Goal: Task Accomplishment & Management: Manage account settings

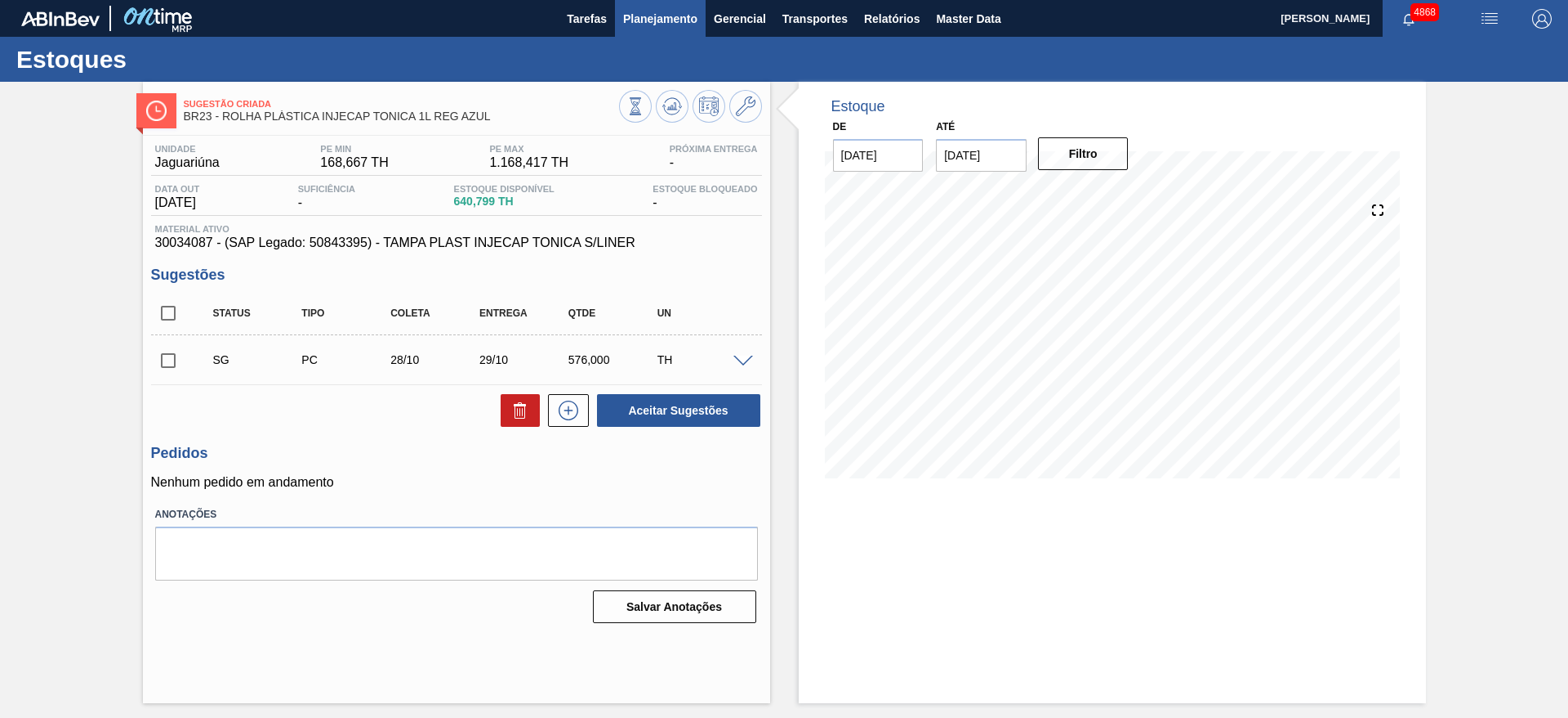
click at [658, 10] on span "Planejamento" at bounding box center [660, 19] width 74 height 20
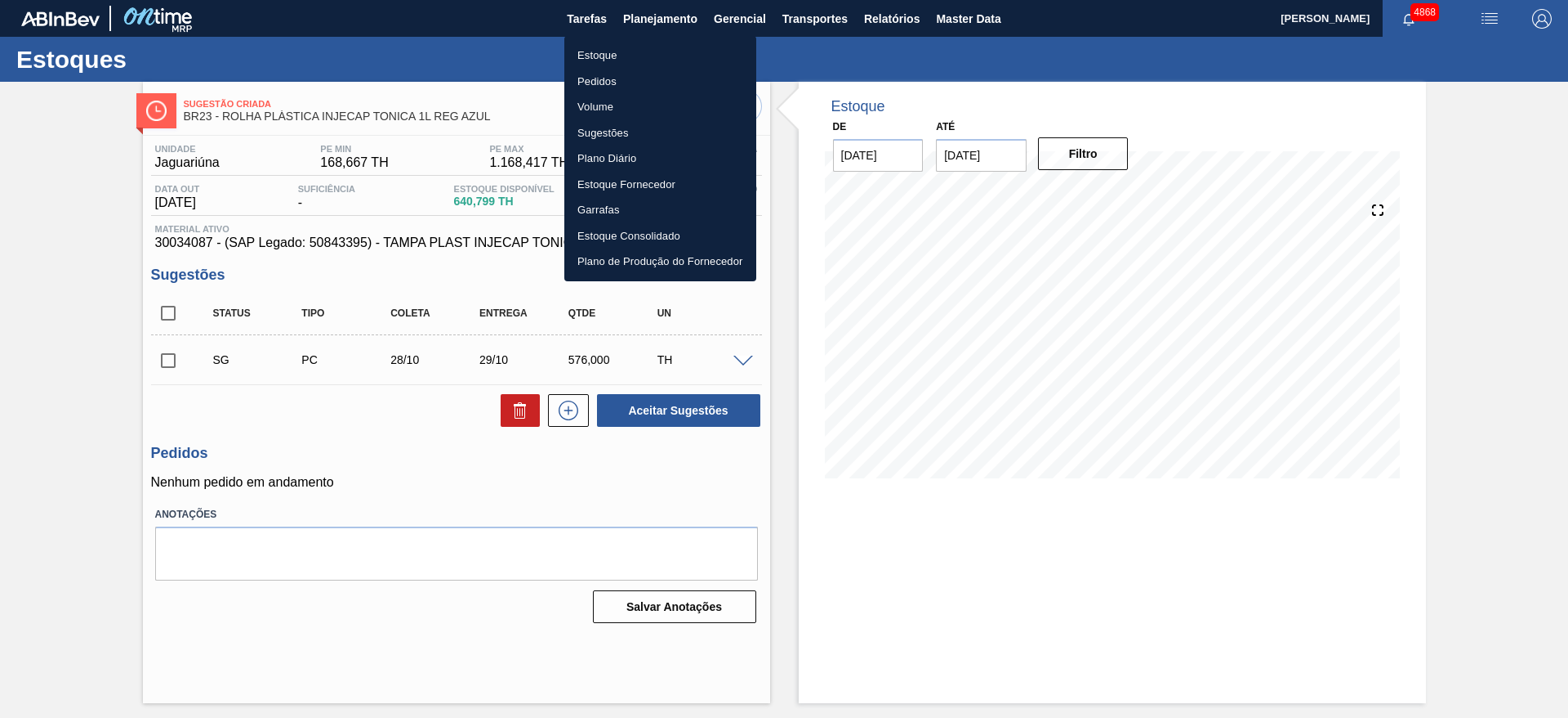
click at [658, 55] on li "Estoque" at bounding box center [660, 56] width 192 height 26
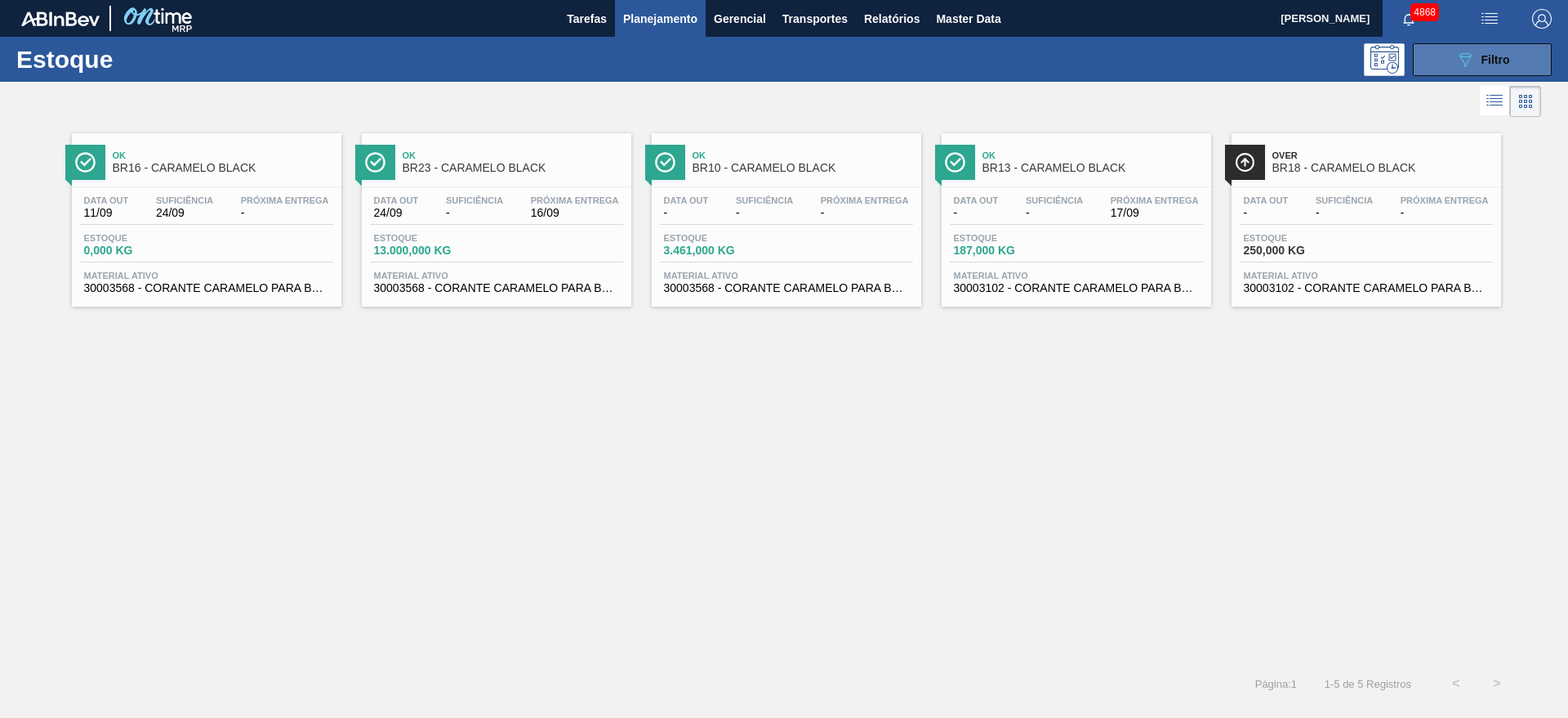
click at [1498, 72] on button "089F7B8B-B2A5-4AFE-B5C0-19BA573D28AC Filtro" at bounding box center [1482, 59] width 139 height 32
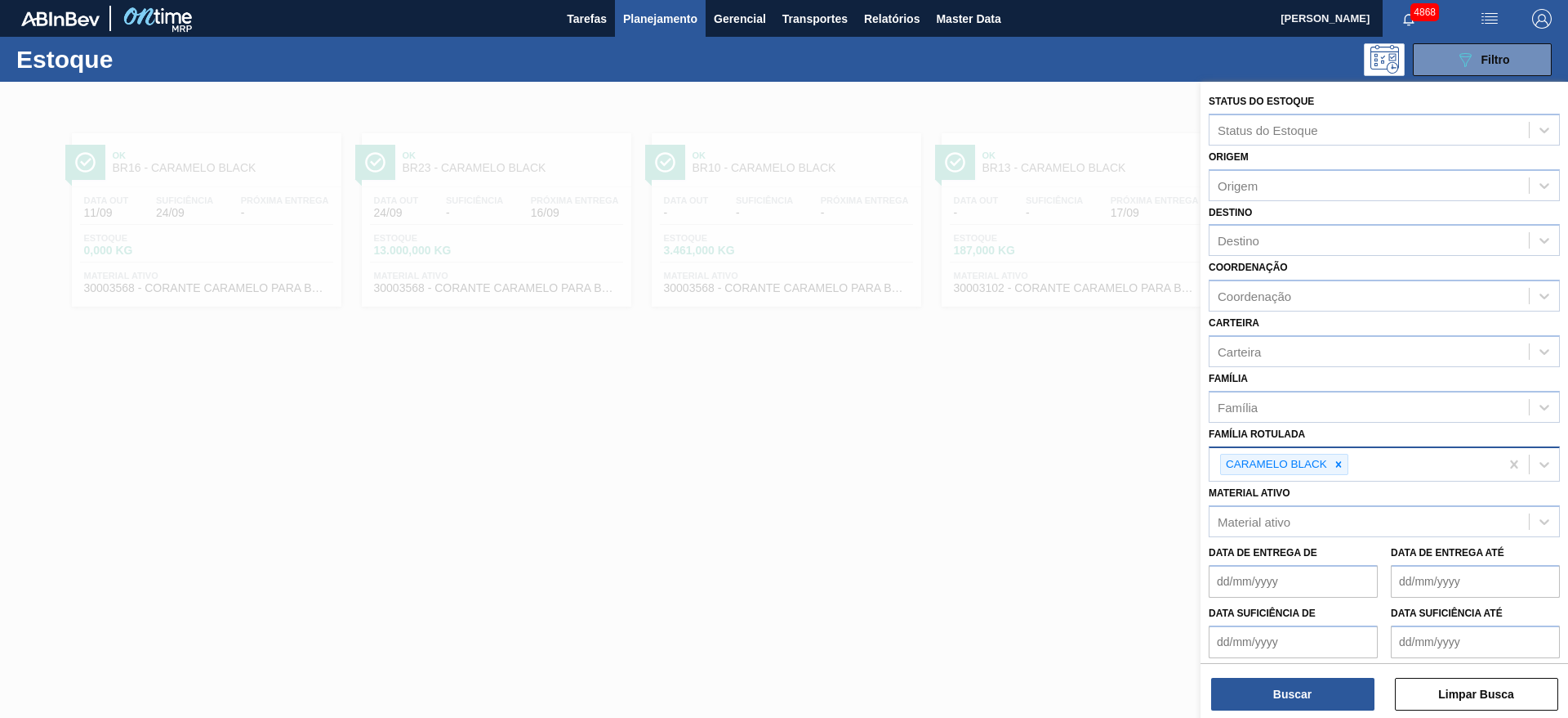
click at [1333, 463] on icon at bounding box center [1339, 464] width 12 height 12
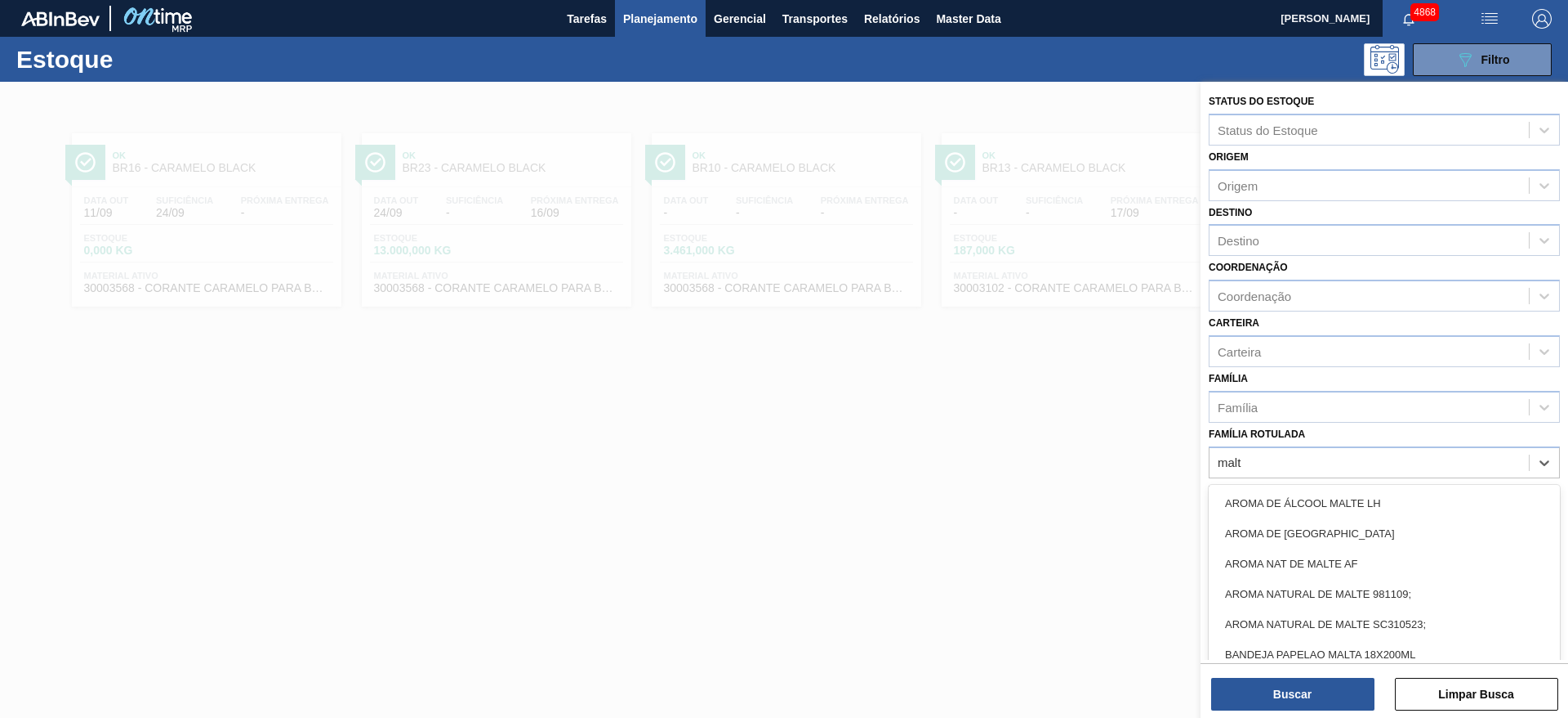
type Rotulada "malto"
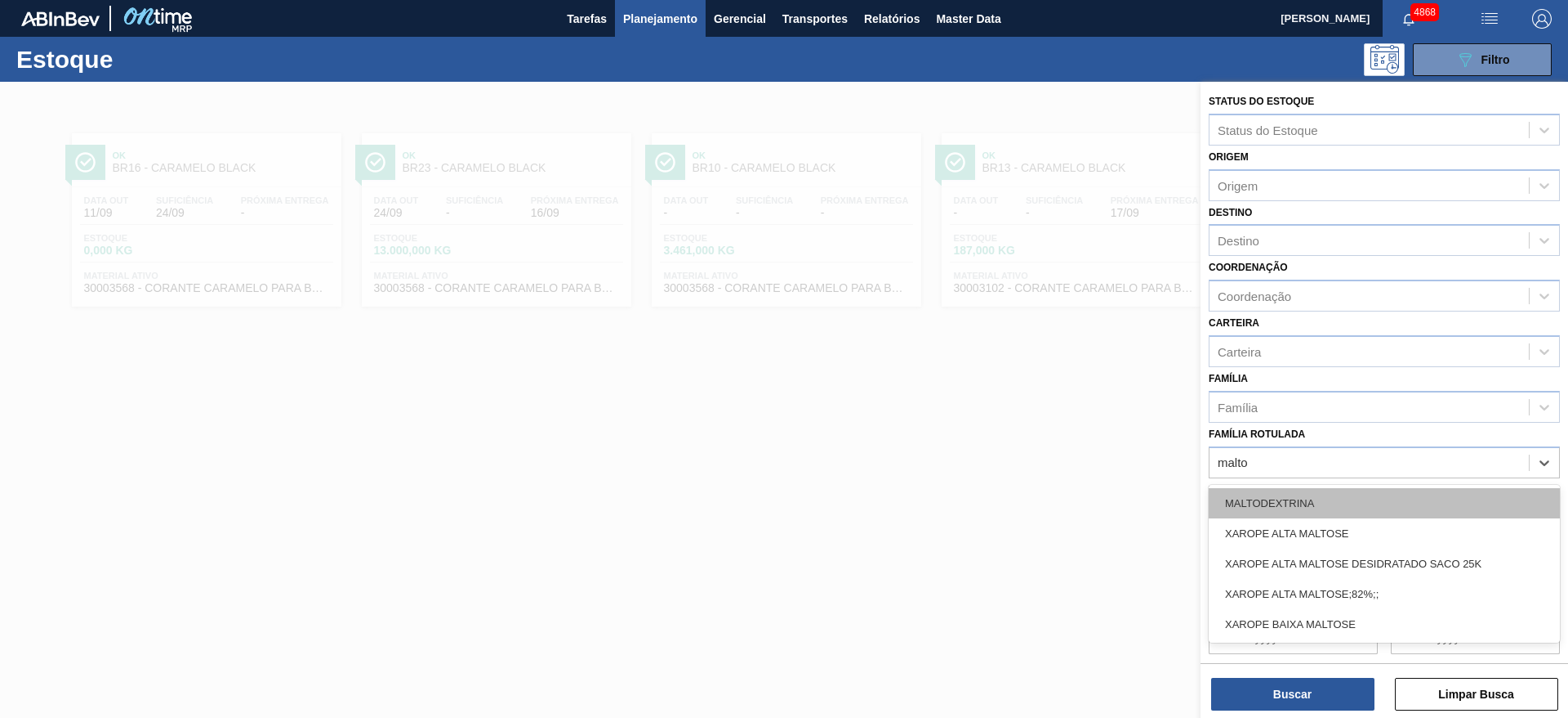
click at [1386, 489] on div "MALTODEXTRINA" at bounding box center [1384, 502] width 351 height 30
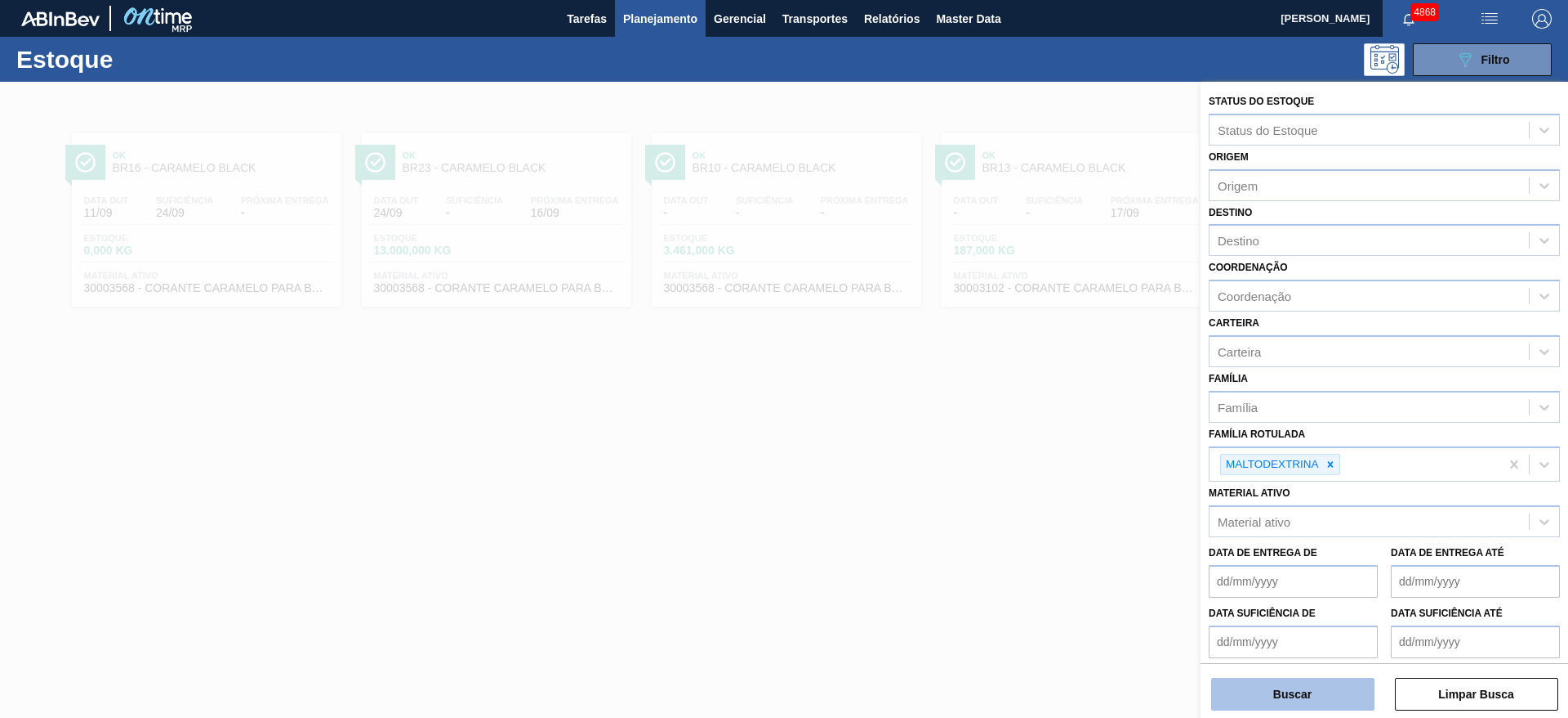
click at [1280, 686] on button "Buscar" at bounding box center [1293, 694] width 163 height 32
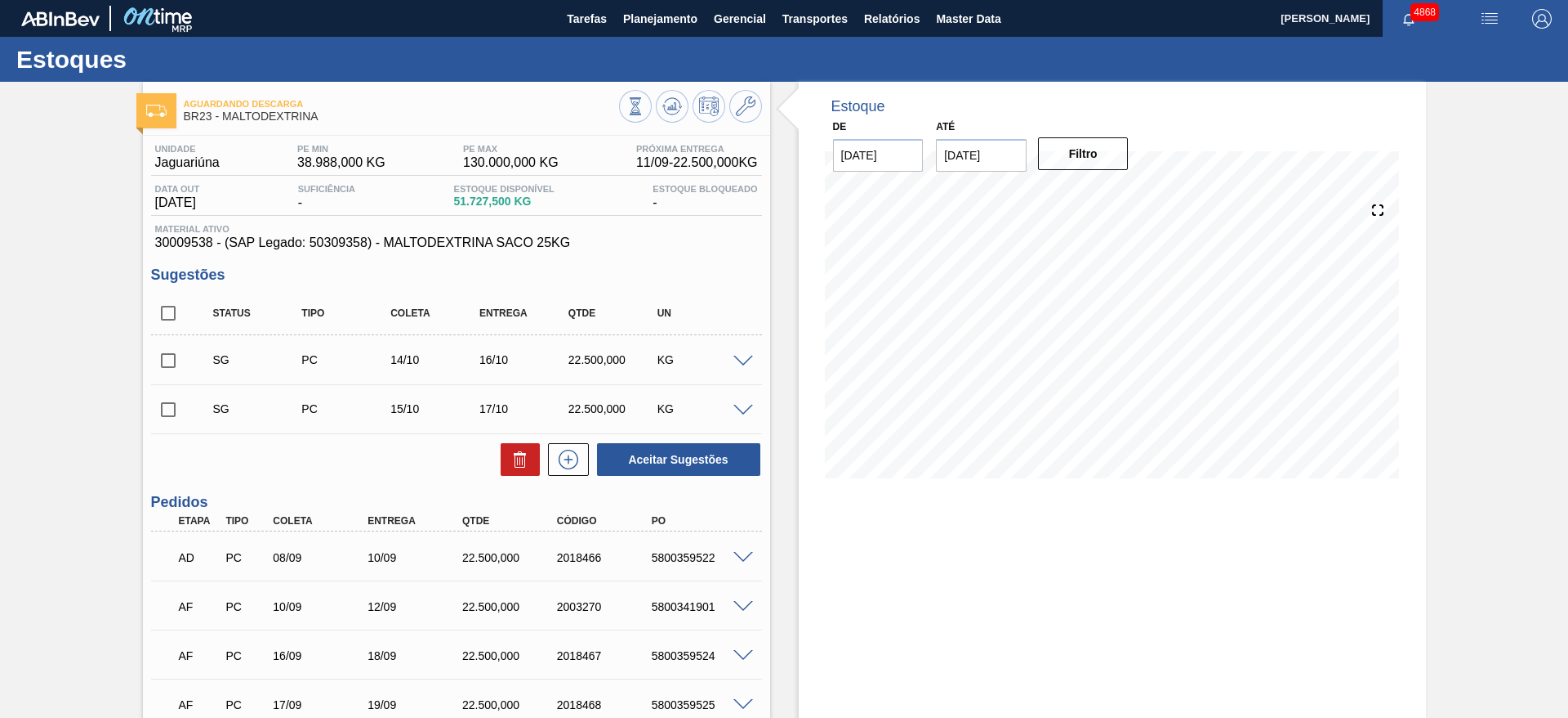
click at [984, 133] on div "Até [DATE]" at bounding box center [981, 144] width 91 height 57
click at [996, 162] on input "[DATE]" at bounding box center [981, 154] width 91 height 32
click at [1064, 358] on div "2" at bounding box center [1061, 353] width 22 height 22
click at [1093, 162] on button "Filtro" at bounding box center [1083, 153] width 91 height 32
click at [978, 154] on input "02/10/2025" at bounding box center [981, 154] width 91 height 32
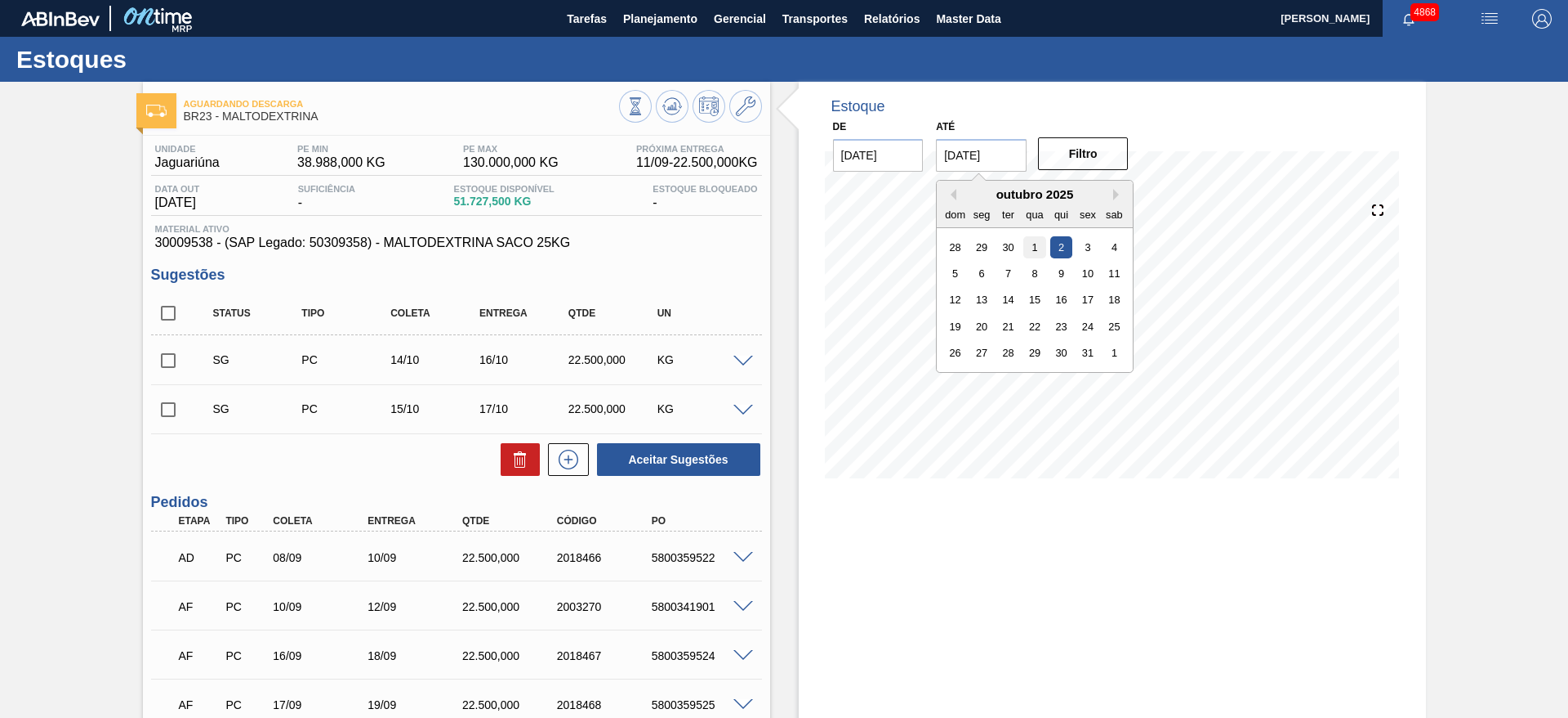
drag, startPoint x: 1006, startPoint y: 363, endPoint x: 1033, endPoint y: 254, distance: 112.3
click at [1006, 365] on div "26 27 28 29 30 31 1" at bounding box center [1036, 353] width 186 height 26
click at [1001, 362] on div "28" at bounding box center [1009, 353] width 22 height 22
type input "28/10/2025"
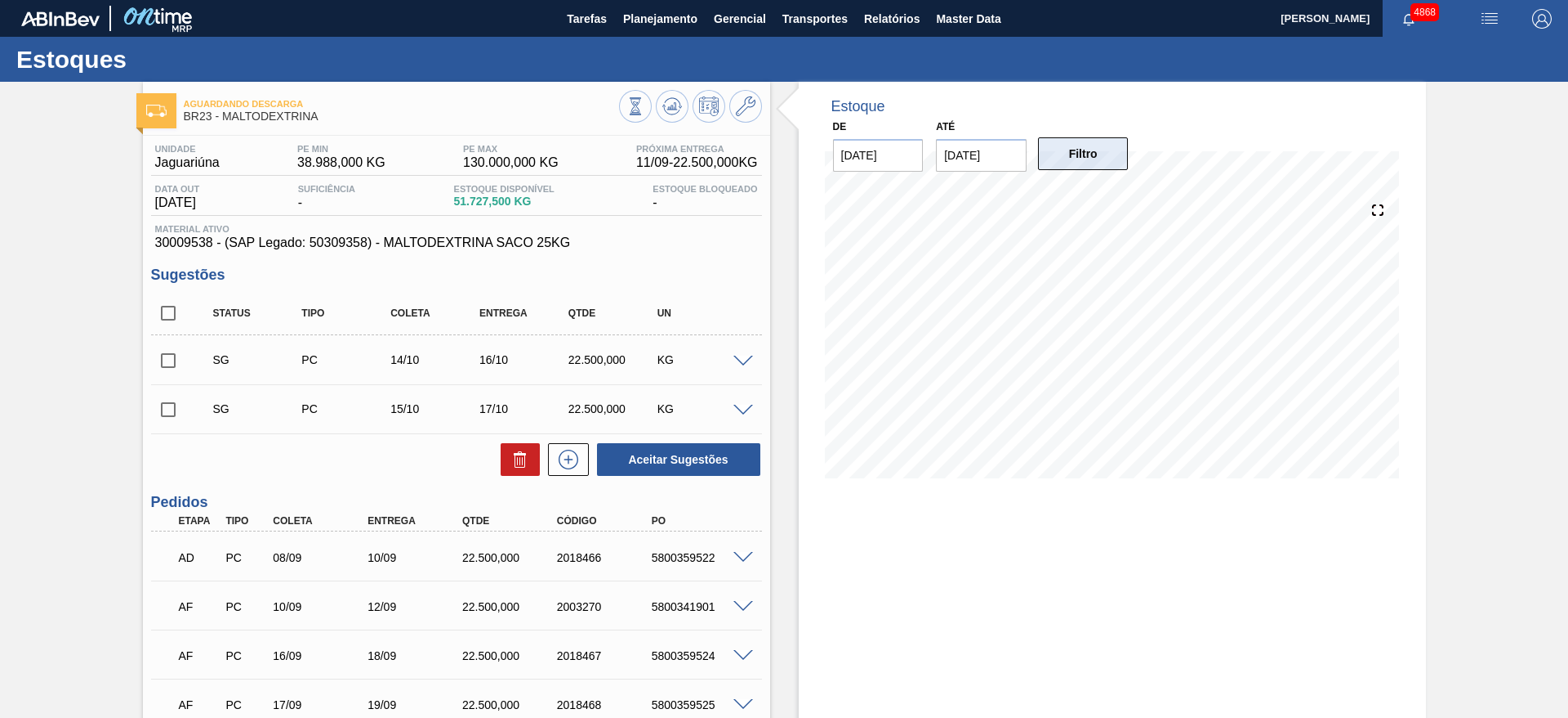
click at [1063, 155] on button "Filtro" at bounding box center [1083, 153] width 91 height 32
drag, startPoint x: 1141, startPoint y: 568, endPoint x: 1145, endPoint y: 634, distance: 66.1
click at [1142, 568] on div "Estoque De 11/09/2025 Até 28/10/2025 Filtro 02/10 Projeção de Estoque 57,617.14…" at bounding box center [1112, 570] width 628 height 976
click at [848, 478] on div "30/09 Projeção de Estoque 50,912.044 Nec.SAP 9,996.356 Política Objetiva 75,392…" at bounding box center [1112, 339] width 575 height 327
click at [673, 18] on span "Planejamento" at bounding box center [660, 19] width 74 height 20
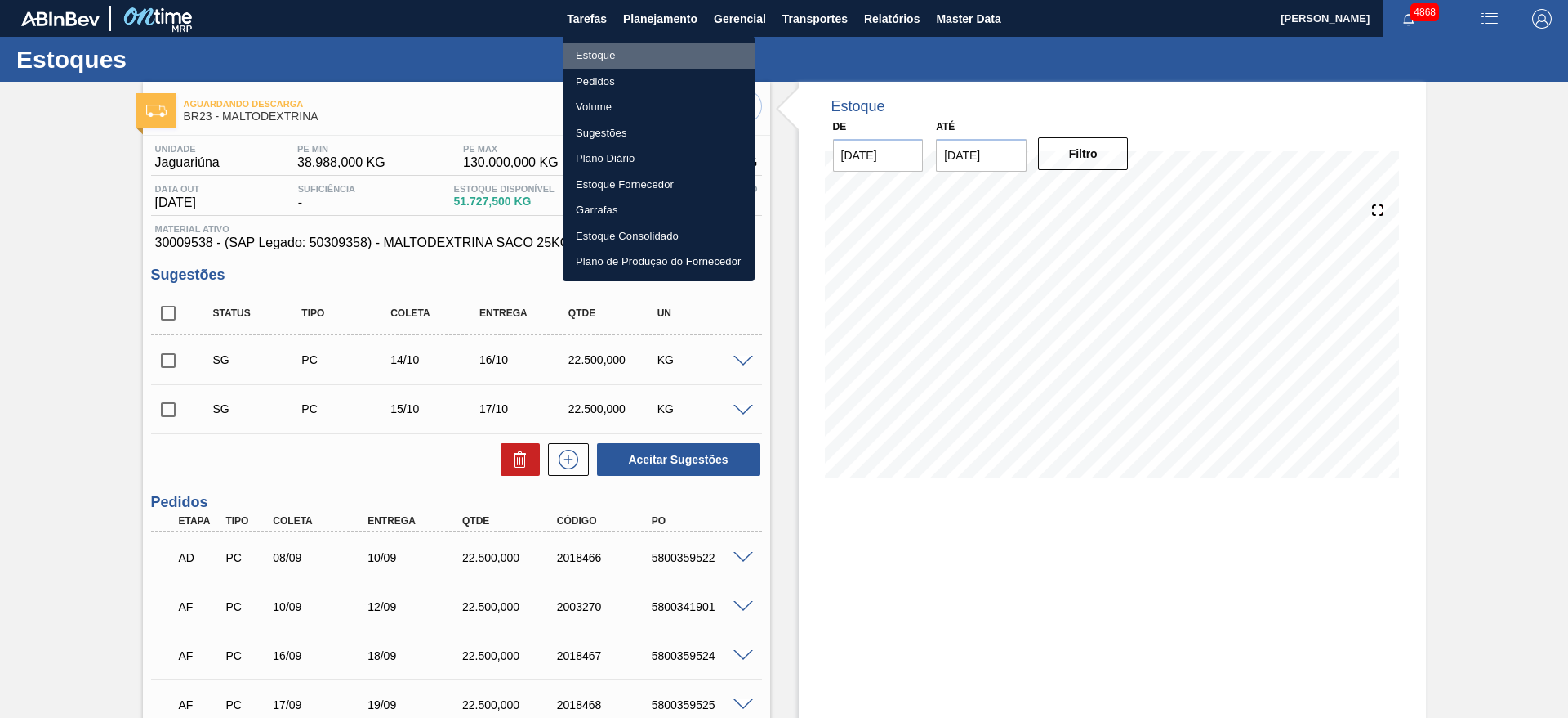
click at [651, 56] on li "Estoque" at bounding box center [658, 56] width 192 height 26
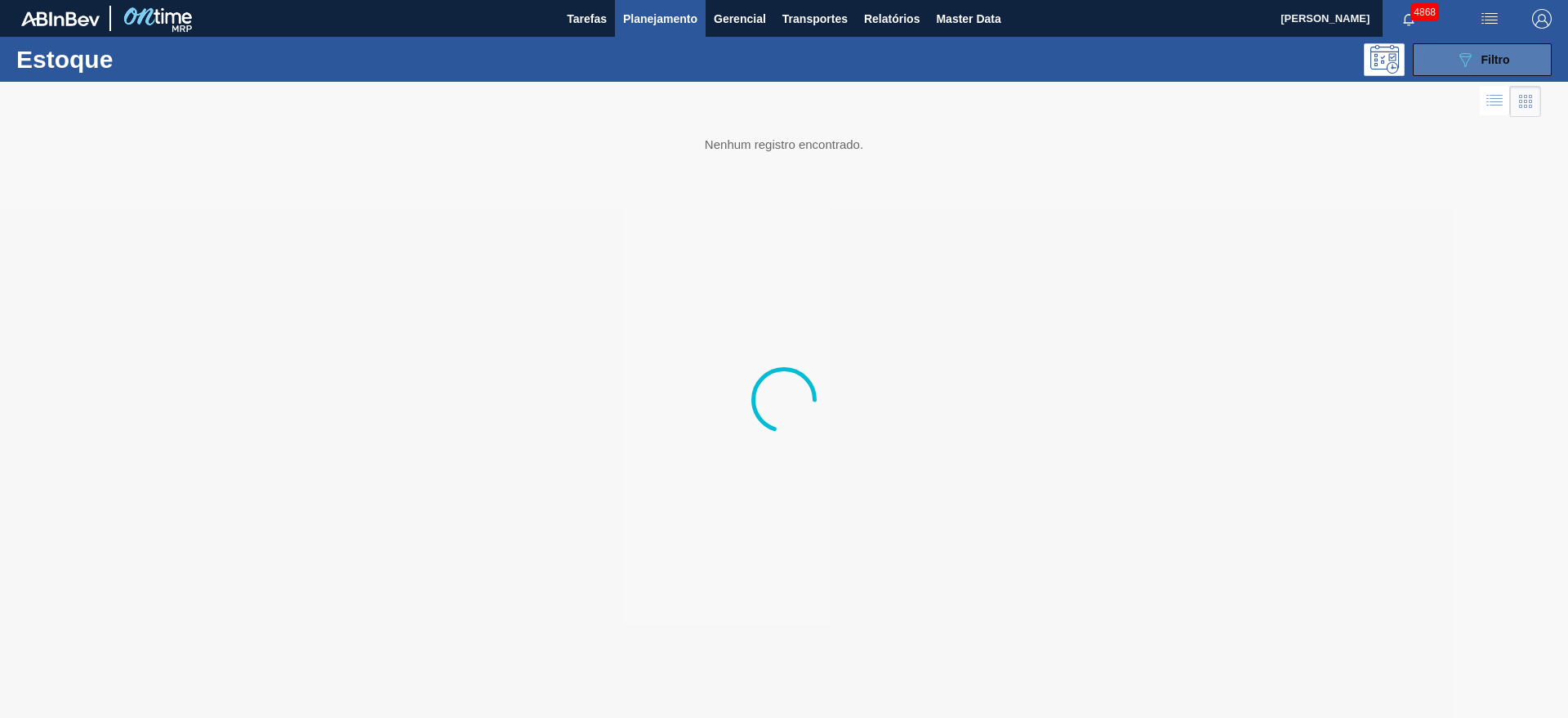
click at [1503, 50] on div "089F7B8B-B2A5-4AFE-B5C0-19BA573D28AC Filtro" at bounding box center [1483, 60] width 55 height 20
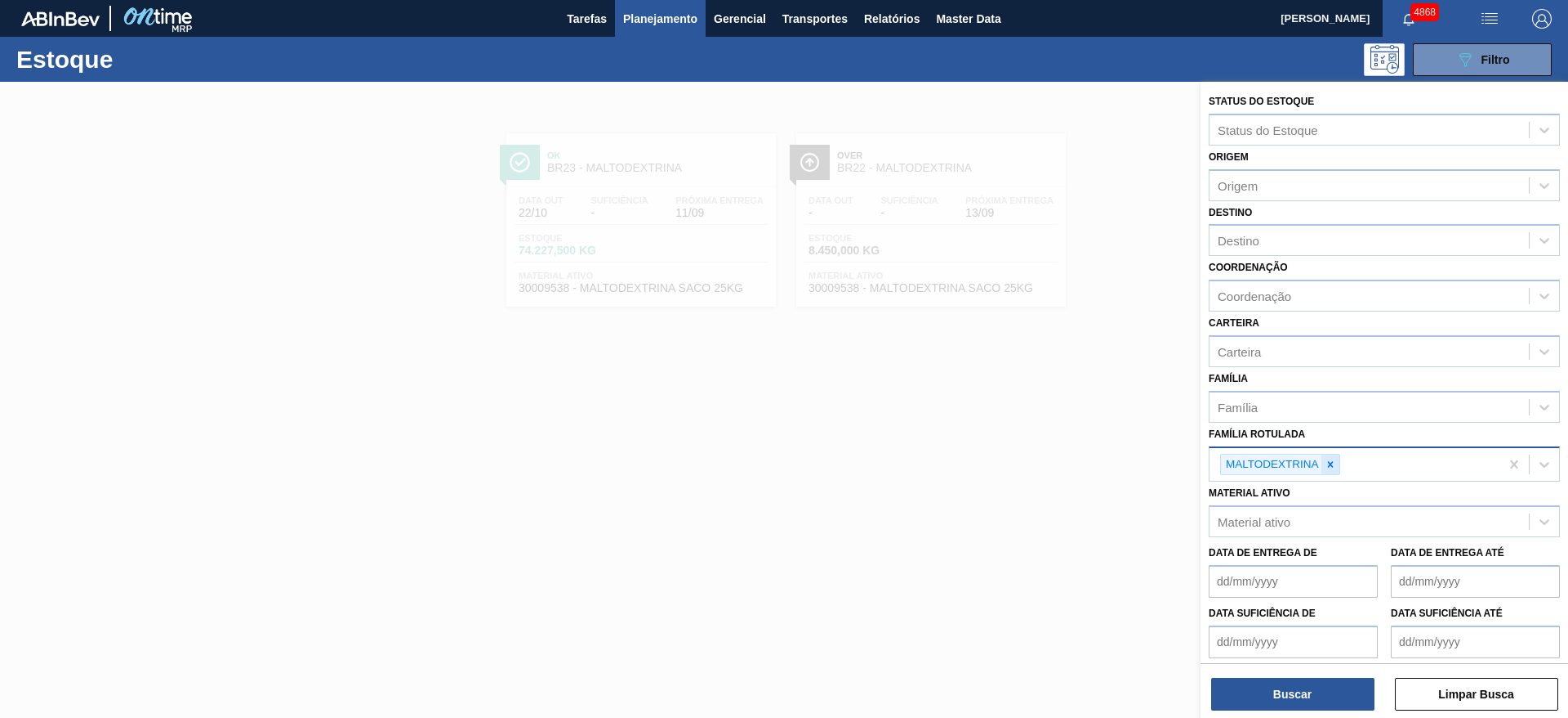
click at [1322, 465] on div at bounding box center [1331, 464] width 18 height 21
type Rotulada "flocu"
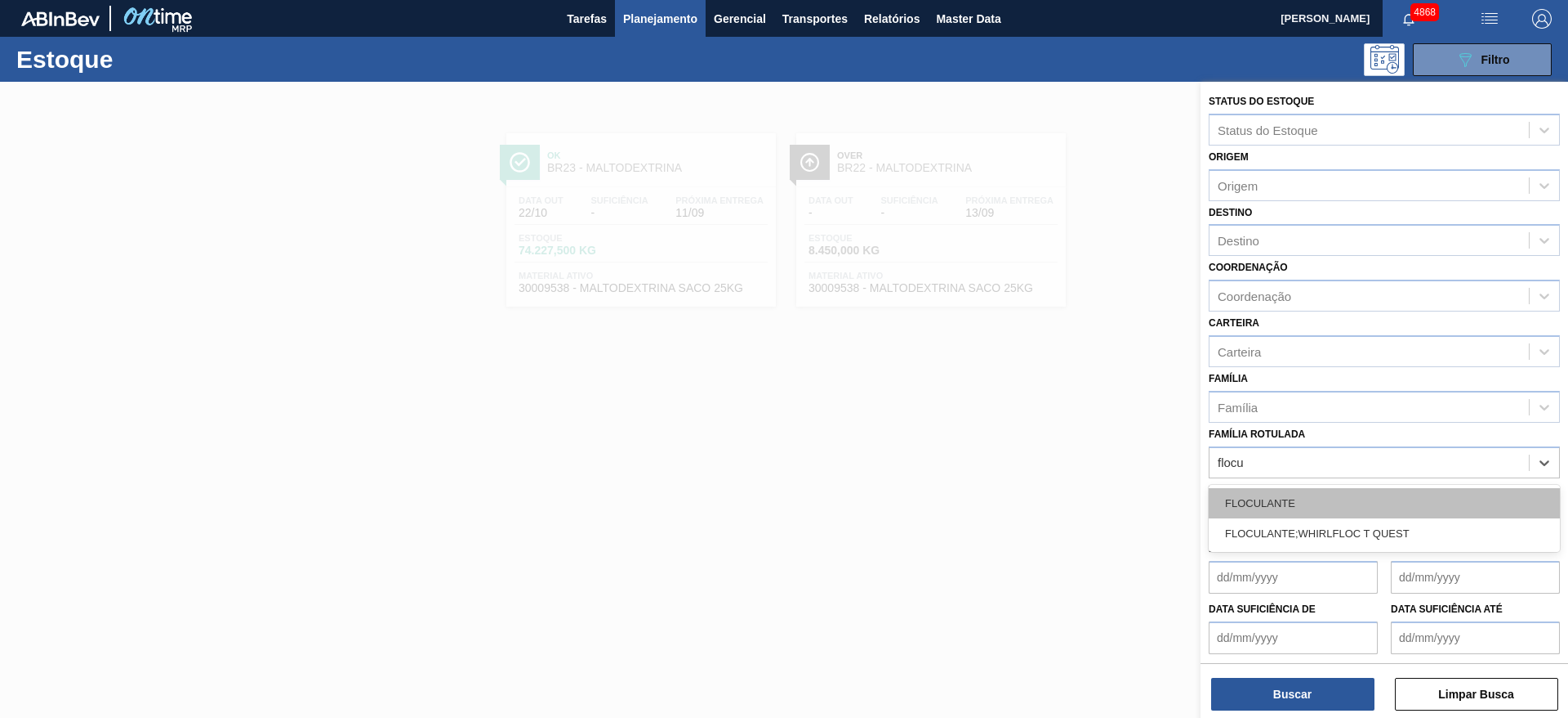
click at [1328, 505] on div "FLOCULANTE" at bounding box center [1384, 502] width 351 height 30
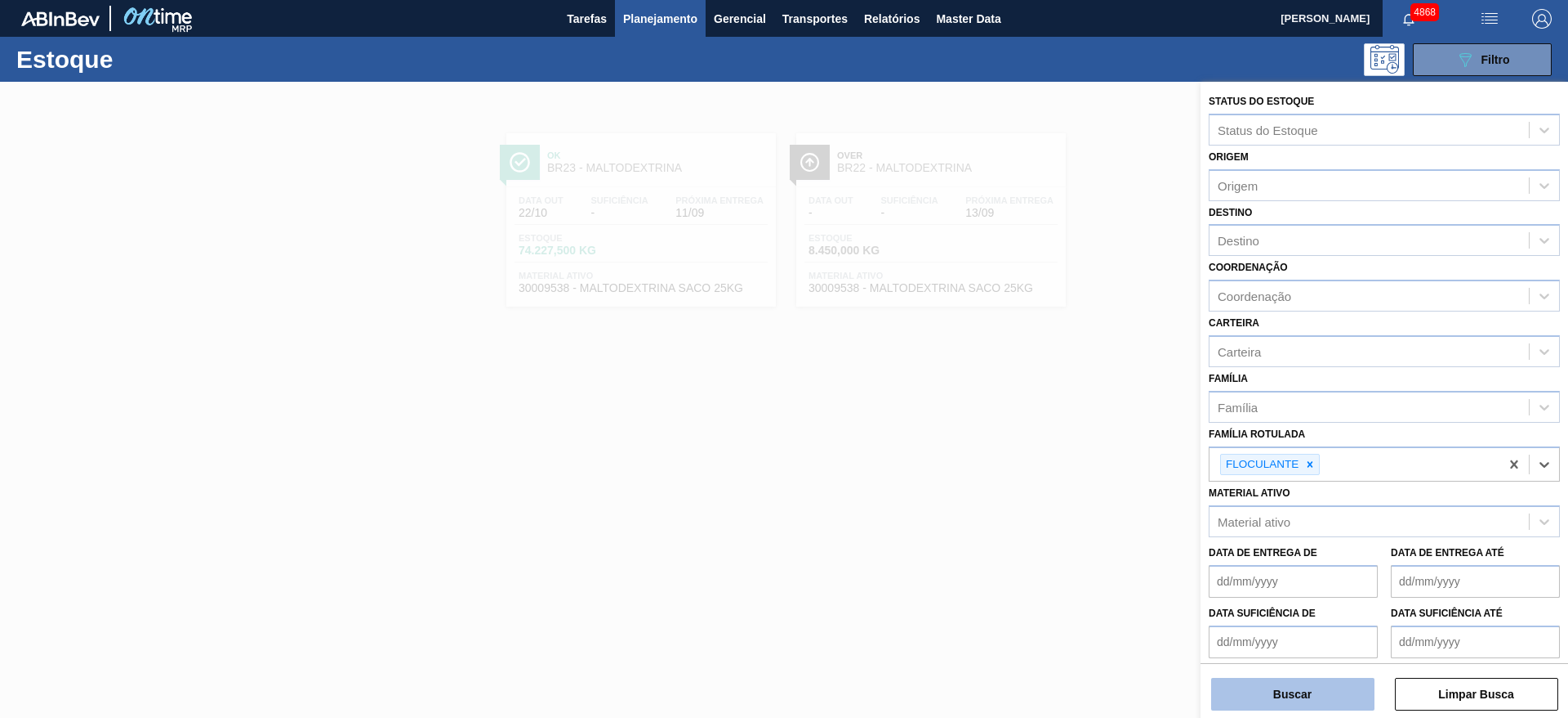
click at [1333, 692] on button "Buscar" at bounding box center [1293, 694] width 163 height 32
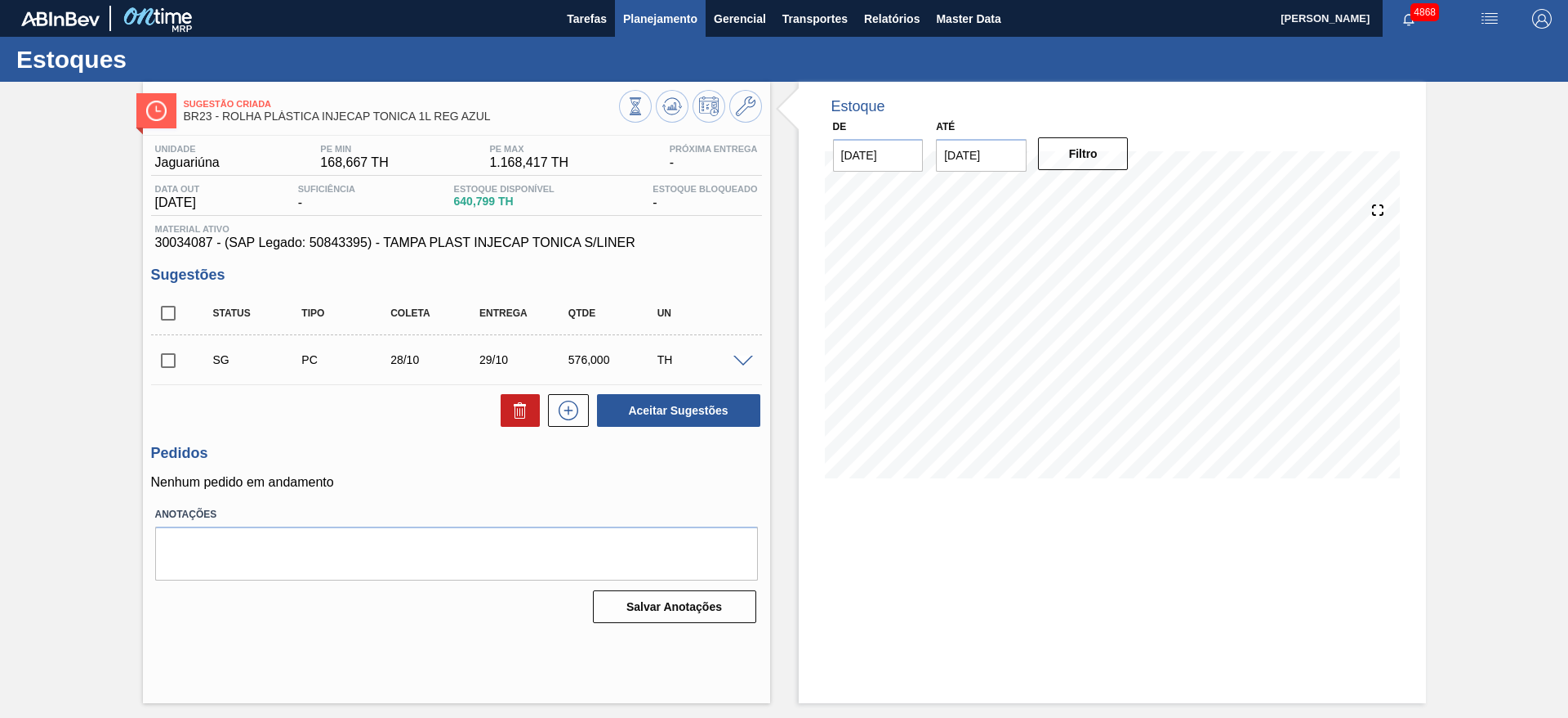
click at [635, 18] on span "Planejamento" at bounding box center [660, 19] width 74 height 20
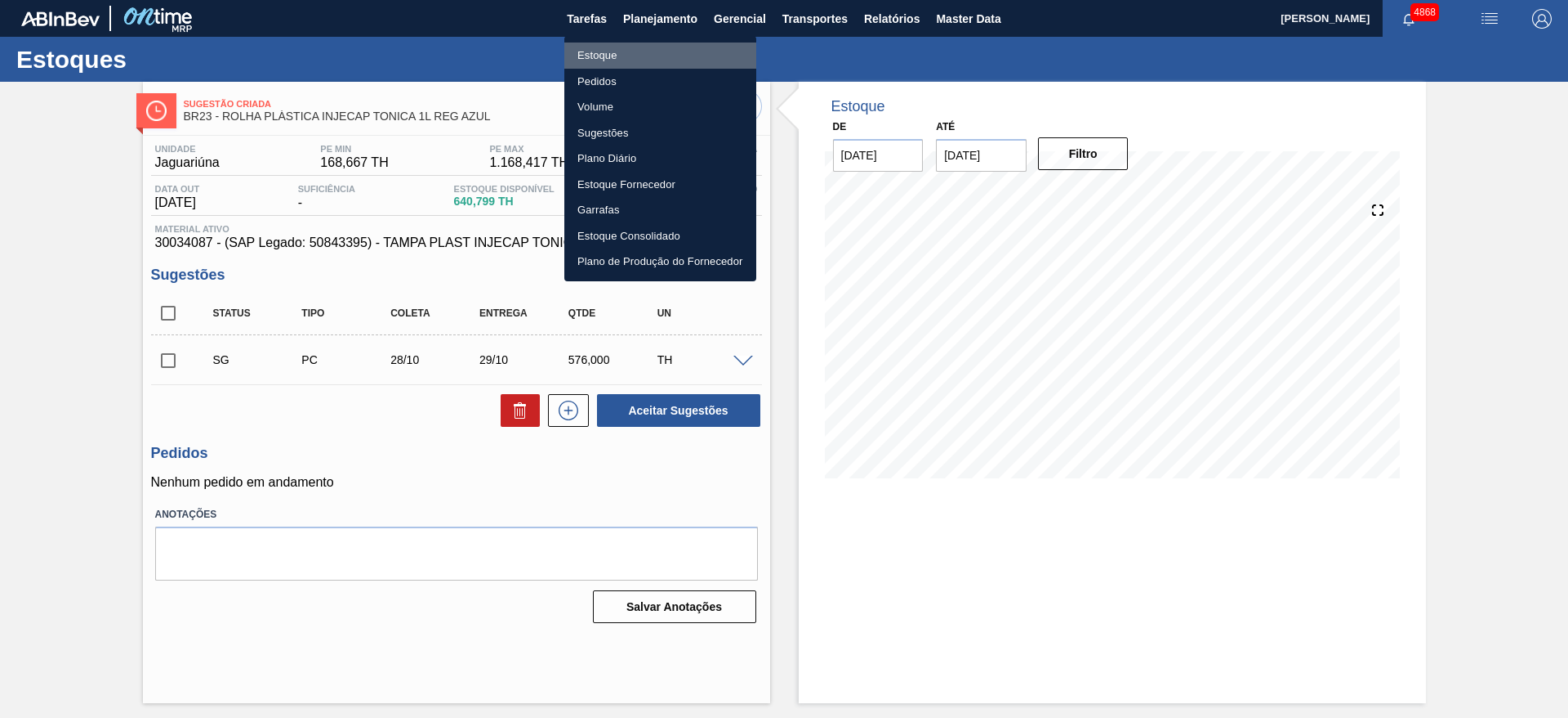
click at [624, 53] on li "Estoque" at bounding box center [660, 56] width 192 height 26
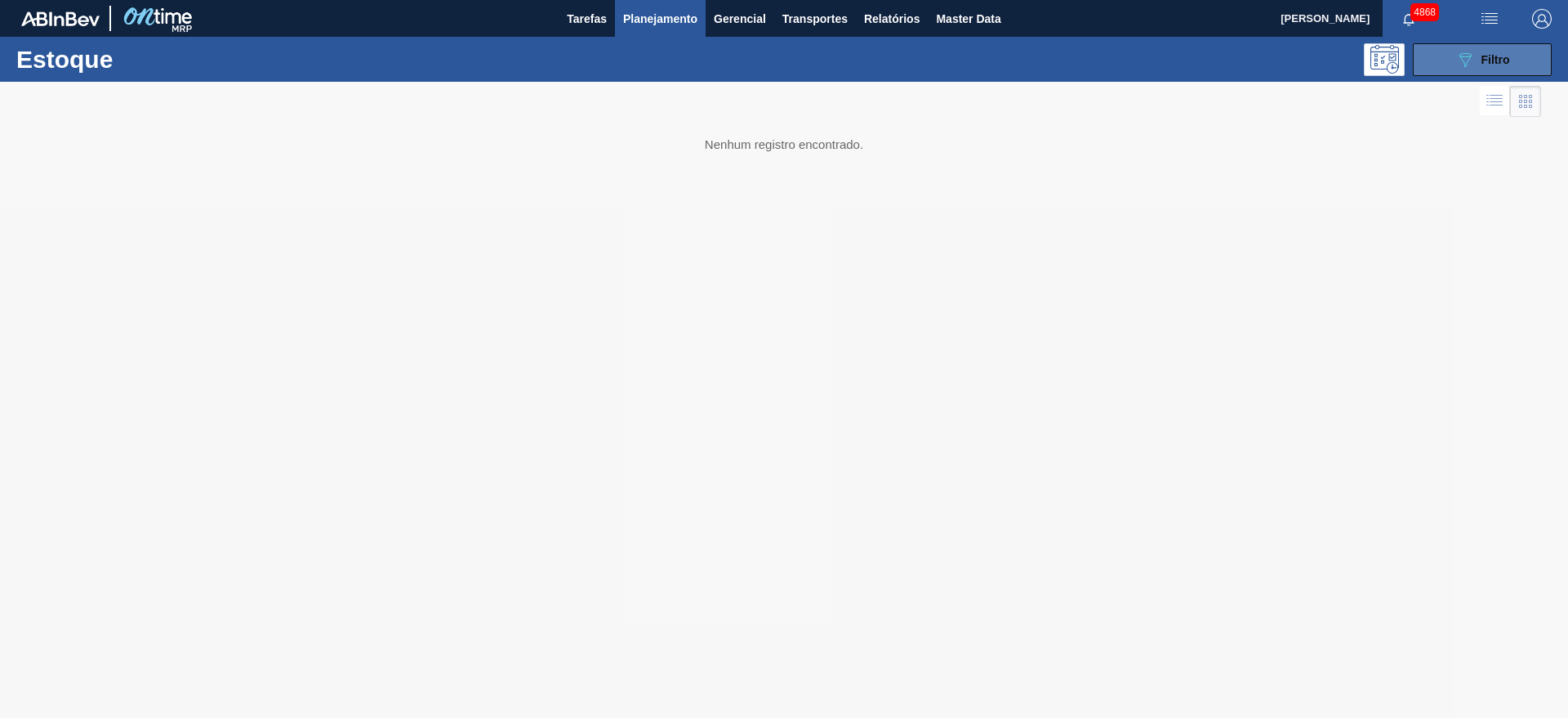
click at [1456, 52] on icon "089F7B8B-B2A5-4AFE-B5C0-19BA573D28AC" at bounding box center [1465, 60] width 20 height 20
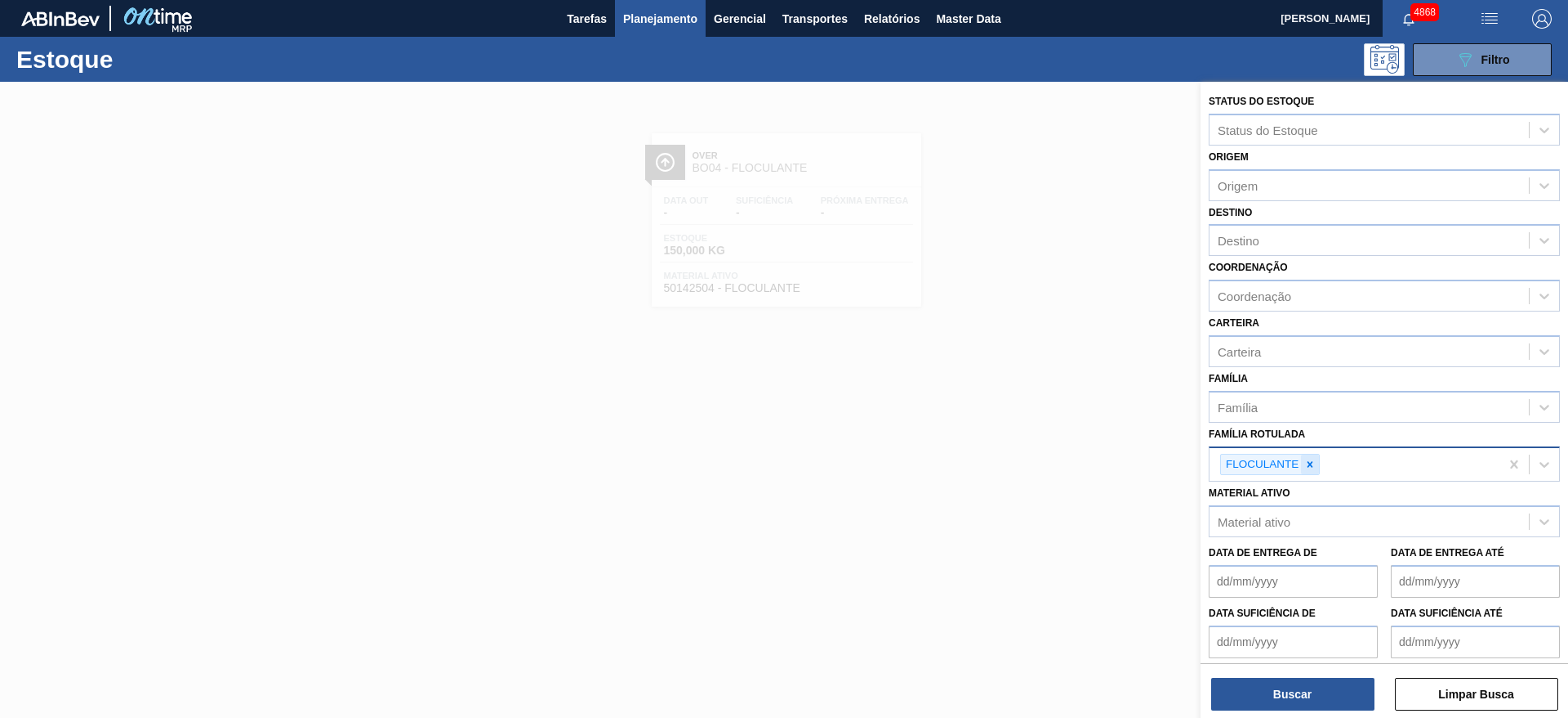
click at [1316, 466] on icon at bounding box center [1310, 464] width 12 height 12
click at [627, 24] on span "Planejamento" at bounding box center [660, 19] width 74 height 20
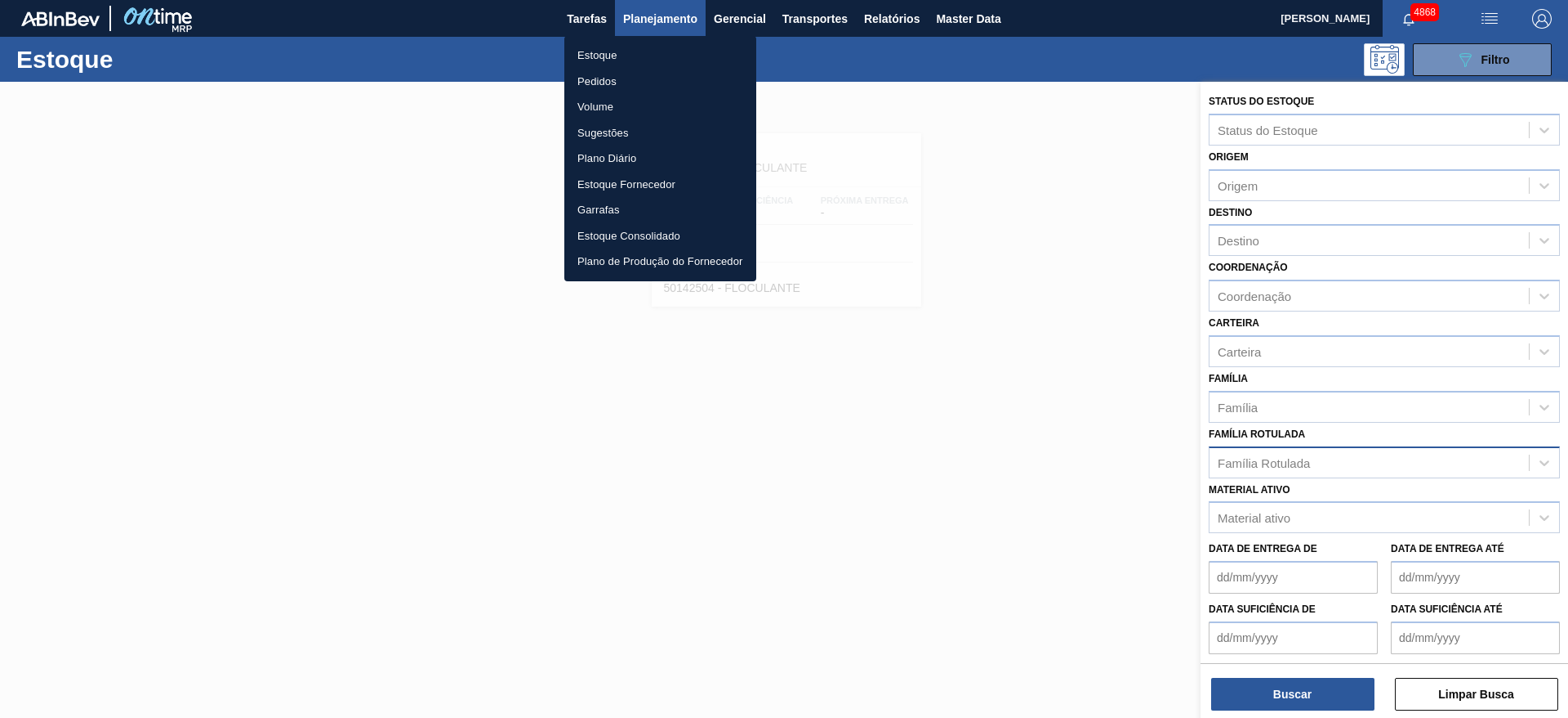
click at [644, 58] on li "Estoque" at bounding box center [660, 56] width 192 height 26
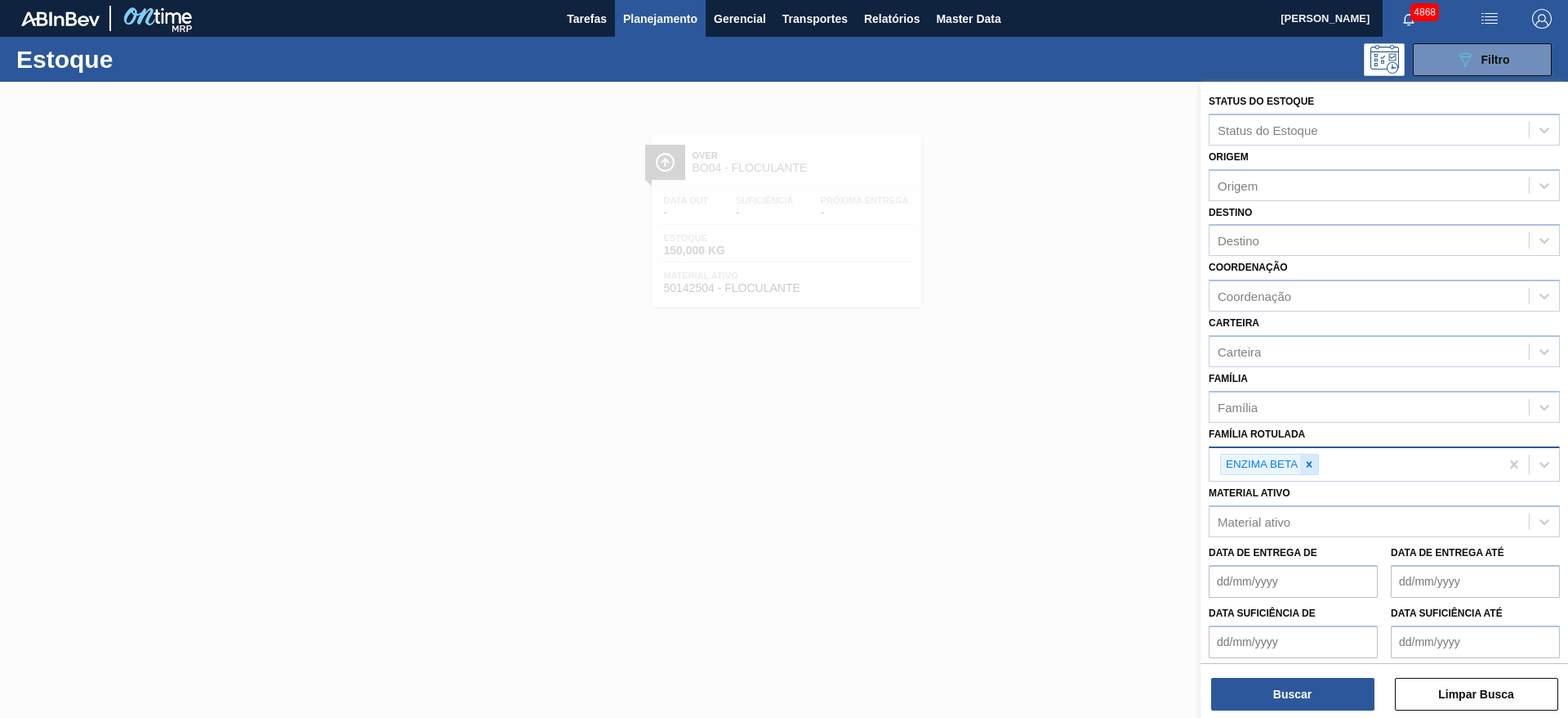
click at [1307, 467] on icon at bounding box center [1309, 464] width 12 height 12
click at [1265, 178] on div "Origem" at bounding box center [1369, 185] width 319 height 23
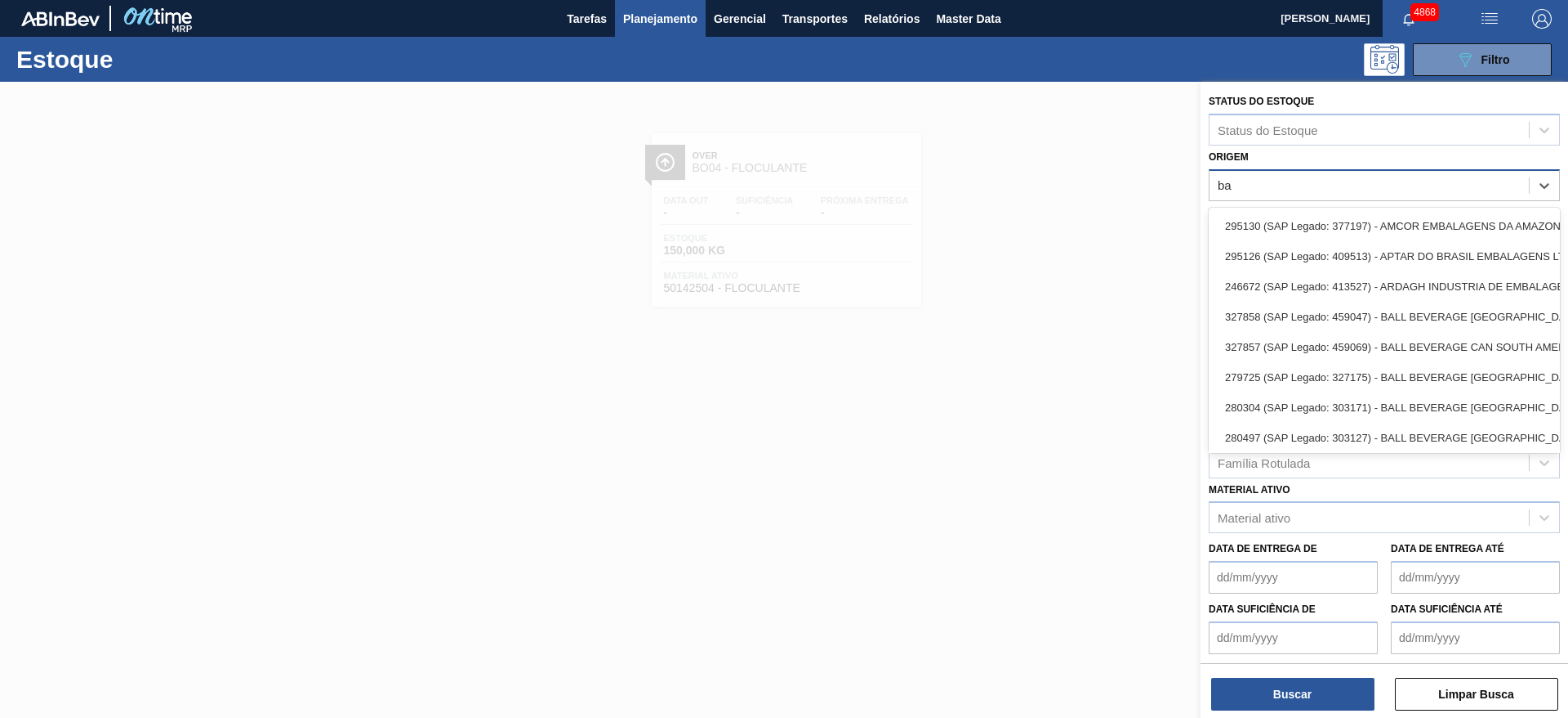
type input "bau"
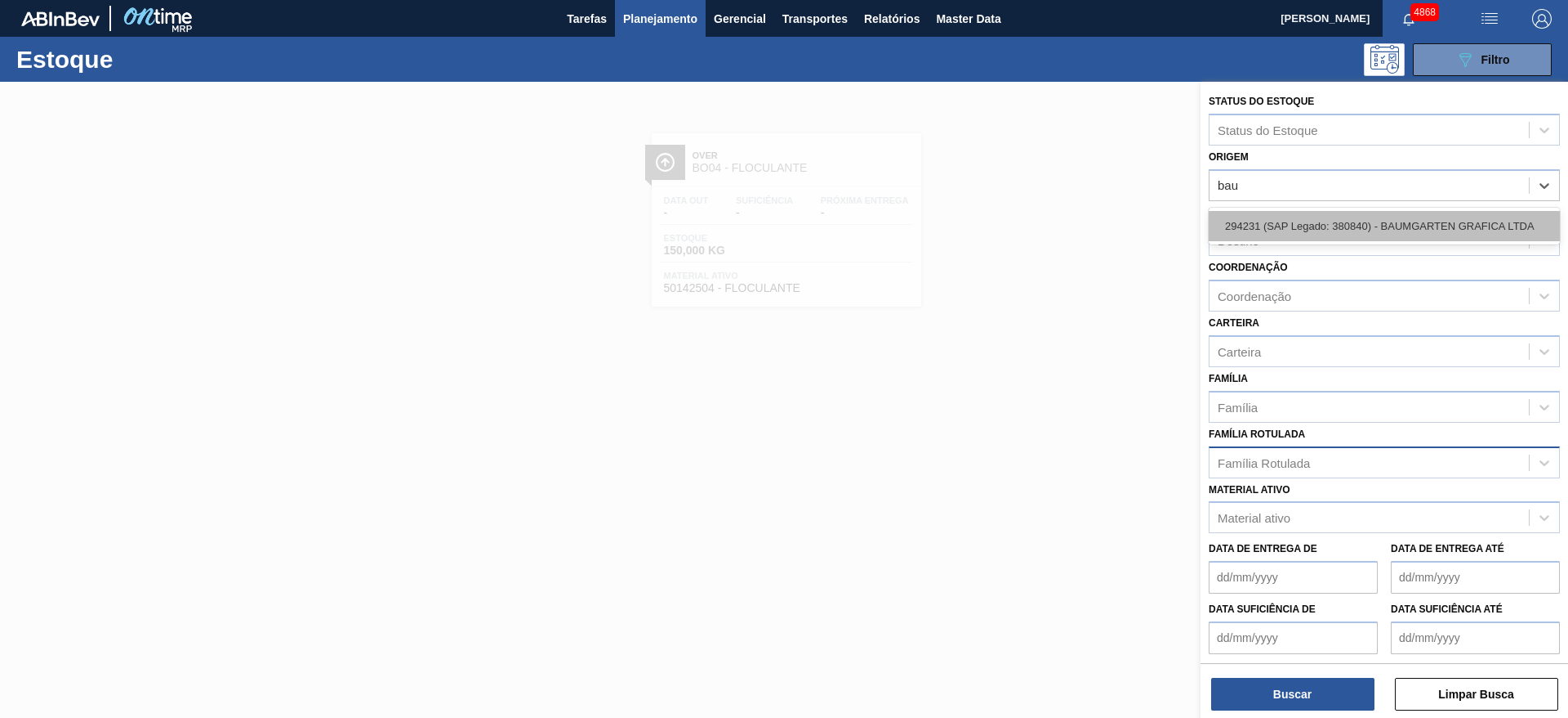
click at [1263, 228] on div "294231 (SAP Legado: 380840) - BAUMGARTEN GRAFICA LTDA" at bounding box center [1384, 226] width 351 height 30
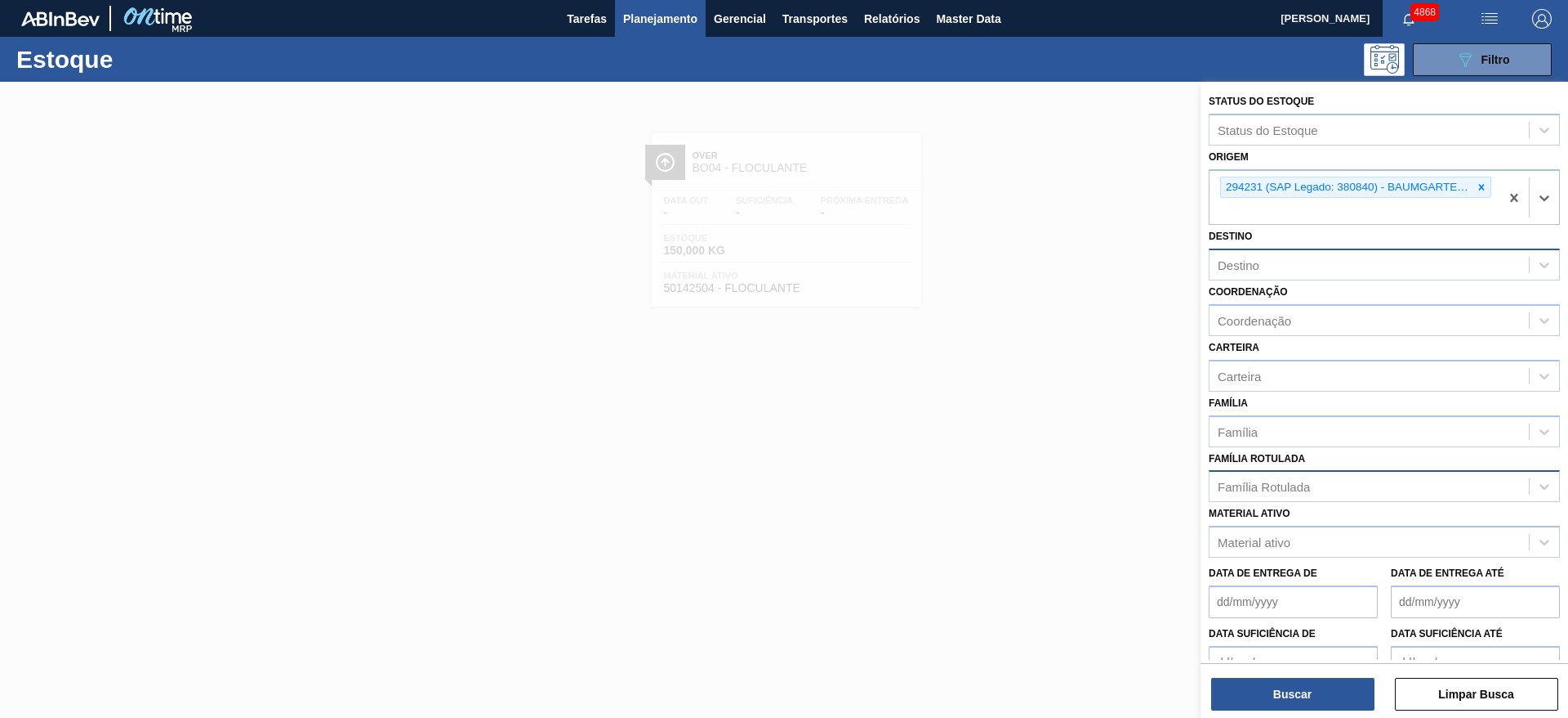
click at [1293, 258] on div "Destino" at bounding box center [1369, 265] width 319 height 23
type input "colo"
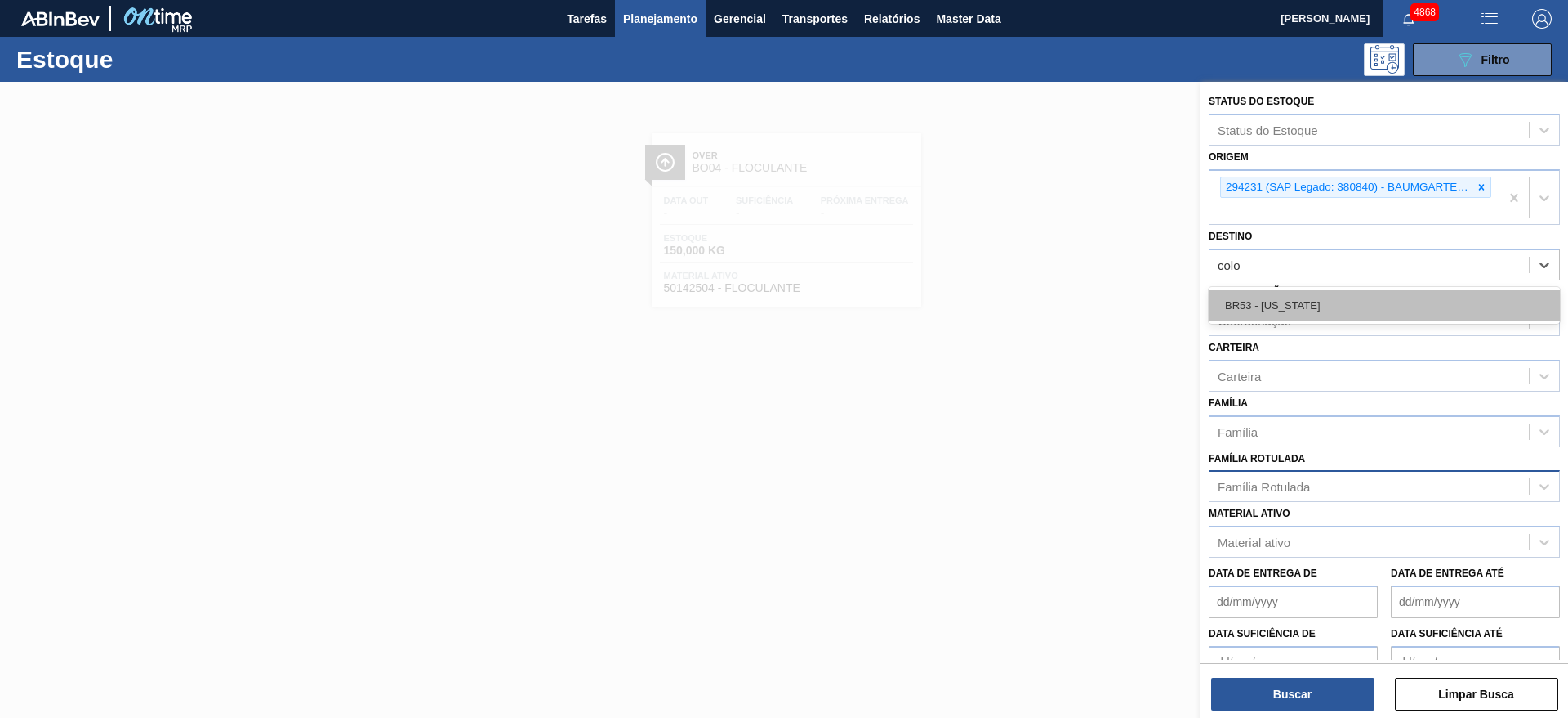
click at [1296, 299] on div "BR53 - [US_STATE]" at bounding box center [1384, 305] width 351 height 30
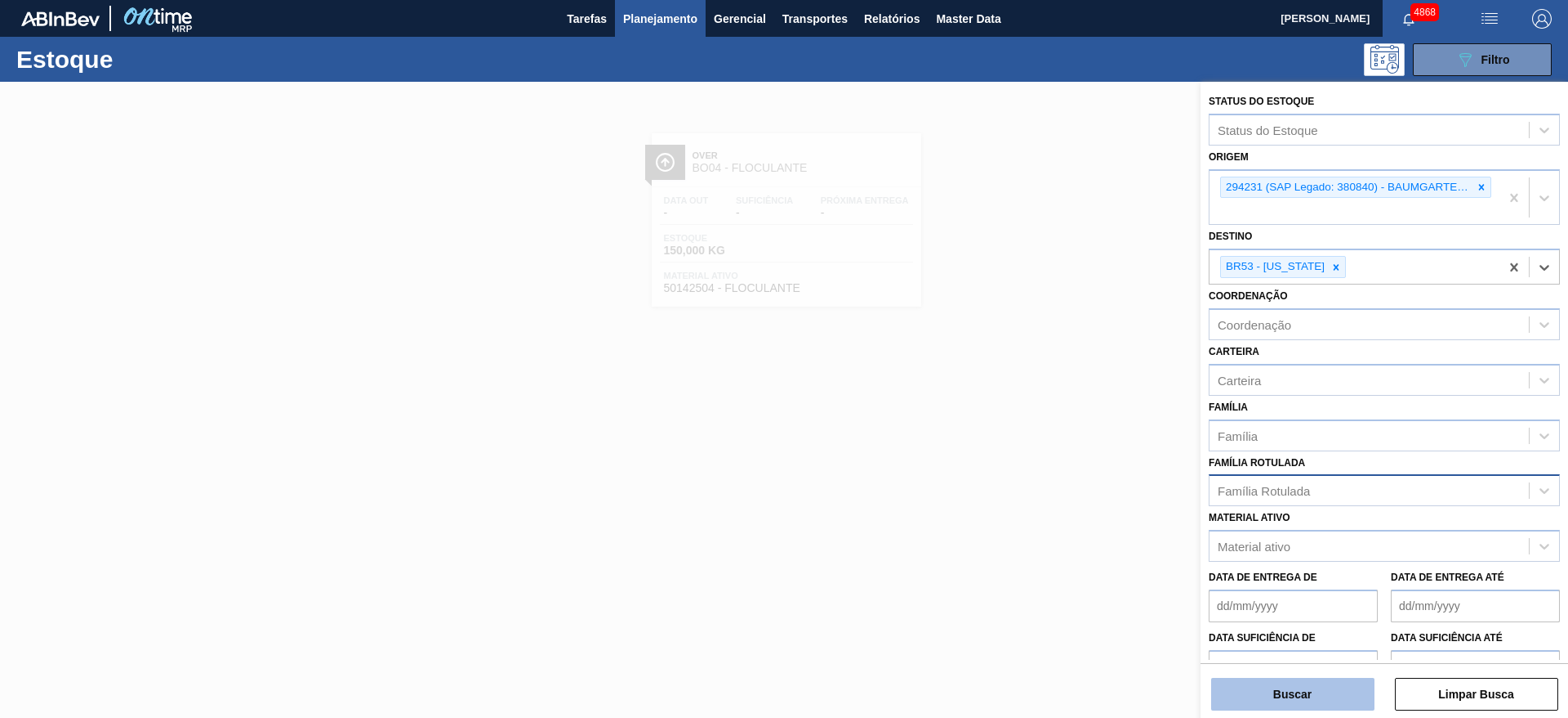
click at [1326, 698] on button "Buscar" at bounding box center [1293, 694] width 163 height 32
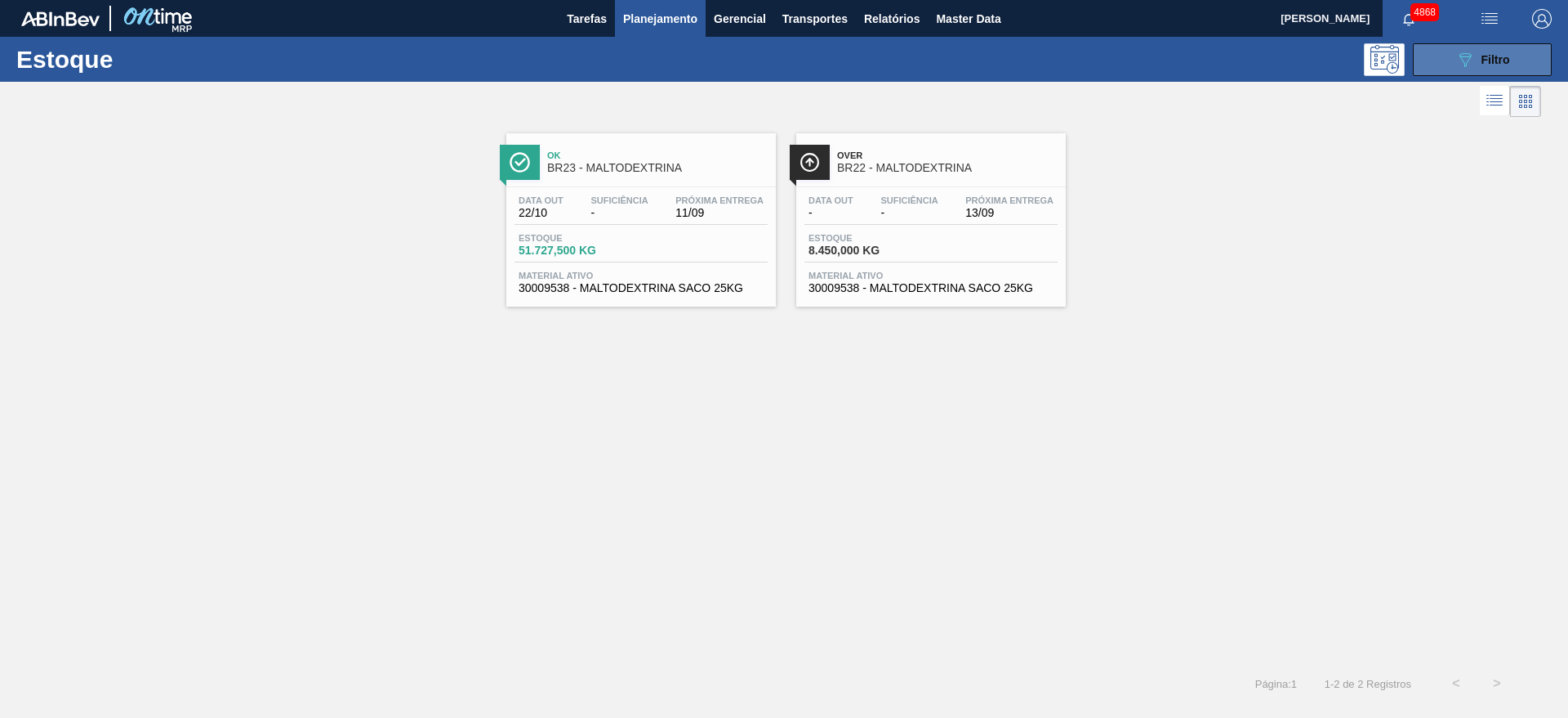
click at [1503, 68] on button "089F7B8B-B2A5-4AFE-B5C0-19BA573D28AC Filtro" at bounding box center [1482, 59] width 139 height 32
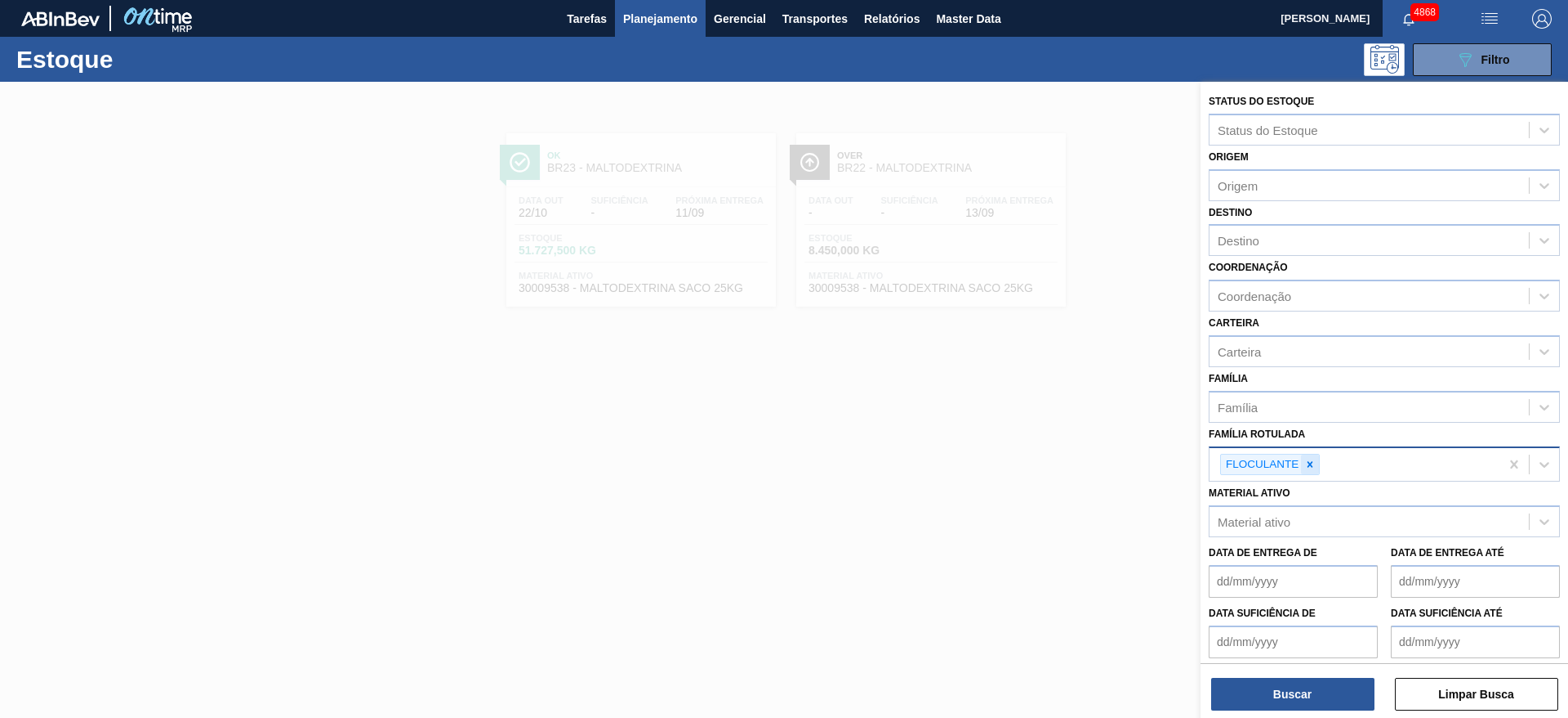
click at [1305, 460] on icon at bounding box center [1310, 464] width 12 height 12
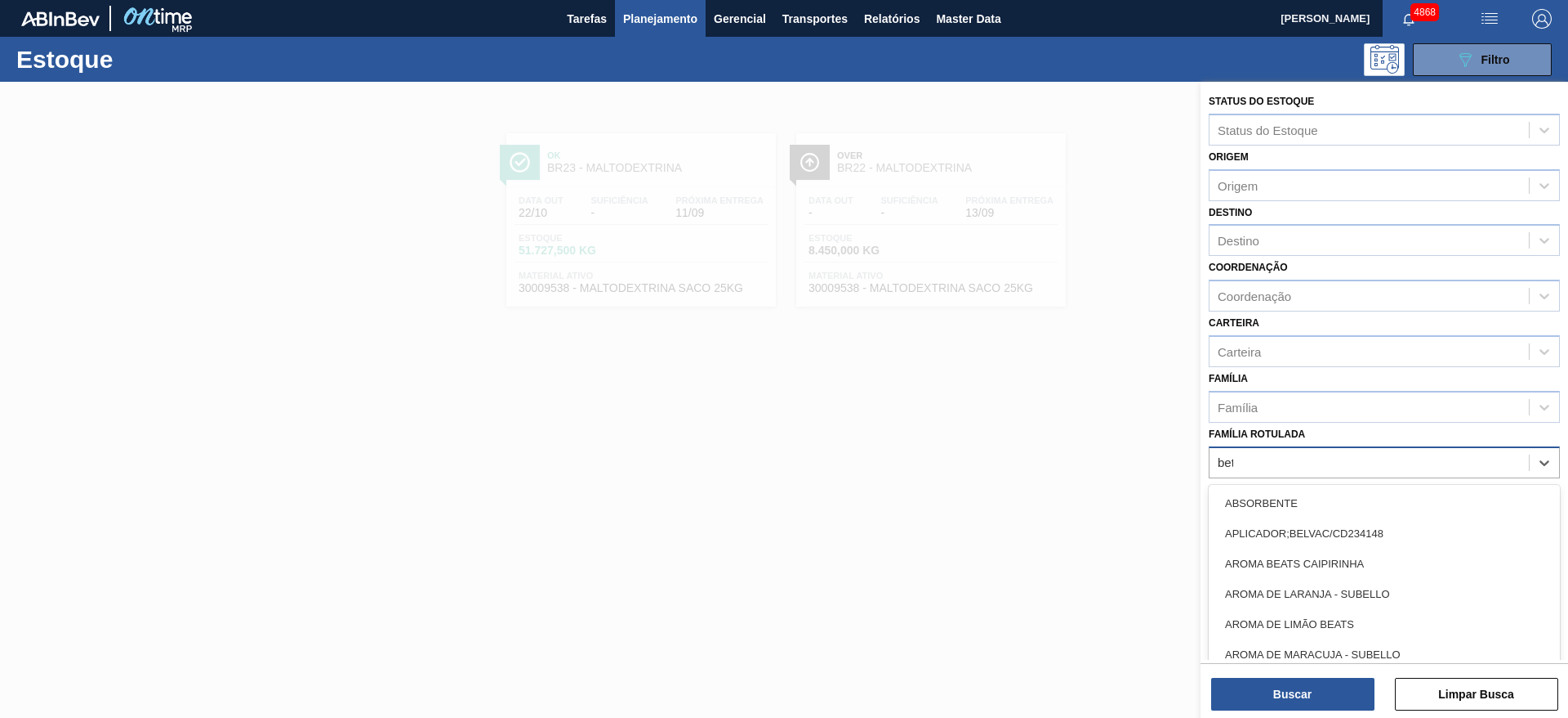
type Rotulada "beta"
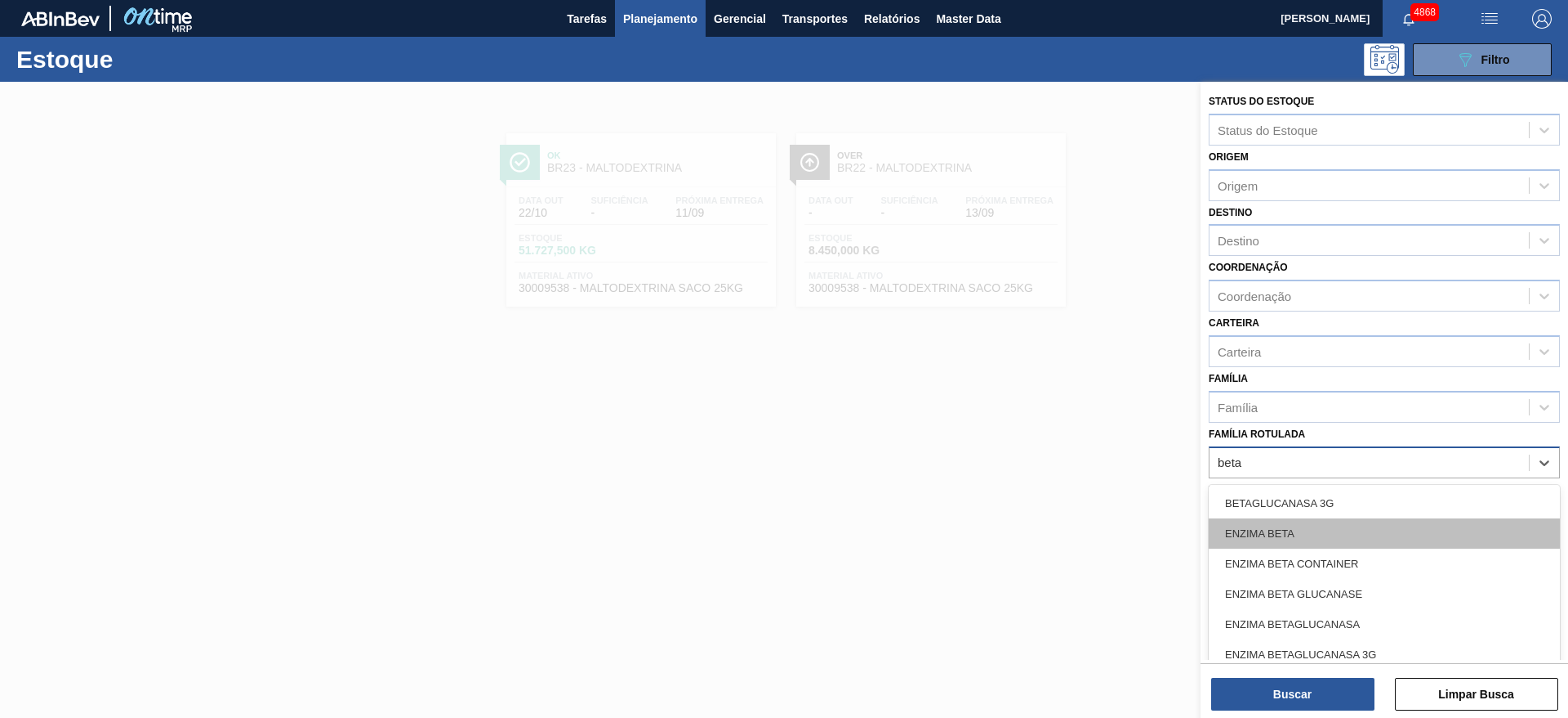
click at [1291, 523] on div "ENZIMA BETA" at bounding box center [1384, 532] width 351 height 30
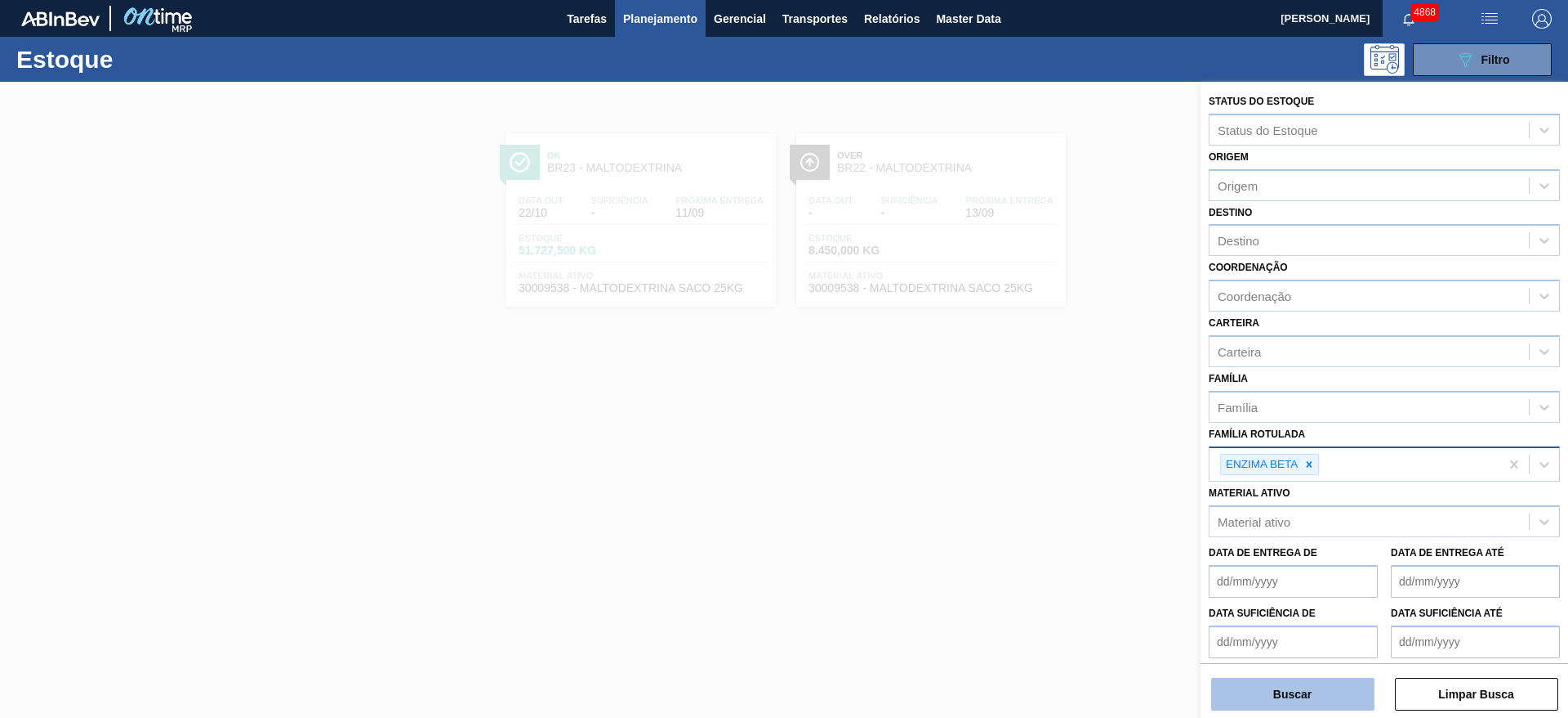
click at [1261, 702] on button "Buscar" at bounding box center [1293, 694] width 163 height 32
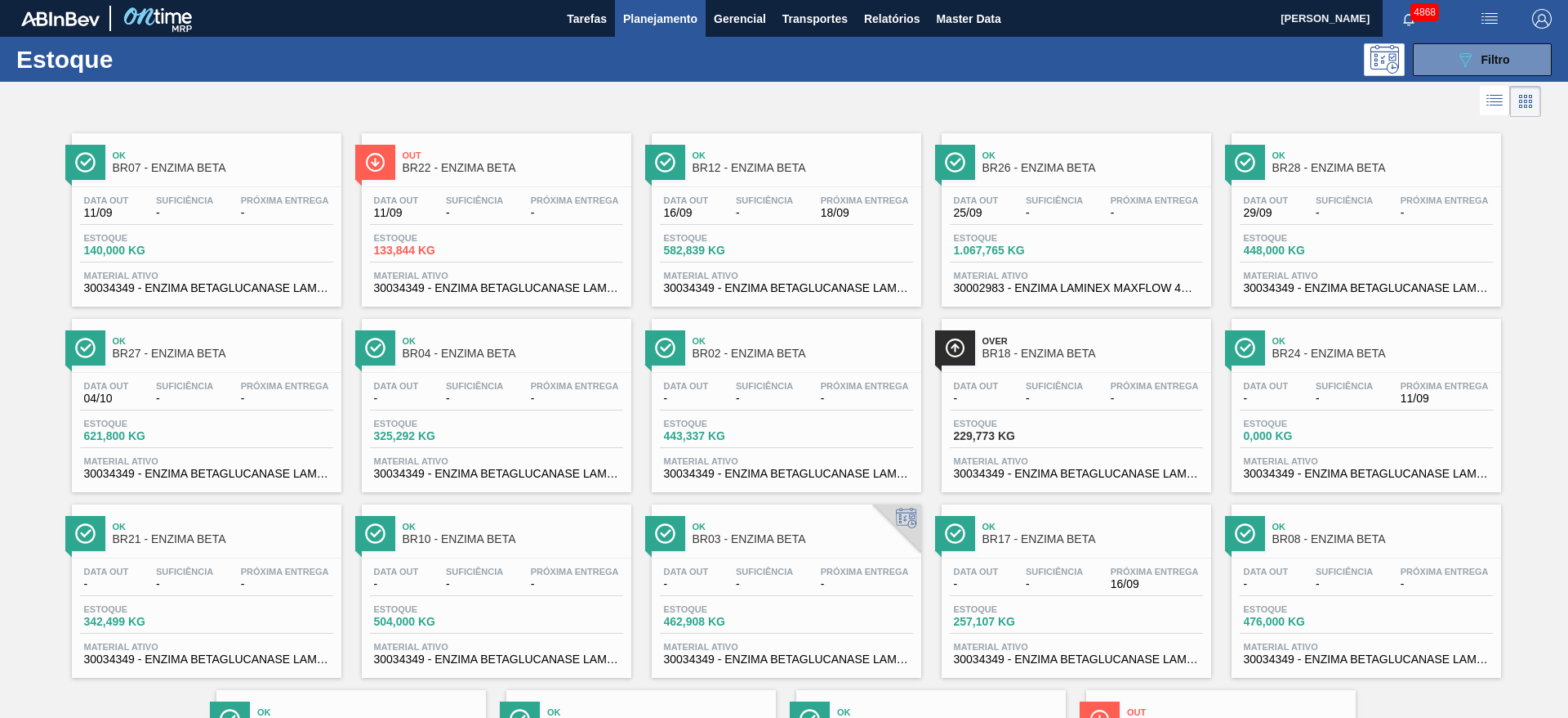
click at [204, 258] on div "Estoque 140,000 KG" at bounding box center [206, 247] width 253 height 29
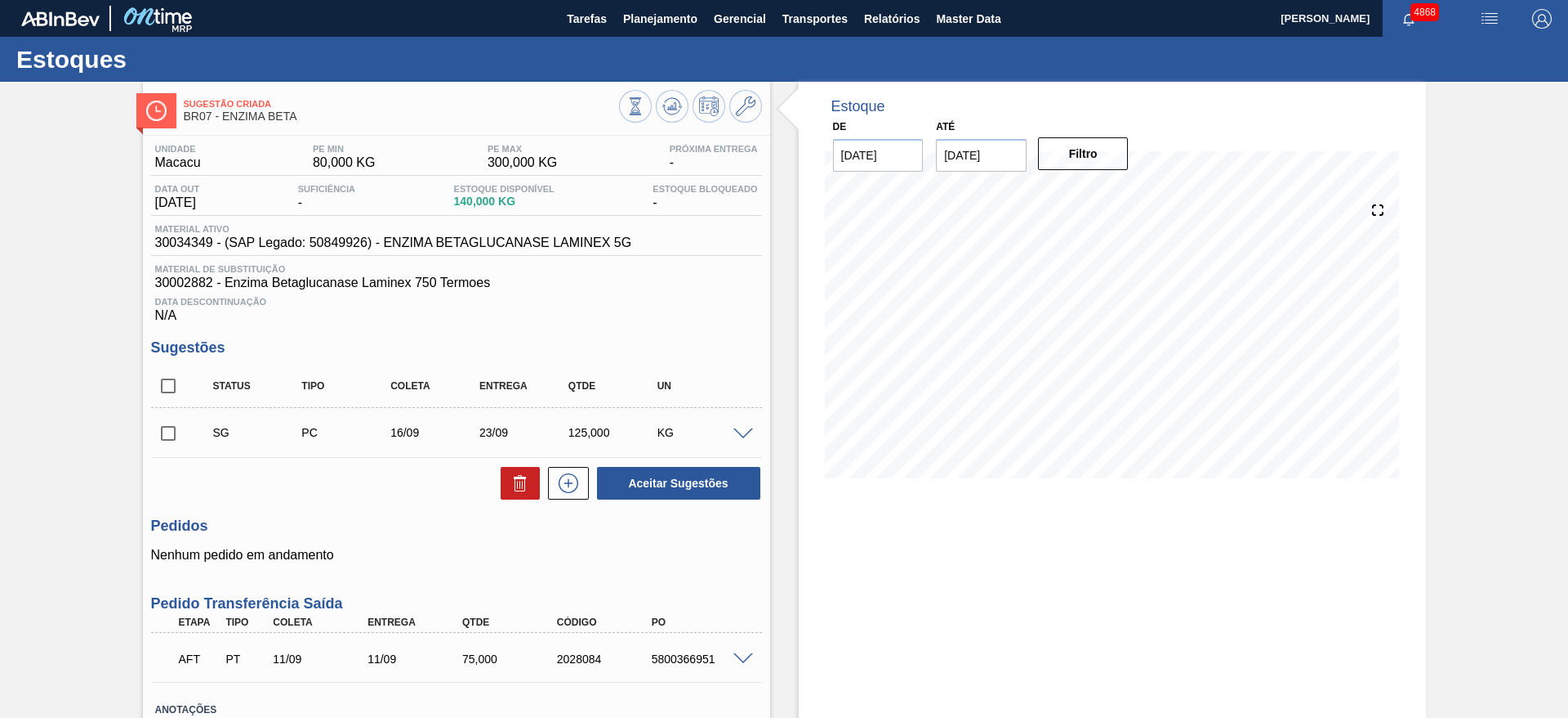
click at [741, 434] on span at bounding box center [743, 434] width 20 height 13
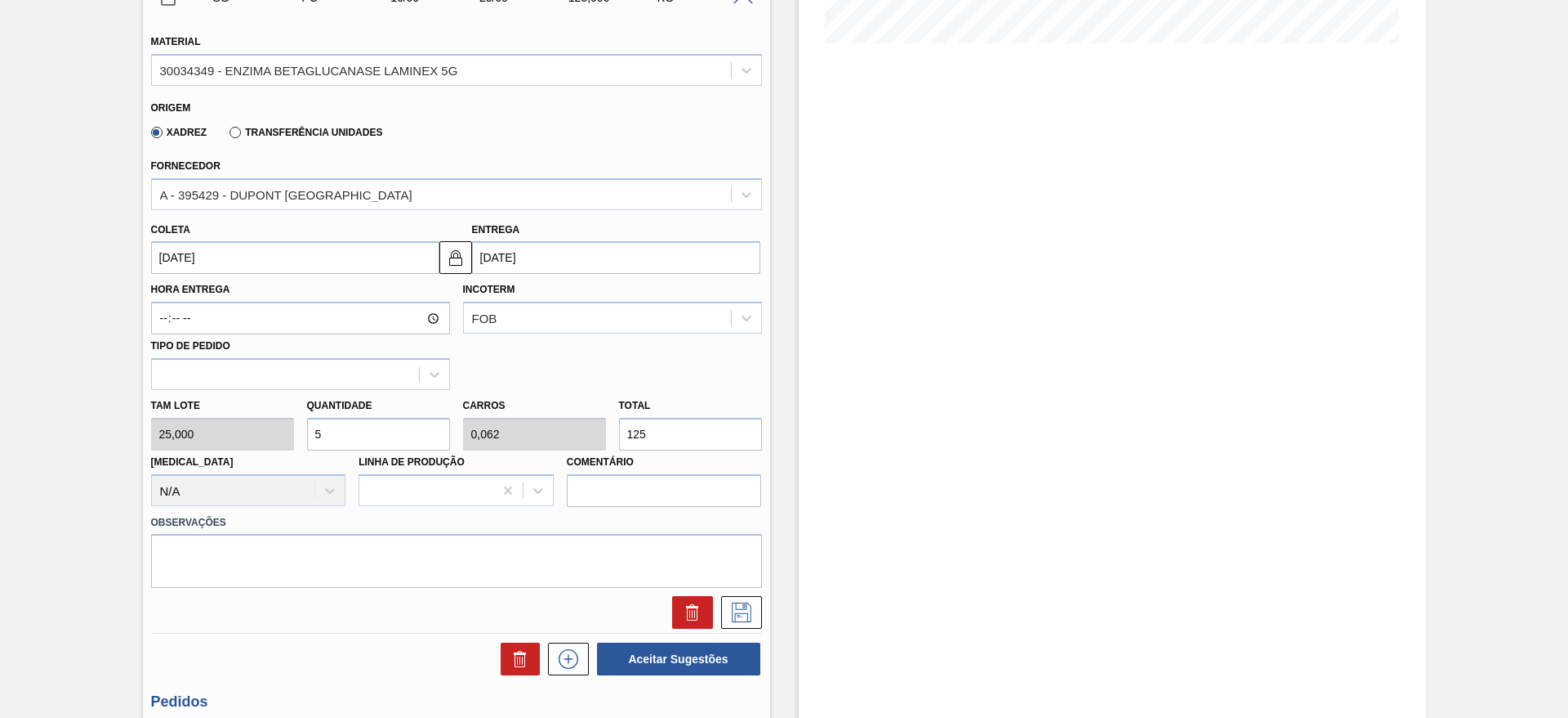
scroll to position [490, 0]
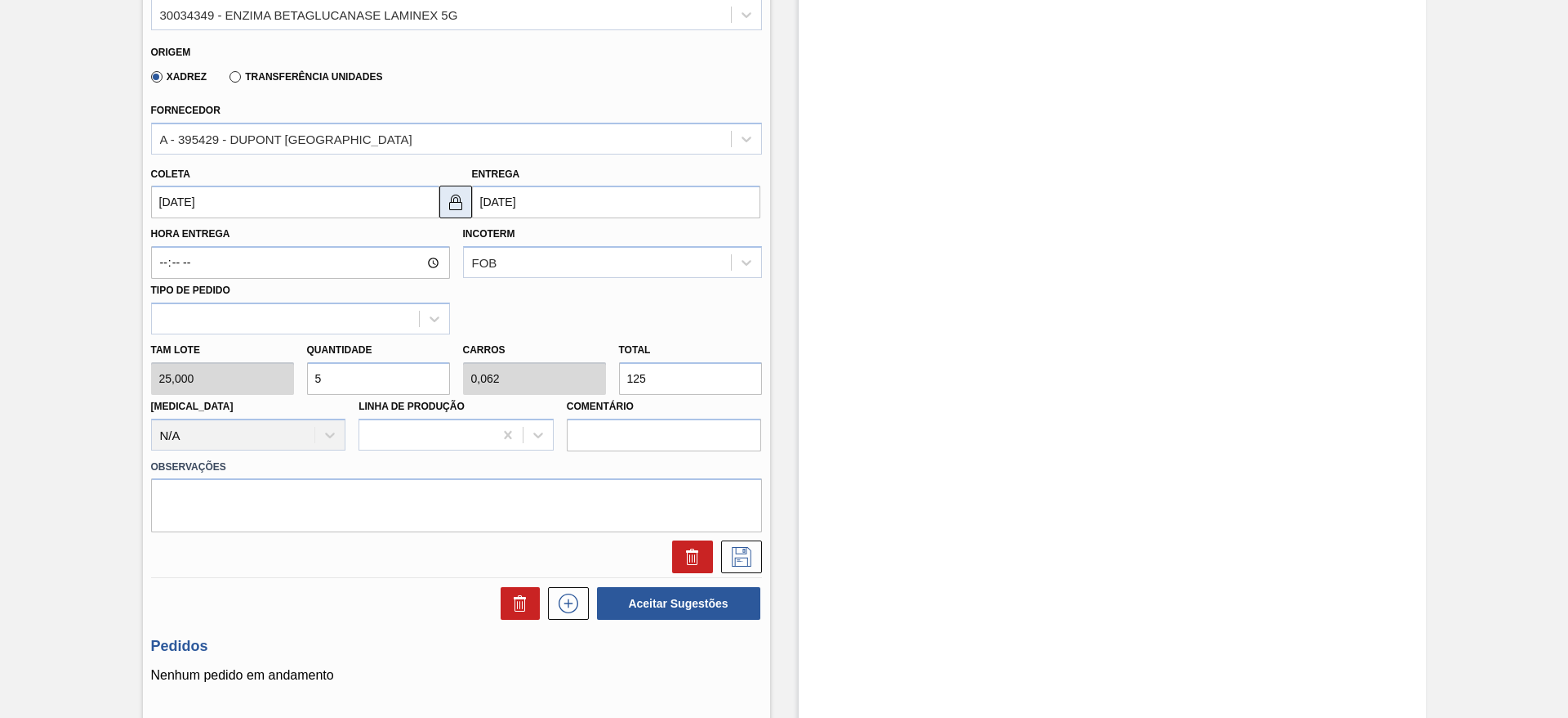
click at [457, 197] on img at bounding box center [456, 202] width 20 height 20
click at [513, 197] on input "23/09/2025" at bounding box center [616, 201] width 288 height 32
click at [354, 353] on label "Quantidade" at bounding box center [340, 350] width 65 height 12
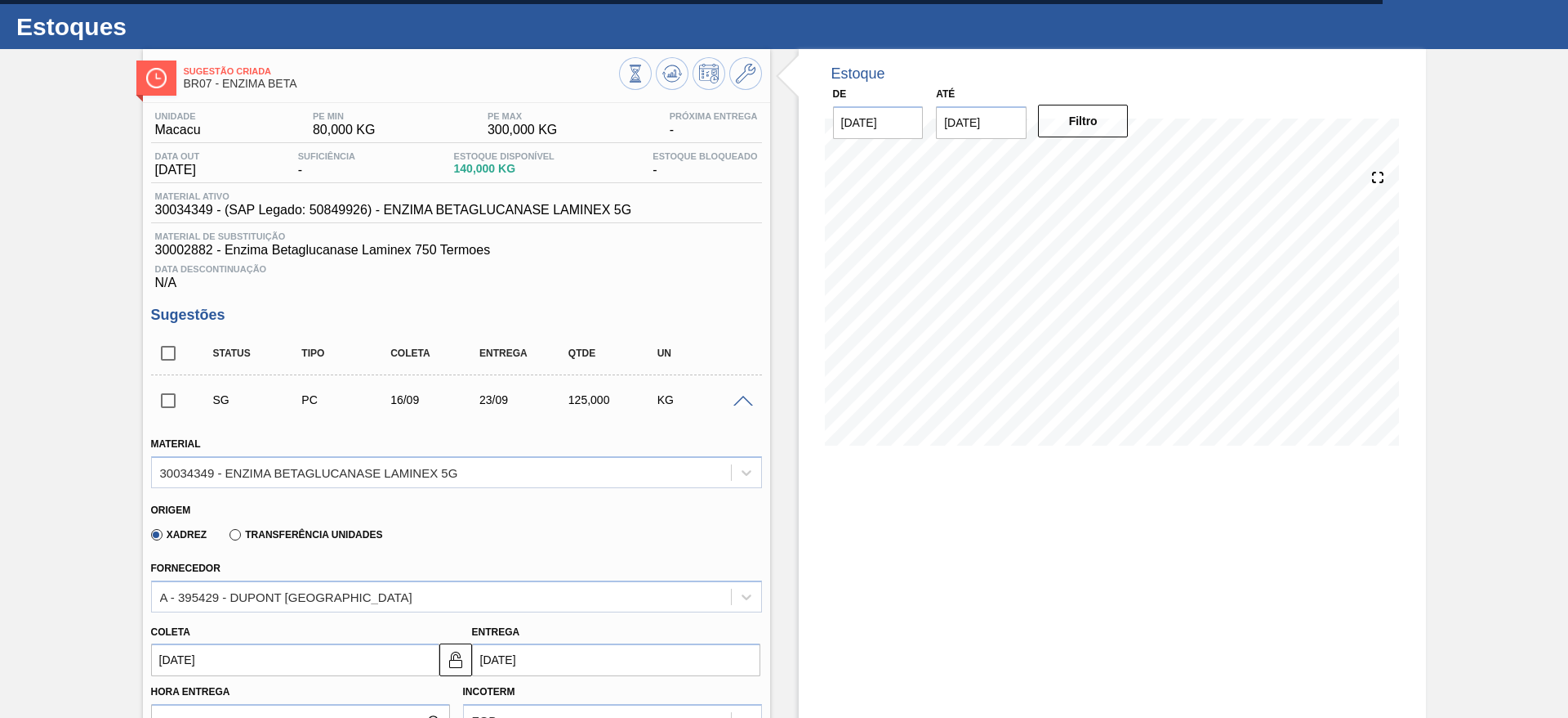
scroll to position [123, 0]
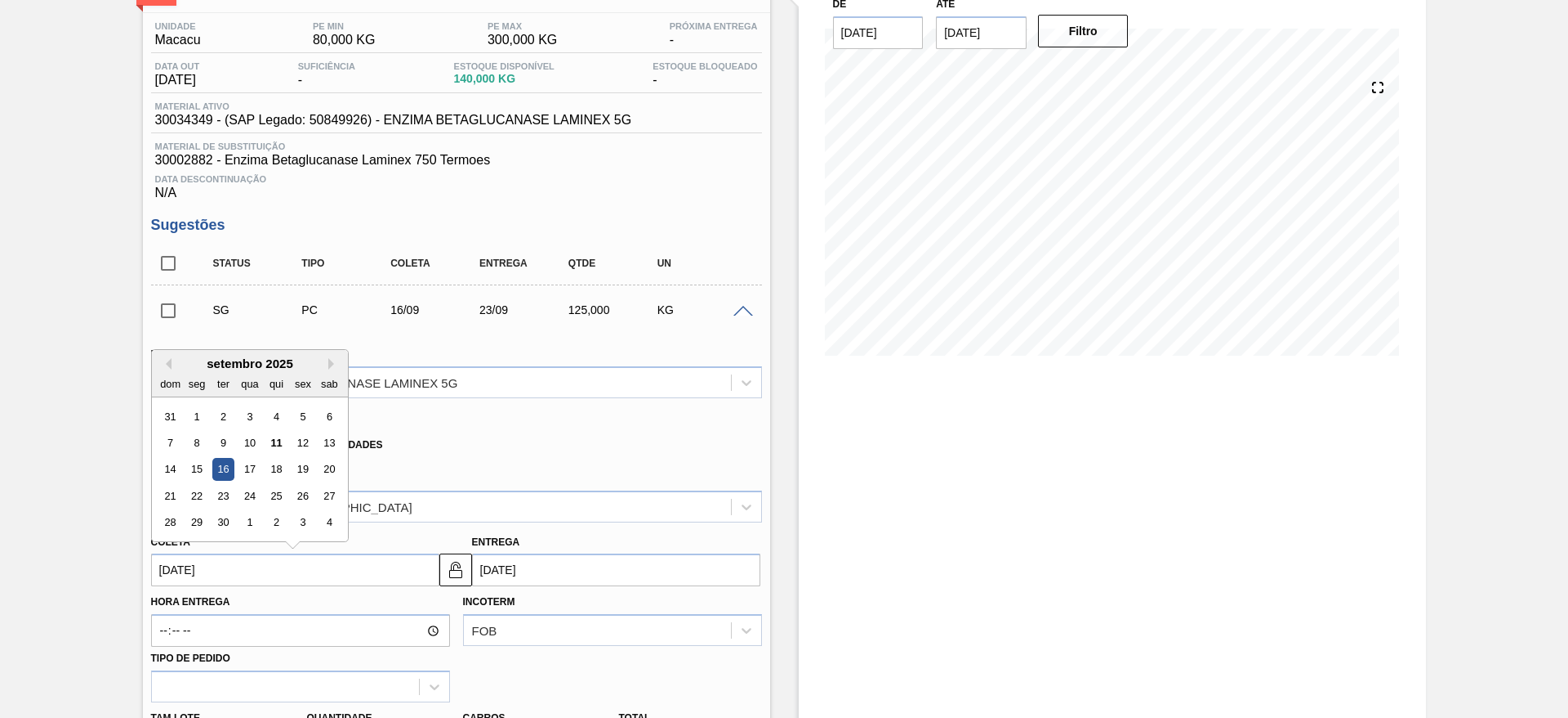
click at [273, 570] on input "16/09/2025" at bounding box center [295, 569] width 288 height 32
click at [196, 467] on div "15" at bounding box center [196, 469] width 22 height 22
type input "15/09/2025"
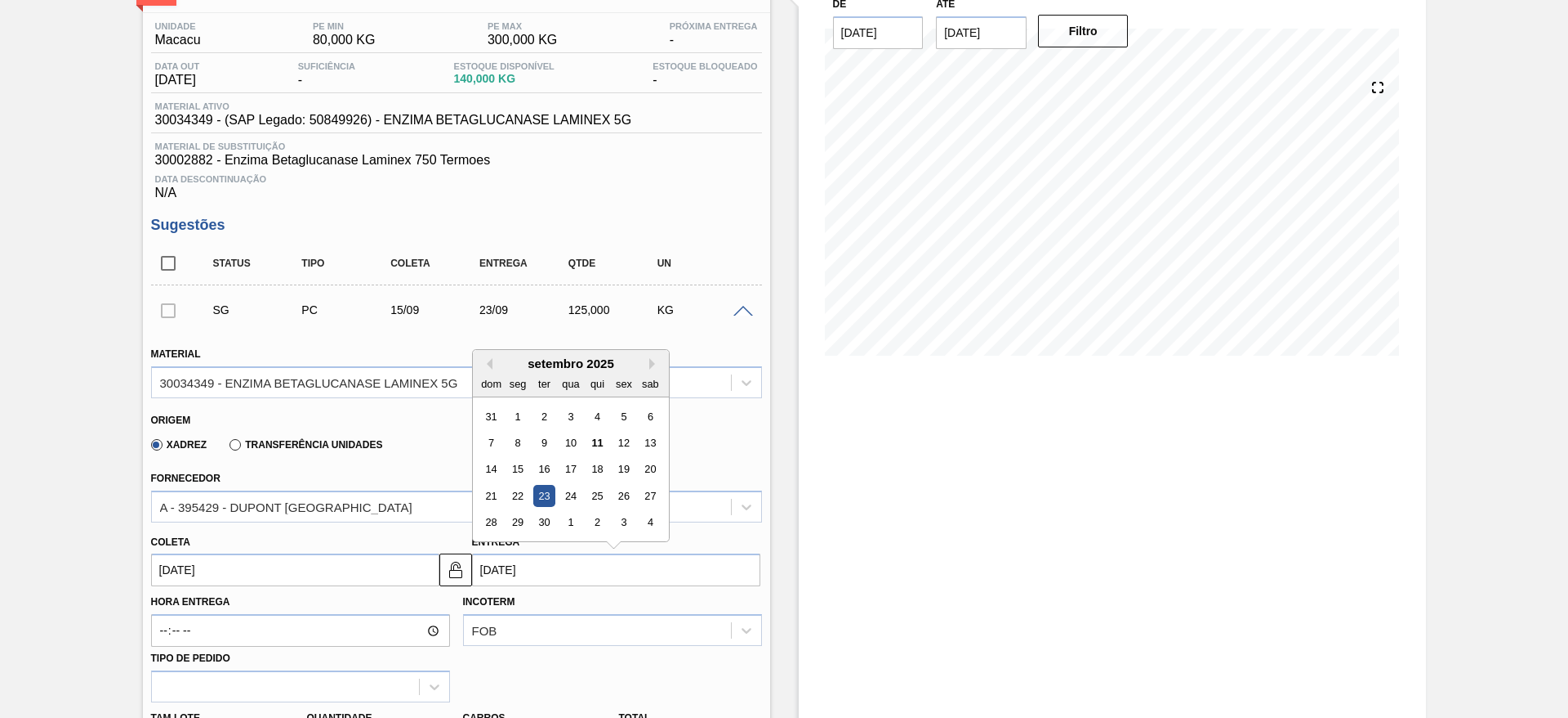
click at [525, 563] on input "23/09/2025" at bounding box center [616, 569] width 288 height 32
click at [623, 472] on div "19" at bounding box center [624, 469] width 22 height 22
type input "19/09/2025"
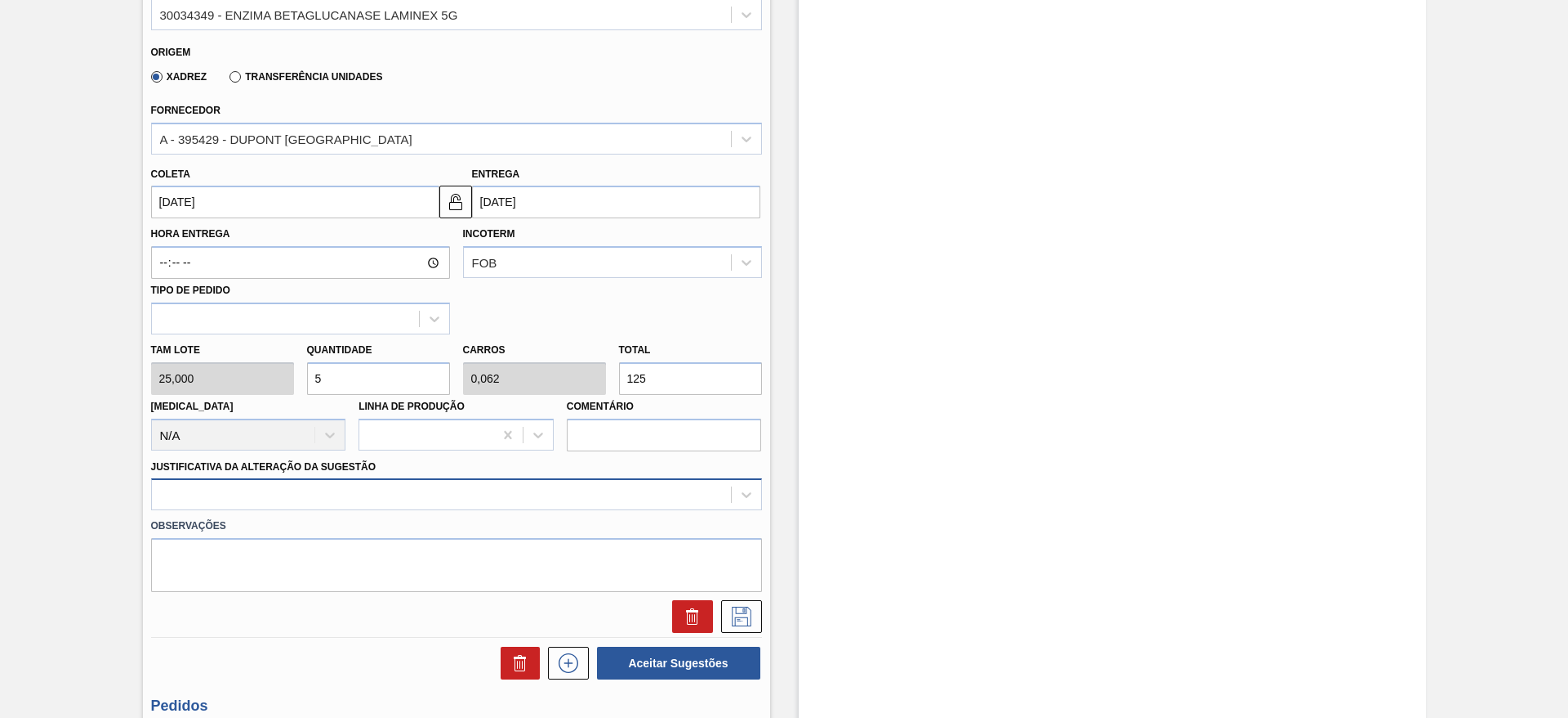
scroll to position [541, 0]
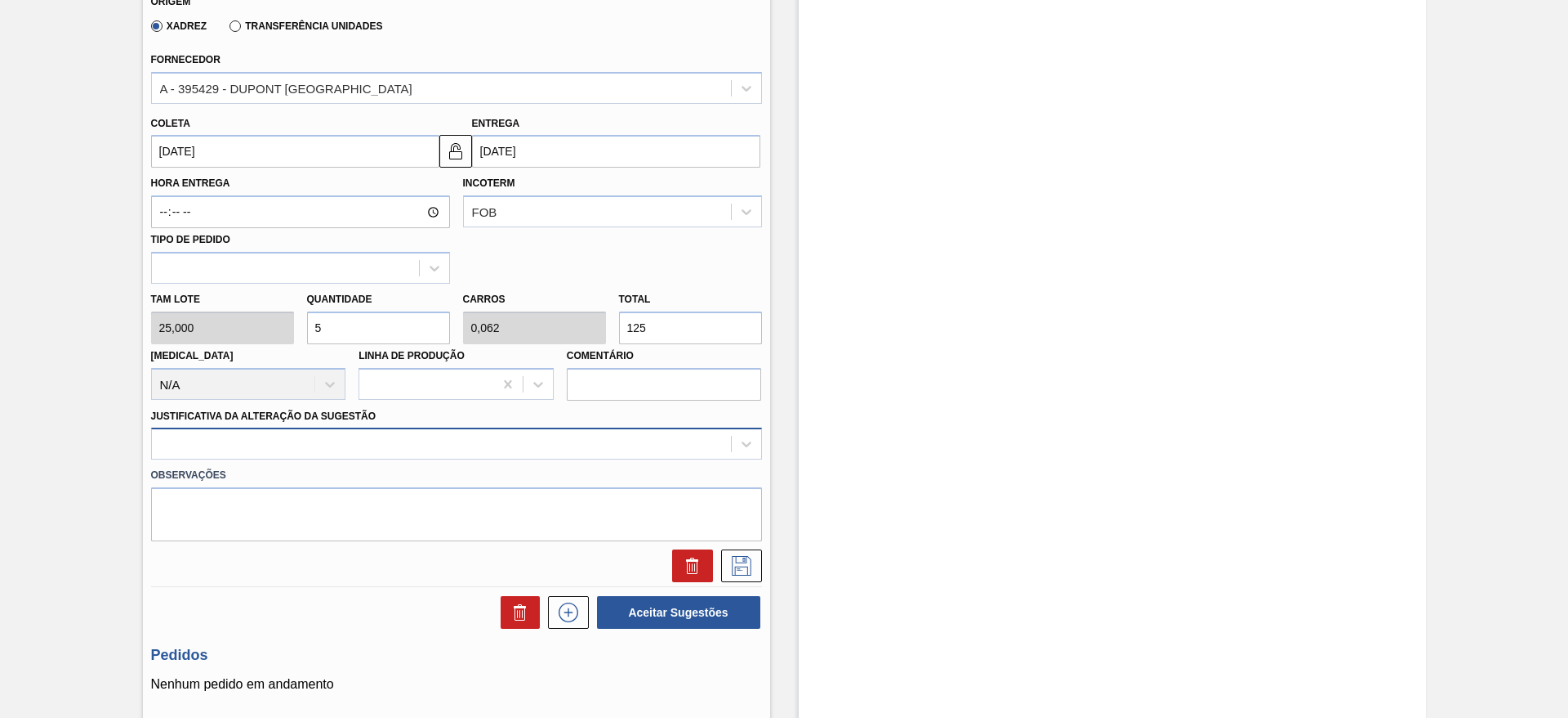
click at [489, 459] on div at bounding box center [457, 443] width 611 height 32
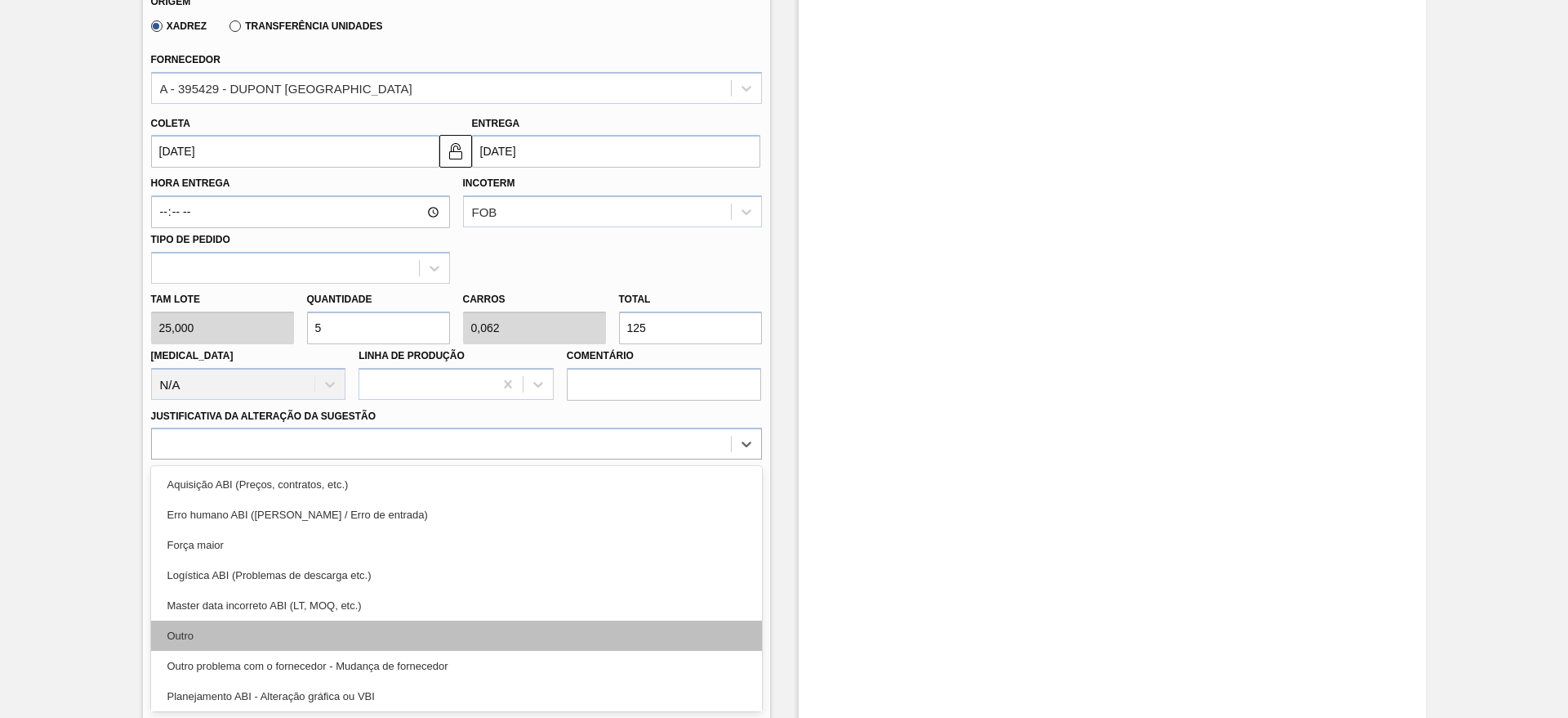
click at [422, 641] on div "Outro" at bounding box center [457, 635] width 611 height 30
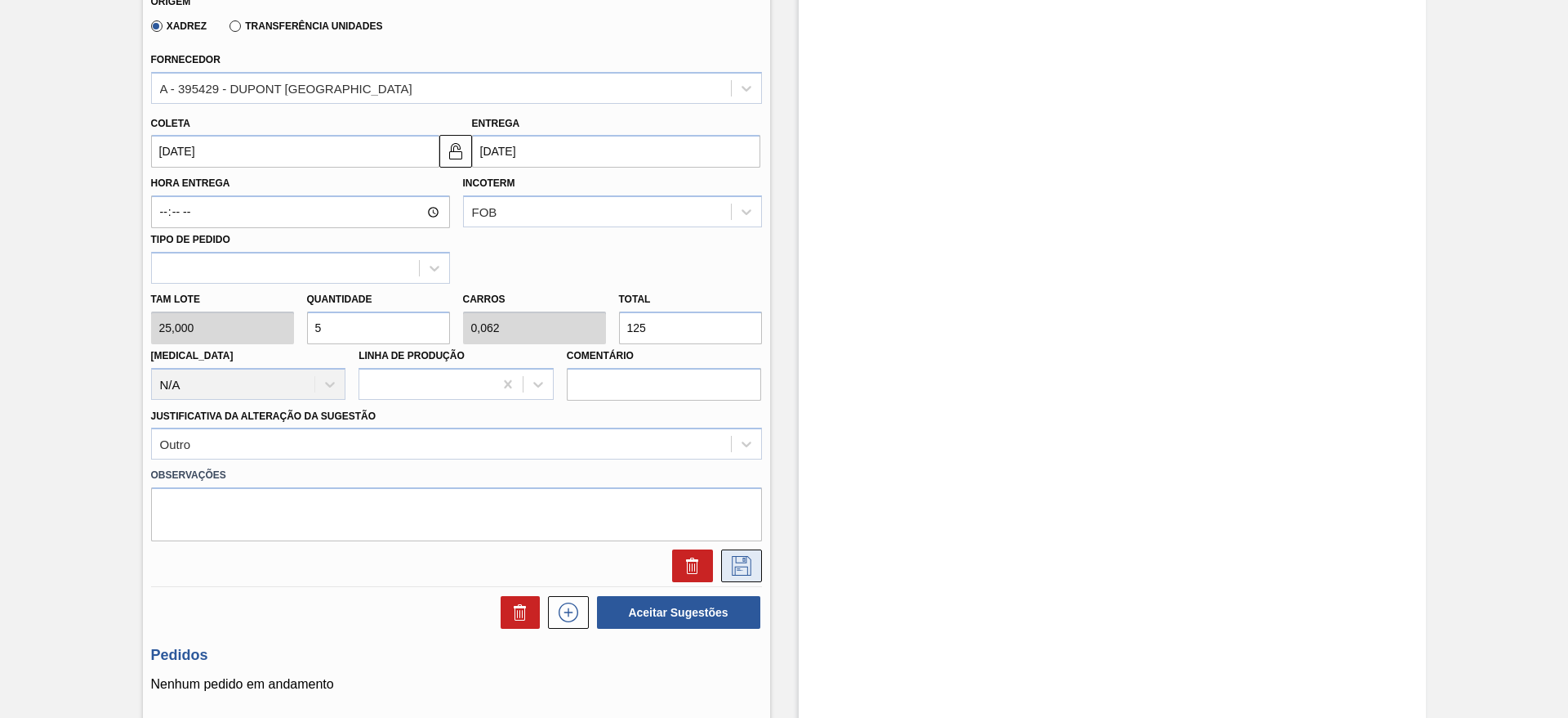
click at [737, 565] on icon at bounding box center [741, 566] width 26 height 20
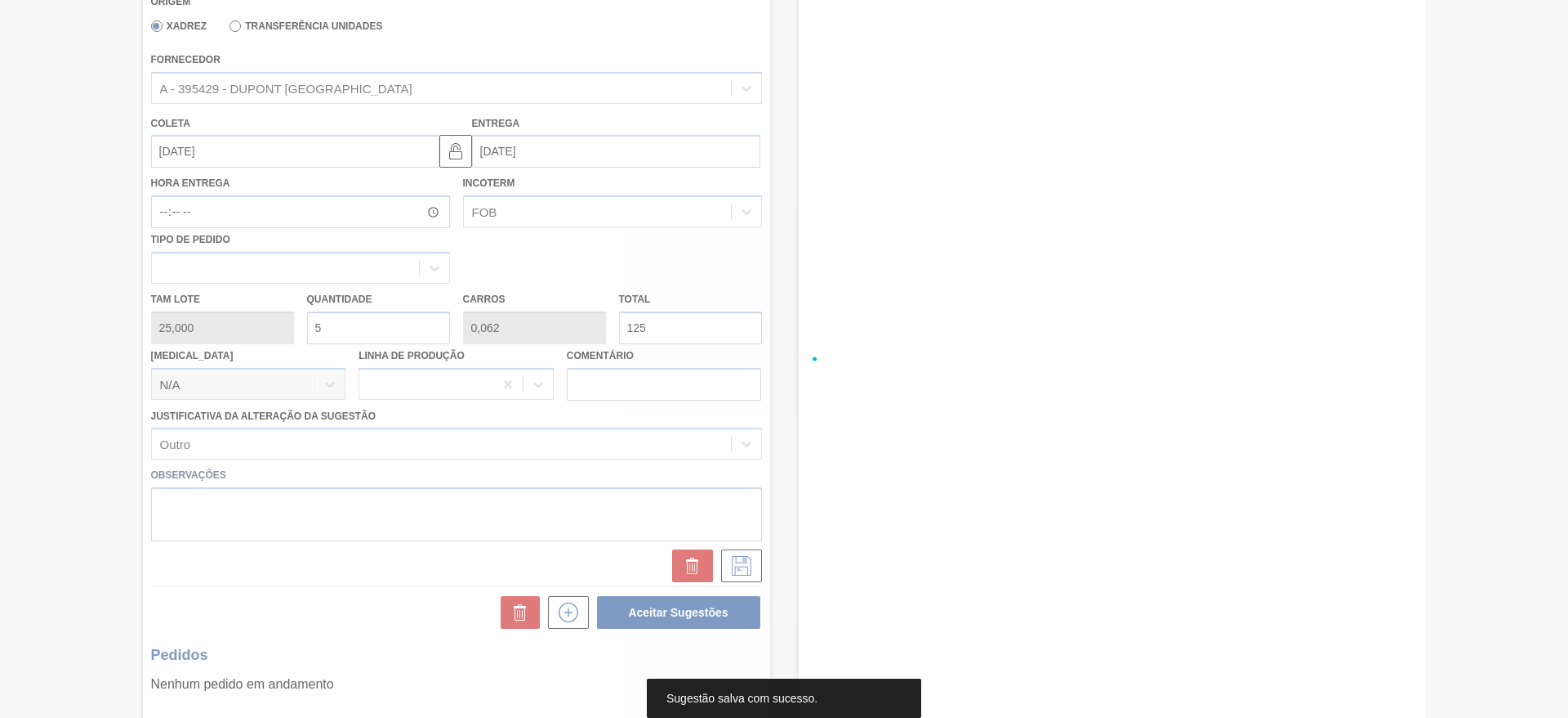
scroll to position [114, 0]
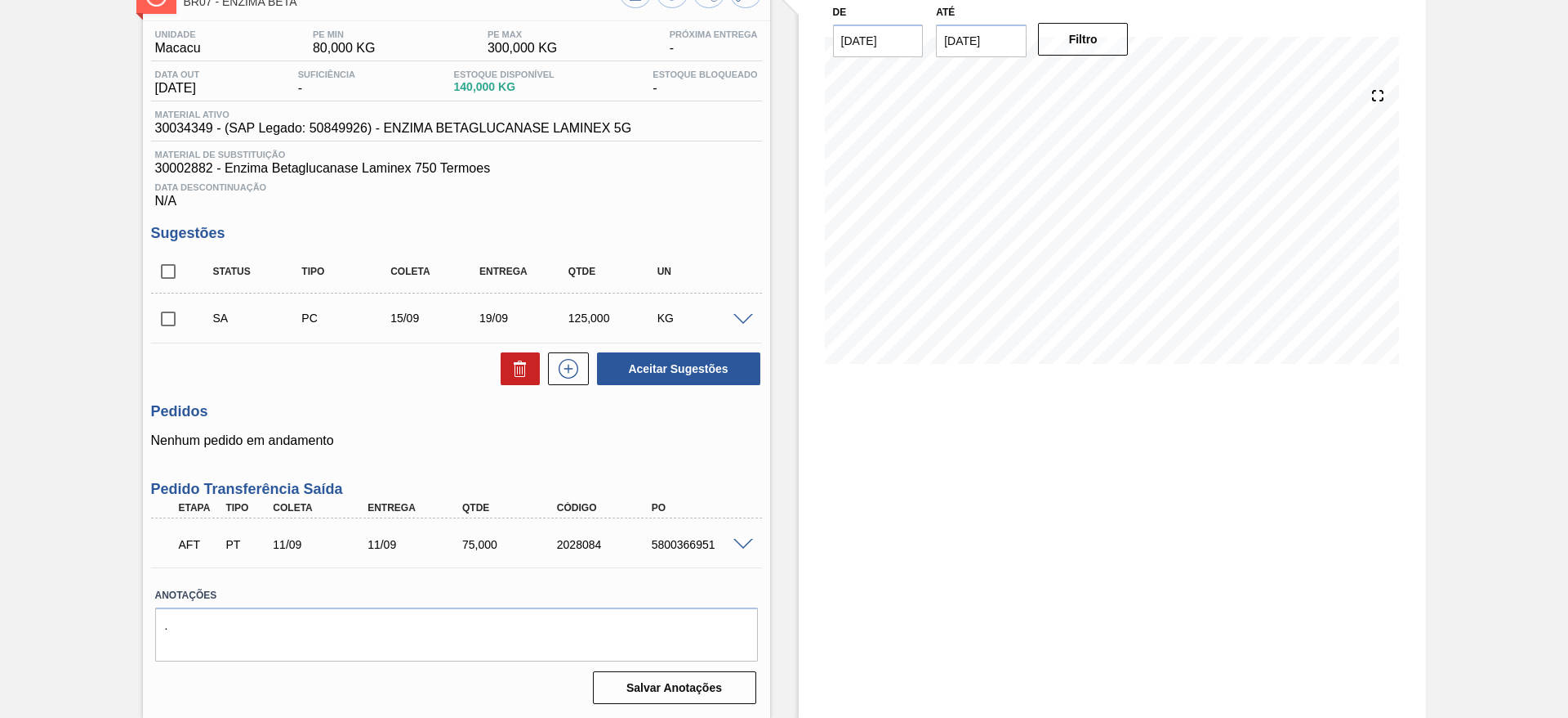
click at [743, 322] on span at bounding box center [743, 319] width 20 height 13
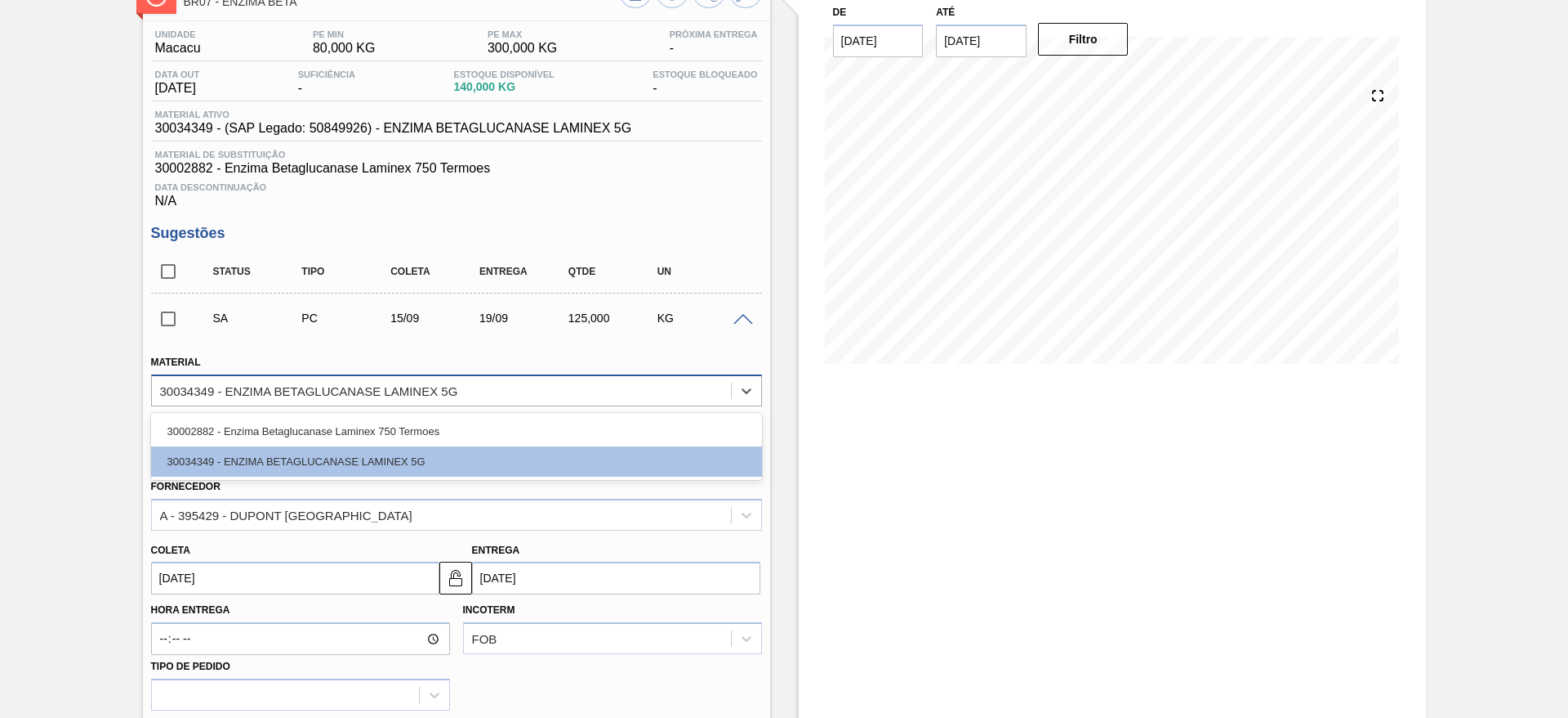
click at [453, 381] on div "30034349 - ENZIMA BETAGLUCANASE LAMINEX 5G" at bounding box center [441, 390] width 579 height 23
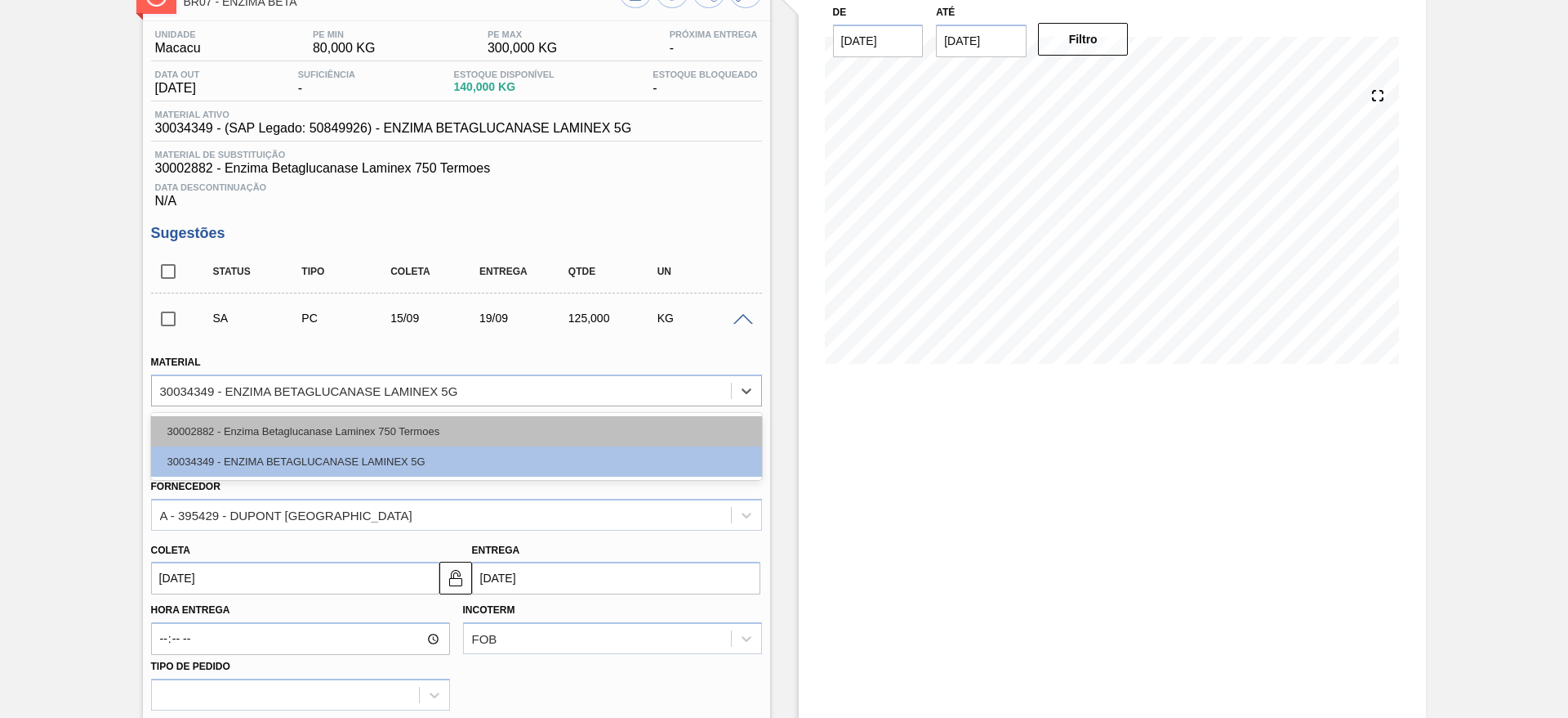
click at [443, 418] on div "30002882 - Enzima Betaglucanase Laminex 750 Termoes" at bounding box center [457, 431] width 611 height 30
type input "0,093"
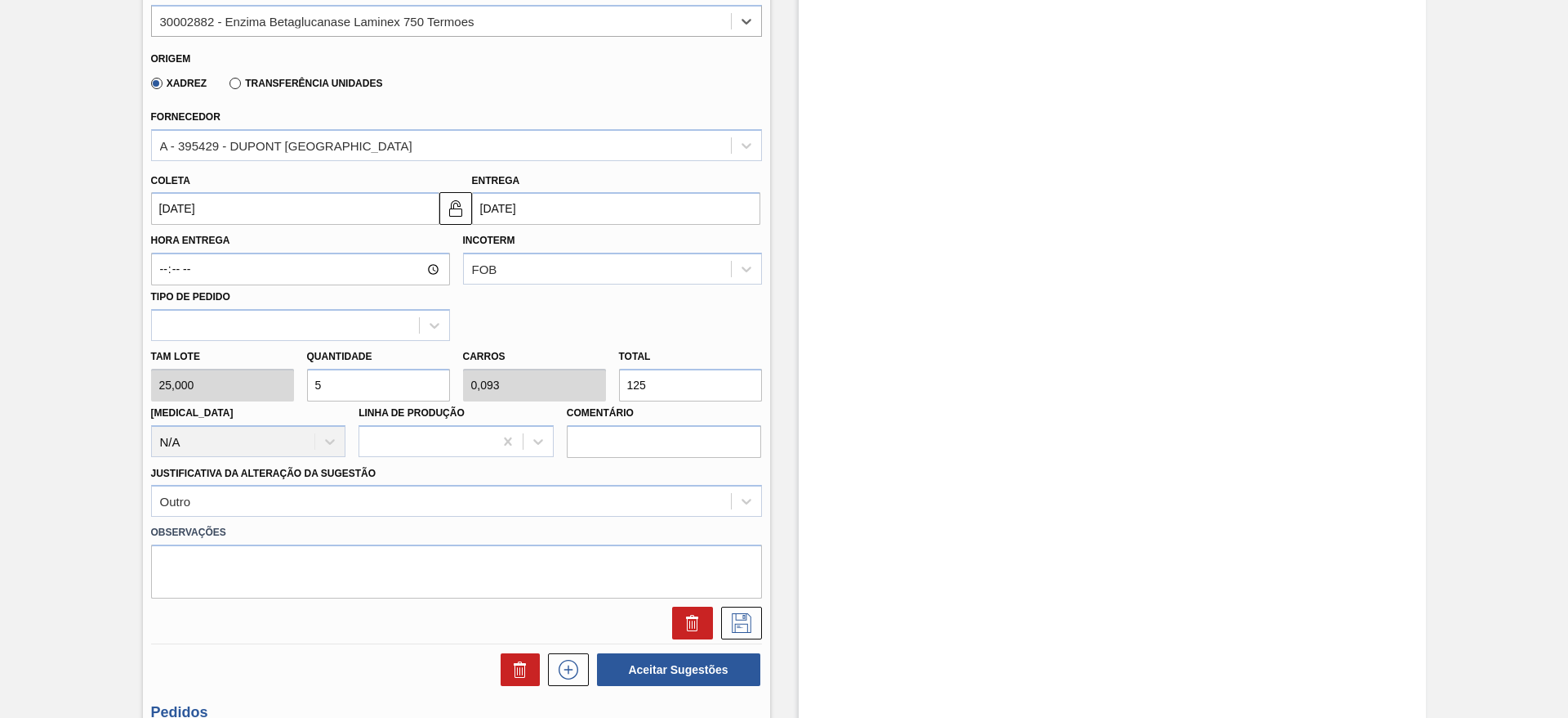
scroll to position [605, 0]
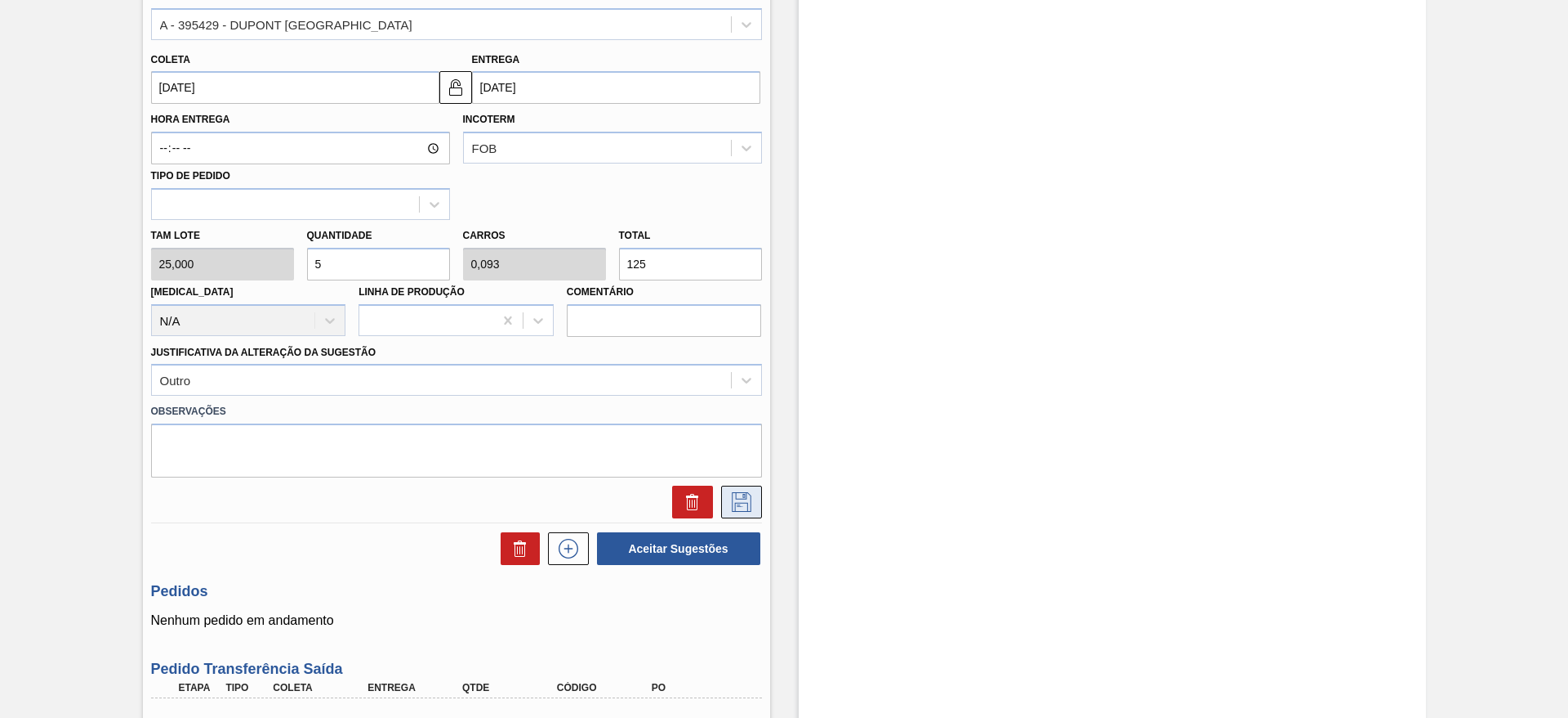
click at [737, 499] on icon at bounding box center [741, 502] width 26 height 20
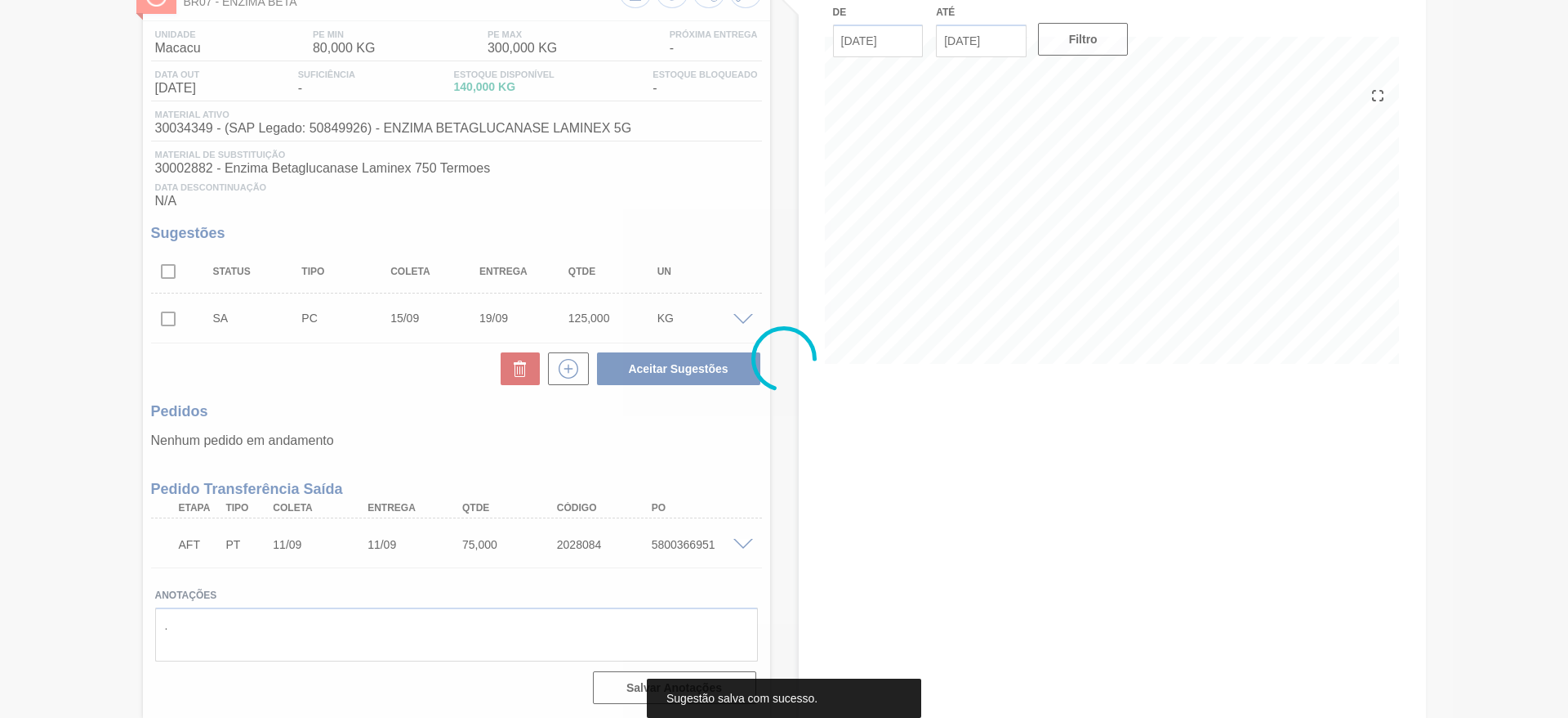
scroll to position [114, 0]
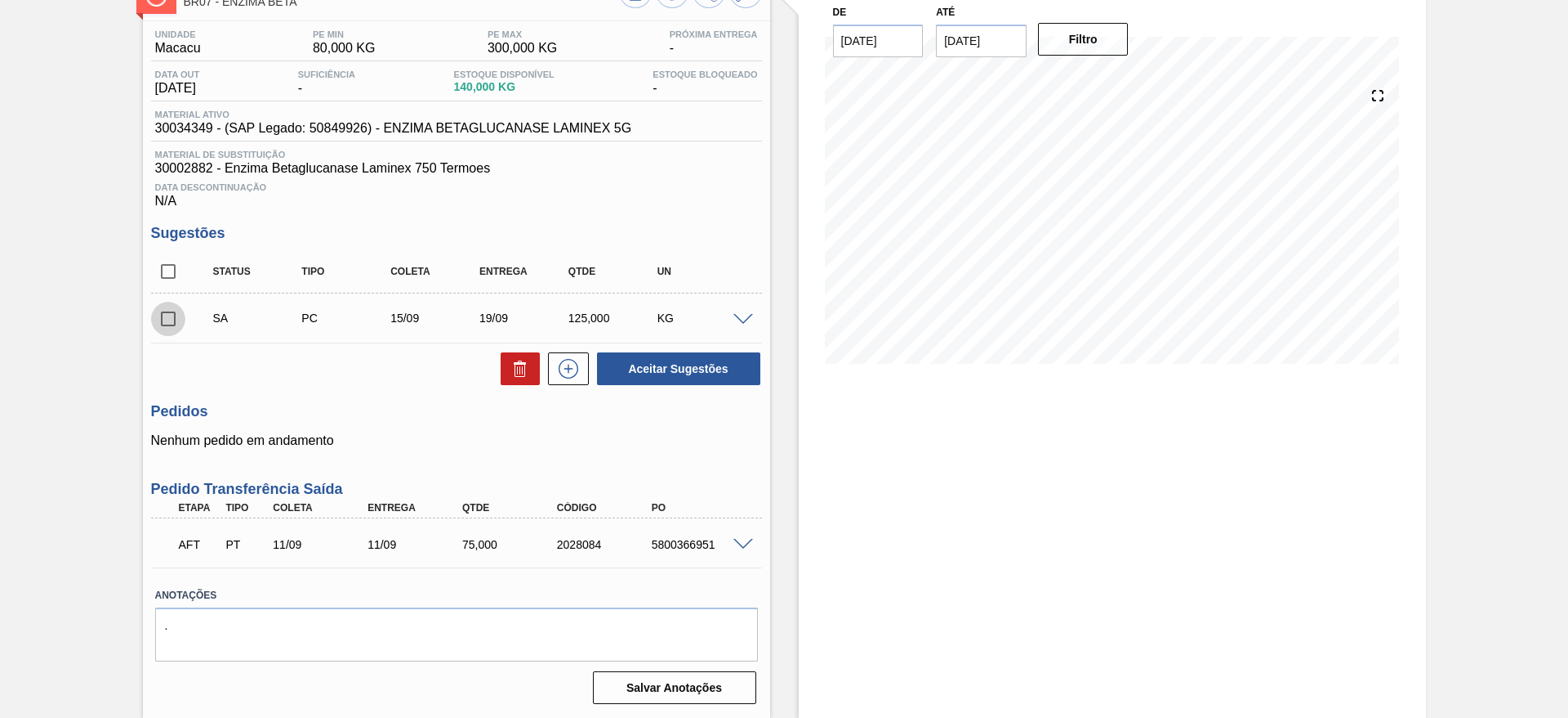
click at [164, 325] on input "checkbox" at bounding box center [168, 318] width 34 height 34
click at [732, 367] on button "Aceitar Sugestões" at bounding box center [679, 368] width 163 height 32
checkbox input "false"
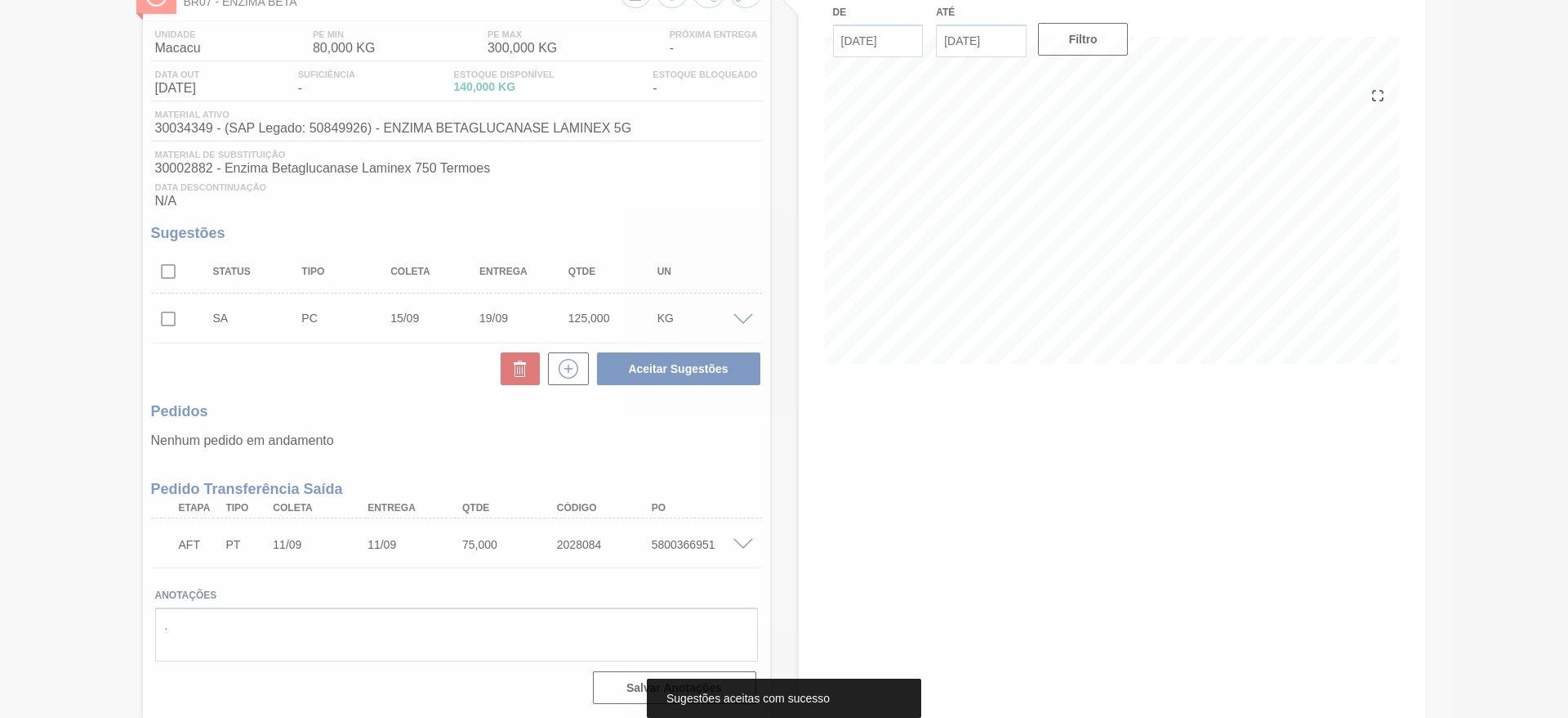
scroll to position [88, 0]
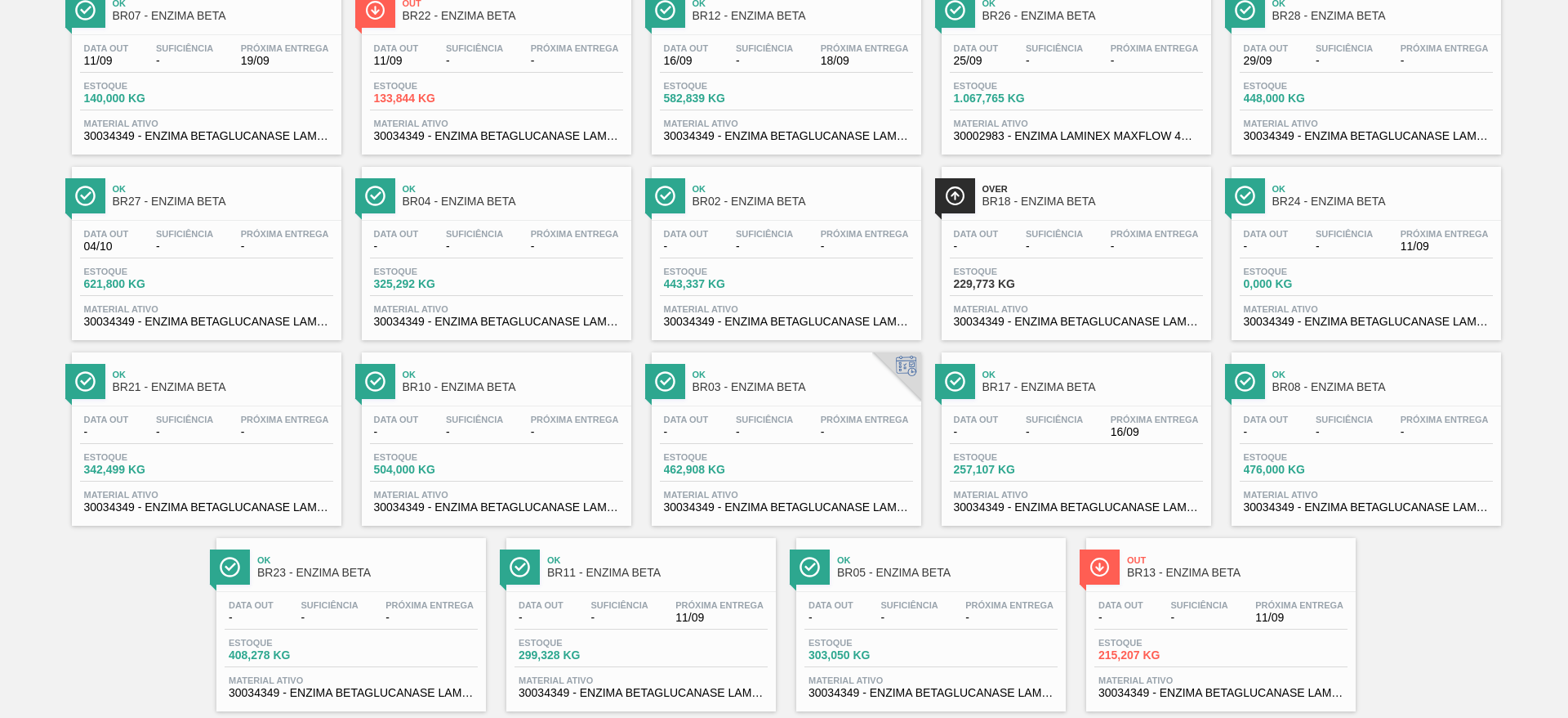
scroll to position [187, 0]
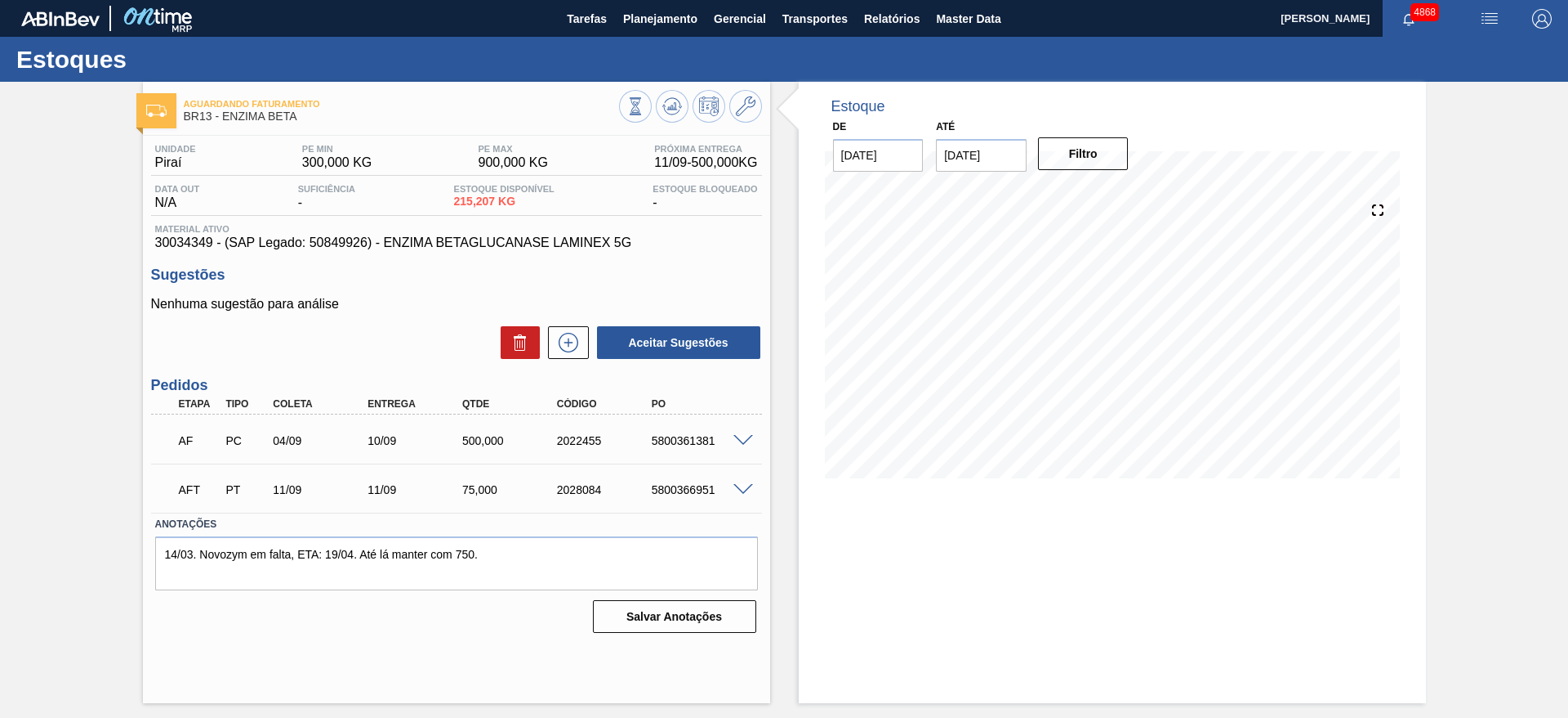
click at [742, 438] on span at bounding box center [743, 441] width 20 height 13
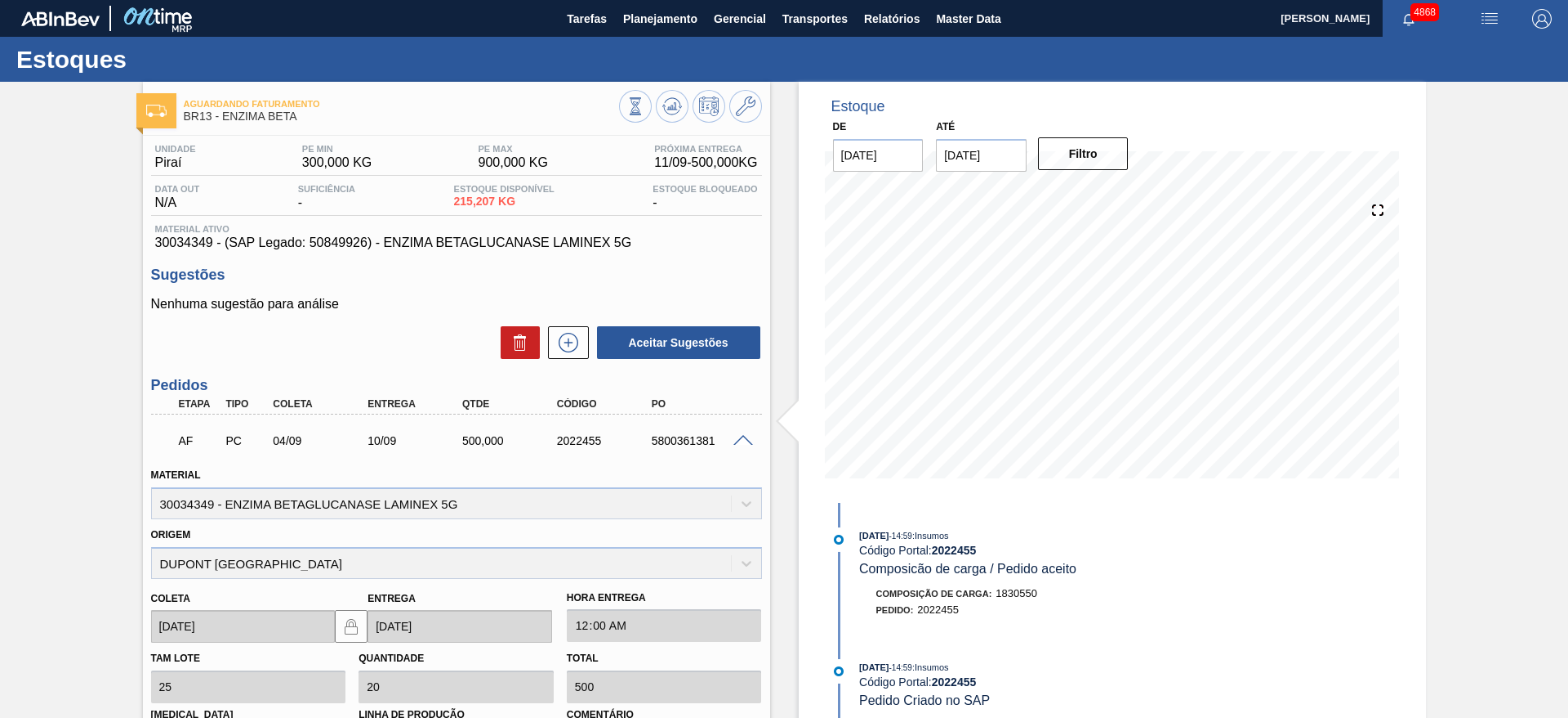
scroll to position [325, 0]
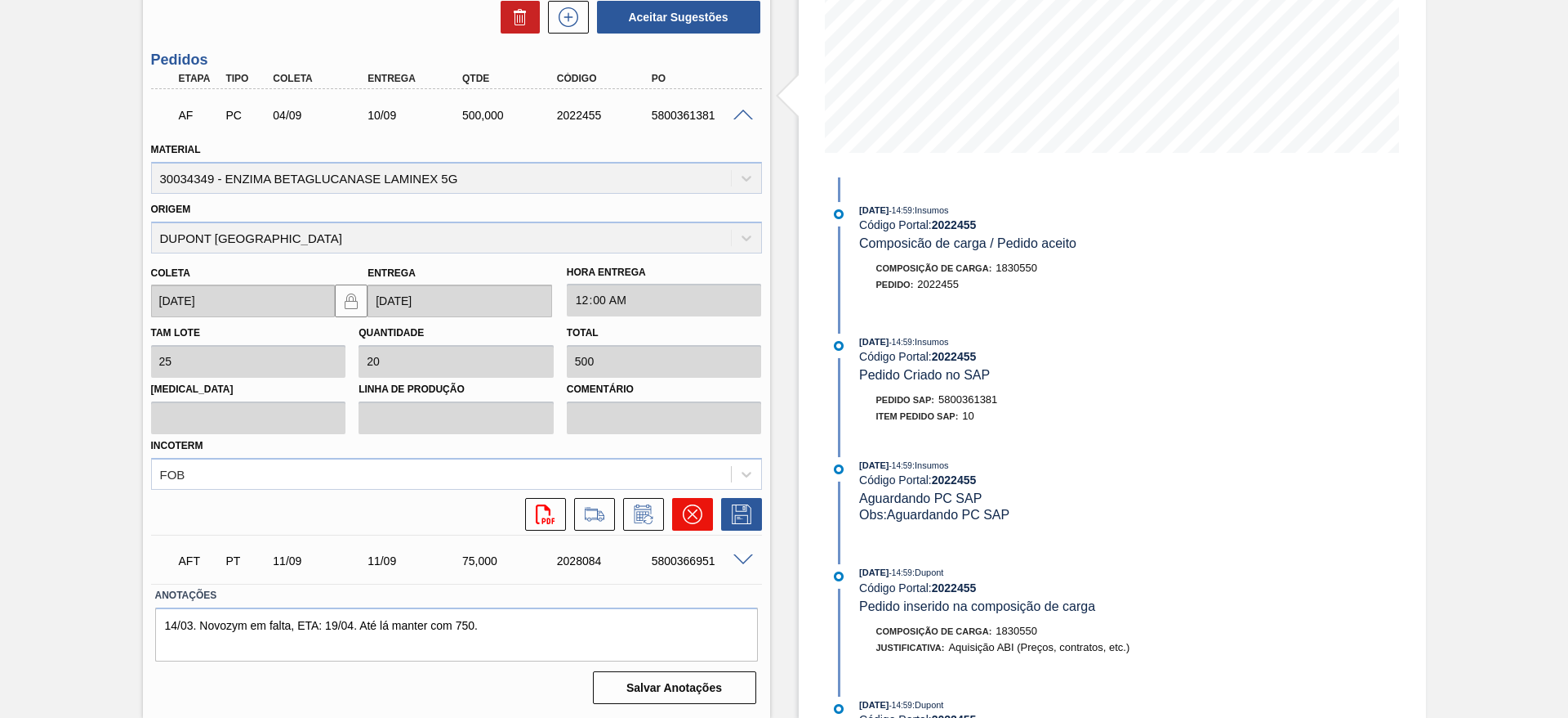
click at [686, 516] on icon at bounding box center [692, 514] width 20 height 20
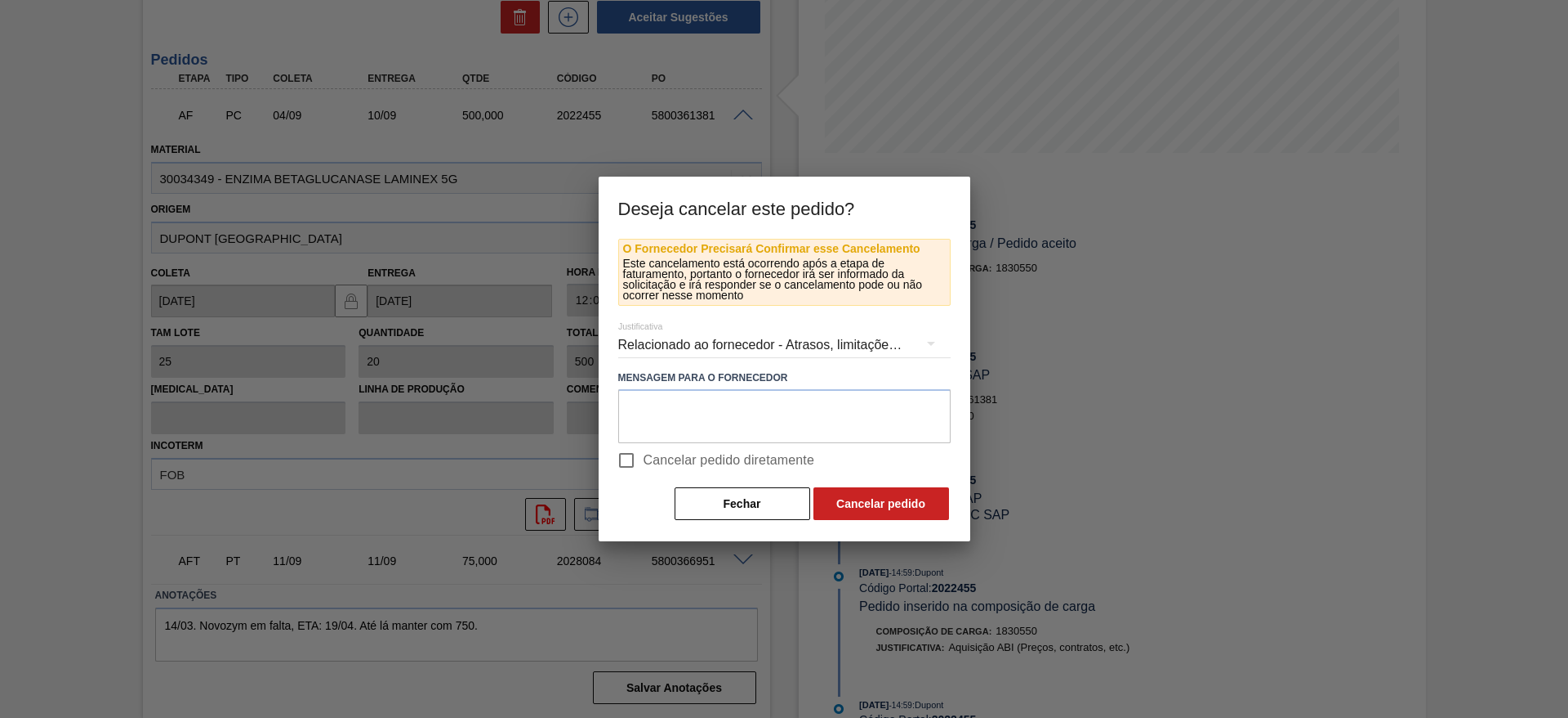
click at [650, 347] on div "Relacionado ao fornecedor - Atrasos, limitações de capacidade, etc." at bounding box center [784, 345] width 333 height 46
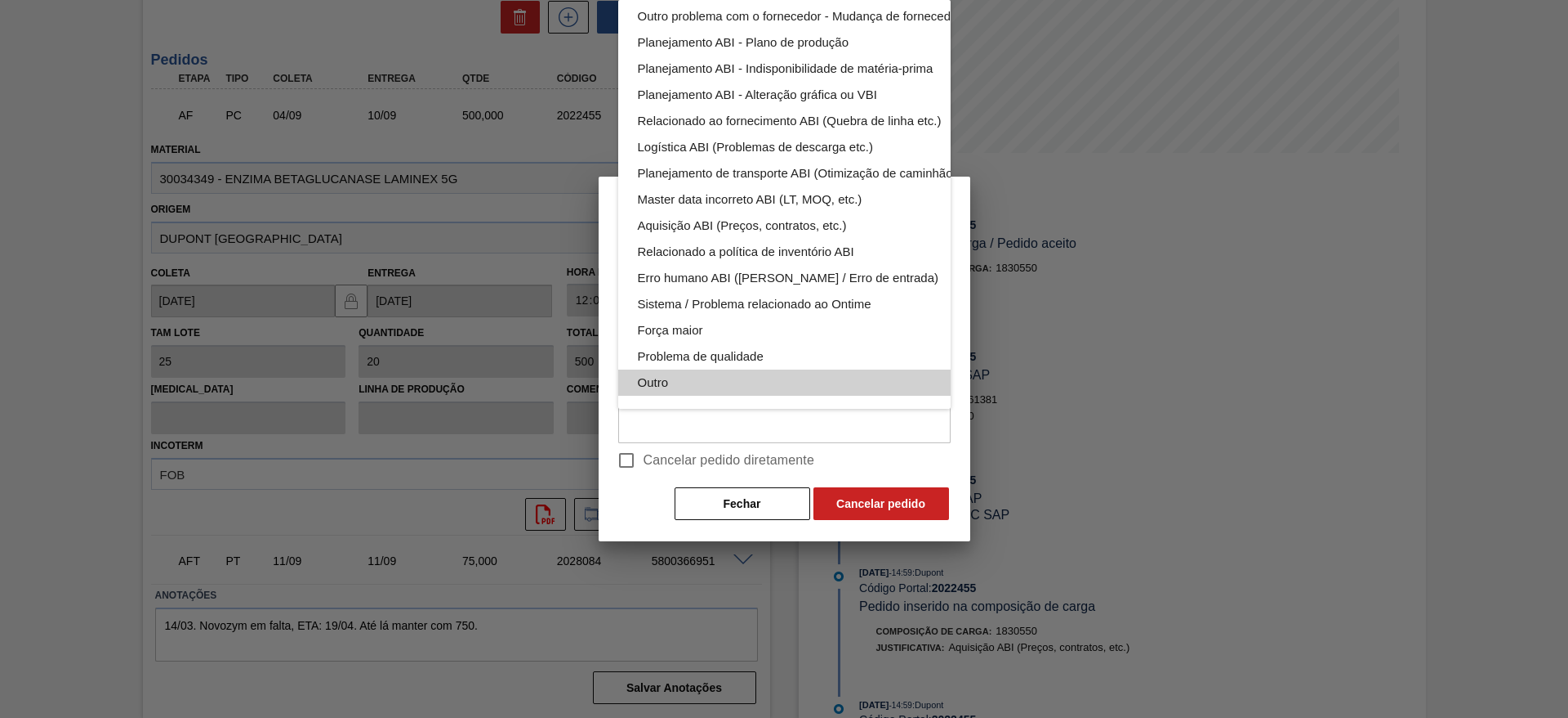
click at [748, 369] on div "Outro" at bounding box center [822, 382] width 370 height 26
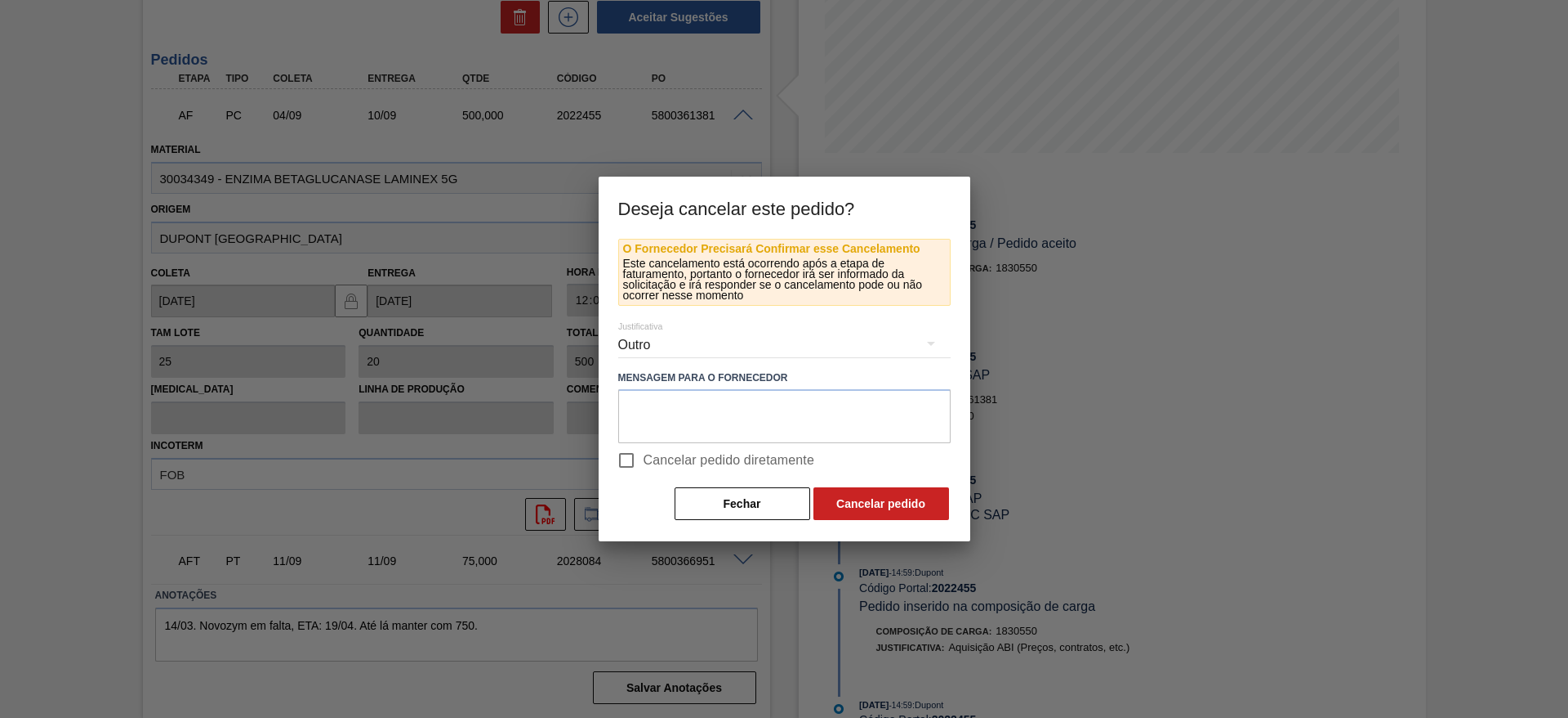
click at [627, 462] on input "Cancelar pedido diretamente" at bounding box center [626, 459] width 34 height 34
checkbox input "true"
click at [853, 508] on button "Cancelar pedido" at bounding box center [881, 503] width 136 height 32
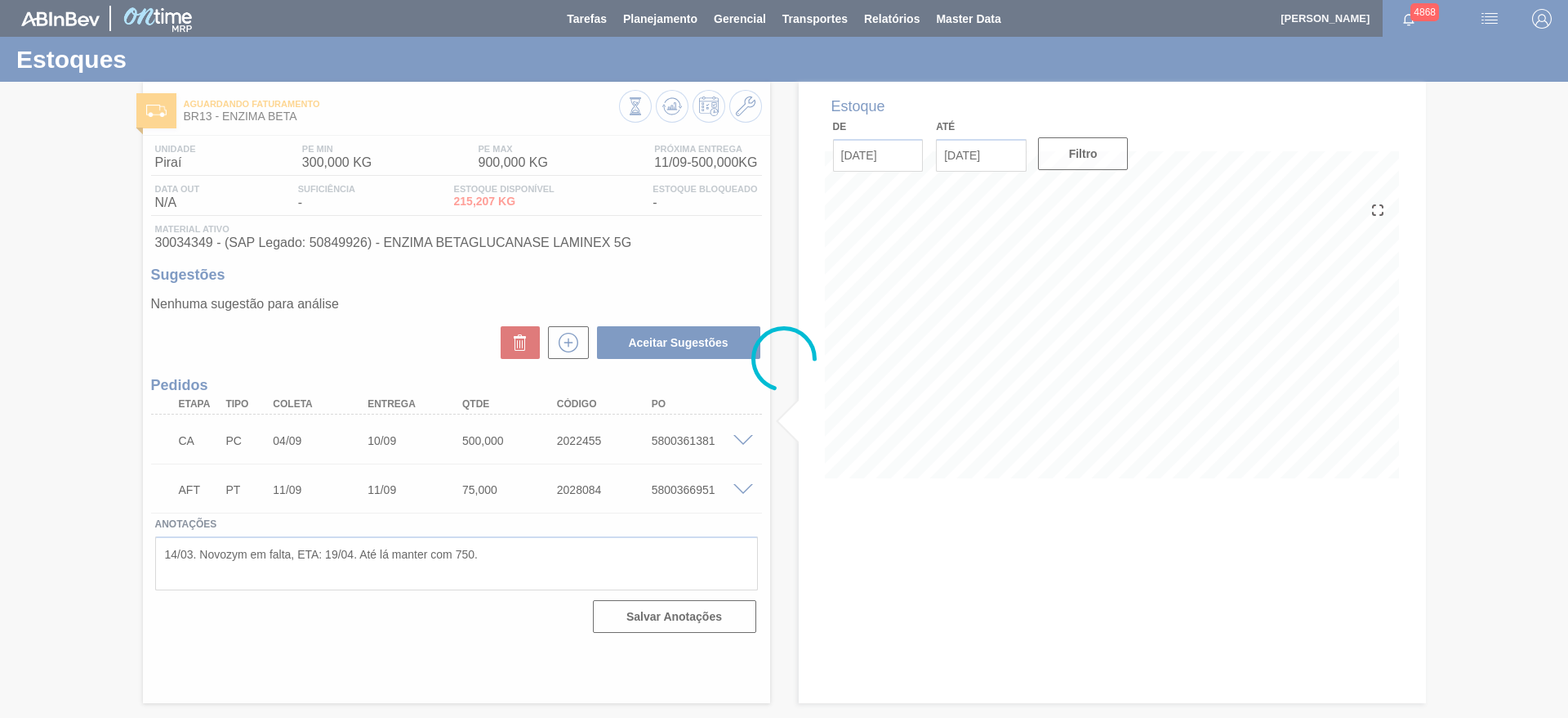
scroll to position [0, 0]
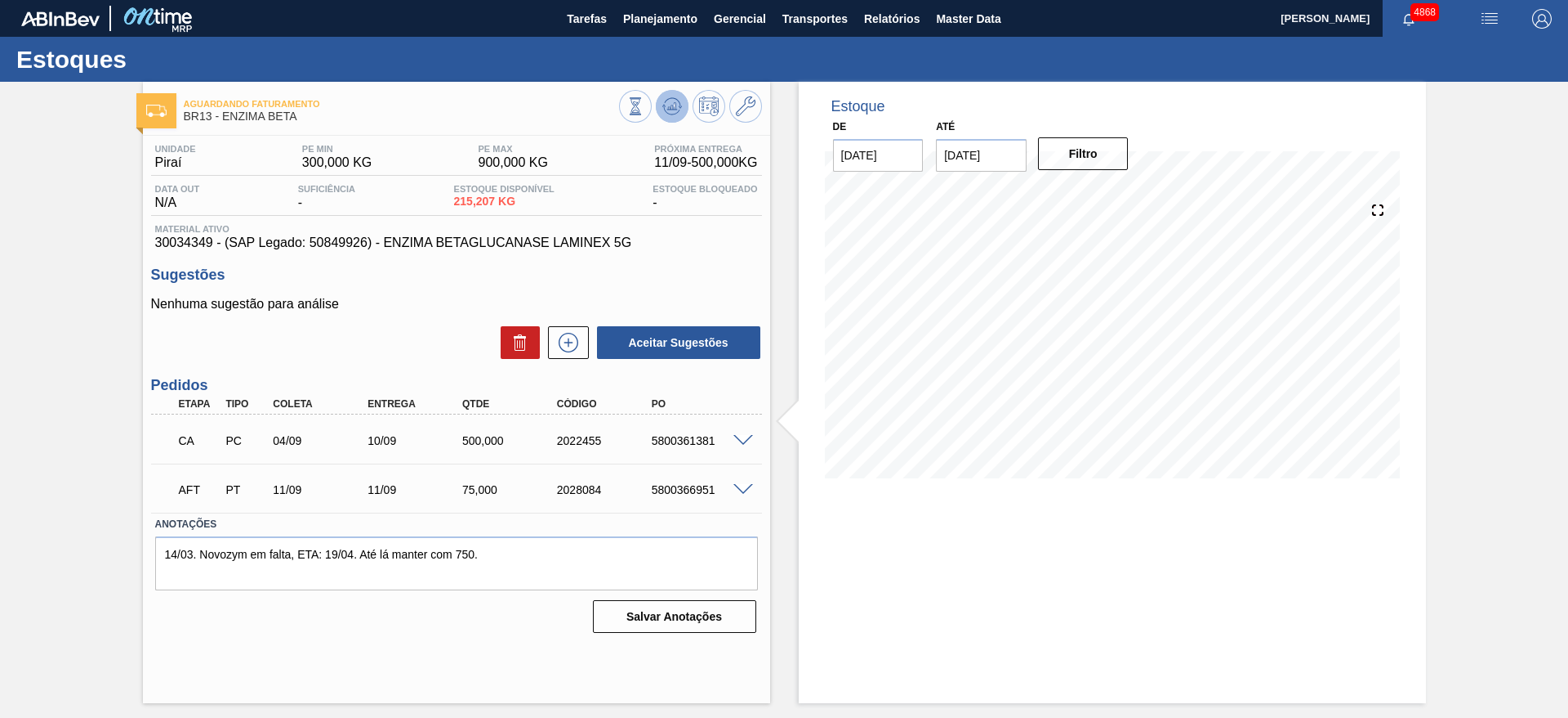
click at [679, 115] on icon at bounding box center [673, 106] width 20 height 20
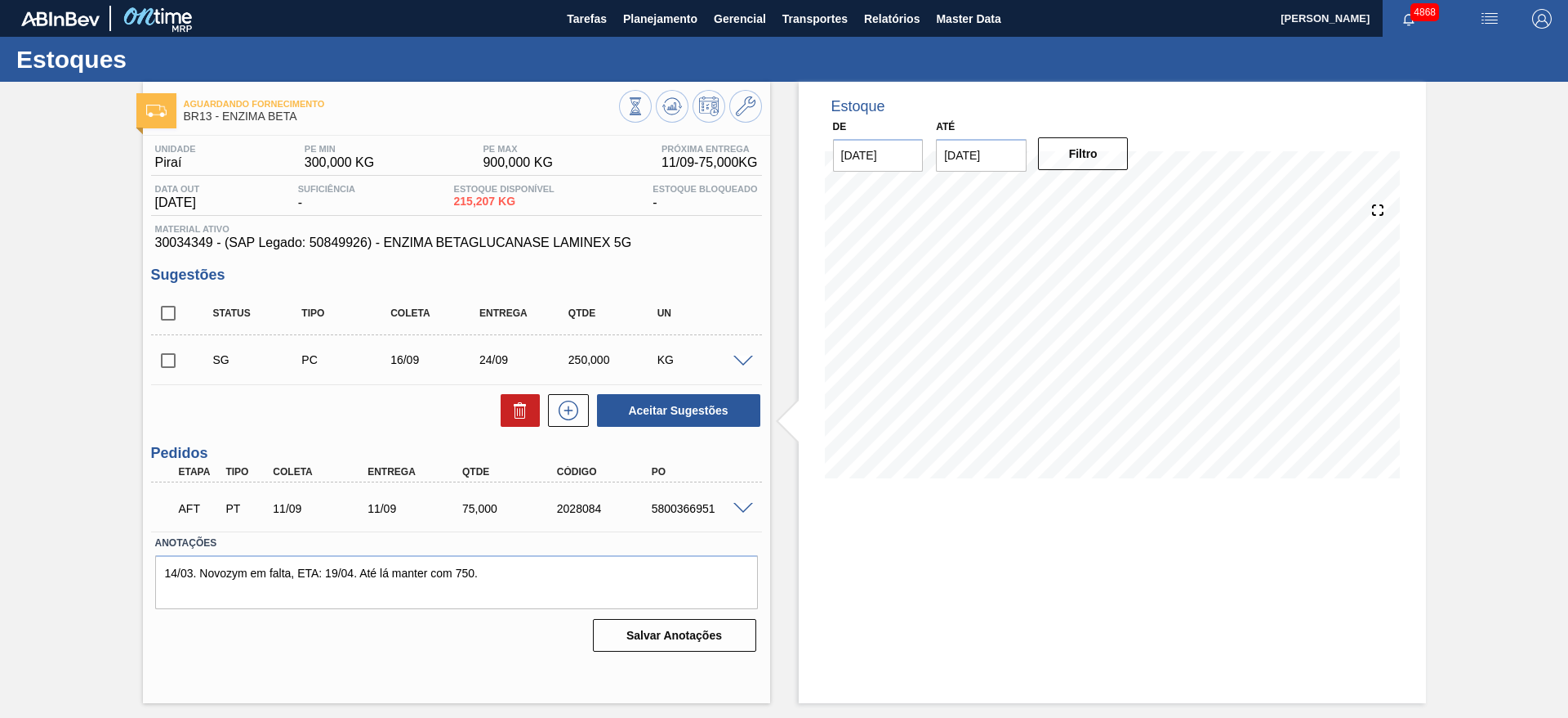
click at [748, 360] on span at bounding box center [743, 361] width 20 height 13
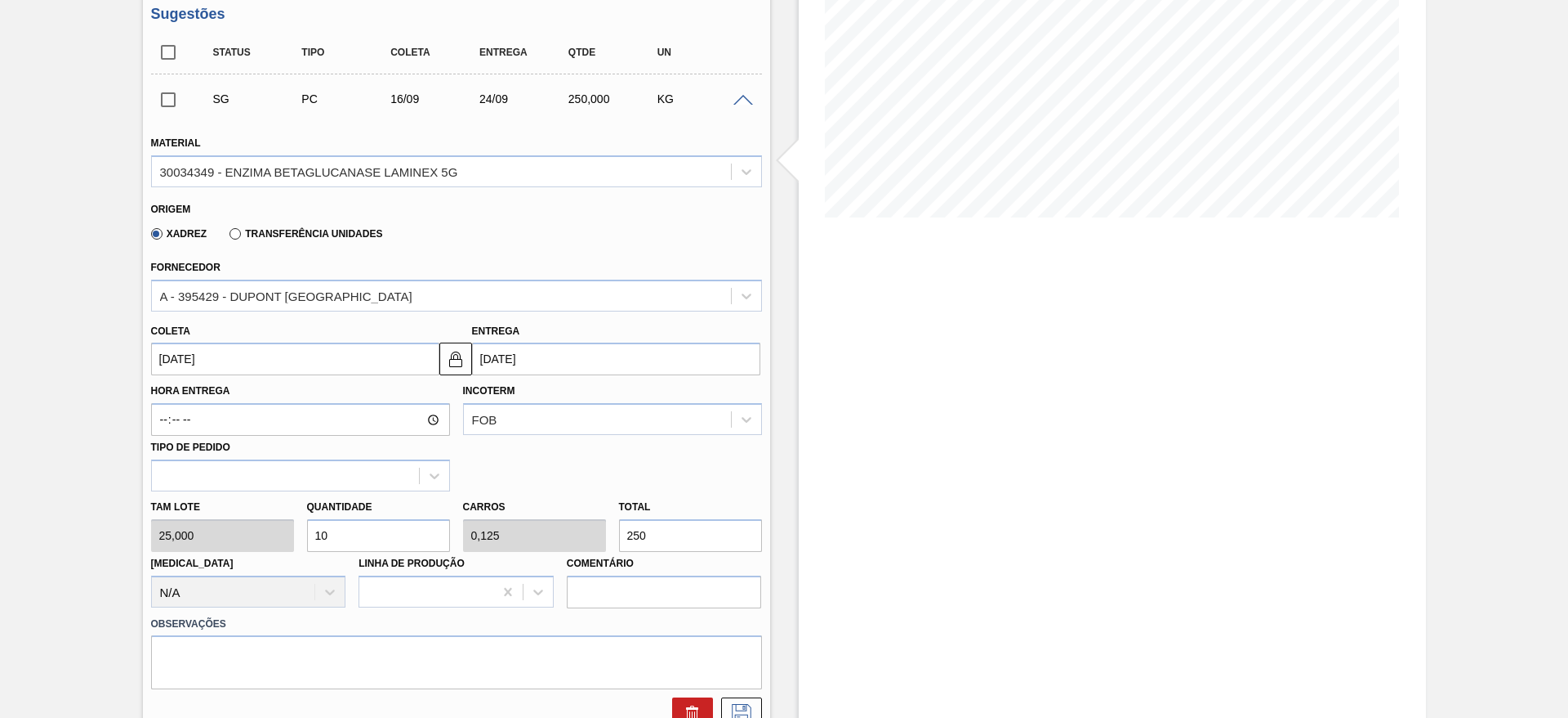
scroll to position [368, 0]
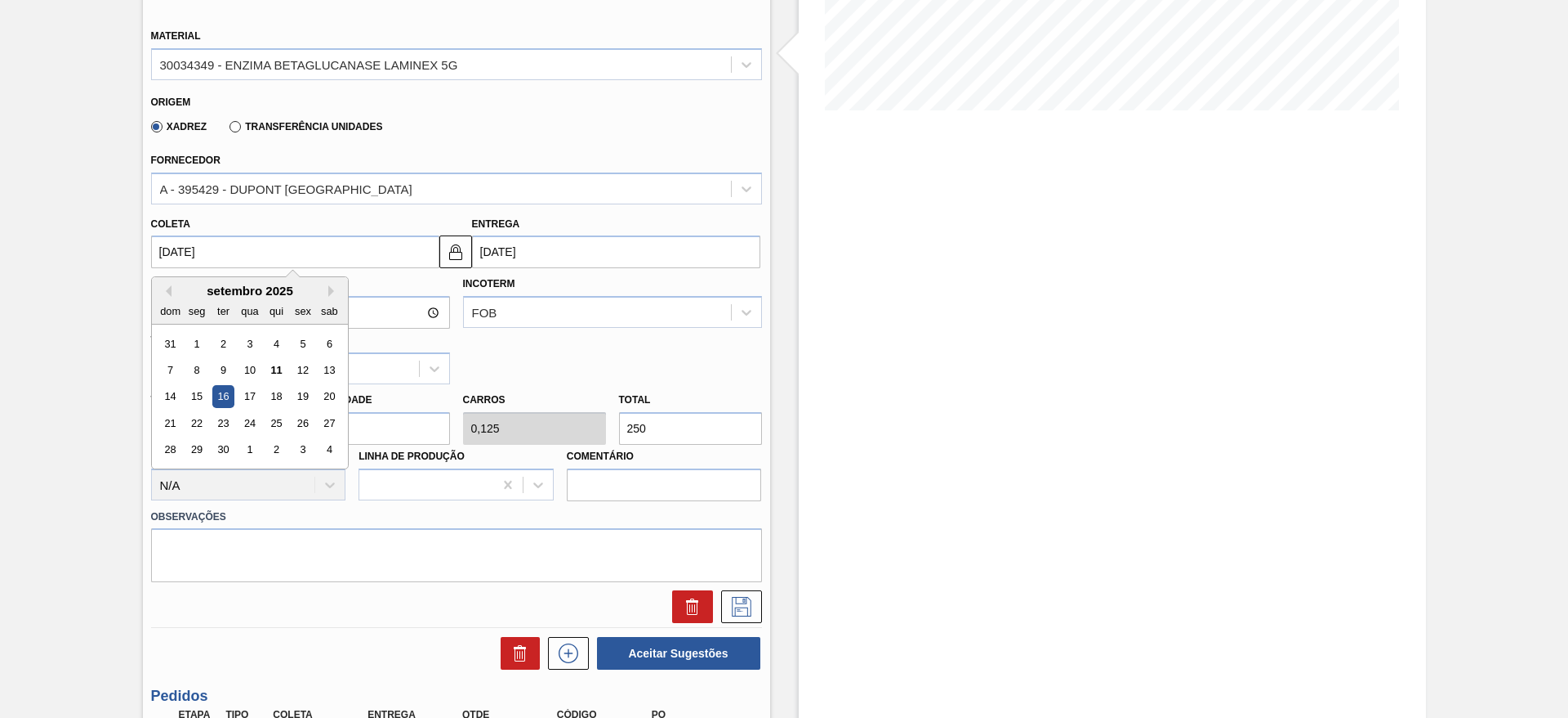
click at [292, 253] on input "16/09/2025" at bounding box center [295, 251] width 288 height 32
click at [191, 387] on div "15" at bounding box center [196, 397] width 22 height 22
type input "15/09/2025"
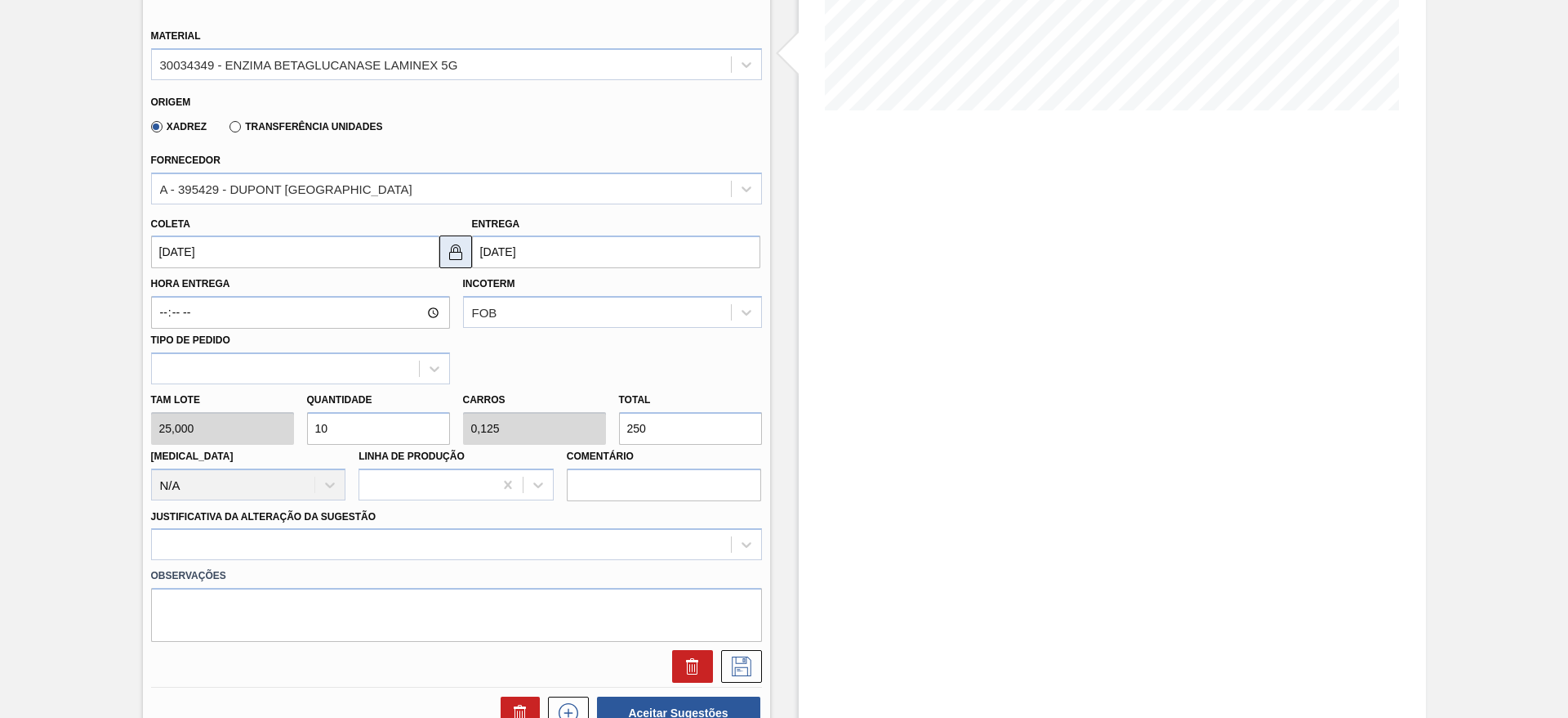
click at [453, 251] on img at bounding box center [456, 252] width 20 height 20
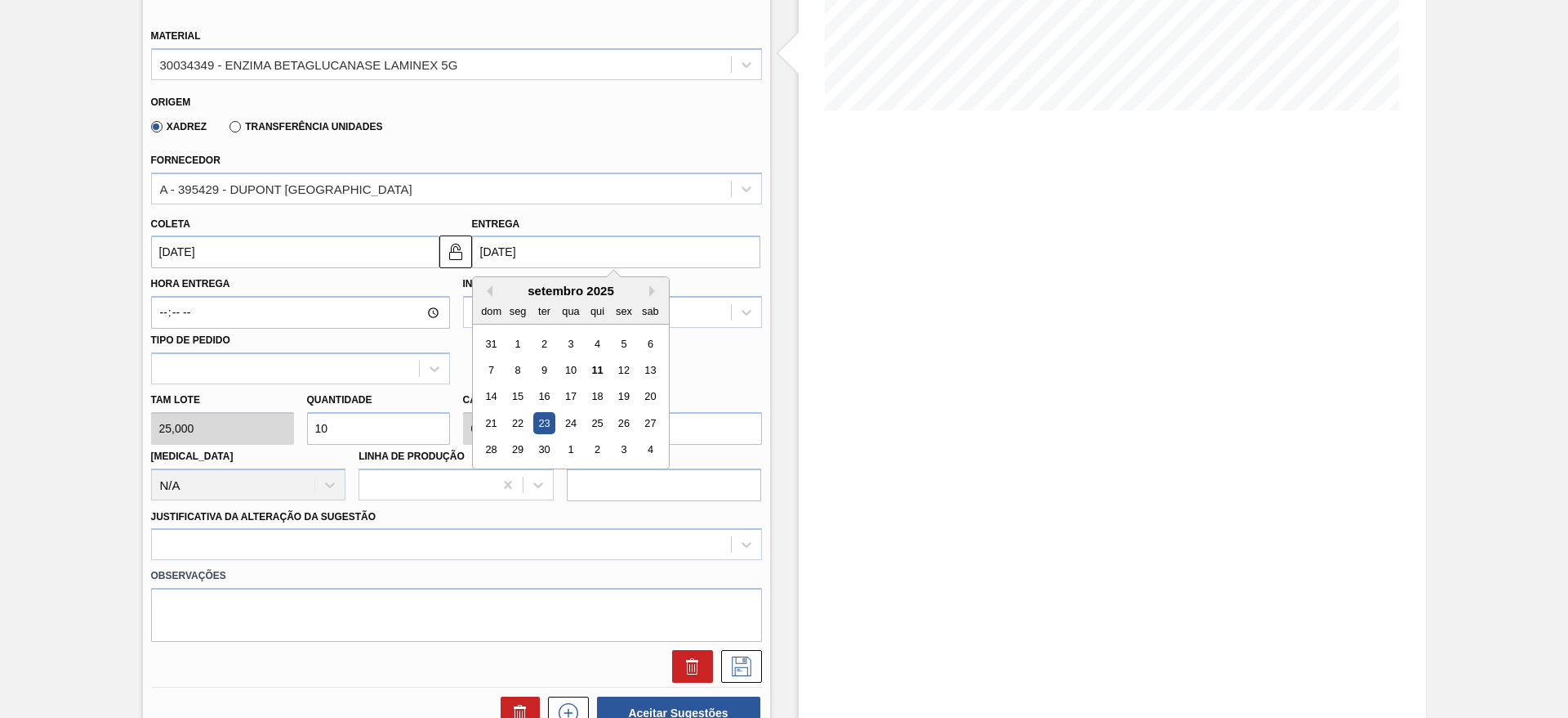
click at [483, 243] on input "23/09/2025" at bounding box center [616, 251] width 288 height 32
click at [630, 403] on div "19" at bounding box center [624, 397] width 22 height 22
type input "19/09/2025"
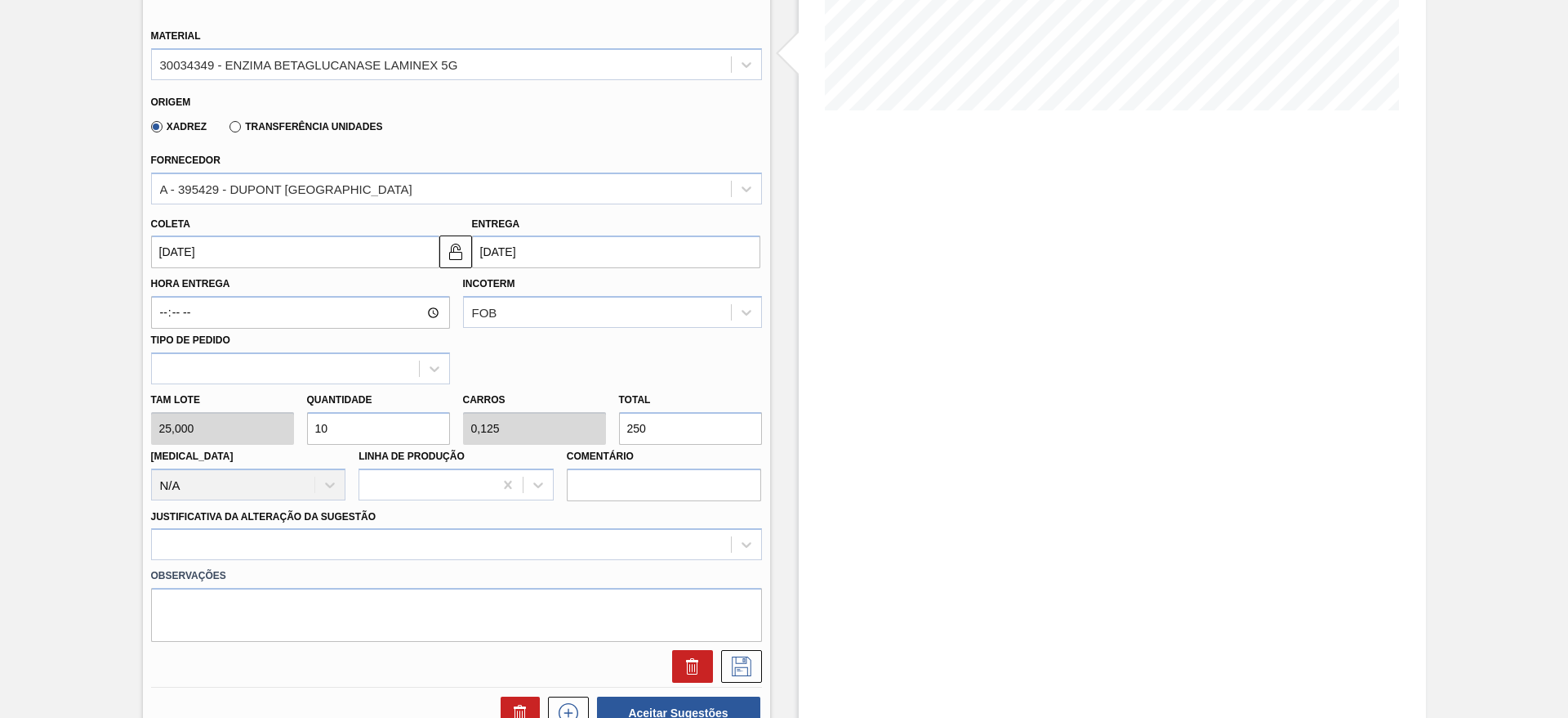
click at [373, 424] on input "10" at bounding box center [379, 428] width 143 height 32
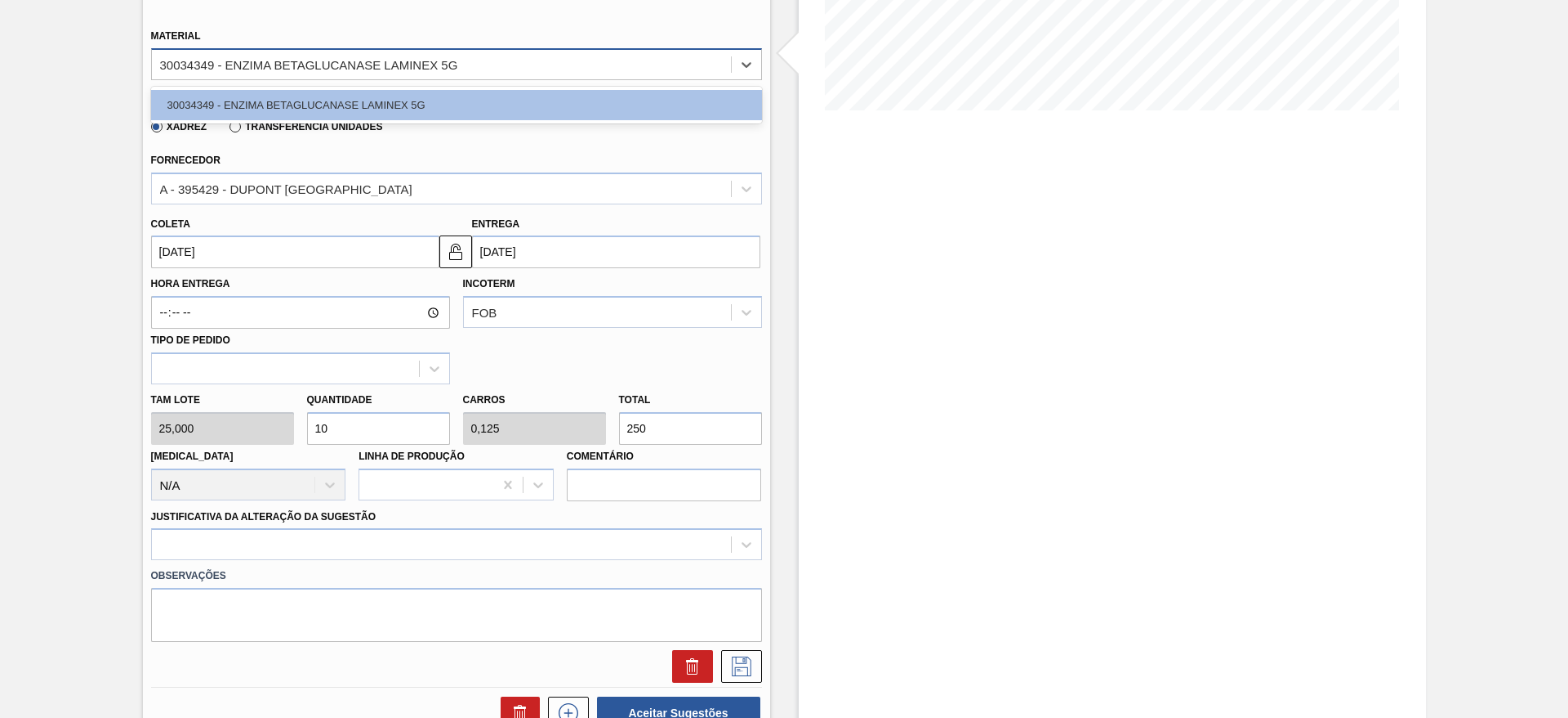
click at [466, 71] on div "30034349 - ENZIMA BETAGLUCANASE LAMINEX 5G" at bounding box center [441, 64] width 579 height 23
click at [473, 68] on div "30034349 - ENZIMA BETAGLUCANASE LAMINEX 5G" at bounding box center [441, 64] width 579 height 23
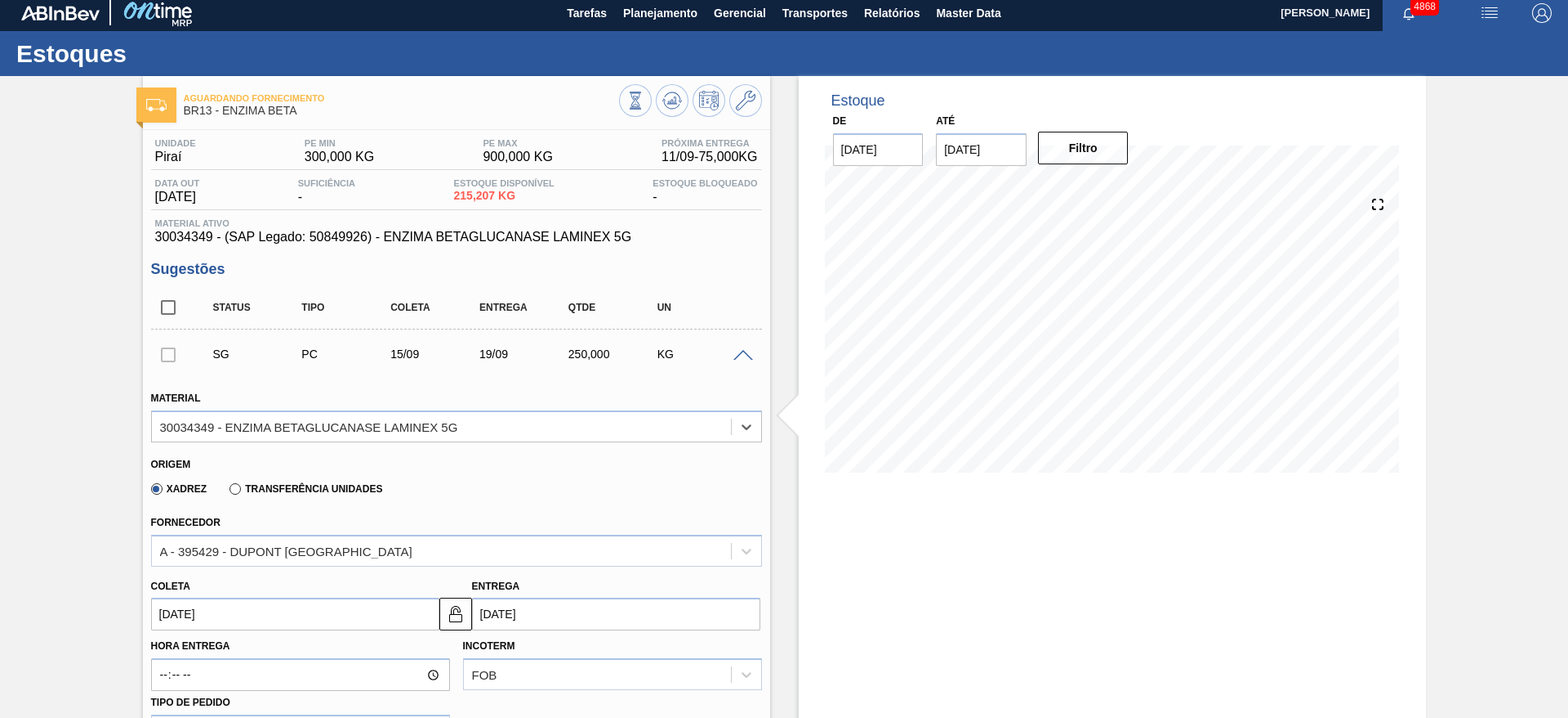
scroll to position [0, 0]
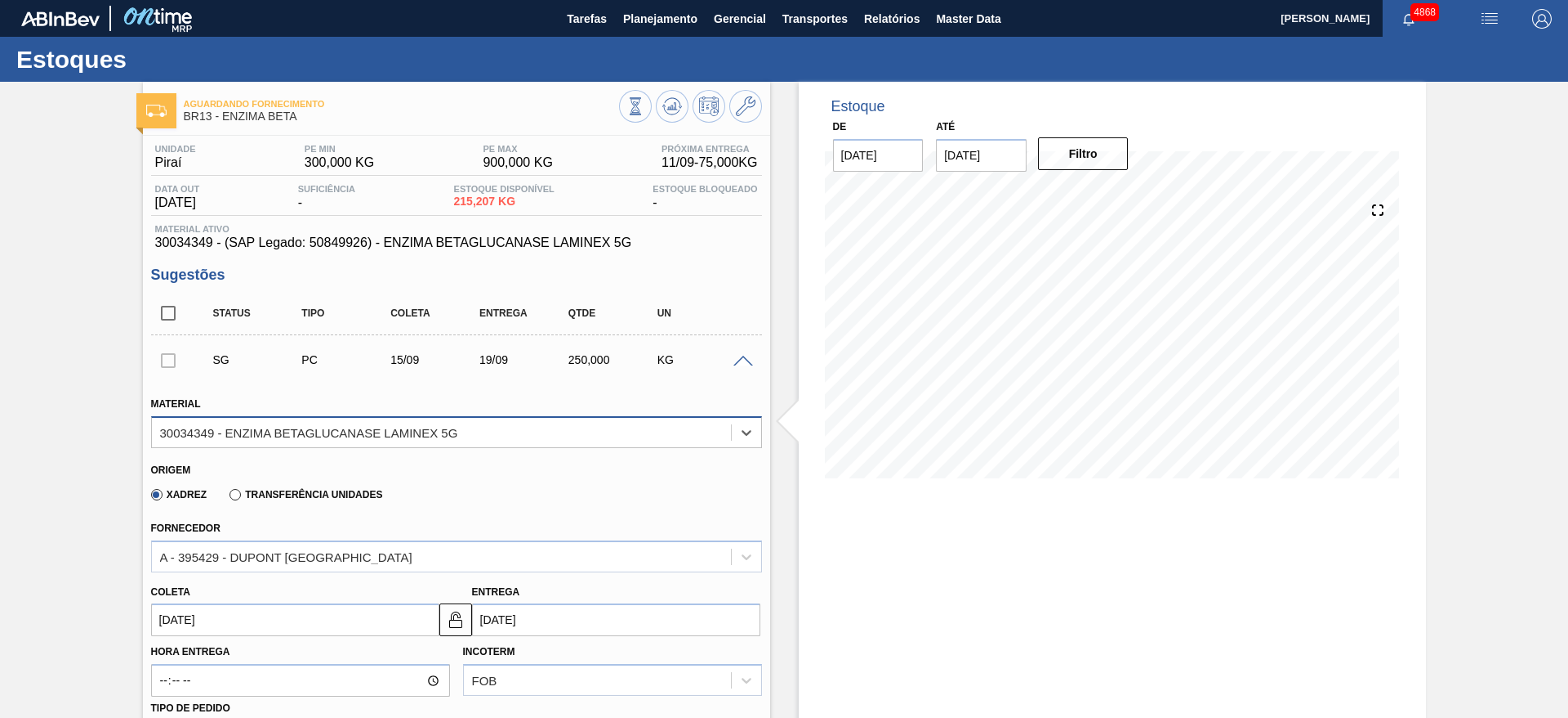
click at [528, 429] on div "30034349 - ENZIMA BETAGLUCANASE LAMINEX 5G" at bounding box center [441, 432] width 579 height 23
click at [747, 108] on icon at bounding box center [746, 106] width 20 height 20
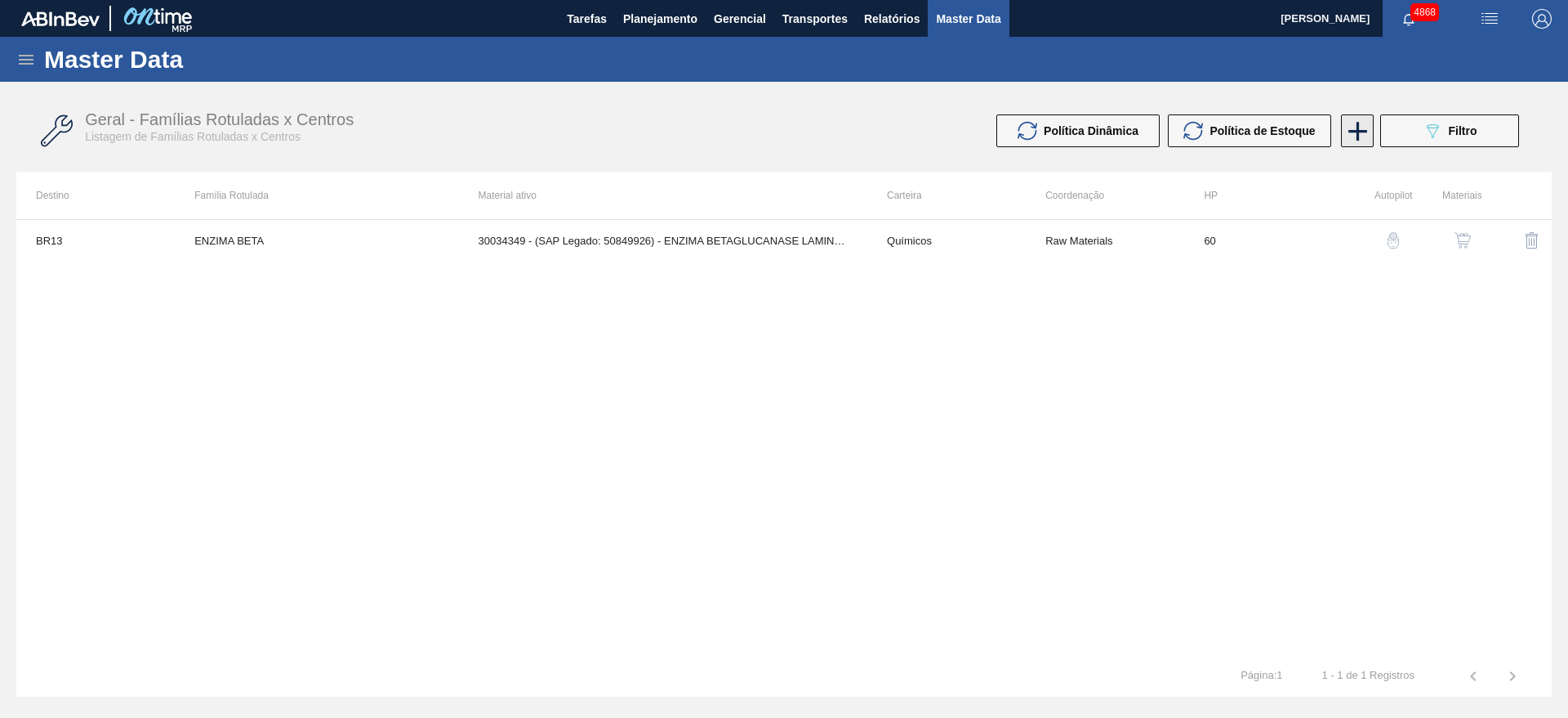
click at [1353, 135] on icon at bounding box center [1358, 131] width 32 height 32
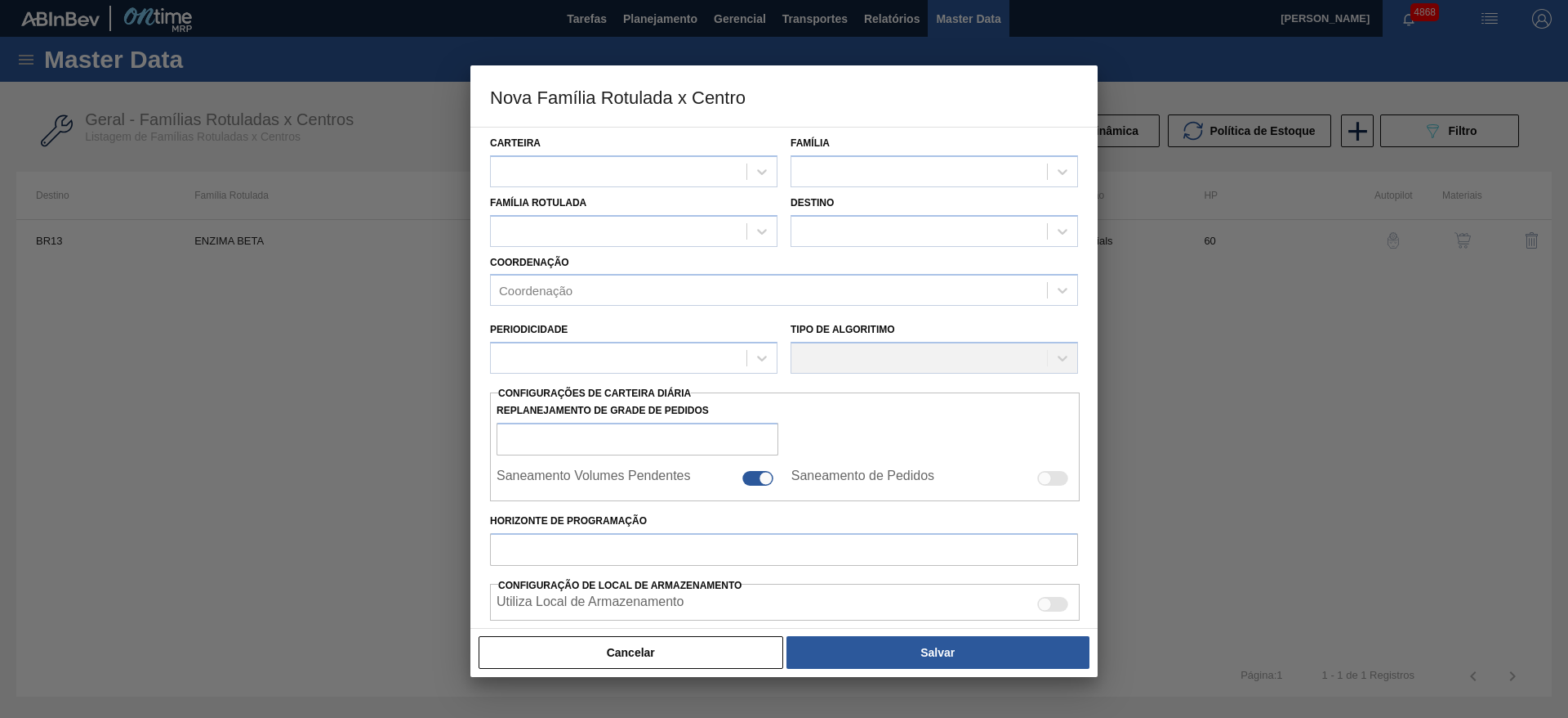
click at [726, 636] on button "Cancelar" at bounding box center [631, 652] width 305 height 32
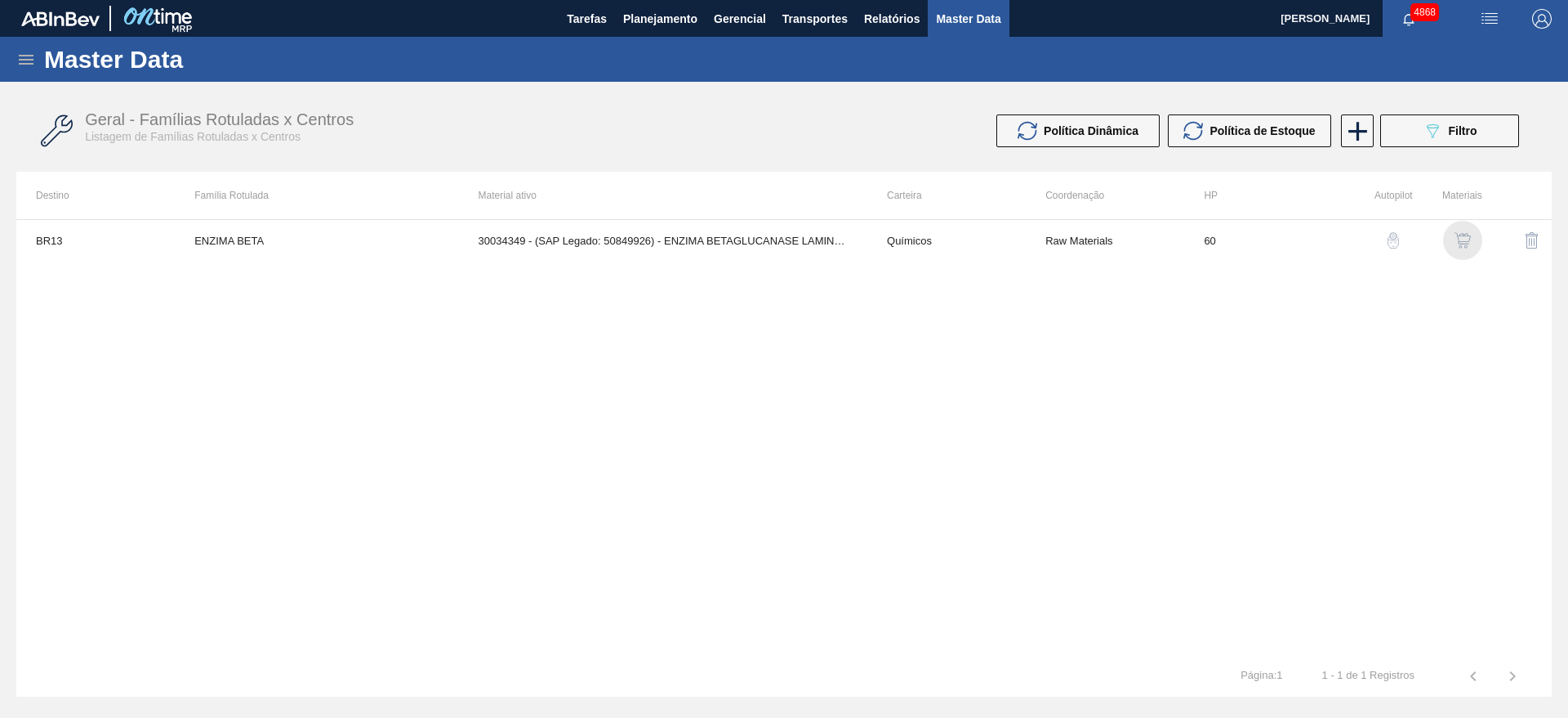
click at [1463, 237] on img "button" at bounding box center [1463, 240] width 17 height 17
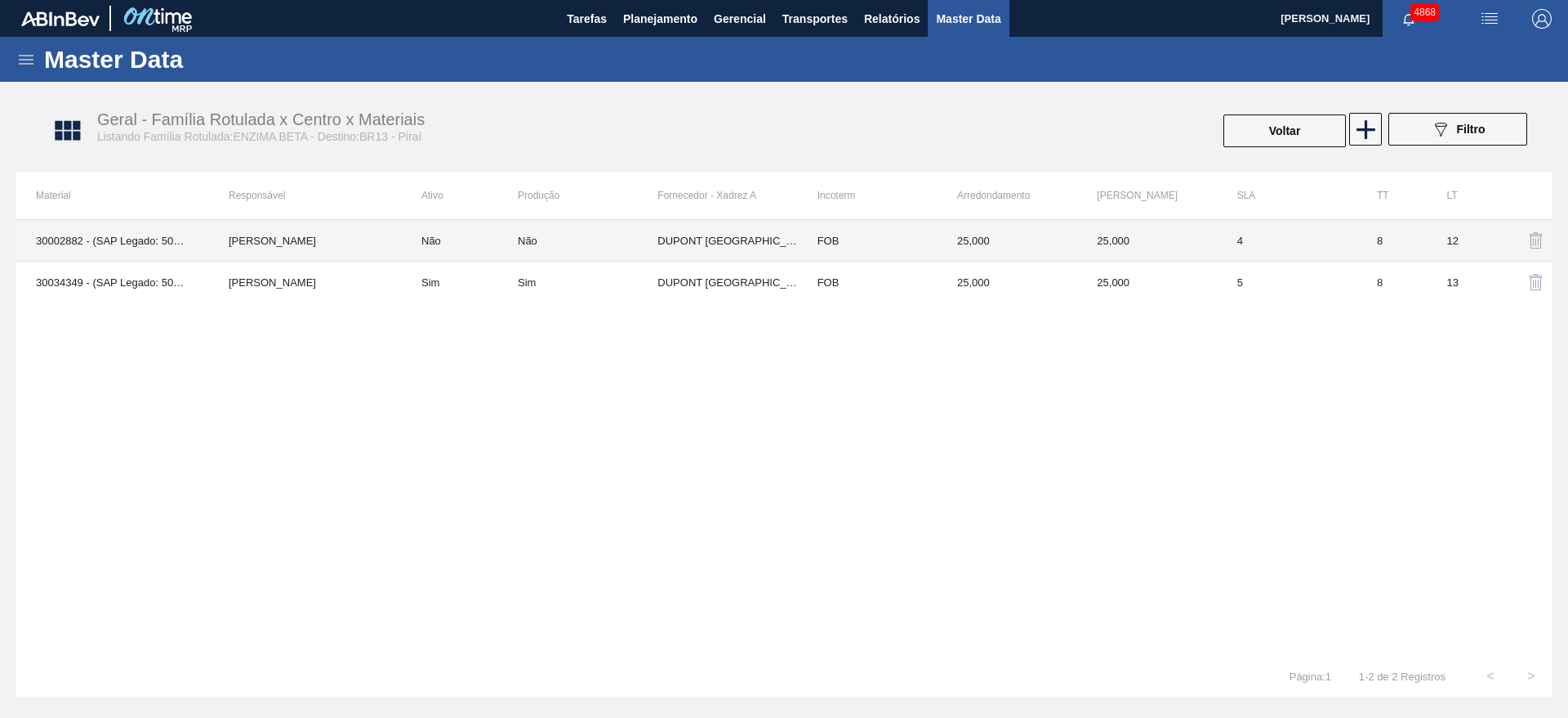
click at [376, 253] on td "Lucas Pondian" at bounding box center [305, 240] width 192 height 42
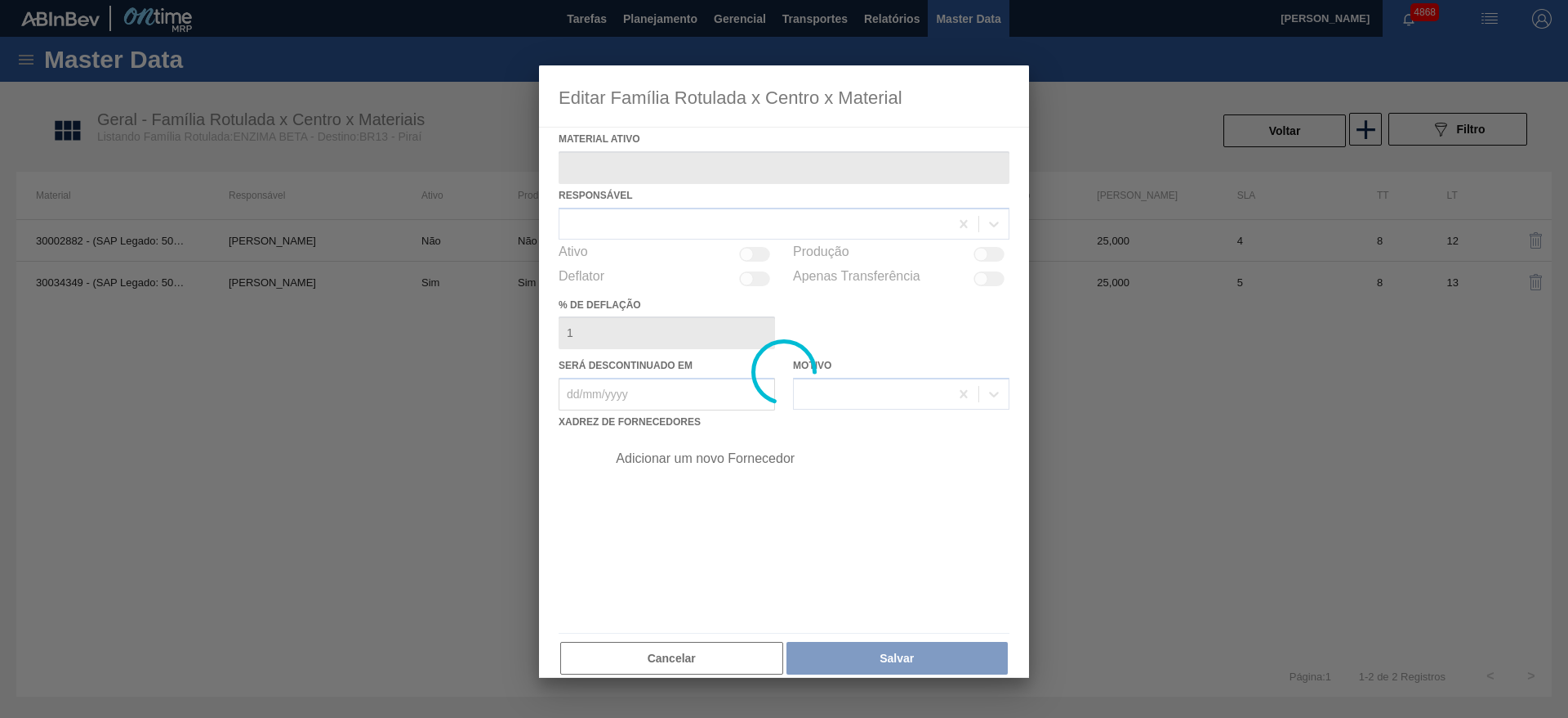
type ativo "30002882 - (SAP Legado: 50423855) - Enzima Betaglucanase Laminex 750 Termoes"
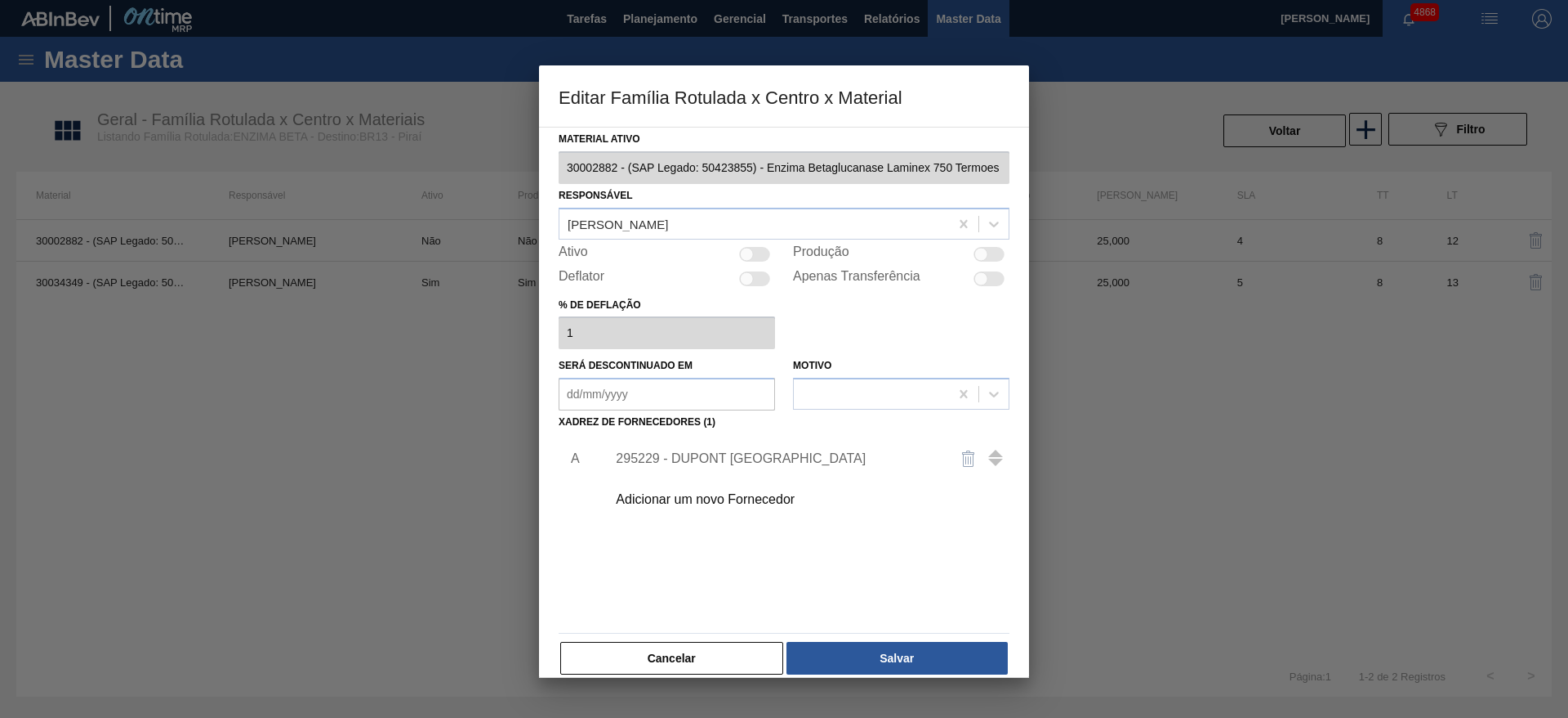
click at [765, 248] on div at bounding box center [755, 254] width 31 height 15
checkbox input "true"
click at [884, 654] on button "Salvar" at bounding box center [897, 657] width 222 height 32
click at [750, 250] on div at bounding box center [755, 254] width 31 height 15
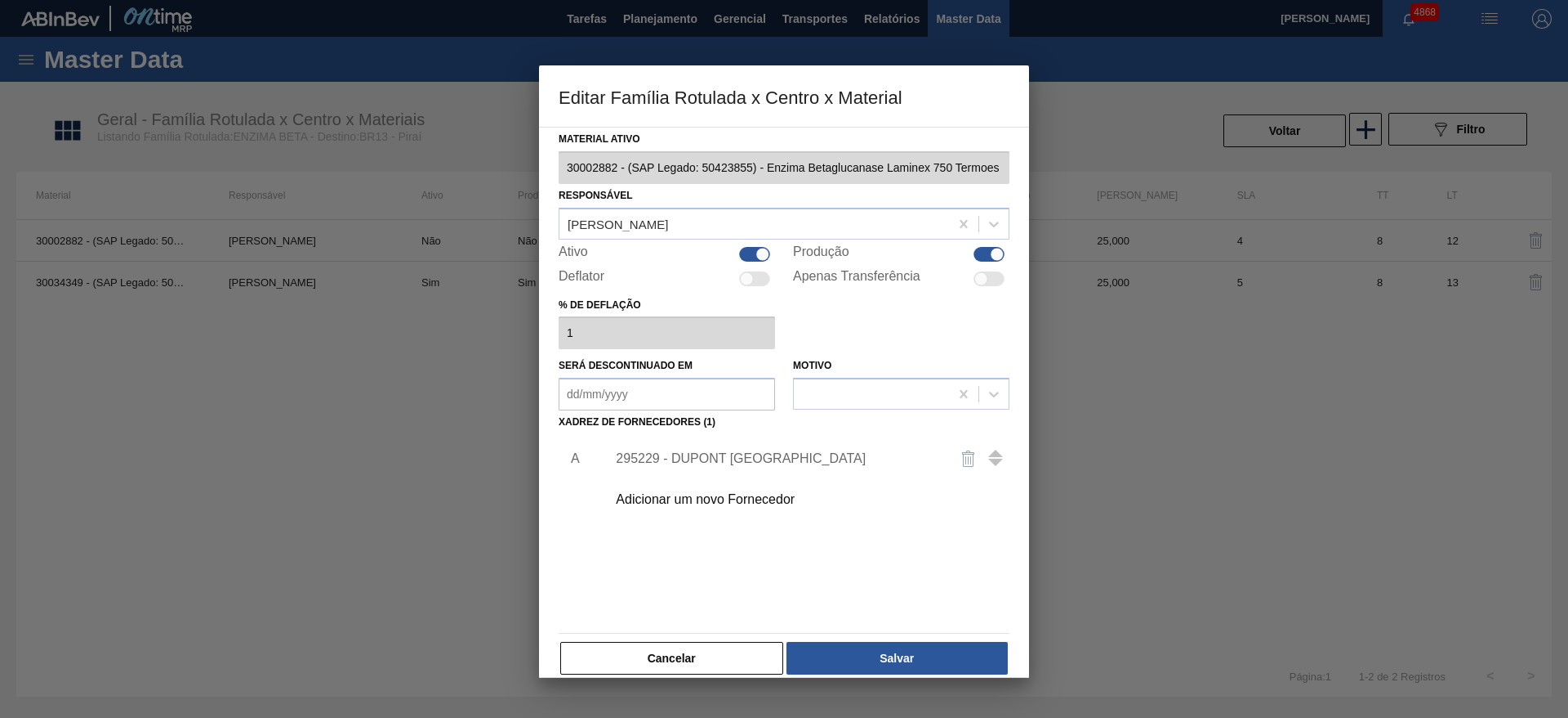
checkbox input "false"
click at [915, 660] on button "Salvar" at bounding box center [897, 657] width 222 height 32
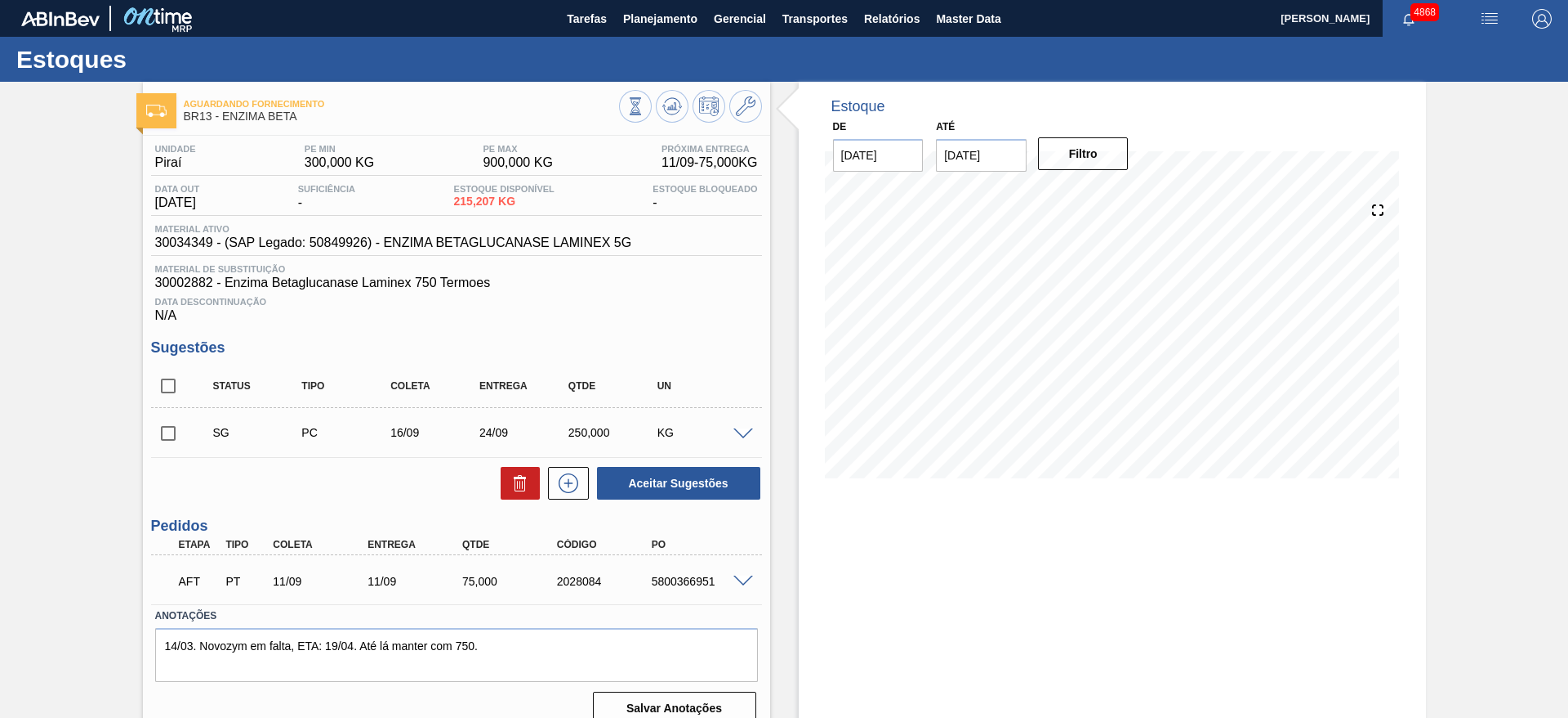
click at [741, 428] on span at bounding box center [743, 434] width 20 height 13
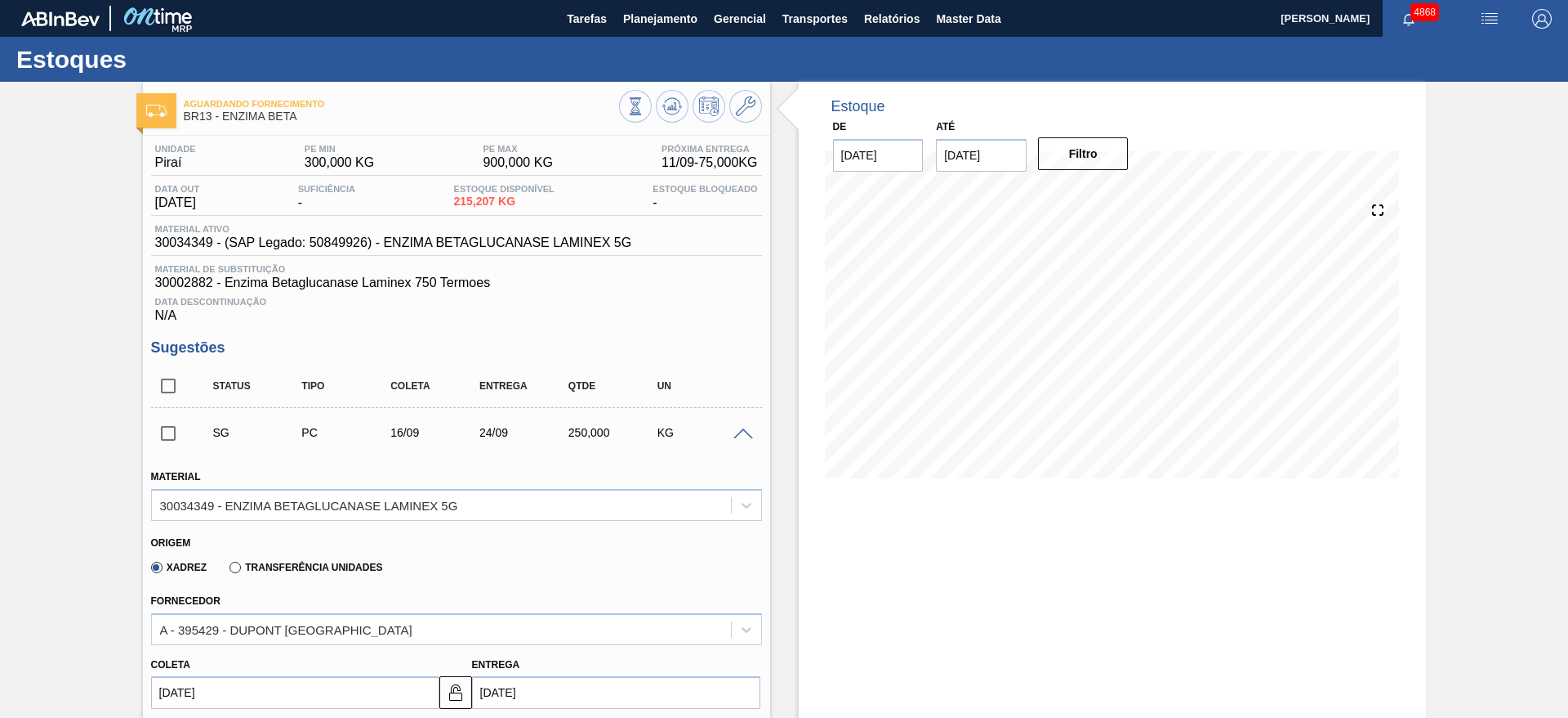
click at [700, 486] on div "Material 30034349 - ENZIMA BETAGLUCANASE LAMINEX 5G" at bounding box center [457, 492] width 611 height 56
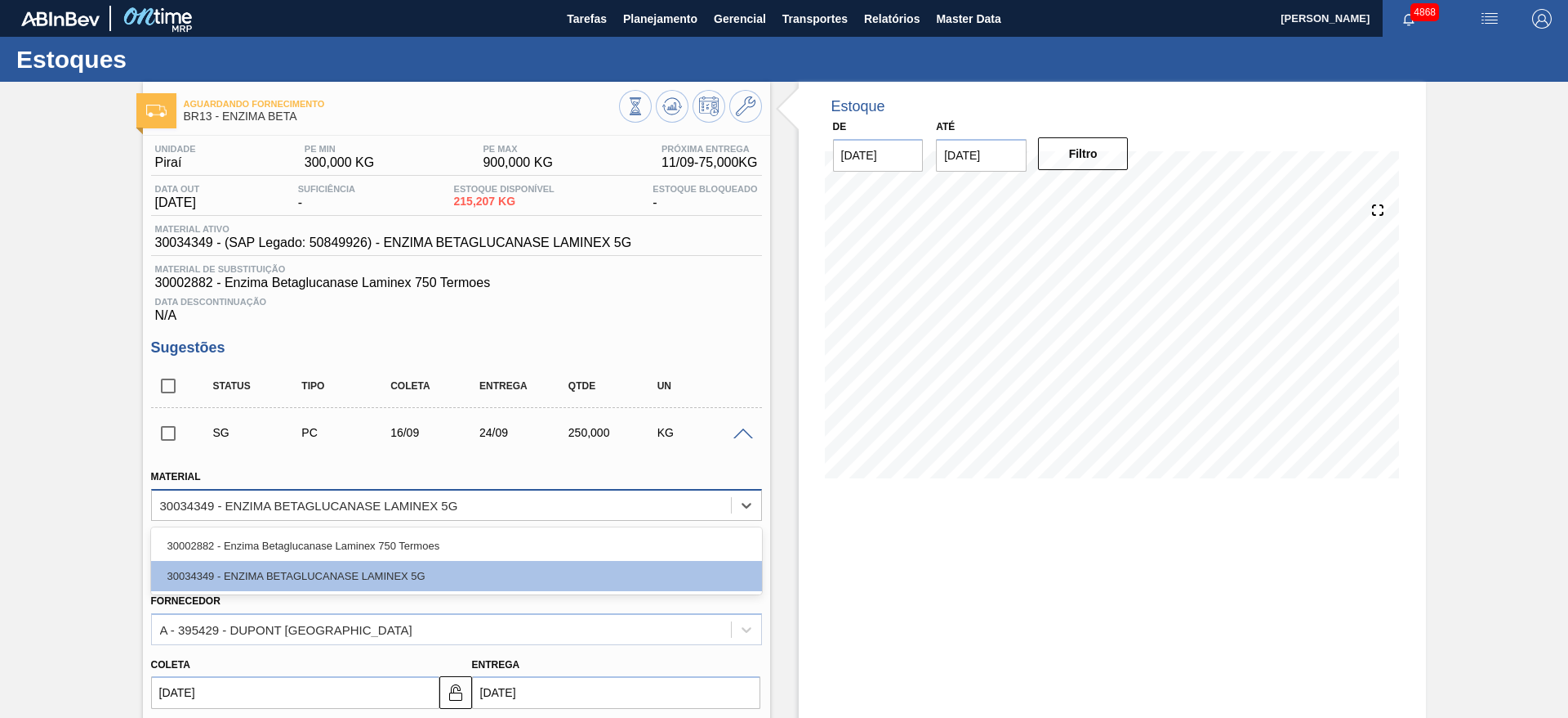
drag, startPoint x: 701, startPoint y: 489, endPoint x: 695, endPoint y: 502, distance: 14.3
click at [699, 492] on div "30034349 - ENZIMA BETAGLUCANASE LAMINEX 5G" at bounding box center [457, 504] width 611 height 32
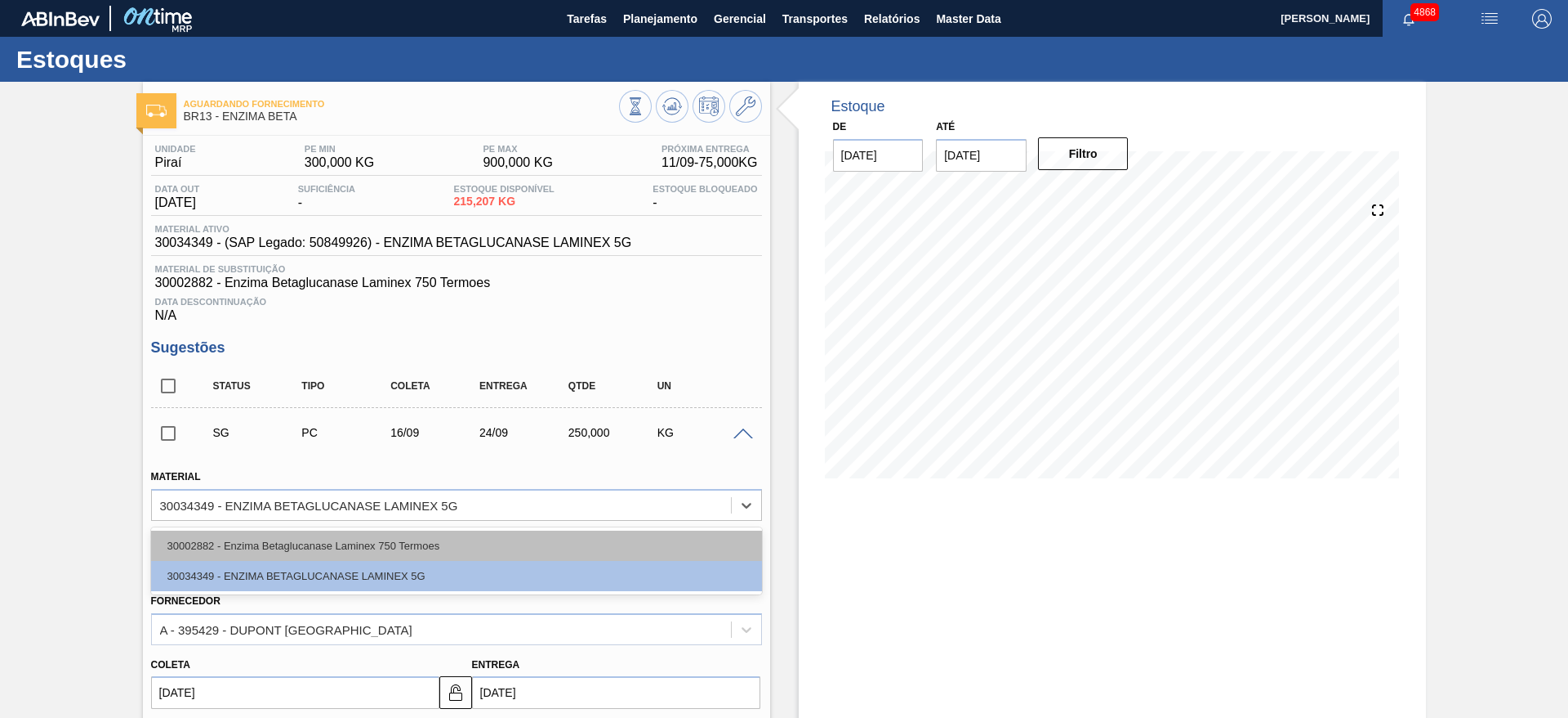
click at [682, 549] on div "30002882 - Enzima Betaglucanase Laminex 750 Termoes" at bounding box center [457, 545] width 611 height 30
type input "0,025"
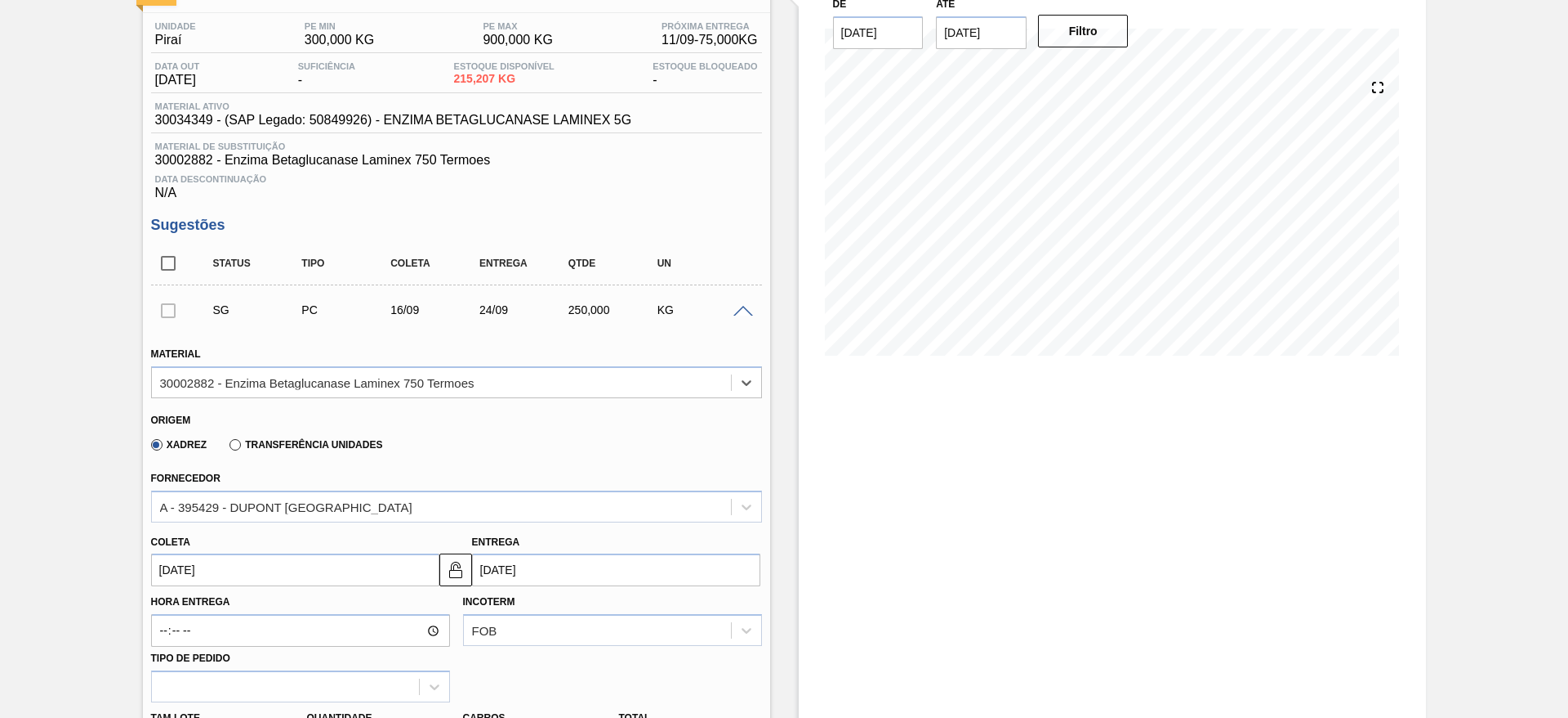
scroll to position [245, 0]
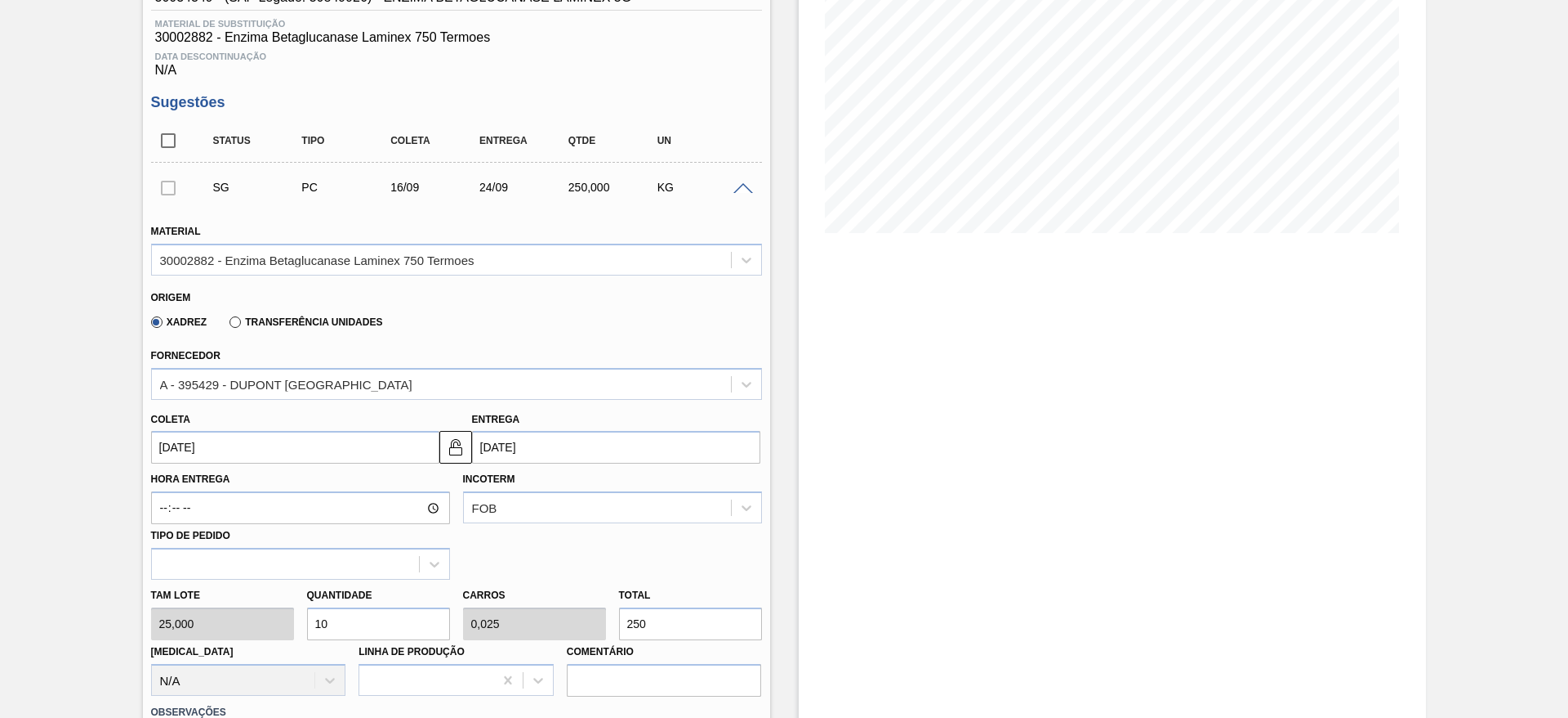
click at [320, 621] on input "10" at bounding box center [379, 623] width 143 height 32
type input "12"
type input "0,03"
type input "300"
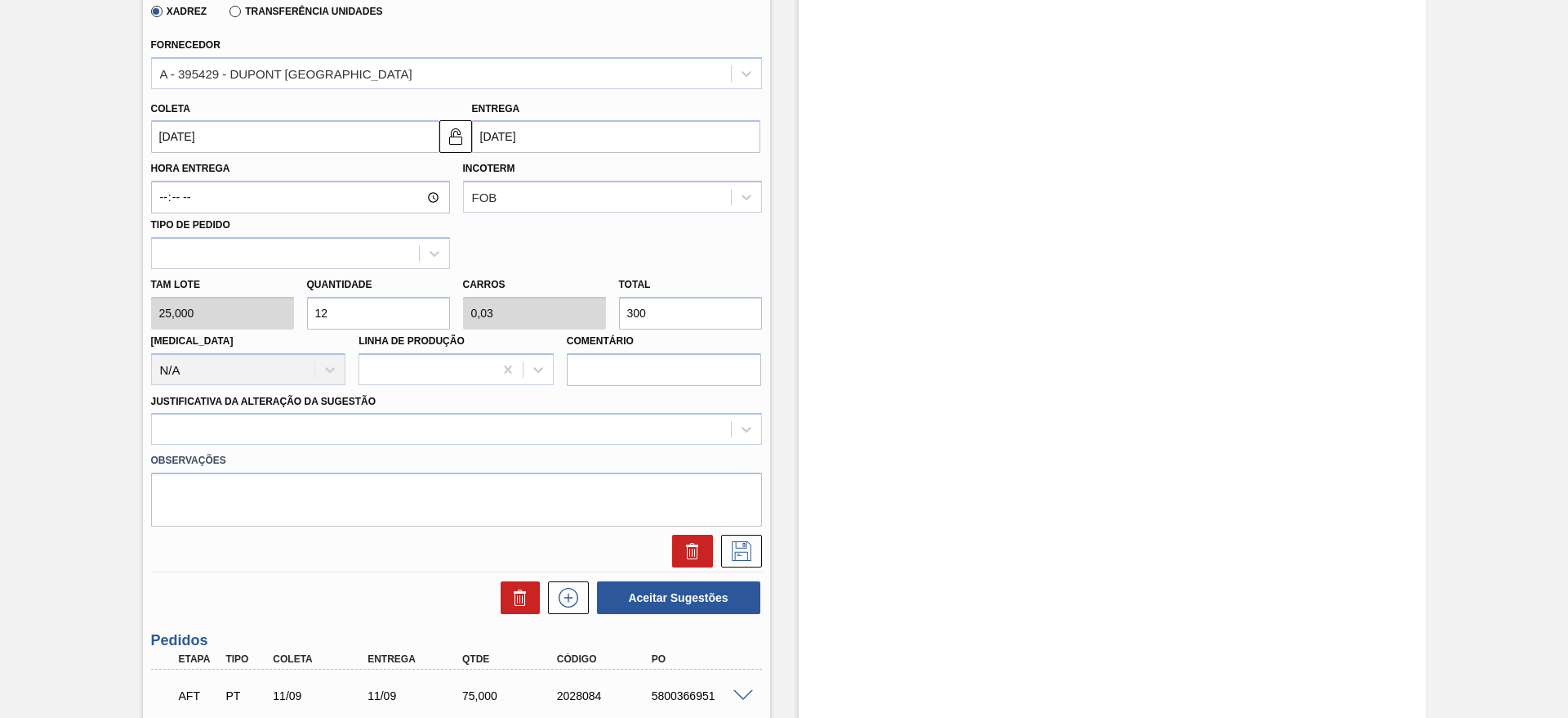
scroll to position [691, 0]
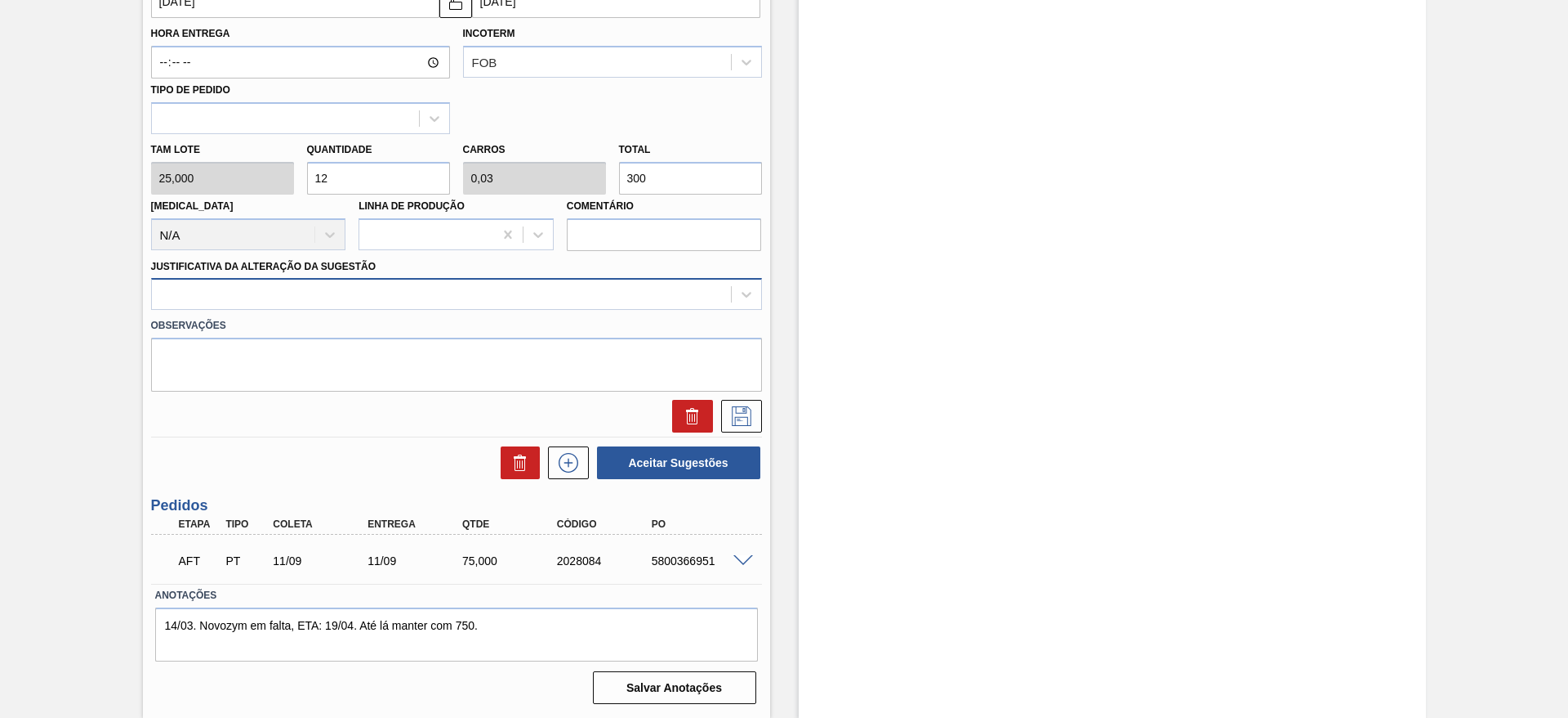
type input "12"
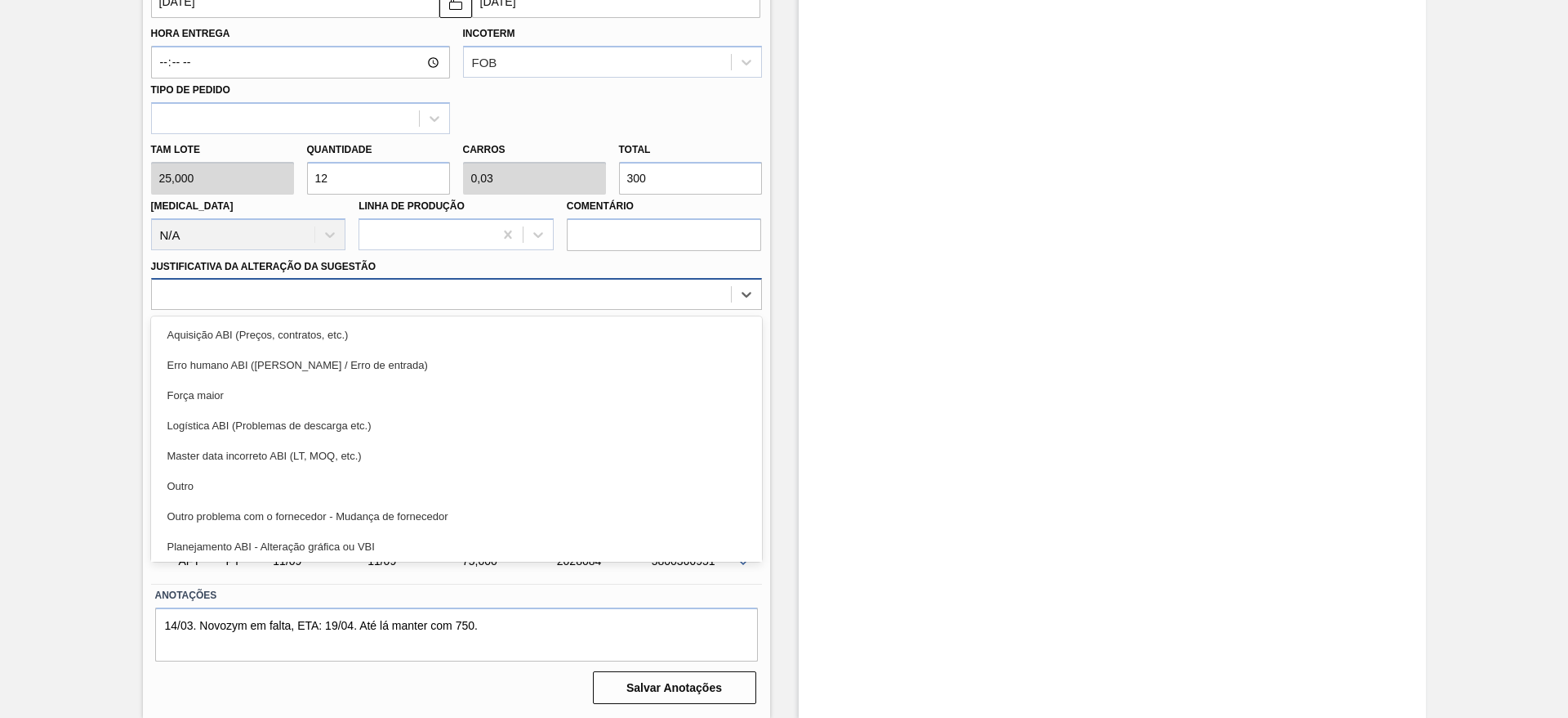
click at [365, 296] on div at bounding box center [441, 294] width 579 height 23
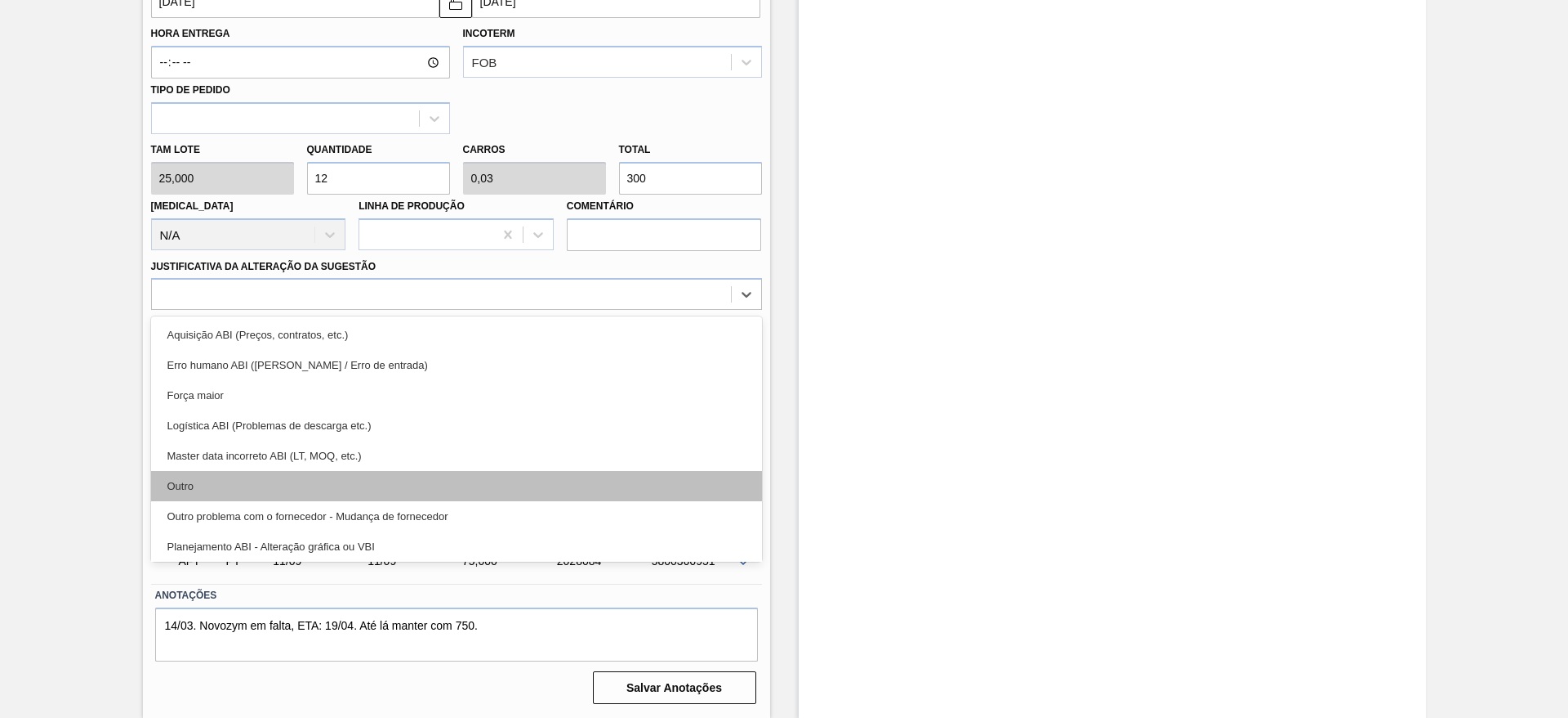
click at [339, 471] on div "Outro" at bounding box center [457, 486] width 611 height 30
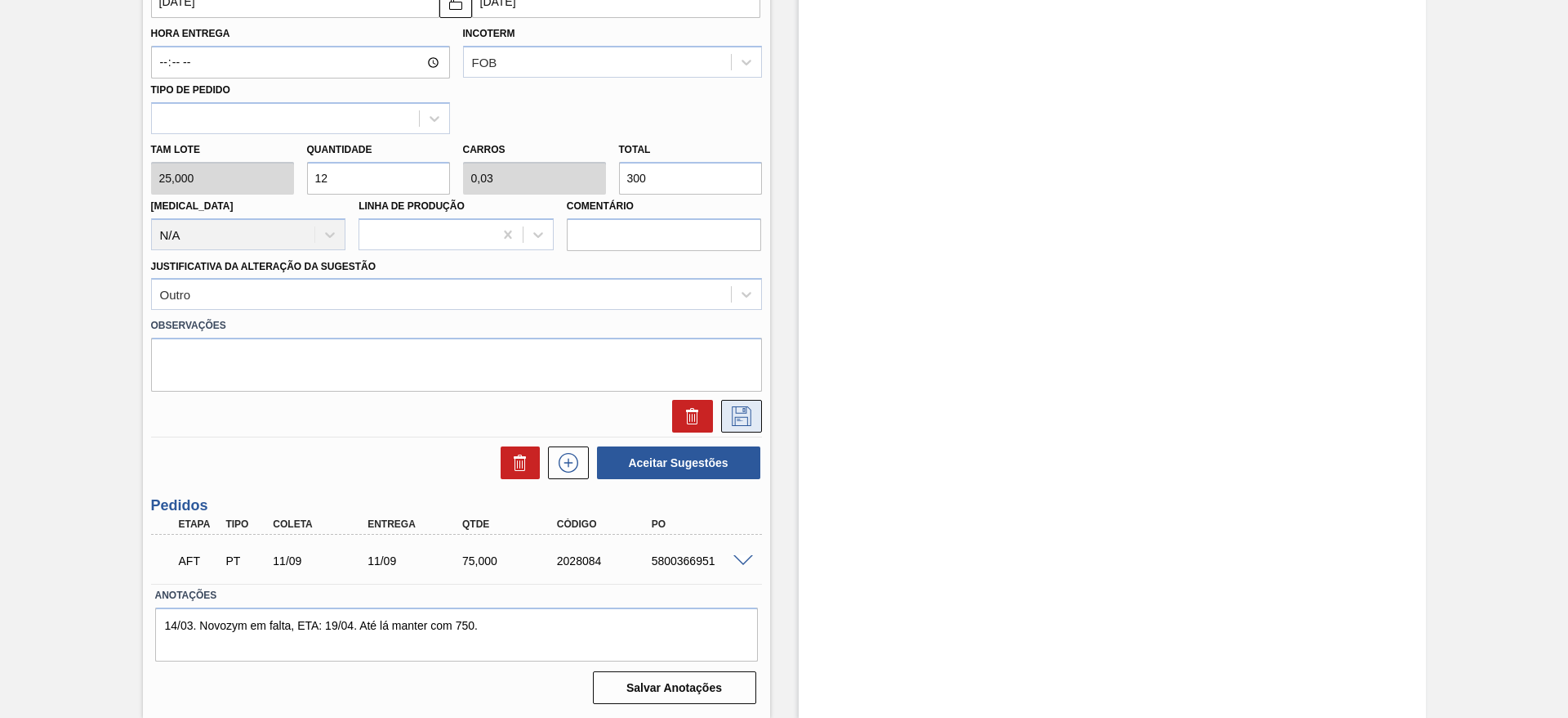
click at [738, 414] on icon at bounding box center [741, 416] width 26 height 20
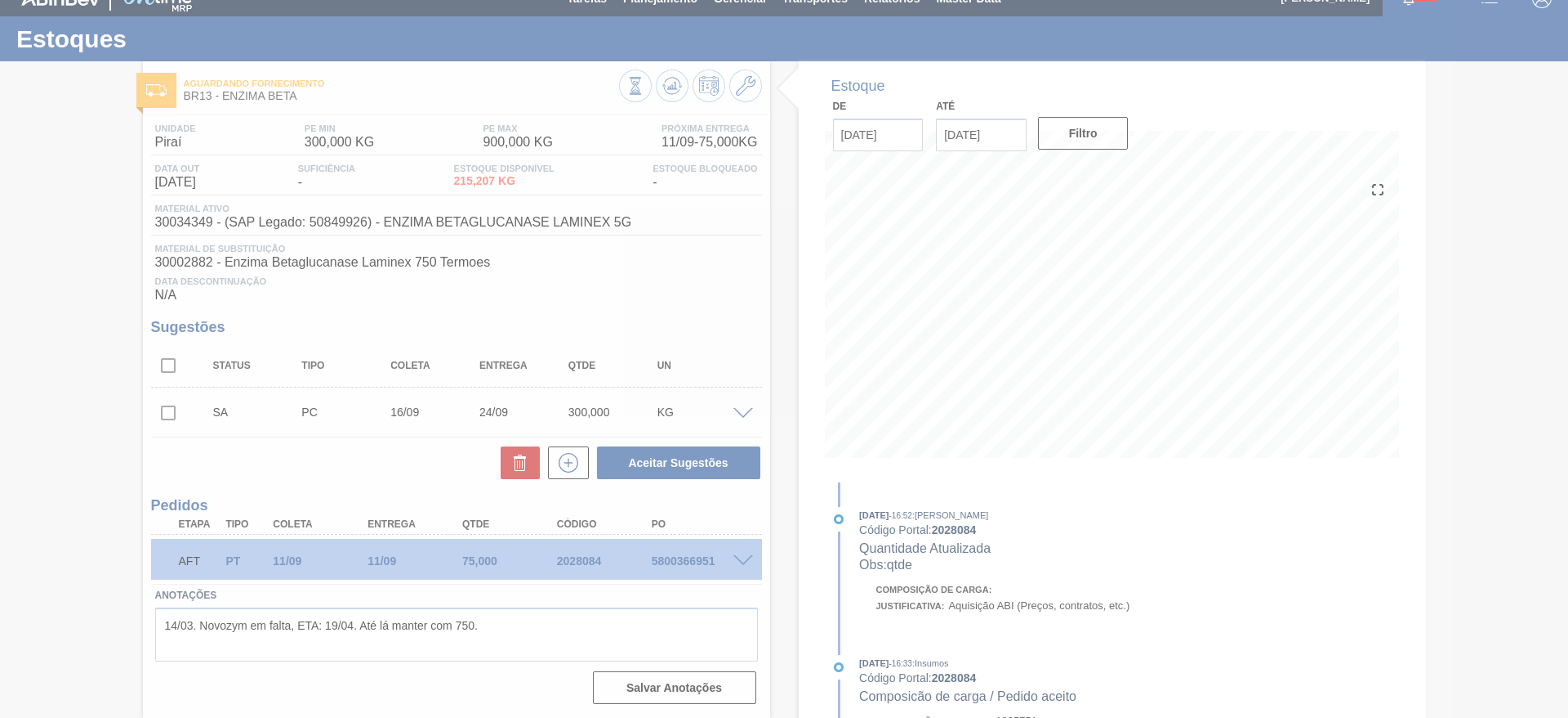
scroll to position [21, 0]
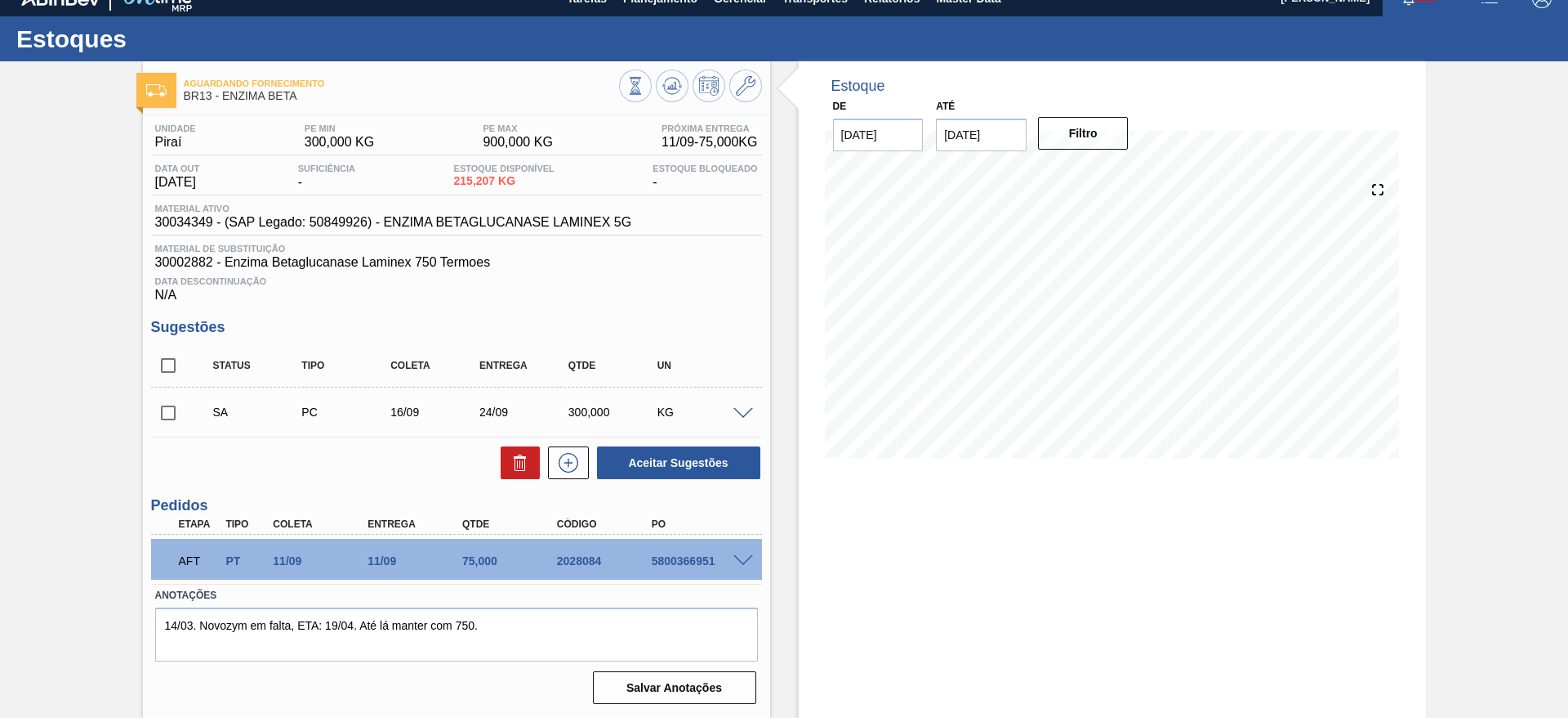
click at [736, 409] on span at bounding box center [743, 414] width 20 height 13
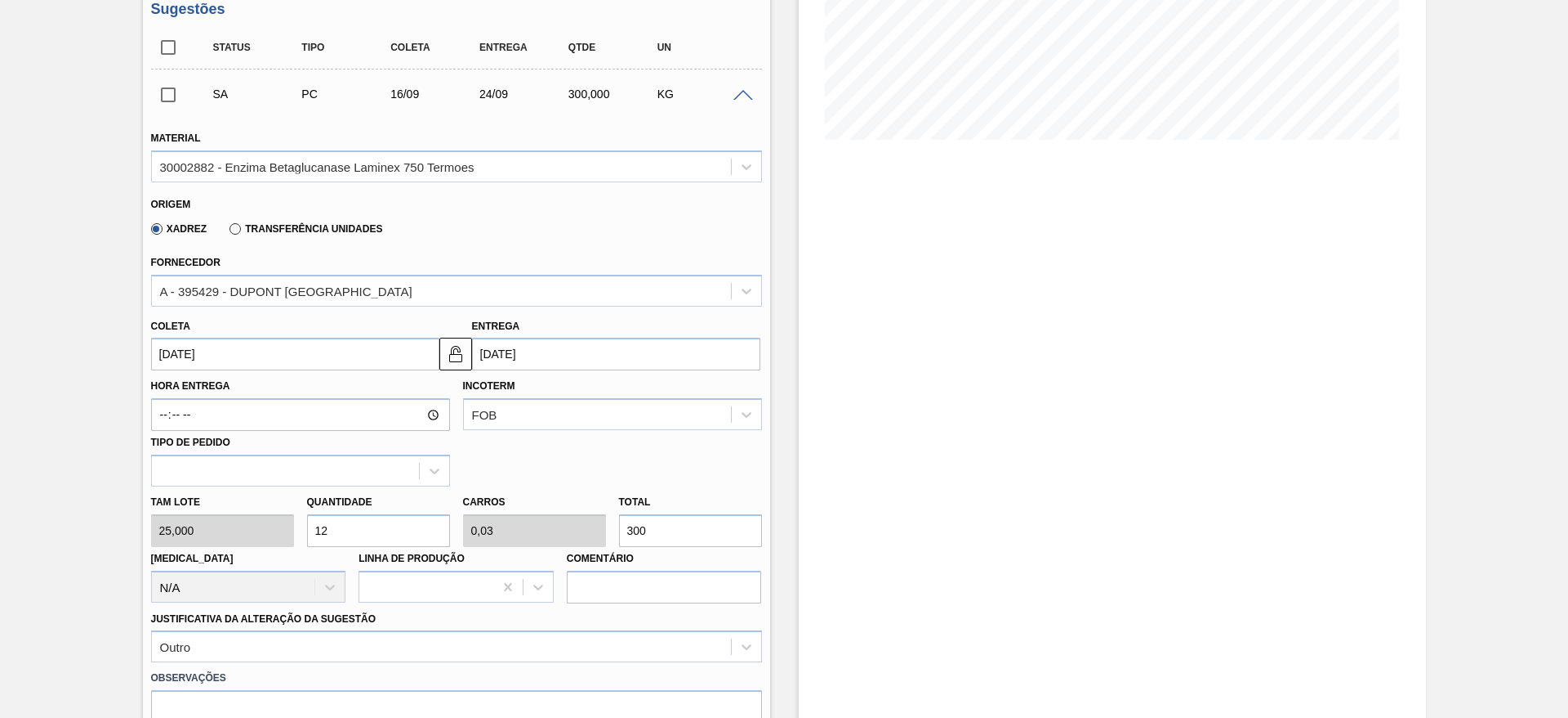
scroll to position [633, 0]
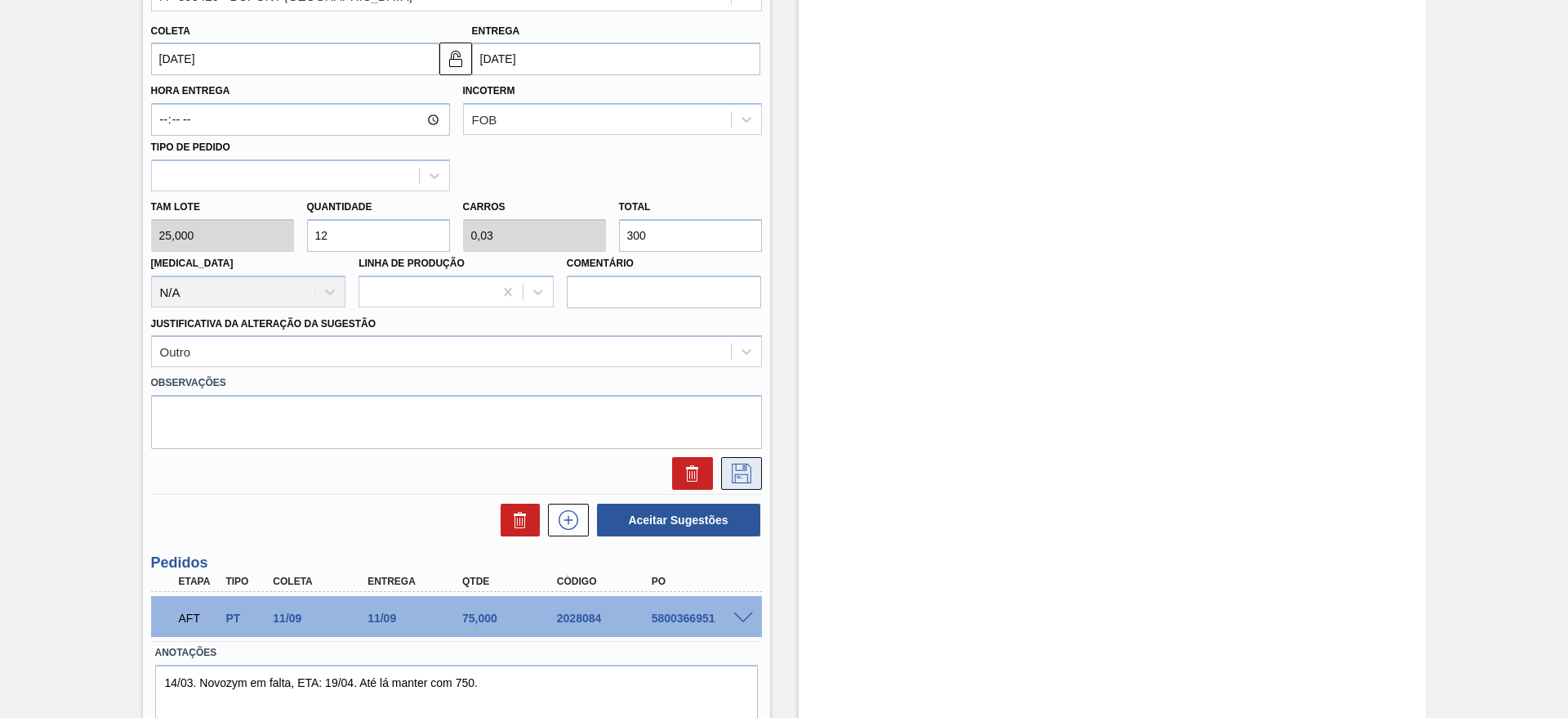
click at [743, 465] on icon at bounding box center [741, 471] width 8 height 13
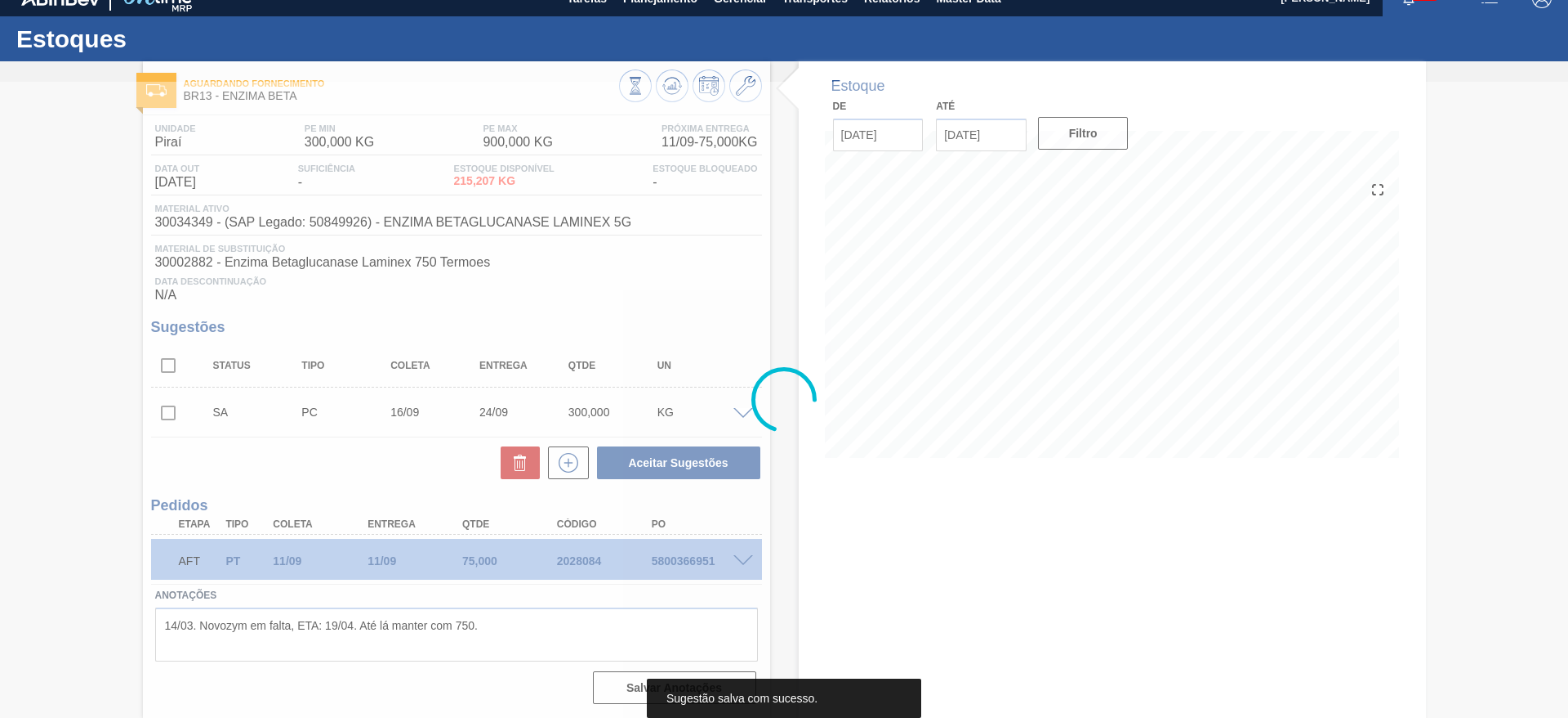
scroll to position [21, 0]
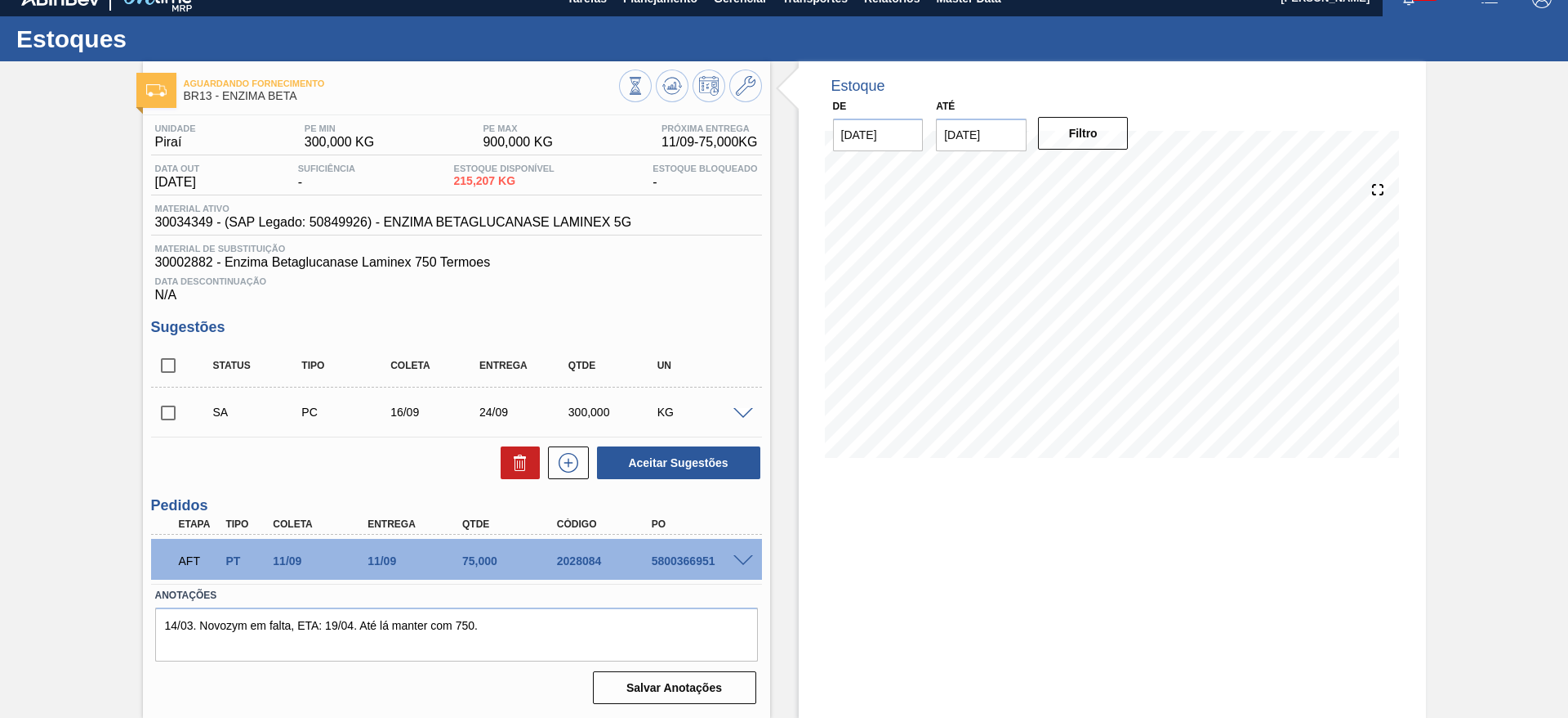
click at [162, 404] on input "checkbox" at bounding box center [168, 412] width 34 height 34
click at [617, 463] on button "Aceitar Sugestões" at bounding box center [679, 462] width 163 height 32
checkbox input "false"
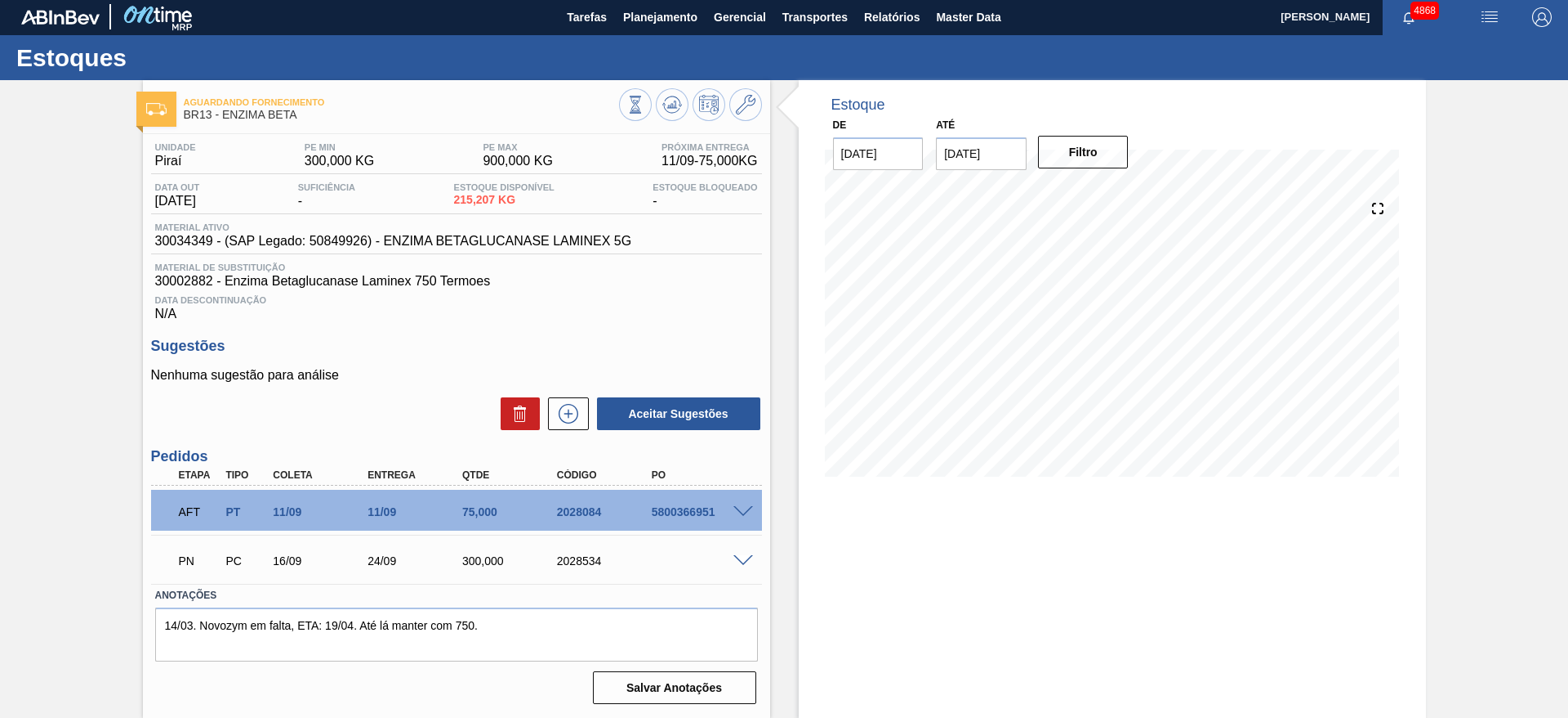
scroll to position [2, 0]
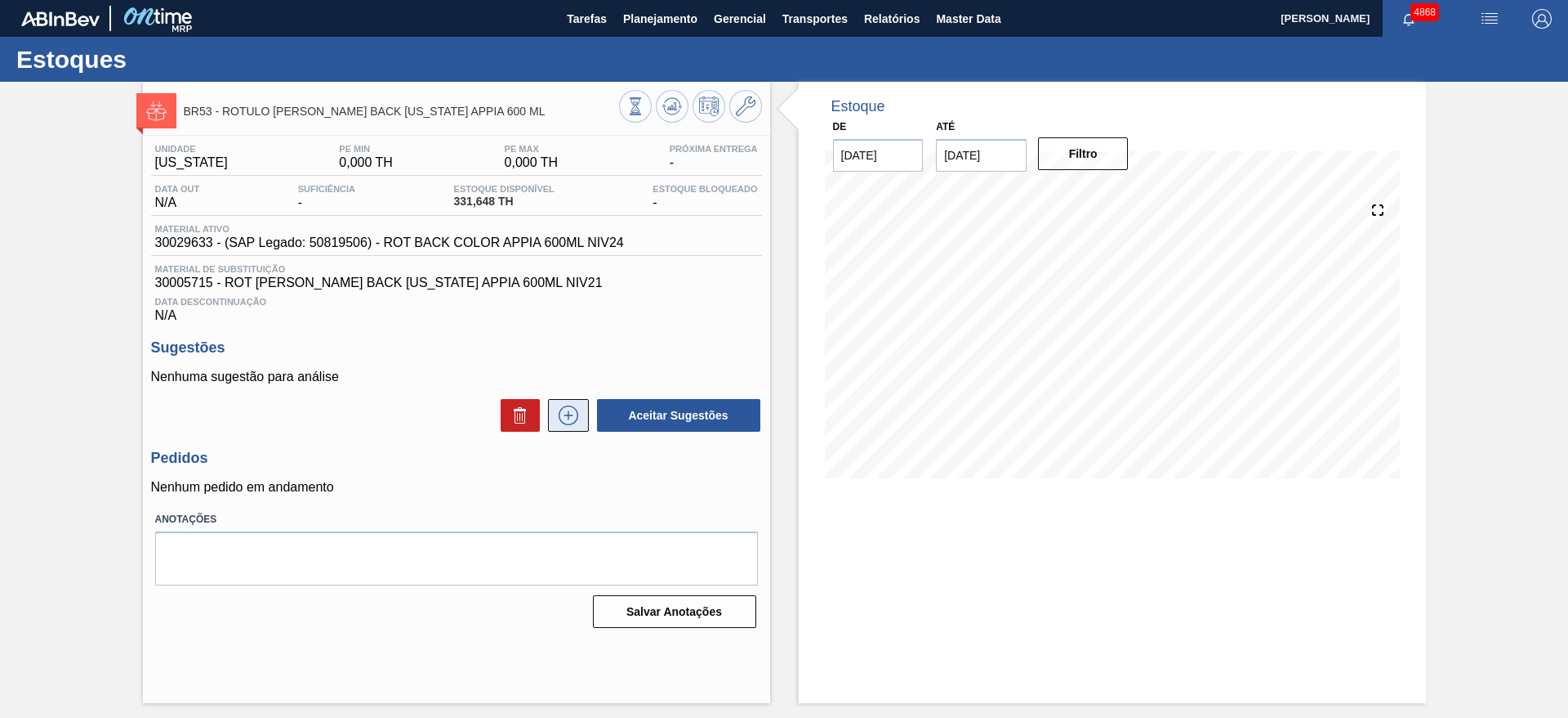
click at [579, 411] on icon at bounding box center [568, 415] width 26 height 20
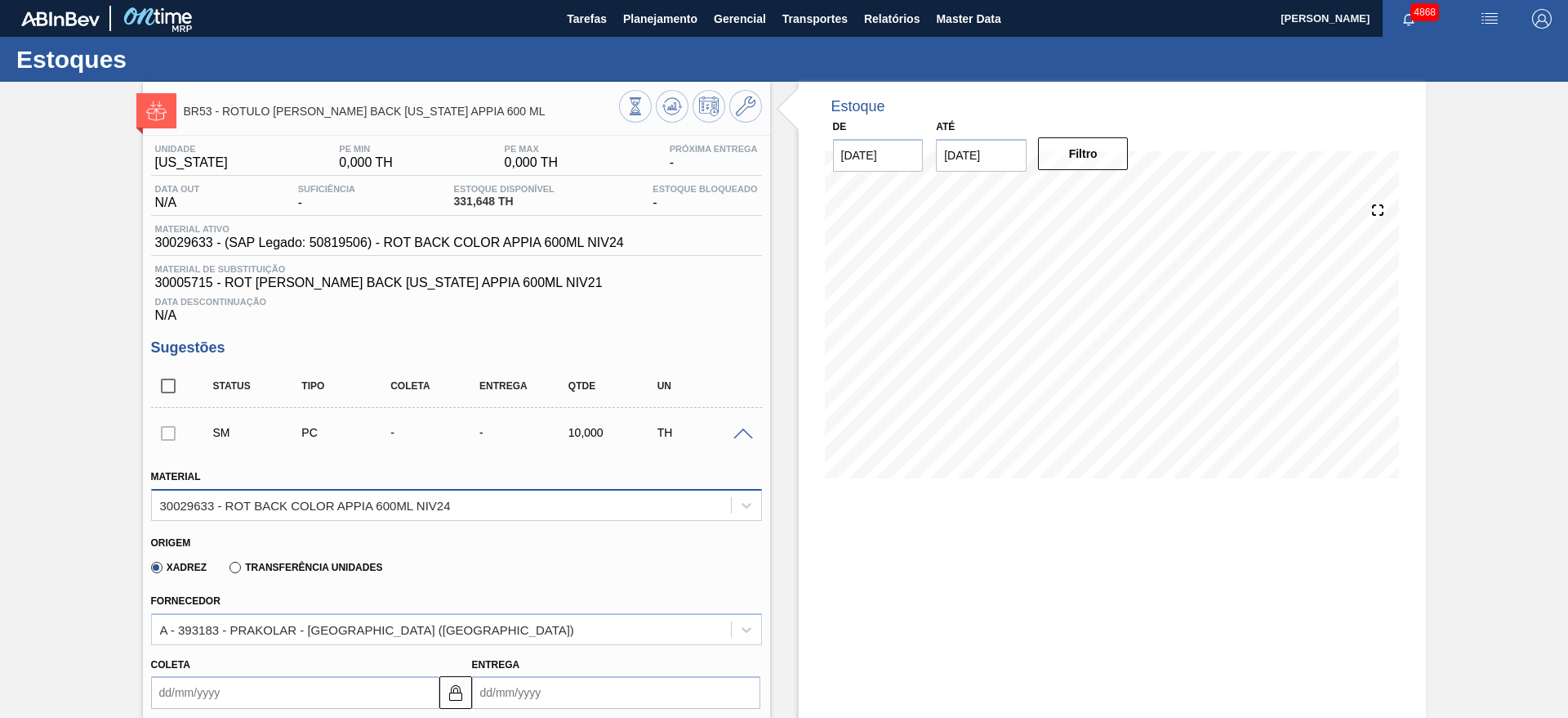
scroll to position [368, 0]
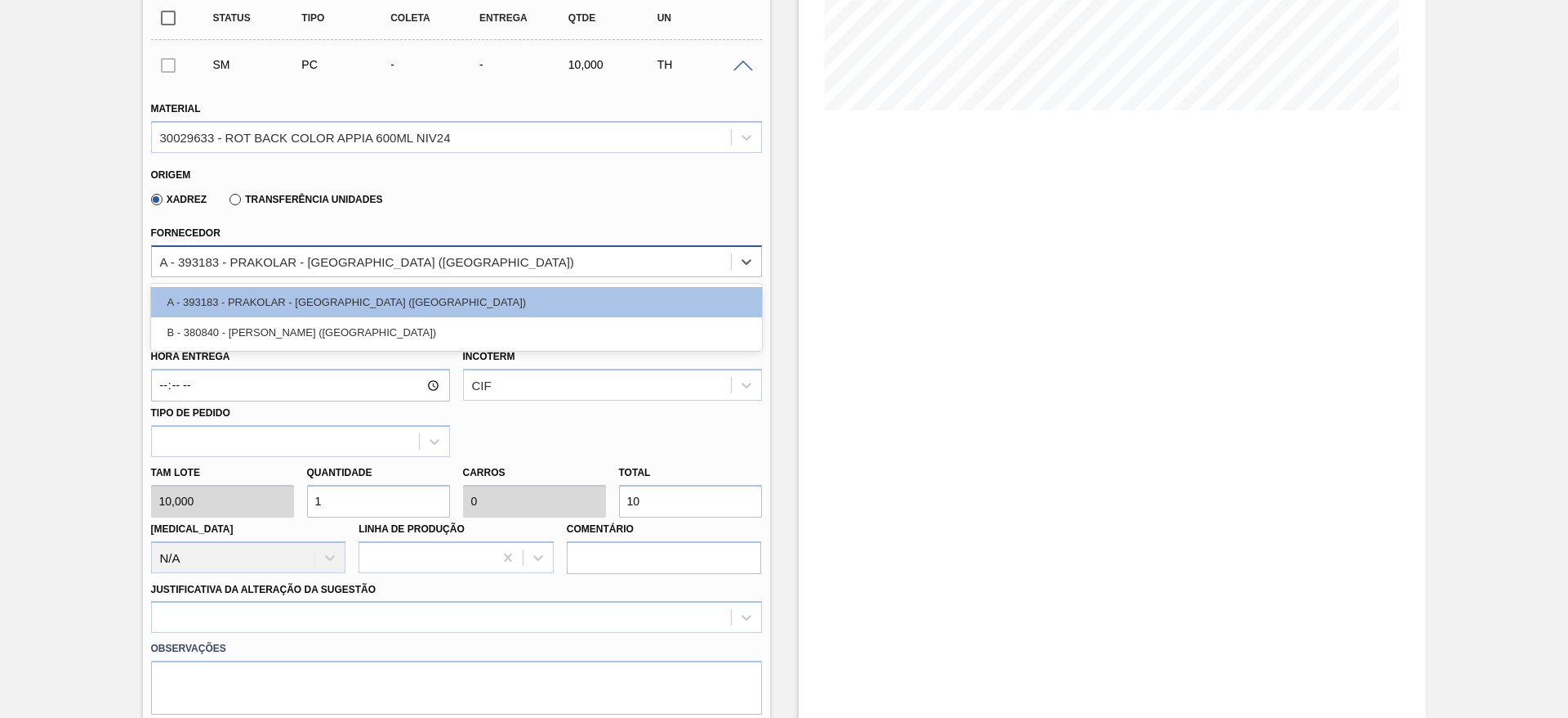
click at [279, 264] on div "A - 393183 - PRAKOLAR - [GEOGRAPHIC_DATA] ([GEOGRAPHIC_DATA])" at bounding box center [367, 261] width 414 height 14
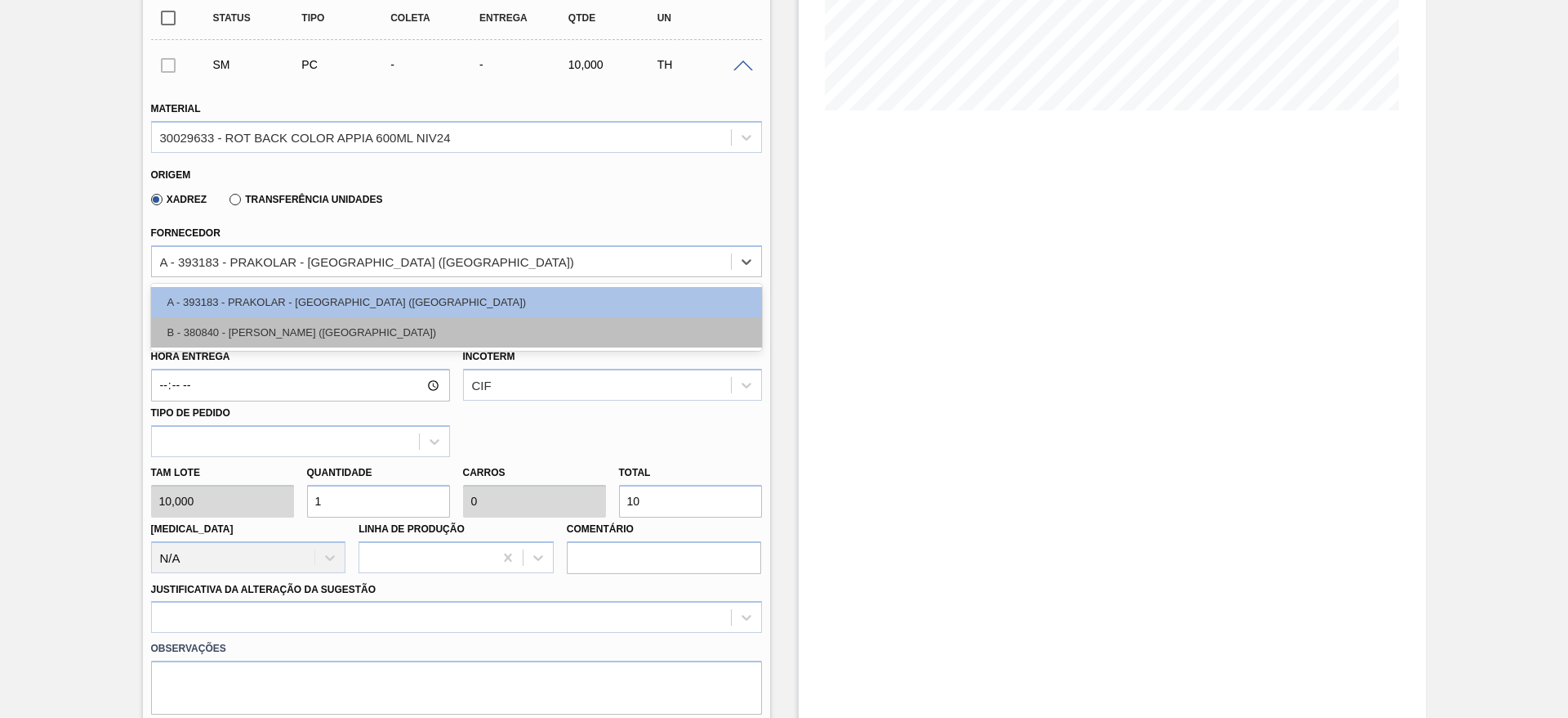
click at [280, 319] on div "B - 380840 - BAUMGARTEN - BLUMENAU (SC)" at bounding box center [457, 332] width 611 height 30
type input "50,000"
type input "0,2"
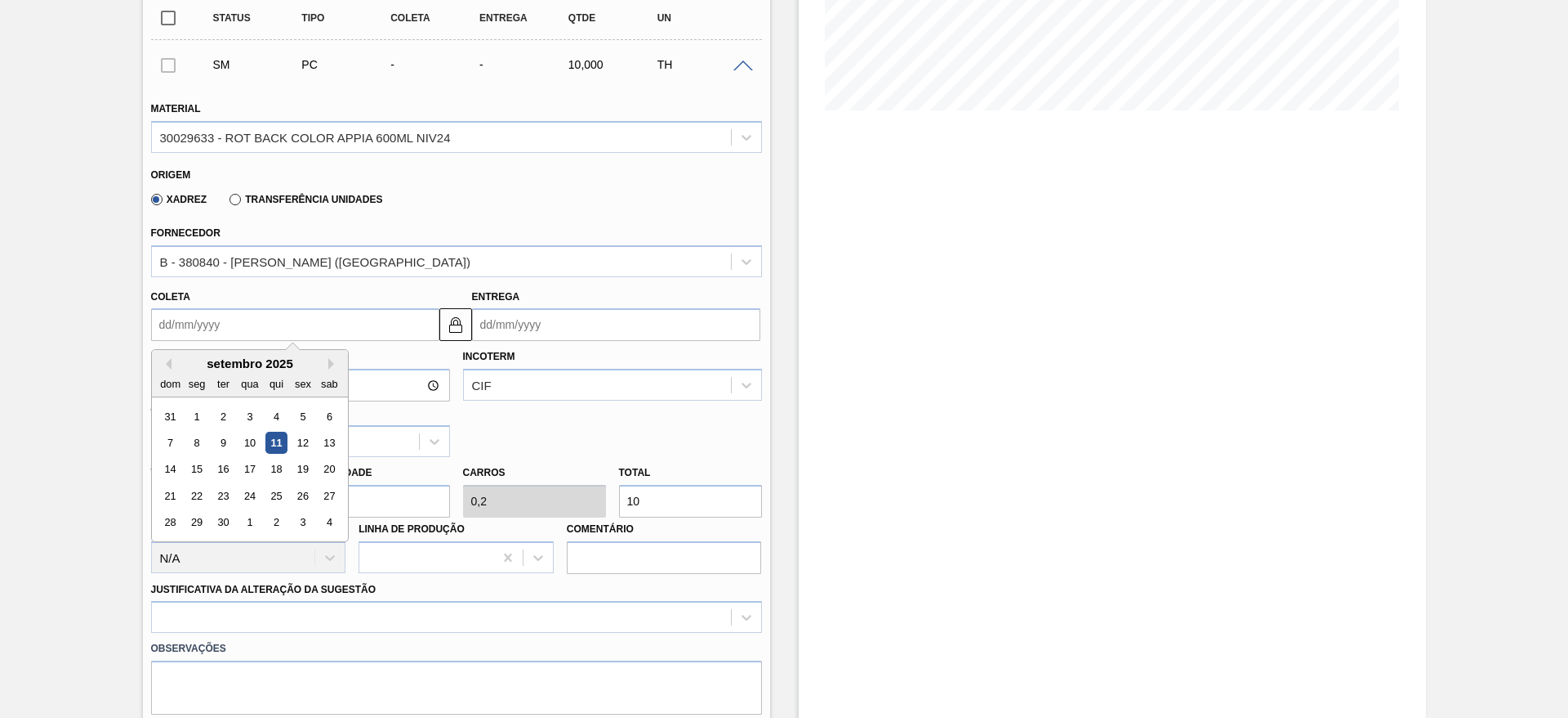
click at [282, 319] on input "Coleta" at bounding box center [295, 323] width 288 height 32
click at [269, 528] on div "2" at bounding box center [275, 523] width 22 height 22
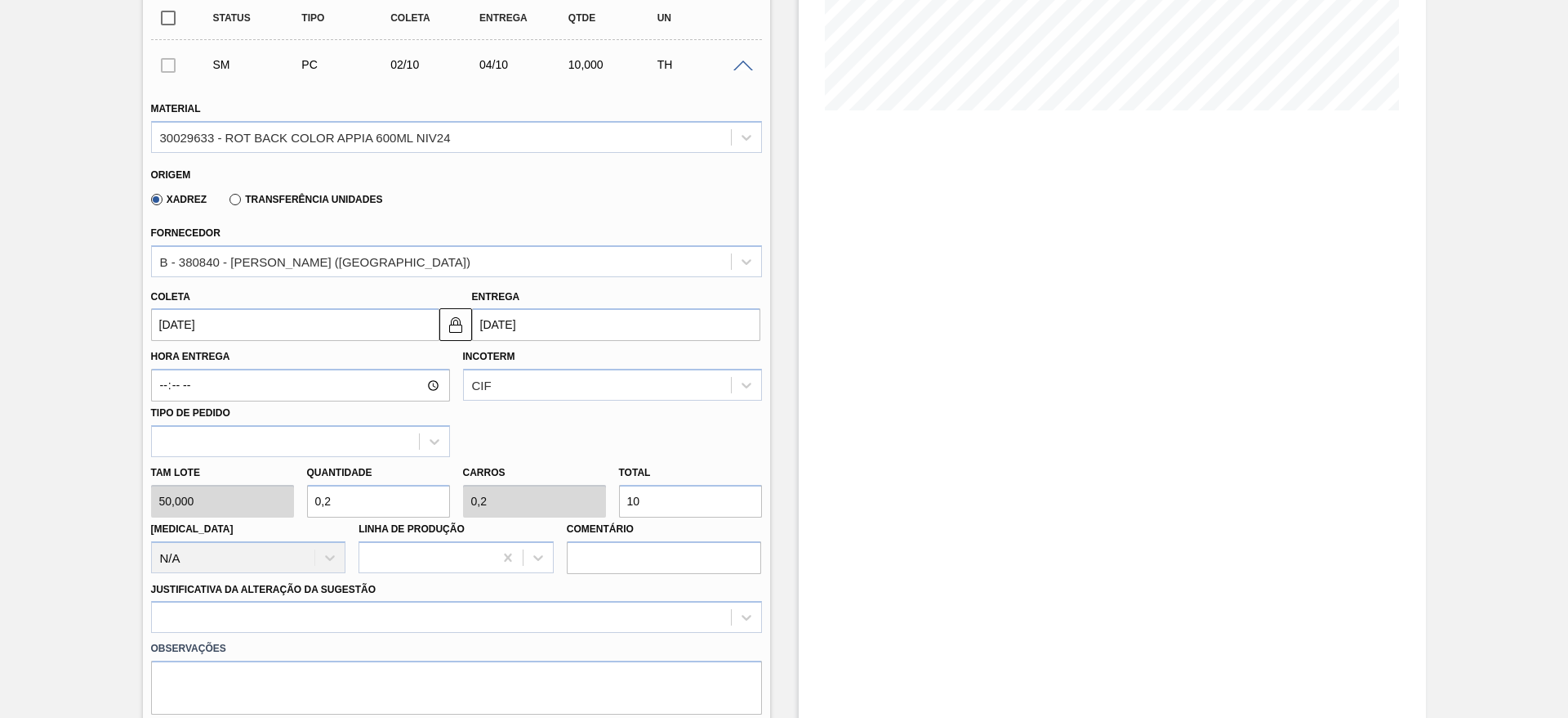
type input "[DATE]"
type input "04/10/2025"
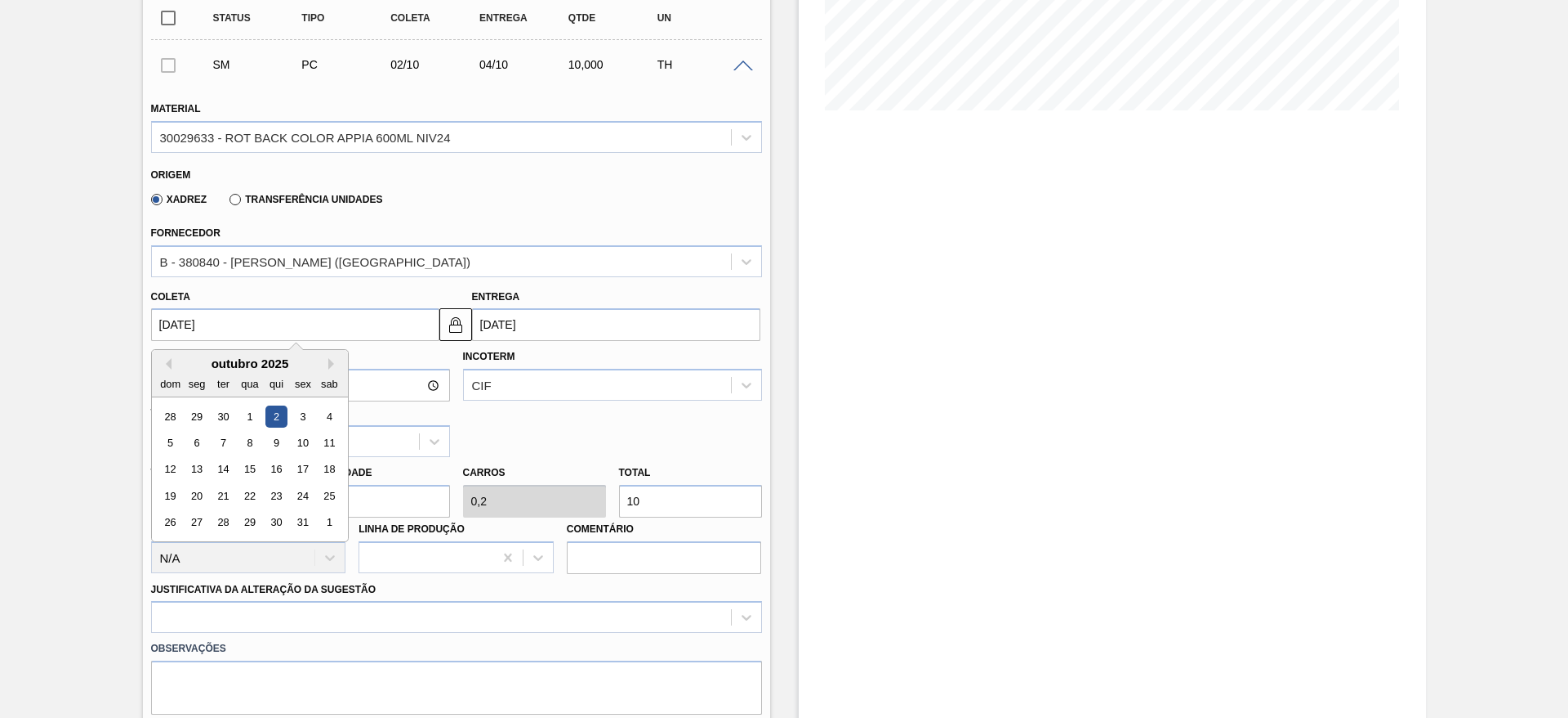
click at [294, 339] on input "[DATE]" at bounding box center [295, 323] width 288 height 32
click at [255, 408] on div "1" at bounding box center [249, 416] width 22 height 22
type input "[DATE]"
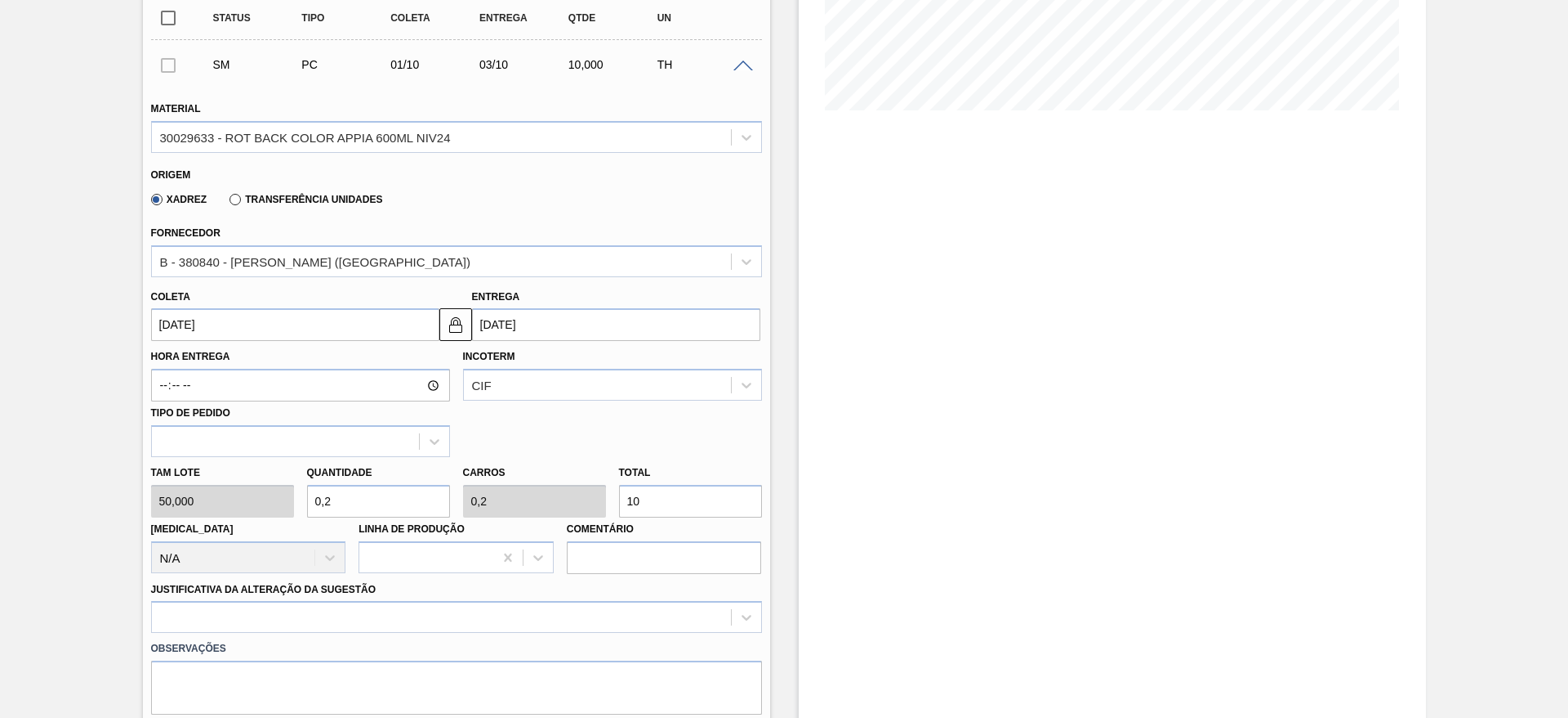
click at [603, 501] on div "Tam lote 50,000 Quantidade 0,2 Carros 0,2 Total 10 Doca N/A Linha de Produção C…" at bounding box center [456, 516] width 624 height 117
type input "0,06"
type input "30"
type input "0,6"
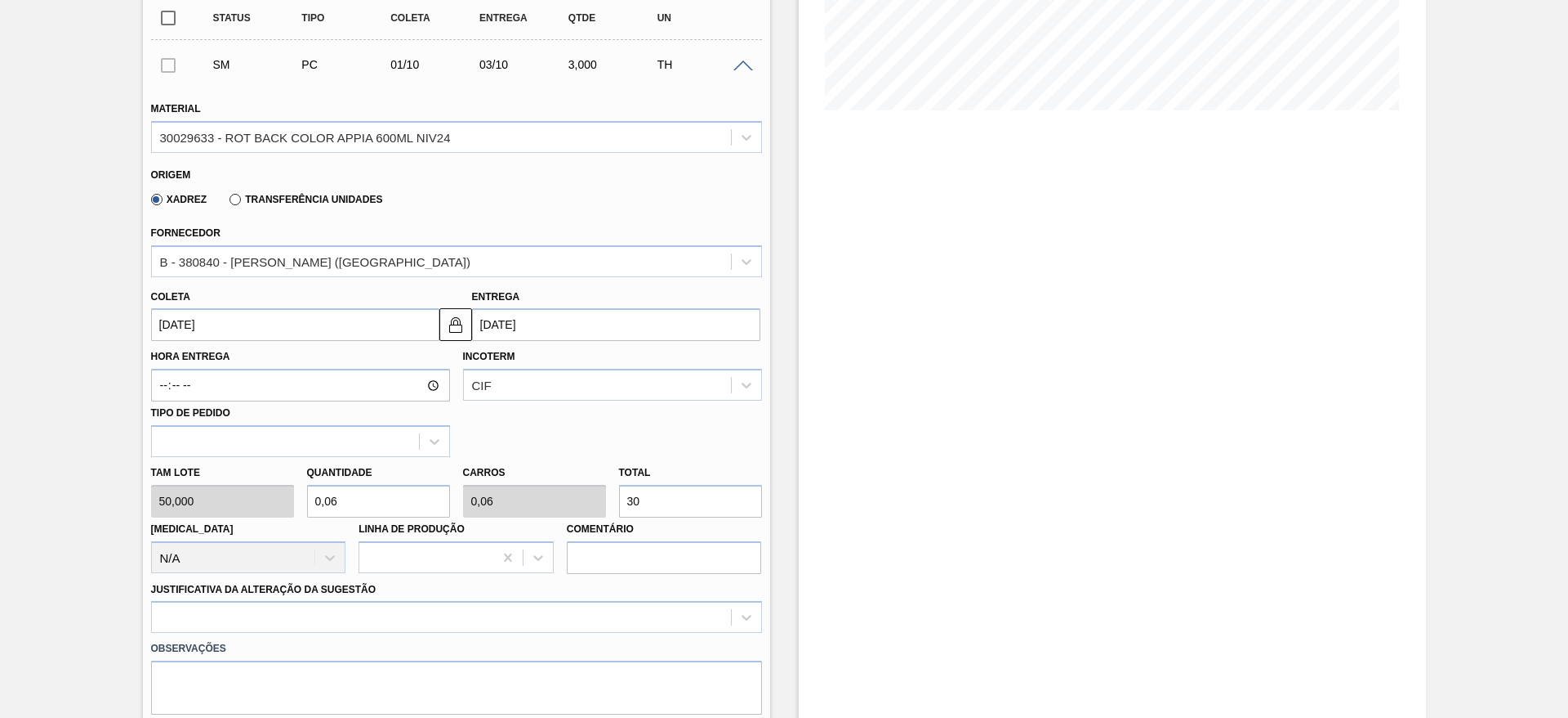
type input "0,6"
type input "6"
type input "300"
click at [418, 619] on div at bounding box center [457, 616] width 611 height 32
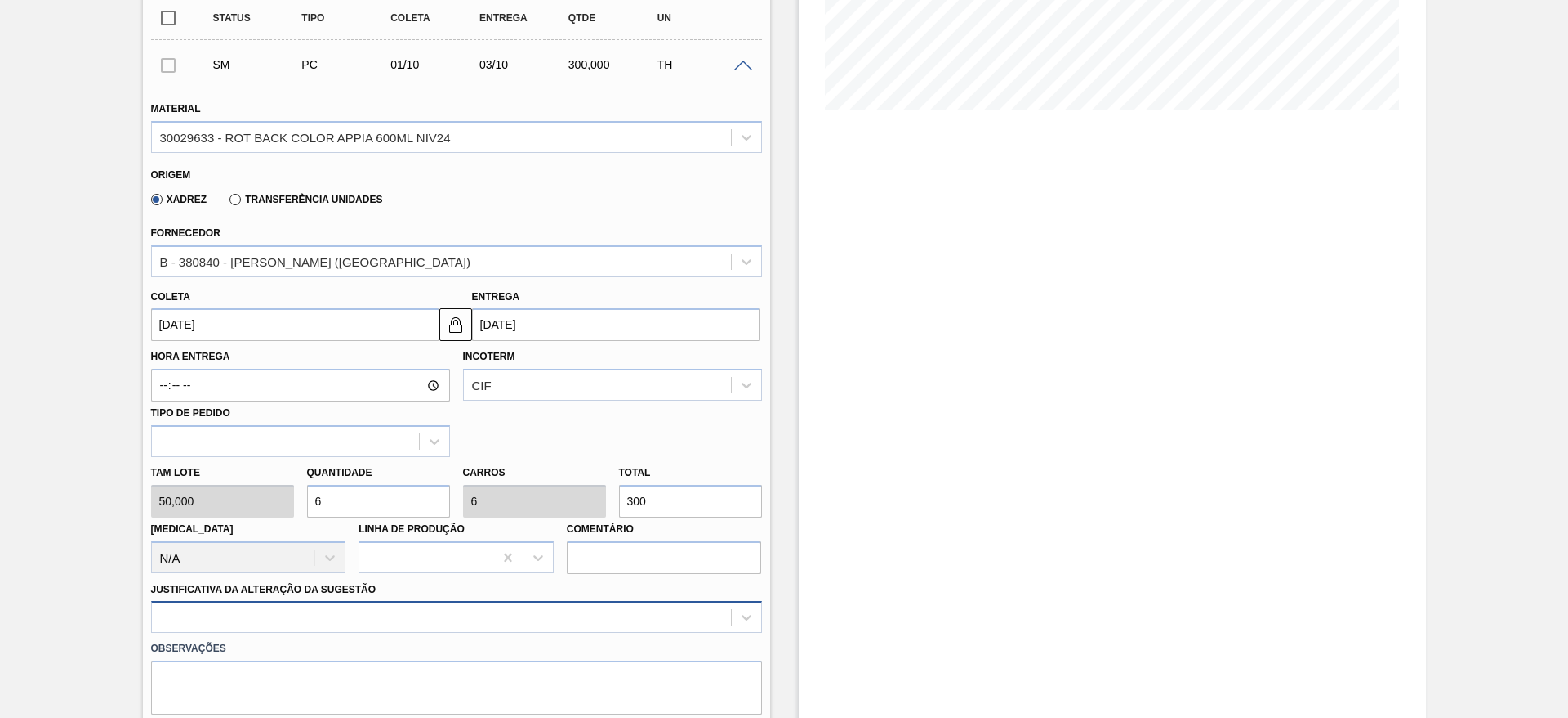
scroll to position [541, 0]
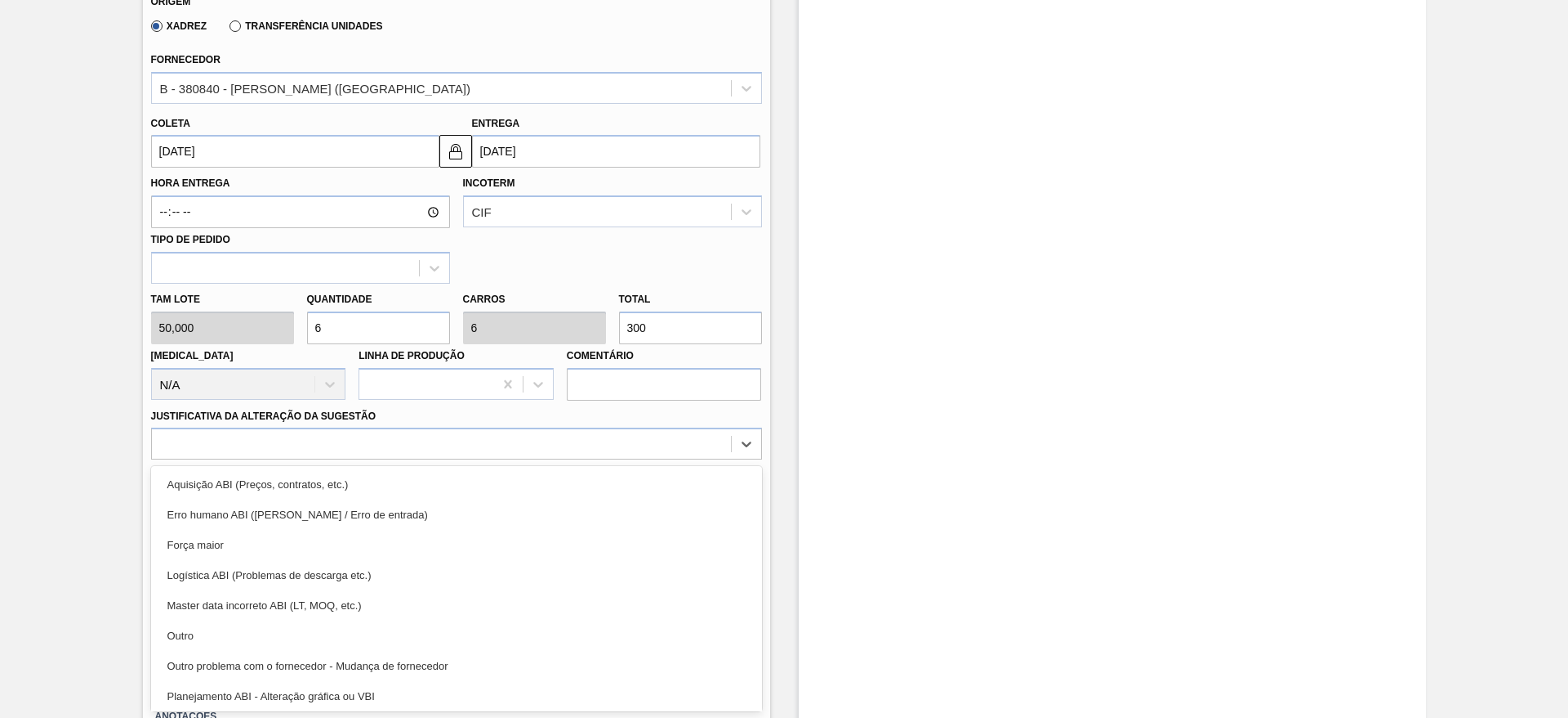
click at [403, 645] on div "Outro" at bounding box center [457, 635] width 611 height 30
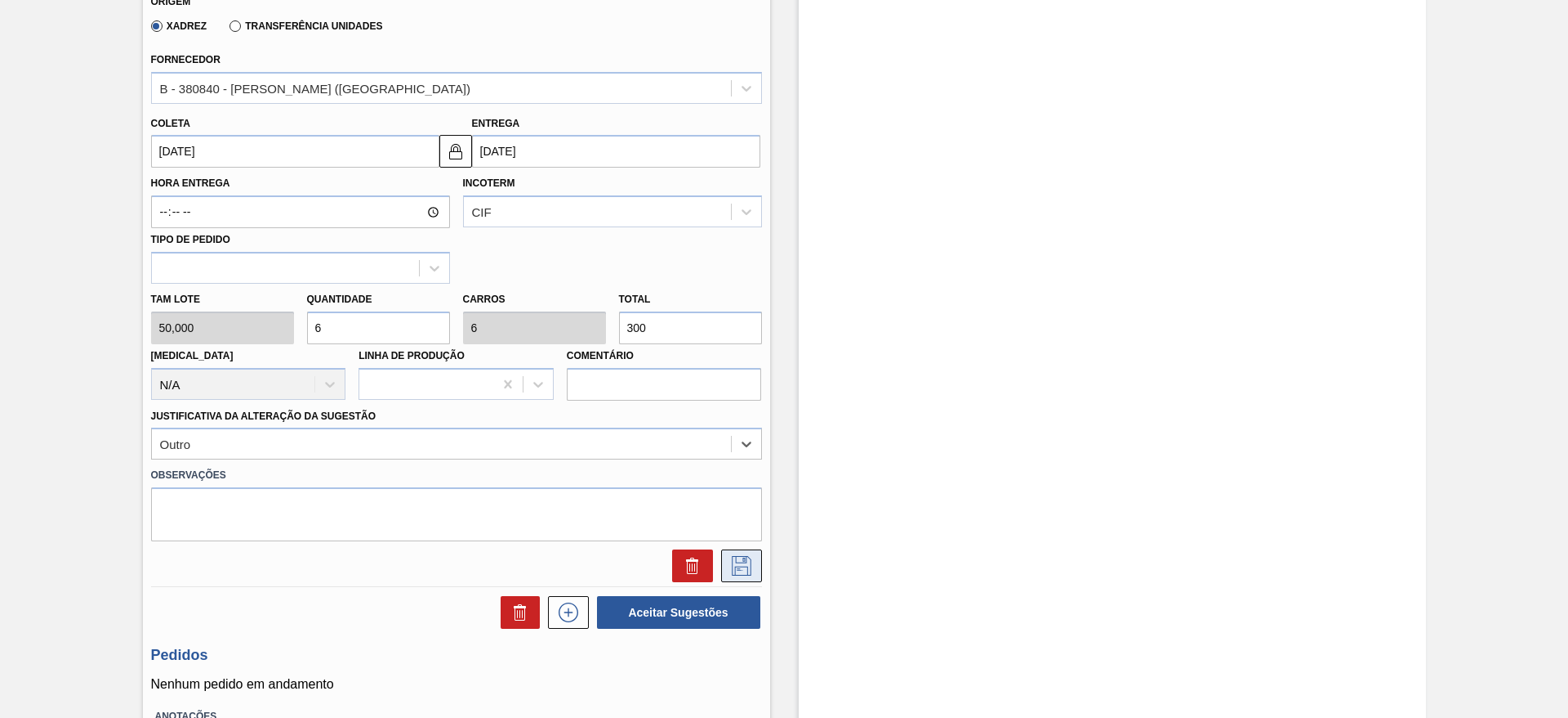
click at [746, 556] on icon at bounding box center [742, 566] width 20 height 20
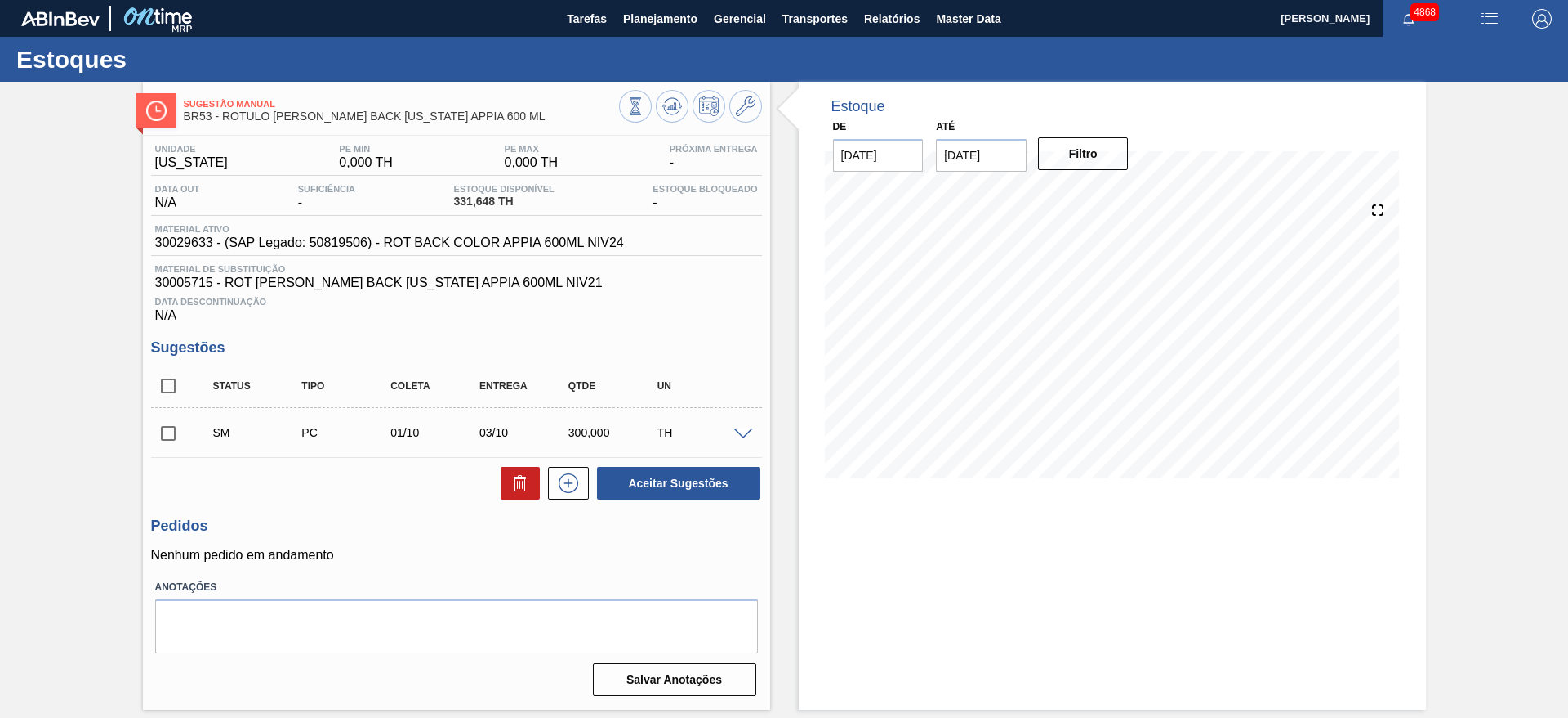
scroll to position [0, 0]
drag, startPoint x: 163, startPoint y: 426, endPoint x: 475, endPoint y: 437, distance: 312.2
click at [163, 428] on input "checkbox" at bounding box center [168, 433] width 34 height 34
click at [702, 473] on button "Aceitar Sugestões" at bounding box center [679, 483] width 163 height 32
checkbox input "false"
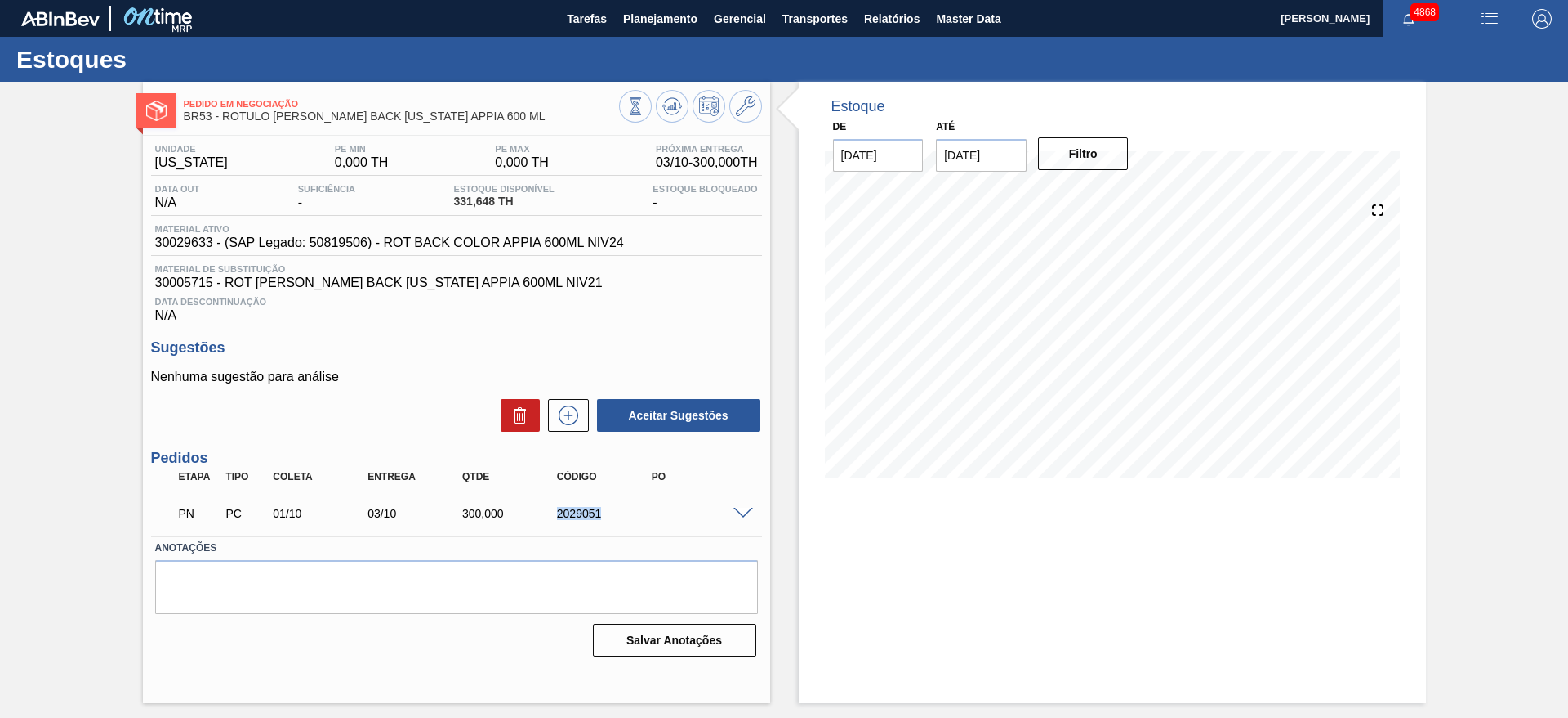
drag, startPoint x: 548, startPoint y: 518, endPoint x: 663, endPoint y: 513, distance: 115.1
click at [663, 513] on div "PN PC 01/10 03/10 300,000 2029051" at bounding box center [451, 511] width 567 height 32
copy div "2029051"
click at [701, 32] on button "Planejamento" at bounding box center [660, 19] width 91 height 37
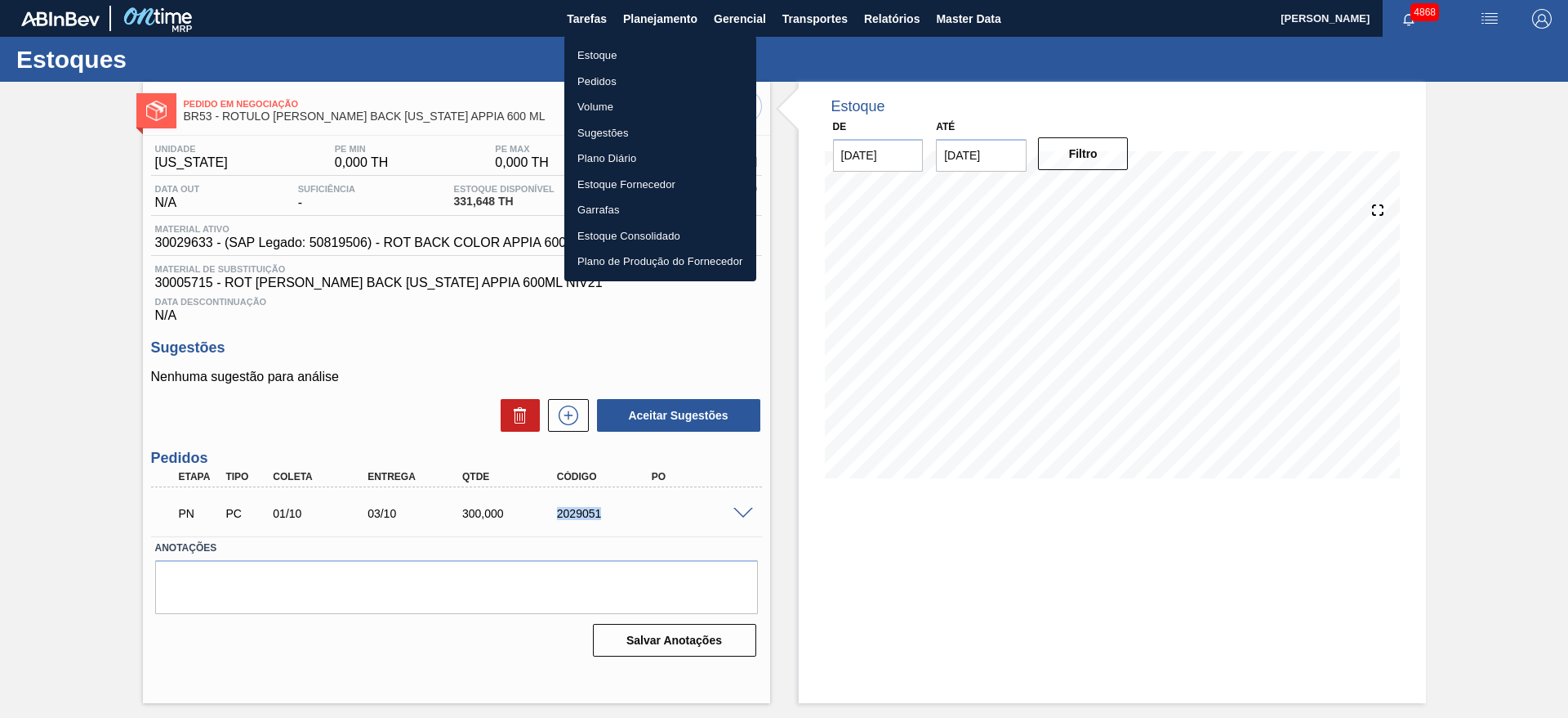
click at [672, 54] on li "Estoque" at bounding box center [660, 56] width 192 height 26
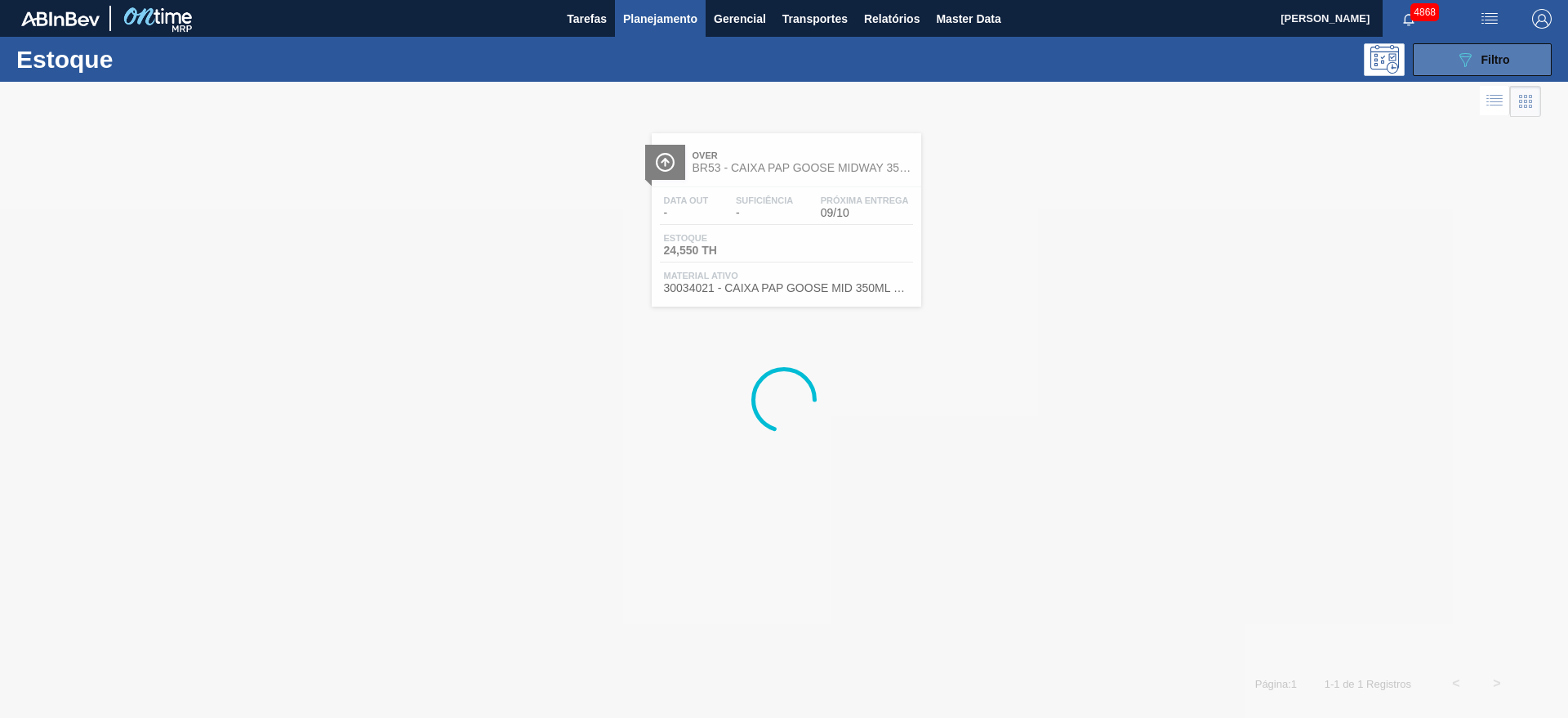
click at [1483, 63] on span "Filtro" at bounding box center [1496, 59] width 28 height 13
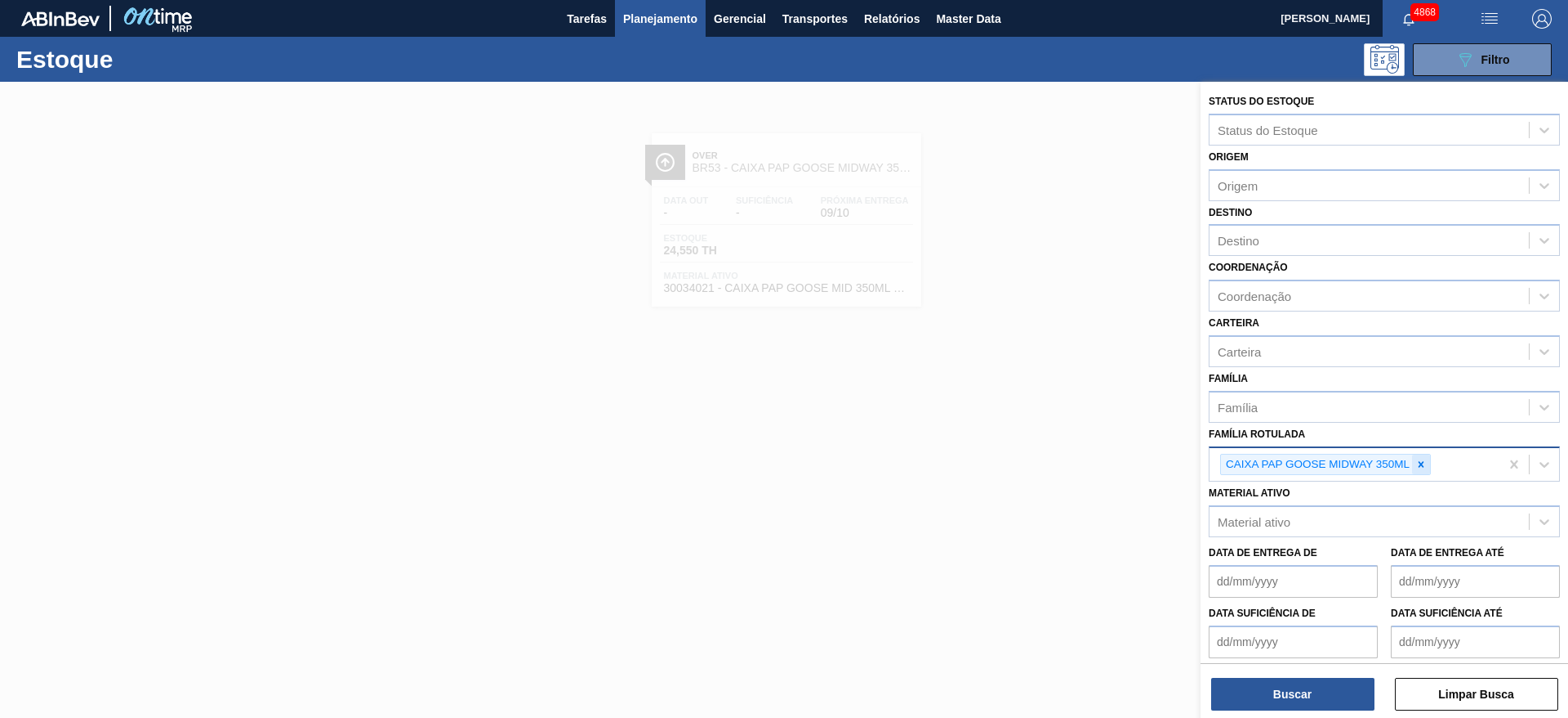
click at [1418, 454] on div at bounding box center [1422, 464] width 18 height 21
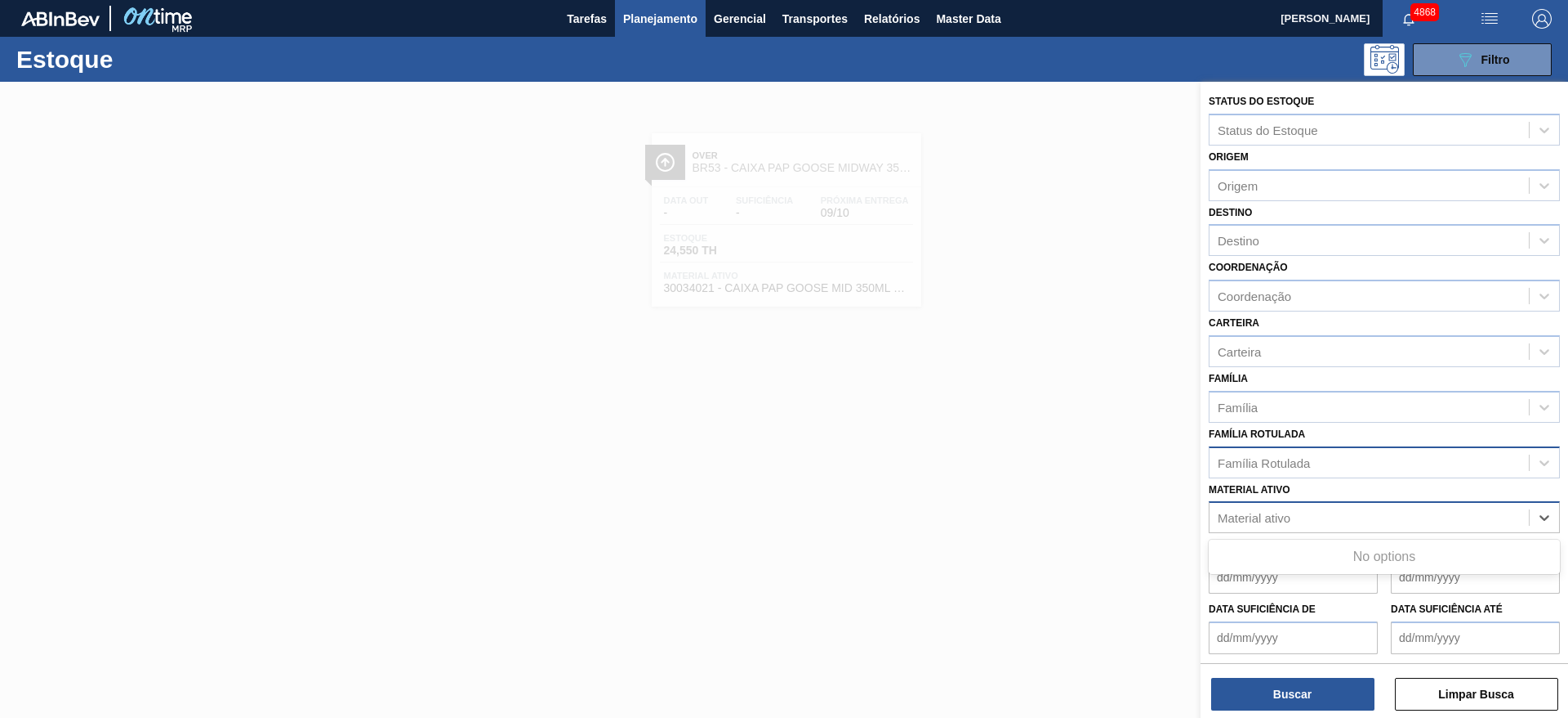
click at [1373, 518] on div "Material ativo" at bounding box center [1369, 518] width 319 height 23
paste ativo "30029566"
click at [1423, 467] on icon at bounding box center [1422, 464] width 12 height 12
type ativo "30029566"
click at [1367, 514] on div "Material ativo" at bounding box center [1369, 518] width 319 height 23
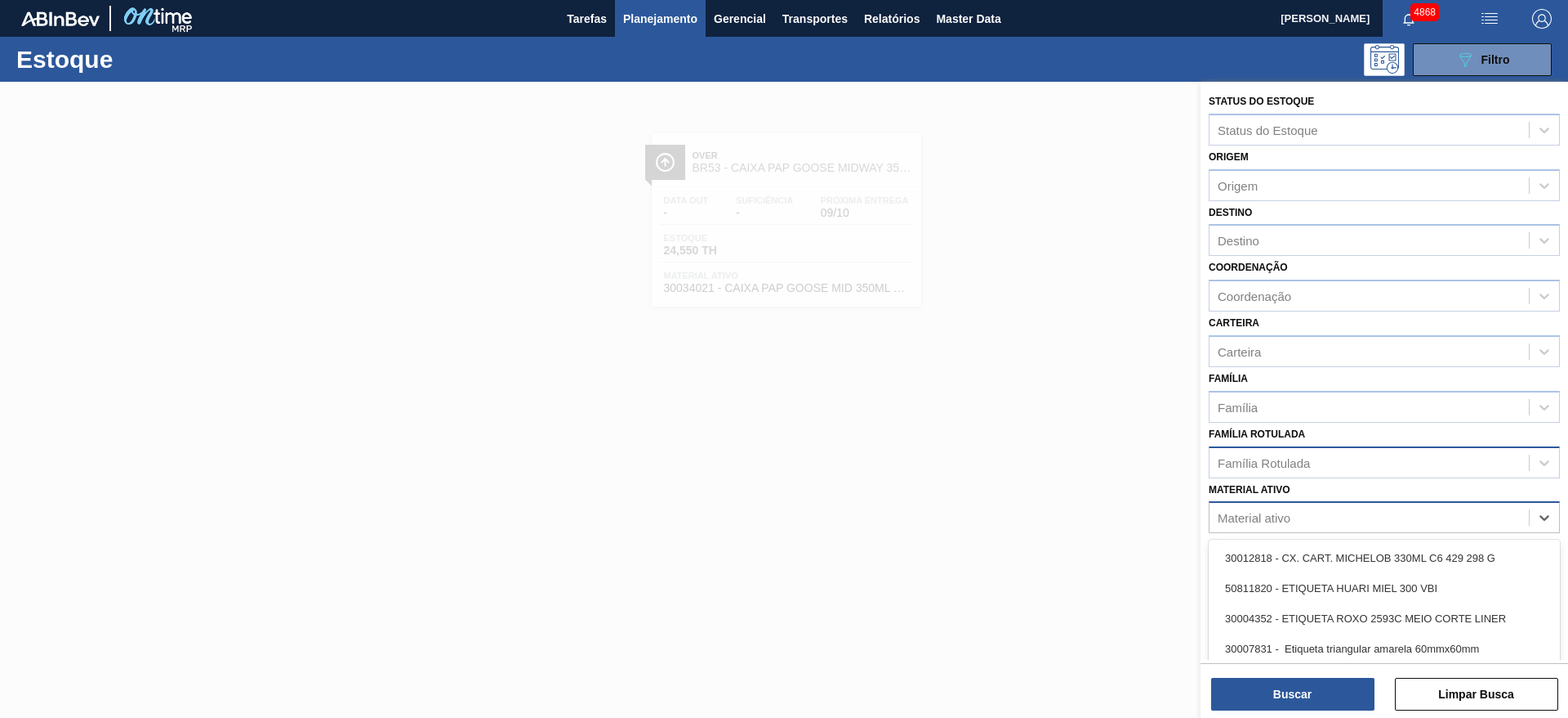
paste ativo "30029566"
type ativo "30029566"
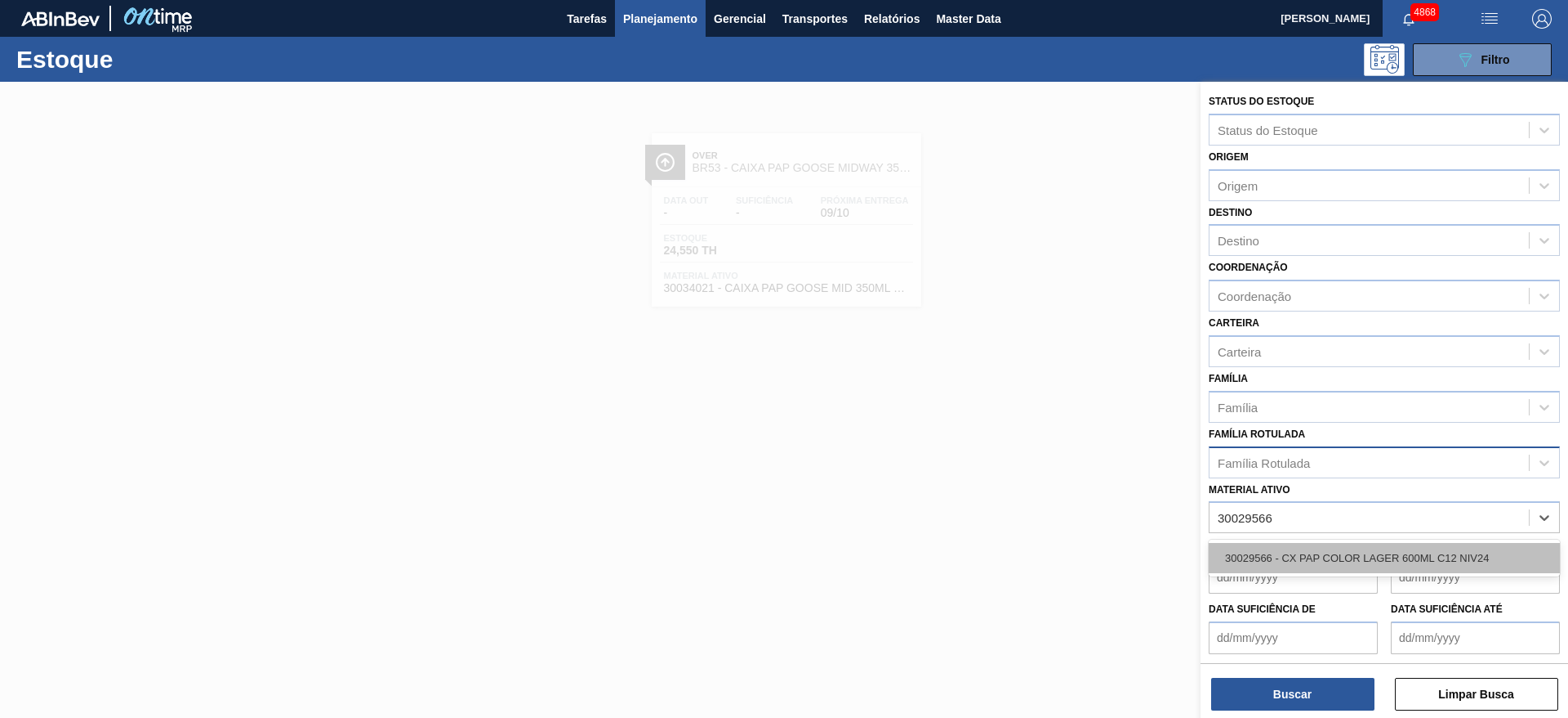
click at [1391, 551] on div "30029566 - CX PAP COLOR LAGER 600ML C12 NIV24" at bounding box center [1384, 558] width 351 height 30
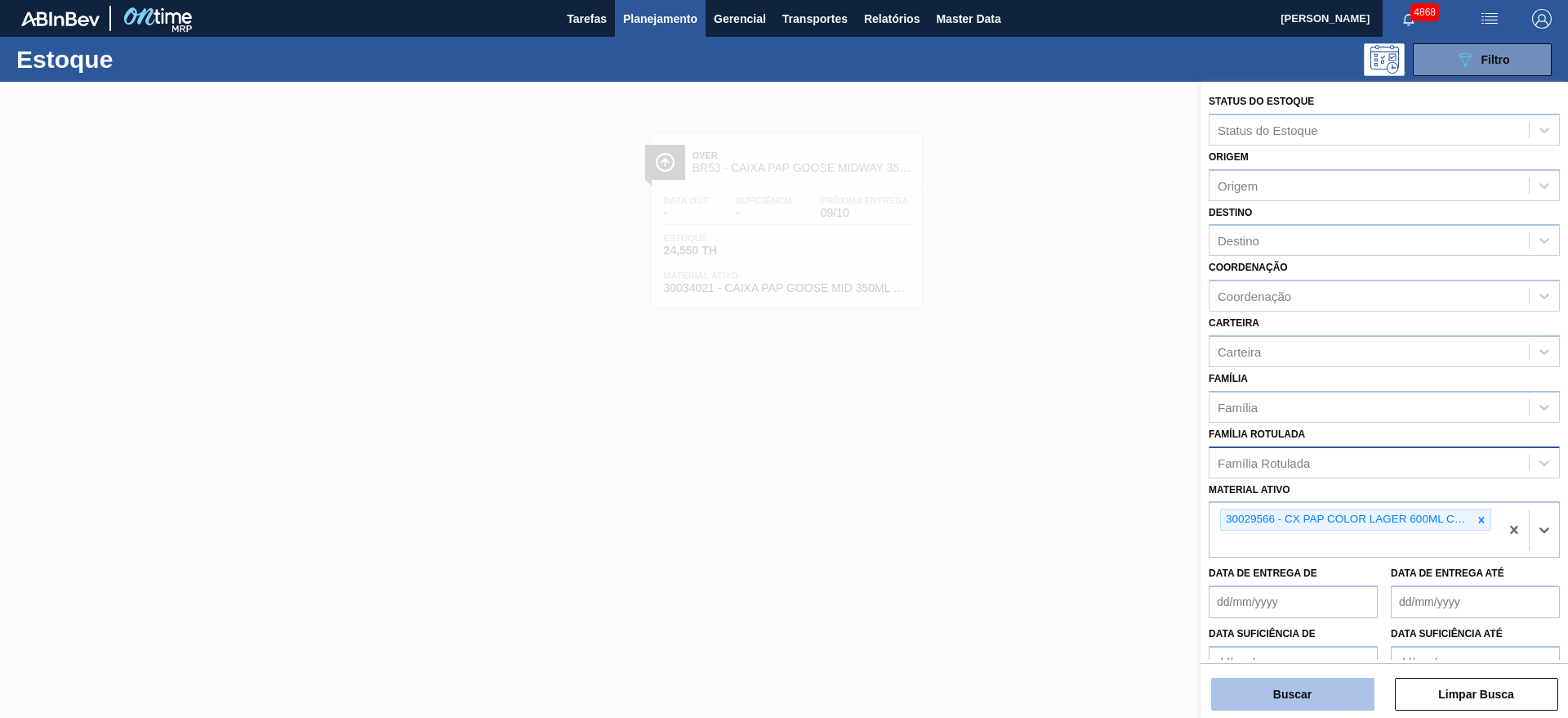
click at [1314, 705] on button "Buscar" at bounding box center [1293, 694] width 163 height 32
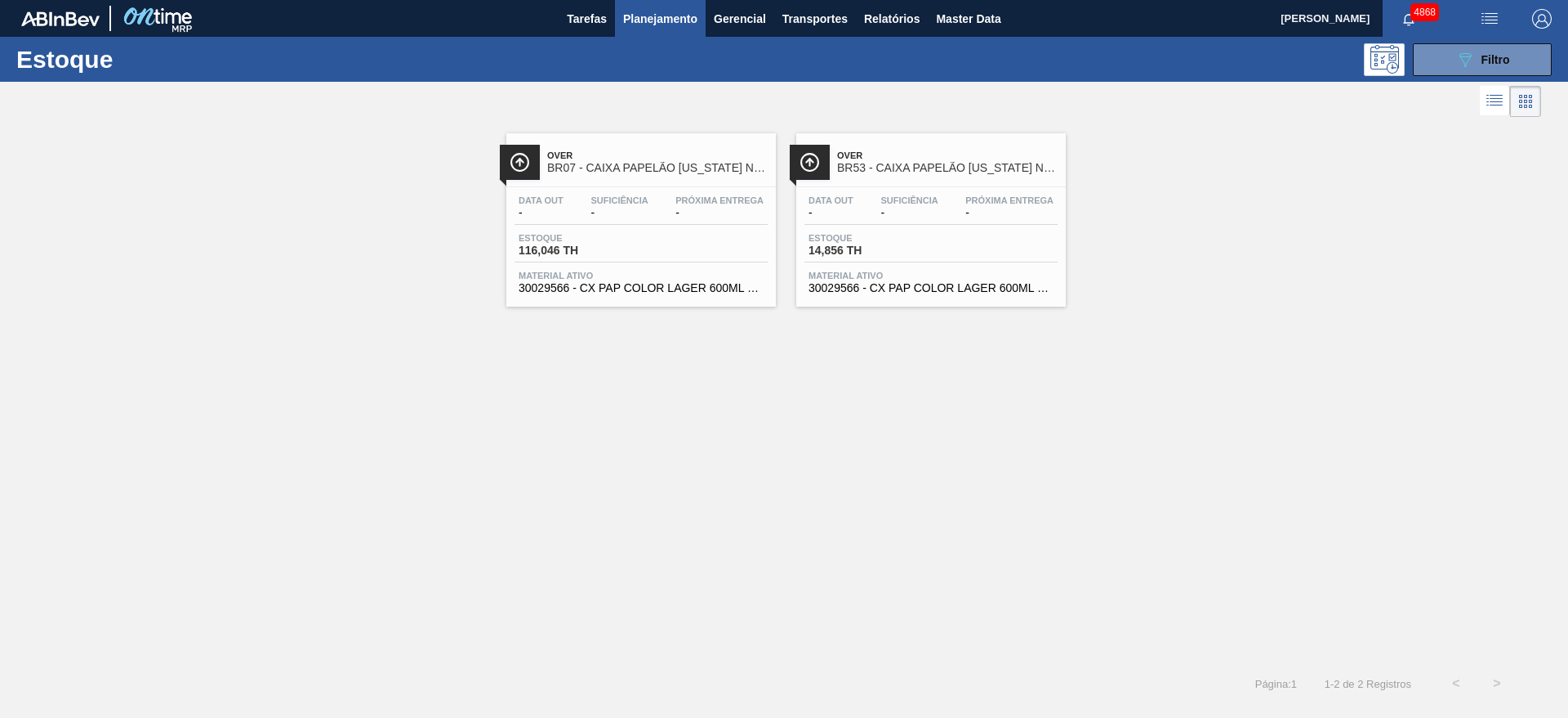
click at [1012, 237] on div "Estoque 14,856 TH" at bounding box center [930, 247] width 253 height 29
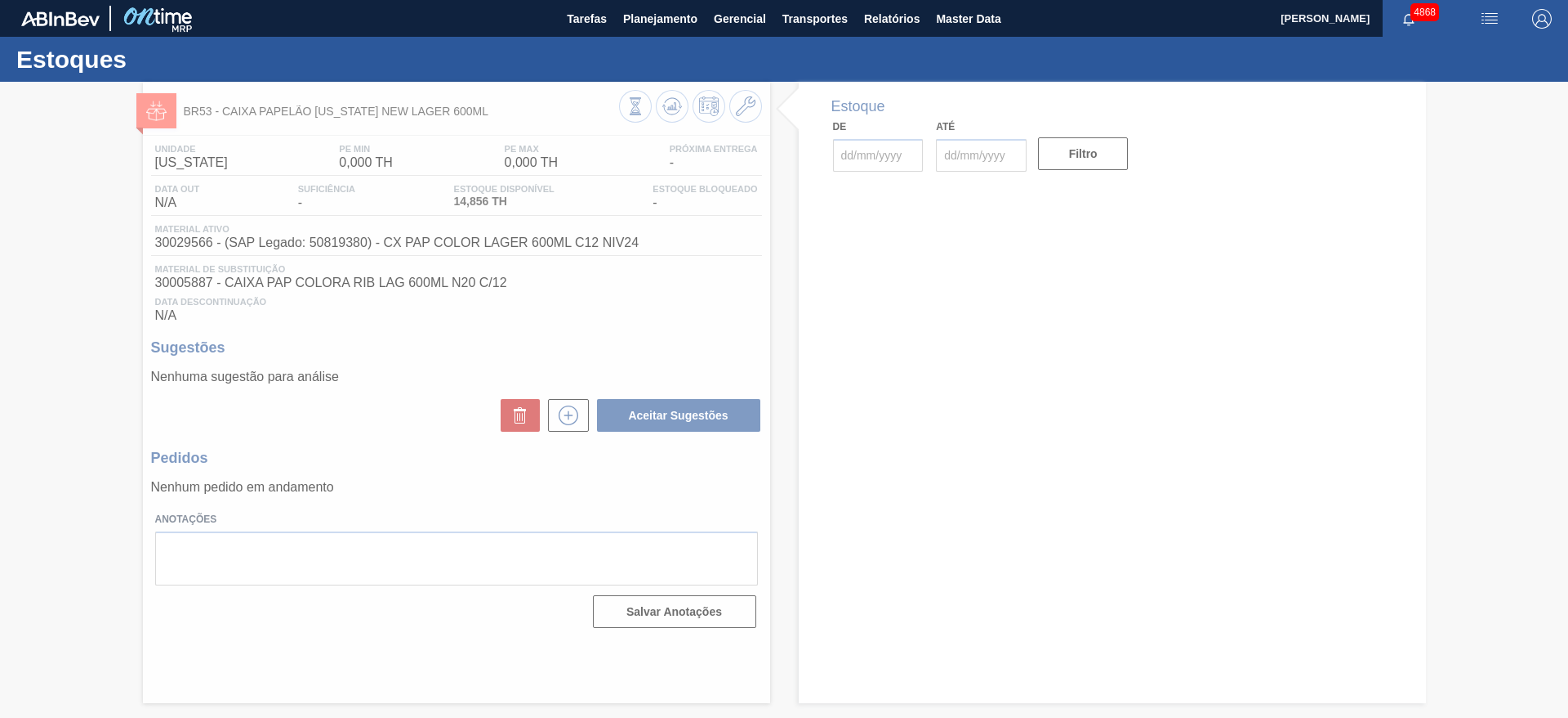
type input "[DATE]"
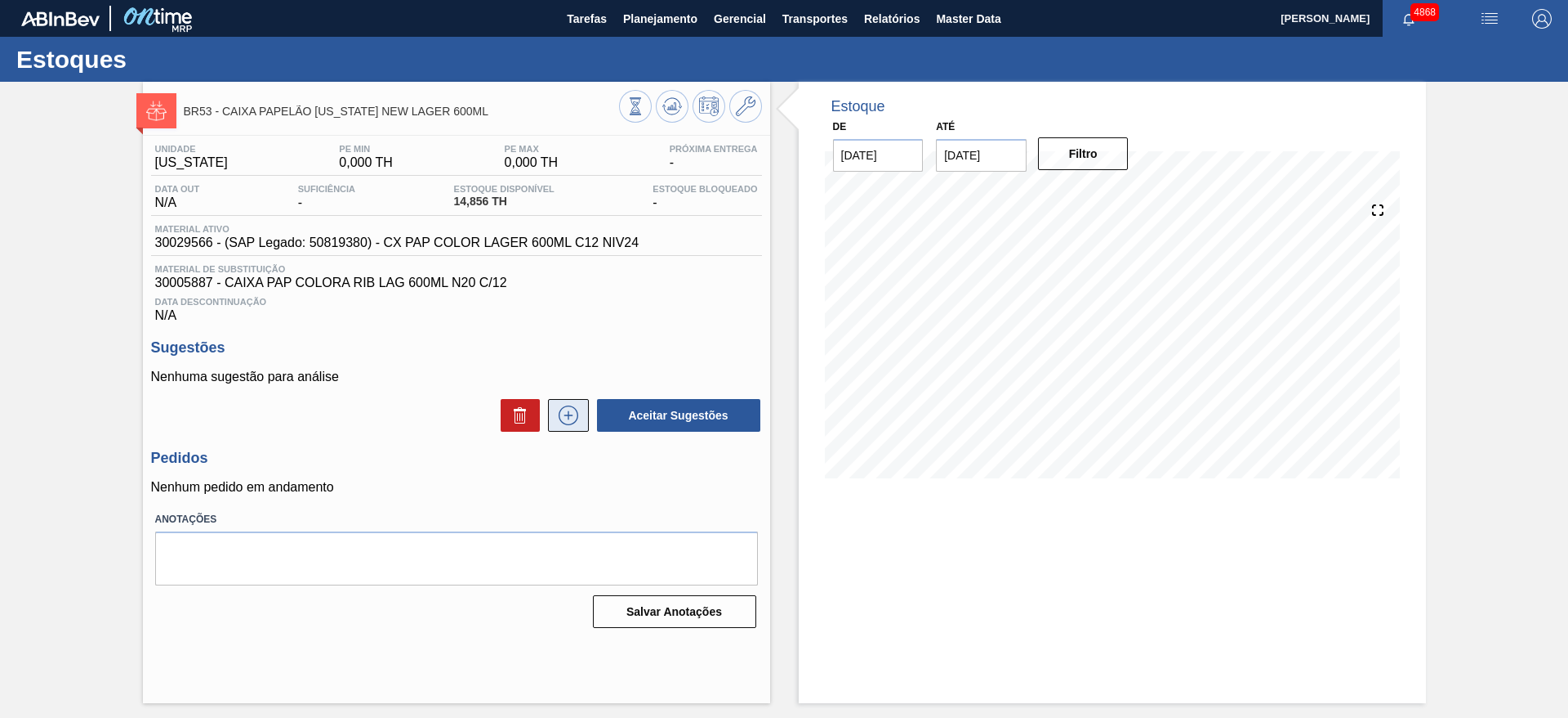
click at [572, 417] on icon at bounding box center [568, 415] width 26 height 20
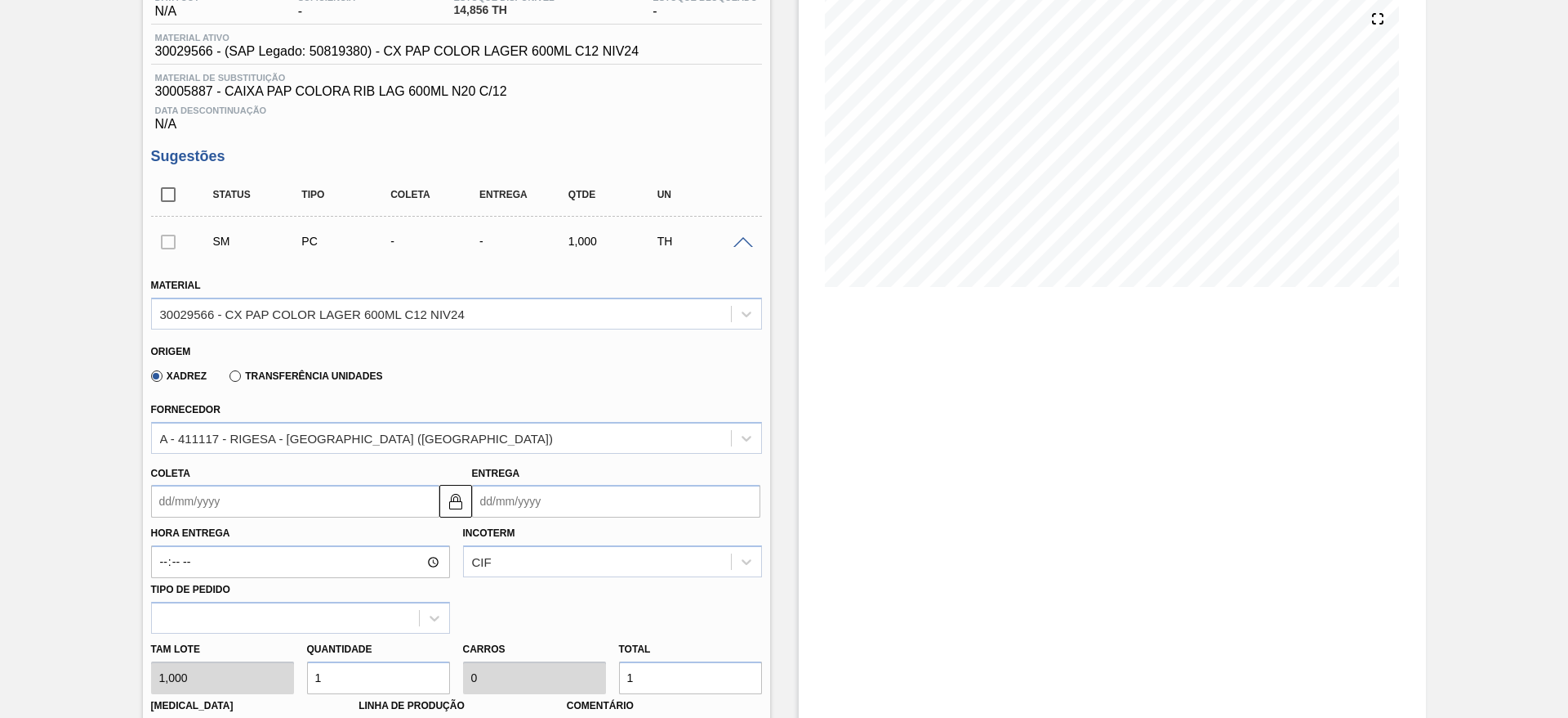
scroll to position [245, 0]
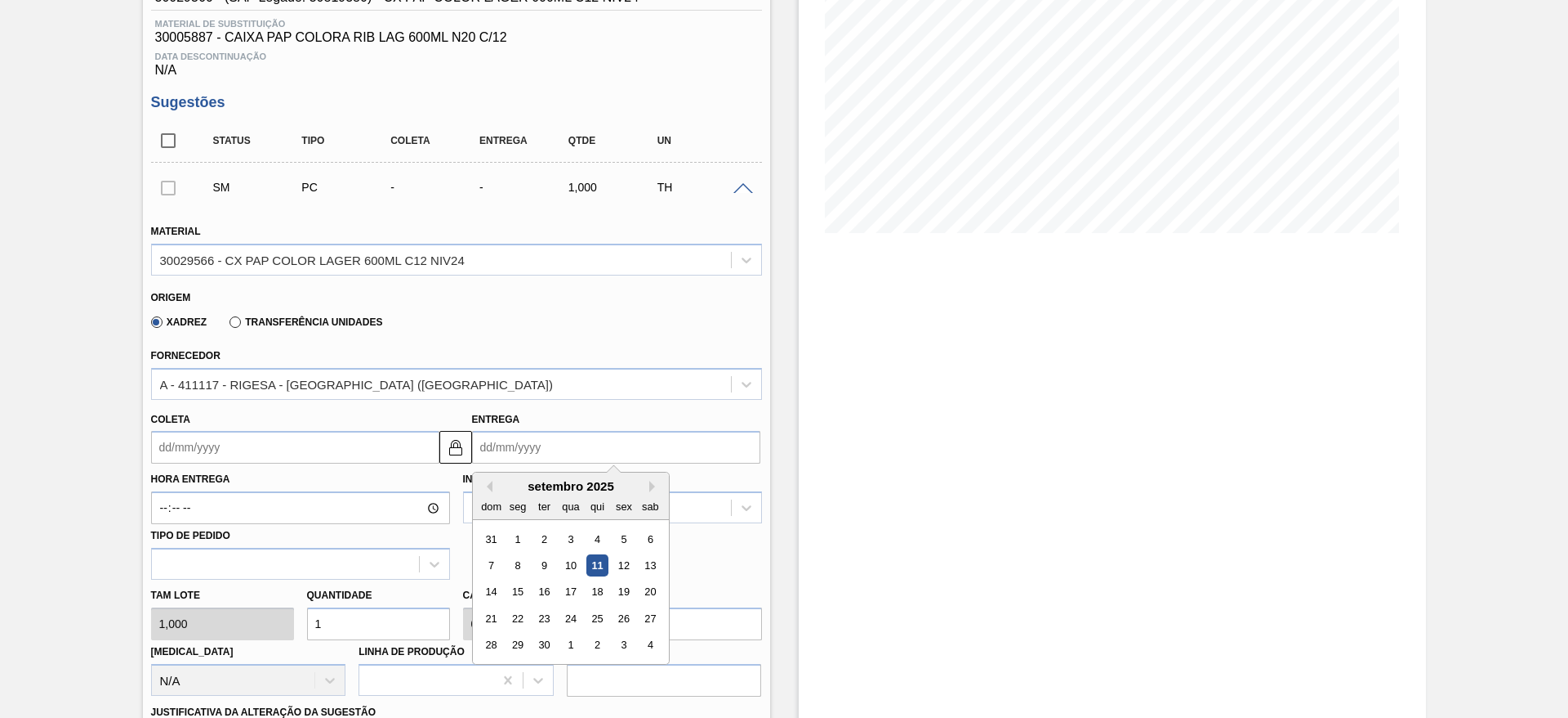
click at [552, 438] on input "Entrega" at bounding box center [616, 446] width 288 height 32
click at [651, 485] on button "Next Month" at bounding box center [655, 486] width 12 height 12
click at [565, 594] on div "15" at bounding box center [570, 592] width 22 height 22
type input "14/10/2025"
type input "15/10/2025"
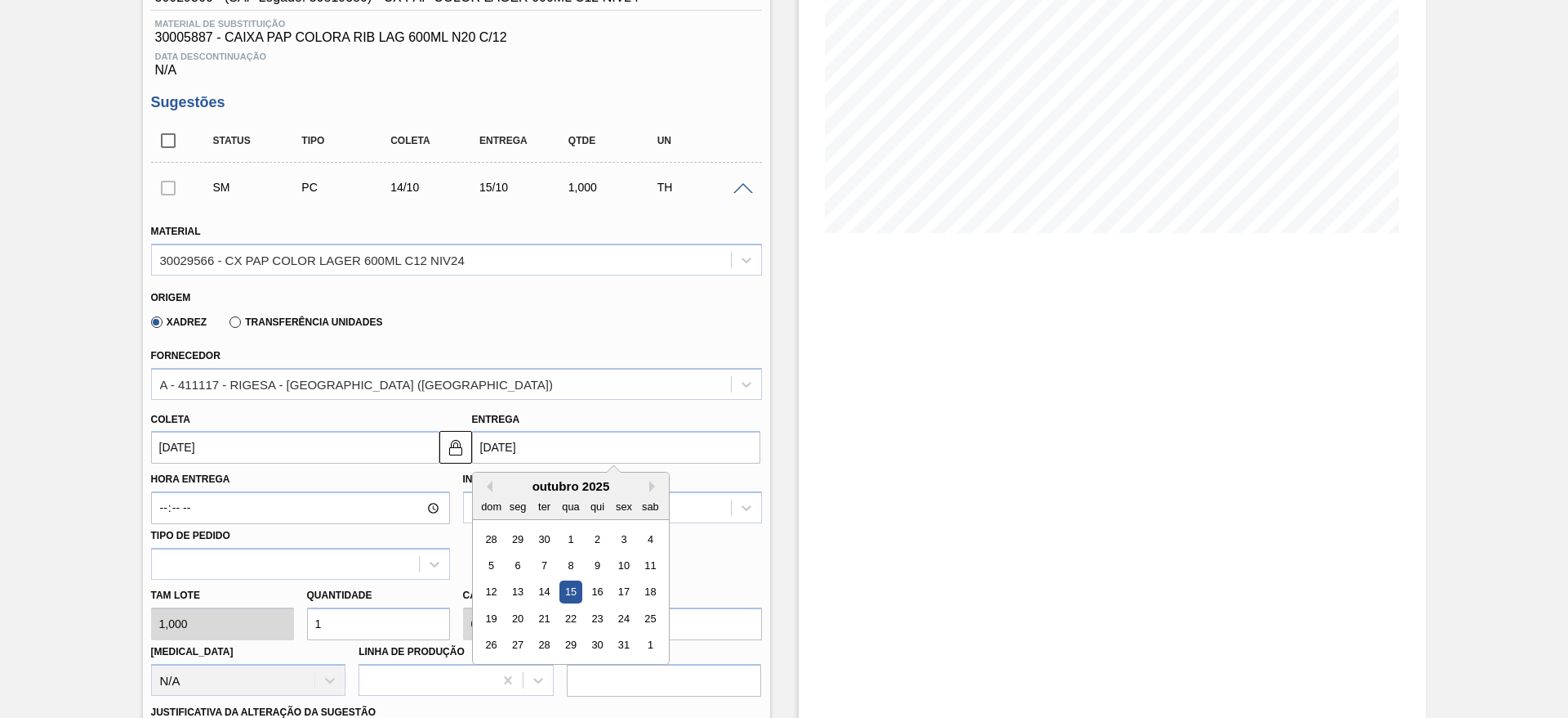
click at [658, 435] on input "15/10/2025" at bounding box center [616, 446] width 288 height 32
click at [553, 585] on div "14" at bounding box center [544, 592] width 22 height 22
type input "13/10/2025"
type input "14/10/2025"
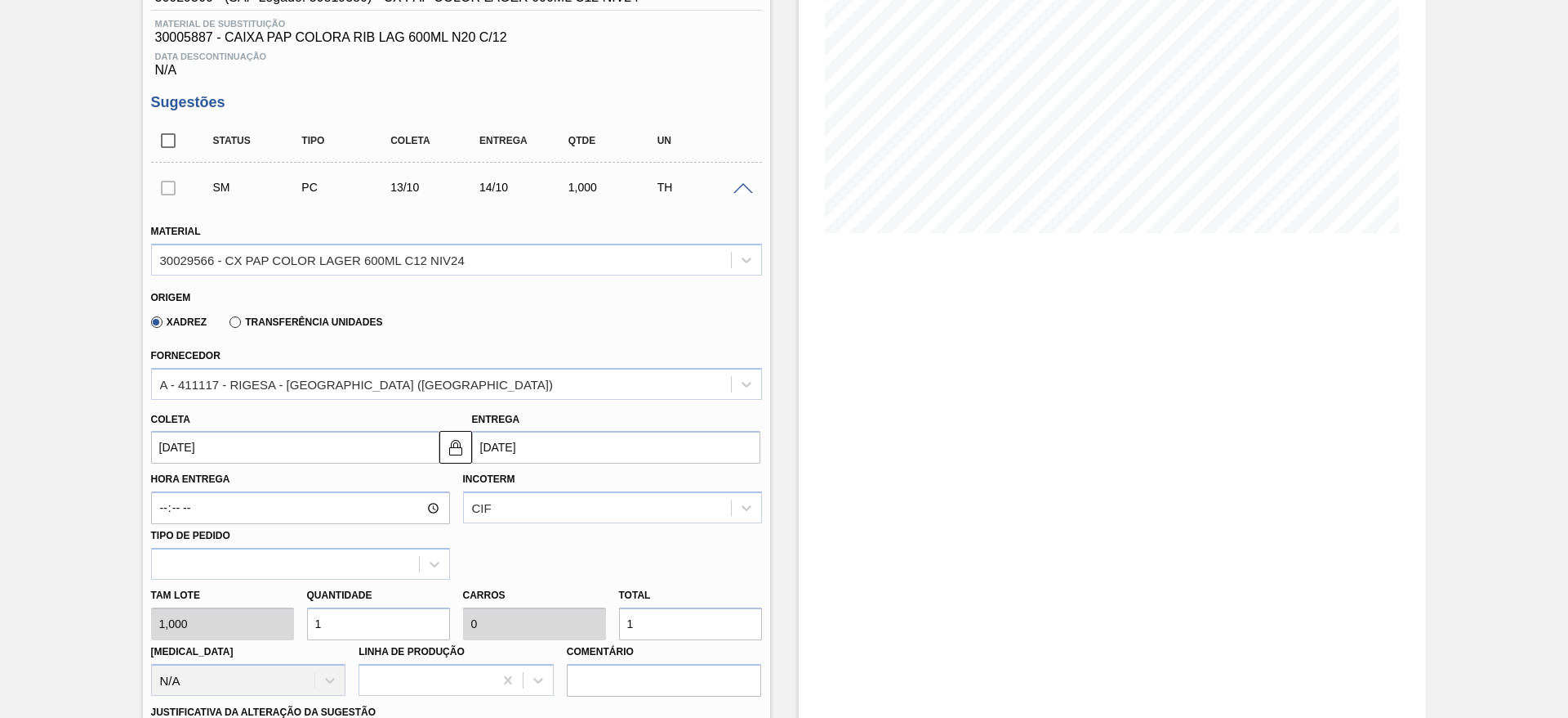
click at [393, 612] on input "1" at bounding box center [379, 623] width 143 height 32
type input "12"
type input "0,001"
type input "12"
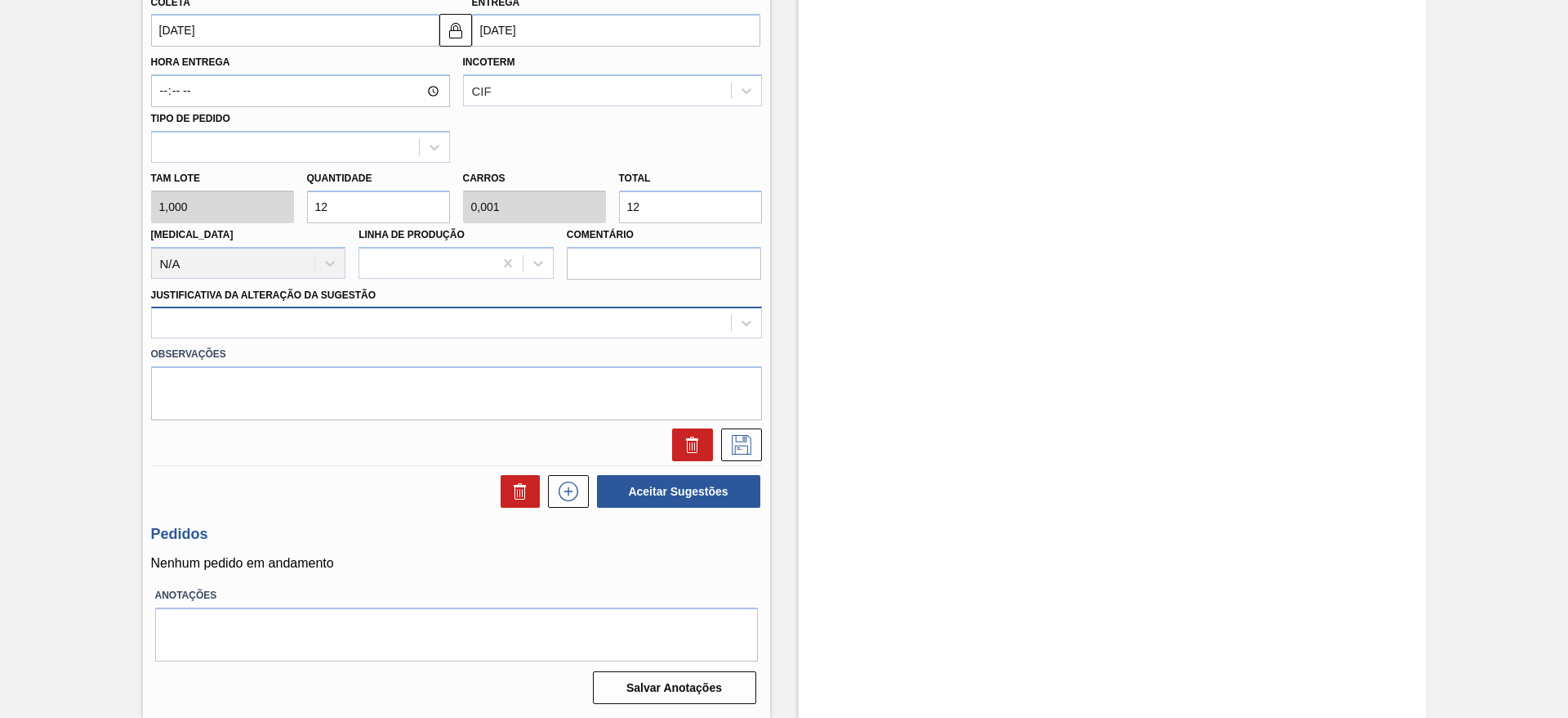
type input "12"
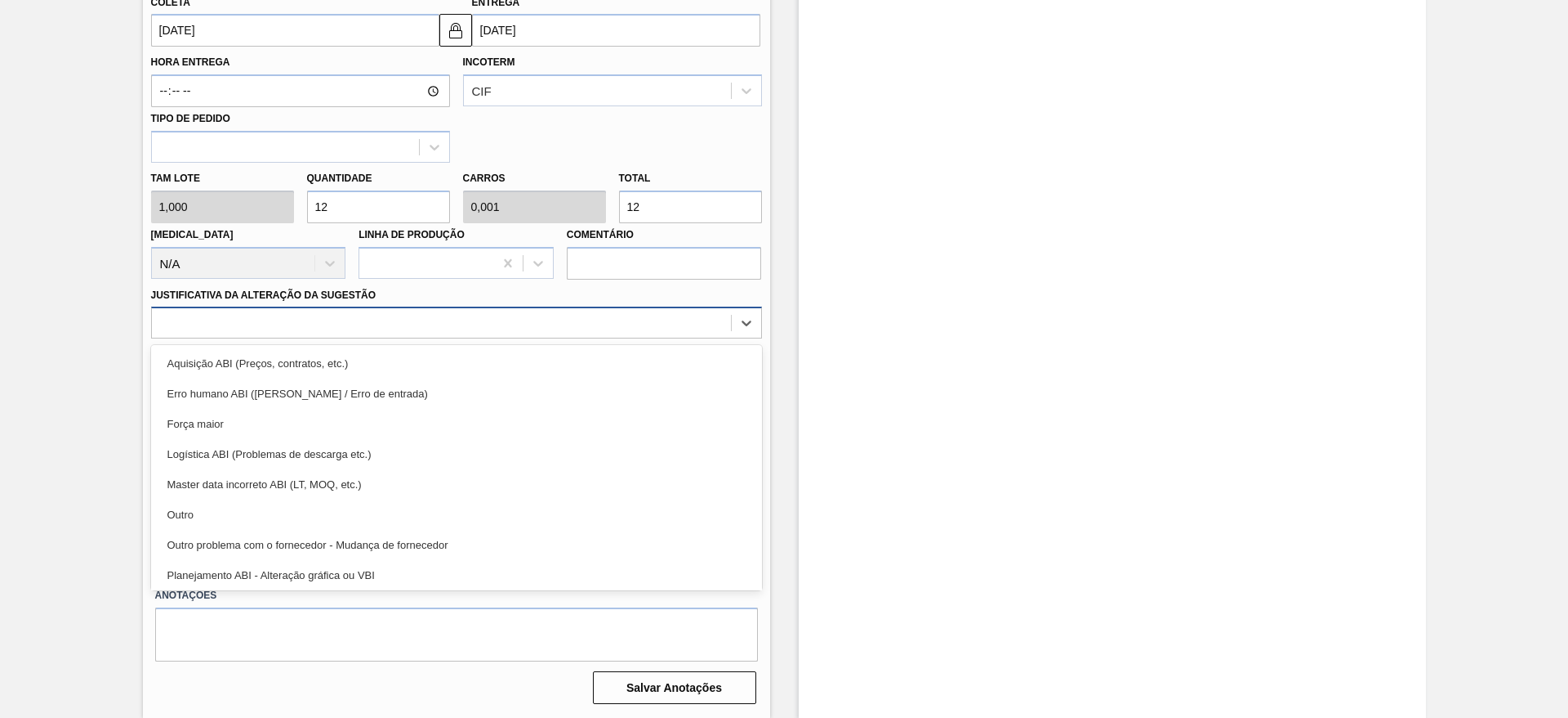
click at [418, 309] on div at bounding box center [457, 322] width 611 height 32
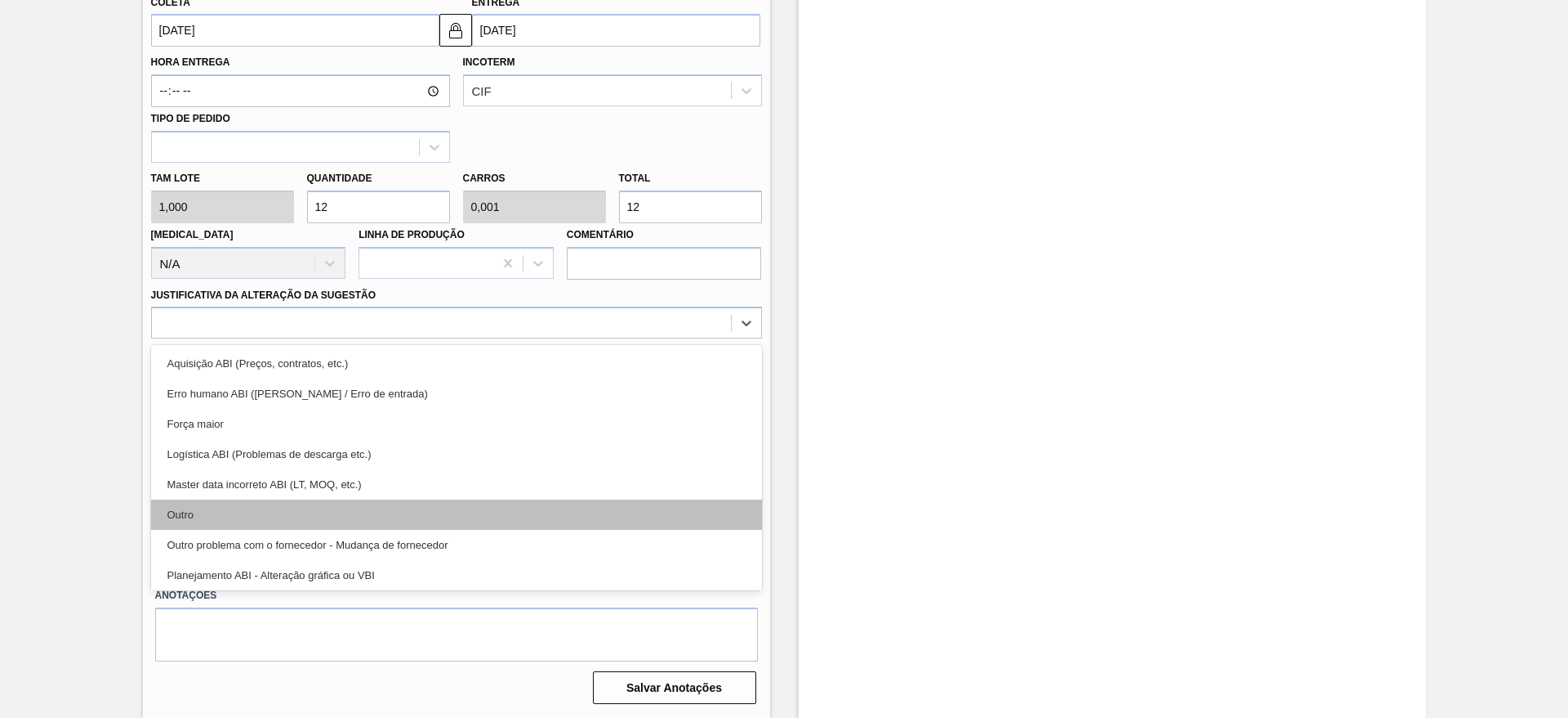
click at [409, 512] on div "Outro" at bounding box center [457, 514] width 611 height 30
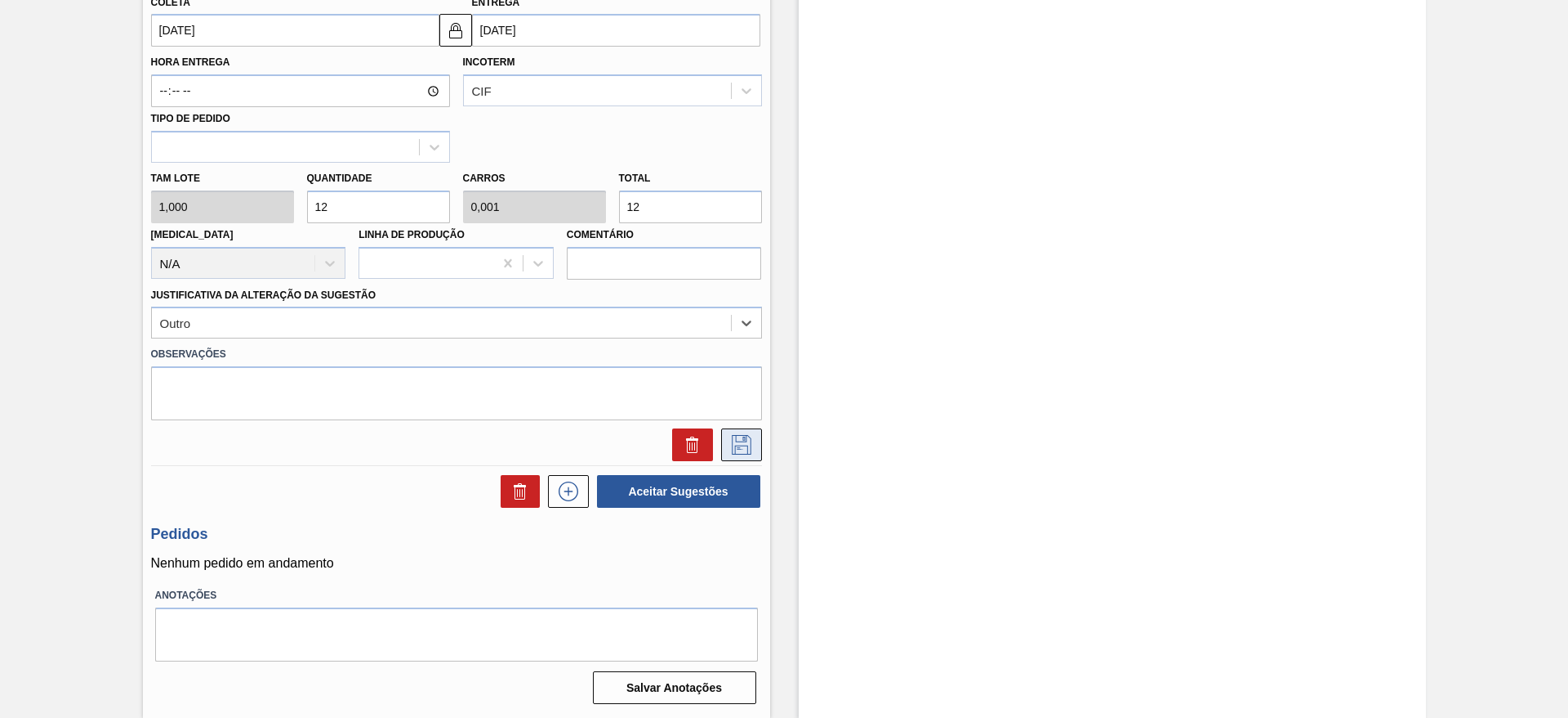
click at [747, 444] on icon at bounding box center [741, 444] width 26 height 20
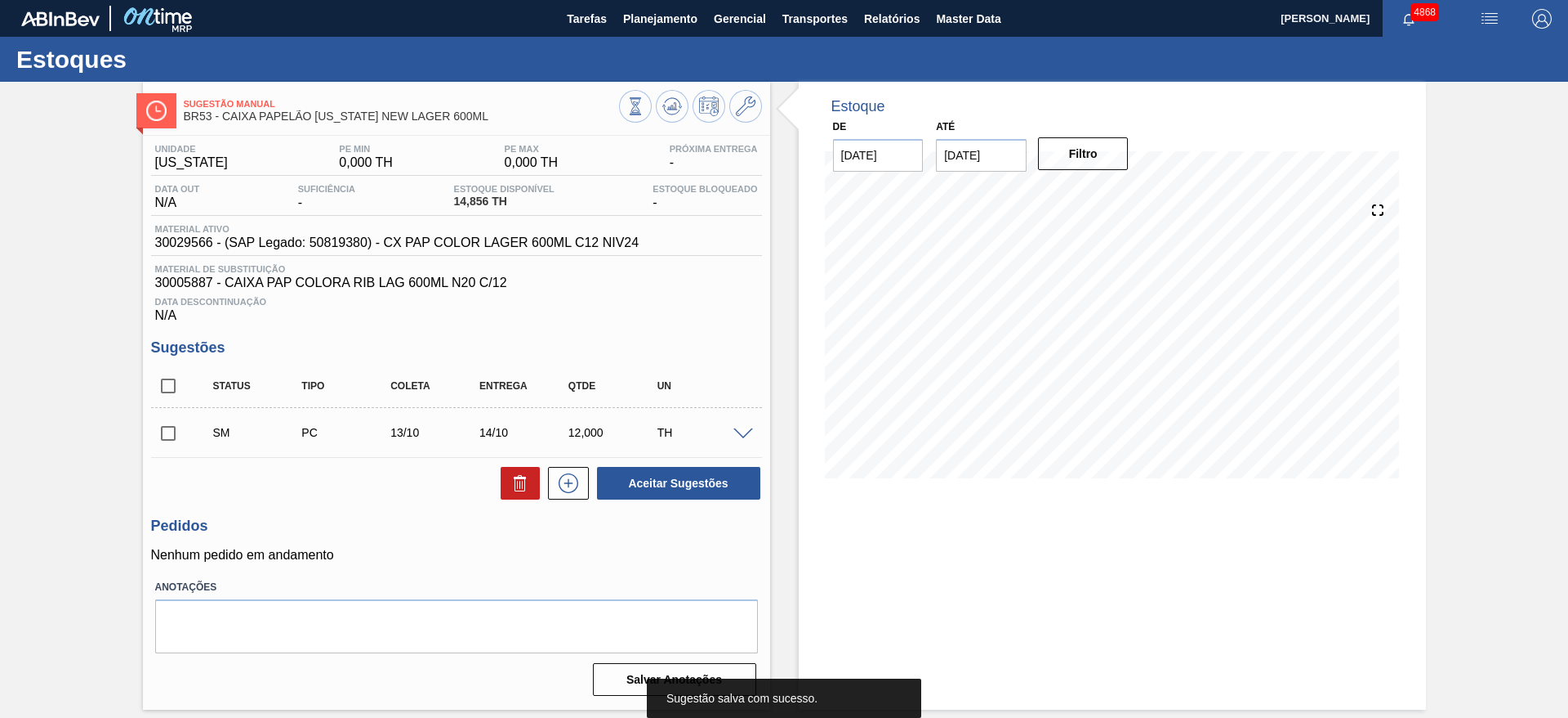
scroll to position [0, 0]
click at [175, 439] on input "checkbox" at bounding box center [168, 433] width 34 height 34
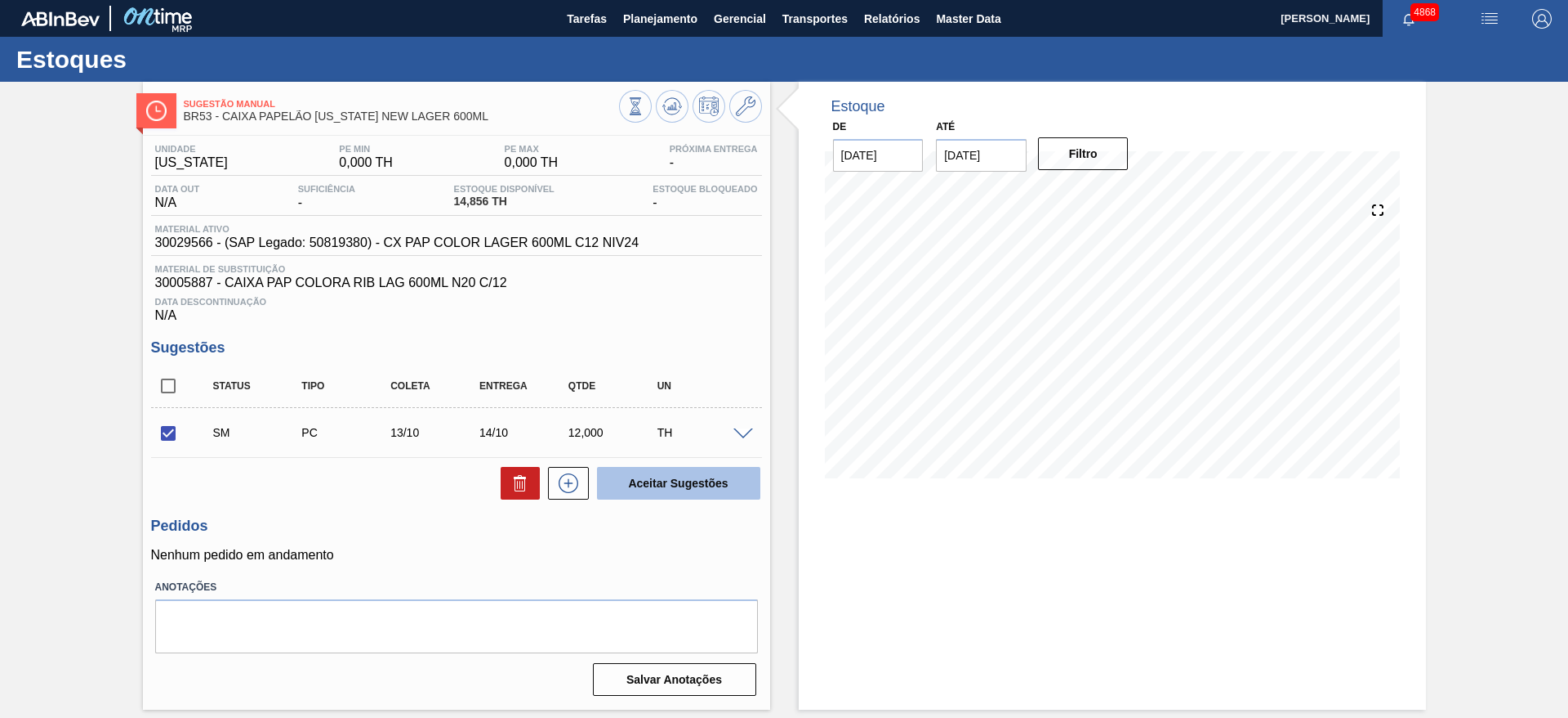
click at [682, 470] on button "Aceitar Sugestões" at bounding box center [679, 483] width 163 height 32
checkbox input "false"
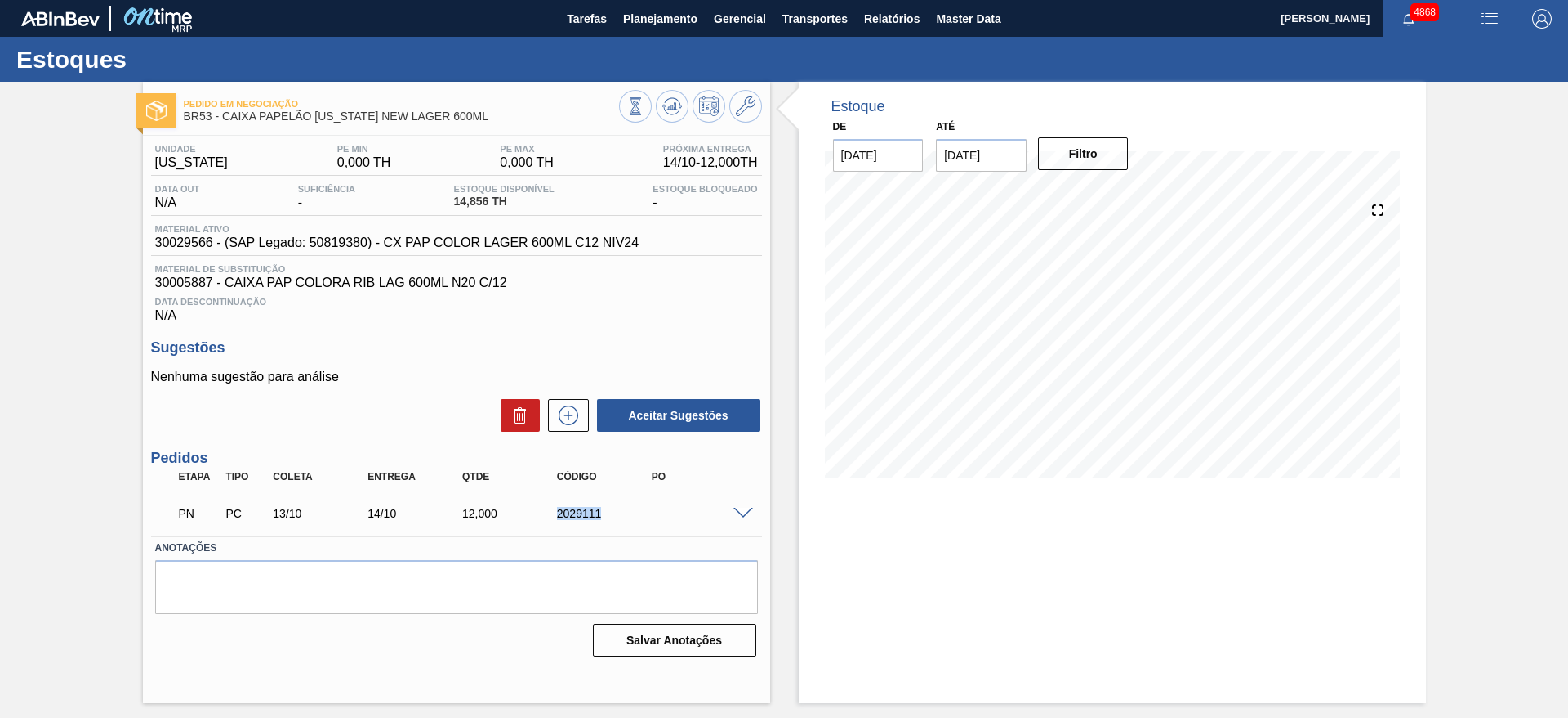
drag, startPoint x: 548, startPoint y: 520, endPoint x: 665, endPoint y: 503, distance: 118.2
click at [665, 503] on div "PN PC 13/10 14/10 12,000 2029111" at bounding box center [451, 511] width 567 height 32
copy div "2029111"
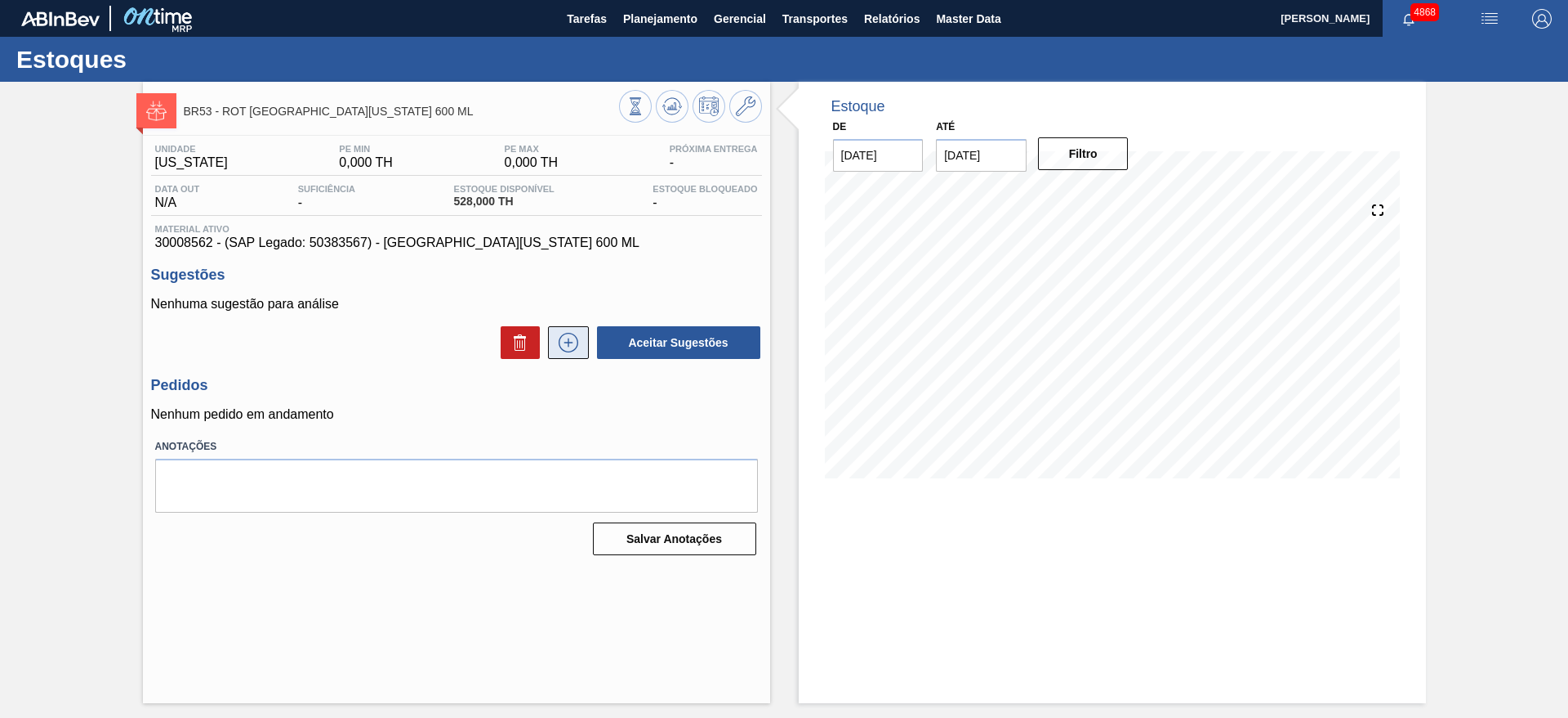
click at [559, 333] on icon at bounding box center [568, 343] width 26 height 20
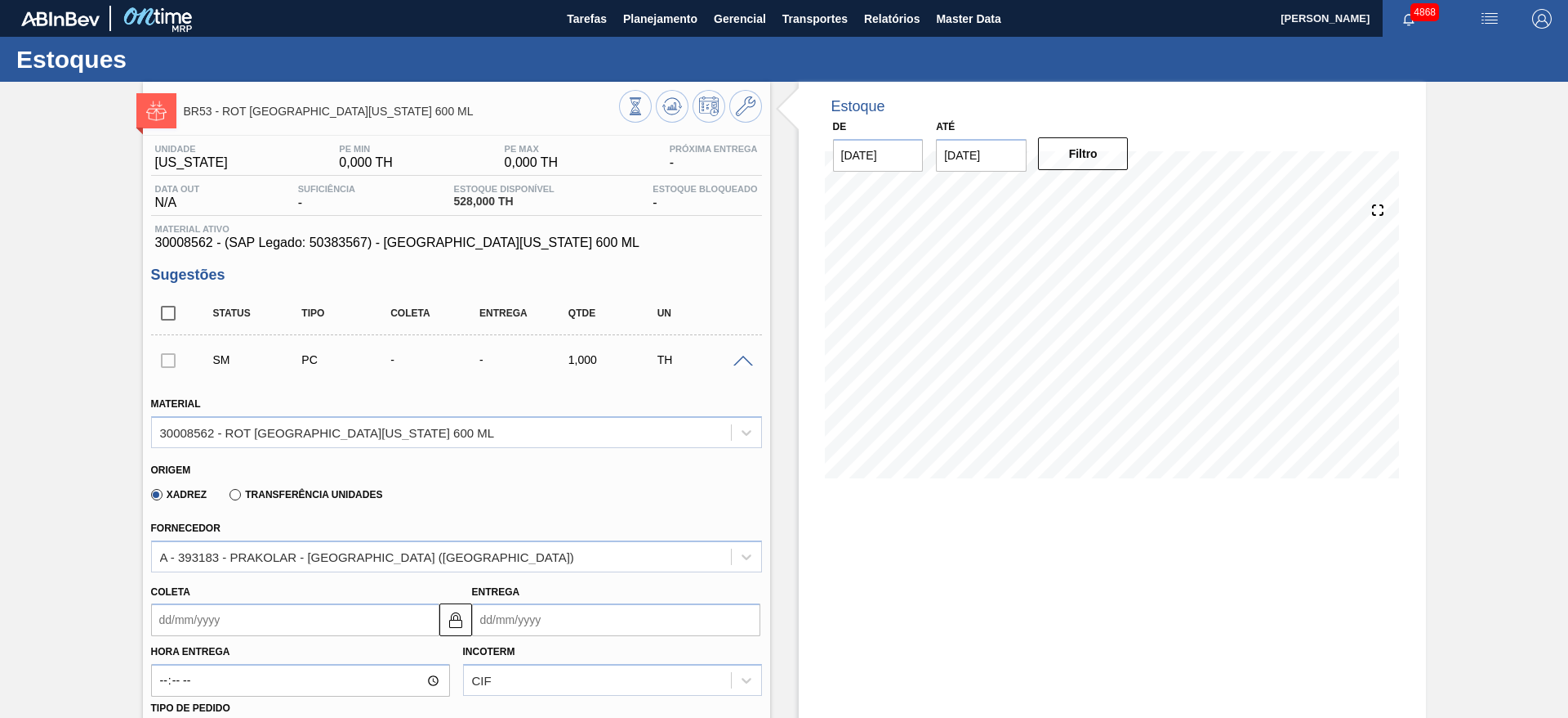
click at [313, 611] on input "Coleta" at bounding box center [295, 618] width 288 height 32
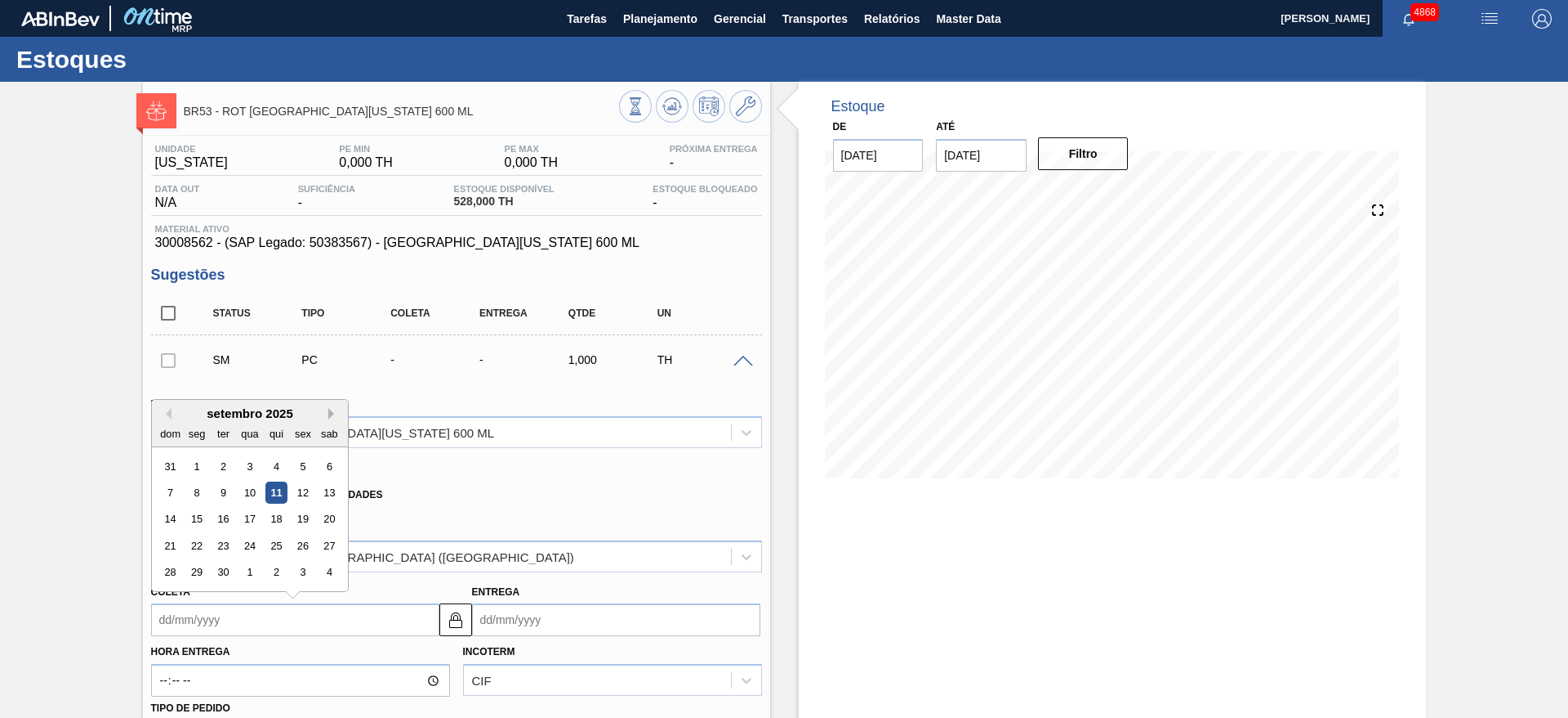
click at [328, 409] on button "Next Month" at bounding box center [334, 414] width 12 height 12
click at [248, 466] on div "1" at bounding box center [249, 466] width 22 height 22
type input "[DATE]"
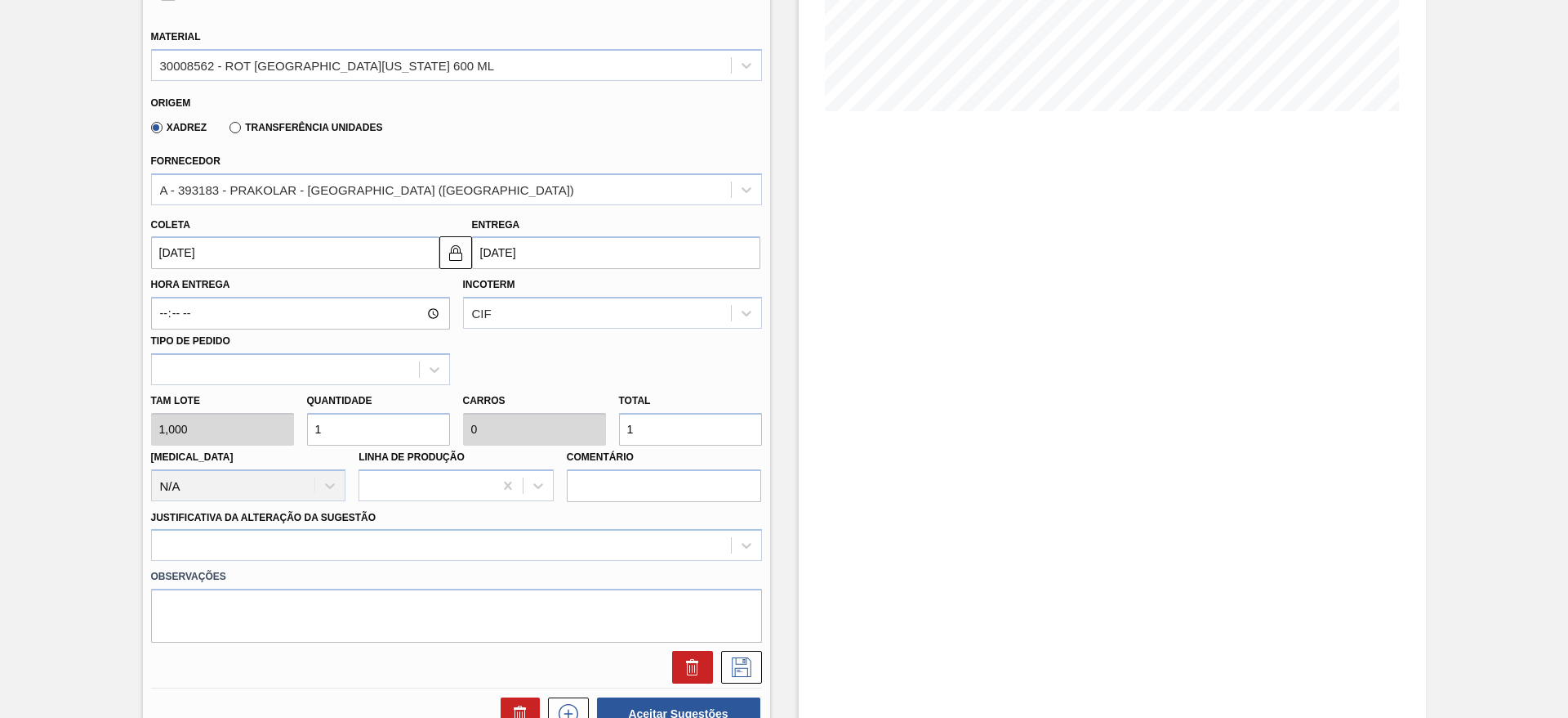
scroll to position [368, 0]
click at [455, 254] on img at bounding box center [456, 252] width 20 height 20
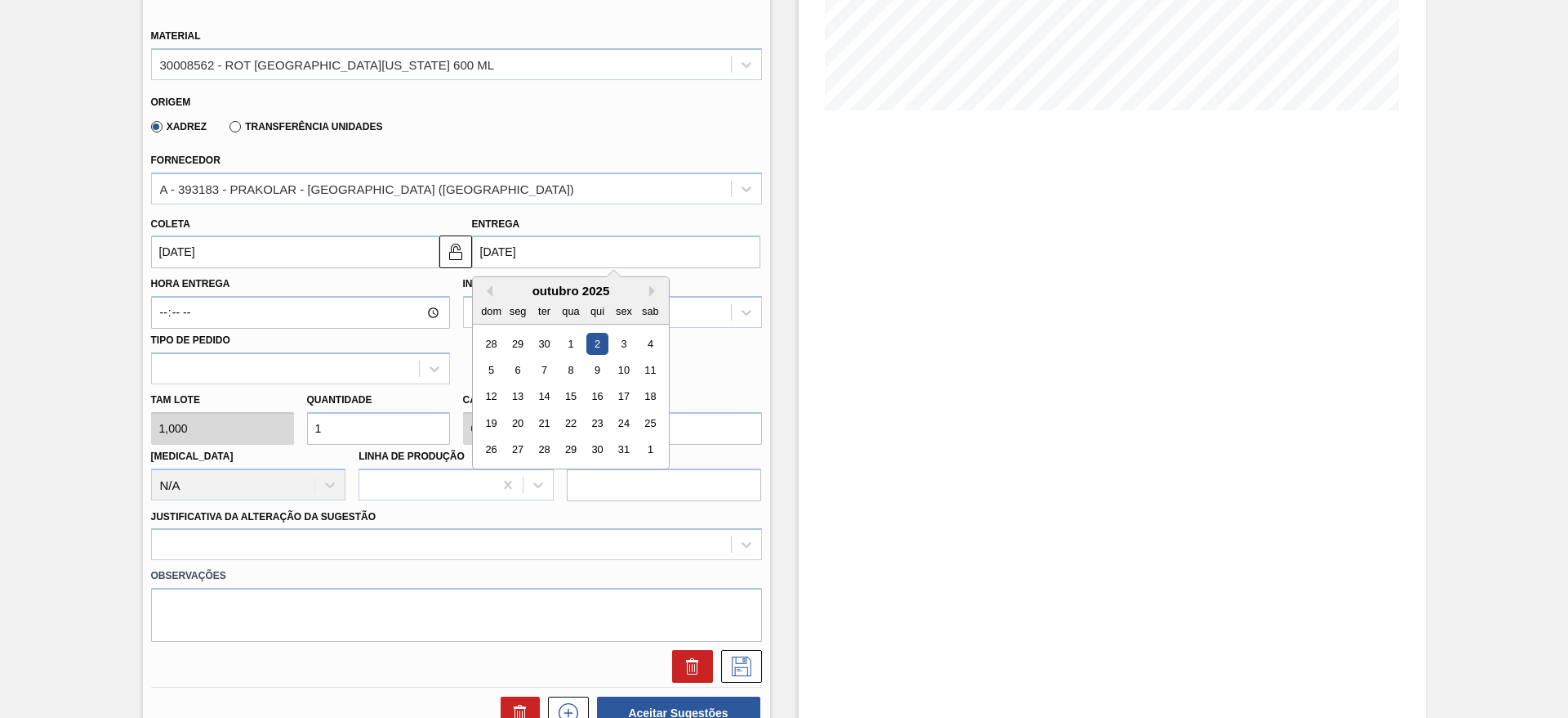
click at [496, 251] on input "[DATE]" at bounding box center [616, 251] width 288 height 32
click at [625, 345] on div "3" at bounding box center [624, 344] width 22 height 22
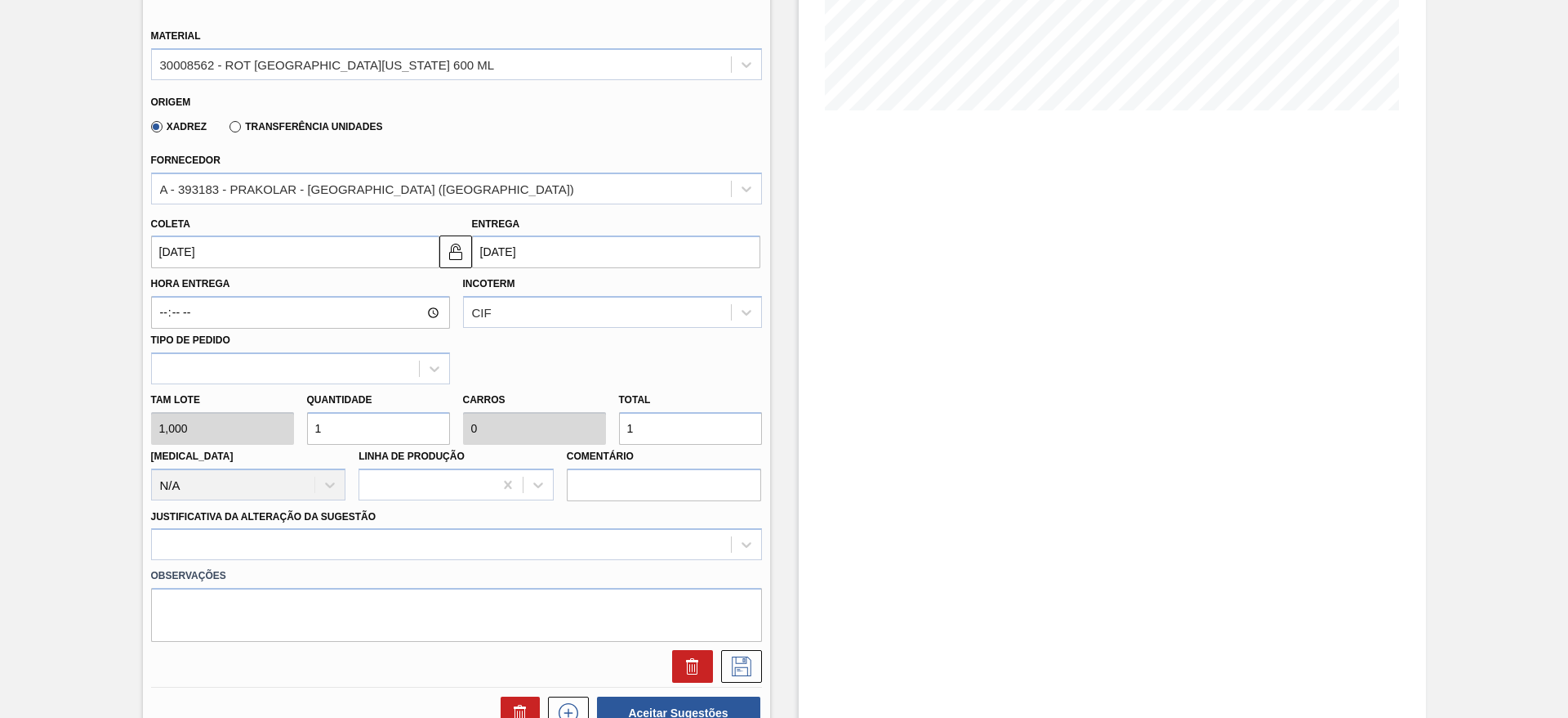
type input "[DATE]"
drag, startPoint x: 344, startPoint y: 425, endPoint x: 443, endPoint y: 393, distance: 104.0
click at [296, 416] on div "Tam lote 1,000 Quantidade 1 Carros 0 Total 1 [MEDICAL_DATA] N/A Linha de Produç…" at bounding box center [456, 443] width 624 height 117
drag, startPoint x: 641, startPoint y: 432, endPoint x: 606, endPoint y: 414, distance: 39.4
click at [606, 414] on div "Tam lote 1,000 Quantidade 1 Carros 0 Total 1 [MEDICAL_DATA] N/A Linha de Produç…" at bounding box center [456, 443] width 624 height 117
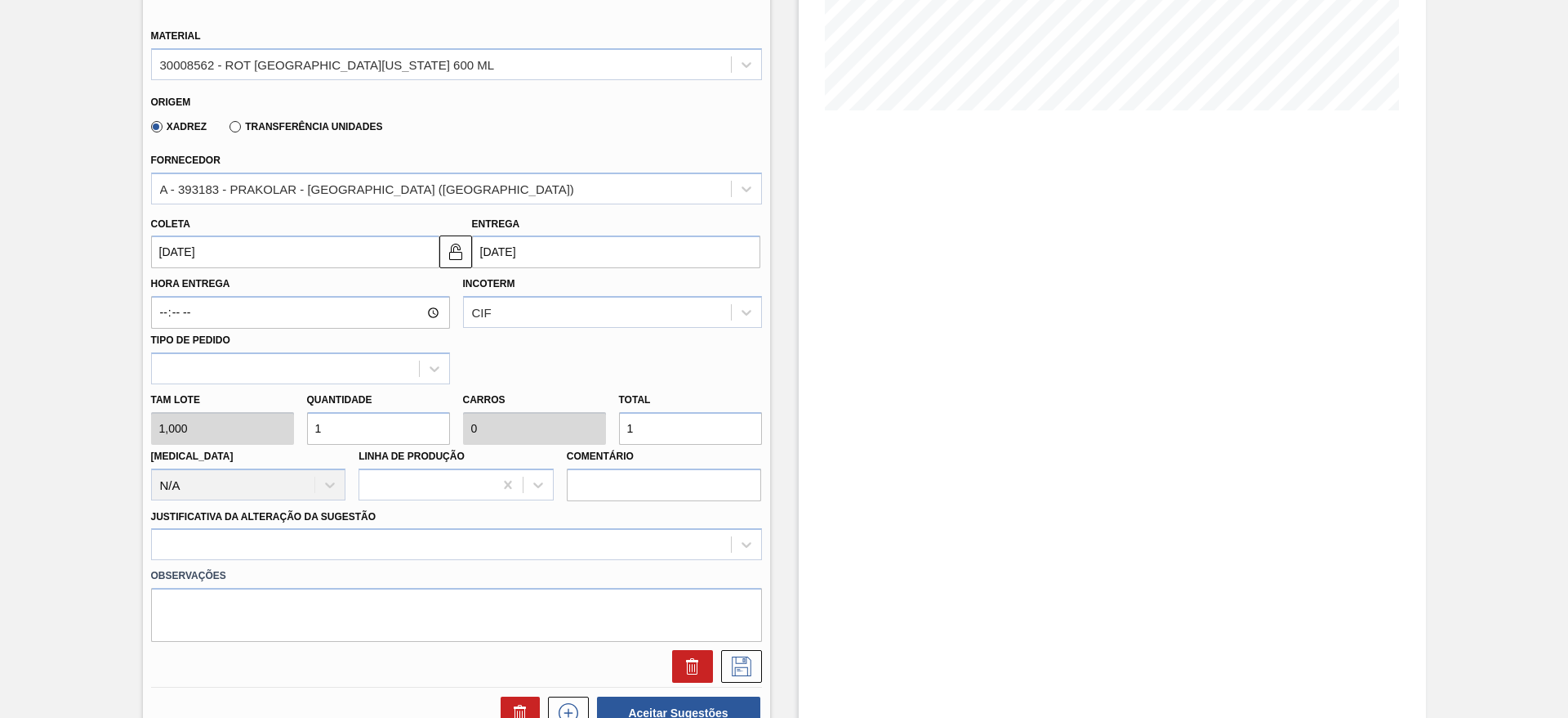
type input "4"
type input "40"
type input "0,003"
type input "40"
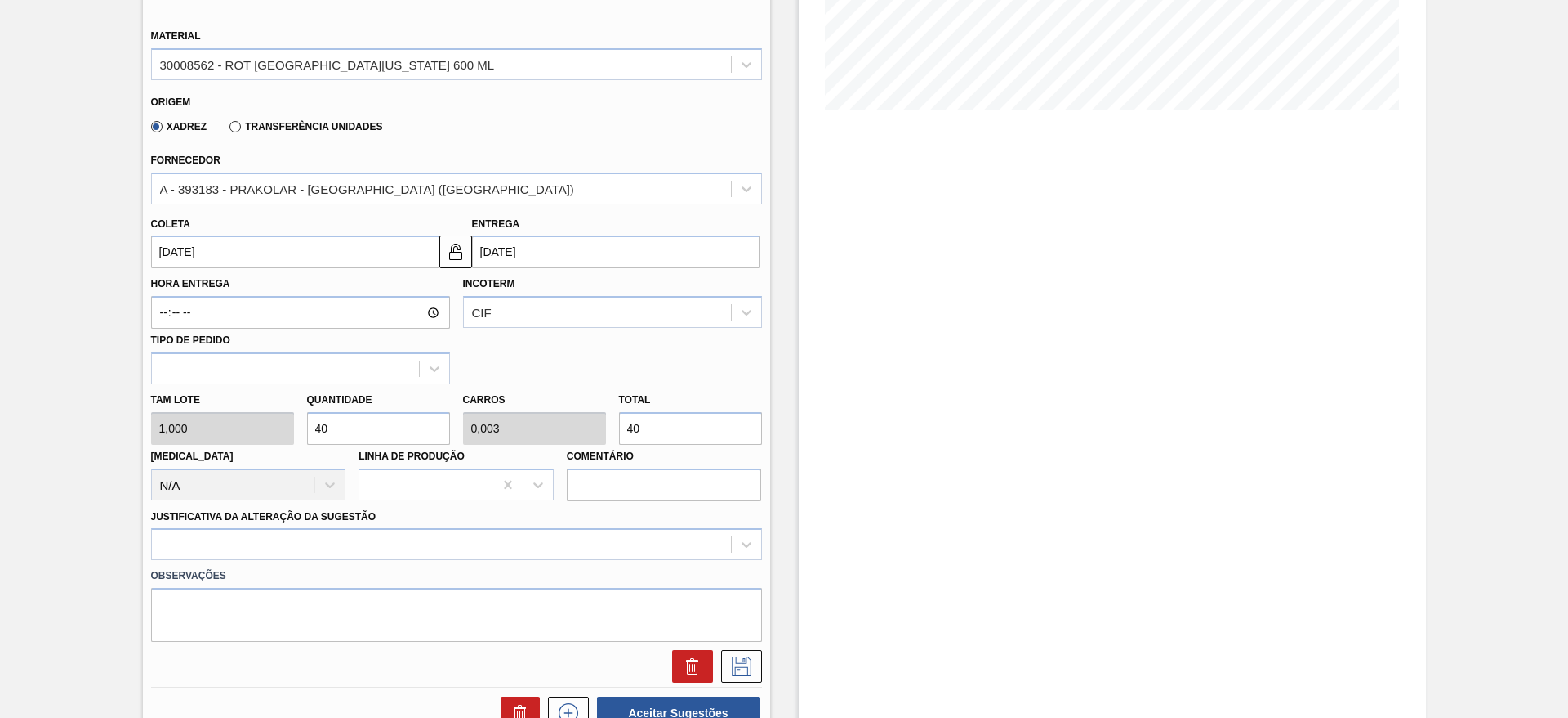
type input "400"
type input "0,027"
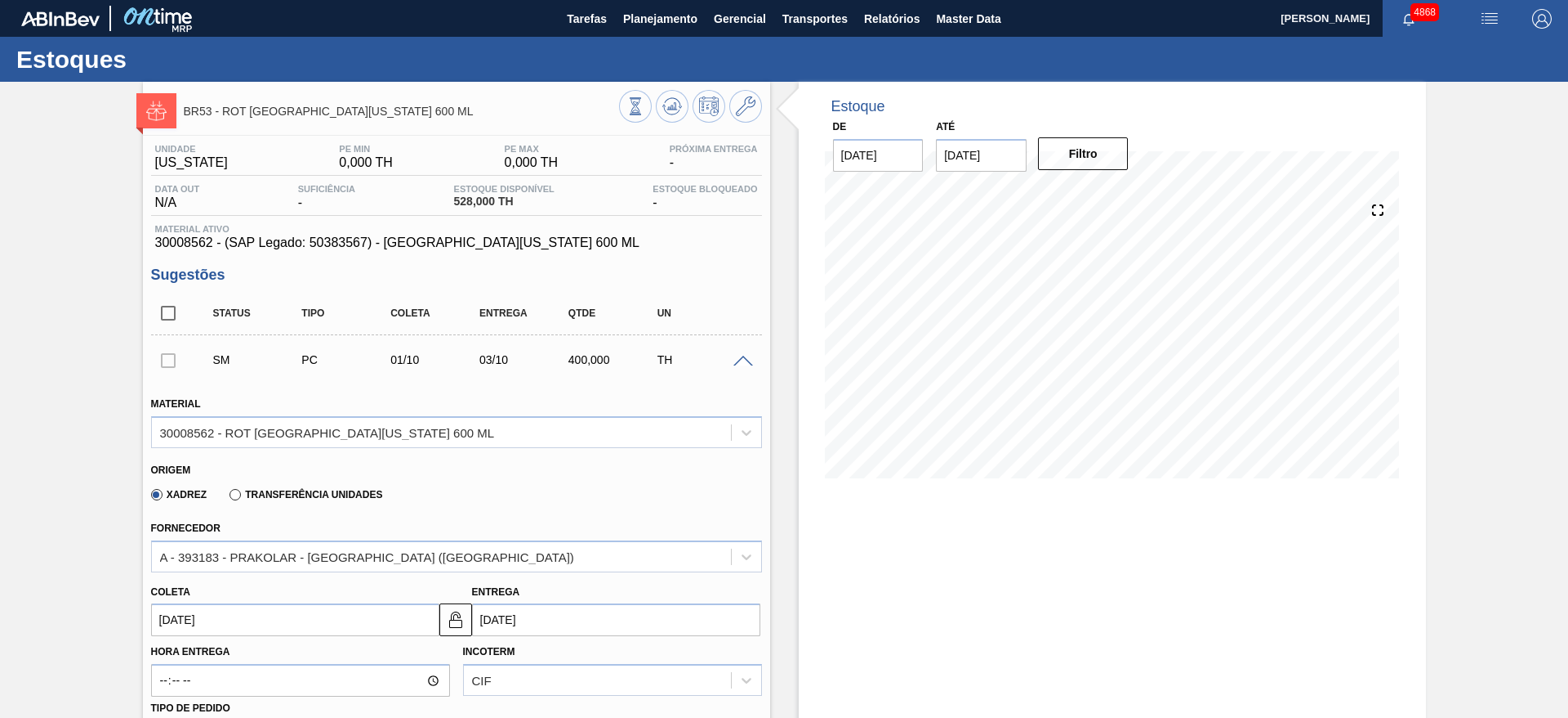
scroll to position [490, 0]
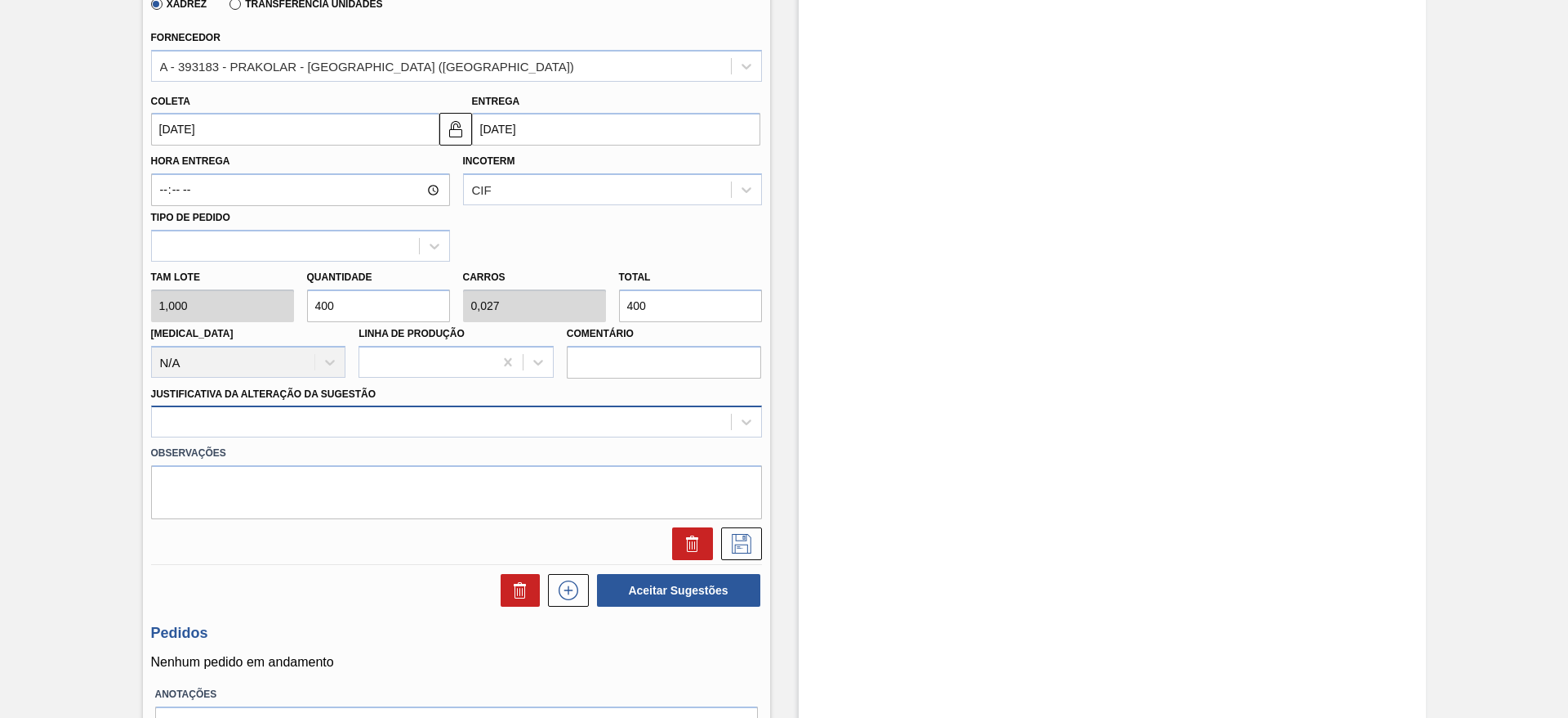
type input "400"
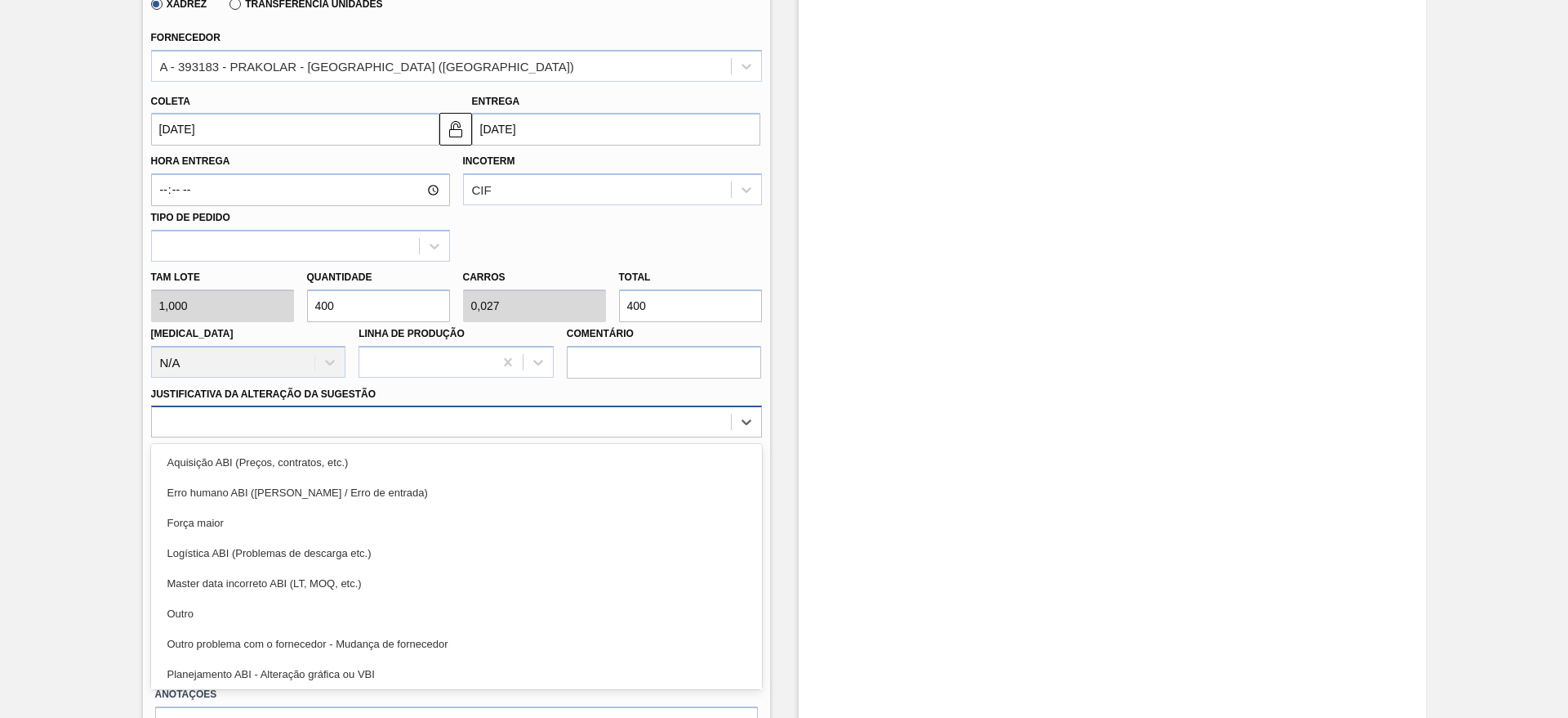
click at [630, 406] on div at bounding box center [457, 421] width 611 height 32
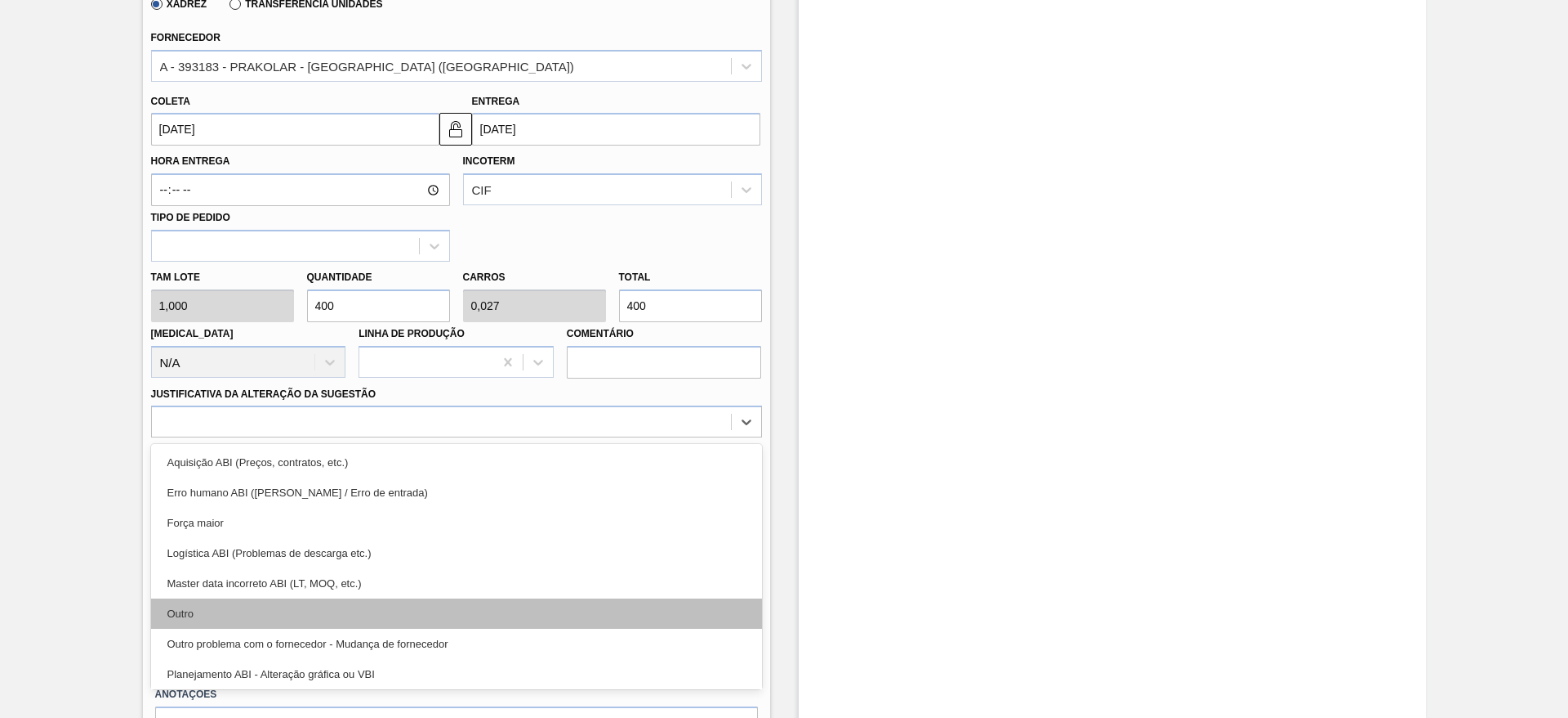
click at [530, 600] on div "Outro" at bounding box center [457, 612] width 611 height 30
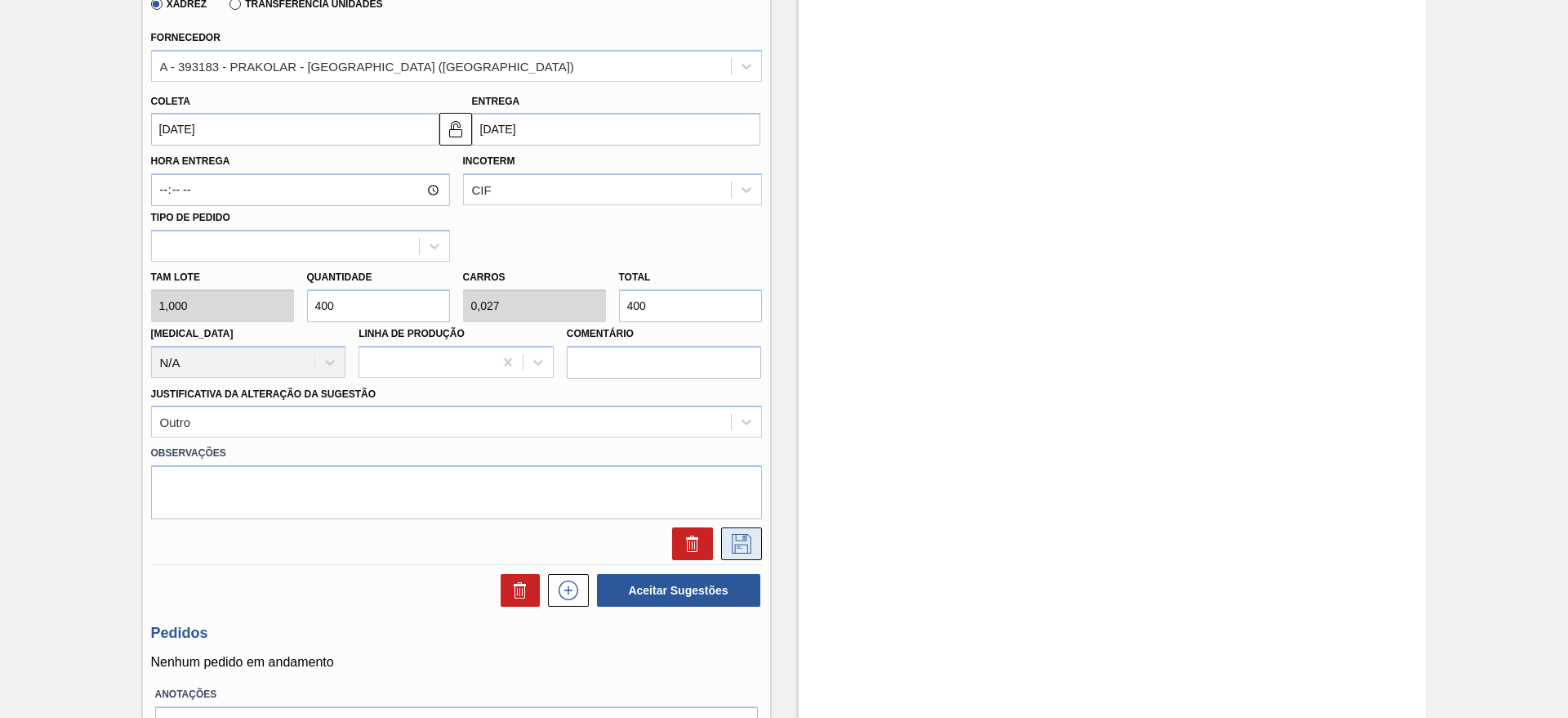
click at [746, 548] on icon at bounding box center [742, 543] width 20 height 20
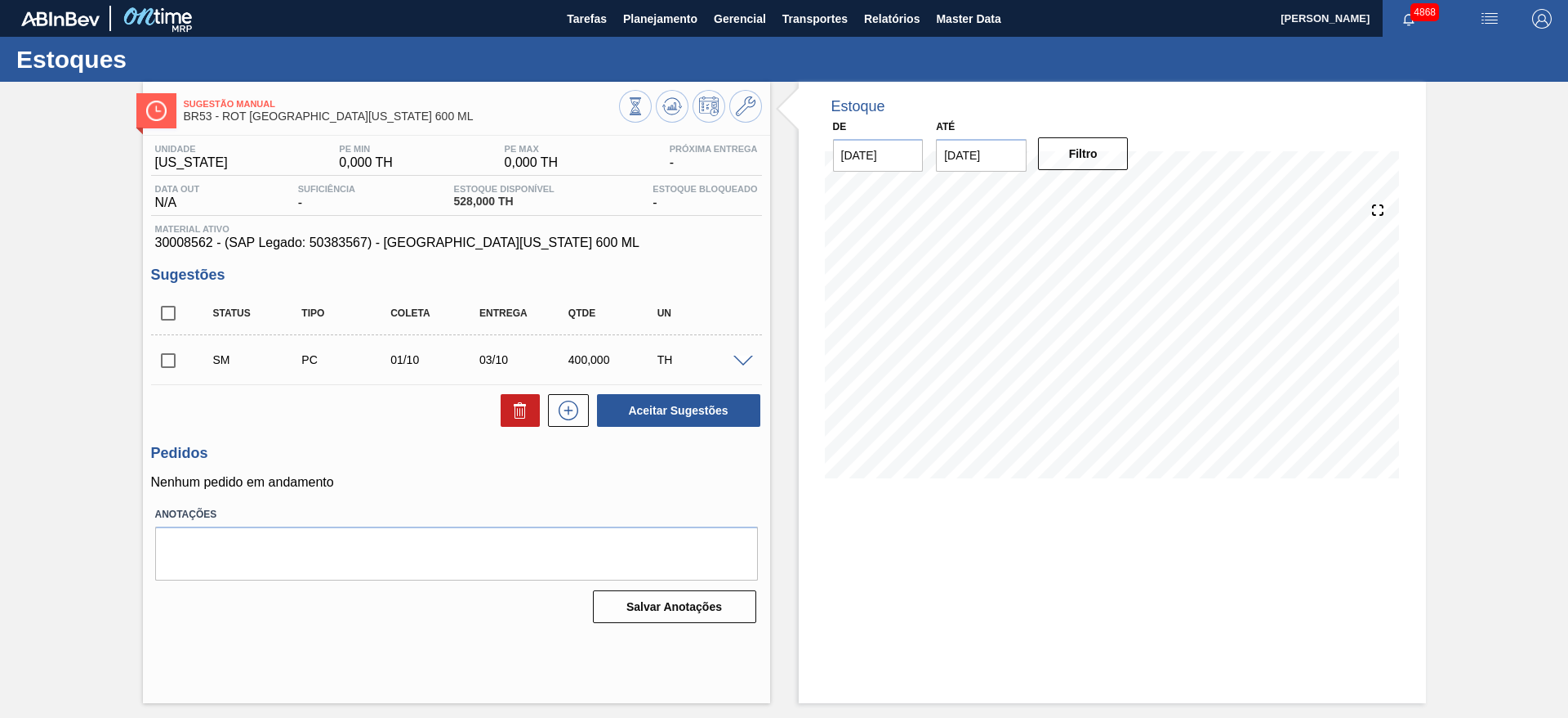
scroll to position [0, 0]
click at [163, 362] on input "checkbox" at bounding box center [168, 359] width 34 height 34
click at [628, 407] on button "Aceitar Sugestões" at bounding box center [679, 409] width 163 height 32
checkbox input "false"
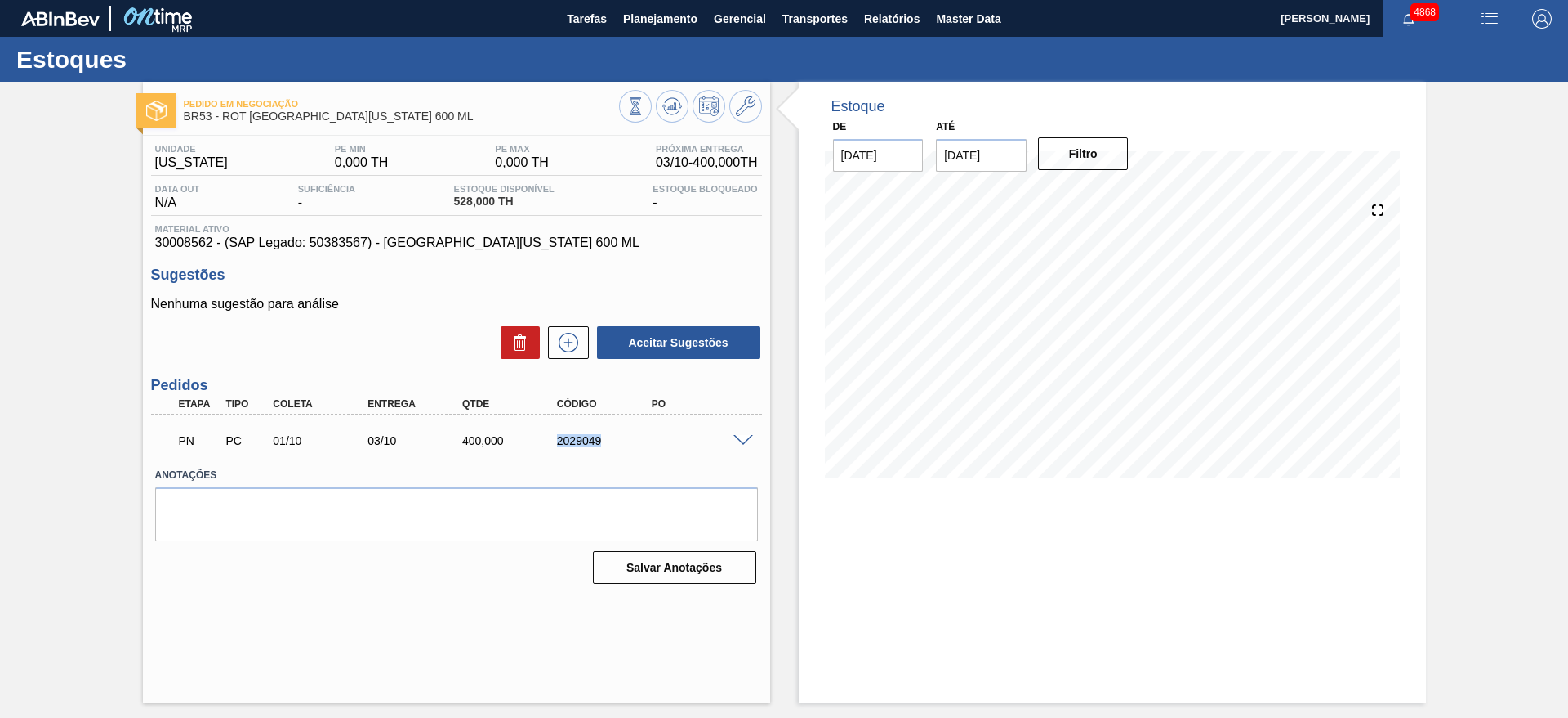
drag, startPoint x: 547, startPoint y: 439, endPoint x: 642, endPoint y: 439, distance: 95.0
click at [641, 439] on div "2029049" at bounding box center [594, 440] width 95 height 13
copy div "2029049"
click at [974, 20] on span "Master Data" at bounding box center [969, 19] width 64 height 20
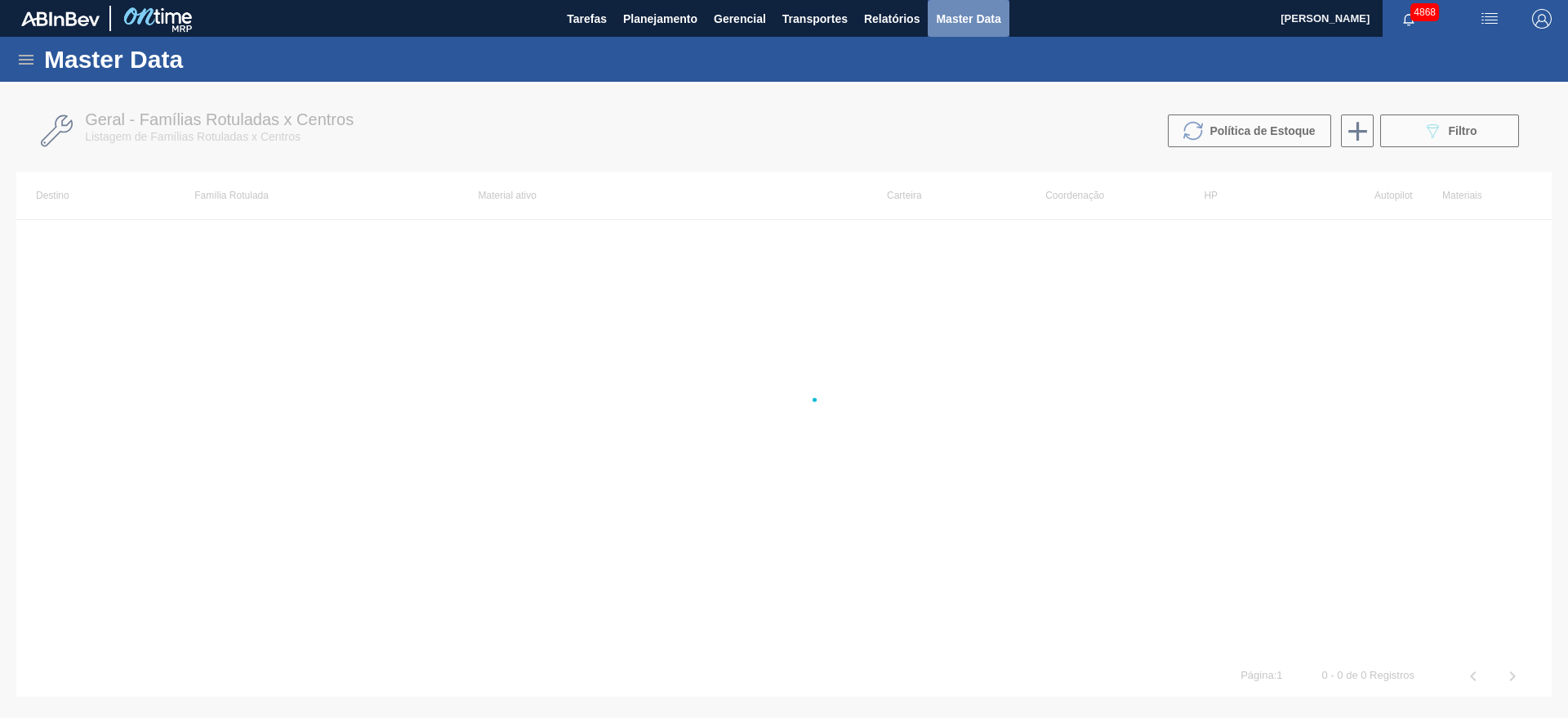
click at [974, 20] on span "Master Data" at bounding box center [969, 19] width 64 height 20
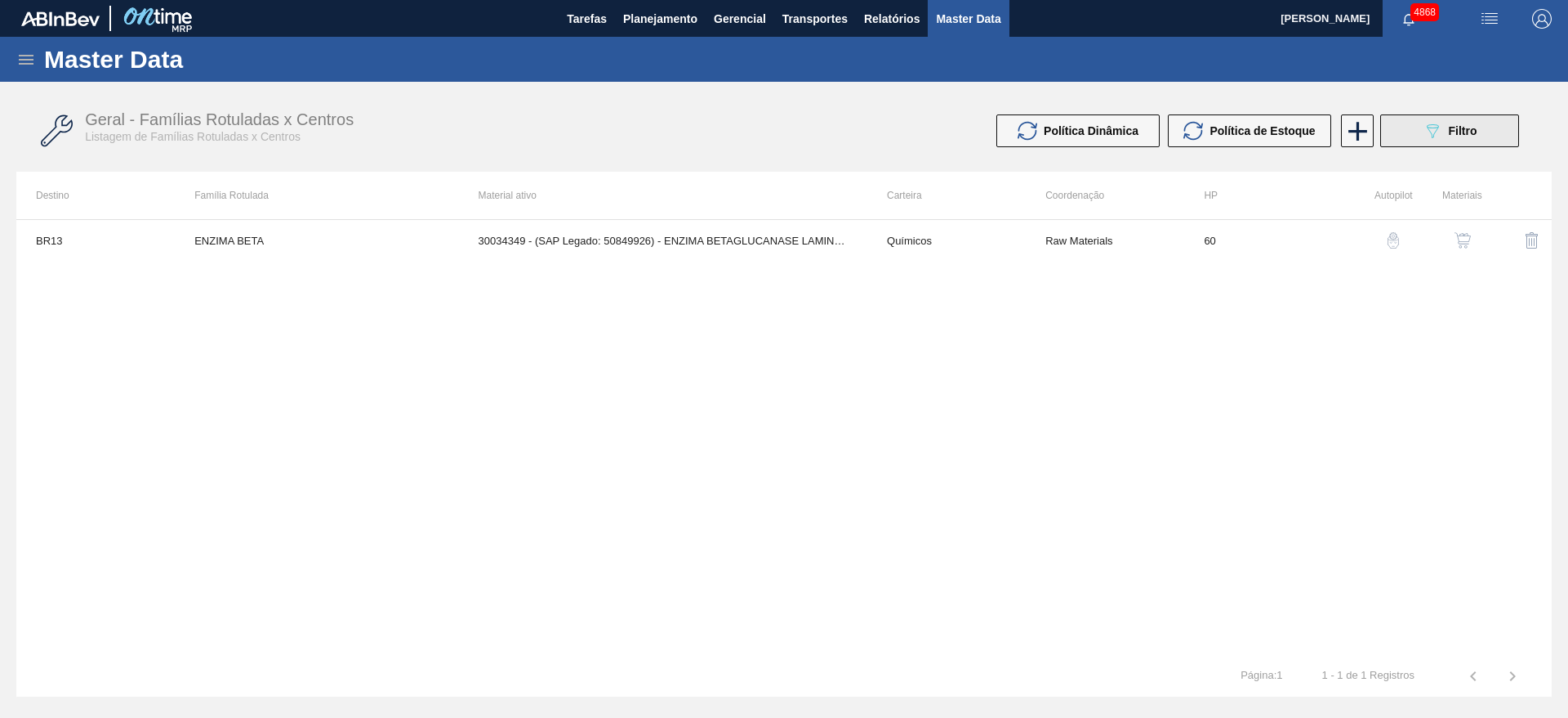
click at [1431, 121] on icon "089F7B8B-B2A5-4AFE-B5C0-19BA573D28AC" at bounding box center [1432, 131] width 20 height 20
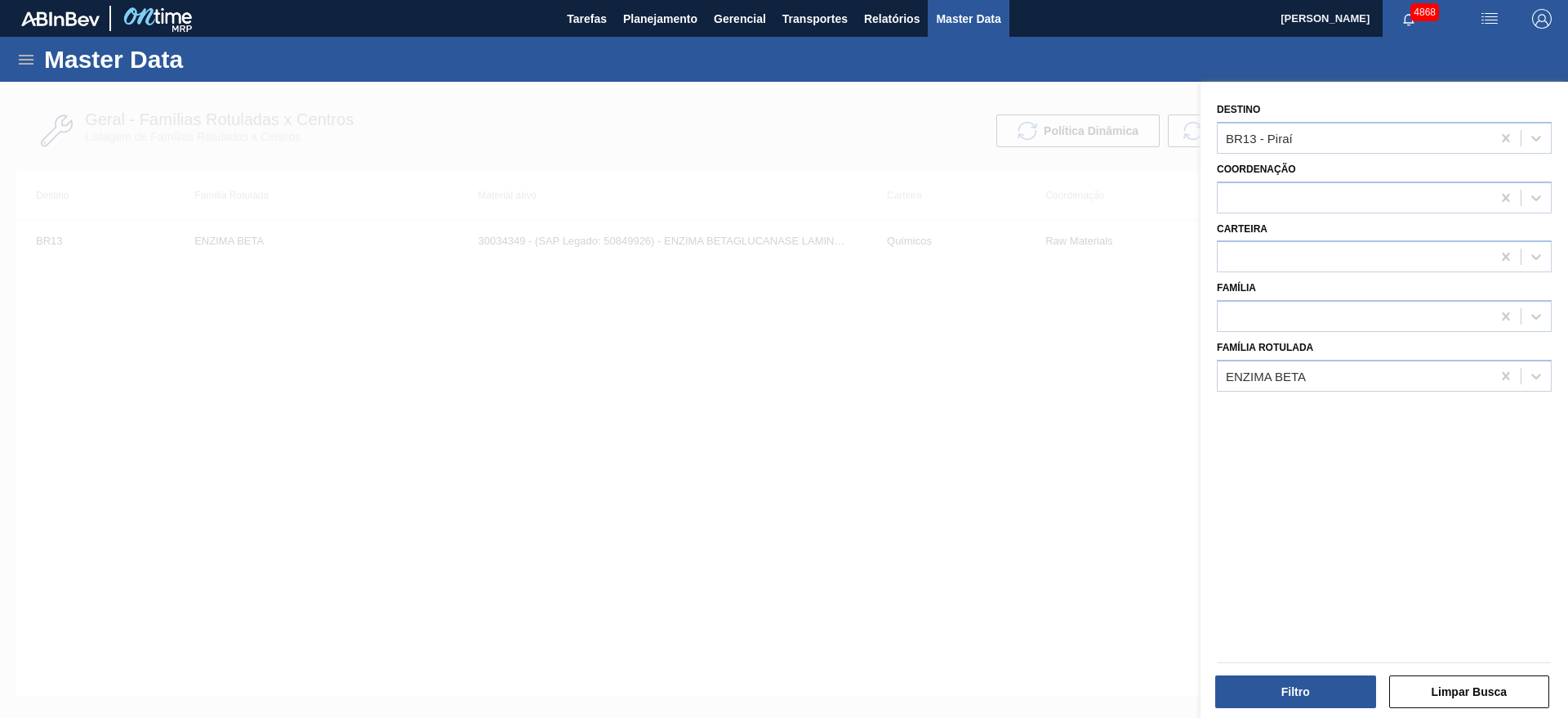
click at [18, 56] on icon at bounding box center [26, 60] width 20 height 20
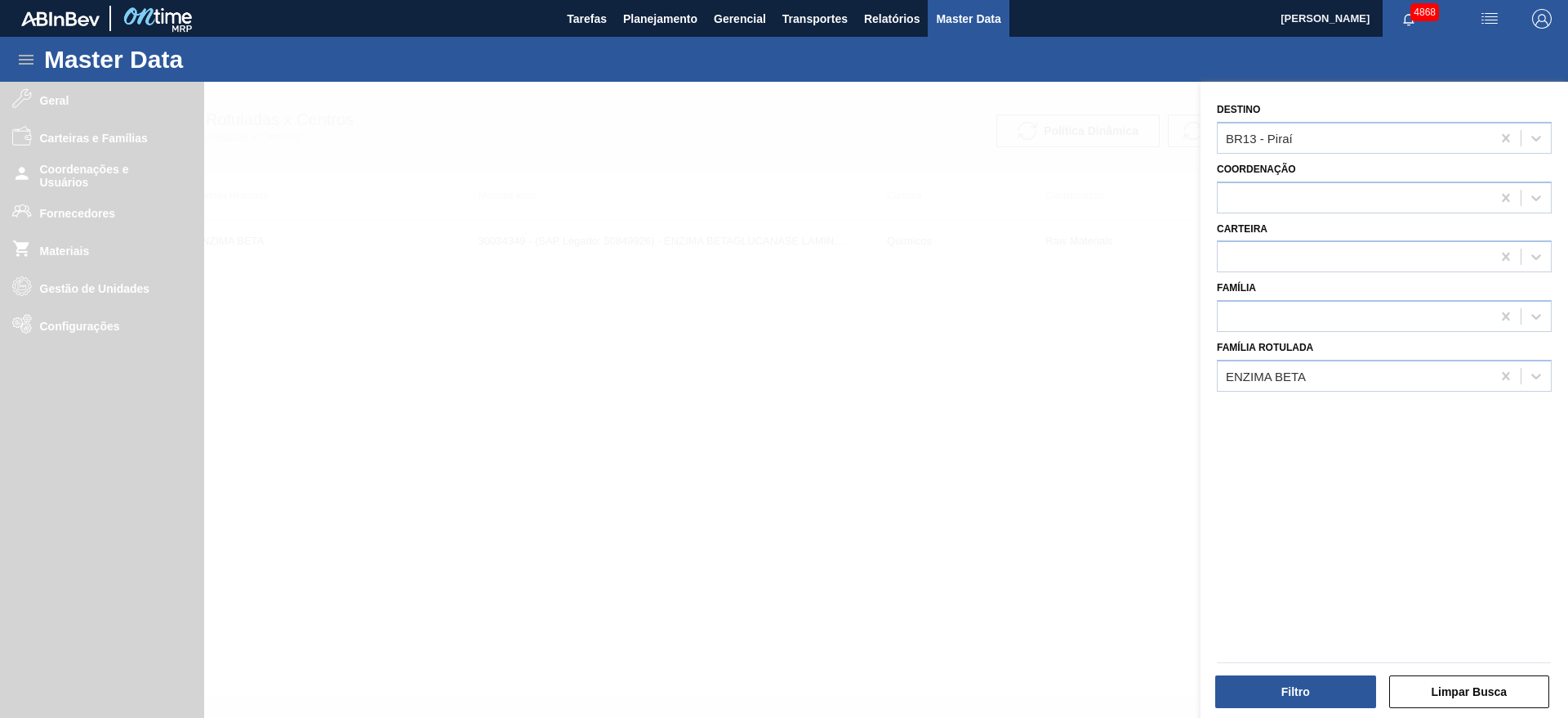
click at [63, 249] on div at bounding box center [784, 441] width 1568 height 718
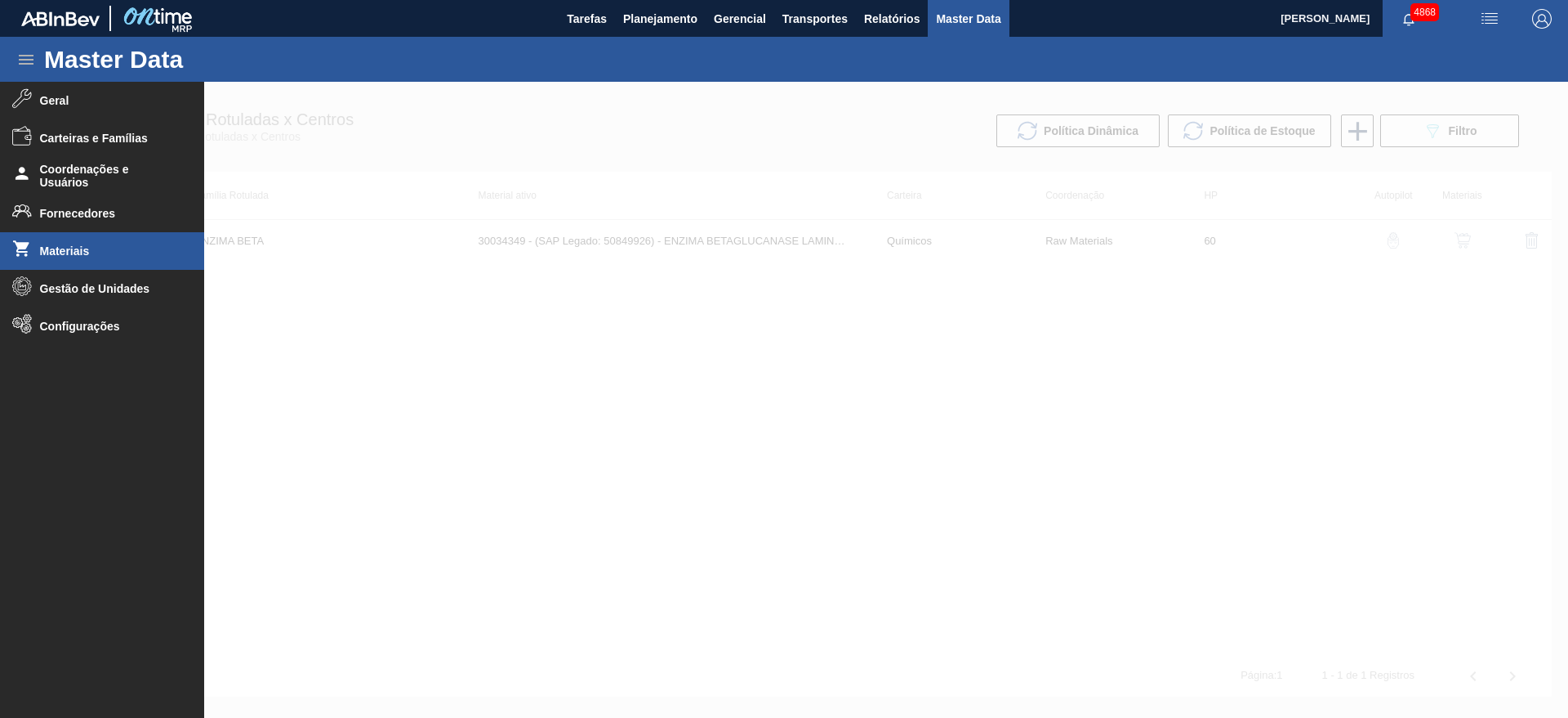
click at [63, 256] on span "Materiais" at bounding box center [107, 250] width 135 height 13
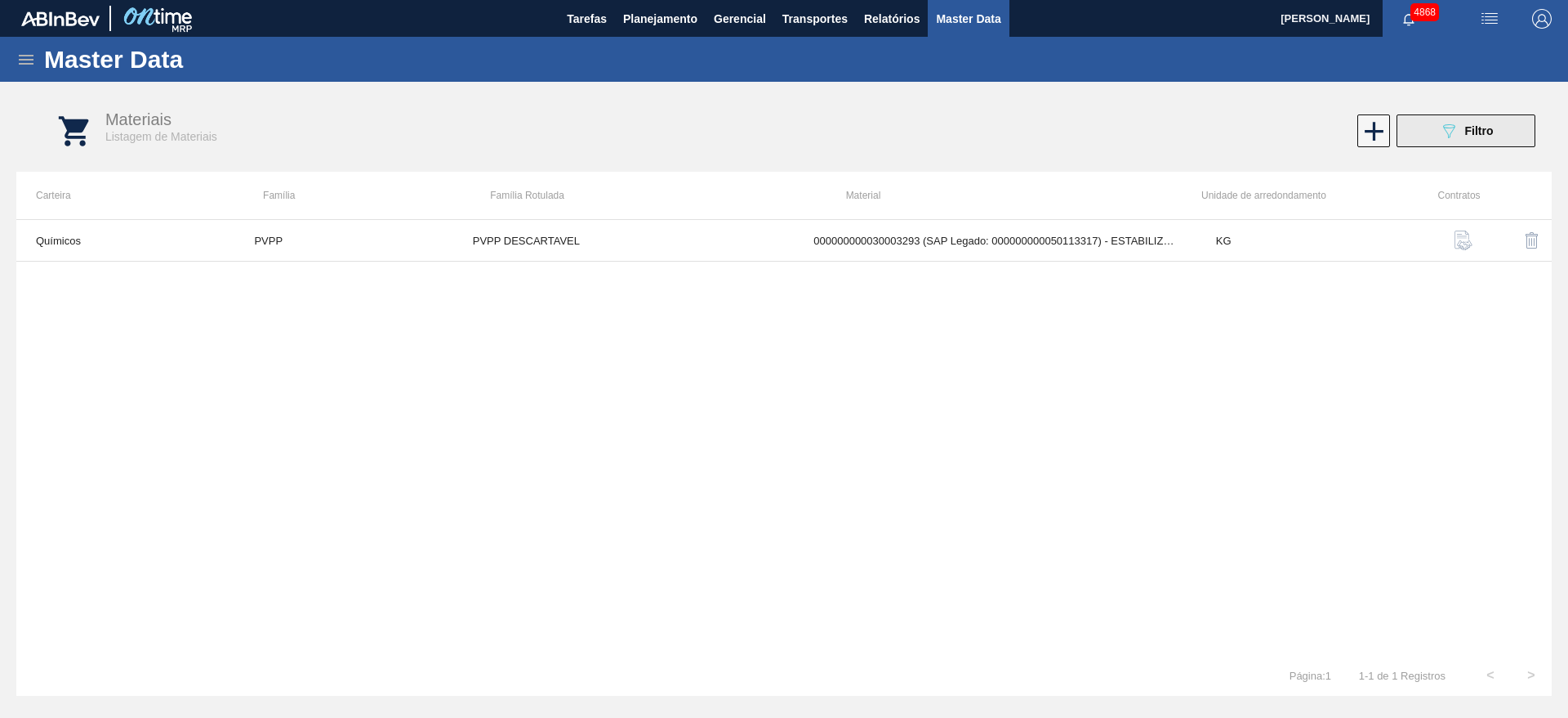
click at [1459, 136] on div "089F7B8B-B2A5-4AFE-B5C0-19BA573D28AC Filtro" at bounding box center [1466, 131] width 55 height 20
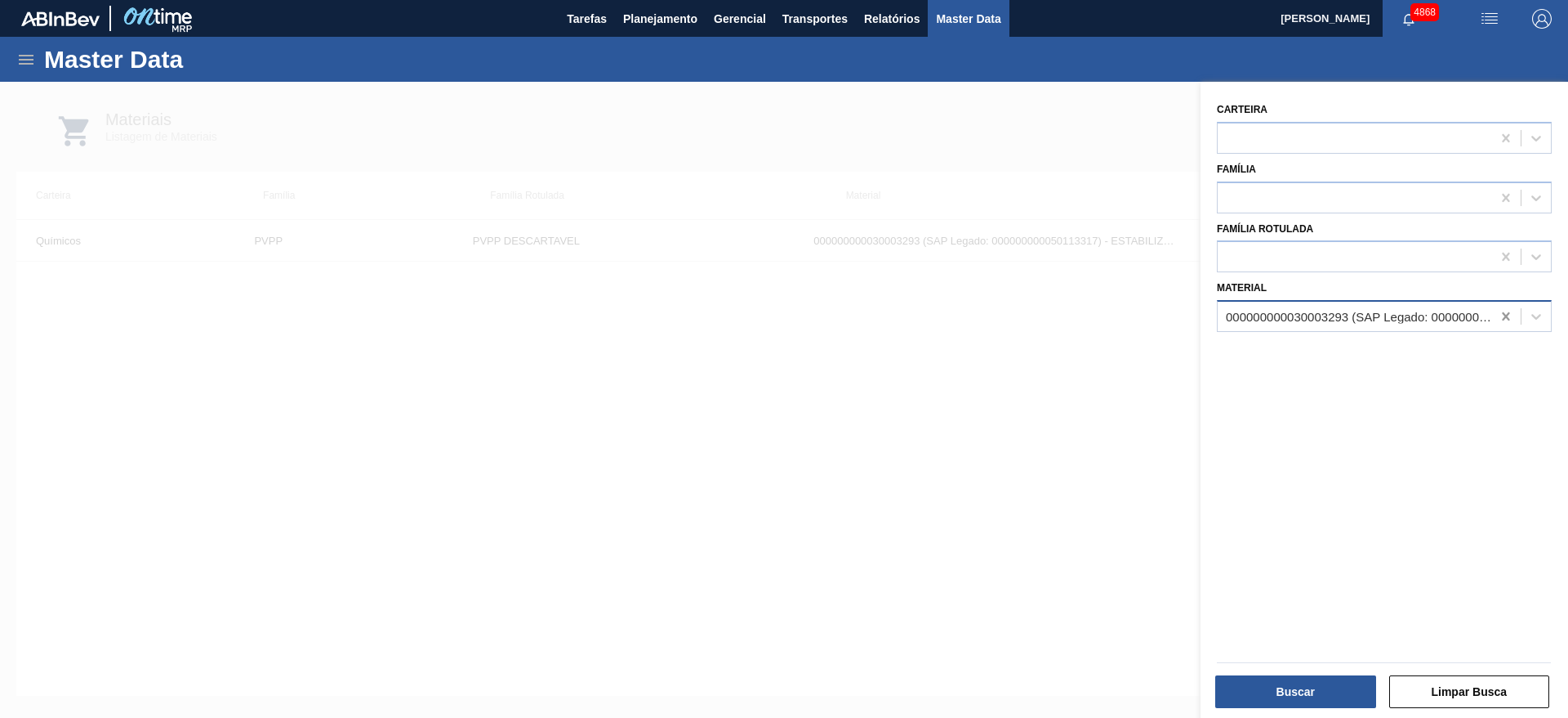
click at [1495, 317] on div at bounding box center [1506, 317] width 29 height 29
paste input "30029557"
type input "30029557"
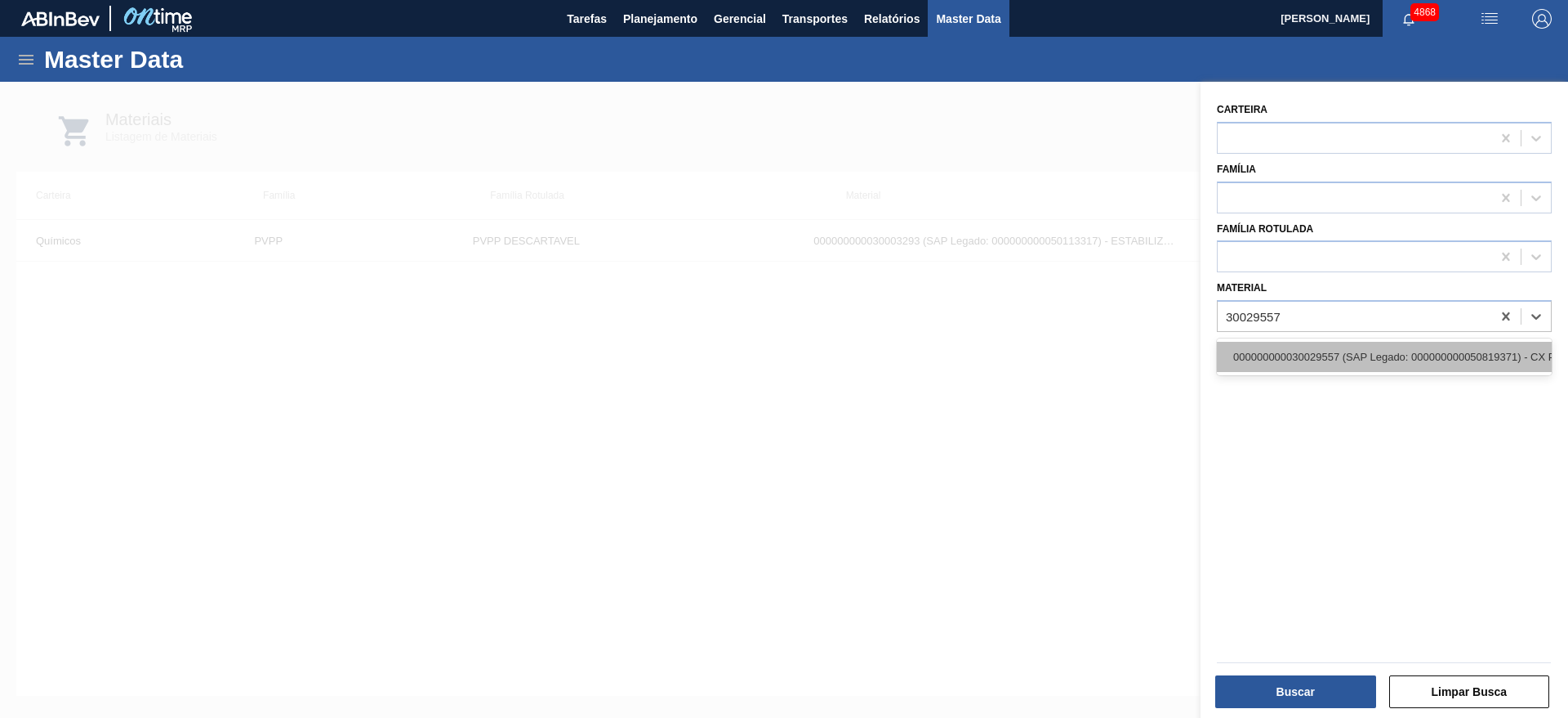
click at [1364, 354] on div "000000000030029557 (SAP Legado: 000000000050819371) - CX PAP PATAG IPA 355ML C1…" at bounding box center [1384, 357] width 335 height 30
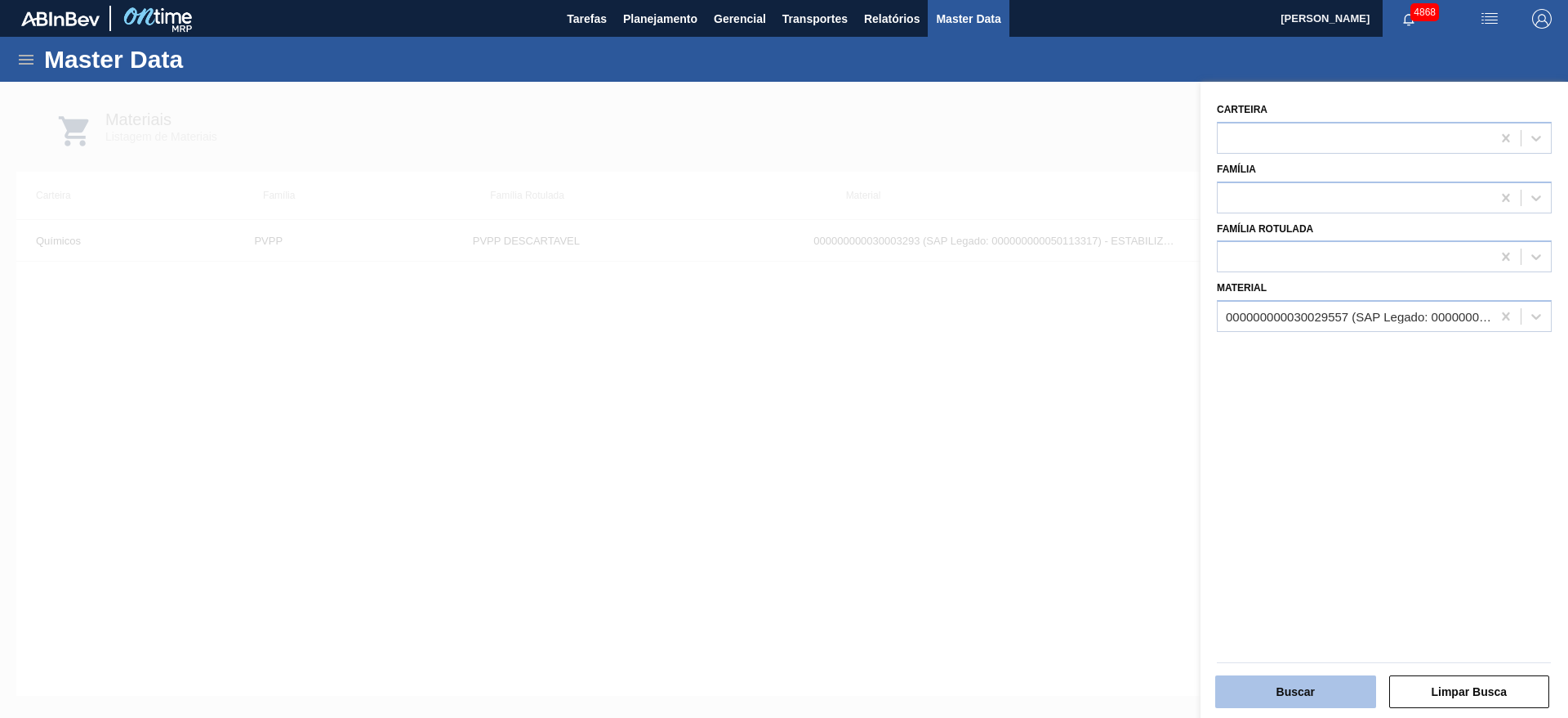
click at [1333, 698] on button "Buscar" at bounding box center [1296, 691] width 161 height 32
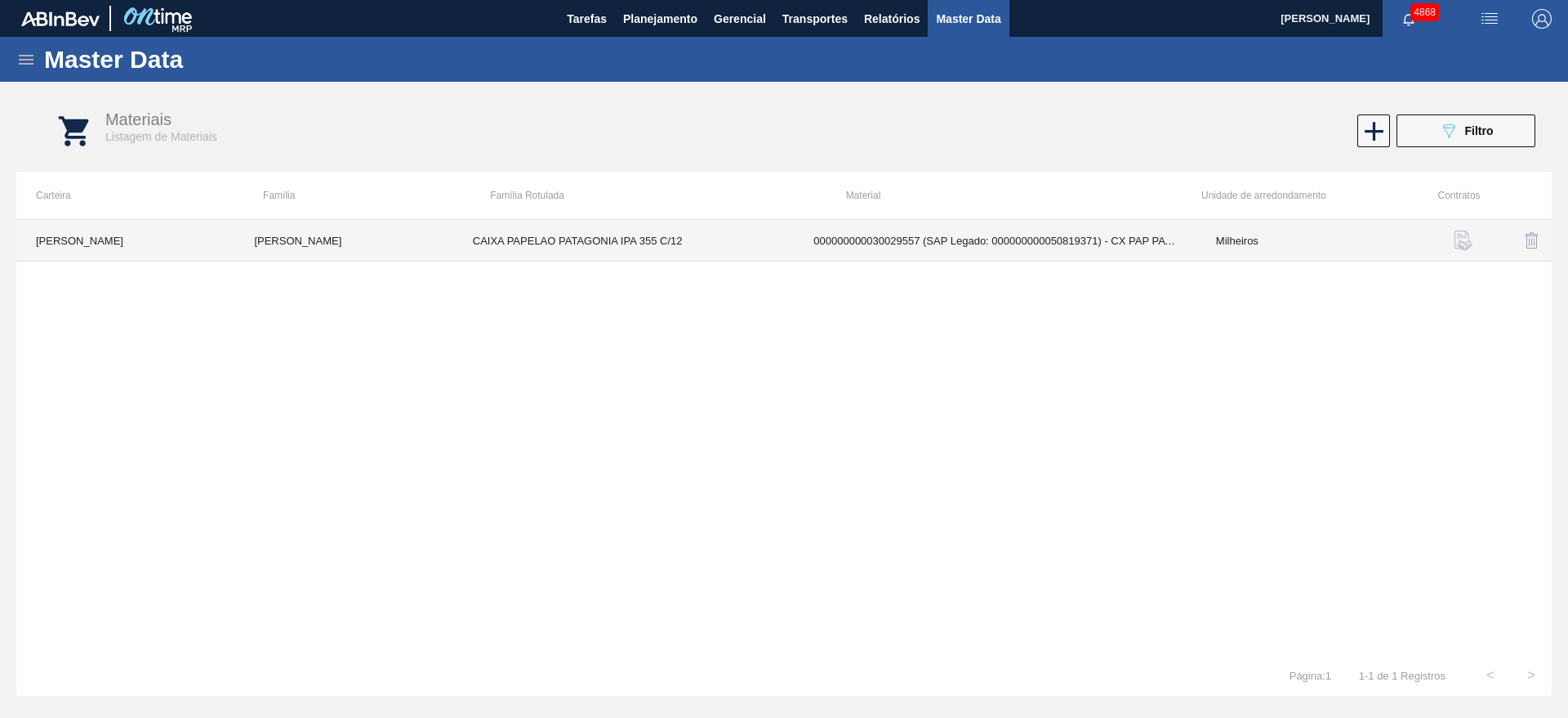
click at [731, 229] on td "CAIXA PAPELAO PATAGONIA IPA 355 C/12" at bounding box center [624, 240] width 342 height 42
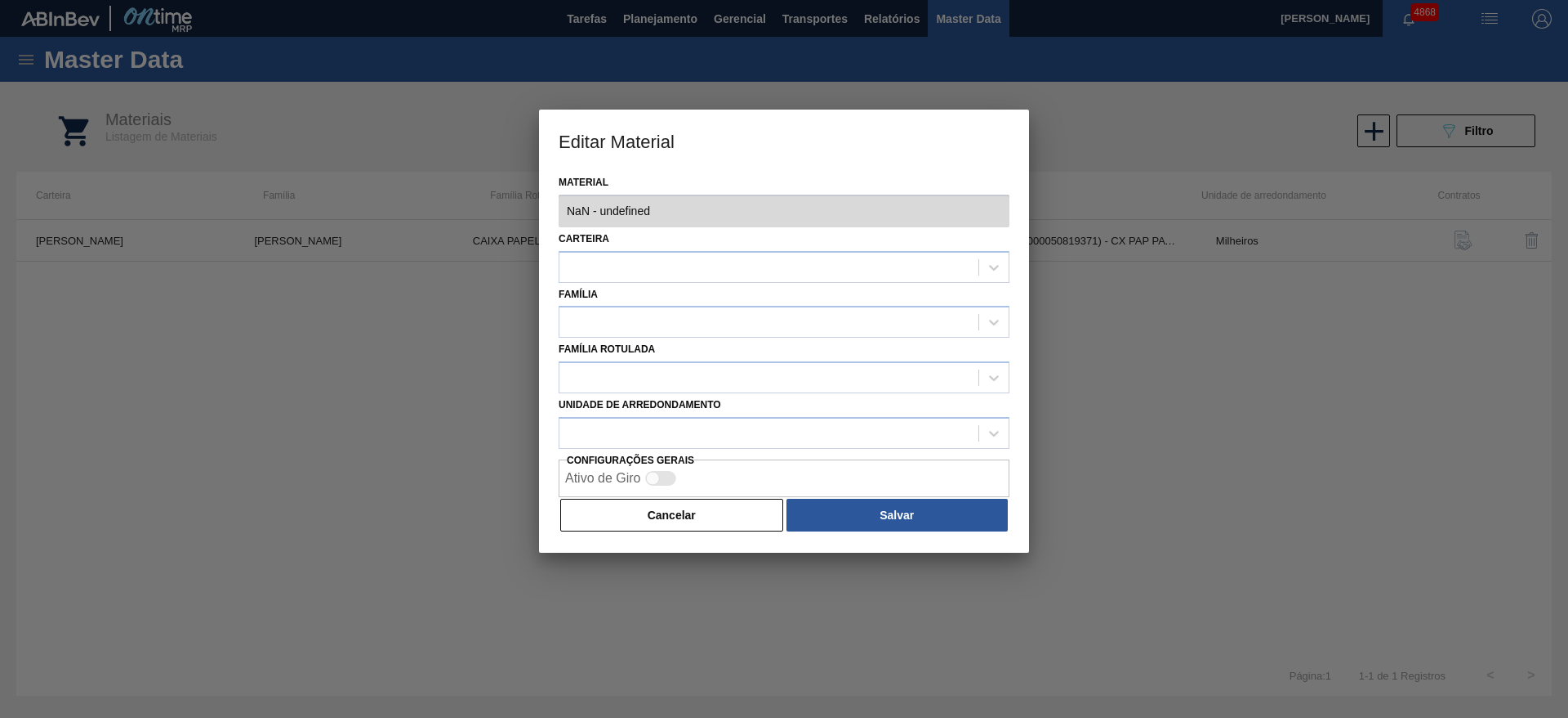
type input "30029557 - 000000000030029557 (SAP Legado: 000000000050819371) - CX PAP PATAG I…"
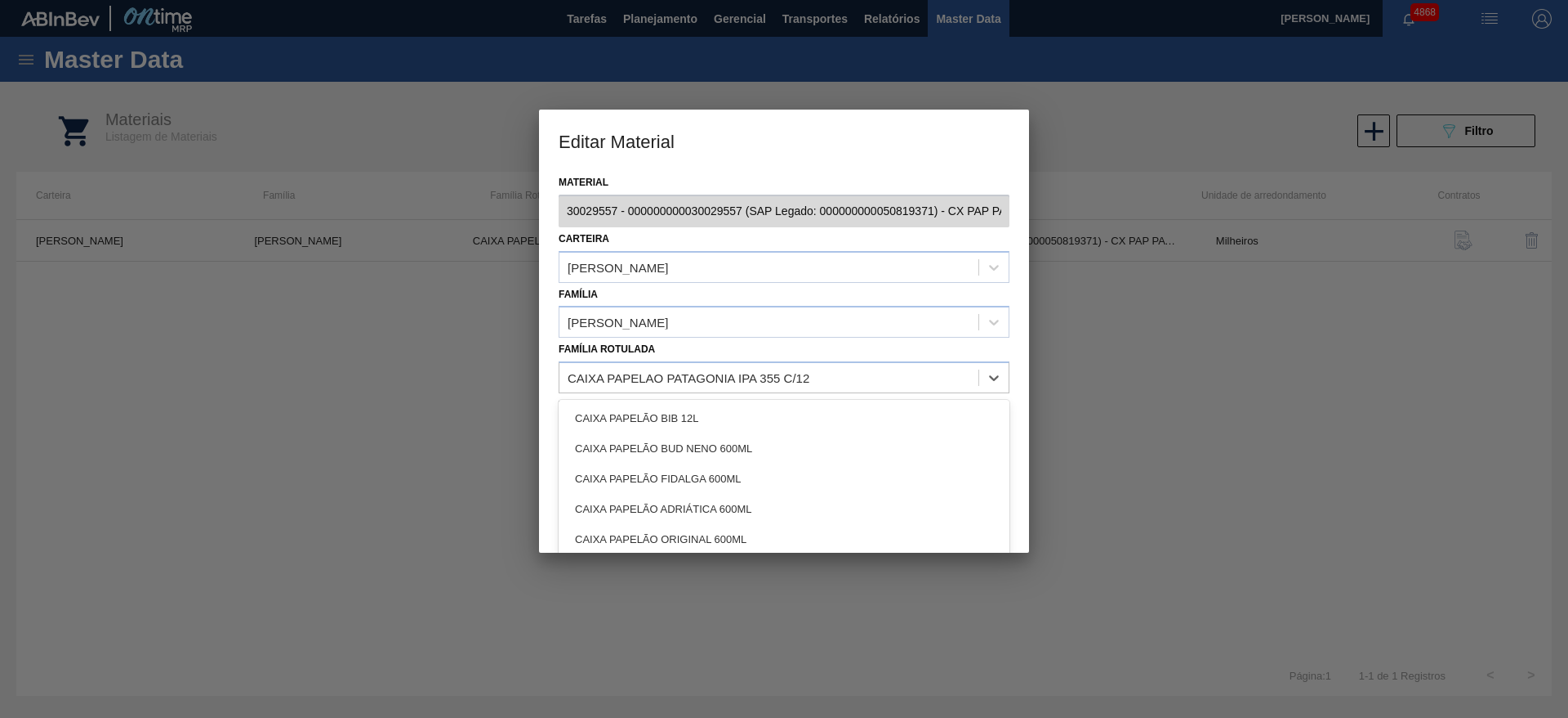
drag, startPoint x: 797, startPoint y: 373, endPoint x: 525, endPoint y: 390, distance: 272.5
click at [477, 386] on div "Editar Material Material 30029557 - 000000000030029557 (SAP Legado: 00000000005…" at bounding box center [784, 359] width 1568 height 718
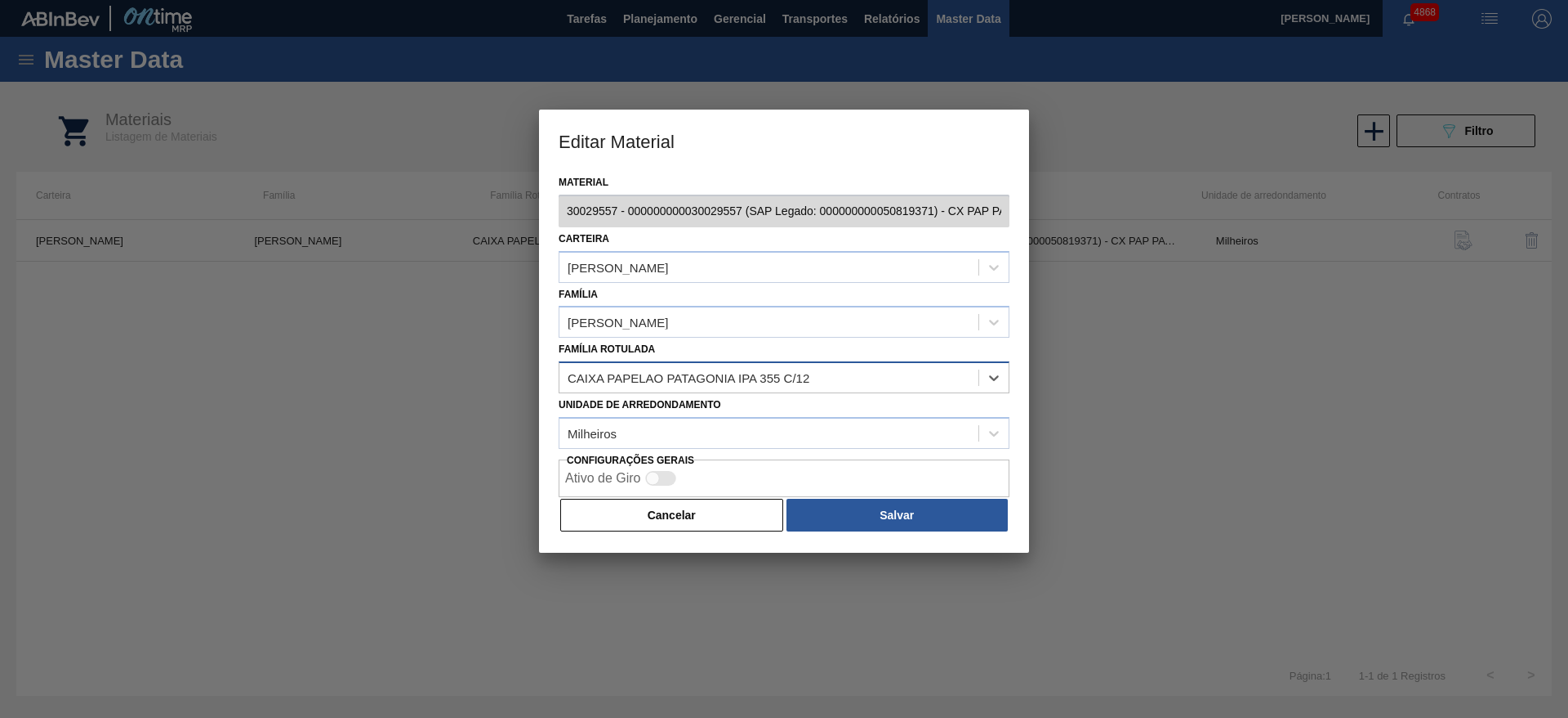
drag, startPoint x: 559, startPoint y: 372, endPoint x: 677, endPoint y: 387, distance: 118.9
click at [677, 387] on div "CAIXA PAPELAO PATAGONIA IPA 355 C/12" at bounding box center [768, 378] width 419 height 23
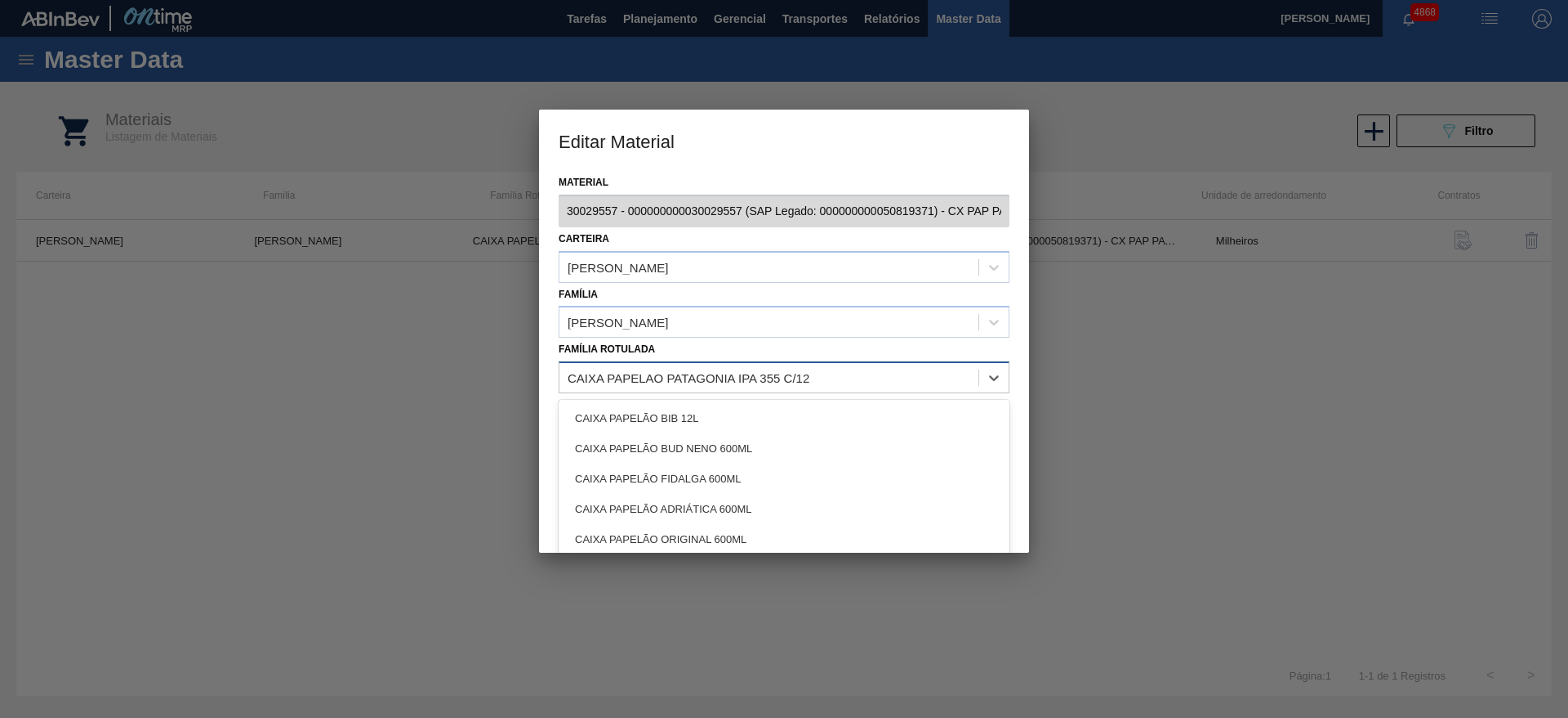
drag, startPoint x: 823, startPoint y: 378, endPoint x: 667, endPoint y: 379, distance: 156.0
click at [667, 379] on div "CAIXA PAPELAO PATAGONIA IPA 355 C/12" at bounding box center [768, 378] width 419 height 23
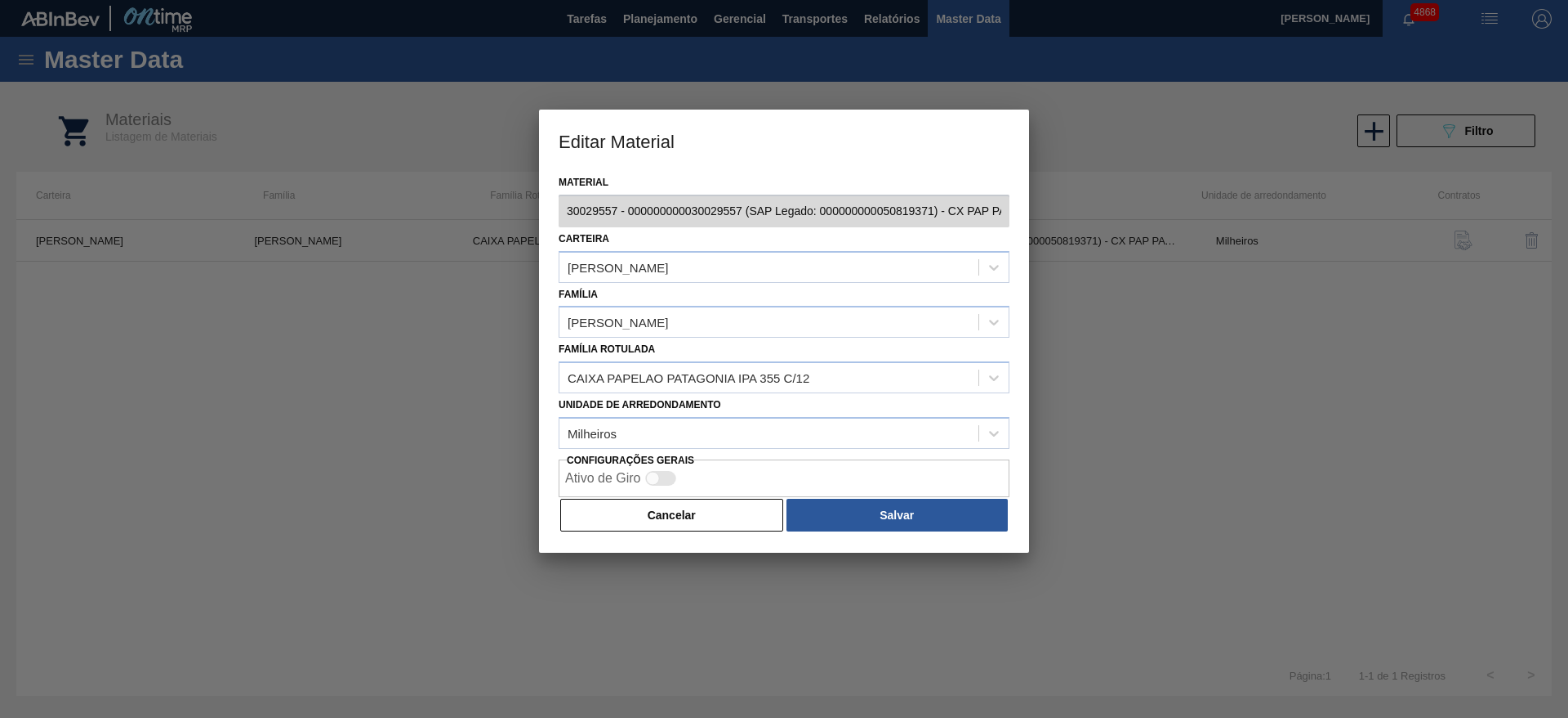
click at [1177, 333] on div at bounding box center [784, 359] width 1568 height 718
click at [1348, 314] on div at bounding box center [784, 359] width 1568 height 718
click at [680, 508] on button "Cancelar" at bounding box center [672, 514] width 223 height 32
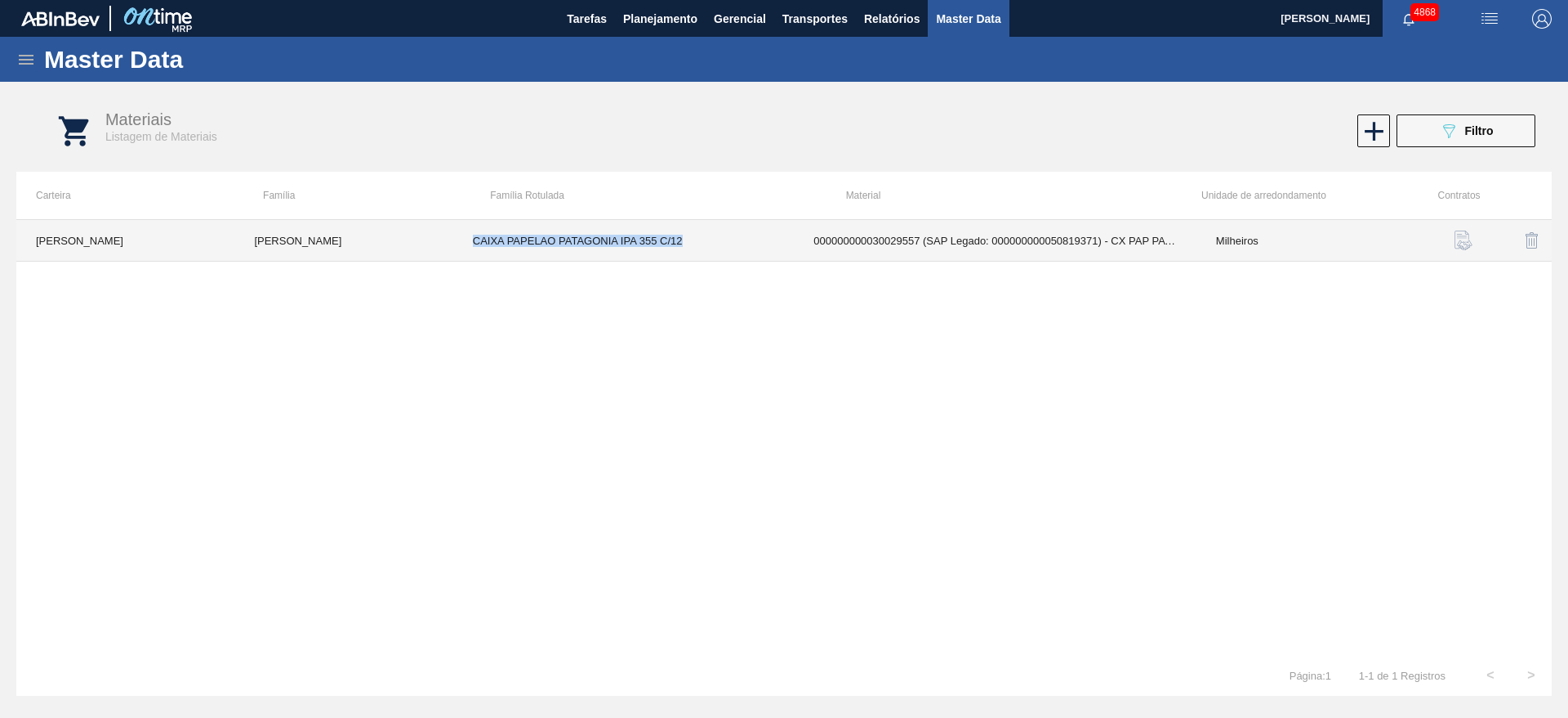
drag, startPoint x: 516, startPoint y: 245, endPoint x: 741, endPoint y: 248, distance: 225.0
click at [741, 248] on td "CAIXA PAPELAO PATAGONIA IPA 355 C/12" at bounding box center [624, 240] width 342 height 42
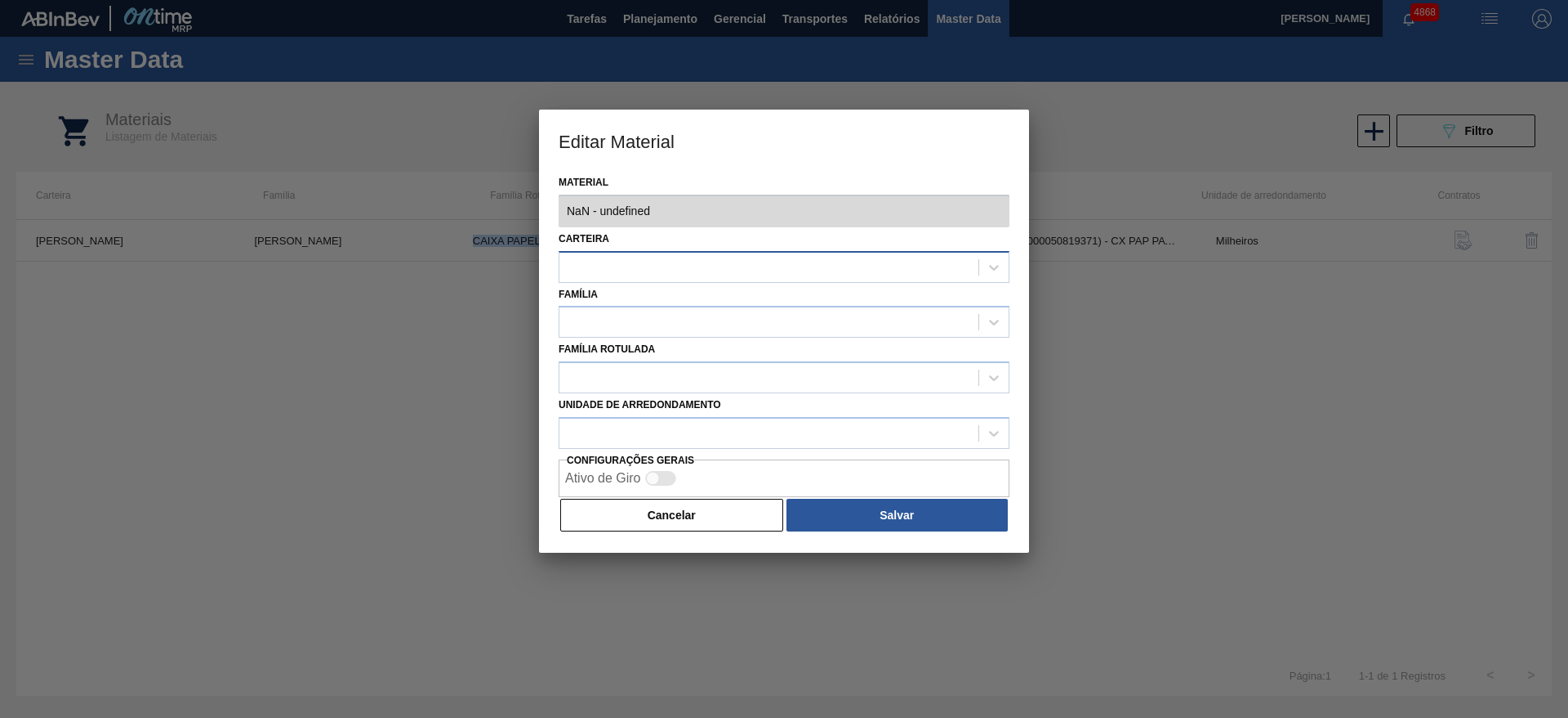
type input "30029557 - 000000000030029557 (SAP Legado: 000000000050819371) - CX PAP PATAG I…"
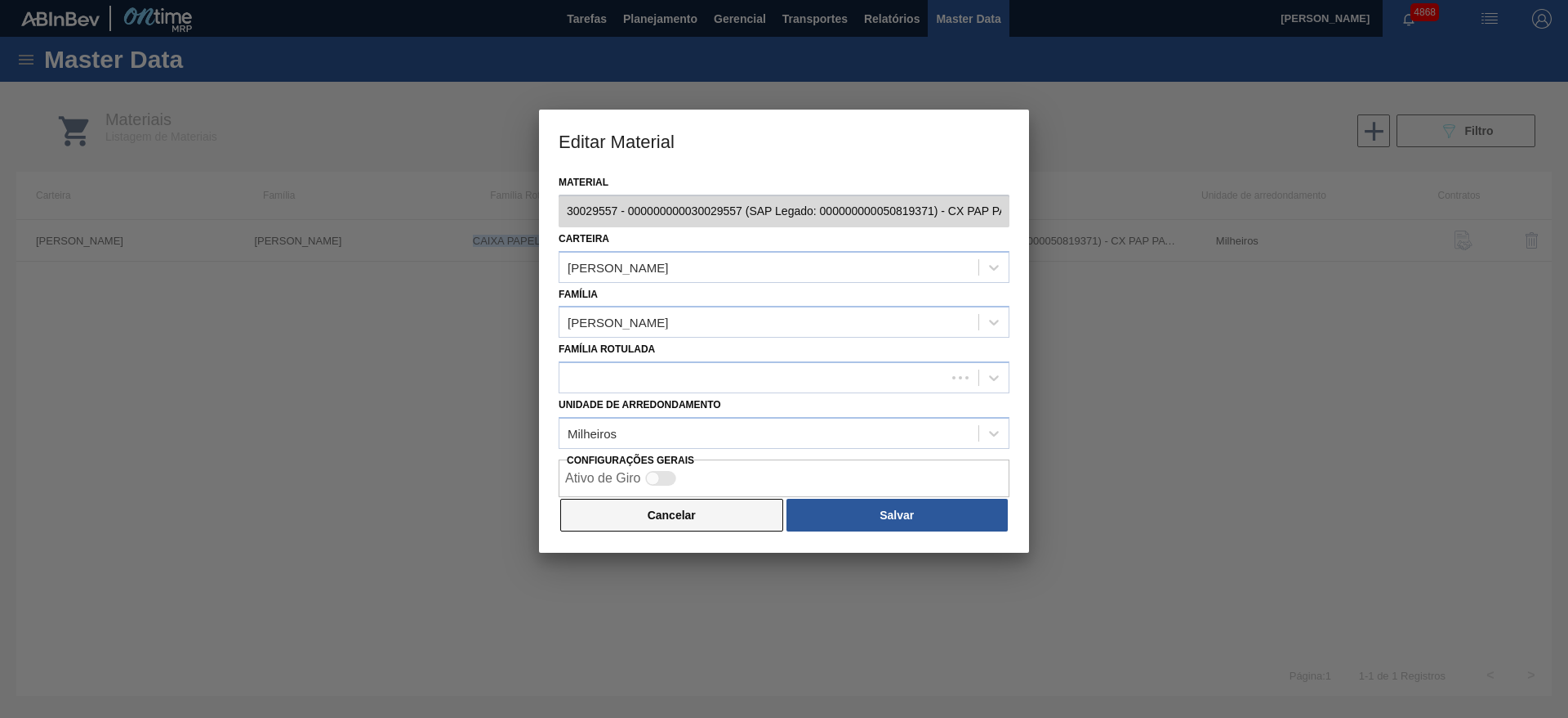
click at [685, 506] on button "Cancelar" at bounding box center [672, 514] width 223 height 32
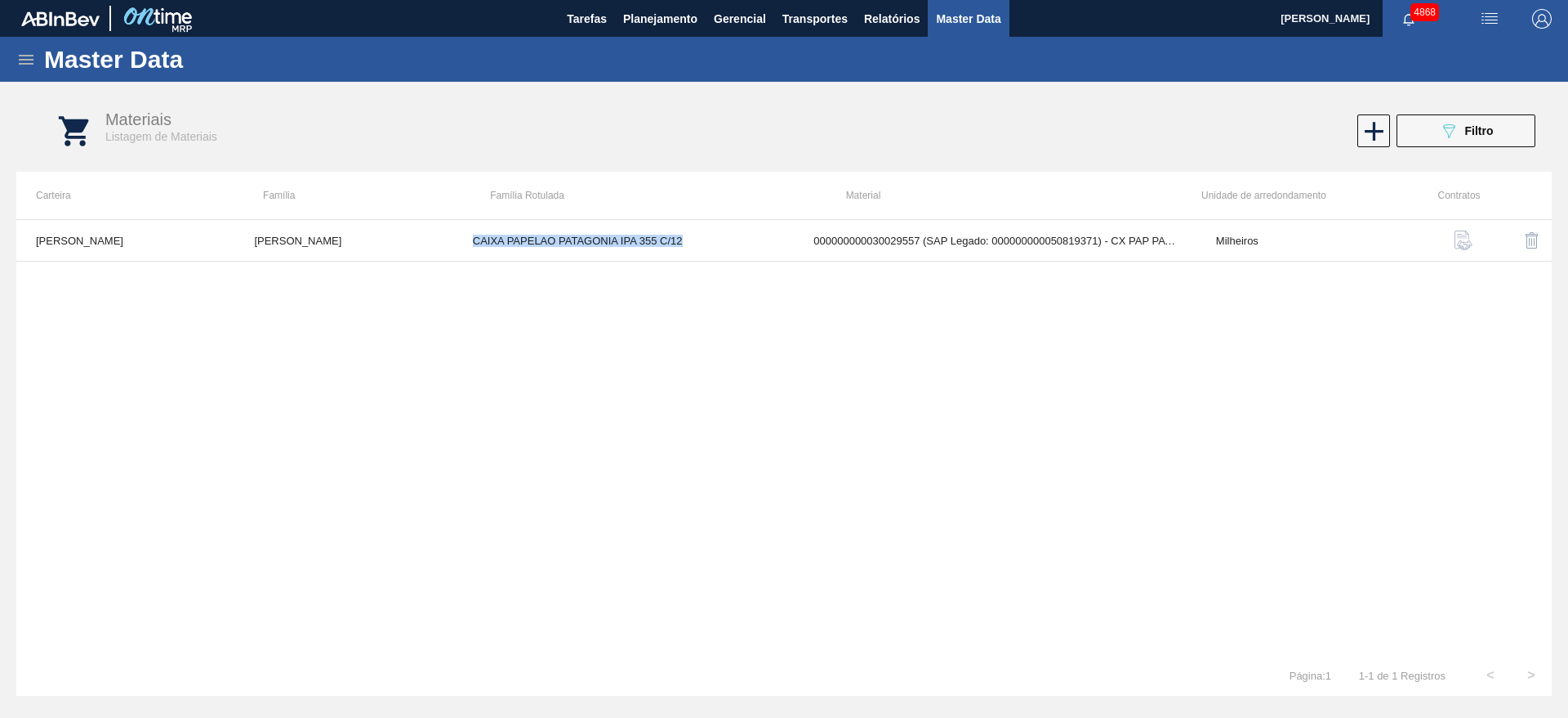
copy td "CAIXA PAPELAO PATAGONIA IPA 355 C/12"
click at [13, 68] on div "Master Data" at bounding box center [784, 60] width 1568 height 45
click at [32, 58] on icon at bounding box center [26, 60] width 20 height 20
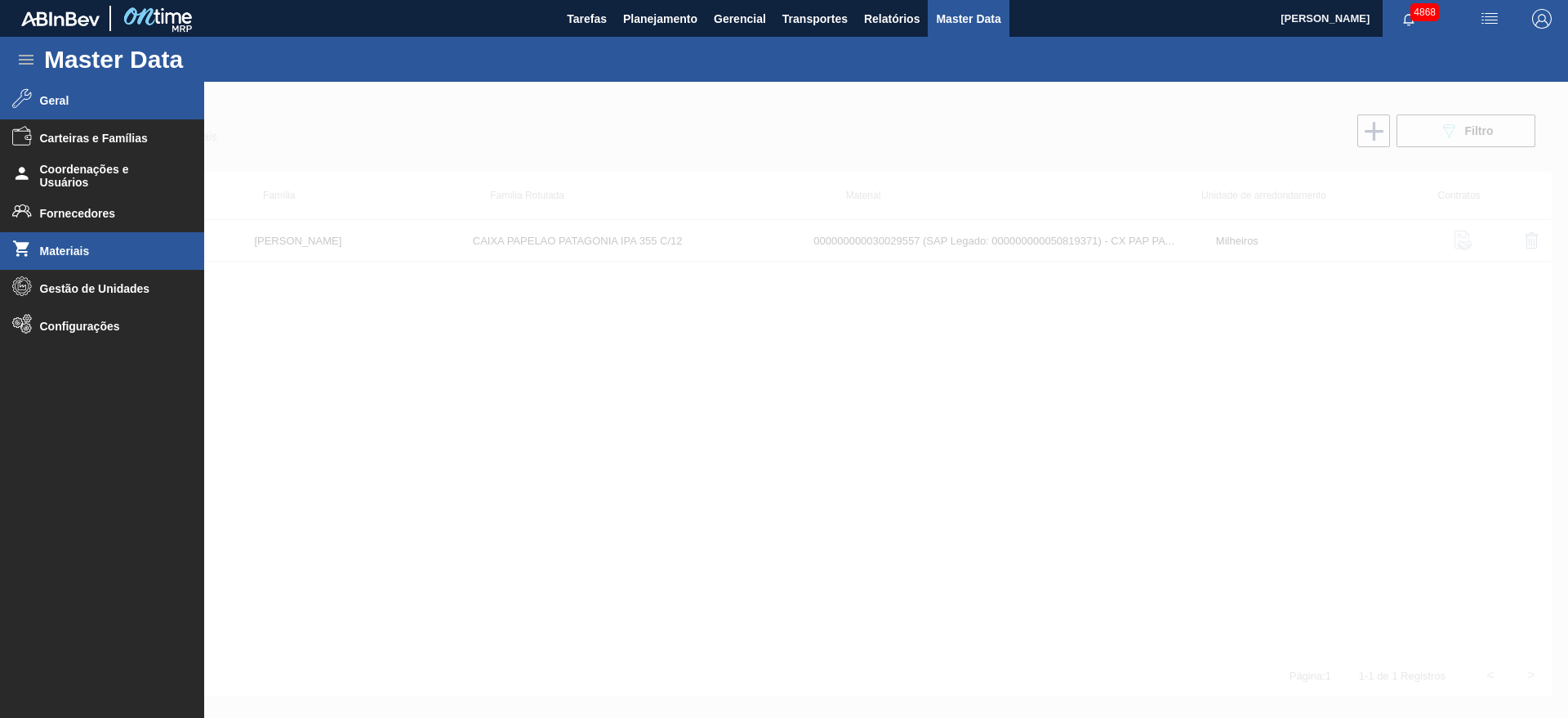
click at [59, 98] on span "Geral" at bounding box center [107, 100] width 135 height 13
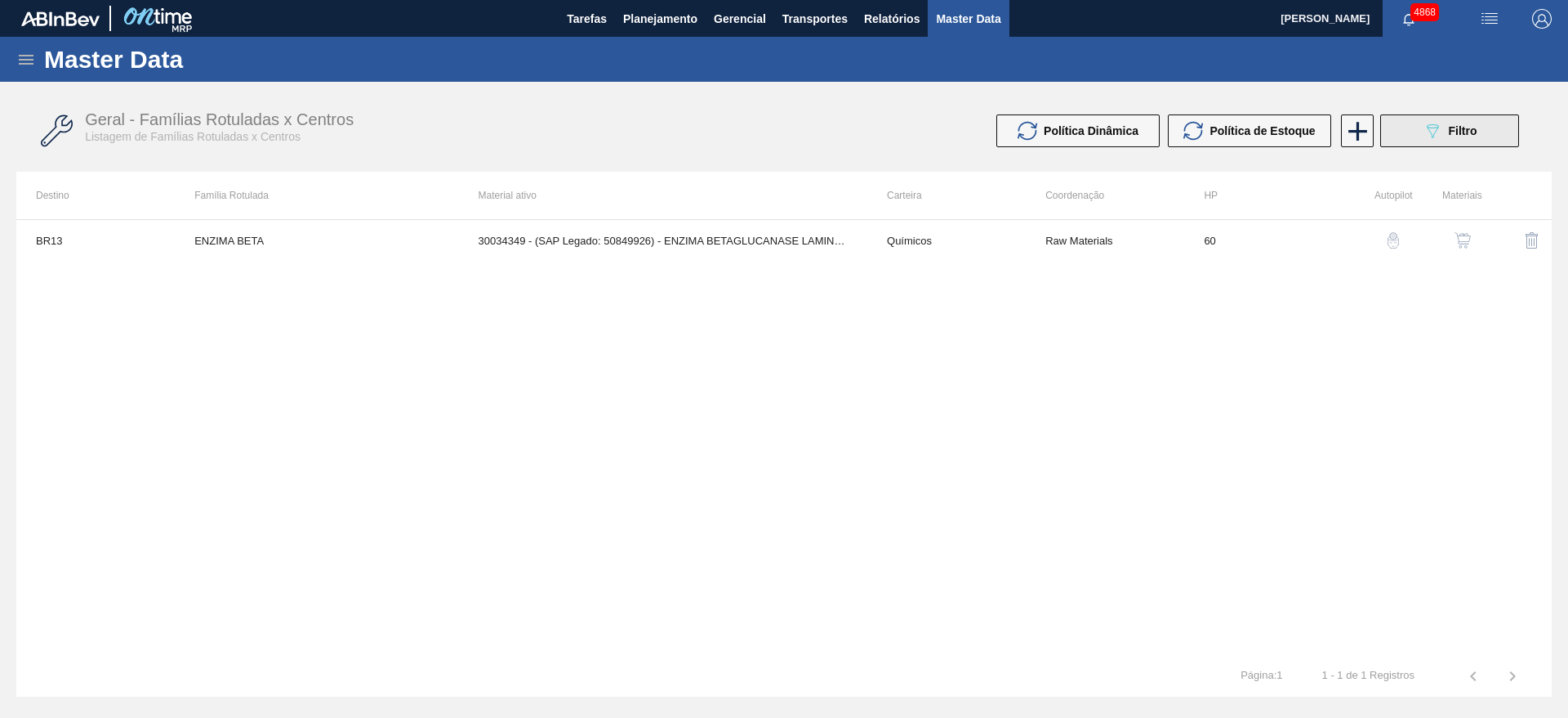
click at [1478, 118] on button "089F7B8B-B2A5-4AFE-B5C0-19BA573D28AC Filtro" at bounding box center [1450, 130] width 139 height 32
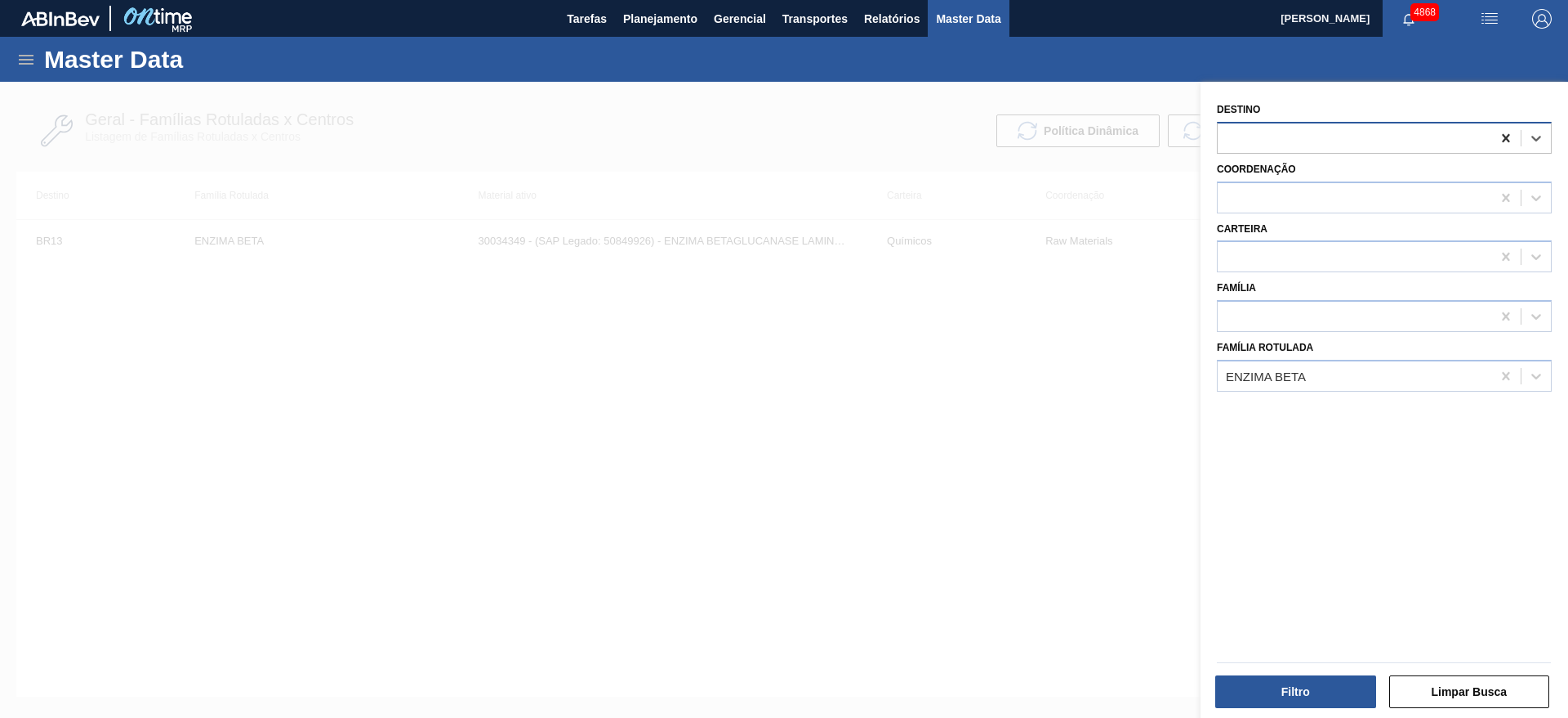
click at [1506, 144] on icon at bounding box center [1506, 138] width 17 height 17
click at [1502, 385] on div at bounding box center [1506, 376] width 29 height 29
paste Rotulada "CAIXA PAPELAO PATAGONIA IPA 355 C/12"
type Rotulada "CAIXA PAPELAO PATAGONIA IPA 355 C/12"
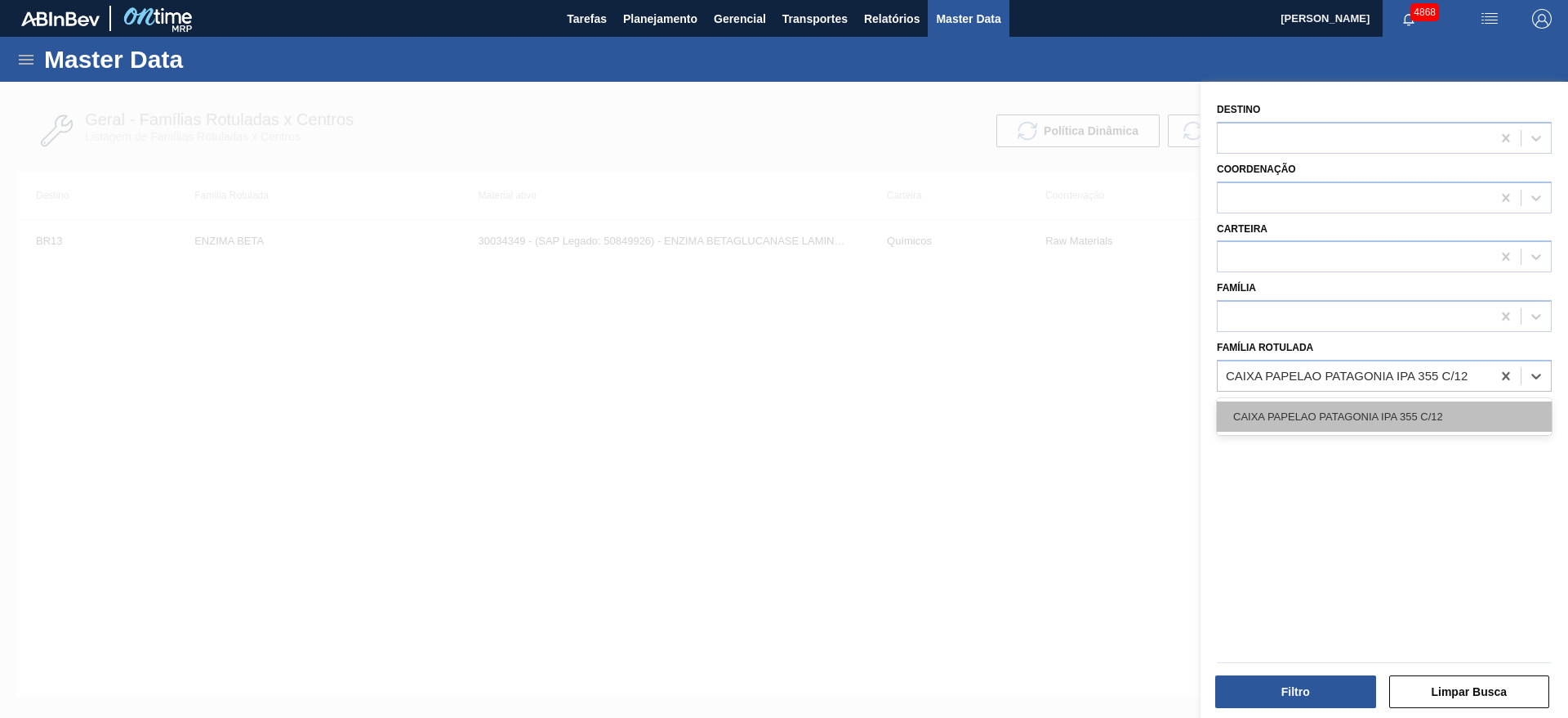
click at [1392, 423] on div "CAIXA PAPELAO PATAGONIA IPA 355 C/12" at bounding box center [1384, 416] width 335 height 30
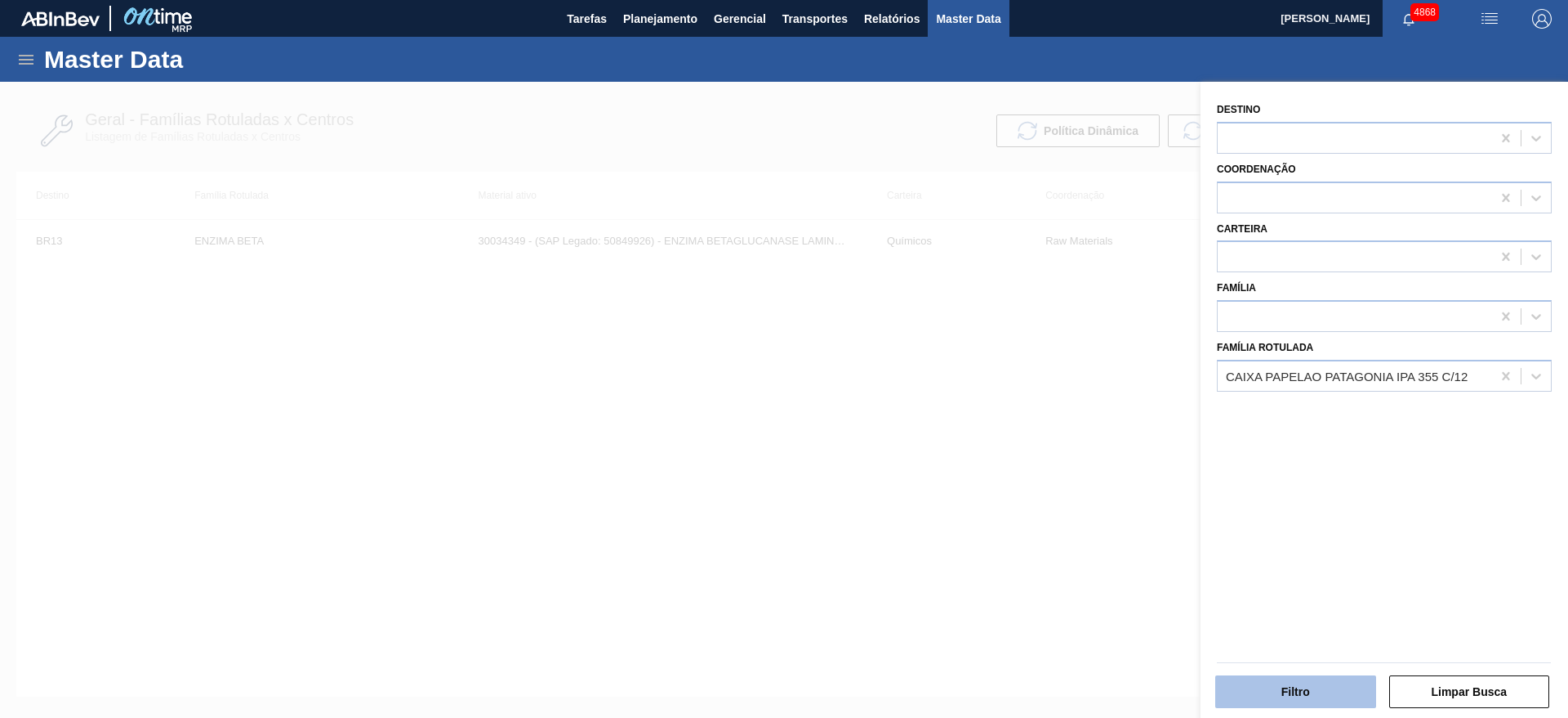
click at [1312, 677] on button "Filtro" at bounding box center [1296, 691] width 161 height 32
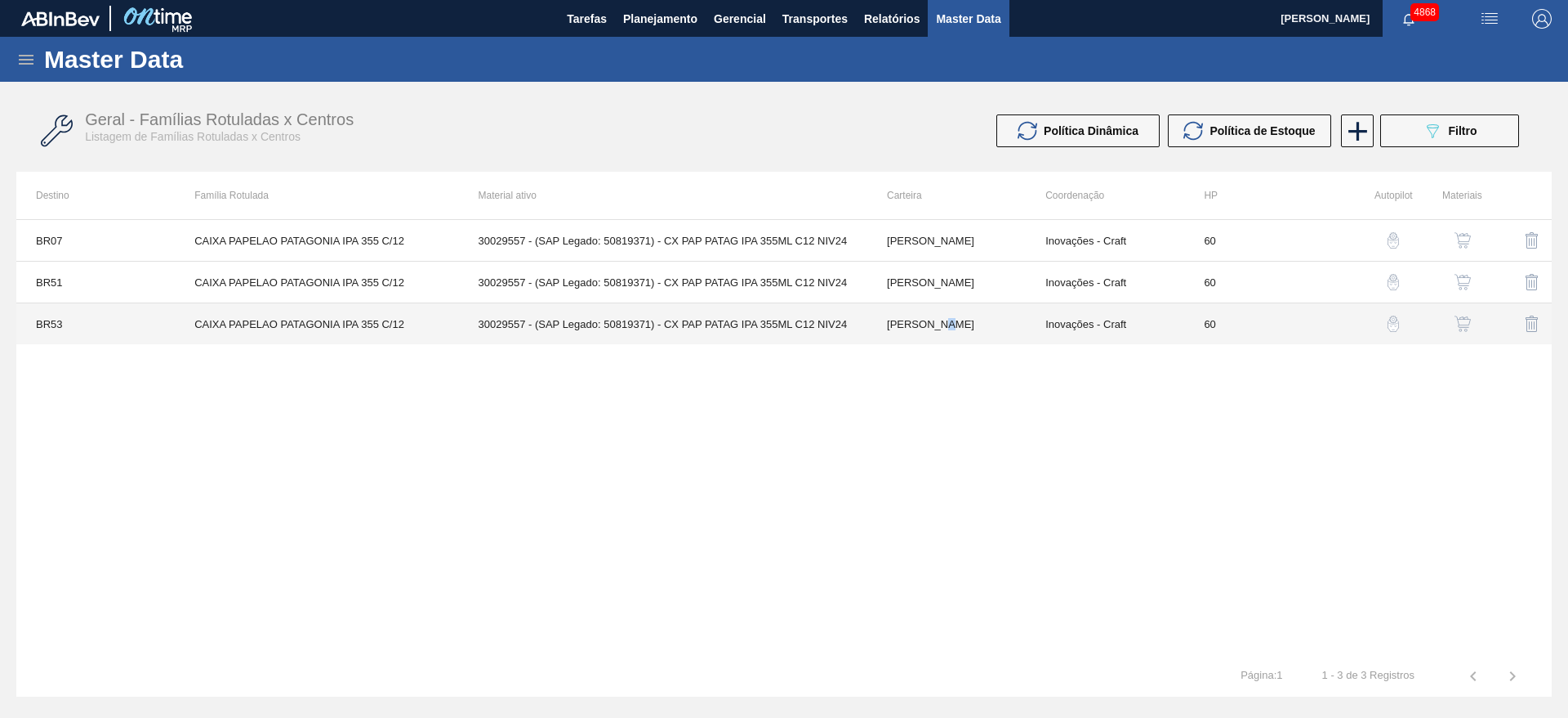
click at [939, 341] on td "Caixa Papelão" at bounding box center [947, 323] width 158 height 42
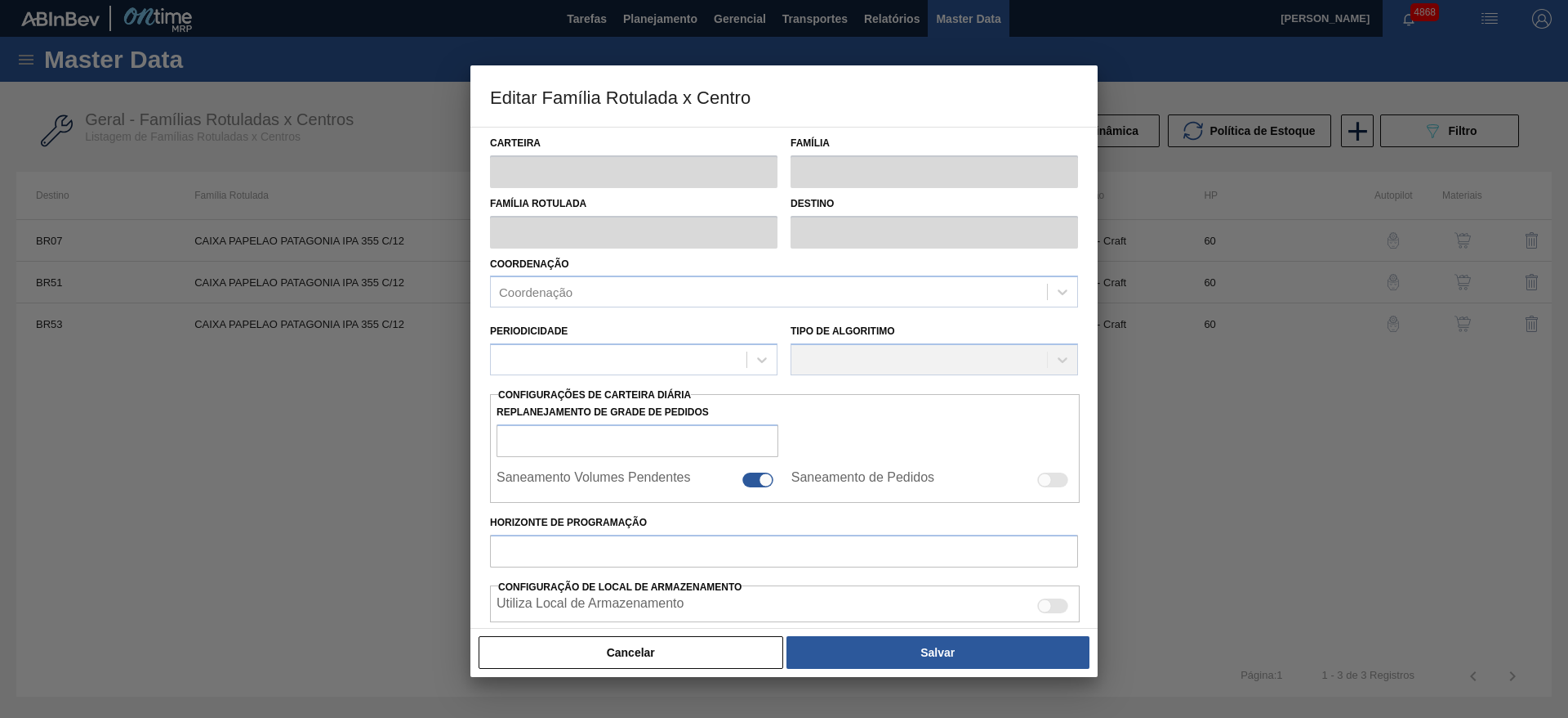
type input "Caixa Papelão"
type input "CAIXA PAPELAO PATAGONIA IPA 355 C/12"
type input "BR53 - Colorado"
type input "60"
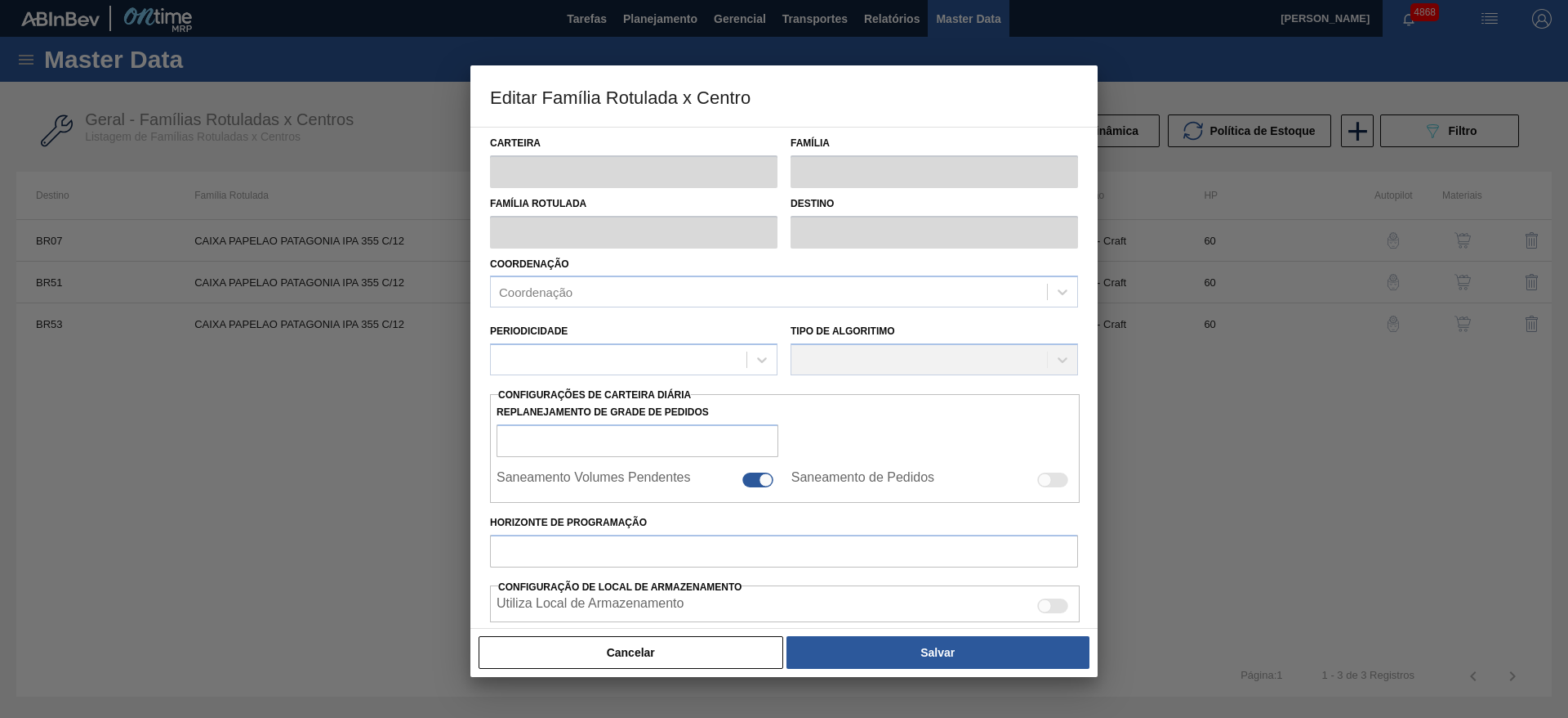
type input "0"
type input "100"
type input "0,000"
checkbox input "true"
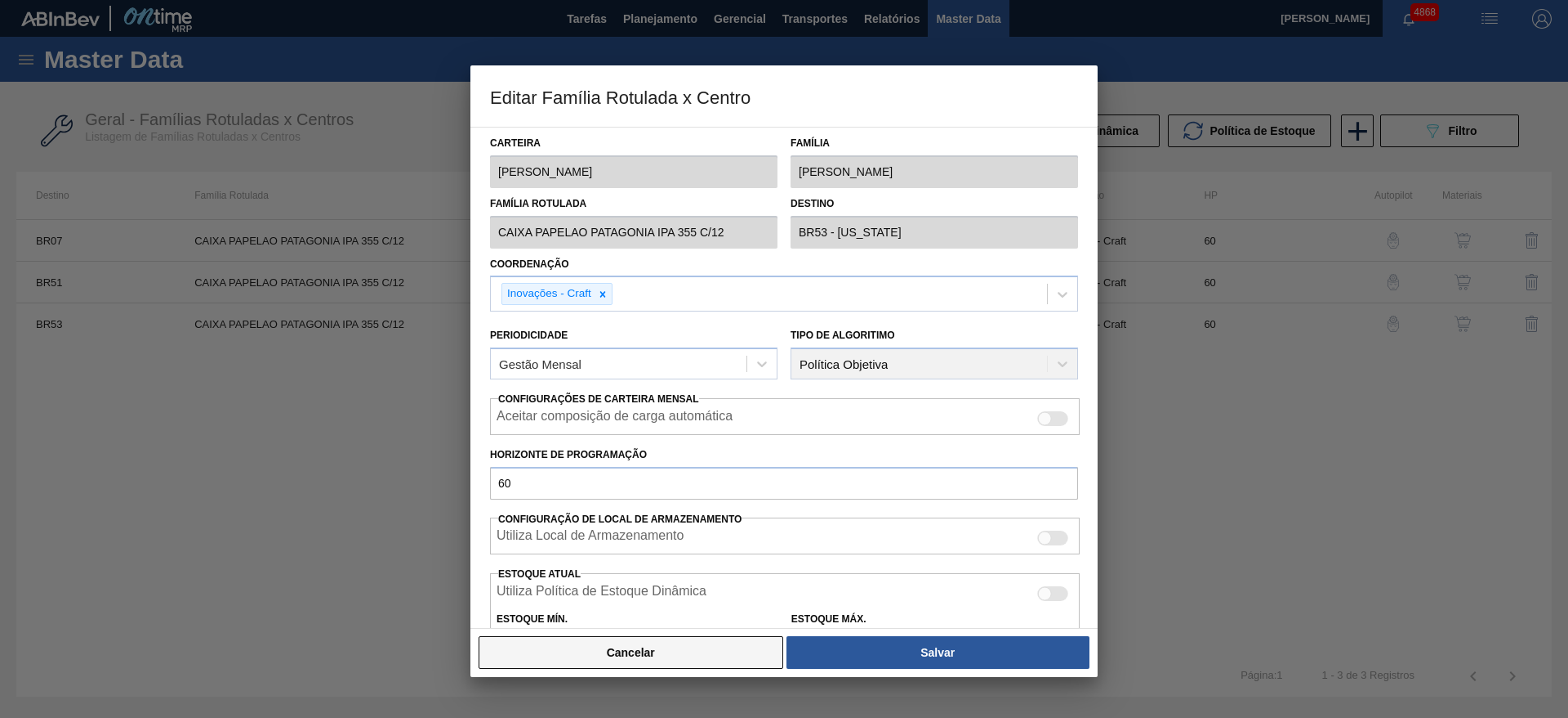
click at [668, 638] on button "Cancelar" at bounding box center [631, 652] width 305 height 32
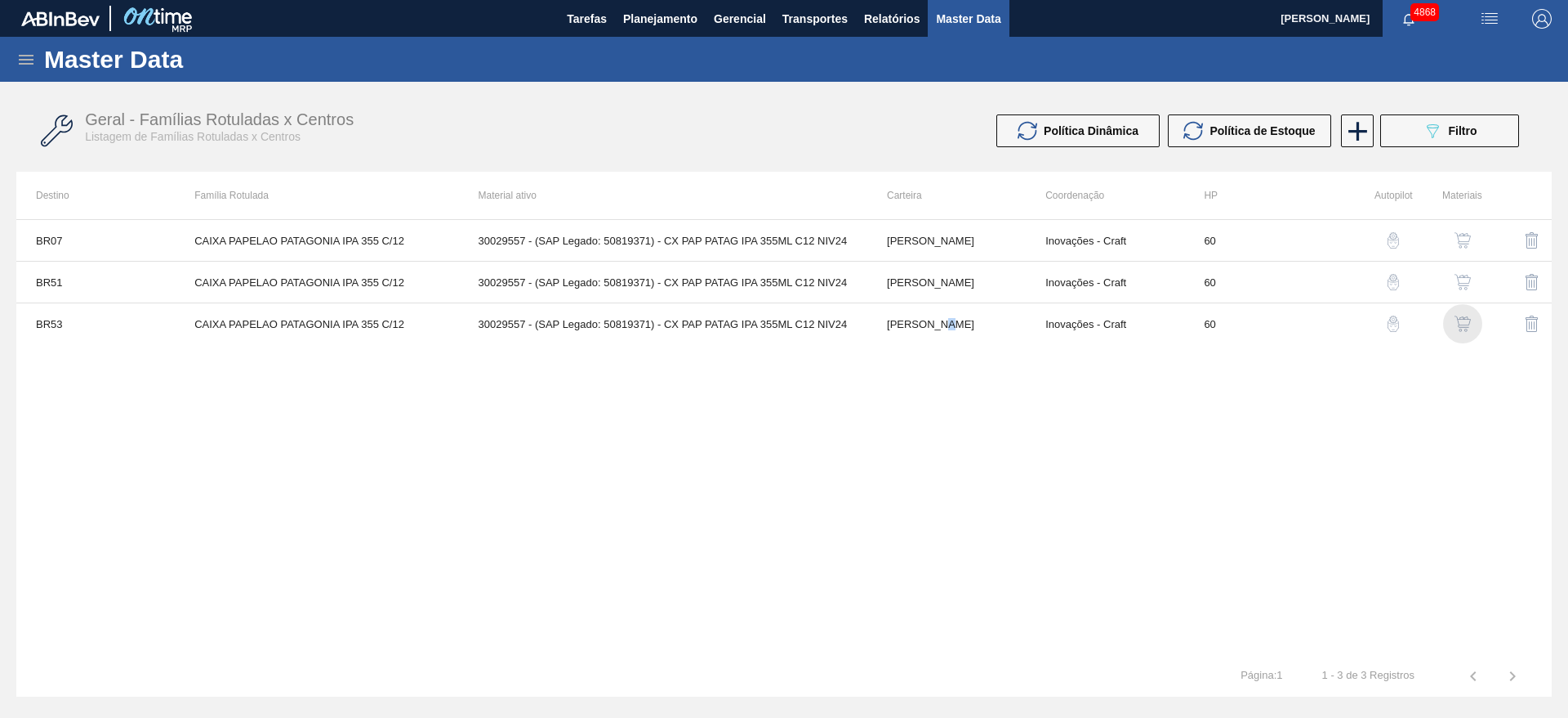
click at [1468, 327] on img "button" at bounding box center [1463, 323] width 17 height 17
click at [675, 22] on span "Planejamento" at bounding box center [660, 19] width 74 height 20
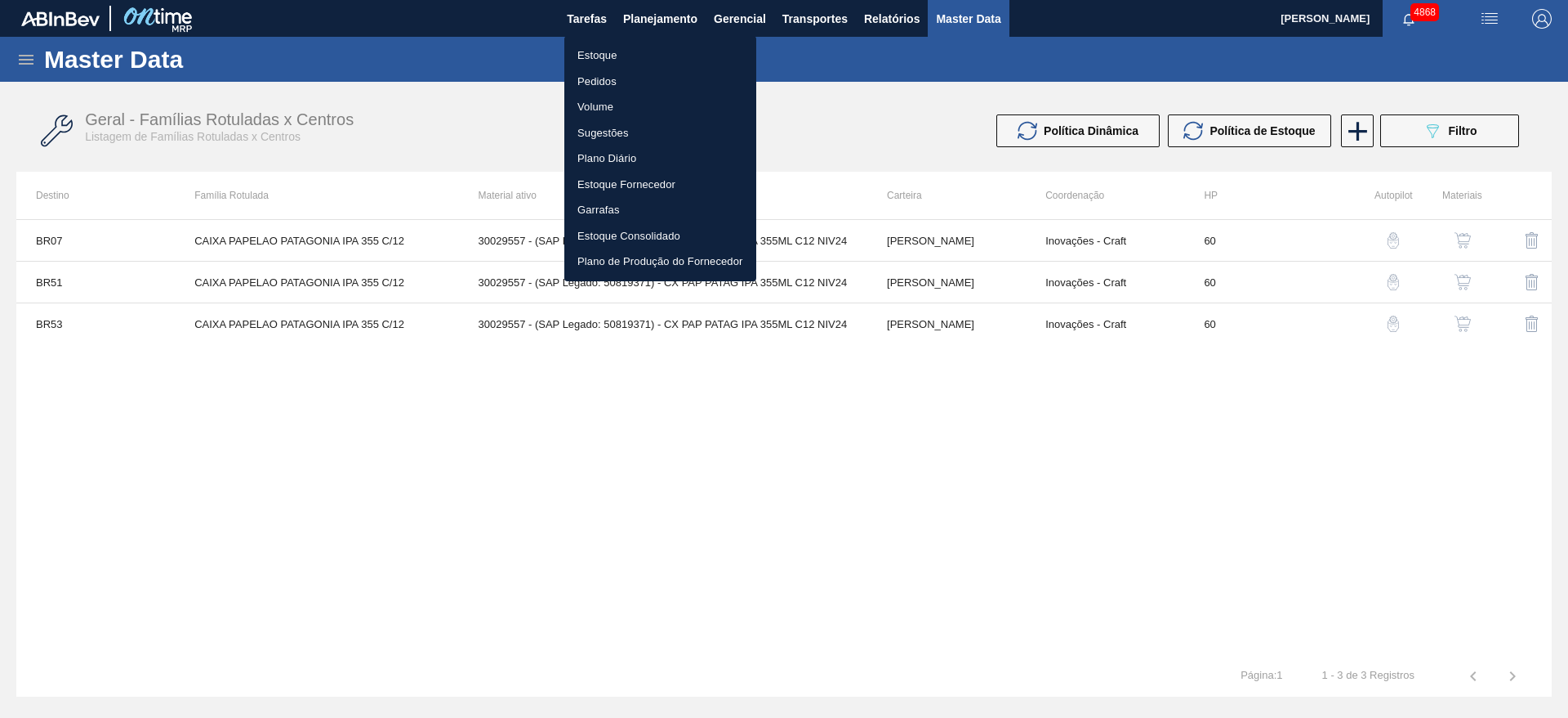
click at [662, 57] on li "Estoque" at bounding box center [660, 56] width 192 height 26
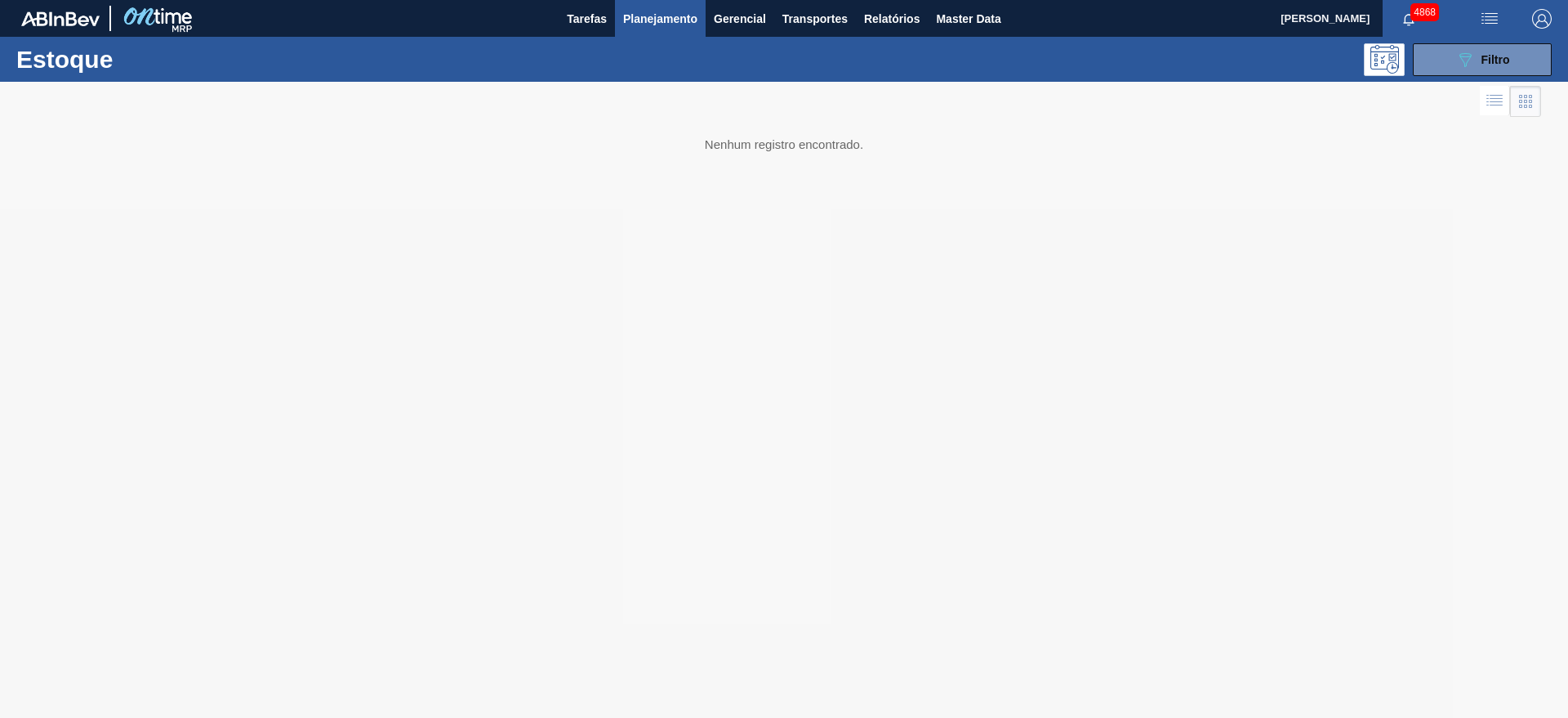
drag, startPoint x: 1451, startPoint y: 54, endPoint x: 1448, endPoint y: 90, distance: 36.1
click at [1452, 63] on button "089F7B8B-B2A5-4AFE-B5C0-19BA573D28AC Filtro" at bounding box center [1482, 59] width 139 height 32
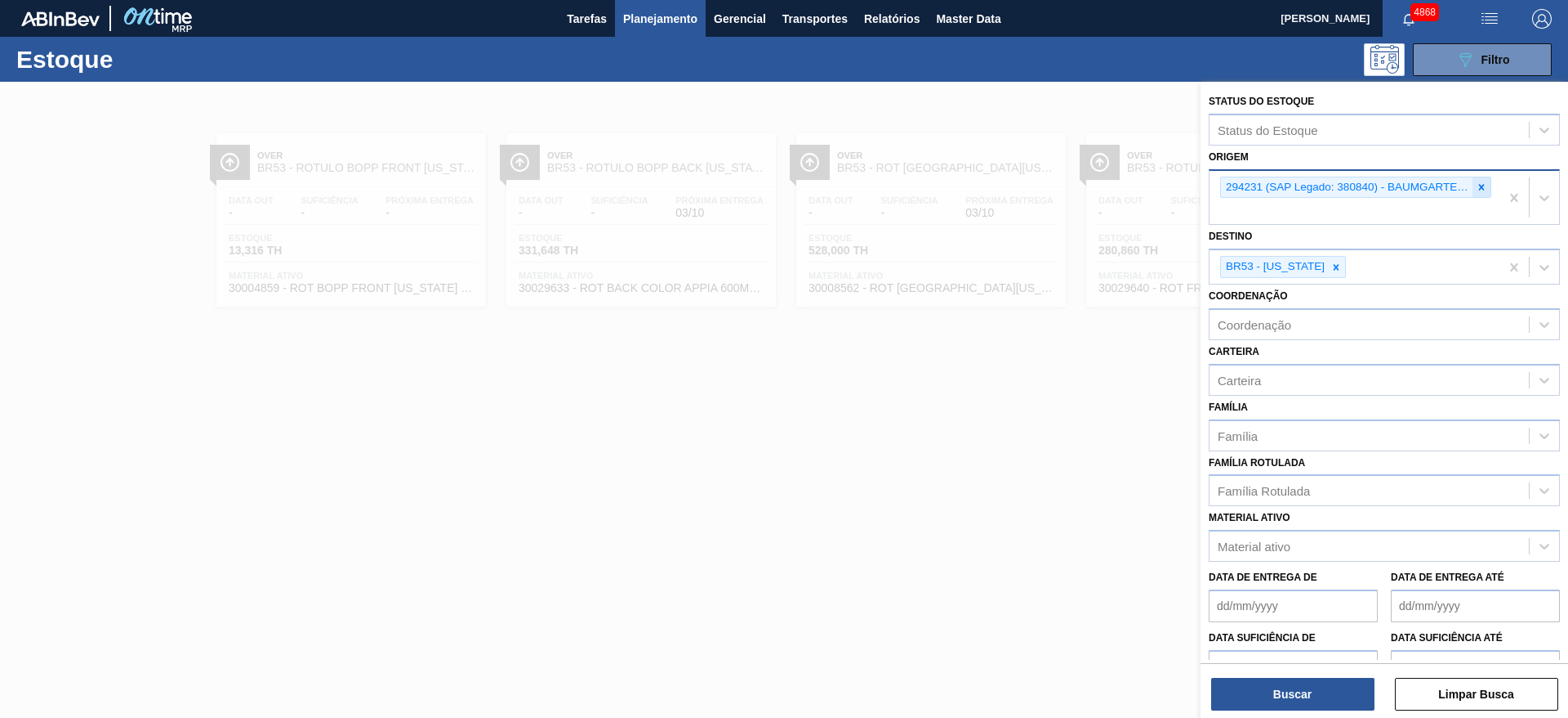
click at [1476, 183] on icon at bounding box center [1482, 188] width 12 height 12
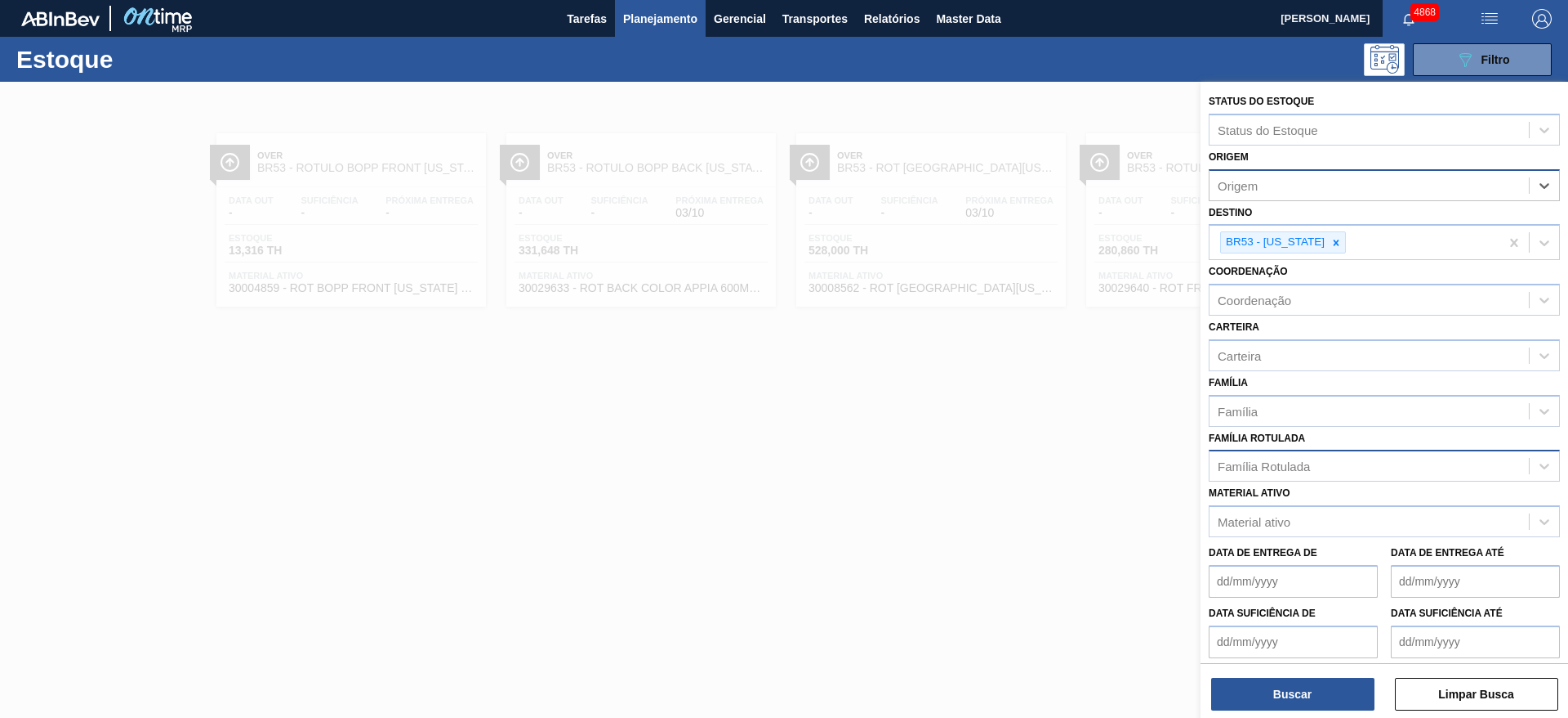
click at [1280, 463] on div "Família Rotulada" at bounding box center [1263, 466] width 93 height 14
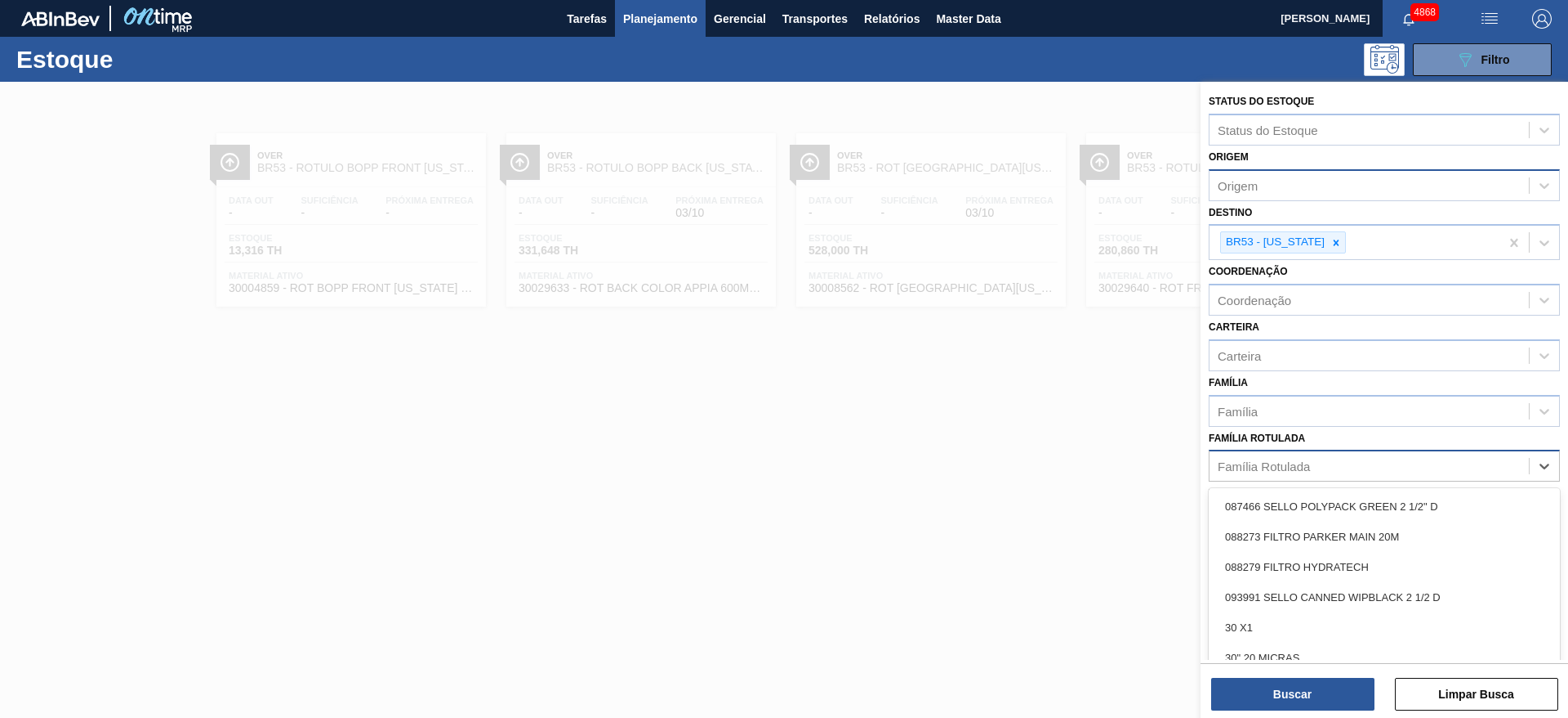
paste Rotulada "CAIXA PAPELAO PATAGONIA IPA 355 C/12"
type Rotulada "CAIXA PAPELAO PATAGONIA IPA 355 C/12"
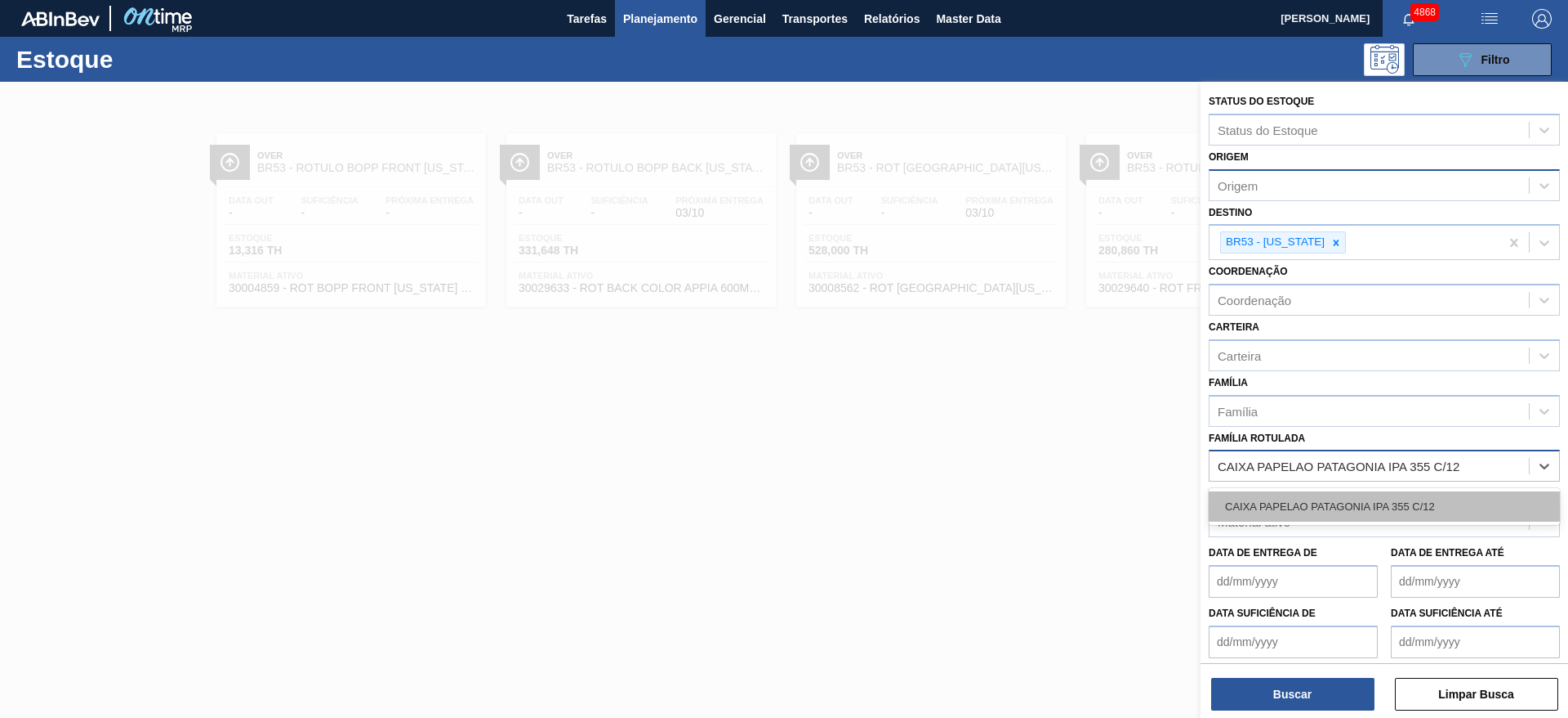
click at [1305, 496] on div "CAIXA PAPELAO PATAGONIA IPA 355 C/12" at bounding box center [1384, 506] width 351 height 30
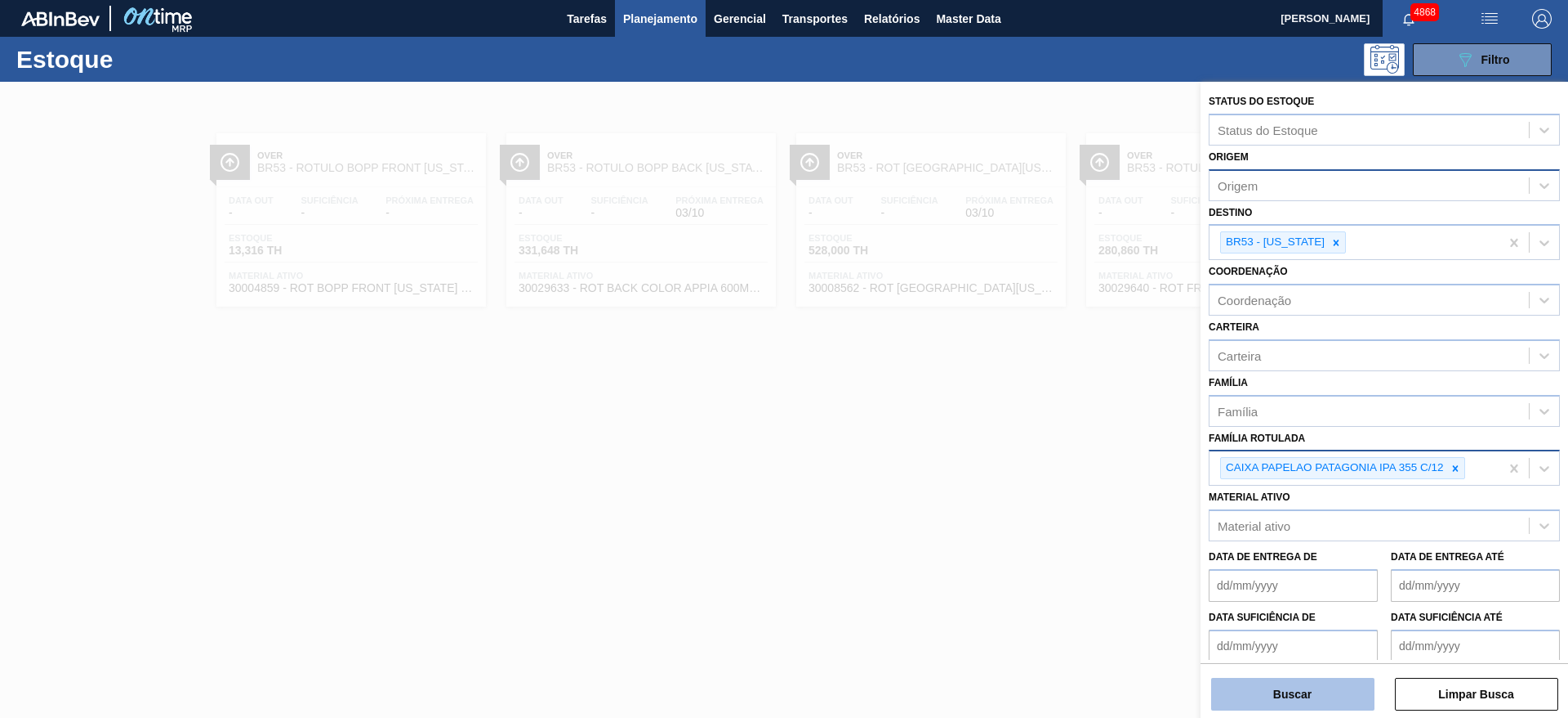
click at [1301, 685] on button "Buscar" at bounding box center [1293, 694] width 163 height 32
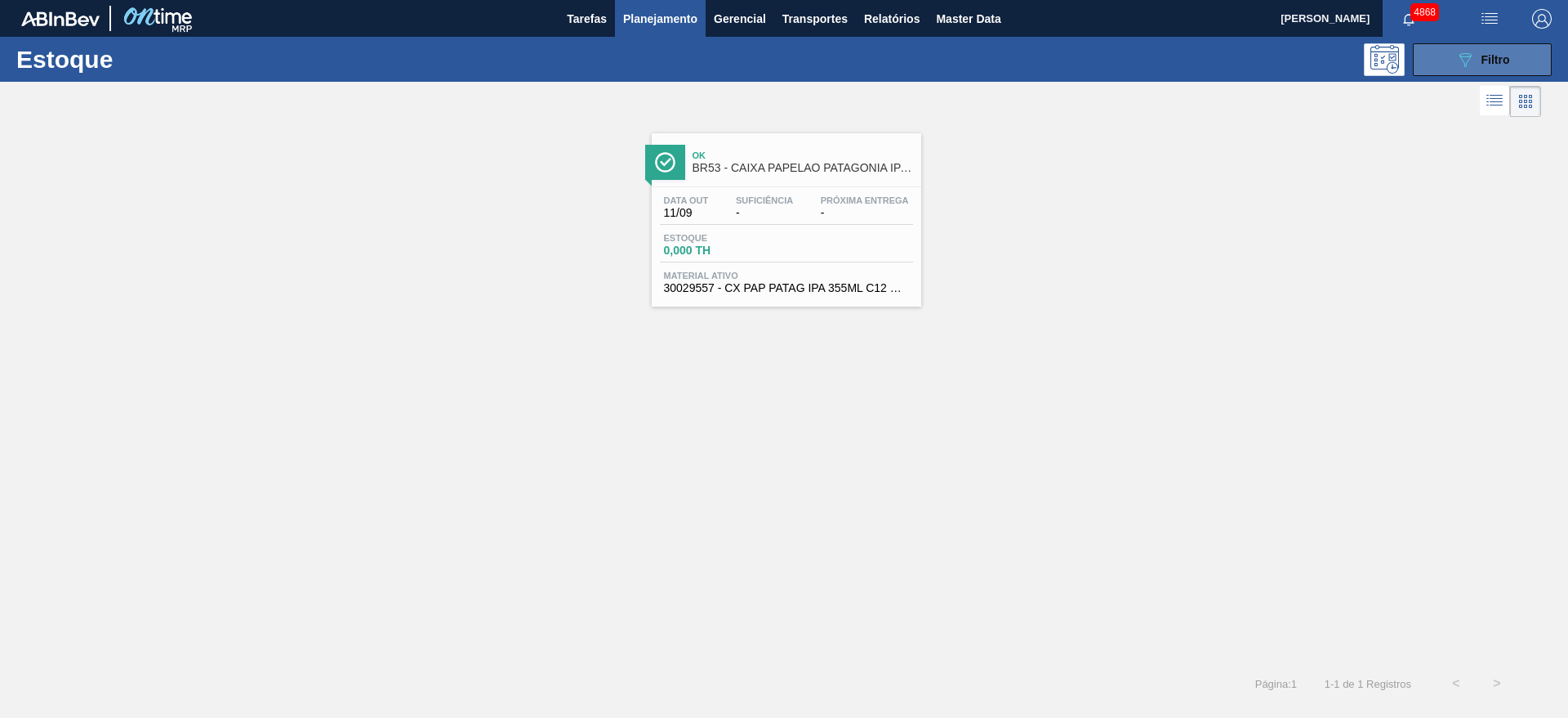
click at [1471, 57] on icon "089F7B8B-B2A5-4AFE-B5C0-19BA573D28AC" at bounding box center [1465, 60] width 20 height 20
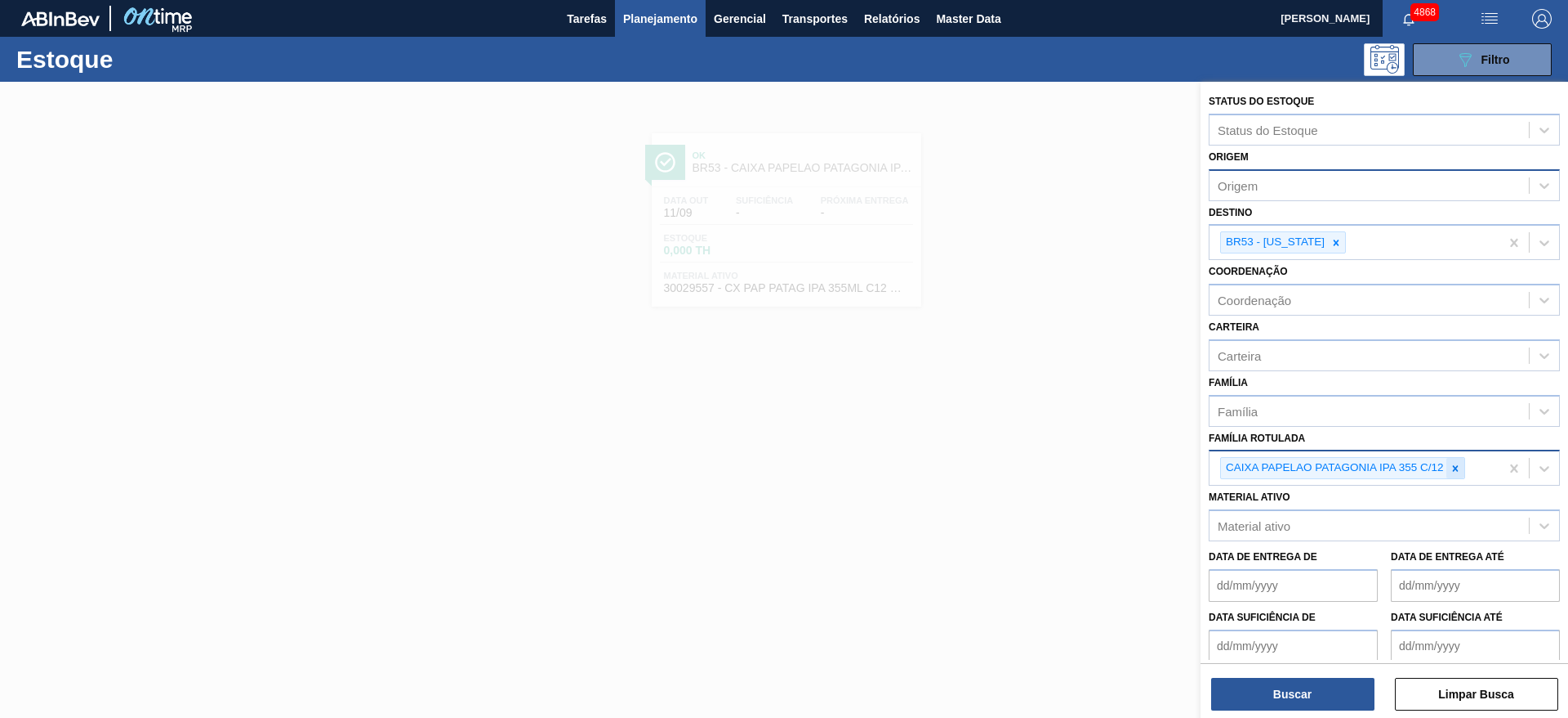
click at [1462, 463] on div at bounding box center [1456, 468] width 18 height 21
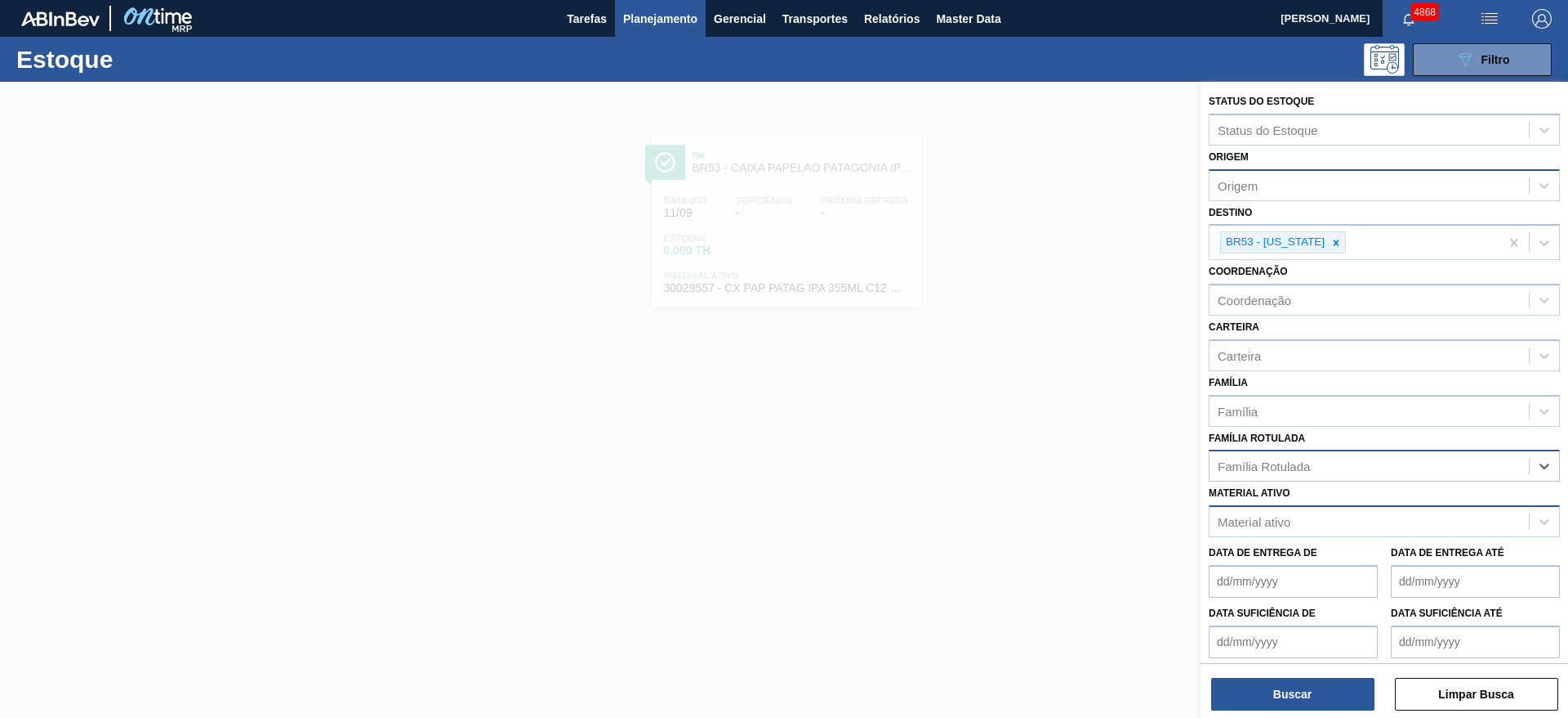
click at [1378, 512] on div "Material ativo" at bounding box center [1369, 522] width 319 height 23
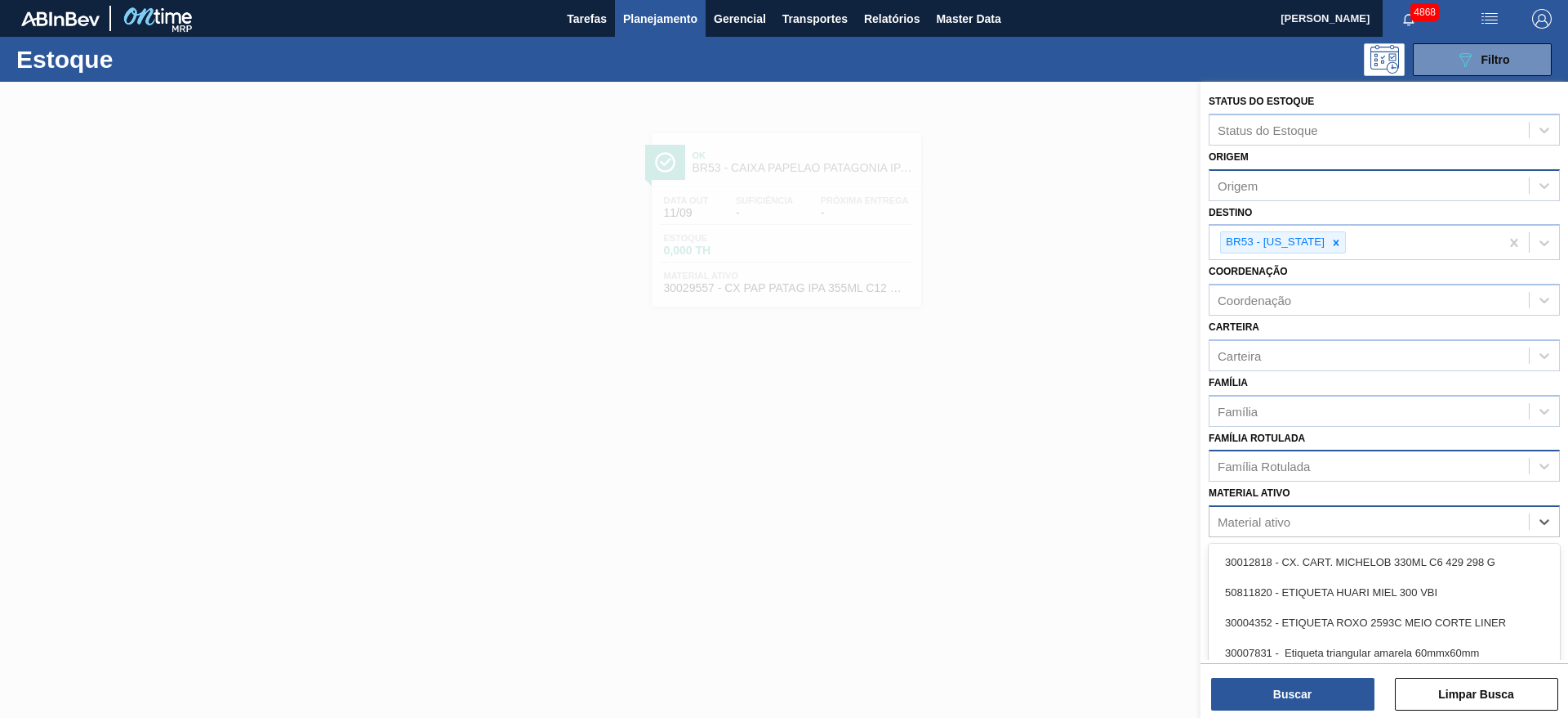
paste ativo "30005718"
type ativo "30005718"
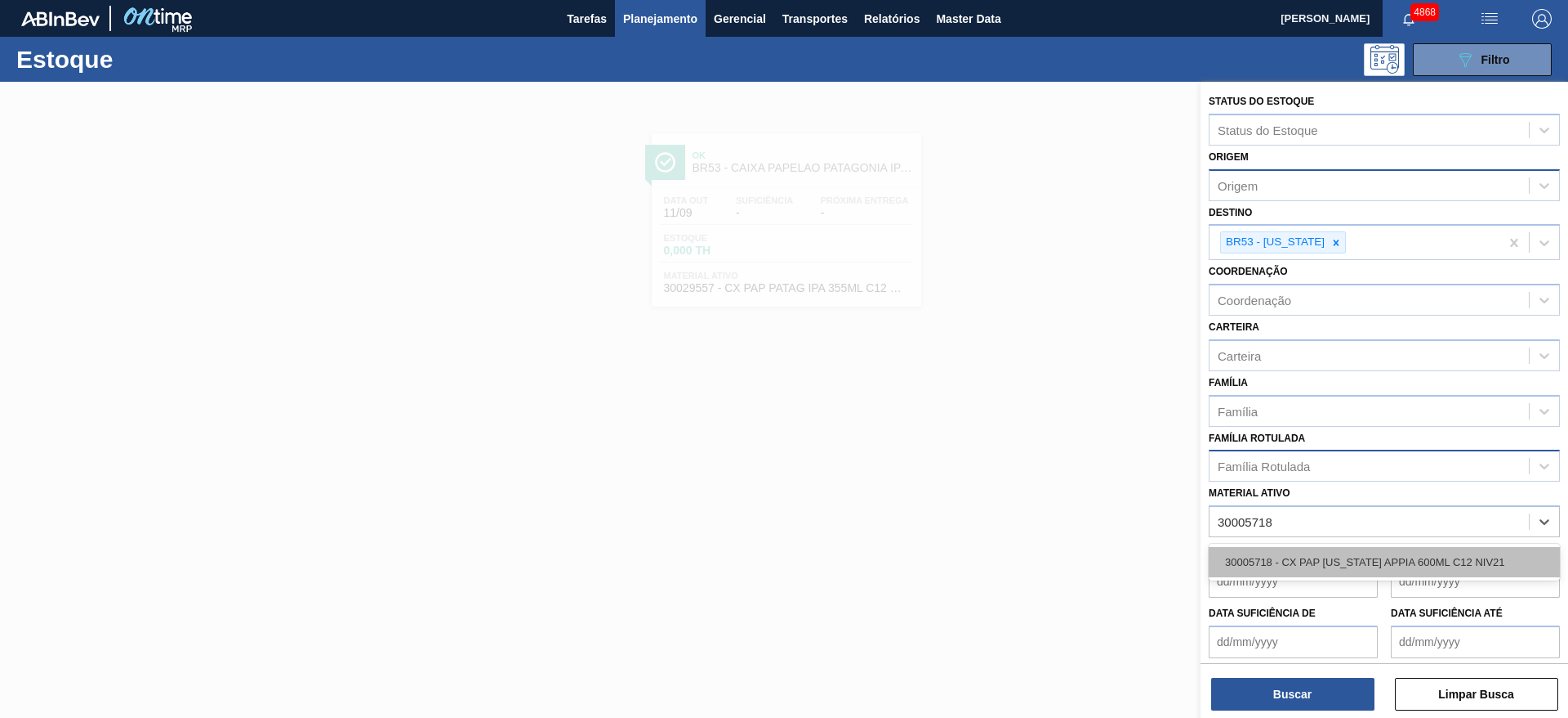
click at [1372, 553] on div "30005718 - CX PAP COLORADO APPIA 600ML C12 NIV21" at bounding box center [1384, 562] width 351 height 30
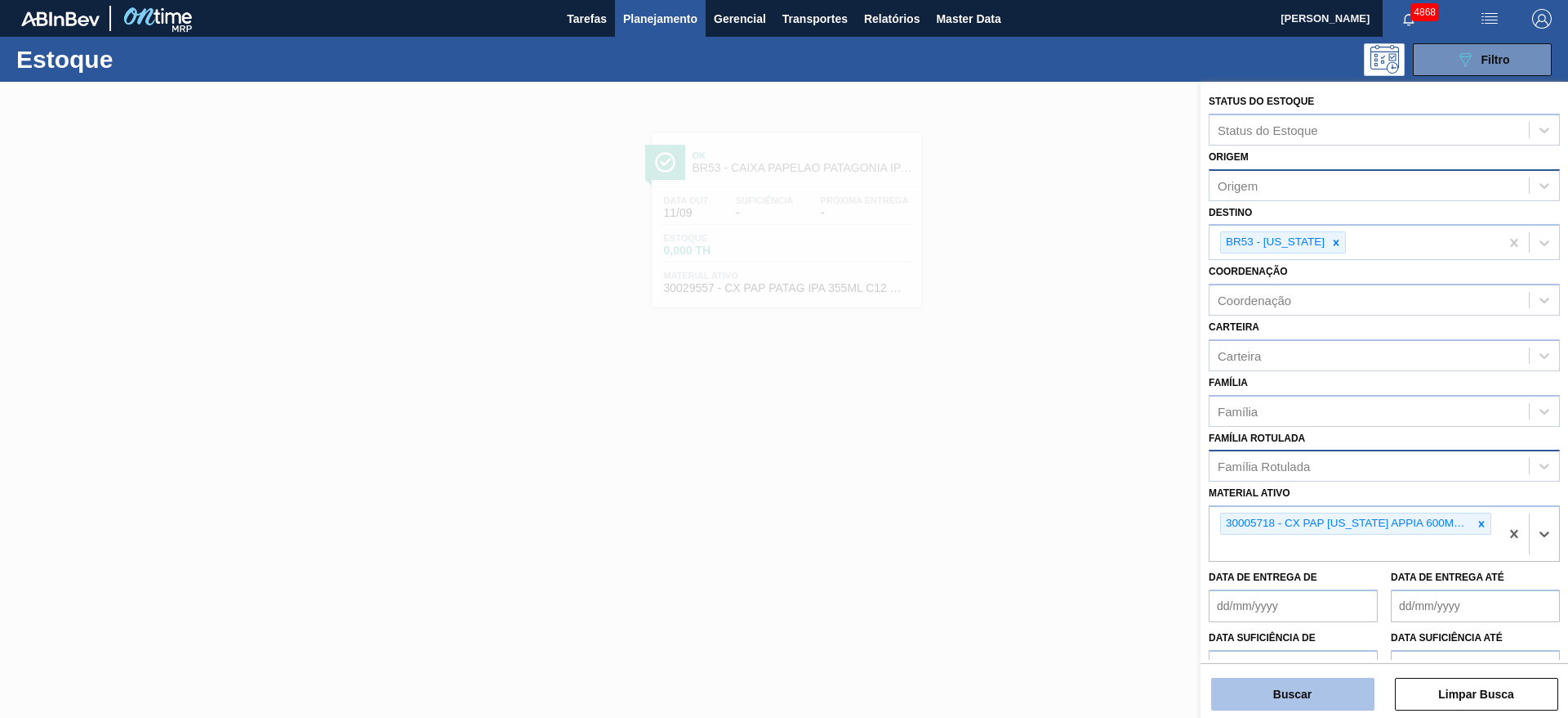
click at [1313, 681] on button "Buscar" at bounding box center [1293, 694] width 163 height 32
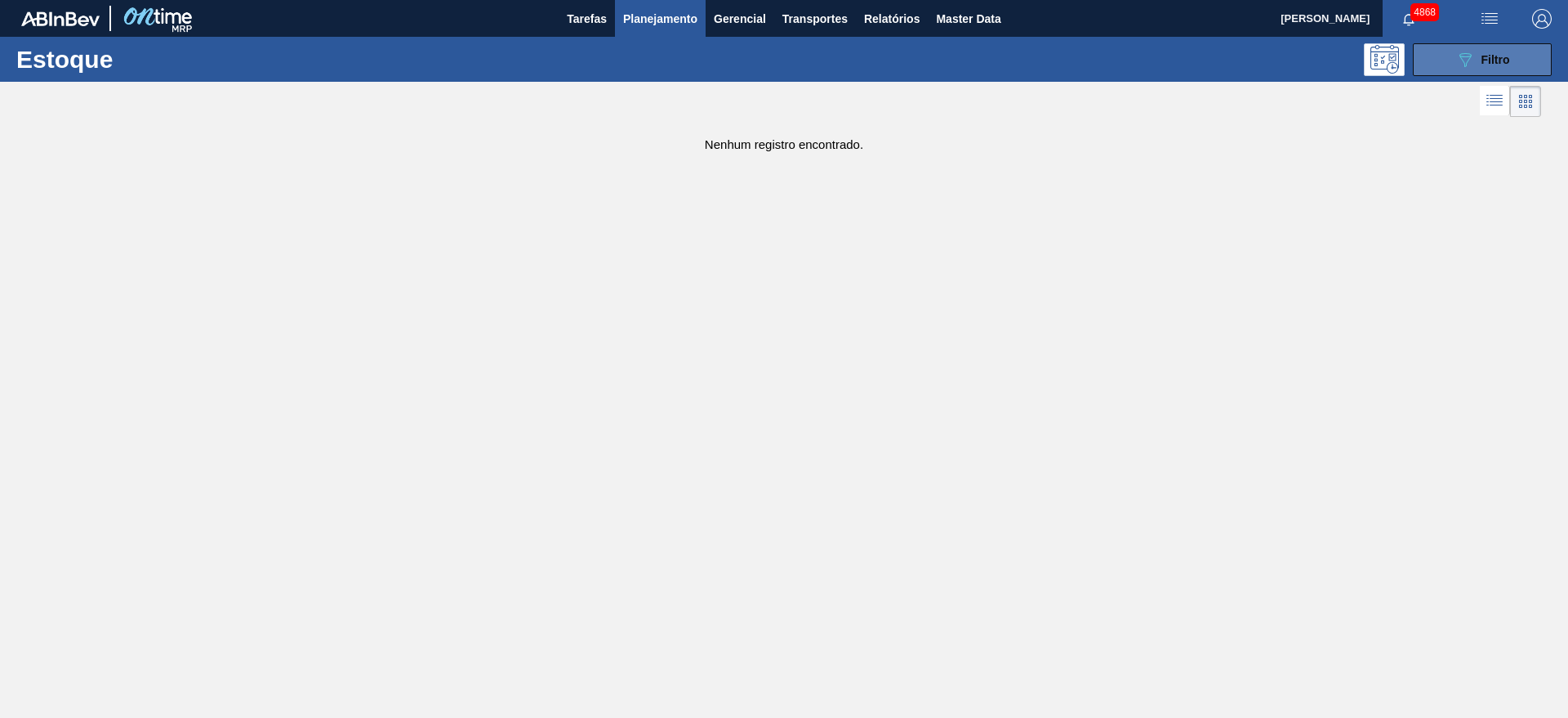
click at [1428, 66] on button "089F7B8B-B2A5-4AFE-B5C0-19BA573D28AC Filtro" at bounding box center [1482, 59] width 139 height 32
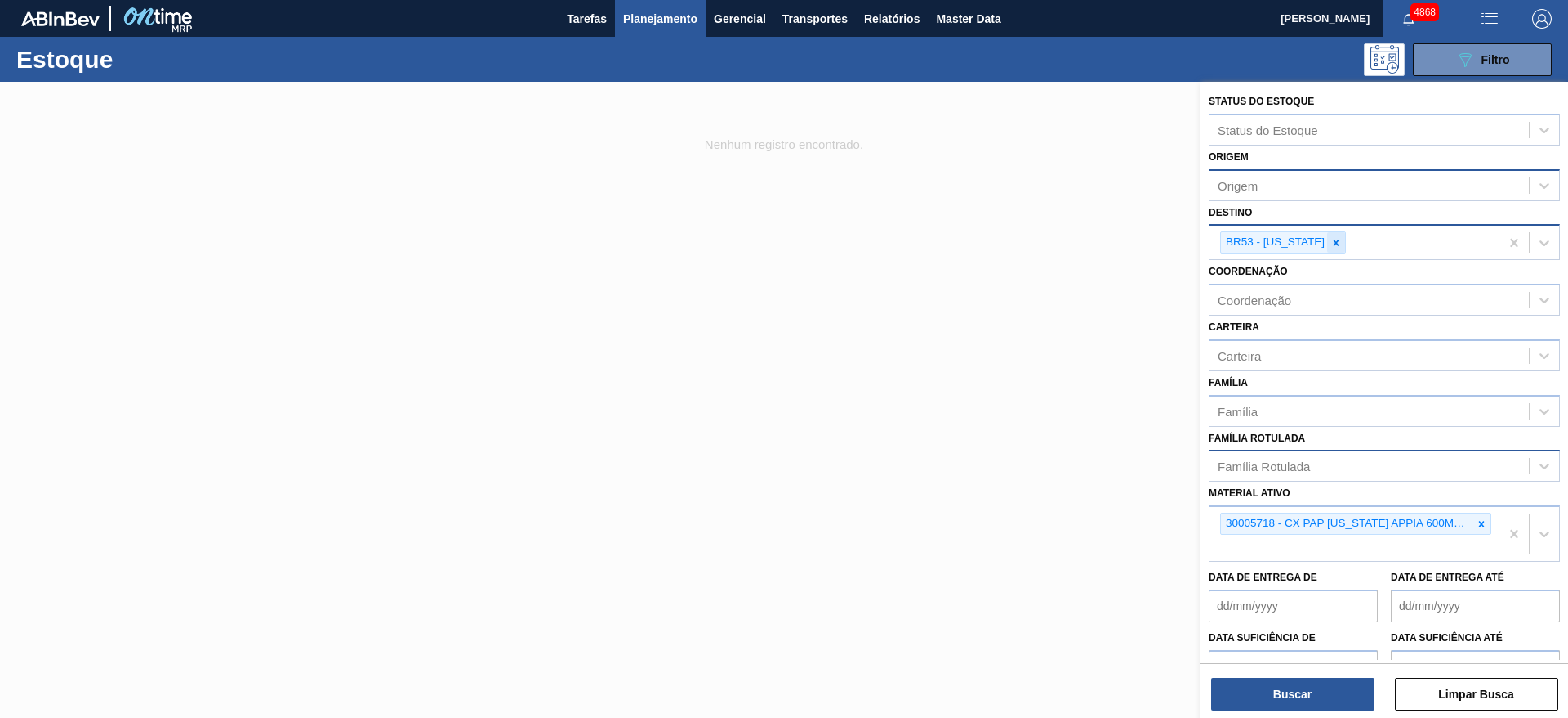
click at [1331, 237] on icon at bounding box center [1337, 243] width 12 height 12
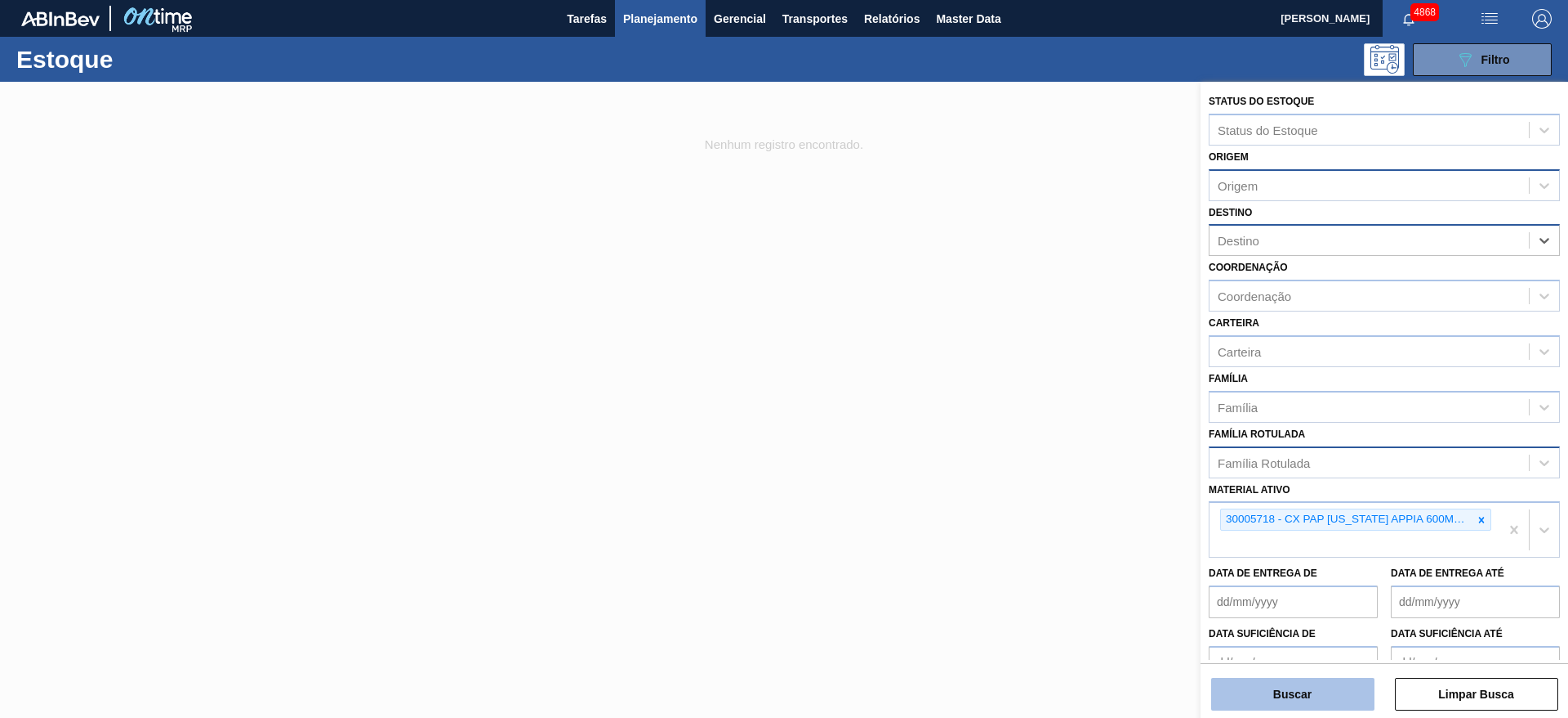
click at [1305, 694] on button "Buscar" at bounding box center [1293, 694] width 163 height 32
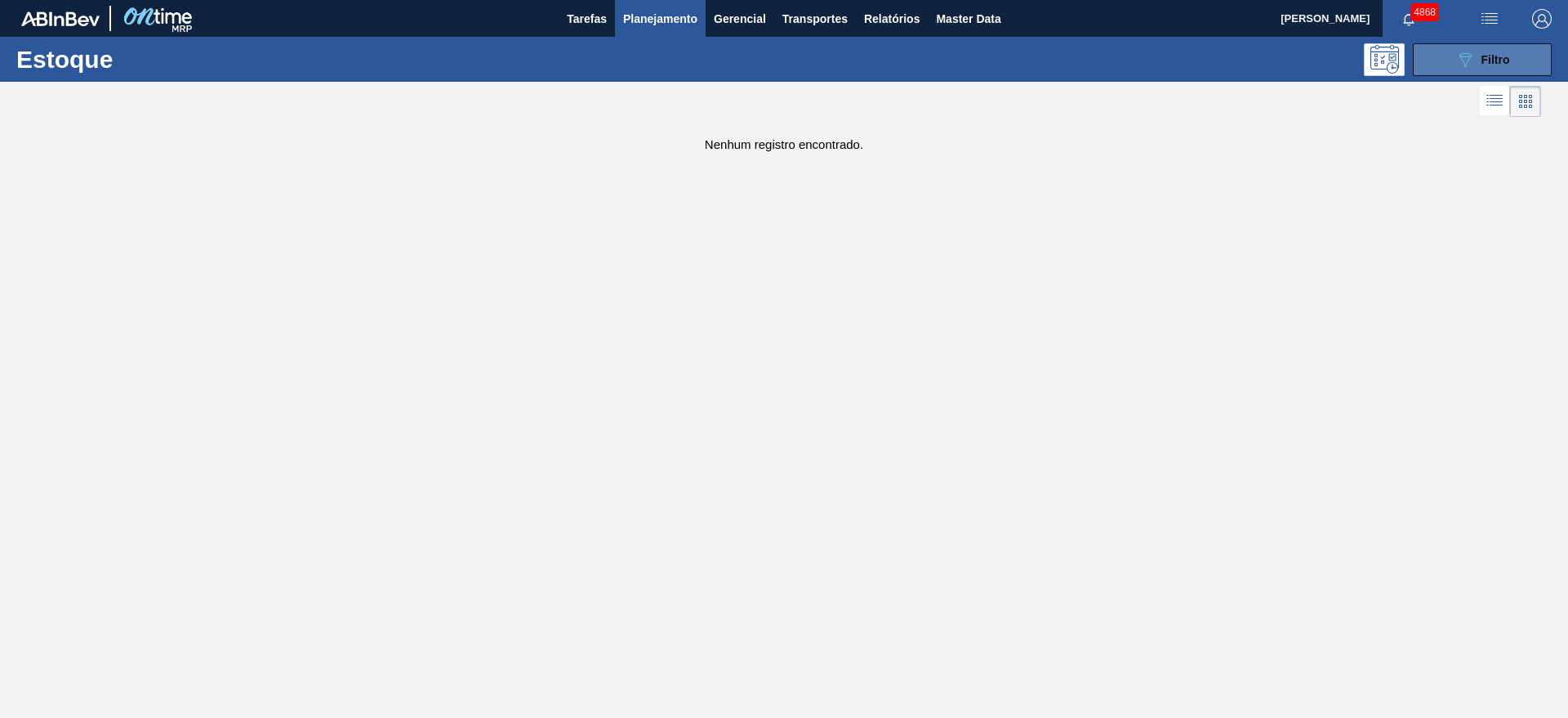
click at [1434, 59] on button "089F7B8B-B2A5-4AFE-B5C0-19BA573D28AC Filtro" at bounding box center [1482, 59] width 139 height 32
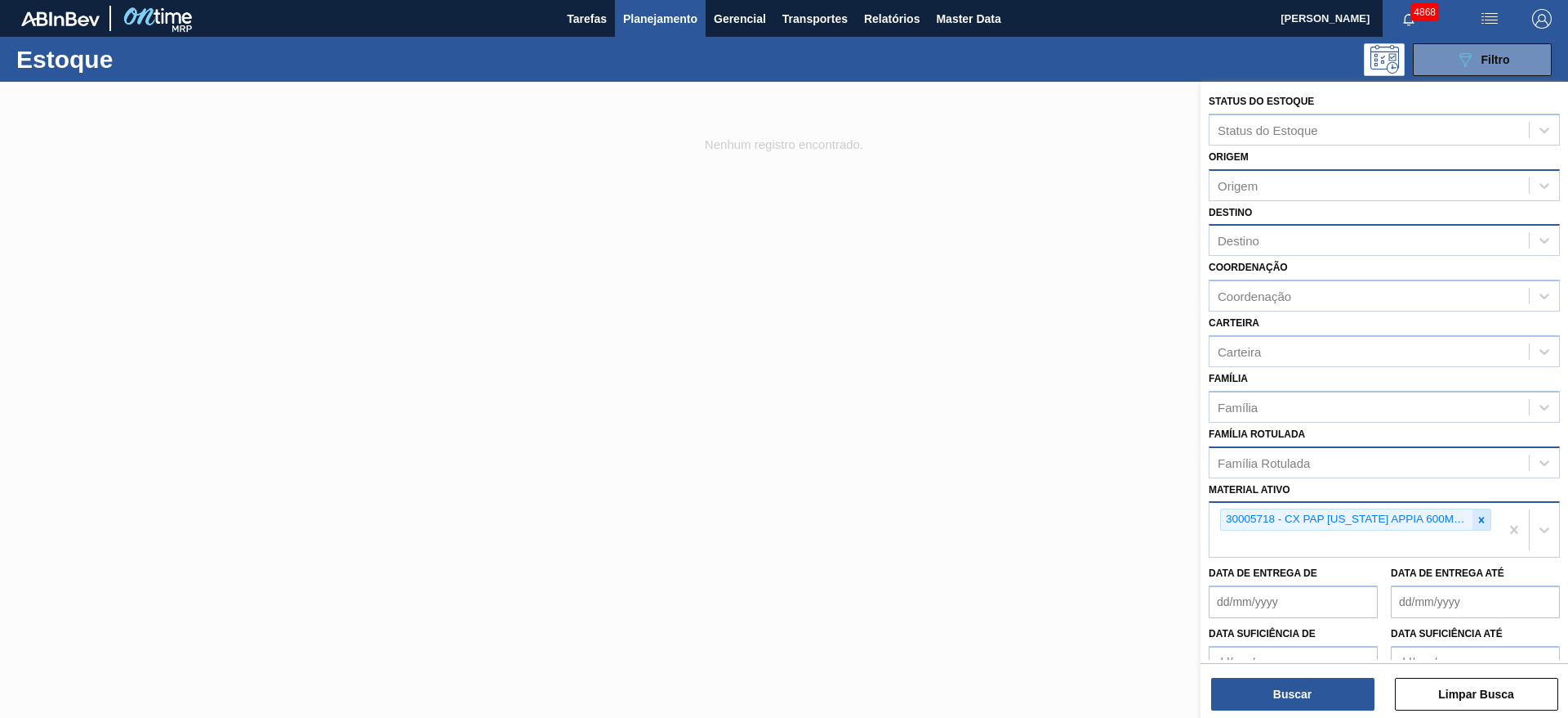
click at [1484, 520] on icon at bounding box center [1482, 520] width 12 height 12
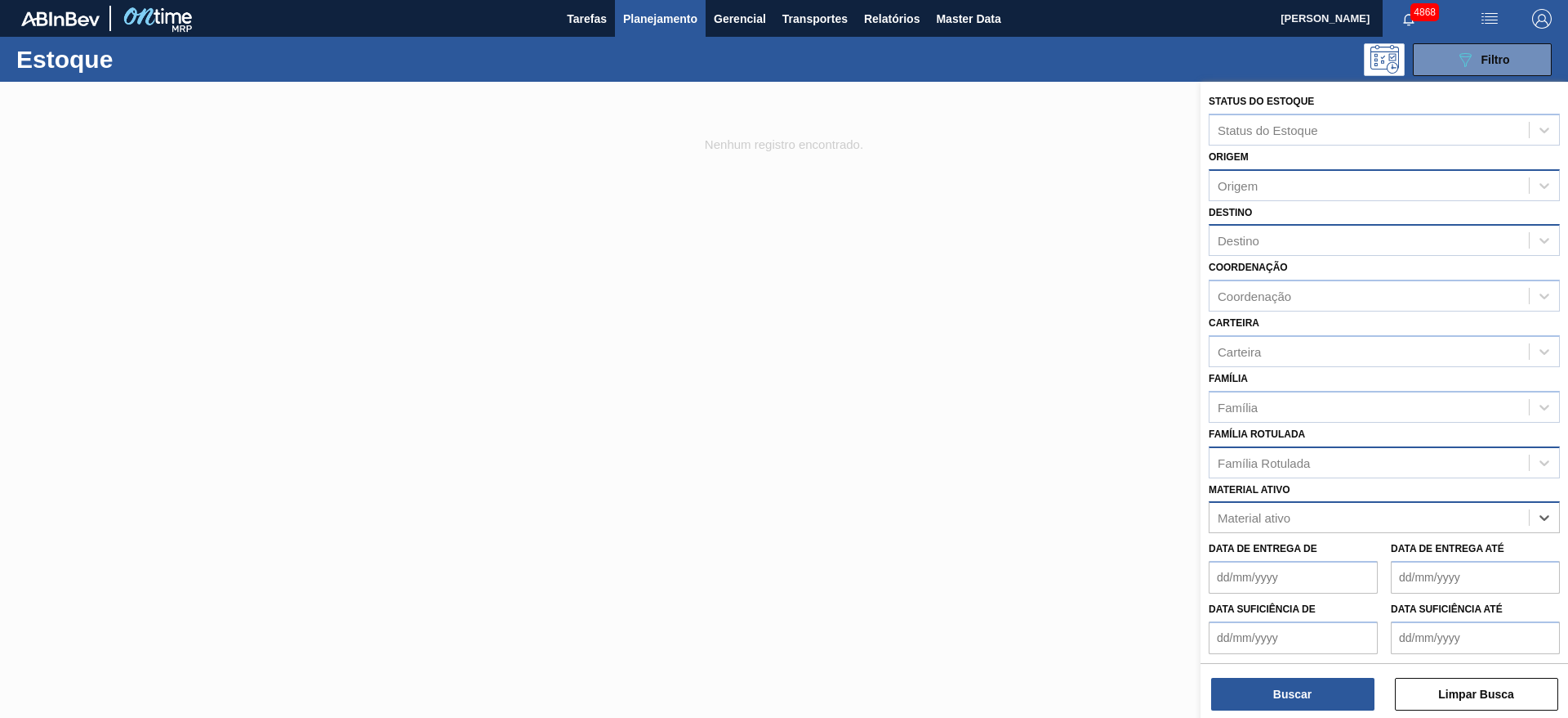
click at [1363, 456] on div "Família Rotulada" at bounding box center [1369, 462] width 319 height 23
click at [1249, 463] on Rotulada "caixa papelao colo" at bounding box center [1268, 462] width 103 height 14
drag, startPoint x: 1268, startPoint y: 465, endPoint x: 1296, endPoint y: 458, distance: 28.9
click at [1296, 458] on Rotulada "caixa papelao colo" at bounding box center [1268, 462] width 103 height 14
type Rotulada "caixa pap colo"
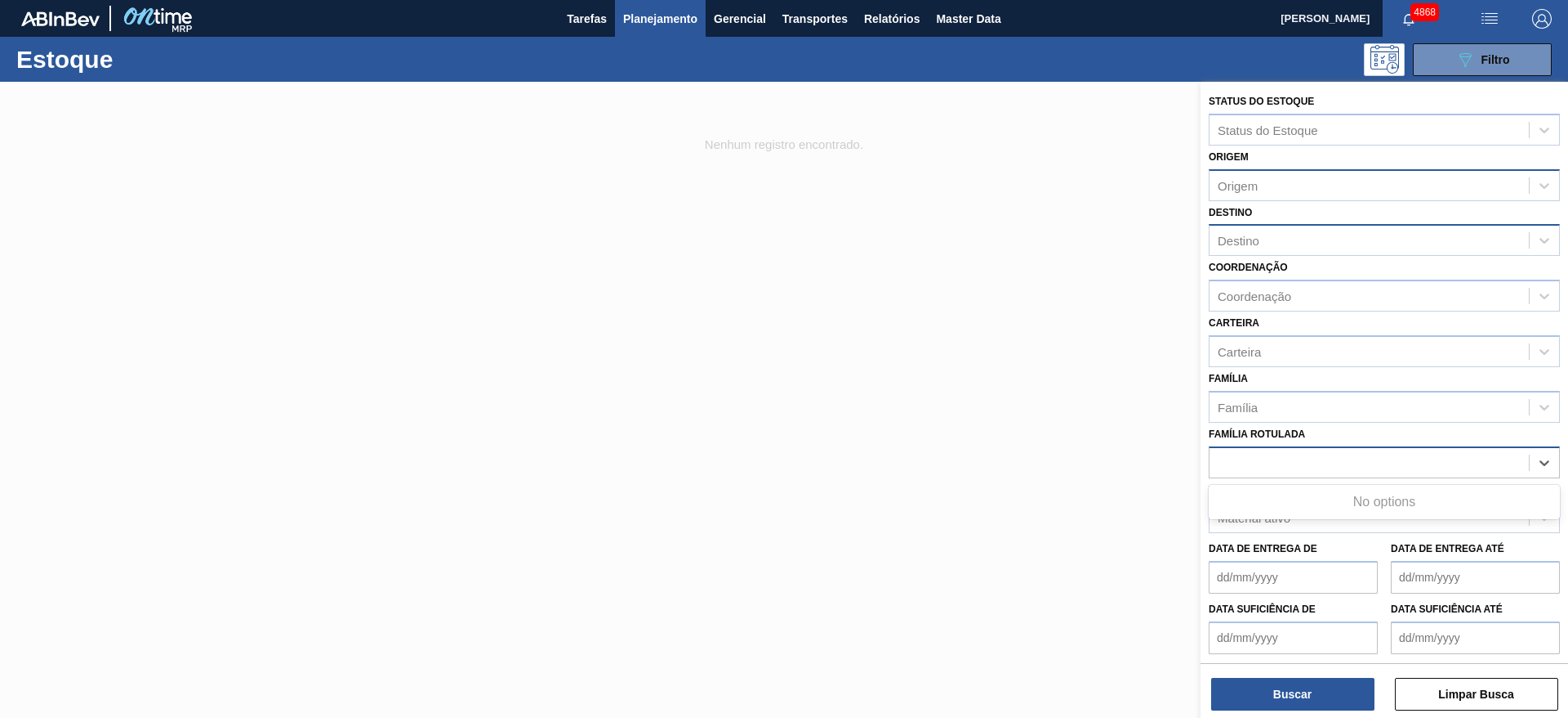
click at [1314, 463] on div "caixa pap colo" at bounding box center [1369, 462] width 319 height 23
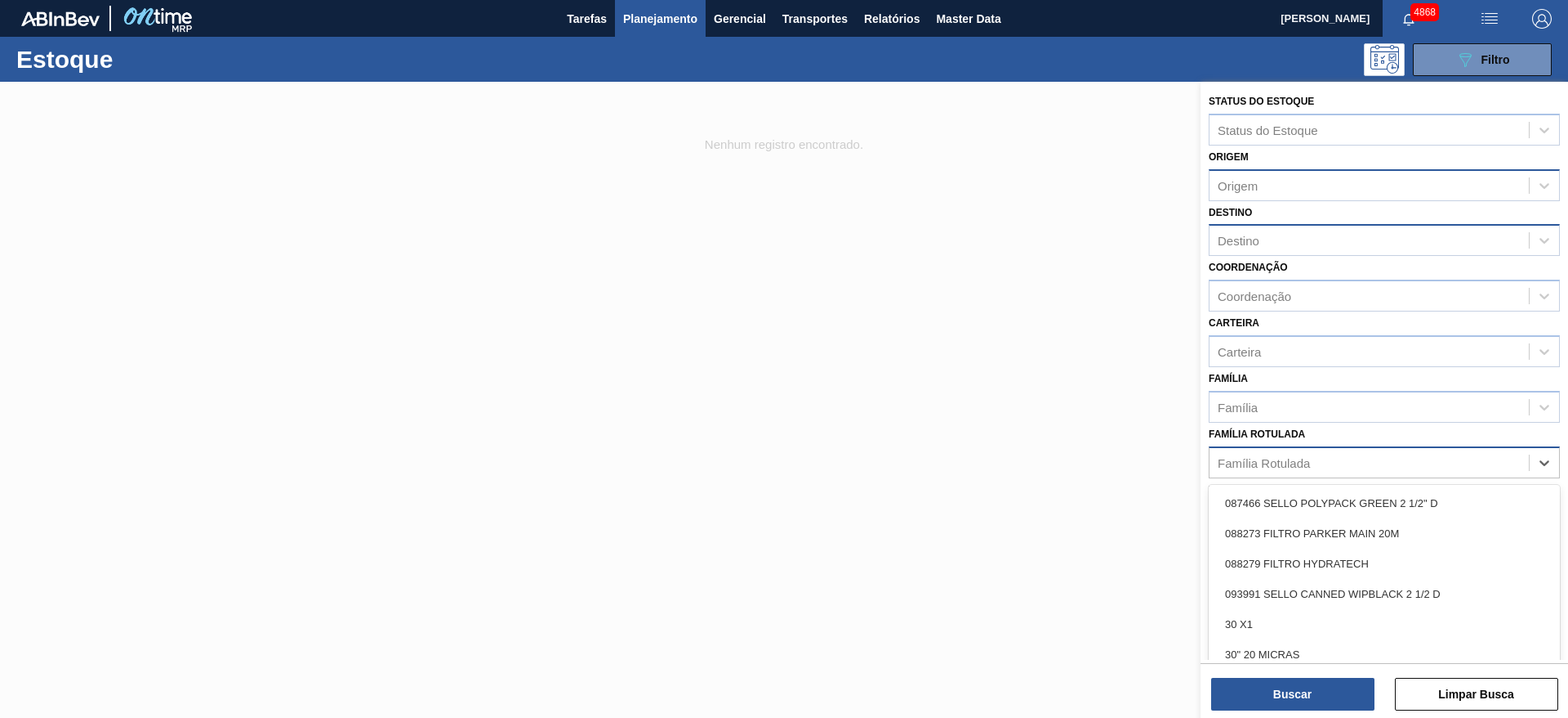
click at [1306, 463] on div "Família Rotulada" at bounding box center [1263, 462] width 93 height 14
type Rotulada "caixa pap"
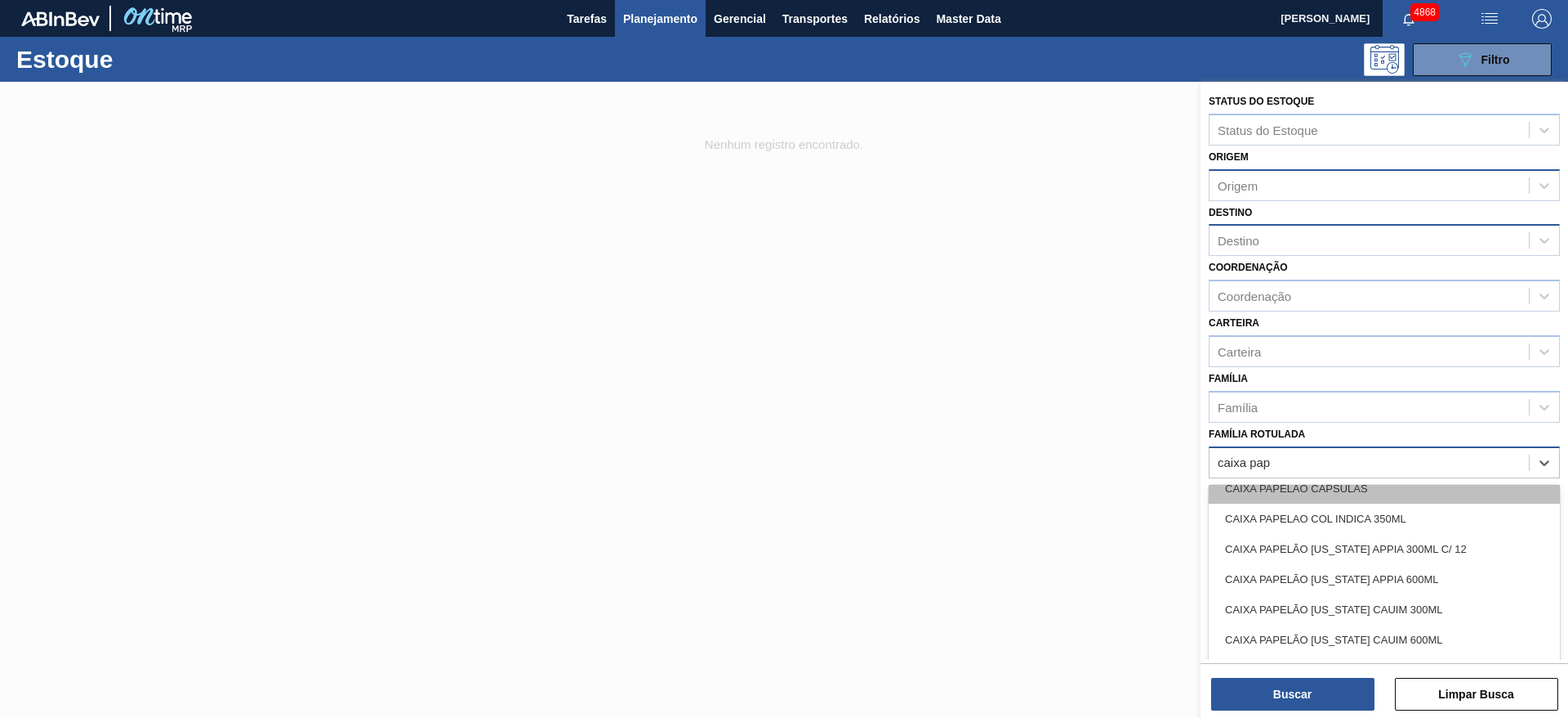
scroll to position [1594, 0]
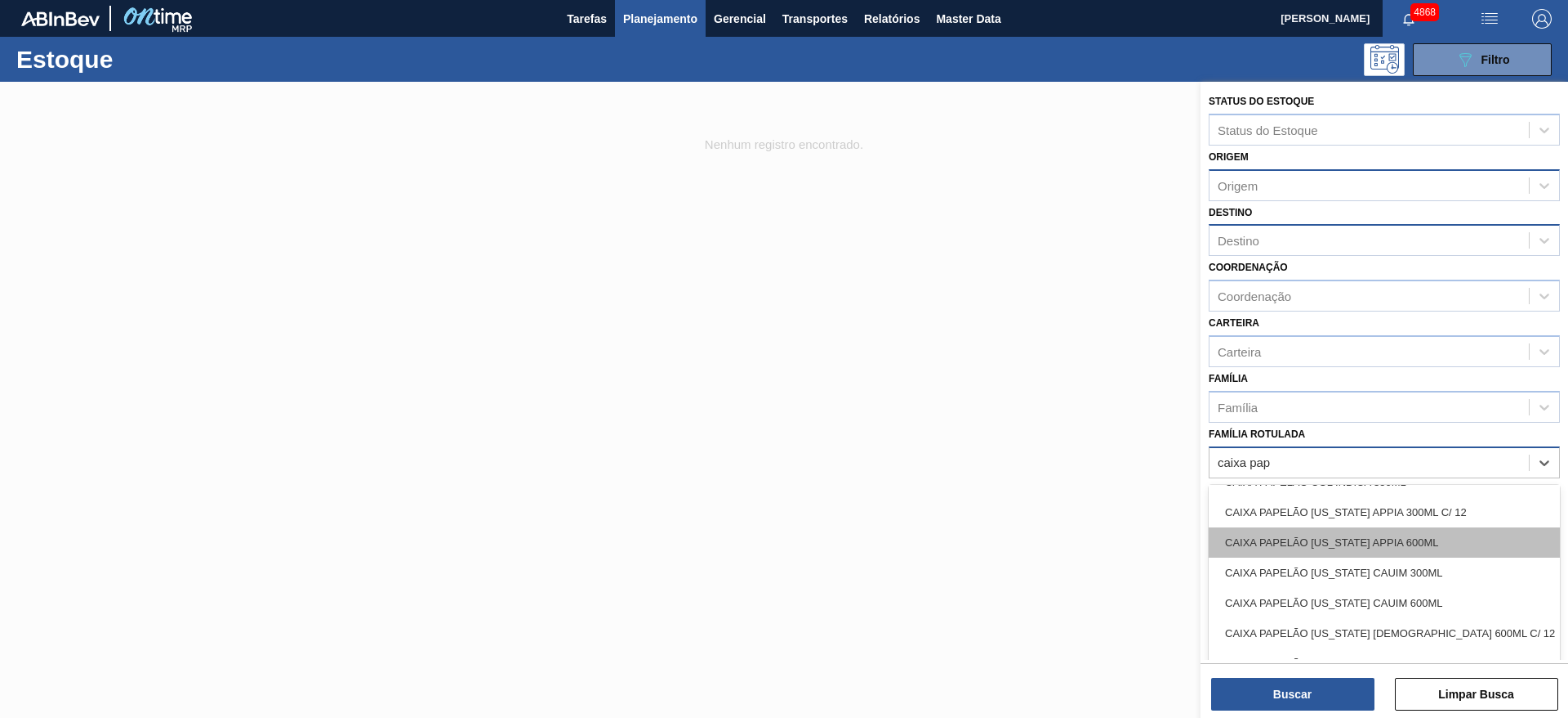
click at [1461, 538] on div "CAIXA PAPELÃO COLORADO APPIA 600ML" at bounding box center [1384, 542] width 351 height 30
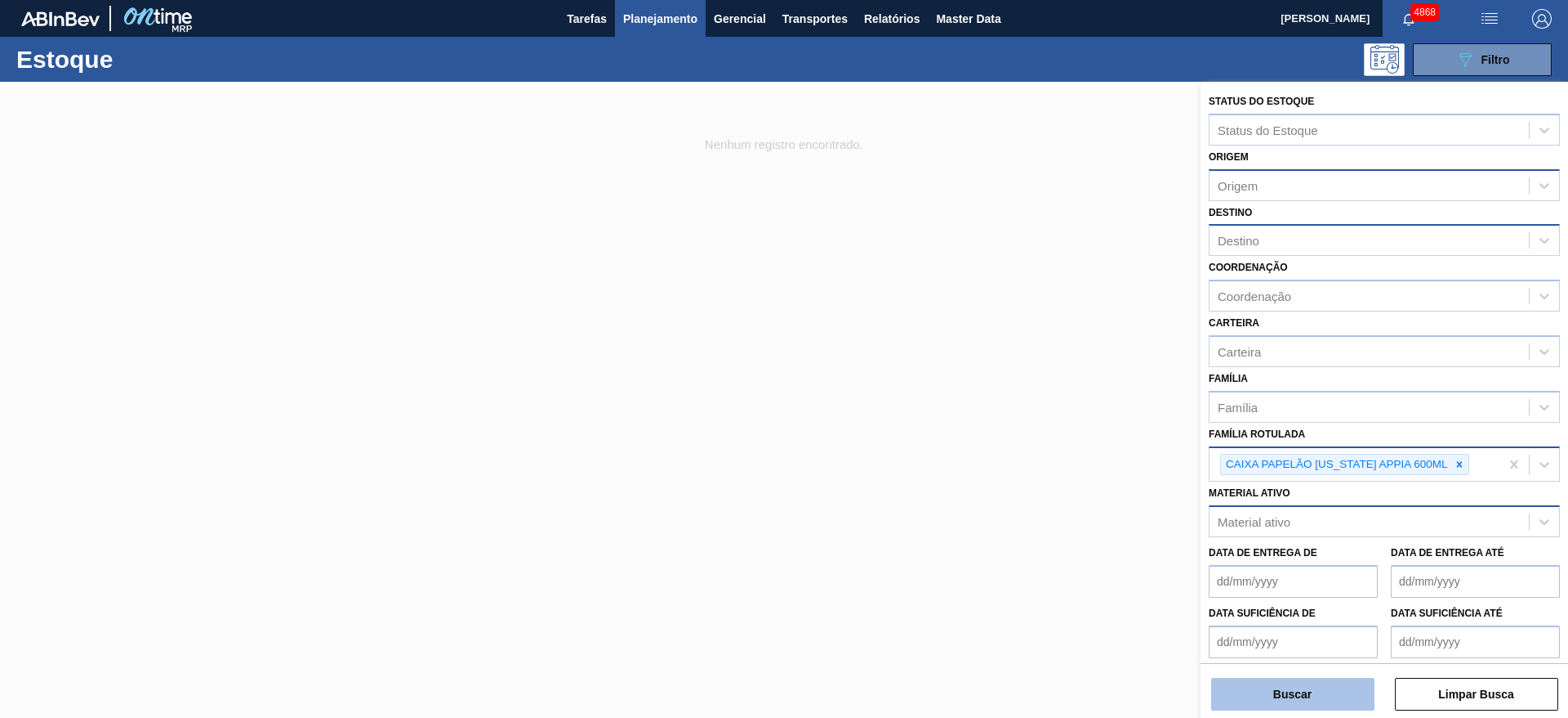
click at [1333, 702] on button "Buscar" at bounding box center [1293, 694] width 163 height 32
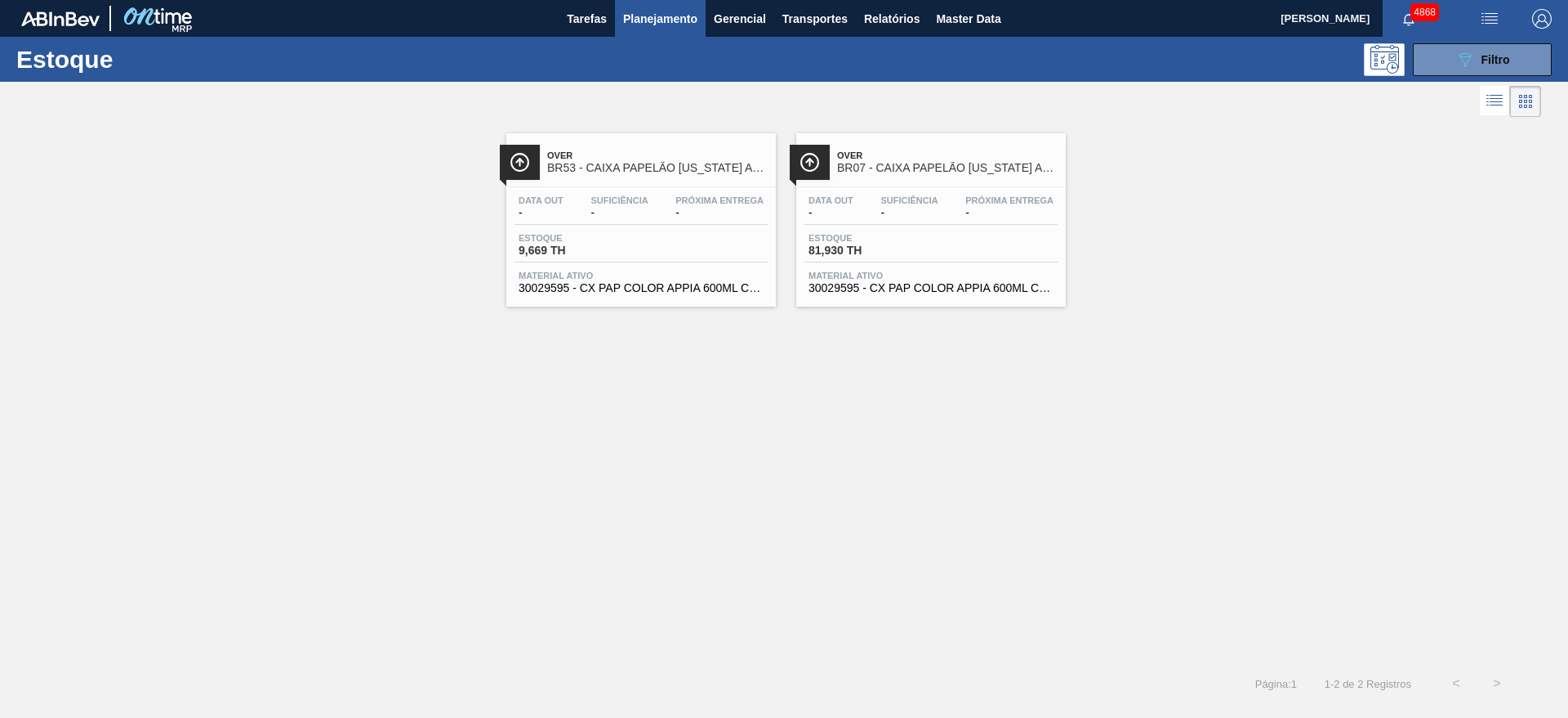
click at [708, 235] on div "Estoque 9,669 TH" at bounding box center [640, 247] width 253 height 29
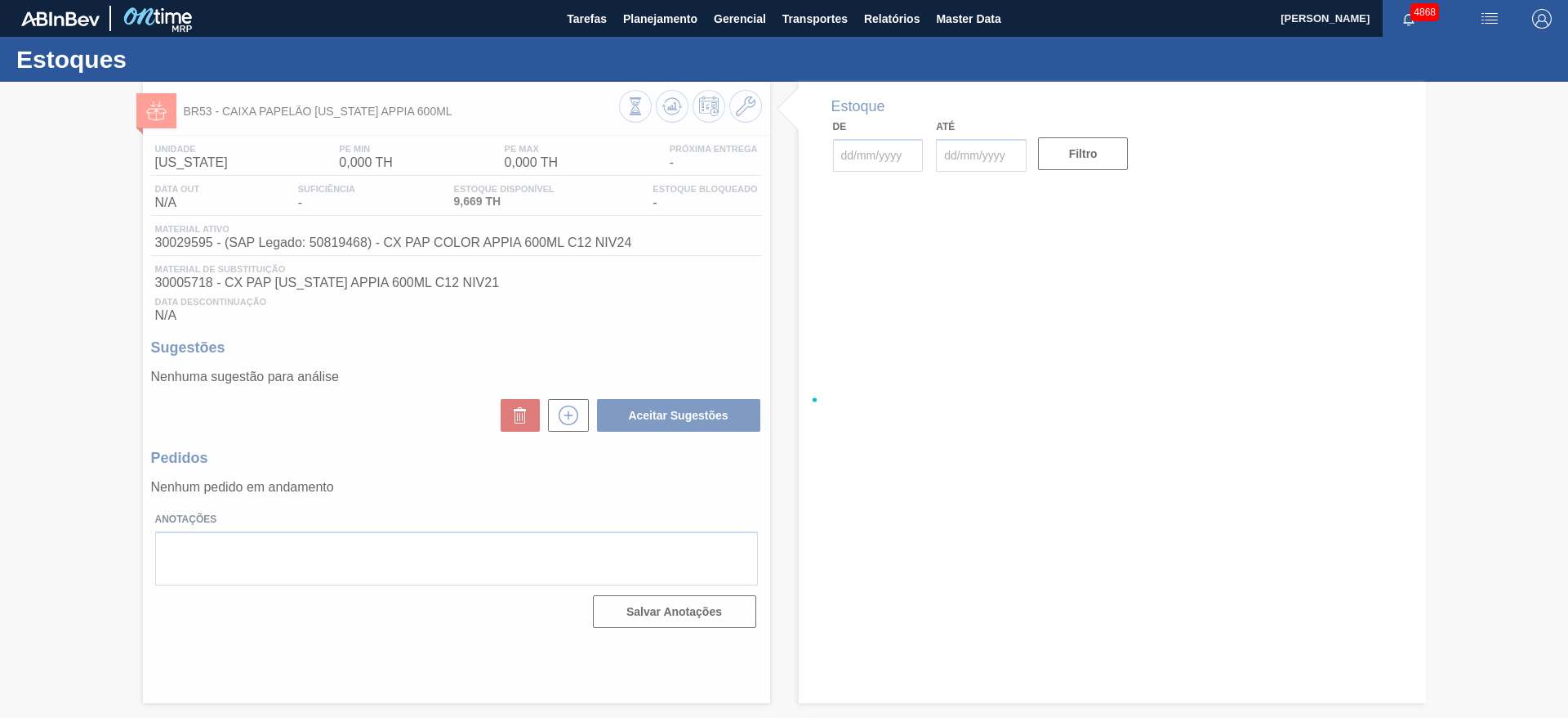
type input "11/09/2025"
type input "28/10/2025"
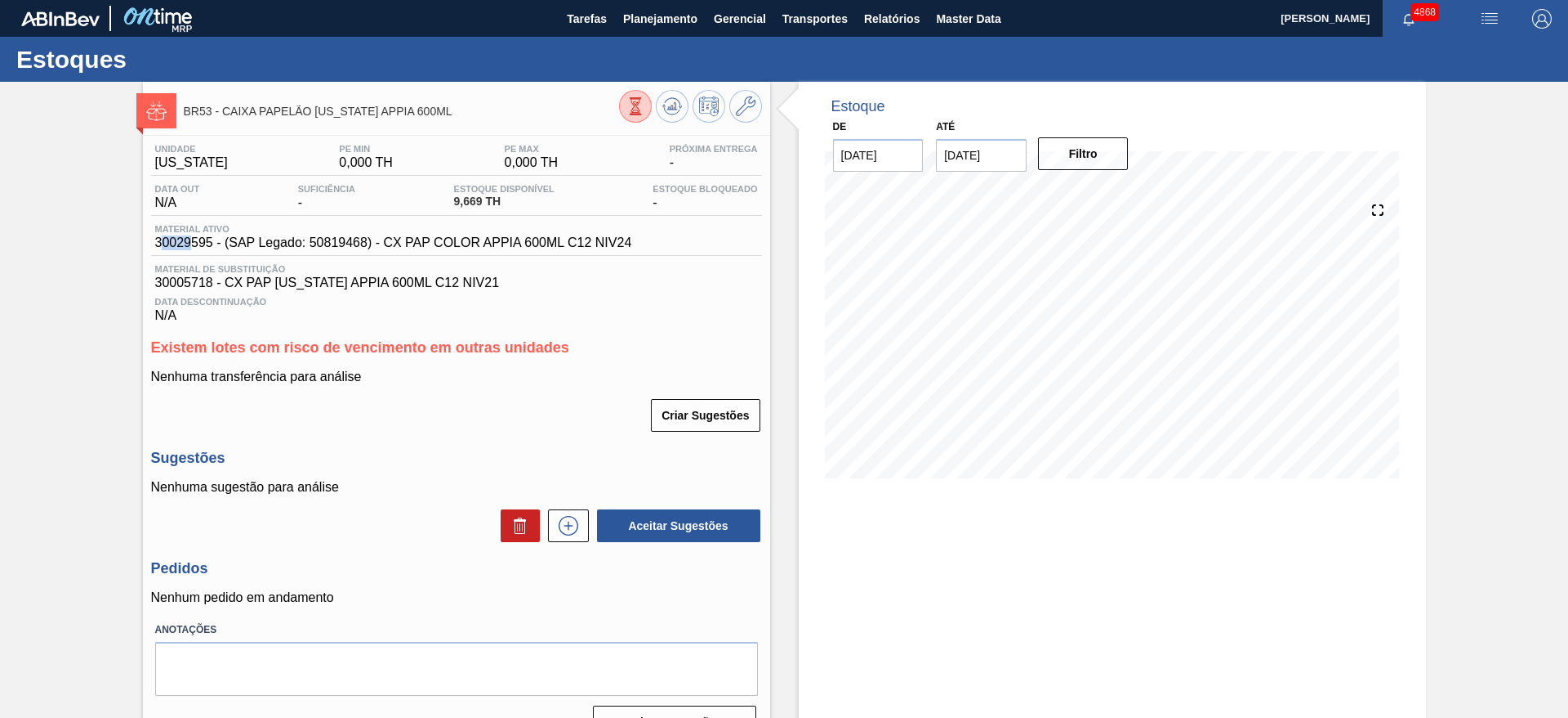
drag, startPoint x: 158, startPoint y: 241, endPoint x: 194, endPoint y: 253, distance: 37.9
click at [194, 253] on div "Material ativo 30029595 - (SAP Legado: 50819468) - CX PAP COLOR APPIA 600ML C12…" at bounding box center [457, 239] width 611 height 32
drag, startPoint x: 153, startPoint y: 244, endPoint x: 213, endPoint y: 242, distance: 60.0
click at [213, 242] on div "Material ativo 30029595 - (SAP Legado: 50819468) - CX PAP COLOR APPIA 600ML C12…" at bounding box center [393, 236] width 485 height 26
copy span "30029595"
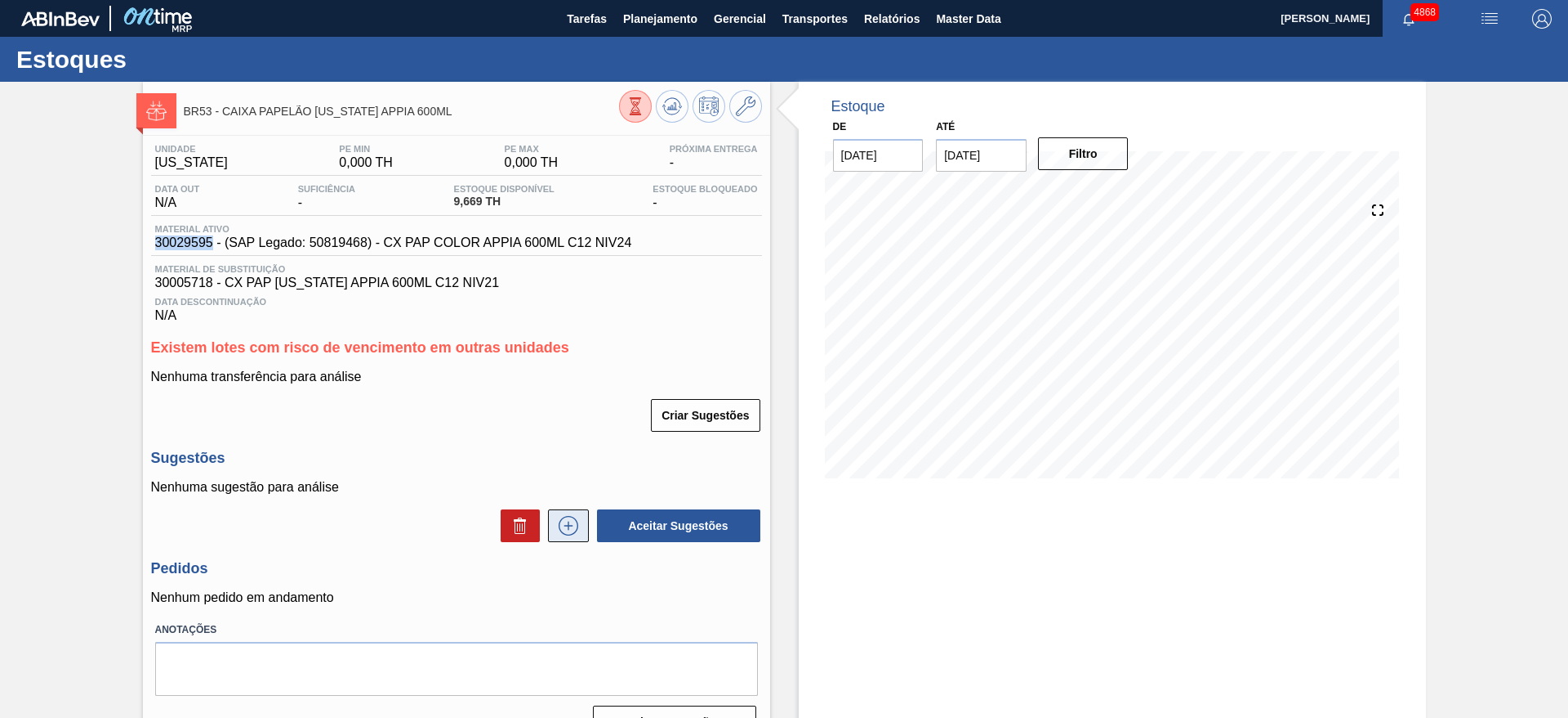
click at [570, 527] on icon at bounding box center [568, 526] width 26 height 20
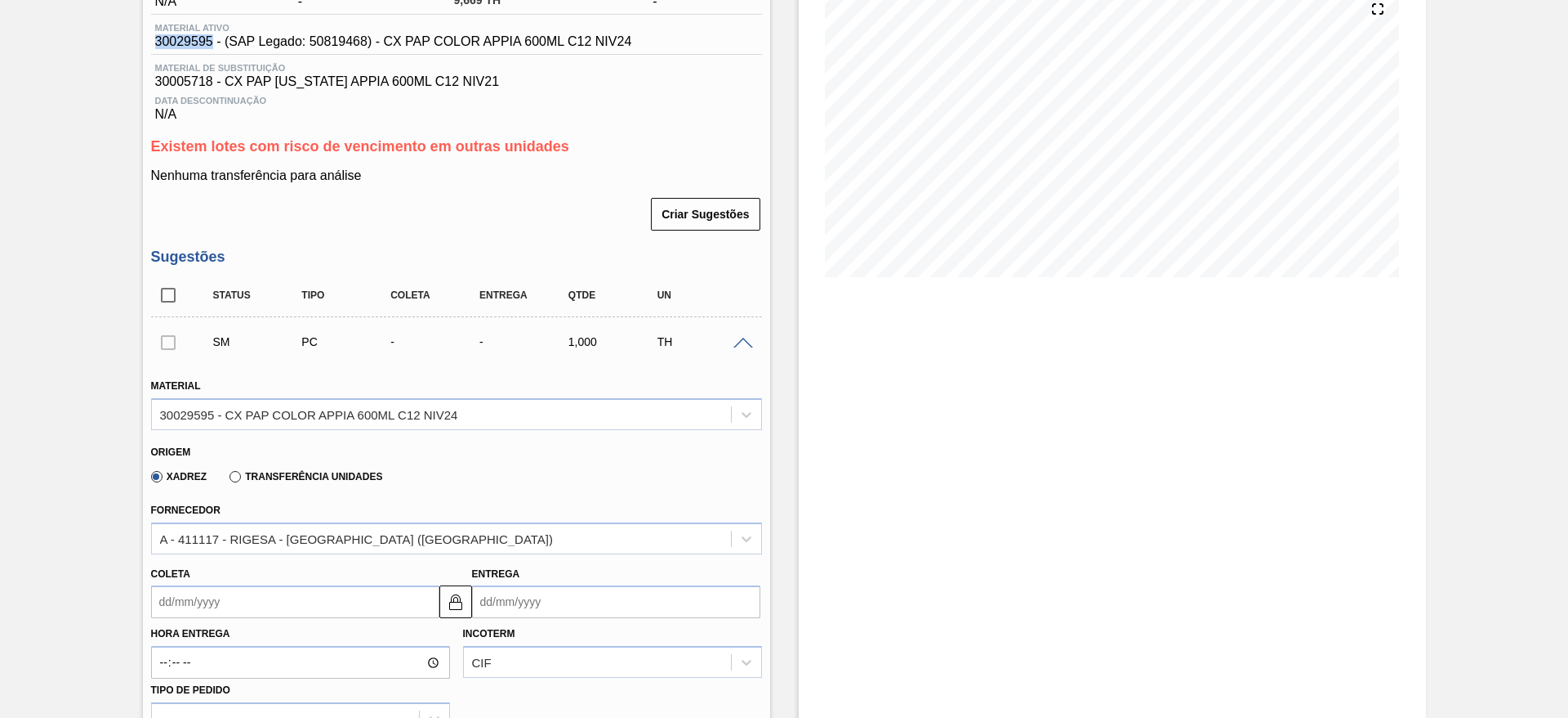
scroll to position [245, 0]
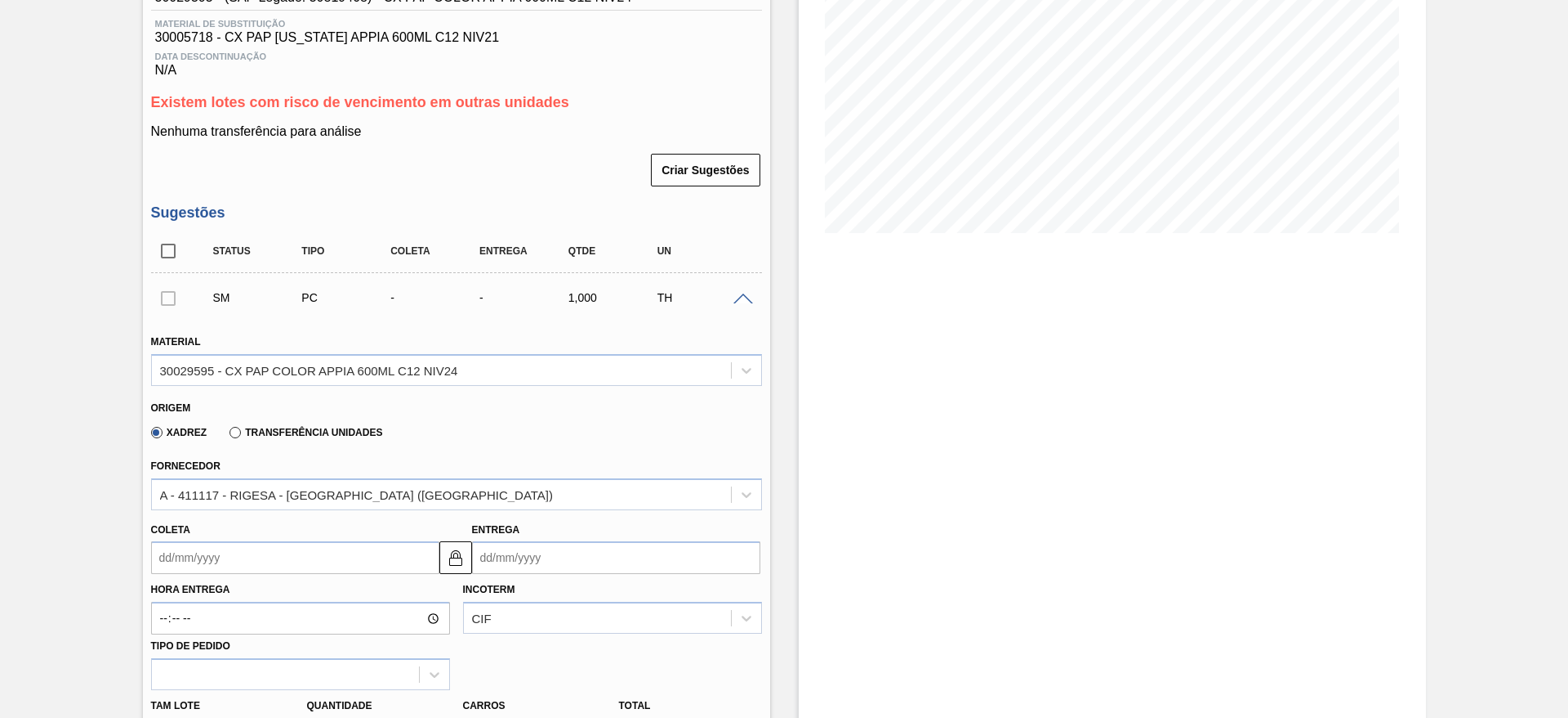
click at [216, 553] on input "Coleta" at bounding box center [295, 557] width 288 height 32
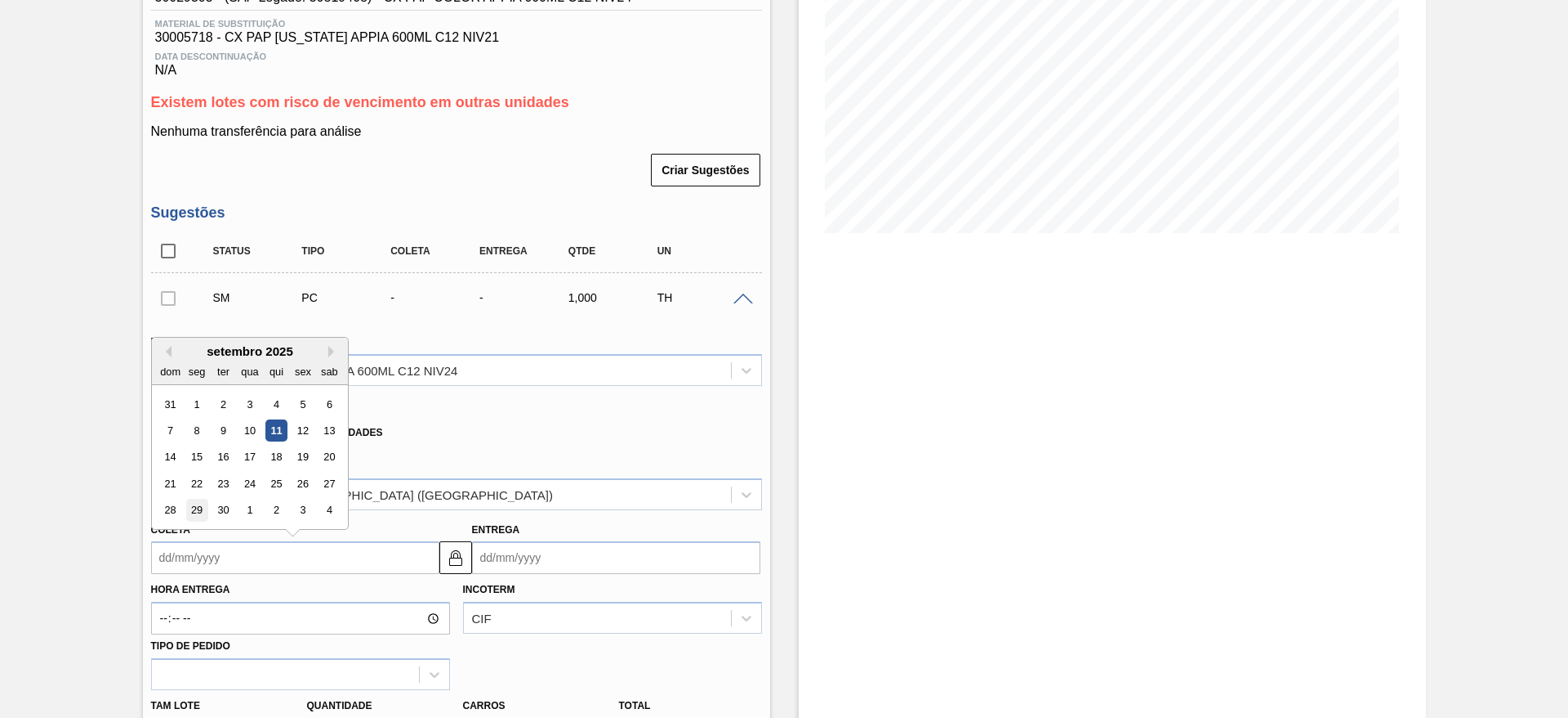
click at [192, 512] on div "29" at bounding box center [196, 510] width 22 height 22
type input "29/09/2025"
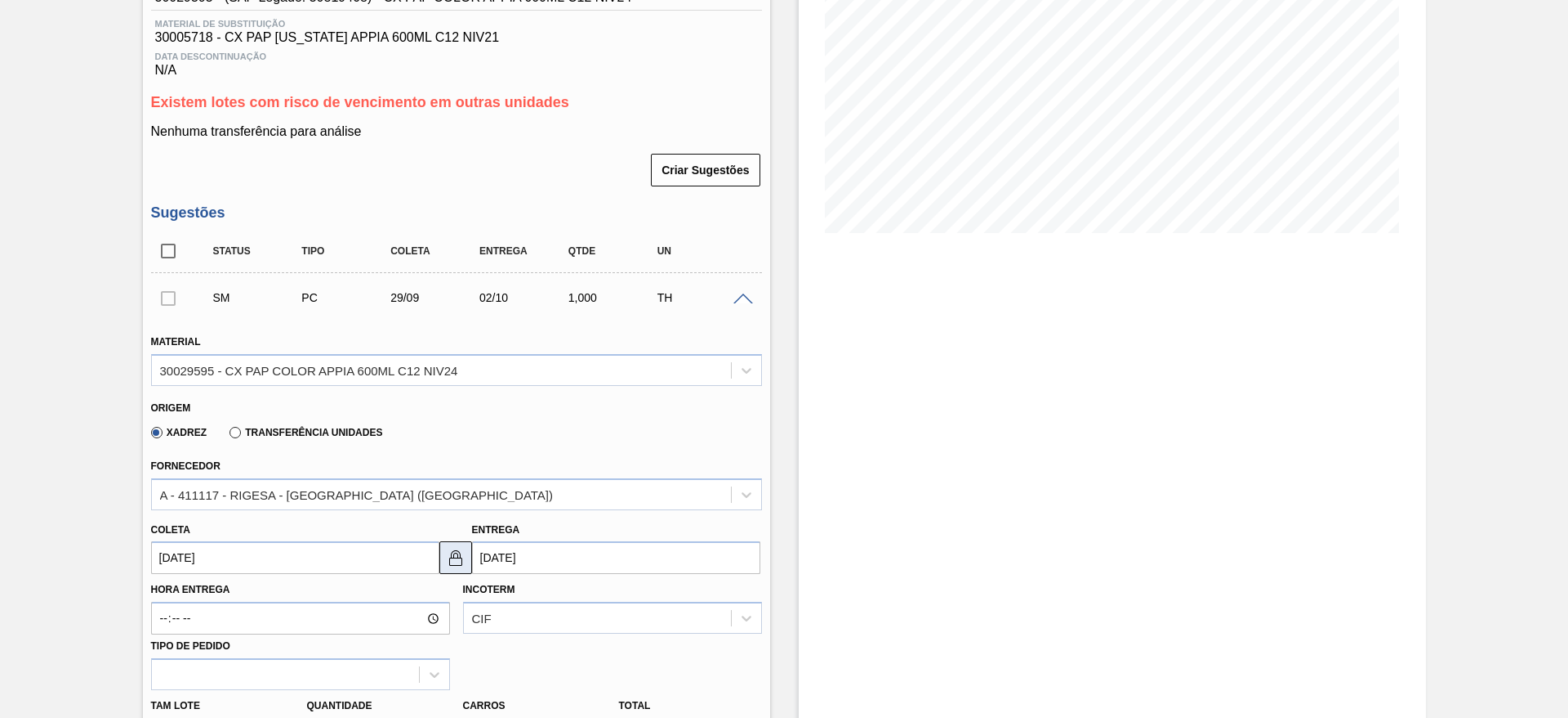
click at [456, 556] on img at bounding box center [456, 558] width 20 height 20
click at [503, 548] on input "02/10/2025" at bounding box center [616, 557] width 288 height 32
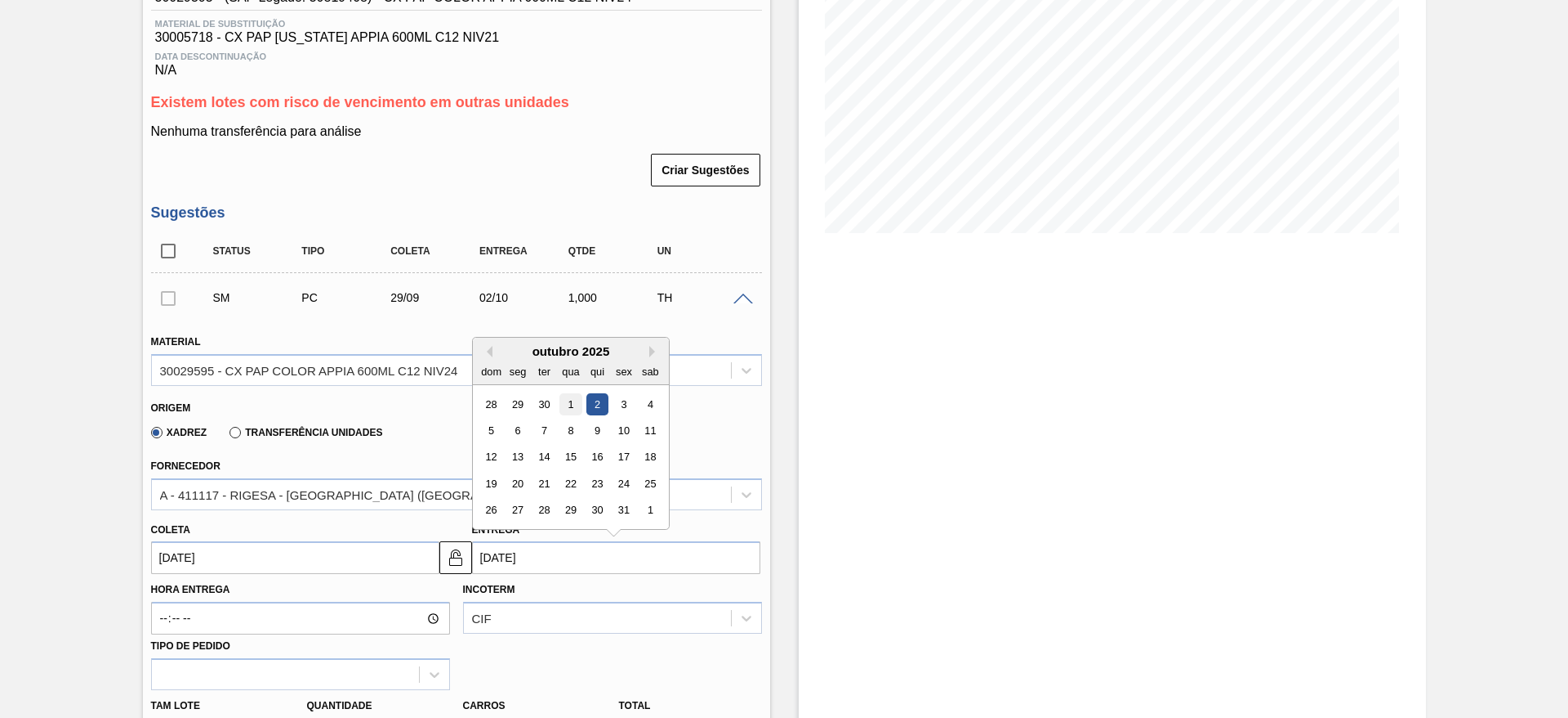
click at [571, 397] on div "1" at bounding box center [570, 403] width 22 height 22
type input "01/10/2025"
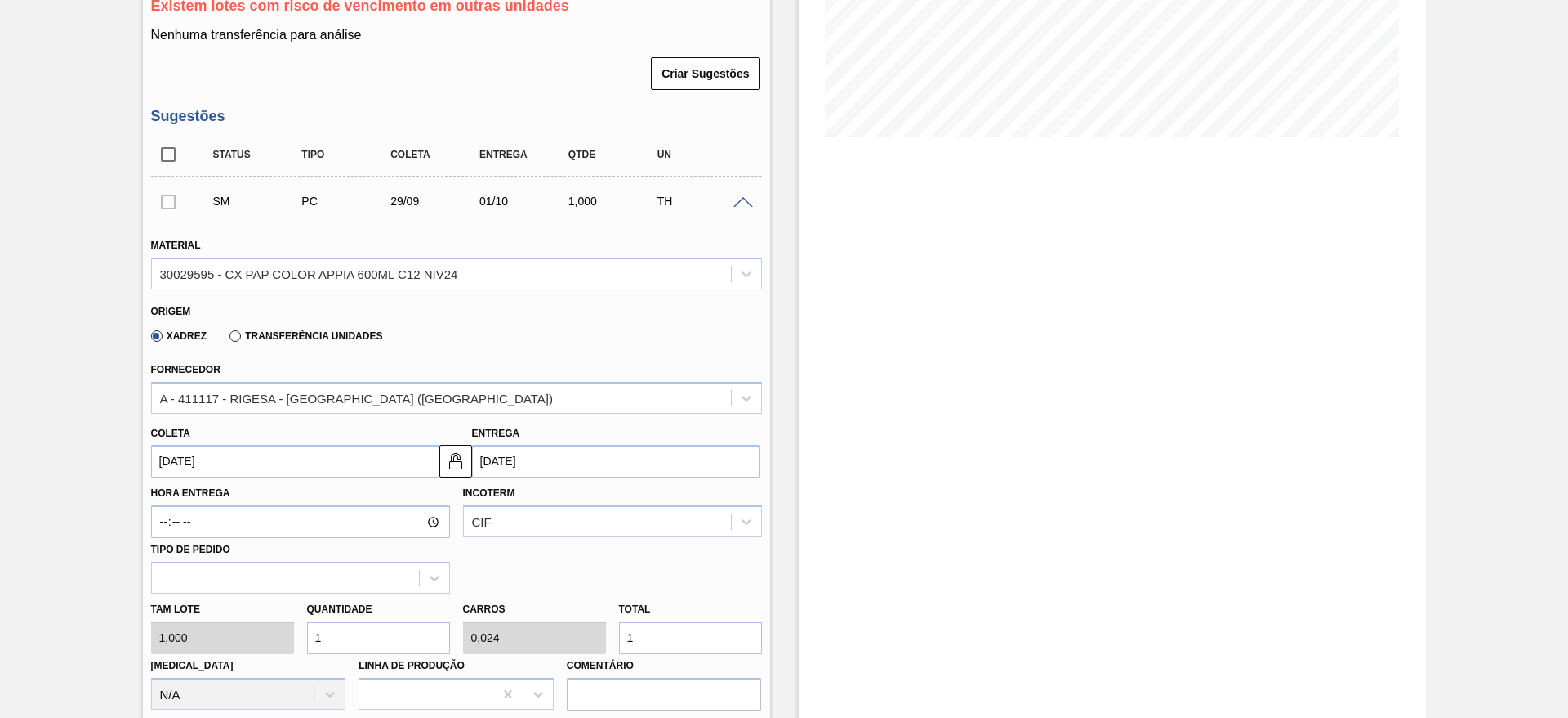
scroll to position [490, 0]
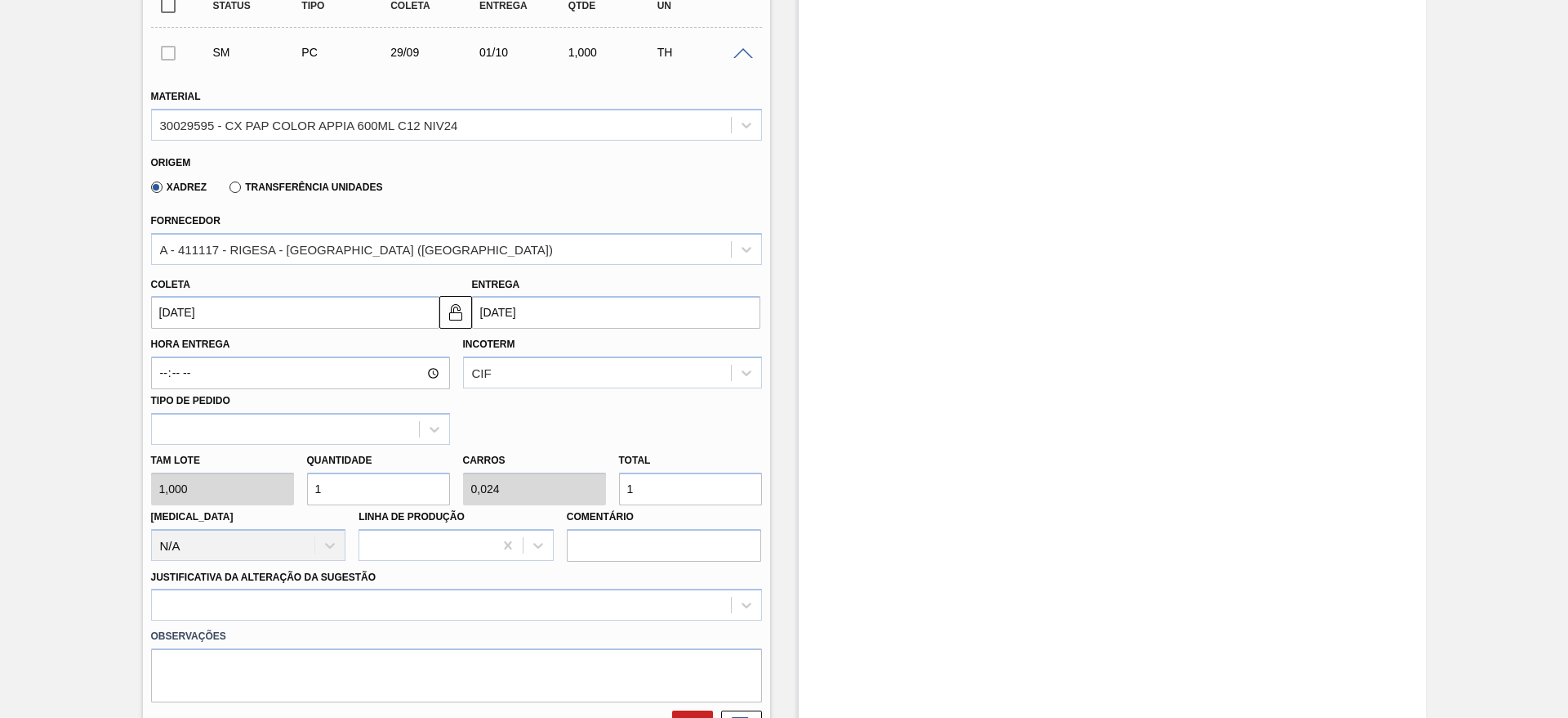
drag, startPoint x: 373, startPoint y: 489, endPoint x: 327, endPoint y: 484, distance: 46.3
click at [301, 485] on div "Quantidade 1" at bounding box center [379, 477] width 156 height 57
drag, startPoint x: 694, startPoint y: 478, endPoint x: 613, endPoint y: 472, distance: 81.2
click at [613, 471] on div "Total 1" at bounding box center [691, 477] width 156 height 57
type input "2"
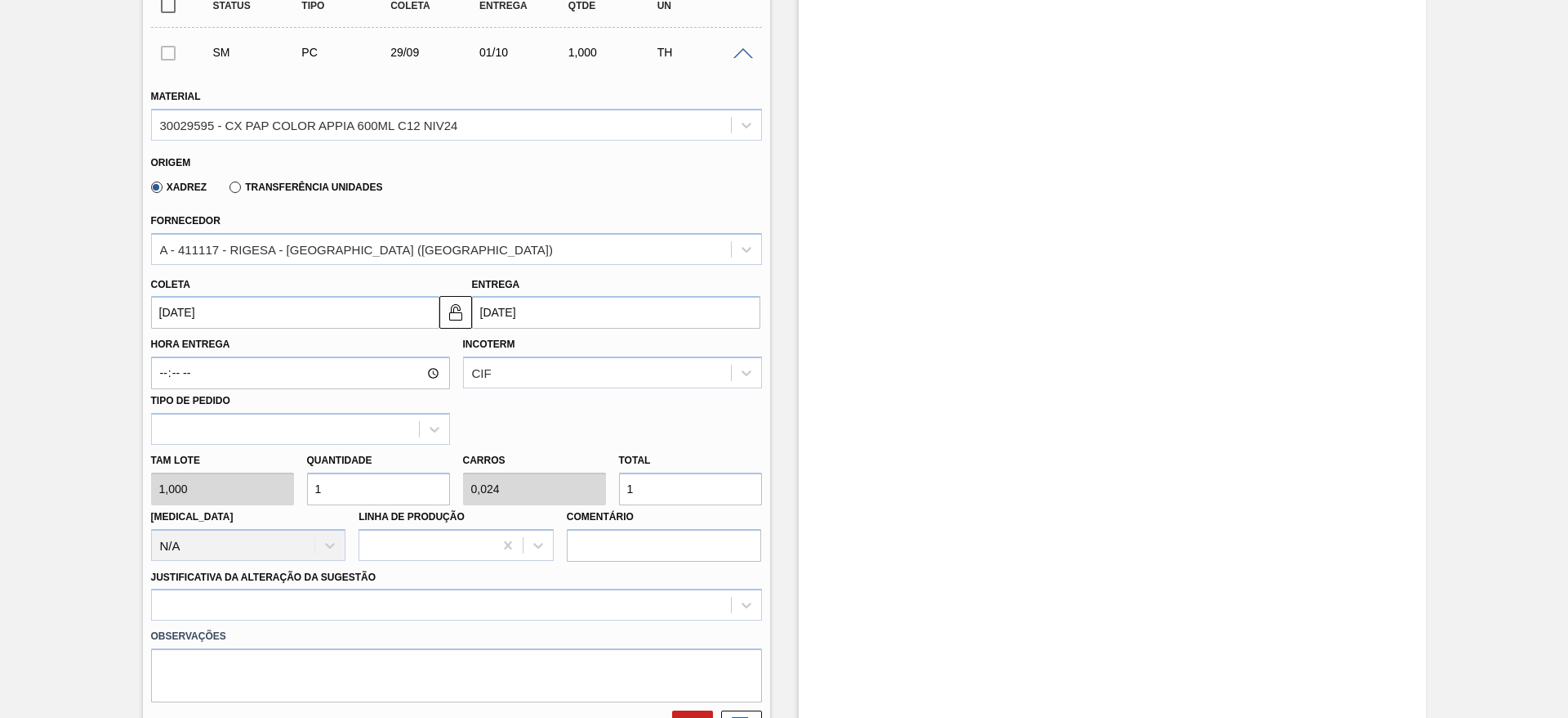
type input "0,048"
type input "2"
type input "20"
type input "0,476"
type input "20"
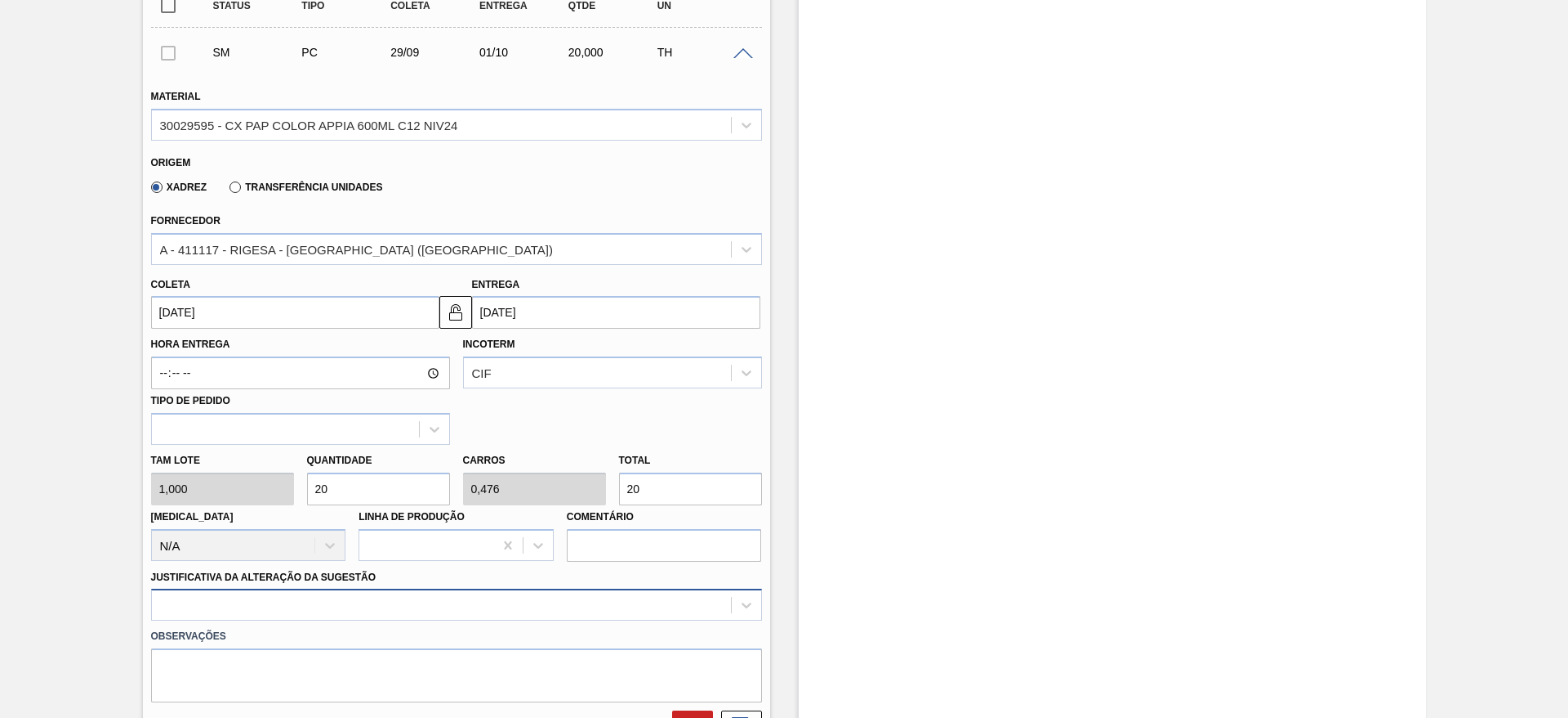
click at [500, 606] on div at bounding box center [457, 604] width 611 height 32
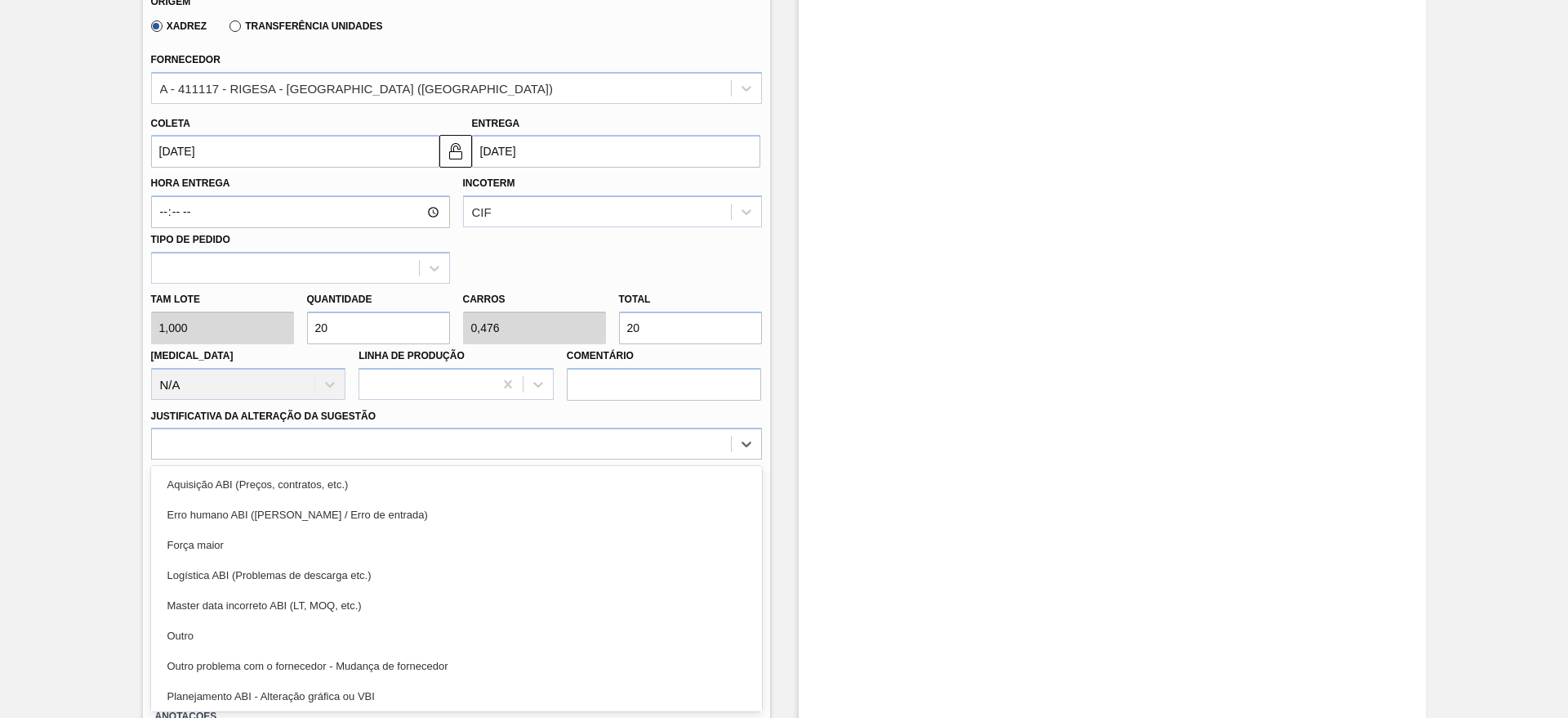
drag, startPoint x: 446, startPoint y: 636, endPoint x: 578, endPoint y: 638, distance: 132.0
click at [447, 636] on div "Outro" at bounding box center [457, 635] width 611 height 30
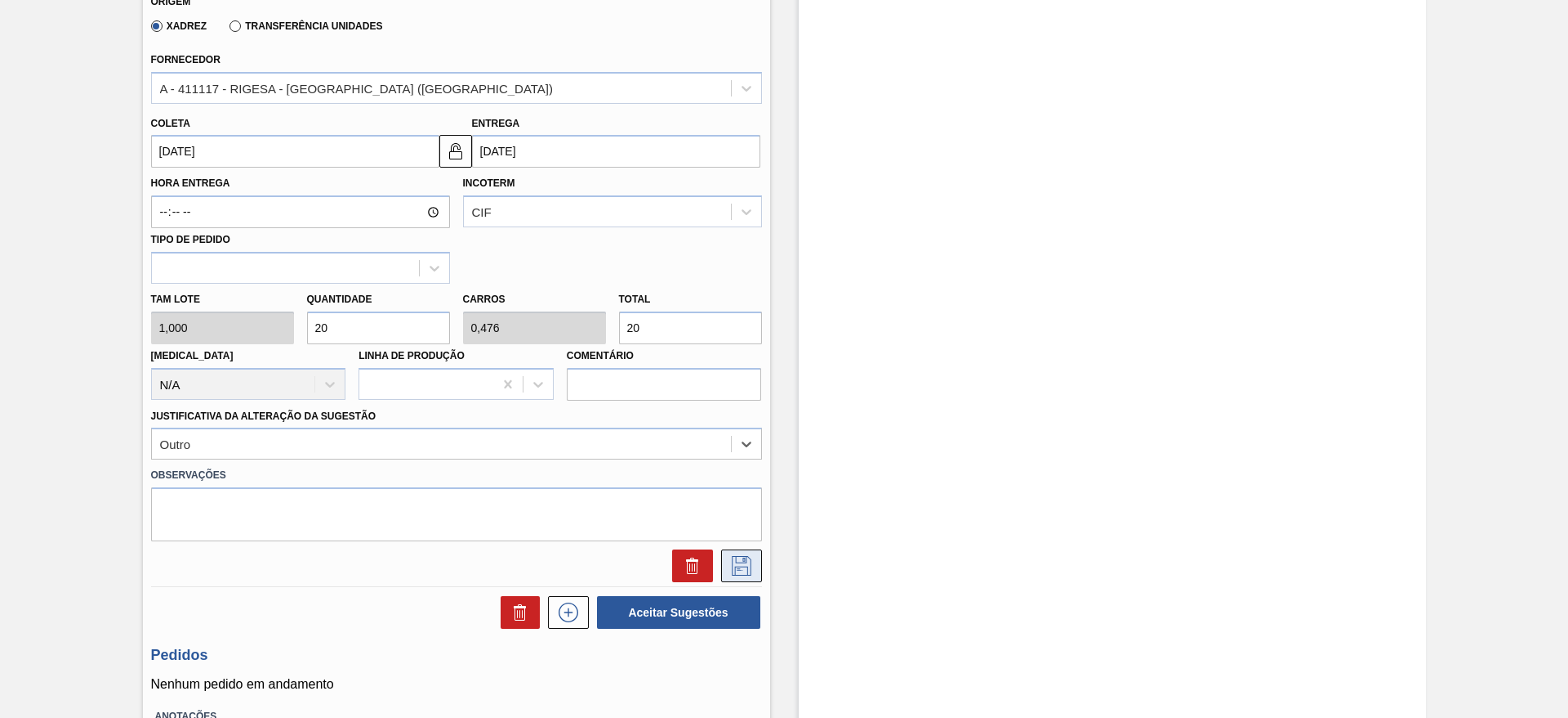
click at [732, 570] on icon at bounding box center [741, 566] width 26 height 20
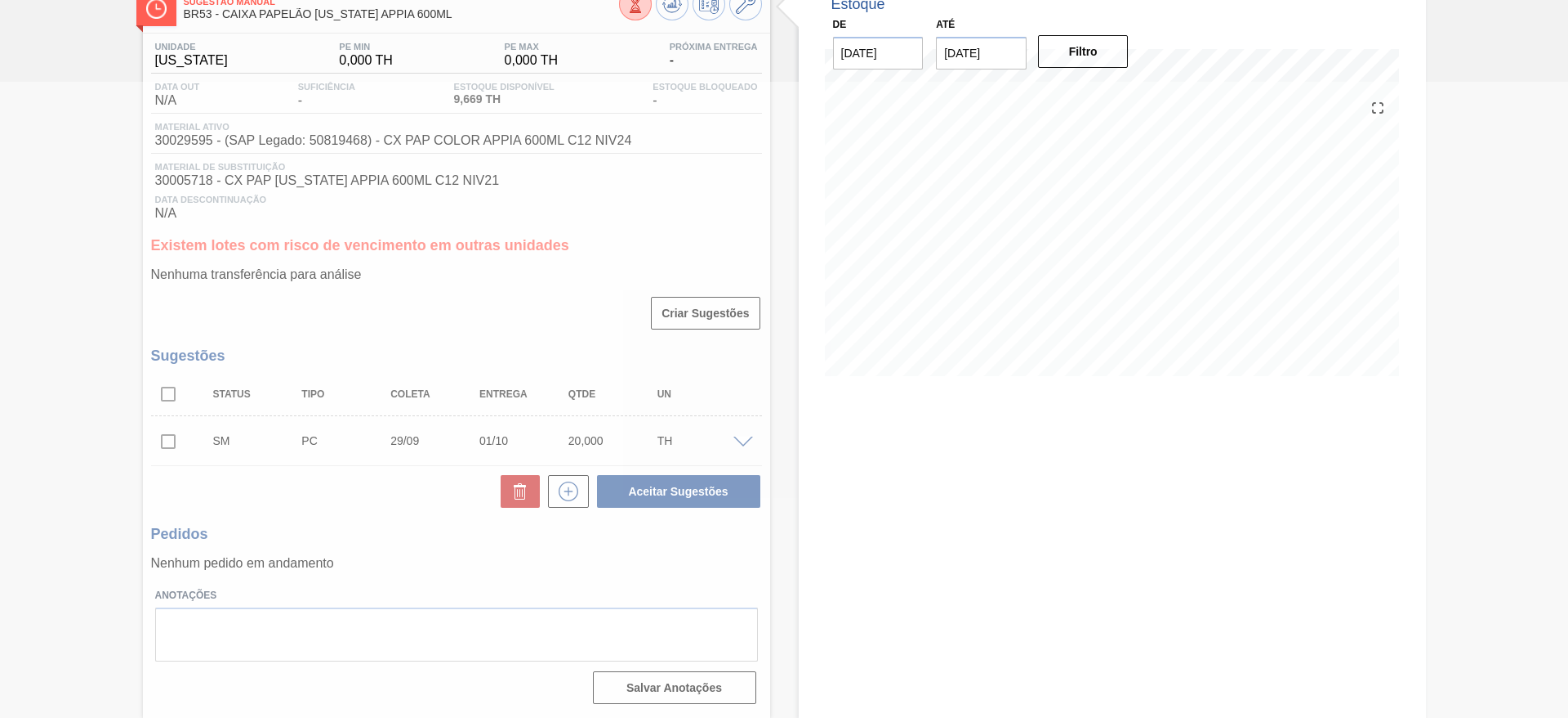
scroll to position [103, 0]
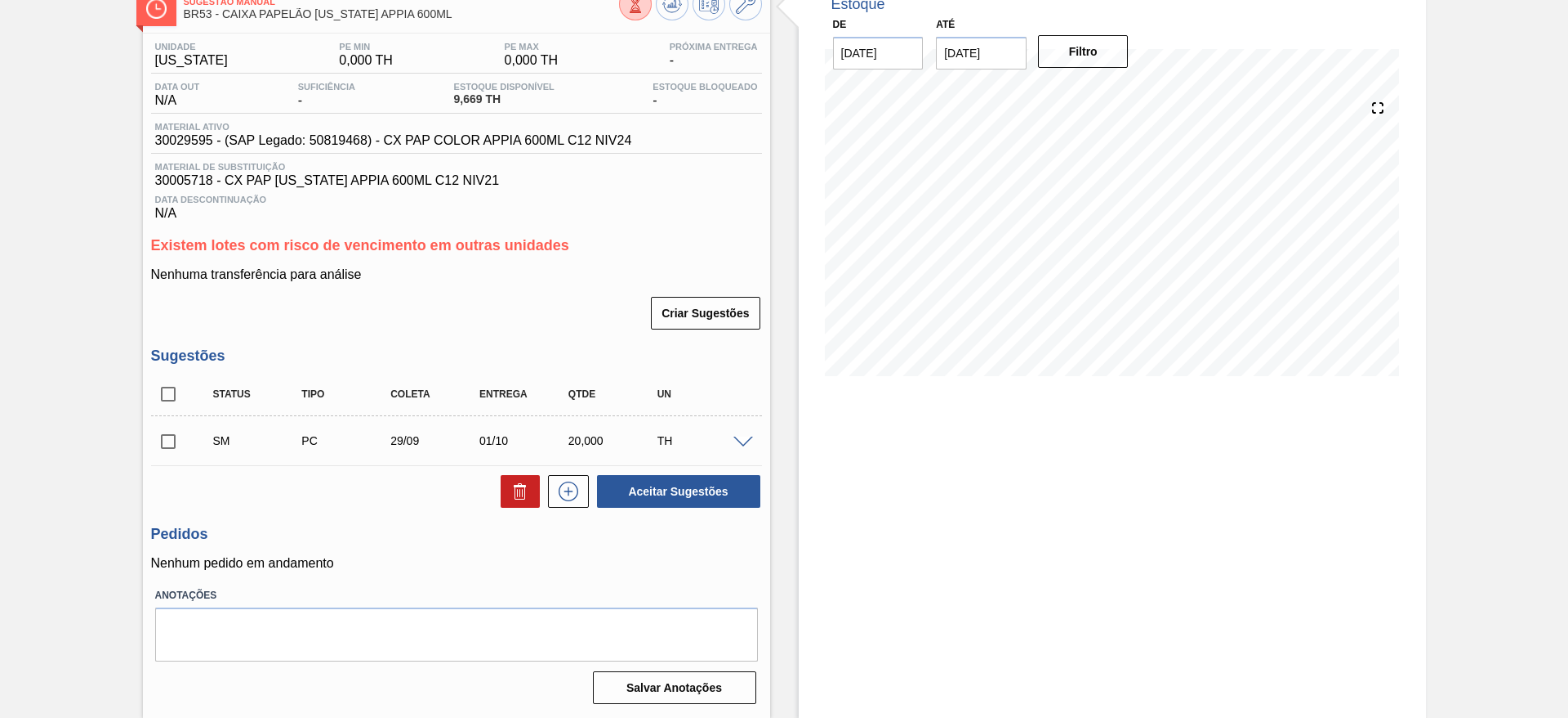
click at [172, 438] on input "checkbox" at bounding box center [168, 441] width 34 height 34
click at [632, 491] on button "Aceitar Sugestões" at bounding box center [679, 490] width 163 height 32
checkbox input "false"
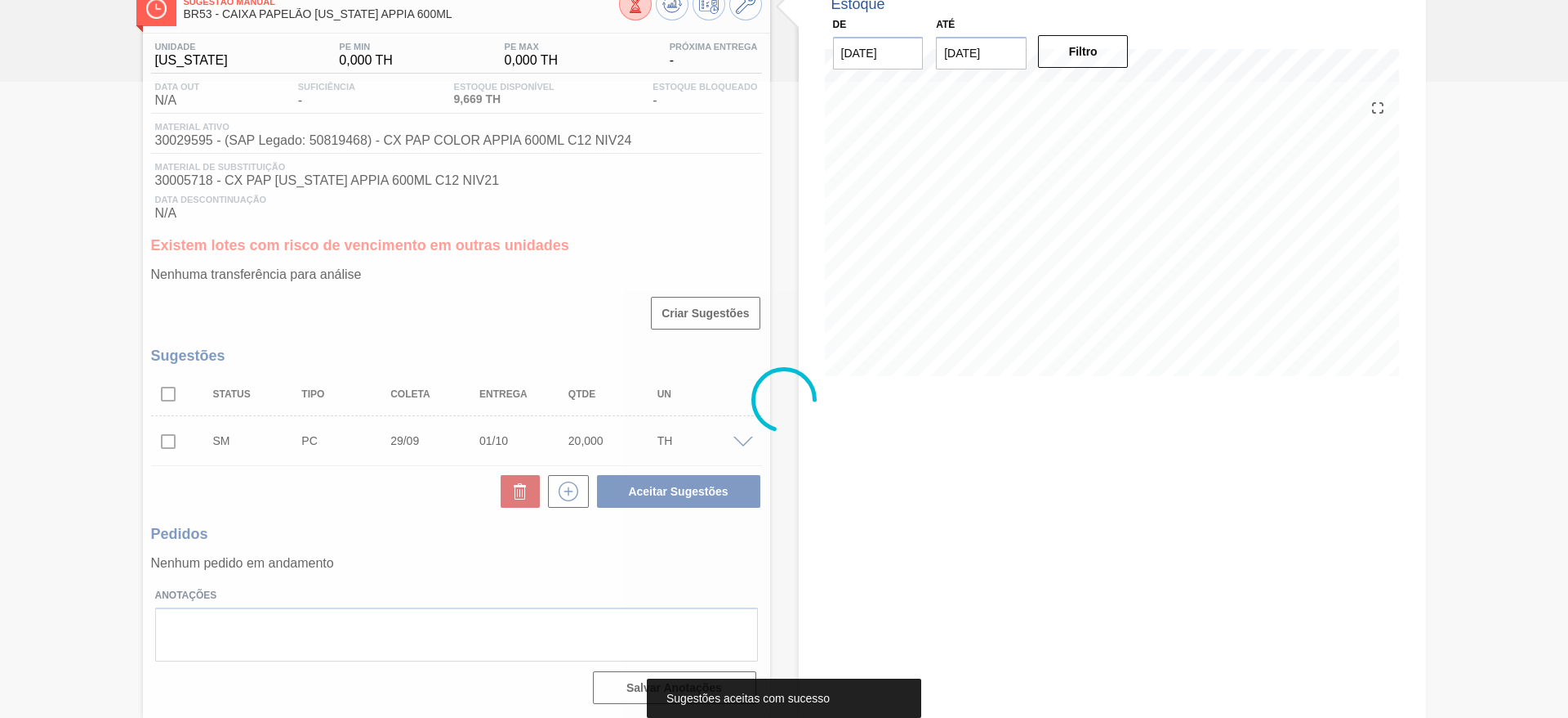
scroll to position [63, 0]
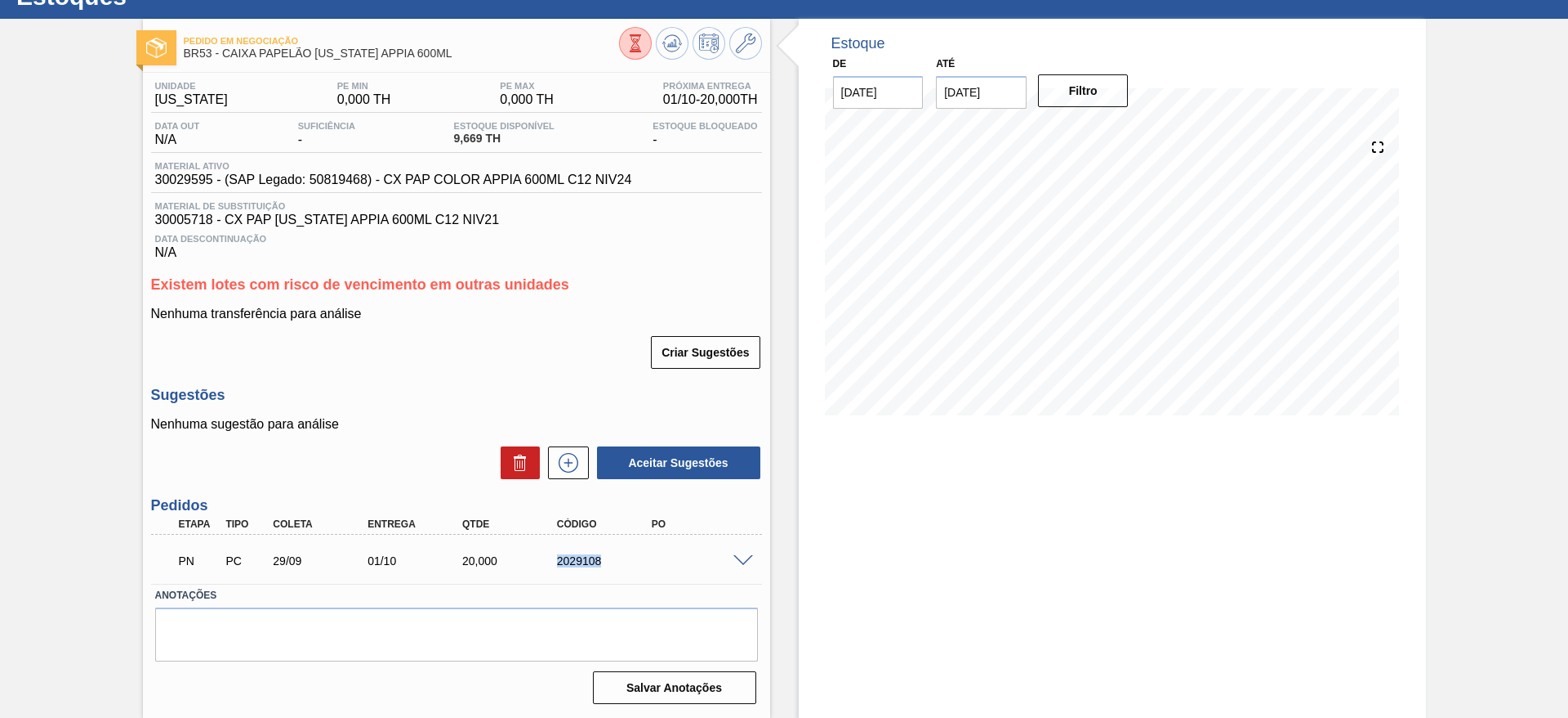
drag, startPoint x: 537, startPoint y: 558, endPoint x: 642, endPoint y: 560, distance: 105.0
click at [642, 560] on div "PN PC 29/09 01/10 20,000 2029108" at bounding box center [451, 559] width 567 height 32
copy div "2029108"
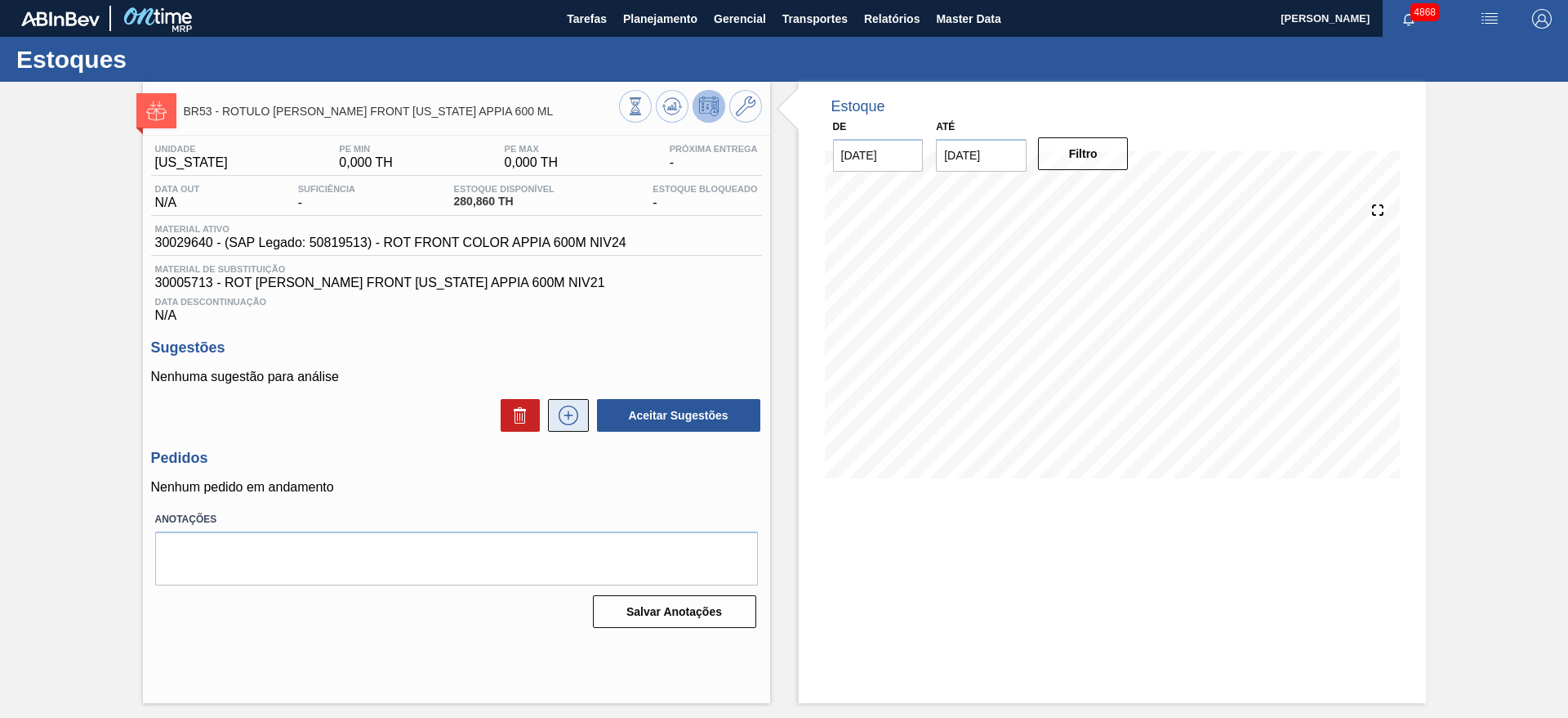
click at [570, 411] on icon at bounding box center [568, 415] width 26 height 20
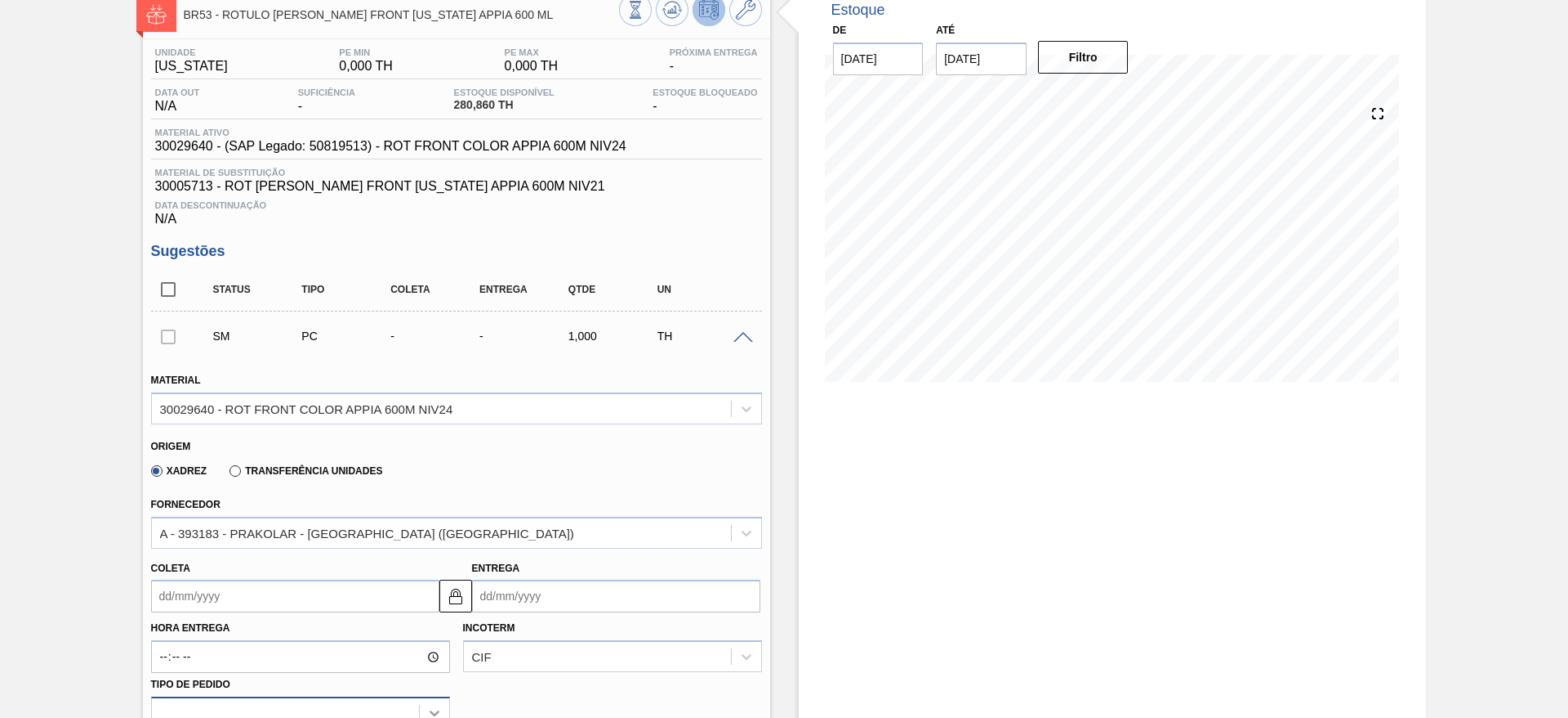
scroll to position [245, 0]
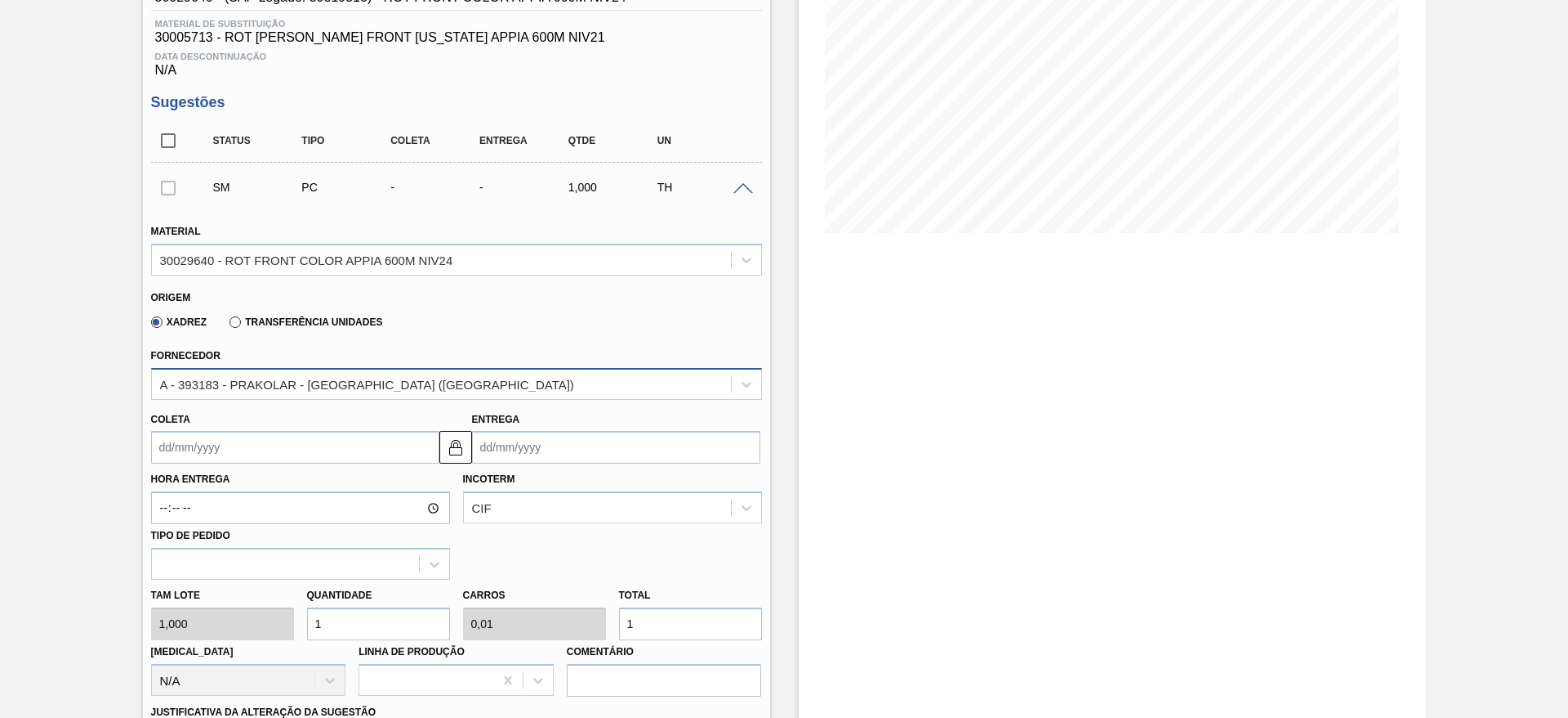
click at [376, 377] on div "A - 393183 - PRAKOLAR - [GEOGRAPHIC_DATA] ([GEOGRAPHIC_DATA])" at bounding box center [367, 384] width 414 height 14
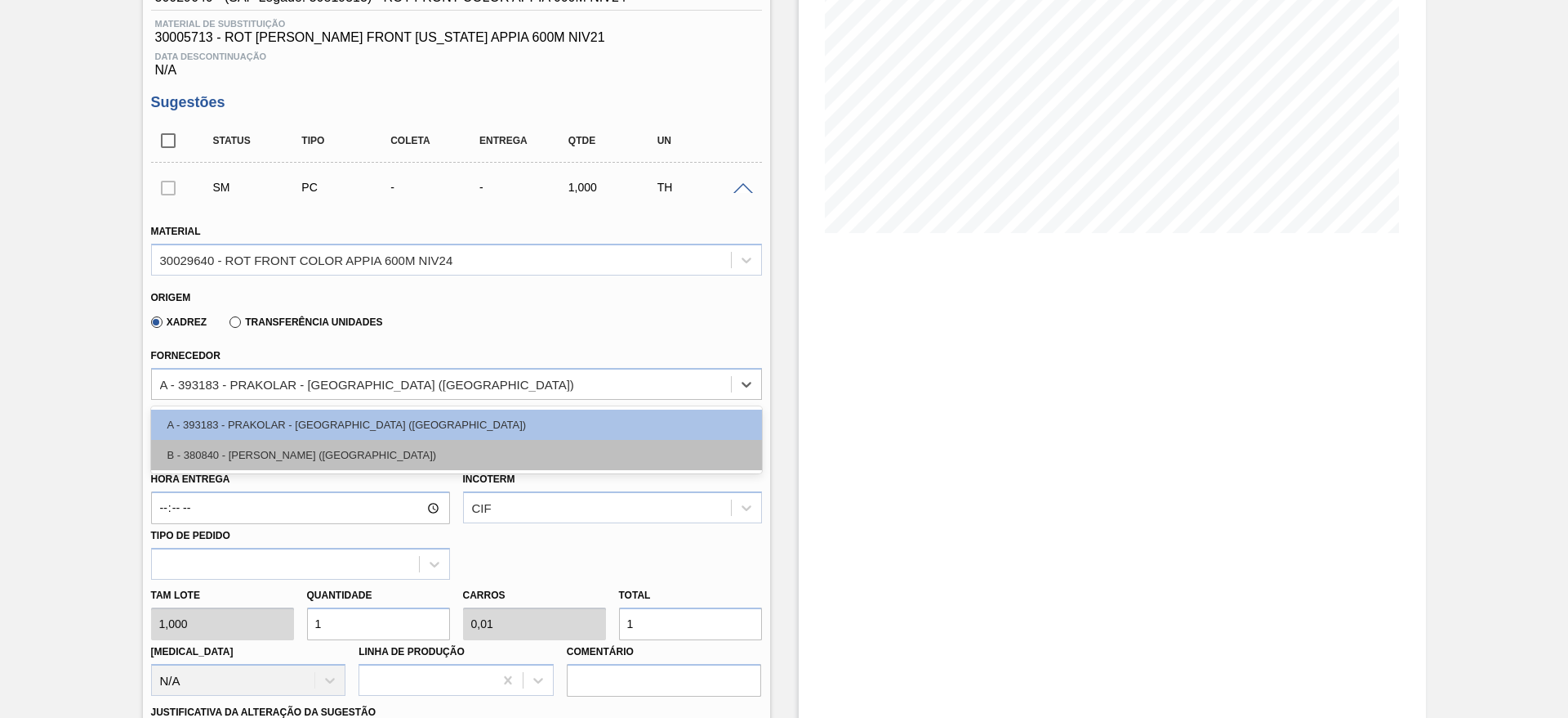
click at [345, 446] on div "B - 380840 - [PERSON_NAME] ([GEOGRAPHIC_DATA])" at bounding box center [457, 454] width 611 height 30
type input "50,000"
type input "0,02"
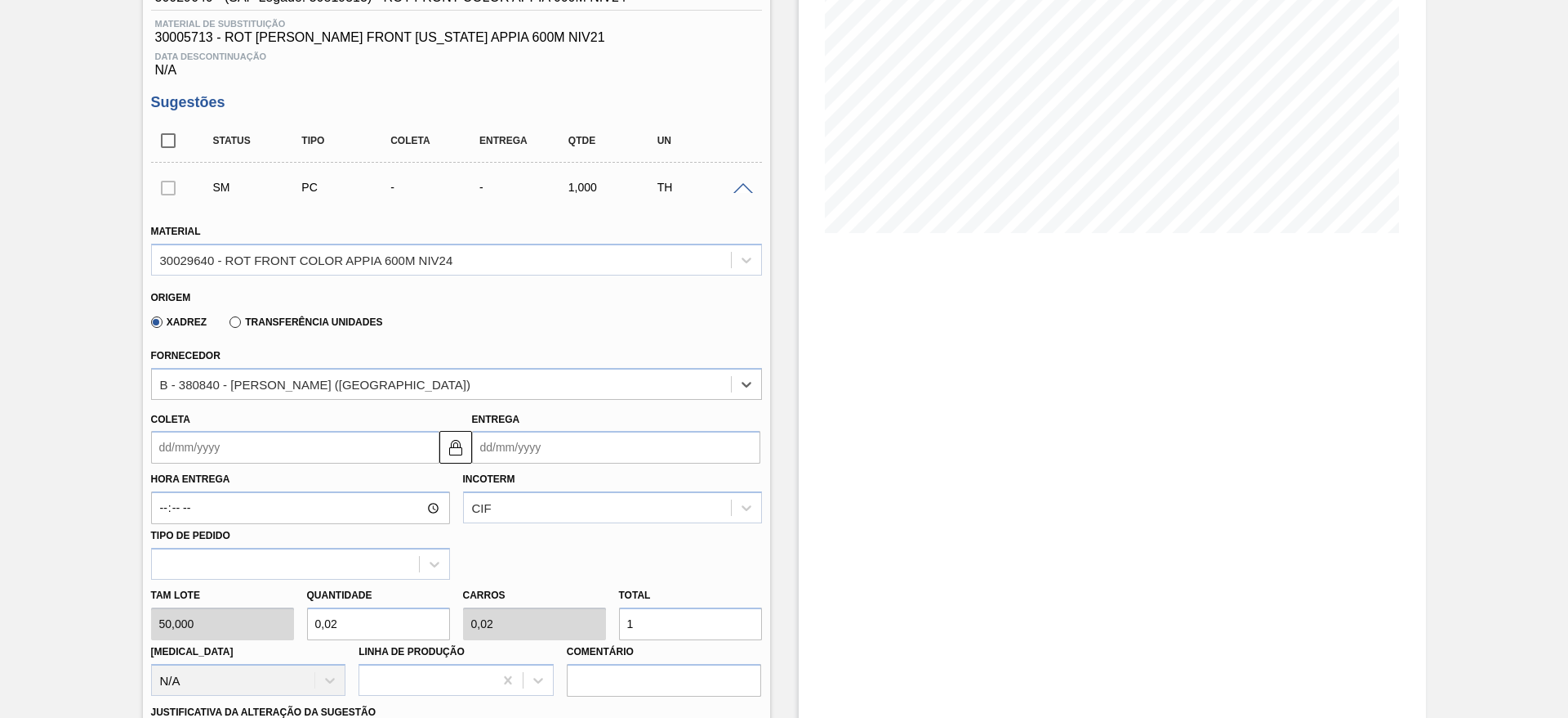
click at [274, 455] on input "Coleta" at bounding box center [295, 446] width 288 height 32
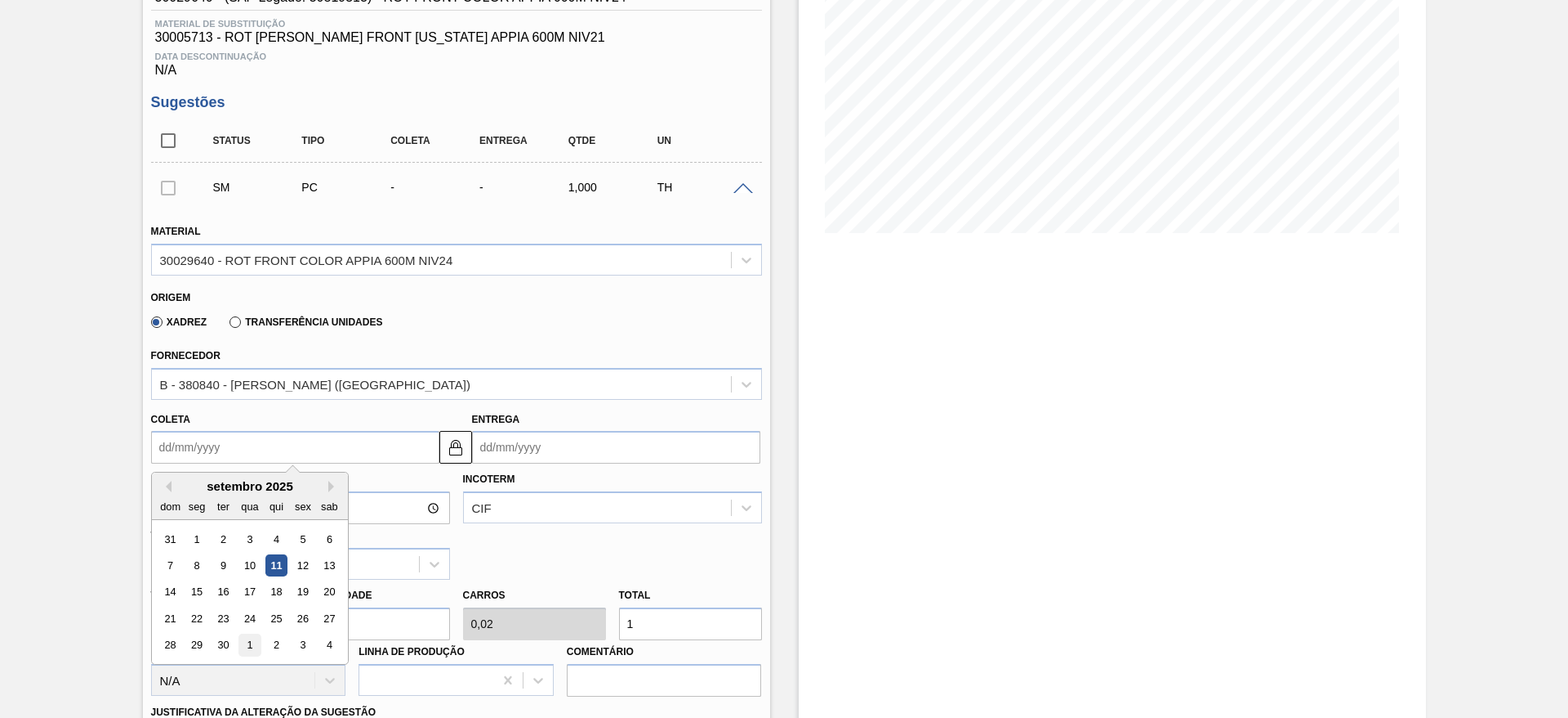
click at [252, 643] on div "1" at bounding box center [249, 645] width 22 height 22
type input "[DATE]"
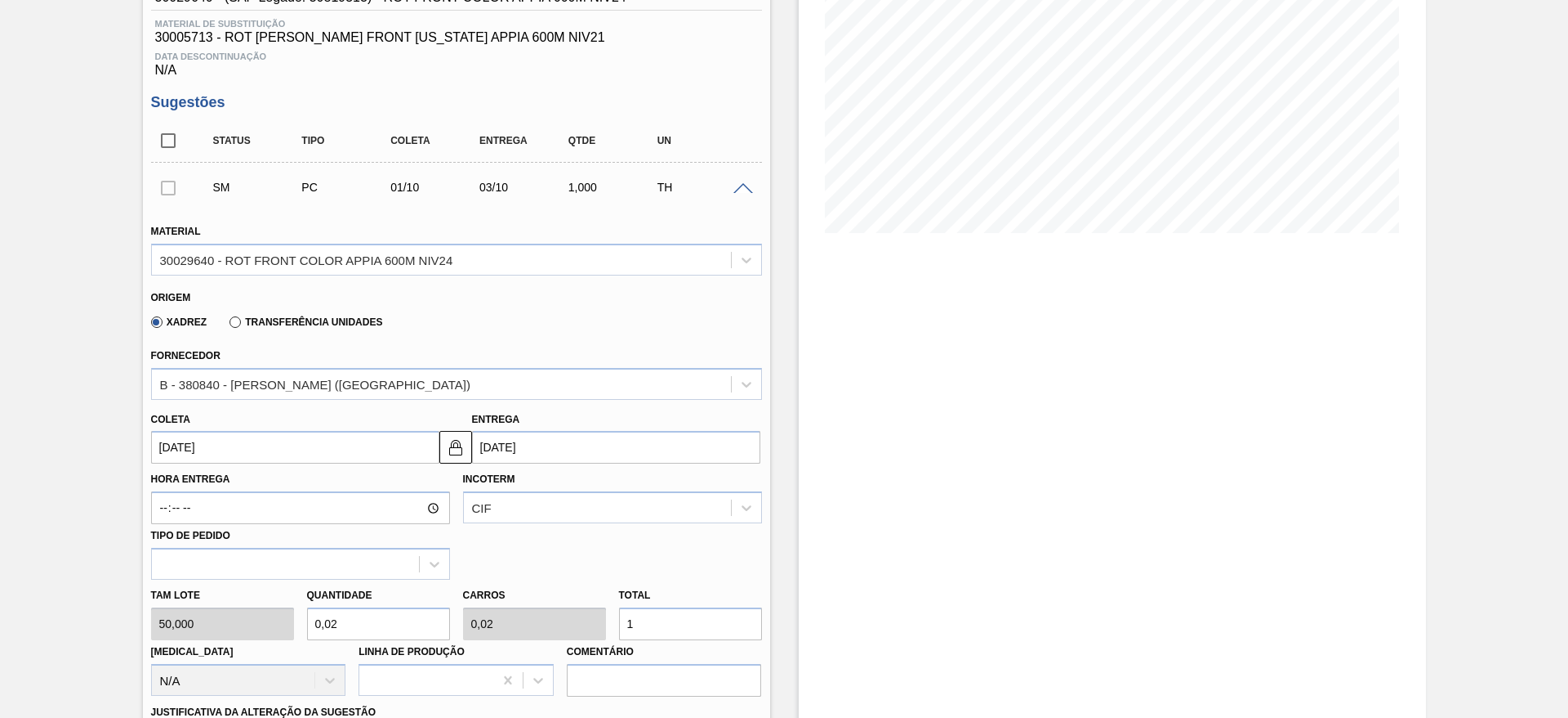
click at [604, 623] on div "[PERSON_NAME] 50,000 Quantidade 0,02 Carros 0,02 Total 1 [MEDICAL_DATA] N/A Lin…" at bounding box center [456, 638] width 624 height 117
type input "0,06"
type input "3"
type input "0,6"
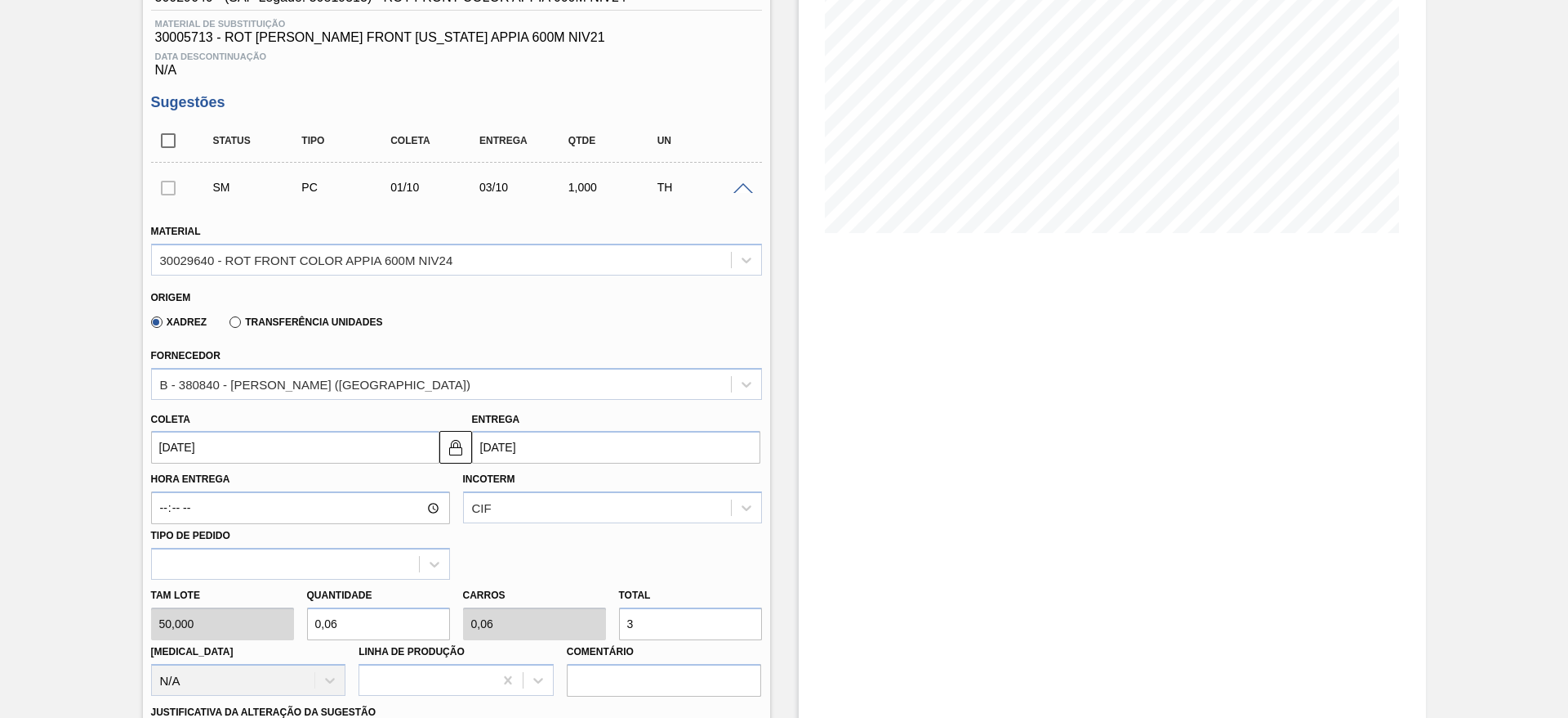
type input "0,6"
type input "30"
type input "6"
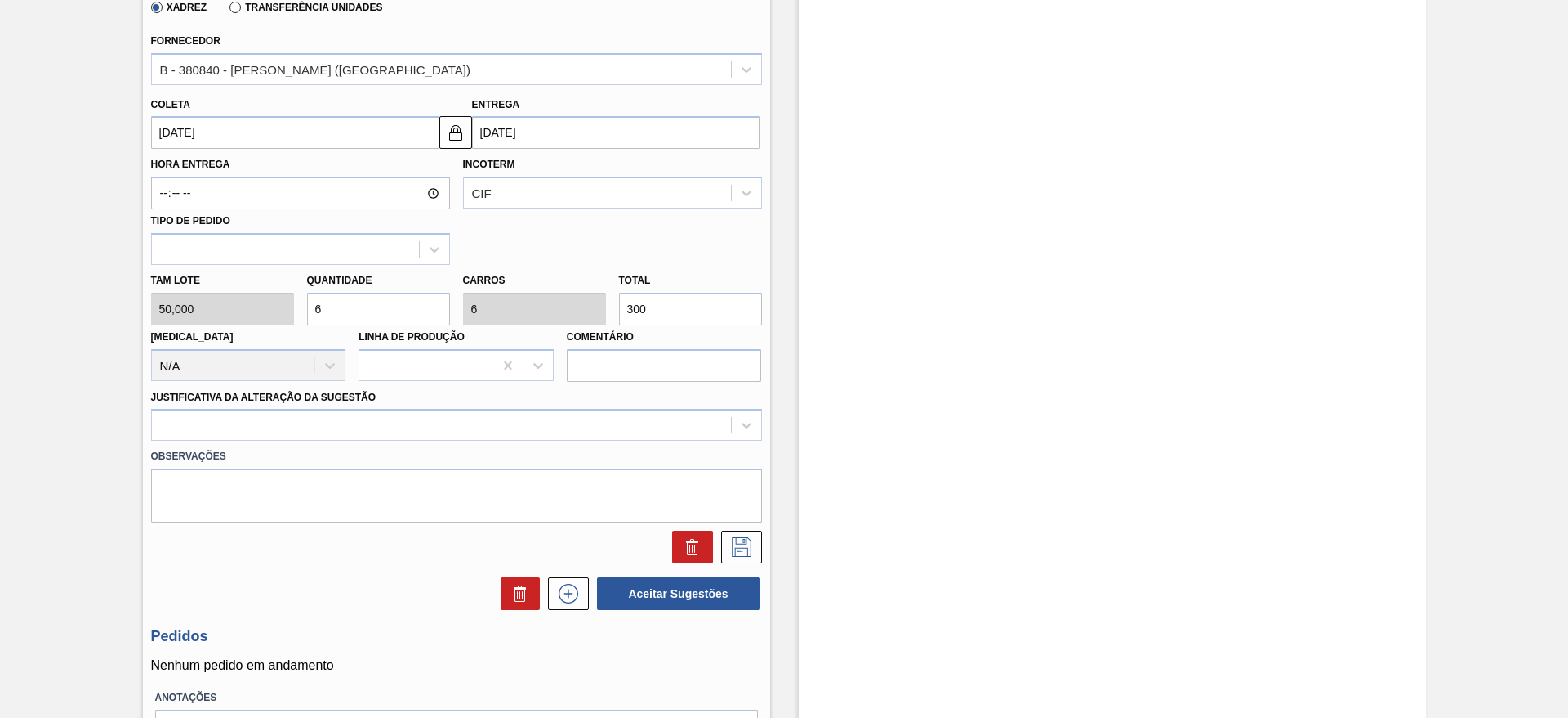
scroll to position [613, 0]
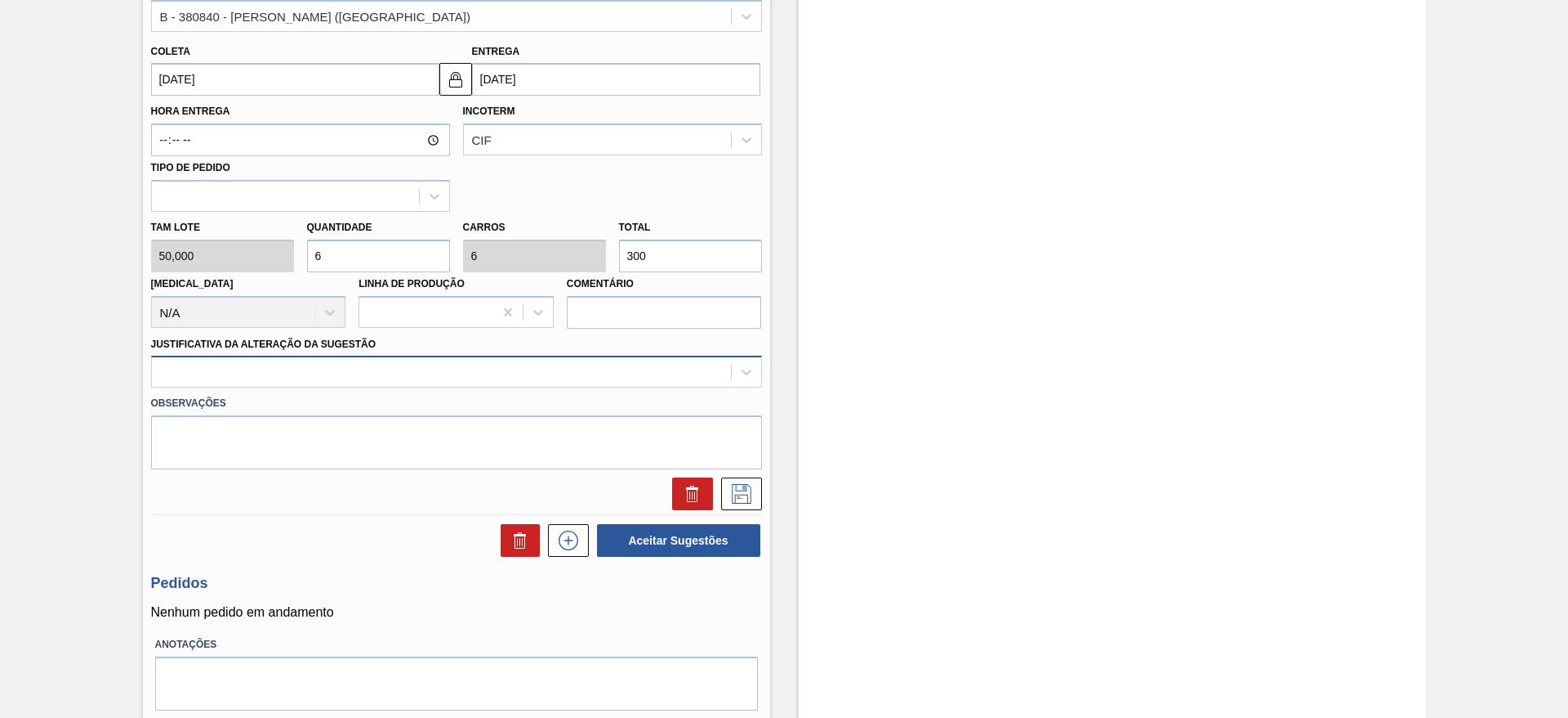
type input "300"
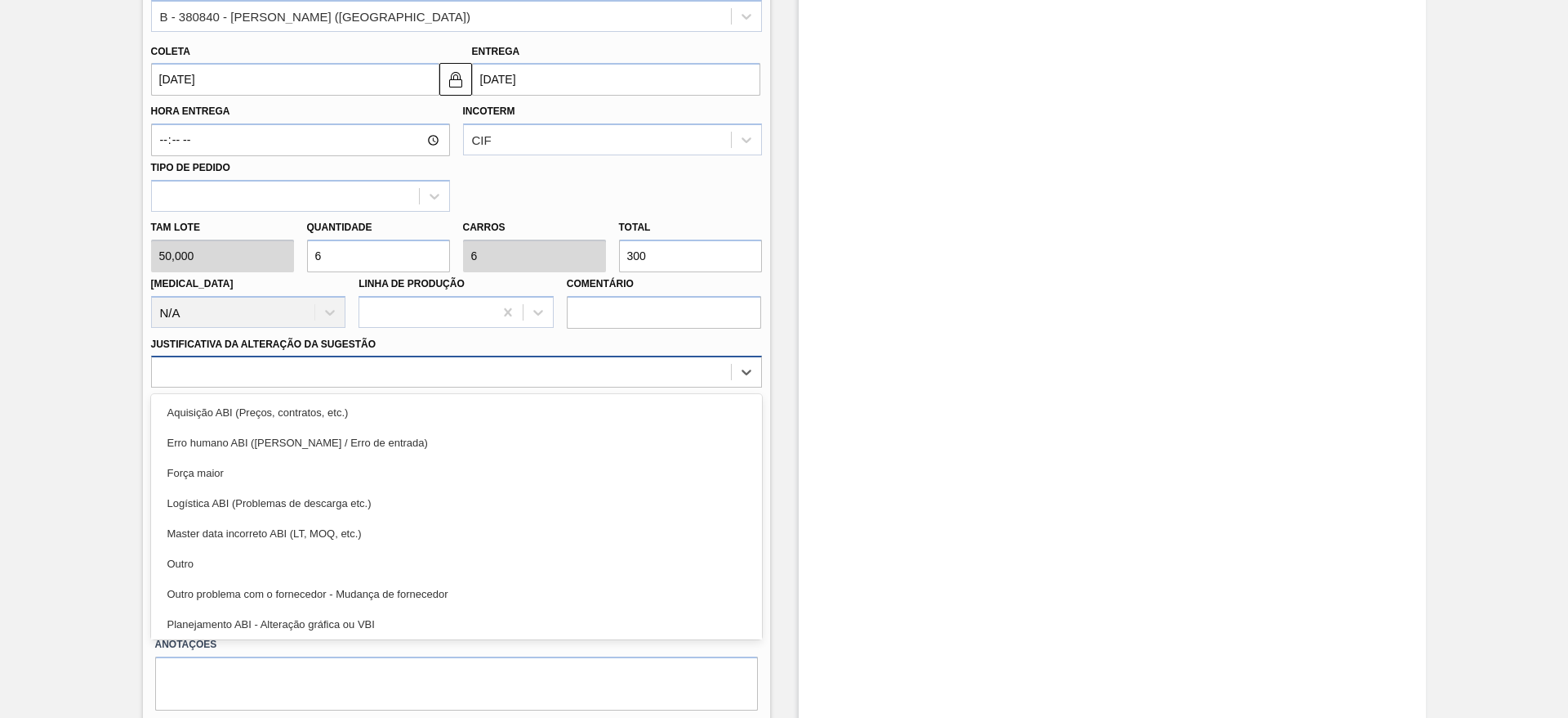
click at [557, 372] on div at bounding box center [441, 372] width 579 height 23
click at [518, 559] on div "Outro" at bounding box center [457, 563] width 611 height 30
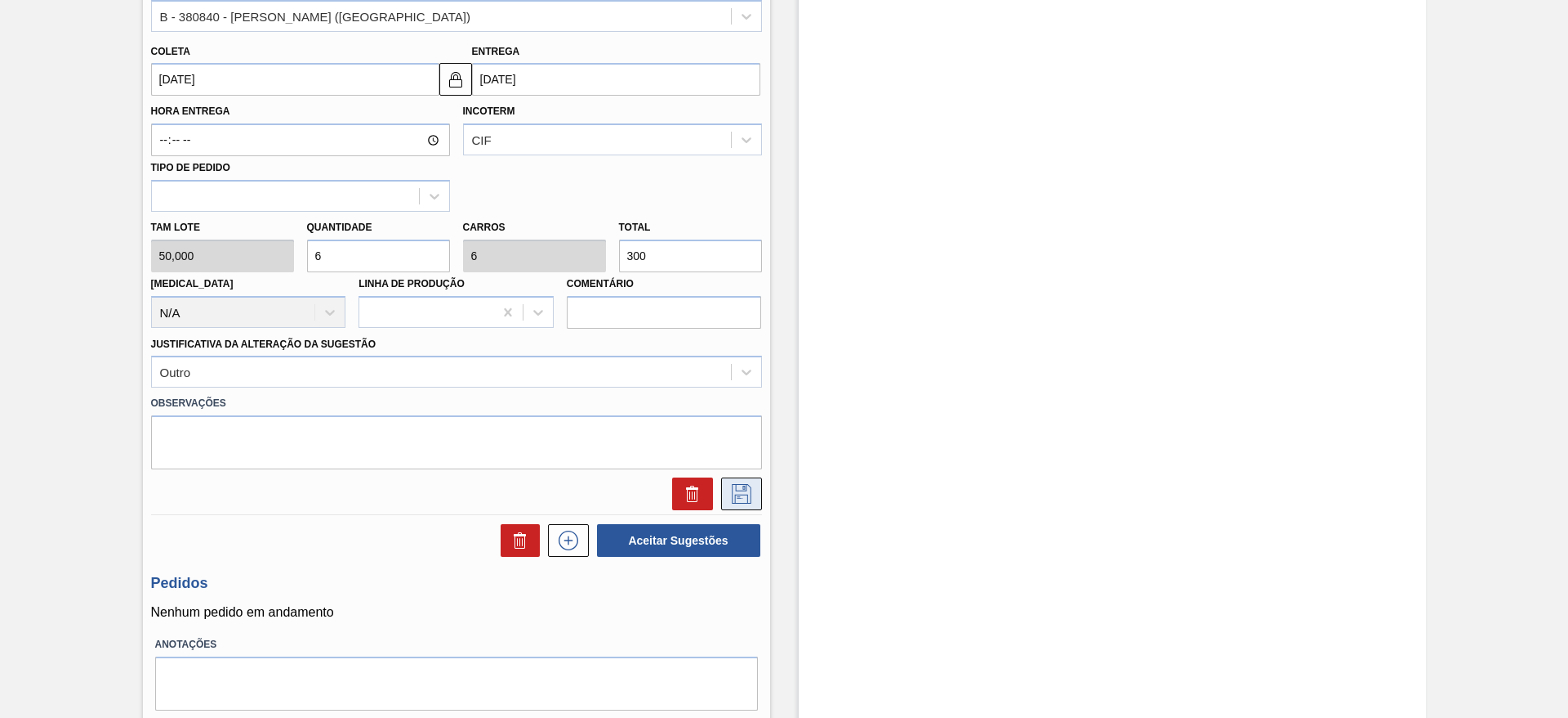
click at [757, 493] on button at bounding box center [742, 493] width 41 height 32
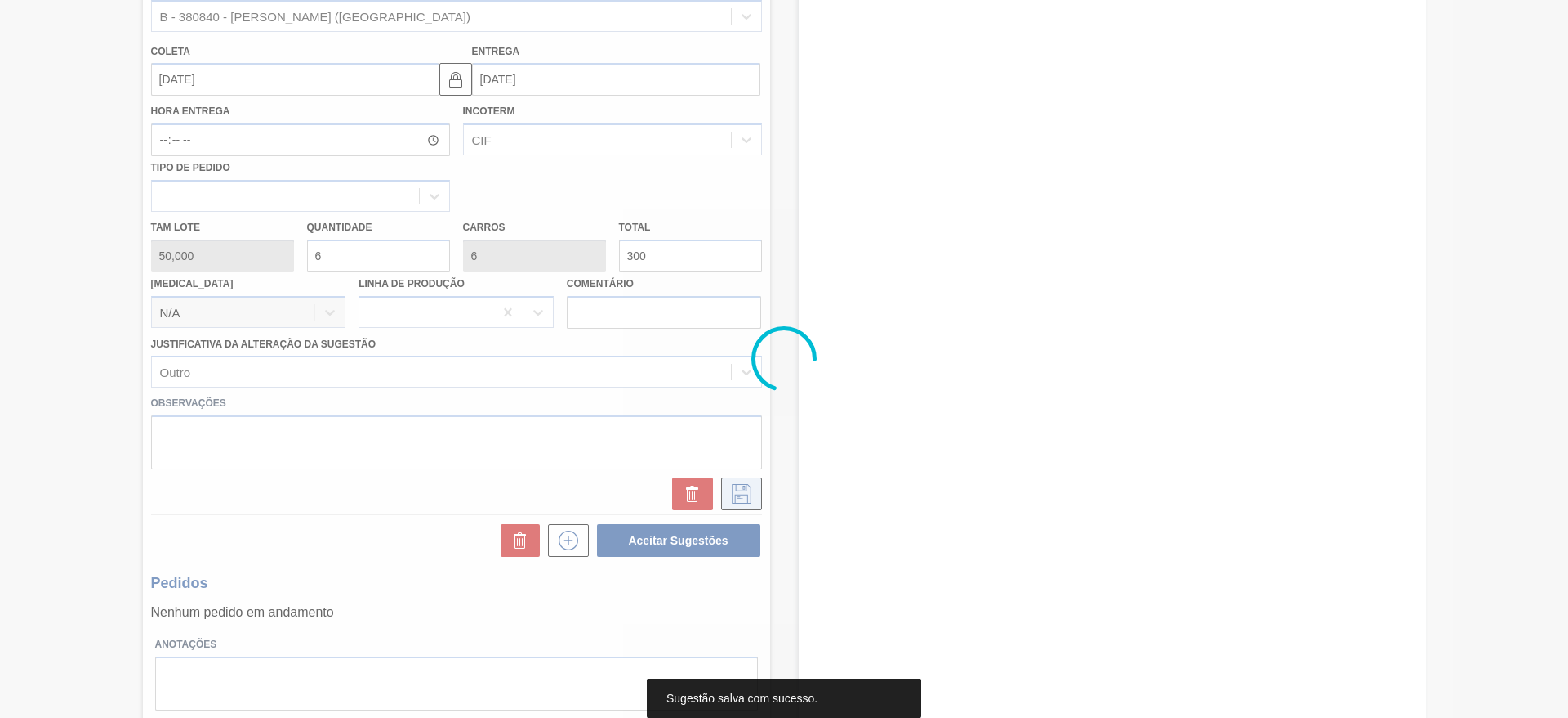
scroll to position [0, 0]
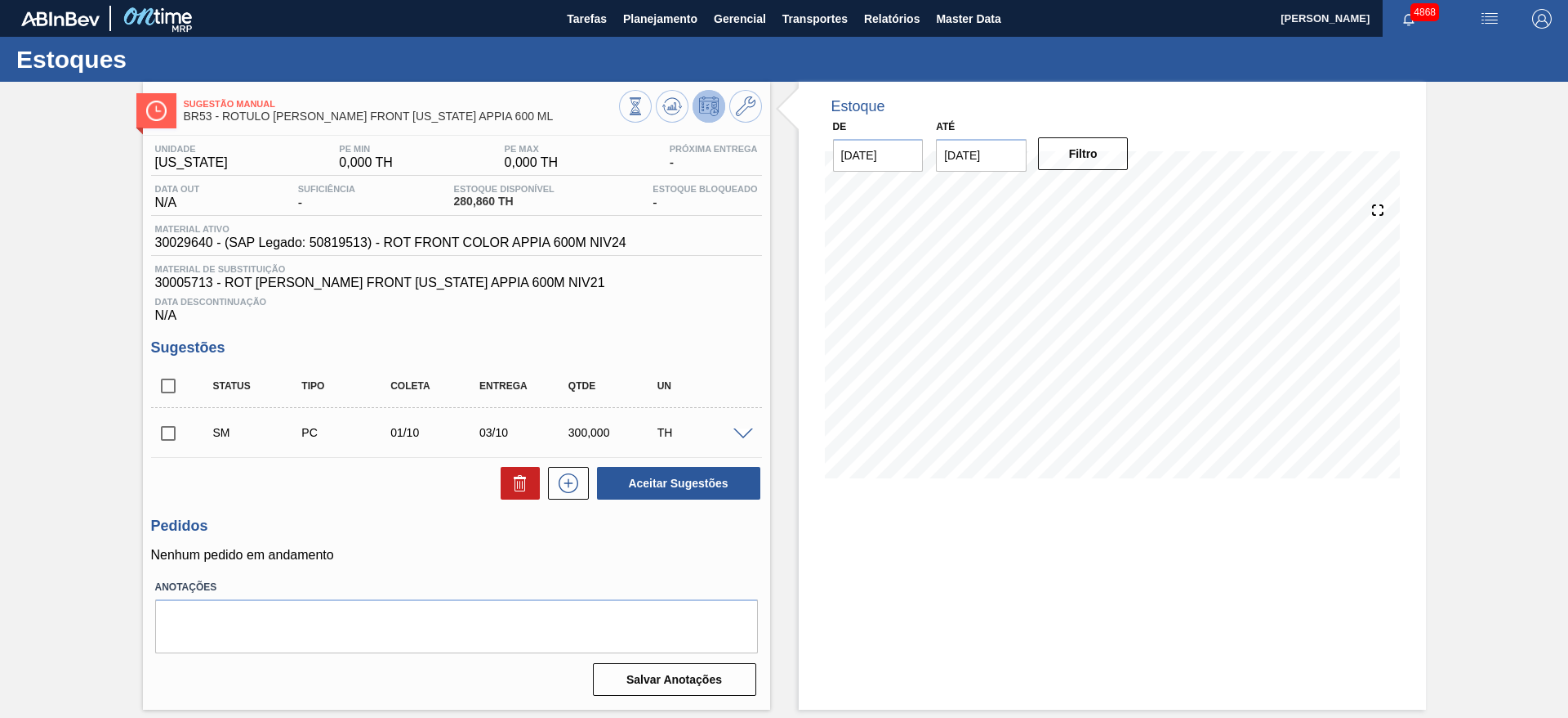
click at [164, 430] on input "checkbox" at bounding box center [168, 433] width 34 height 34
click at [675, 483] on button "Aceitar Sugestões" at bounding box center [679, 483] width 163 height 32
checkbox input "false"
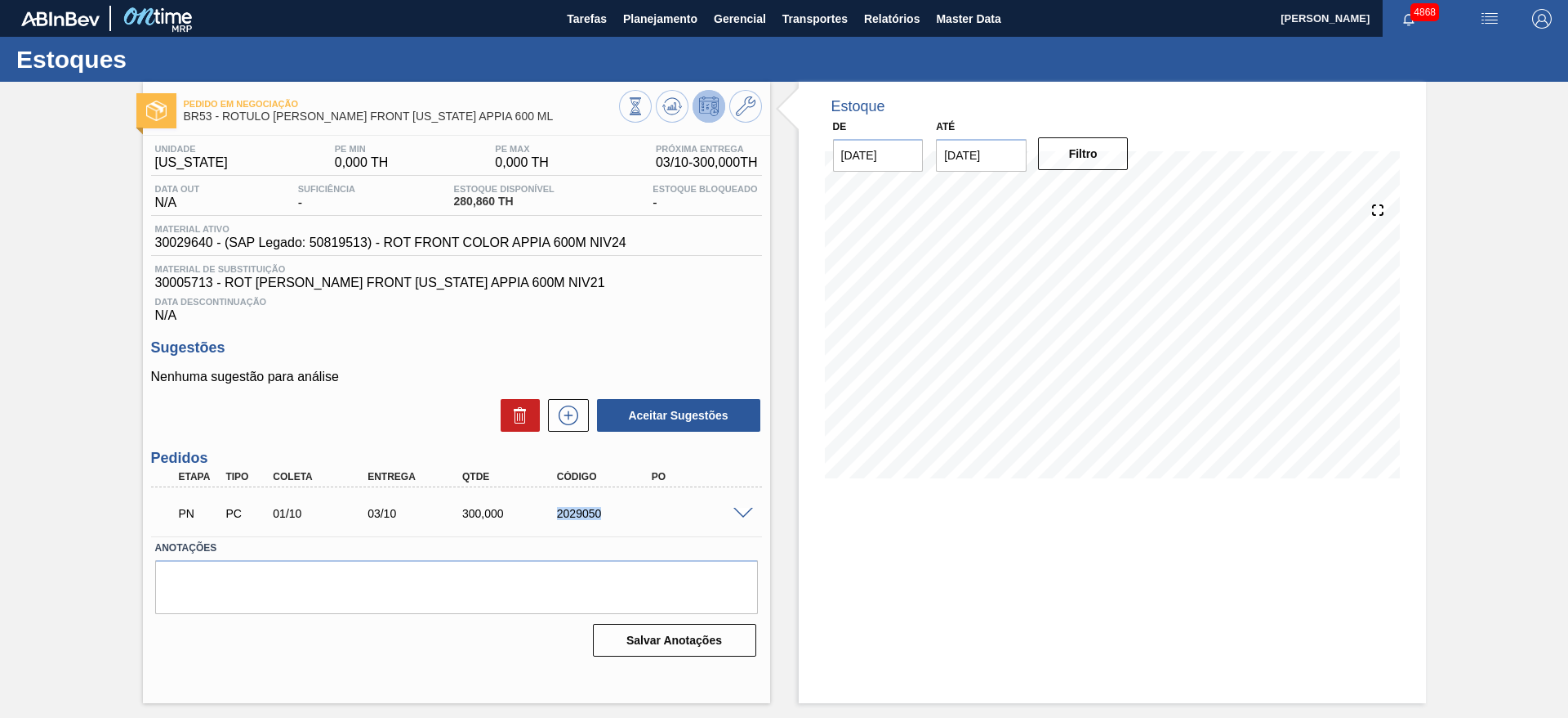
drag, startPoint x: 593, startPoint y: 521, endPoint x: 659, endPoint y: 515, distance: 66.3
click at [659, 515] on div "PN PC 01/10 03/10 300,000 2029050" at bounding box center [451, 511] width 567 height 32
copy div "2029050"
click at [668, 27] on span "Planejamento" at bounding box center [660, 19] width 74 height 20
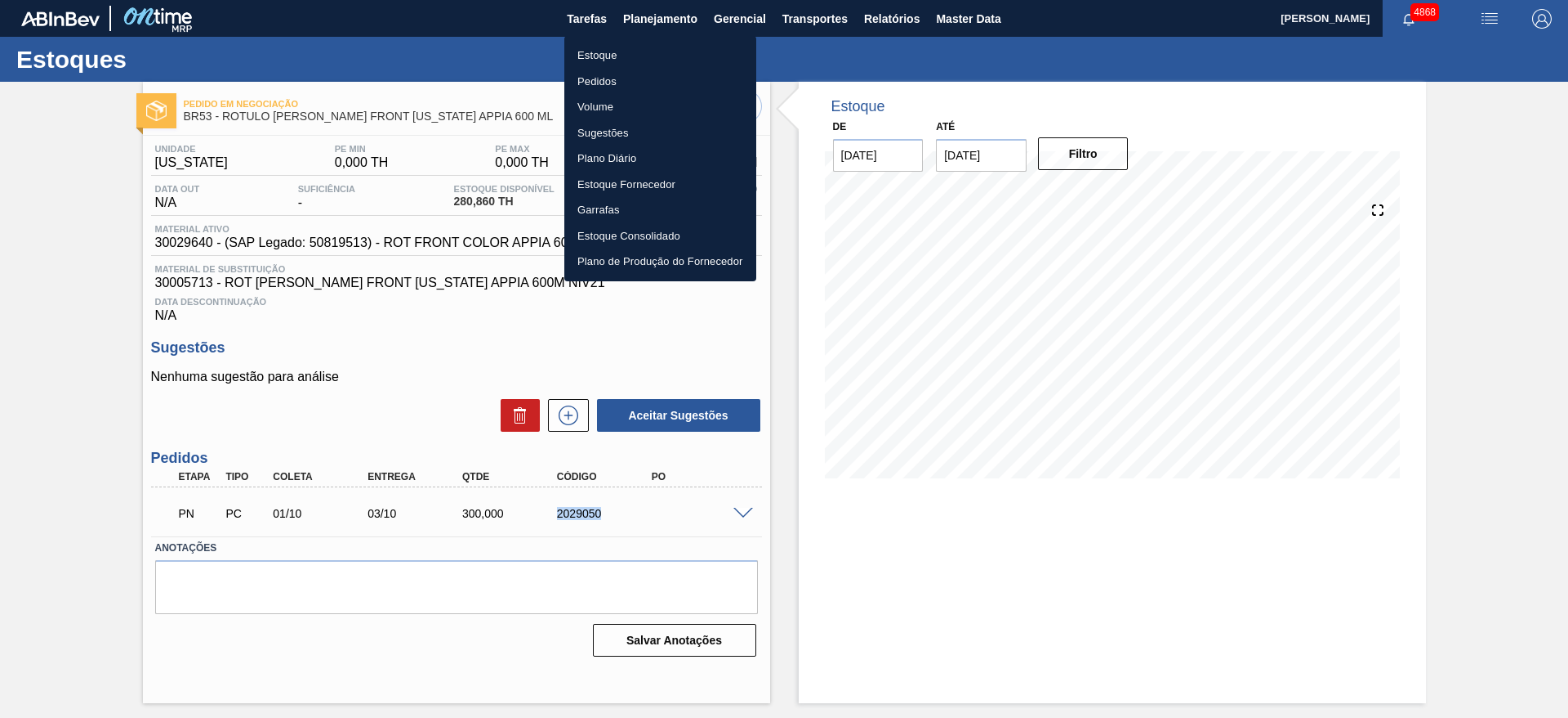
click at [607, 52] on li "Estoque" at bounding box center [660, 56] width 192 height 26
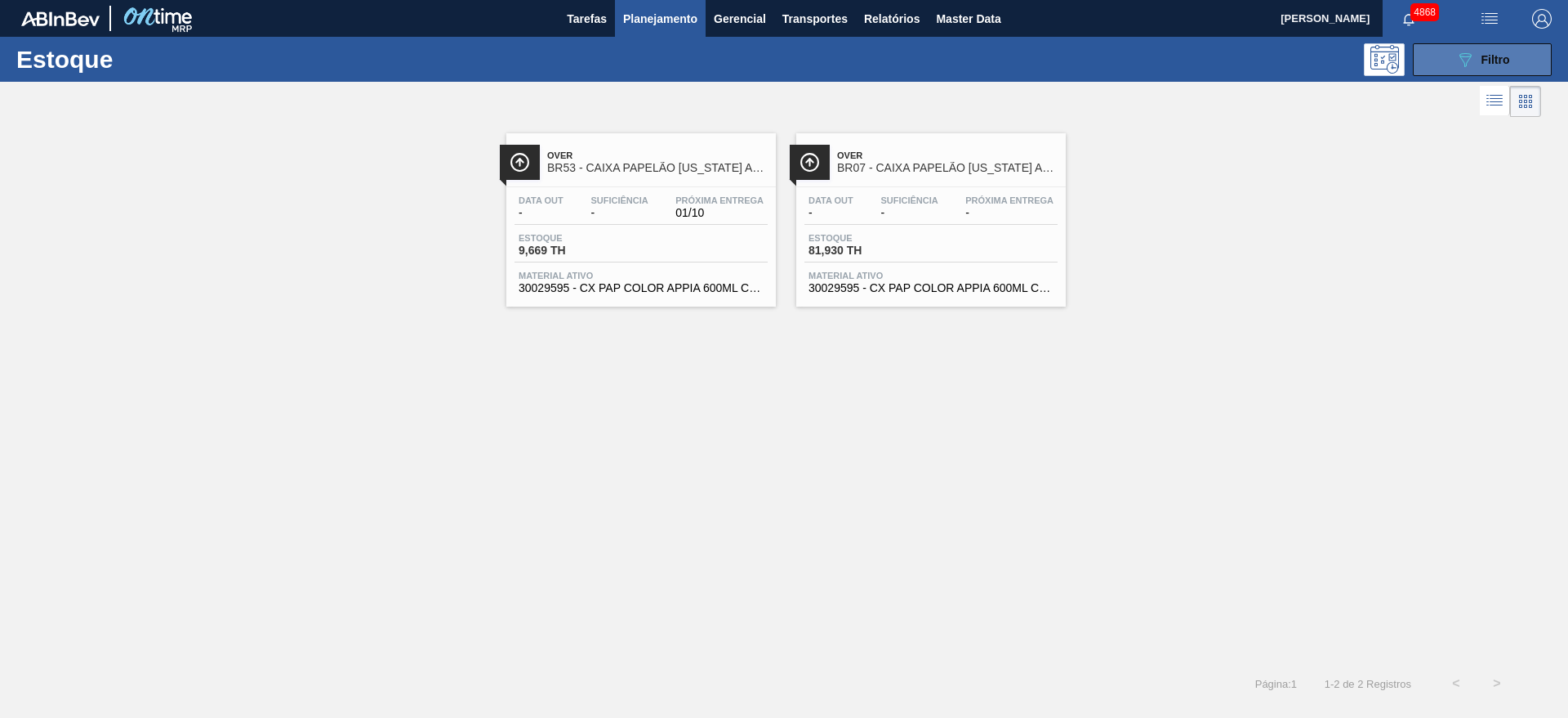
click at [1430, 48] on button "089F7B8B-B2A5-4AFE-B5C0-19BA573D28AC Filtro" at bounding box center [1482, 59] width 139 height 32
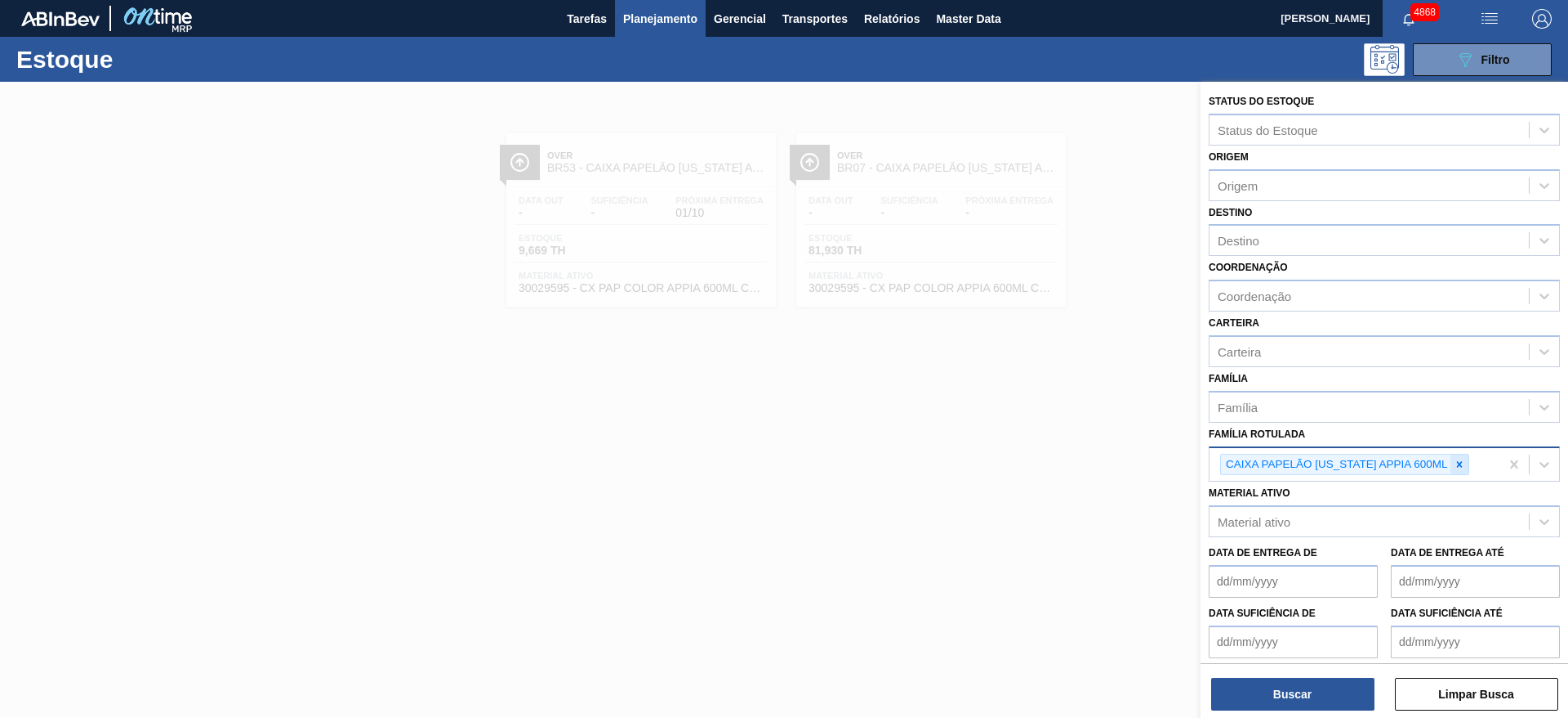
click at [1465, 463] on icon at bounding box center [1460, 464] width 12 height 12
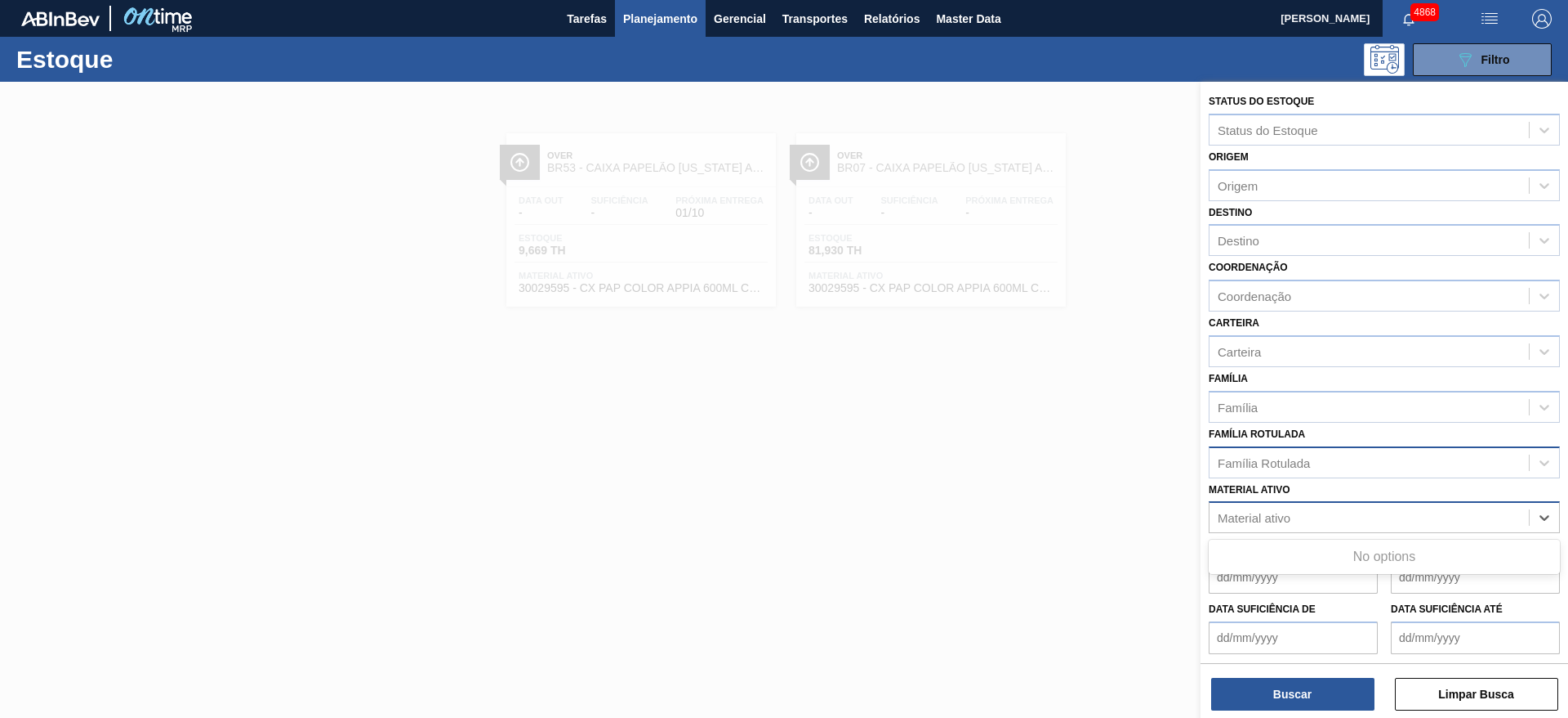
click at [1422, 518] on div "Material ativo" at bounding box center [1369, 518] width 319 height 23
paste ativo "30034021"
type ativo "30034021"
drag, startPoint x: 1304, startPoint y: 510, endPoint x: 1195, endPoint y: 523, distance: 109.8
click at [1201, 523] on div "Status do Estoque Status do Estoque Origem Origem Destino Destino Coordenação C…" at bounding box center [1384, 441] width 368 height 718
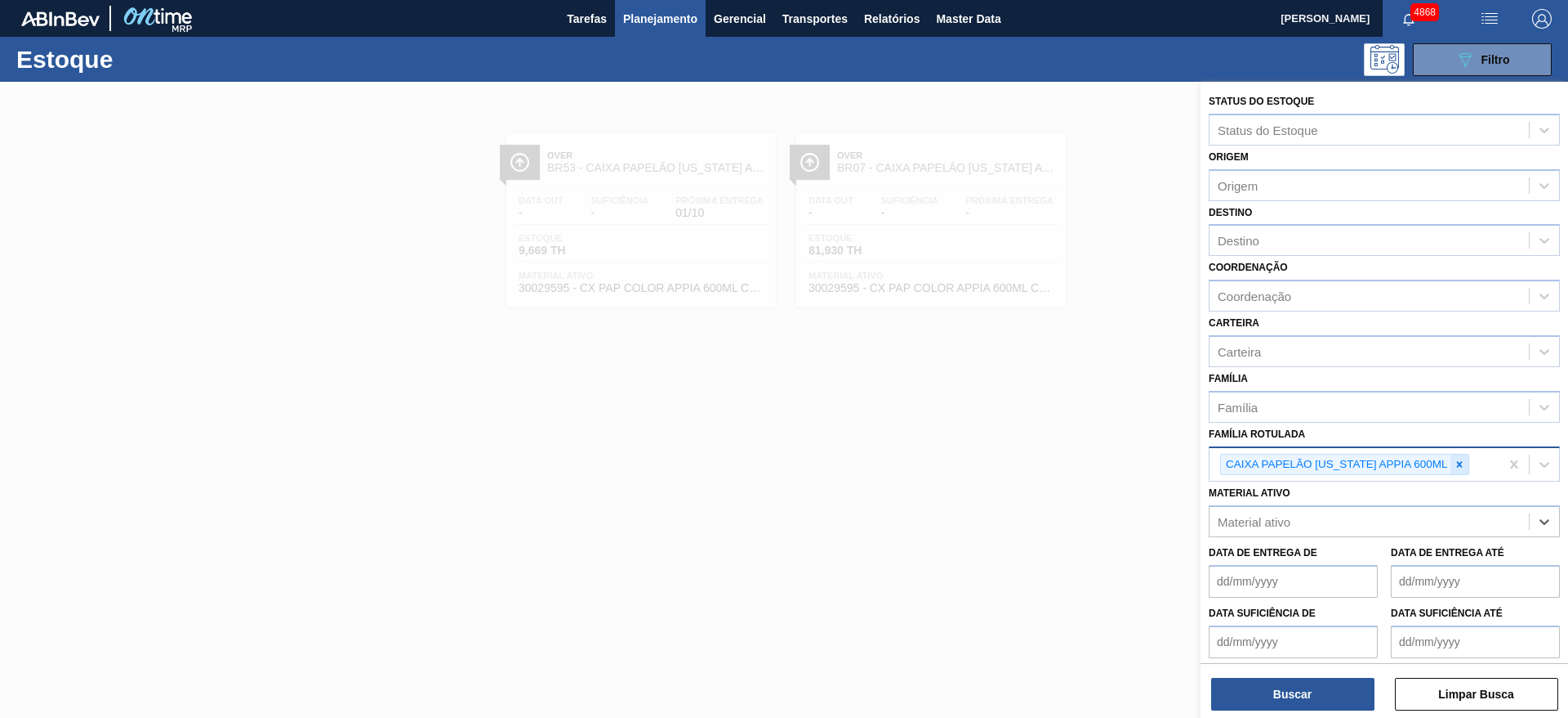
click at [1464, 463] on icon at bounding box center [1460, 464] width 12 height 12
paste Rotulada "CAIXA PAP GOOSE MID 350ML N25 FRANP"
drag, startPoint x: 1401, startPoint y: 465, endPoint x: 1523, endPoint y: 478, distance: 122.7
click at [1523, 478] on div "CAIXA PAP GOOSE MID 350ML N25 FRANP CAIXA PAP GOOSE MID 350ML N25 FRANP" at bounding box center [1384, 462] width 351 height 32
click at [1329, 458] on Rotulada "CAIXA PAP GOOSE MID 350ML" at bounding box center [1308, 462] width 183 height 14
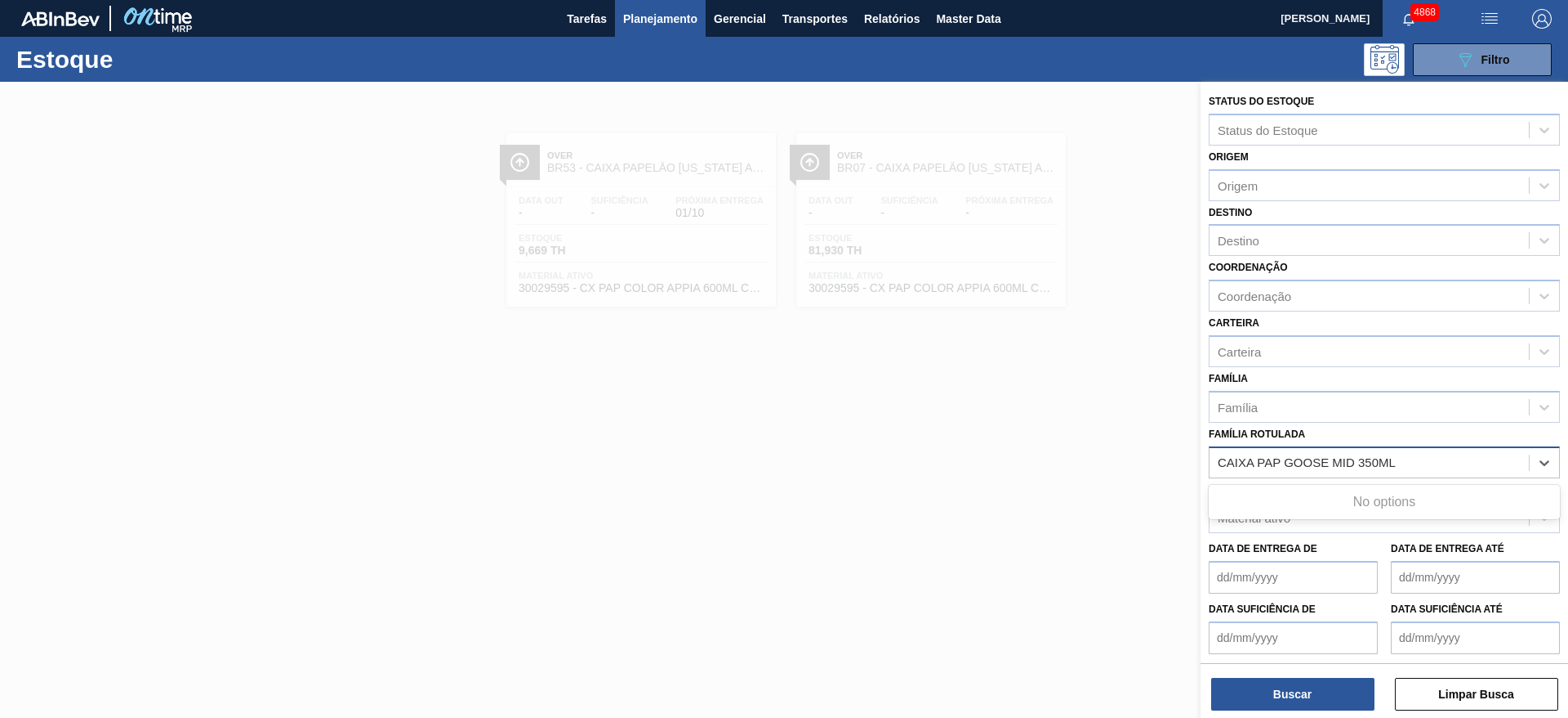
click at [1354, 463] on Rotulada "CAIXA PAP GOOSE MID 350ML" at bounding box center [1308, 462] width 183 height 14
type Rotulada "CAIXA PAP GOOSE MIDWAY 350ML"
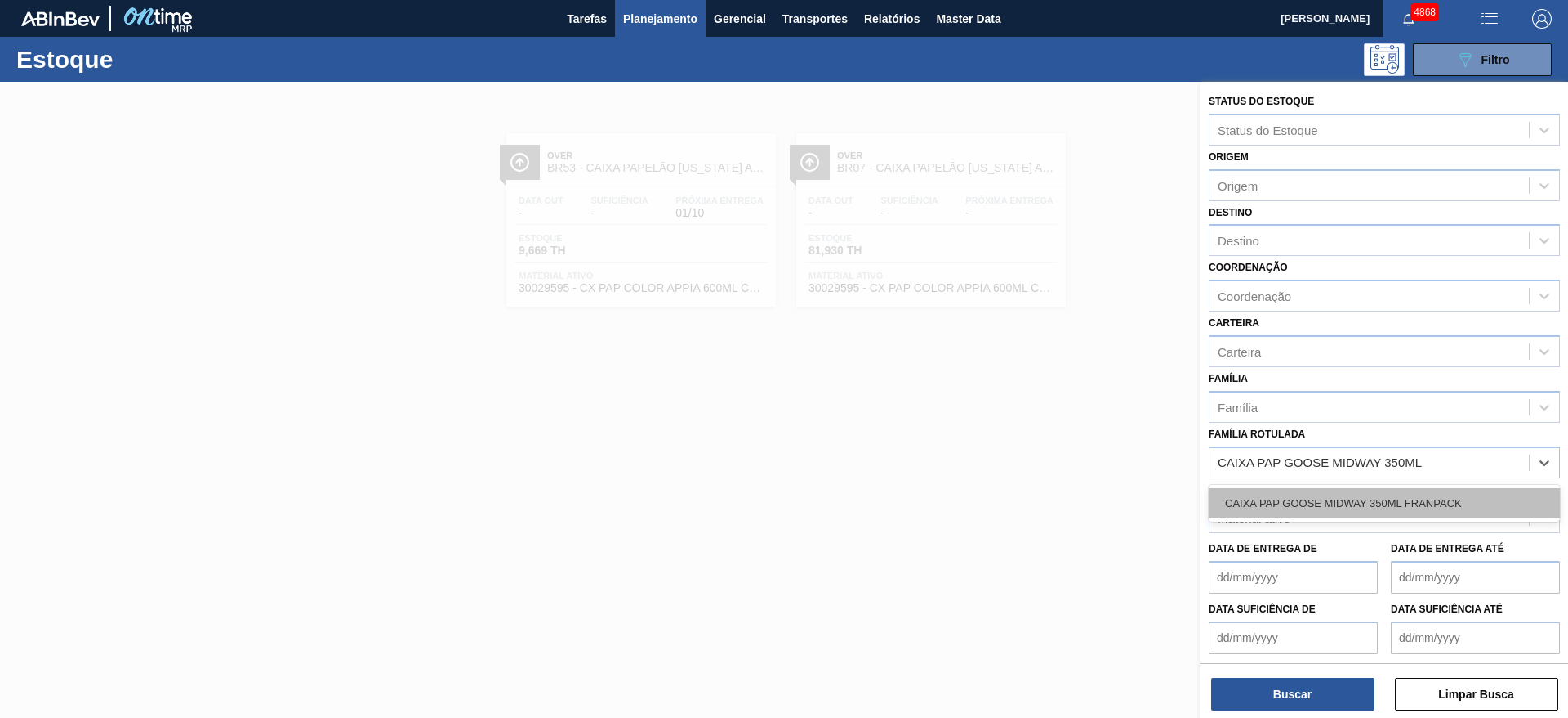
click at [1397, 498] on div "CAIXA PAP GOOSE MIDWAY 350ML FRANPACK" at bounding box center [1384, 502] width 351 height 30
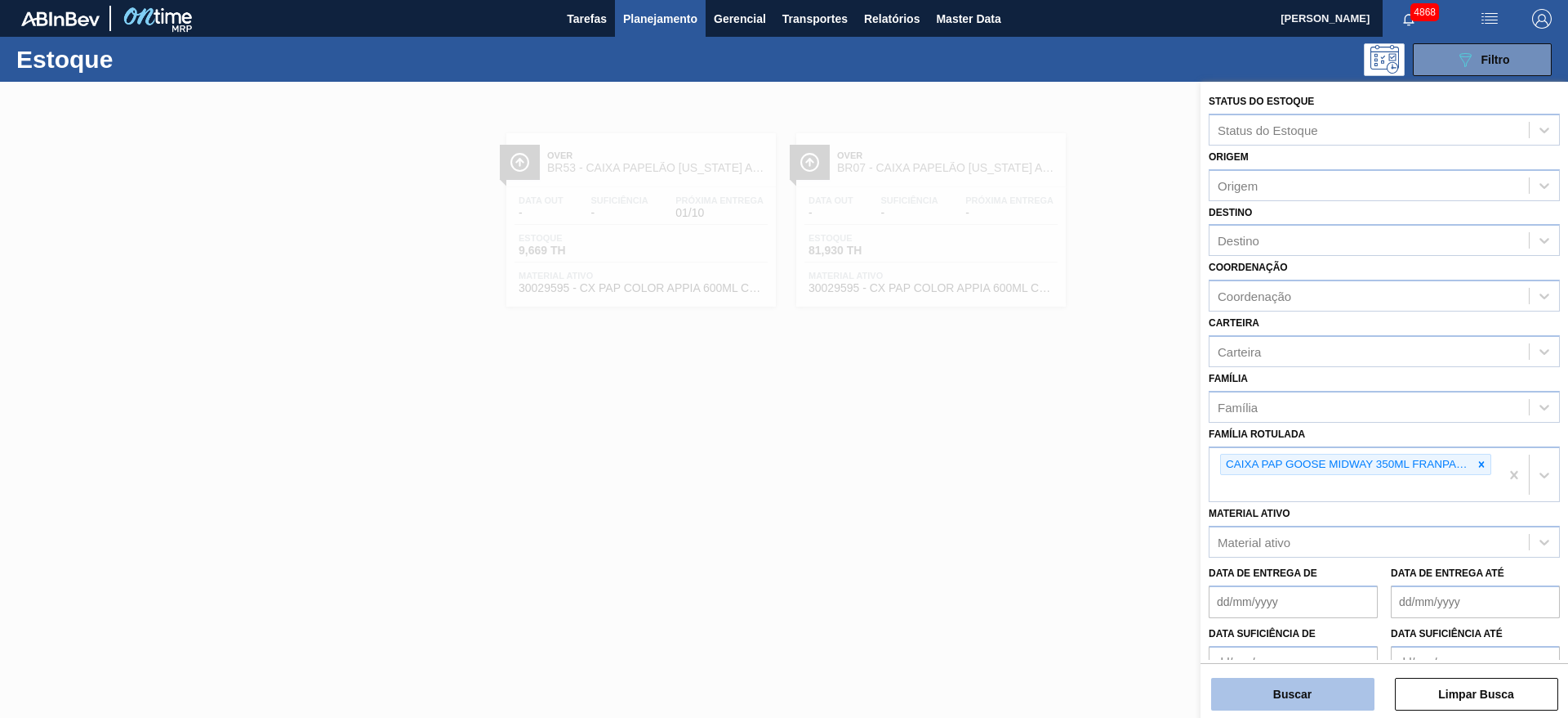
click at [1325, 694] on button "Buscar" at bounding box center [1293, 694] width 163 height 32
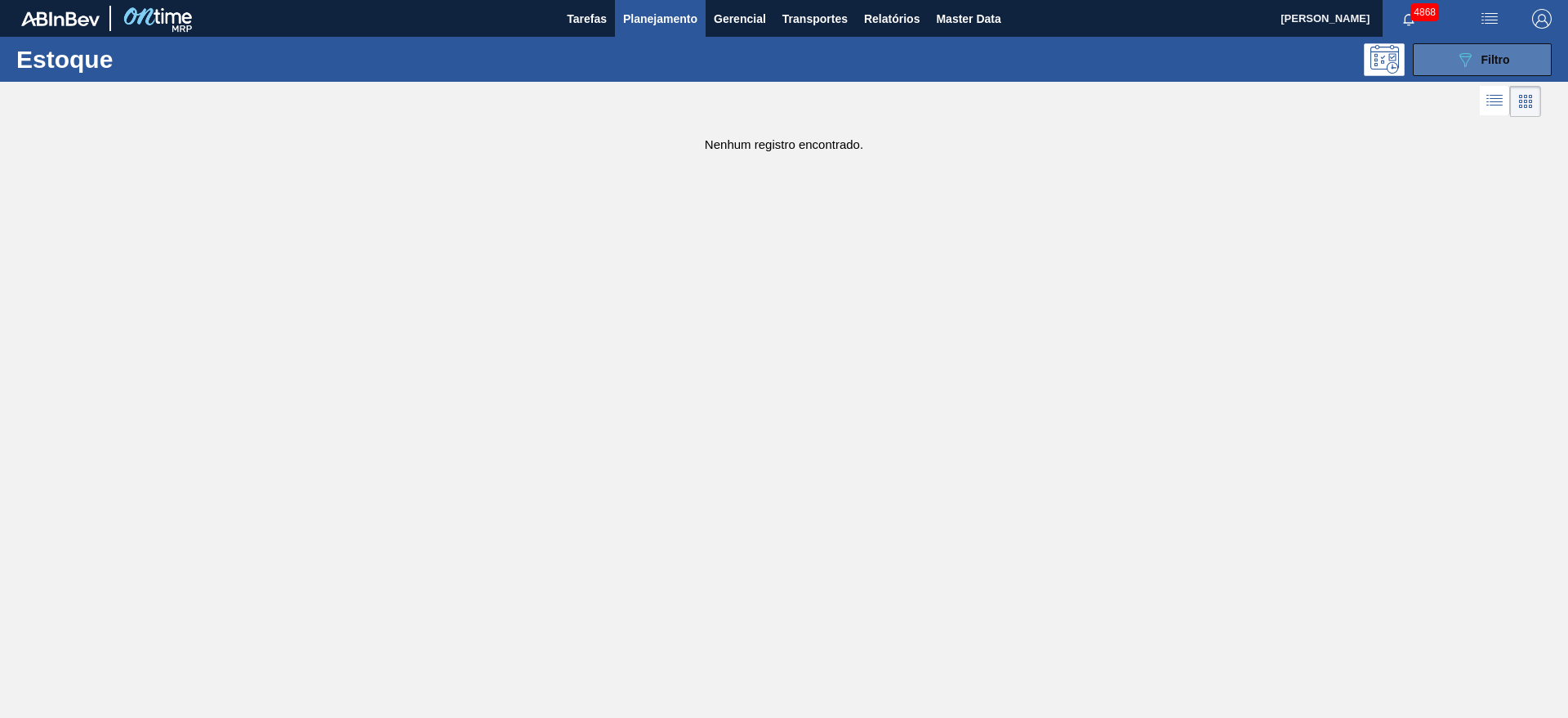
click at [1507, 45] on button "089F7B8B-B2A5-4AFE-B5C0-19BA573D28AC Filtro" at bounding box center [1482, 59] width 139 height 32
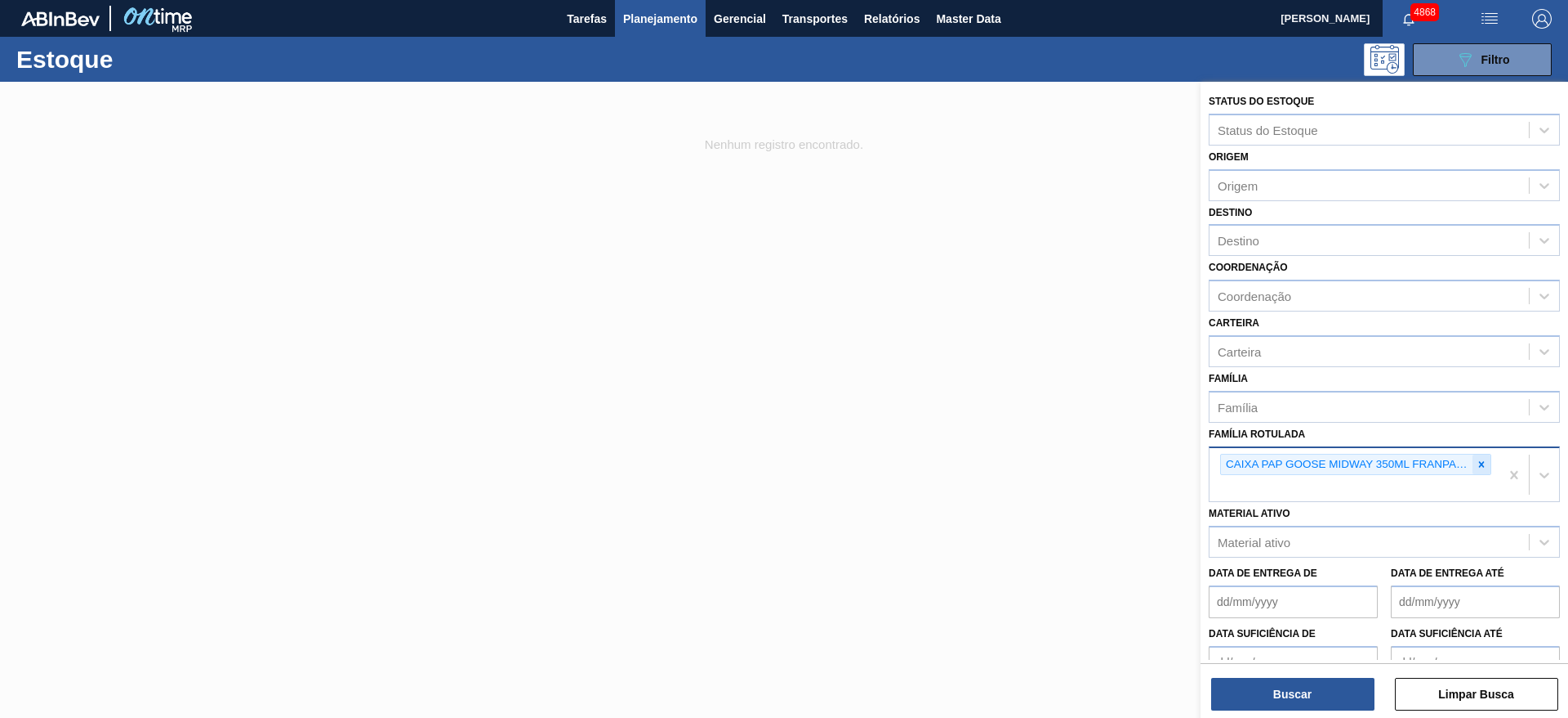
click at [1479, 459] on icon at bounding box center [1482, 464] width 12 height 12
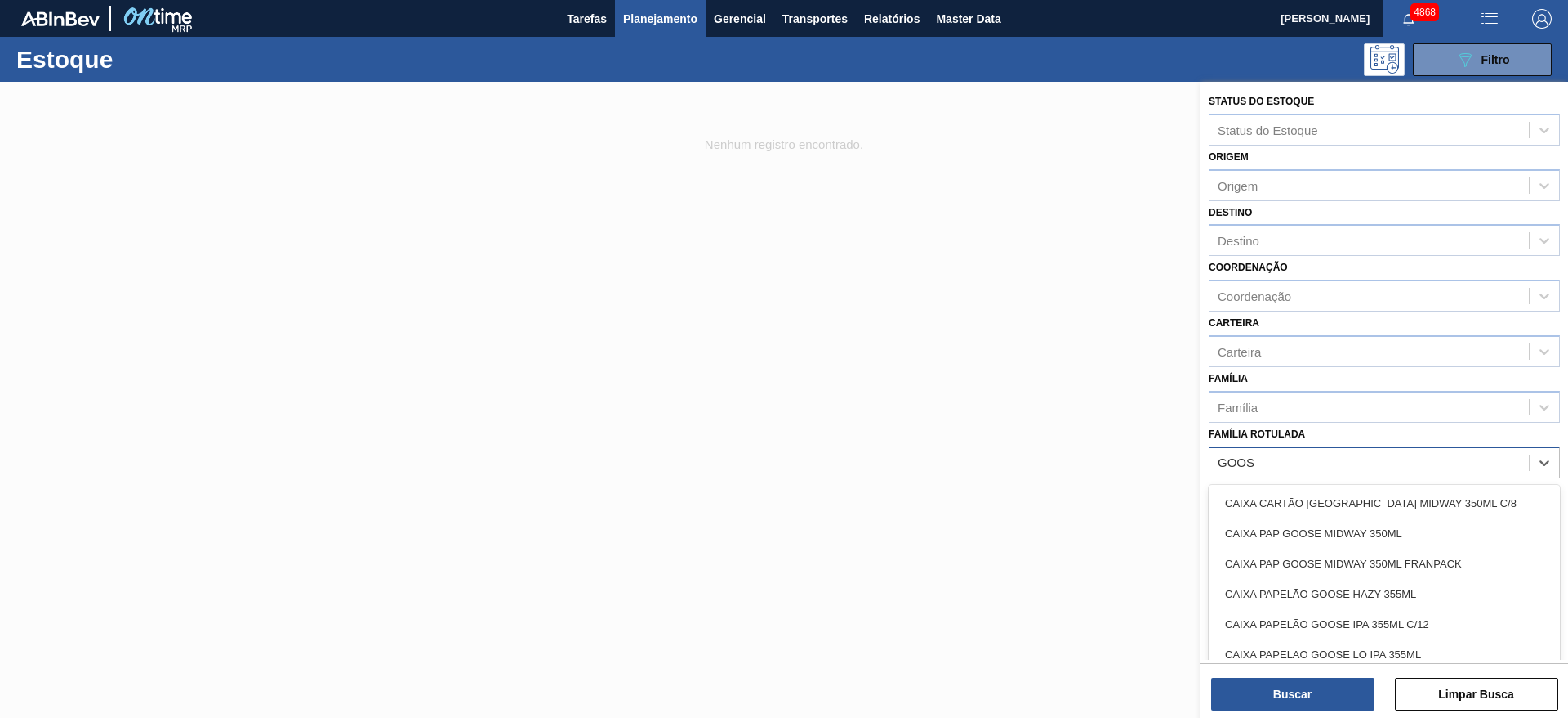
type Rotulada "GOOSE"
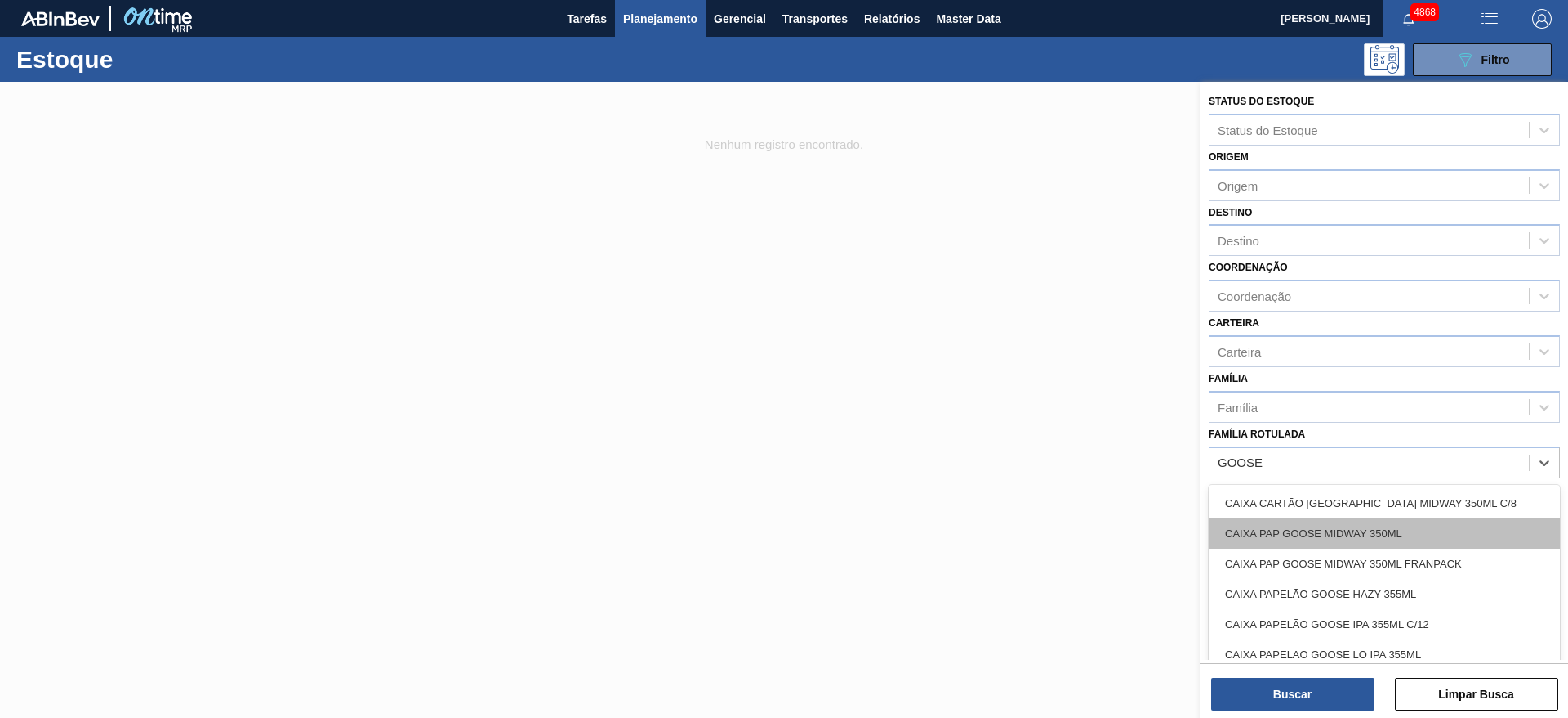
click at [1433, 518] on div "CAIXA PAP GOOSE MIDWAY 350ML" at bounding box center [1384, 532] width 351 height 30
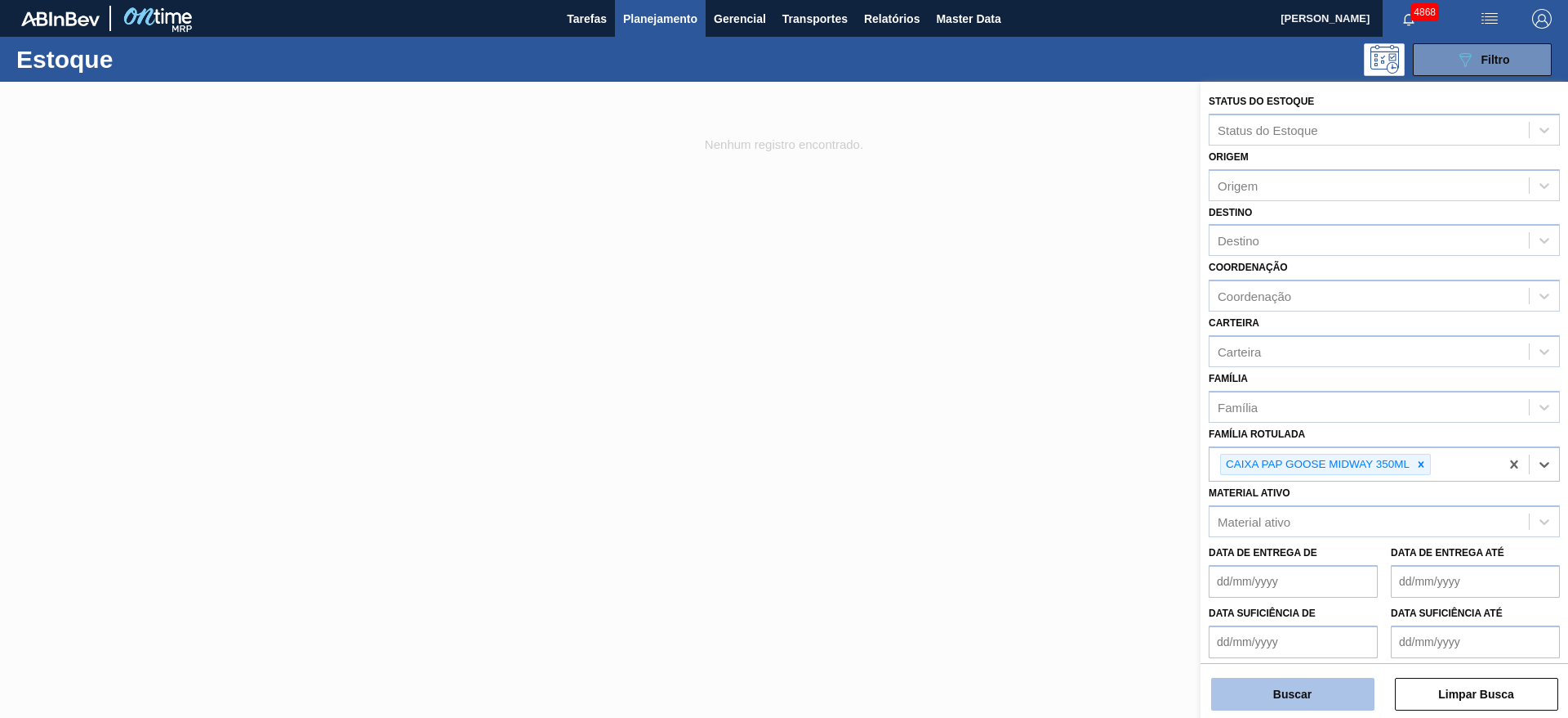
click at [1321, 687] on button "Buscar" at bounding box center [1293, 694] width 163 height 32
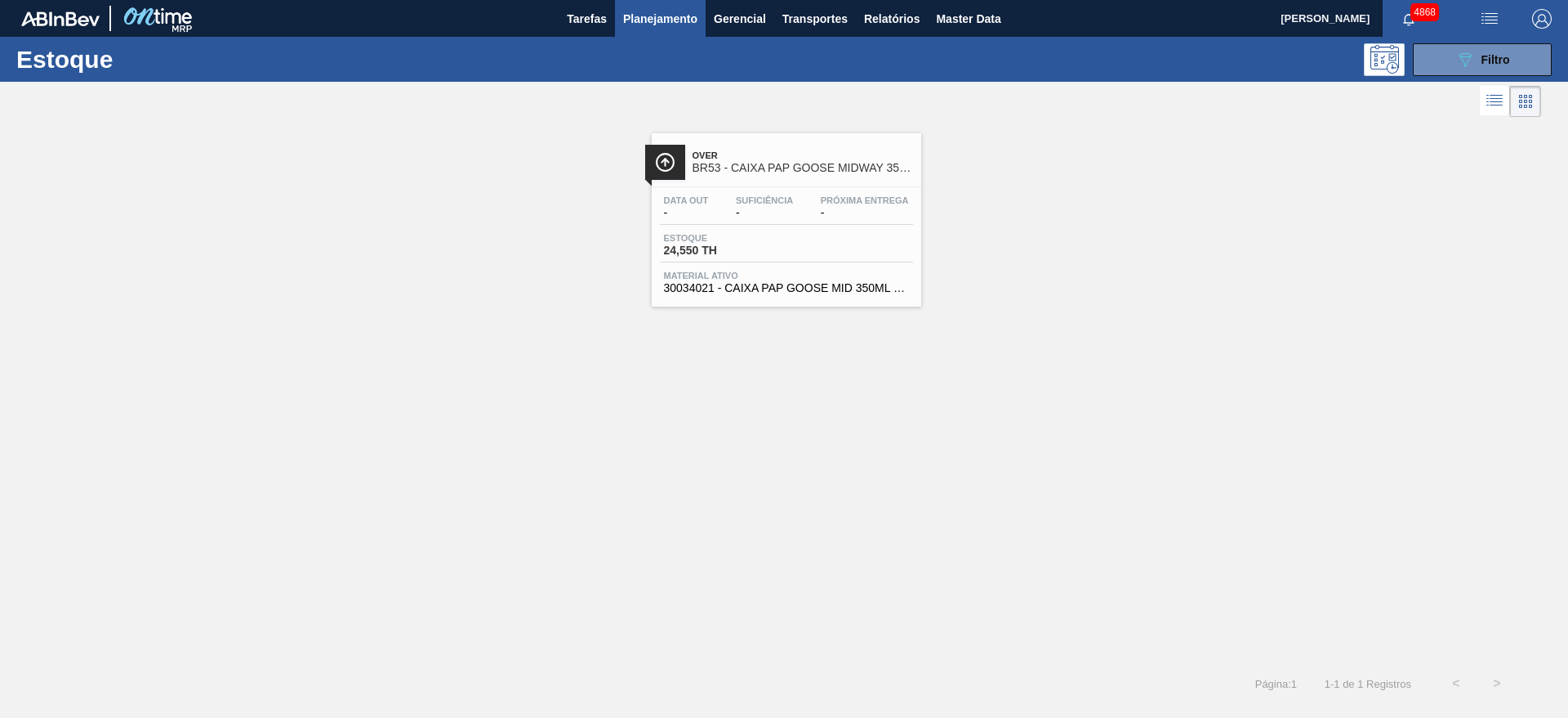
click at [782, 263] on div "Data out - Suficiência - Próxima Entrega - Estoque 24,550 TH Material ativo 300…" at bounding box center [787, 243] width 269 height 111
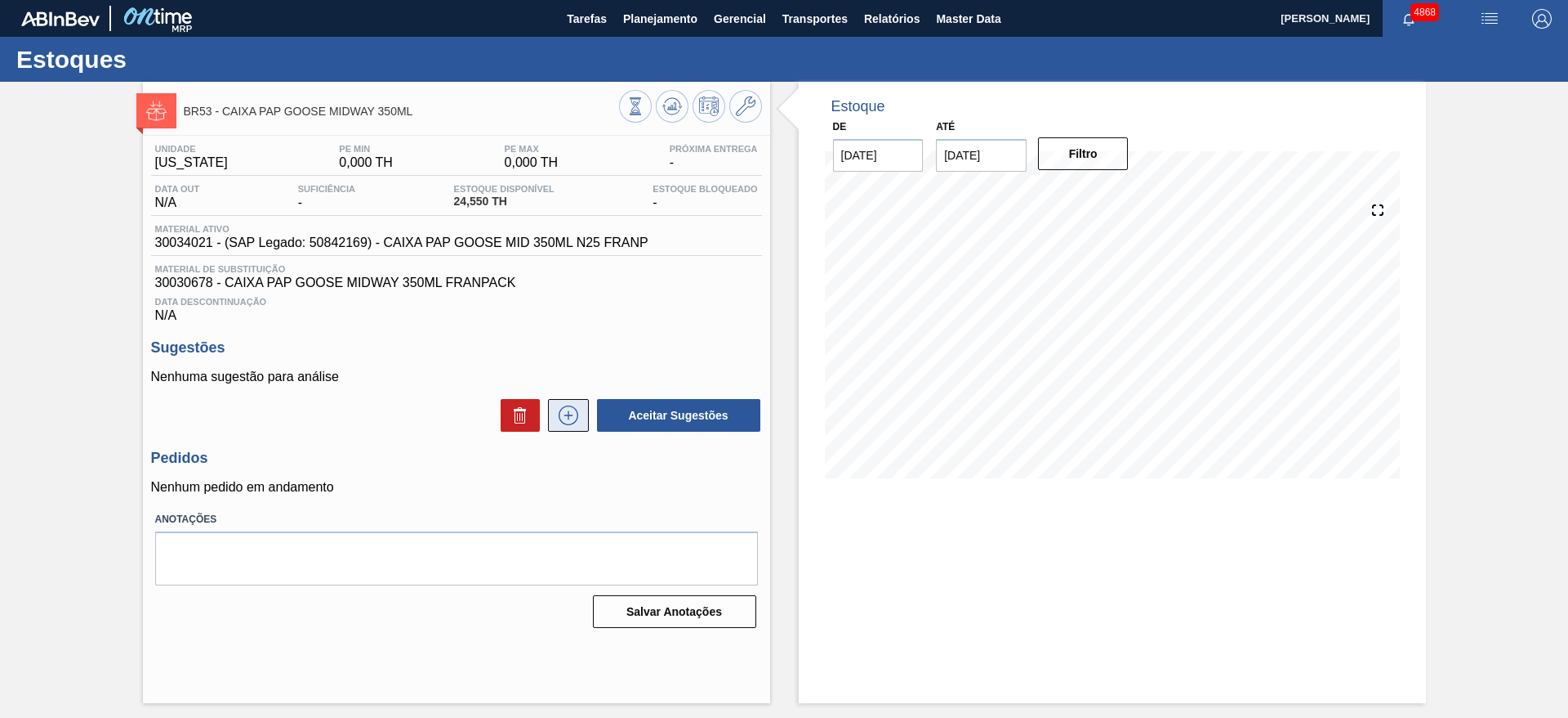
click at [570, 422] on icon at bounding box center [568, 415] width 26 height 20
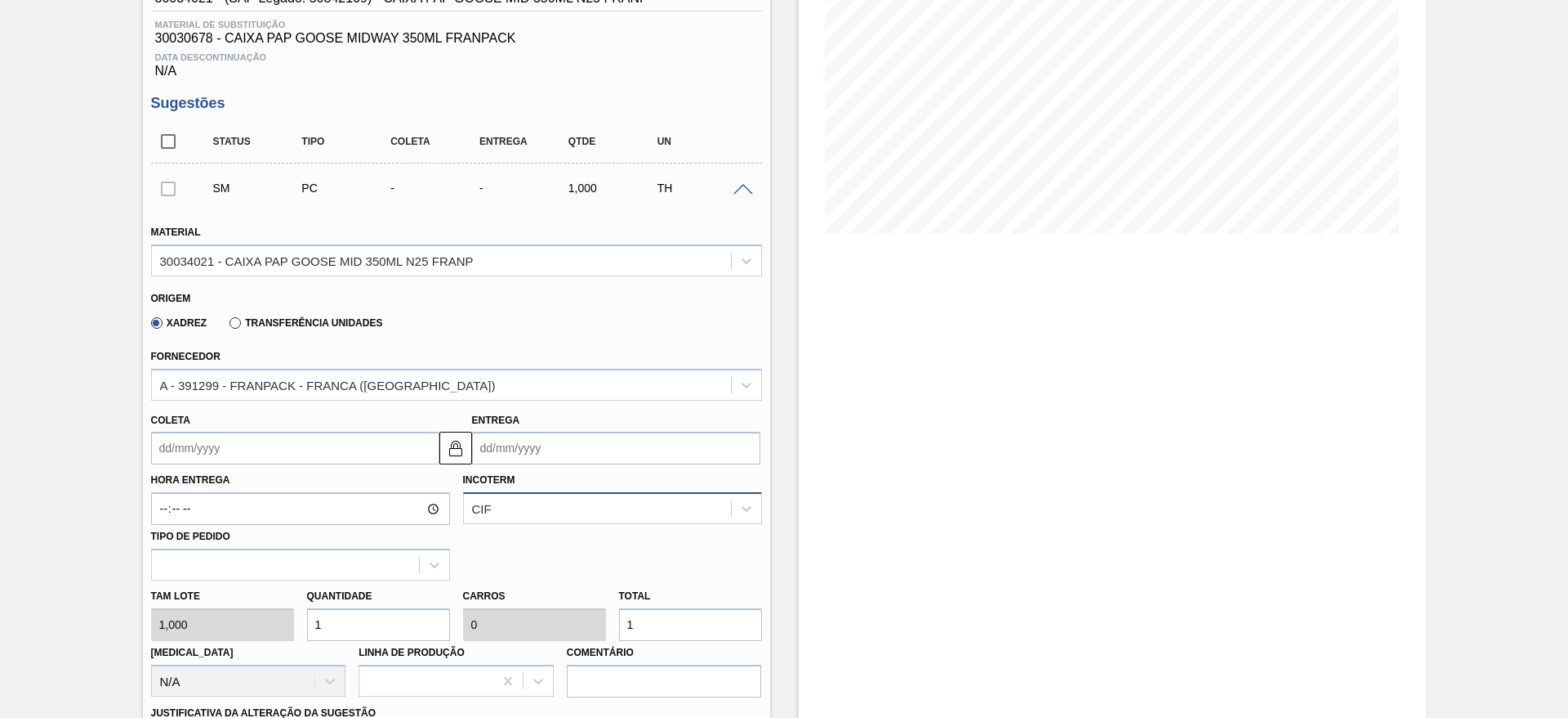
scroll to position [245, 0]
click at [386, 614] on input "1" at bounding box center [379, 623] width 143 height 32
type input "10"
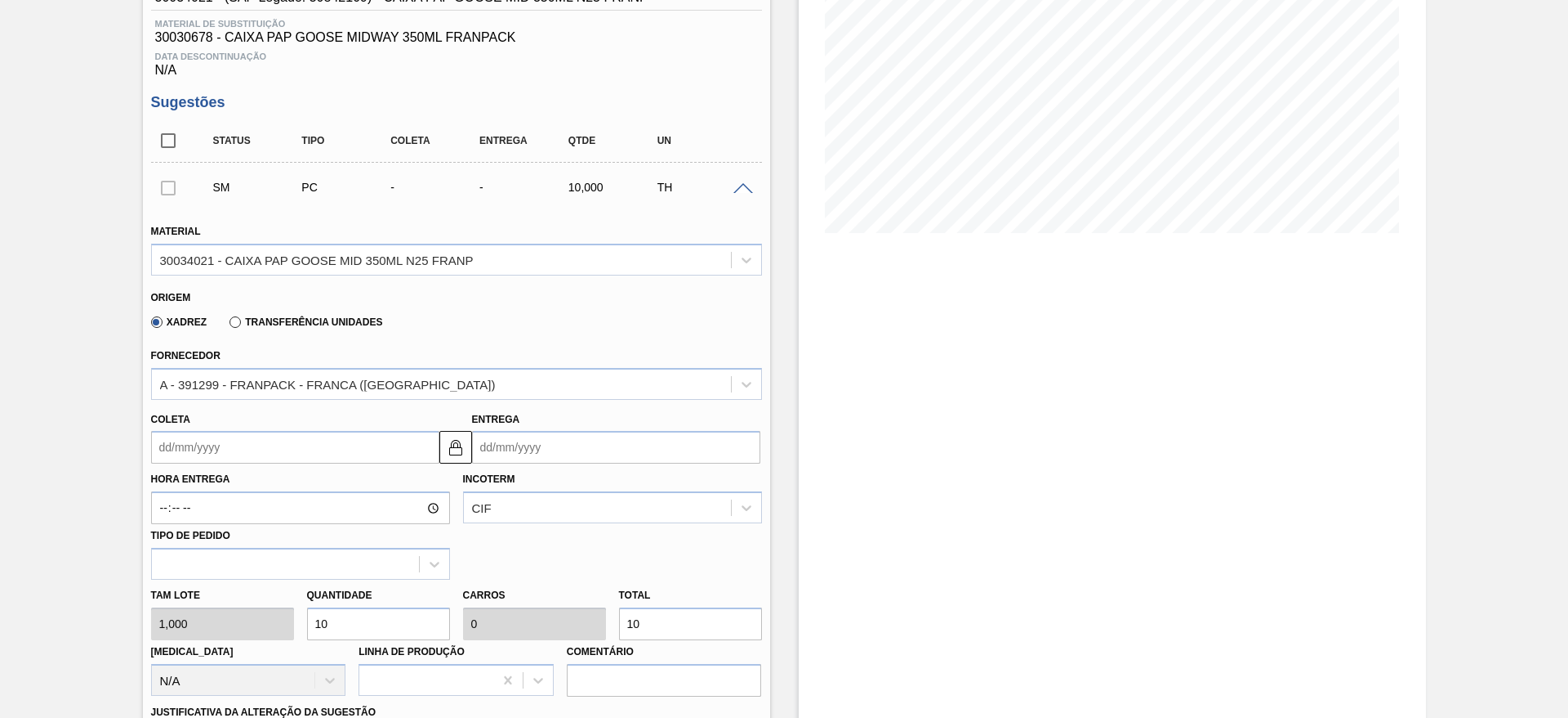
click at [395, 450] on input "Coleta" at bounding box center [295, 446] width 288 height 32
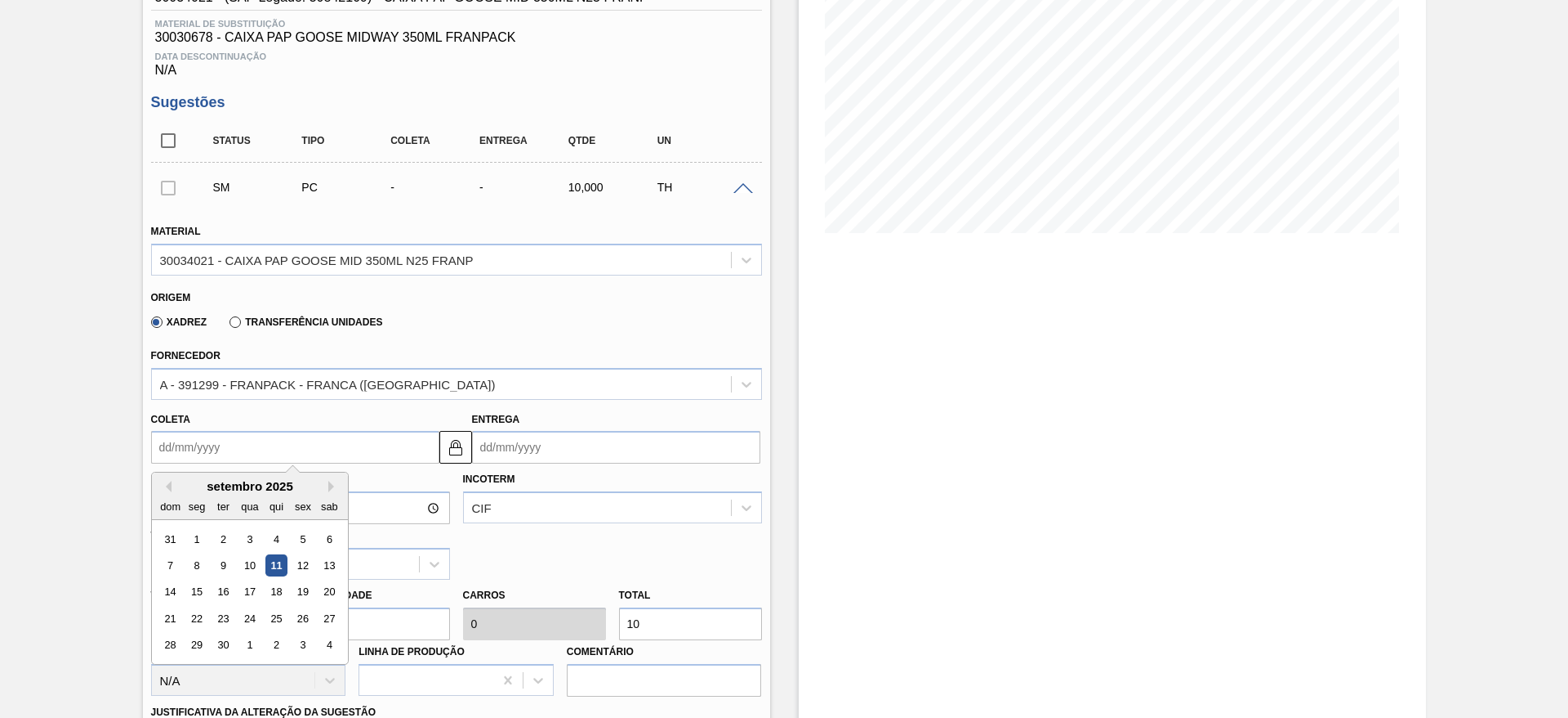
click at [341, 484] on div "setembro 2025" at bounding box center [250, 486] width 196 height 14
click at [334, 485] on button "Next Month" at bounding box center [334, 486] width 12 height 12
click at [247, 567] on div "8" at bounding box center [249, 565] width 22 height 22
type input "[DATE]"
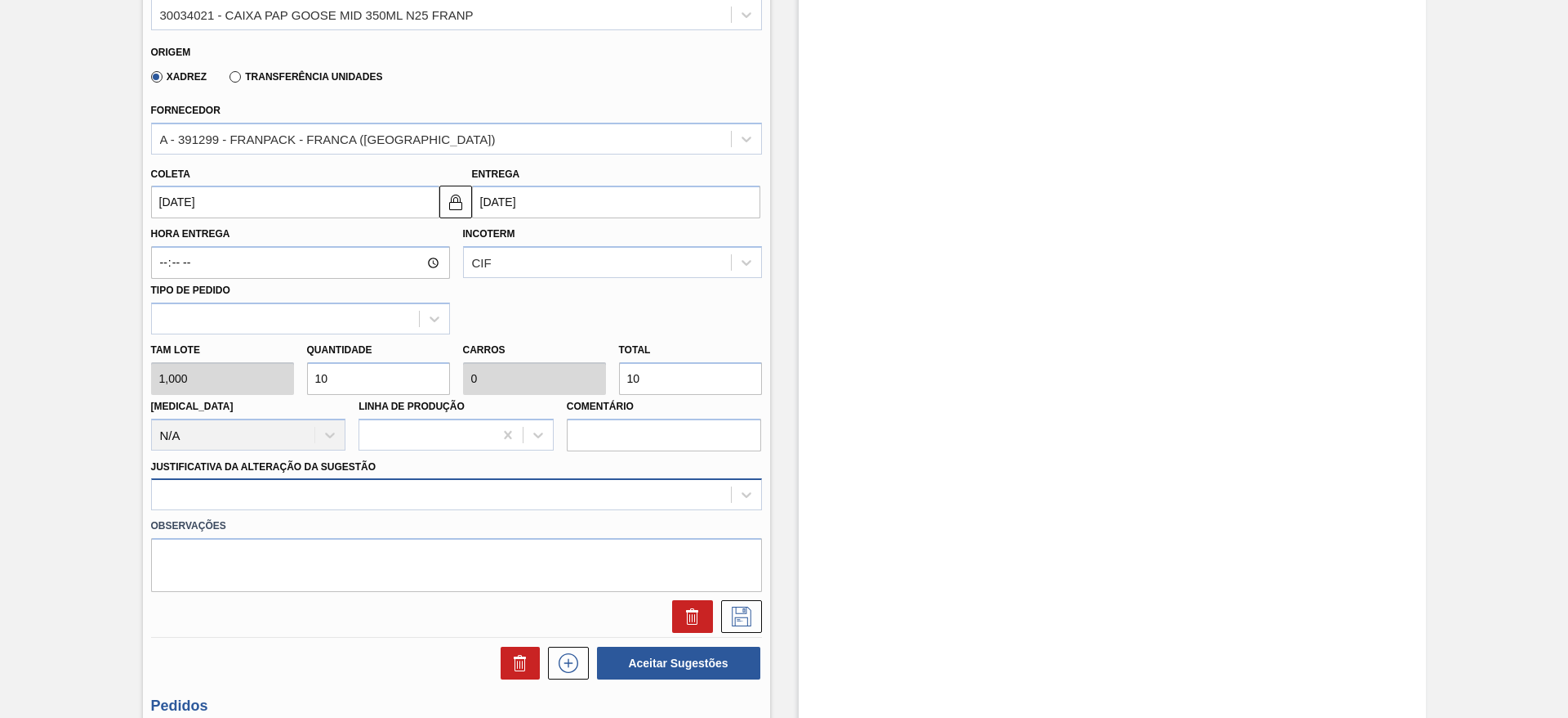
click at [665, 488] on div at bounding box center [457, 493] width 611 height 32
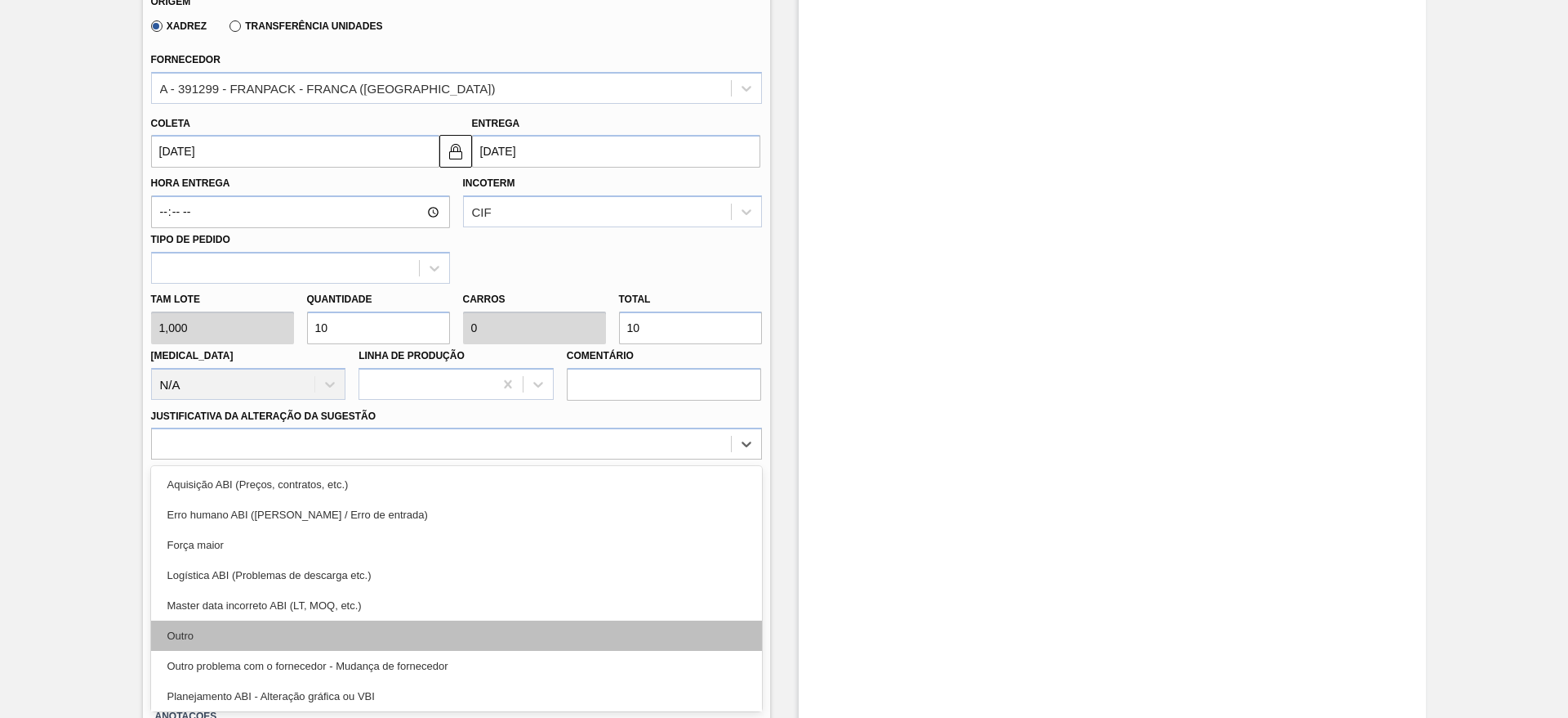
click at [476, 629] on div "Outro" at bounding box center [457, 635] width 611 height 30
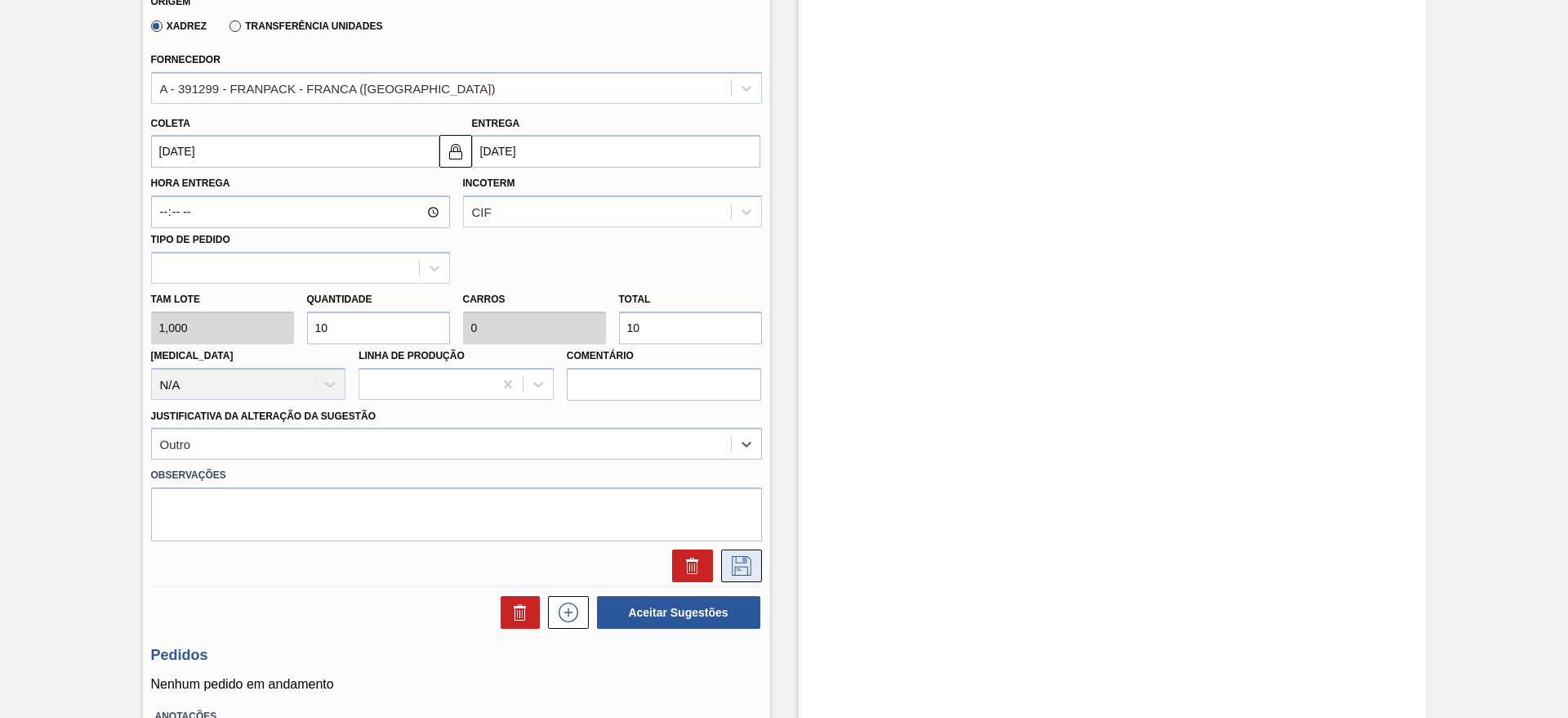
click at [753, 550] on button at bounding box center [742, 565] width 41 height 32
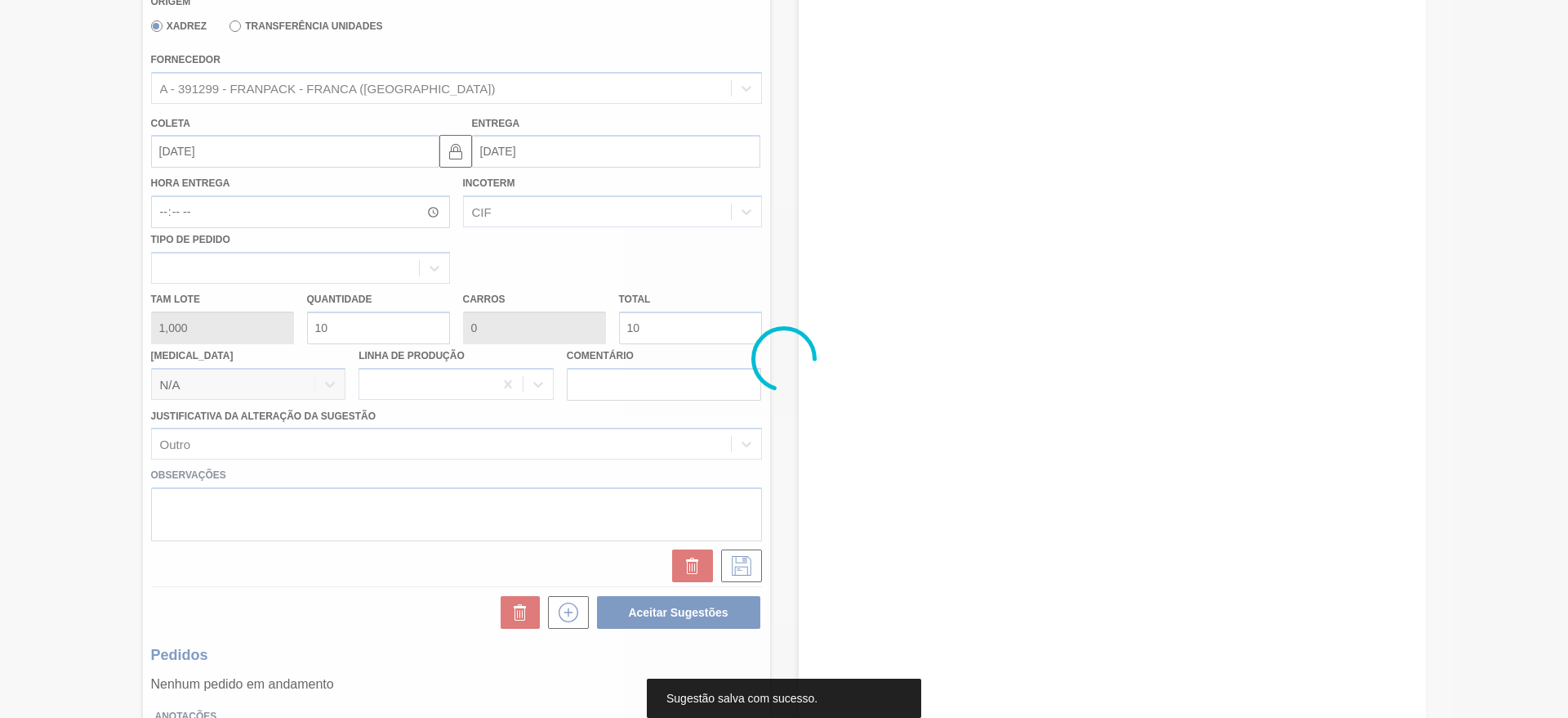
scroll to position [0, 0]
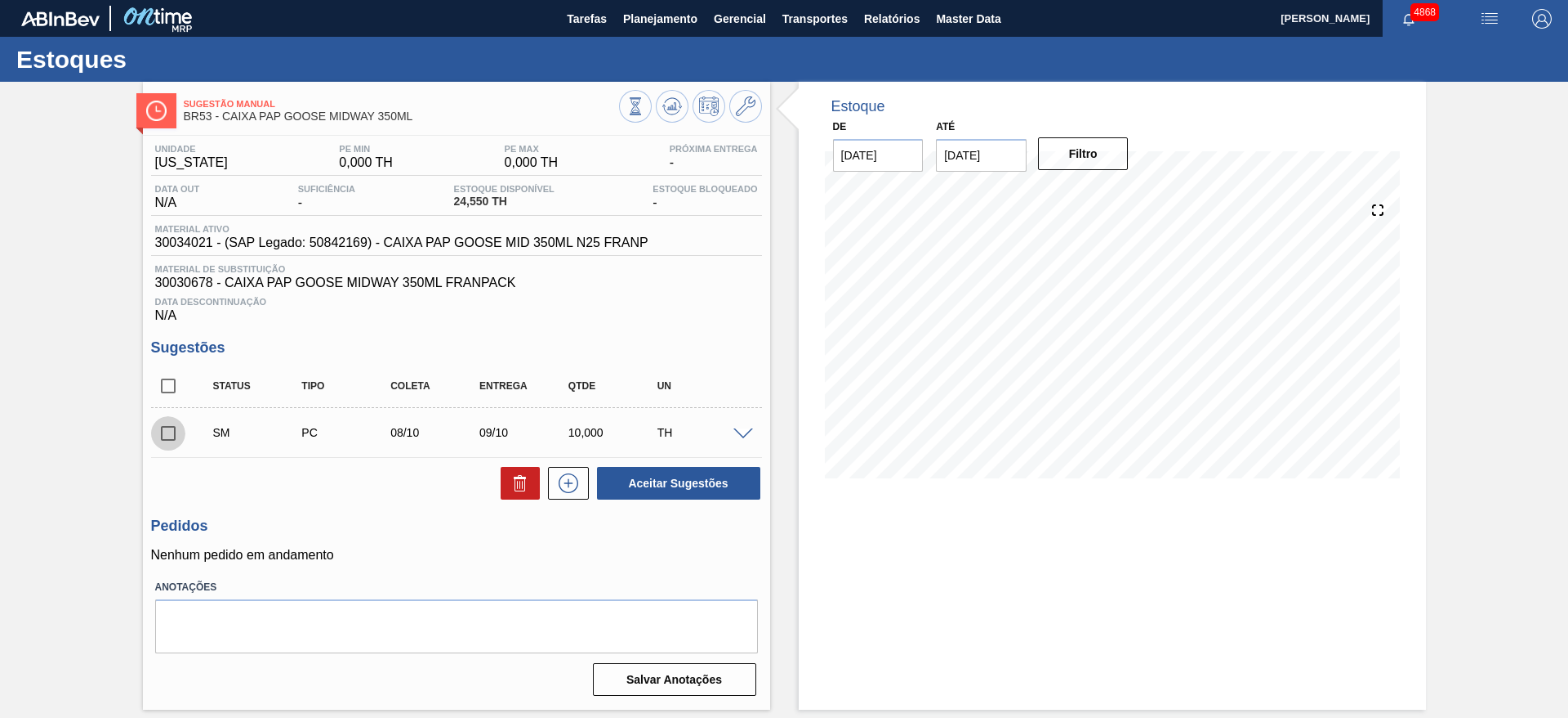
click at [174, 426] on input "checkbox" at bounding box center [168, 433] width 34 height 34
click at [628, 473] on button "Aceitar Sugestões" at bounding box center [679, 483] width 163 height 32
checkbox input "false"
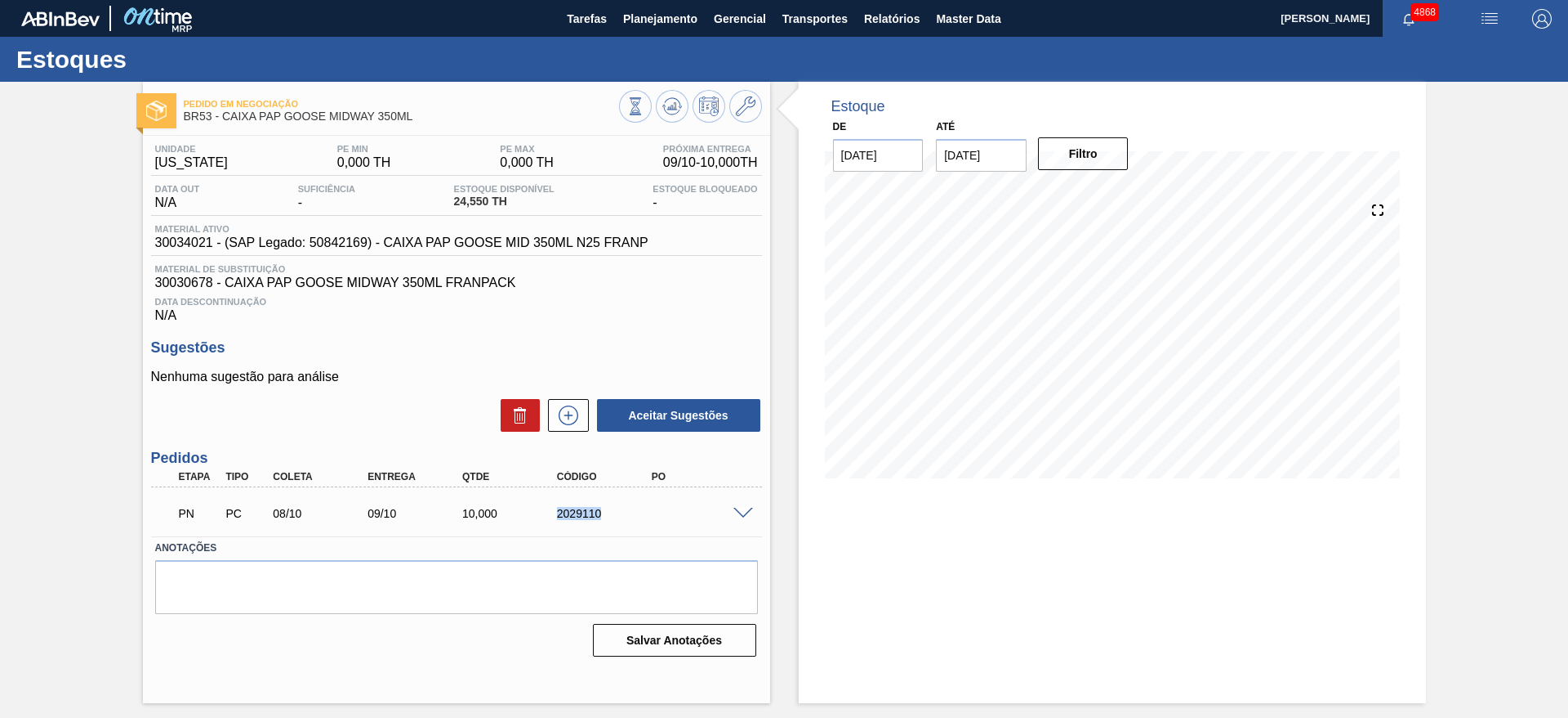
drag, startPoint x: 666, startPoint y: 512, endPoint x: 725, endPoint y: 501, distance: 60.0
click at [725, 501] on div "PN PC 08/10 09/10 10,000 2029110" at bounding box center [451, 511] width 567 height 32
copy div "2029110"
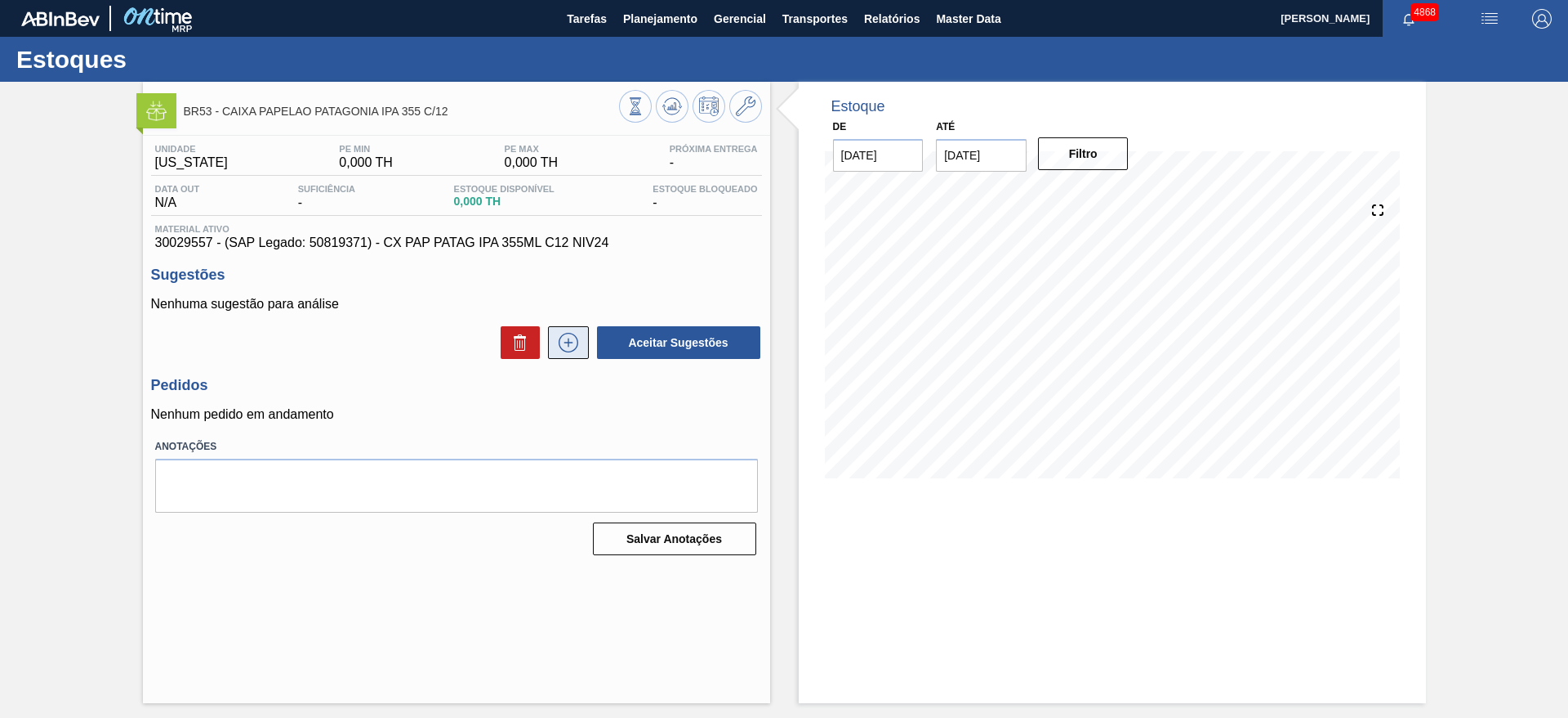
click at [573, 352] on icon at bounding box center [568, 343] width 26 height 20
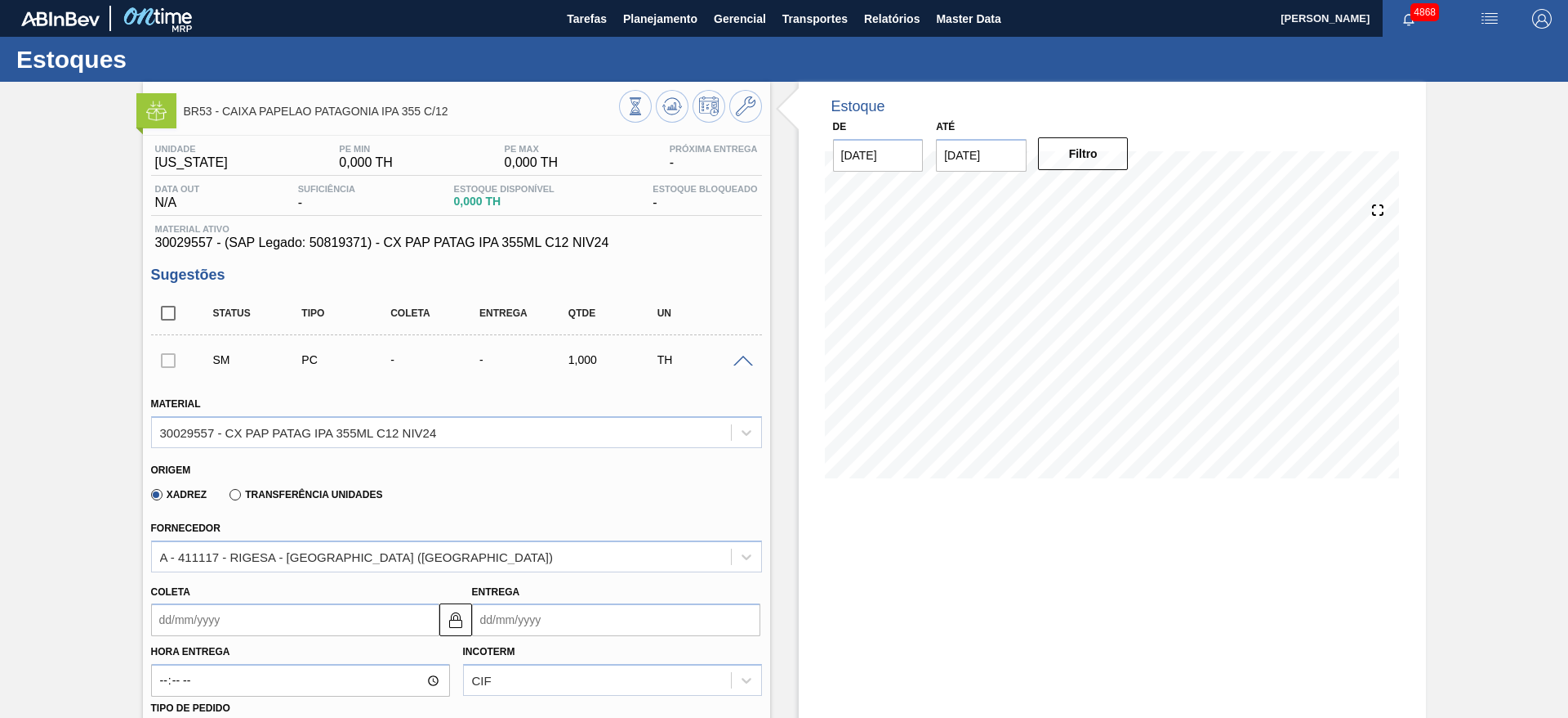
click at [337, 615] on input "Coleta" at bounding box center [295, 618] width 288 height 32
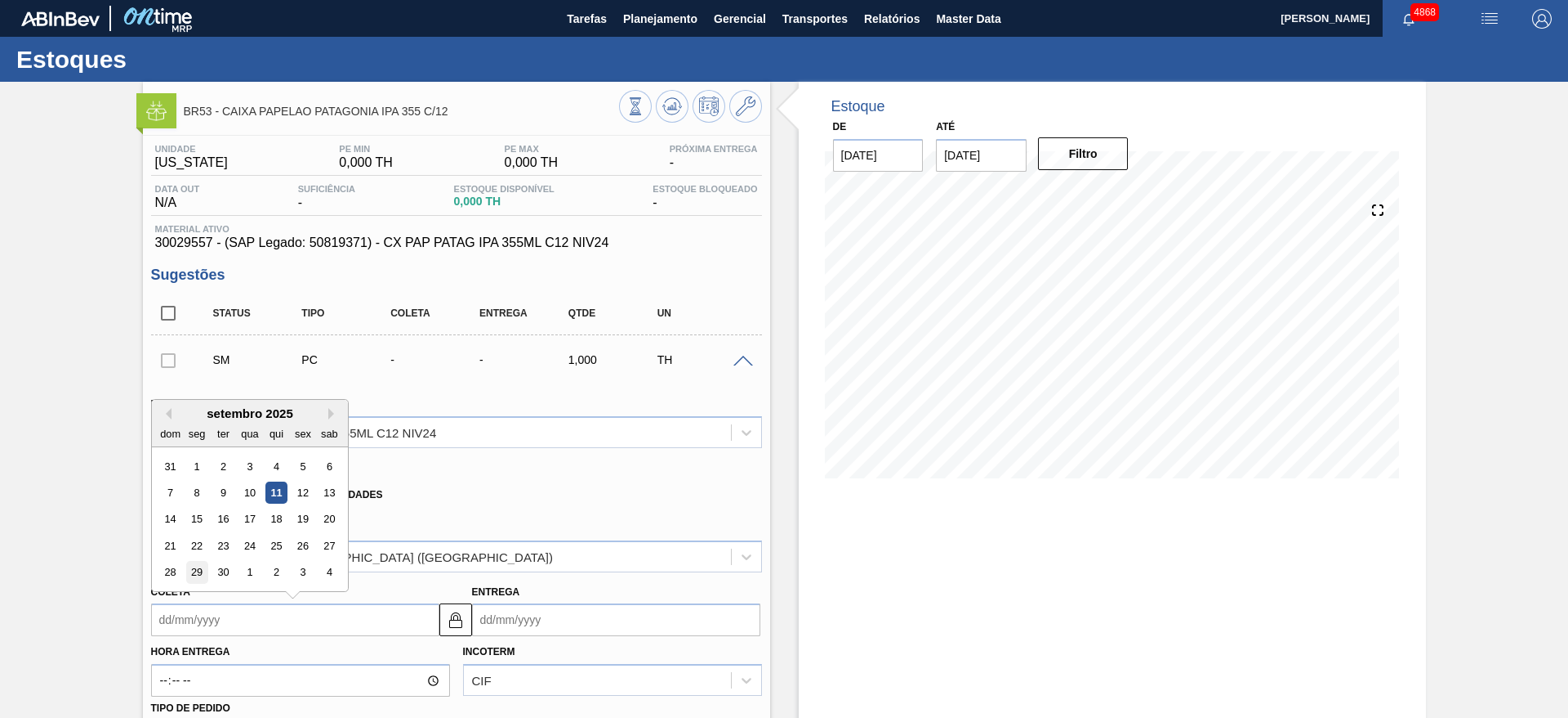
click at [204, 578] on div "29" at bounding box center [196, 572] width 22 height 22
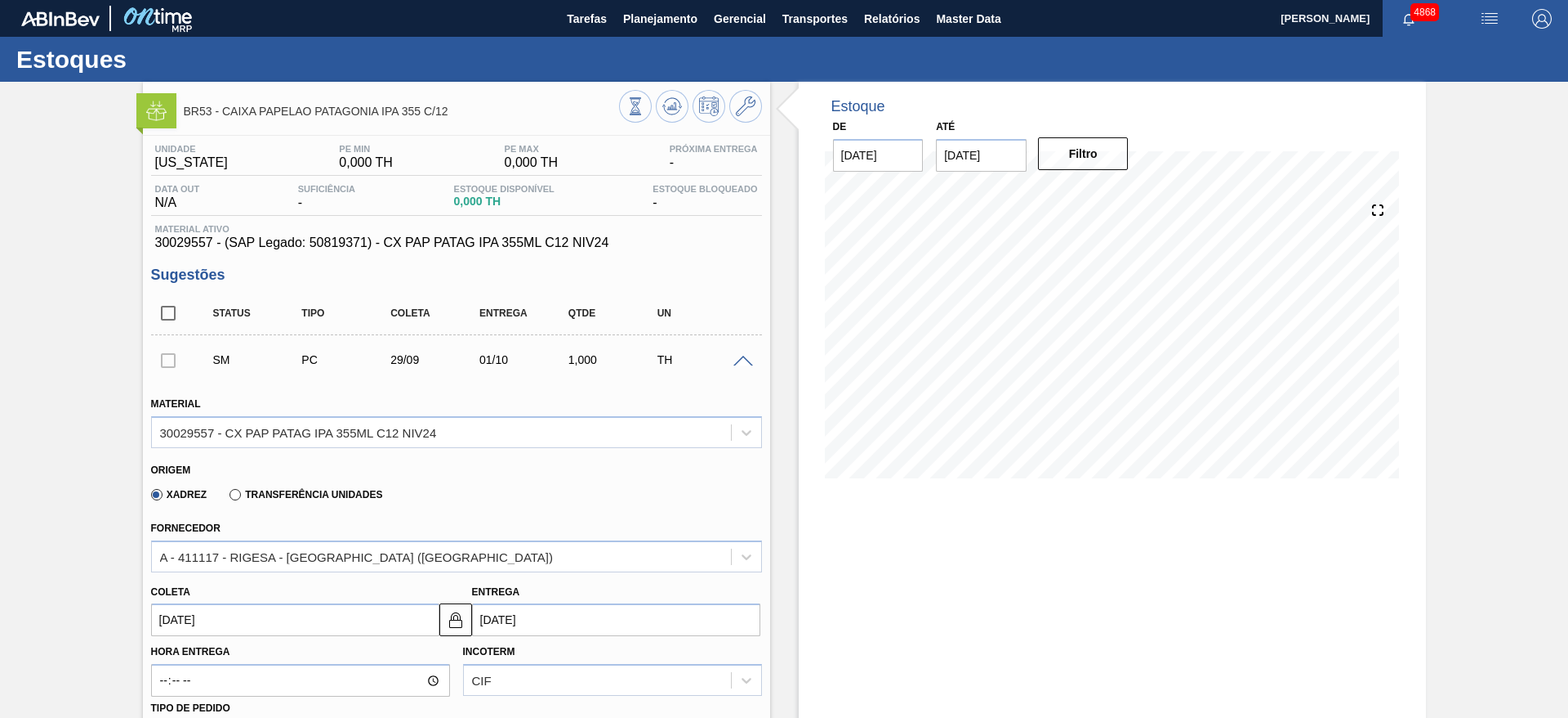
type input "29/09/2025"
type input "01/10/2025"
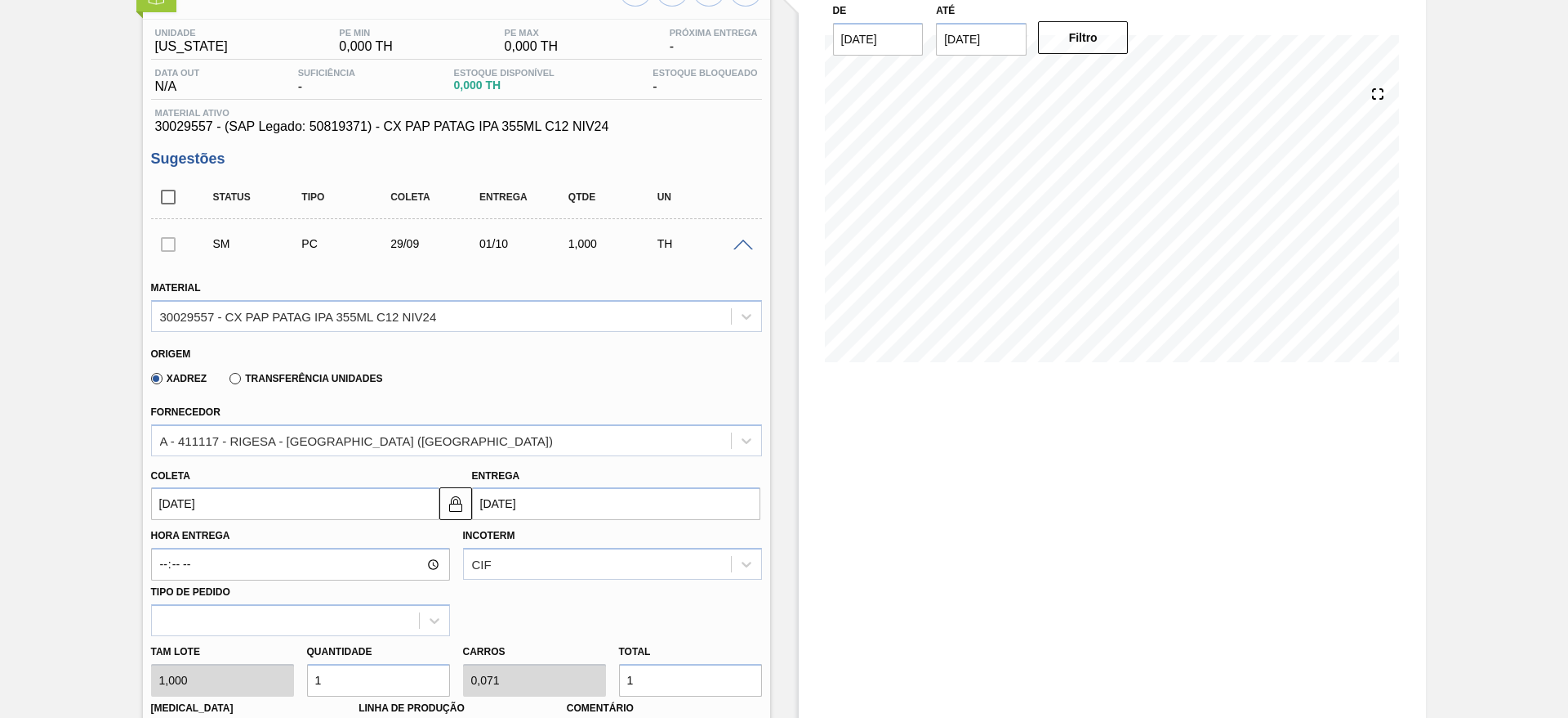
scroll to position [245, 0]
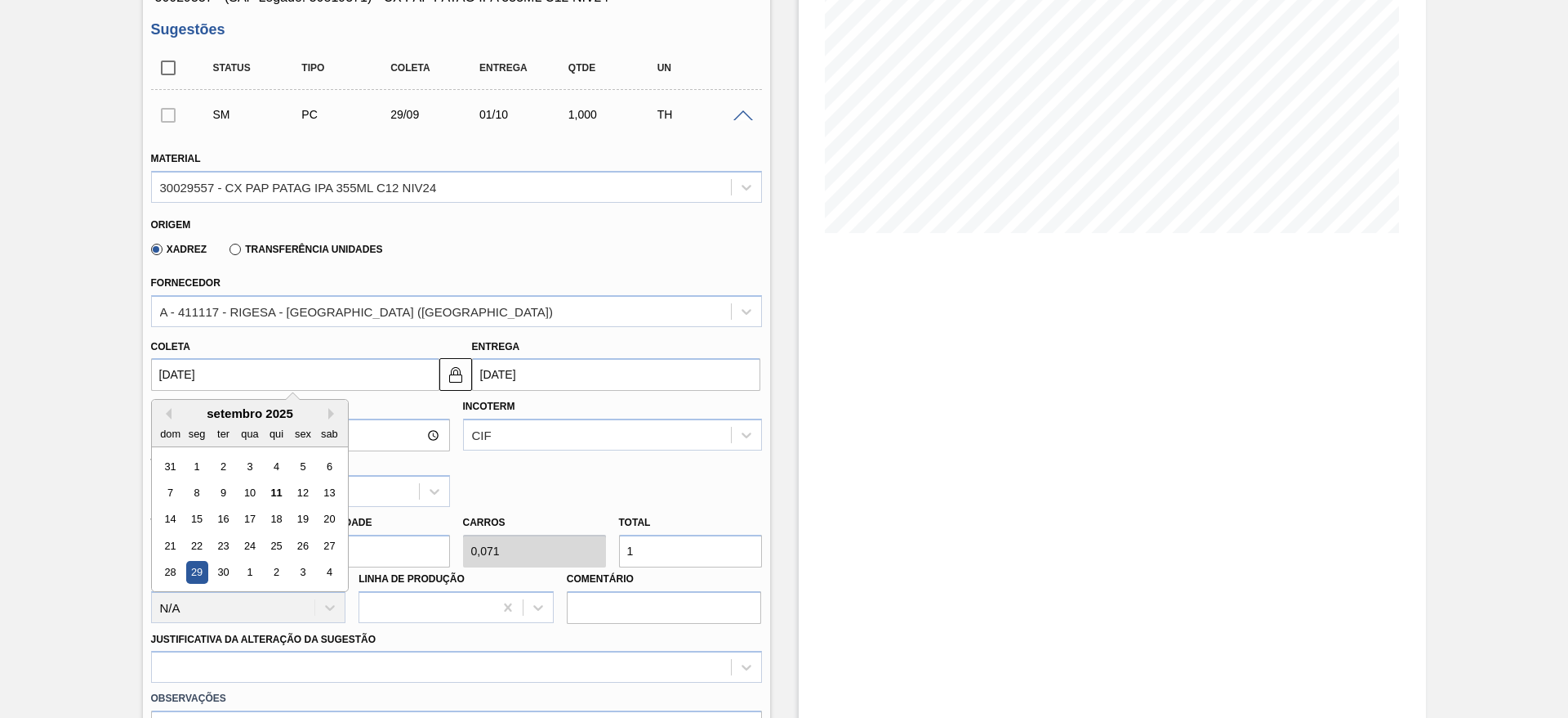
click at [312, 376] on input "29/09/2025" at bounding box center [295, 373] width 288 height 32
click at [196, 568] on div "29" at bounding box center [196, 572] width 22 height 22
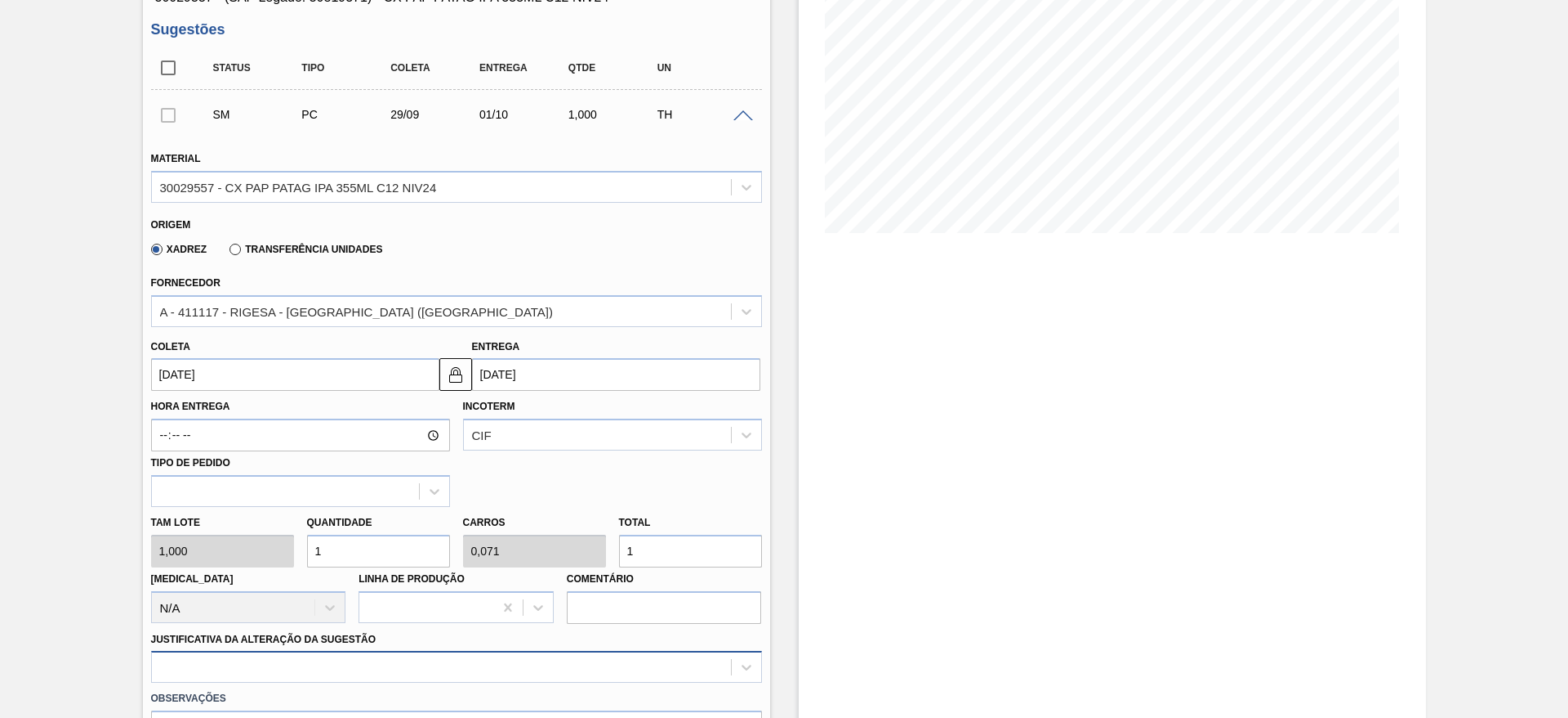
click at [334, 654] on div at bounding box center [457, 666] width 611 height 32
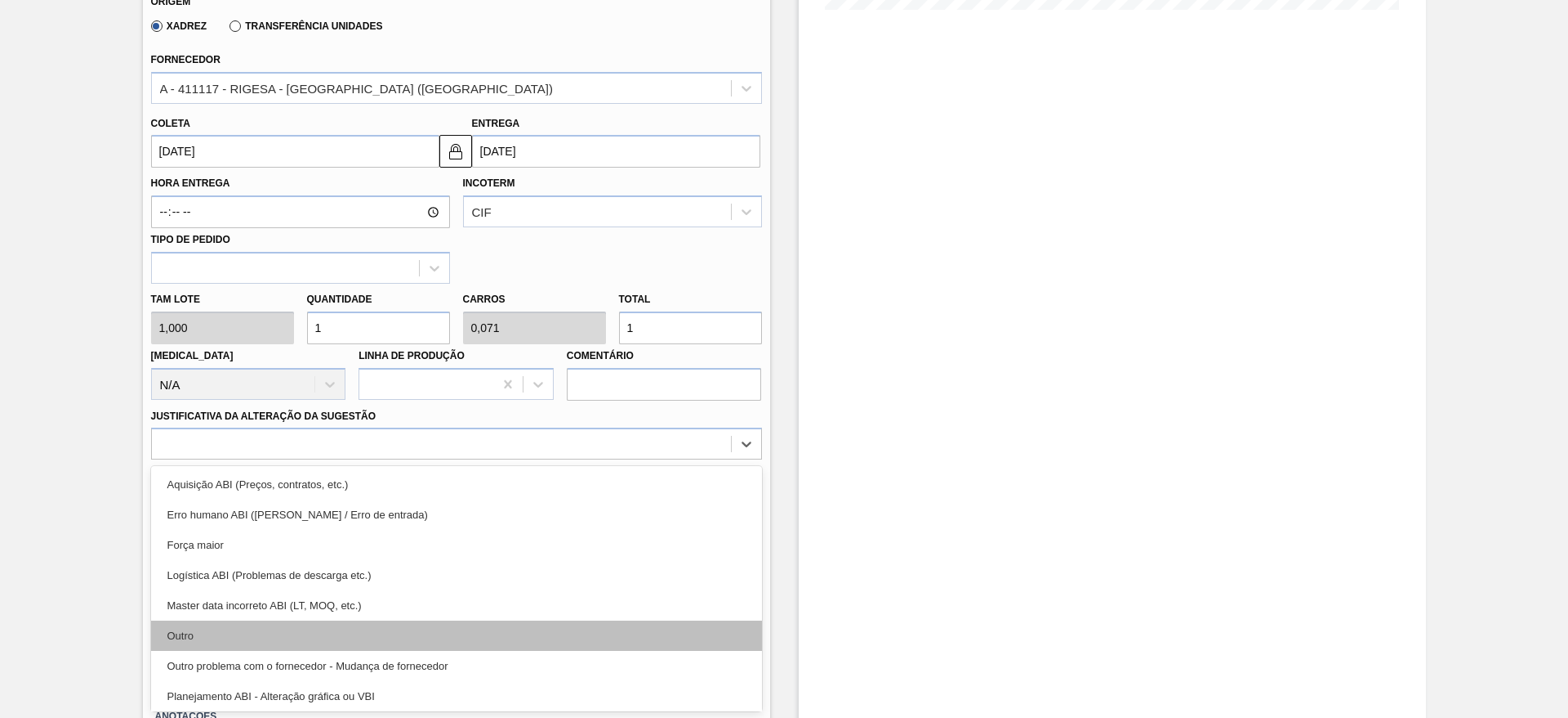
click at [329, 633] on div "Outro" at bounding box center [457, 635] width 611 height 30
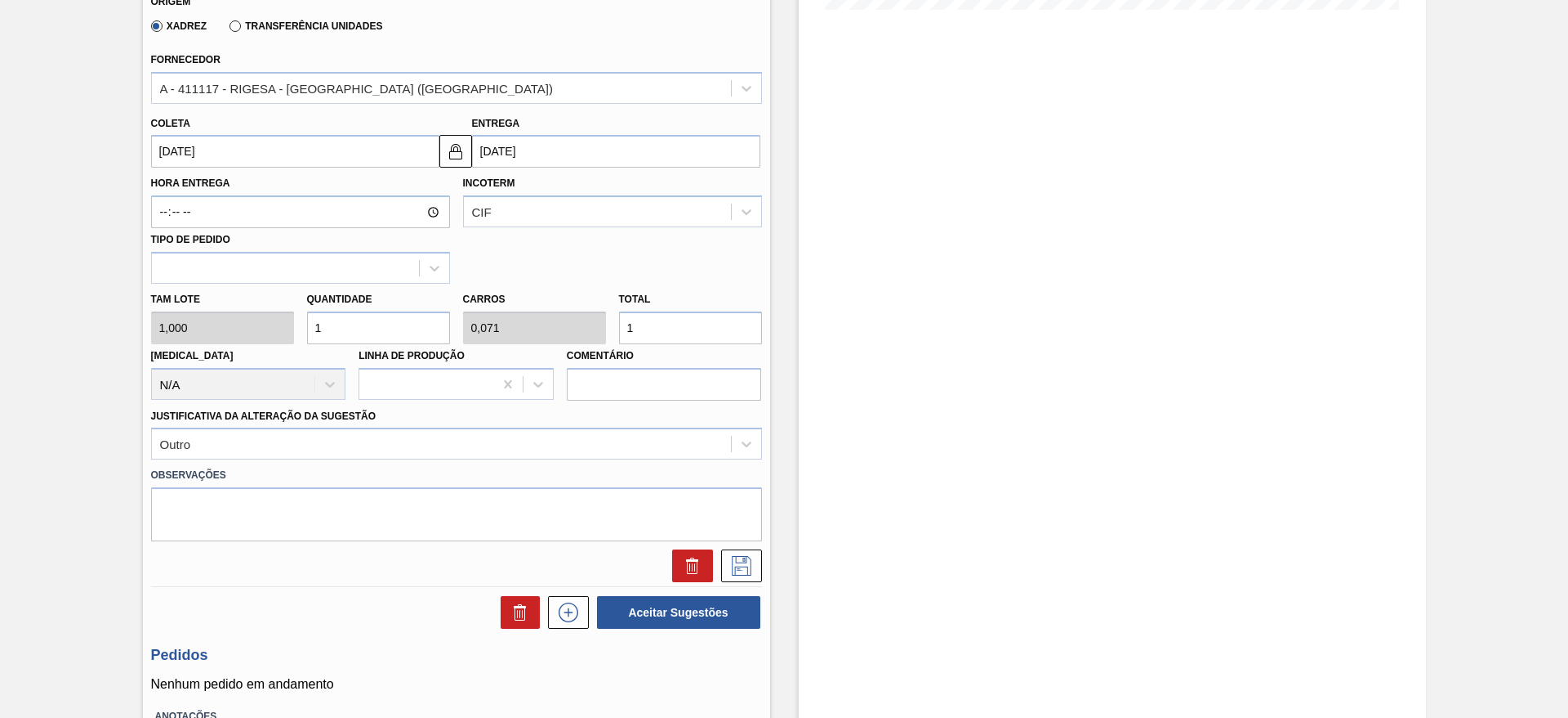
drag, startPoint x: 682, startPoint y: 323, endPoint x: 609, endPoint y: 337, distance: 74.3
click at [609, 337] on div "Tam lote 1,000 Quantidade 1 Carros 0,071 Total 1 Doca N/A Linha de Produção Com…" at bounding box center [456, 342] width 624 height 117
type input "9"
type input "0,643"
type input "9"
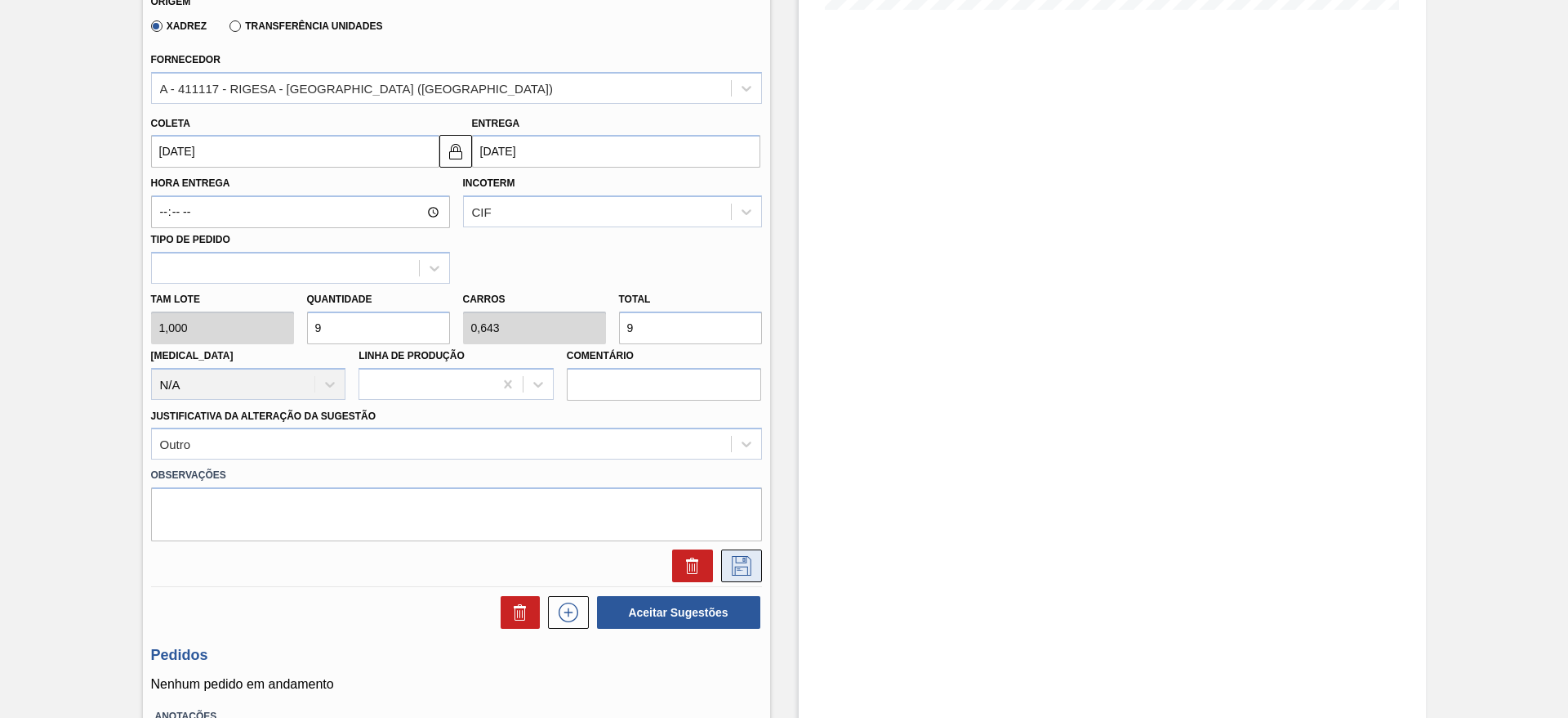
click at [743, 557] on icon at bounding box center [741, 566] width 26 height 20
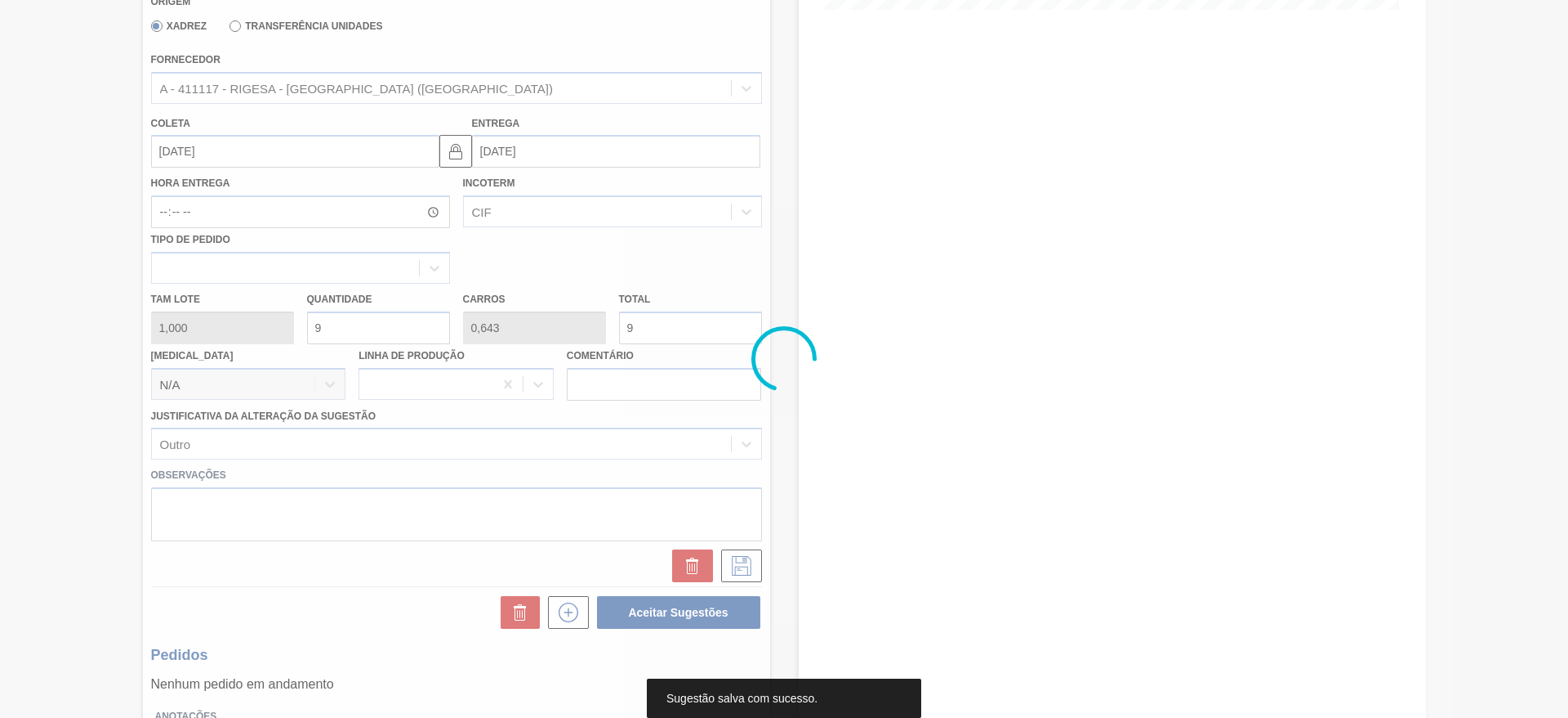
scroll to position [0, 0]
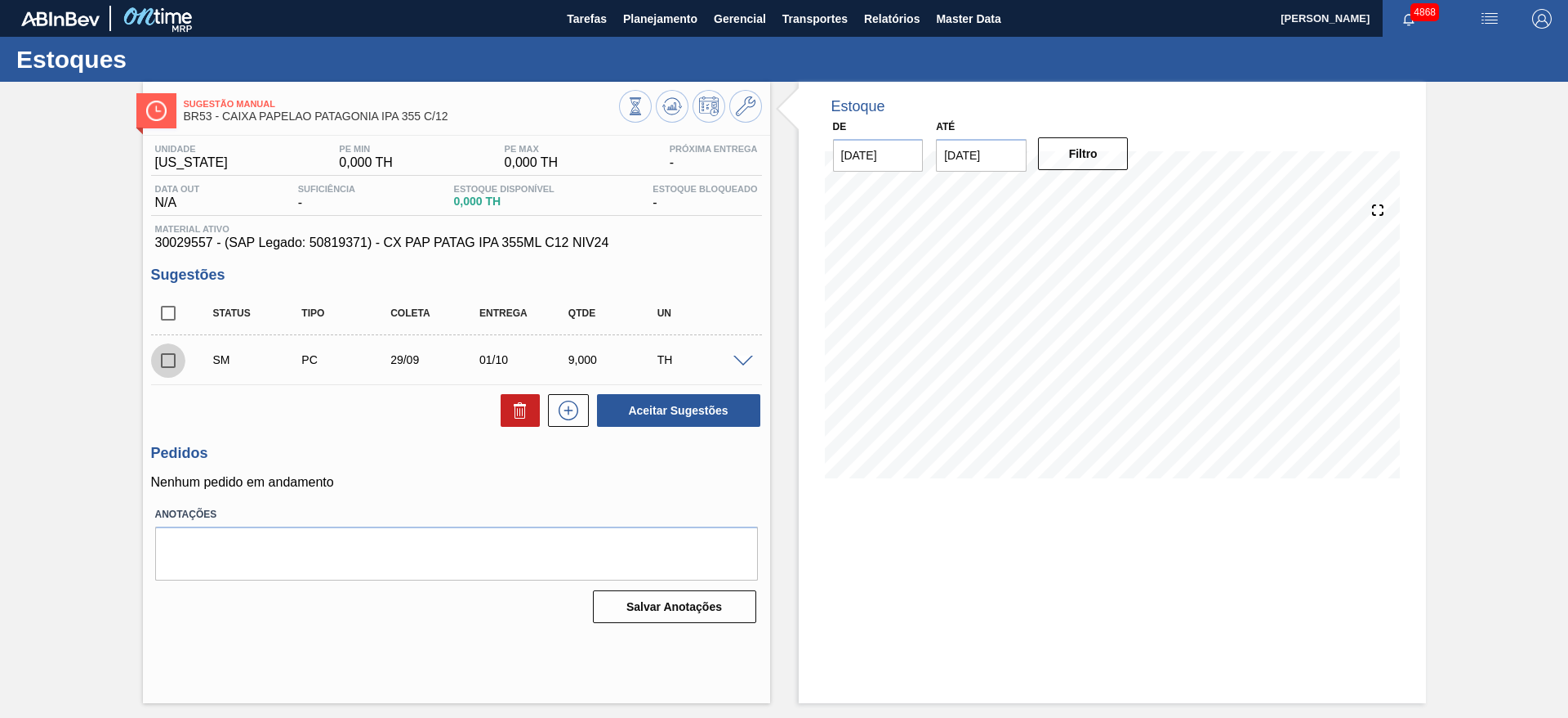
click at [165, 356] on input "checkbox" at bounding box center [168, 359] width 34 height 34
click at [643, 420] on button "Aceitar Sugestões" at bounding box center [679, 409] width 163 height 32
checkbox input "false"
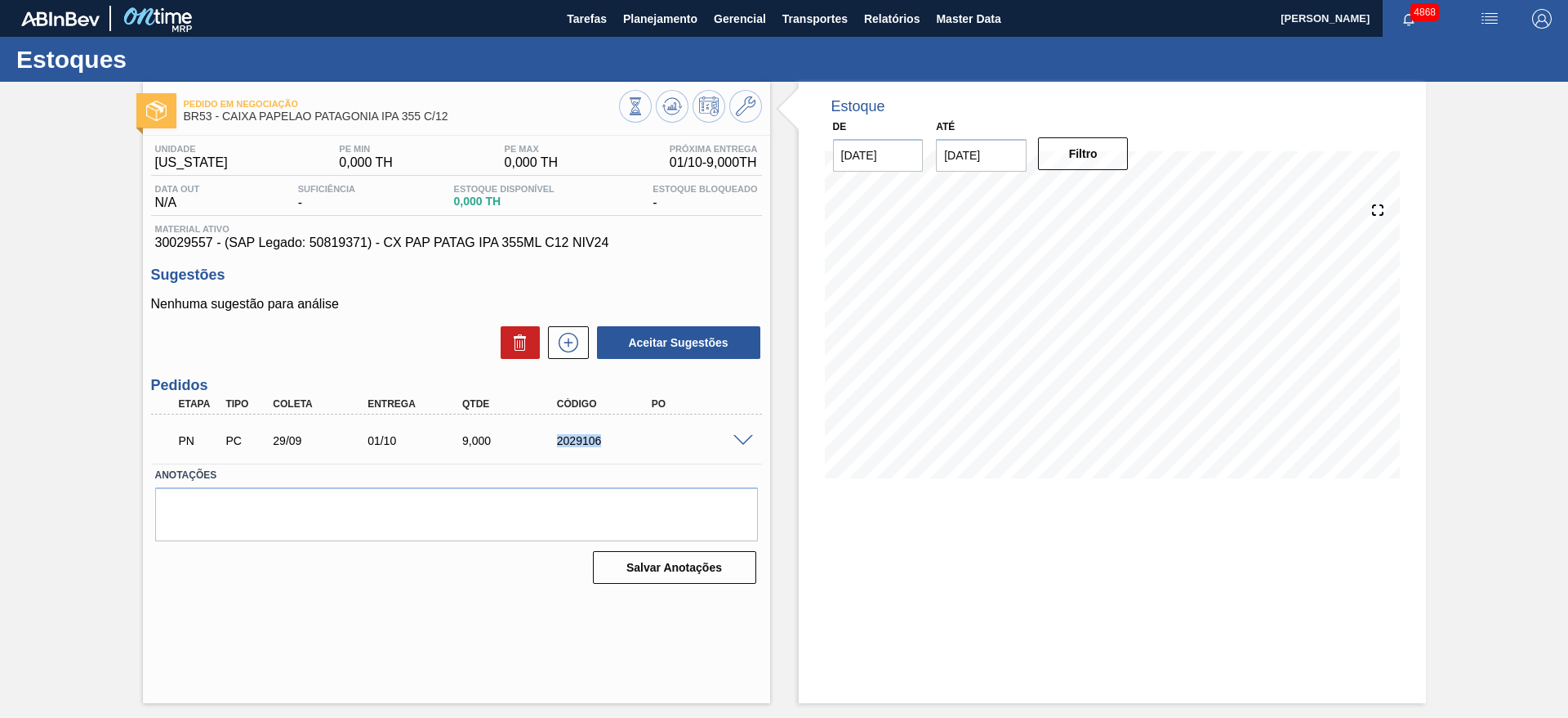
drag, startPoint x: 552, startPoint y: 443, endPoint x: 636, endPoint y: 438, distance: 84.1
click at [636, 438] on div "2029106" at bounding box center [594, 440] width 95 height 13
copy div "2029106"
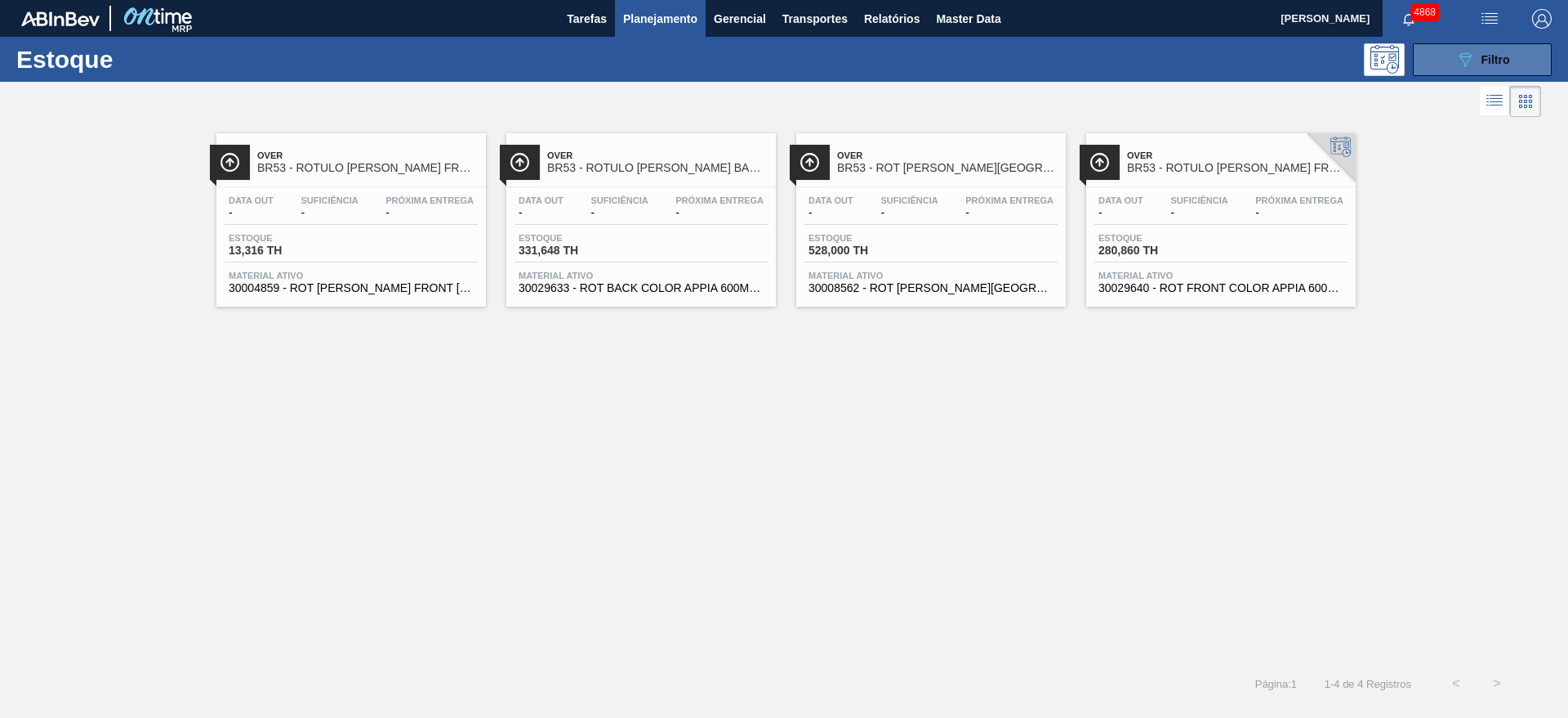
click at [1540, 53] on button "089F7B8B-B2A5-4AFE-B5C0-19BA573D28AC Filtro" at bounding box center [1482, 59] width 139 height 32
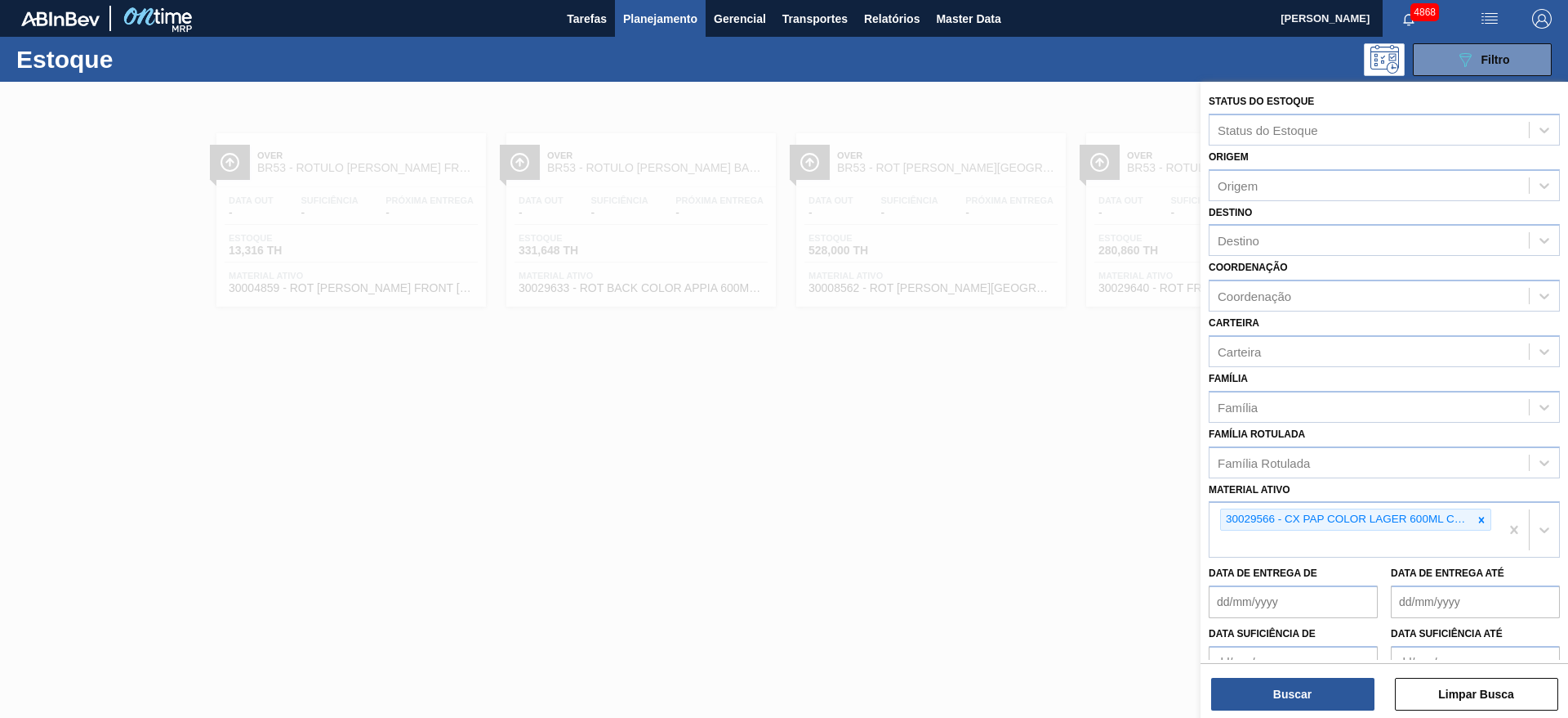
drag, startPoint x: 828, startPoint y: 503, endPoint x: 1023, endPoint y: 121, distance: 428.9
click at [829, 503] on div at bounding box center [784, 441] width 1568 height 718
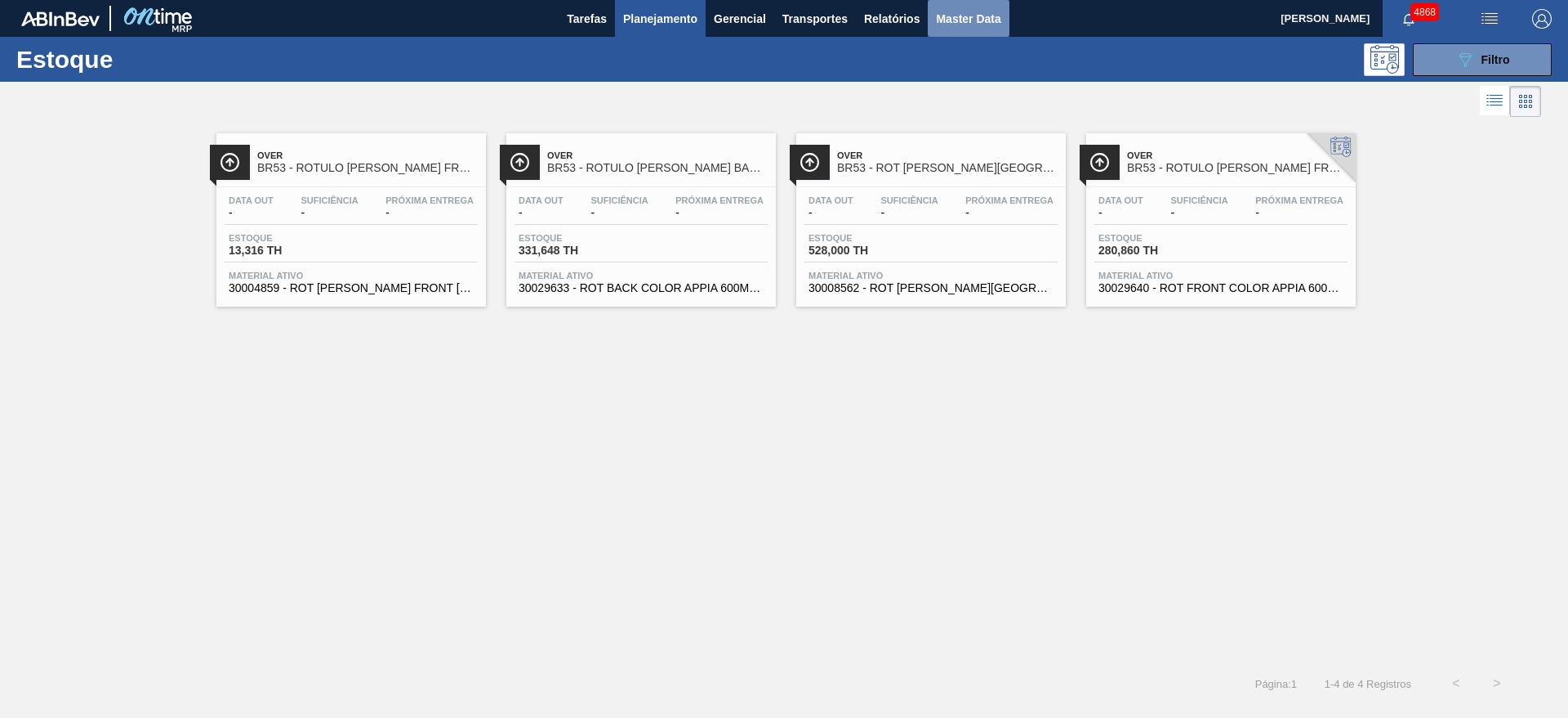
click at [986, 32] on button "Master Data" at bounding box center [968, 19] width 81 height 37
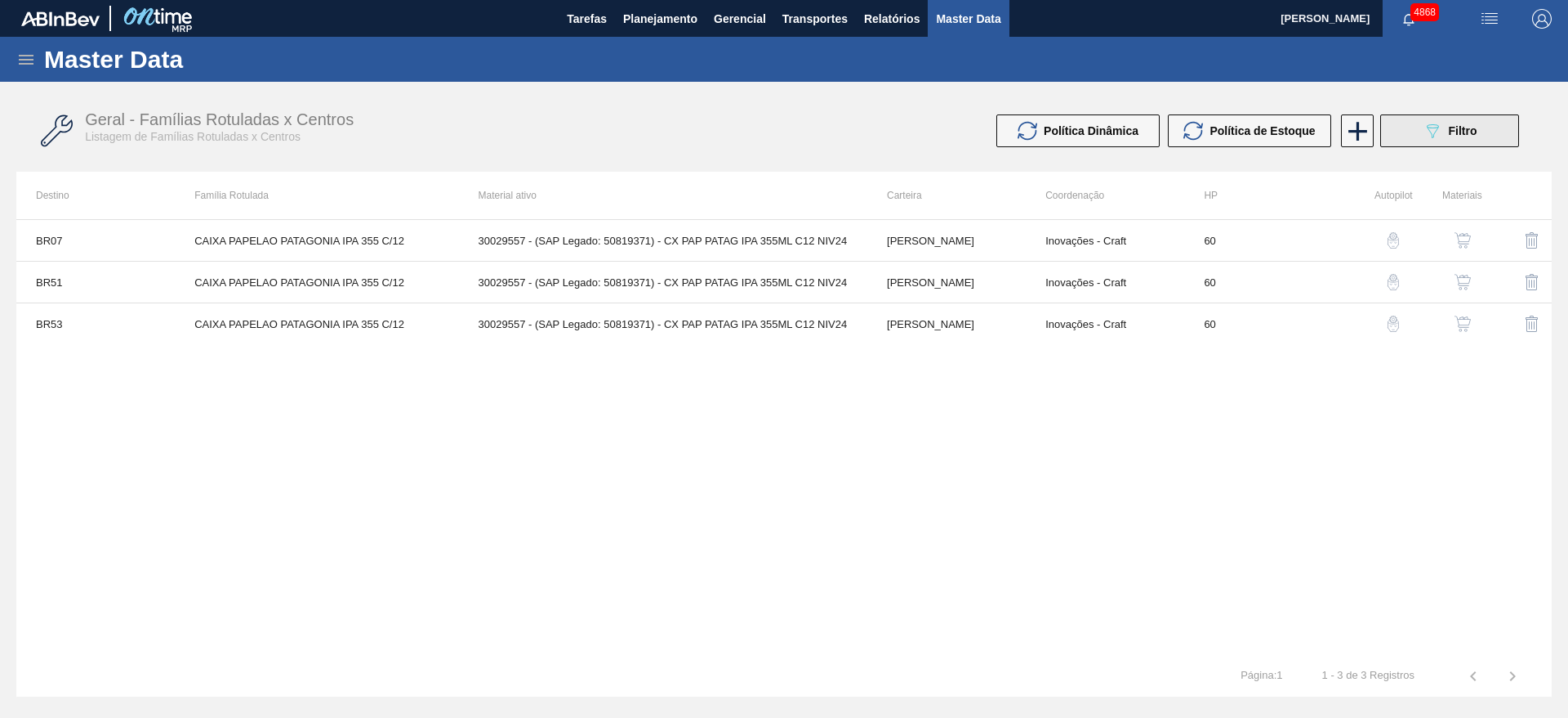
click at [1418, 134] on button "089F7B8B-B2A5-4AFE-B5C0-19BA573D28AC Filtro" at bounding box center [1450, 130] width 139 height 32
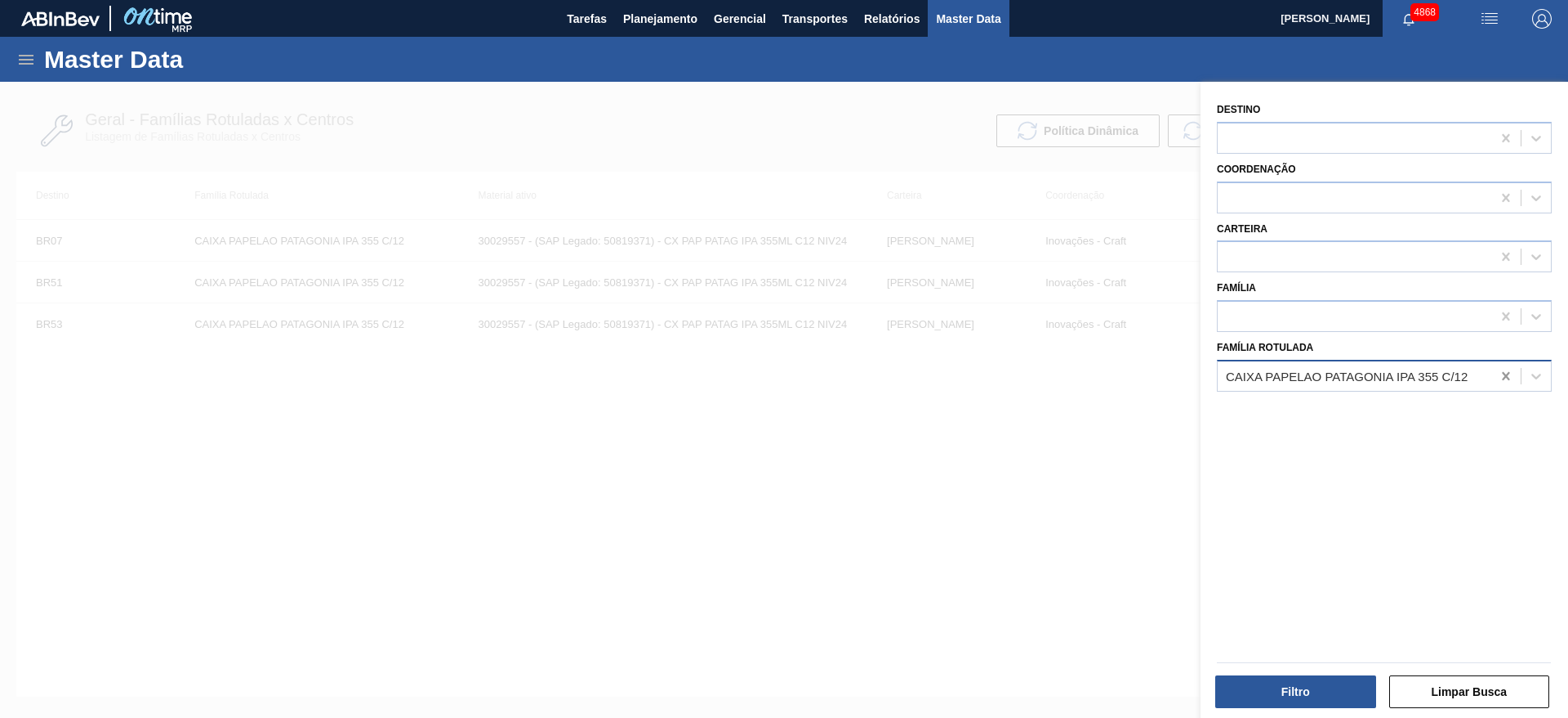
click at [1493, 373] on div at bounding box center [1506, 376] width 29 height 29
type Rotulada "l"
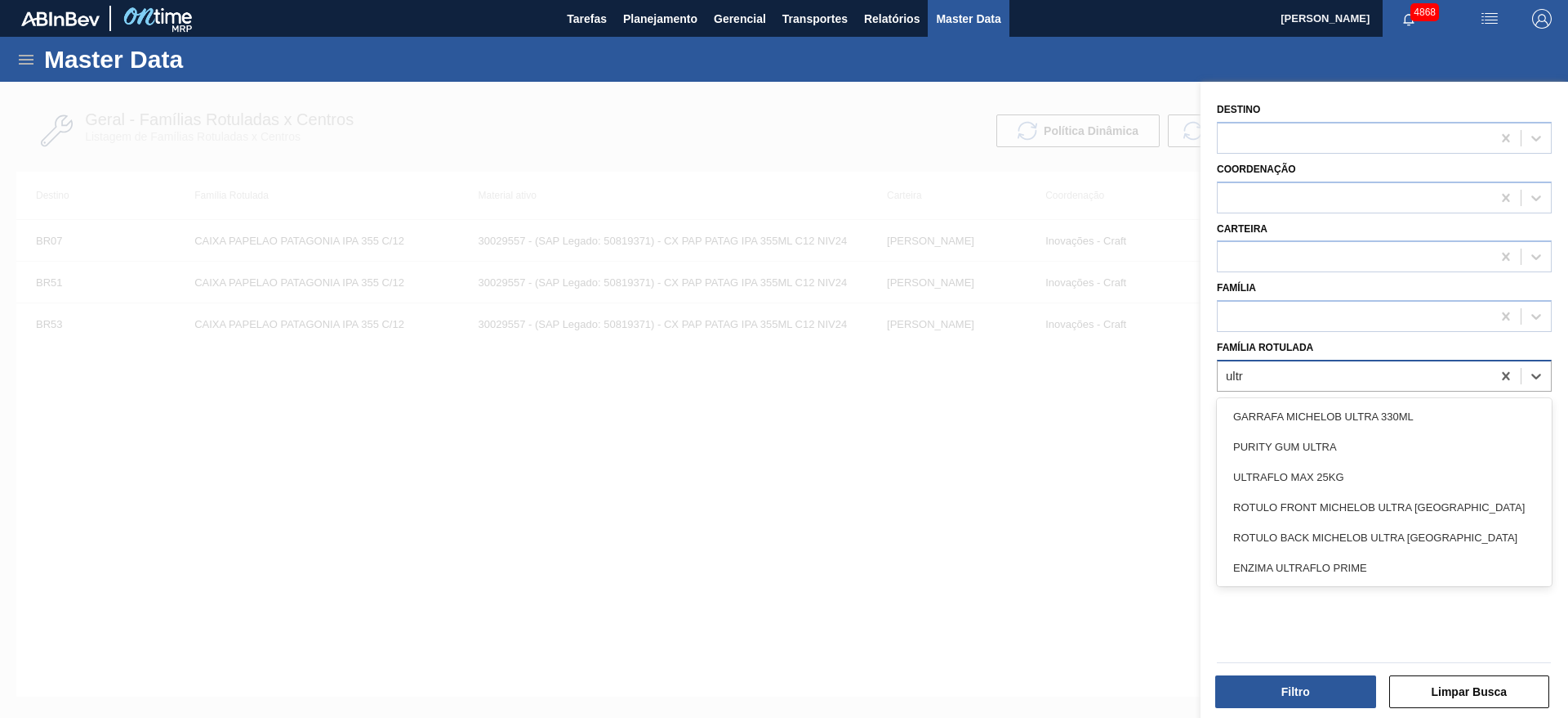
type Rotulada "ultra"
click at [1375, 564] on div "ENZIMA ULTRAFLO PRIME" at bounding box center [1384, 568] width 335 height 30
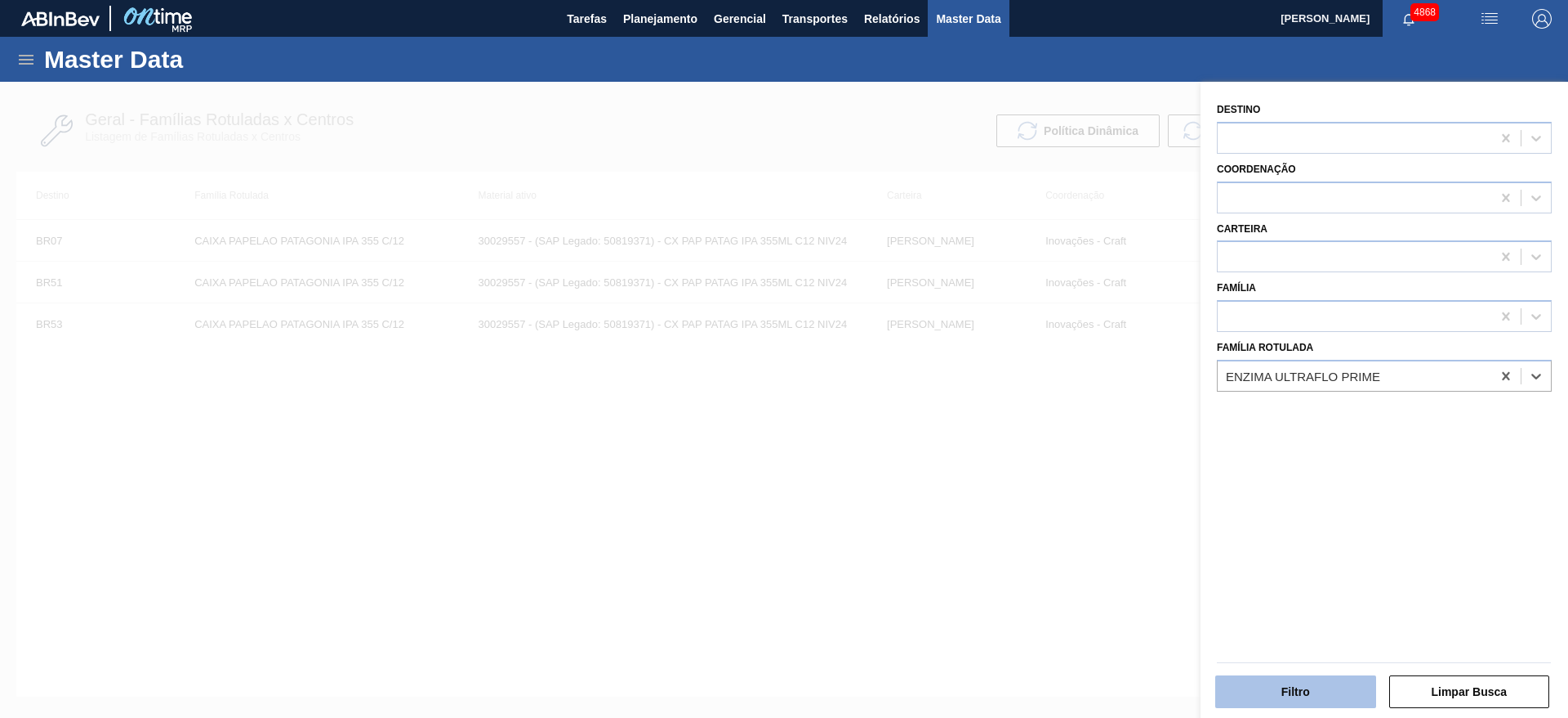
click at [1317, 683] on button "Filtro" at bounding box center [1296, 691] width 161 height 32
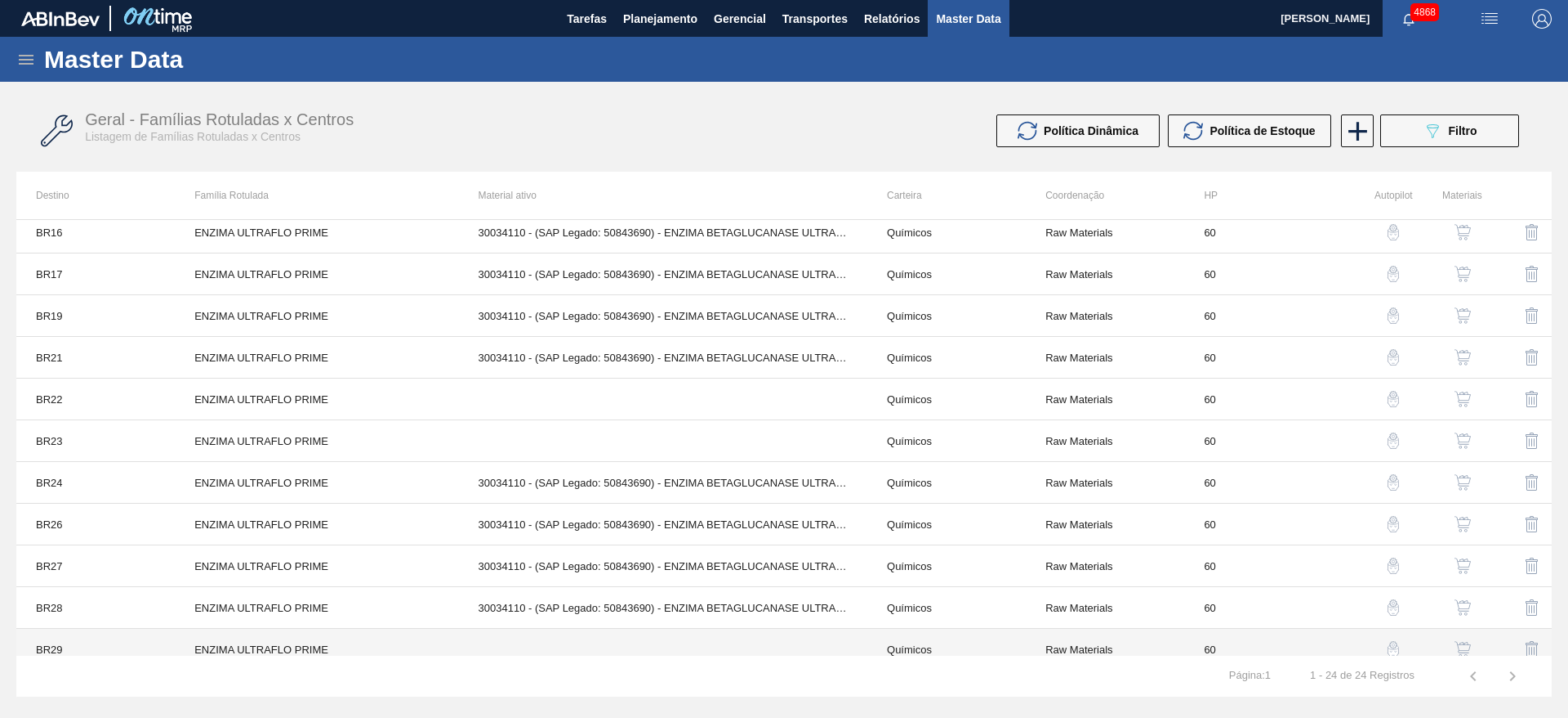
scroll to position [564, 0]
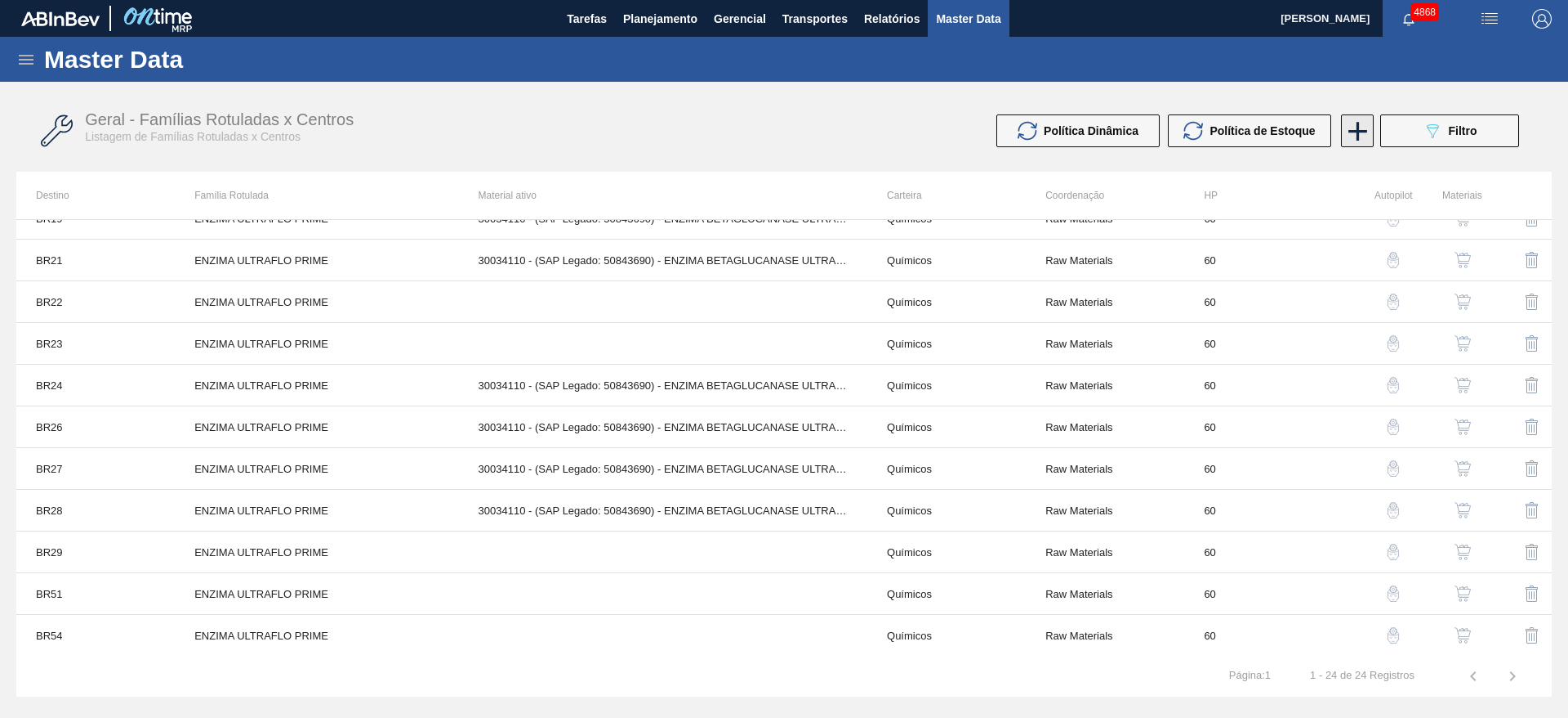
click at [1363, 134] on icon at bounding box center [1358, 131] width 32 height 32
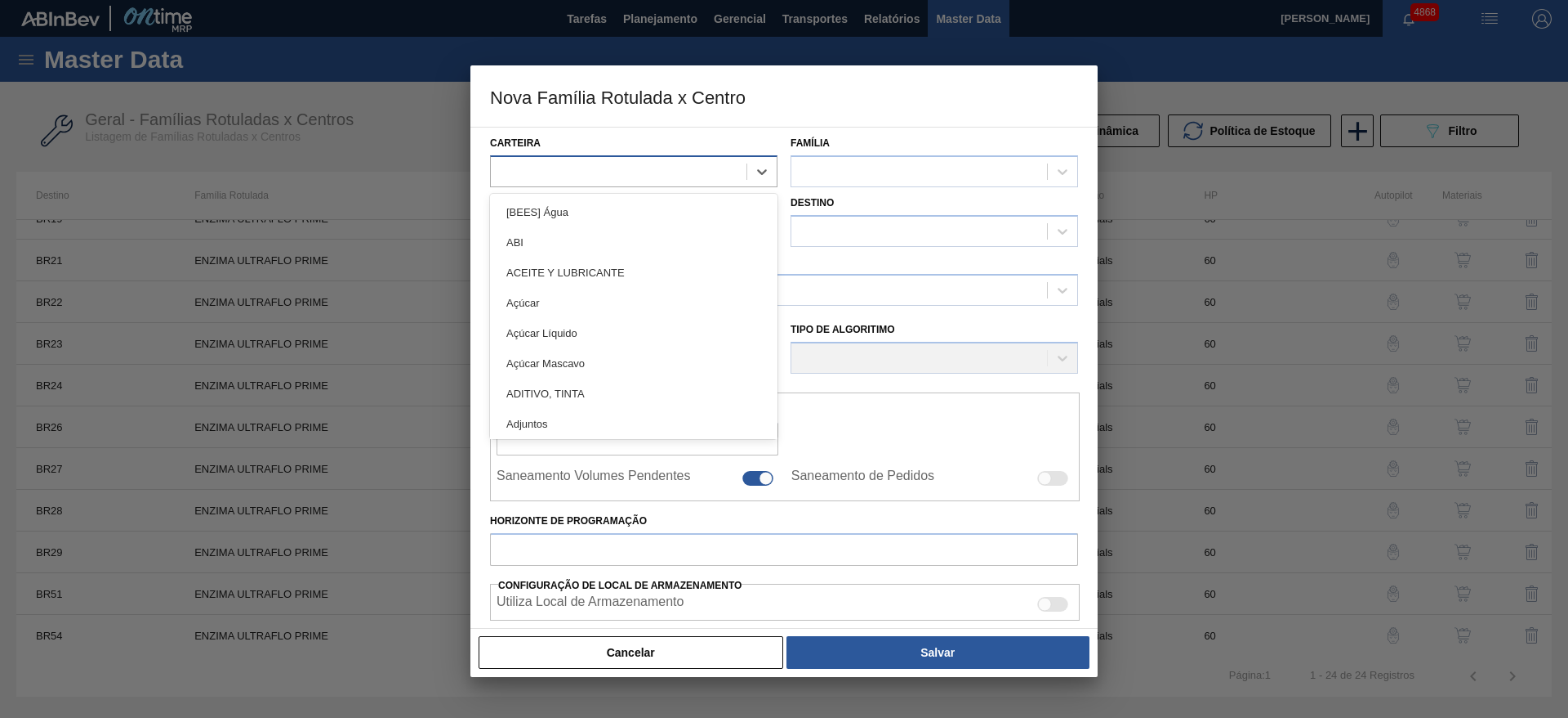
click at [596, 170] on div at bounding box center [619, 171] width 256 height 23
type input "quí"
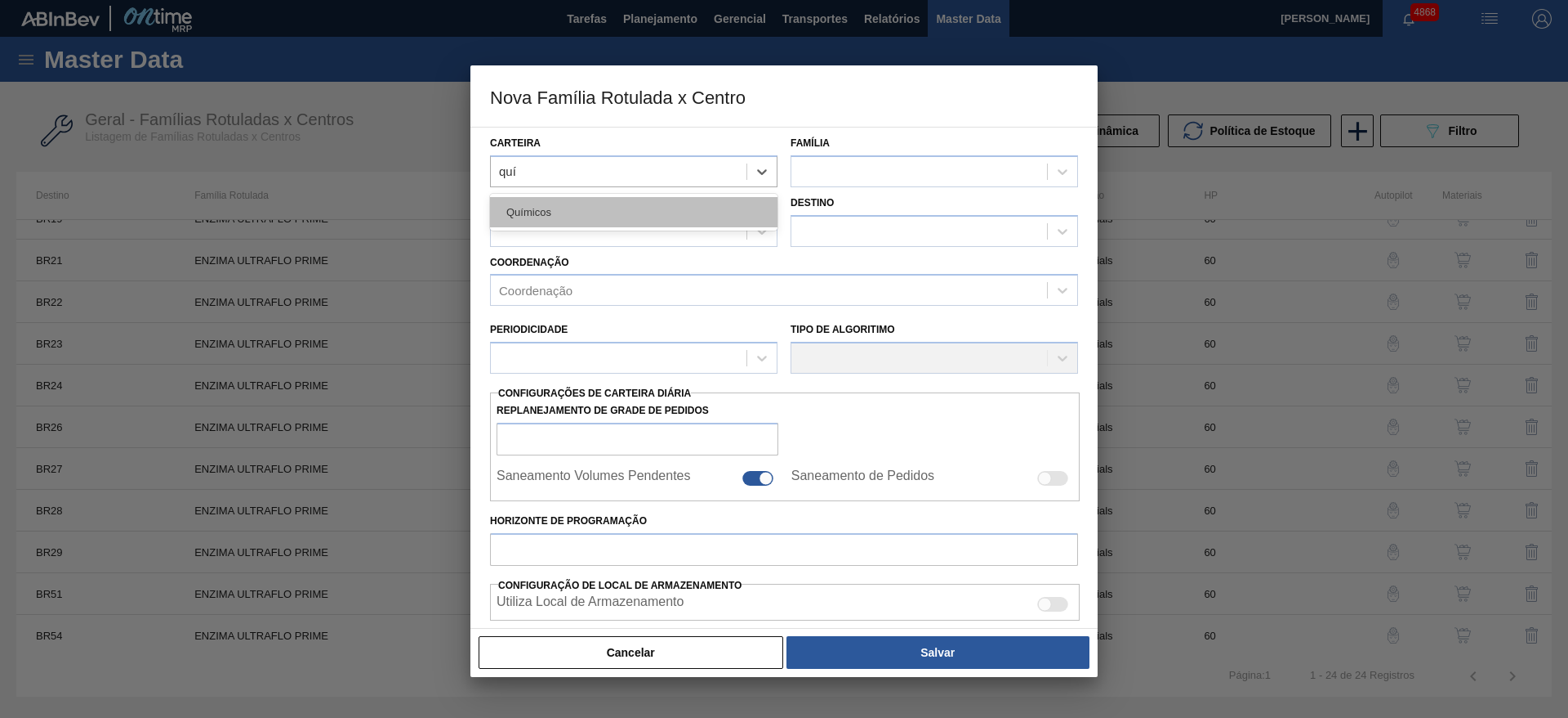
click at [613, 214] on div "Químicos" at bounding box center [634, 212] width 288 height 30
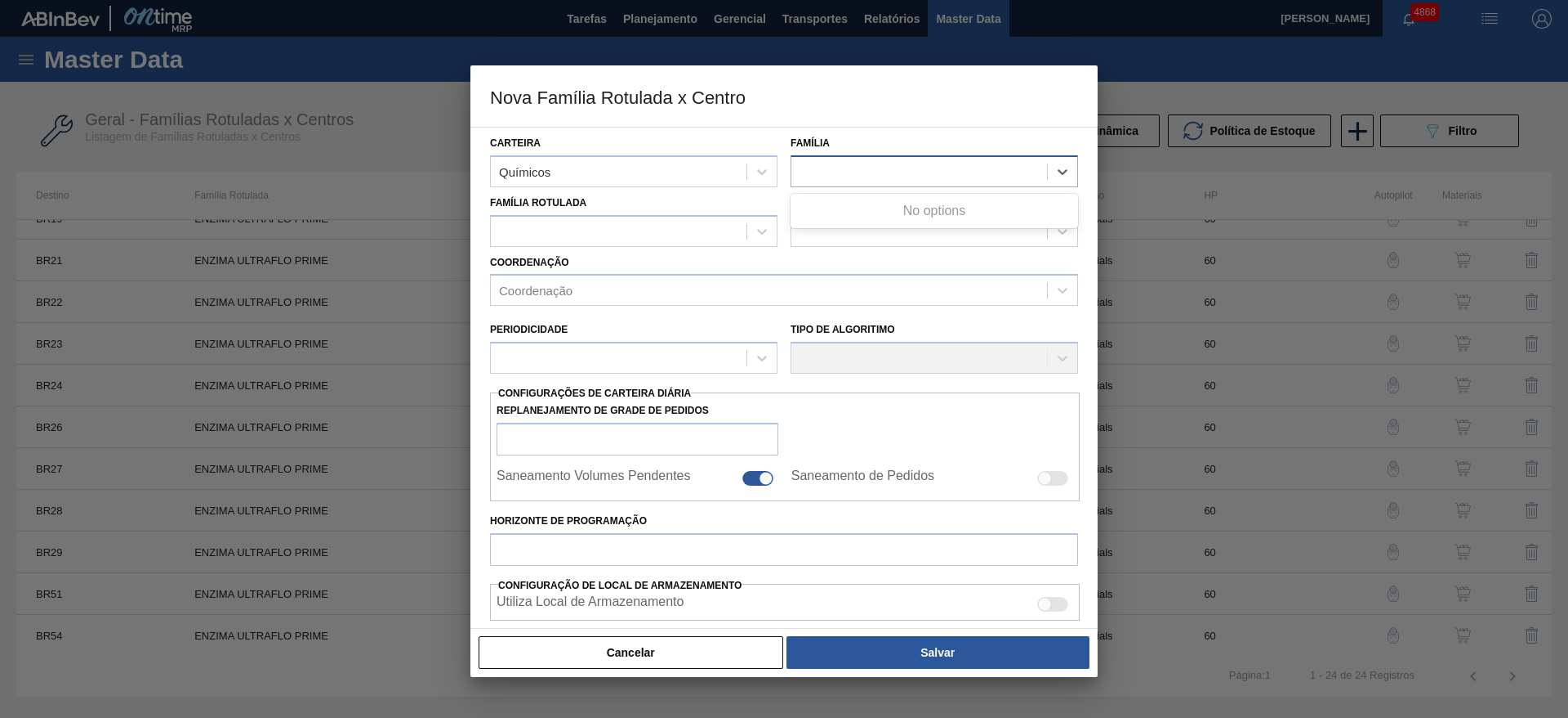
click at [842, 168] on div at bounding box center [920, 171] width 256 height 23
type input "enz"
click at [848, 207] on div "Enzima" at bounding box center [934, 212] width 288 height 30
click at [700, 232] on div at bounding box center [619, 231] width 256 height 23
type Rotulada "ultr"
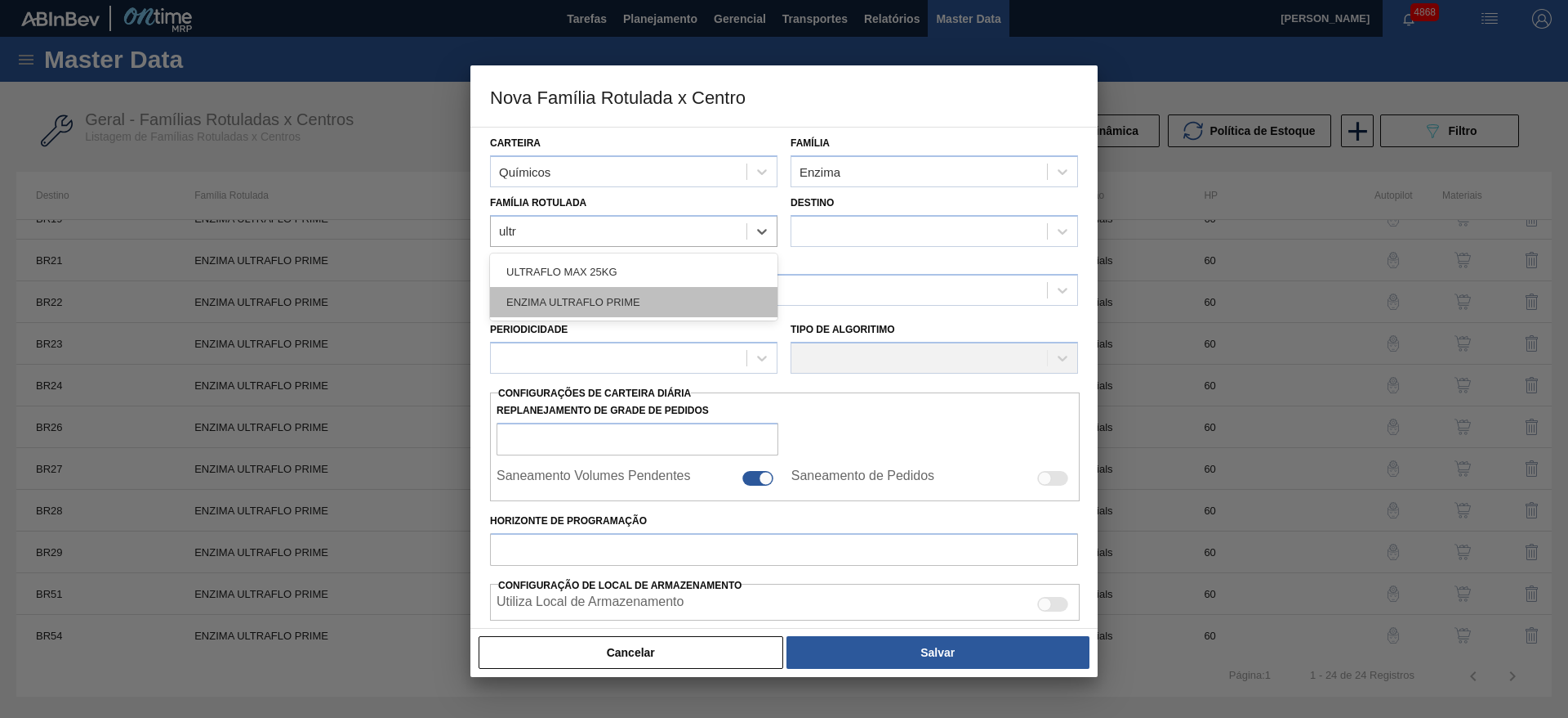
click at [625, 307] on div "ENZIMA ULTRAFLO PRIME" at bounding box center [634, 302] width 288 height 30
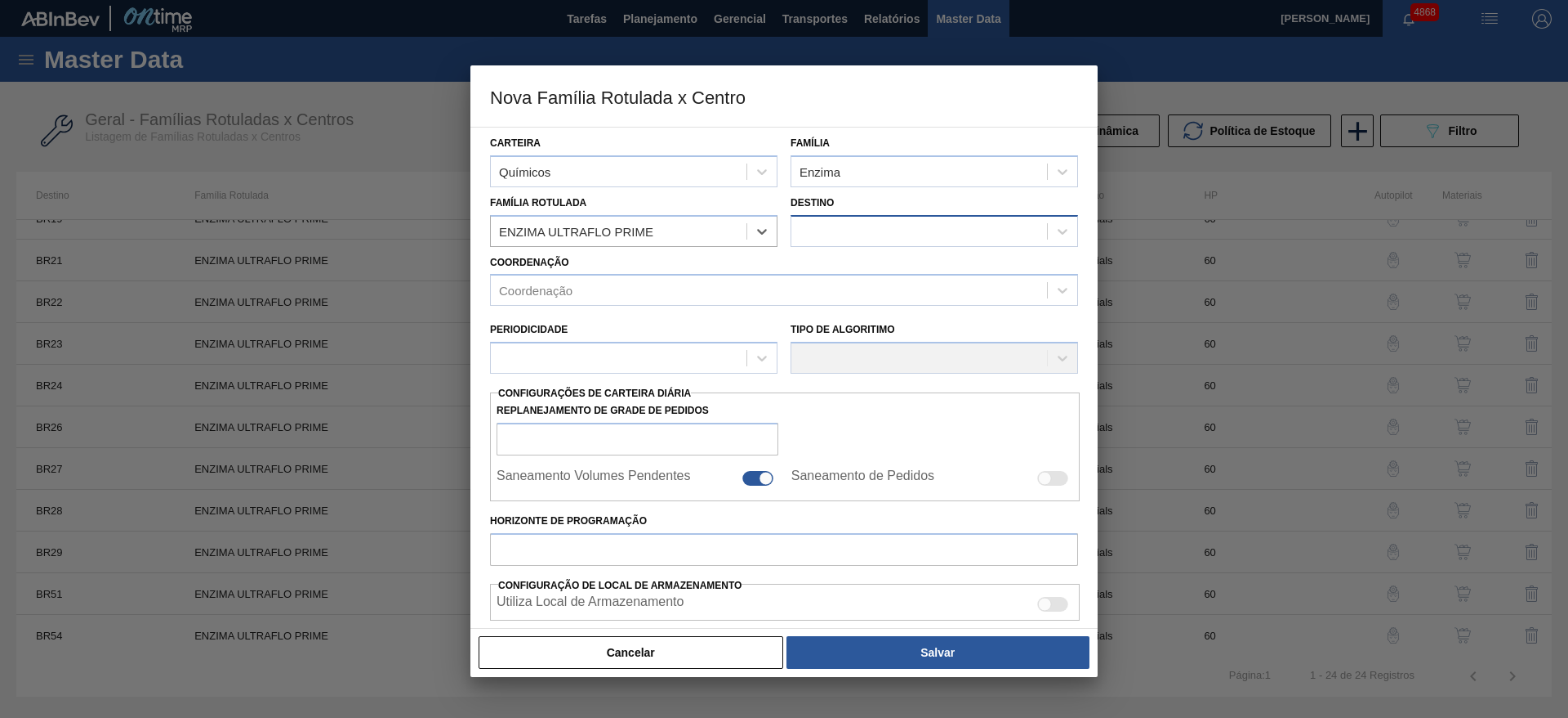
checkbox input "false"
click at [823, 236] on div at bounding box center [920, 231] width 256 height 23
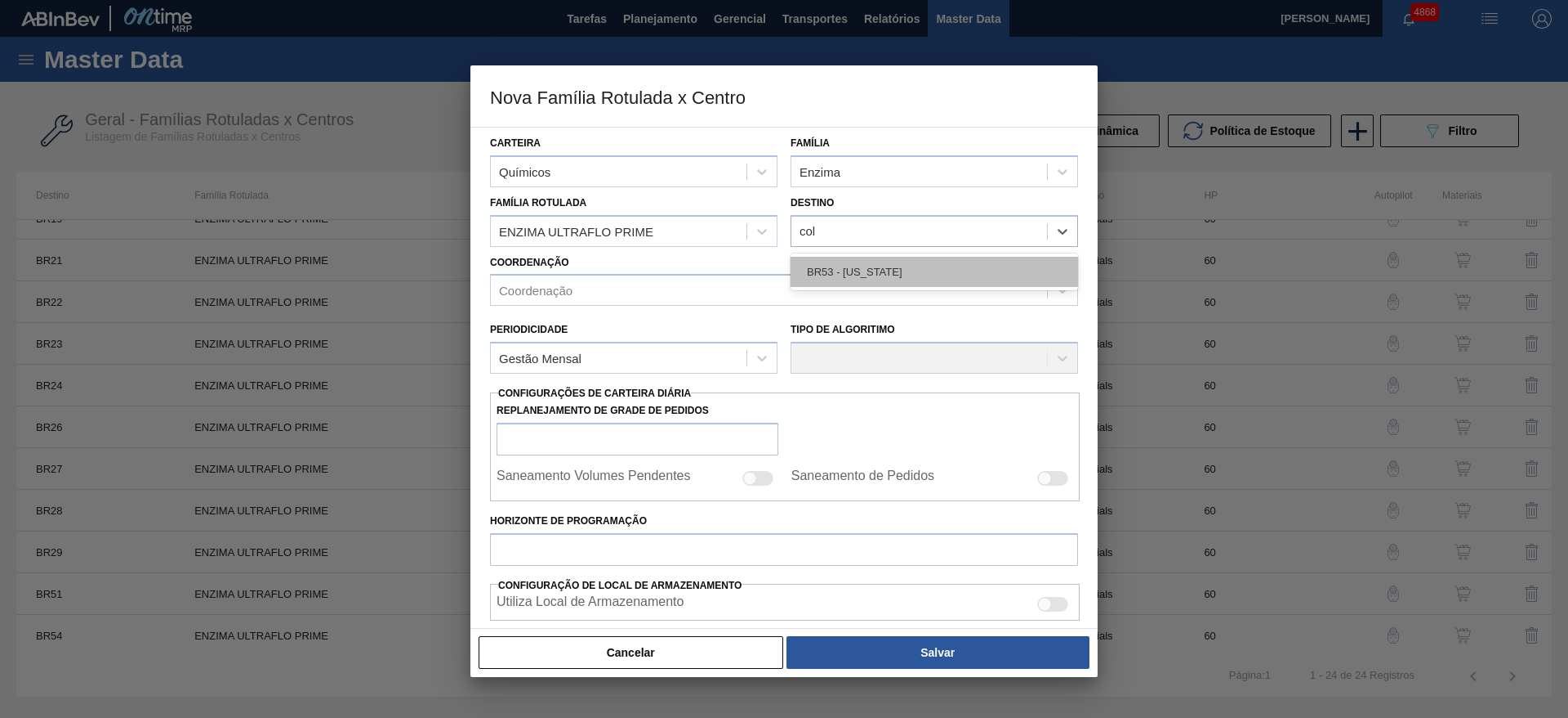
type input "colo"
click at [838, 266] on div "BR53 - [US_STATE]" at bounding box center [934, 272] width 288 height 30
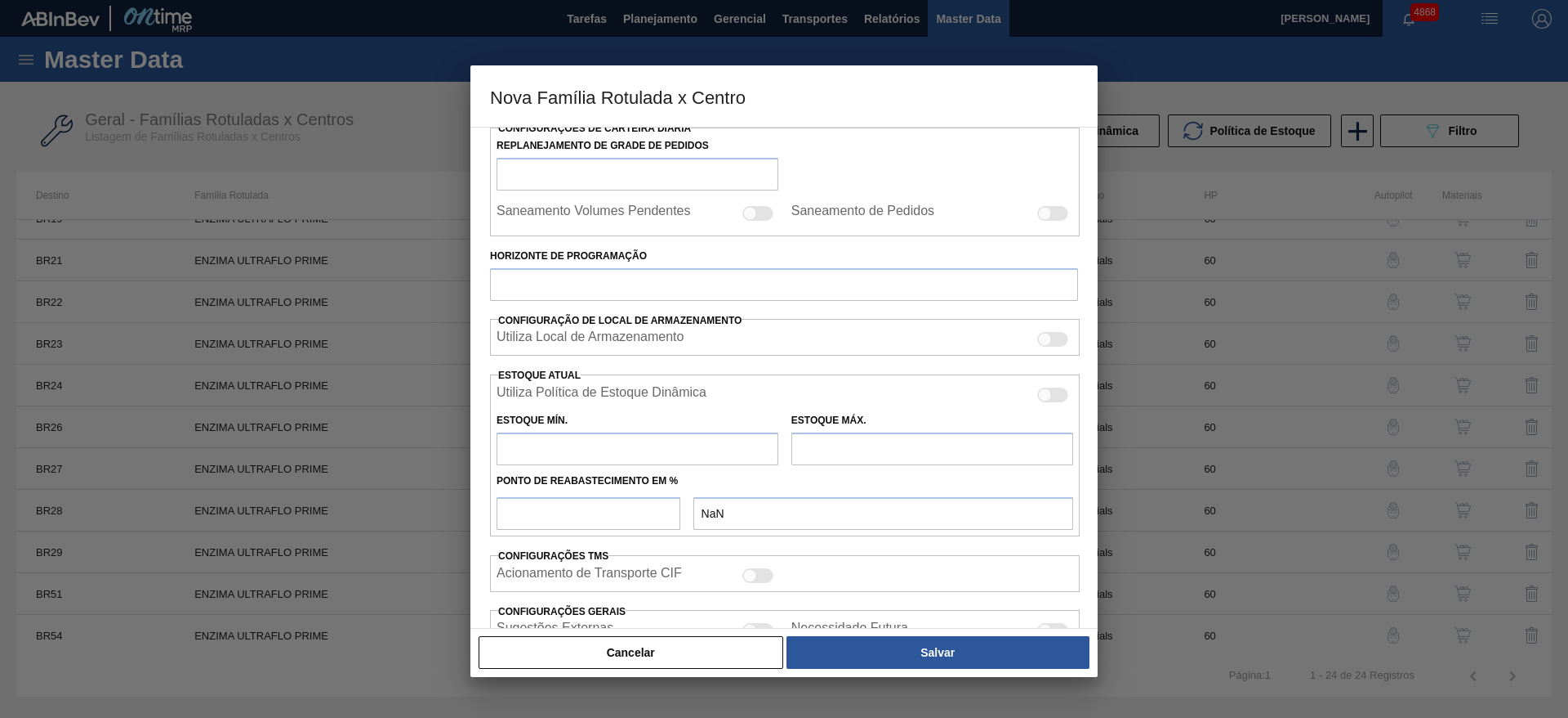
scroll to position [0, 0]
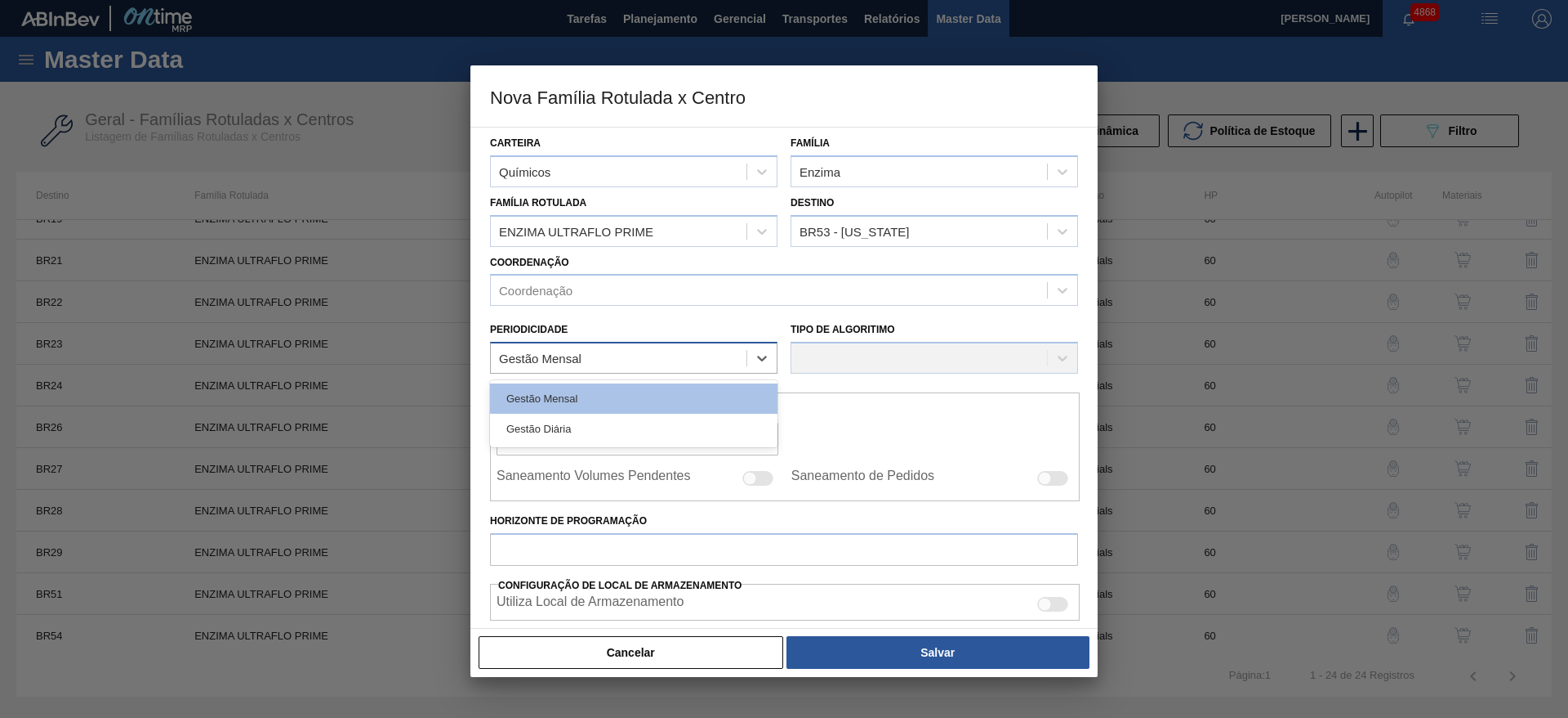
click at [710, 361] on div "Gestão Mensal" at bounding box center [619, 359] width 256 height 23
click at [671, 402] on div "Gestão Mensal" at bounding box center [634, 398] width 288 height 30
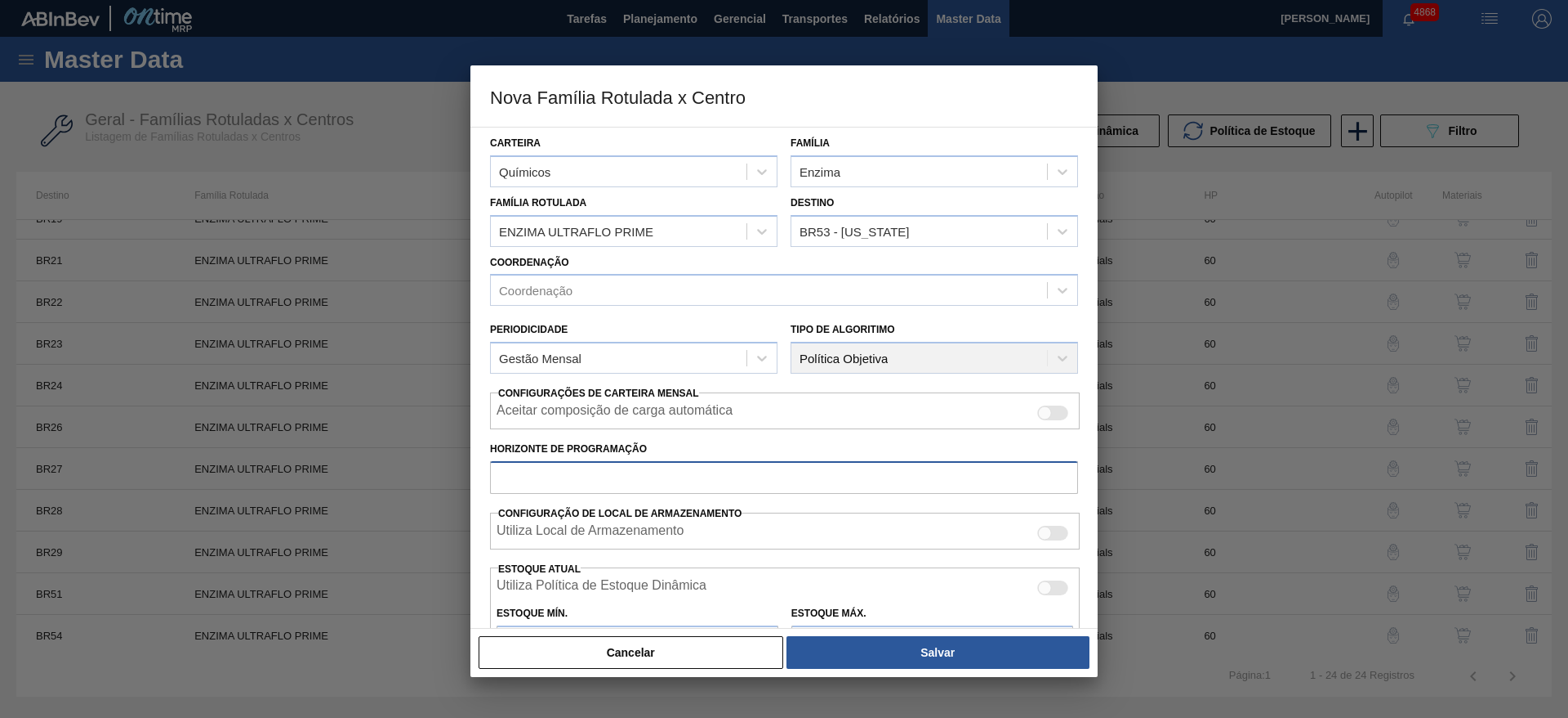
click at [623, 468] on input "Horizonte de Programação" at bounding box center [784, 477] width 588 height 32
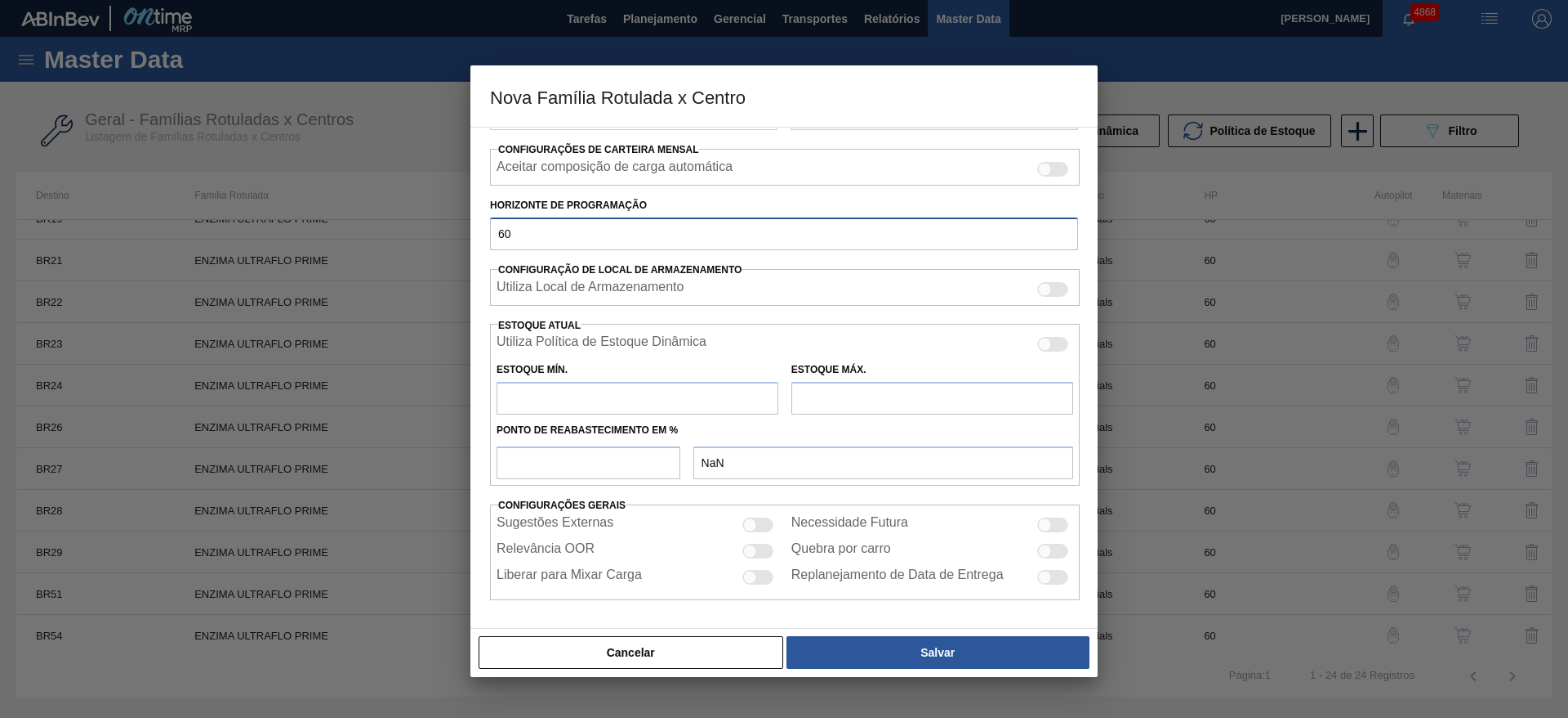
type input "60"
click at [600, 401] on input "text" at bounding box center [638, 398] width 282 height 32
type input "0"
type input "0,000"
type input "0"
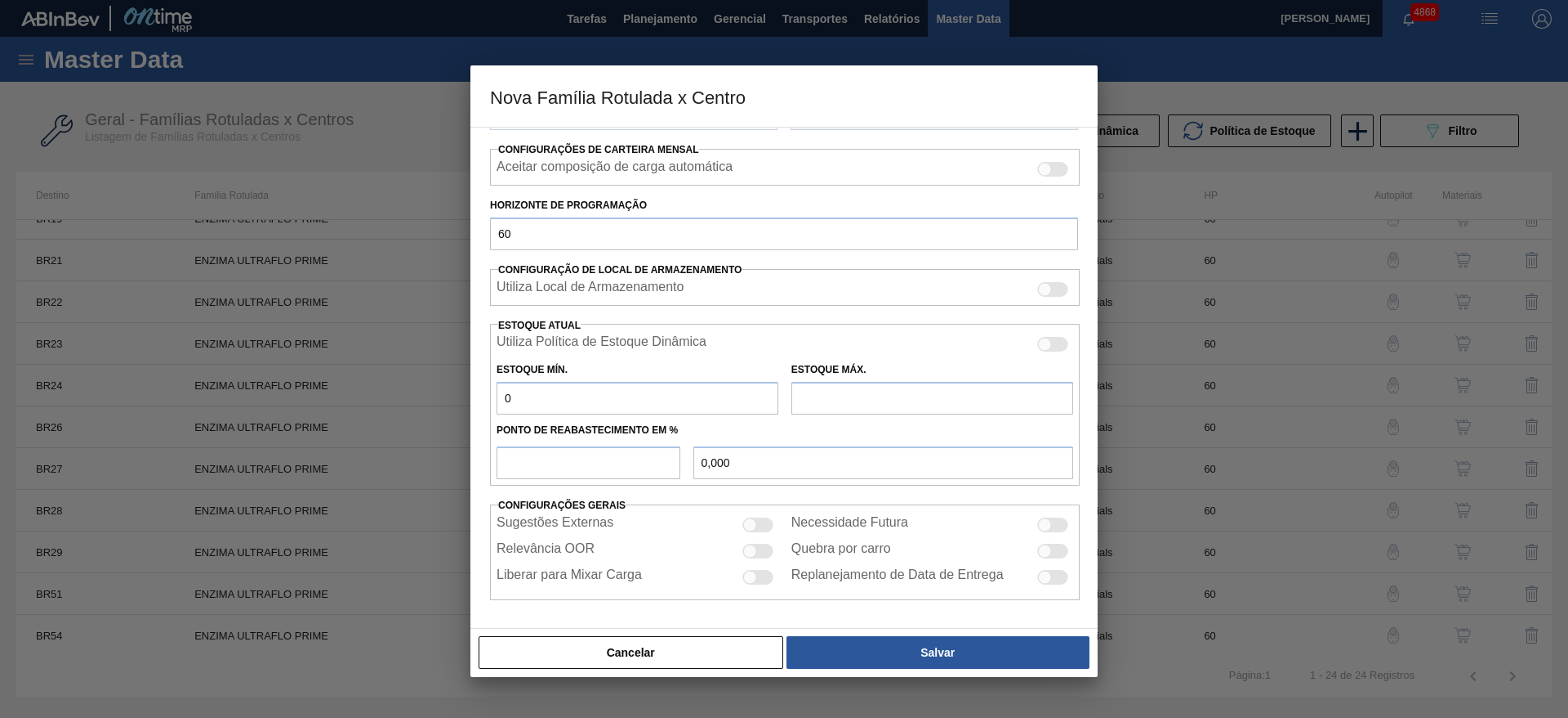
drag, startPoint x: 862, startPoint y: 395, endPoint x: 832, endPoint y: 401, distance: 30.6
click at [862, 395] on input "text" at bounding box center [932, 398] width 282 height 32
type input "0"
click at [573, 452] on input "number" at bounding box center [589, 462] width 184 height 32
type input "0"
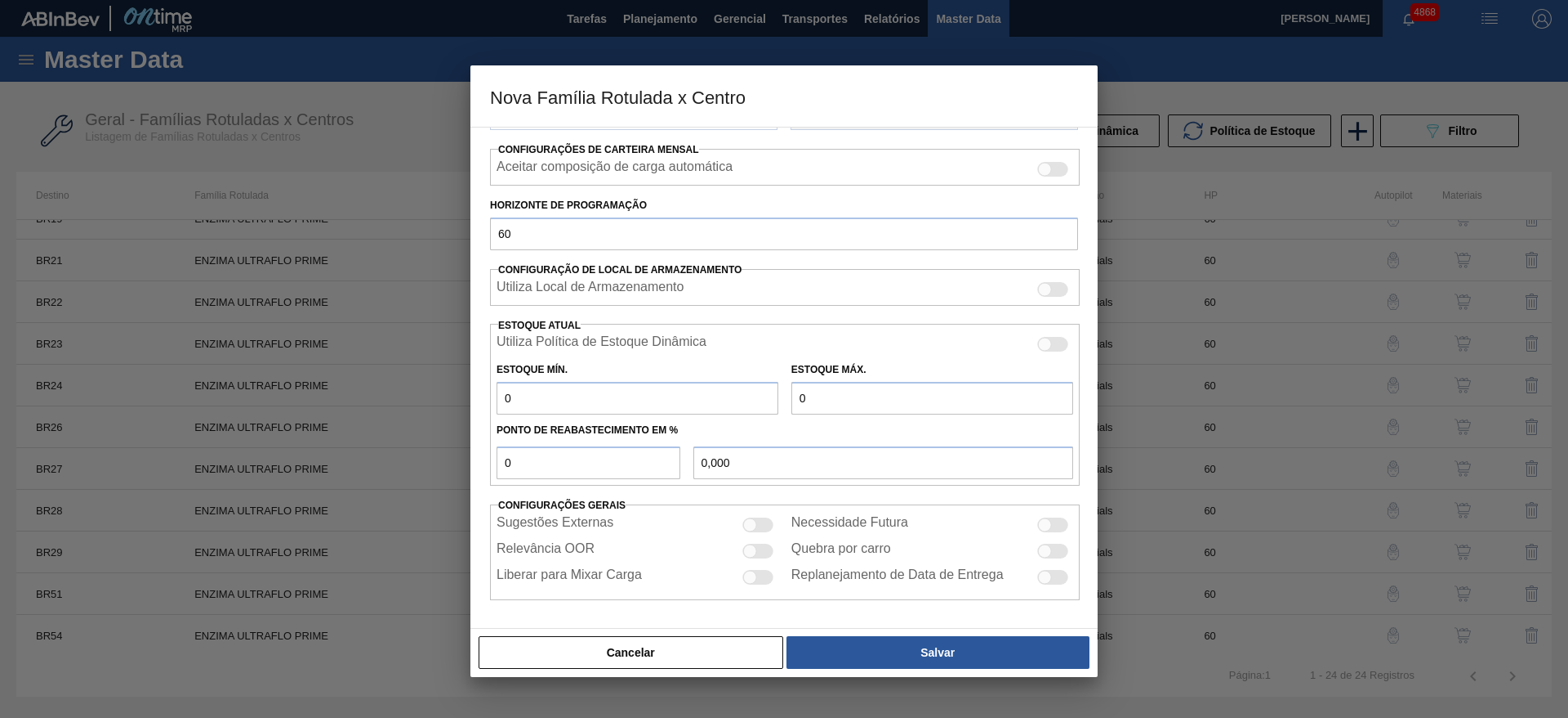
click at [1043, 522] on div at bounding box center [1045, 525] width 14 height 14
checkbox input "true"
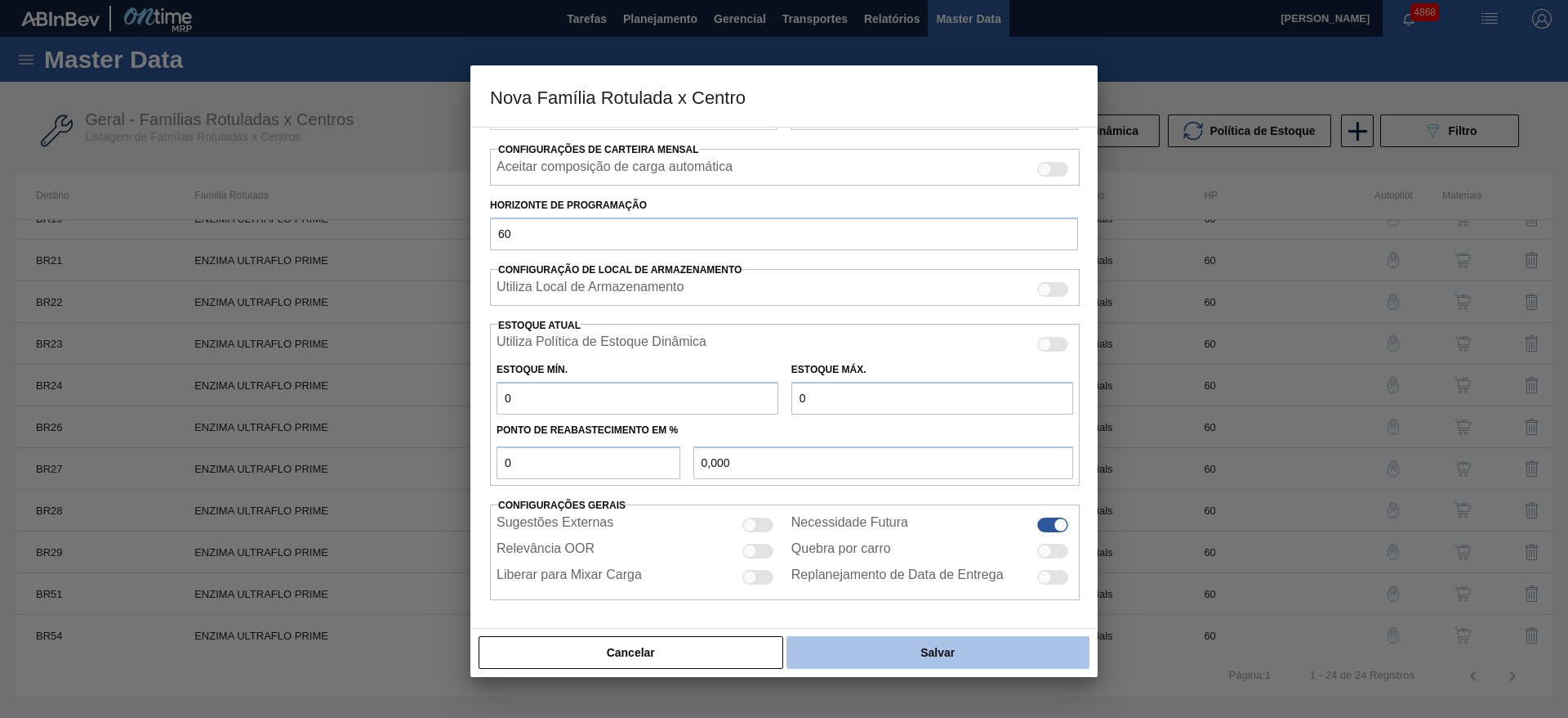
click at [1015, 642] on button "Salvar" at bounding box center [938, 652] width 303 height 32
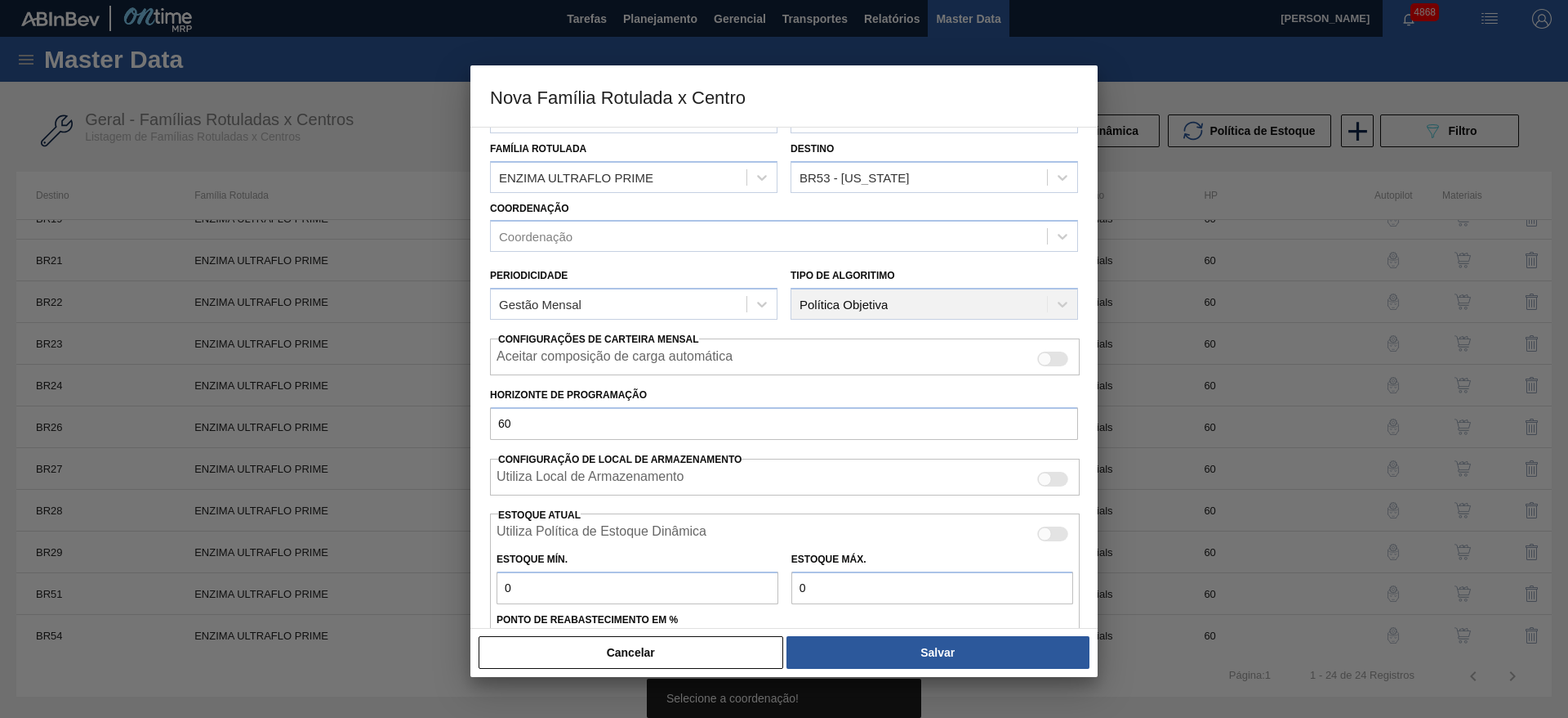
scroll to position [0, 0]
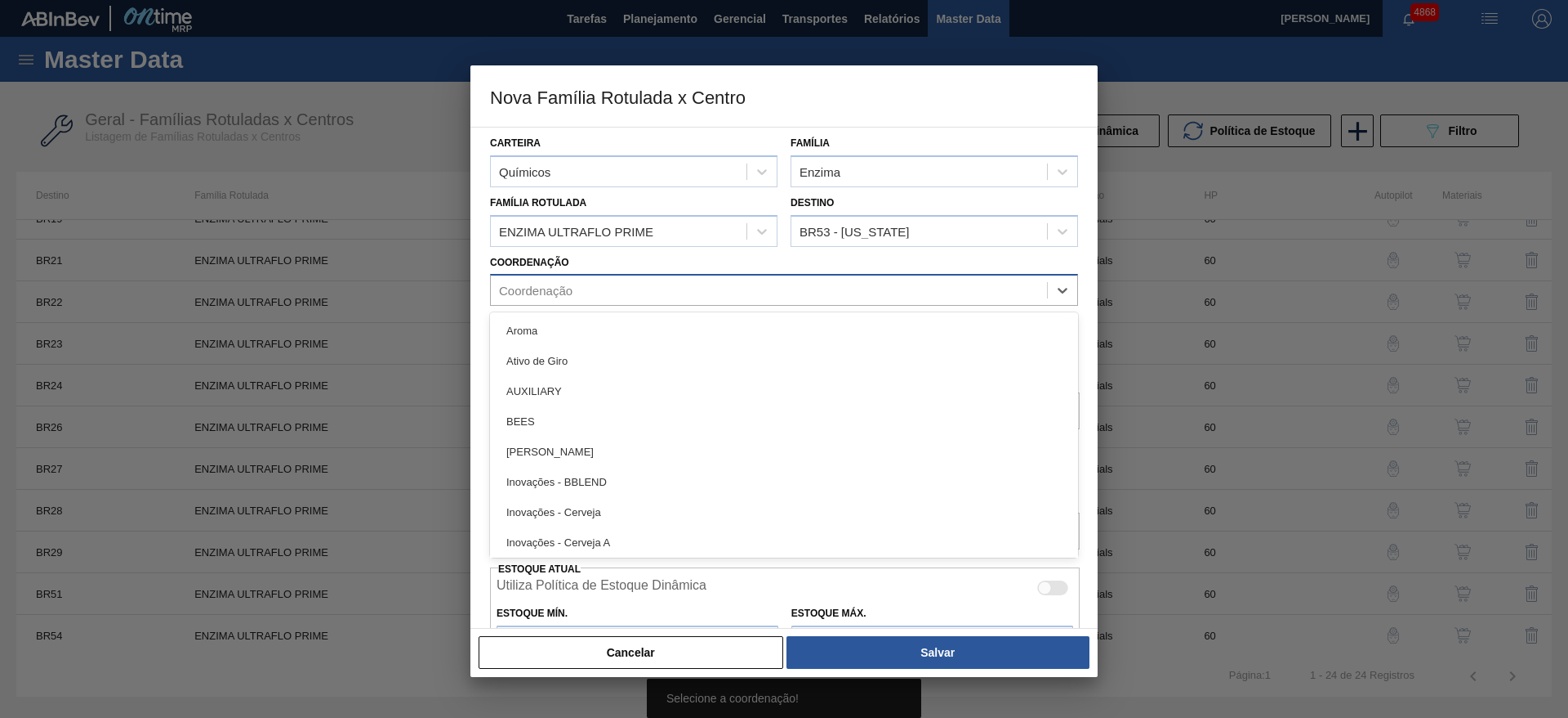
click at [663, 297] on div "Coordenação" at bounding box center [769, 290] width 557 height 23
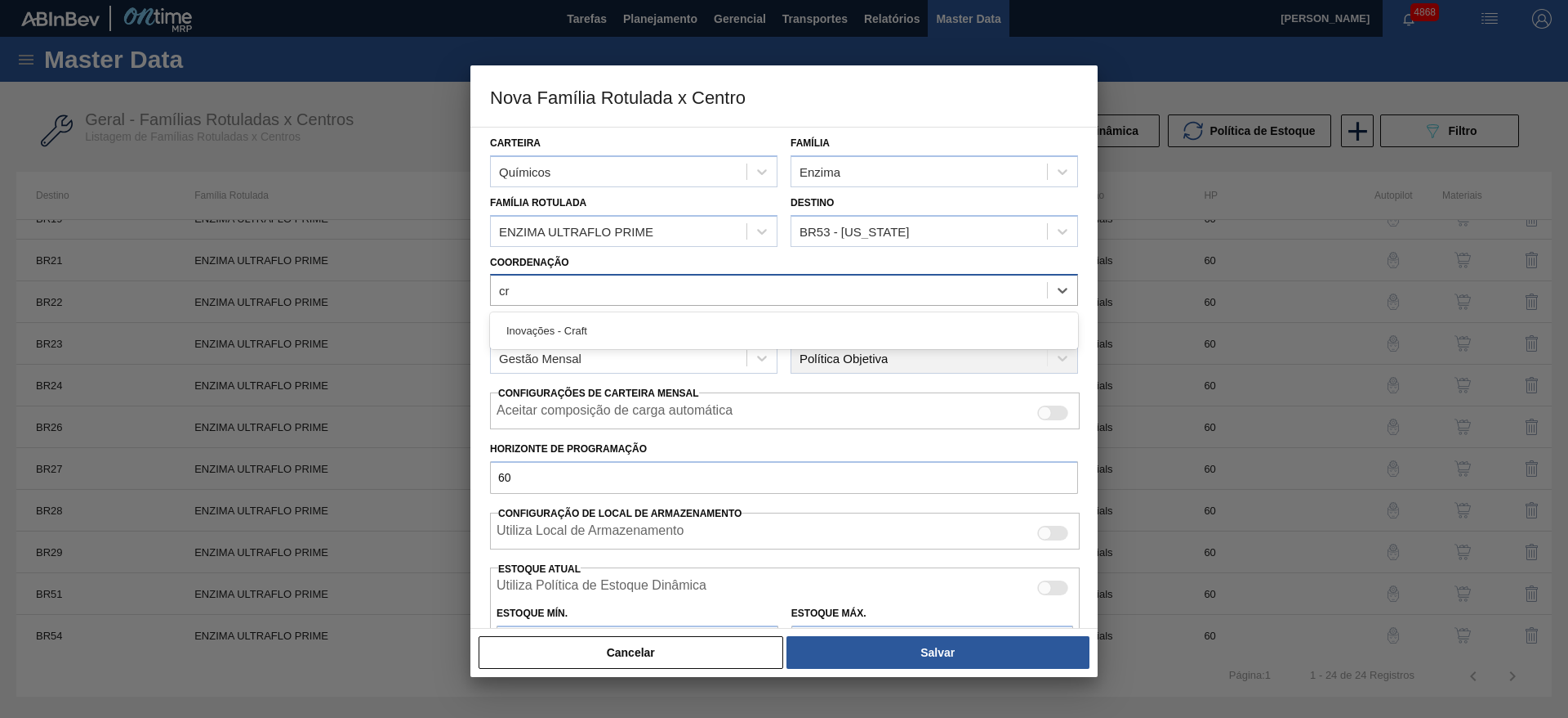
type input "cra"
click at [622, 320] on div "Inovações - Craft" at bounding box center [784, 330] width 588 height 30
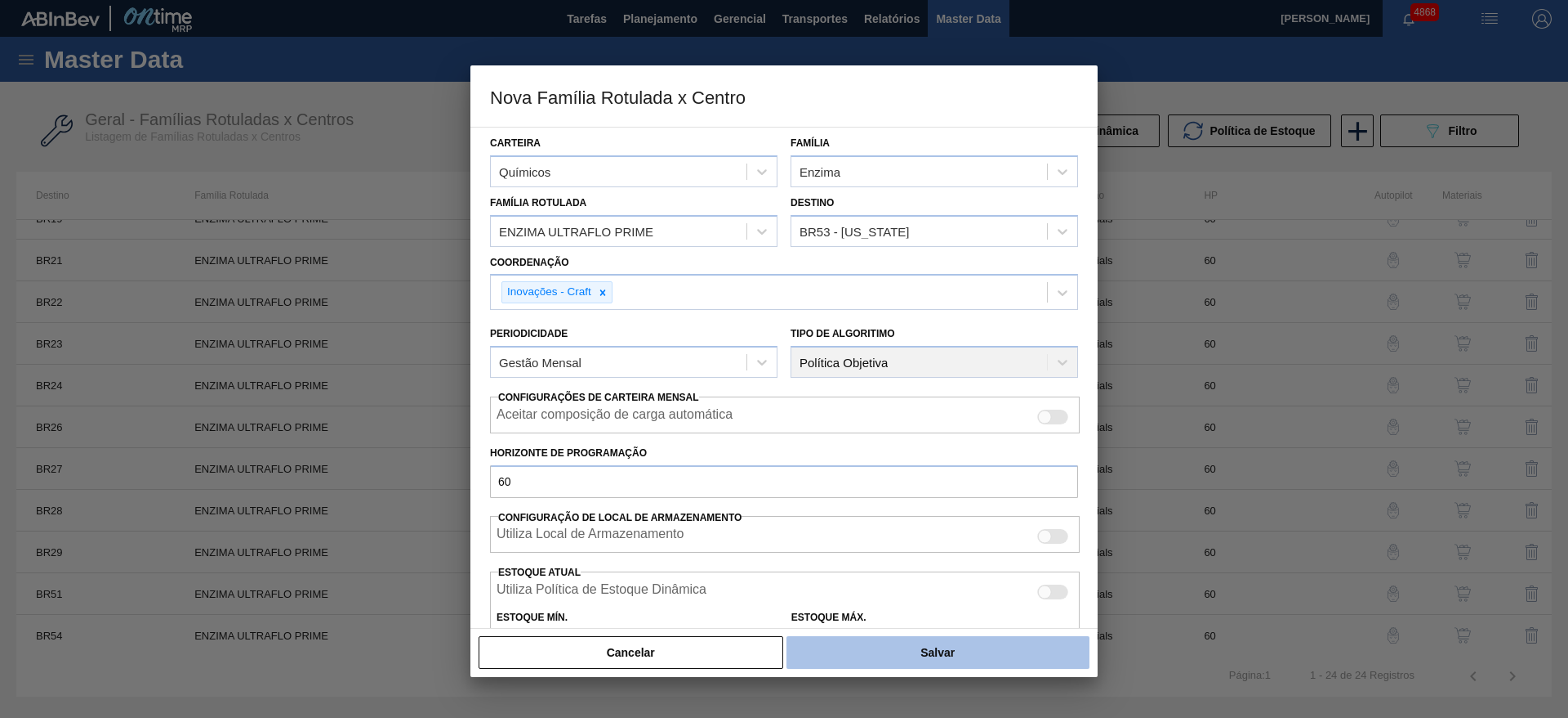
click at [913, 662] on button "Salvar" at bounding box center [938, 652] width 303 height 32
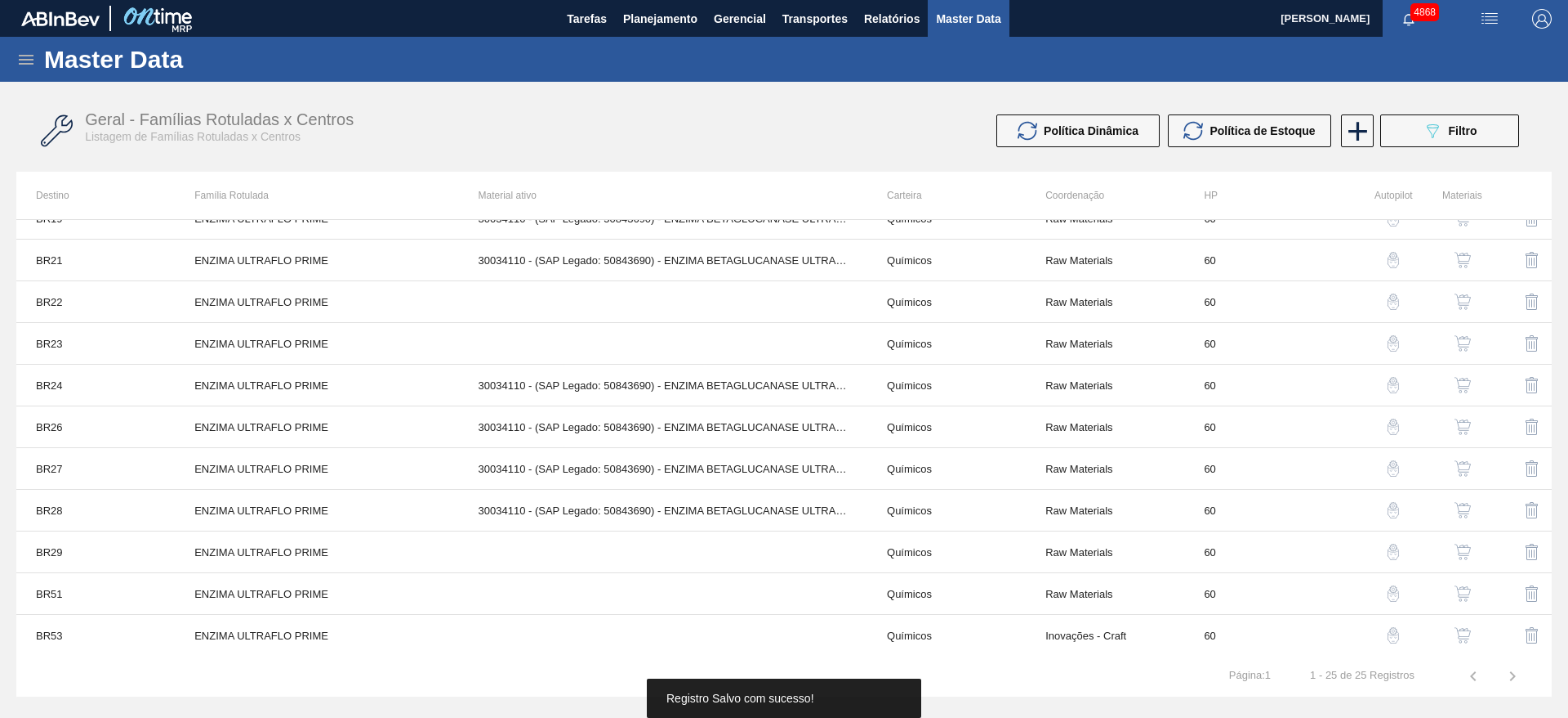
click at [1458, 630] on img "button" at bounding box center [1463, 635] width 17 height 17
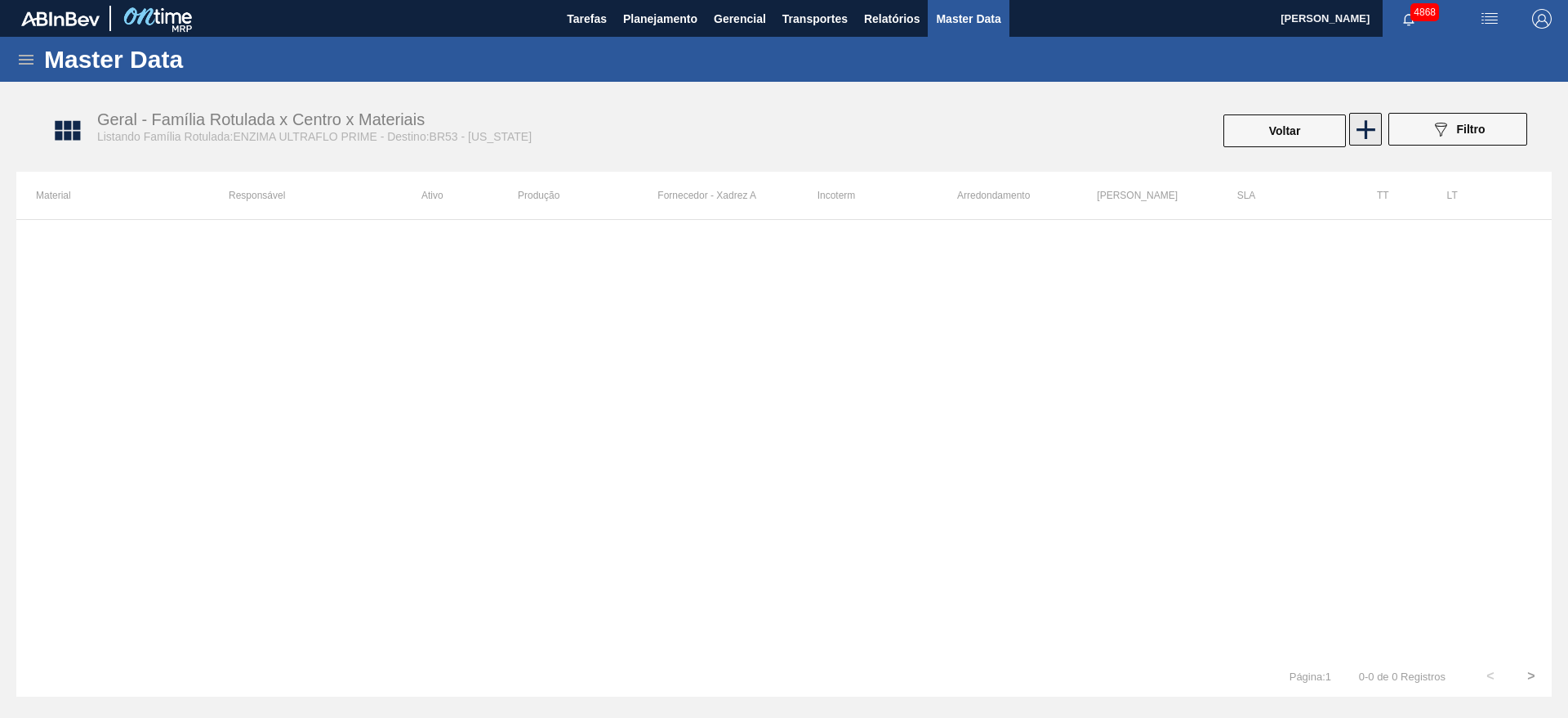
click at [1354, 127] on icon at bounding box center [1366, 129] width 32 height 32
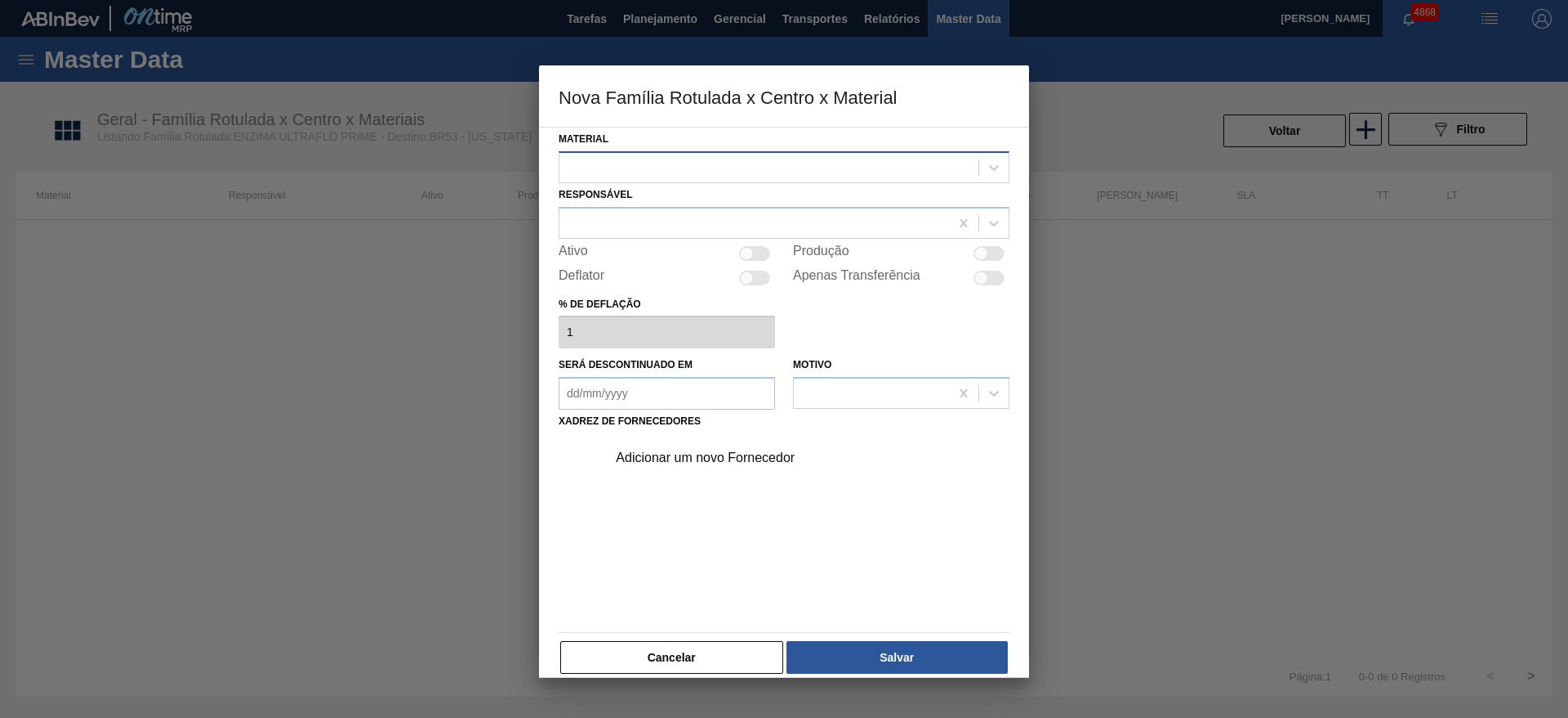
click at [736, 151] on div at bounding box center [784, 167] width 451 height 32
click at [743, 162] on div at bounding box center [768, 167] width 419 height 23
click at [726, 508] on div "Adicionar um novo Fornecedor" at bounding box center [784, 528] width 451 height 192
click at [738, 169] on div at bounding box center [768, 167] width 419 height 23
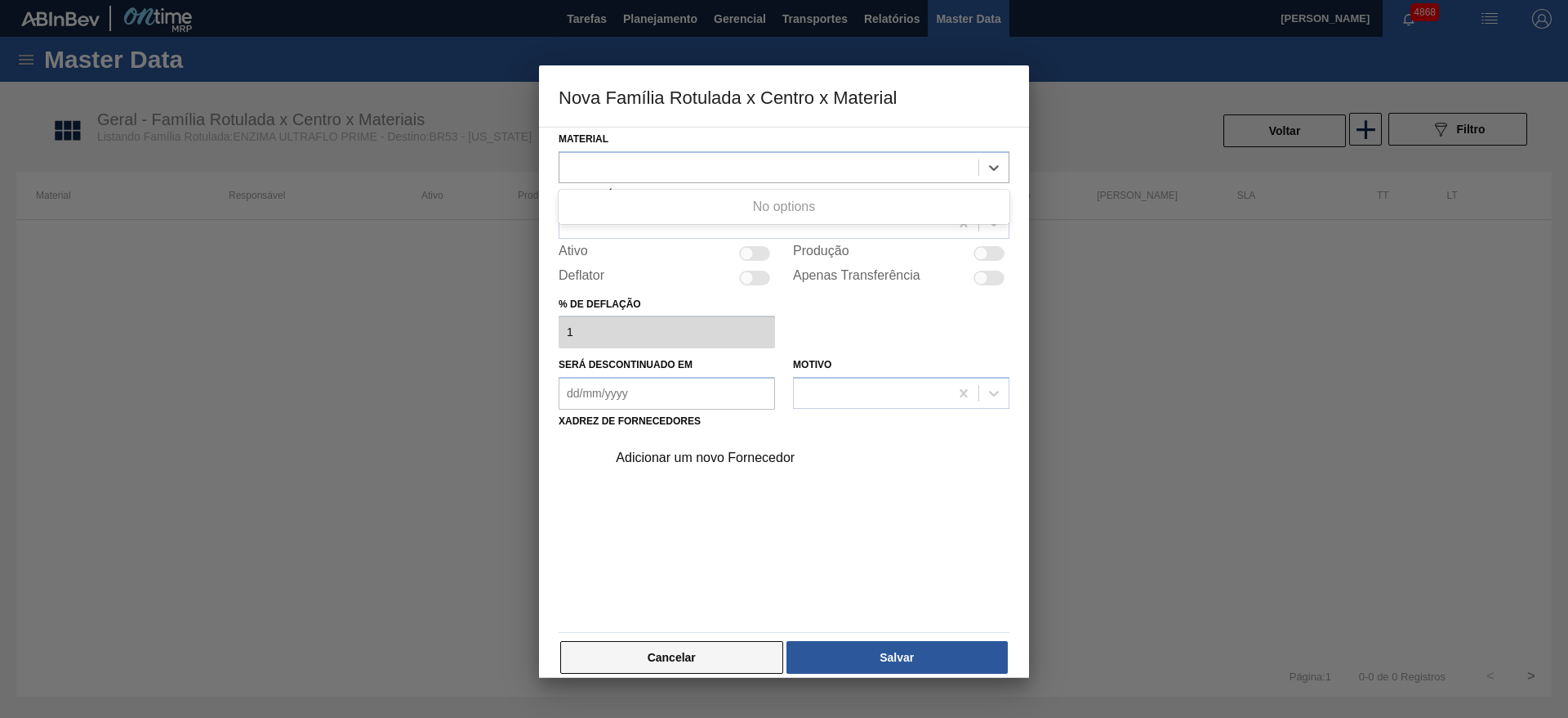
click at [655, 649] on button "Cancelar" at bounding box center [672, 656] width 223 height 32
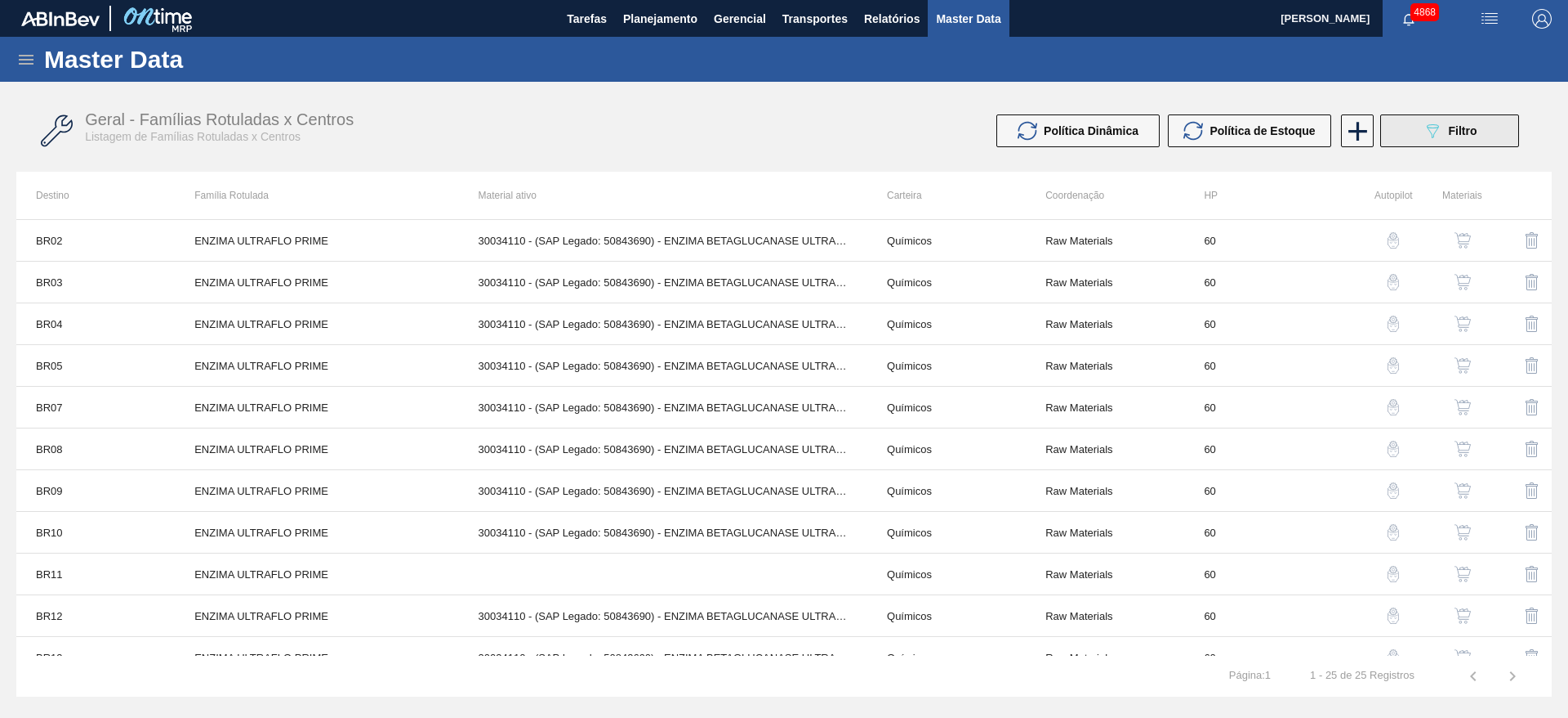
click at [1421, 134] on button "089F7B8B-B2A5-4AFE-B5C0-19BA573D28AC Filtro" at bounding box center [1450, 130] width 139 height 32
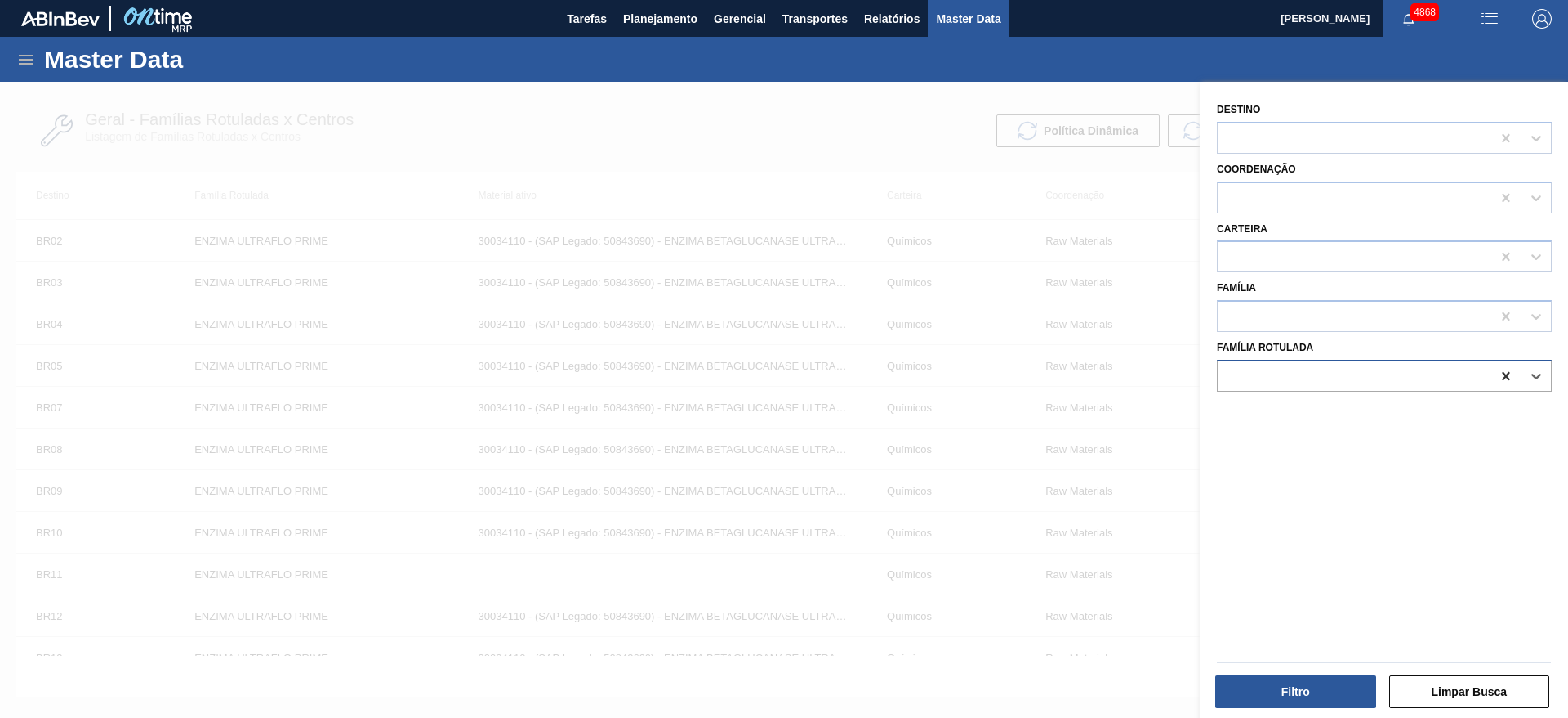
click at [1501, 383] on icon at bounding box center [1506, 376] width 17 height 17
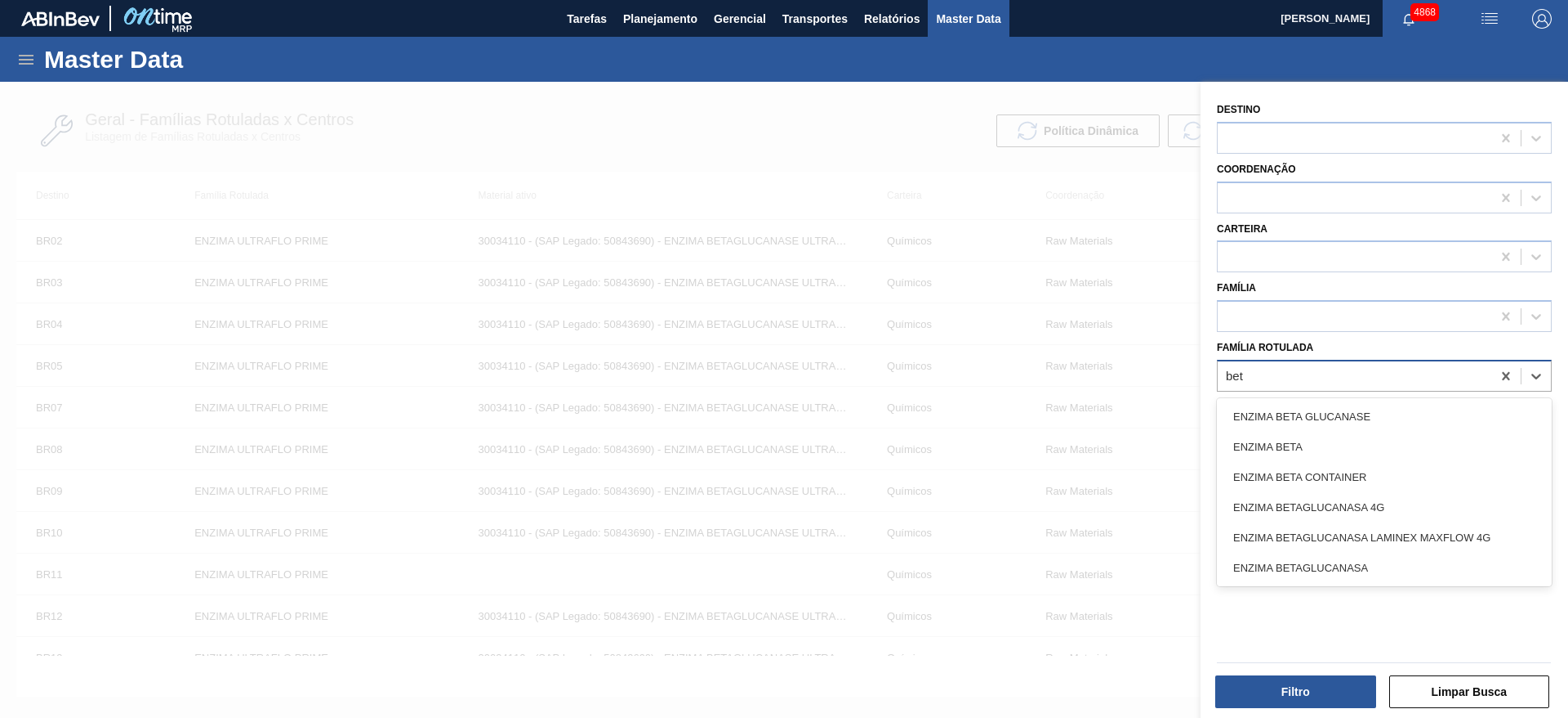
type Rotulada "beta"
drag, startPoint x: 1345, startPoint y: 448, endPoint x: 1324, endPoint y: 454, distance: 21.8
click at [1331, 443] on div "ENZIMA BETA" at bounding box center [1384, 446] width 335 height 30
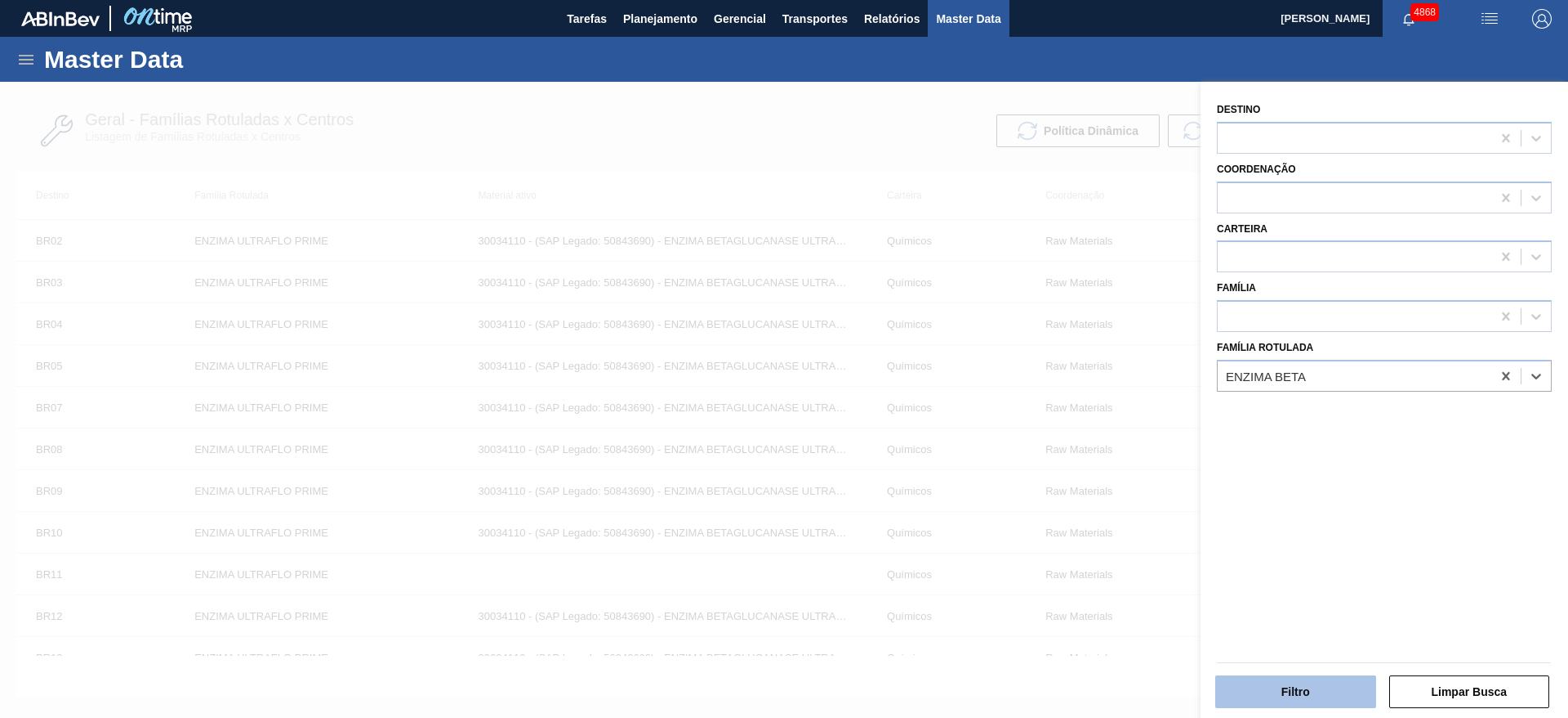
click at [1310, 697] on button "Filtro" at bounding box center [1296, 691] width 161 height 32
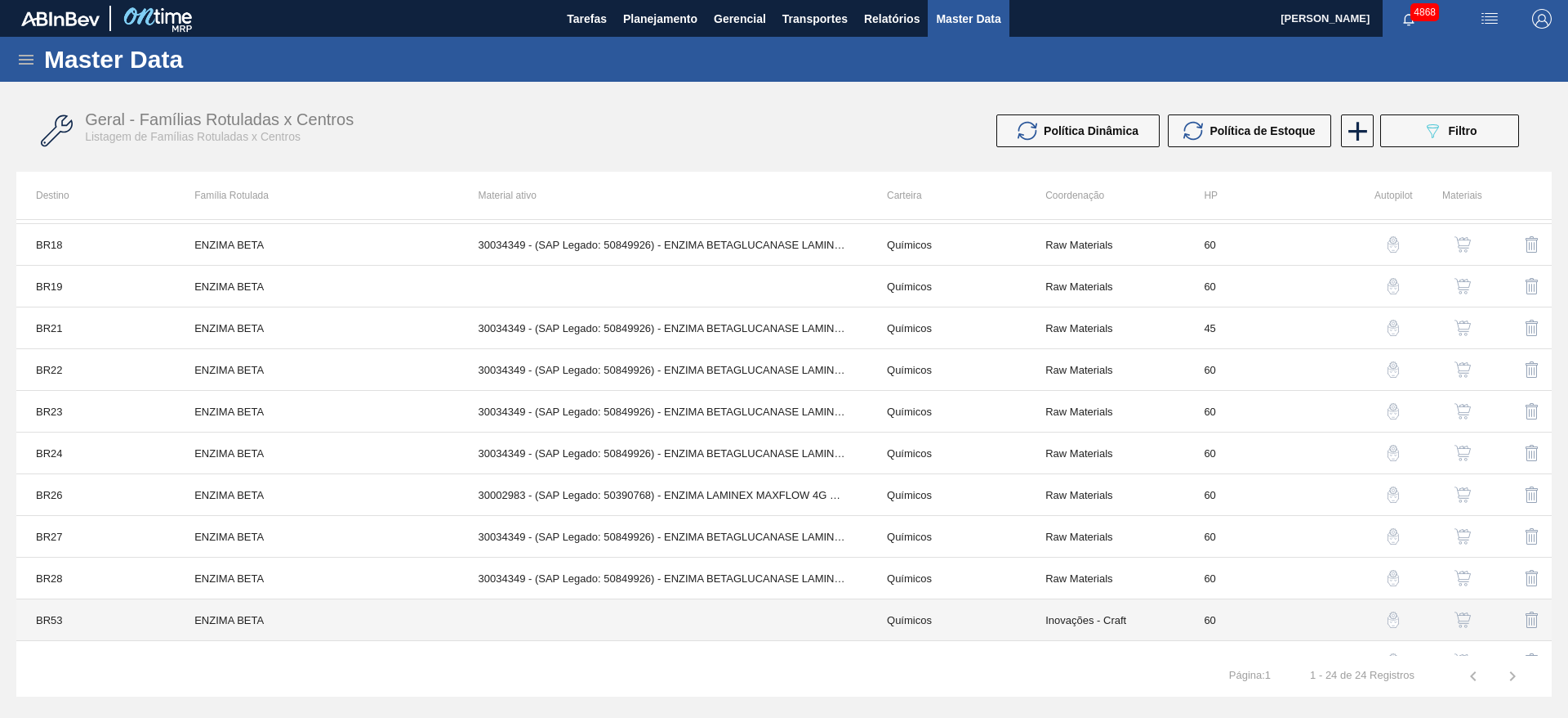
scroll to position [564, 0]
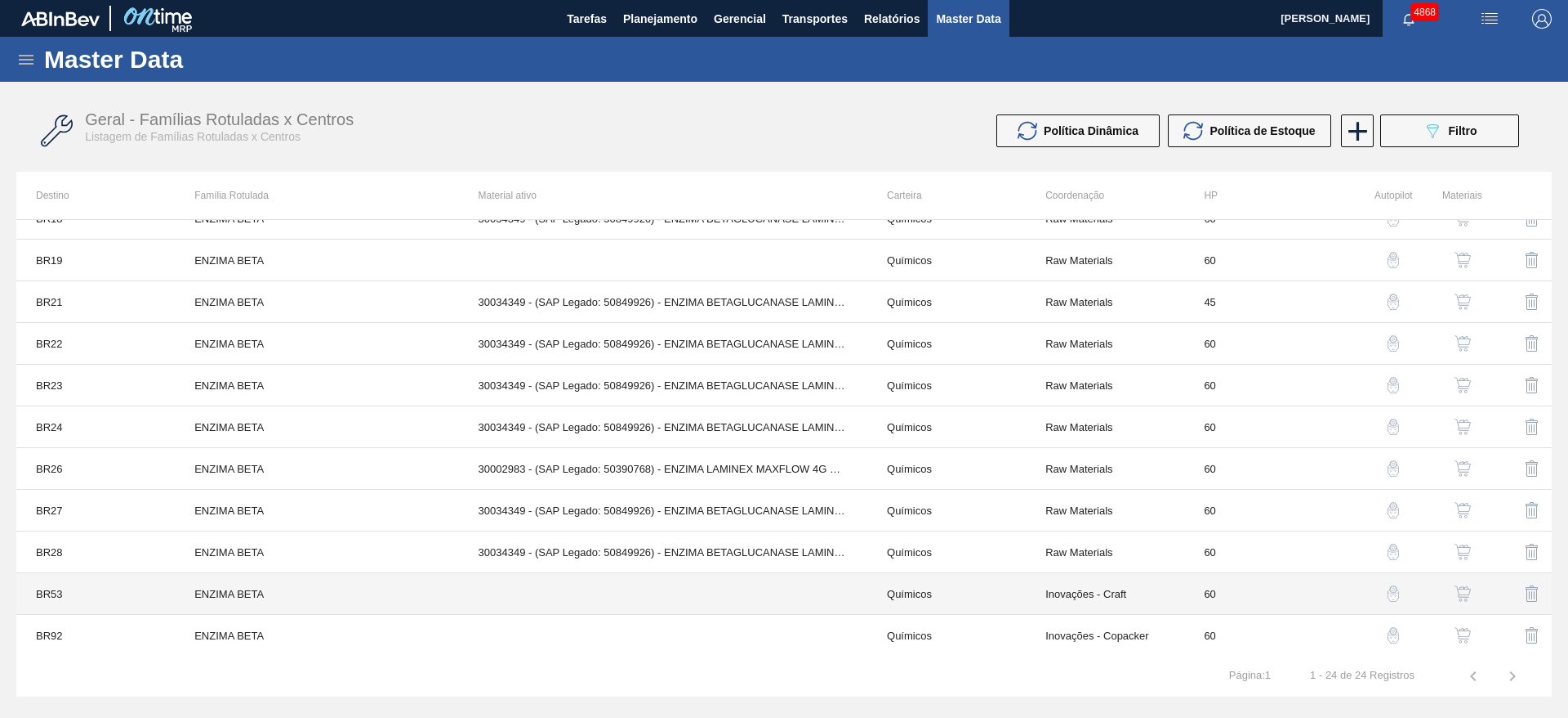
click at [348, 611] on td "ENZIMA BETA" at bounding box center [316, 594] width 283 height 42
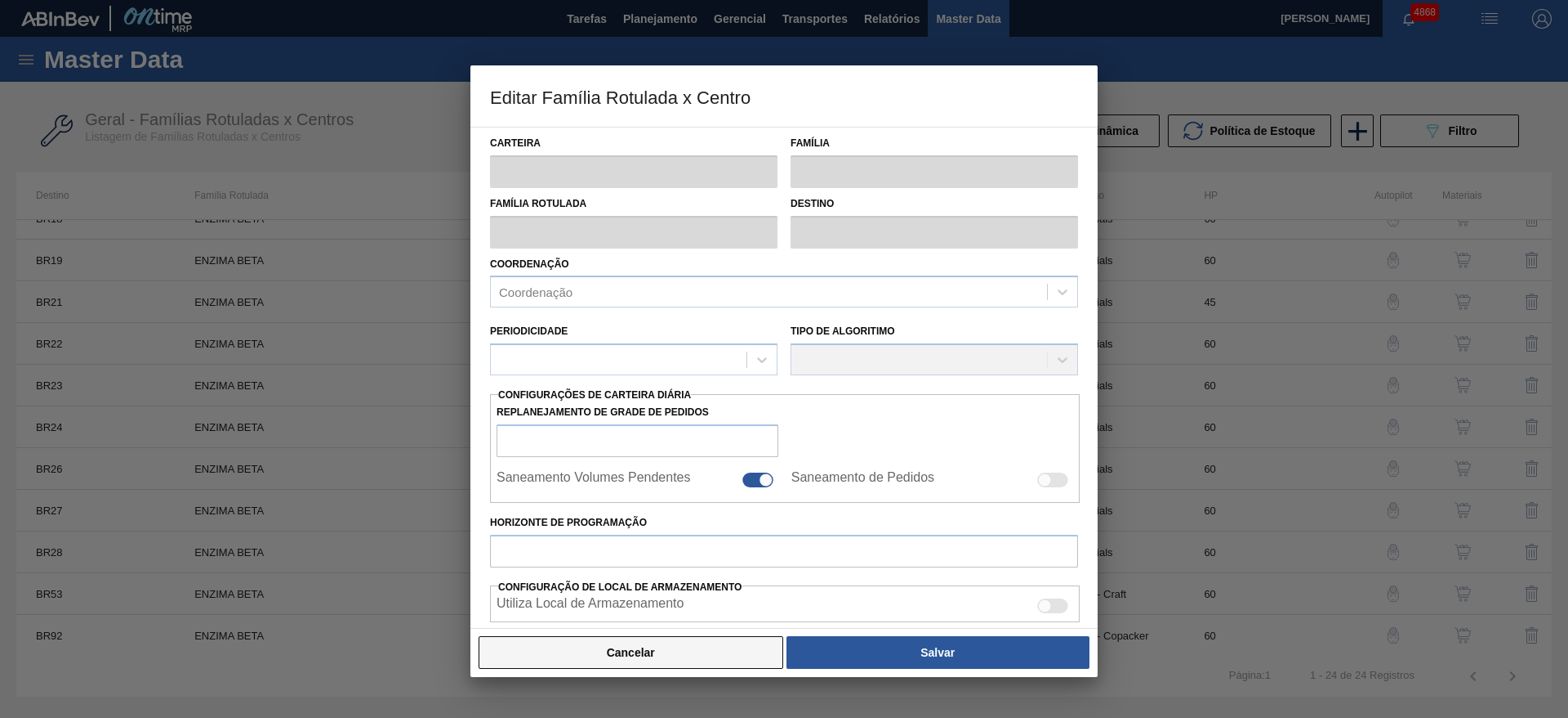
click at [544, 642] on button "Cancelar" at bounding box center [631, 652] width 305 height 32
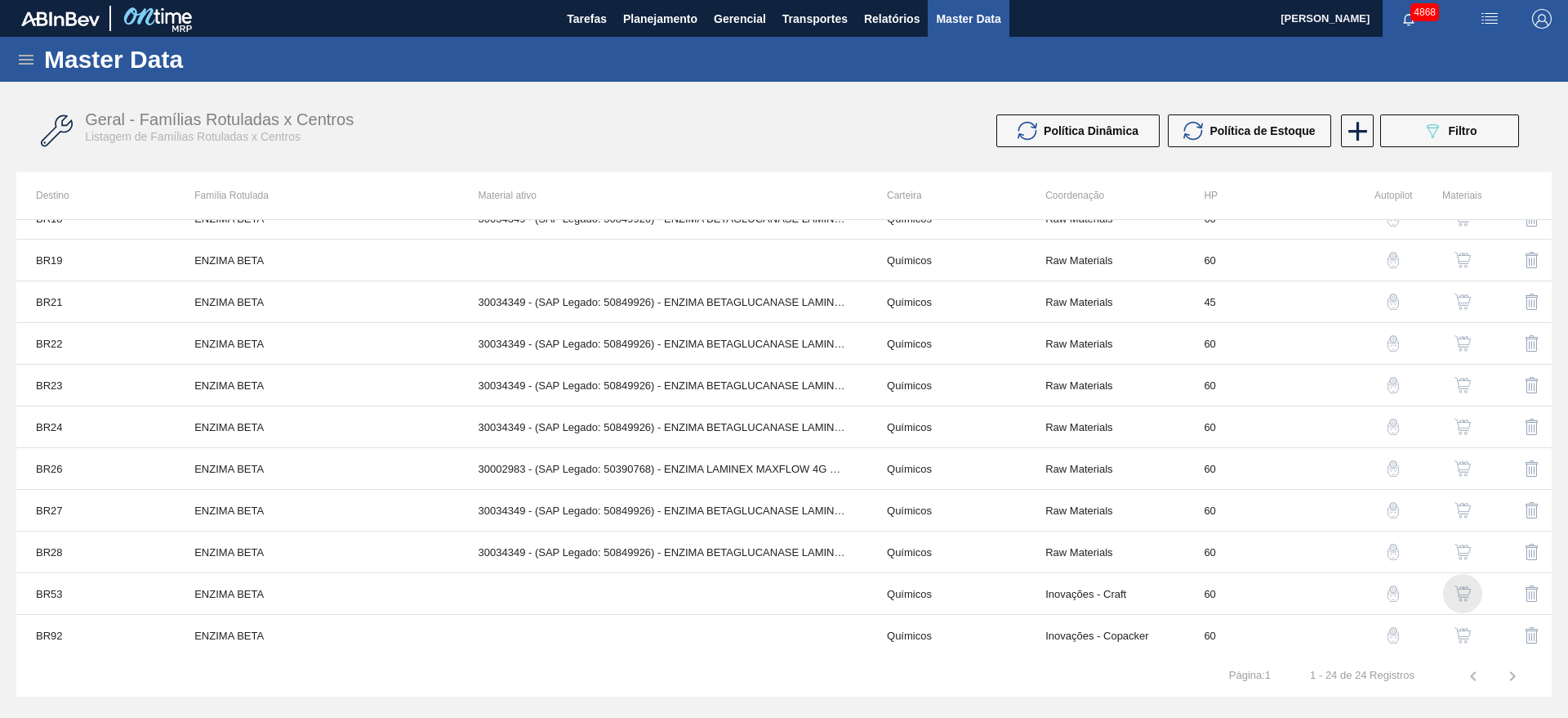
click at [1462, 589] on img "button" at bounding box center [1463, 593] width 17 height 17
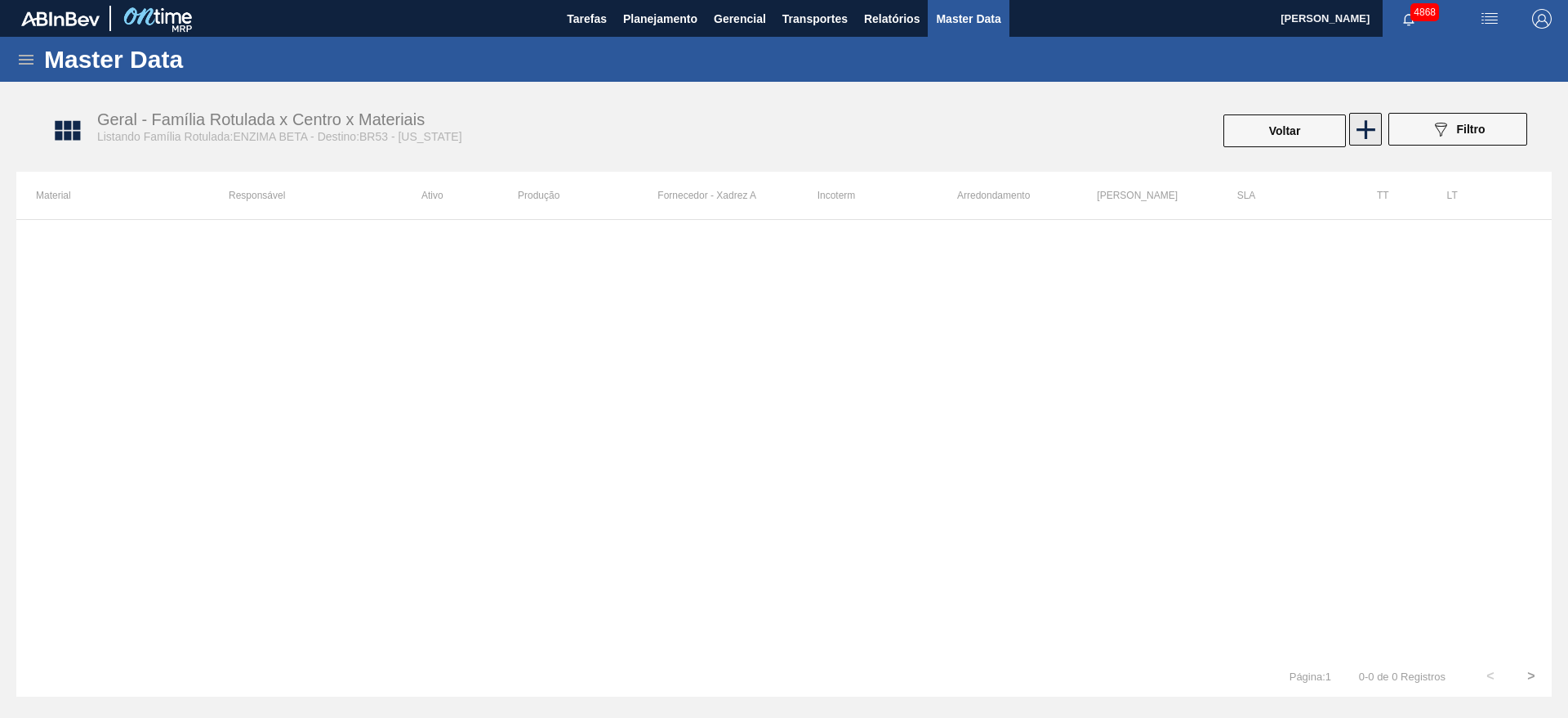
click at [1368, 133] on icon at bounding box center [1366, 129] width 32 height 32
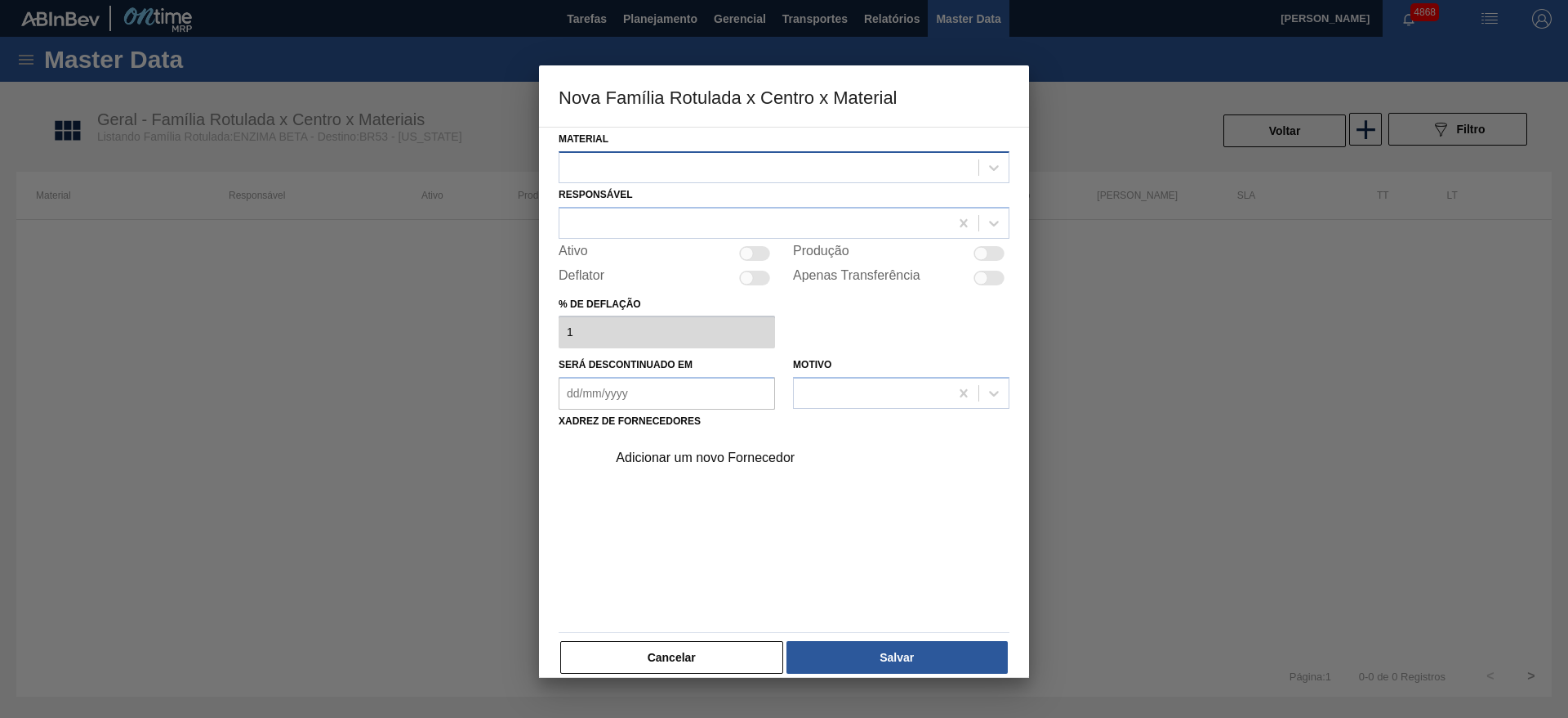
click at [708, 170] on div at bounding box center [768, 167] width 419 height 23
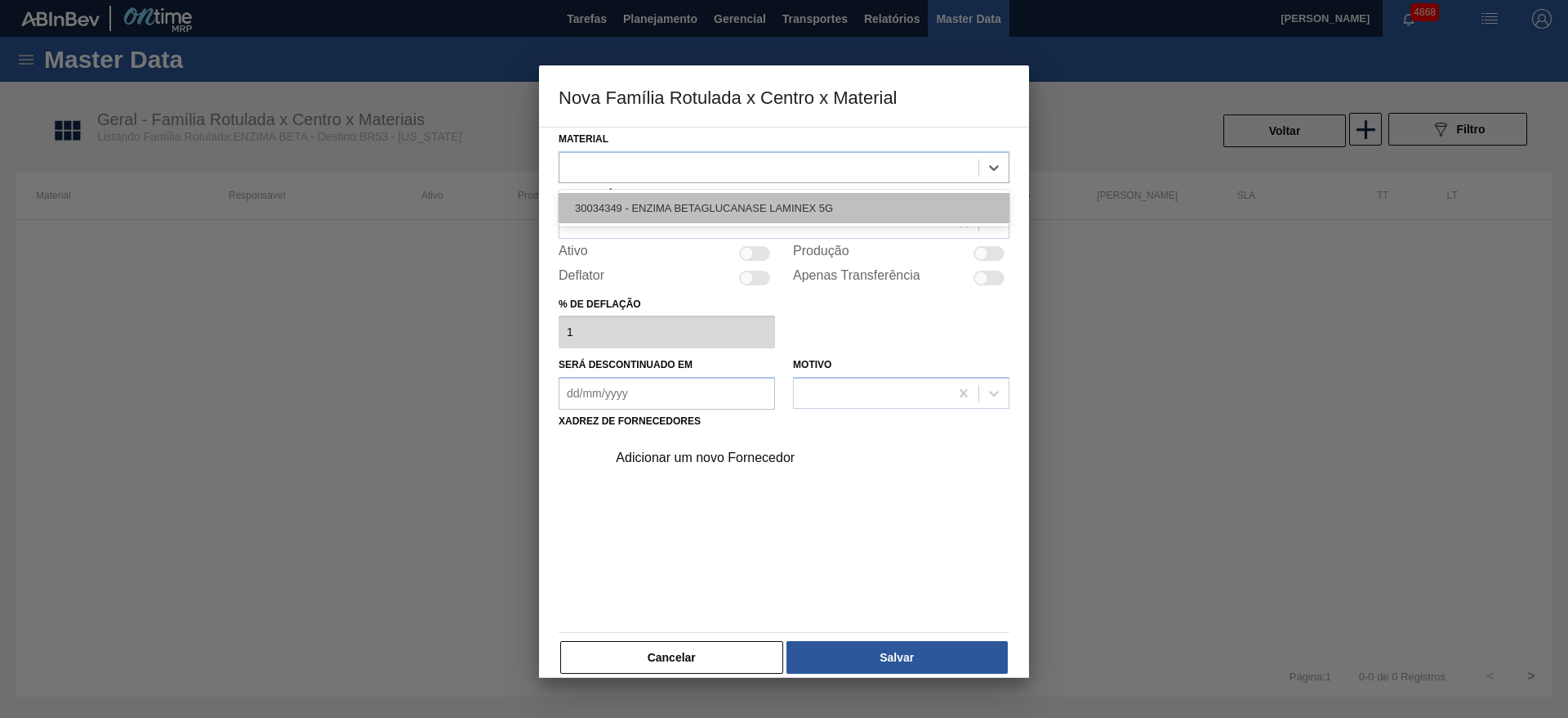
click at [730, 202] on div "30034349 - ENZIMA BETAGLUCANASE LAMINEX 5G" at bounding box center [784, 207] width 451 height 30
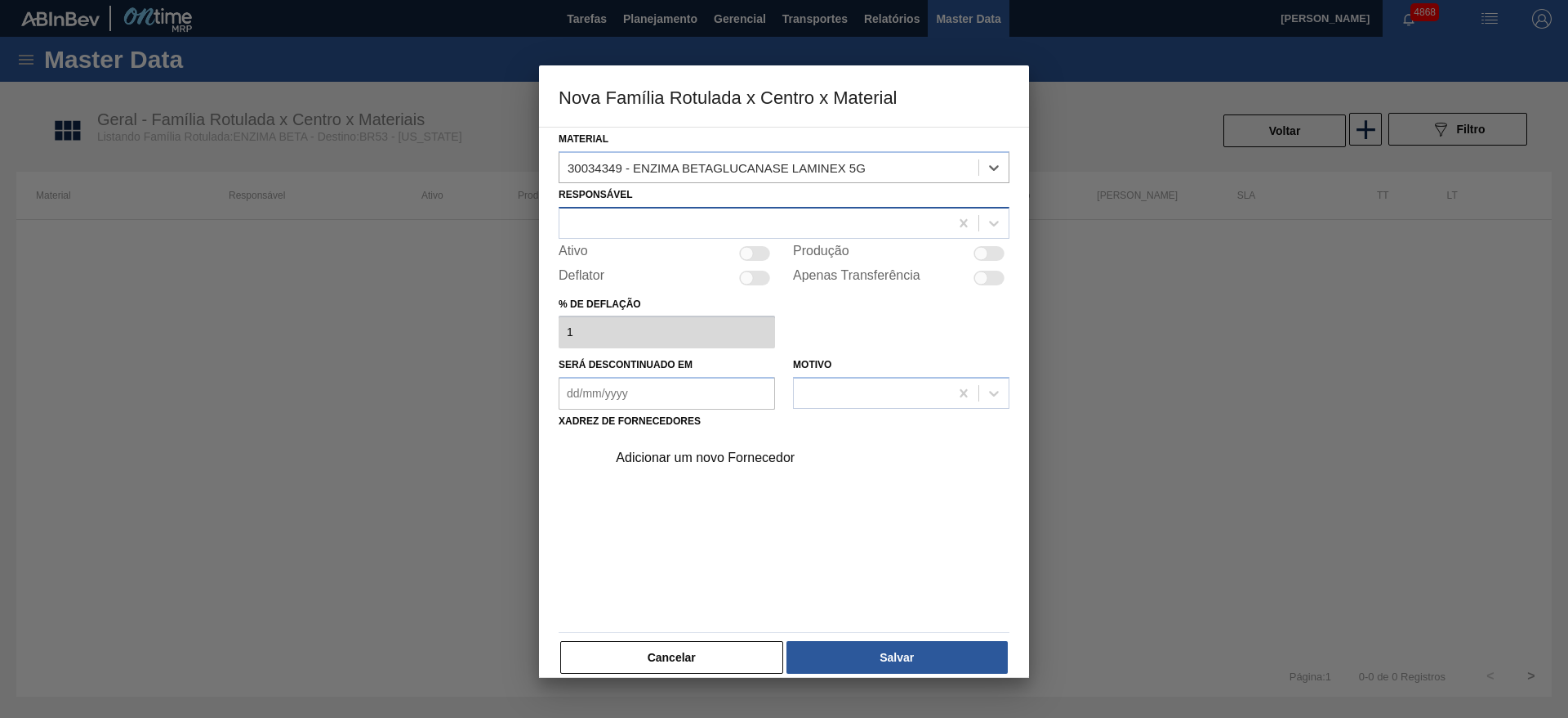
click at [735, 218] on div at bounding box center [754, 223] width 390 height 23
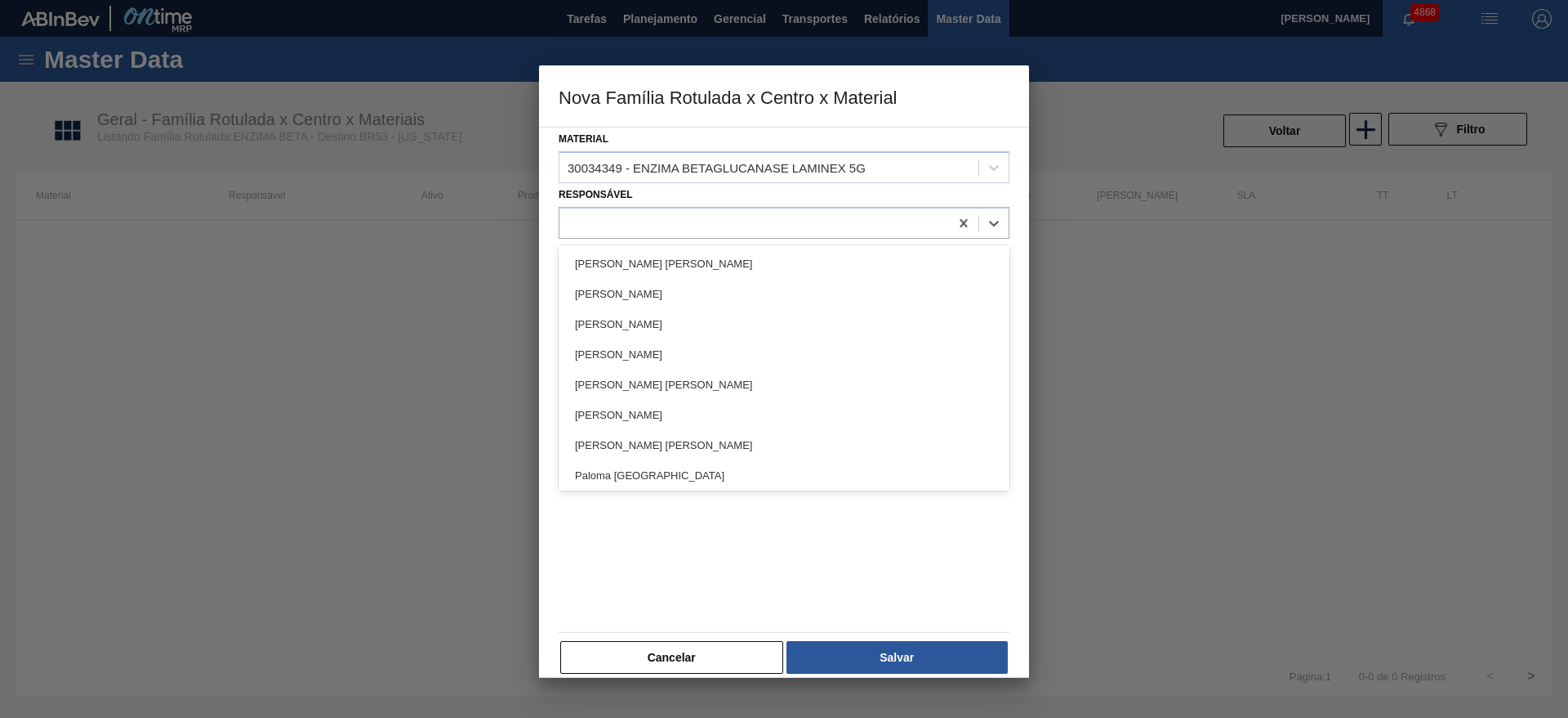
scroll to position [2207, 0]
type input "ju"
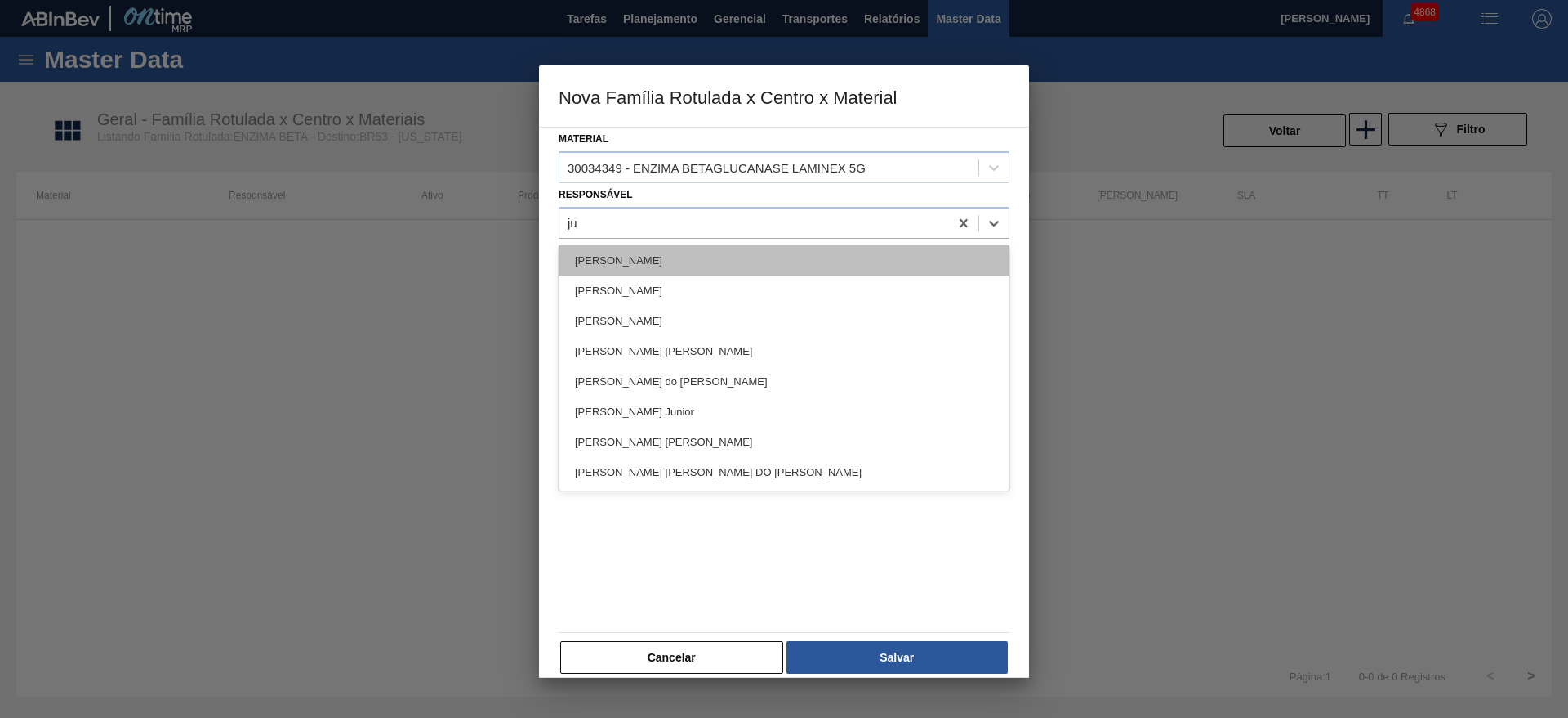
click at [688, 255] on div "[PERSON_NAME]" at bounding box center [784, 260] width 451 height 30
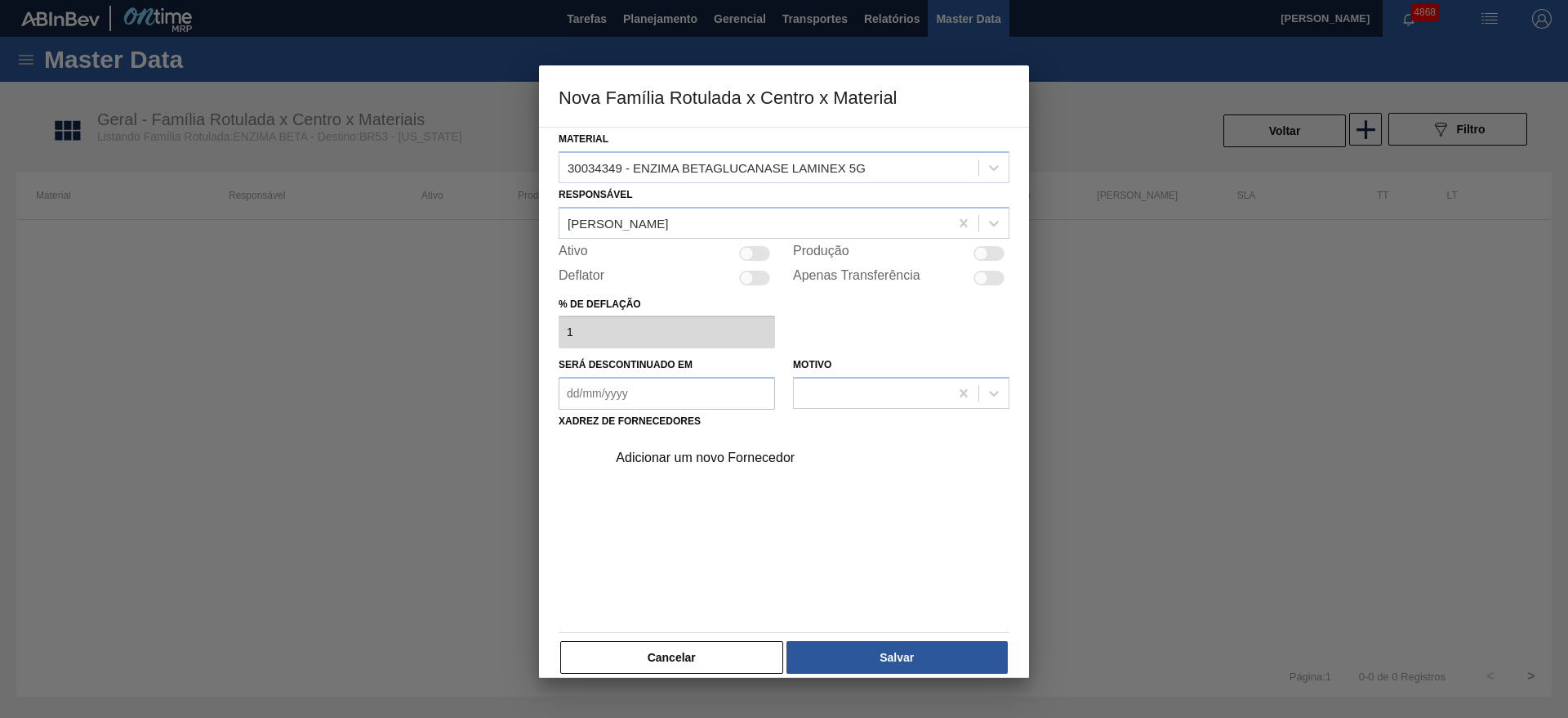
click at [696, 462] on div "Adicionar um novo Fornecedor" at bounding box center [776, 457] width 320 height 15
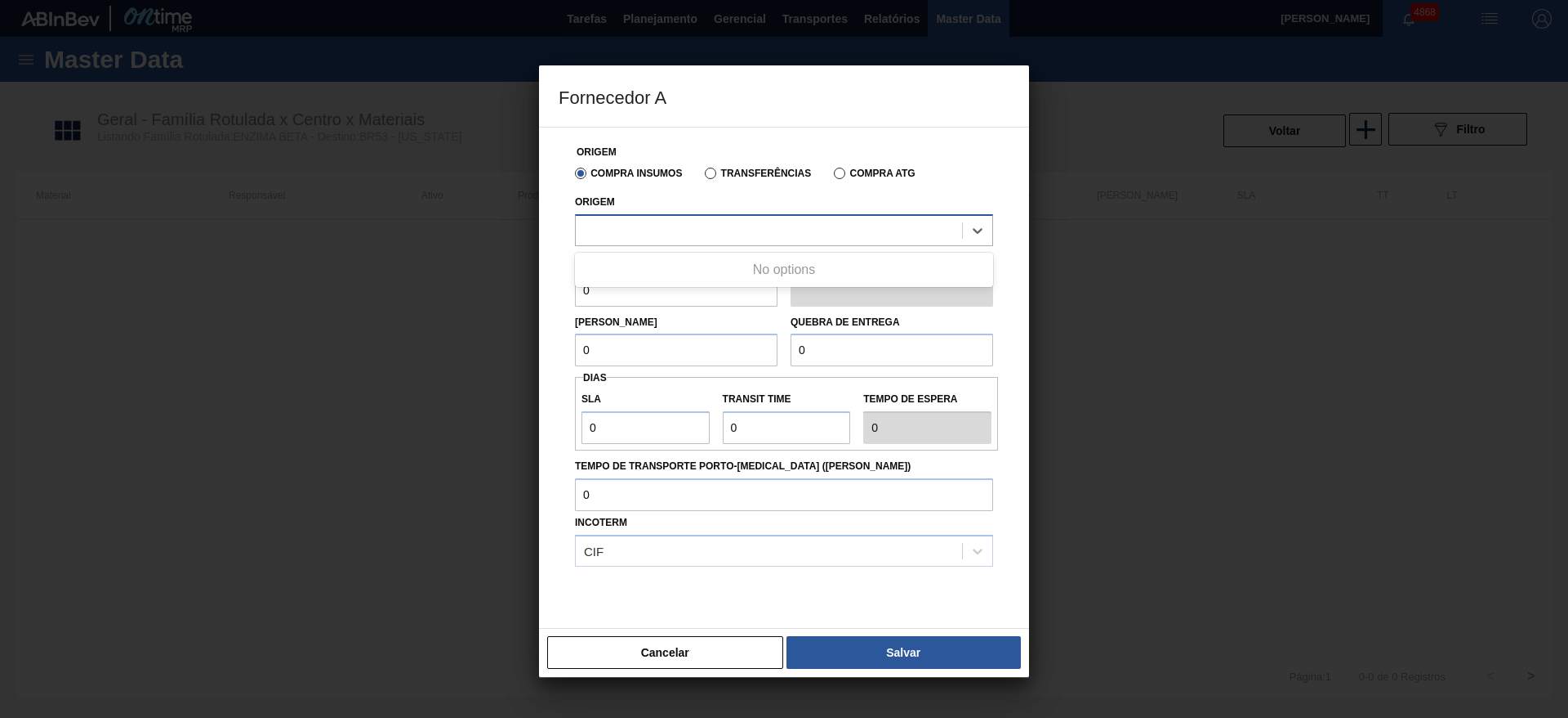
click at [685, 223] on div at bounding box center [769, 230] width 387 height 23
click at [687, 223] on div at bounding box center [769, 230] width 387 height 23
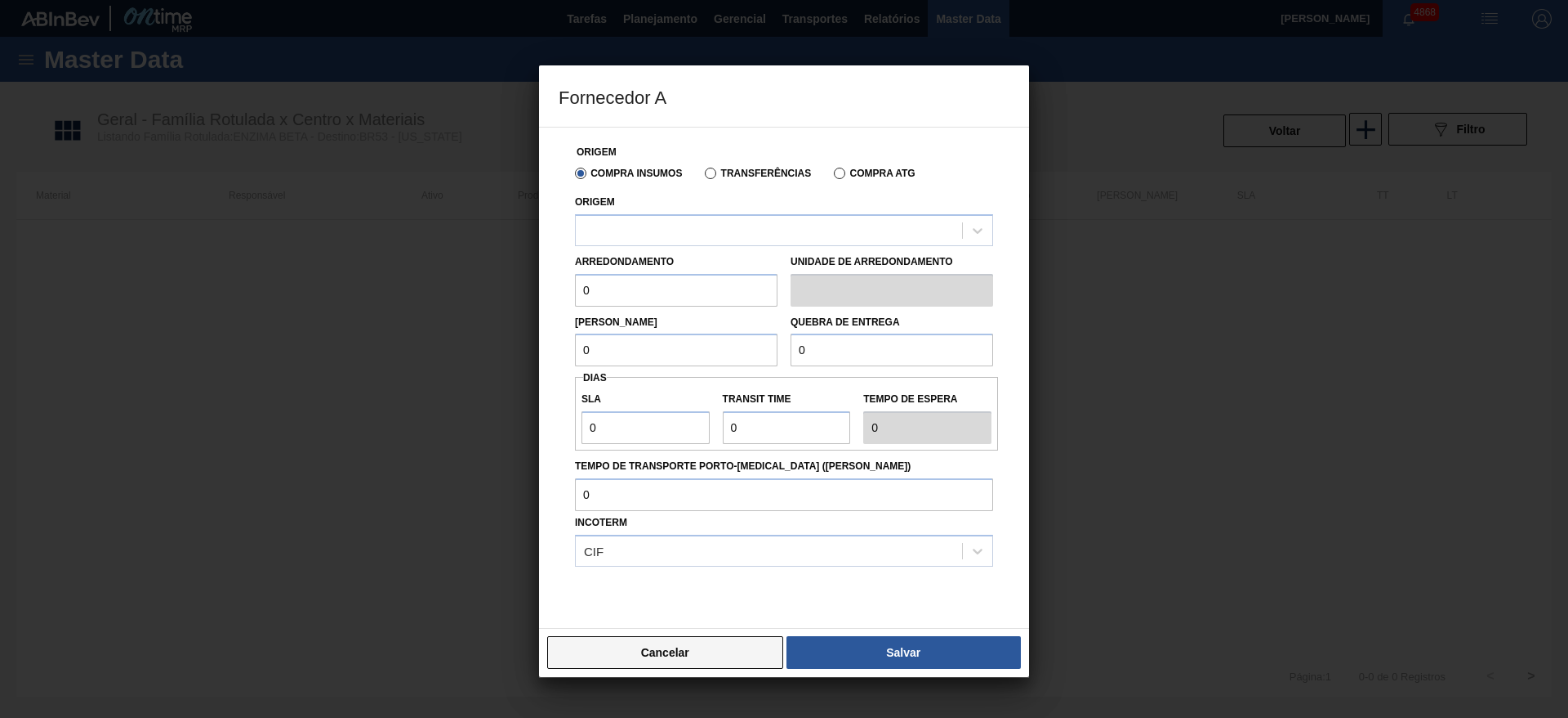
click at [642, 640] on button "Cancelar" at bounding box center [666, 652] width 236 height 32
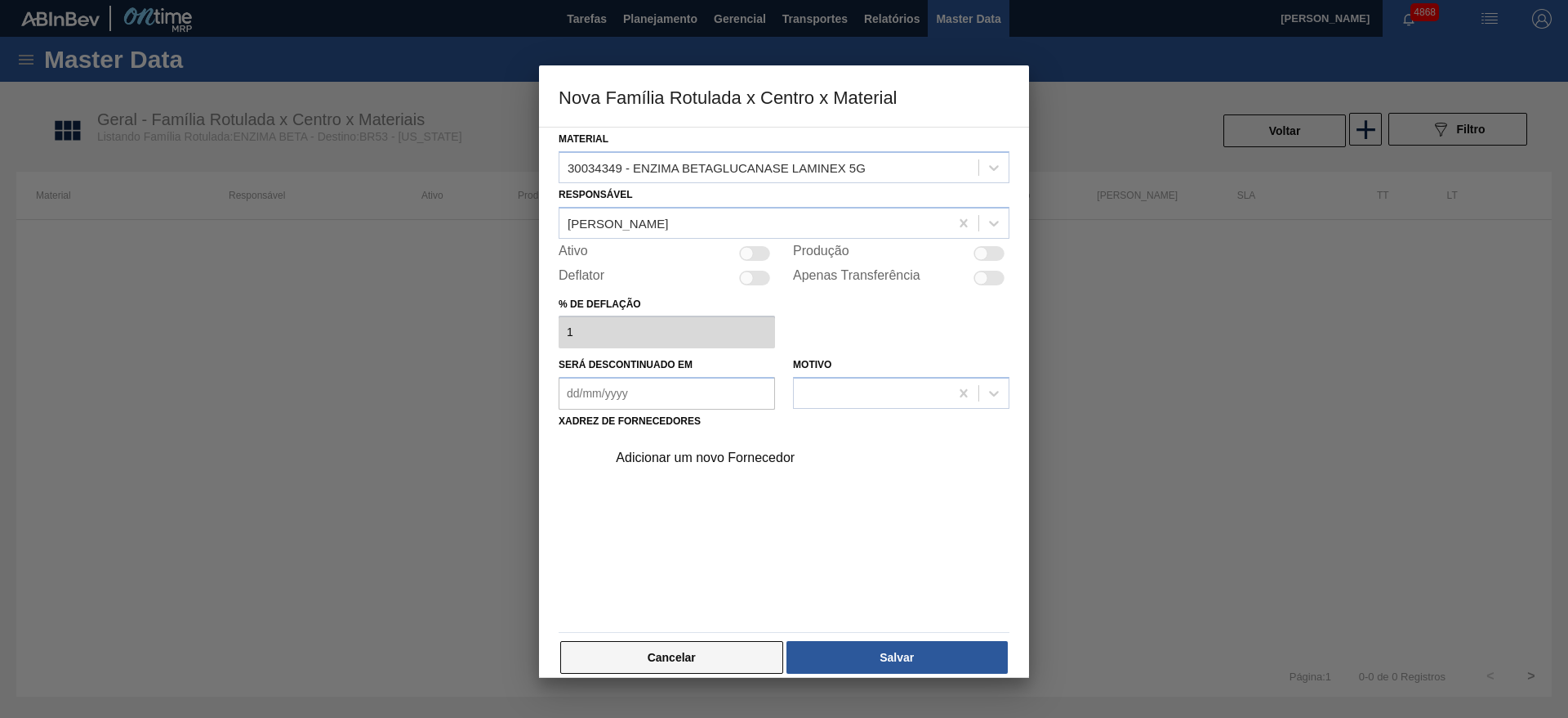
click at [682, 654] on button "Cancelar" at bounding box center [672, 656] width 223 height 32
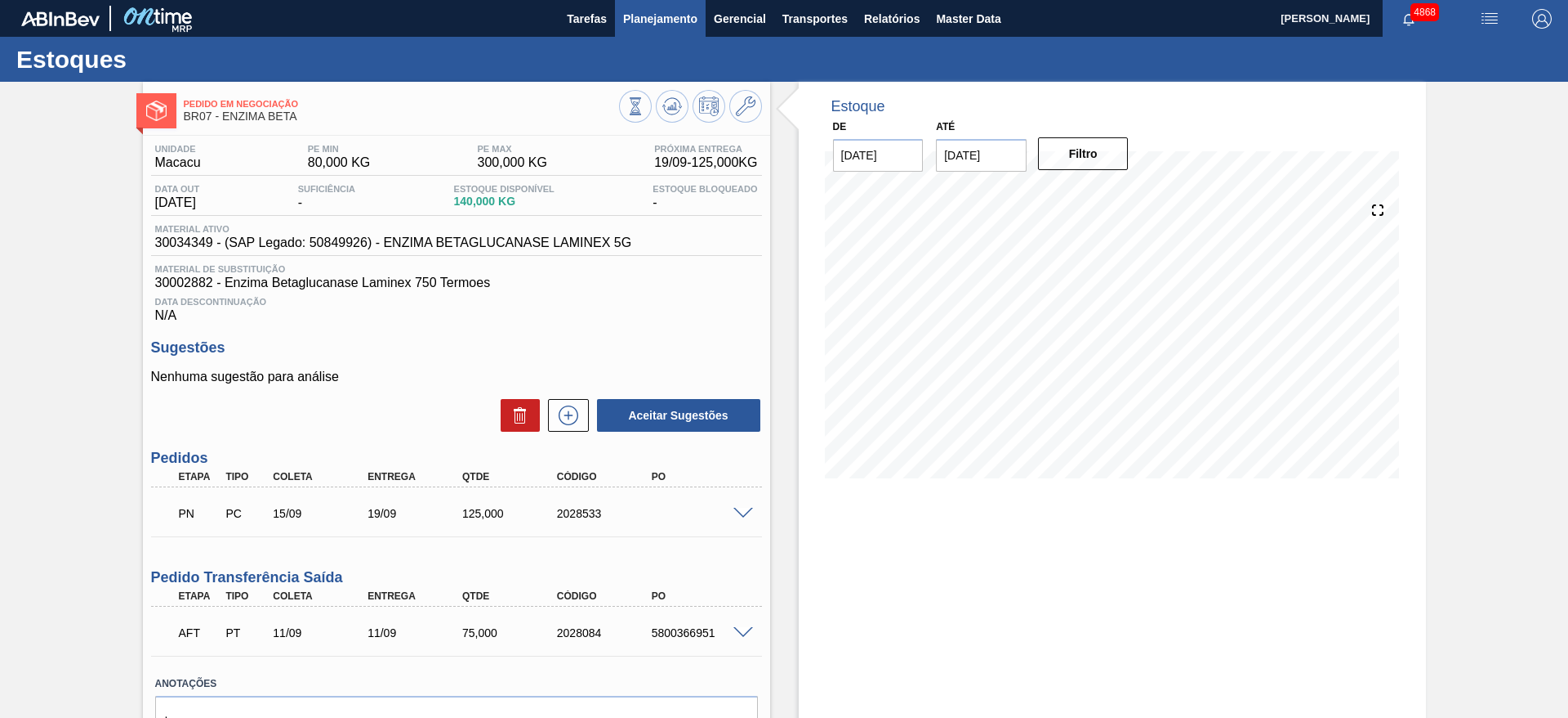
click at [681, 27] on button "Planejamento" at bounding box center [660, 19] width 91 height 37
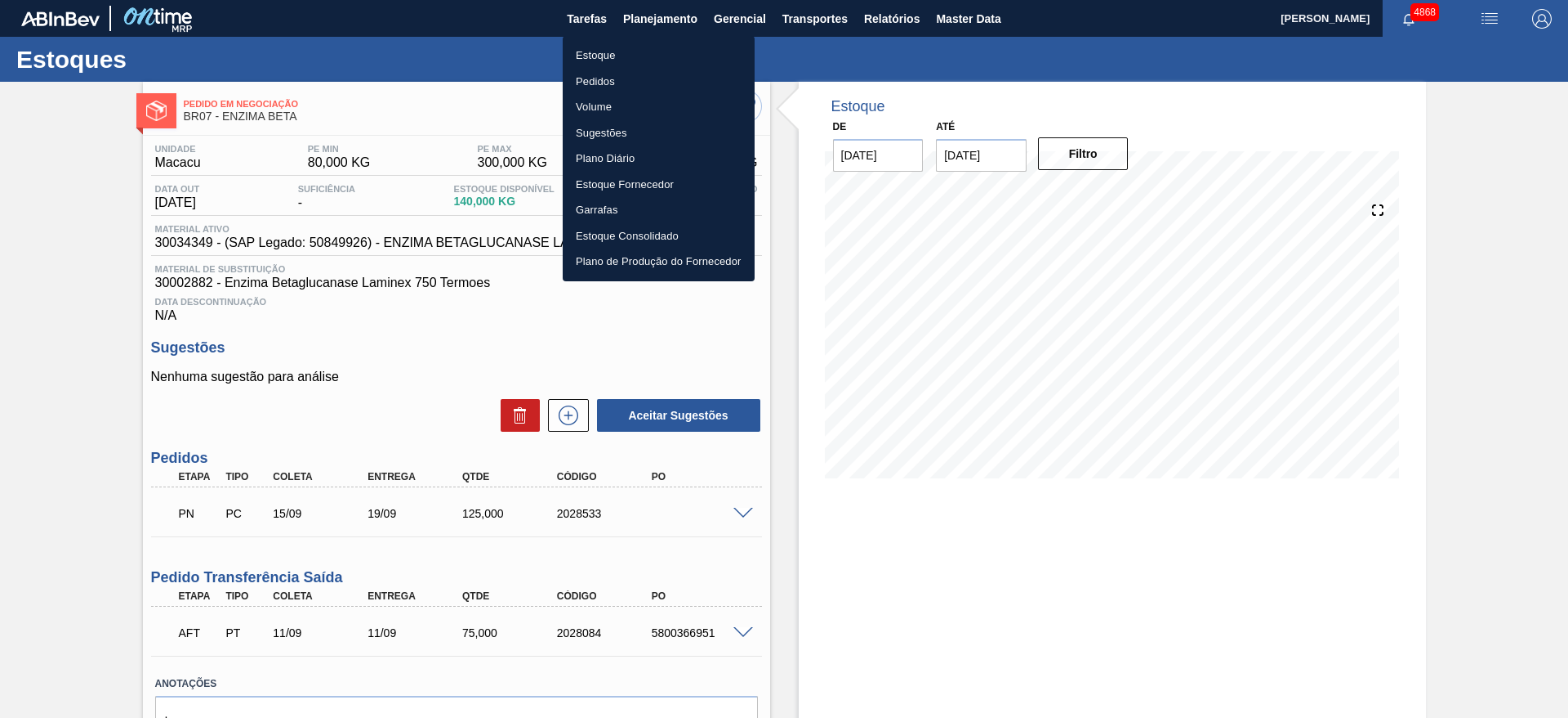
click at [667, 50] on li "Estoque" at bounding box center [658, 56] width 192 height 26
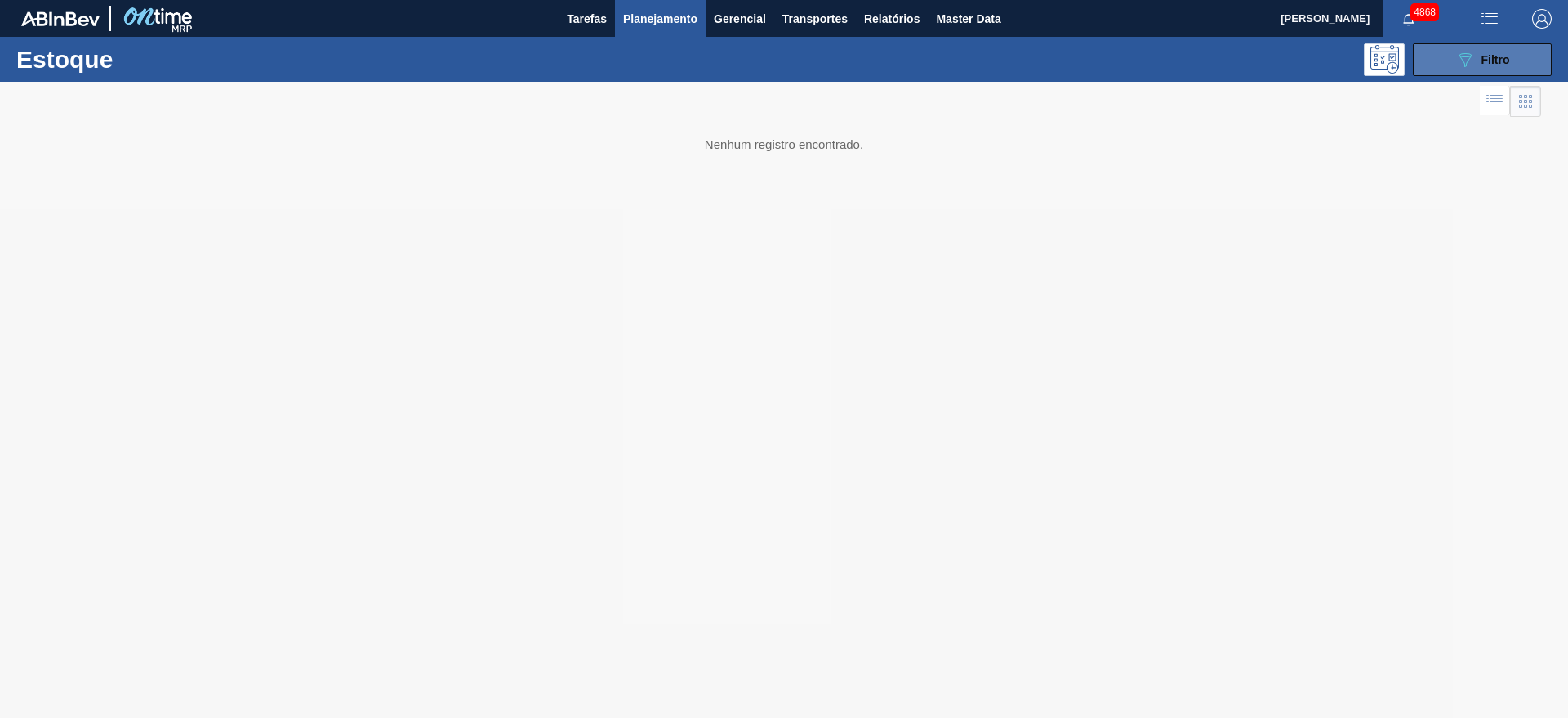
click at [1428, 66] on button "089F7B8B-B2A5-4AFE-B5C0-19BA573D28AC Filtro" at bounding box center [1482, 59] width 139 height 32
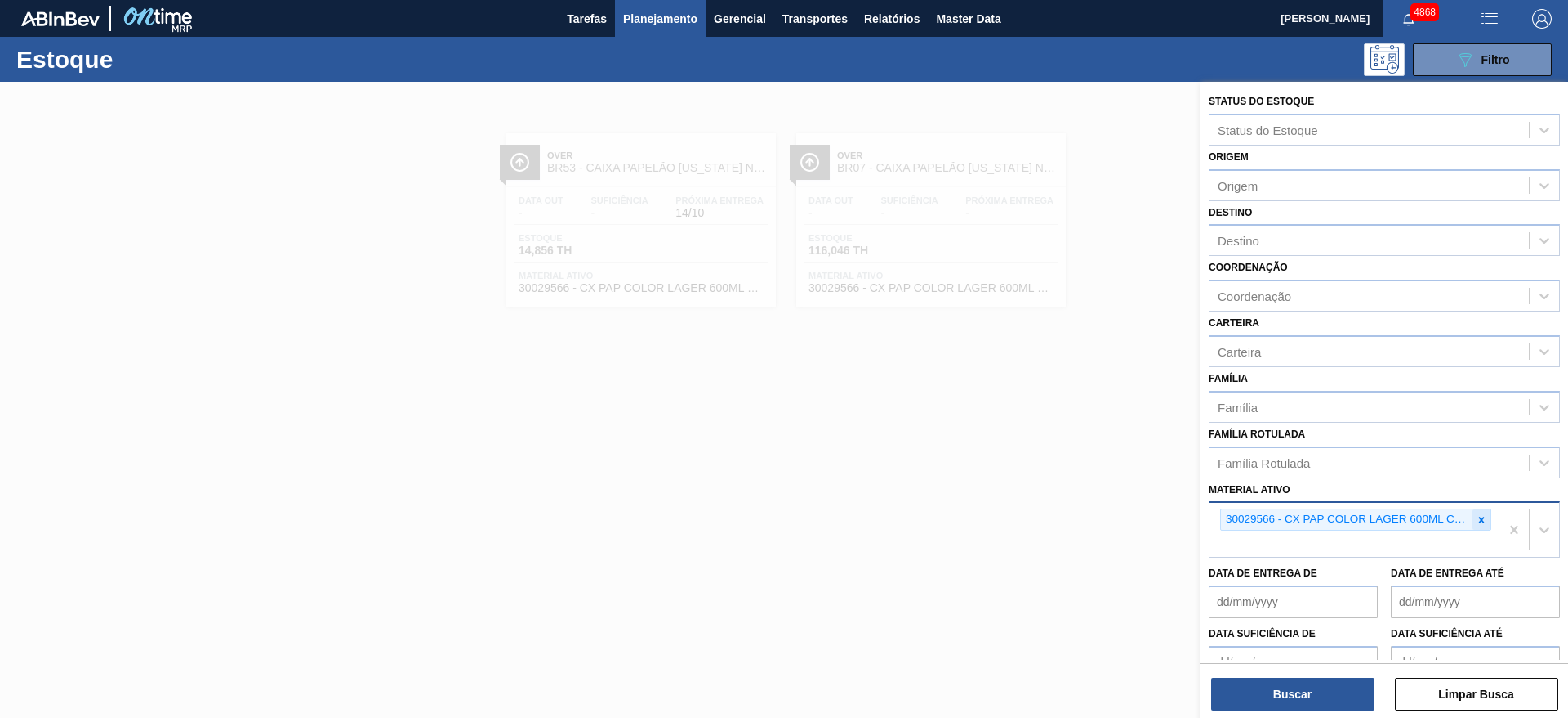
click at [1482, 520] on icon at bounding box center [1482, 520] width 12 height 12
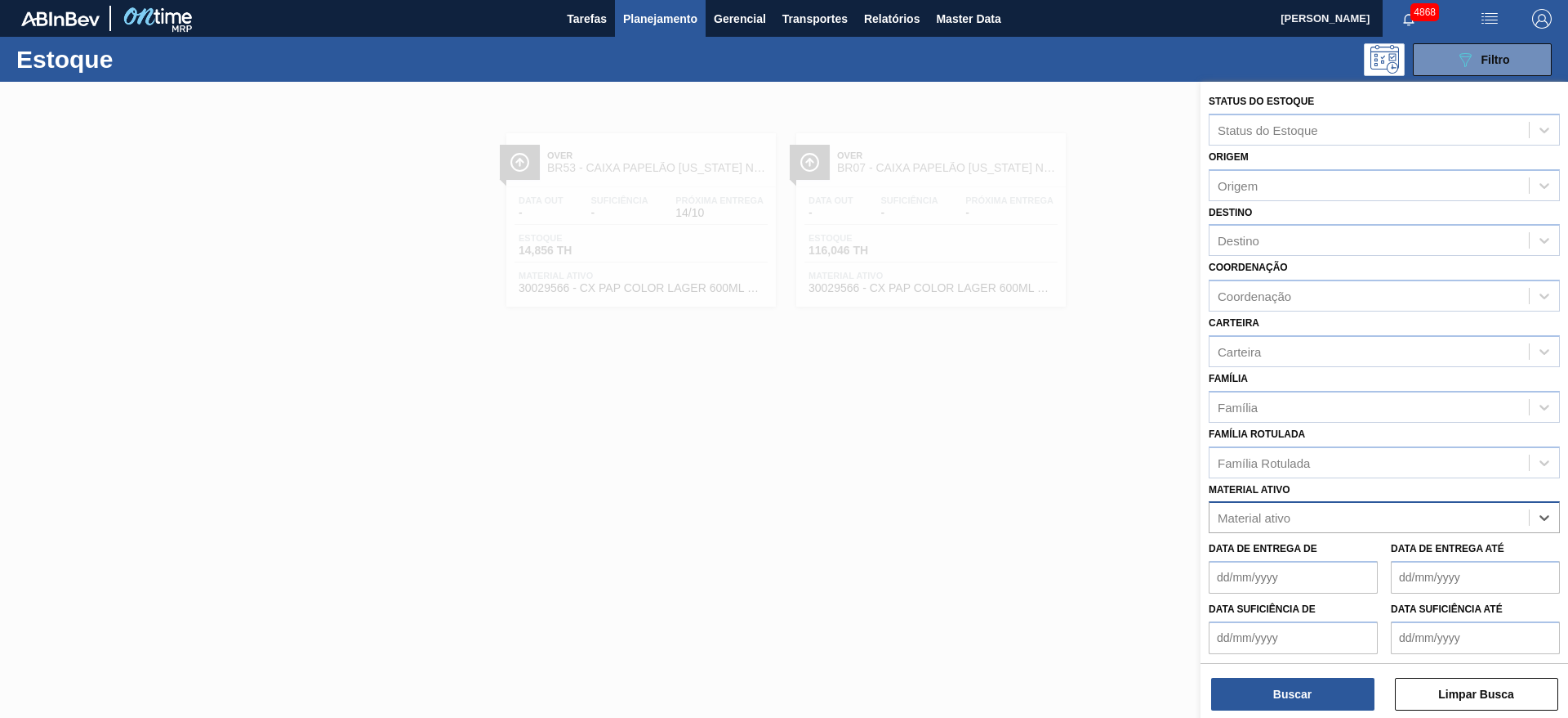
paste ativo "30010210"
type ativo "30010210"
click at [1308, 558] on div "30010210 - GFA VIDRO 355ML AMBAR LN STD" at bounding box center [1384, 558] width 351 height 30
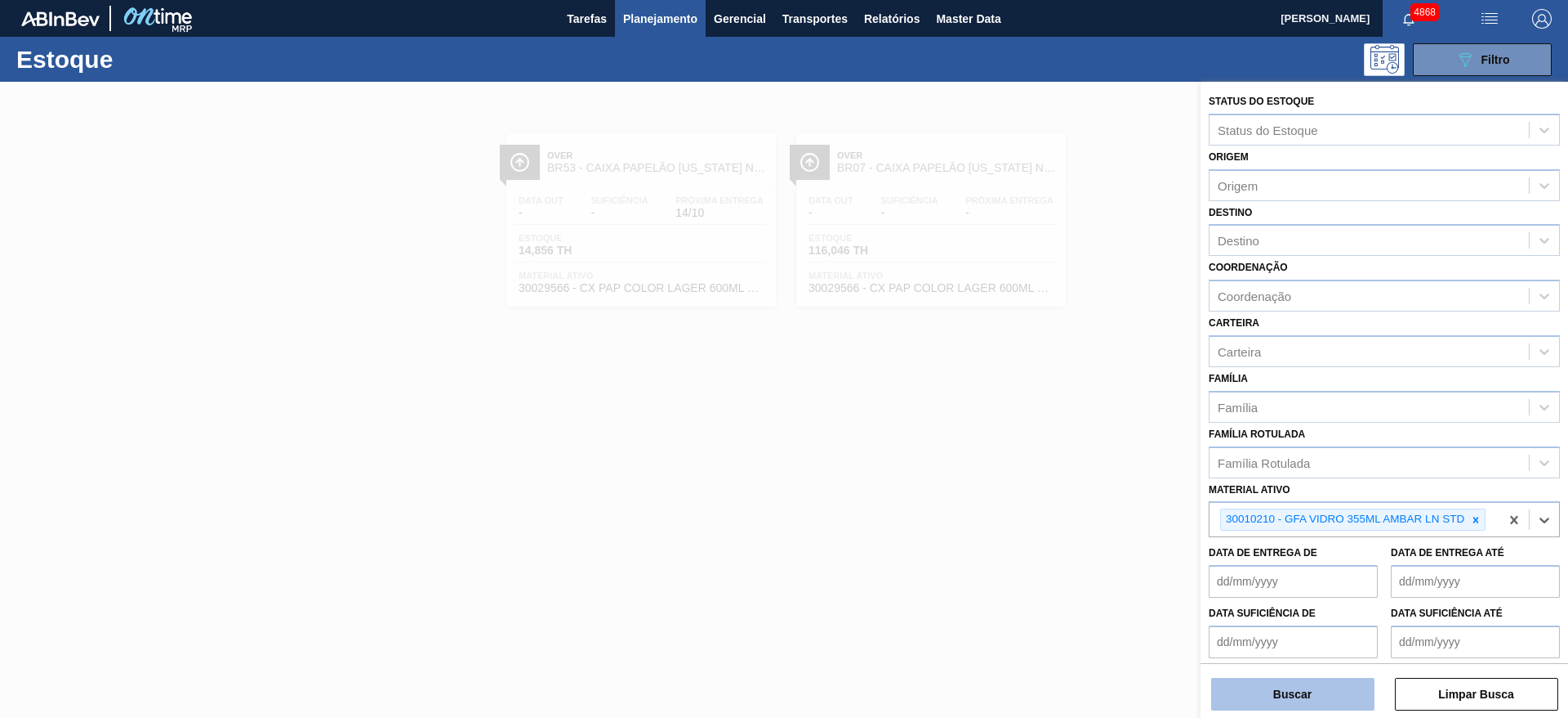
click at [1314, 684] on button "Buscar" at bounding box center [1293, 694] width 163 height 32
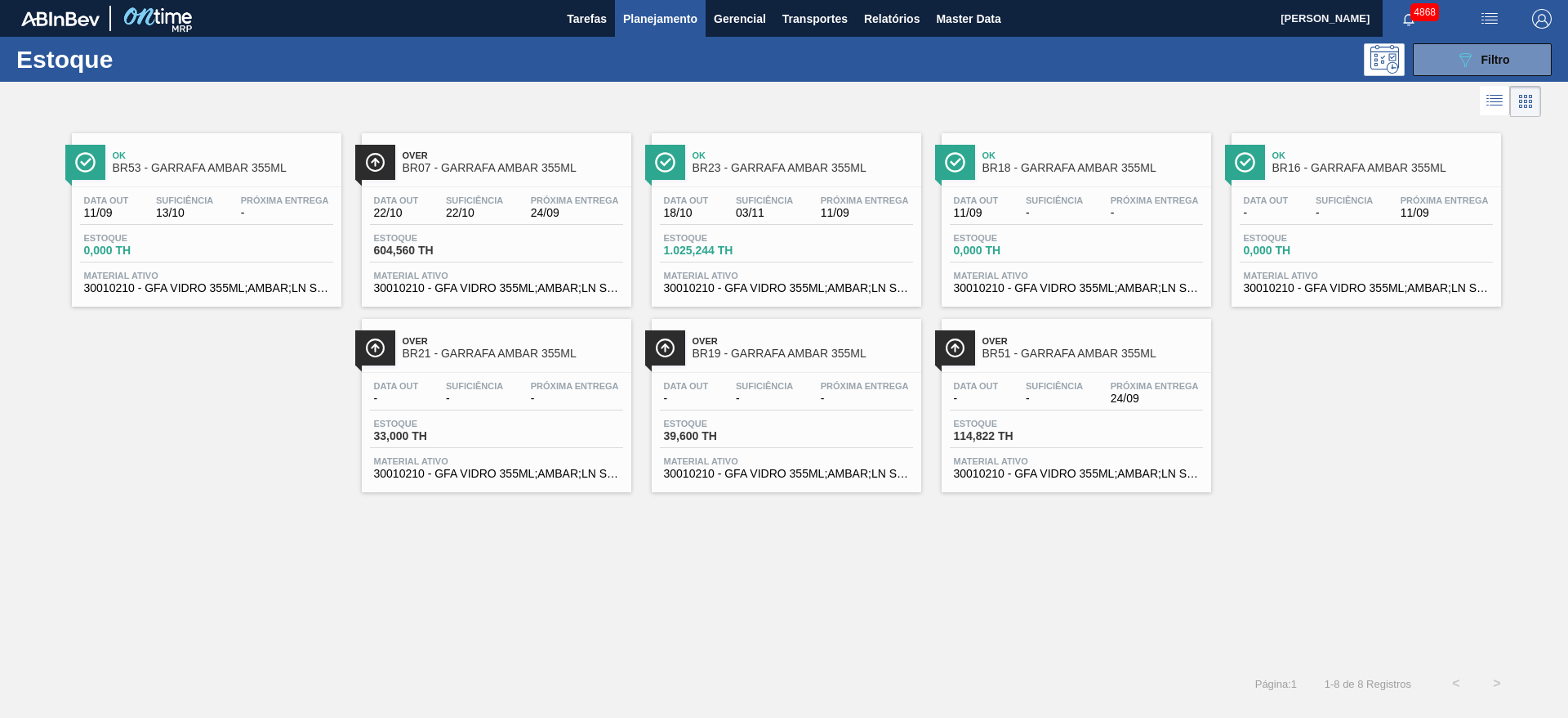
click at [1156, 423] on div "Estoque 114,822 TH" at bounding box center [1076, 433] width 253 height 29
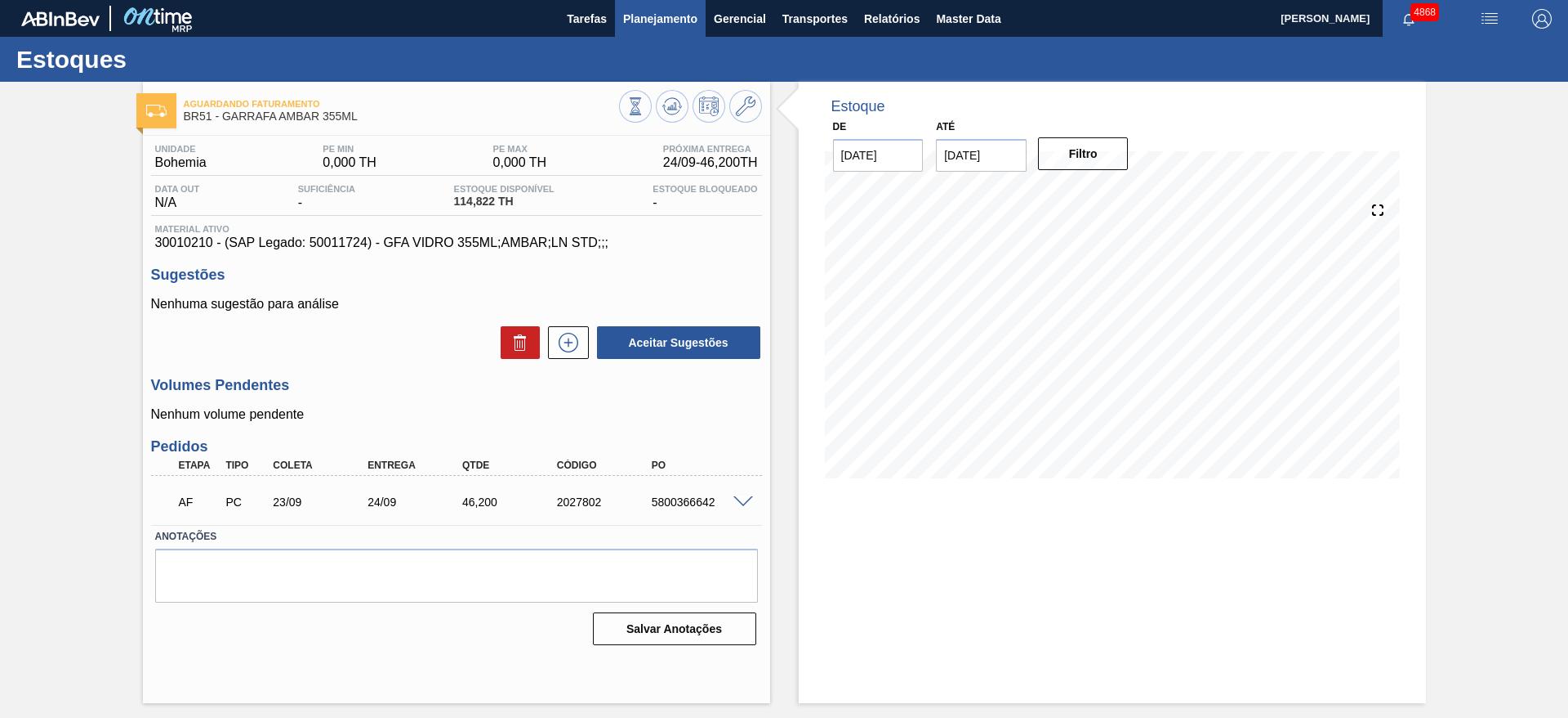
click at [664, 14] on span "Planejamento" at bounding box center [660, 19] width 74 height 20
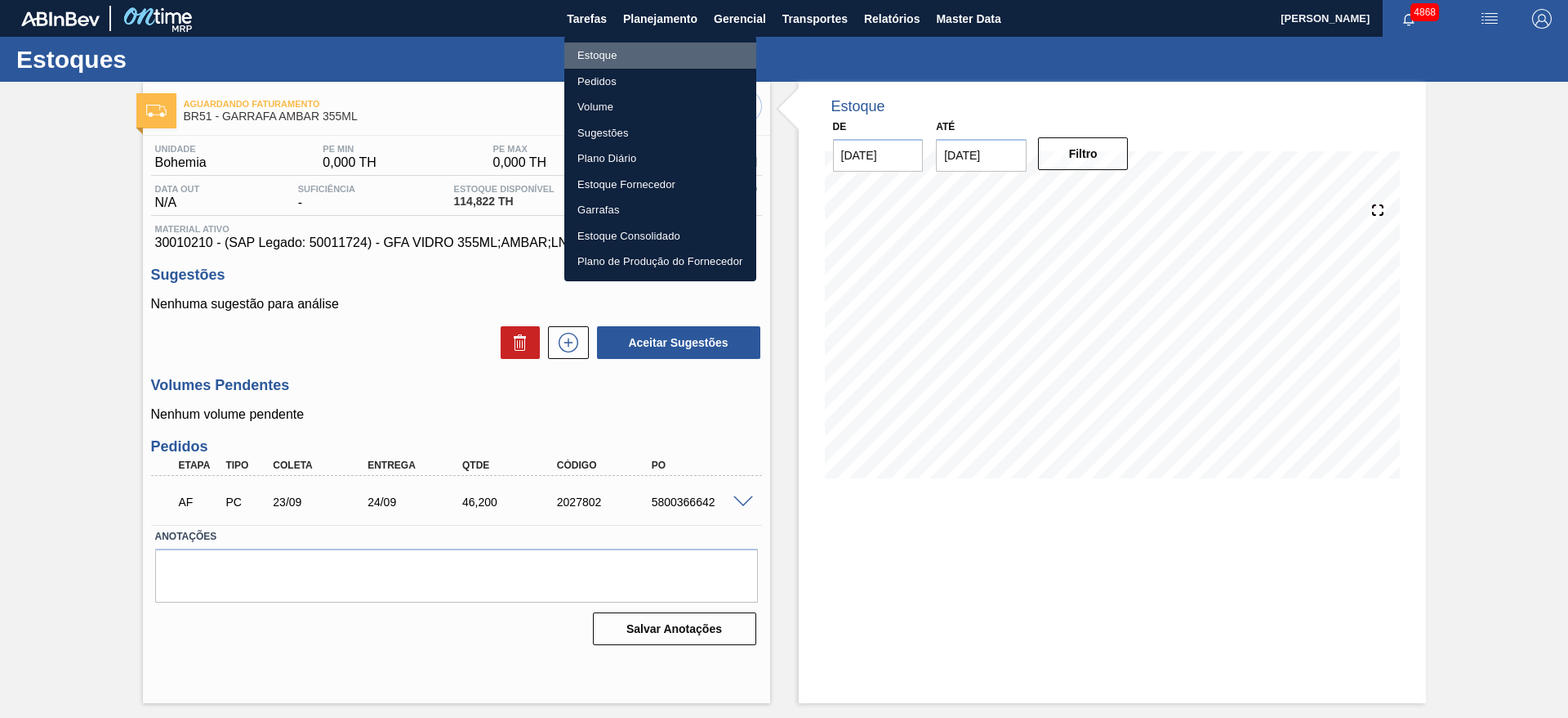
click at [677, 54] on li "Estoque" at bounding box center [660, 56] width 192 height 26
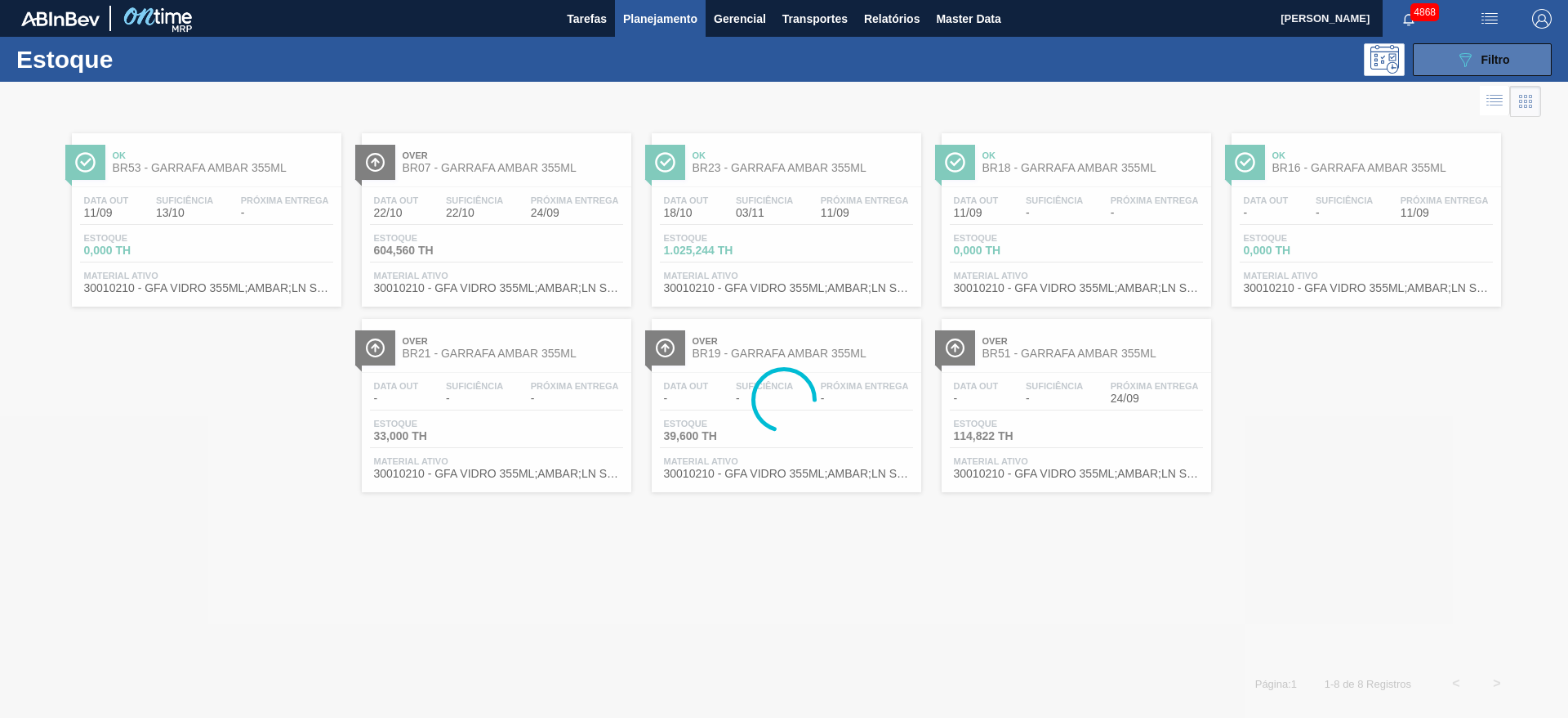
click at [1508, 70] on button "089F7B8B-B2A5-4AFE-B5C0-19BA573D28AC Filtro" at bounding box center [1482, 59] width 139 height 32
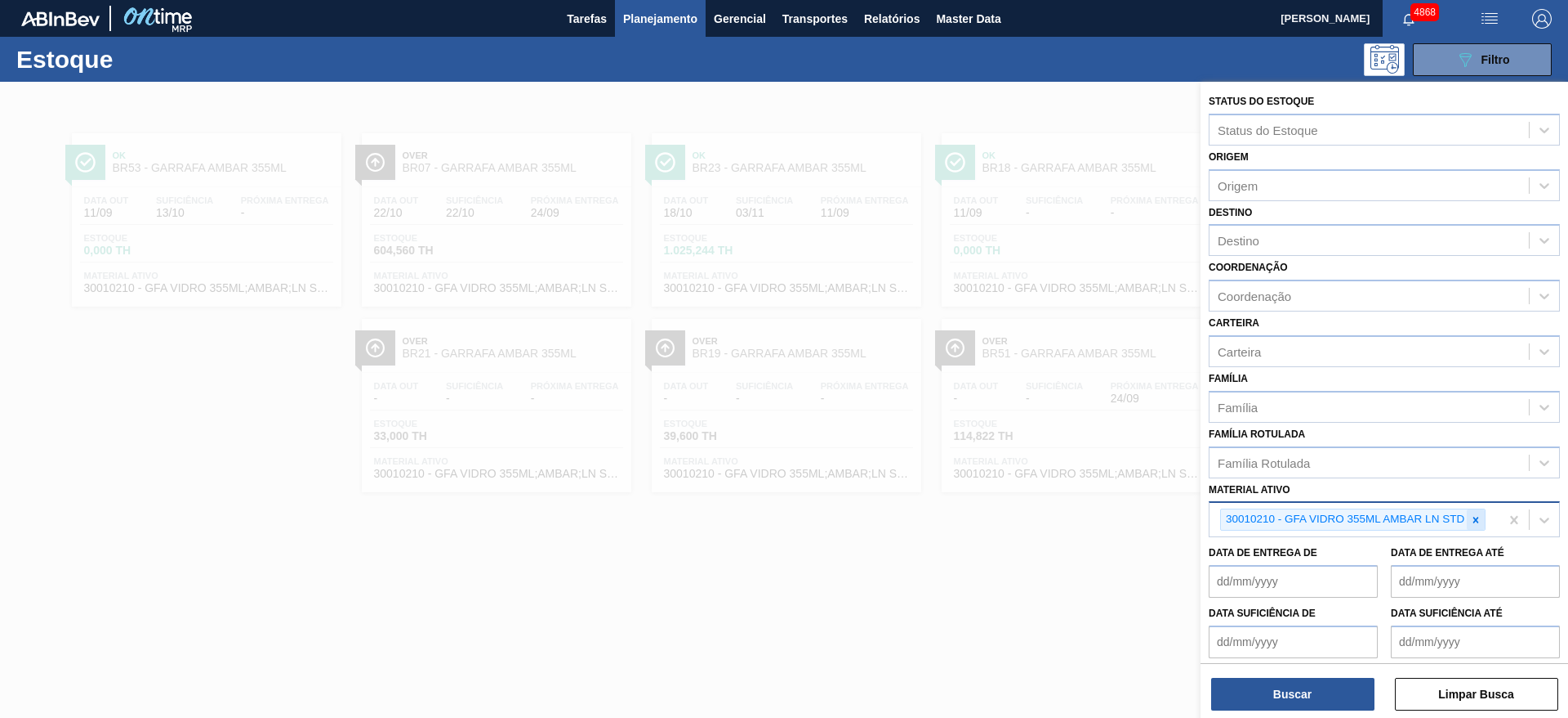
click at [1477, 518] on icon at bounding box center [1476, 520] width 6 height 6
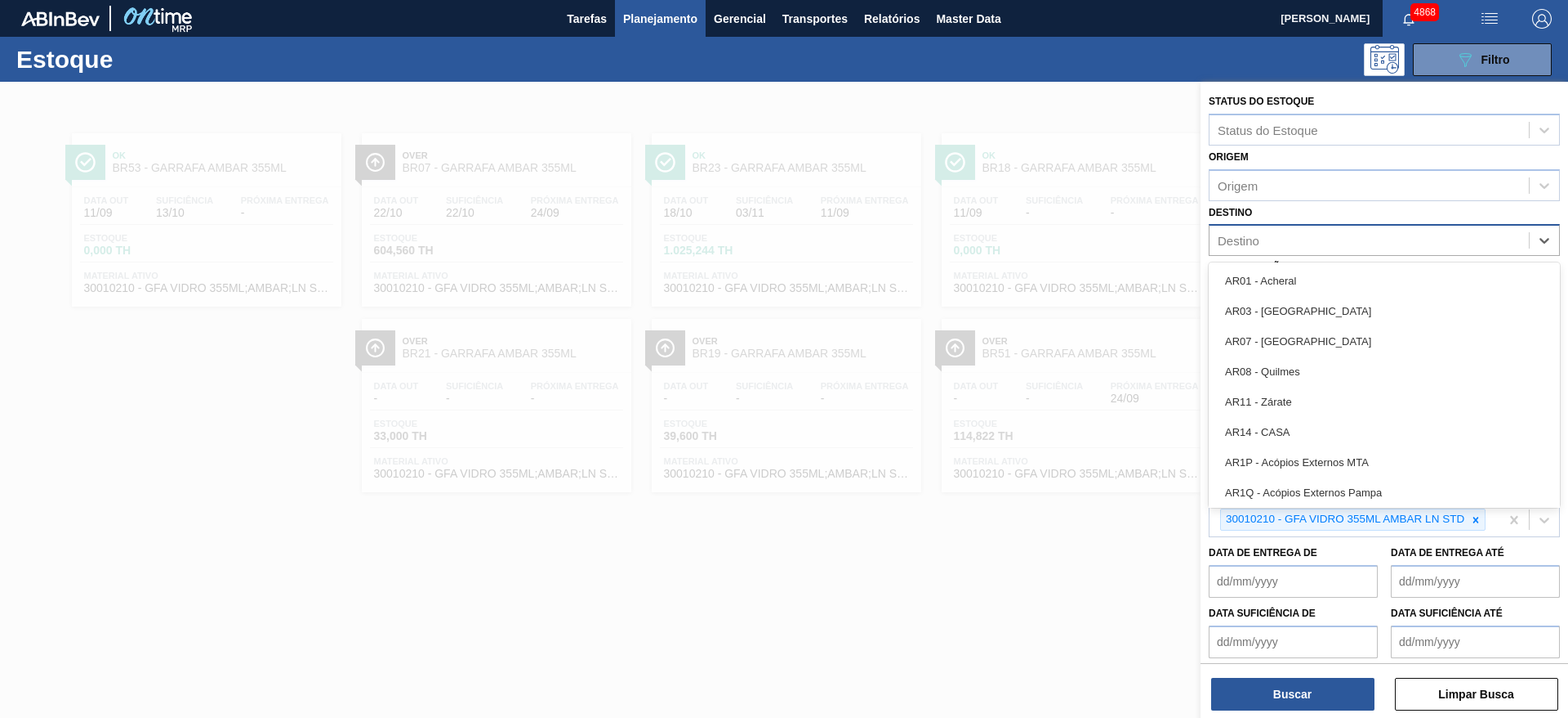
click at [1311, 231] on div "Destino" at bounding box center [1369, 240] width 319 height 23
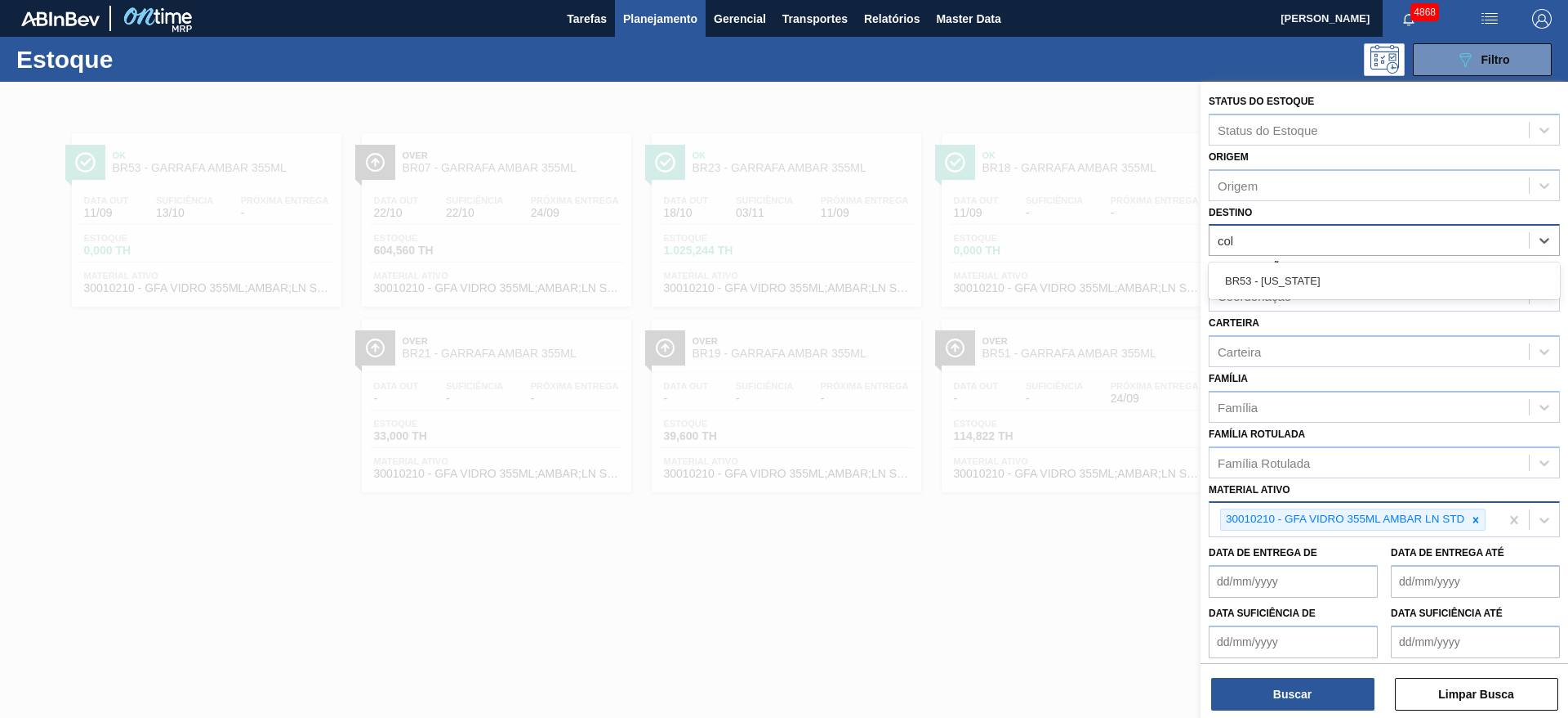
type input "colo"
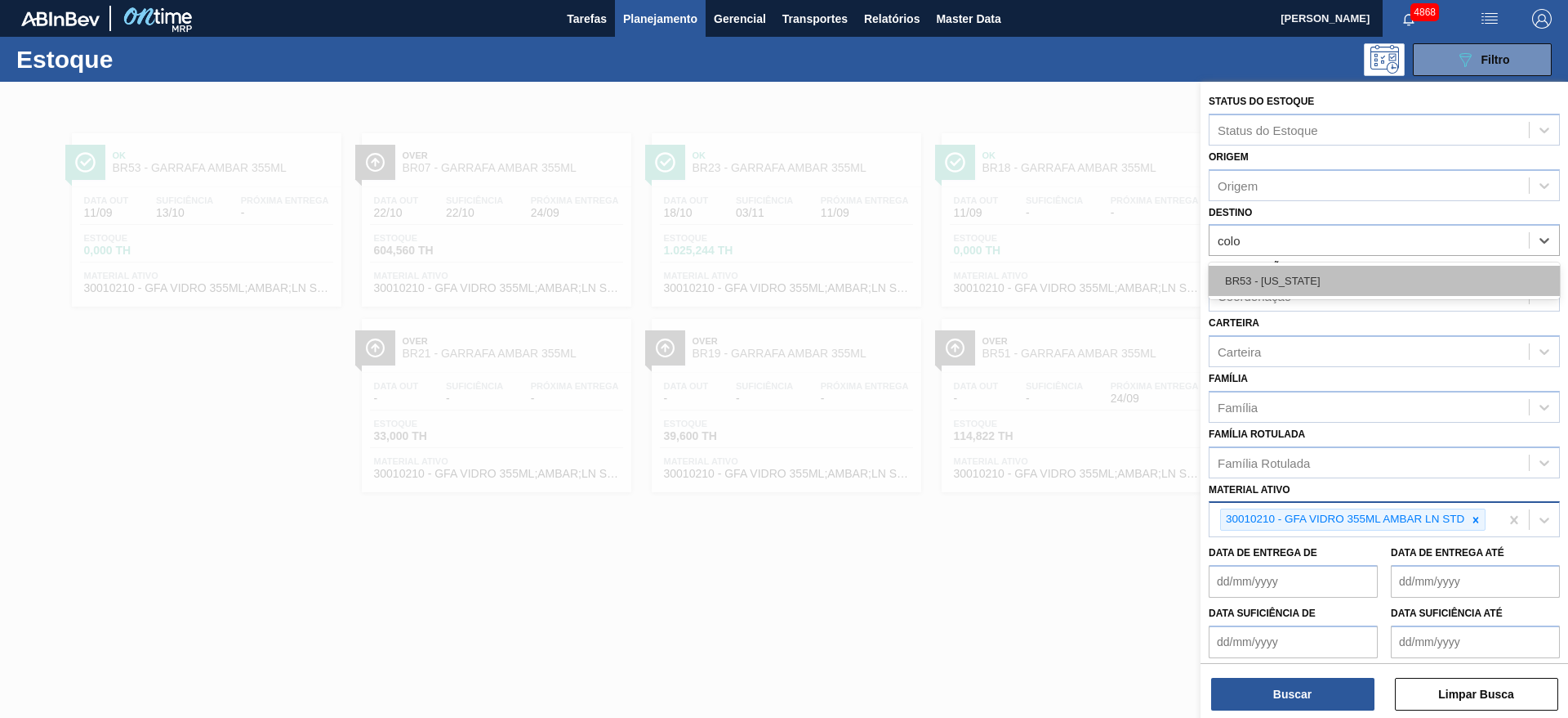
click at [1314, 285] on div "BR53 - [US_STATE]" at bounding box center [1384, 280] width 351 height 30
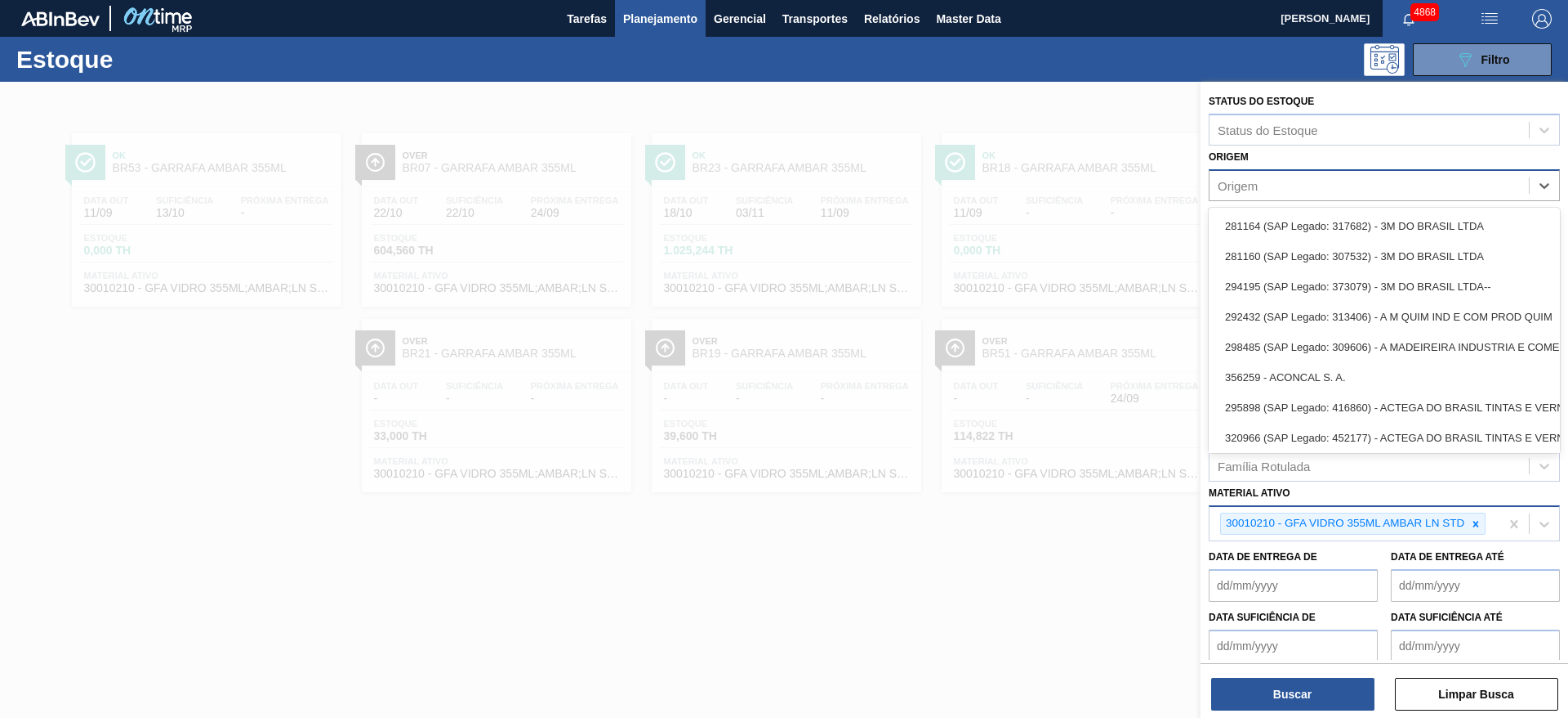
click at [1296, 190] on div "Origem" at bounding box center [1369, 185] width 319 height 23
type input "novo"
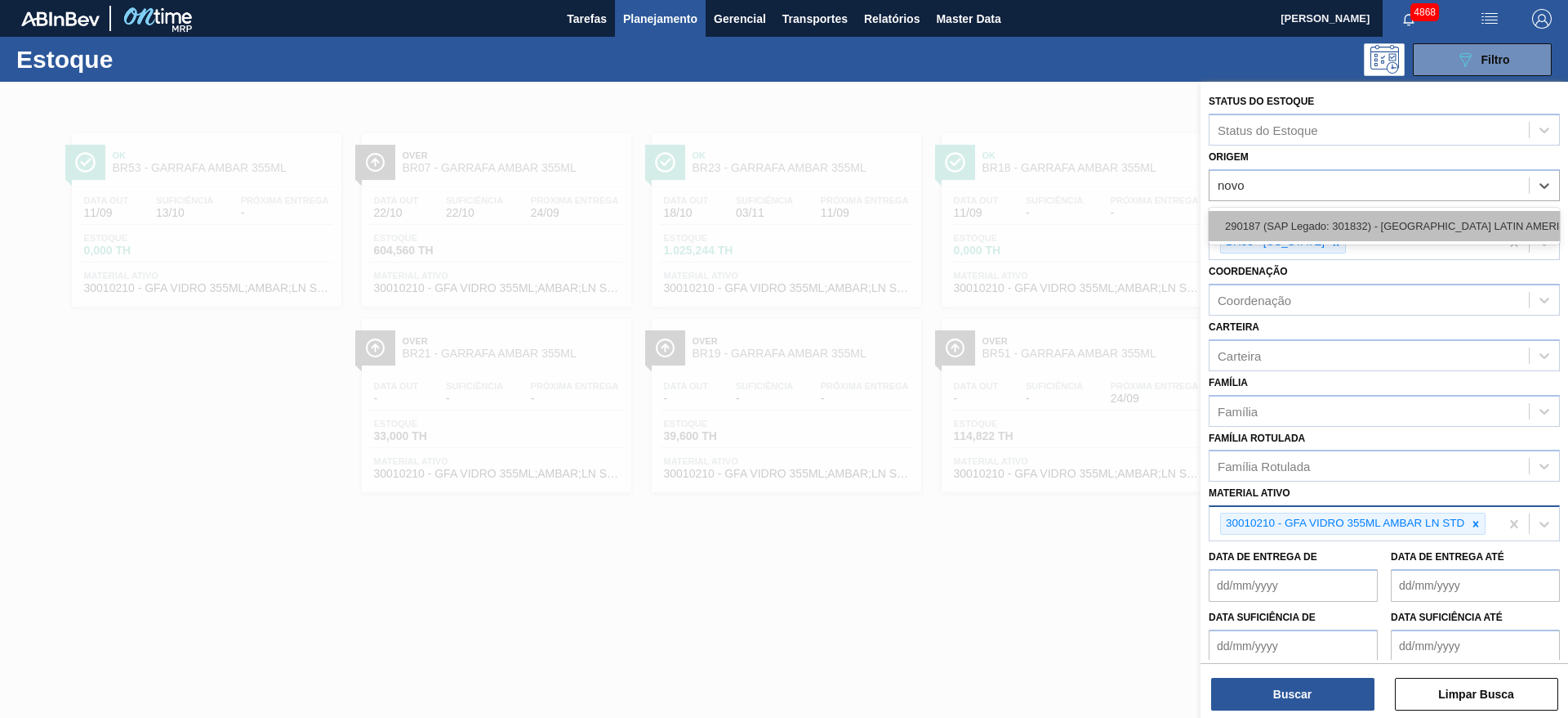
click at [1306, 223] on div "290187 (SAP Legado: 301832) - [GEOGRAPHIC_DATA] LATIN AMERICA LTDA" at bounding box center [1384, 226] width 351 height 30
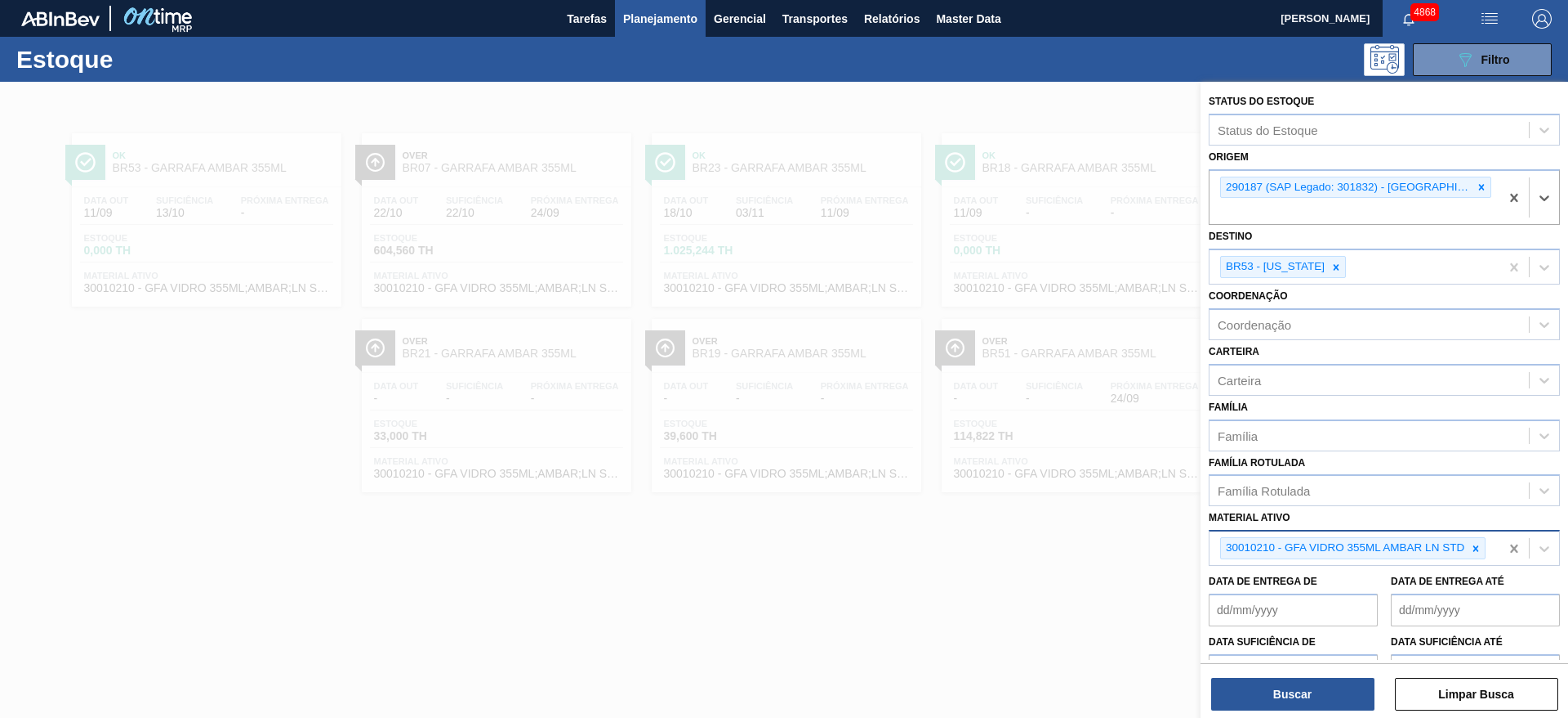
drag, startPoint x: 1514, startPoint y: 559, endPoint x: 1387, endPoint y: 663, distance: 164.1
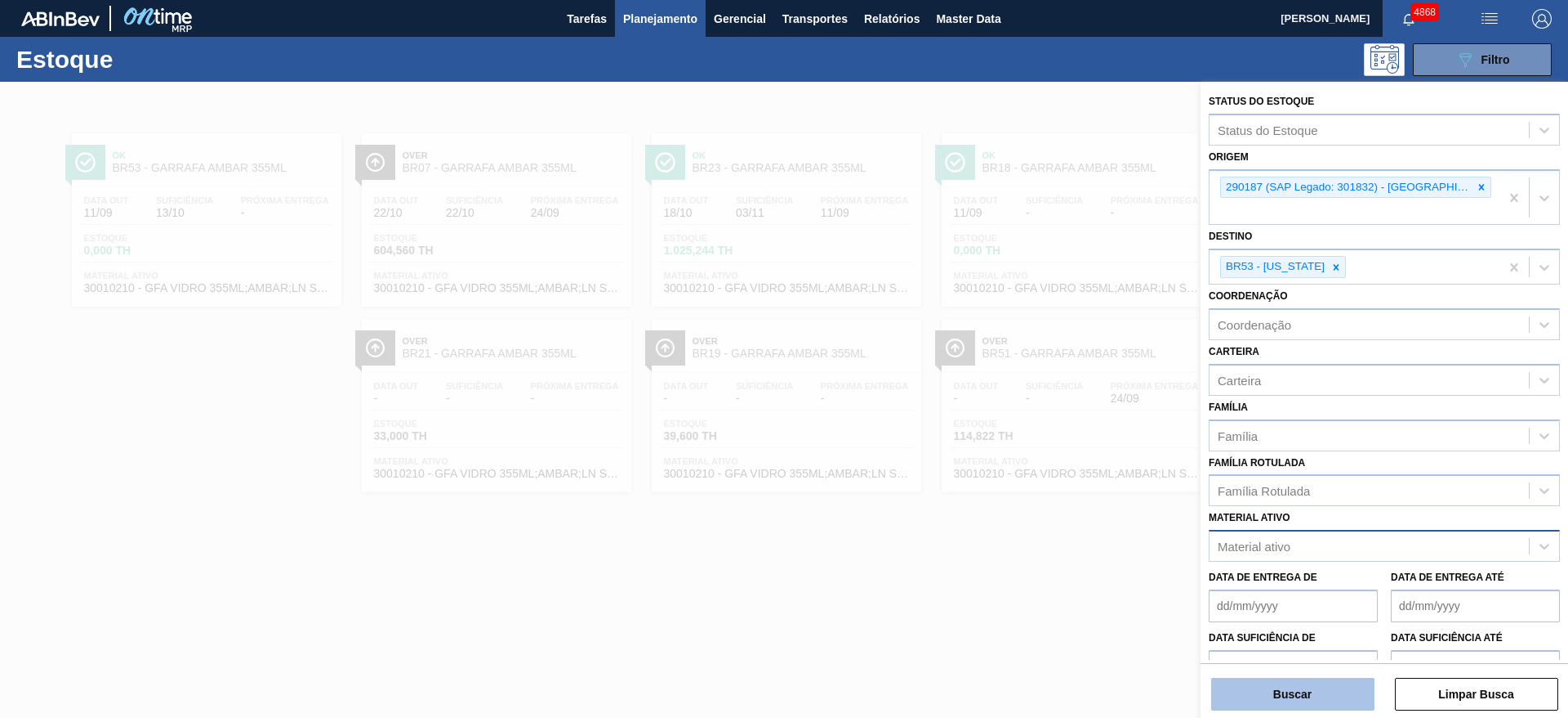
click at [1347, 698] on button "Buscar" at bounding box center [1293, 694] width 163 height 32
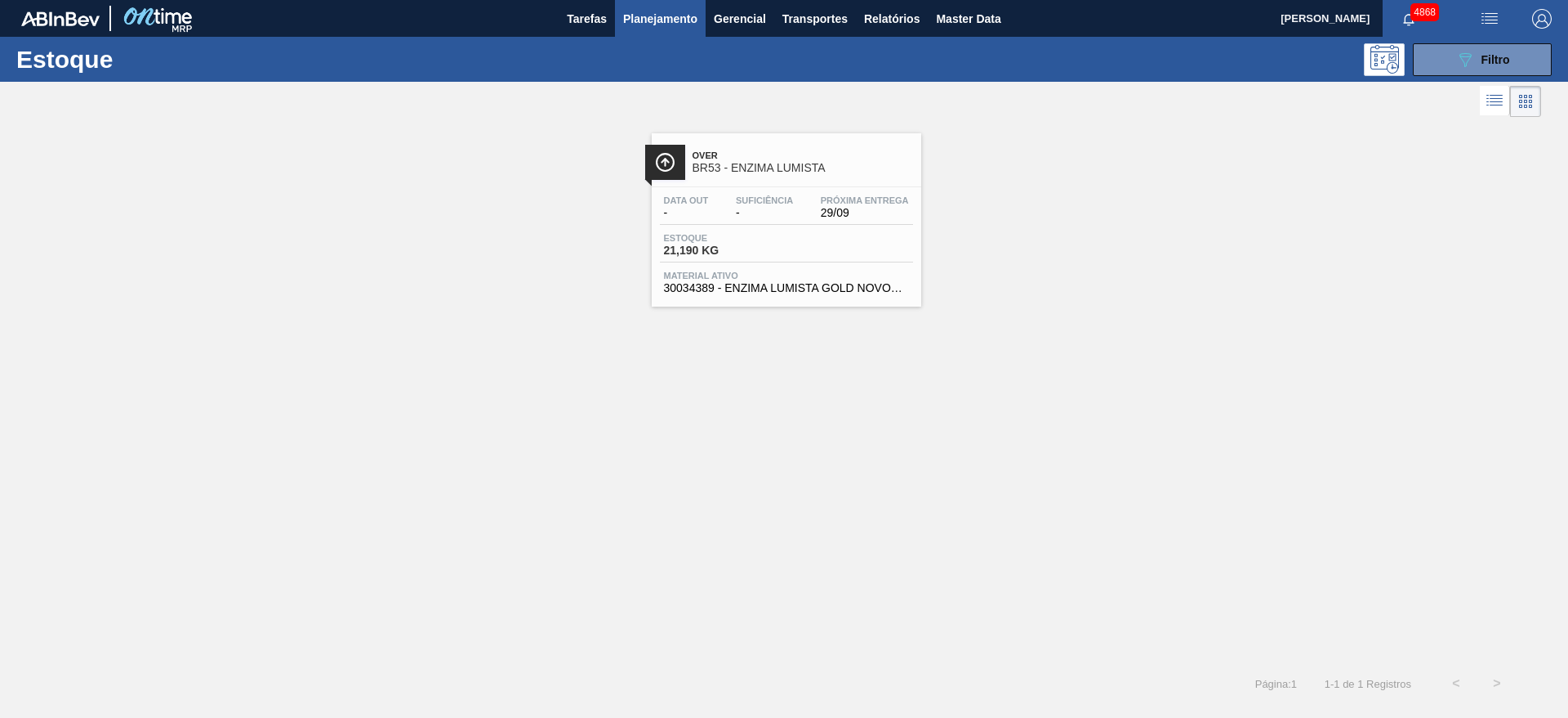
click at [812, 248] on div "Estoque 21,190 KG" at bounding box center [786, 247] width 253 height 29
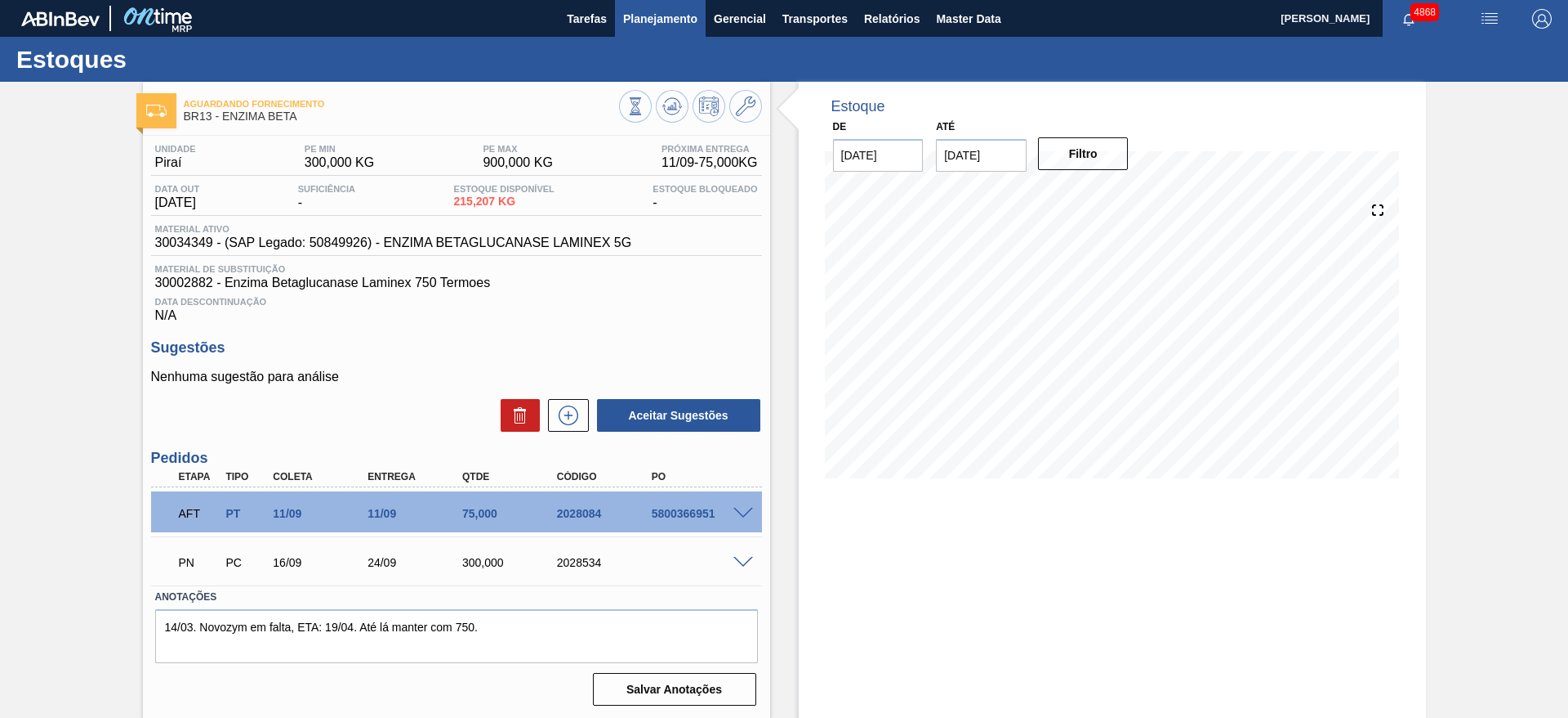
scroll to position [2, 0]
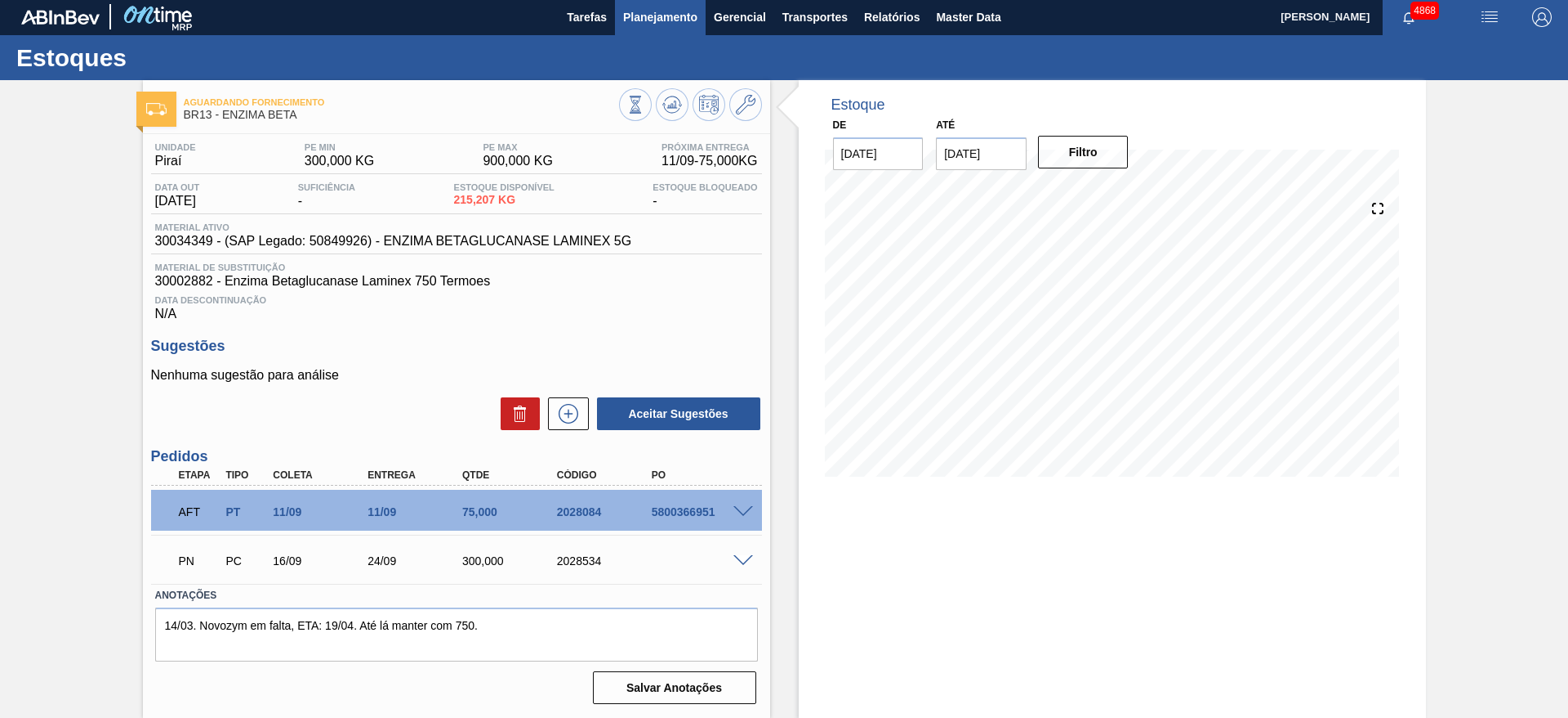
click at [663, 8] on span "Planejamento" at bounding box center [660, 18] width 74 height 20
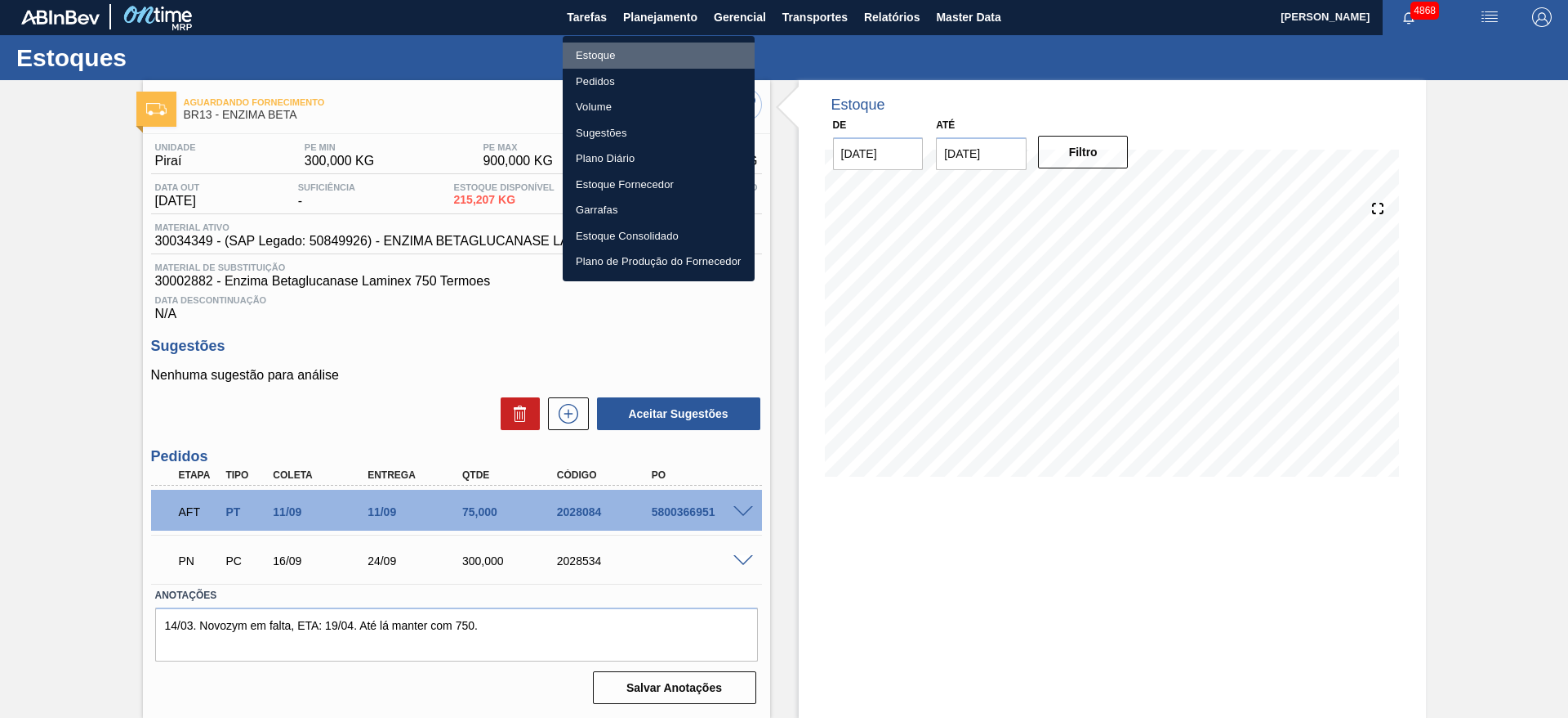
click at [638, 58] on li "Estoque" at bounding box center [658, 56] width 192 height 26
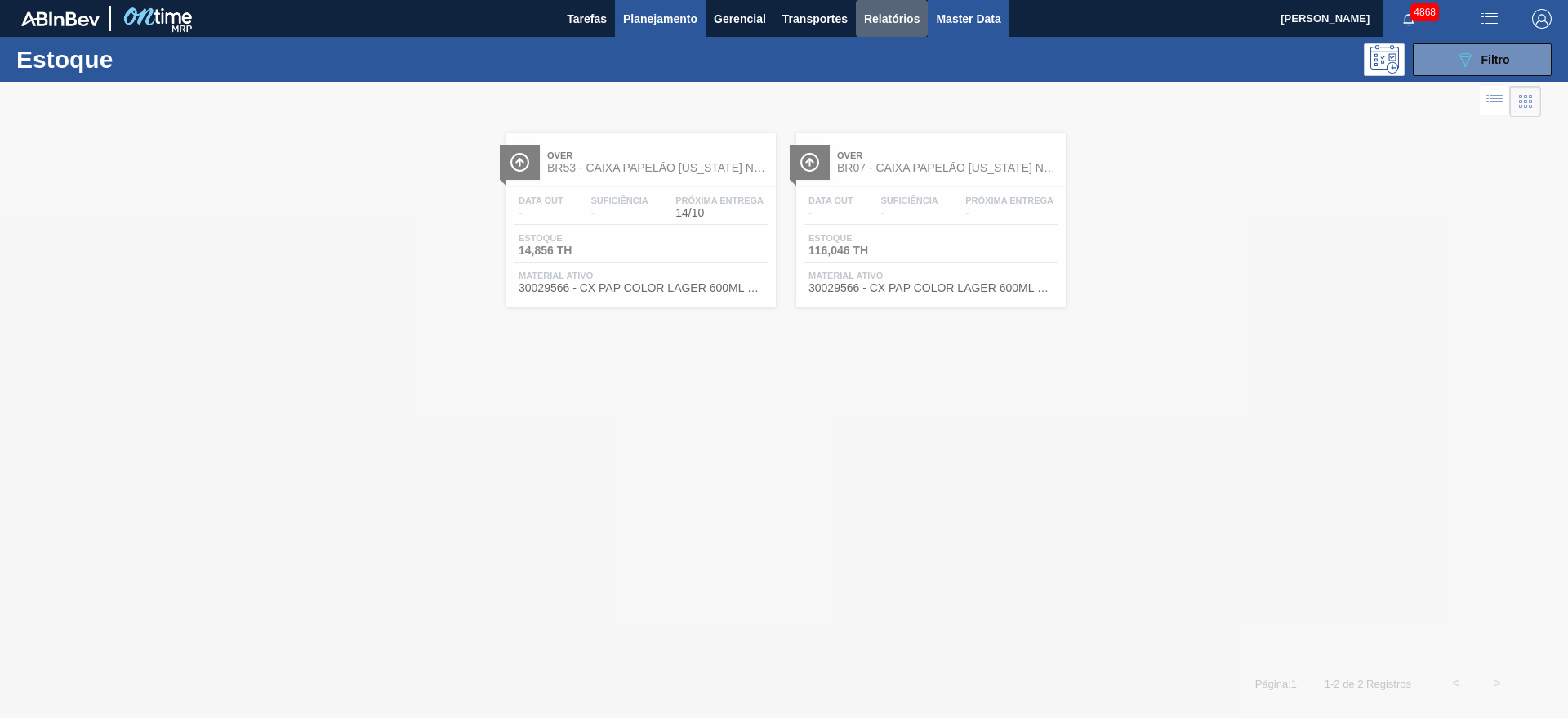
click at [927, 22] on button "Relatórios" at bounding box center [892, 19] width 72 height 37
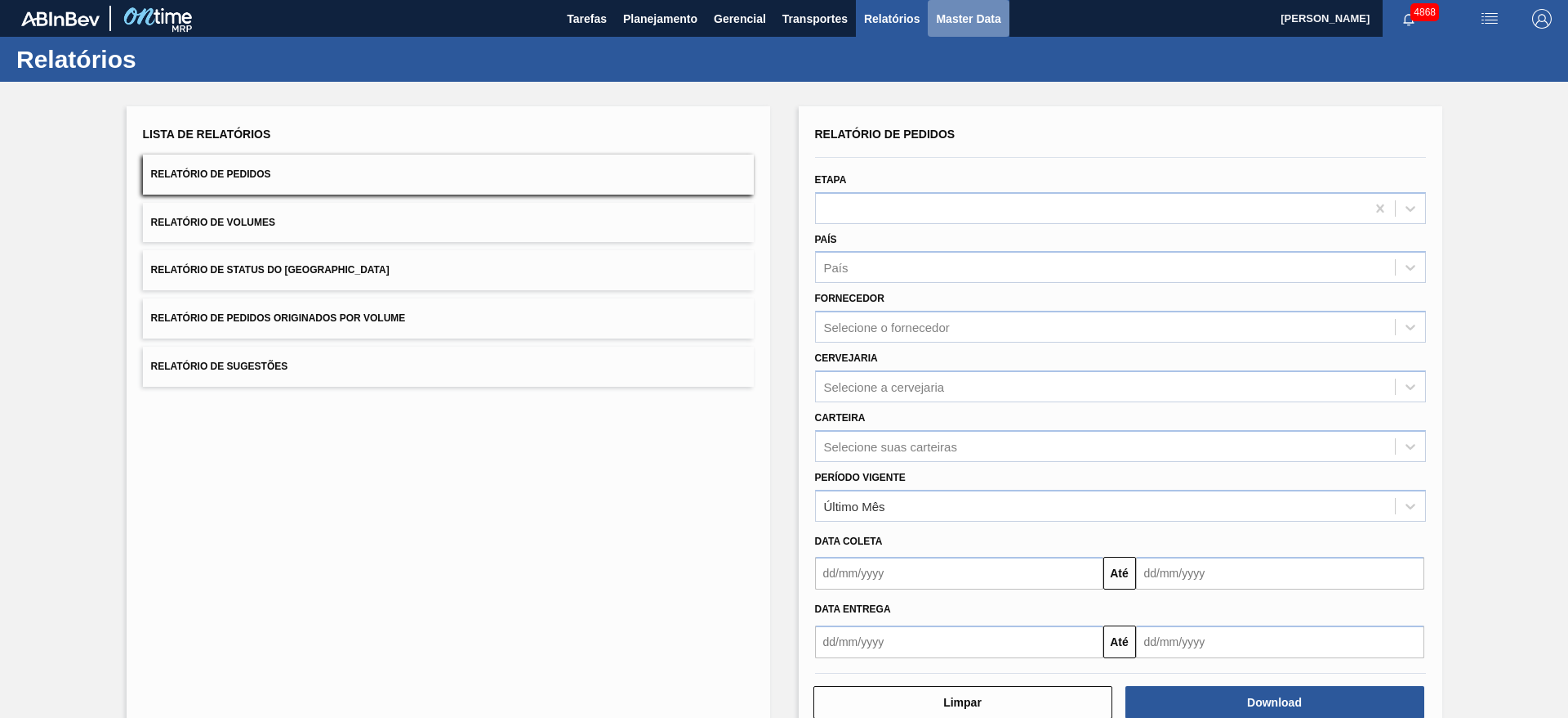
click at [943, 24] on span "Master Data" at bounding box center [969, 19] width 64 height 20
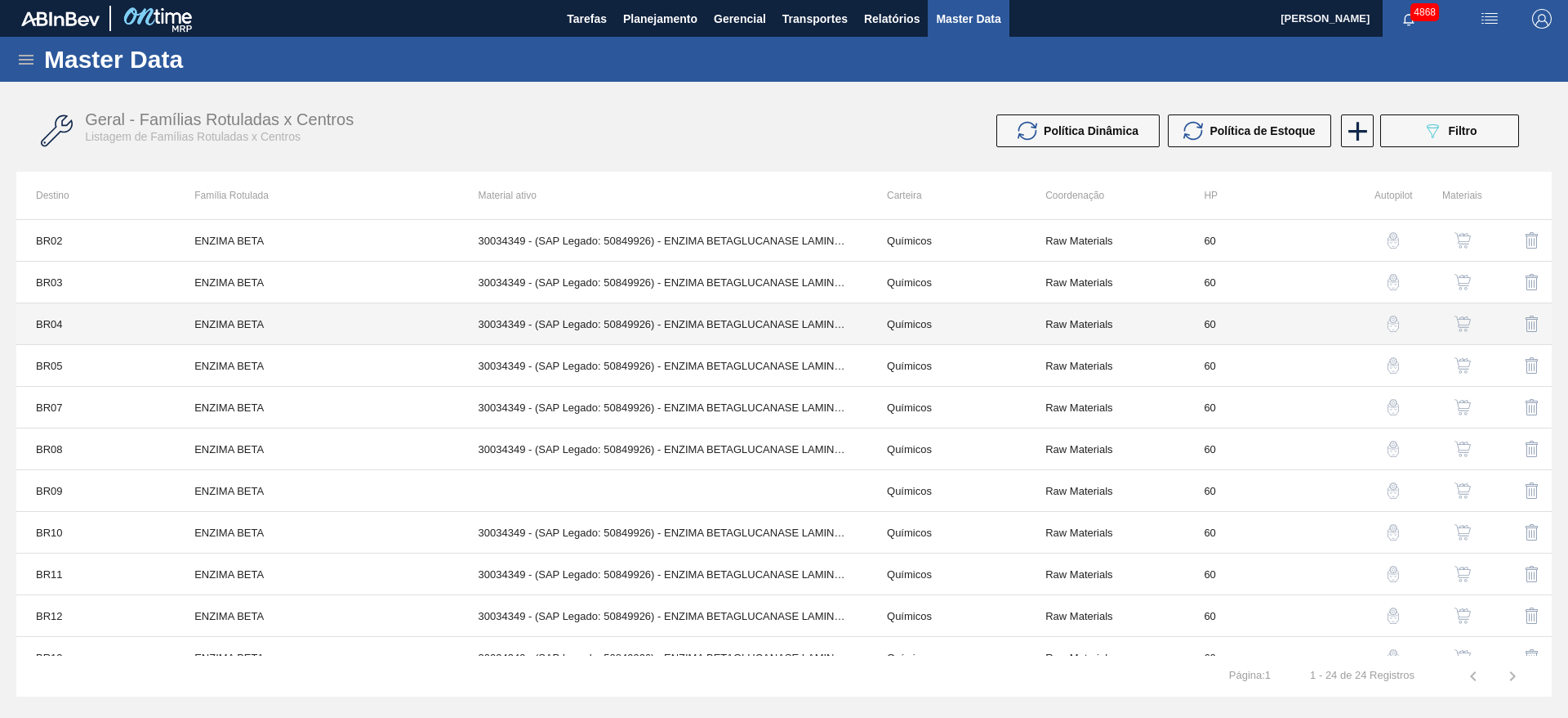
click at [550, 316] on td "30034349 - (SAP Legado: 50849926) - ENZIMA BETAGLUCANASE LAMINEX 5G" at bounding box center [663, 323] width 408 height 42
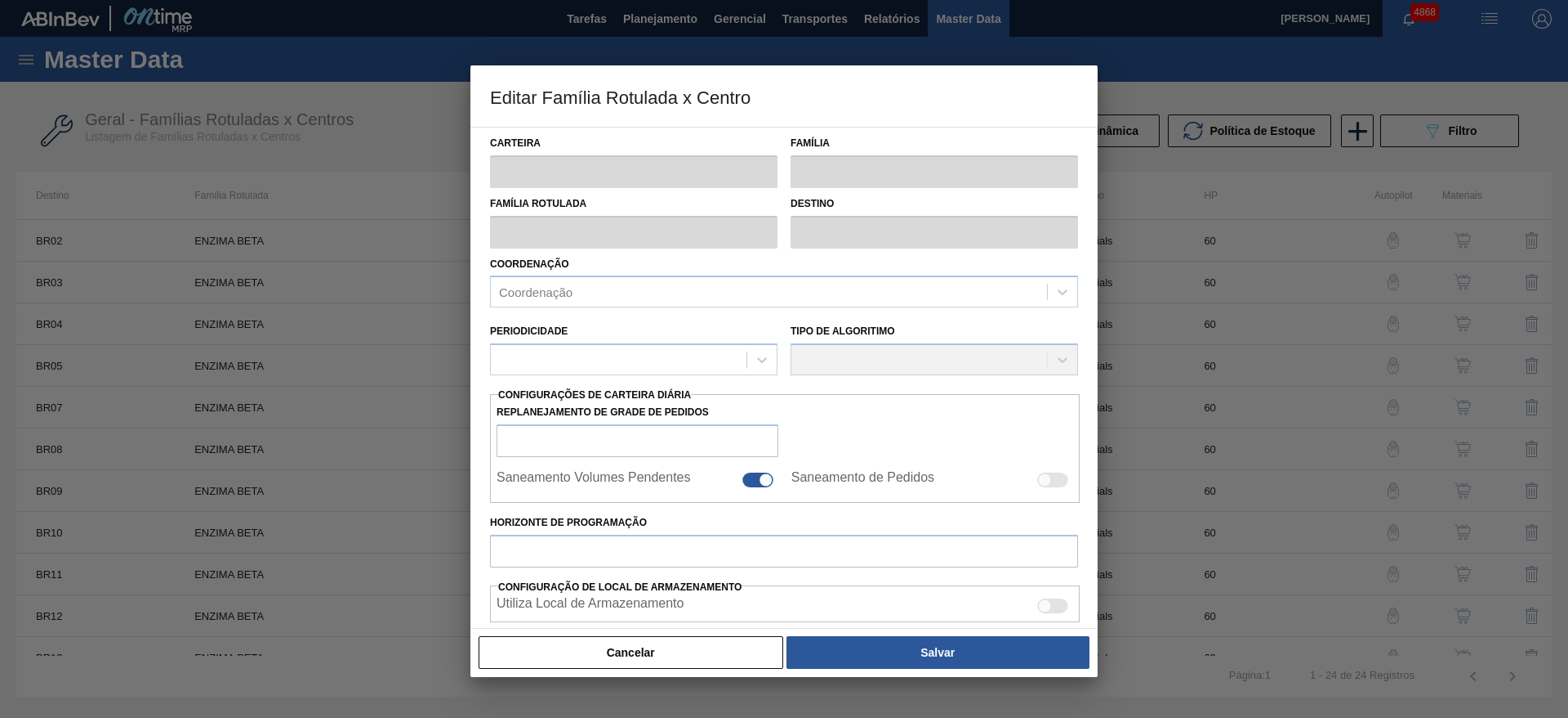
type input "Químicos"
type input "Enzima"
type input "ENZIMA BETA"
type input "BR04 - Camaçari"
type input "60"
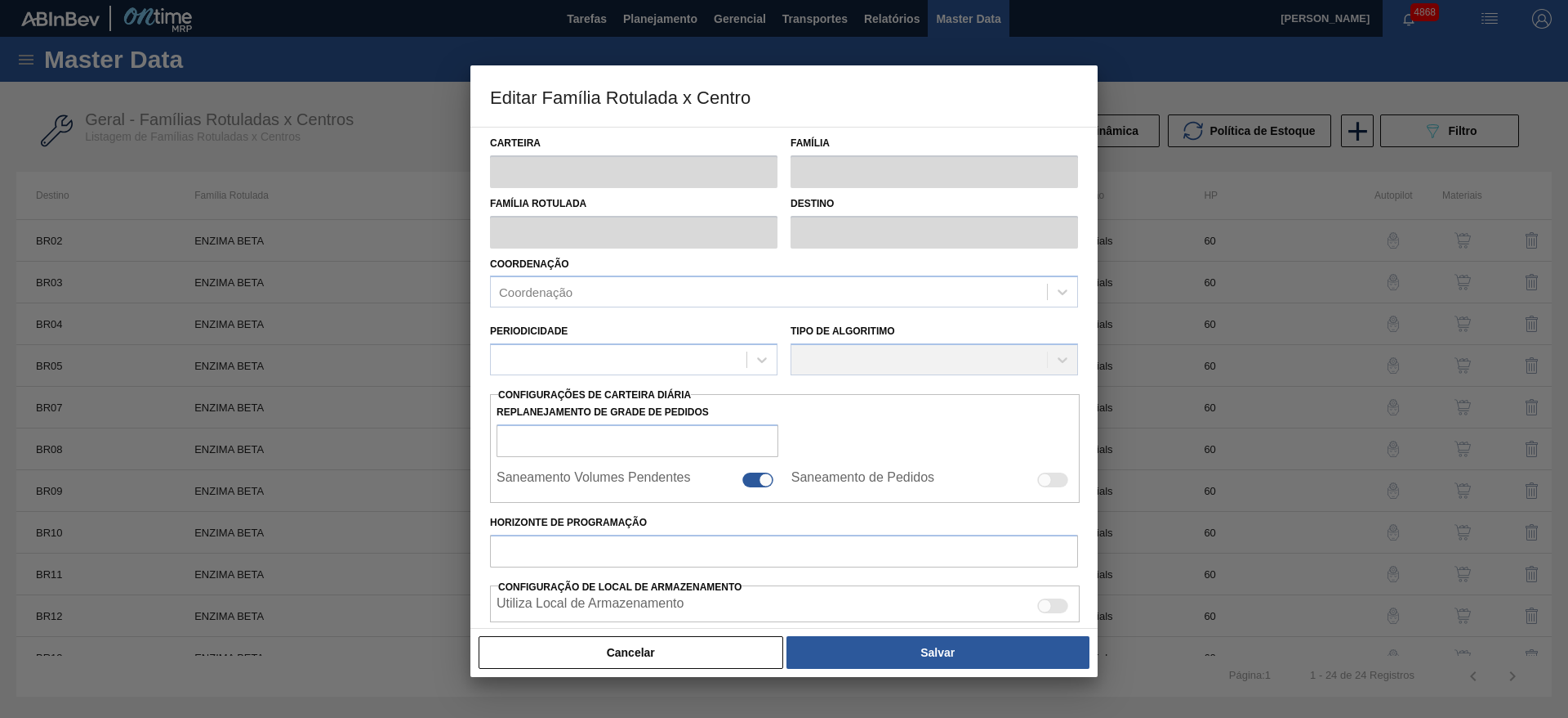
type input "100"
type input "500"
type input "50"
type input "300,000"
checkbox input "true"
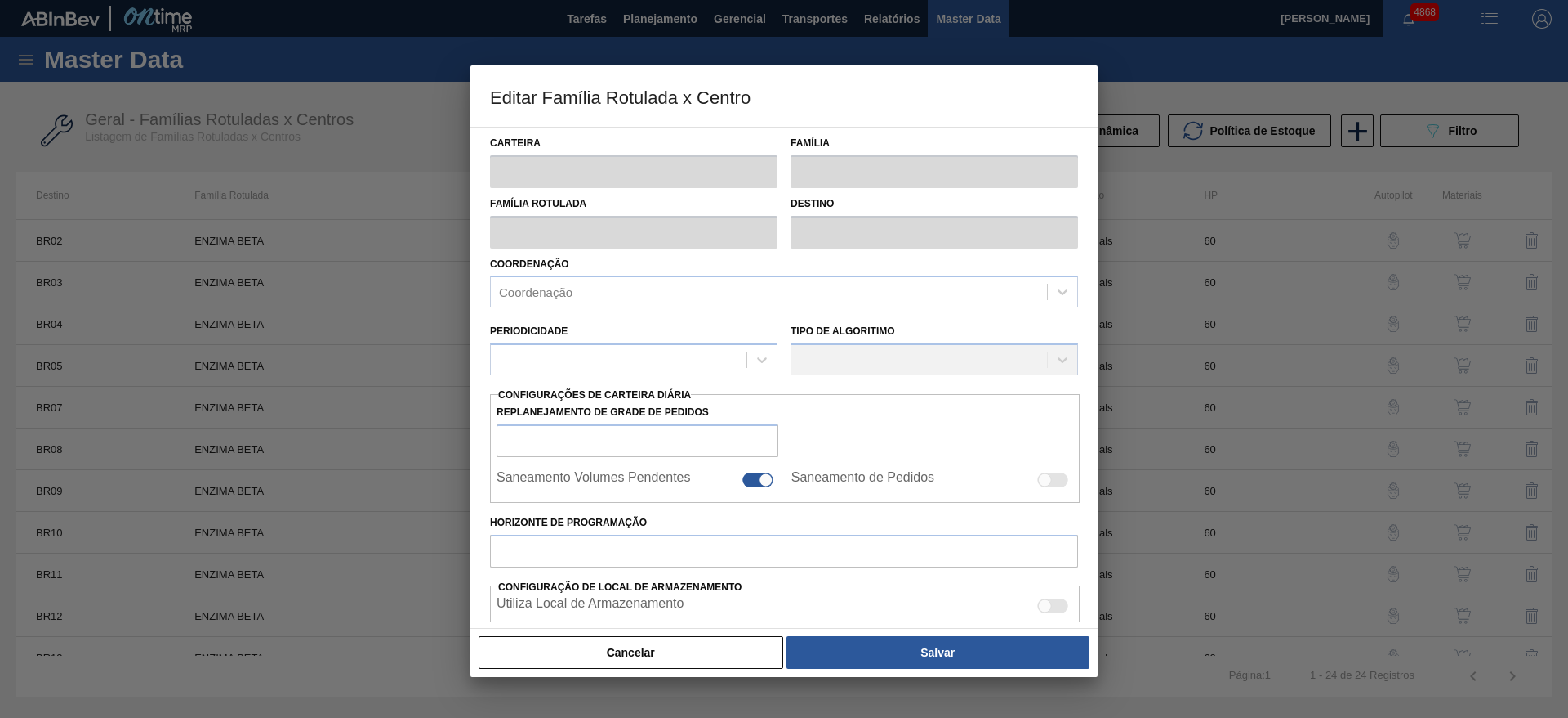
checkbox input "true"
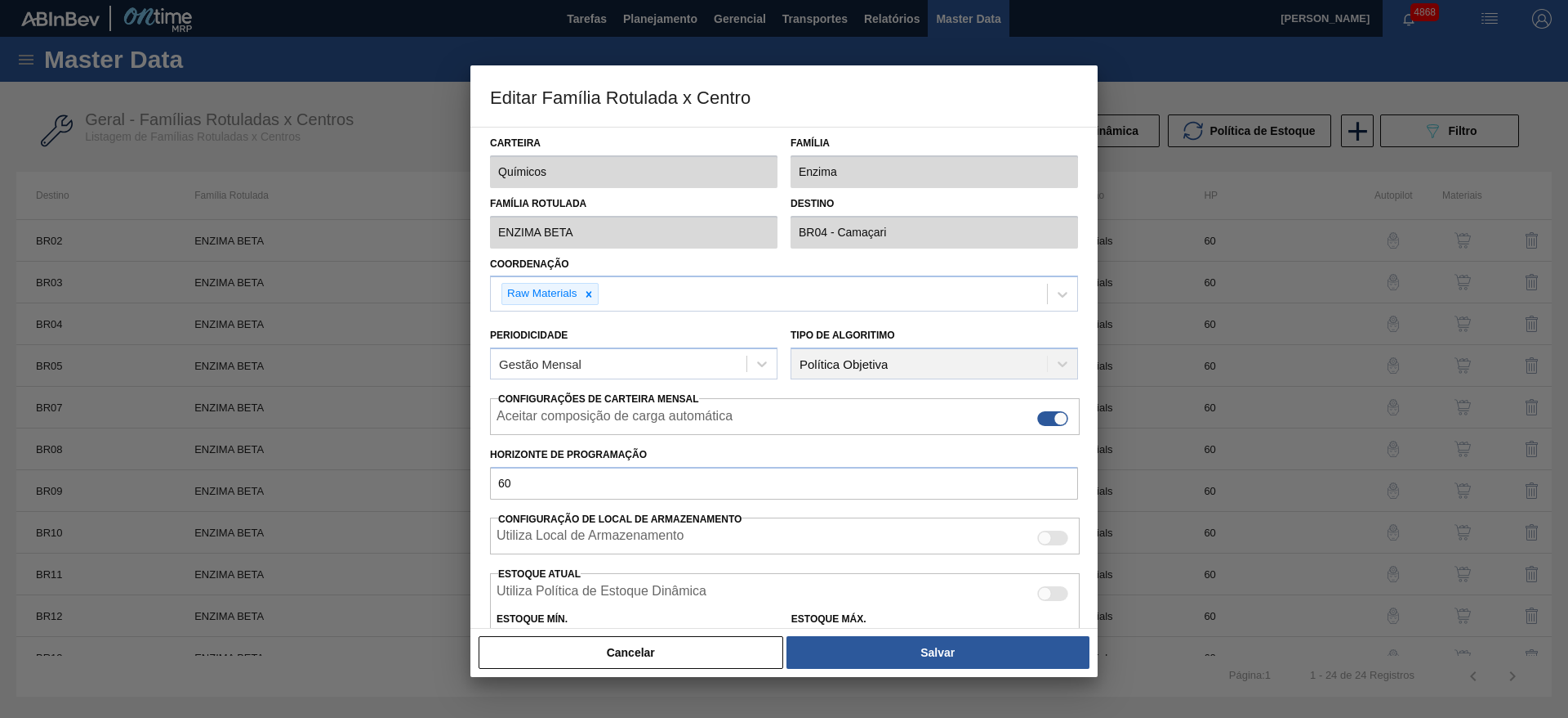
drag, startPoint x: 676, startPoint y: 663, endPoint x: 1129, endPoint y: 407, distance: 520.3
click at [678, 663] on button "Cancelar" at bounding box center [631, 652] width 305 height 32
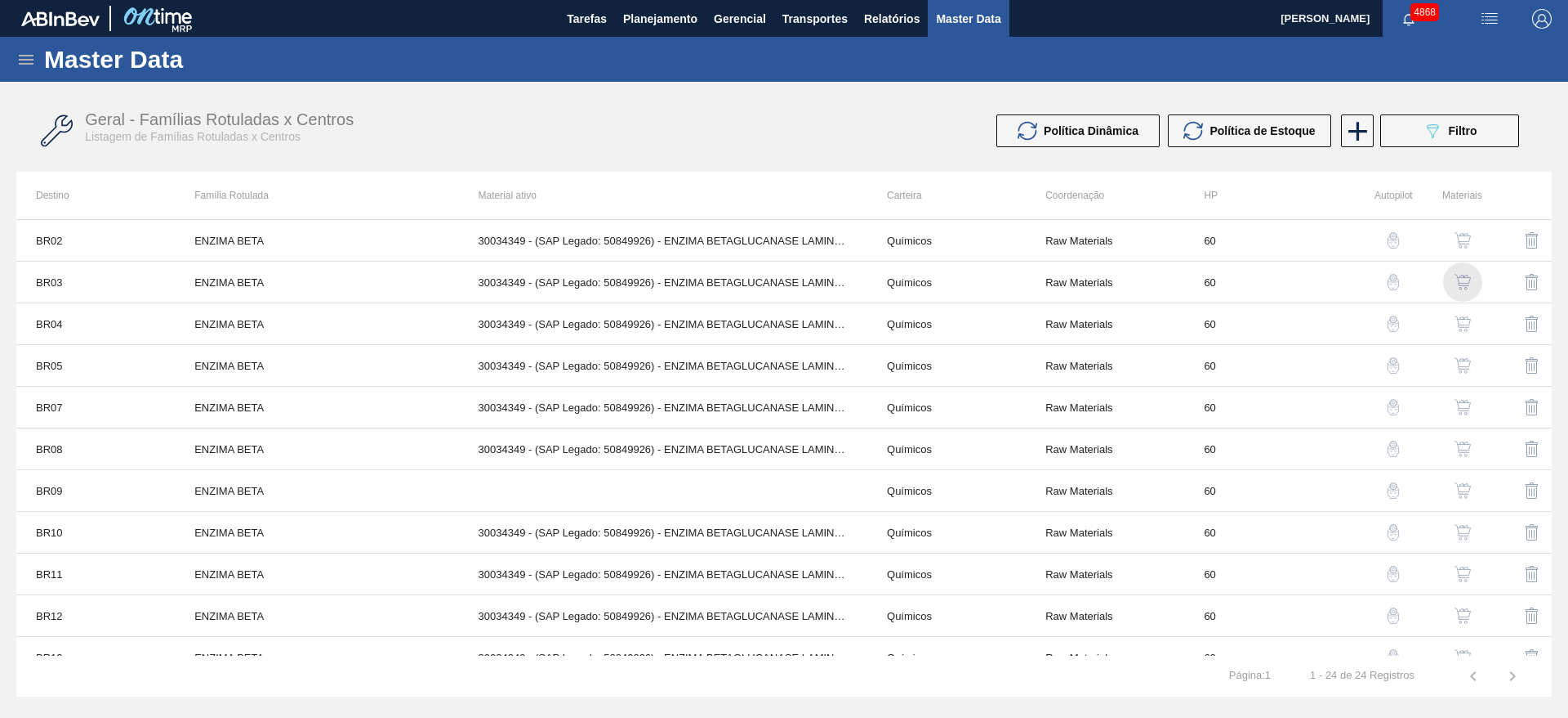
click at [1458, 281] on img "button" at bounding box center [1463, 281] width 17 height 17
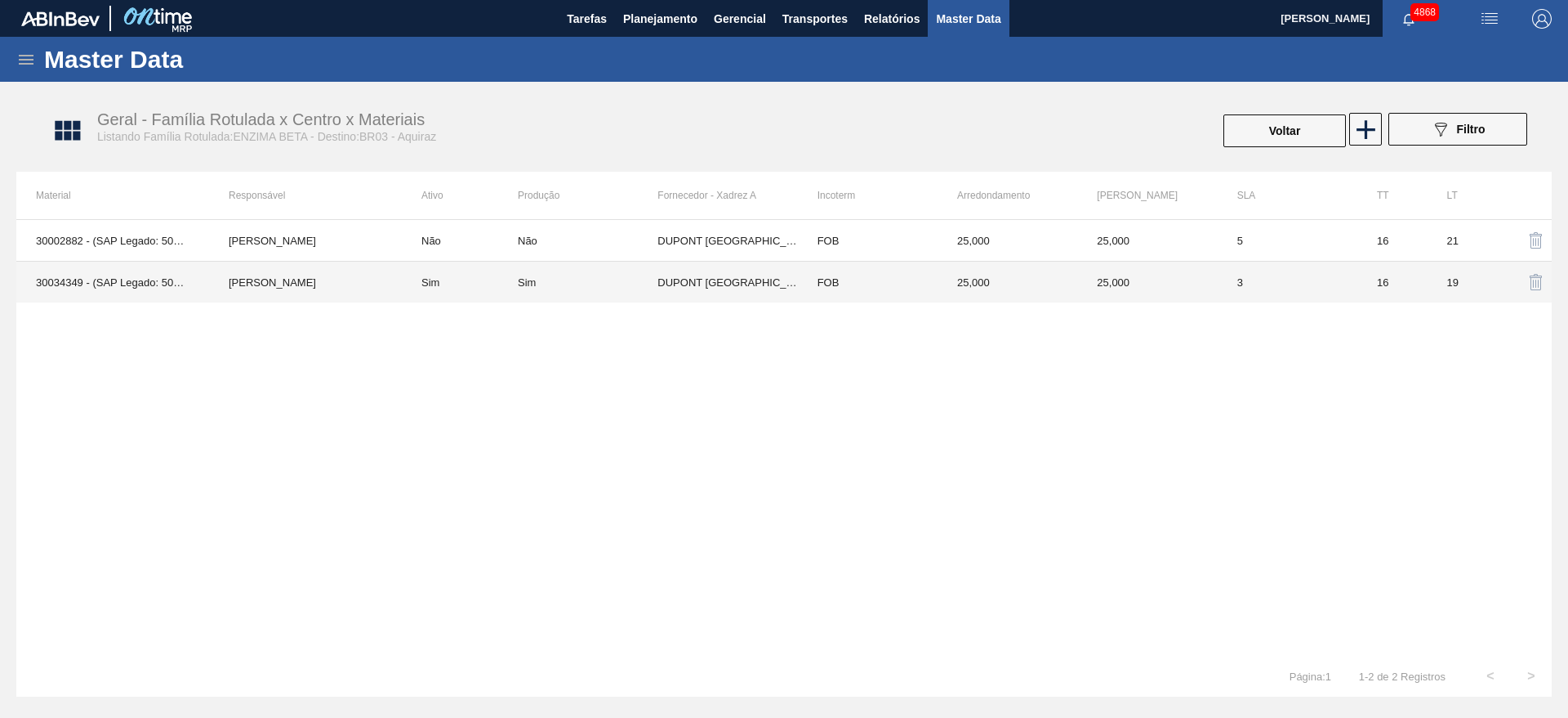
click at [1102, 290] on td "25,000" at bounding box center [1147, 282] width 140 height 42
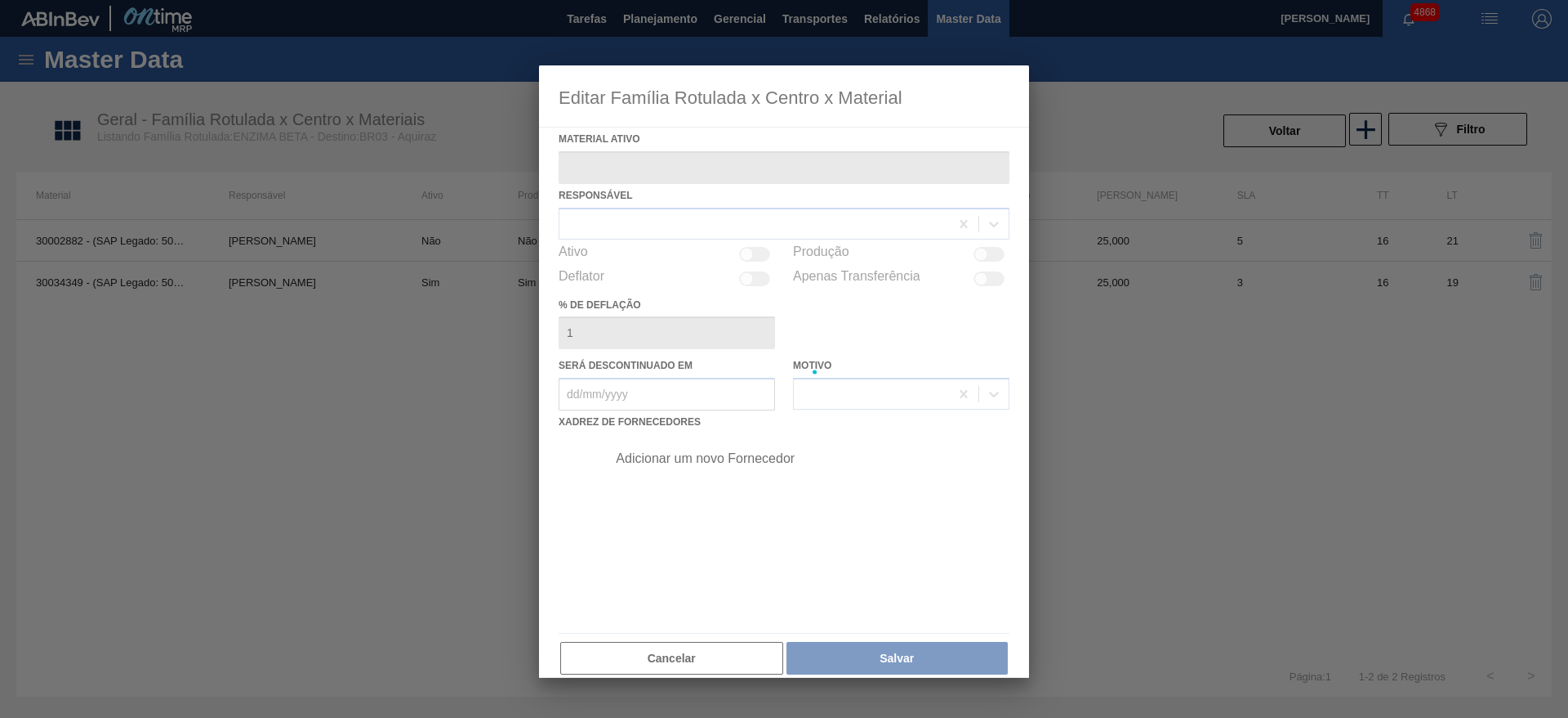
type ativo "30034349 - (SAP Legado: 50849926) - ENZIMA BETAGLUCANASE LAMINEX 5G"
checkbox input "true"
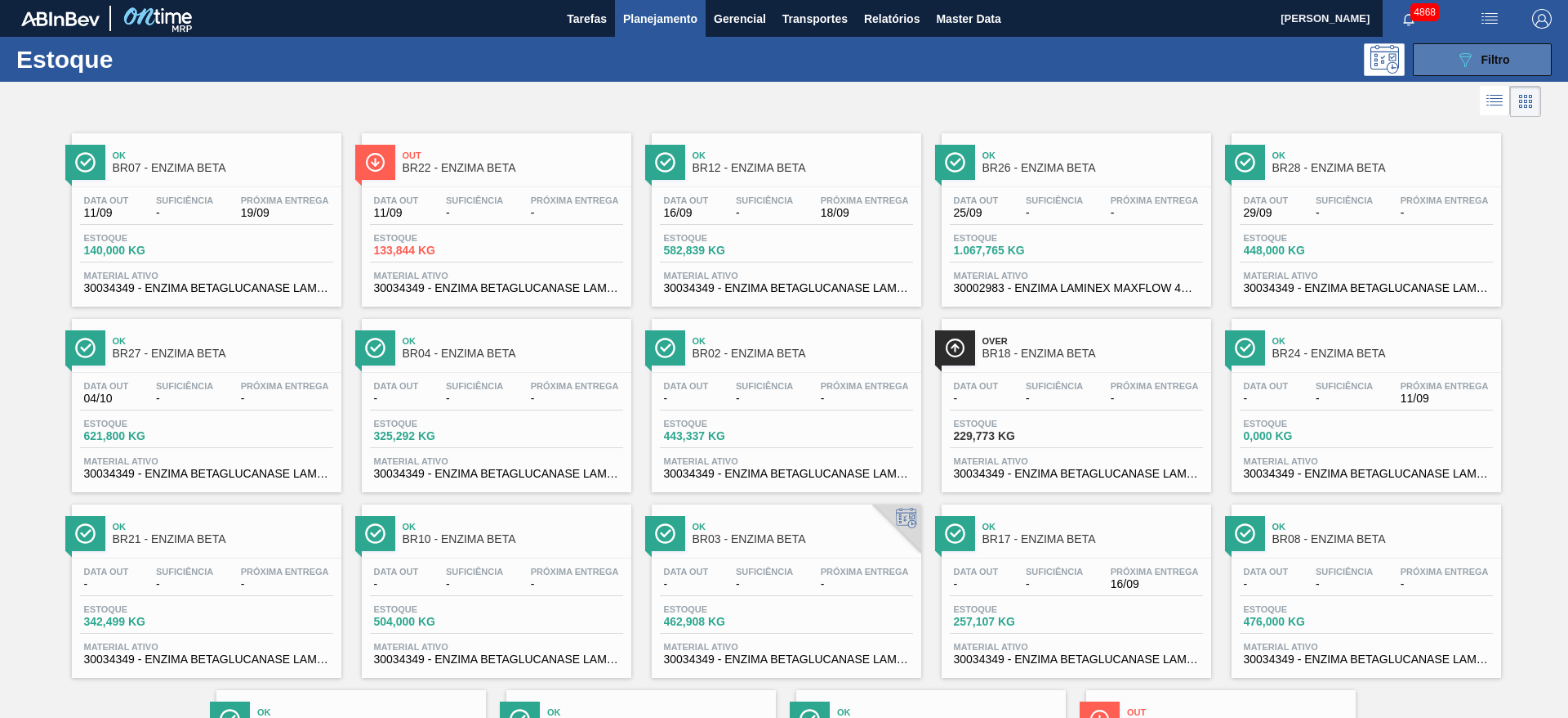
click at [1458, 58] on icon "089F7B8B-B2A5-4AFE-B5C0-19BA573D28AC" at bounding box center [1465, 60] width 20 height 20
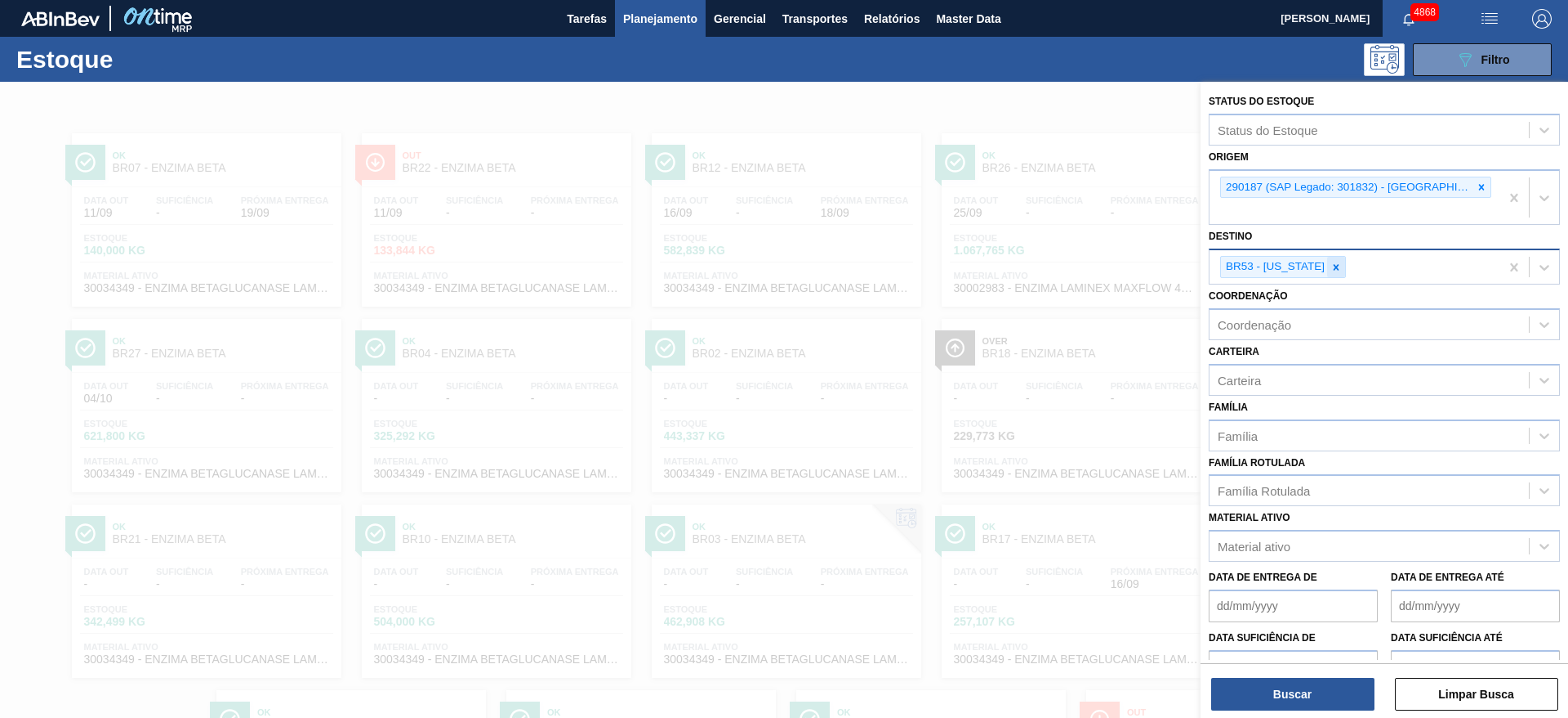
click at [1331, 264] on icon at bounding box center [1337, 268] width 12 height 12
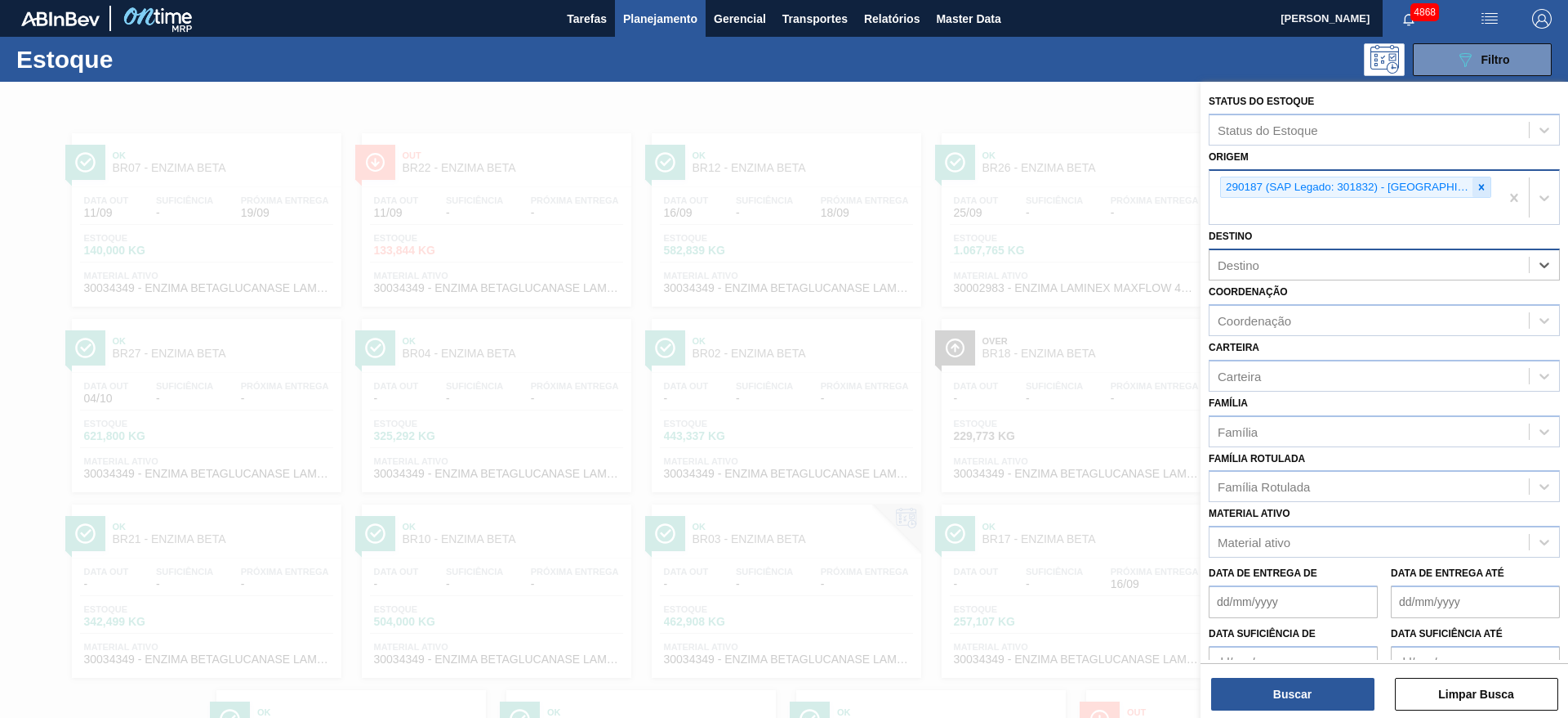
click at [1485, 186] on div at bounding box center [1482, 188] width 18 height 21
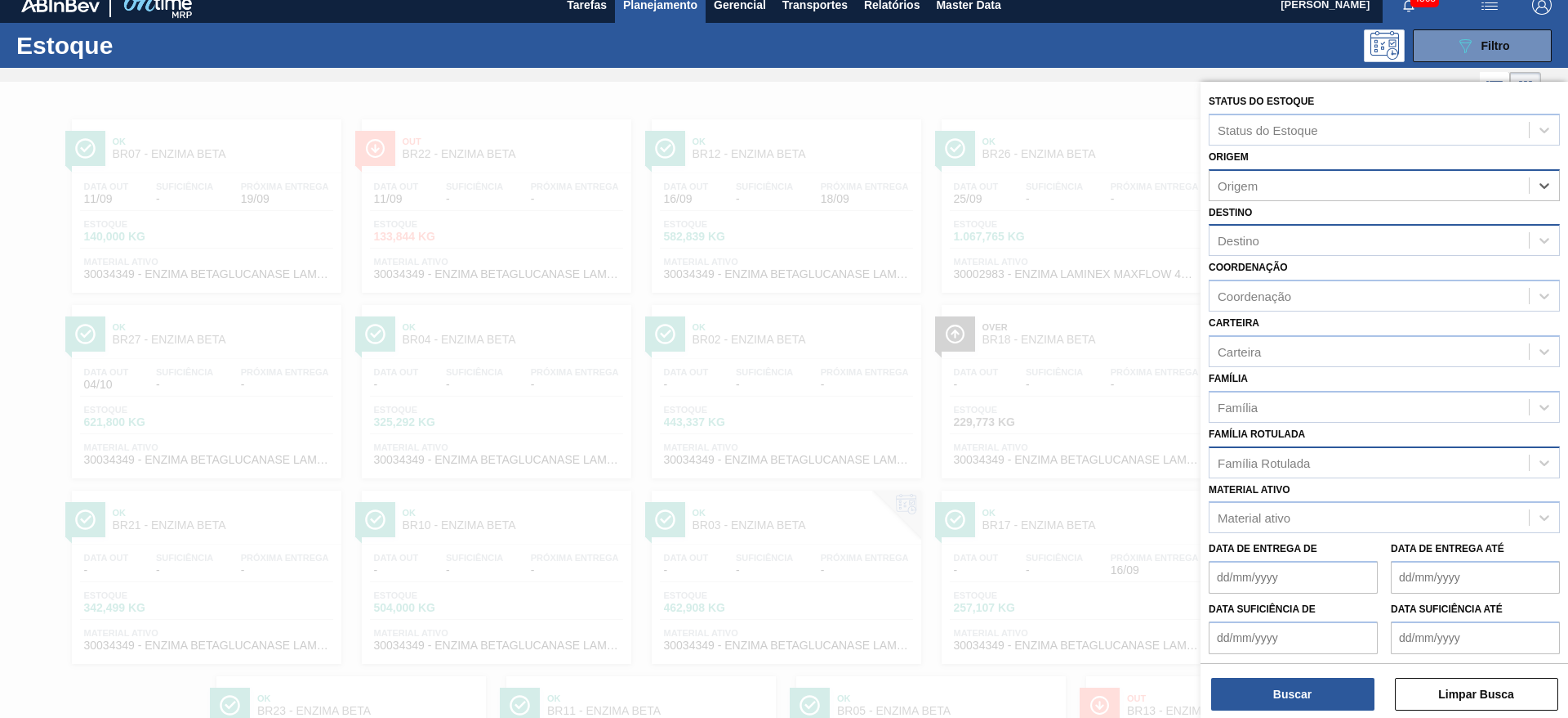
click at [1276, 462] on div "Família Rotulada" at bounding box center [1263, 462] width 93 height 14
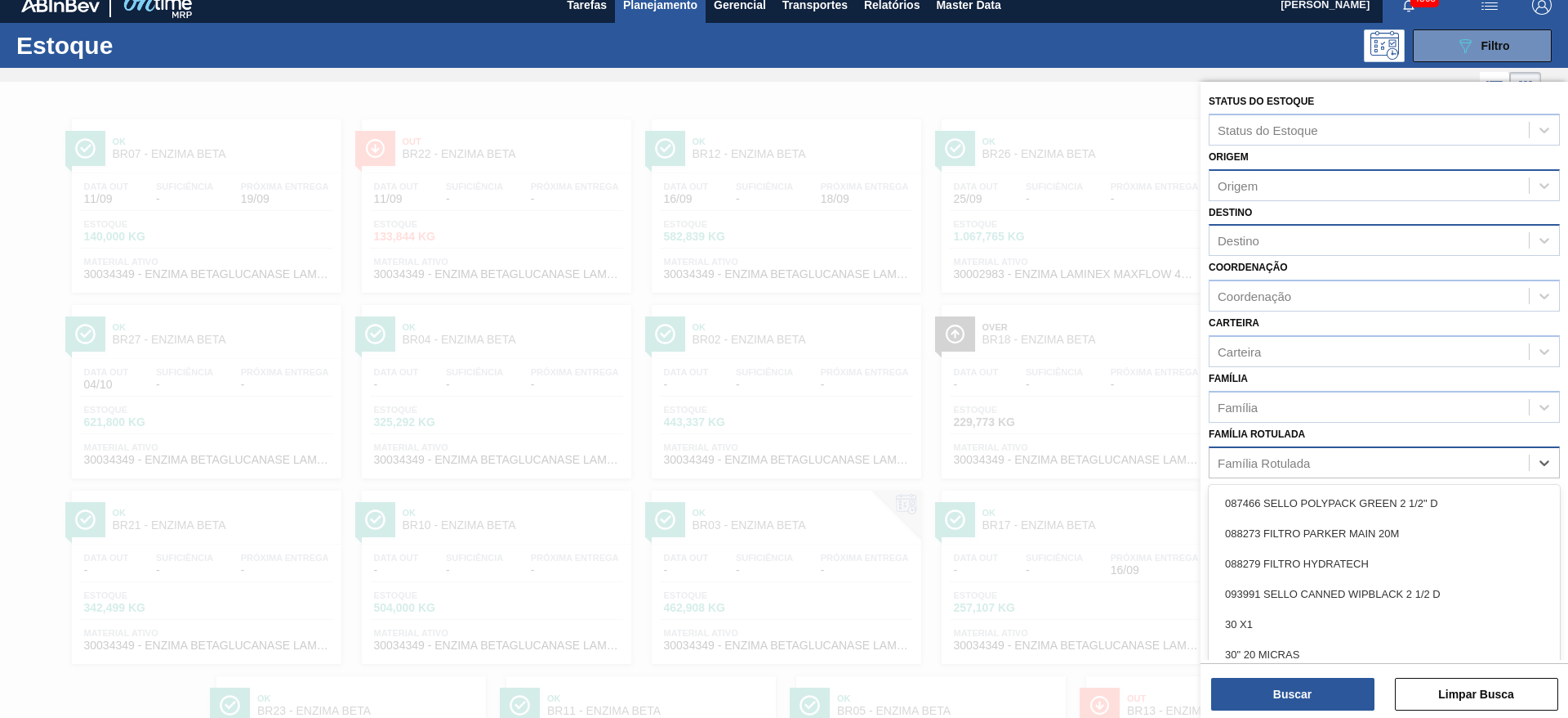
scroll to position [19, 0]
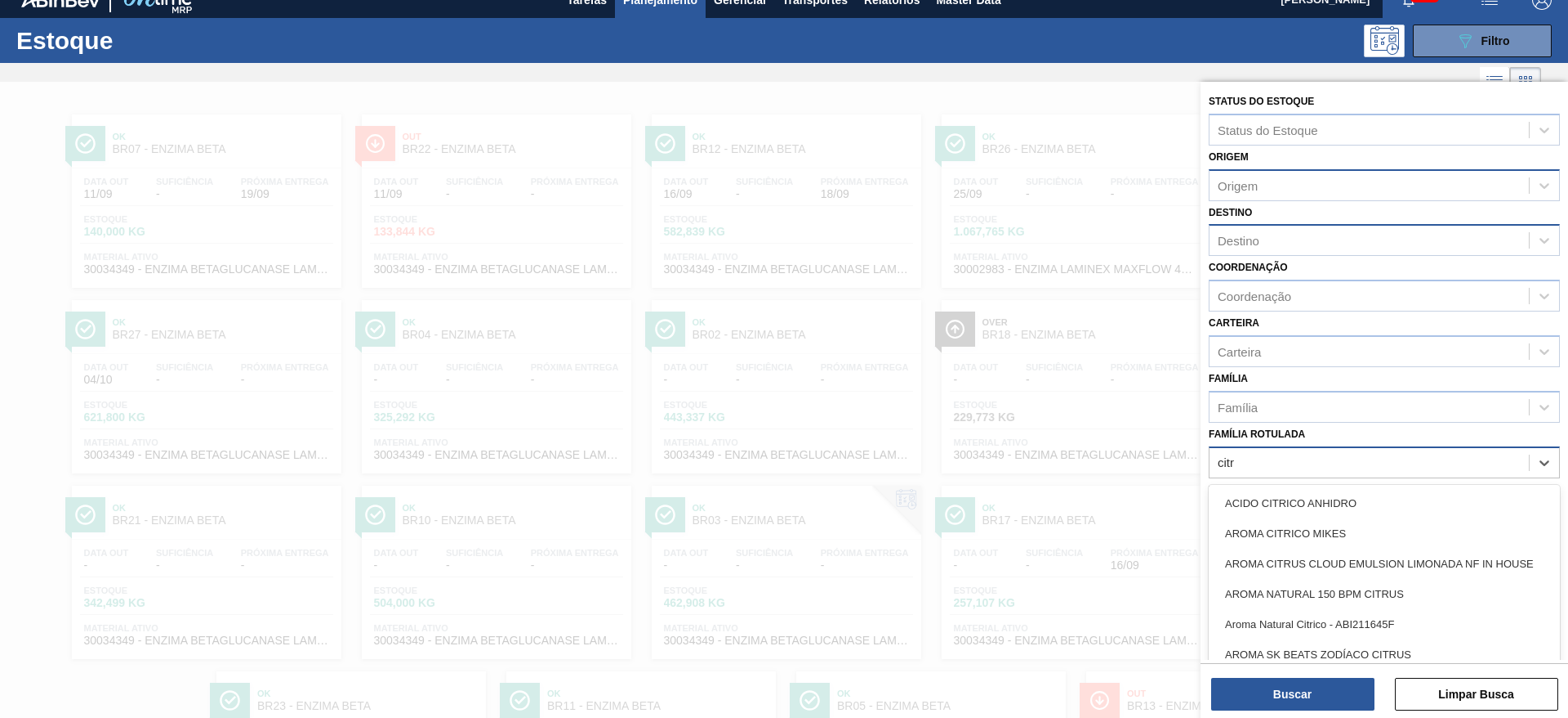
type Rotulada "citra"
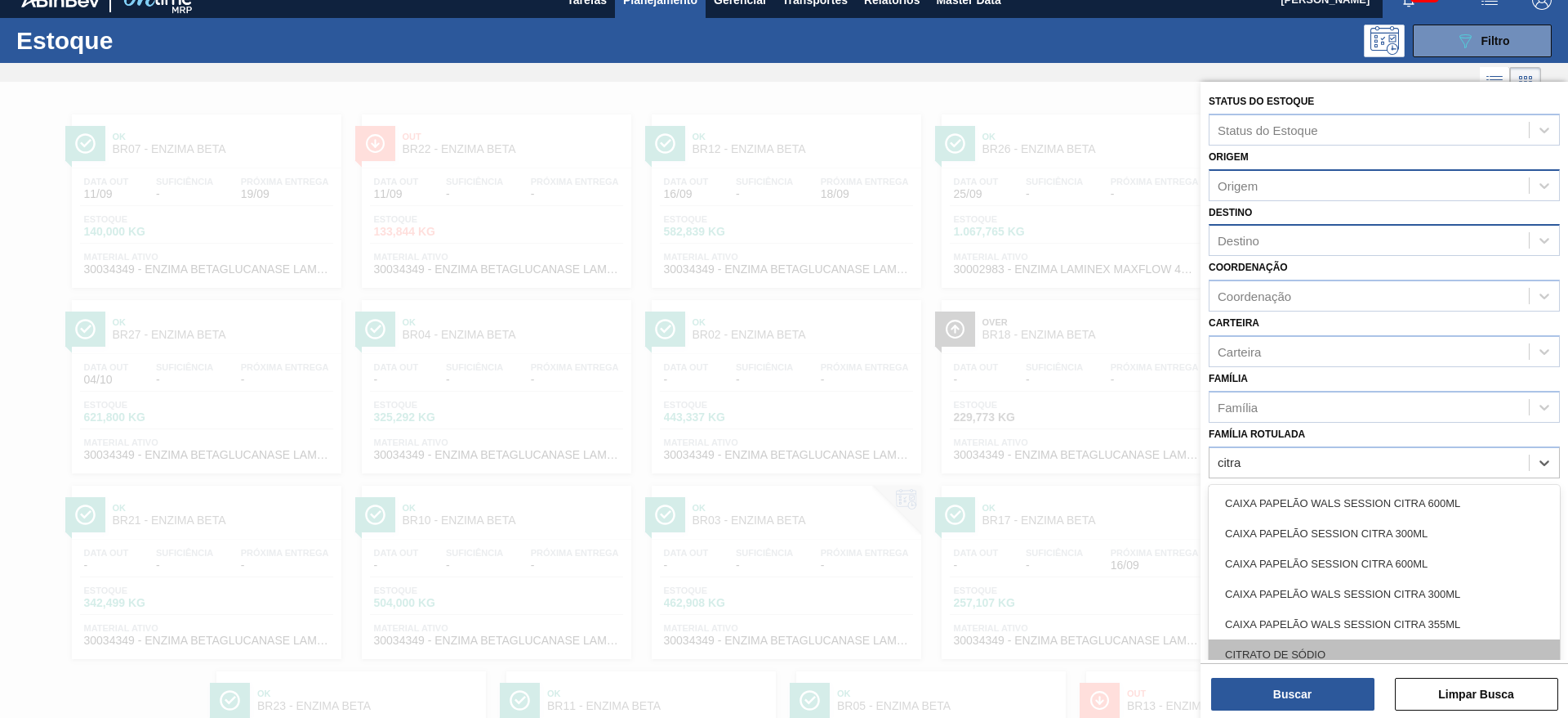
click at [1318, 646] on div "CITRATO DE SÓDIO" at bounding box center [1384, 654] width 351 height 30
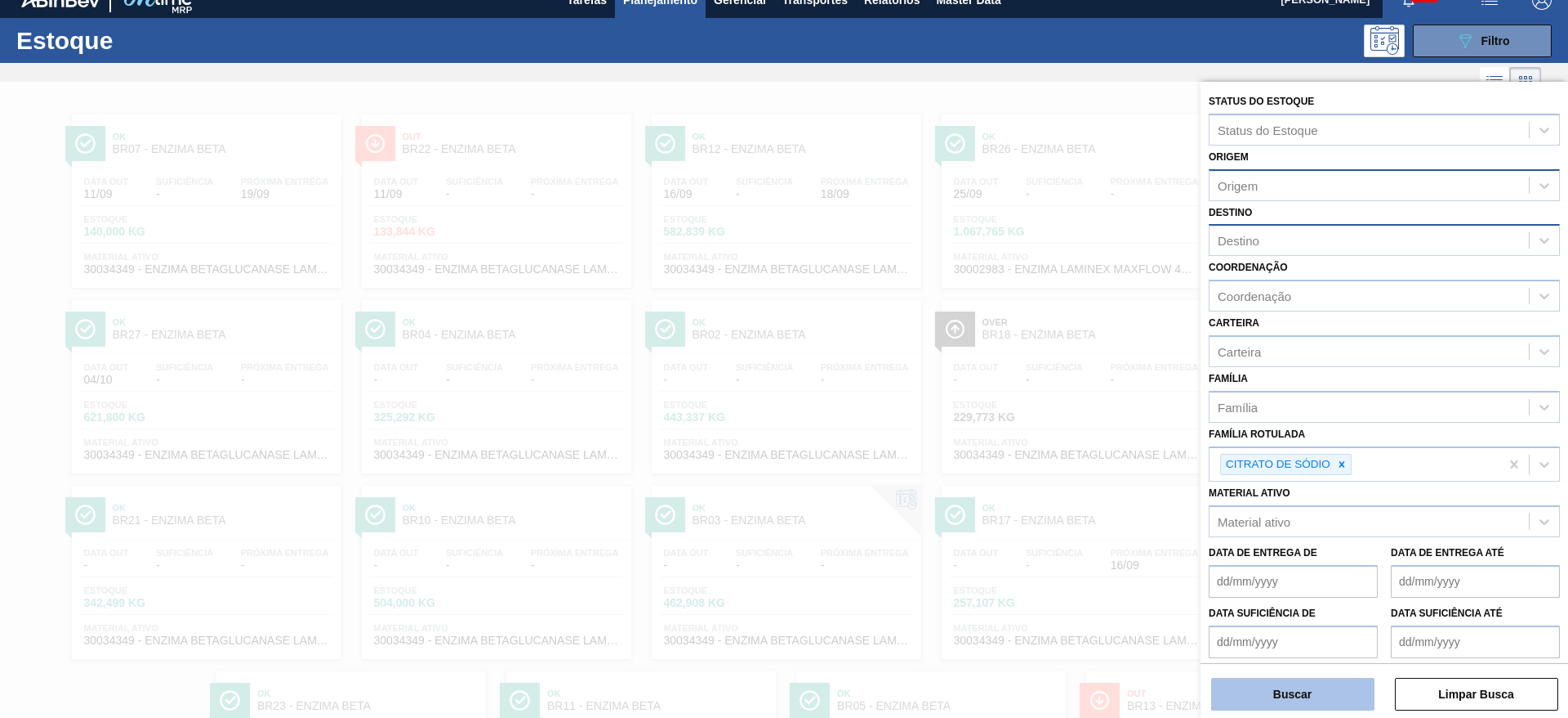
click at [1311, 686] on button "Buscar" at bounding box center [1293, 694] width 163 height 32
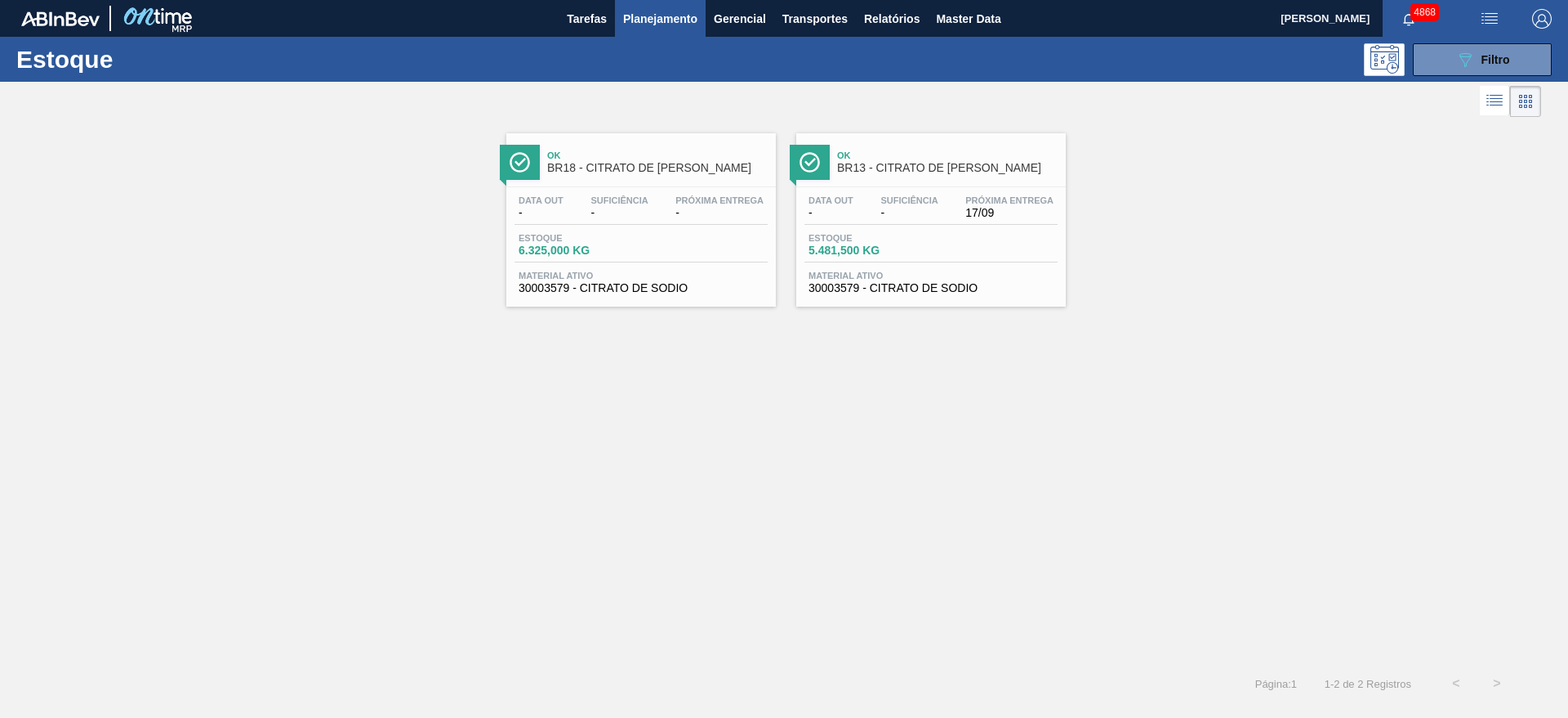
click at [886, 235] on span "Estoque" at bounding box center [865, 237] width 114 height 10
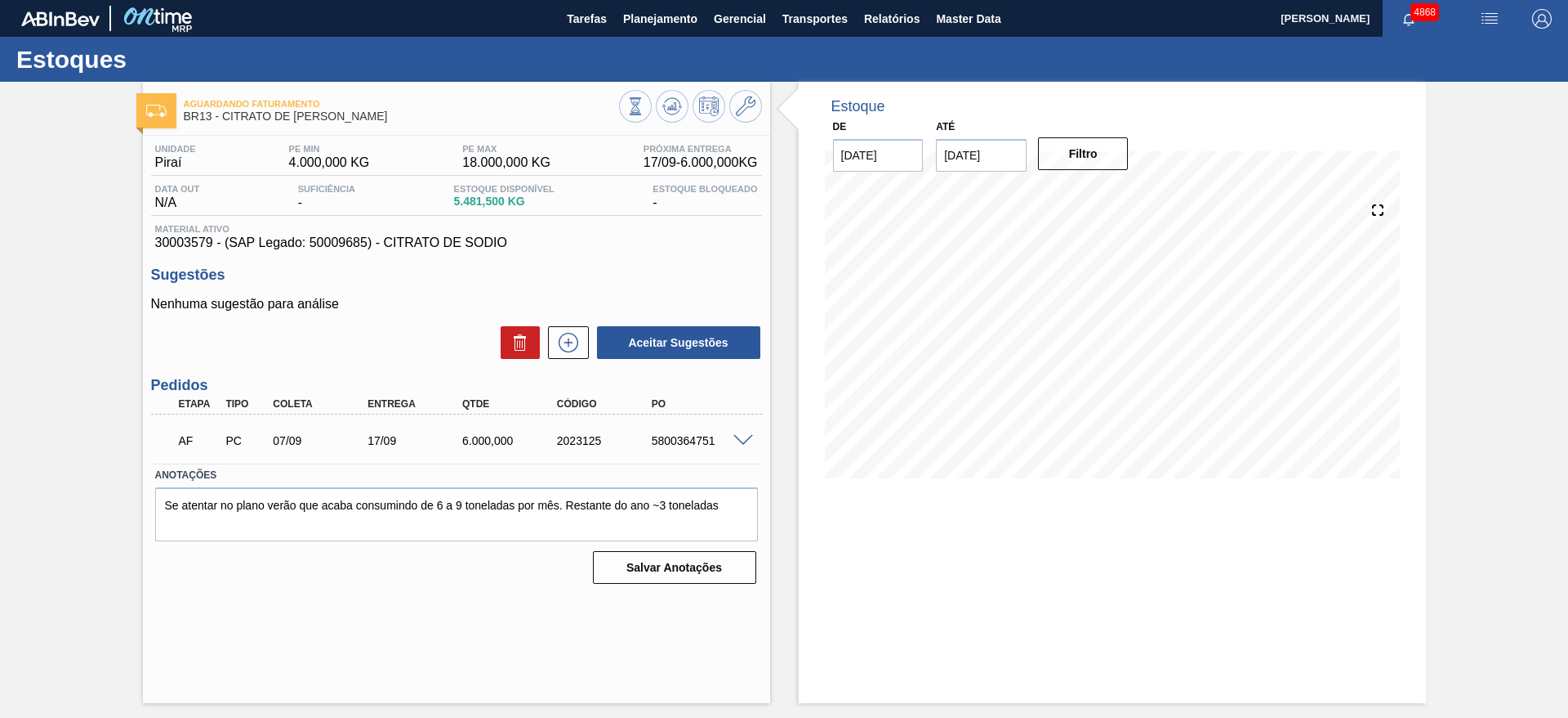
click at [745, 430] on div "AF PC 07/09 17/09 6.000,000 2023125 5800364751" at bounding box center [457, 439] width 611 height 41
click at [740, 437] on span at bounding box center [743, 441] width 20 height 13
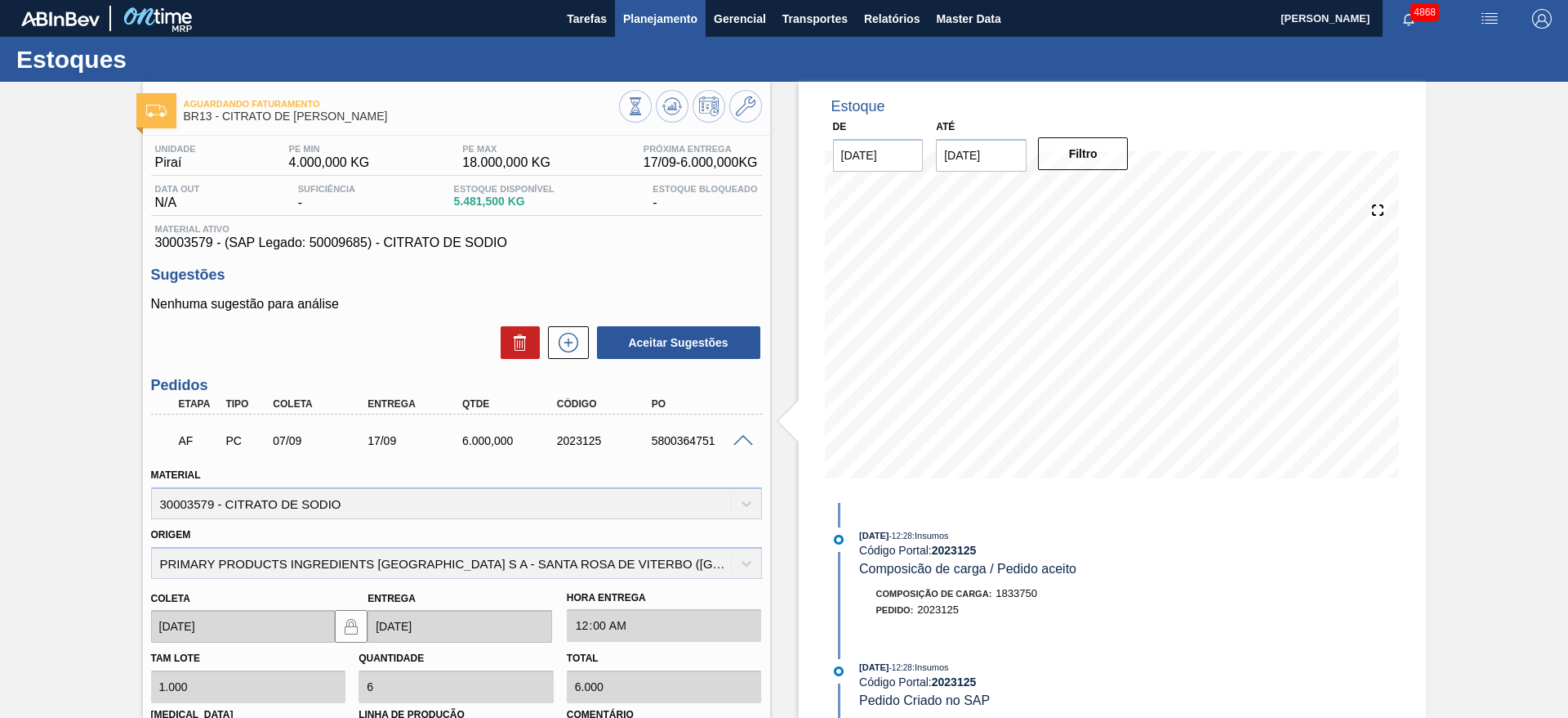
click at [663, 22] on span "Planejamento" at bounding box center [660, 19] width 74 height 20
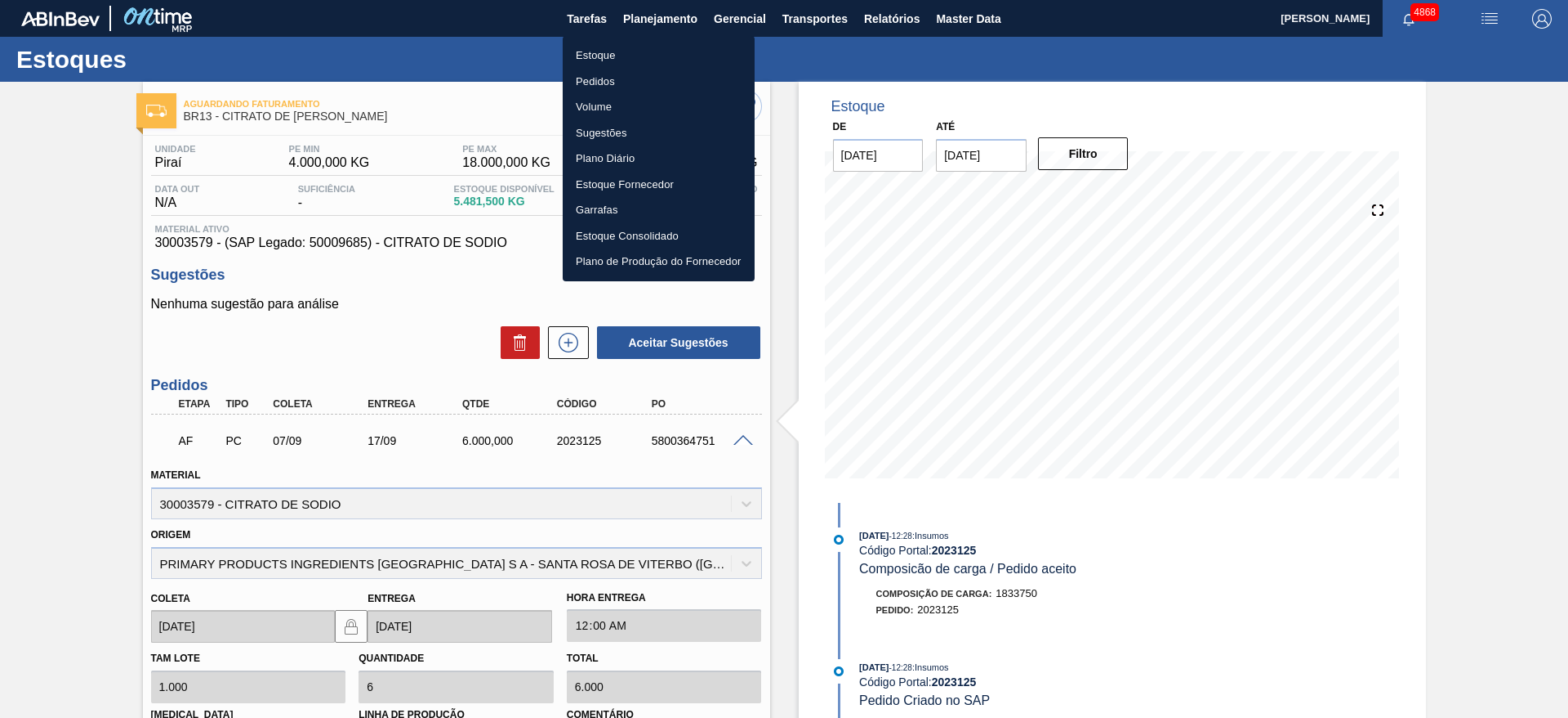
click at [653, 56] on li "Estoque" at bounding box center [658, 56] width 192 height 26
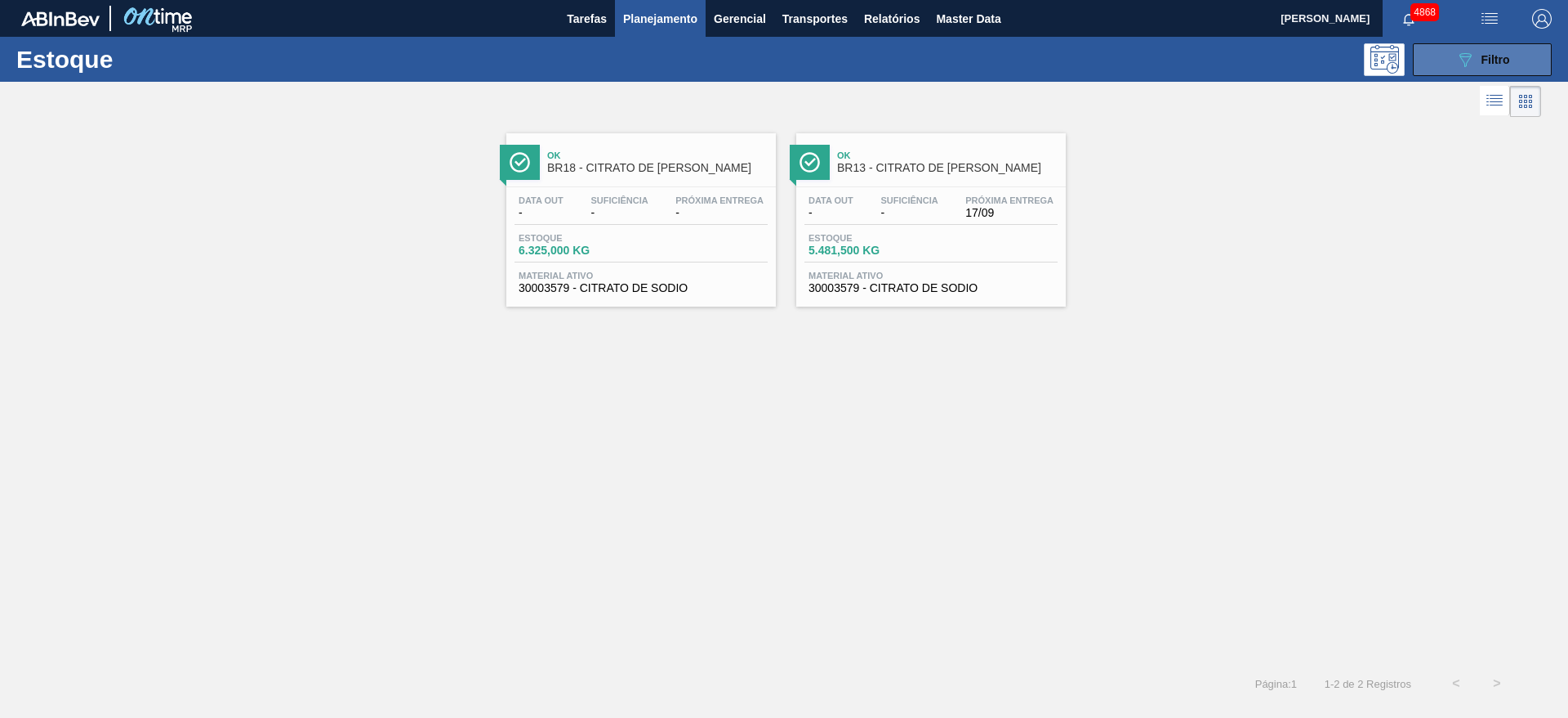
click at [1470, 58] on icon "089F7B8B-B2A5-4AFE-B5C0-19BA573D28AC" at bounding box center [1465, 60] width 20 height 20
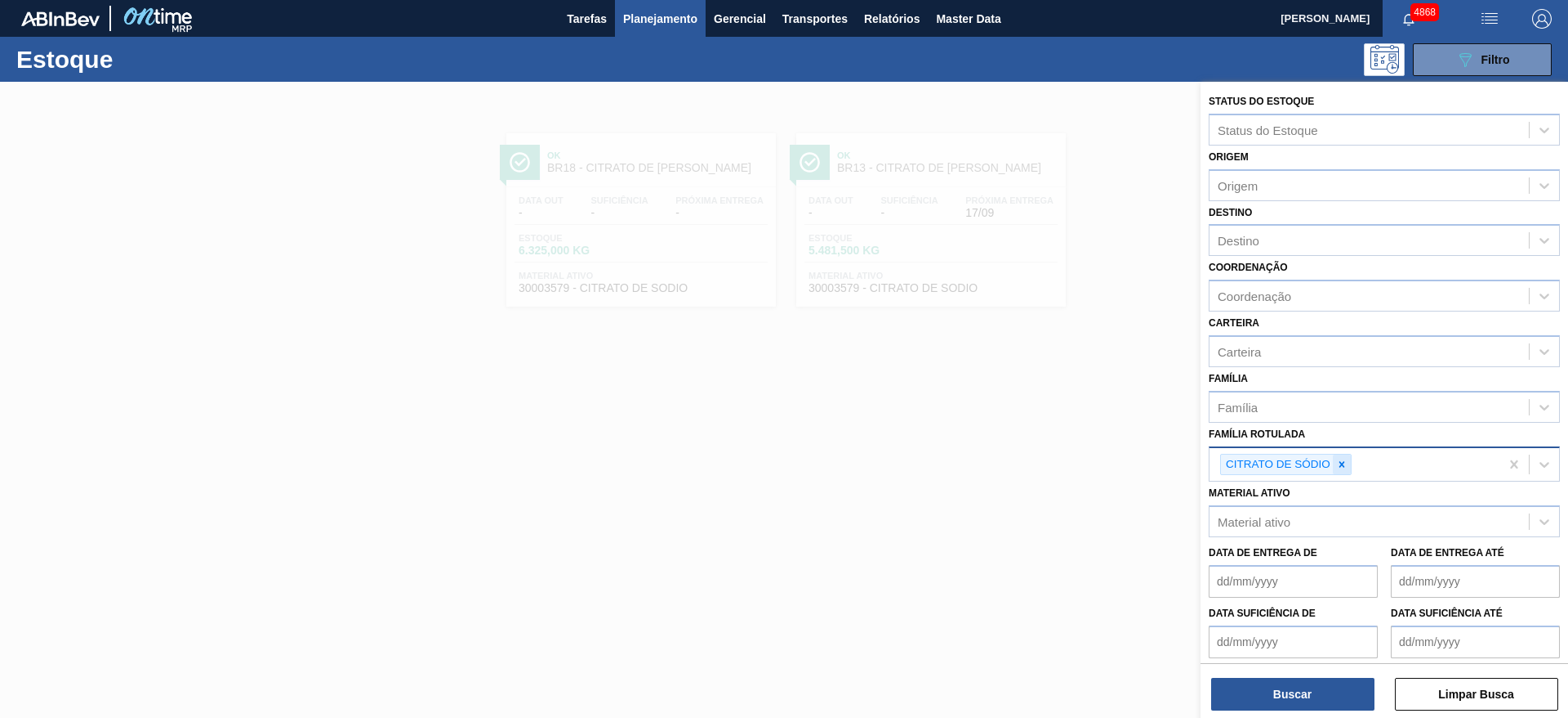
click at [1341, 464] on icon at bounding box center [1341, 464] width 6 height 6
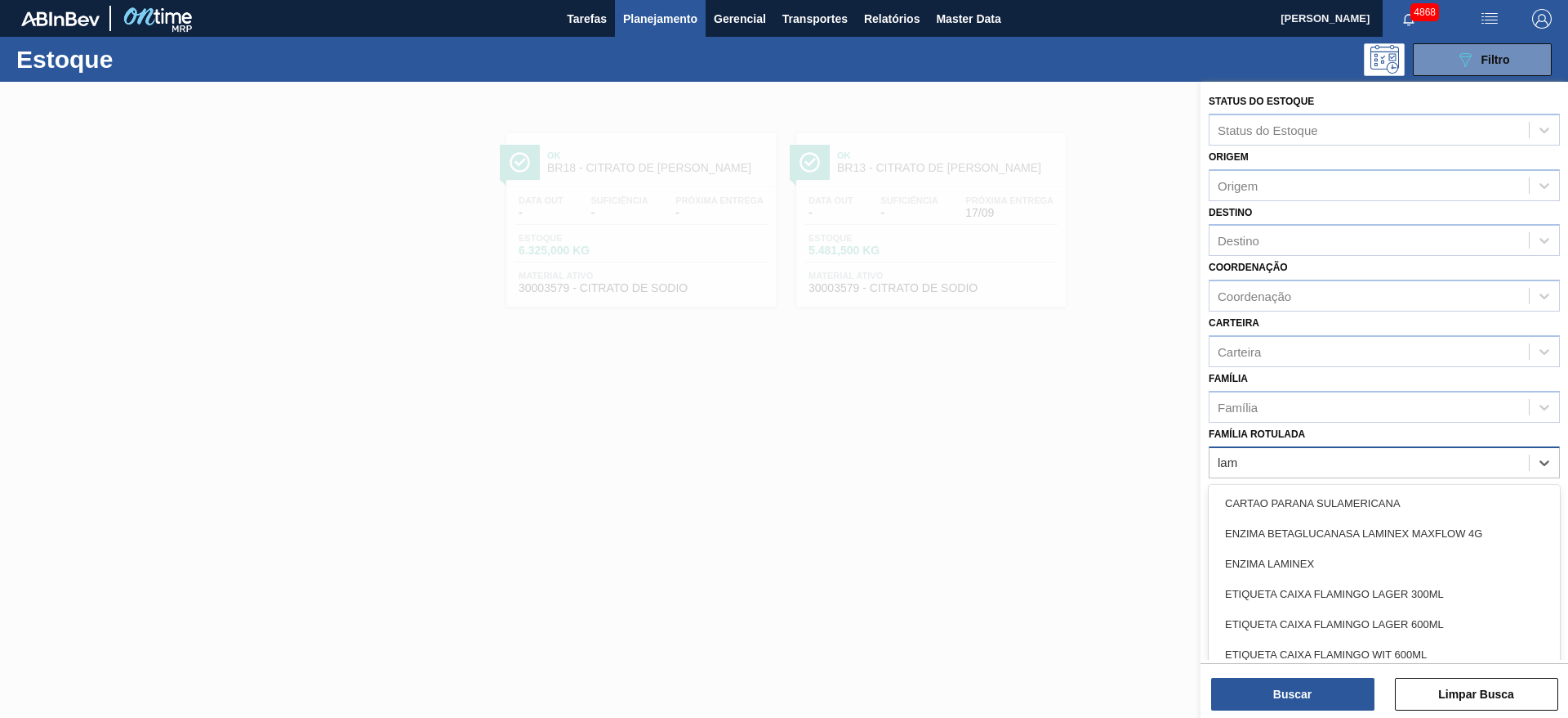
type Rotulada "lami"
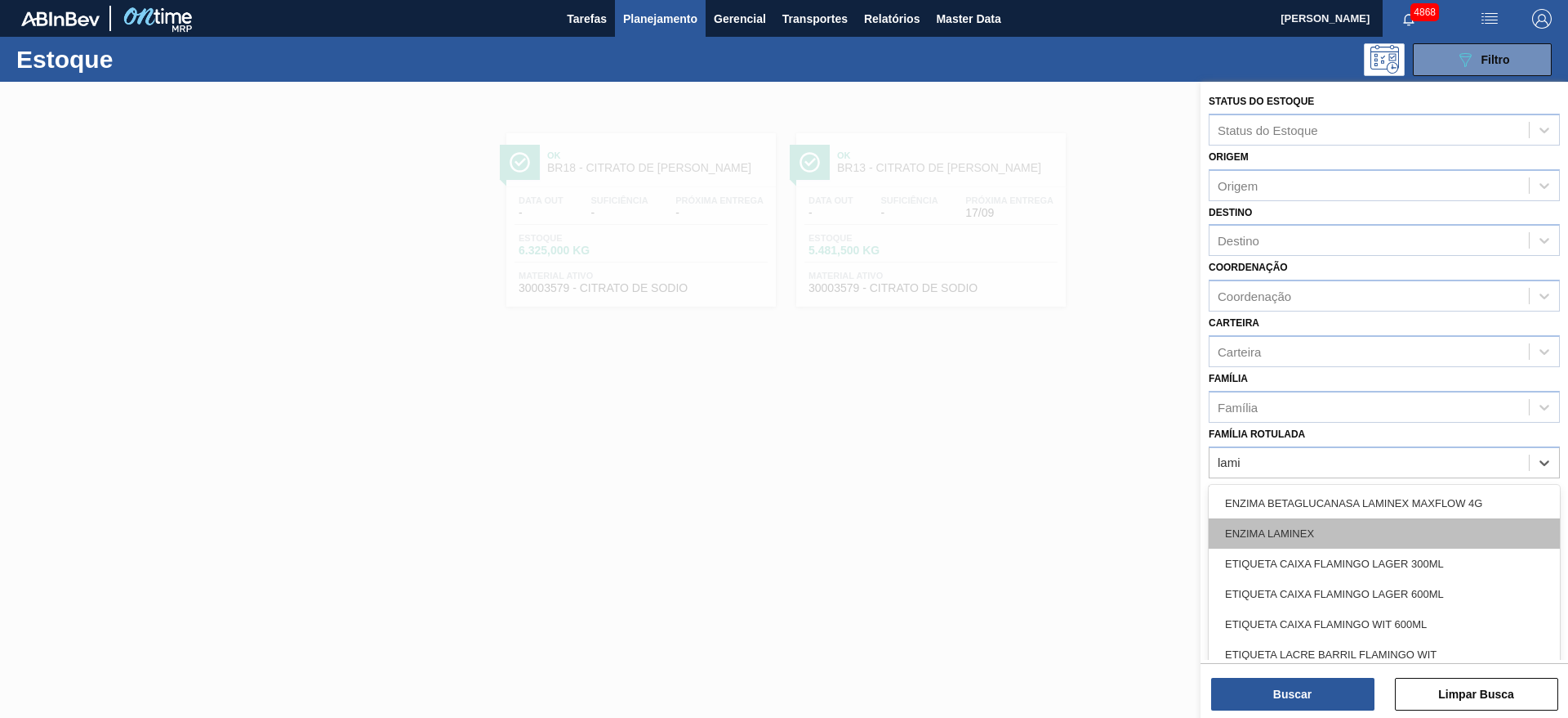
click at [1278, 533] on div "ENZIMA LAMINEX" at bounding box center [1384, 532] width 351 height 30
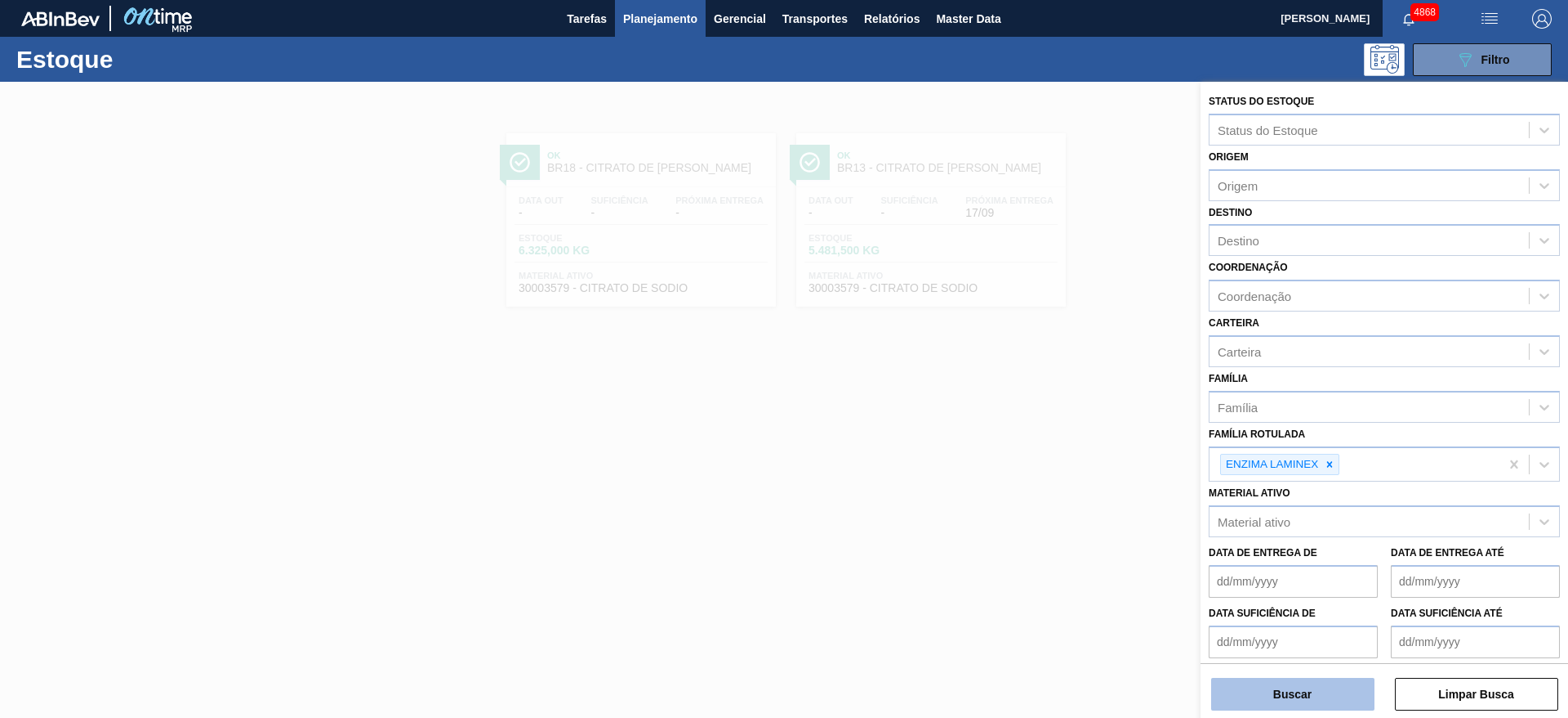
click at [1301, 690] on button "Buscar" at bounding box center [1293, 694] width 163 height 32
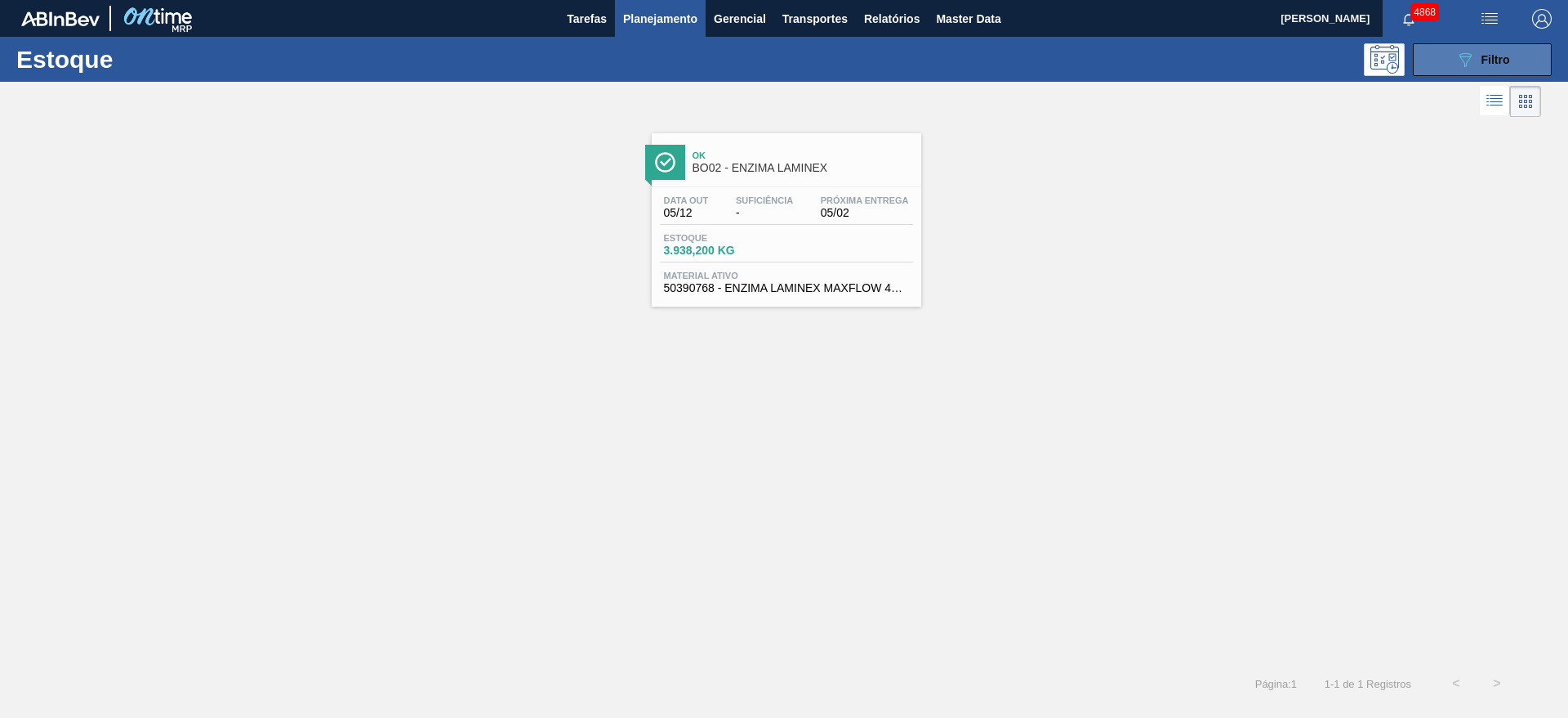
click at [1533, 62] on button "089F7B8B-B2A5-4AFE-B5C0-19BA573D28AC Filtro" at bounding box center [1482, 59] width 139 height 32
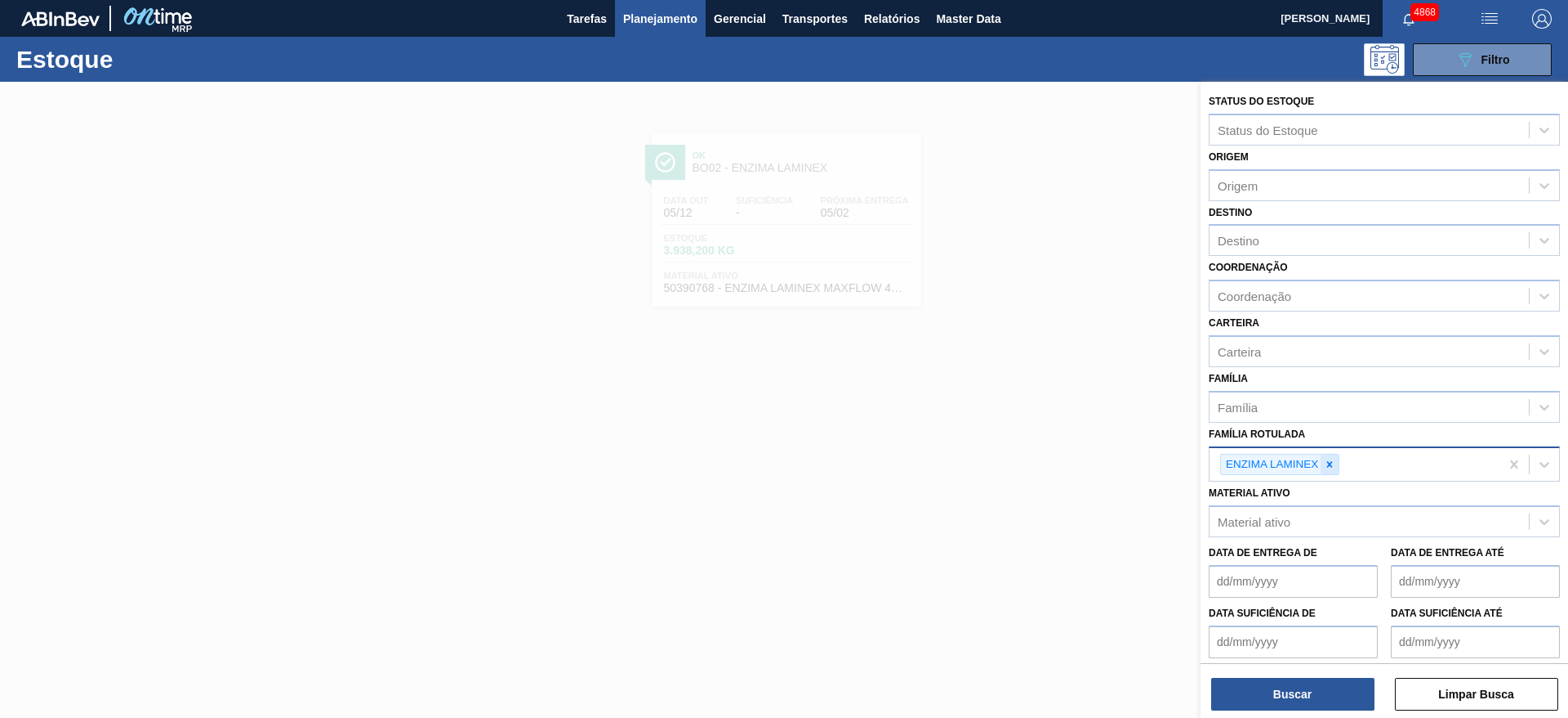
click at [1330, 464] on icon at bounding box center [1331, 464] width 6 height 6
click at [1300, 408] on div "Família" at bounding box center [1369, 406] width 319 height 23
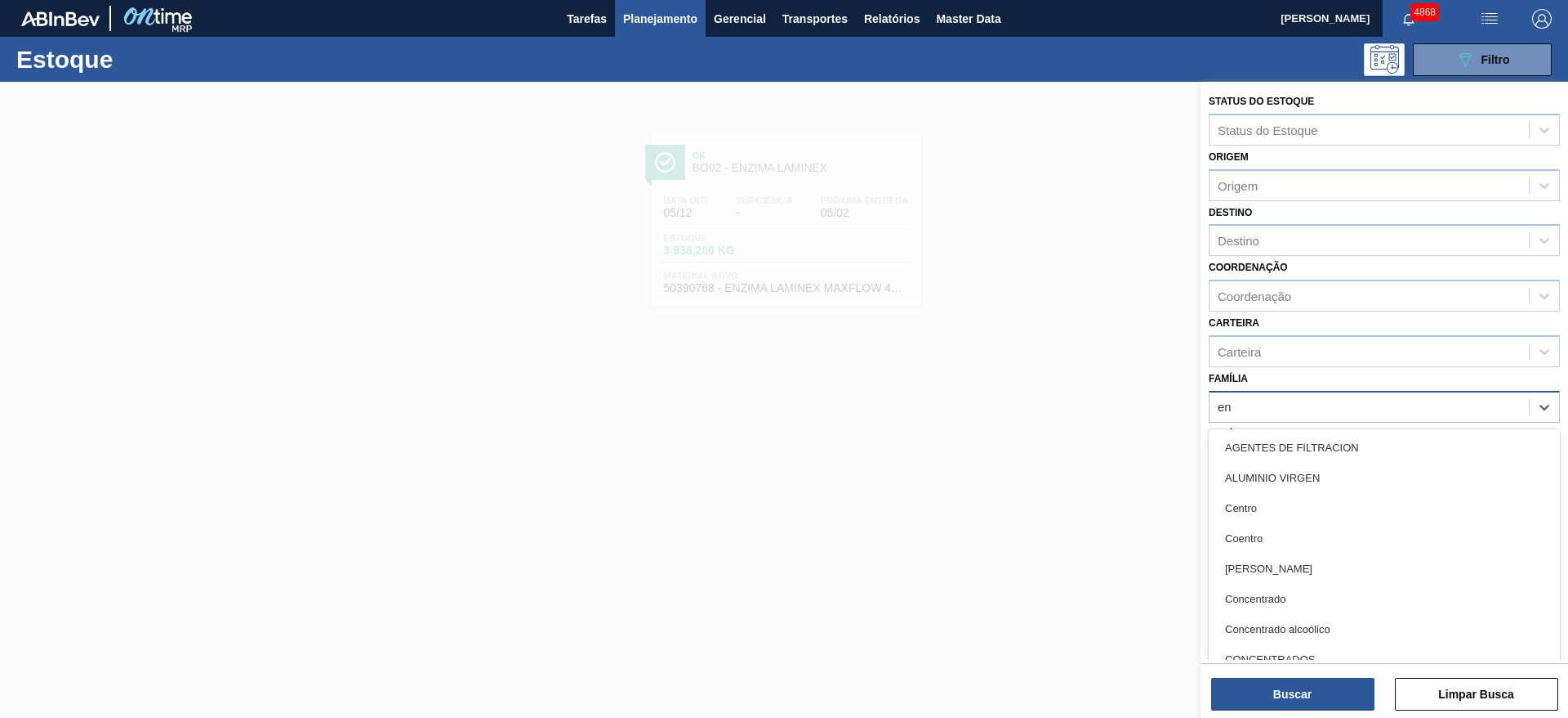
type input "enz"
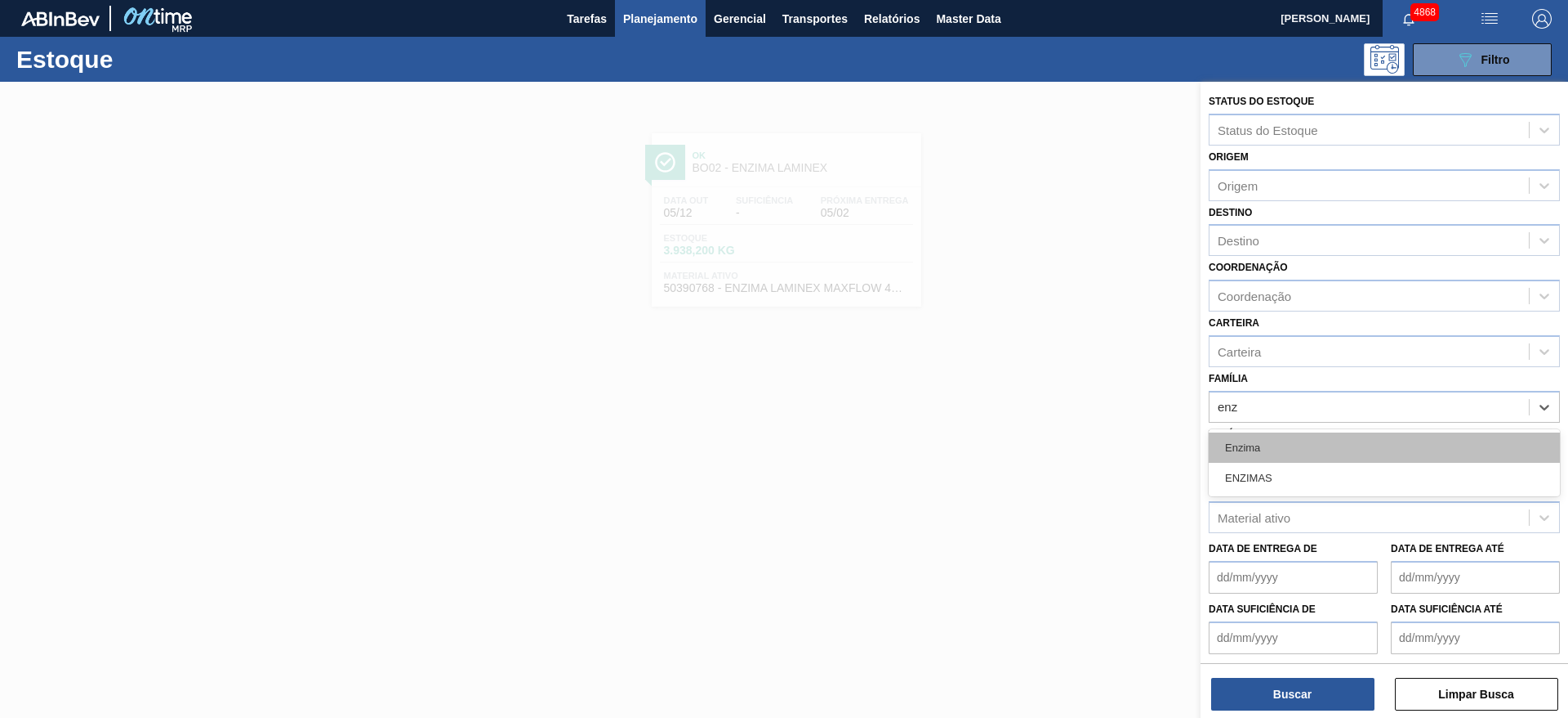
click at [1280, 448] on div "Enzima" at bounding box center [1384, 447] width 351 height 30
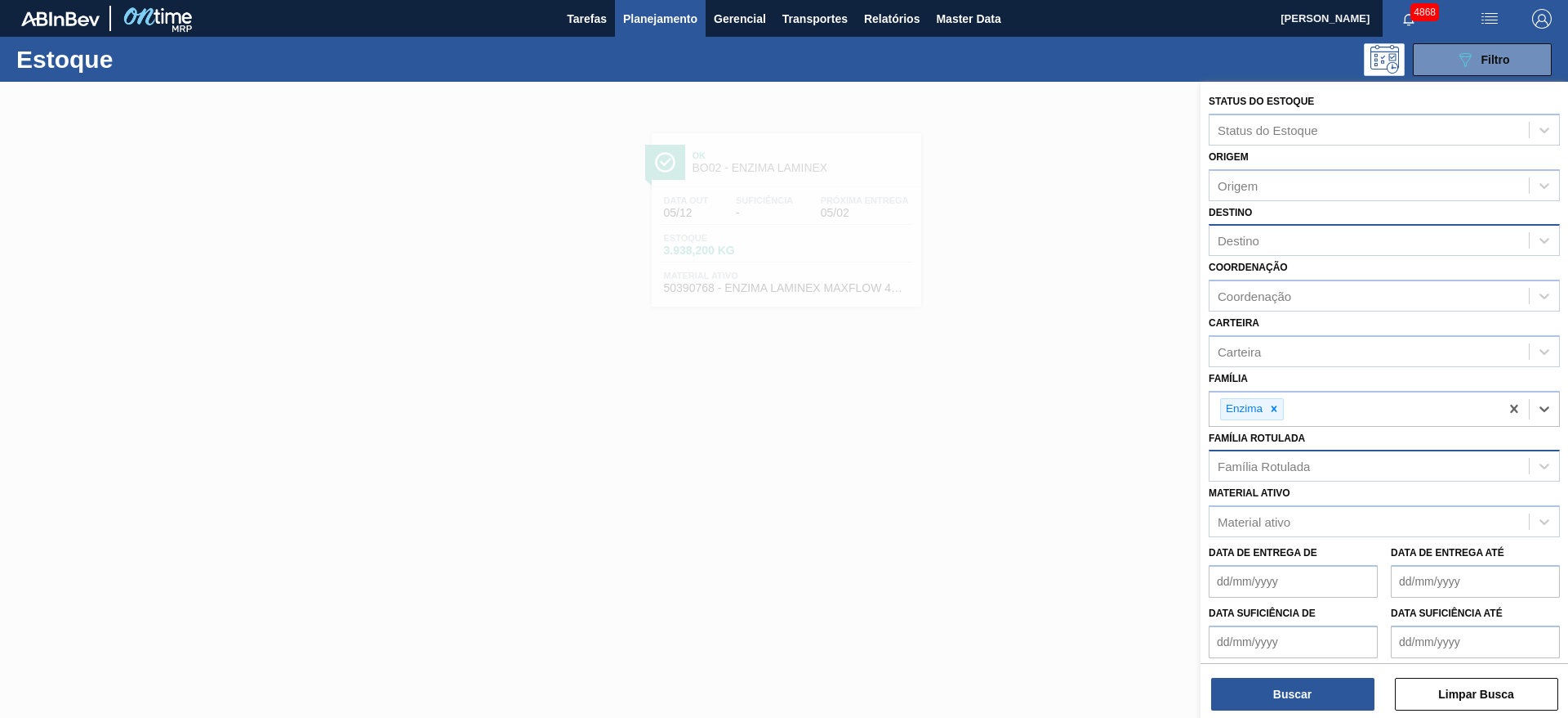
click at [1263, 248] on div "Destino" at bounding box center [1369, 240] width 319 height 23
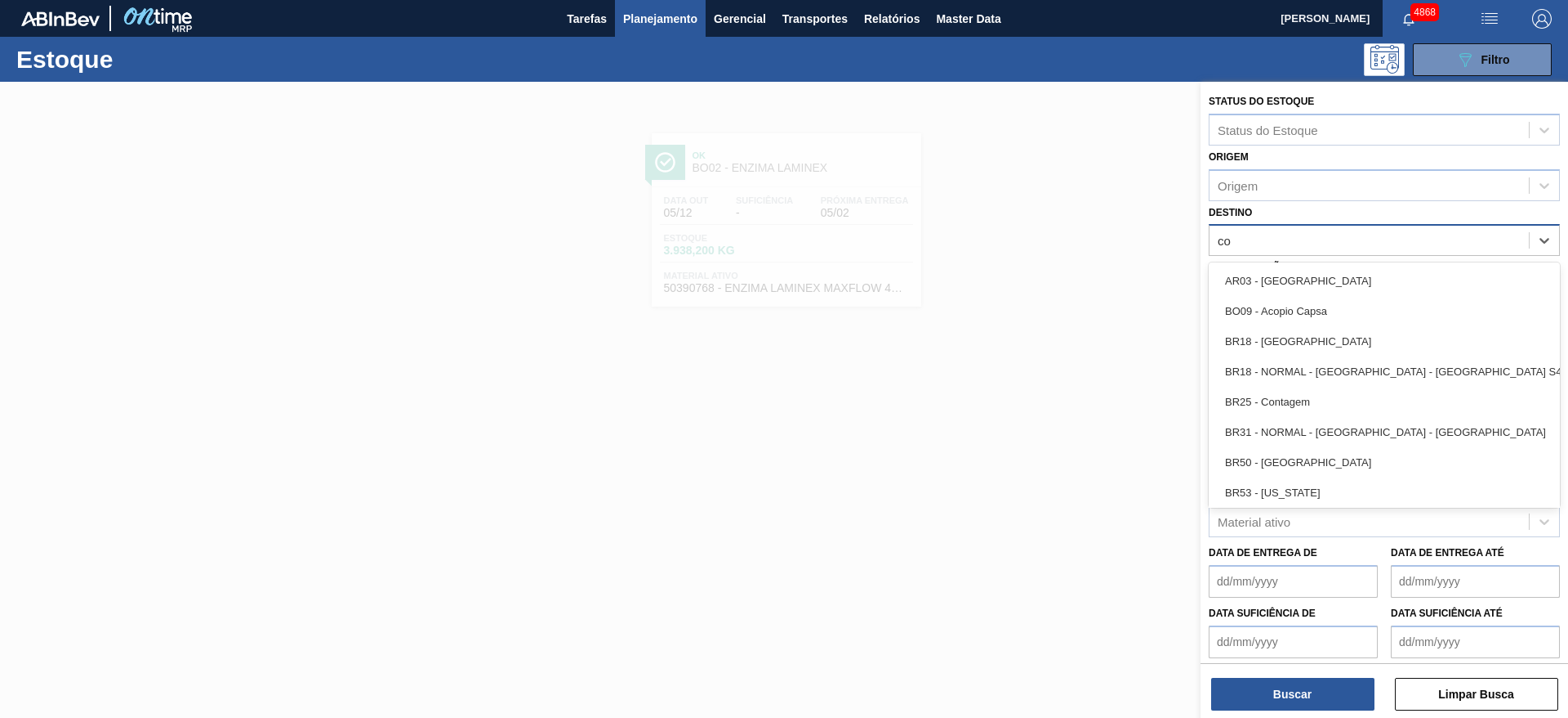
type input "col"
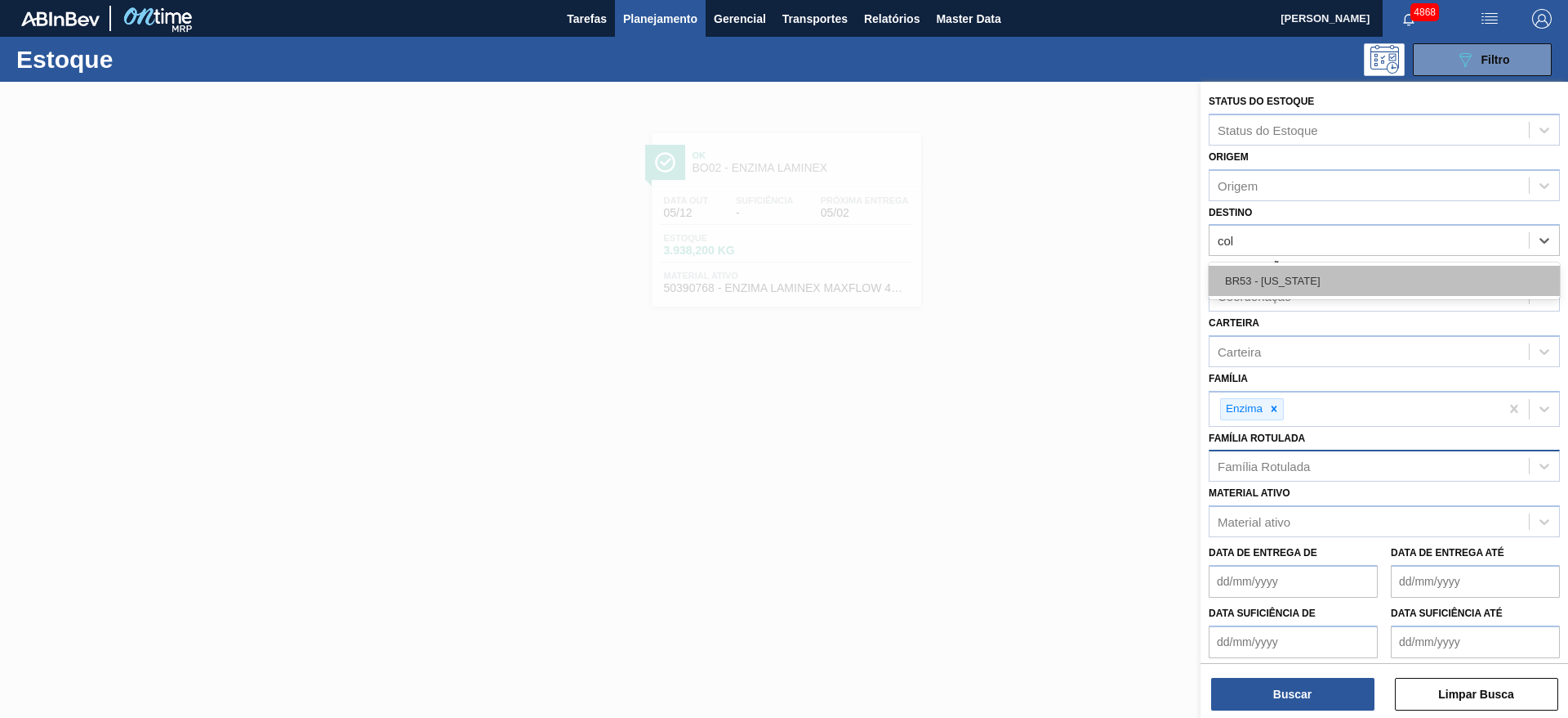
click at [1259, 267] on div "BR53 - [US_STATE]" at bounding box center [1384, 280] width 351 height 30
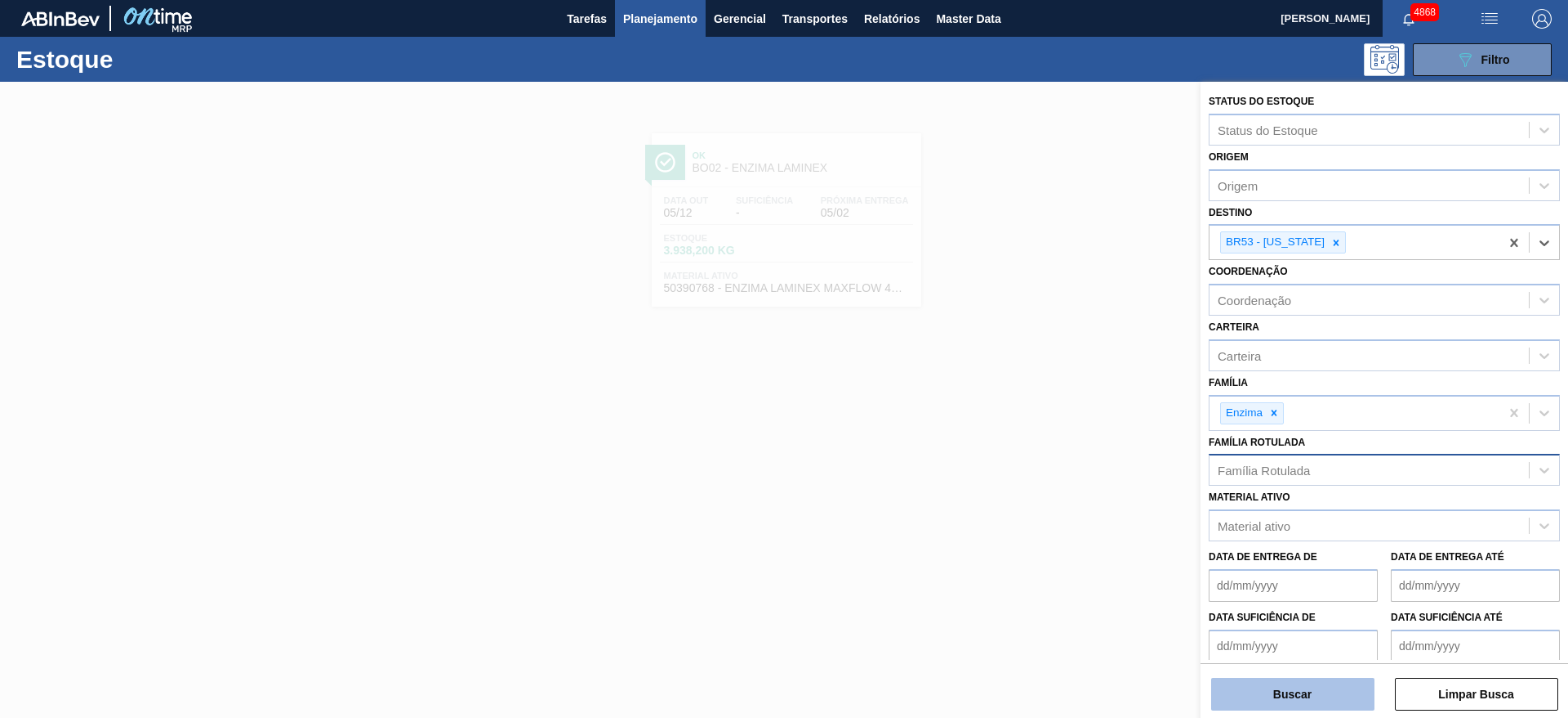
click at [1320, 701] on button "Buscar" at bounding box center [1293, 694] width 163 height 32
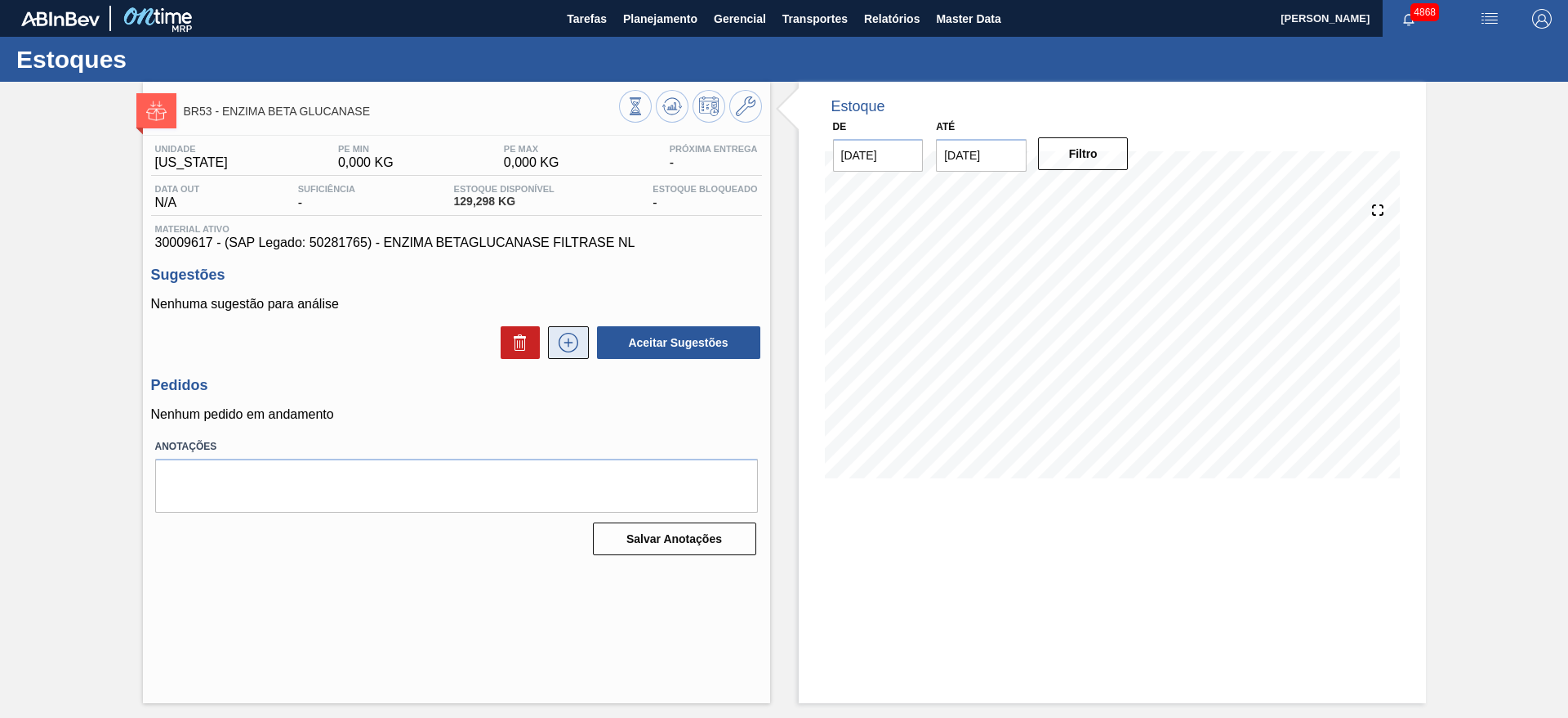
click at [573, 338] on icon at bounding box center [568, 343] width 26 height 20
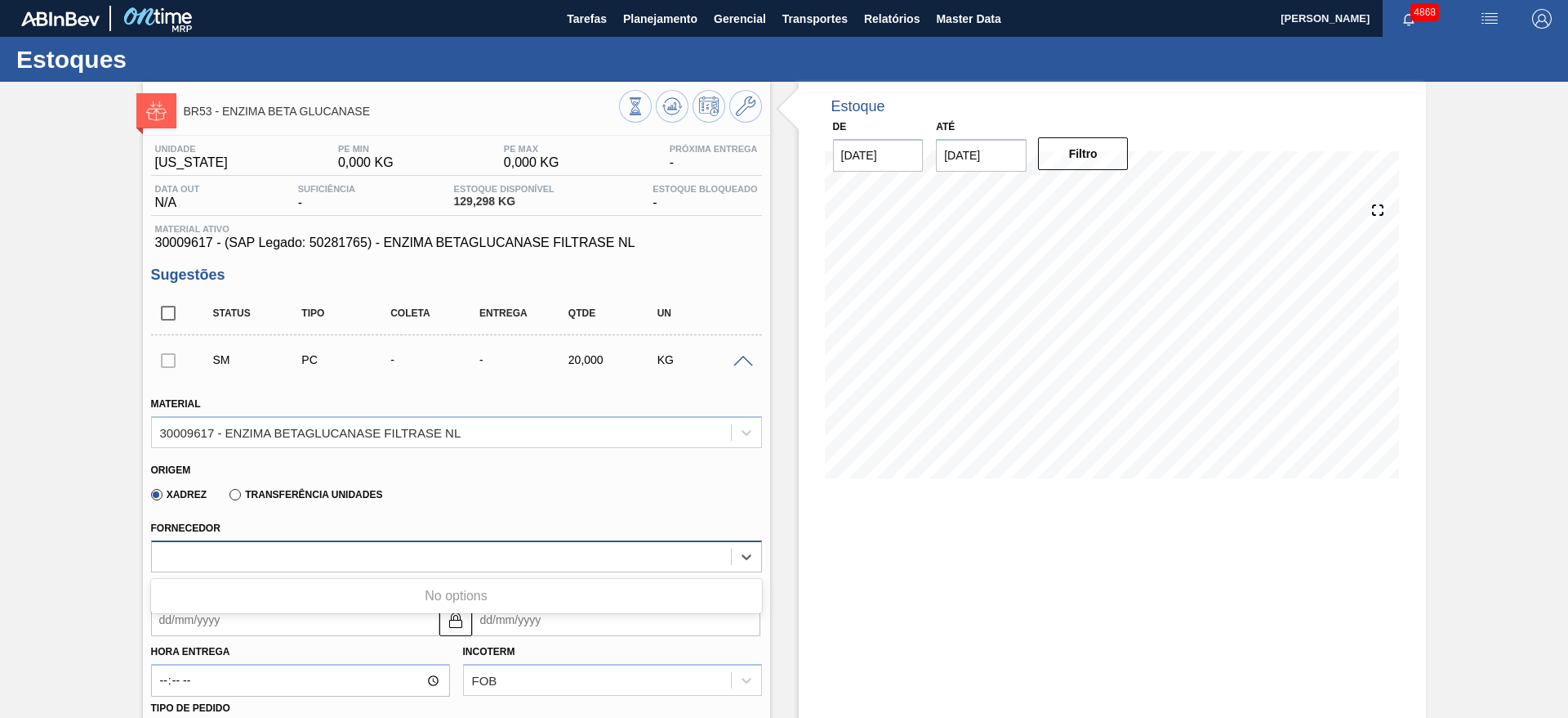
click at [505, 547] on div at bounding box center [441, 556] width 579 height 23
click at [504, 546] on div at bounding box center [441, 556] width 579 height 23
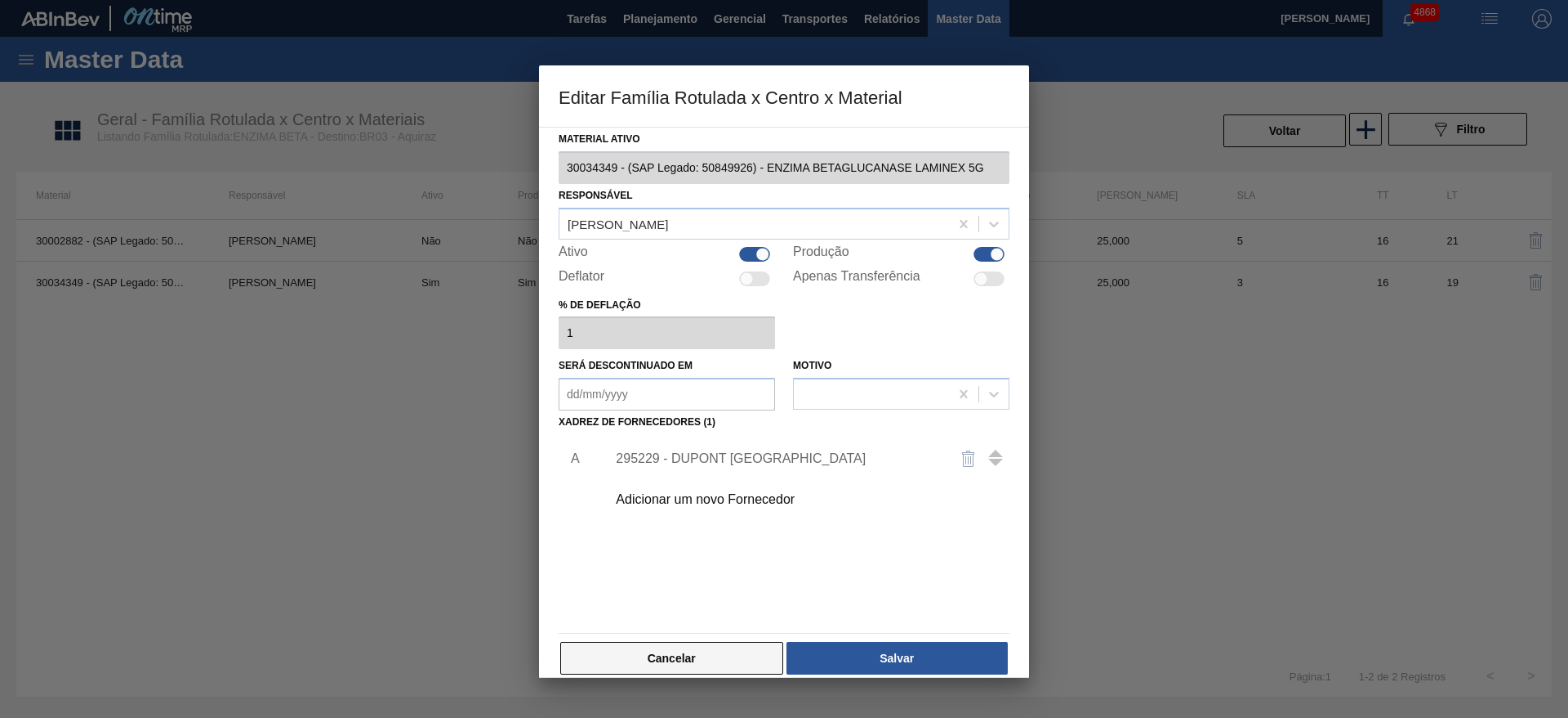
click at [693, 657] on button "Cancelar" at bounding box center [672, 657] width 223 height 32
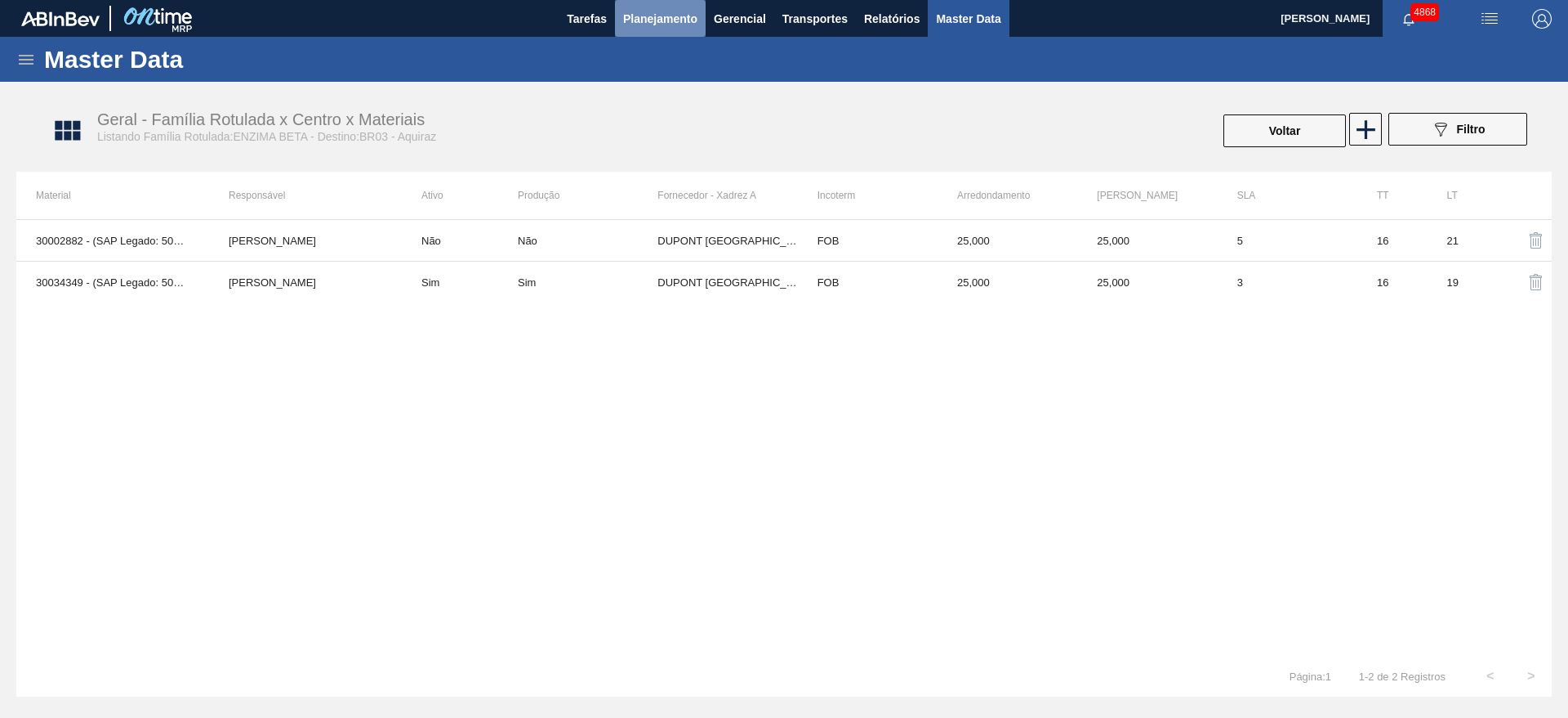
click at [658, 27] on span "Planejamento" at bounding box center [660, 19] width 74 height 20
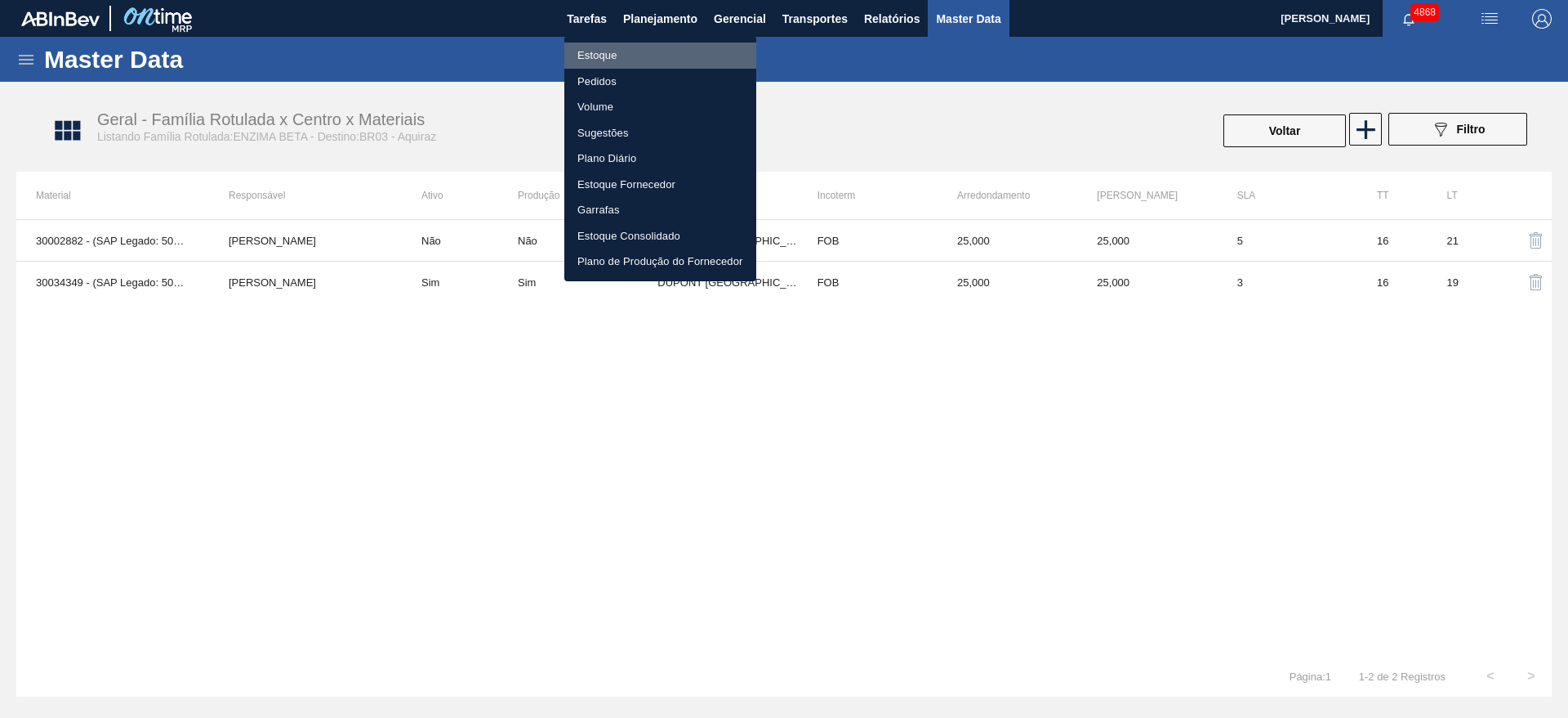
click at [621, 47] on li "Estoque" at bounding box center [660, 56] width 192 height 26
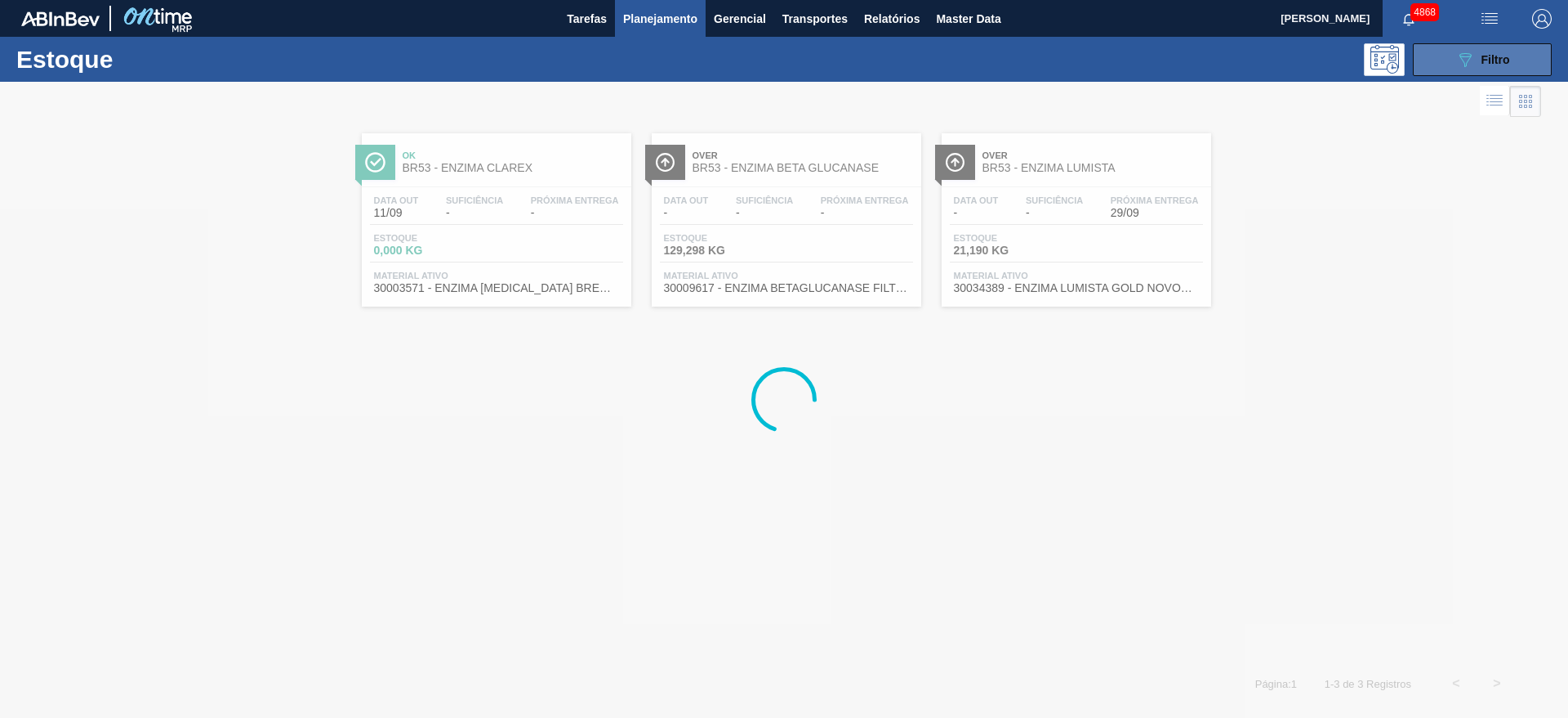
click at [1449, 63] on button "089F7B8B-B2A5-4AFE-B5C0-19BA573D28AC Filtro" at bounding box center [1482, 59] width 139 height 32
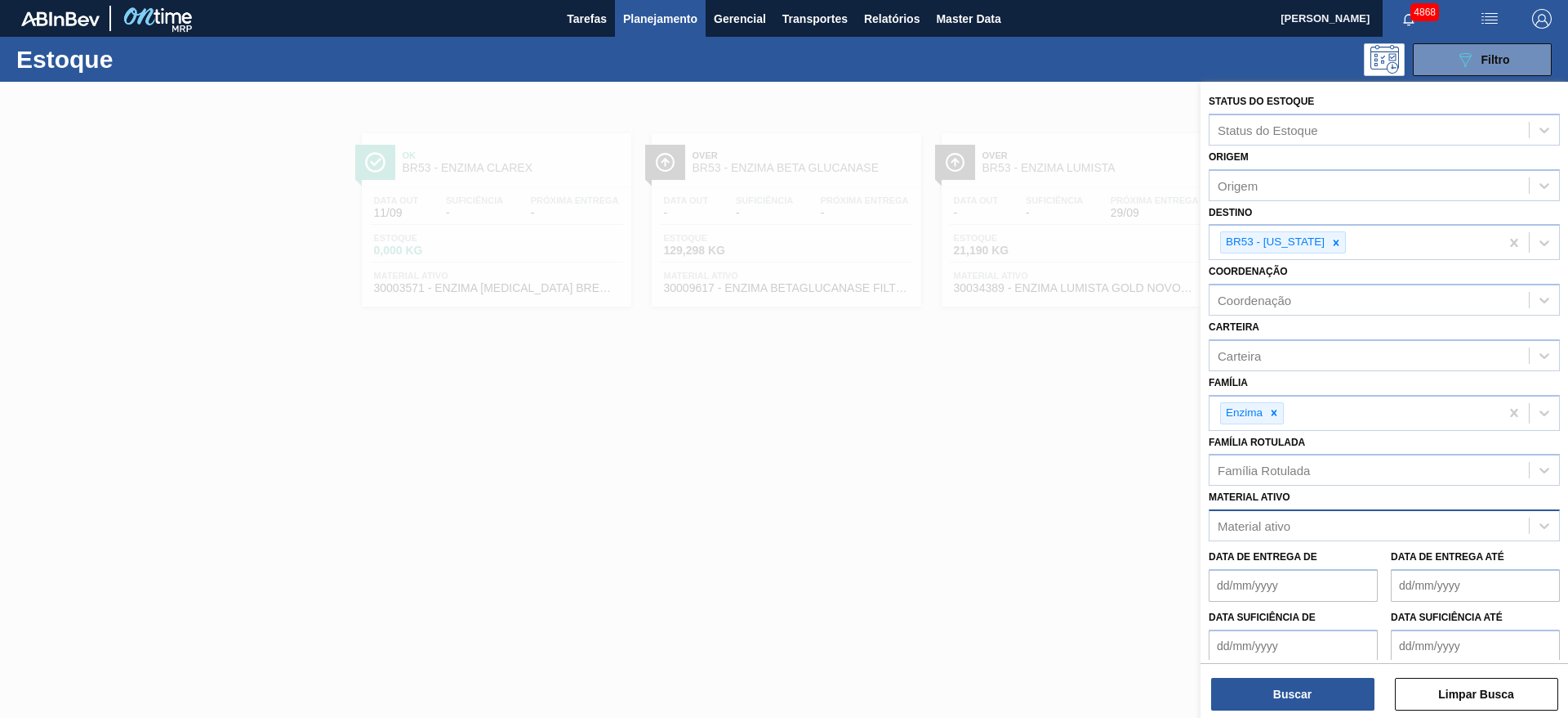
click at [1267, 525] on div "Material ativo" at bounding box center [1254, 526] width 72 height 14
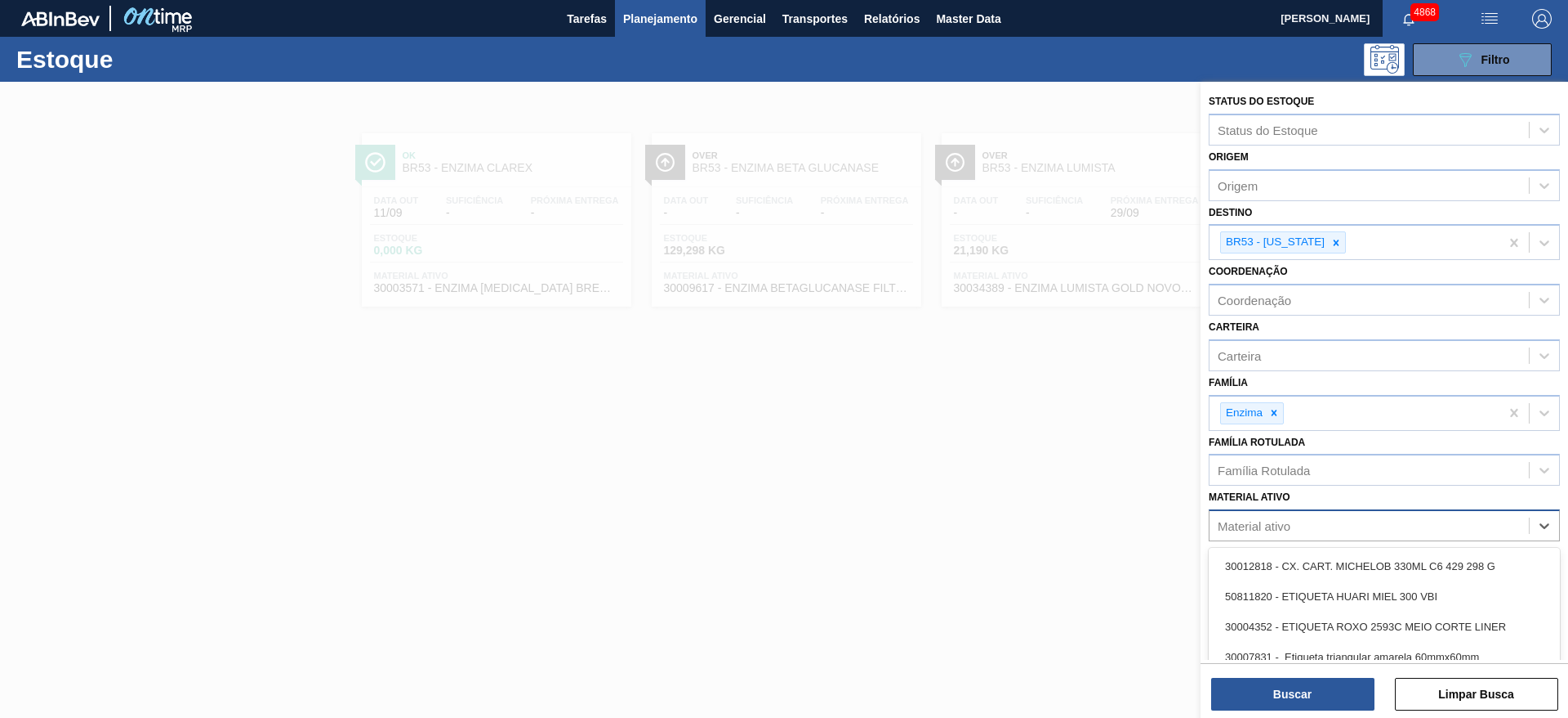
paste ativo "30009295"
type ativo "30009295"
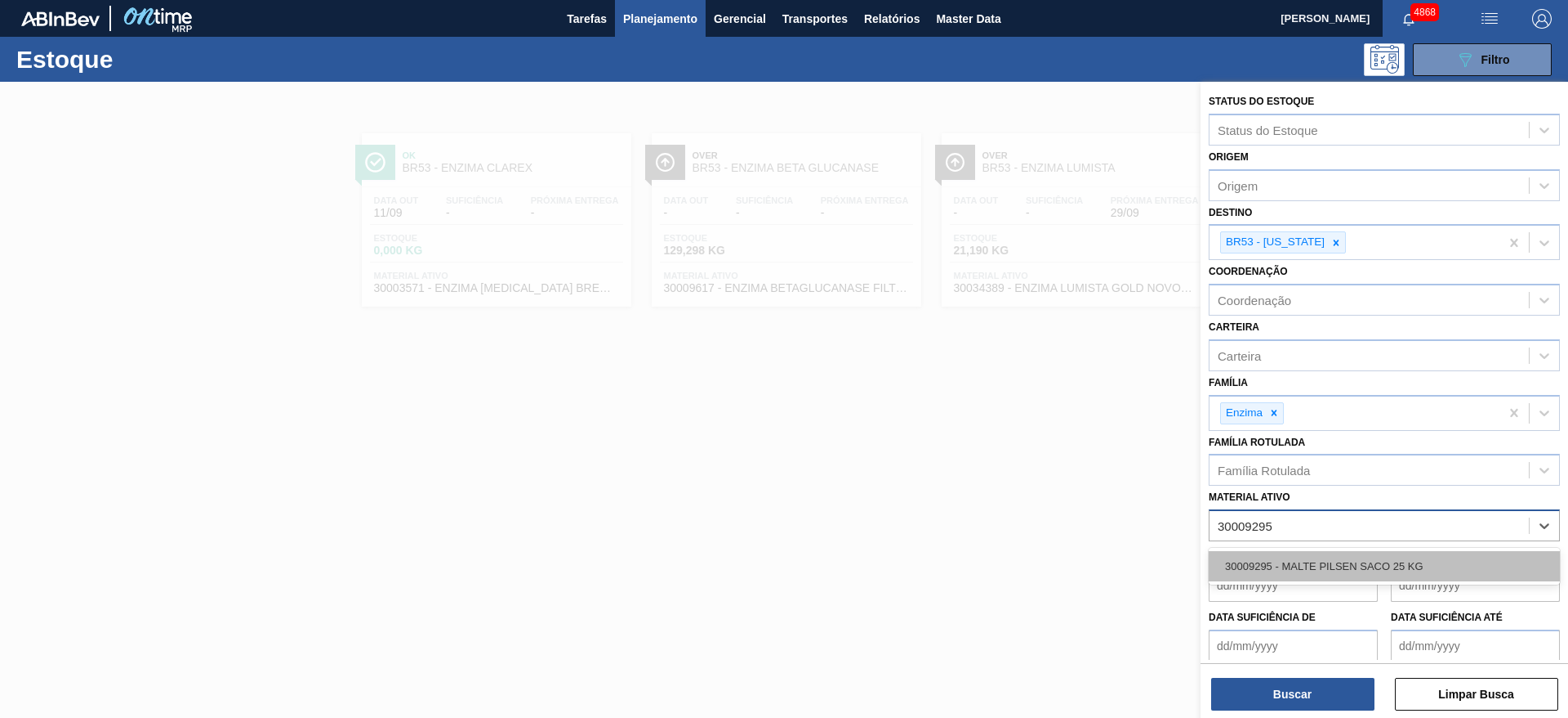
click at [1279, 563] on div "30009295 - MALTE PILSEN SACO 25 KG" at bounding box center [1384, 566] width 351 height 30
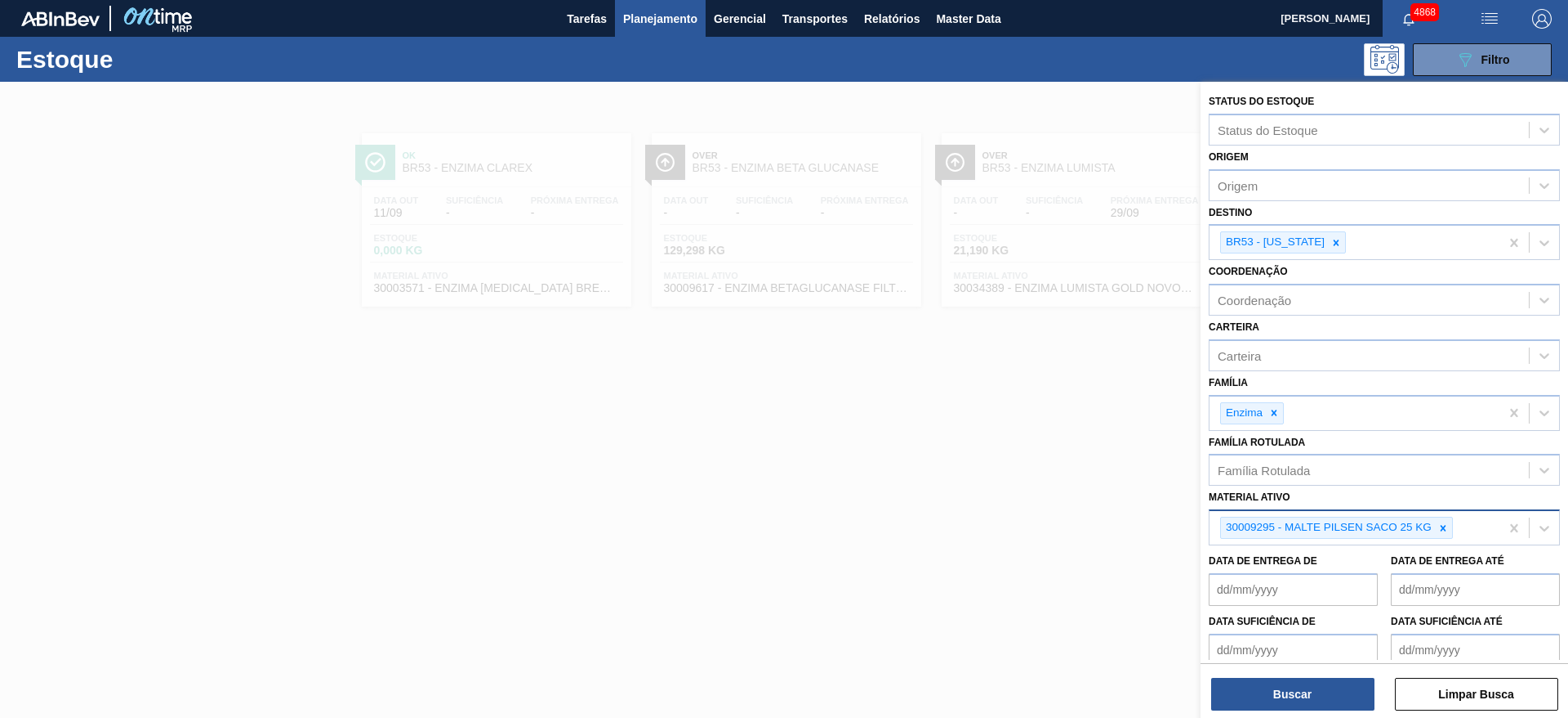
click at [1314, 713] on div "Status do Estoque Status do Estoque Origem Origem Destino BR53 - [US_STATE] Coo…" at bounding box center [1384, 401] width 368 height 639
click at [1276, 413] on icon at bounding box center [1274, 413] width 12 height 12
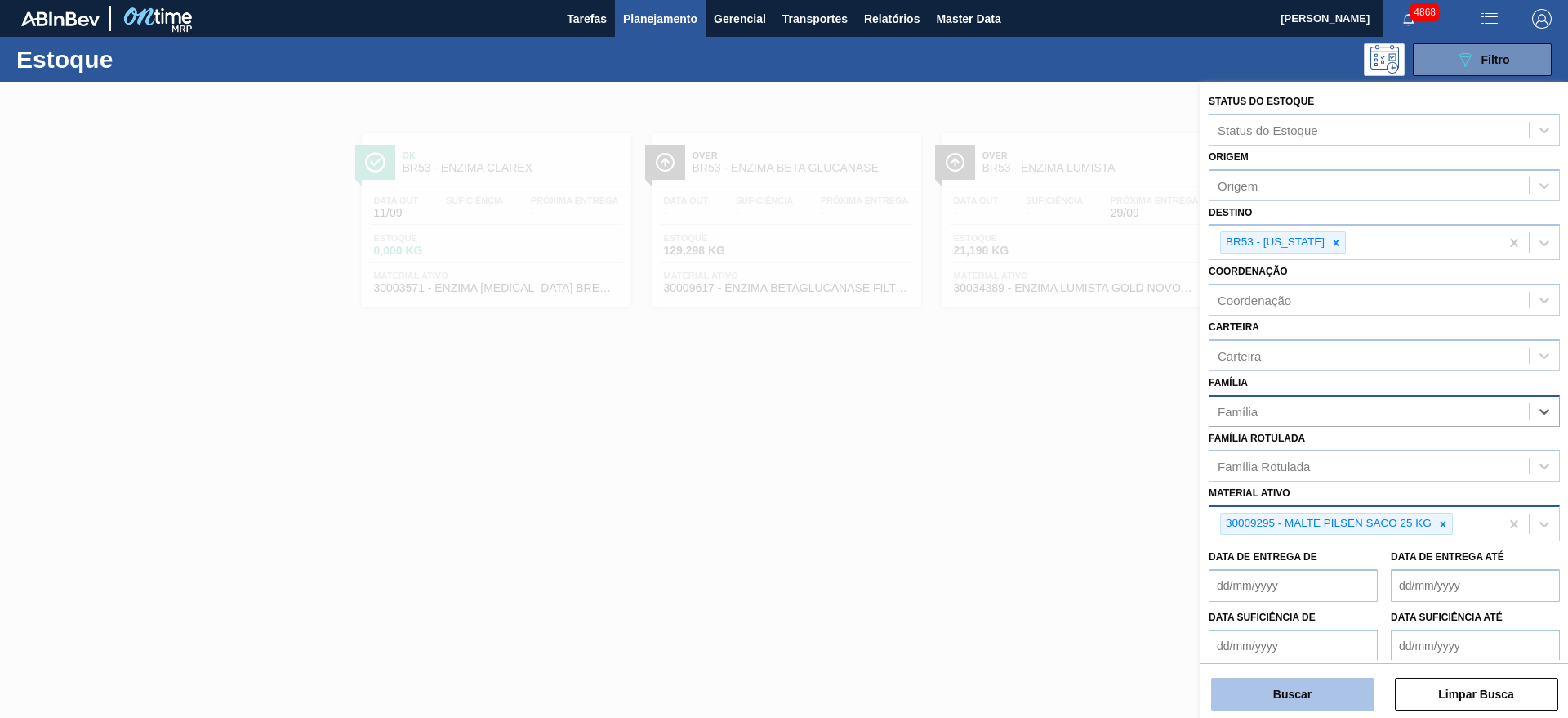
click at [1292, 687] on button "Buscar" at bounding box center [1293, 694] width 163 height 32
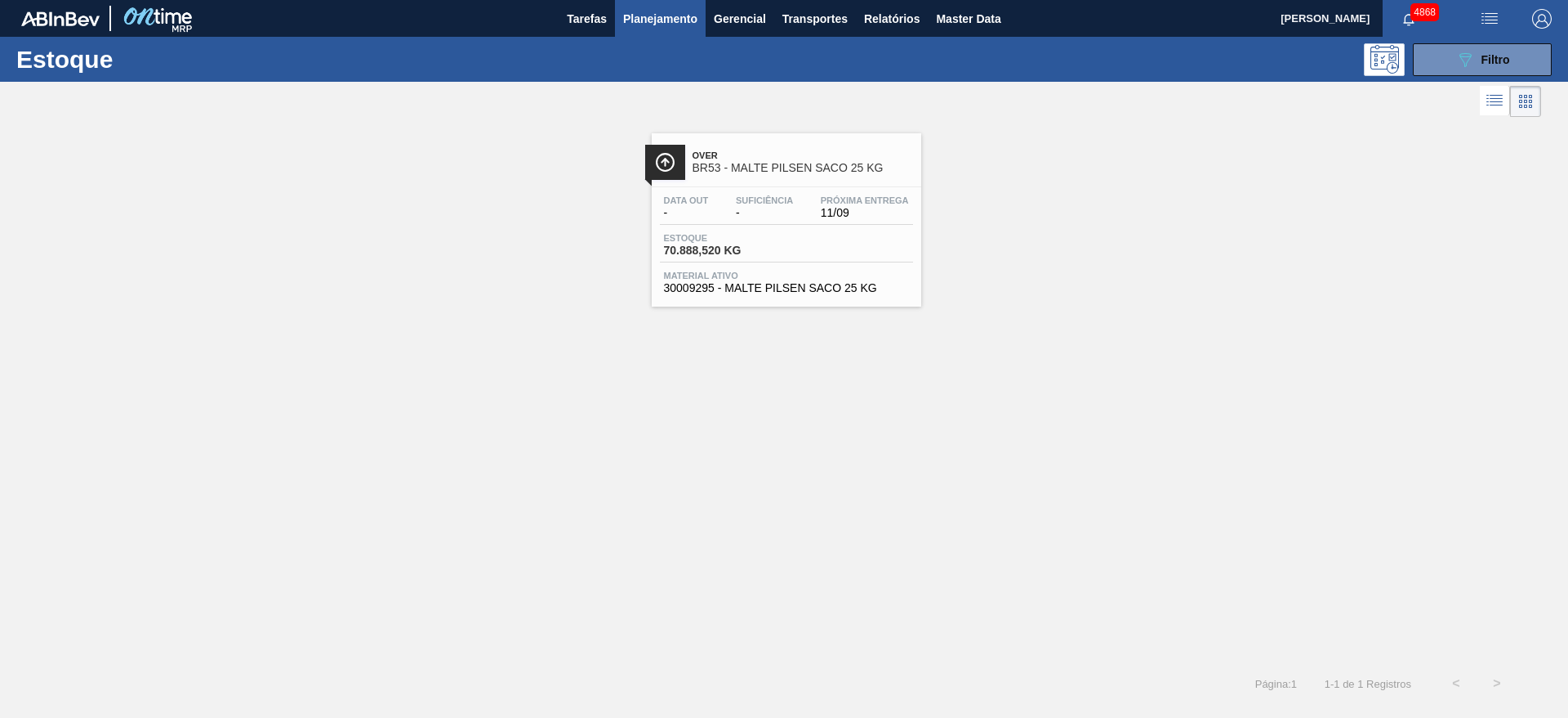
click at [850, 232] on div "Estoque 70.888,520 KG" at bounding box center [786, 247] width 253 height 29
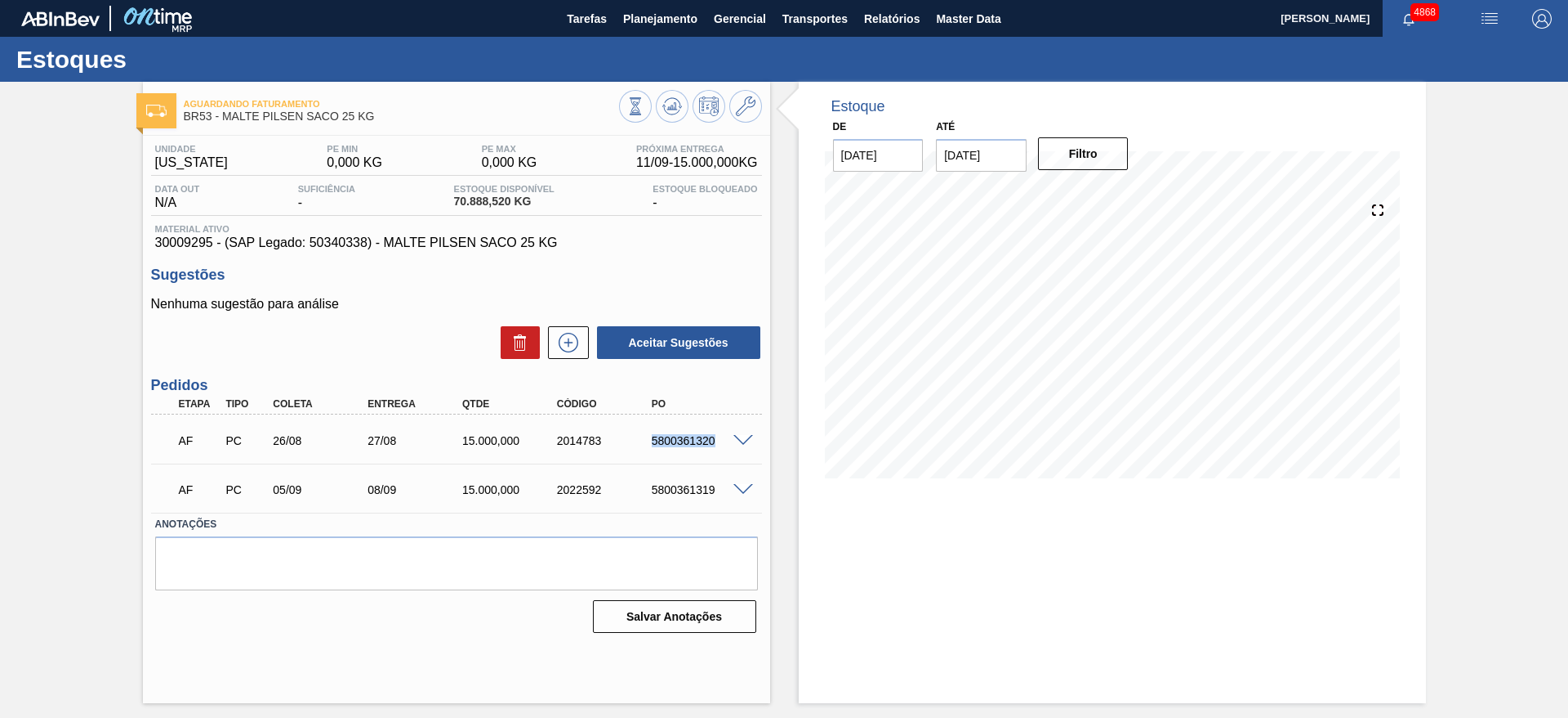
drag, startPoint x: 641, startPoint y: 443, endPoint x: 733, endPoint y: 438, distance: 92.1
click at [732, 439] on div "AF PC 26/08 27/08 15.000,000 2014783 5800361320" at bounding box center [457, 439] width 611 height 41
copy div "5800361320"
drag, startPoint x: 642, startPoint y: 483, endPoint x: 718, endPoint y: 487, distance: 76.1
click at [718, 487] on div "5800361319" at bounding box center [688, 488] width 95 height 13
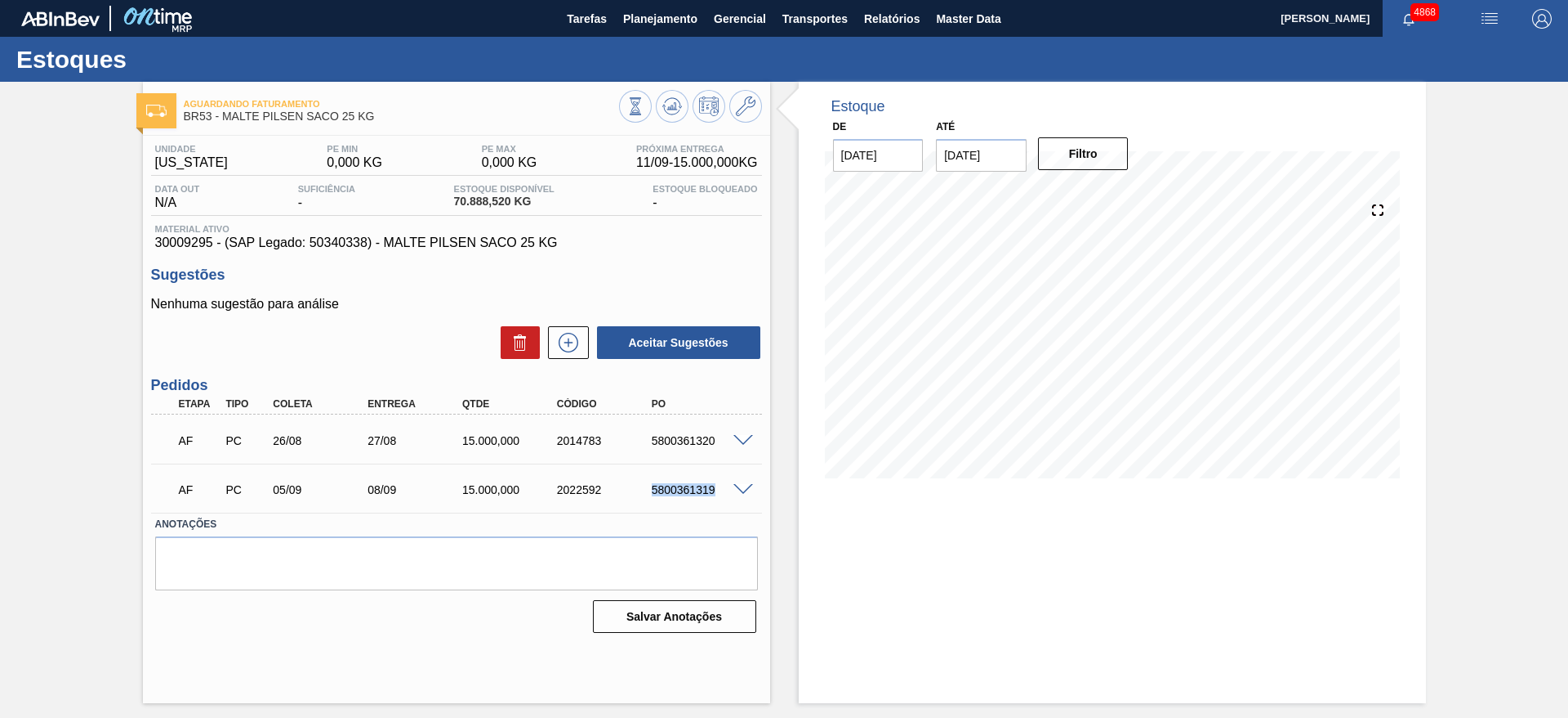
copy div "5800361319"
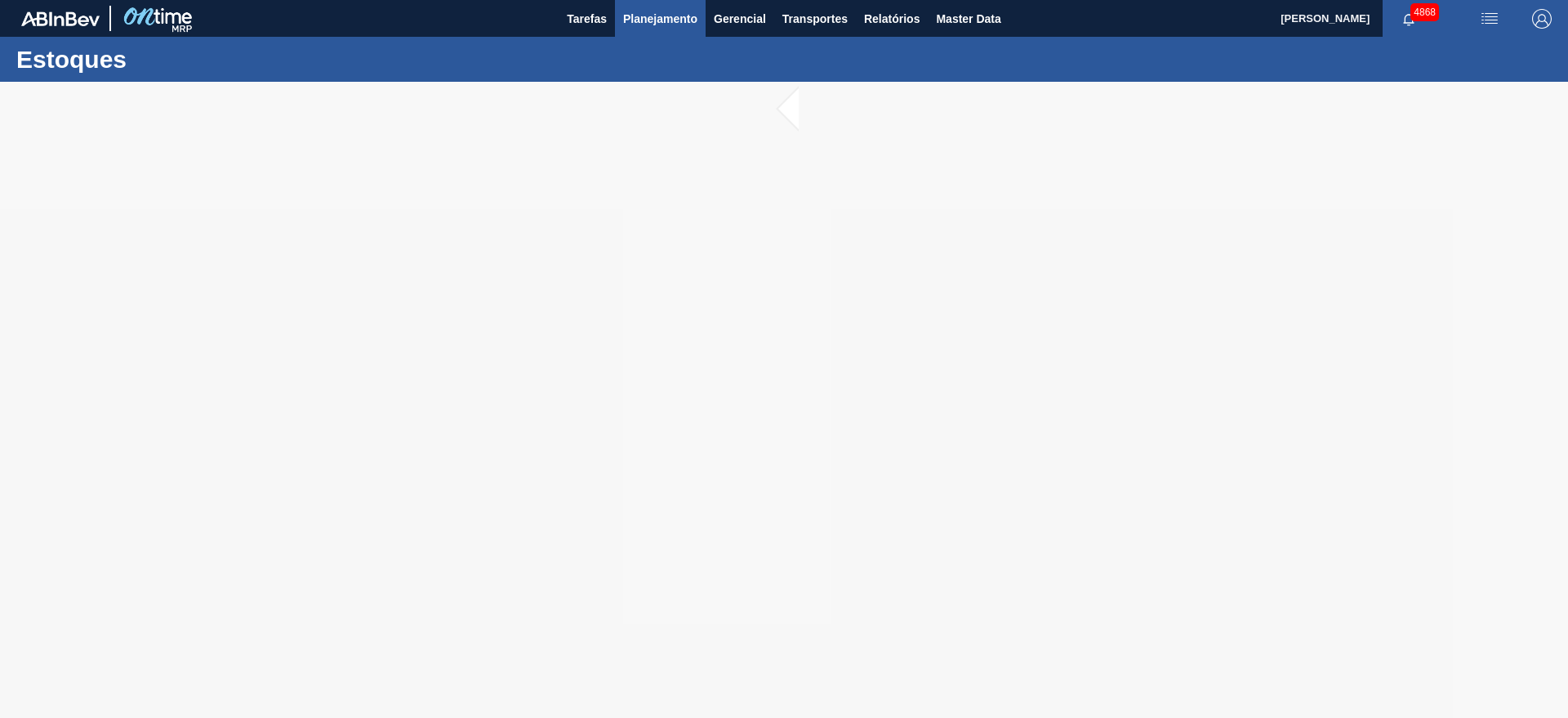
click at [691, 12] on span "Planejamento" at bounding box center [660, 19] width 74 height 20
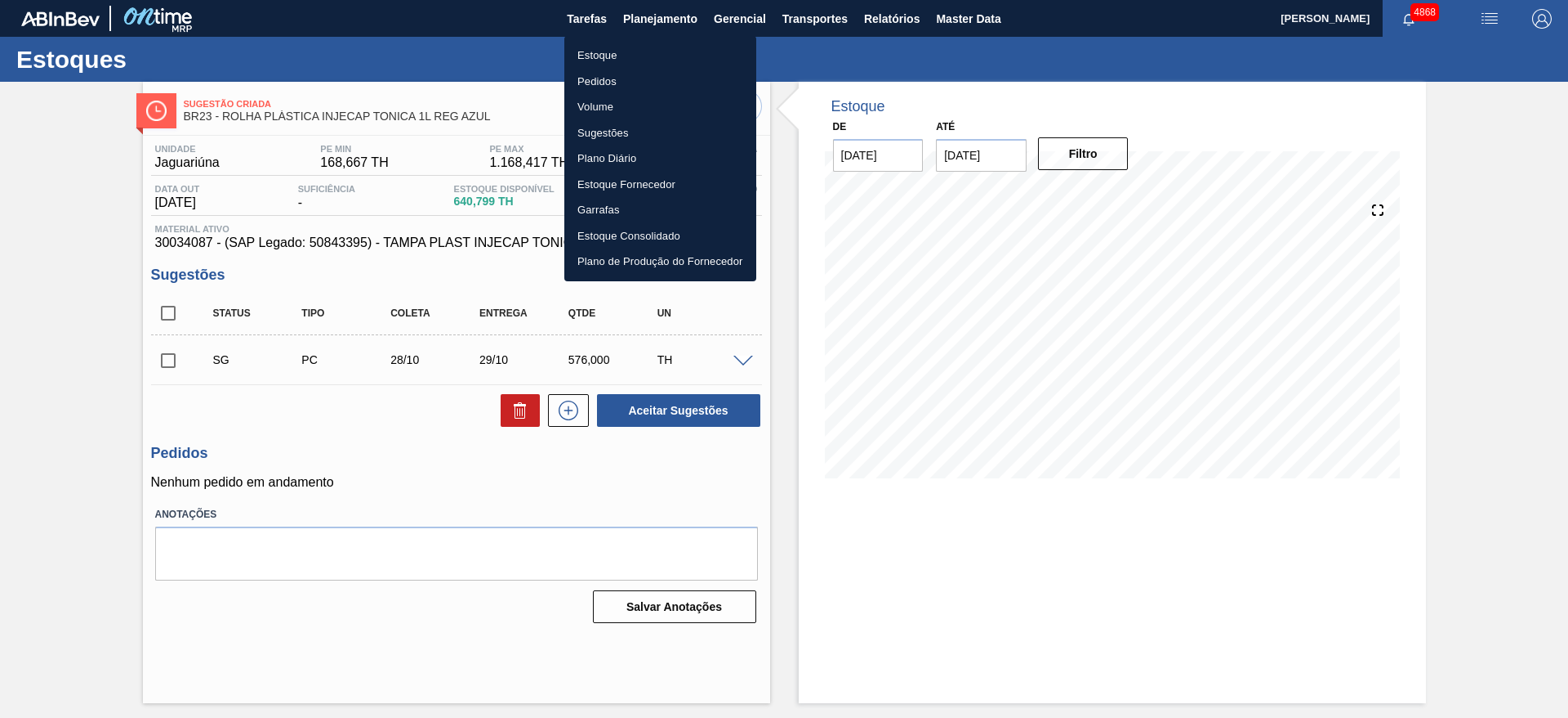
click at [894, 343] on div at bounding box center [784, 359] width 1568 height 718
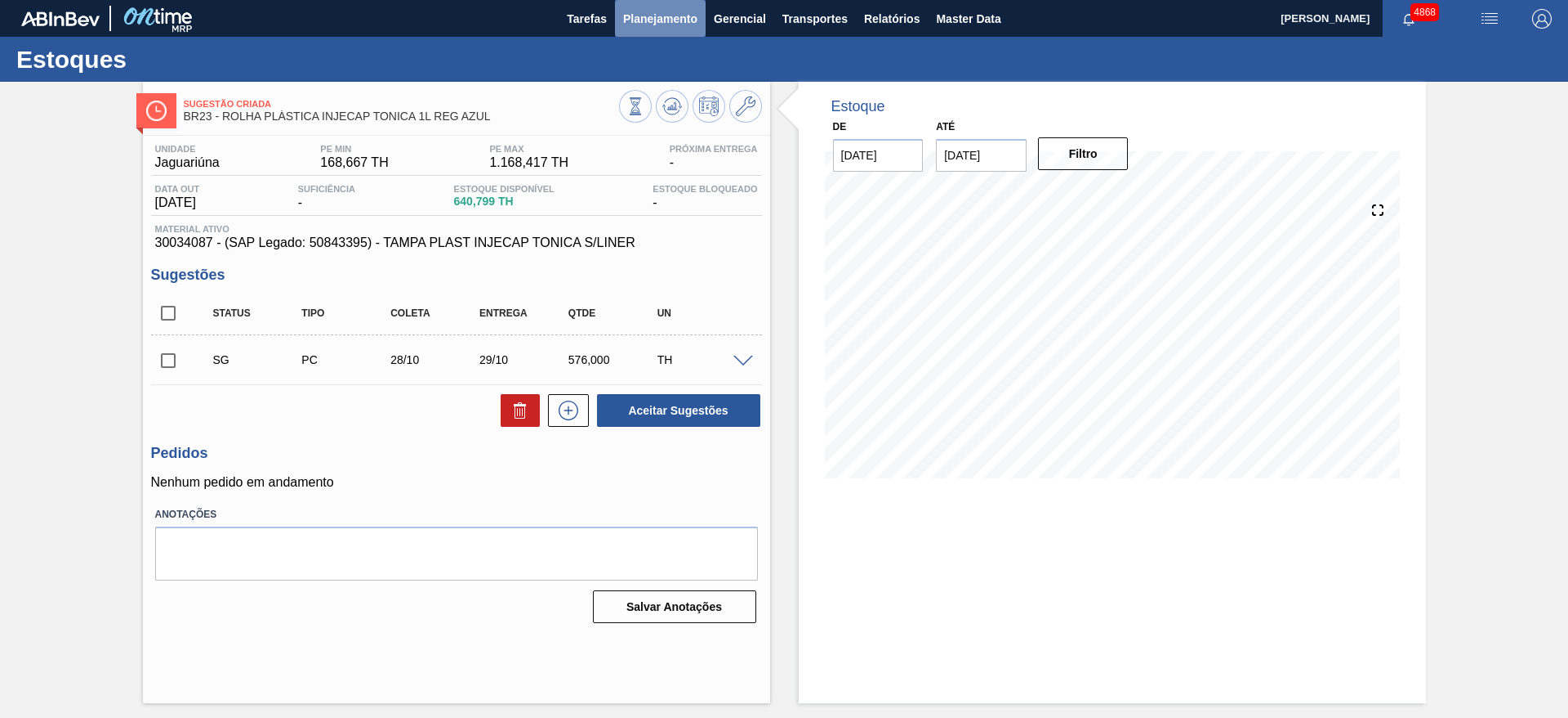
click at [670, 28] on button "Planejamento" at bounding box center [660, 19] width 91 height 37
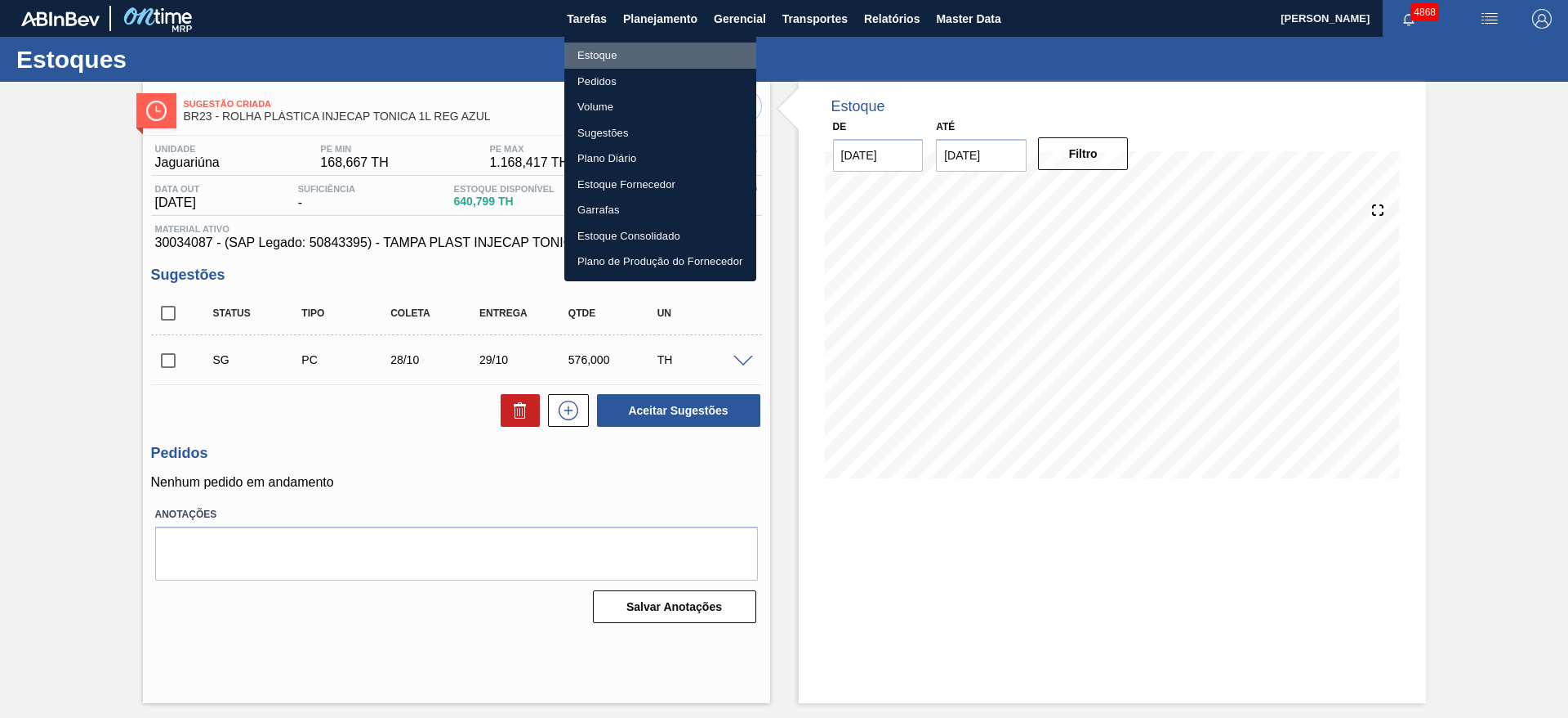
click at [619, 55] on li "Estoque" at bounding box center [660, 56] width 192 height 26
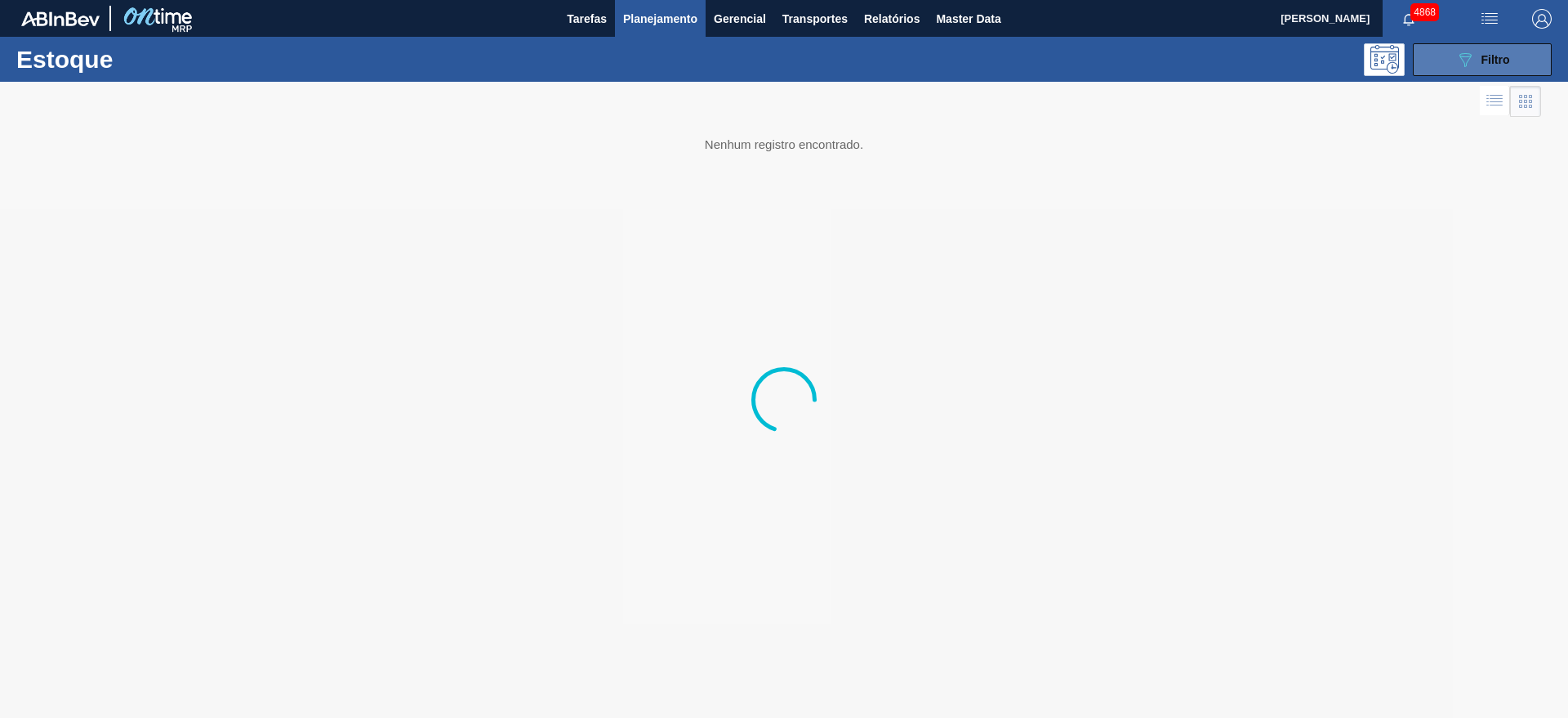
click at [1471, 56] on icon at bounding box center [1465, 60] width 13 height 14
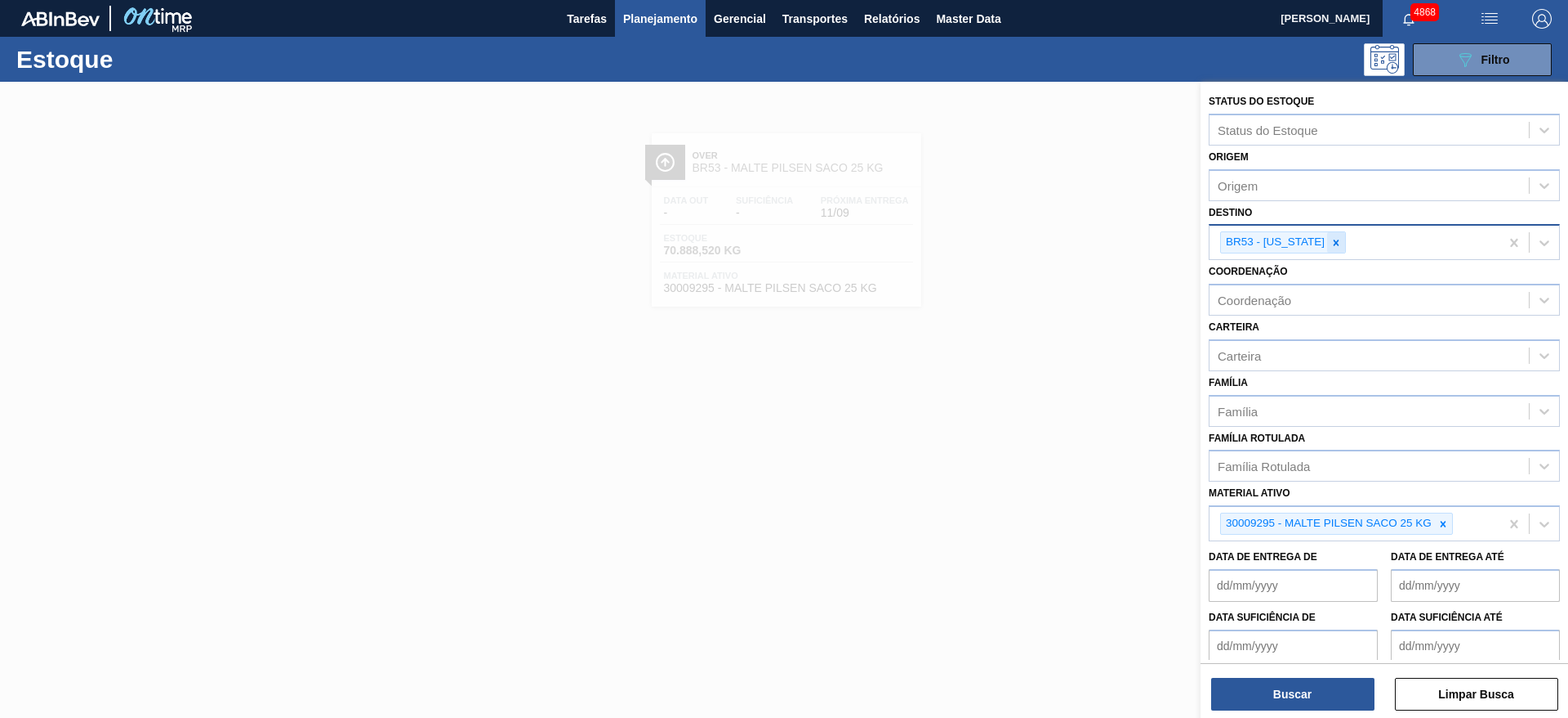
click at [1331, 246] on icon at bounding box center [1337, 243] width 12 height 12
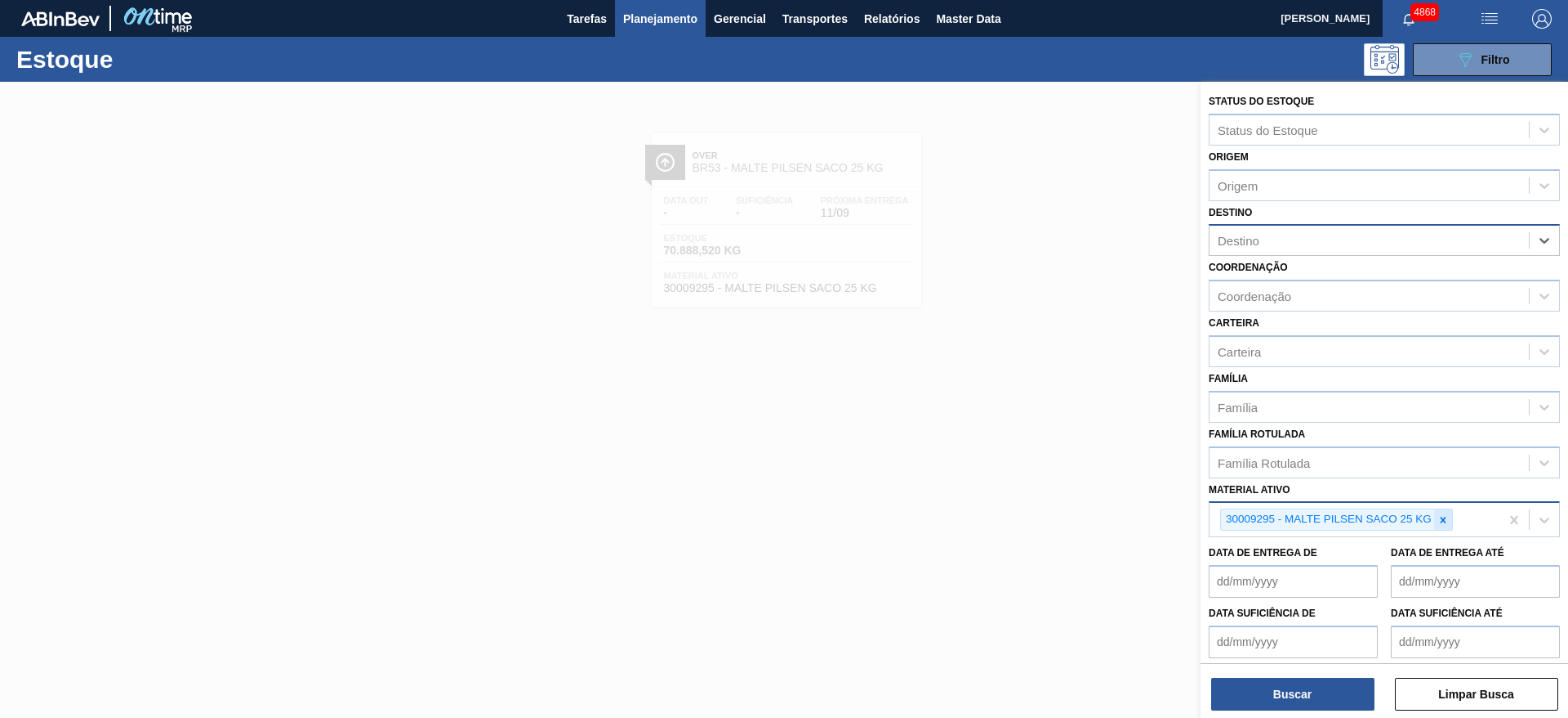
click at [1439, 518] on icon at bounding box center [1444, 520] width 12 height 12
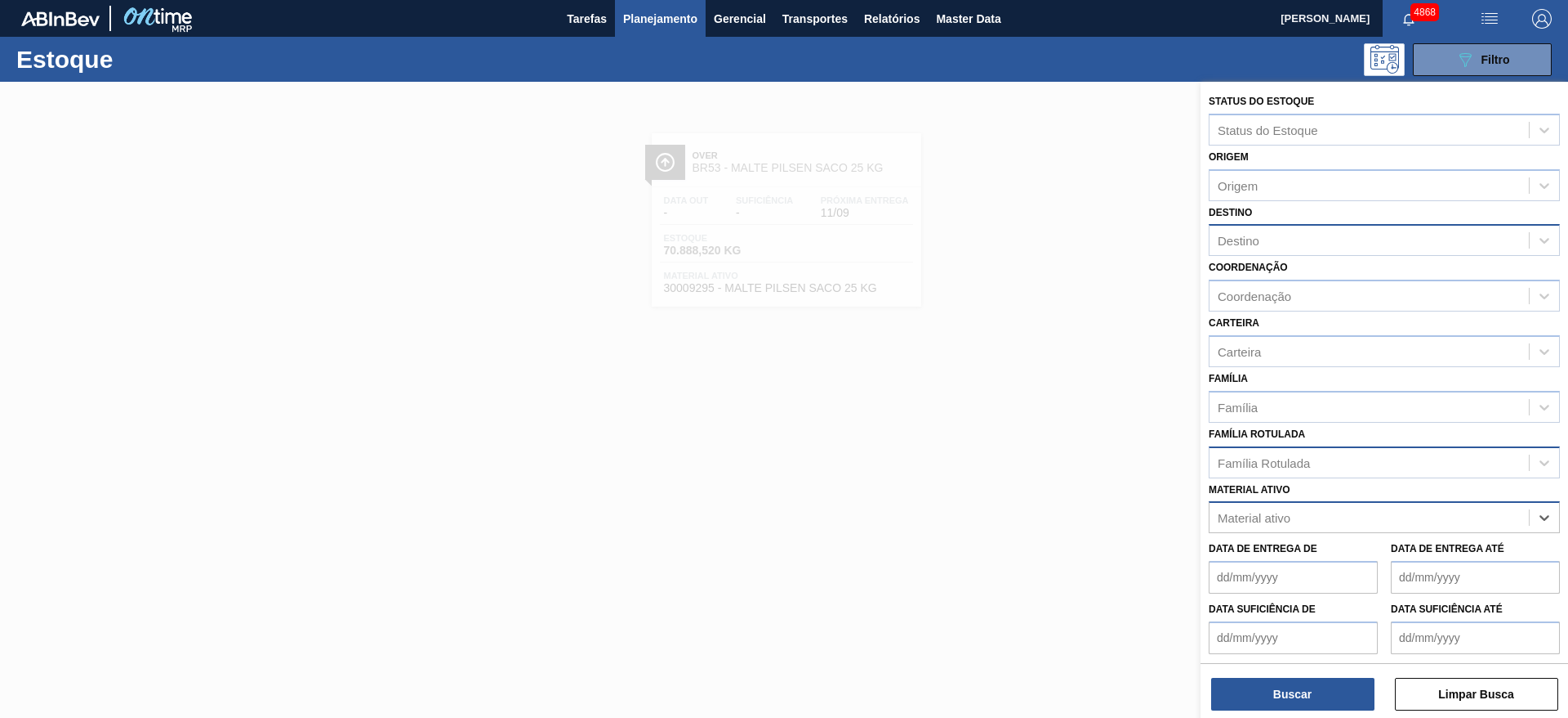
click at [1363, 463] on div "Família Rotulada" at bounding box center [1369, 462] width 319 height 23
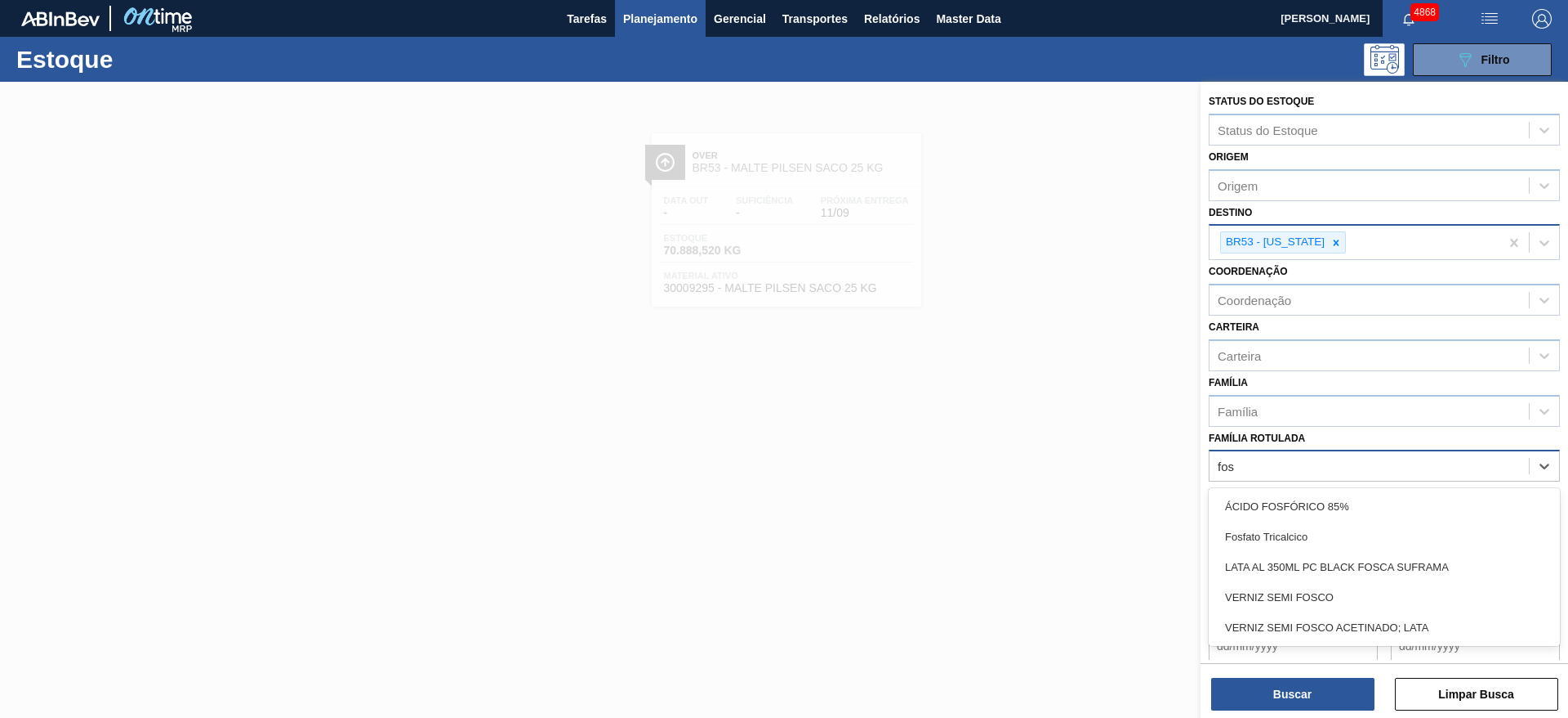
type Rotulada "fosf"
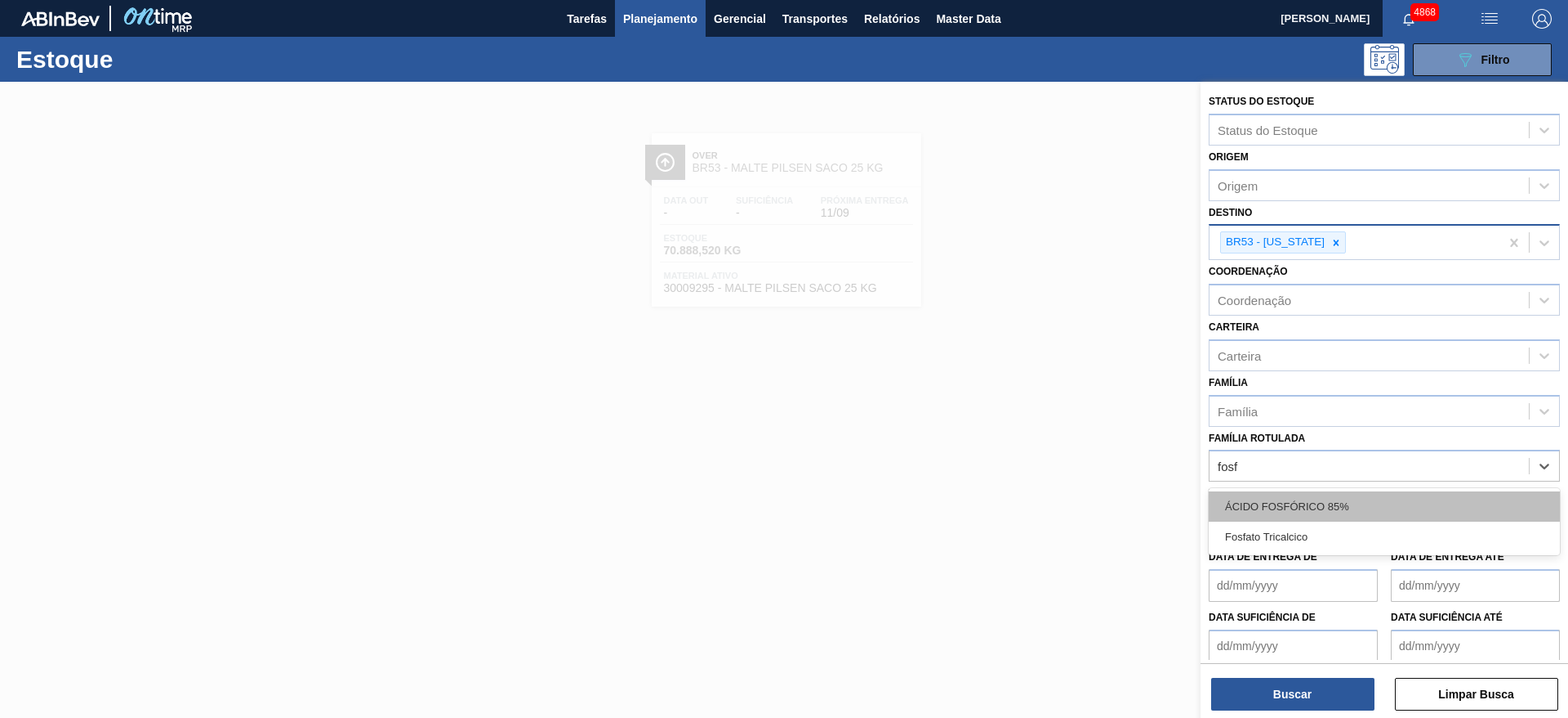
click at [1329, 508] on div "ÁCIDO FOSFÓRICO 85%" at bounding box center [1384, 506] width 351 height 30
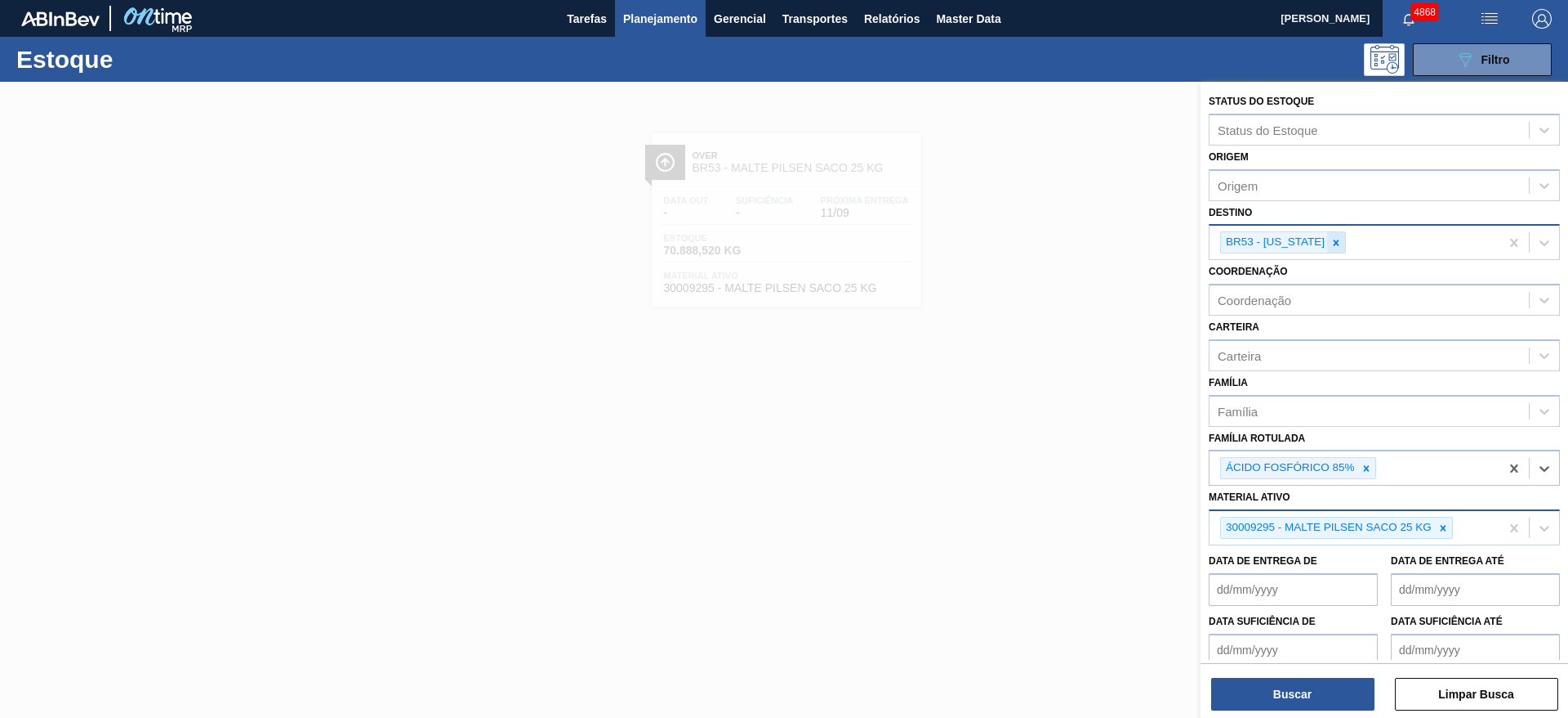
click at [1328, 247] on div at bounding box center [1337, 242] width 18 height 21
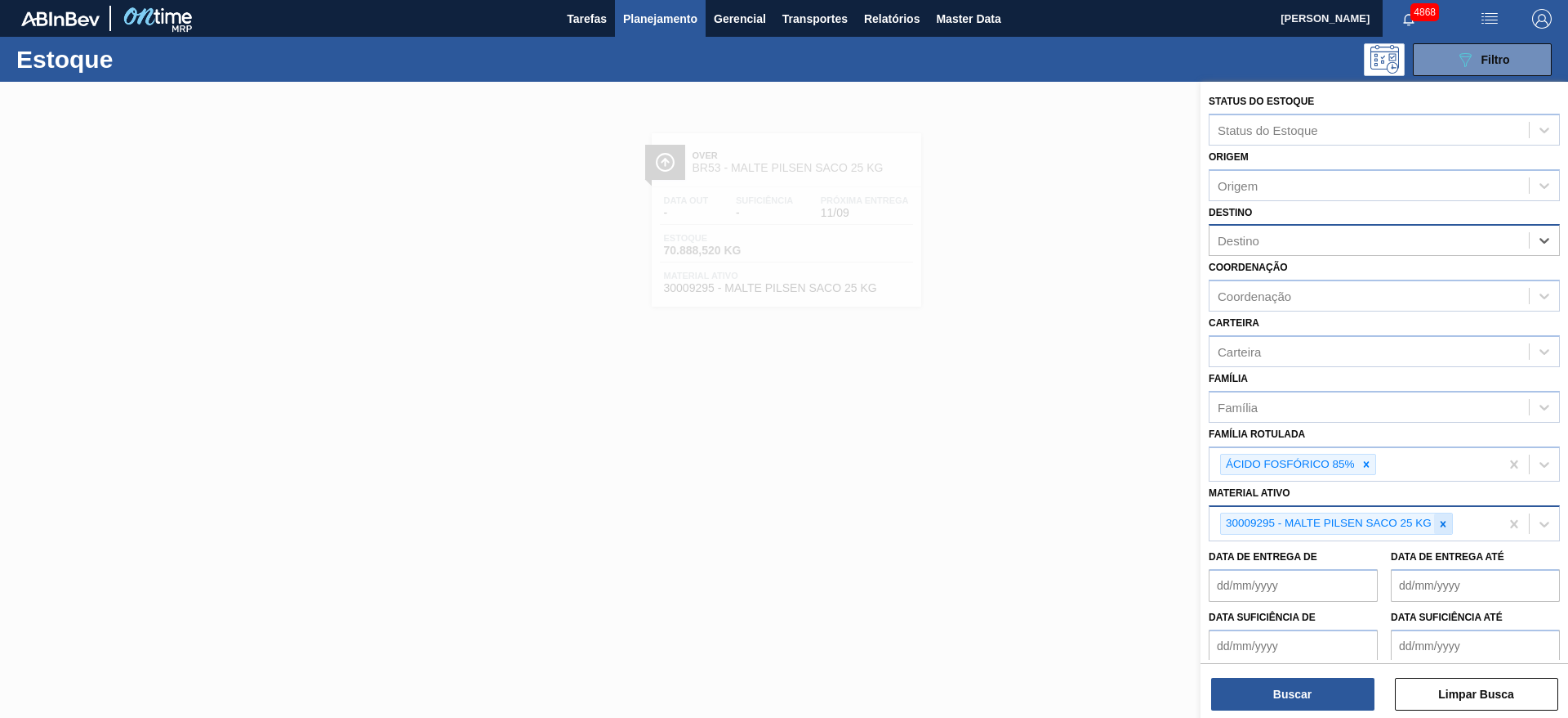
click at [1437, 533] on div at bounding box center [1443, 523] width 18 height 21
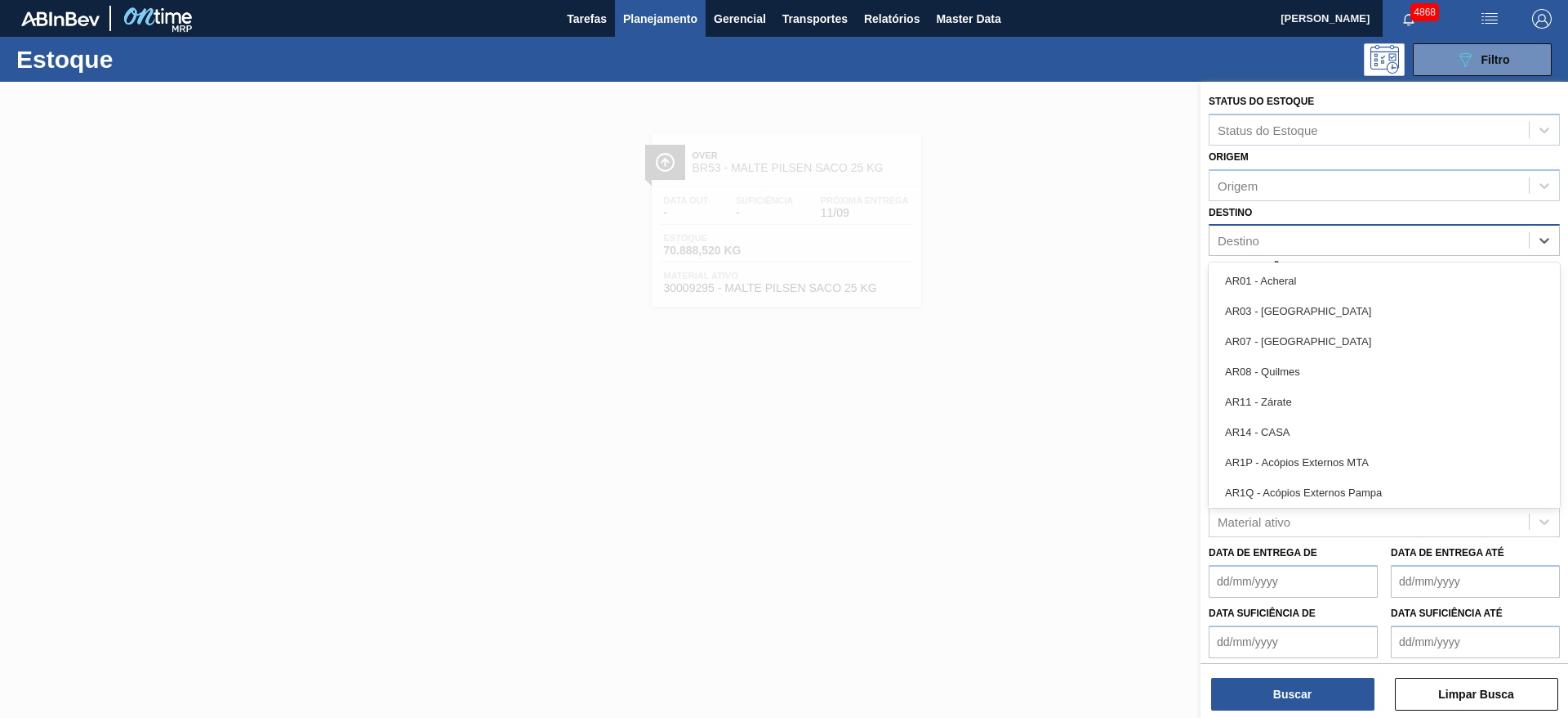
click at [1300, 232] on div "Destino" at bounding box center [1369, 240] width 319 height 23
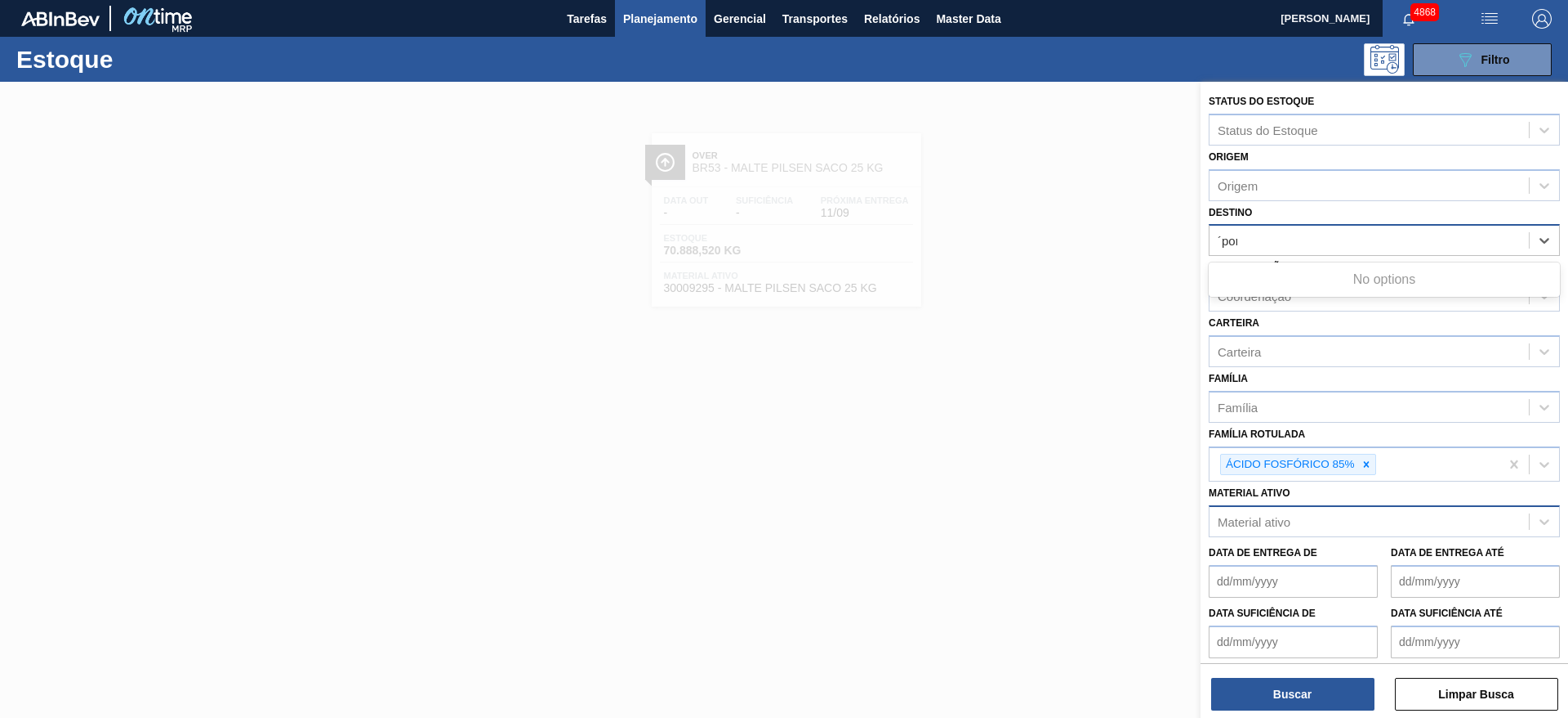
type input "´pont"
drag, startPoint x: 1271, startPoint y: 237, endPoint x: 1206, endPoint y: 246, distance: 65.6
click at [1206, 246] on div "Status do Estoque Status do Estoque Origem Origem Destino option BR53 - Colorad…" at bounding box center [1384, 404] width 368 height 645
click at [1221, 237] on div "Destino" at bounding box center [1238, 240] width 42 height 14
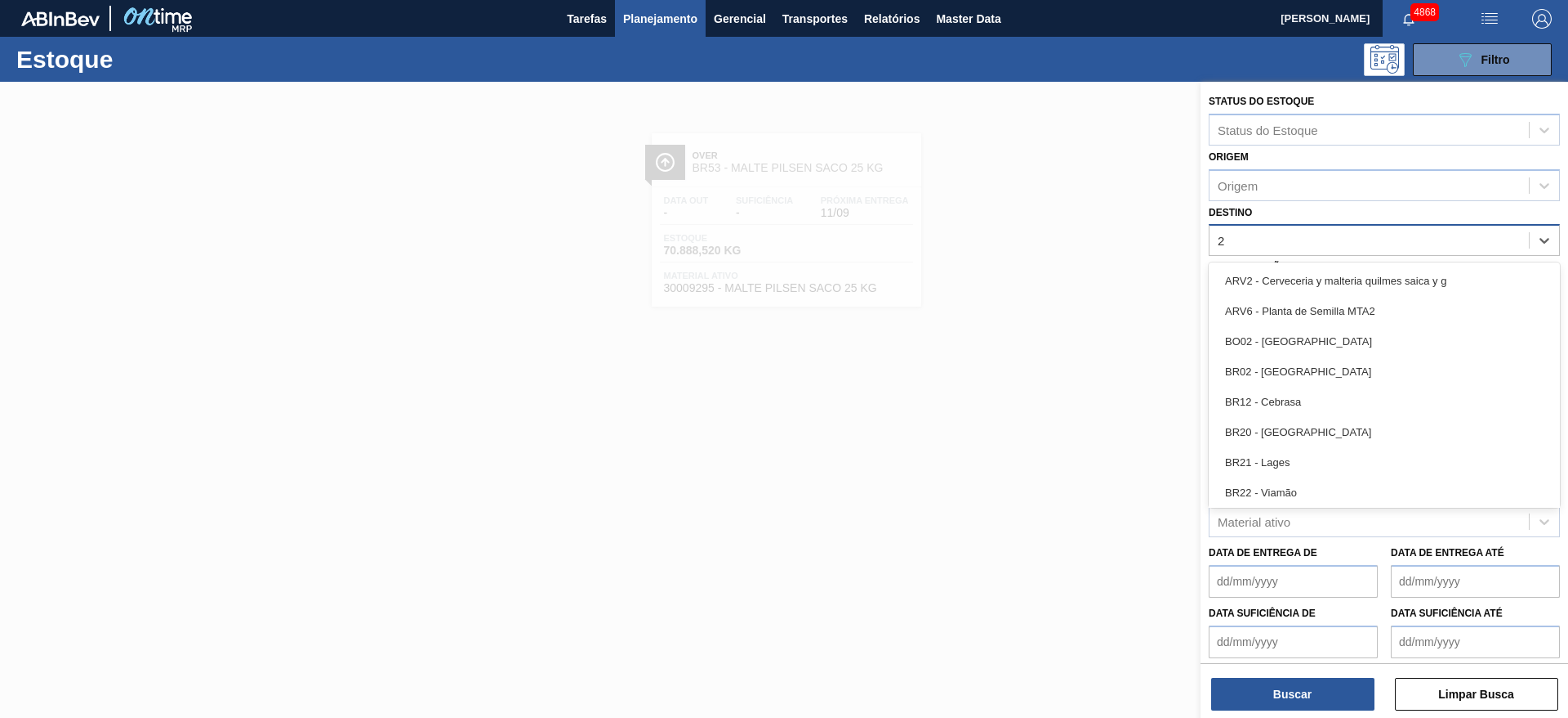
type input "24"
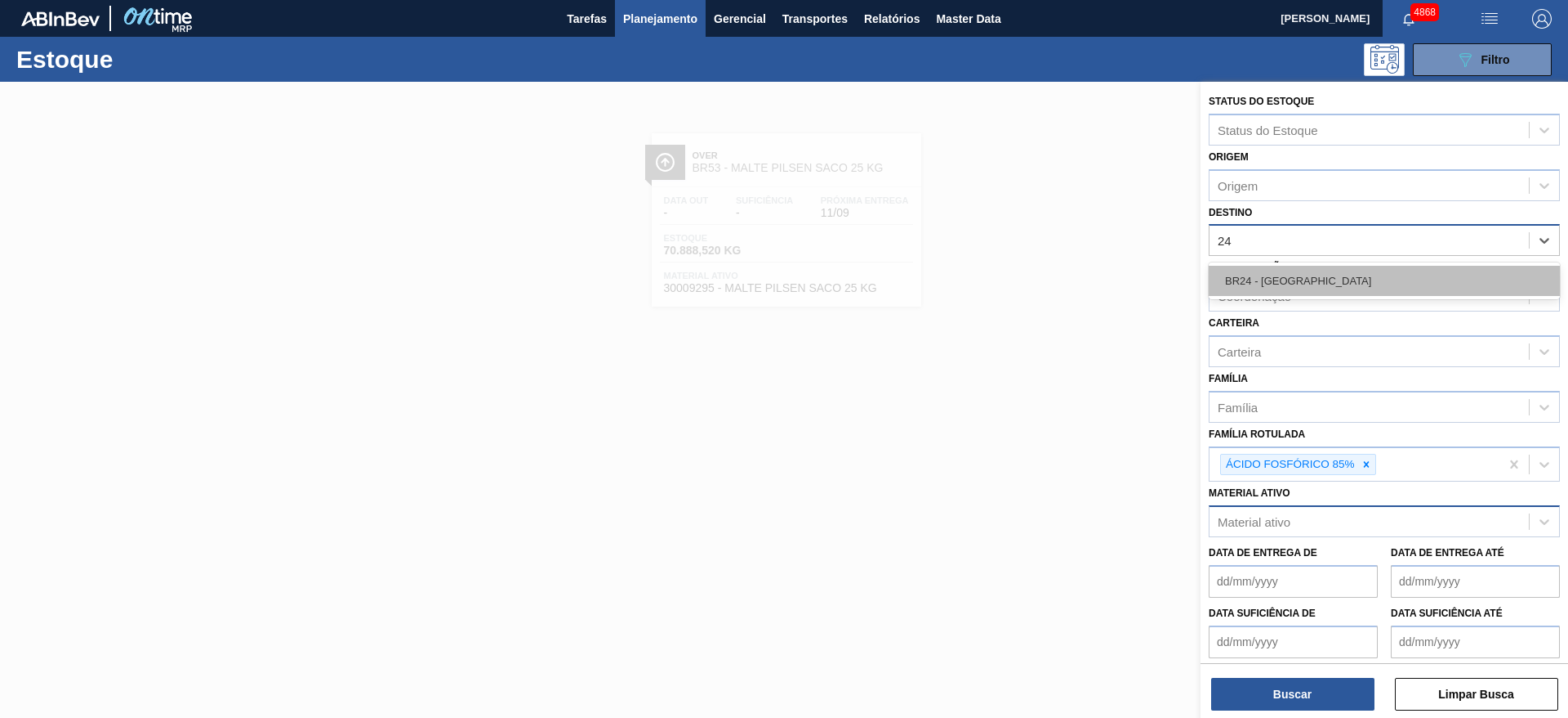
click at [1258, 281] on div "BR24 - Ponta Grossa" at bounding box center [1384, 280] width 351 height 30
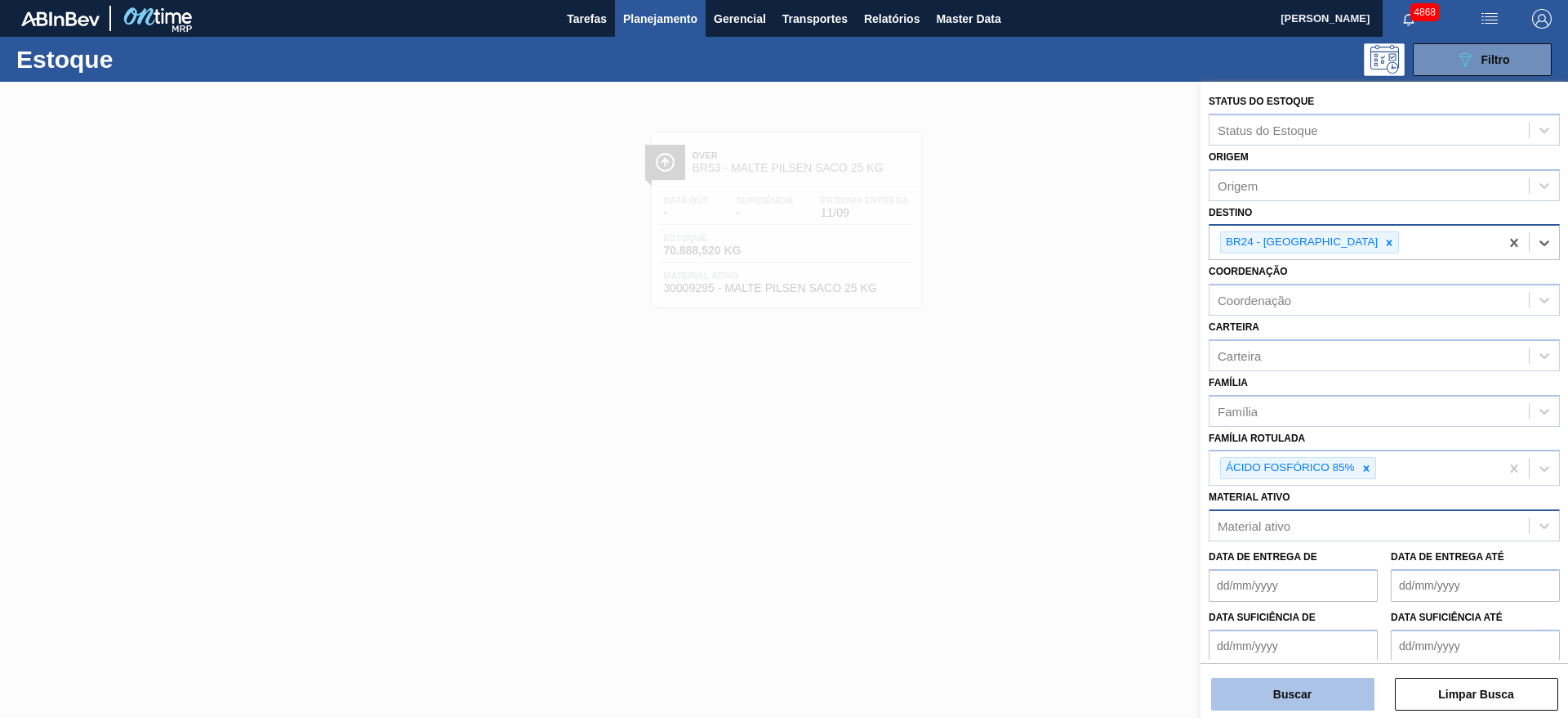
click at [1309, 699] on button "Buscar" at bounding box center [1293, 694] width 163 height 32
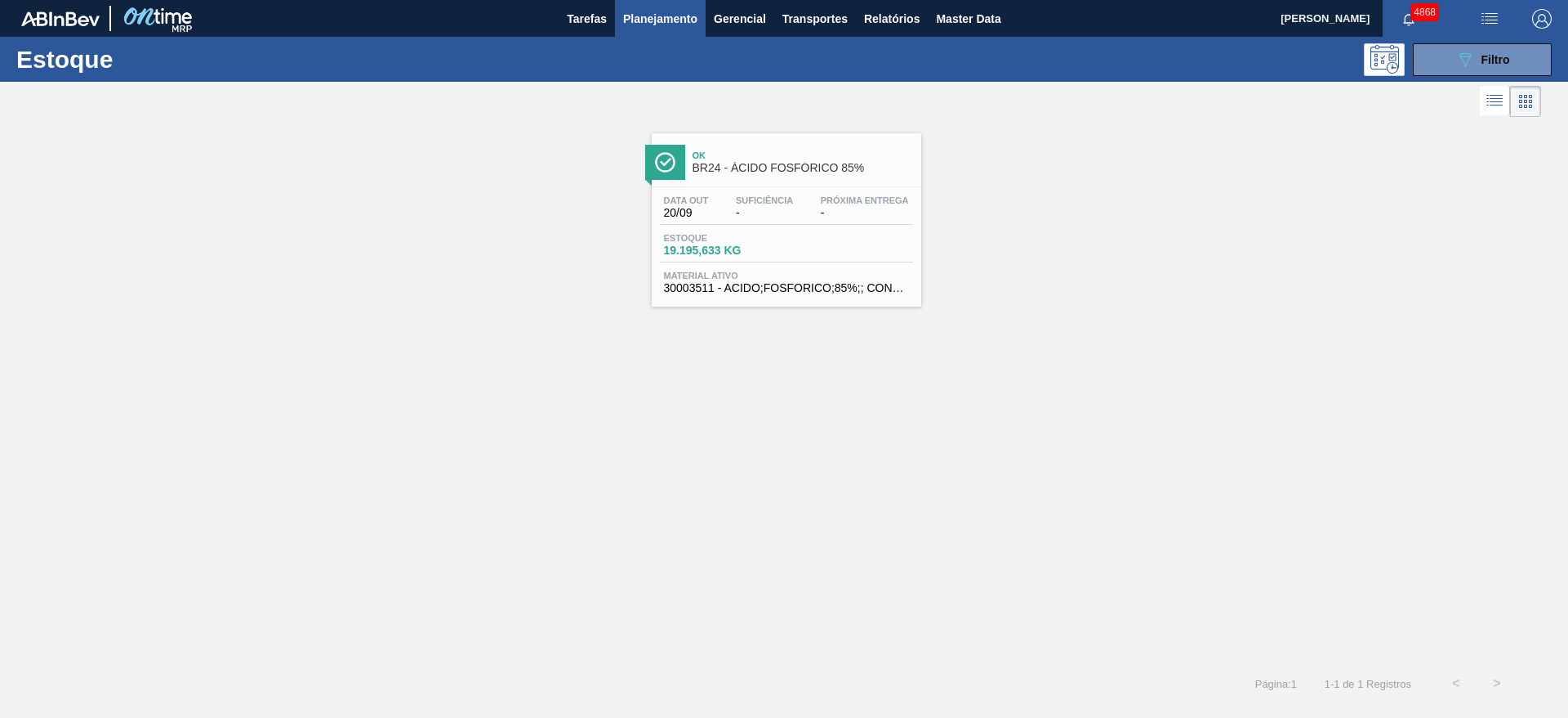
click at [858, 268] on div "Data out 20/09 Suficiência - Próxima Entrega - Estoque 19.195,633 KG Material a…" at bounding box center [787, 243] width 269 height 111
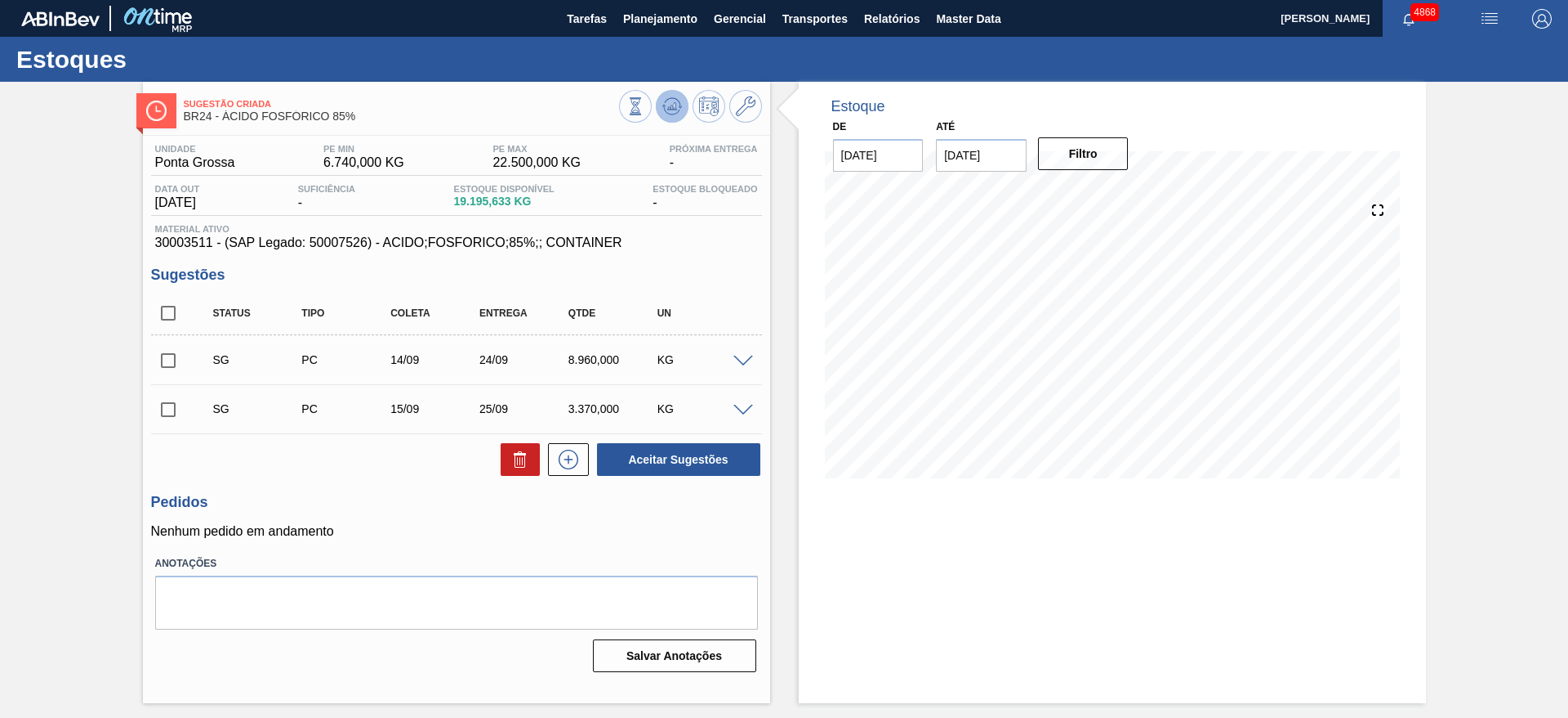
click at [670, 104] on icon at bounding box center [673, 106] width 20 height 20
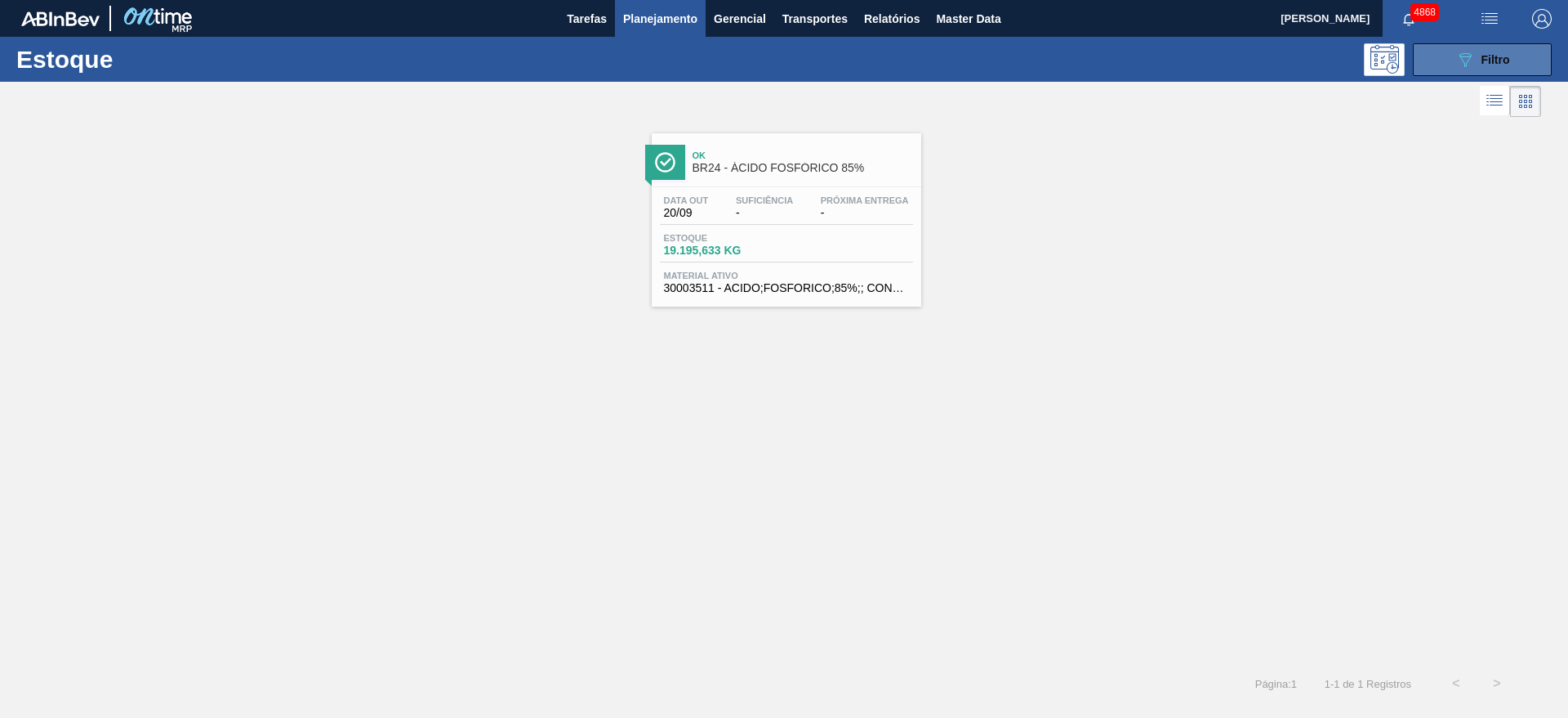
click at [1445, 63] on button "089F7B8B-B2A5-4AFE-B5C0-19BA573D28AC Filtro" at bounding box center [1482, 59] width 139 height 32
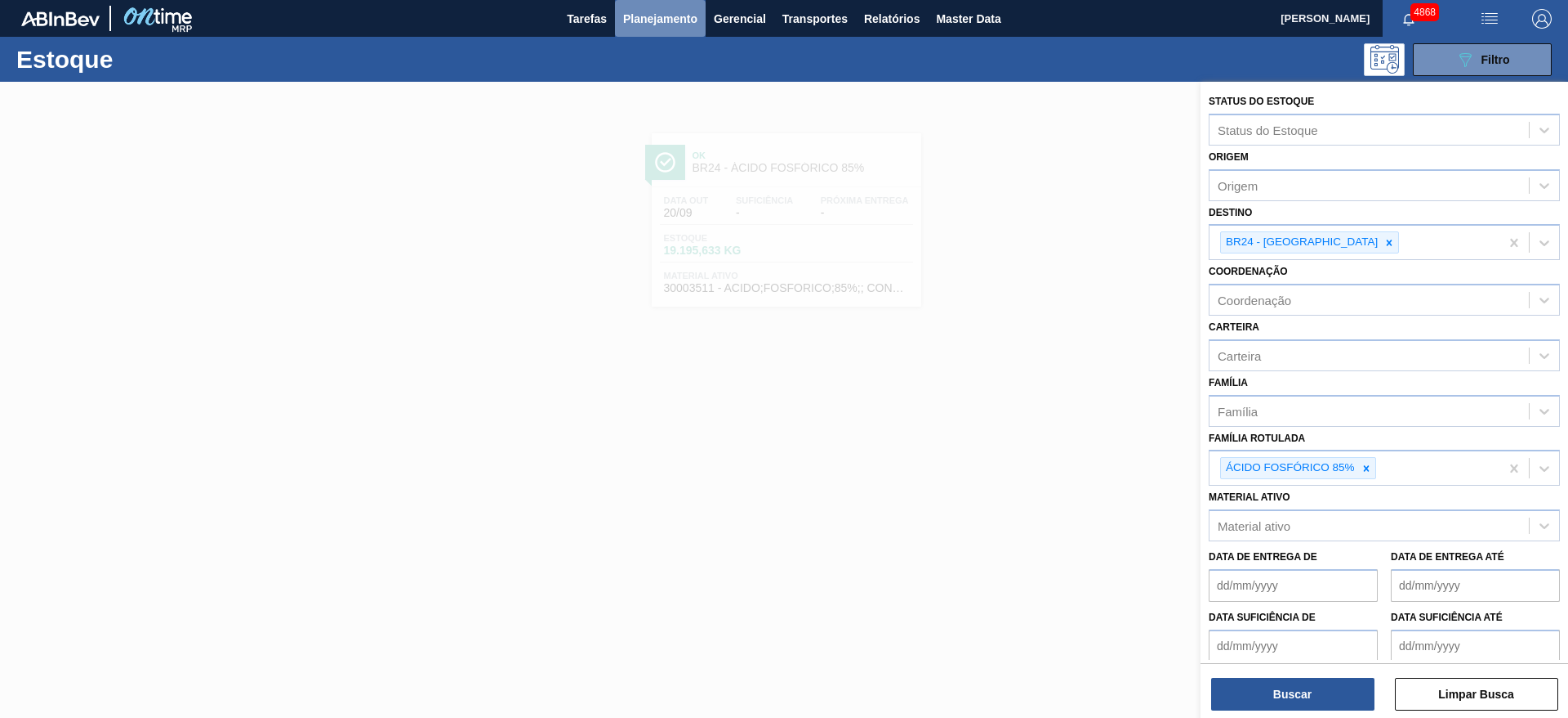
click at [639, 26] on span "Planejamento" at bounding box center [660, 19] width 74 height 20
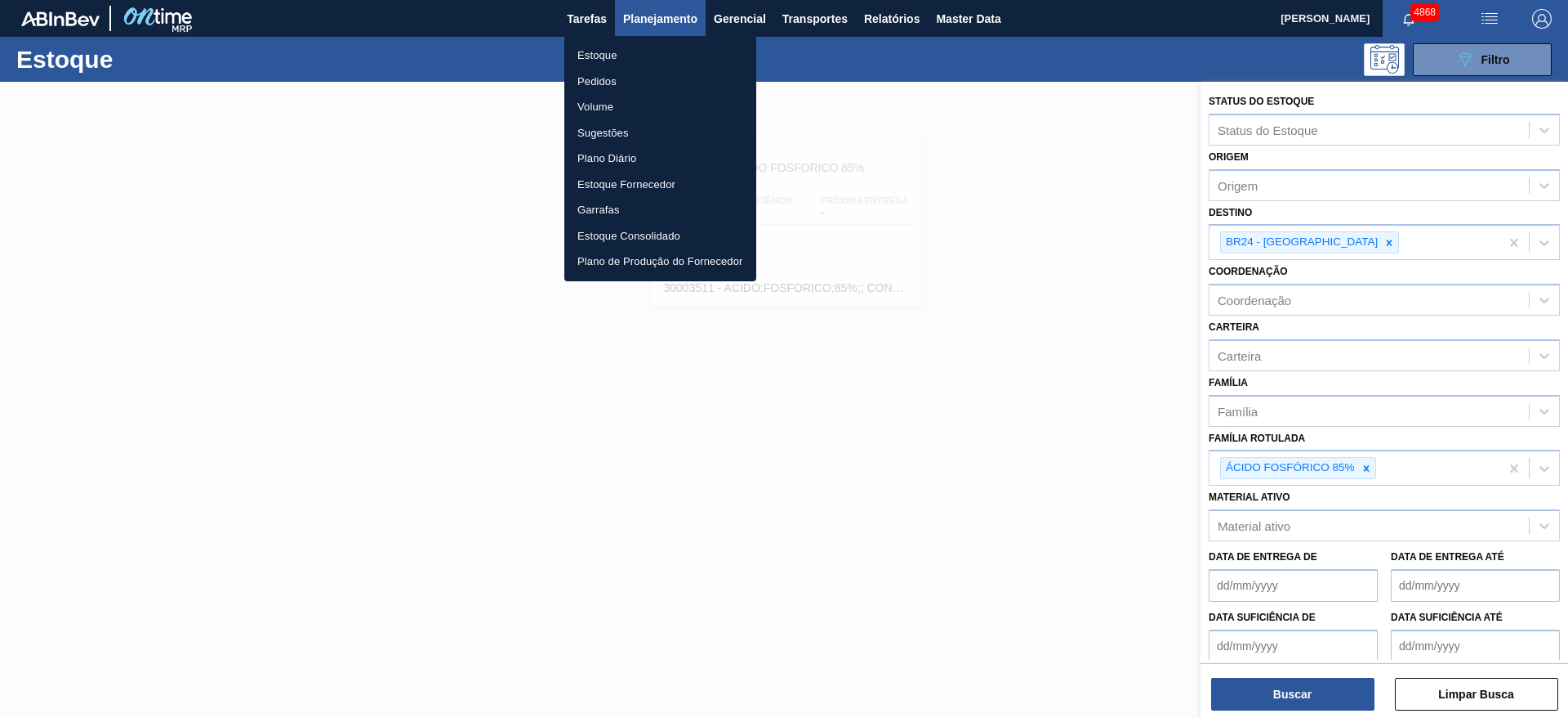
click at [597, 75] on li "Pedidos" at bounding box center [660, 81] width 192 height 26
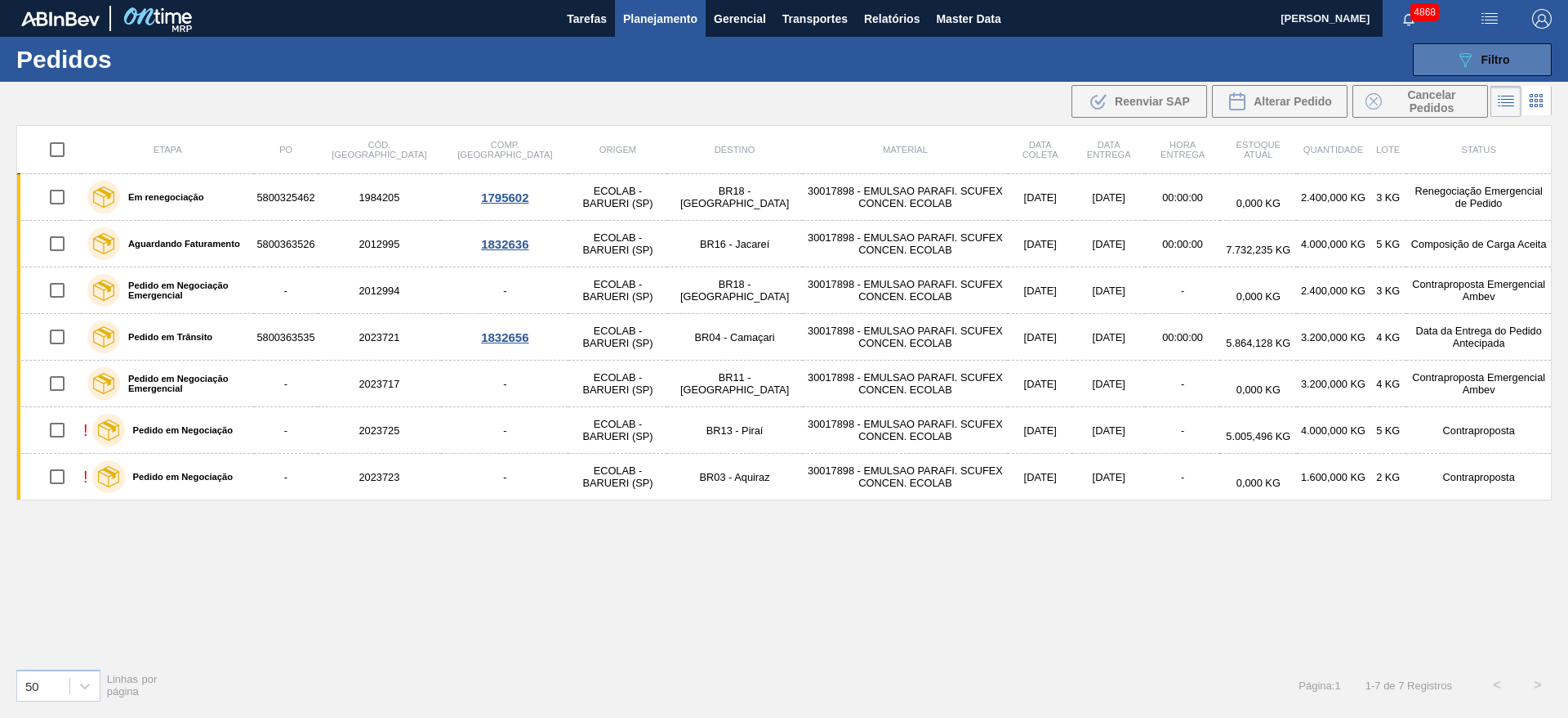
click at [1495, 63] on span "Filtro" at bounding box center [1496, 59] width 28 height 13
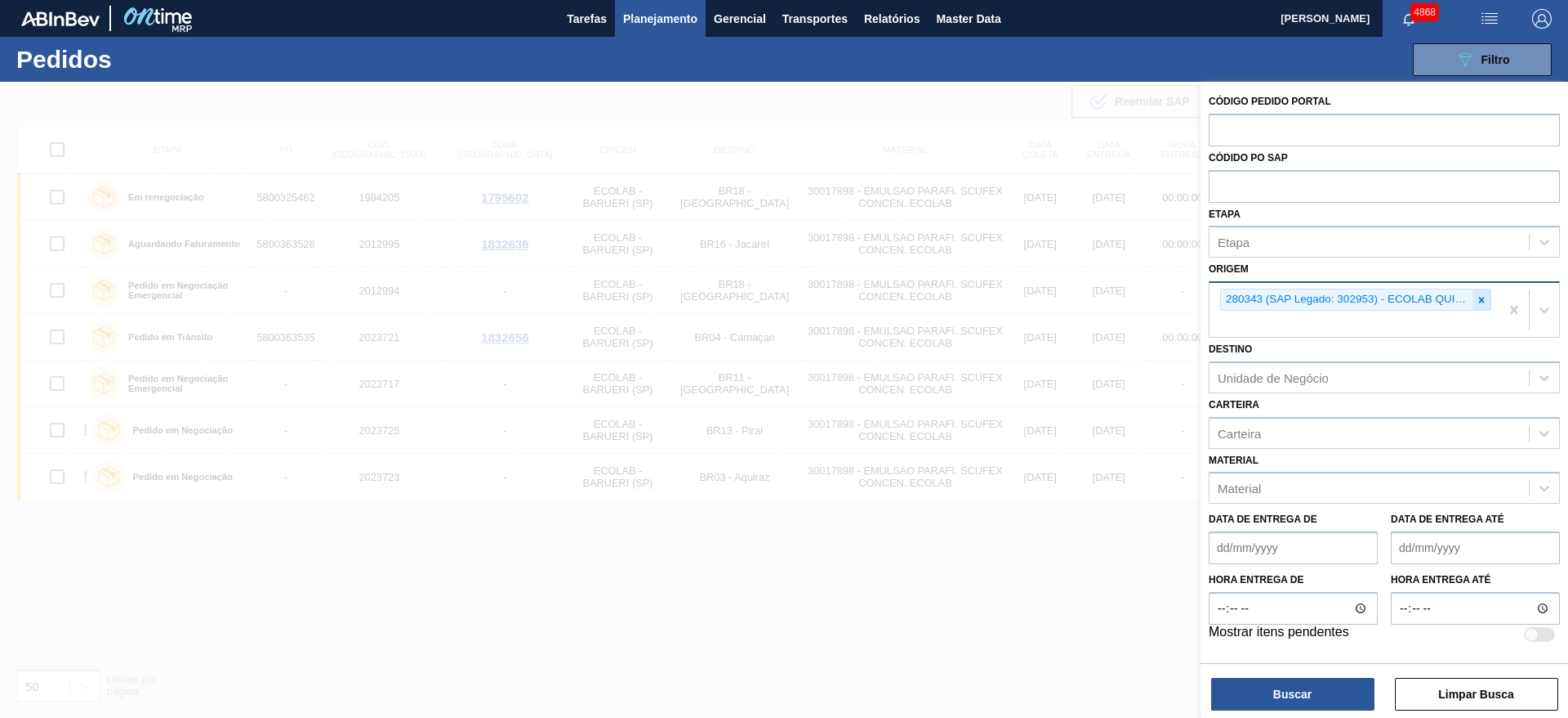
click at [1478, 303] on icon at bounding box center [1482, 300] width 12 height 12
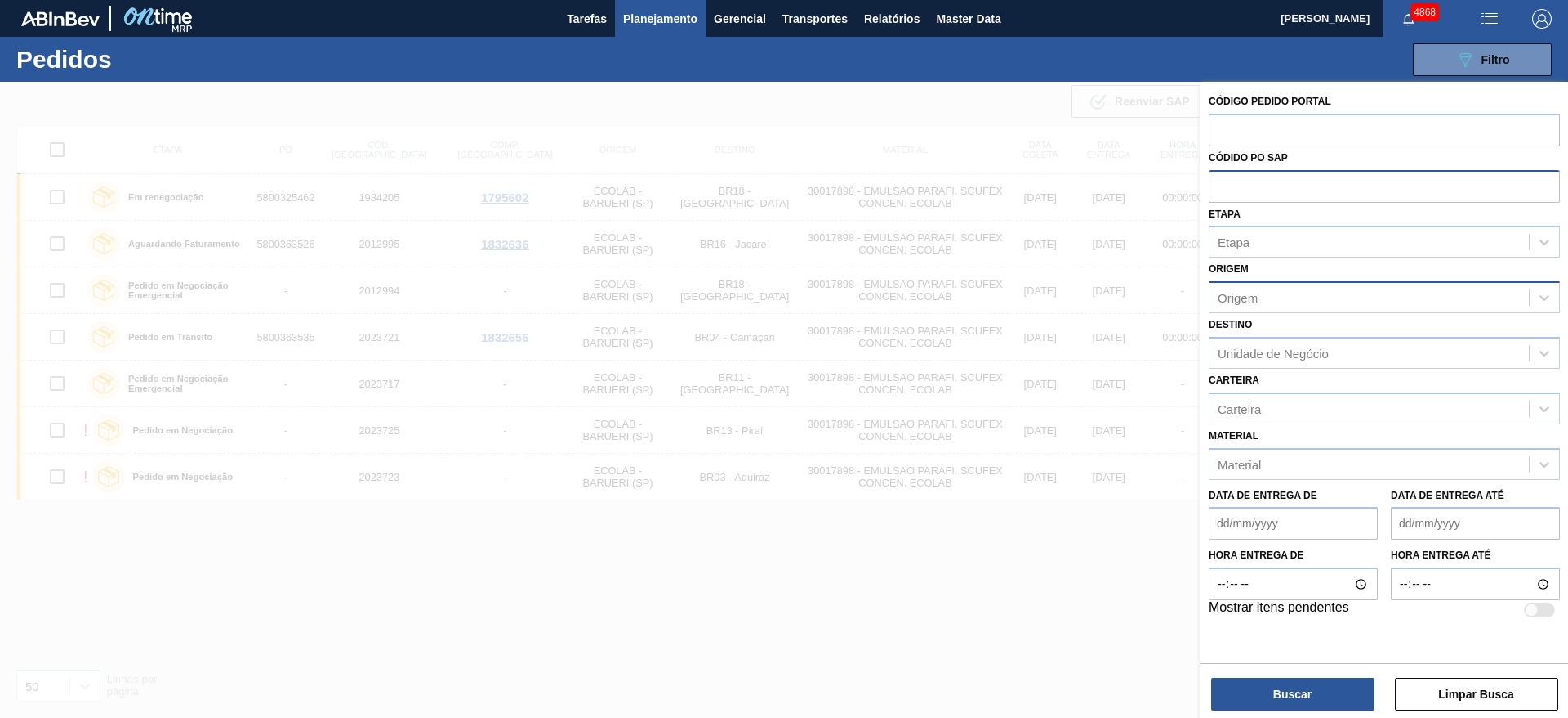
click at [1358, 184] on input "text" at bounding box center [1384, 186] width 351 height 31
type input "5800262324"
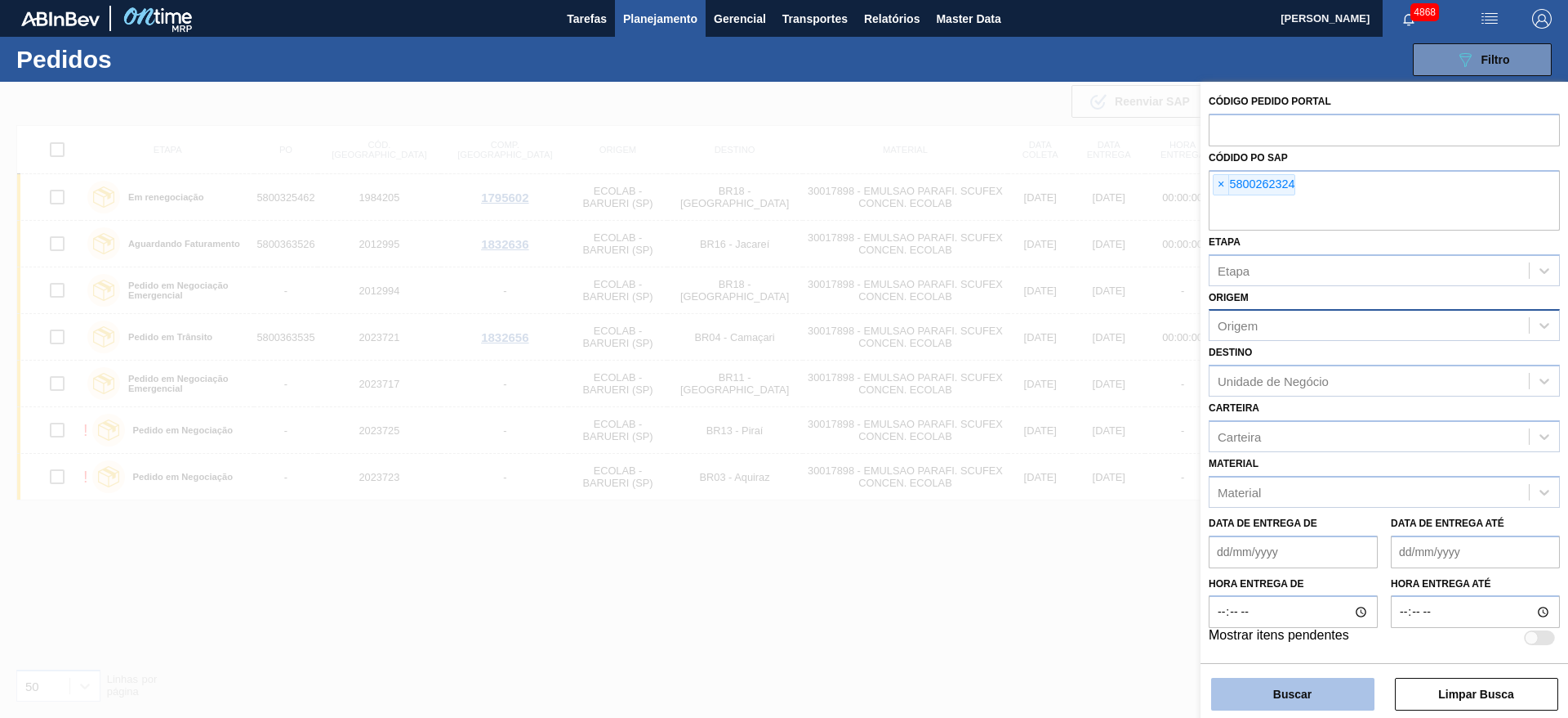
click at [1292, 693] on button "Buscar" at bounding box center [1293, 694] width 163 height 32
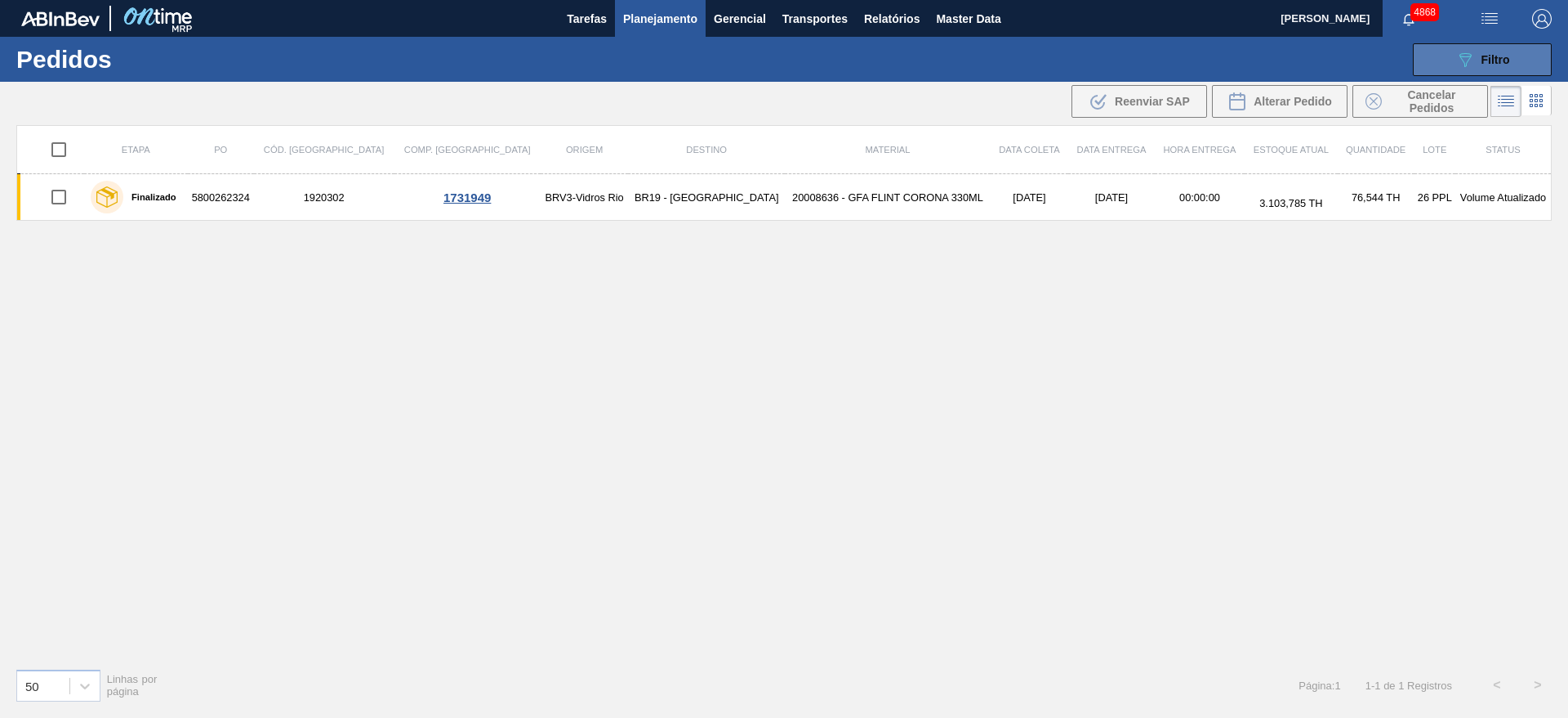
click at [1456, 56] on icon "089F7B8B-B2A5-4AFE-B5C0-19BA573D28AC" at bounding box center [1465, 60] width 20 height 20
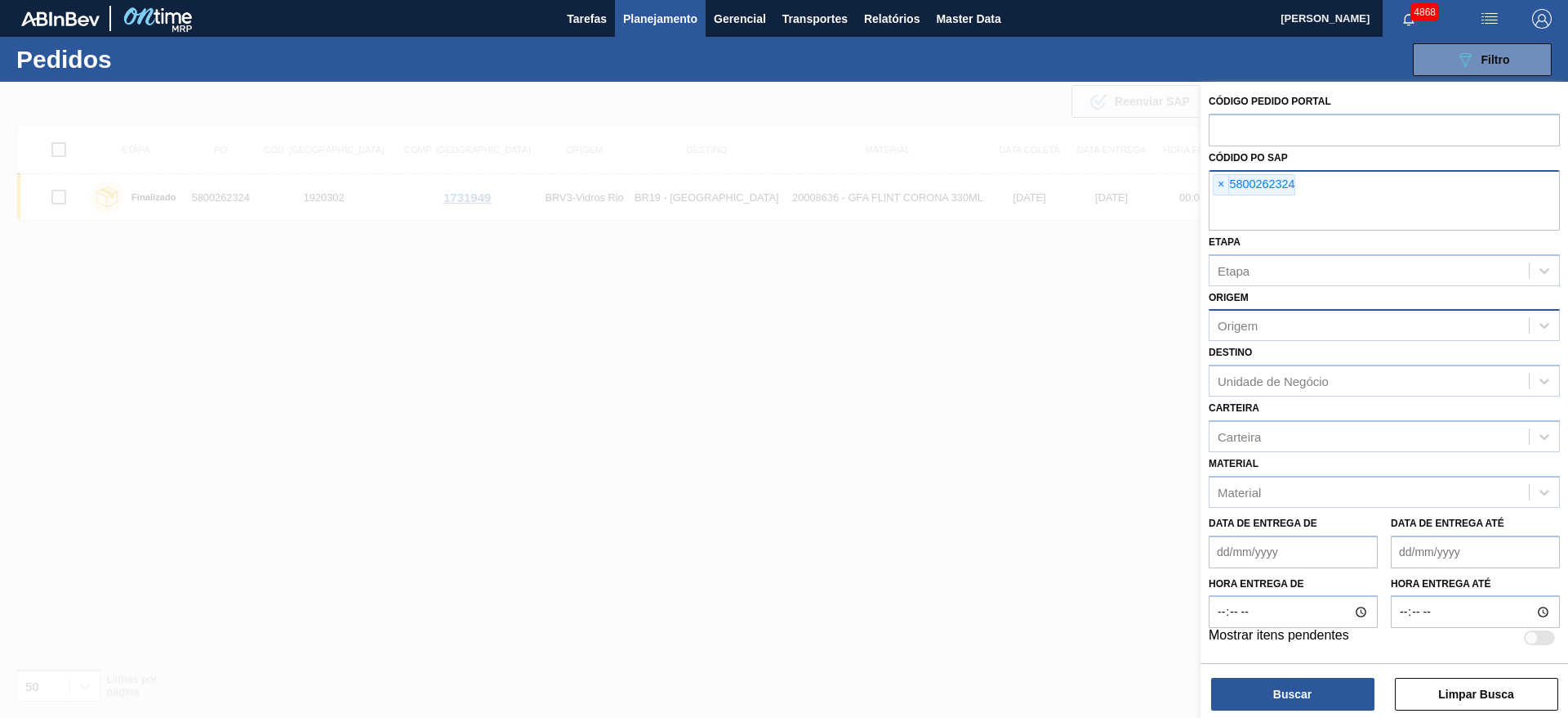
click at [1254, 206] on input "text" at bounding box center [1384, 215] width 351 height 31
type input "5800362324"
click at [1292, 684] on button "Buscar" at bounding box center [1293, 694] width 163 height 32
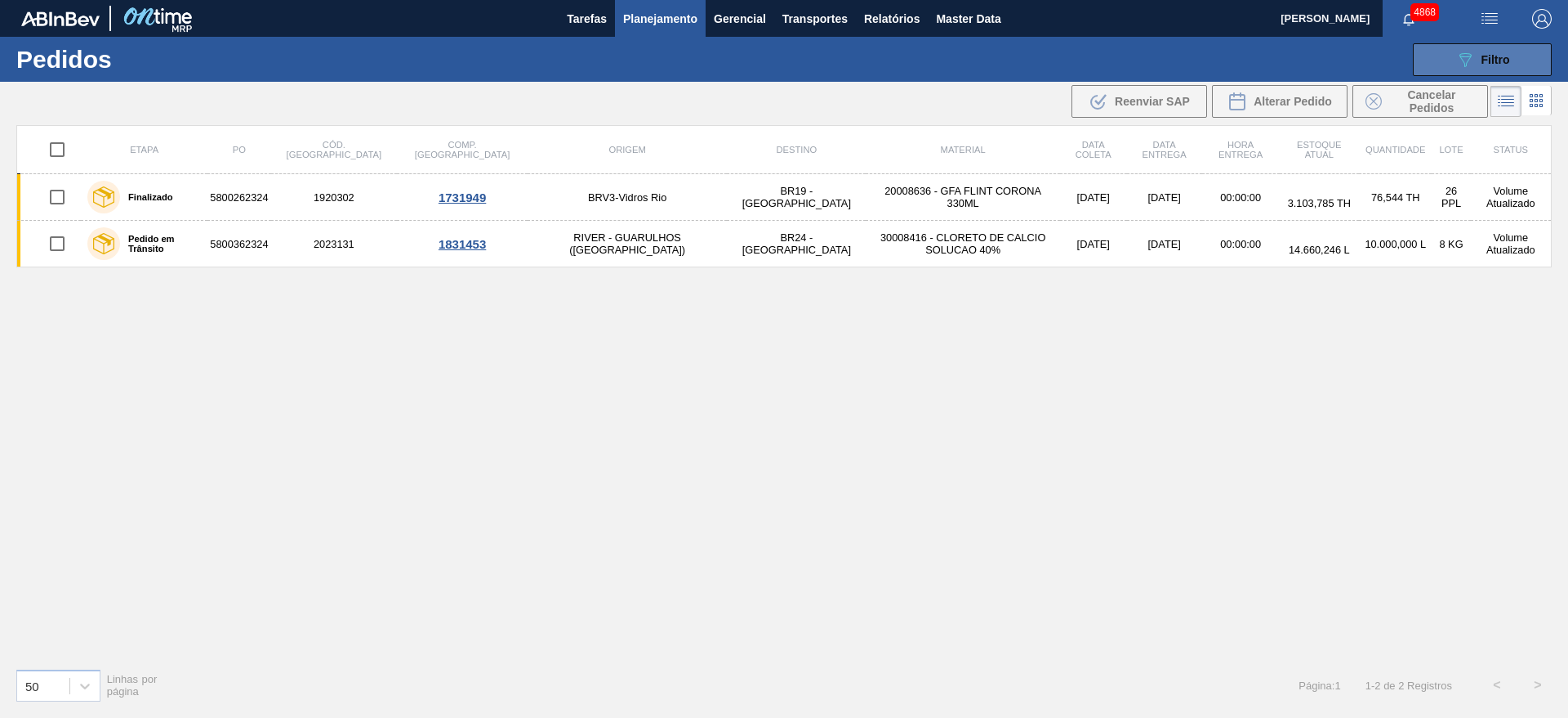
click at [1442, 63] on button "089F7B8B-B2A5-4AFE-B5C0-19BA573D28AC Filtro" at bounding box center [1482, 59] width 139 height 32
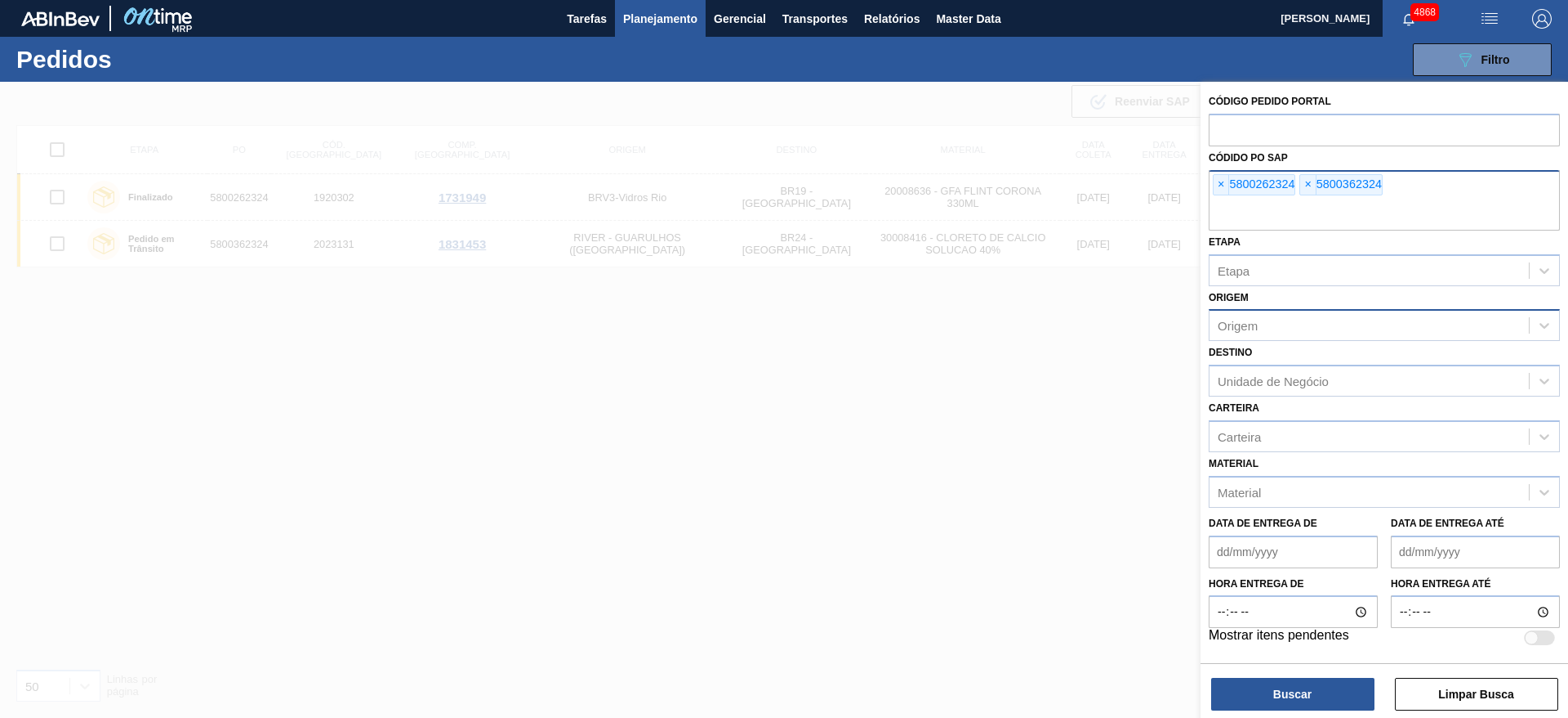
click at [1373, 210] on input "text" at bounding box center [1384, 215] width 351 height 31
type input "5800359748"
click at [1230, 691] on button "Buscar" at bounding box center [1293, 694] width 163 height 32
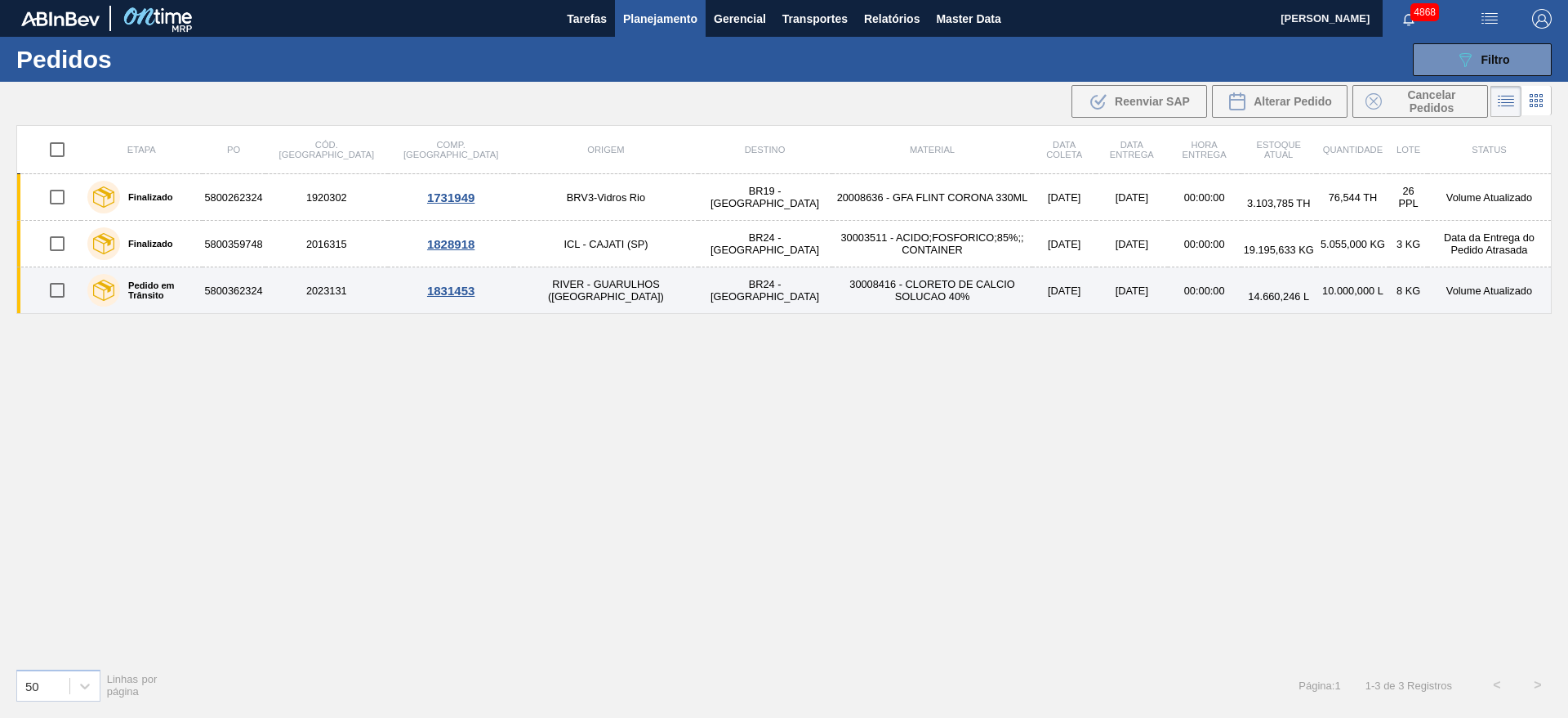
click at [698, 282] on td "BR24 - Ponta Grossa" at bounding box center [764, 291] width 134 height 47
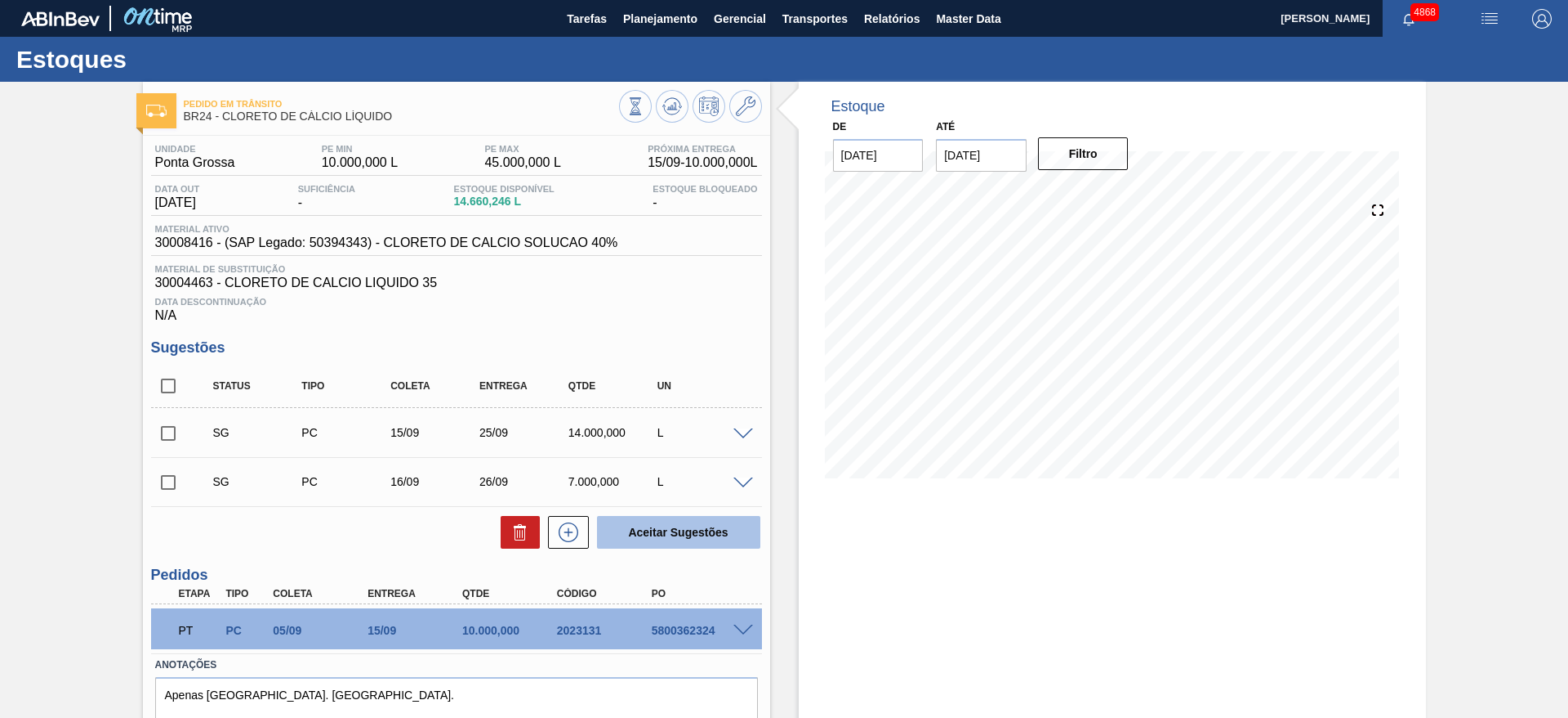
scroll to position [69, 0]
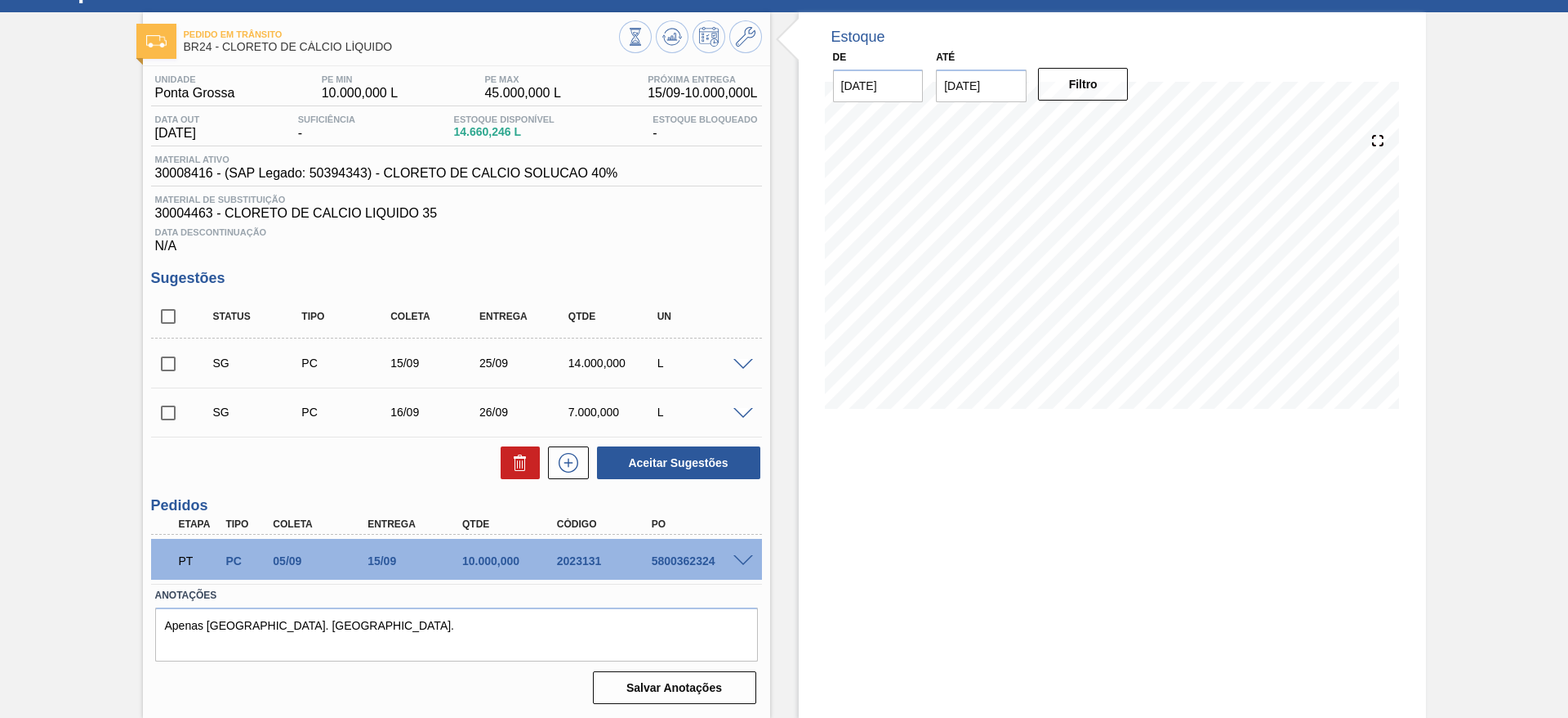
click at [747, 560] on span at bounding box center [743, 561] width 20 height 13
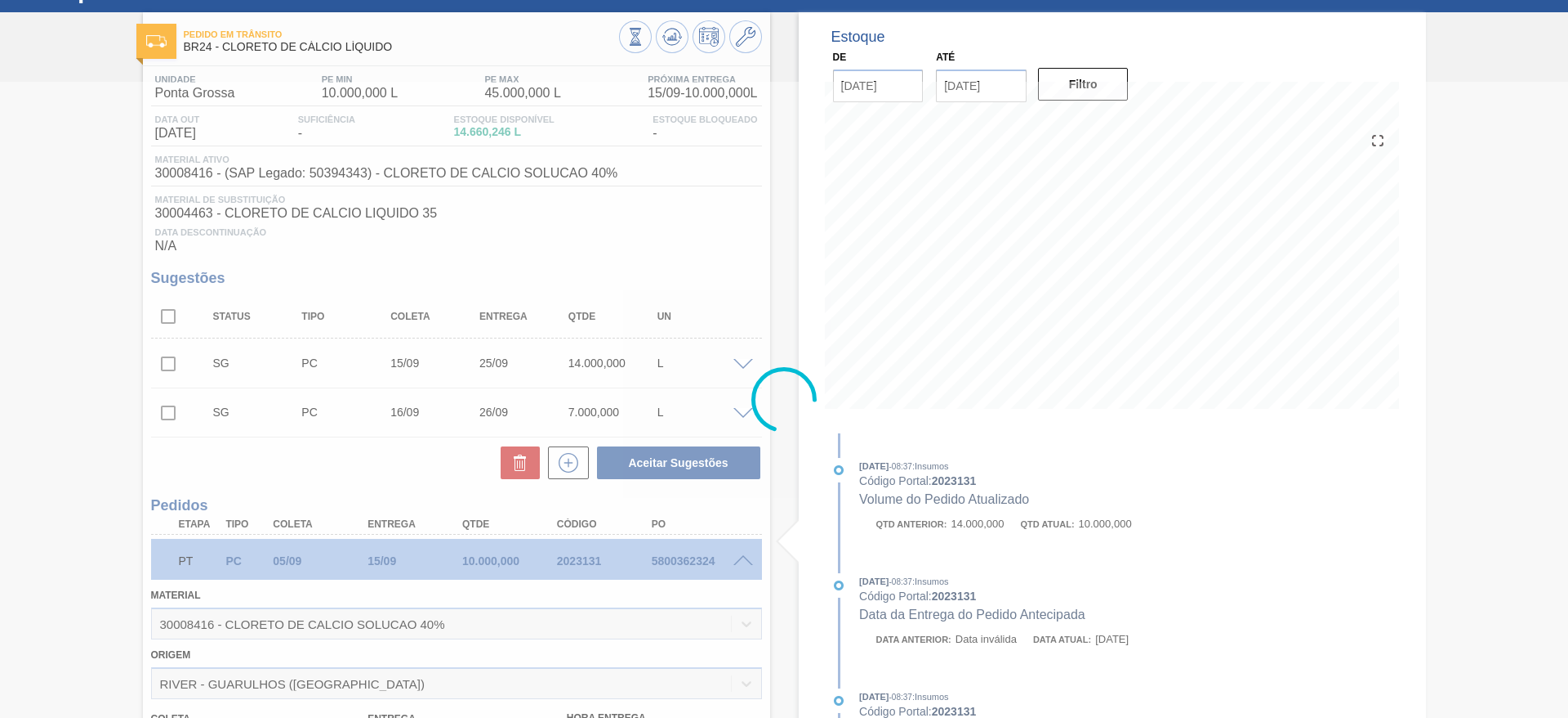
click at [747, 288] on div at bounding box center [784, 400] width 1568 height 636
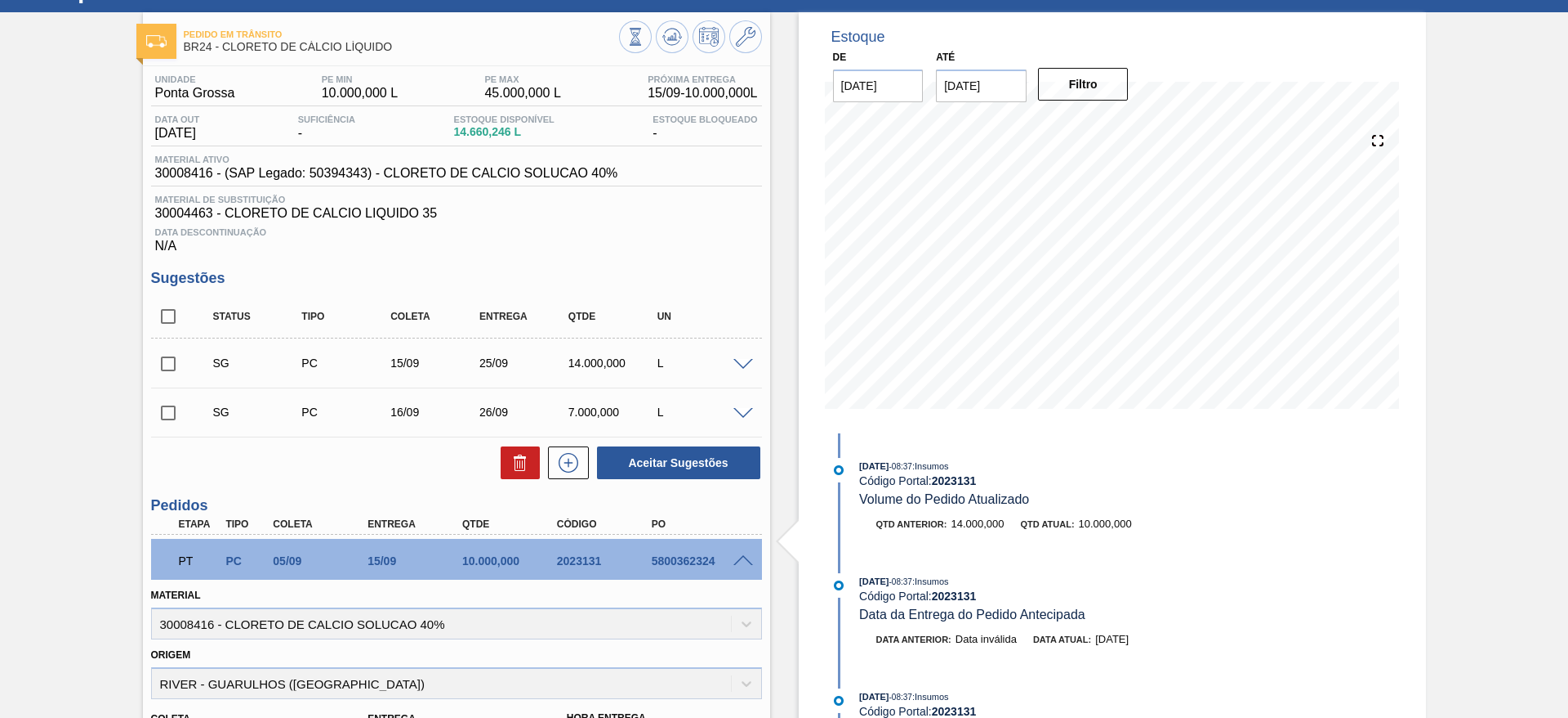
click at [173, 358] on input "checkbox" at bounding box center [168, 363] width 34 height 34
click at [673, 470] on button "Aceitar Sugestões" at bounding box center [679, 462] width 163 height 32
checkbox input "false"
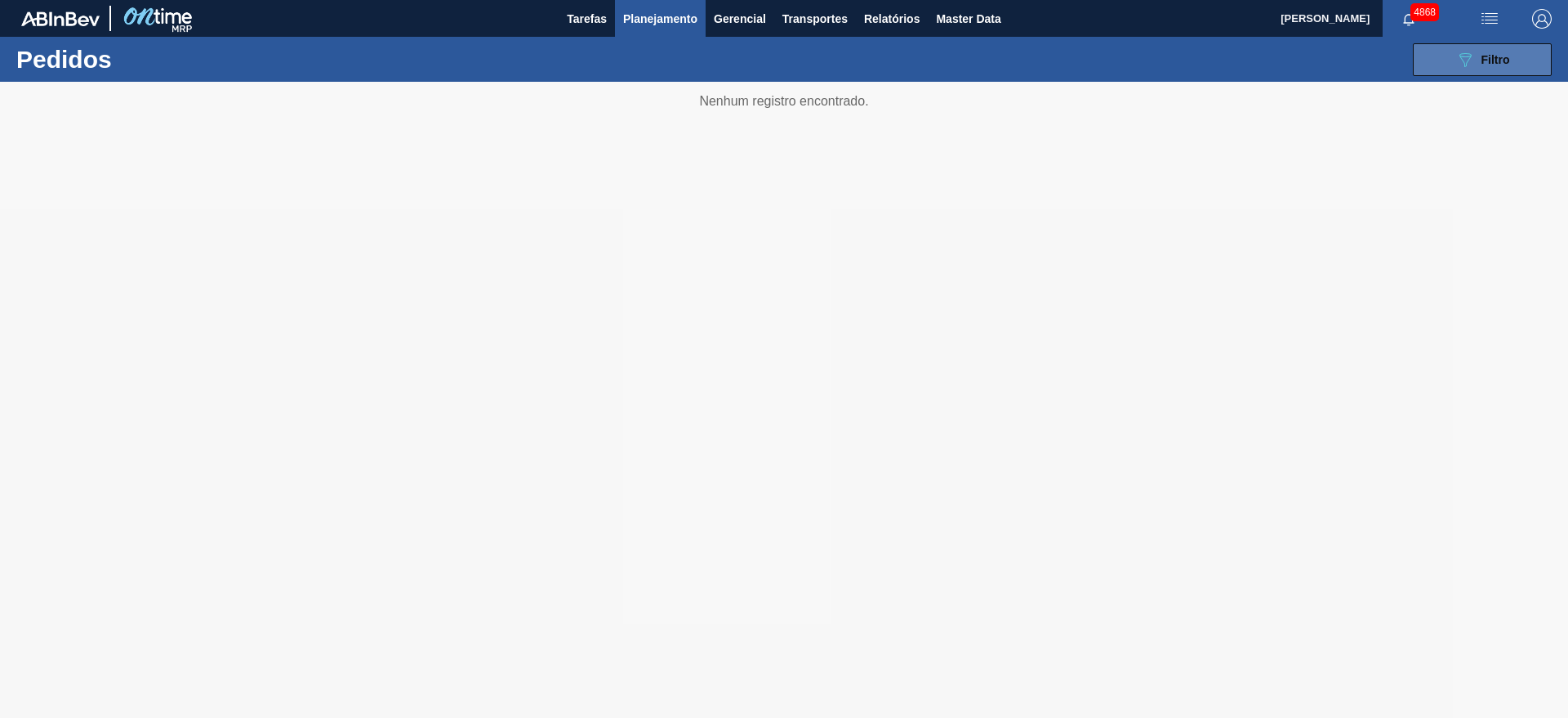
click at [1516, 54] on button "089F7B8B-B2A5-4AFE-B5C0-19BA573D28AC Filtro" at bounding box center [1482, 59] width 139 height 32
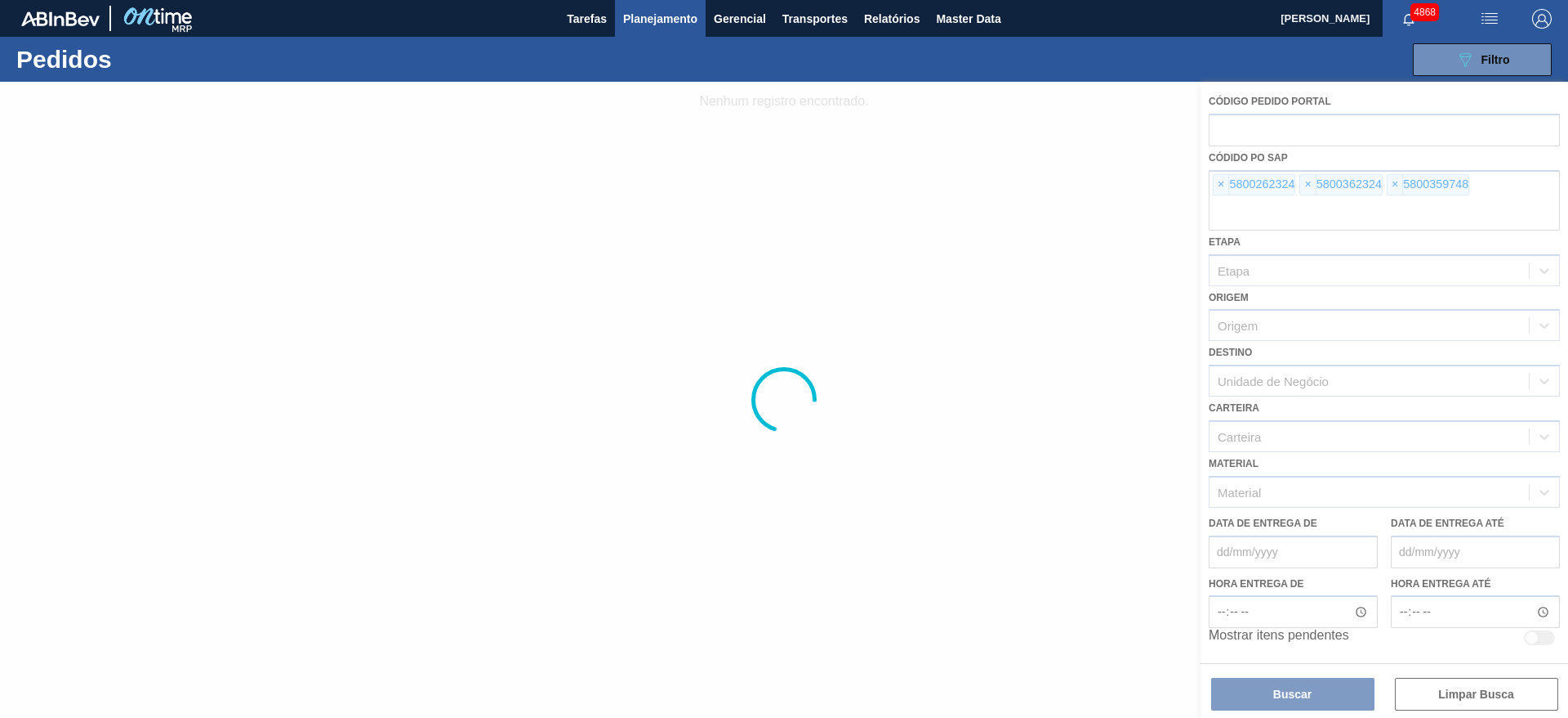
click at [892, 185] on div at bounding box center [784, 400] width 1568 height 636
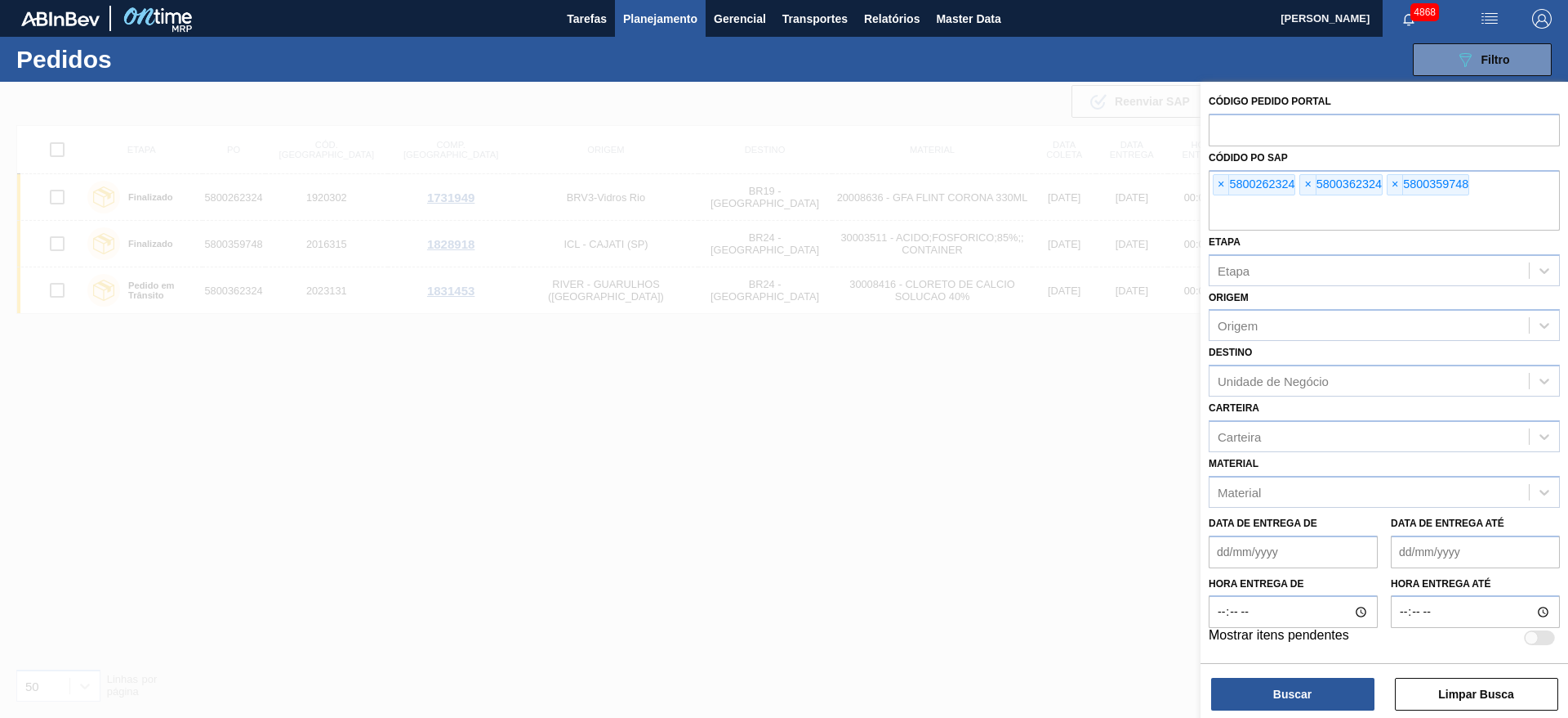
click at [850, 597] on div at bounding box center [784, 441] width 1568 height 718
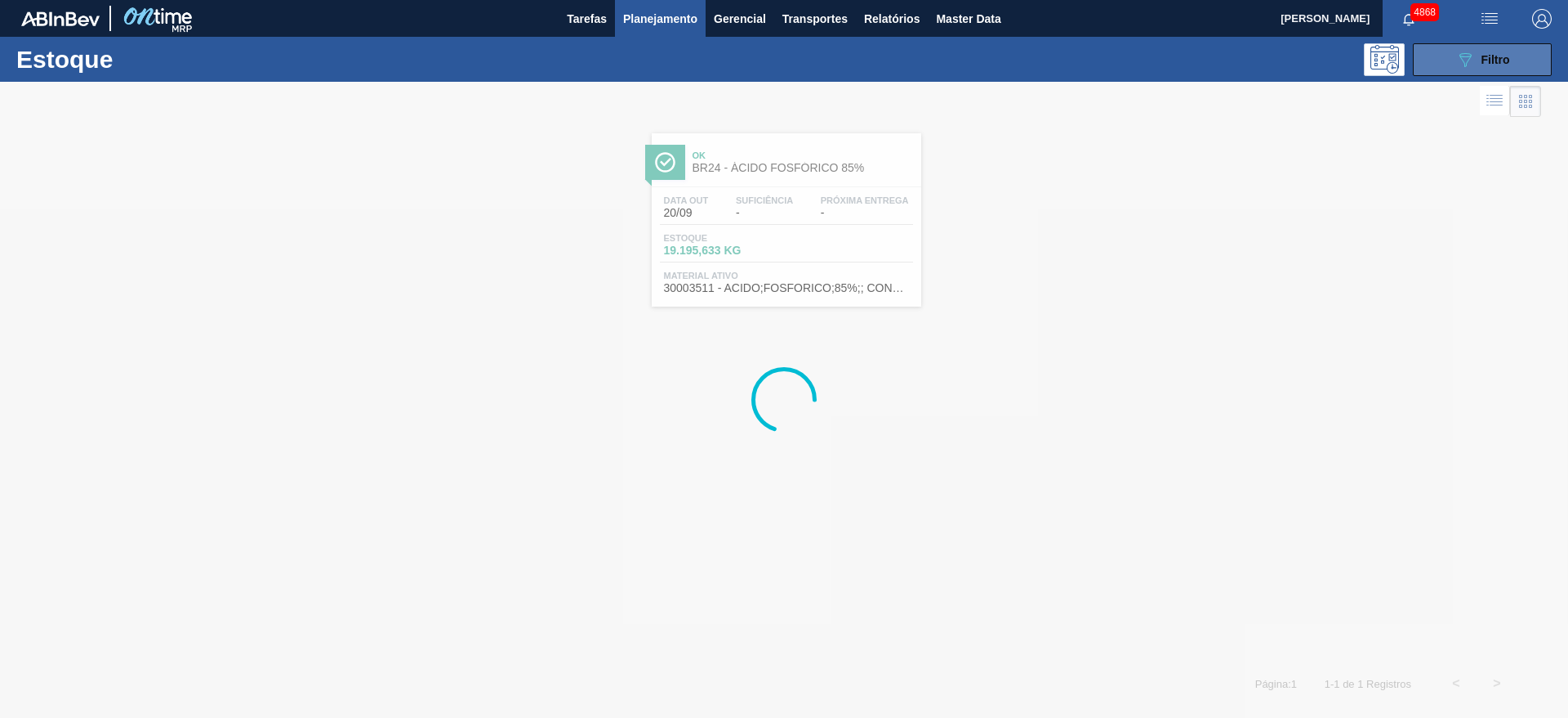
click at [1441, 62] on button "089F7B8B-B2A5-4AFE-B5C0-19BA573D28AC Filtro" at bounding box center [1482, 59] width 139 height 32
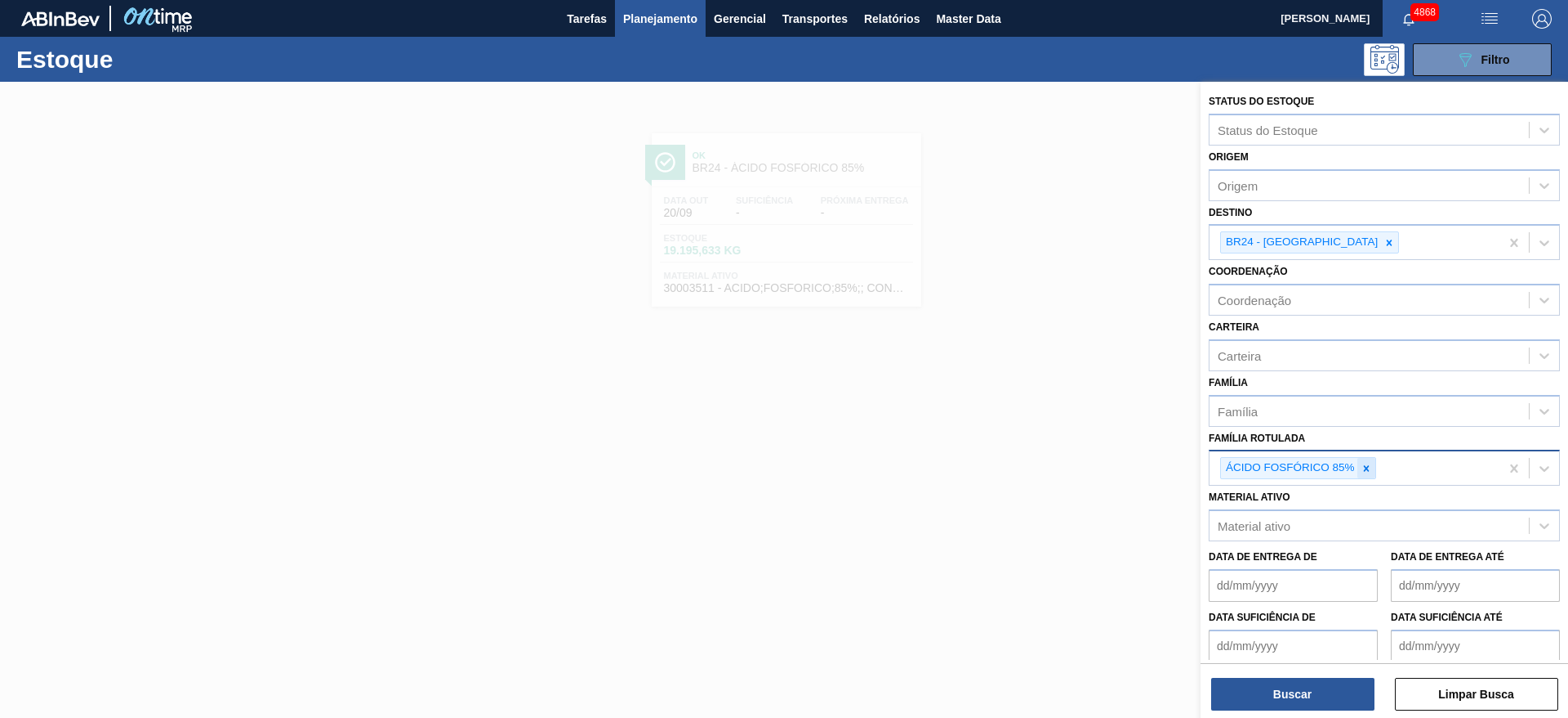
click at [1368, 474] on div at bounding box center [1367, 468] width 18 height 21
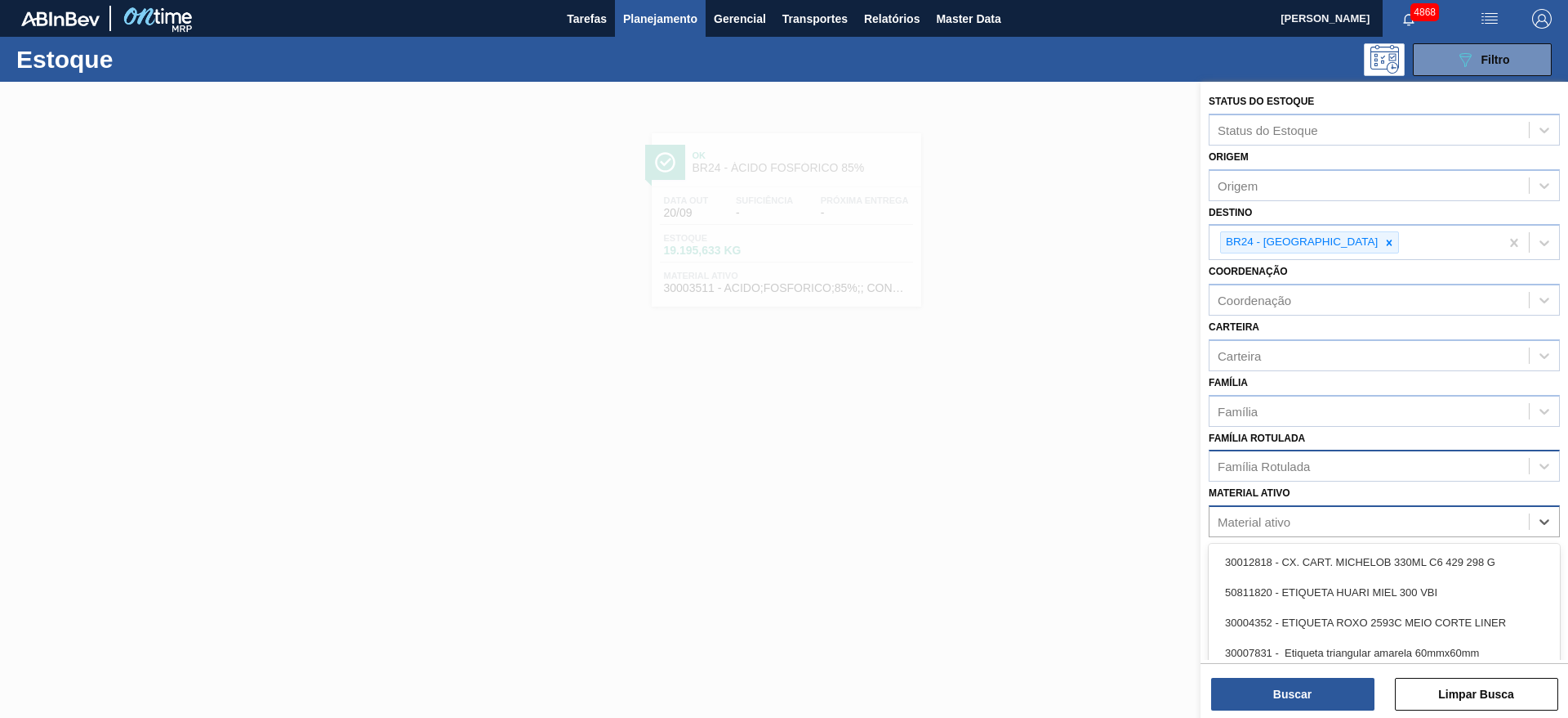
click at [1351, 527] on div "Material ativo" at bounding box center [1369, 522] width 319 height 23
paste ativo "30003102"
type ativo "30003102"
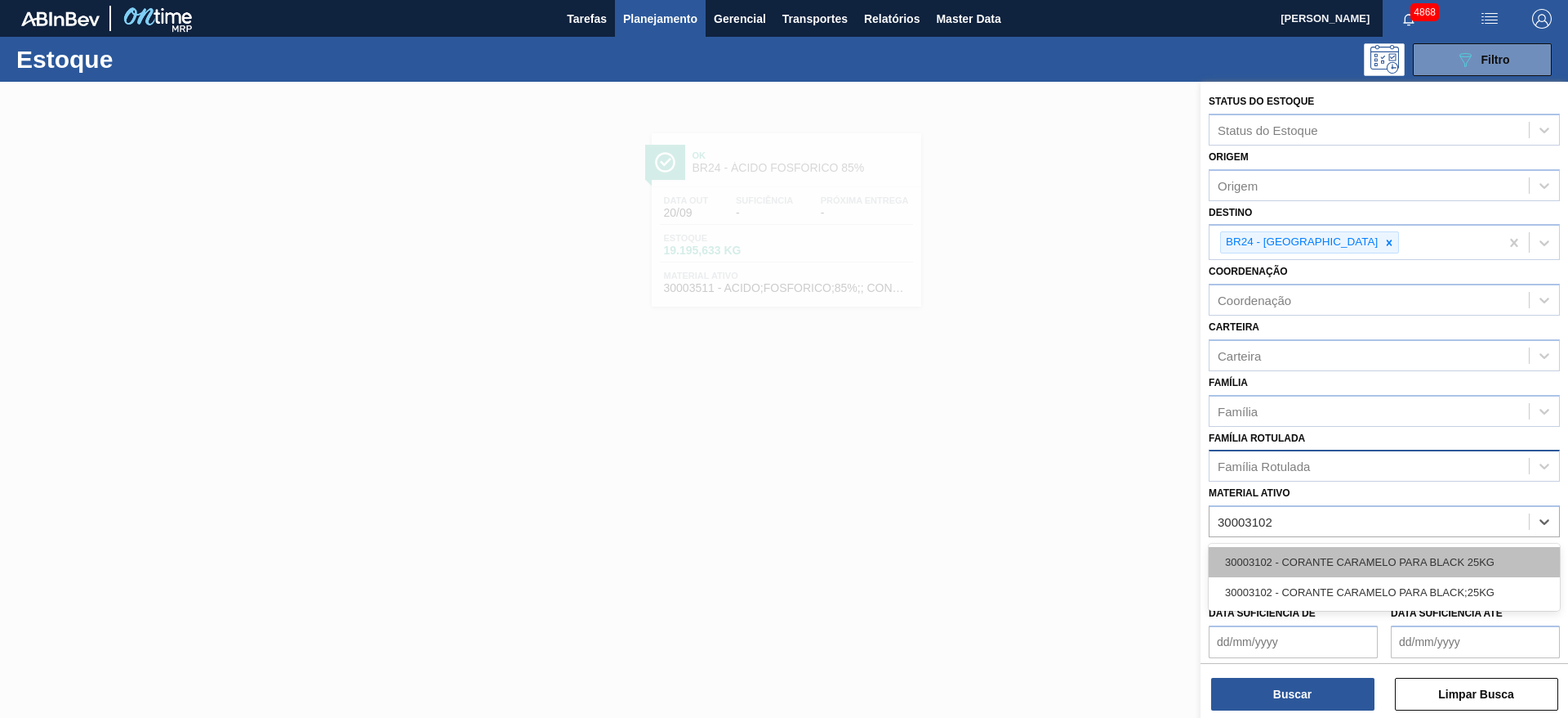
click at [1344, 556] on div "30003102 - CORANTE CARAMELO PARA BLACK 25KG" at bounding box center [1384, 562] width 351 height 30
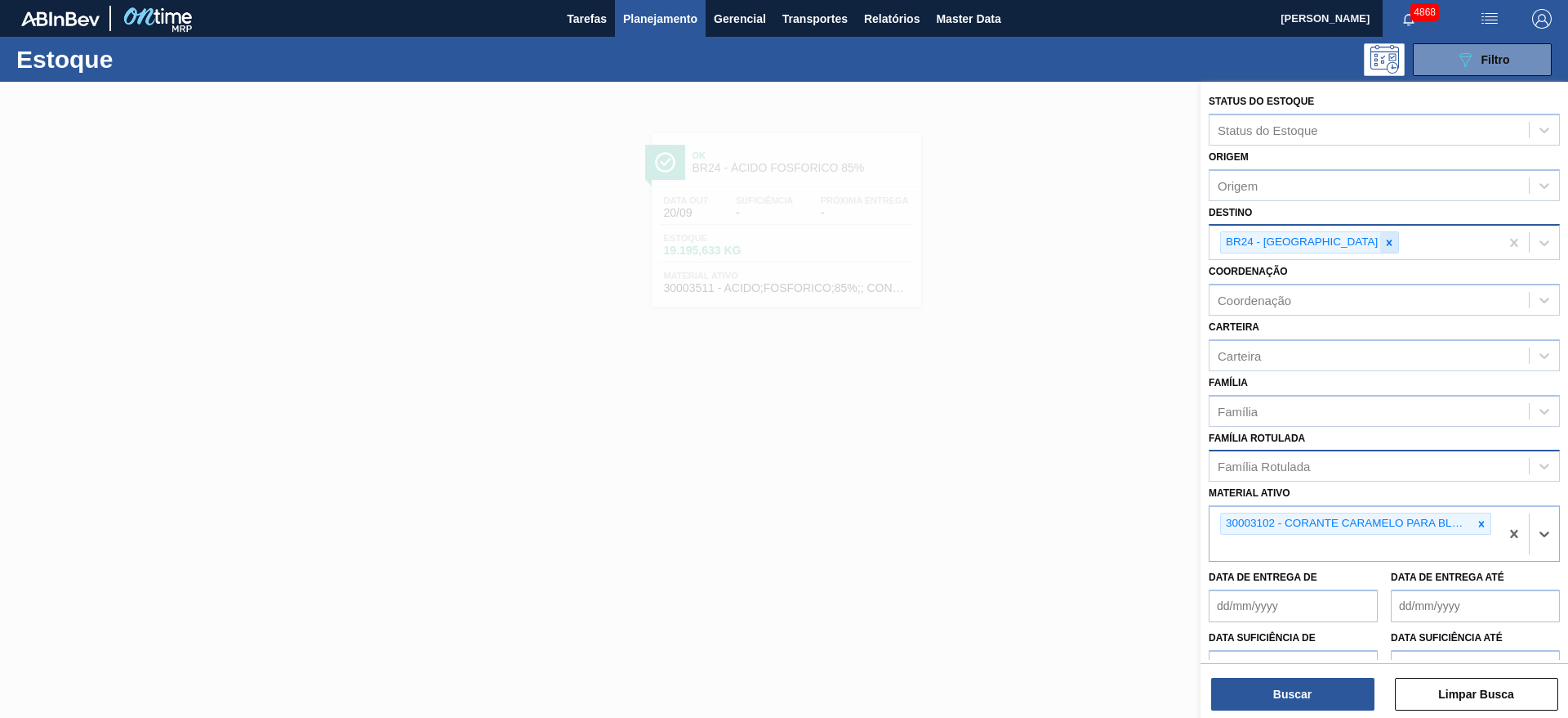
click at [1383, 237] on icon at bounding box center [1389, 243] width 12 height 12
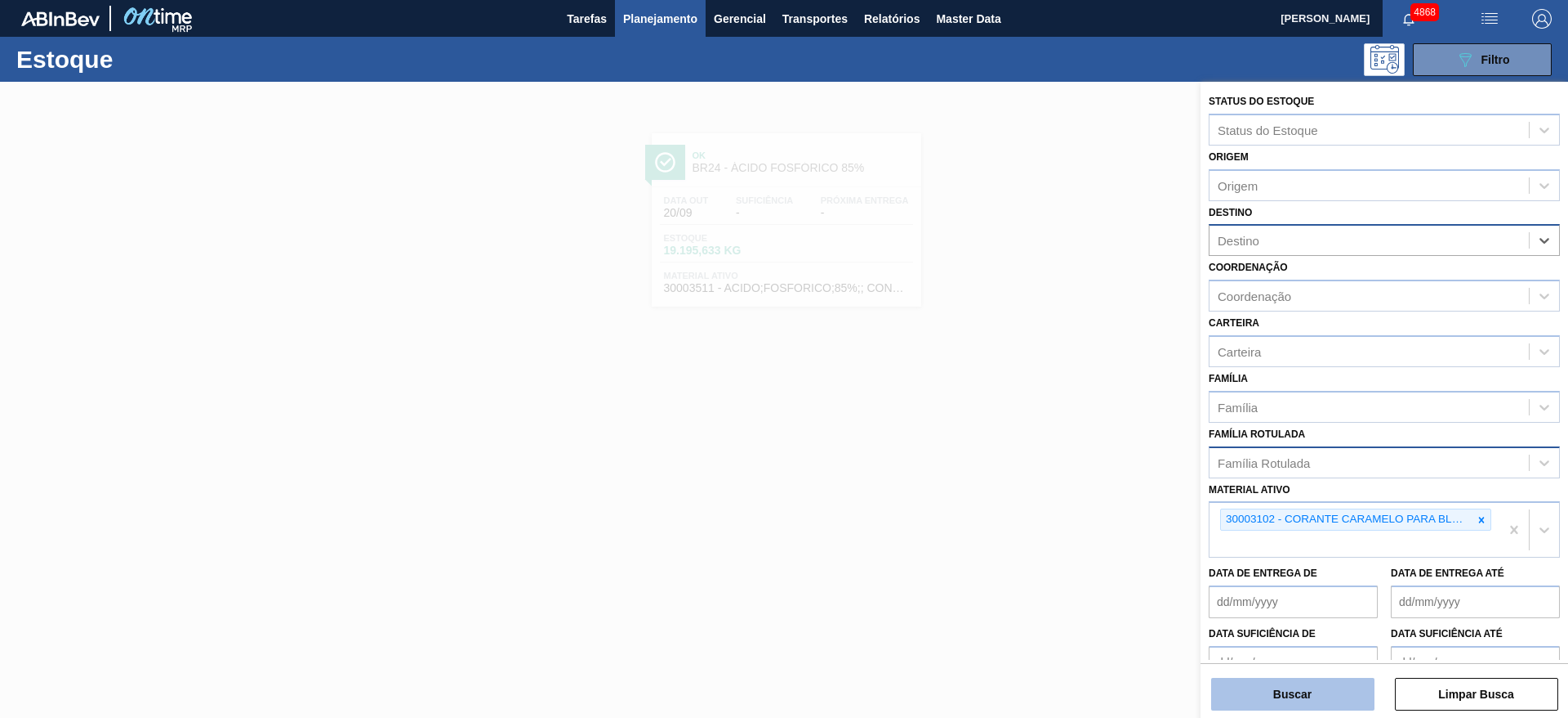
click at [1333, 681] on button "Buscar" at bounding box center [1293, 694] width 163 height 32
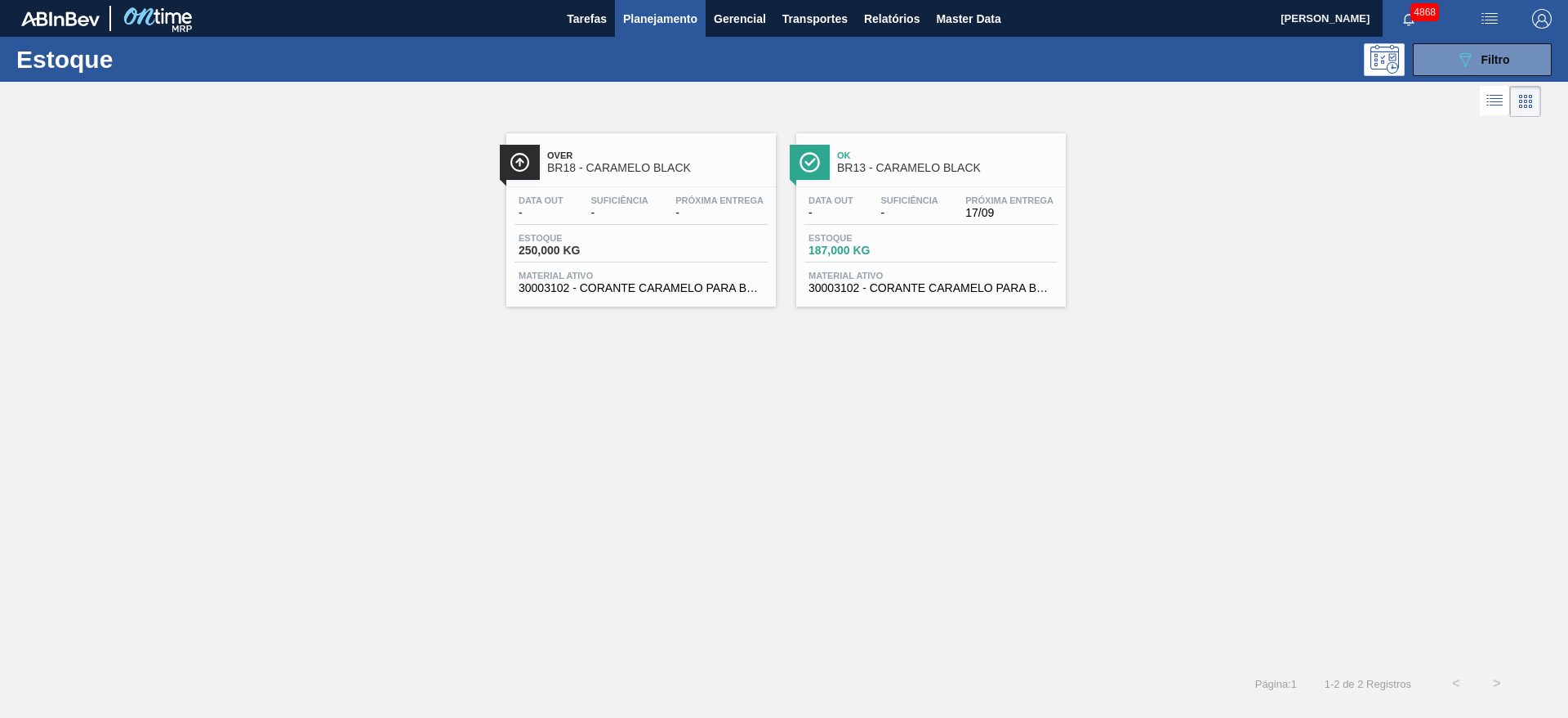
click at [847, 287] on span "30003102 - CORANTE CARAMELO PARA BLACK;25KG" at bounding box center [930, 288] width 245 height 13
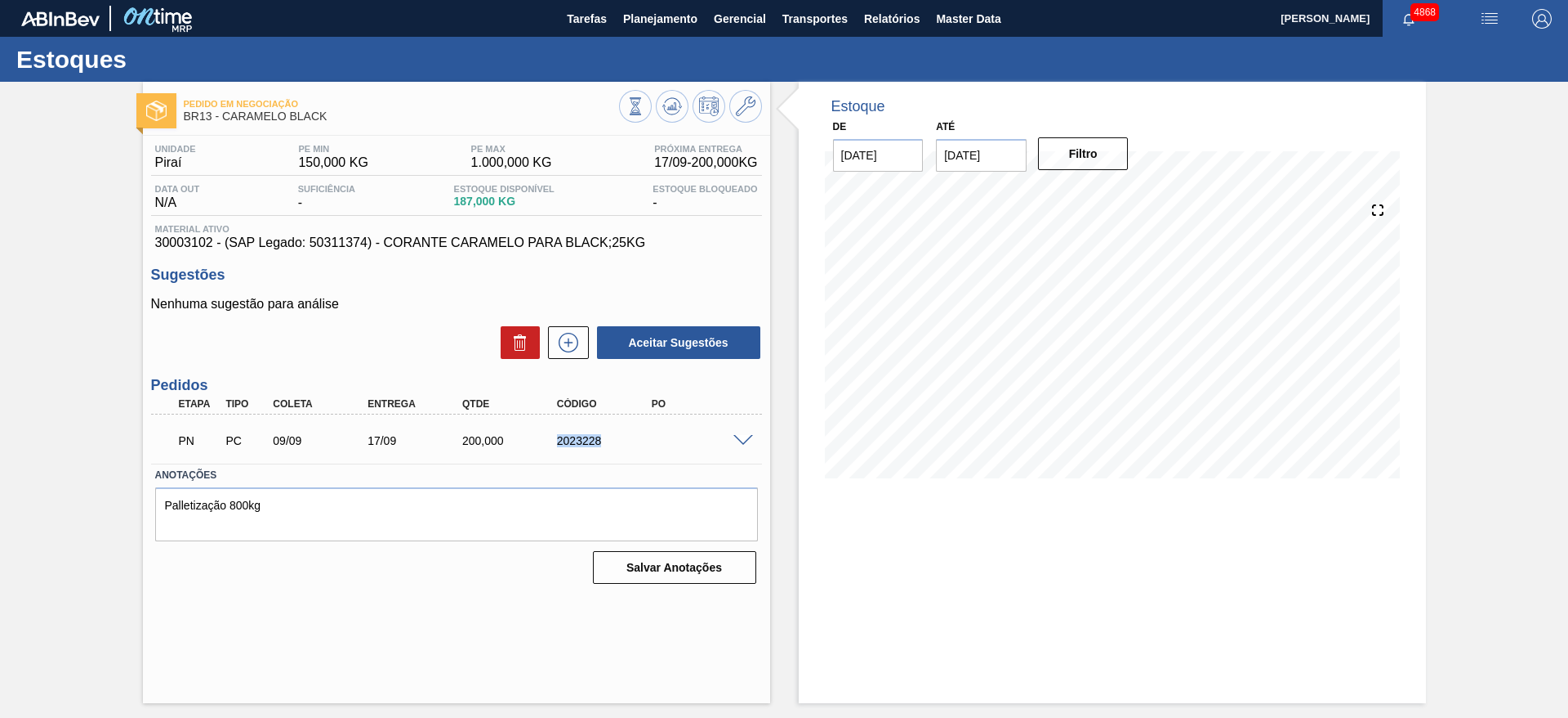
drag, startPoint x: 533, startPoint y: 439, endPoint x: 631, endPoint y: 426, distance: 98.9
click at [631, 426] on div "PN PC 09/09 17/09 200,000 2023228" at bounding box center [451, 439] width 567 height 32
copy div "2023228"
click at [570, 335] on icon at bounding box center [568, 343] width 26 height 20
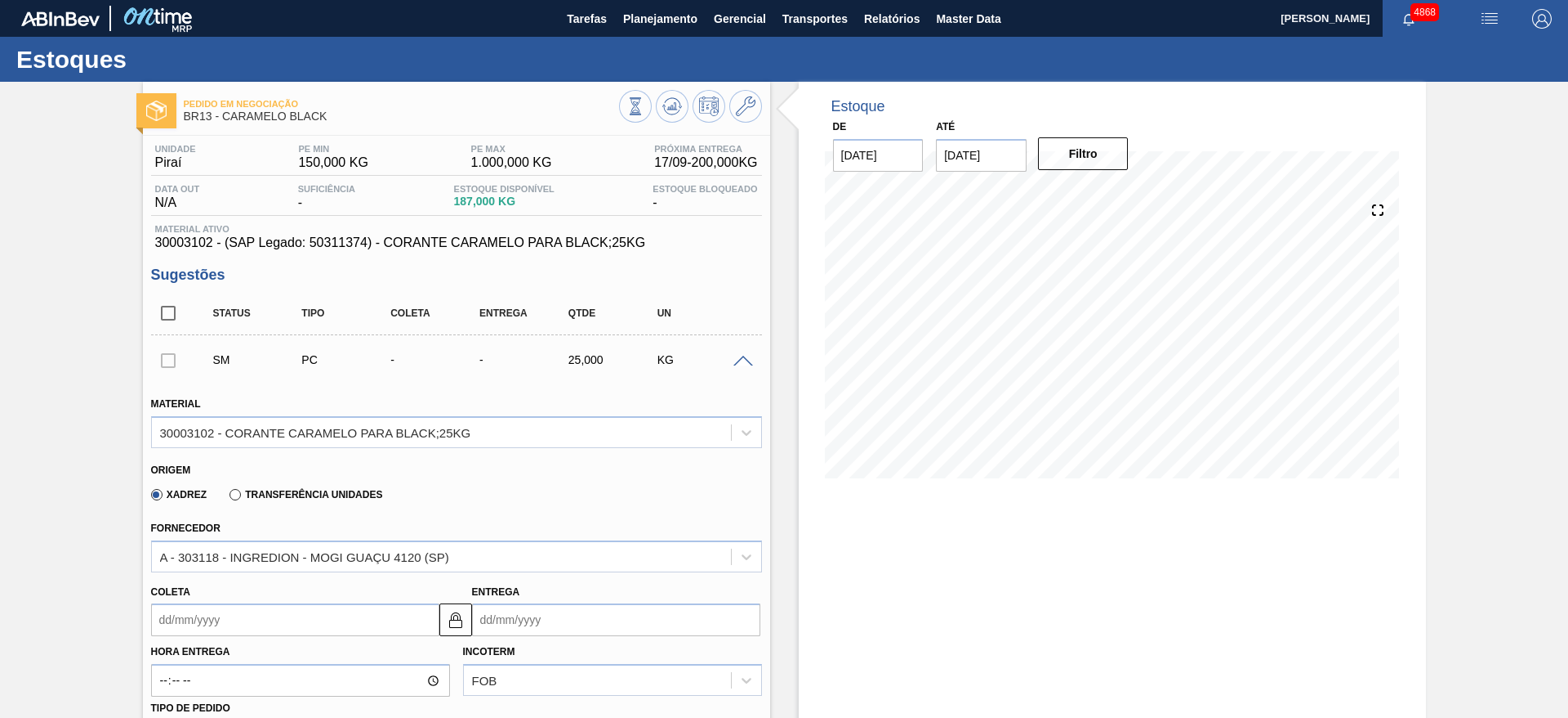
click at [739, 367] on div "SM PC - - 25,000 KG" at bounding box center [457, 359] width 611 height 41
click at [741, 352] on div "SM PC - - 25,000 KG" at bounding box center [457, 359] width 611 height 41
click at [741, 362] on span at bounding box center [743, 361] width 20 height 13
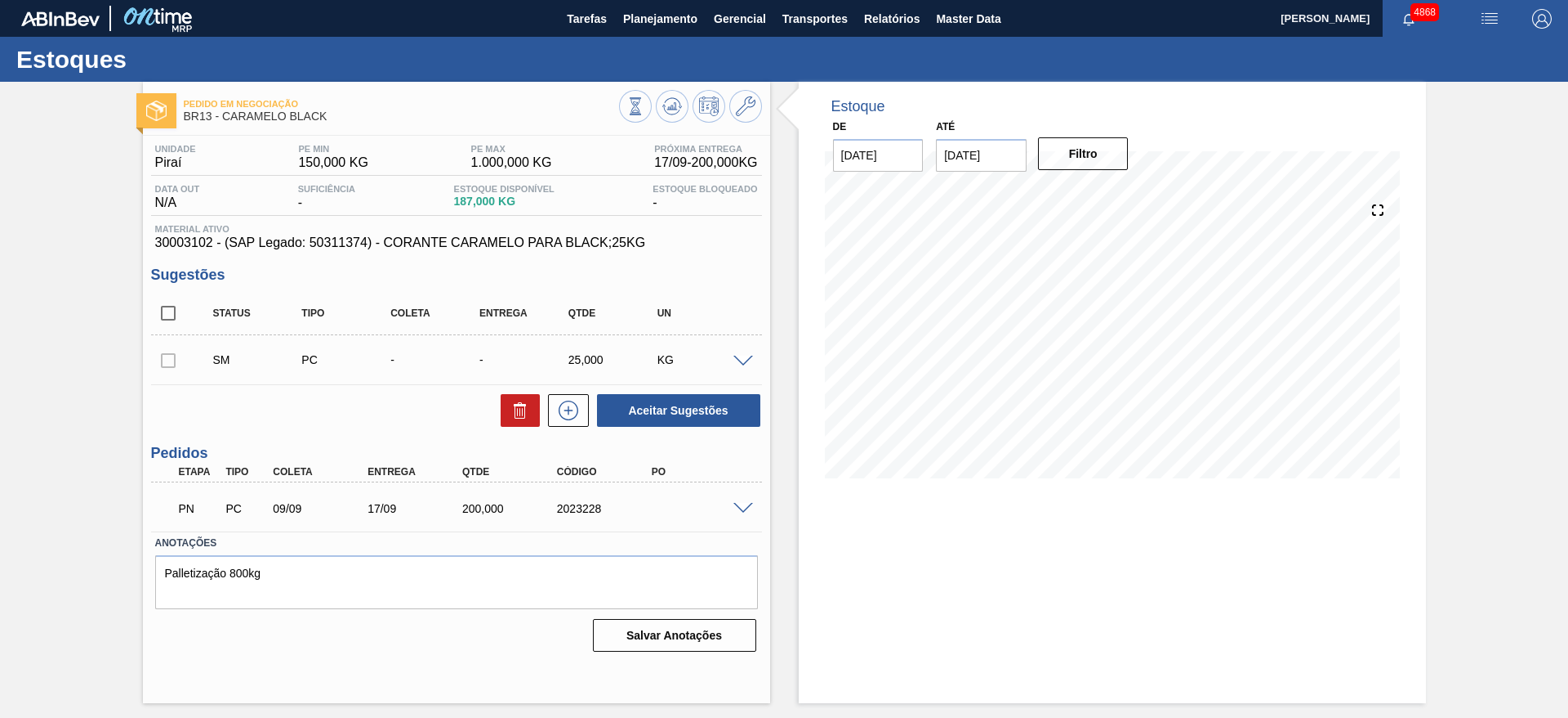
click at [742, 359] on span at bounding box center [743, 361] width 20 height 13
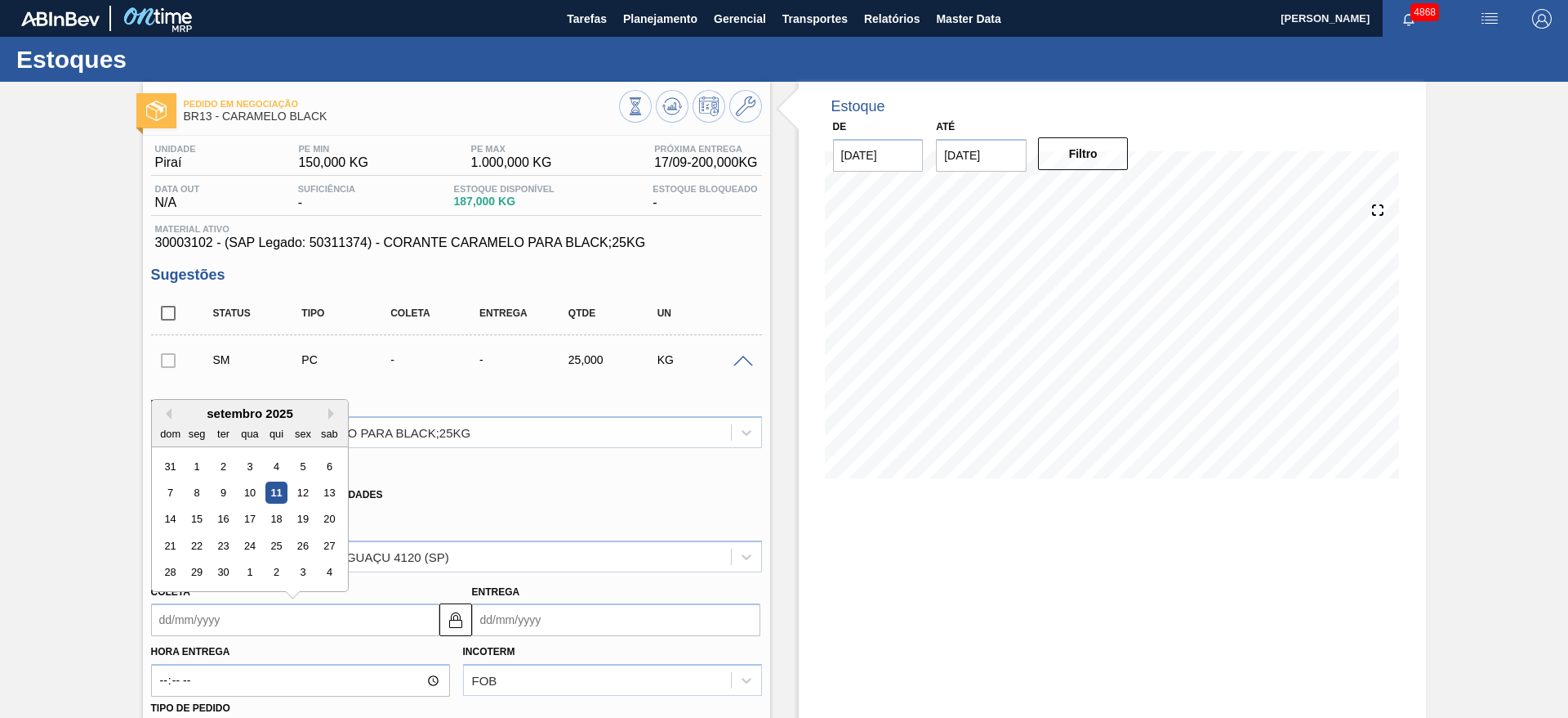
click at [317, 617] on input "Coleta" at bounding box center [295, 618] width 288 height 32
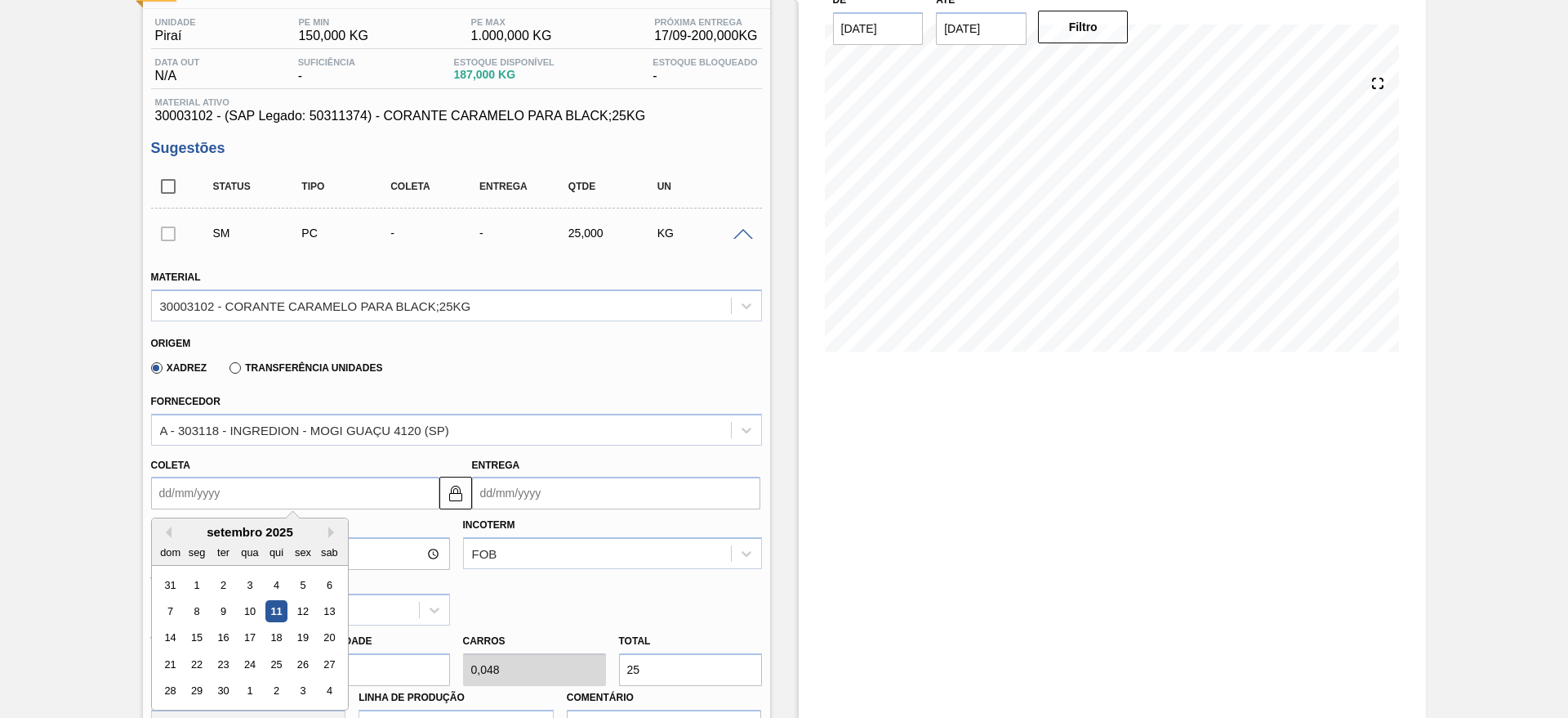
scroll to position [613, 0]
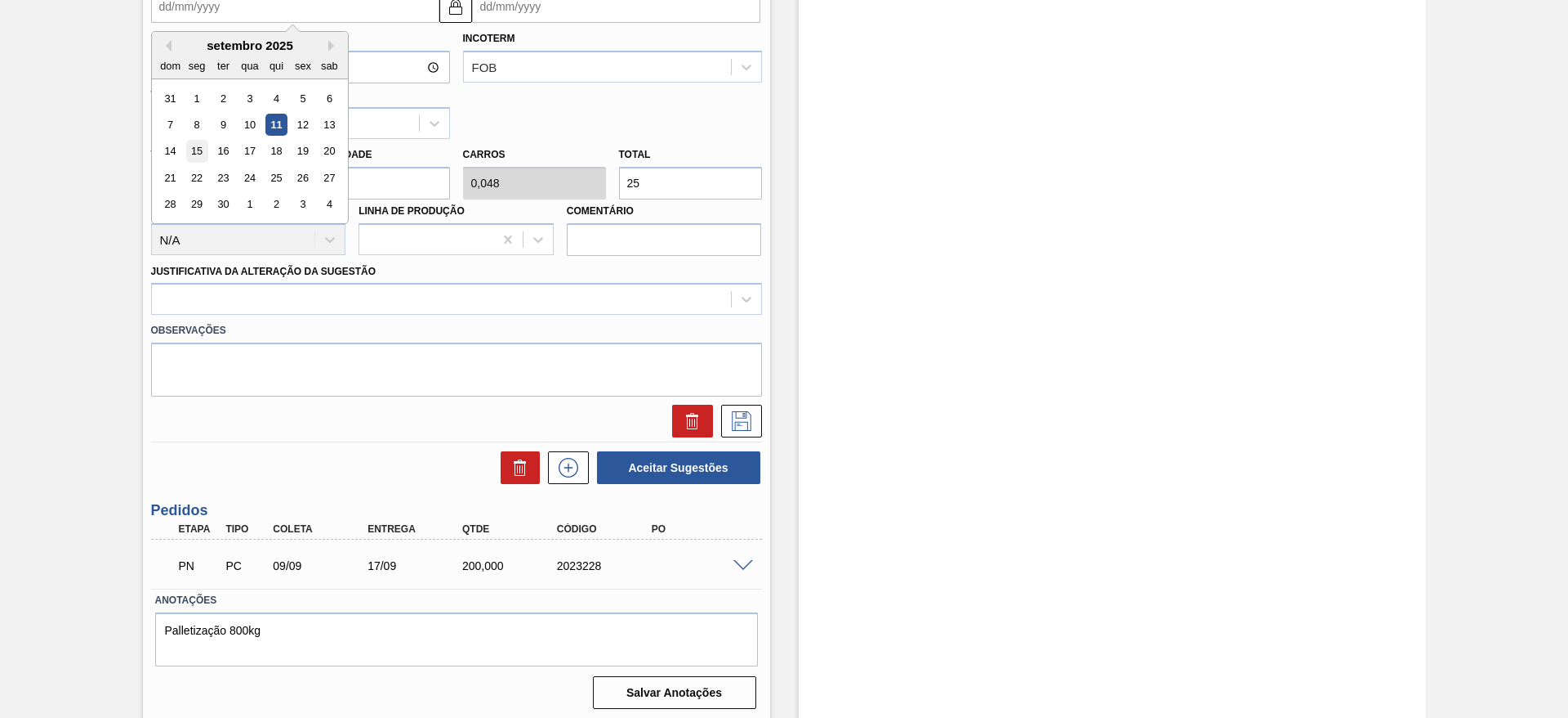
click at [197, 150] on div "15" at bounding box center [196, 151] width 22 height 22
type input "[DATE]"
type input "23/09/2025"
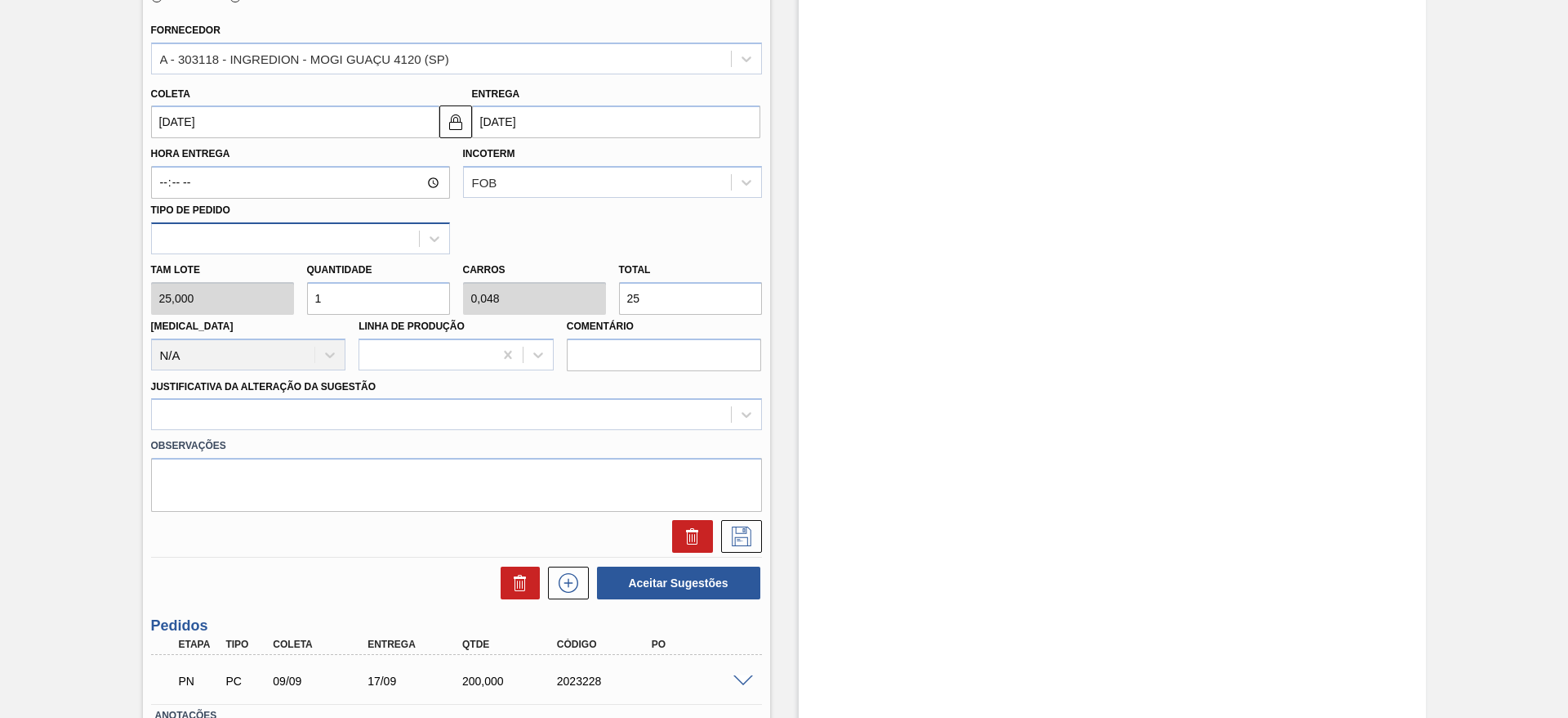
scroll to position [368, 0]
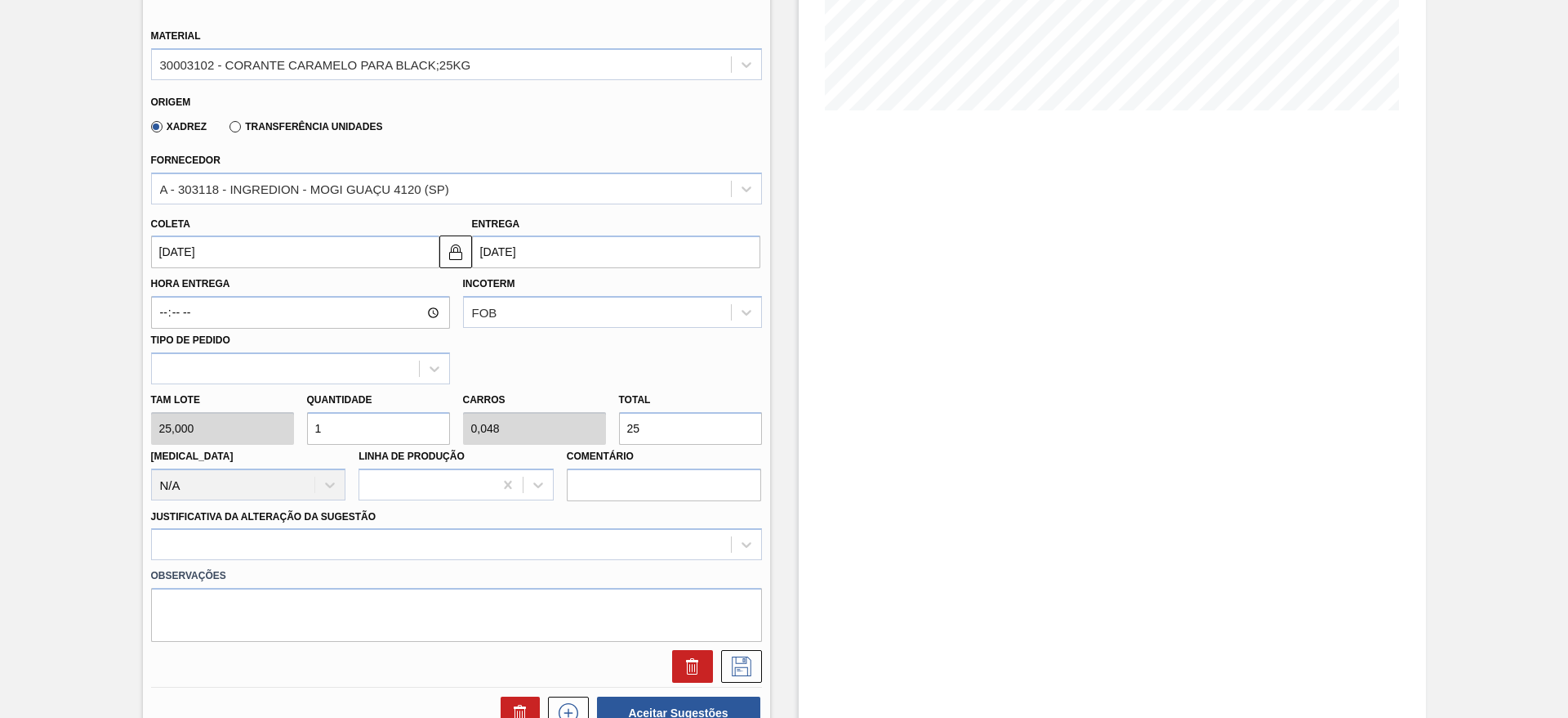
drag, startPoint x: 320, startPoint y: 420, endPoint x: 308, endPoint y: 423, distance: 12.4
click at [308, 423] on input "1" at bounding box center [379, 428] width 143 height 32
type input "8"
type input "0,381"
type input "200"
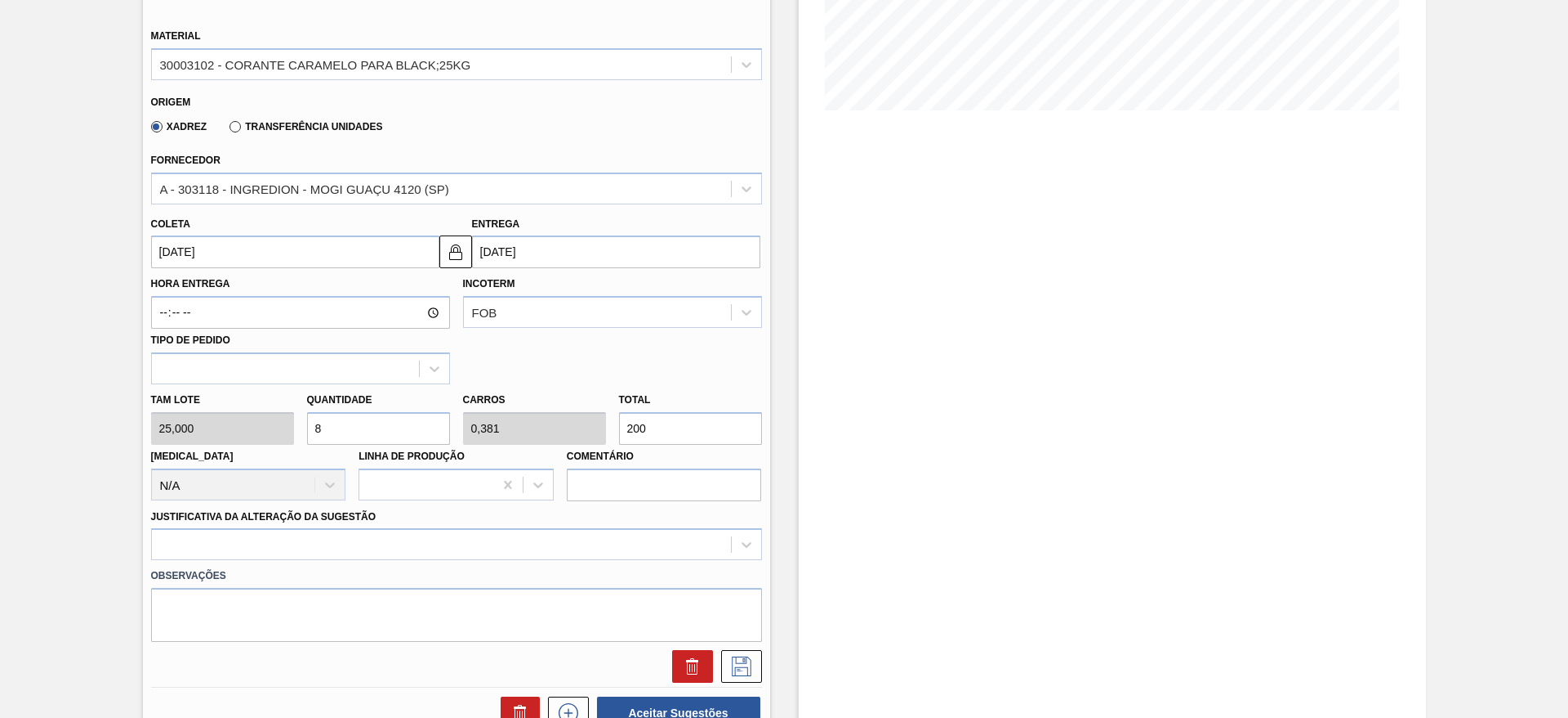
drag, startPoint x: 322, startPoint y: 426, endPoint x: 302, endPoint y: 427, distance: 20.0
click at [302, 427] on div "Quantidade 8" at bounding box center [379, 416] width 156 height 57
type input "1"
type input "0,048"
type input "25"
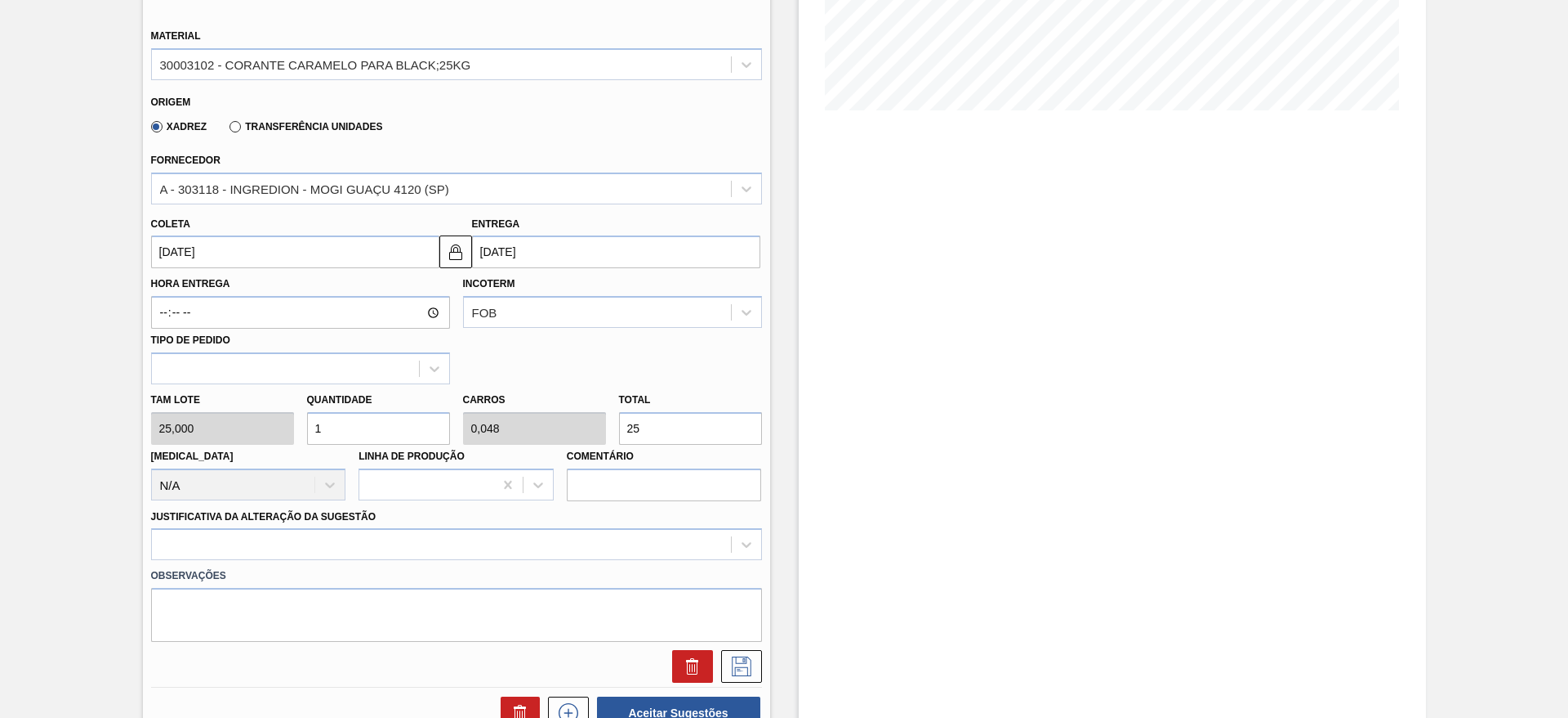
type input "10"
type input "0,476"
type input "250"
type input "10"
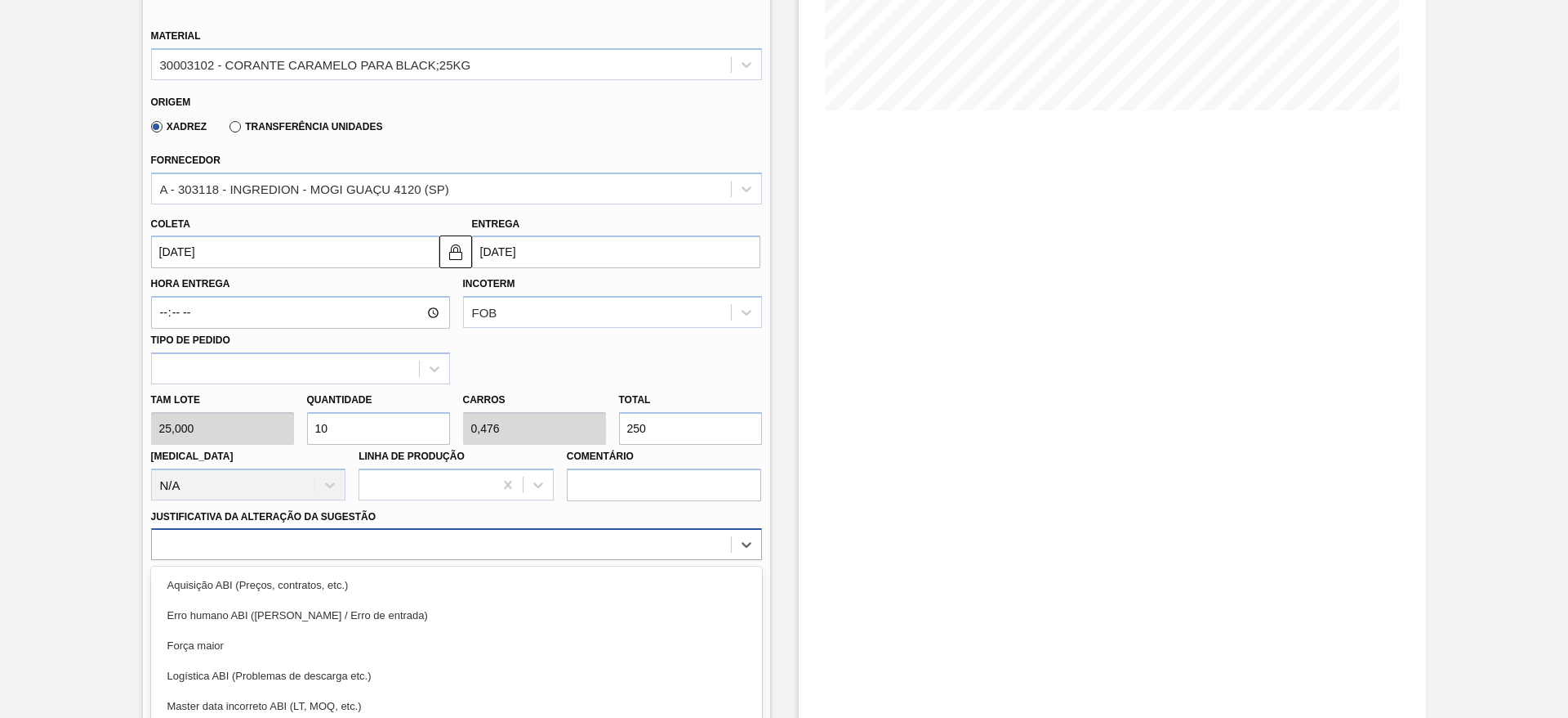
click at [460, 546] on div "option Força maior focused, 3 of 18. 18 results available. Use Up and Down to c…" at bounding box center [457, 543] width 611 height 32
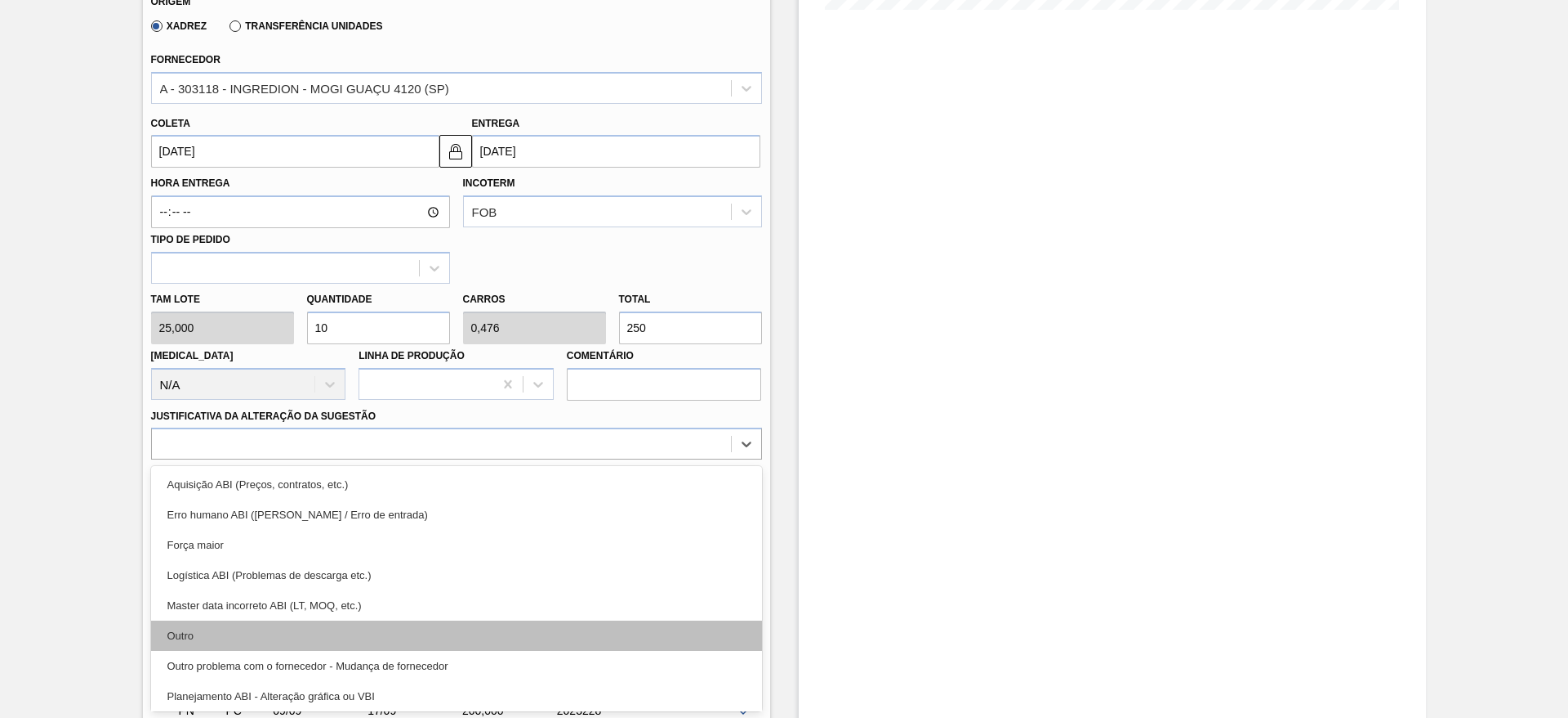
click at [339, 631] on div "Outro" at bounding box center [457, 635] width 611 height 30
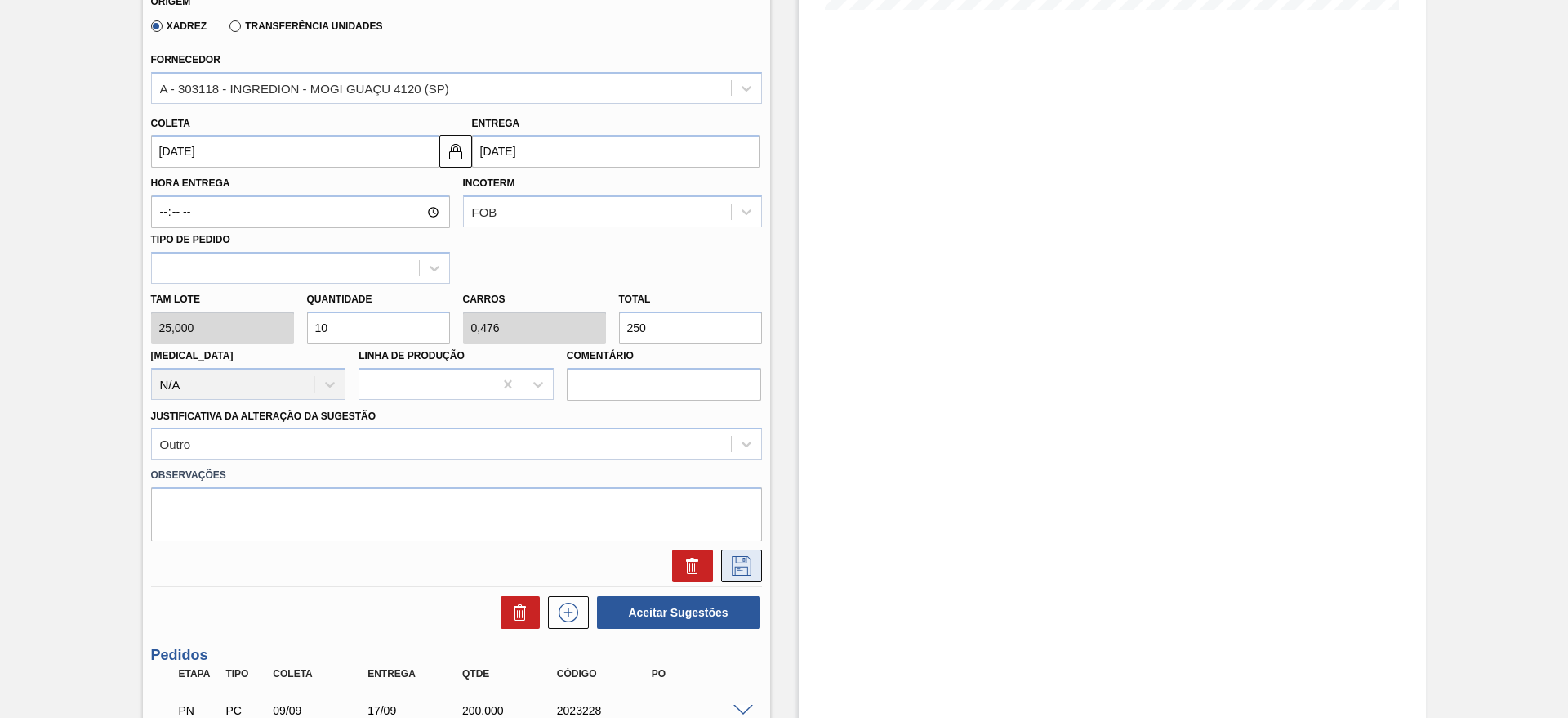
click at [727, 578] on button at bounding box center [742, 565] width 41 height 32
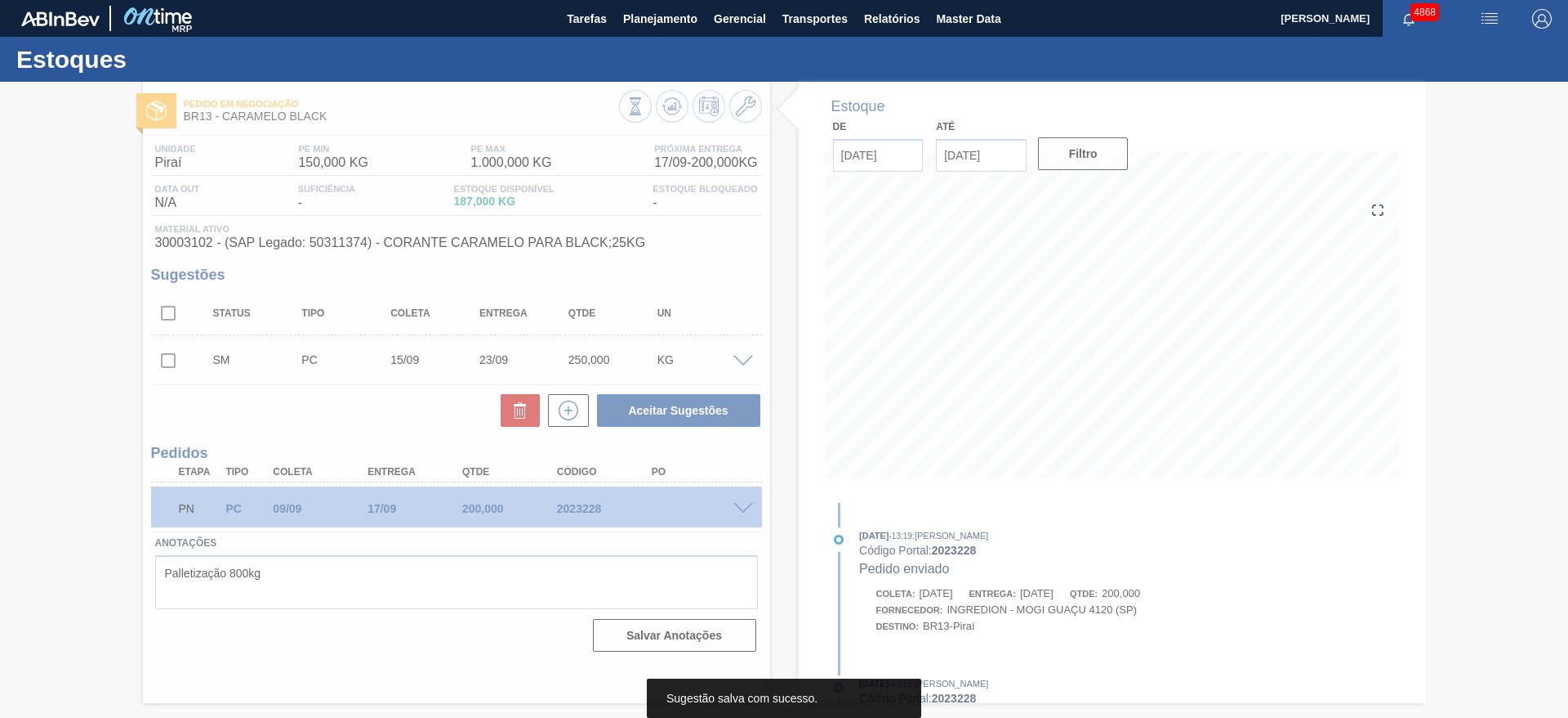
scroll to position [0, 0]
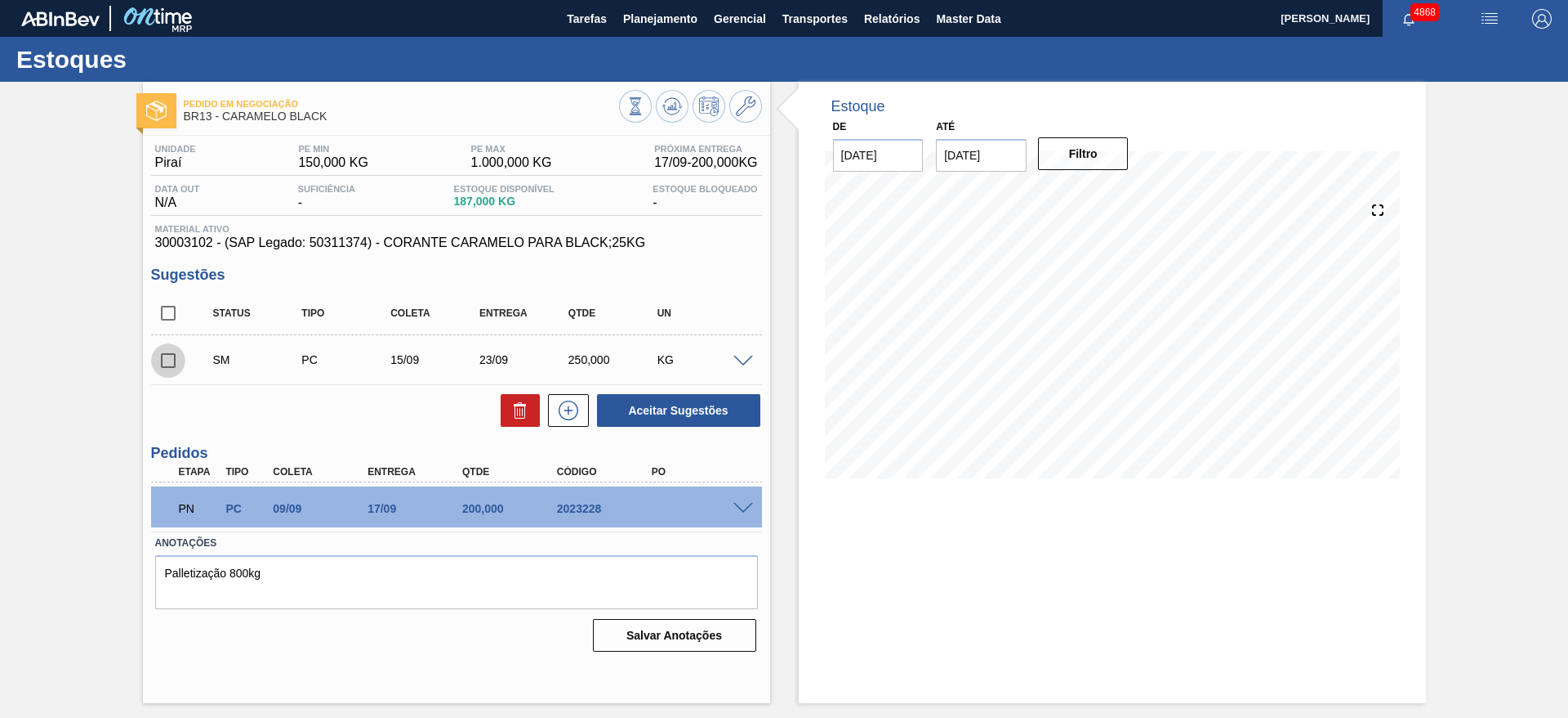
click at [173, 354] on input "checkbox" at bounding box center [168, 359] width 34 height 34
click at [652, 413] on button "Aceitar Sugestões" at bounding box center [679, 409] width 163 height 32
checkbox input "false"
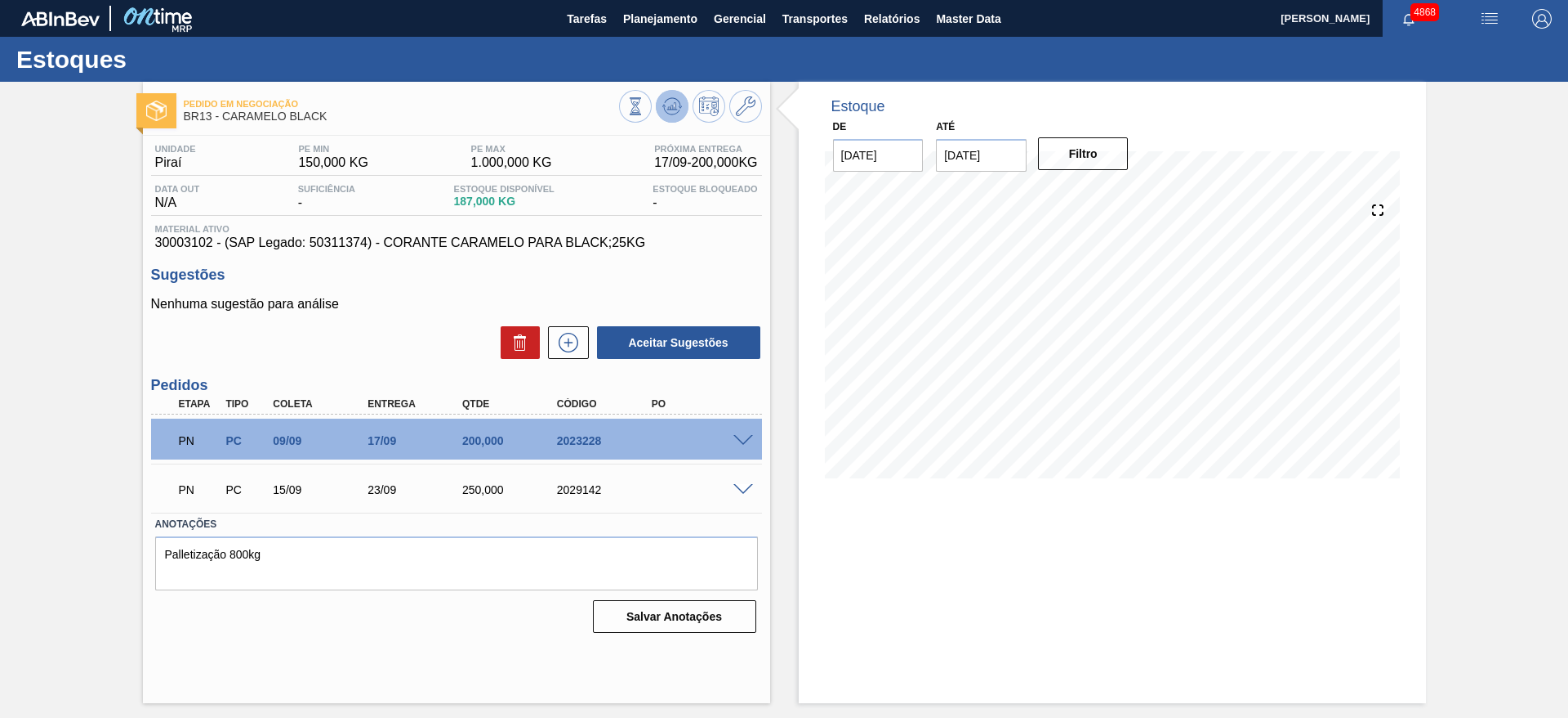
click at [663, 111] on icon at bounding box center [673, 106] width 20 height 20
click at [645, 15] on span "Planejamento" at bounding box center [660, 19] width 74 height 20
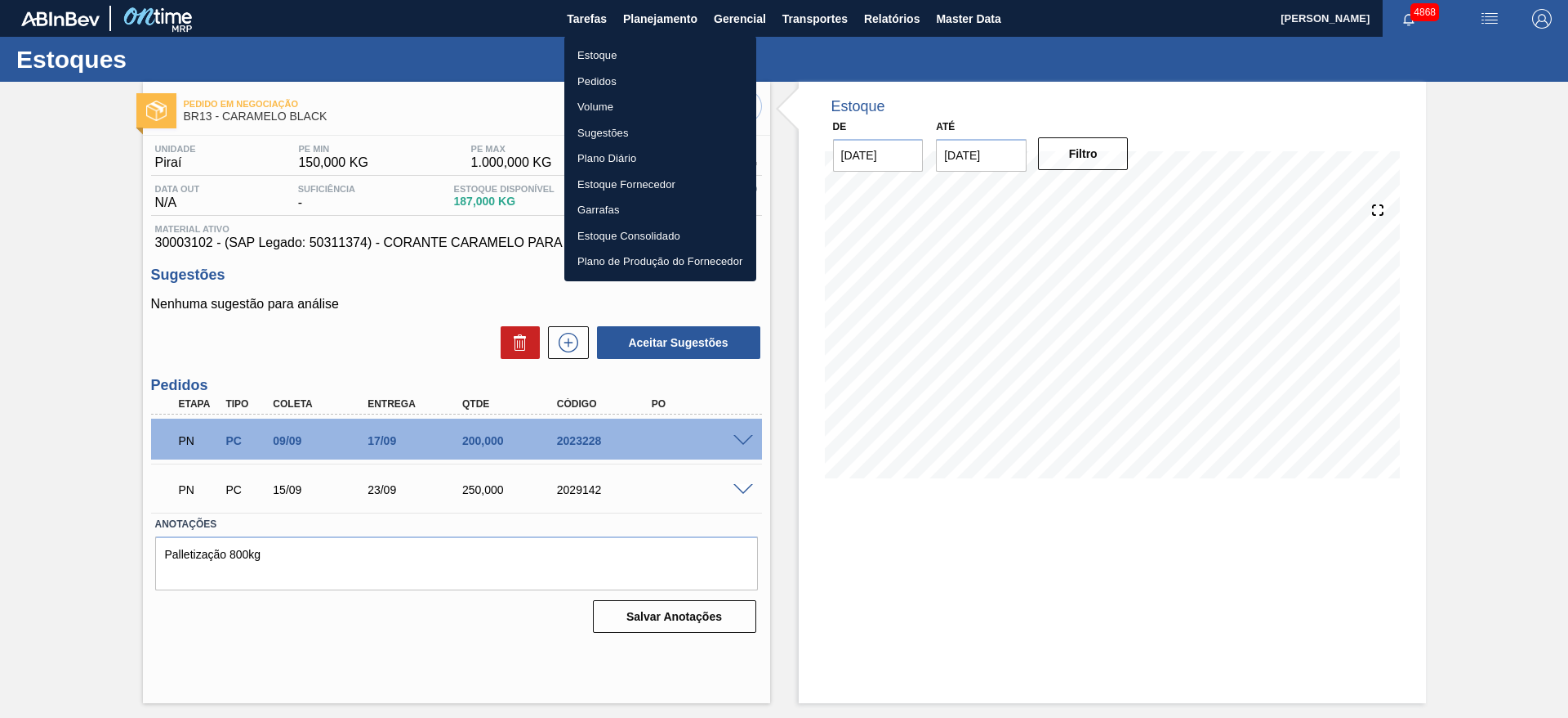
click at [647, 52] on li "Estoque" at bounding box center [660, 56] width 192 height 26
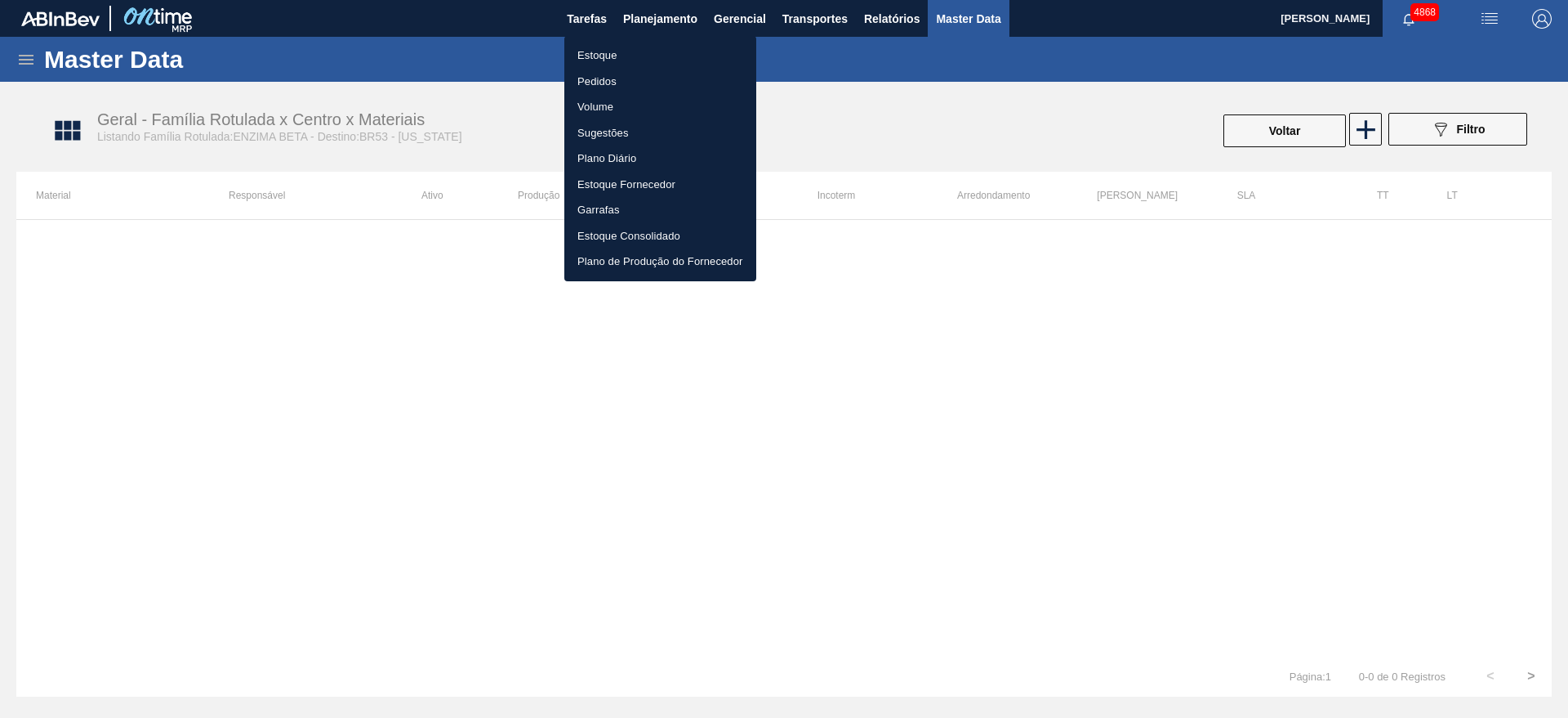
click at [595, 54] on li "Estoque" at bounding box center [660, 56] width 192 height 26
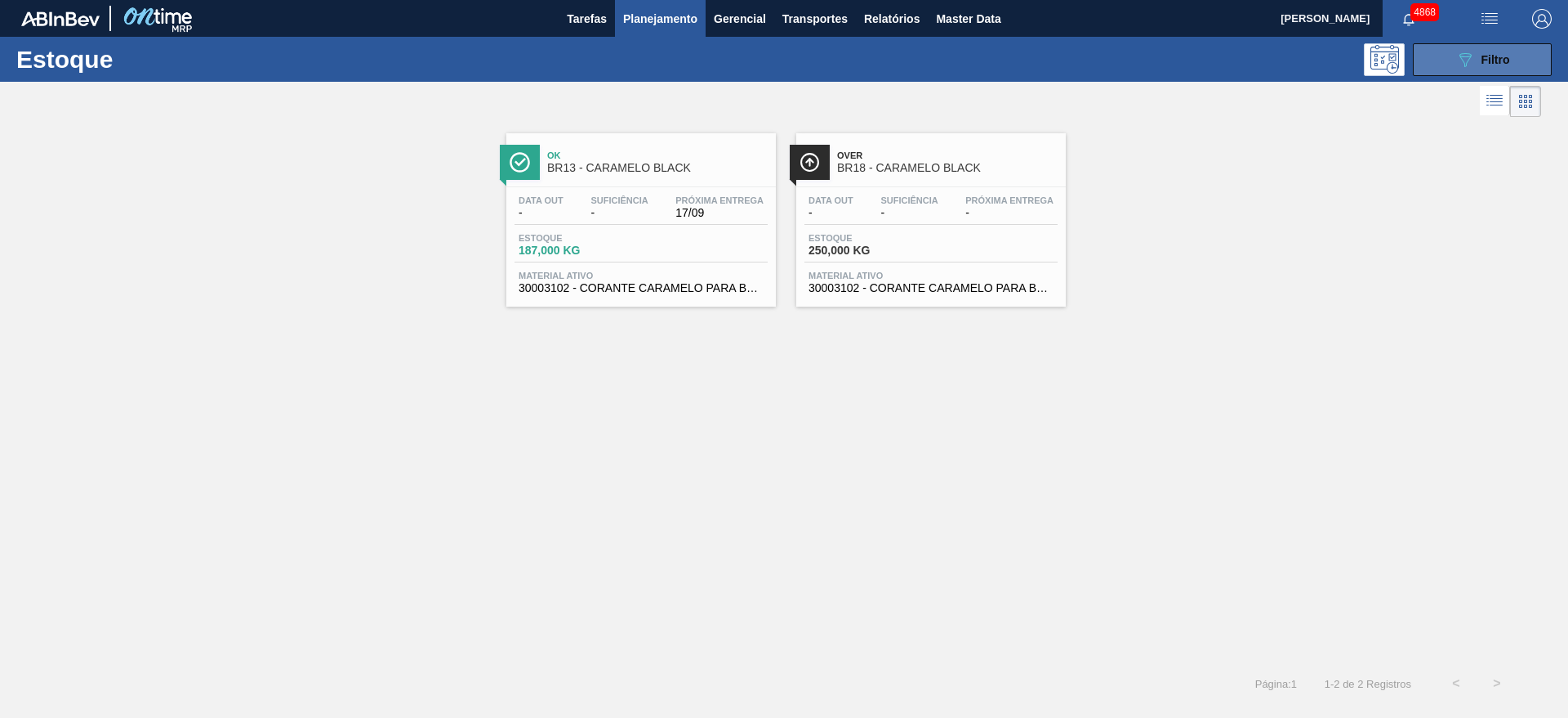
click at [1461, 58] on icon "089F7B8B-B2A5-4AFE-B5C0-19BA573D28AC" at bounding box center [1465, 60] width 20 height 20
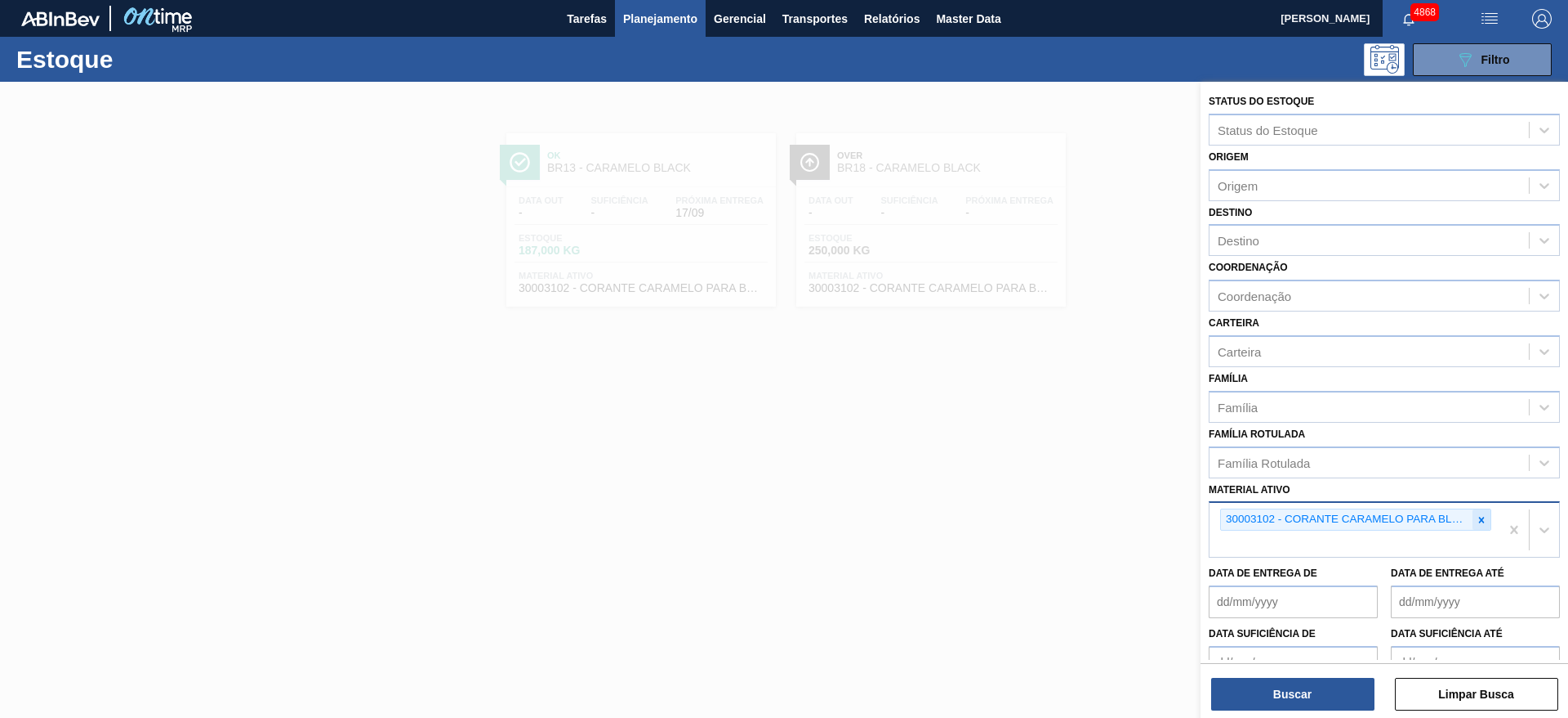
click at [1479, 518] on icon at bounding box center [1482, 520] width 6 height 6
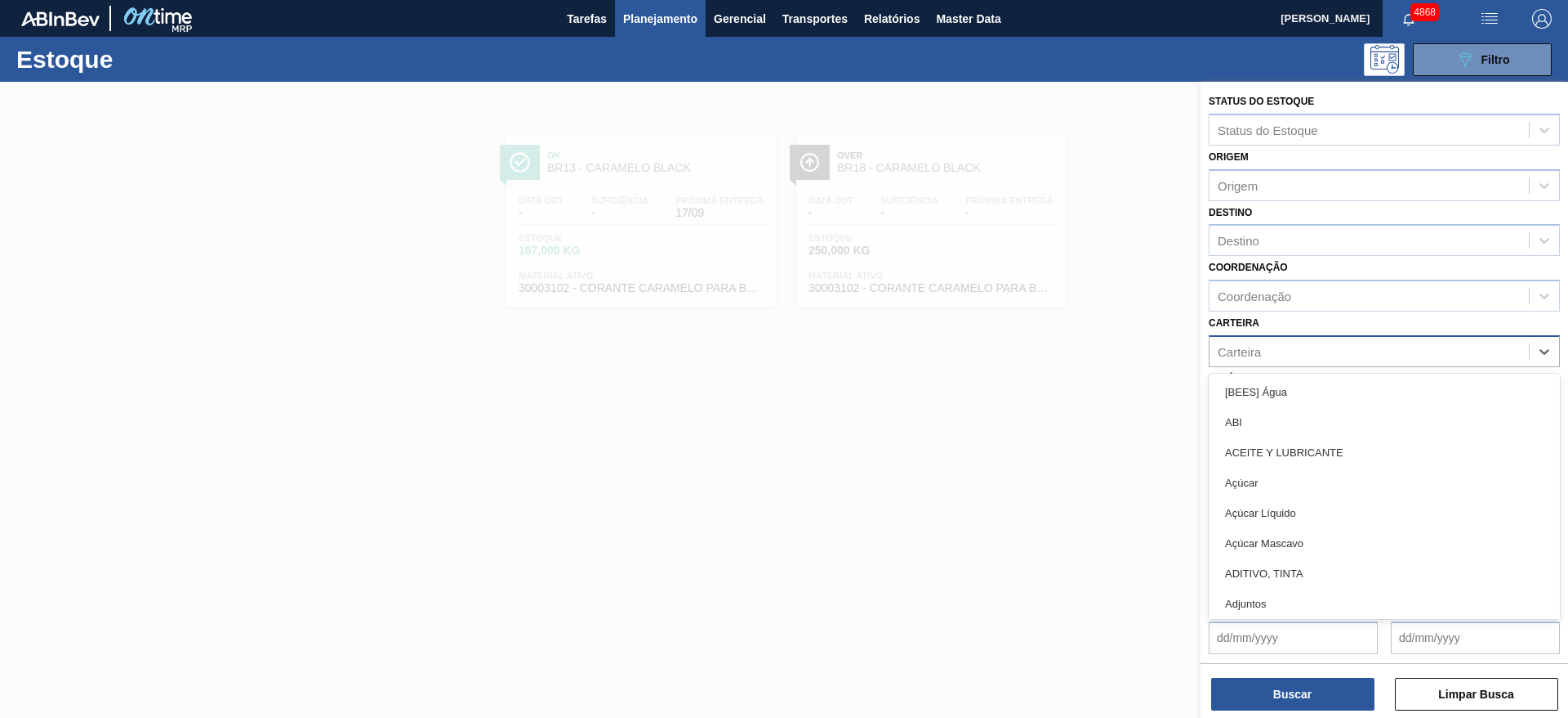
click at [1323, 353] on div "Carteira" at bounding box center [1369, 351] width 319 height 23
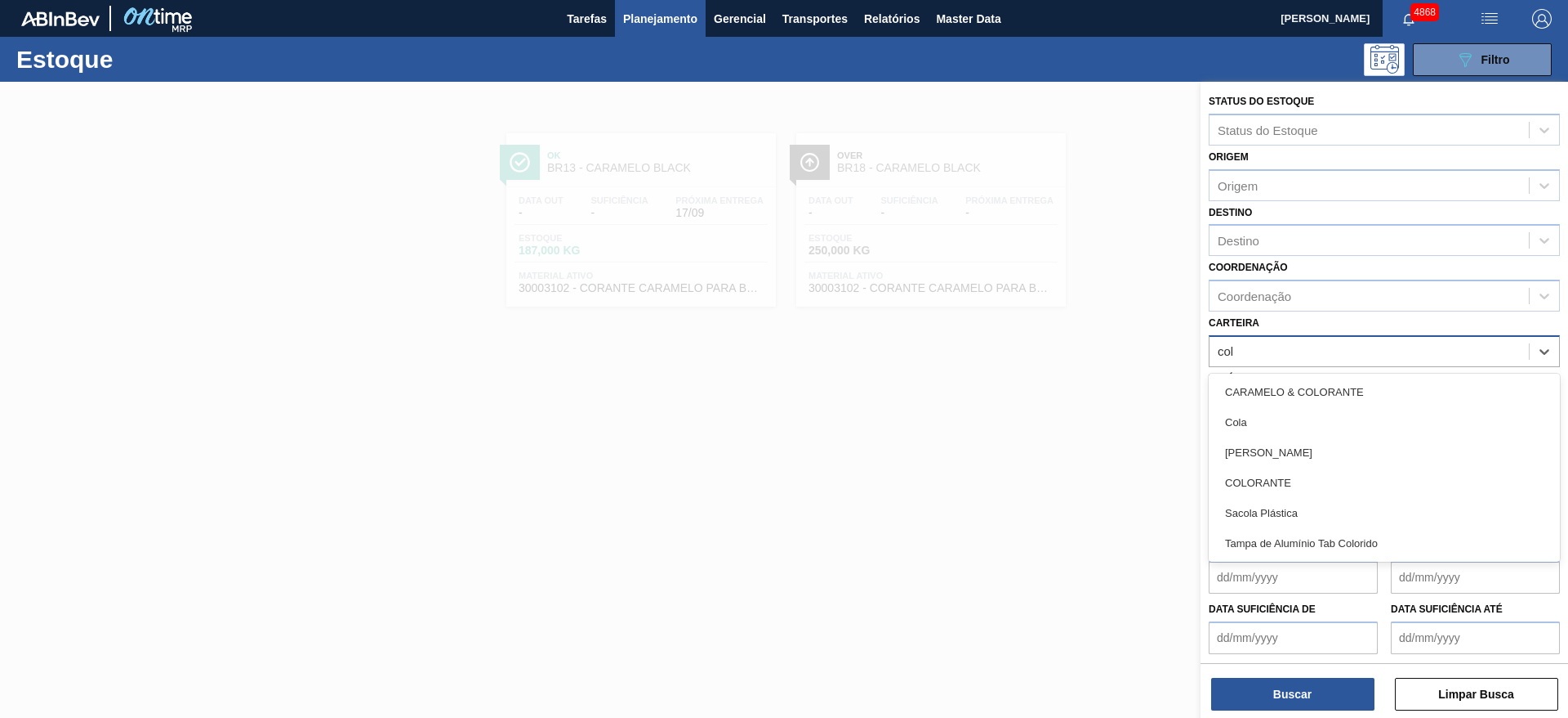
type input "cola"
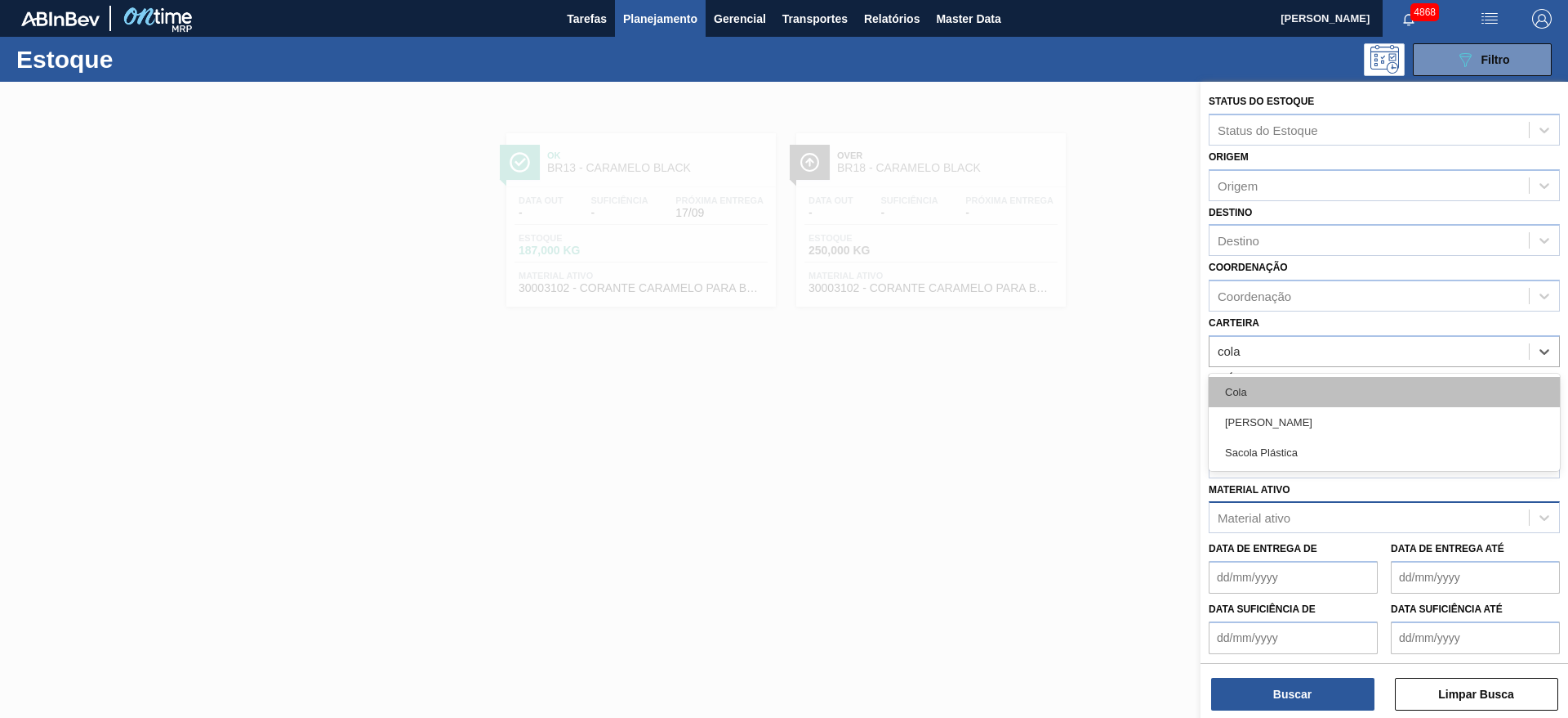
click at [1300, 388] on div "Cola" at bounding box center [1384, 392] width 351 height 30
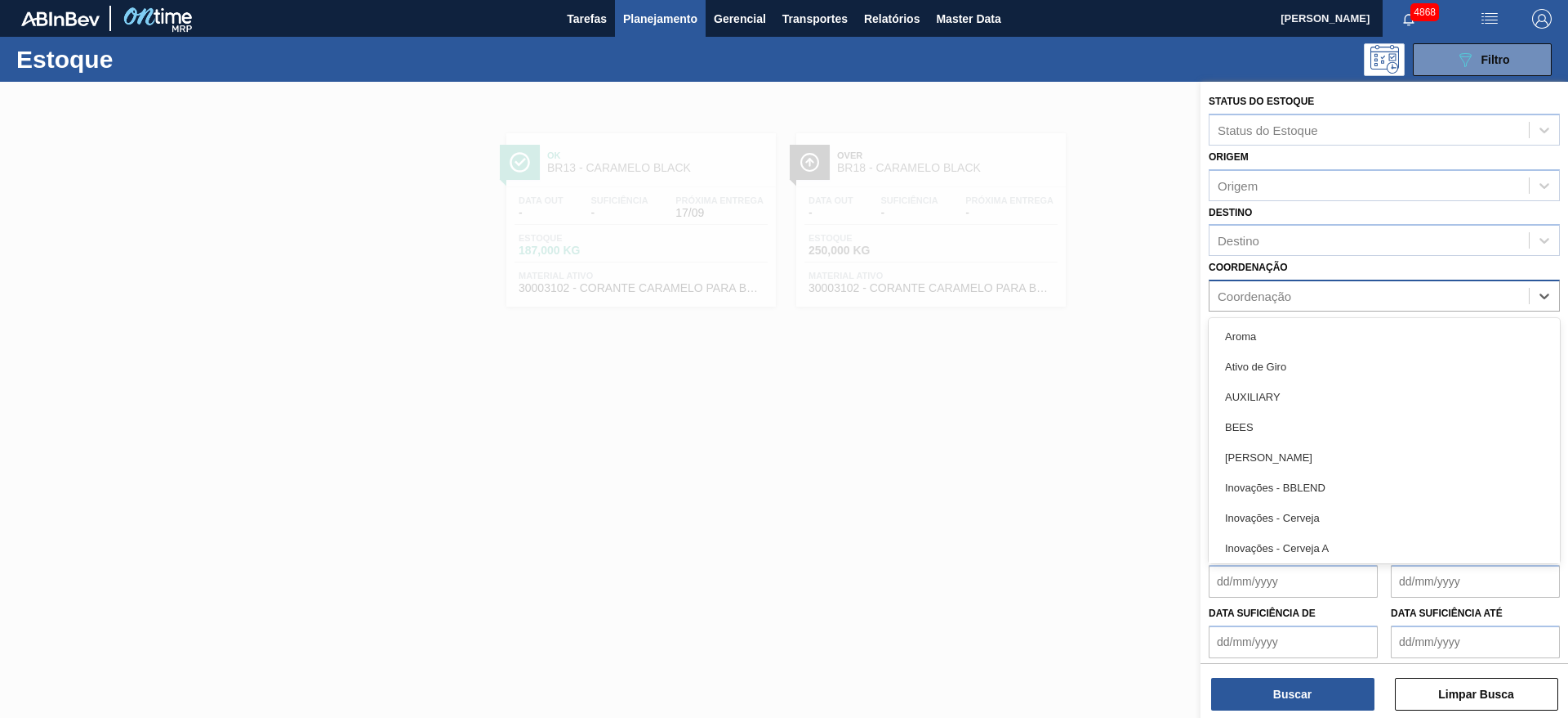
click at [1258, 289] on div "Coordenação" at bounding box center [1254, 296] width 73 height 14
type input "raw"
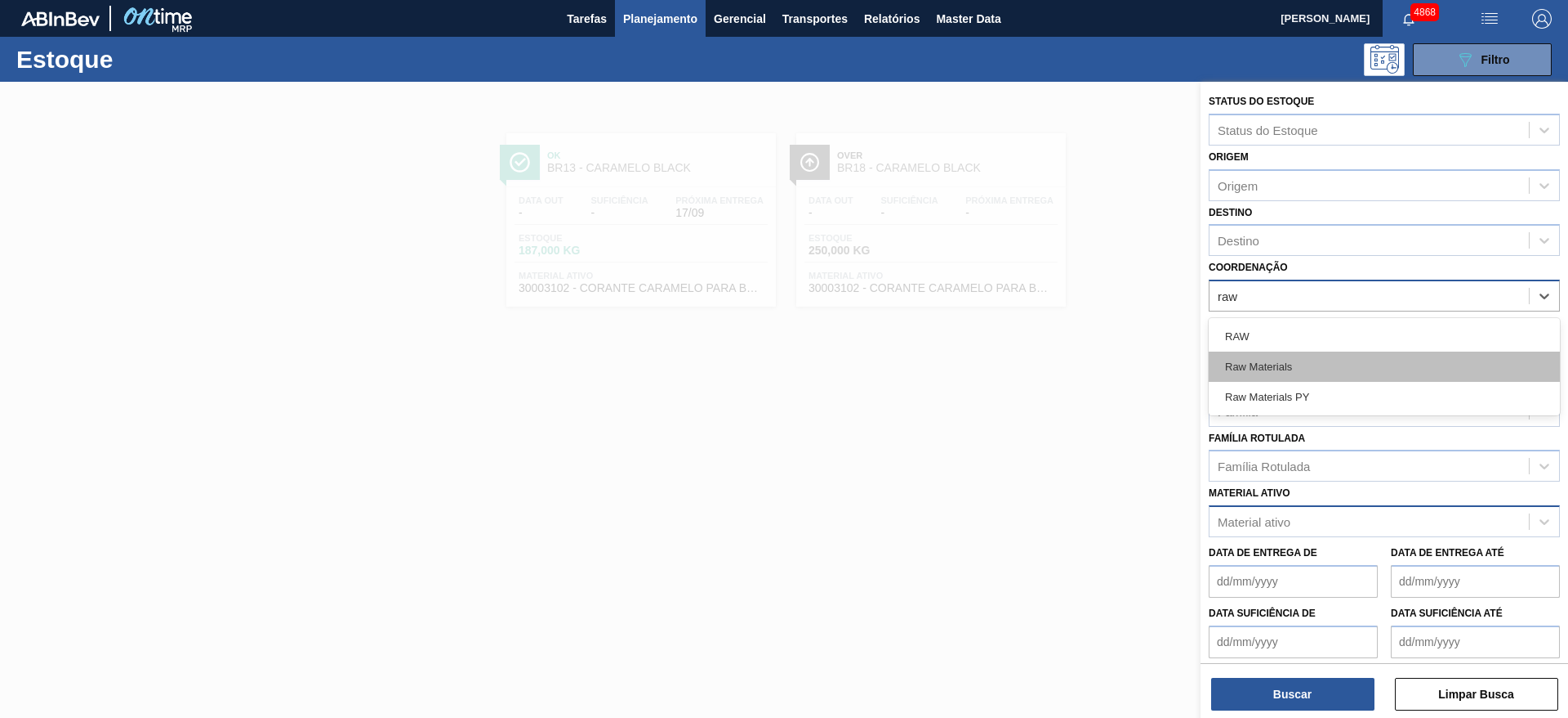
click at [1252, 355] on div "Raw Materials" at bounding box center [1384, 366] width 351 height 30
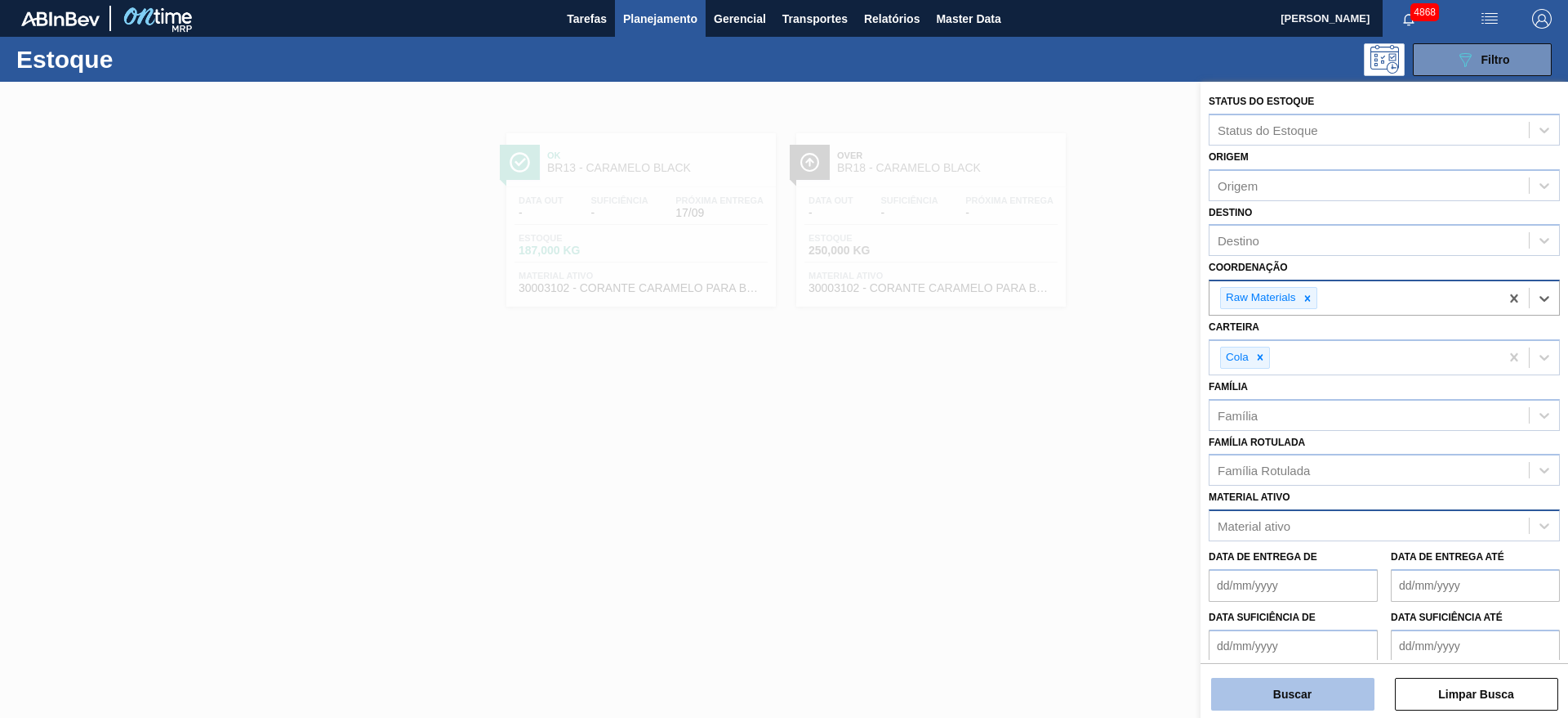
click at [1352, 700] on button "Buscar" at bounding box center [1293, 694] width 163 height 32
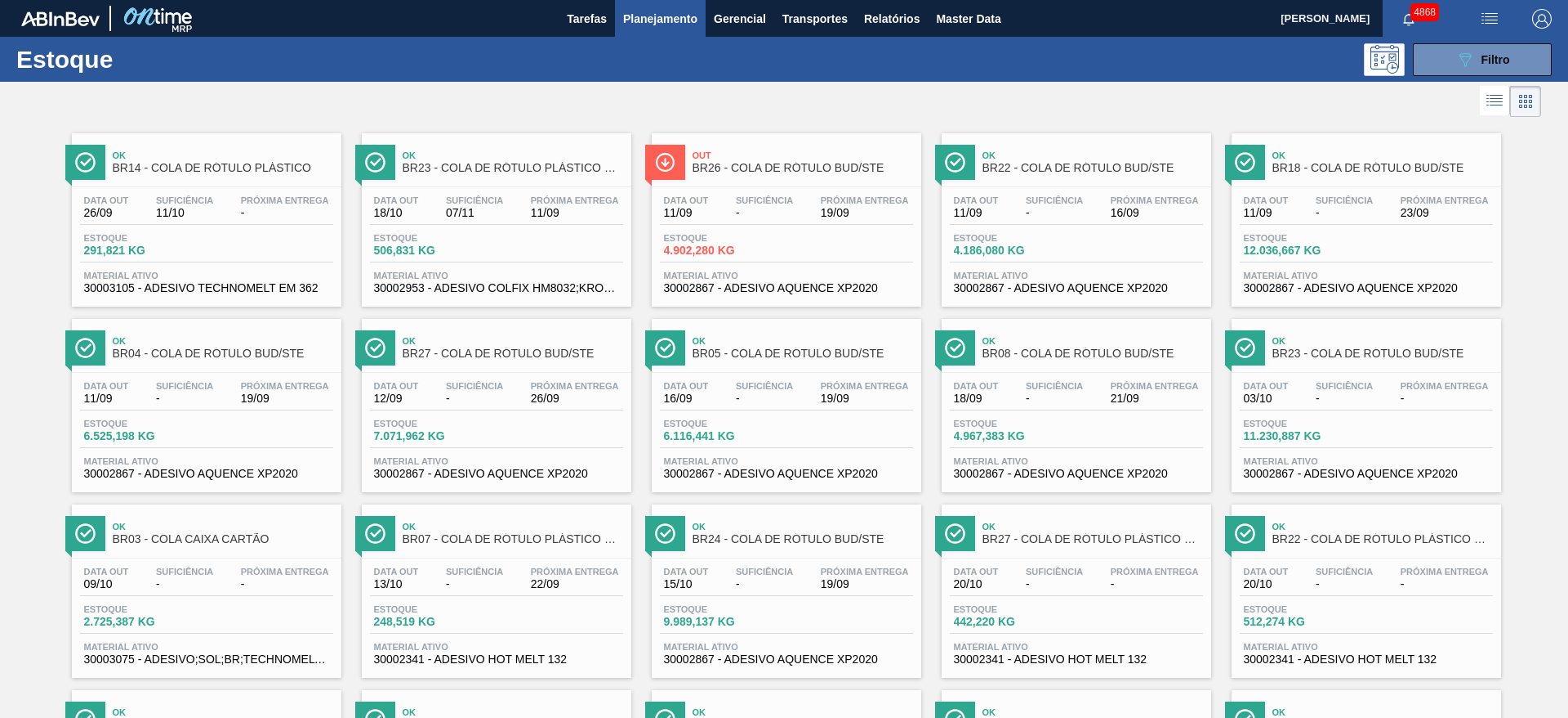
drag, startPoint x: 460, startPoint y: 190, endPoint x: 567, endPoint y: 196, distance: 107.2
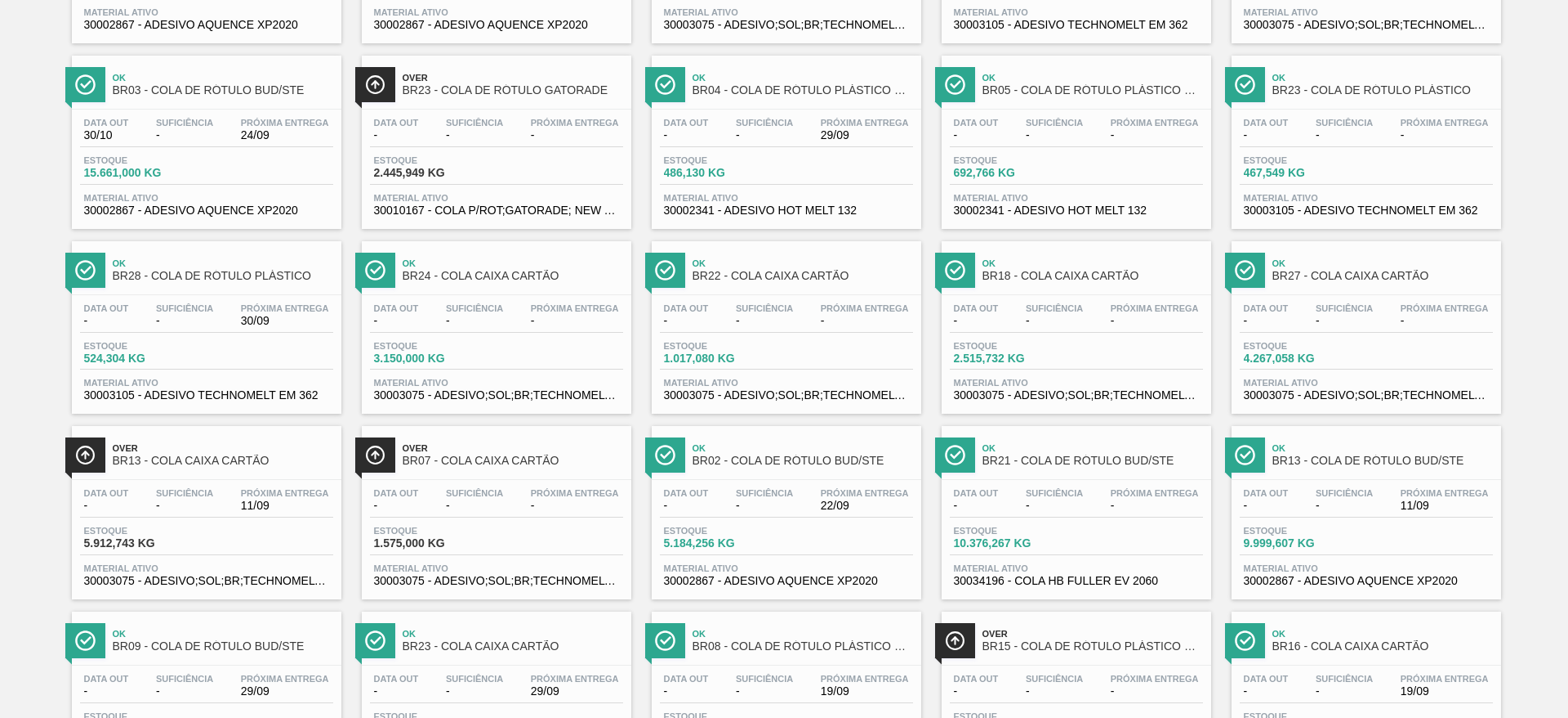
scroll to position [1298, 0]
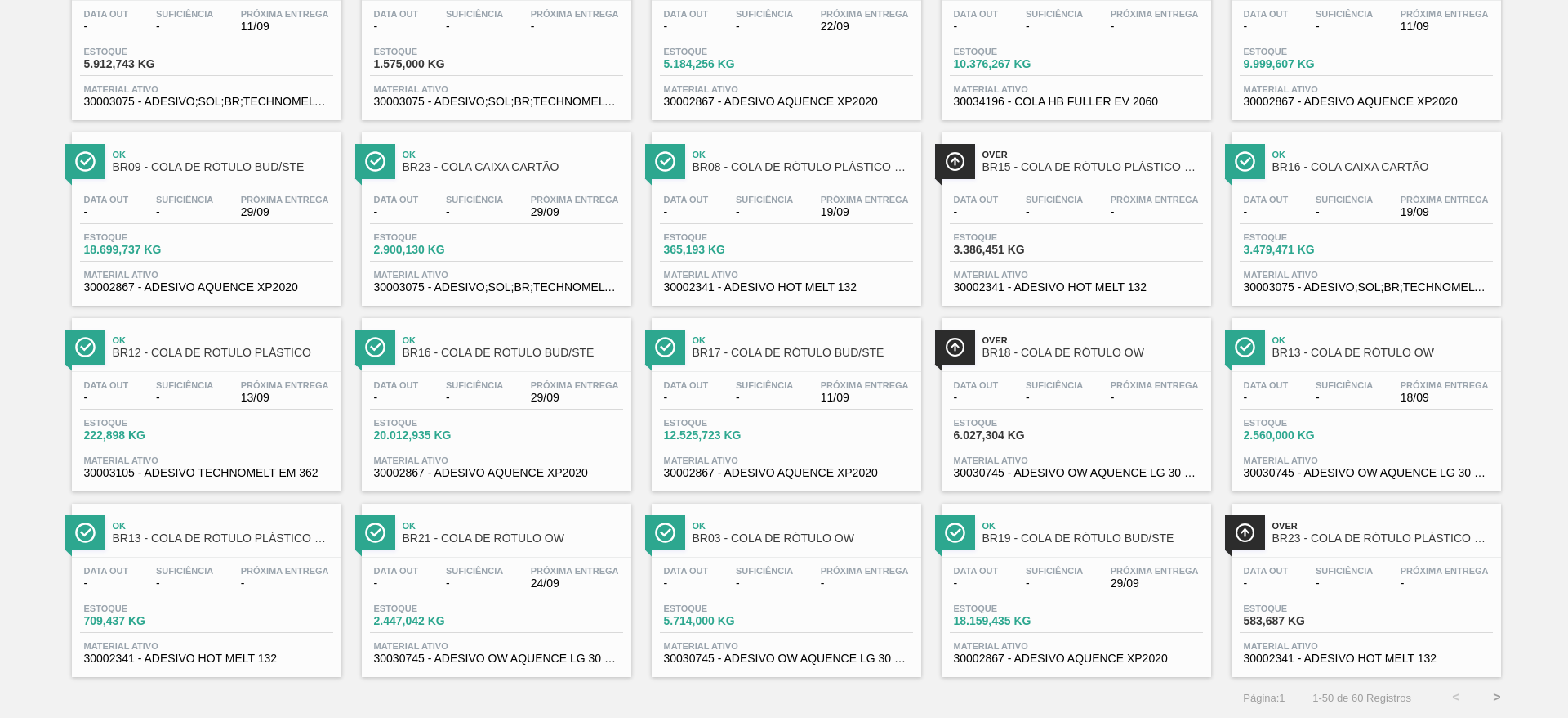
click at [1495, 703] on button ">" at bounding box center [1498, 697] width 41 height 41
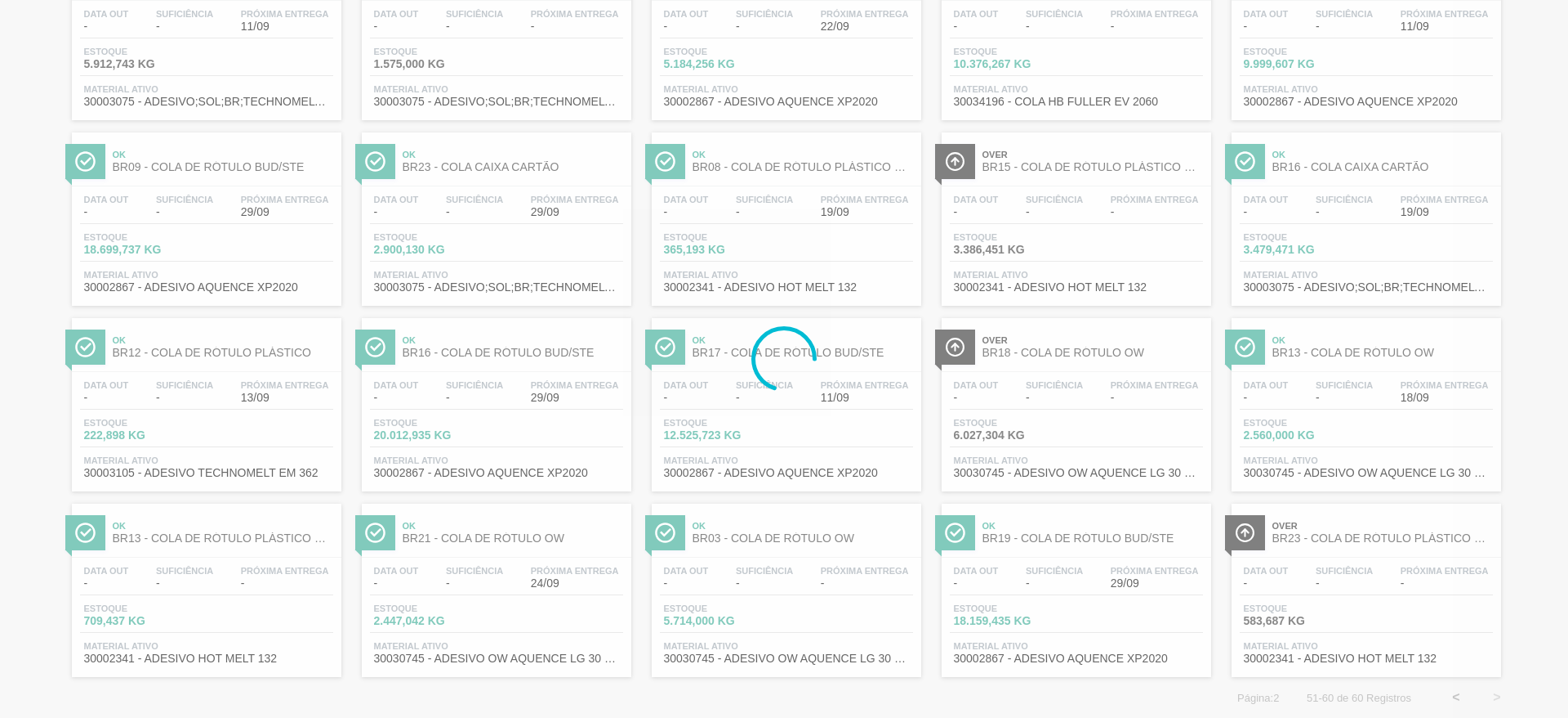
scroll to position [0, 0]
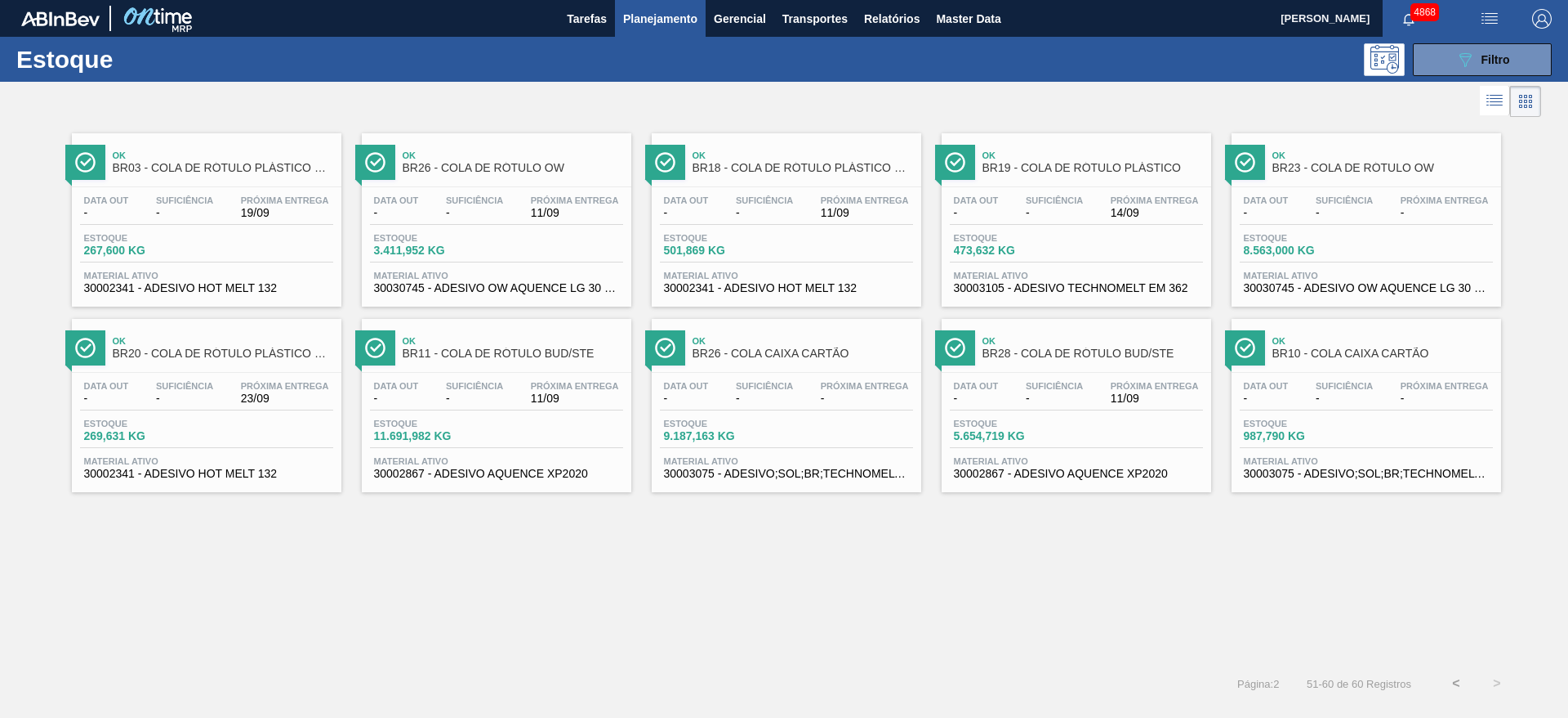
drag, startPoint x: 729, startPoint y: 256, endPoint x: 752, endPoint y: 281, distance: 34.0
drag, startPoint x: 748, startPoint y: 422, endPoint x: 757, endPoint y: 425, distance: 9.5
click at [1493, 50] on button "089F7B8B-B2A5-4AFE-B5C0-19BA573D28AC Filtro" at bounding box center [1482, 59] width 139 height 32
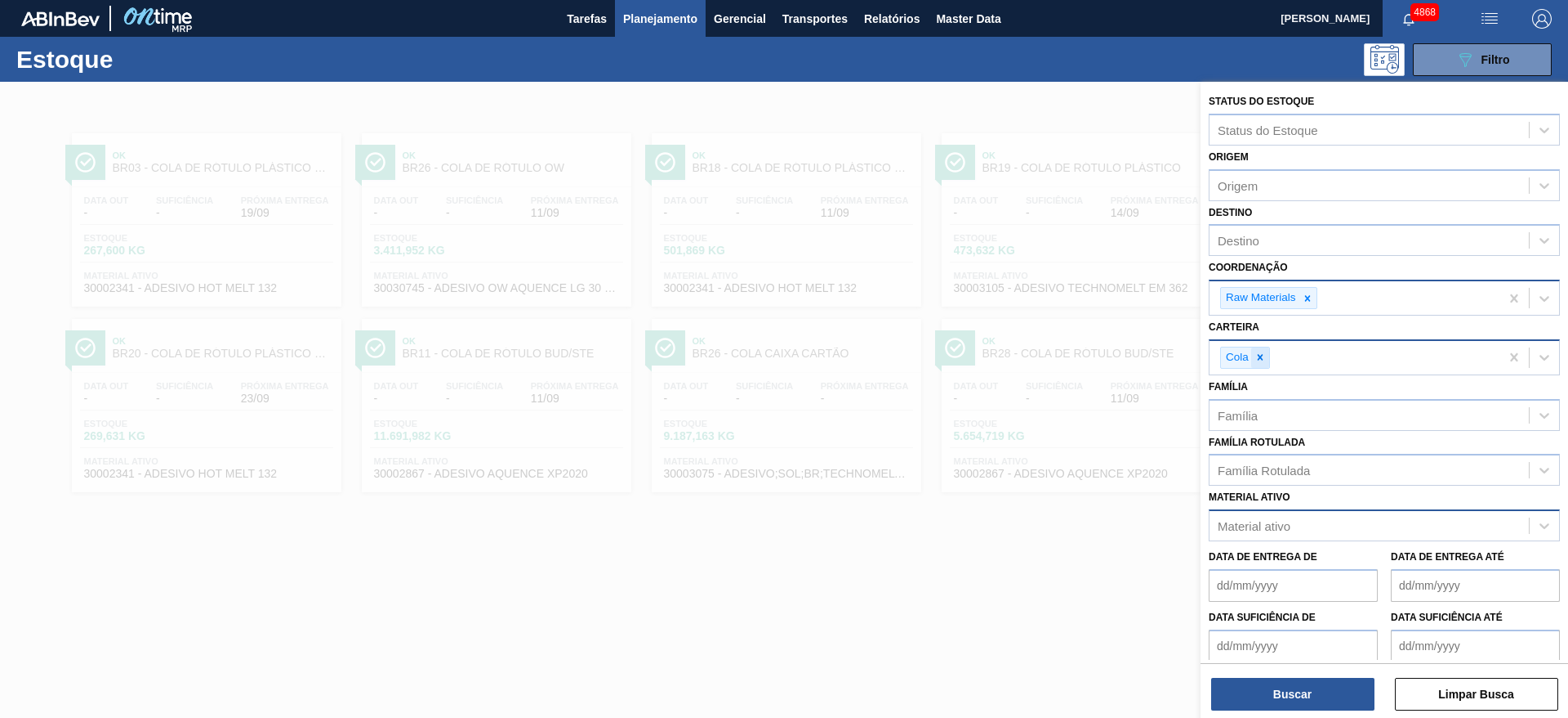
click at [1258, 353] on icon at bounding box center [1260, 358] width 12 height 12
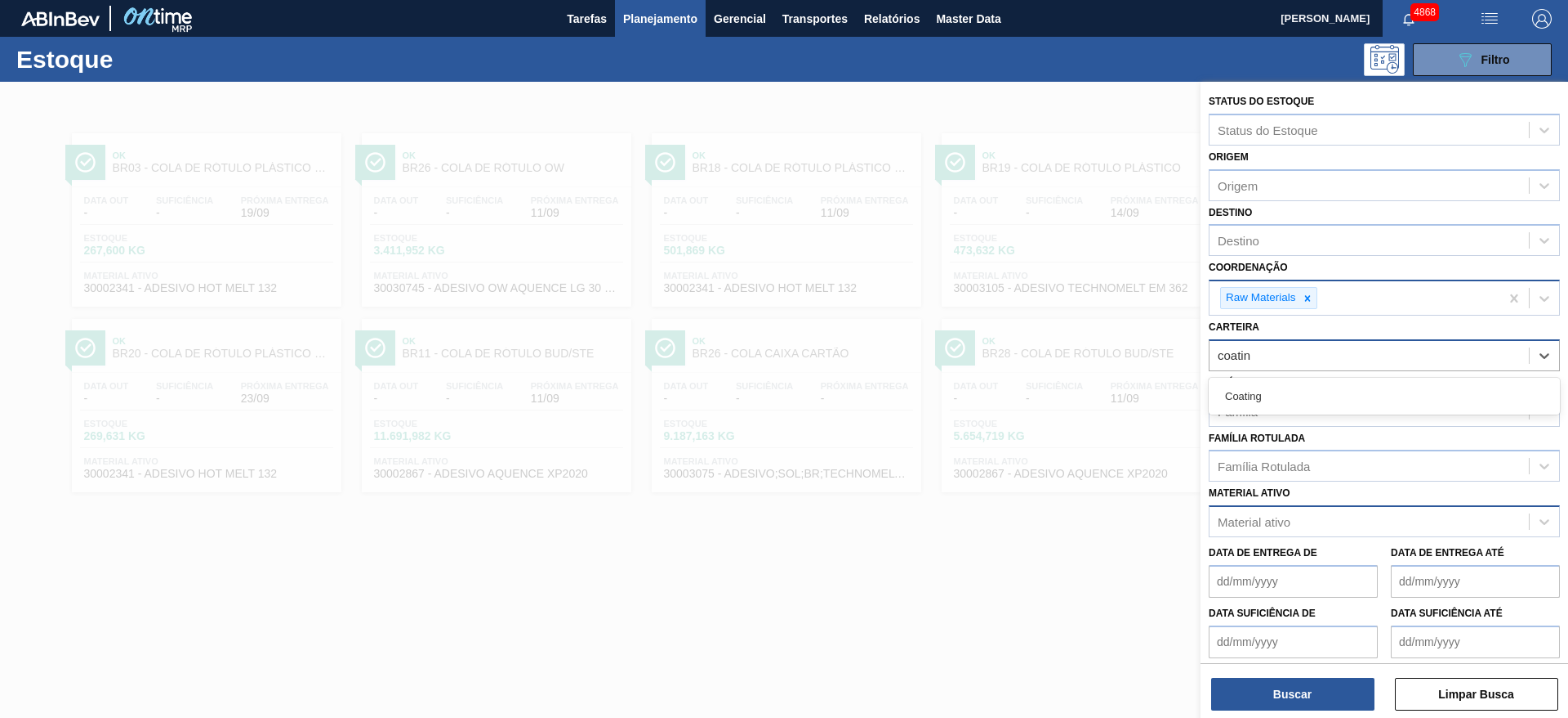
type input "coating"
click at [1510, 405] on div "Coating" at bounding box center [1384, 396] width 351 height 30
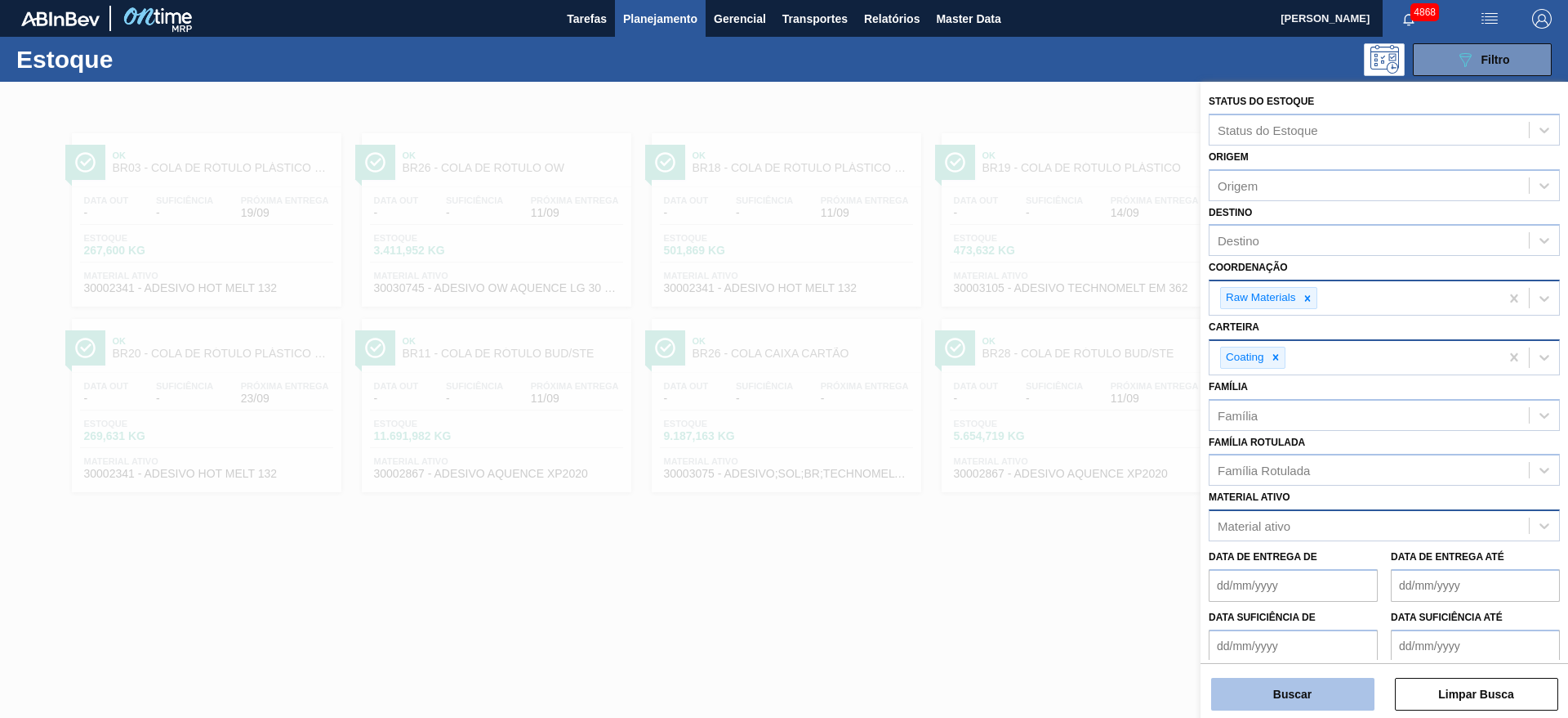
click at [1247, 694] on button "Buscar" at bounding box center [1293, 694] width 163 height 32
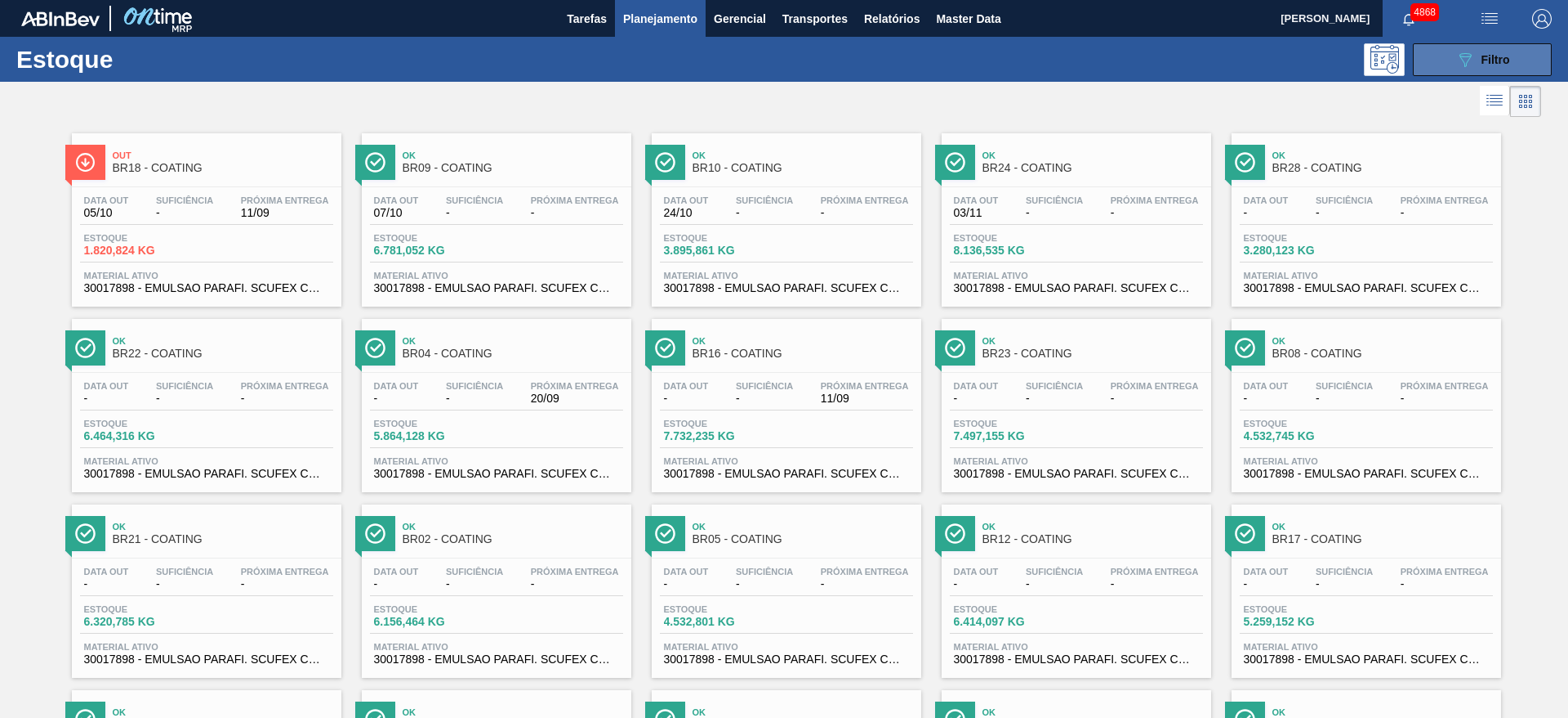
click at [1456, 58] on icon "089F7B8B-B2A5-4AFE-B5C0-19BA573D28AC" at bounding box center [1465, 60] width 20 height 20
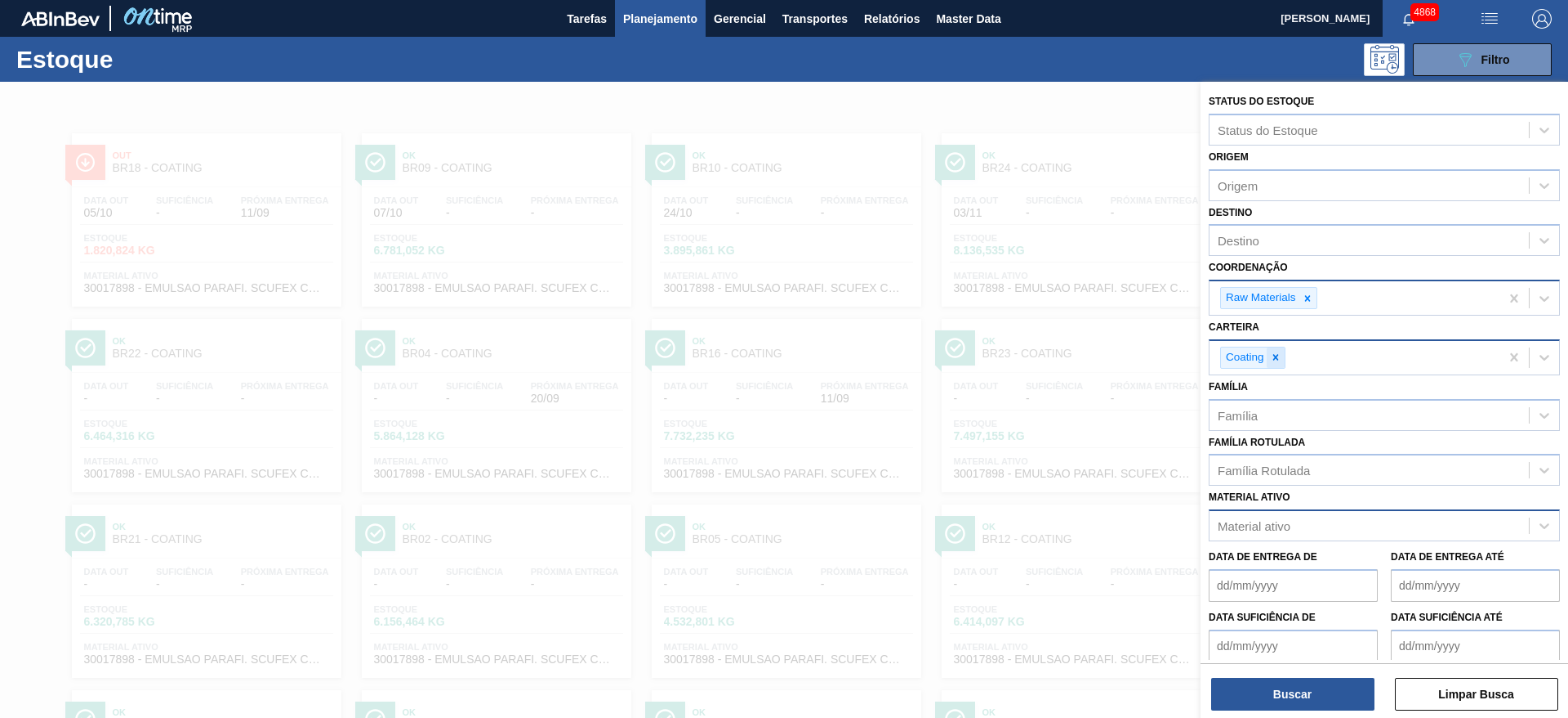
click at [1283, 360] on div at bounding box center [1276, 358] width 18 height 21
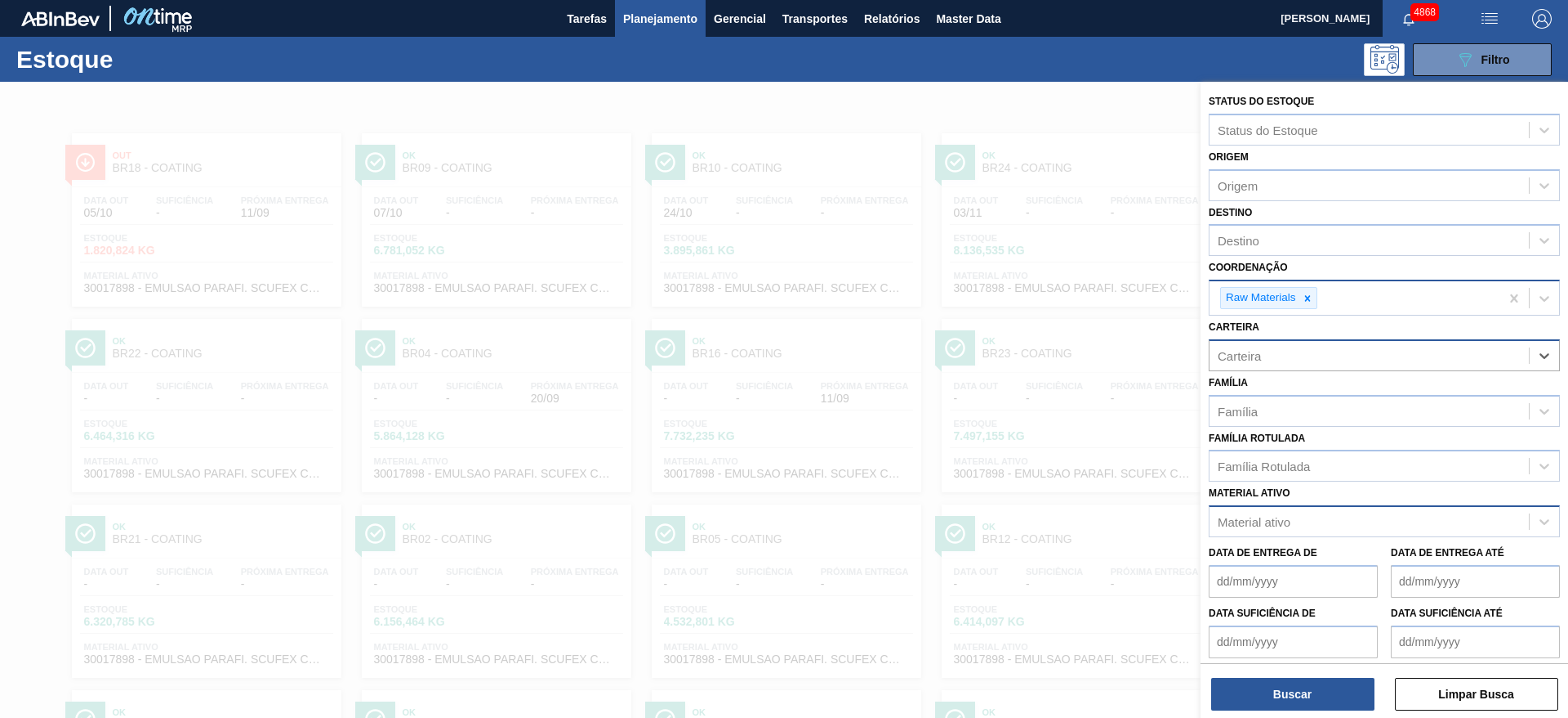
click at [1296, 289] on div "Raw Materials" at bounding box center [1259, 298] width 77 height 21
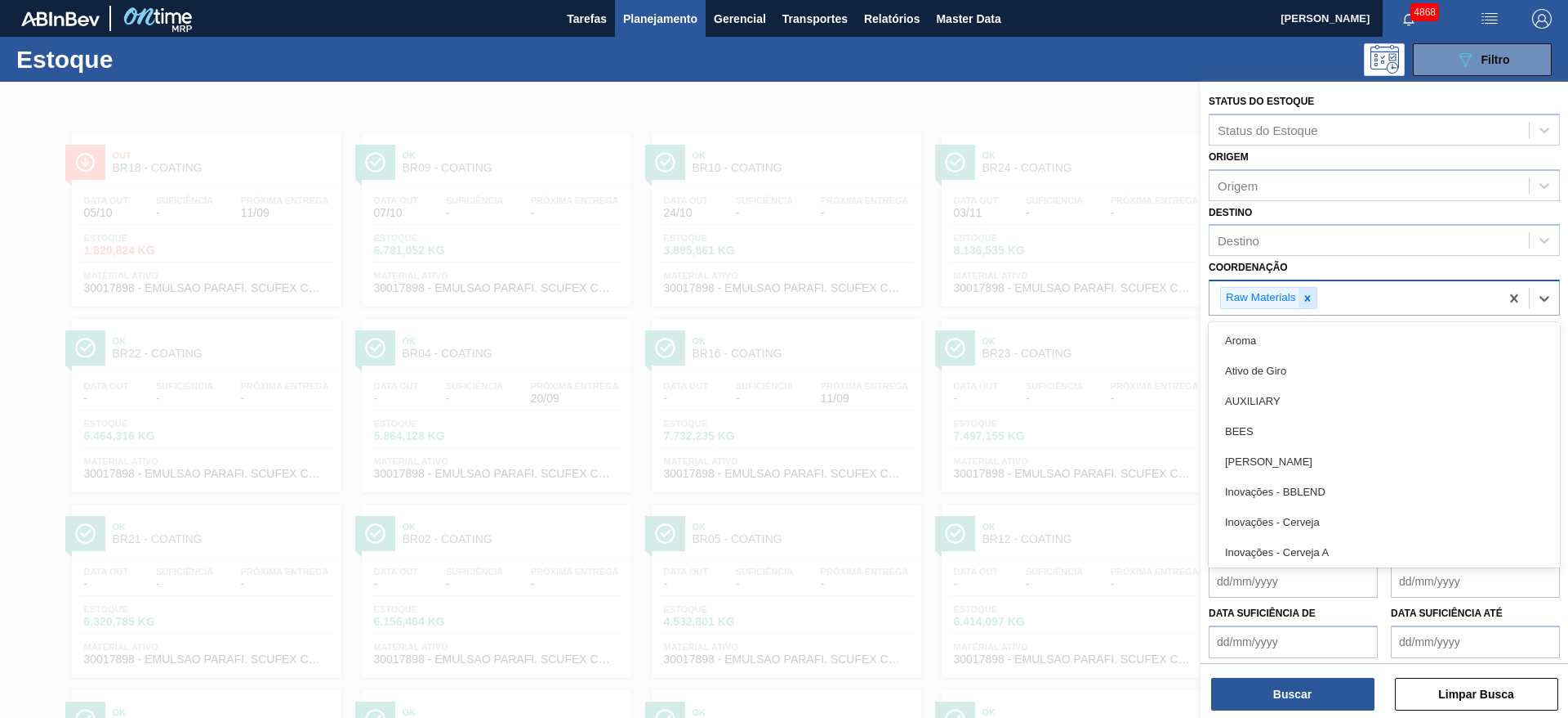
click at [1305, 294] on icon at bounding box center [1308, 299] width 12 height 12
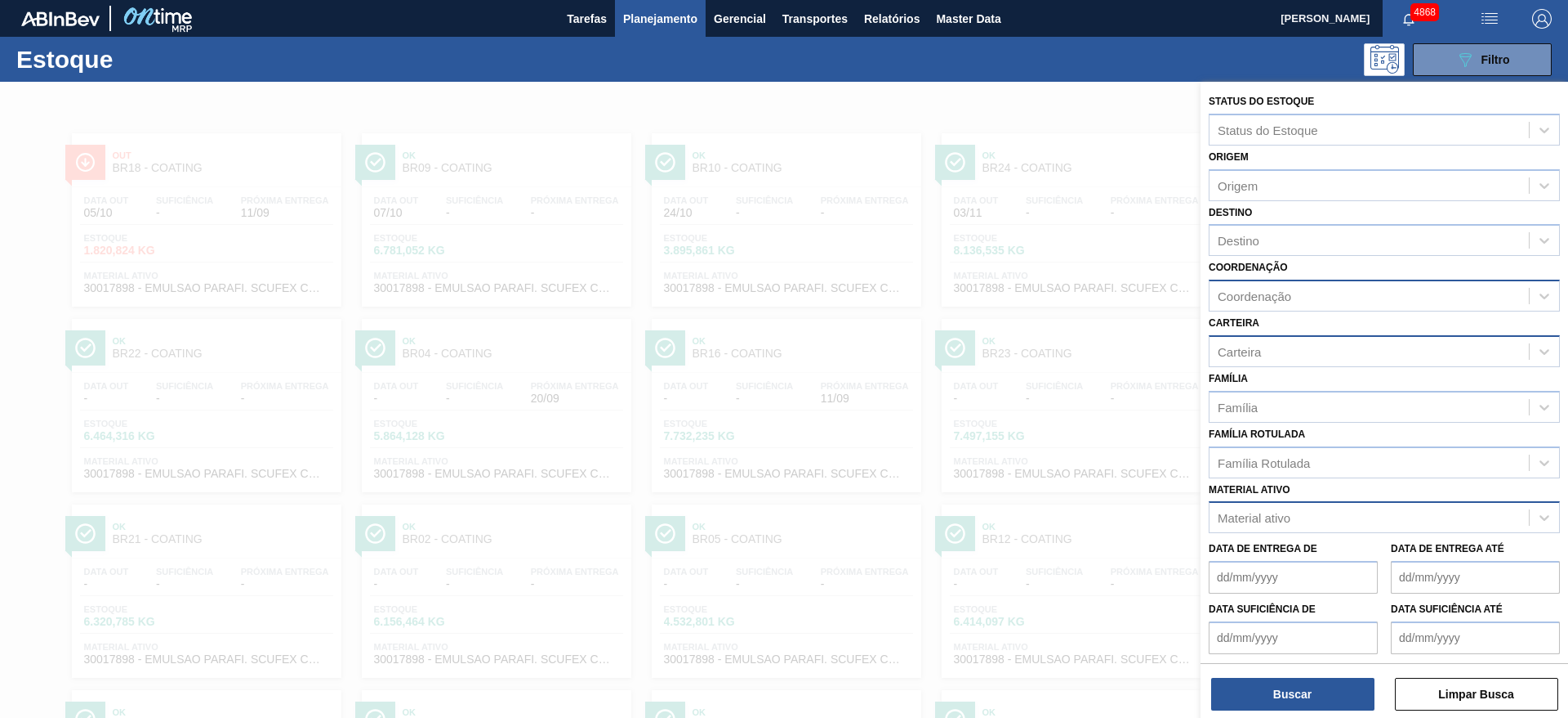
click at [1139, 419] on div at bounding box center [784, 441] width 1568 height 718
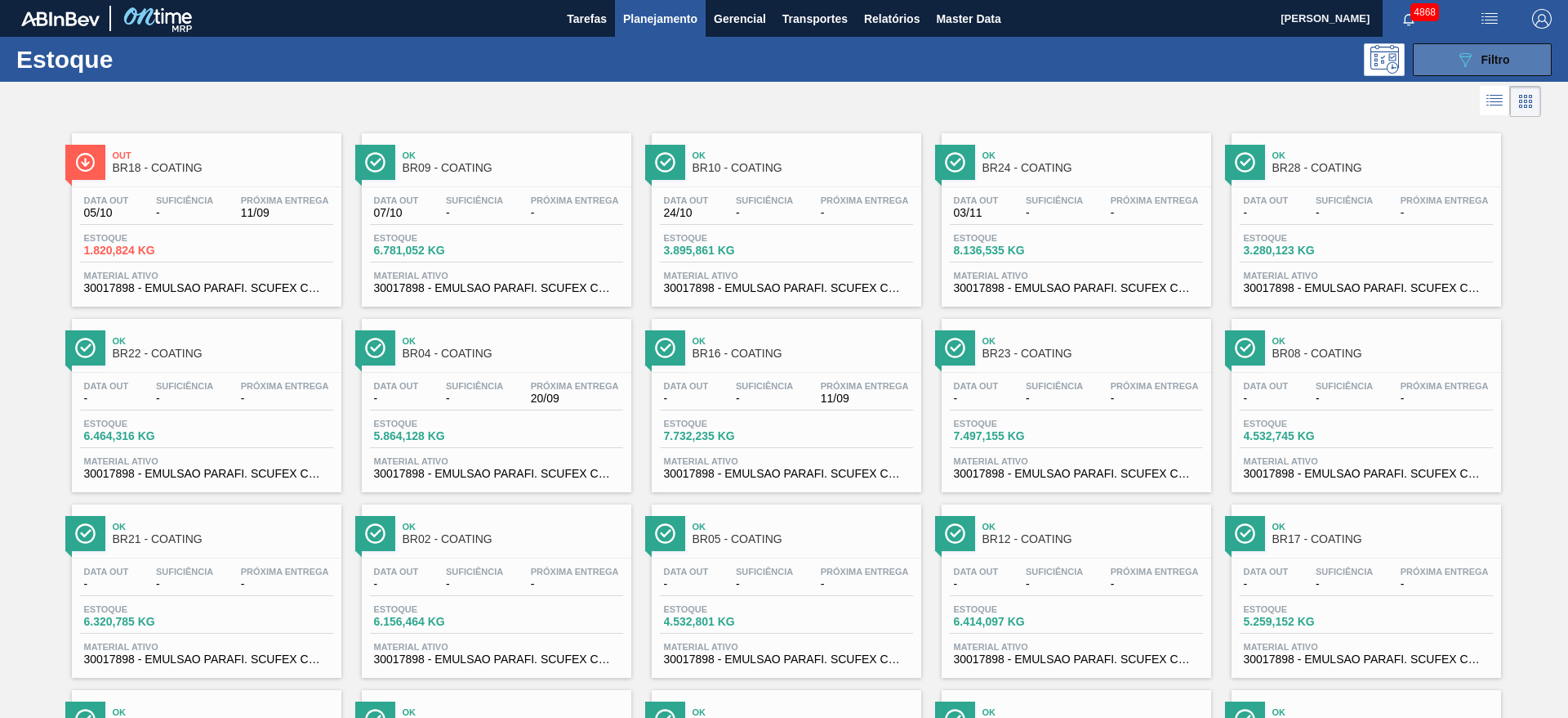
click at [1433, 56] on button "089F7B8B-B2A5-4AFE-B5C0-19BA573D28AC Filtro" at bounding box center [1482, 59] width 139 height 32
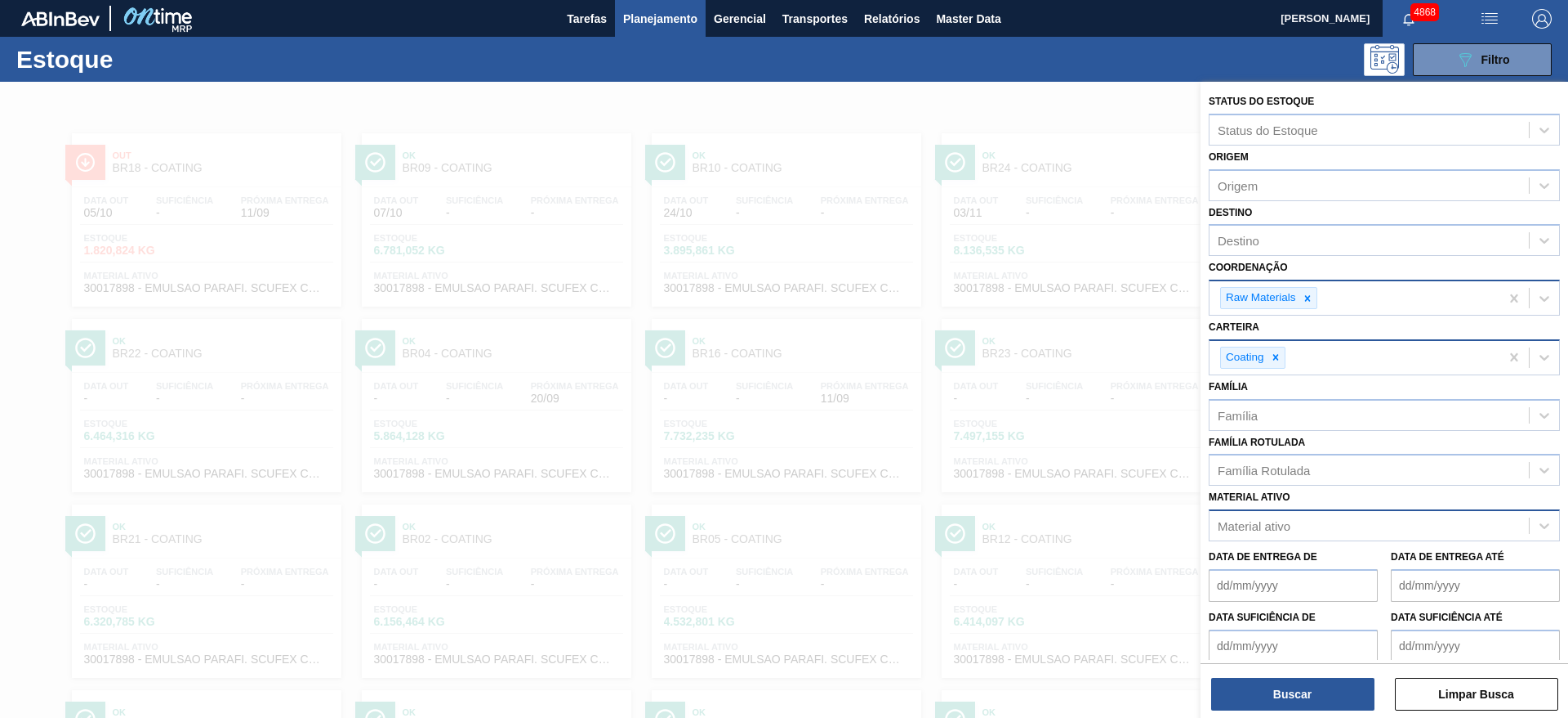
click at [1318, 524] on div "Material ativo" at bounding box center [1369, 526] width 319 height 23
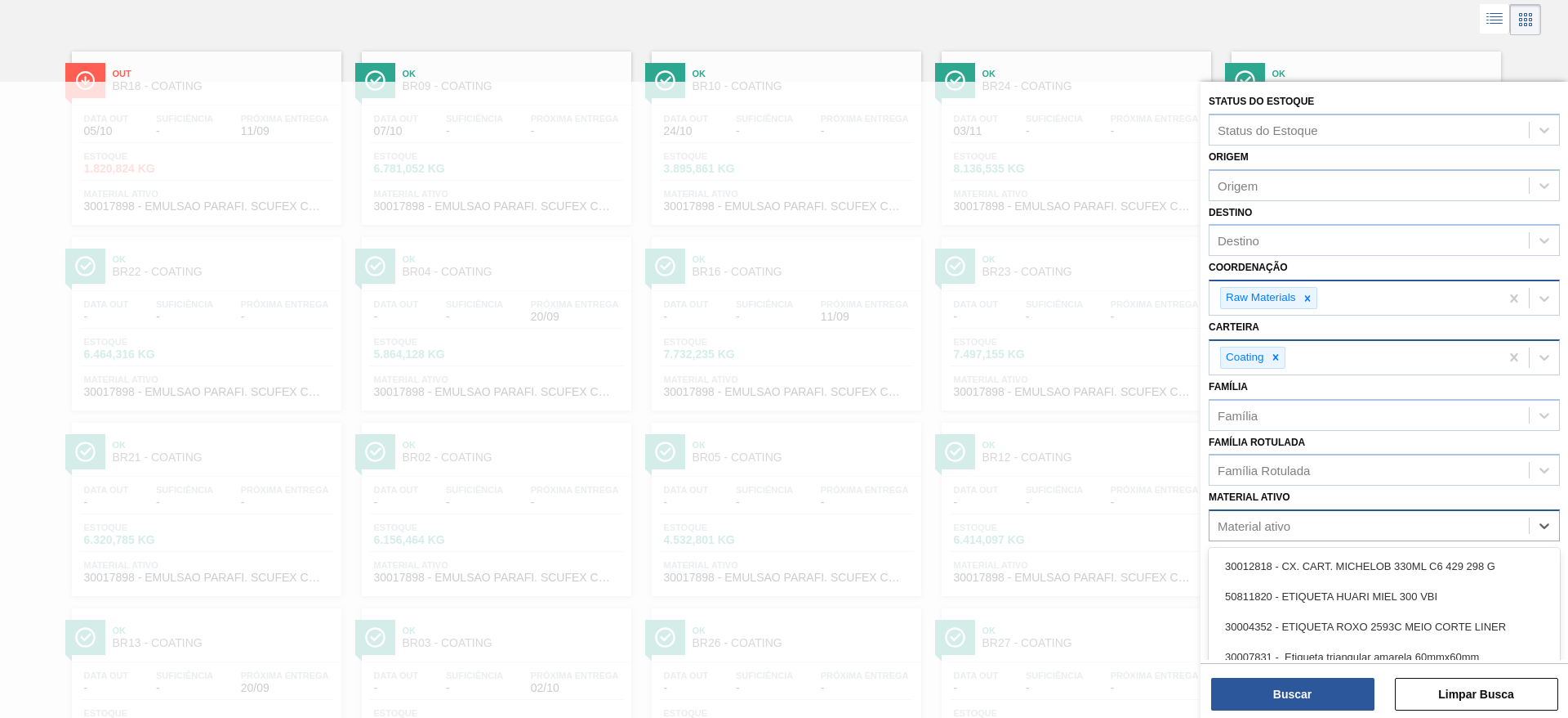
scroll to position [82, 0]
paste ativo "30008406"
type ativo "30008406"
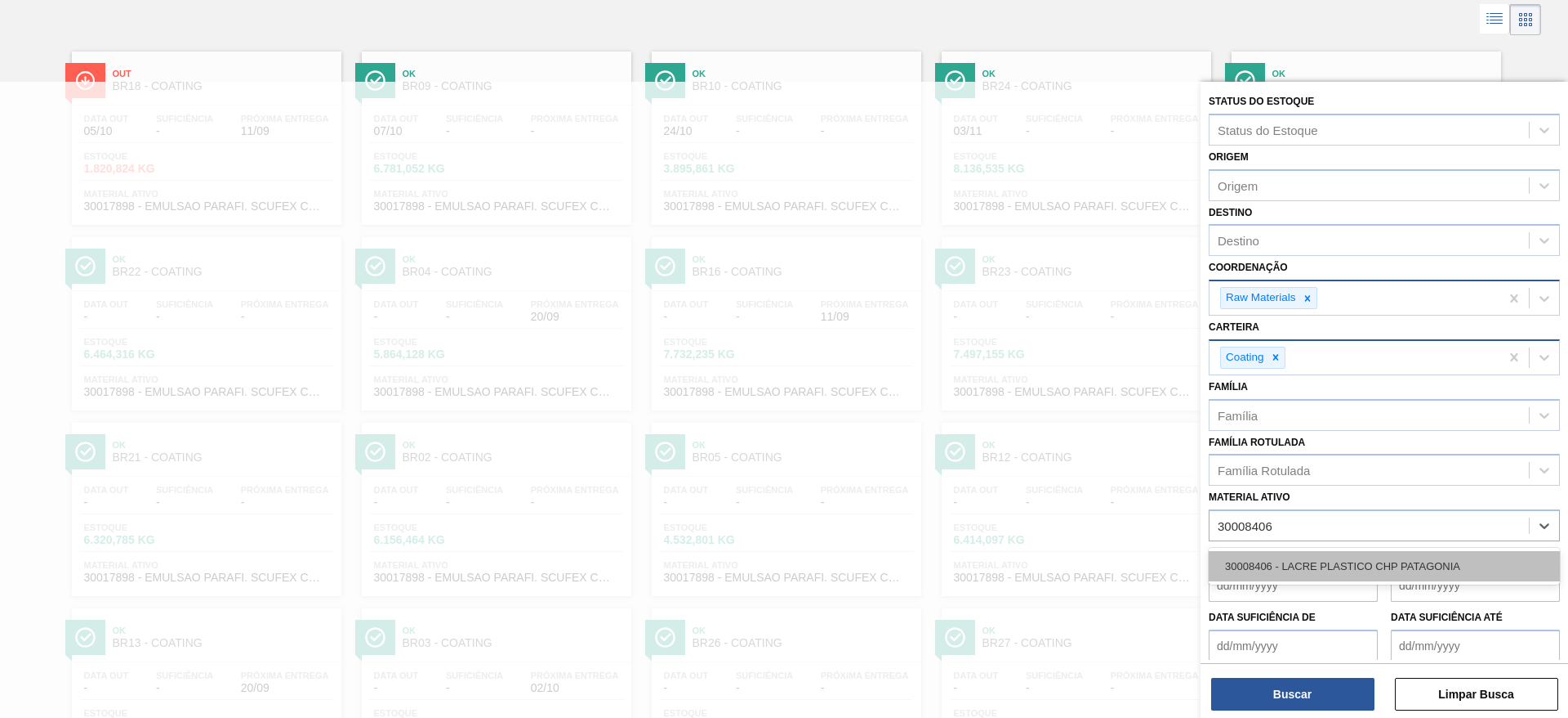
click at [1307, 553] on div "30008406 - LACRE PLASTICO CHP PATAGONIA" at bounding box center [1384, 566] width 351 height 30
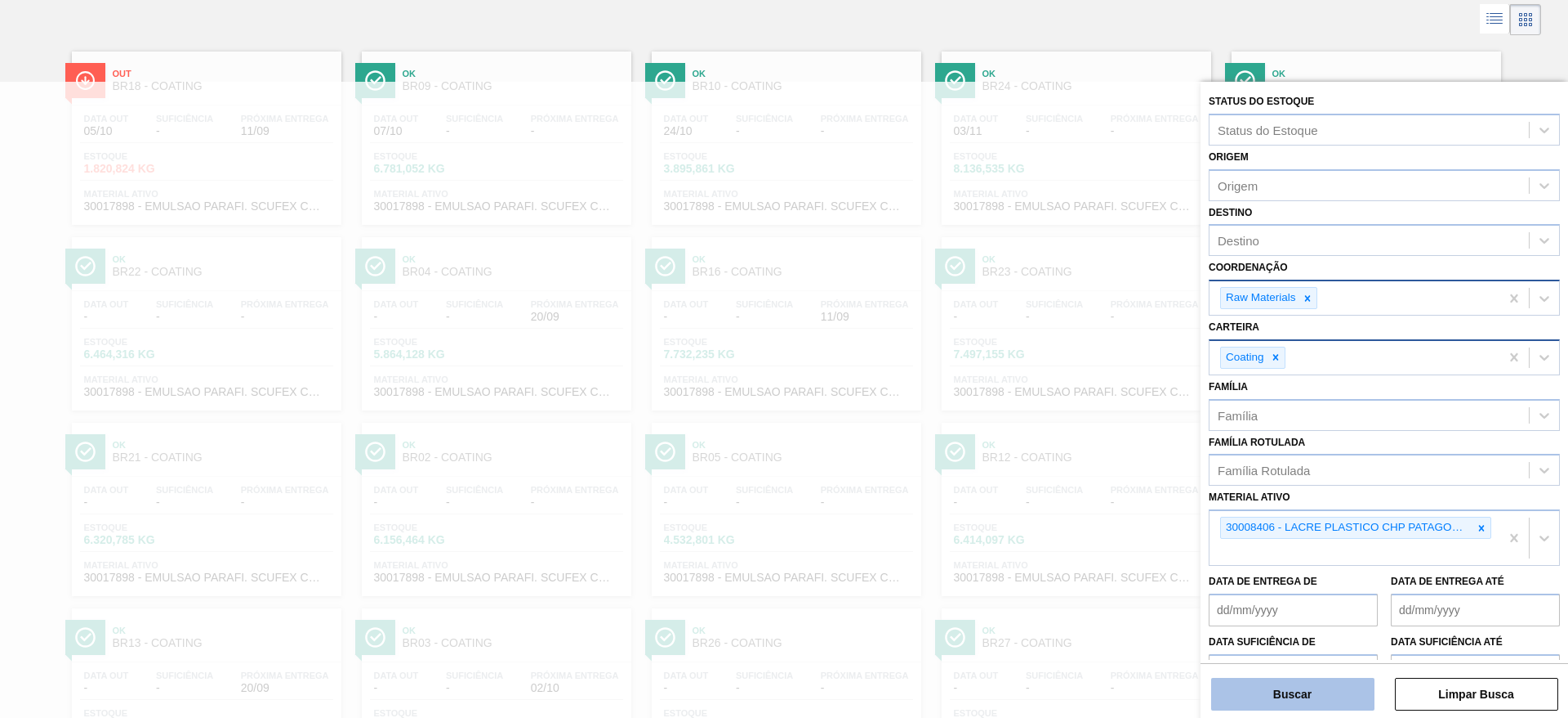
click at [1312, 698] on button "Buscar" at bounding box center [1293, 694] width 163 height 32
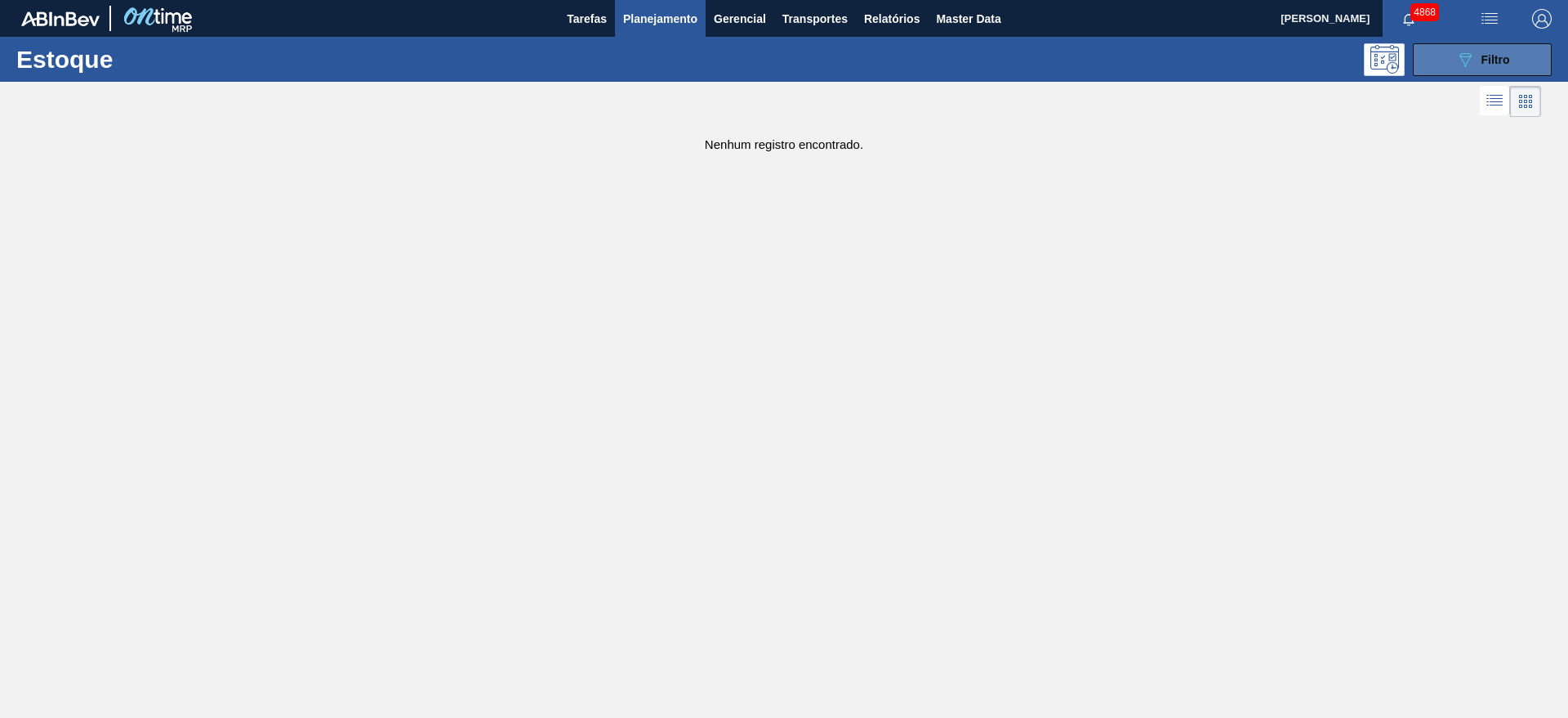
click at [1468, 47] on button "089F7B8B-B2A5-4AFE-B5C0-19BA573D28AC Filtro" at bounding box center [1482, 59] width 139 height 32
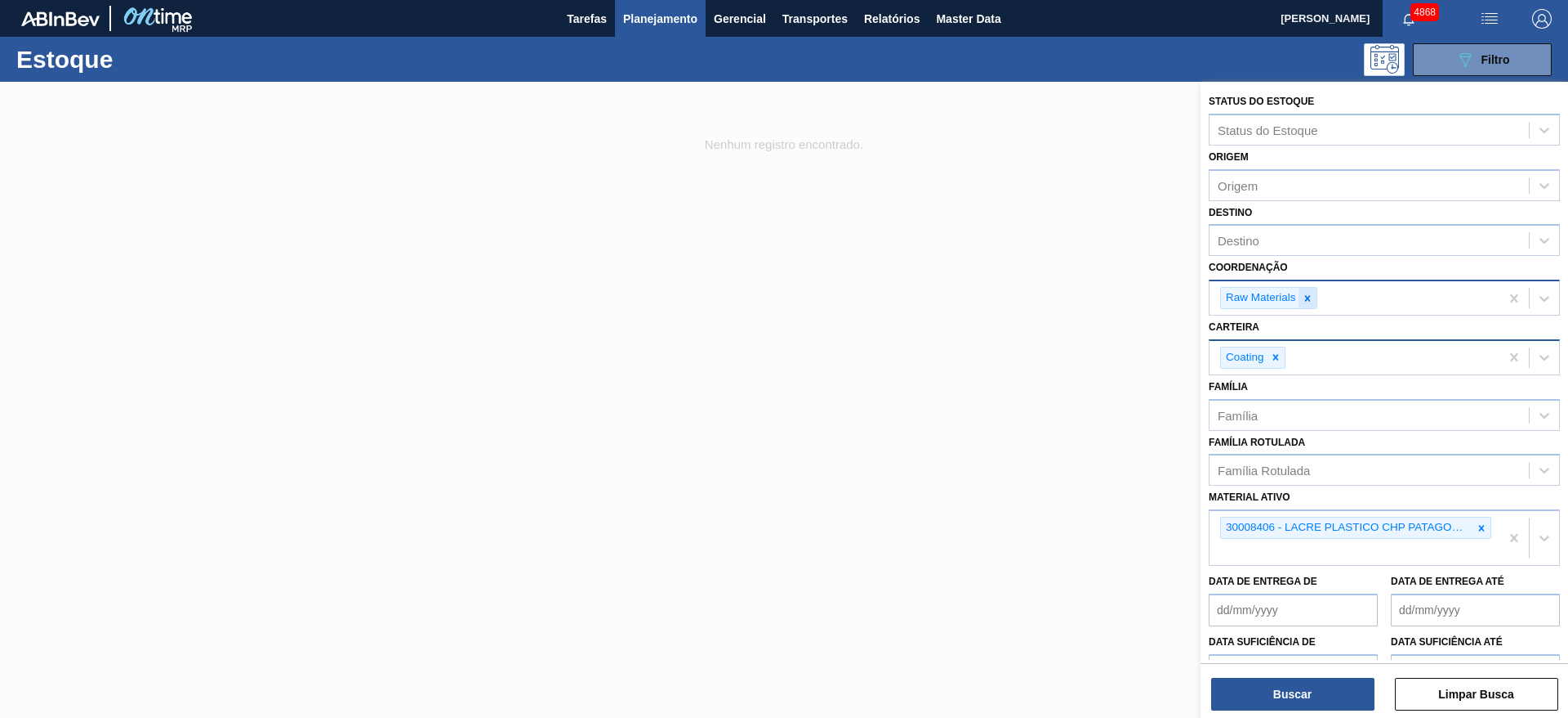
click at [1307, 294] on icon at bounding box center [1308, 299] width 12 height 12
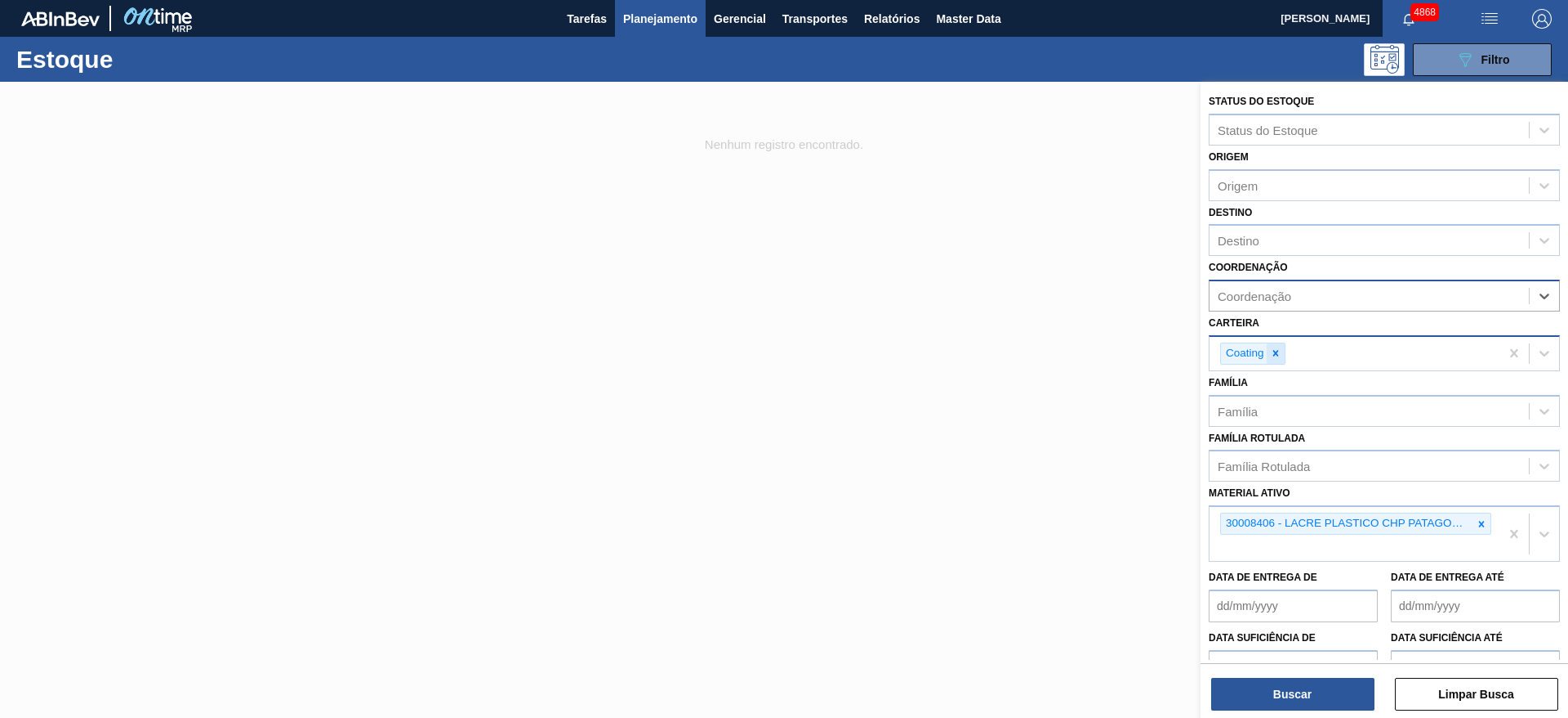
click at [1273, 348] on icon at bounding box center [1276, 354] width 12 height 12
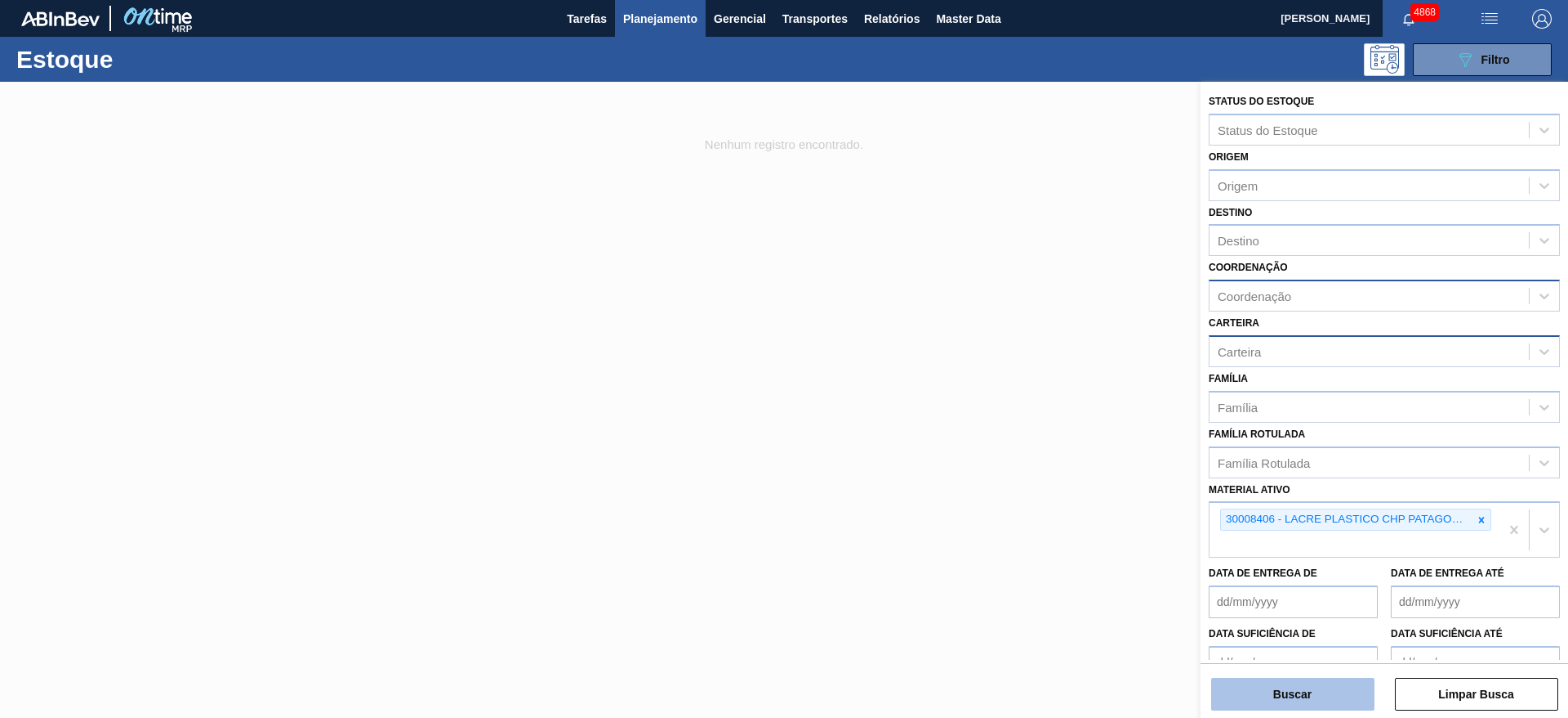
click at [1298, 684] on button "Buscar" at bounding box center [1293, 694] width 163 height 32
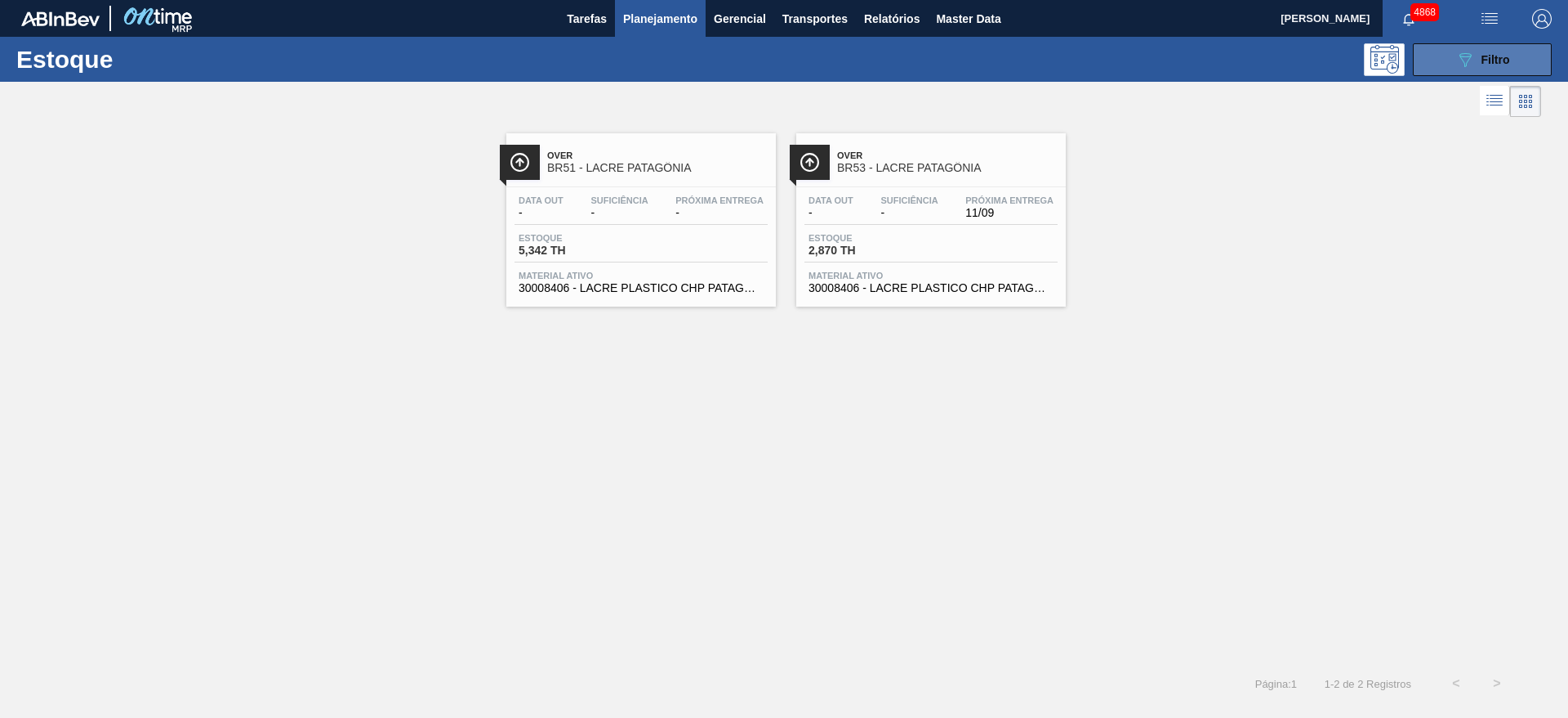
click at [1504, 56] on span "Filtro" at bounding box center [1496, 59] width 28 height 13
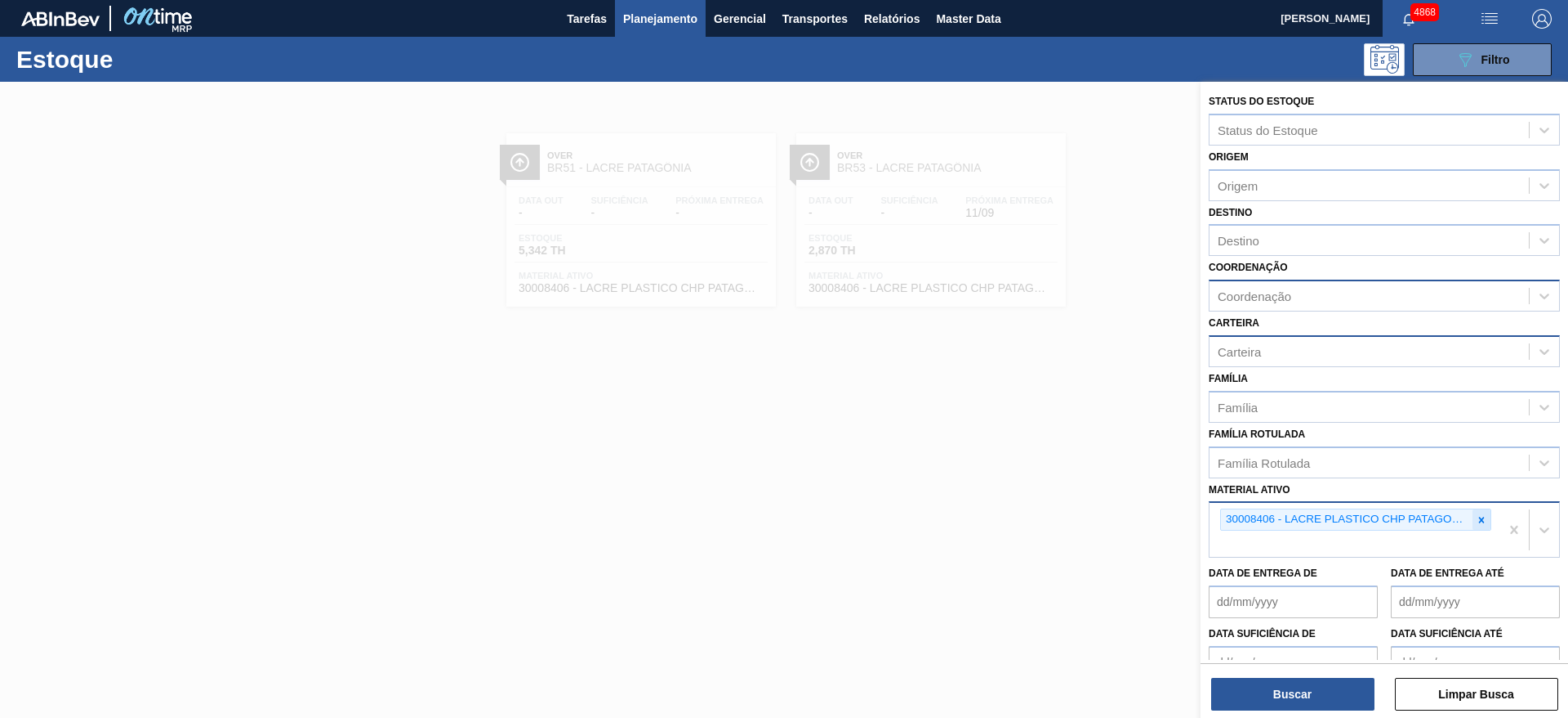
click at [1473, 520] on div at bounding box center [1482, 519] width 18 height 21
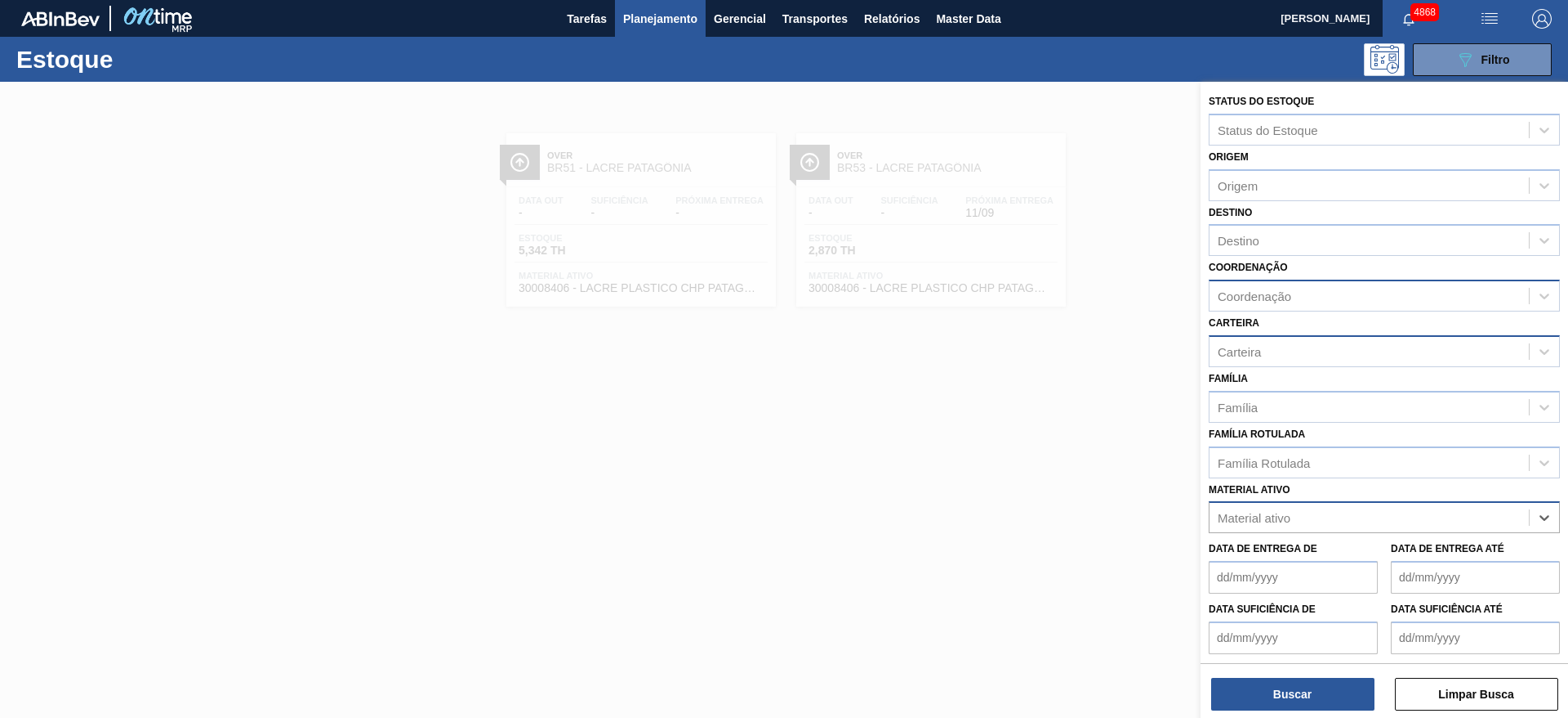
paste ativo "30006933"
type ativo "30006933"
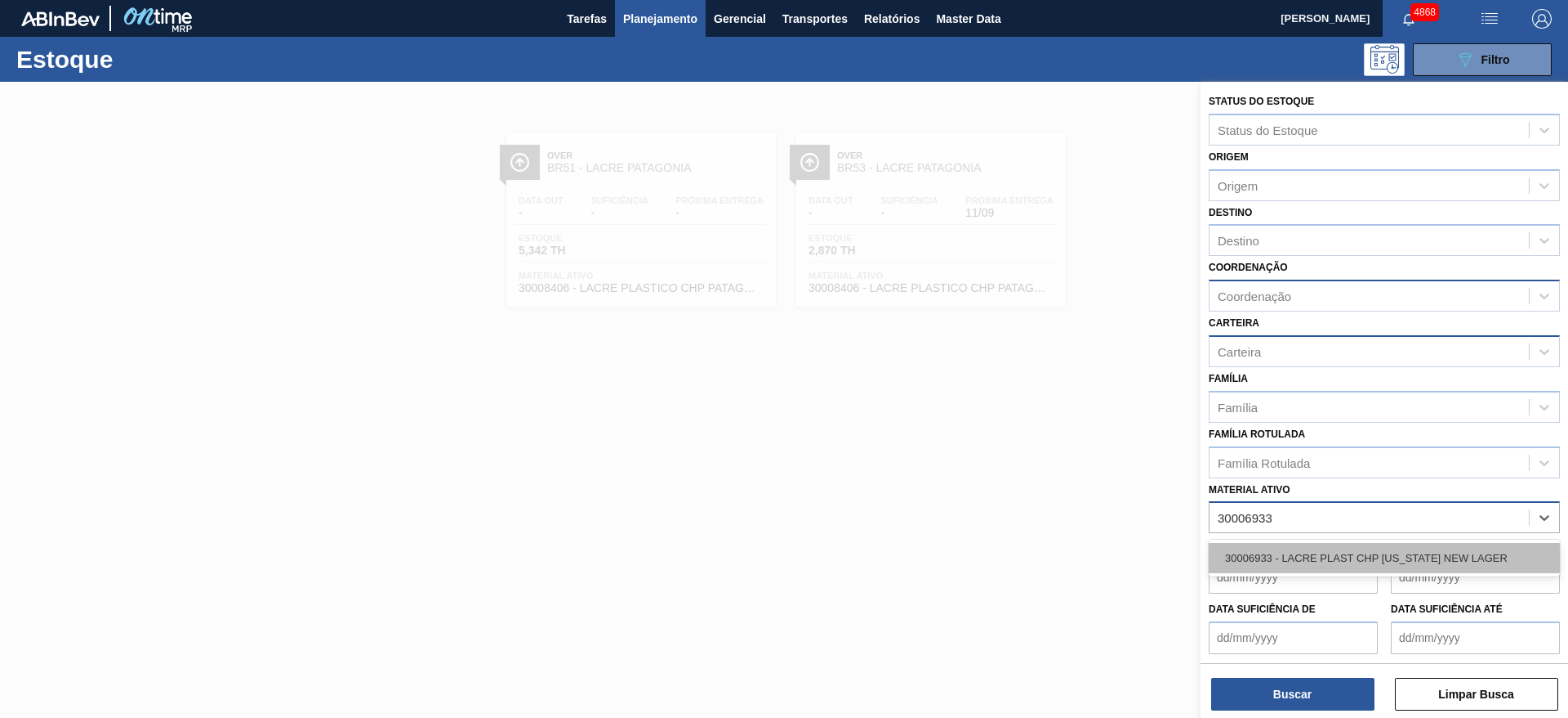
click at [1351, 558] on div "30006933 - LACRE PLAST CHP COLORADO NEW LAGER" at bounding box center [1384, 558] width 351 height 30
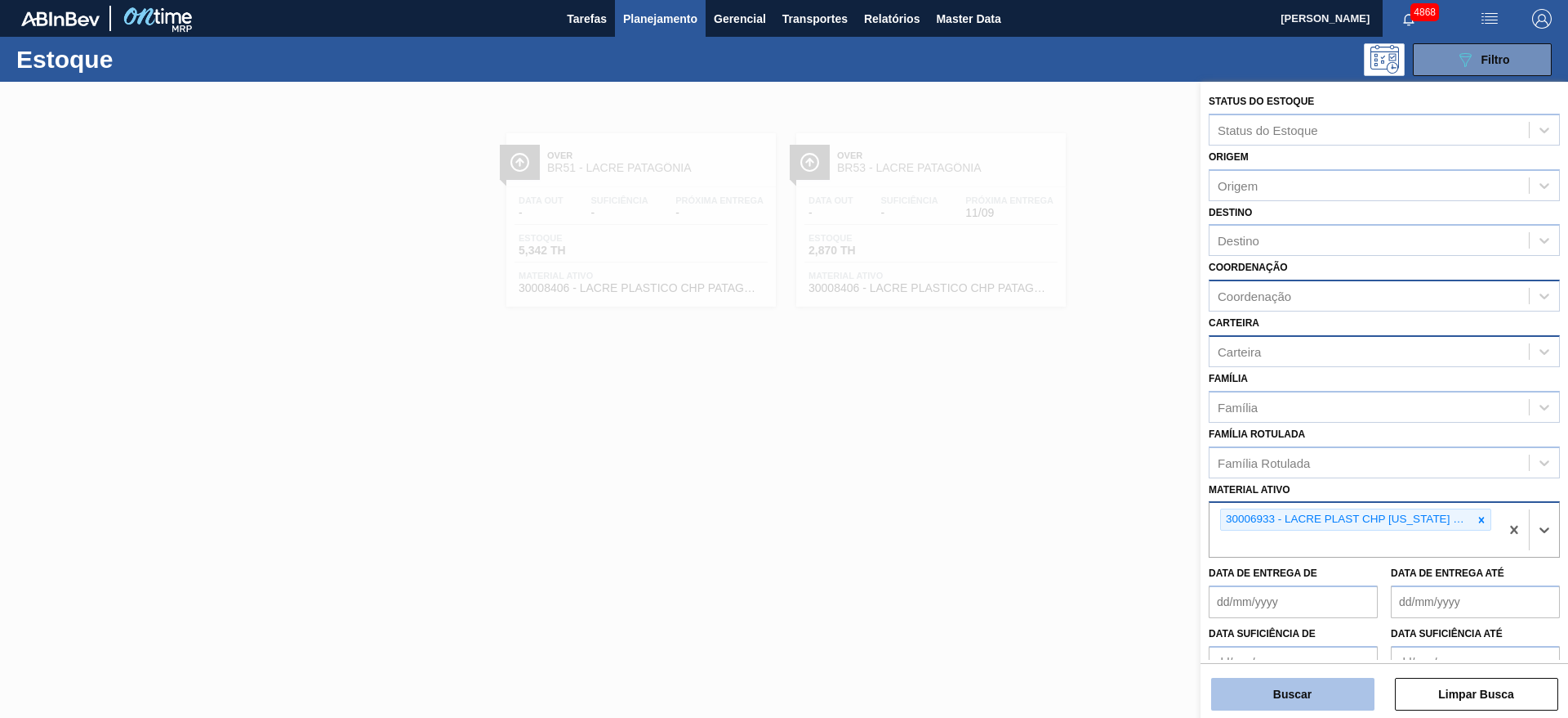
drag, startPoint x: 1304, startPoint y: 694, endPoint x: 1305, endPoint y: 685, distance: 9.1
click at [1305, 685] on button "Buscar" at bounding box center [1293, 694] width 163 height 32
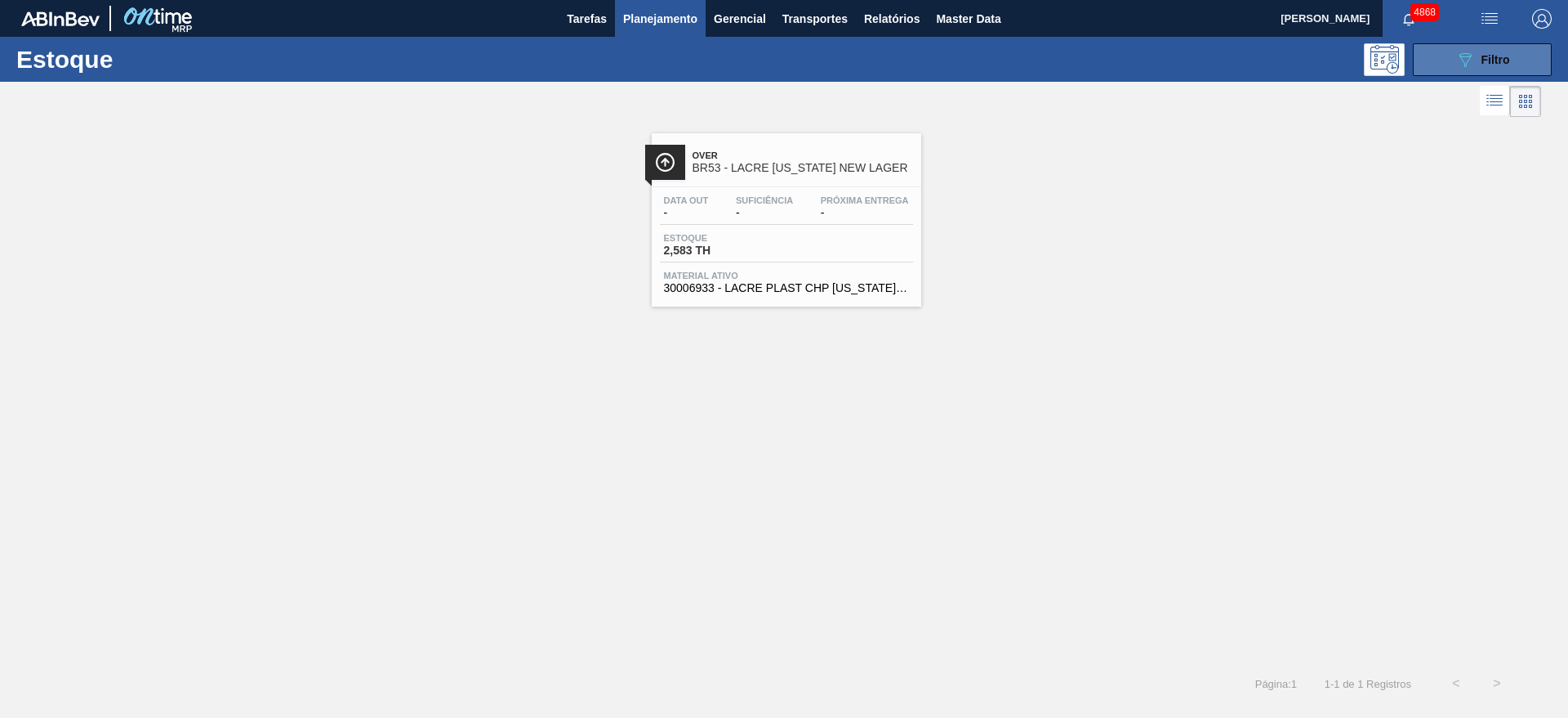
click at [1538, 54] on button "089F7B8B-B2A5-4AFE-B5C0-19BA573D28AC Filtro" at bounding box center [1482, 59] width 139 height 32
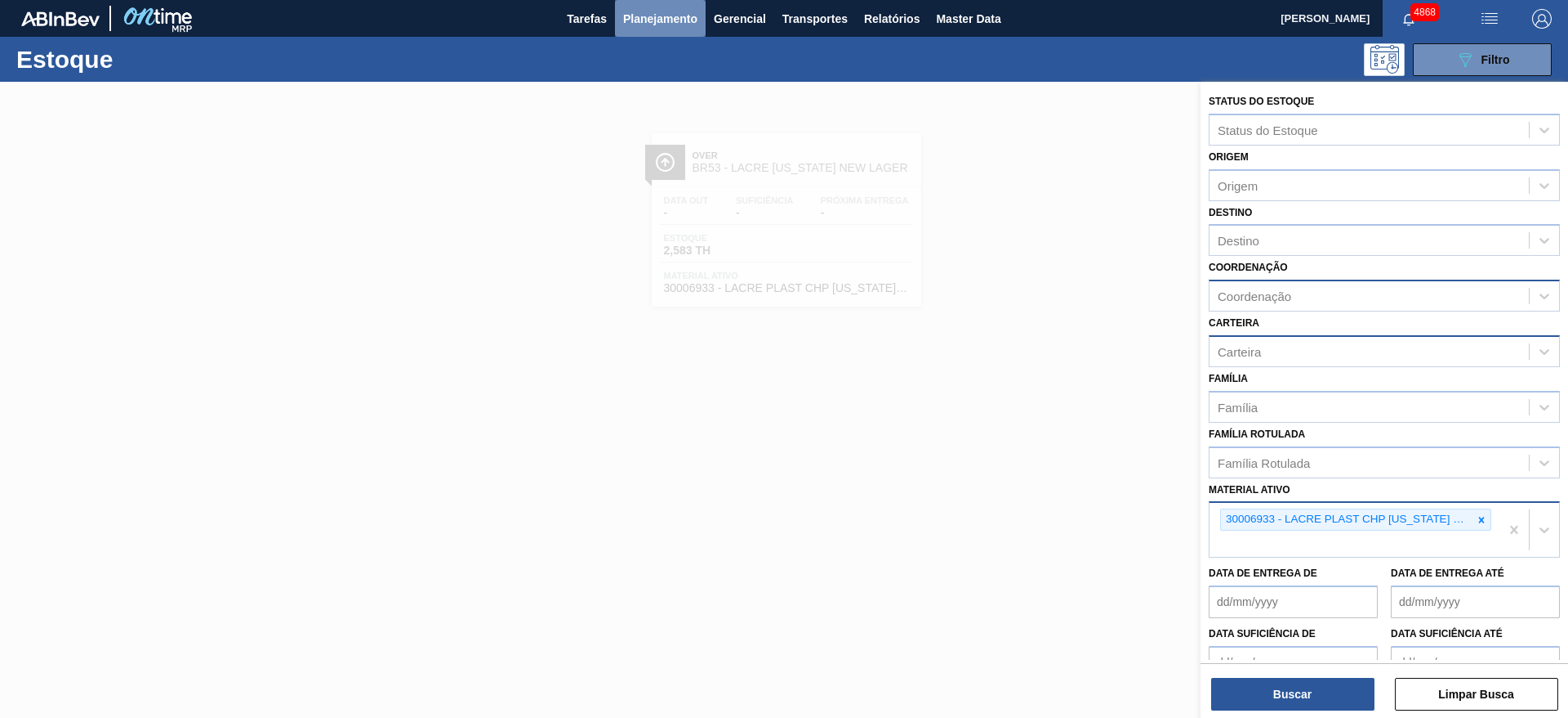
click at [686, 21] on span "Planejamento" at bounding box center [660, 19] width 74 height 20
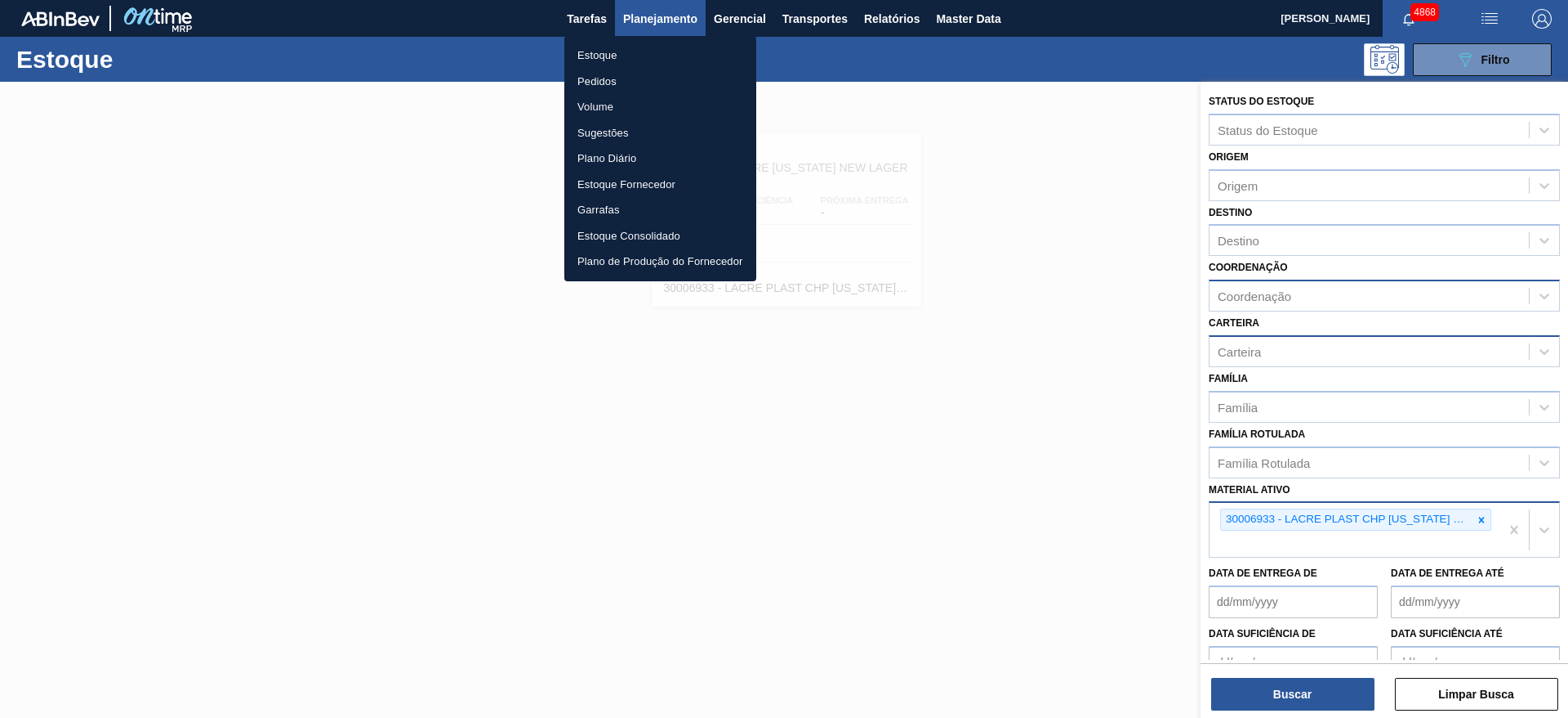
click at [620, 77] on li "Pedidos" at bounding box center [660, 81] width 192 height 26
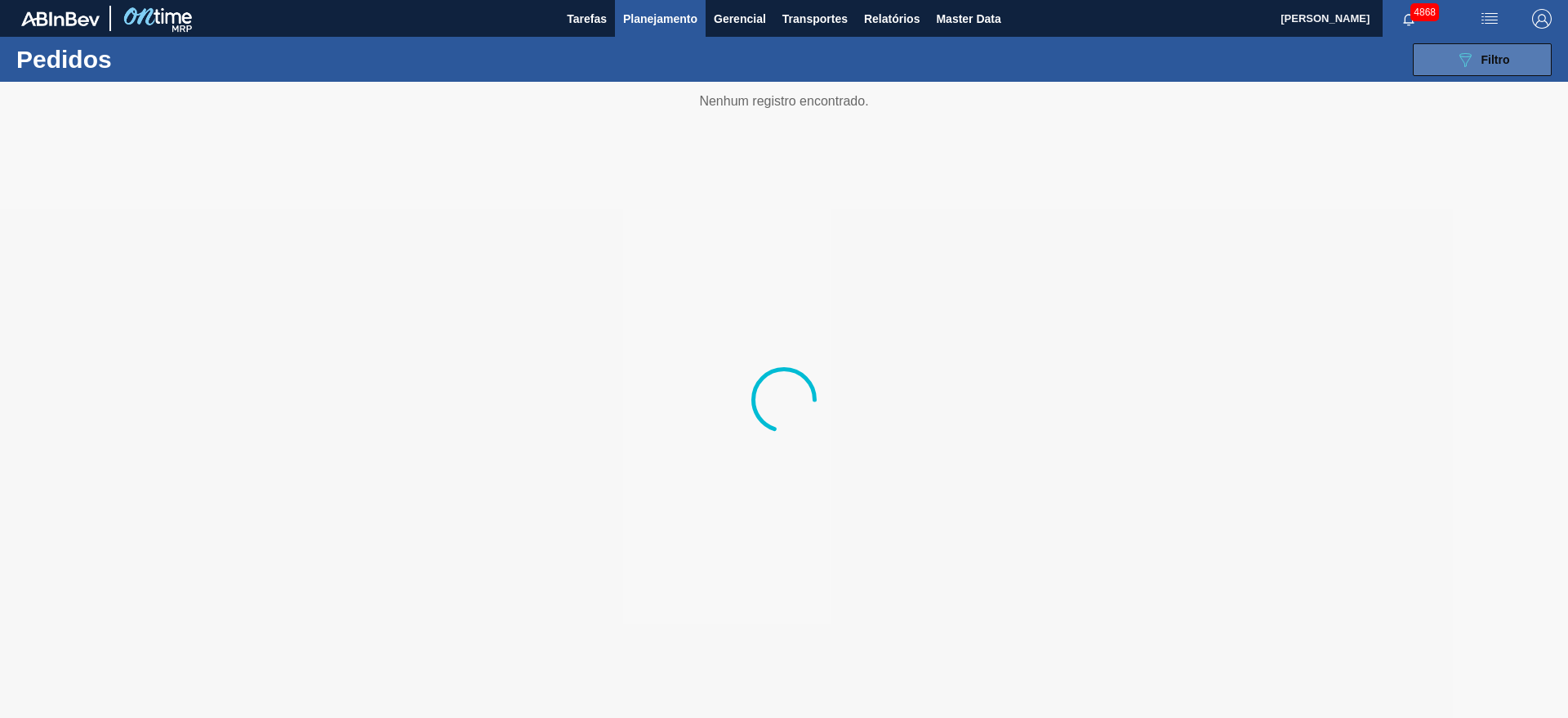
click at [1533, 65] on button "089F7B8B-B2A5-4AFE-B5C0-19BA573D28AC Filtro" at bounding box center [1482, 59] width 139 height 32
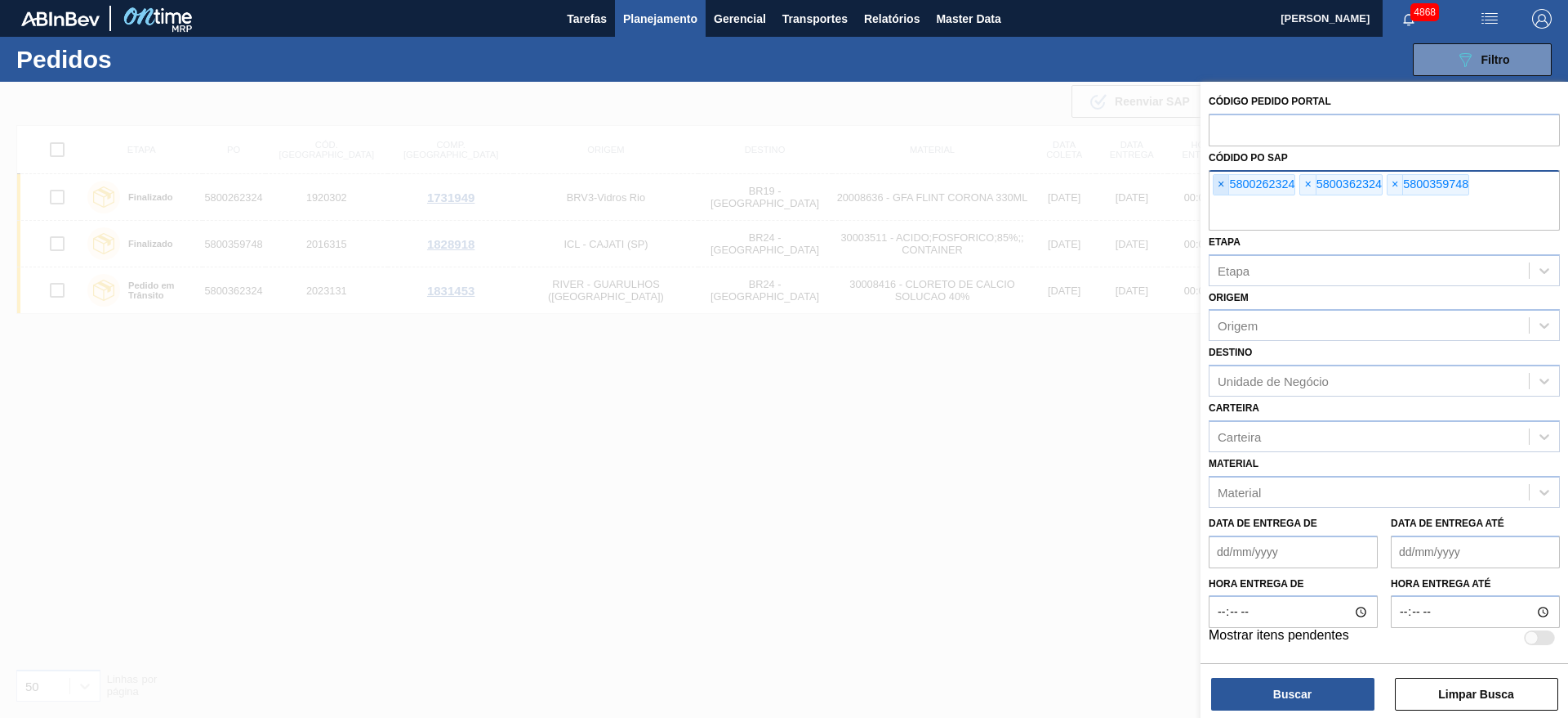
click at [1220, 187] on span "×" at bounding box center [1221, 185] width 16 height 20
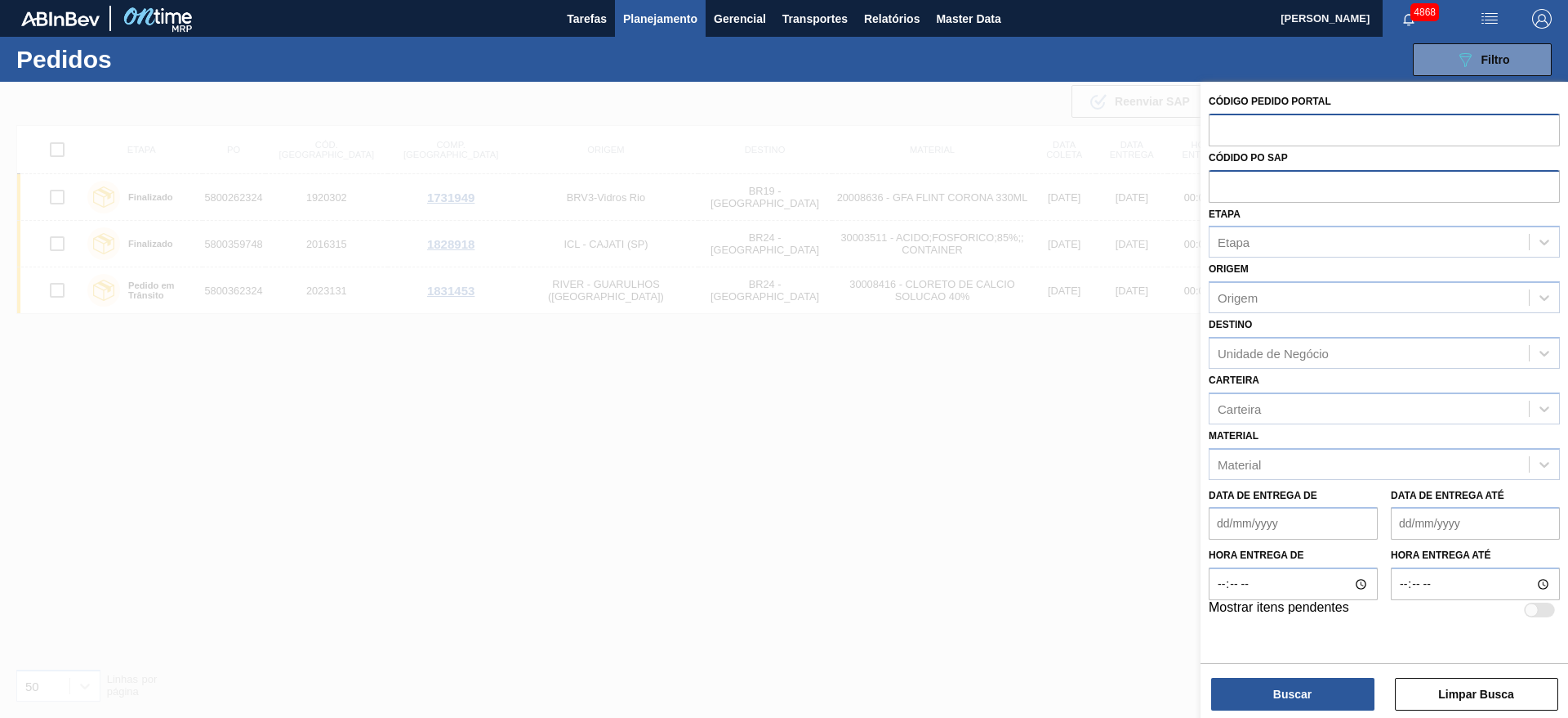
click at [1231, 138] on input "text" at bounding box center [1384, 129] width 351 height 31
paste input "text"
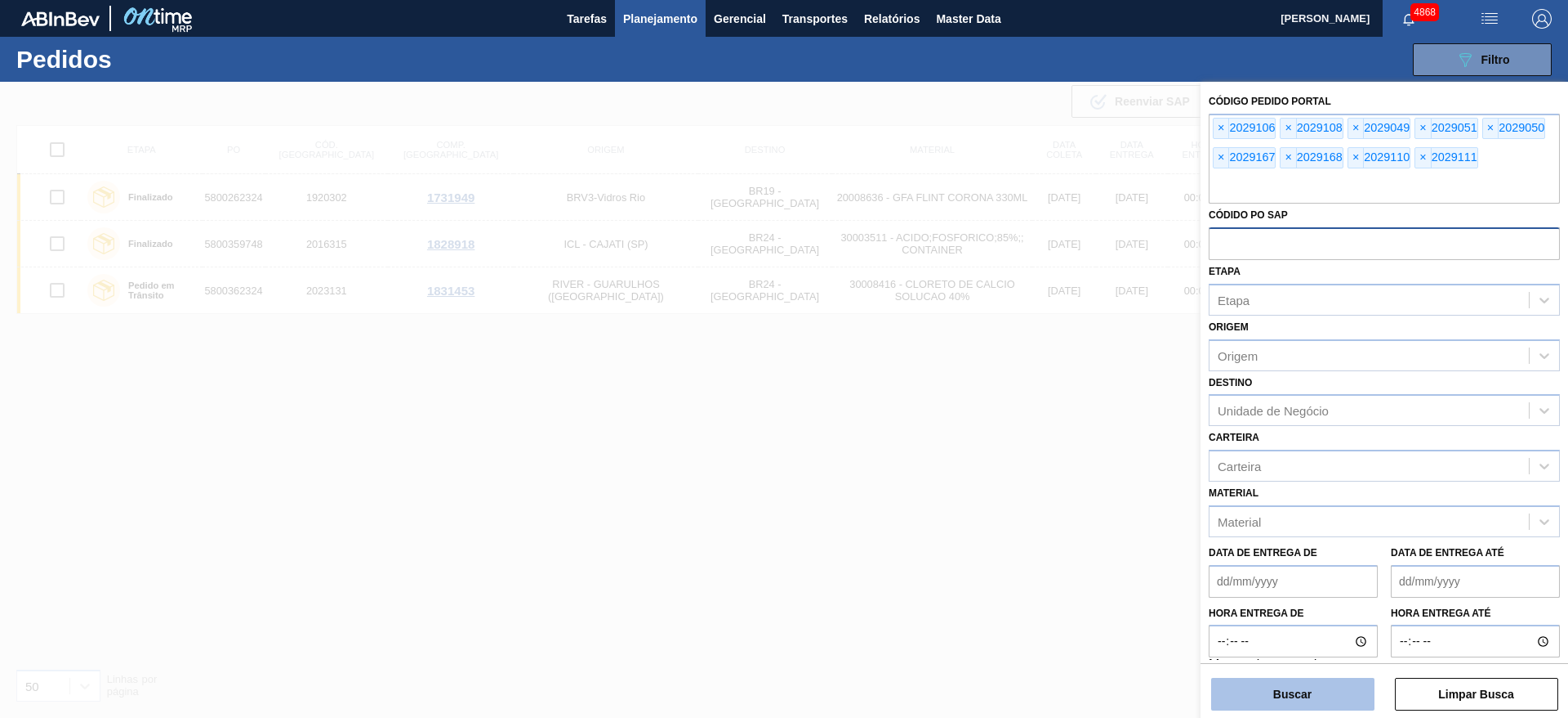
click at [1303, 696] on button "Buscar" at bounding box center [1293, 694] width 163 height 32
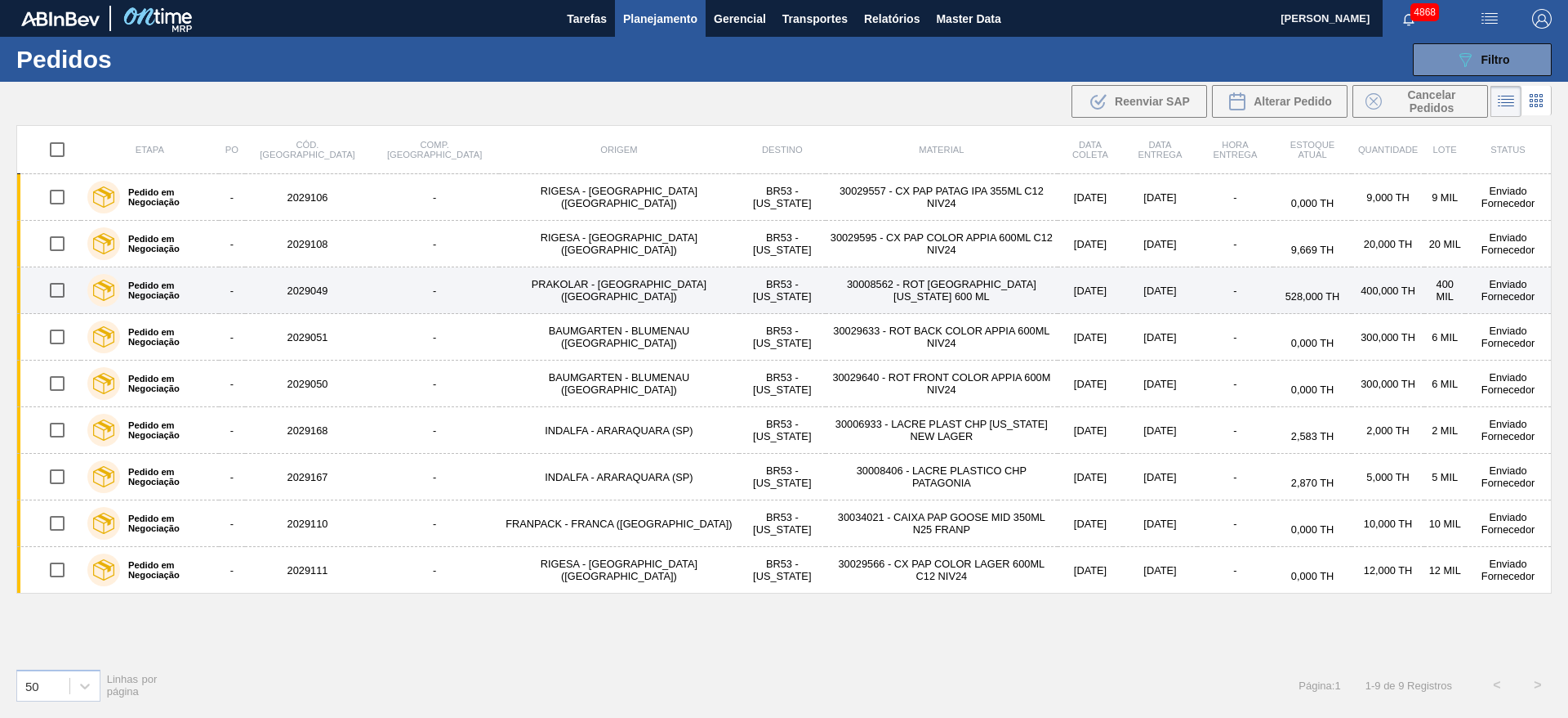
click at [133, 291] on label "Pedido em Negociação" at bounding box center [166, 290] width 93 height 20
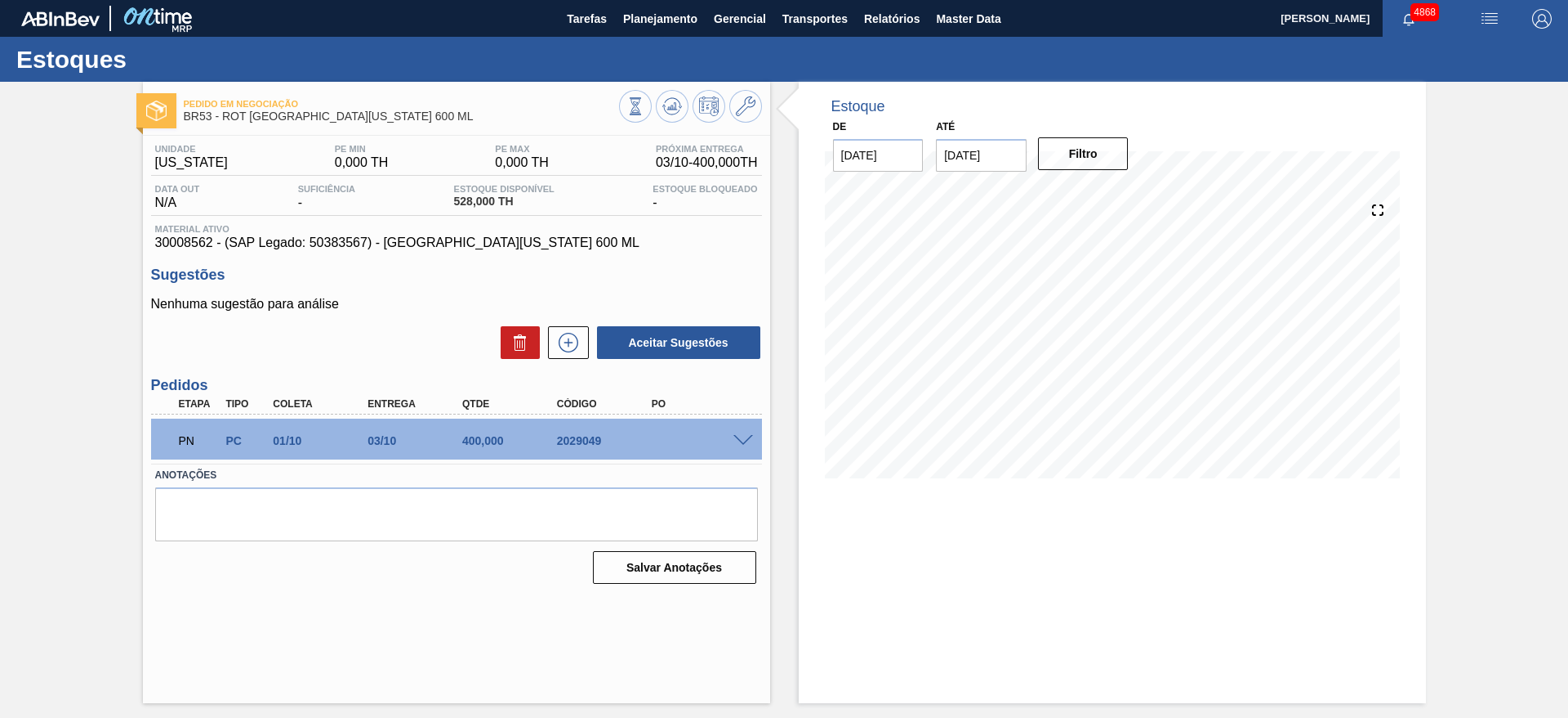
click at [743, 441] on span at bounding box center [743, 441] width 20 height 13
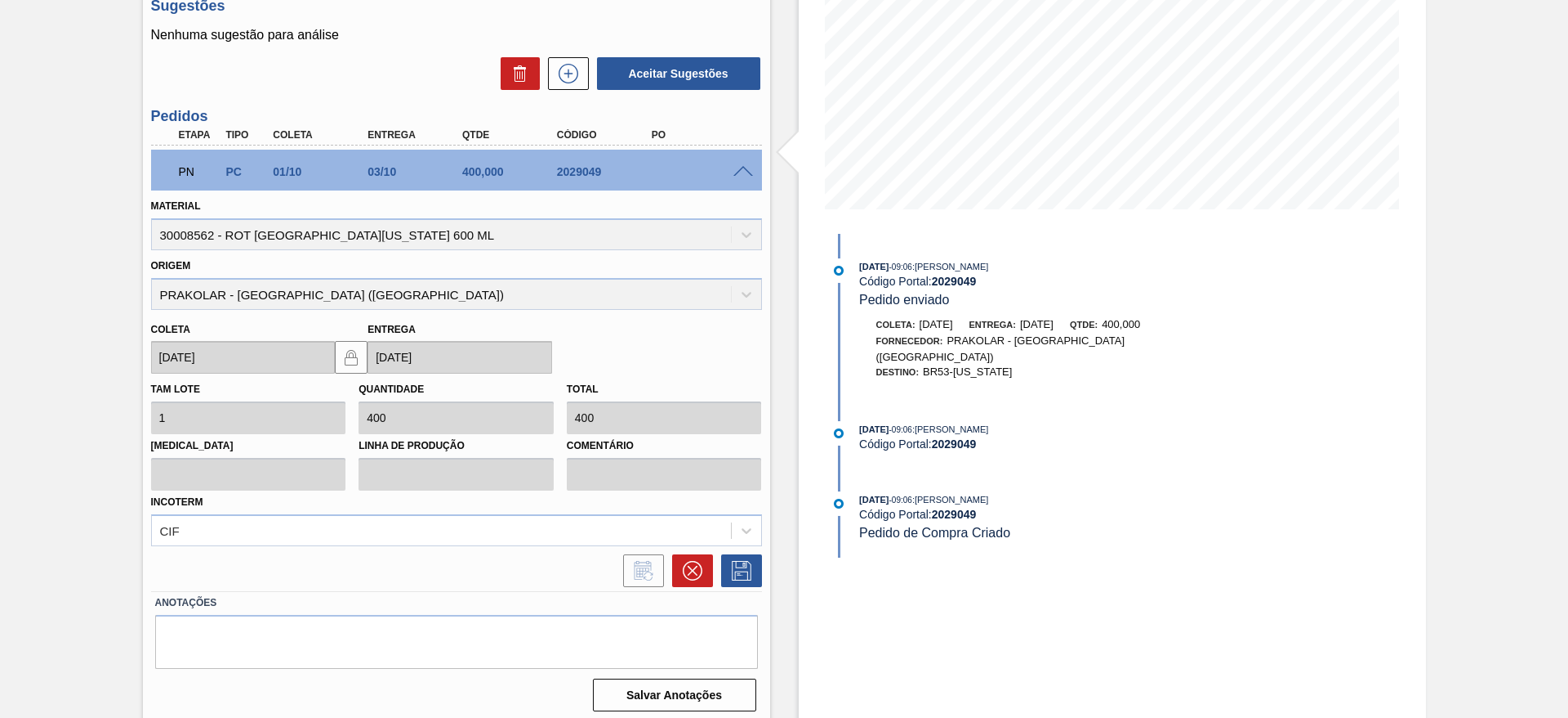
scroll to position [276, 0]
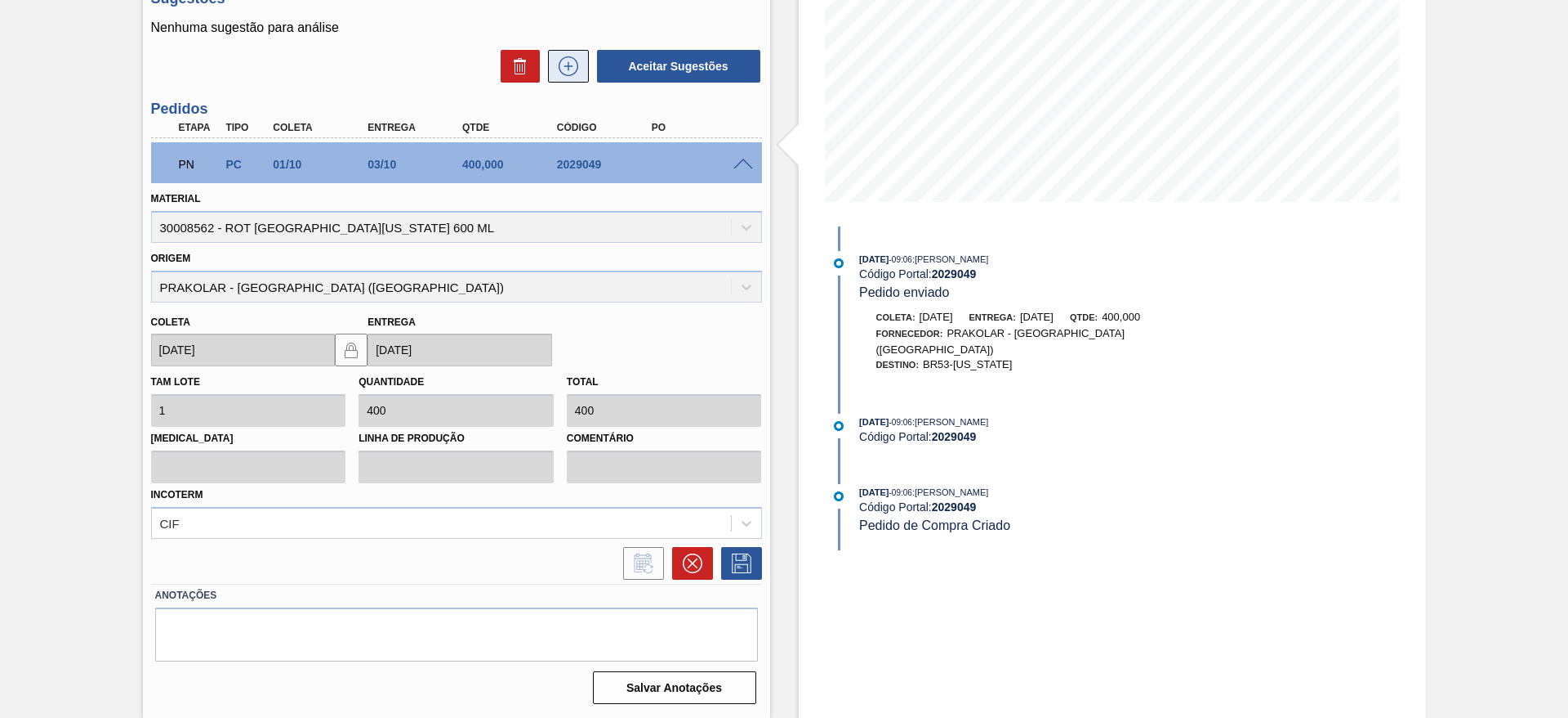
click at [560, 73] on icon at bounding box center [568, 66] width 26 height 20
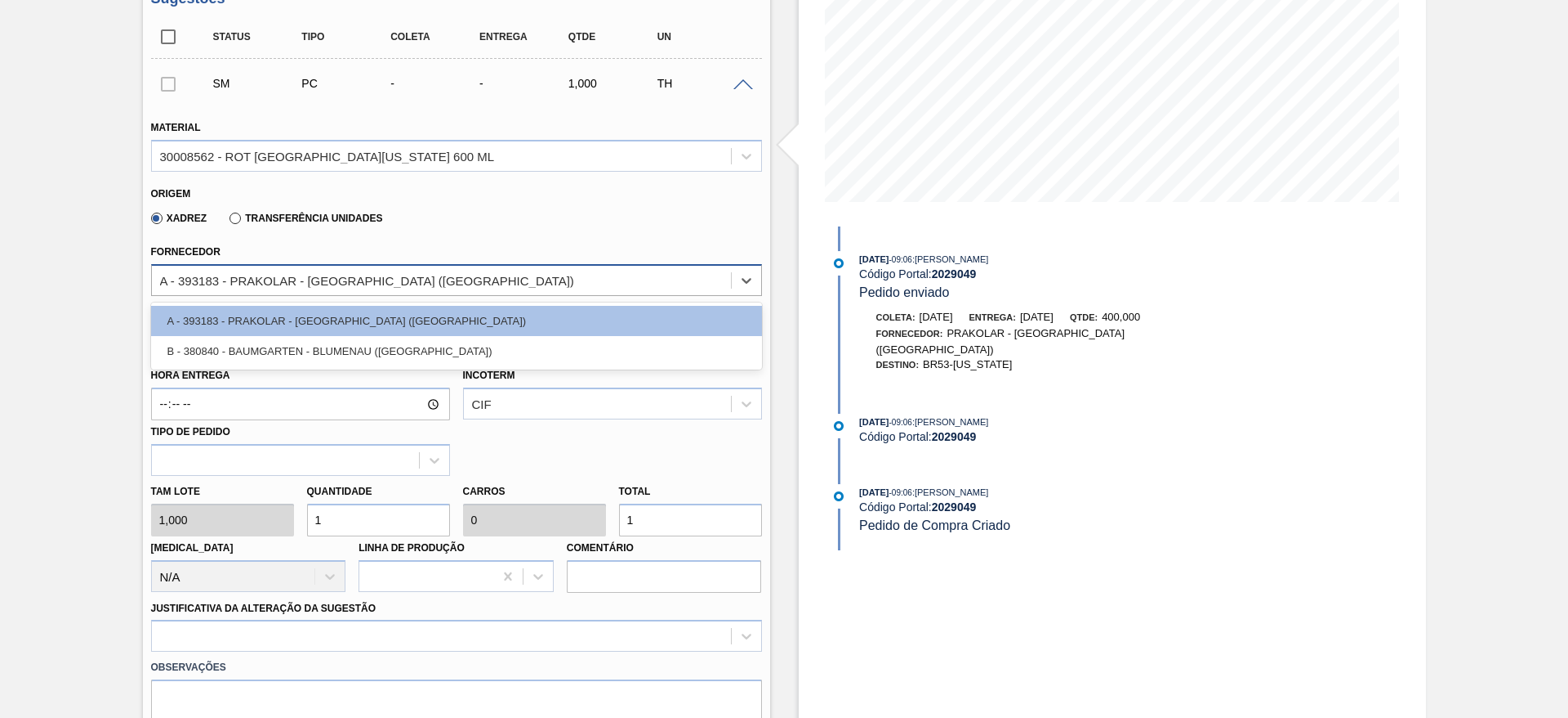
click at [282, 274] on div "A - 393183 - PRAKOLAR - SÃO PAULO (SP)" at bounding box center [367, 279] width 414 height 14
click at [265, 353] on div "B - 380840 - BAUMGARTEN - BLUMENAU (SC)" at bounding box center [457, 351] width 611 height 30
type input "50,000"
type input "0,02"
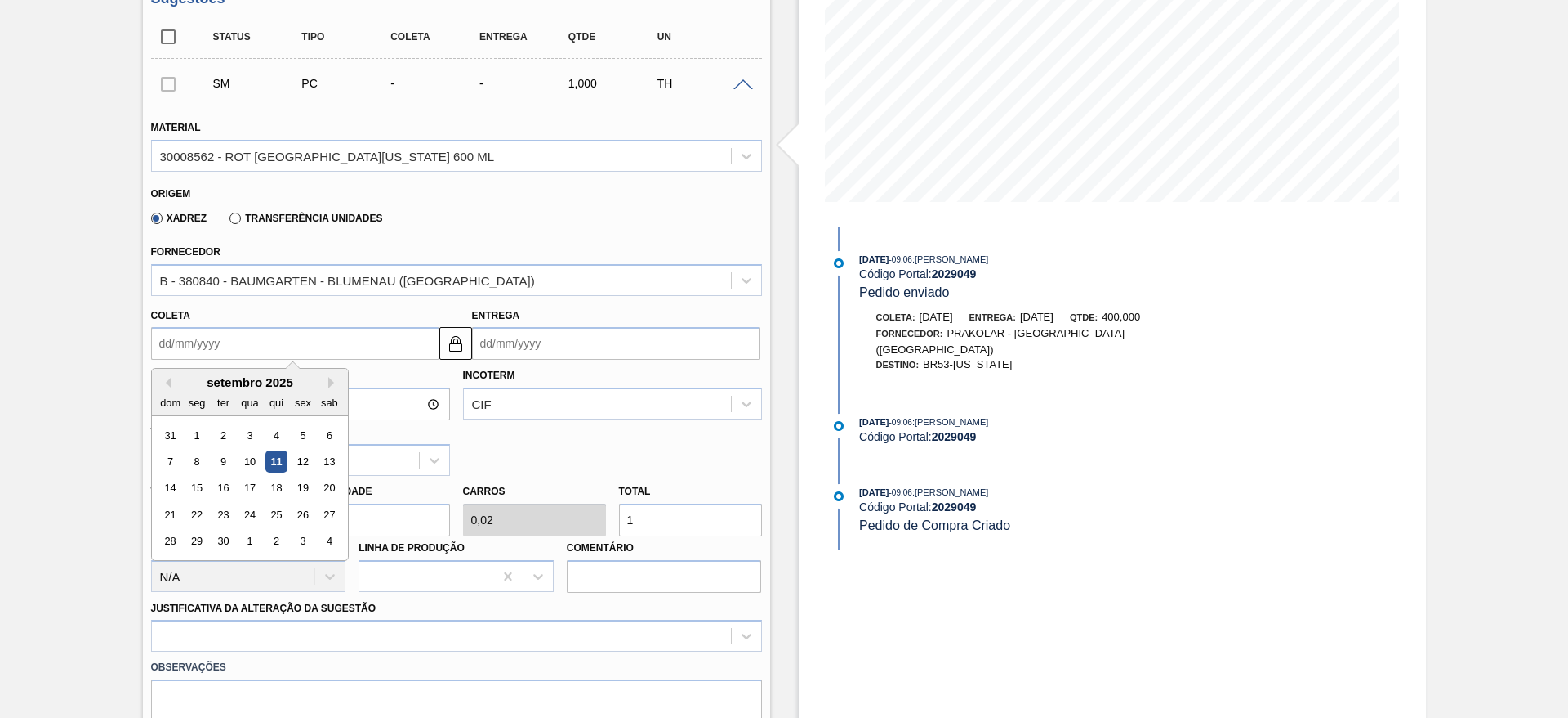
click at [213, 333] on input "Coleta" at bounding box center [295, 343] width 288 height 32
click at [322, 378] on div "setembro 2025" at bounding box center [250, 382] width 196 height 14
click at [330, 378] on button "Next Month" at bounding box center [334, 383] width 12 height 12
click at [254, 433] on div "1" at bounding box center [249, 435] width 22 height 22
type input "[DATE]"
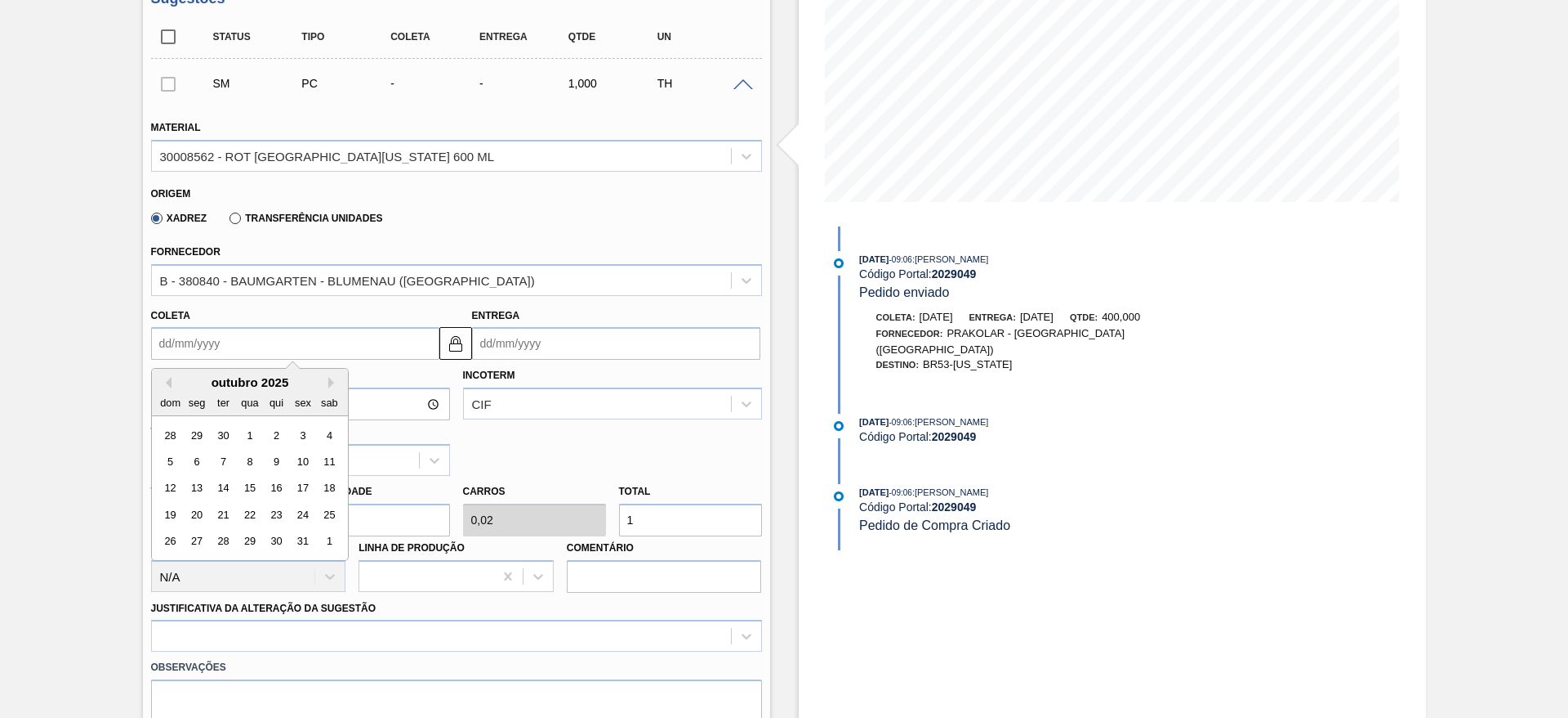
type input "[DATE]"
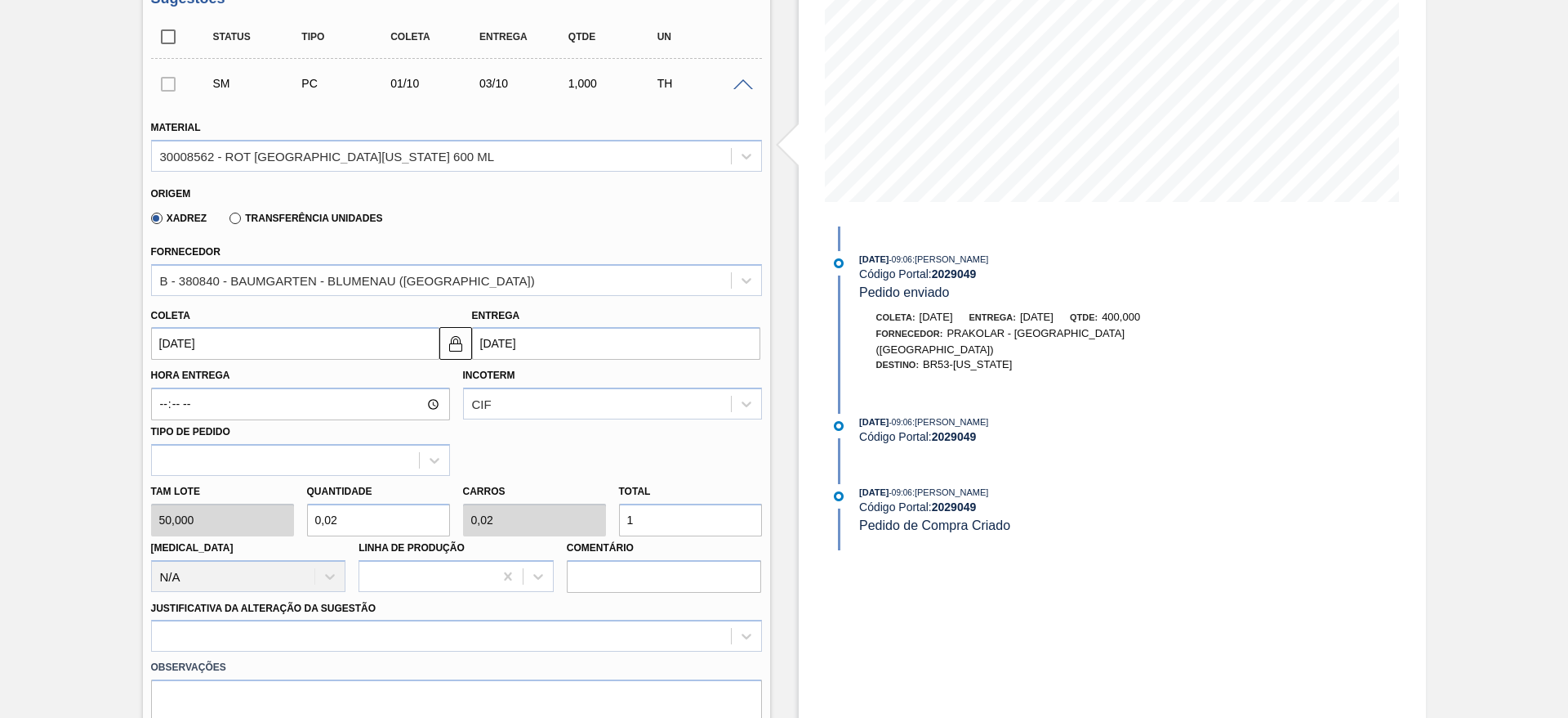
drag, startPoint x: 643, startPoint y: 520, endPoint x: 620, endPoint y: 521, distance: 23.0
click at [620, 521] on input "1" at bounding box center [690, 519] width 143 height 32
type input "0,08"
type input "4"
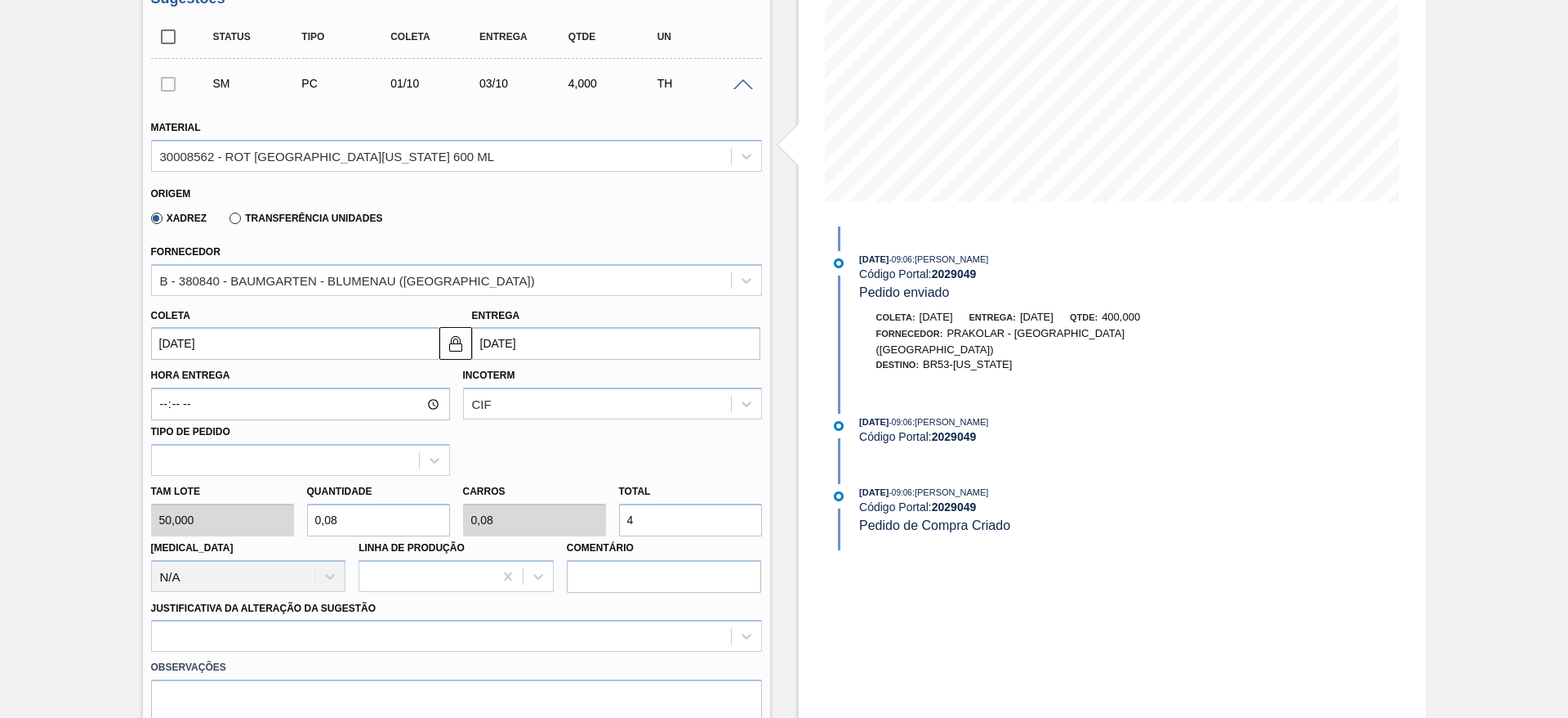
type input "0,8"
type input "40"
type input "8"
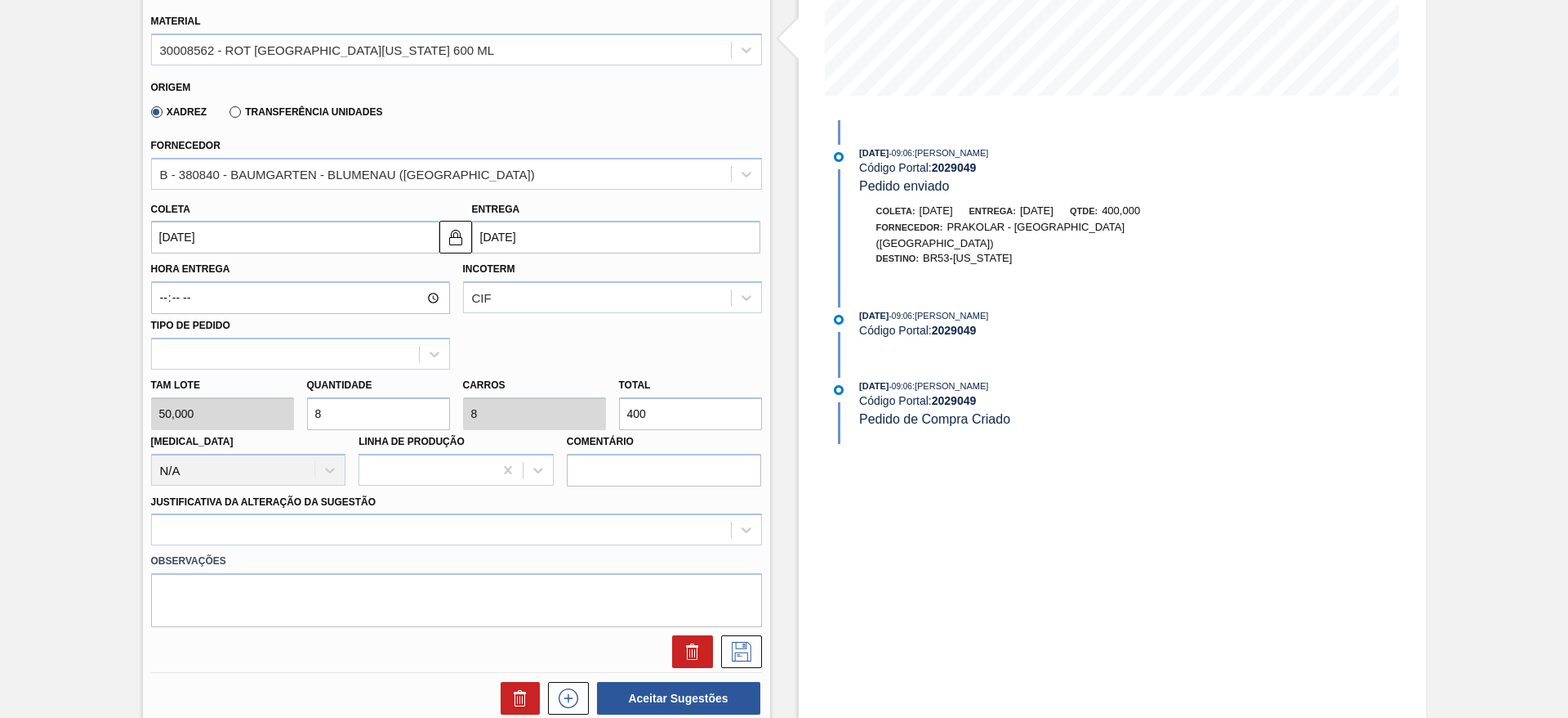
scroll to position [644, 0]
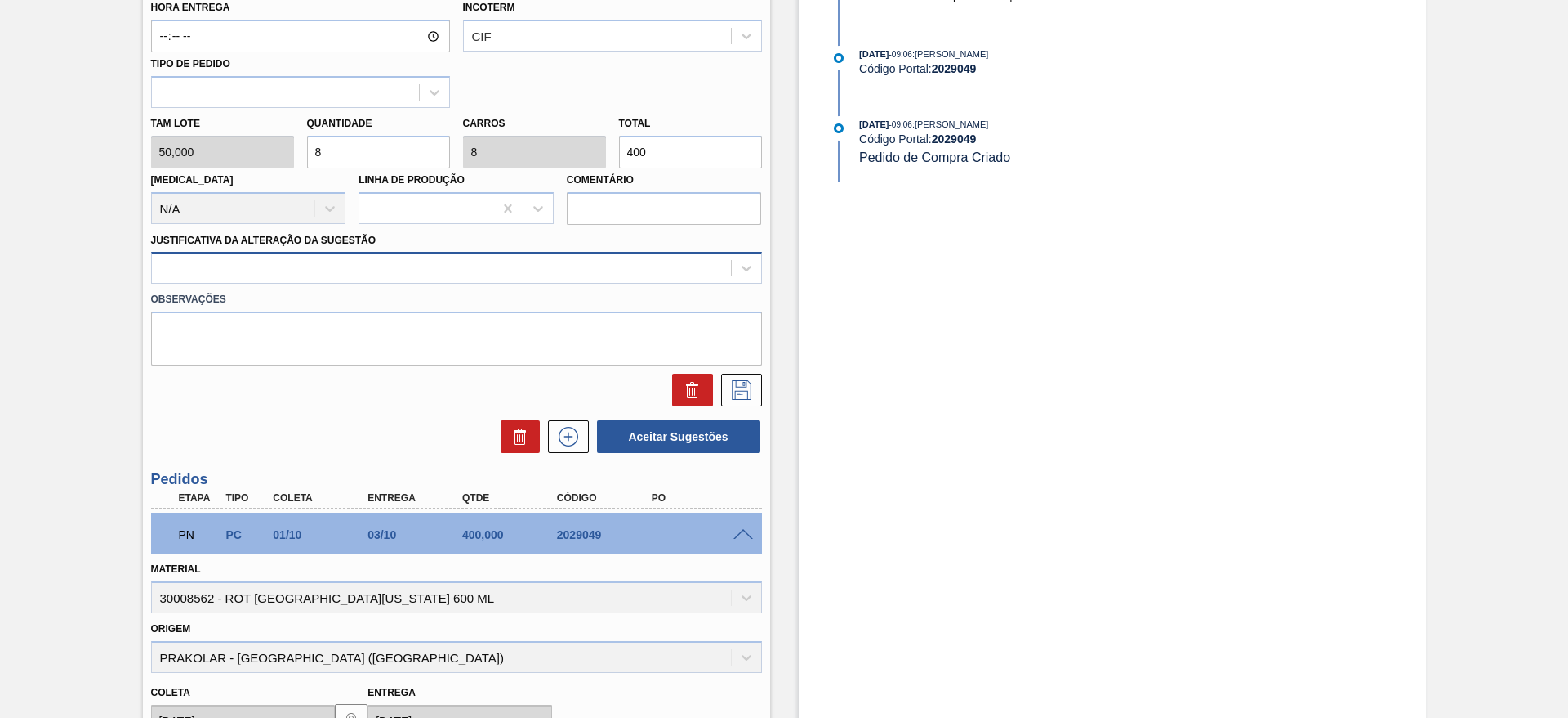
type input "400"
click at [556, 267] on div at bounding box center [441, 269] width 579 height 23
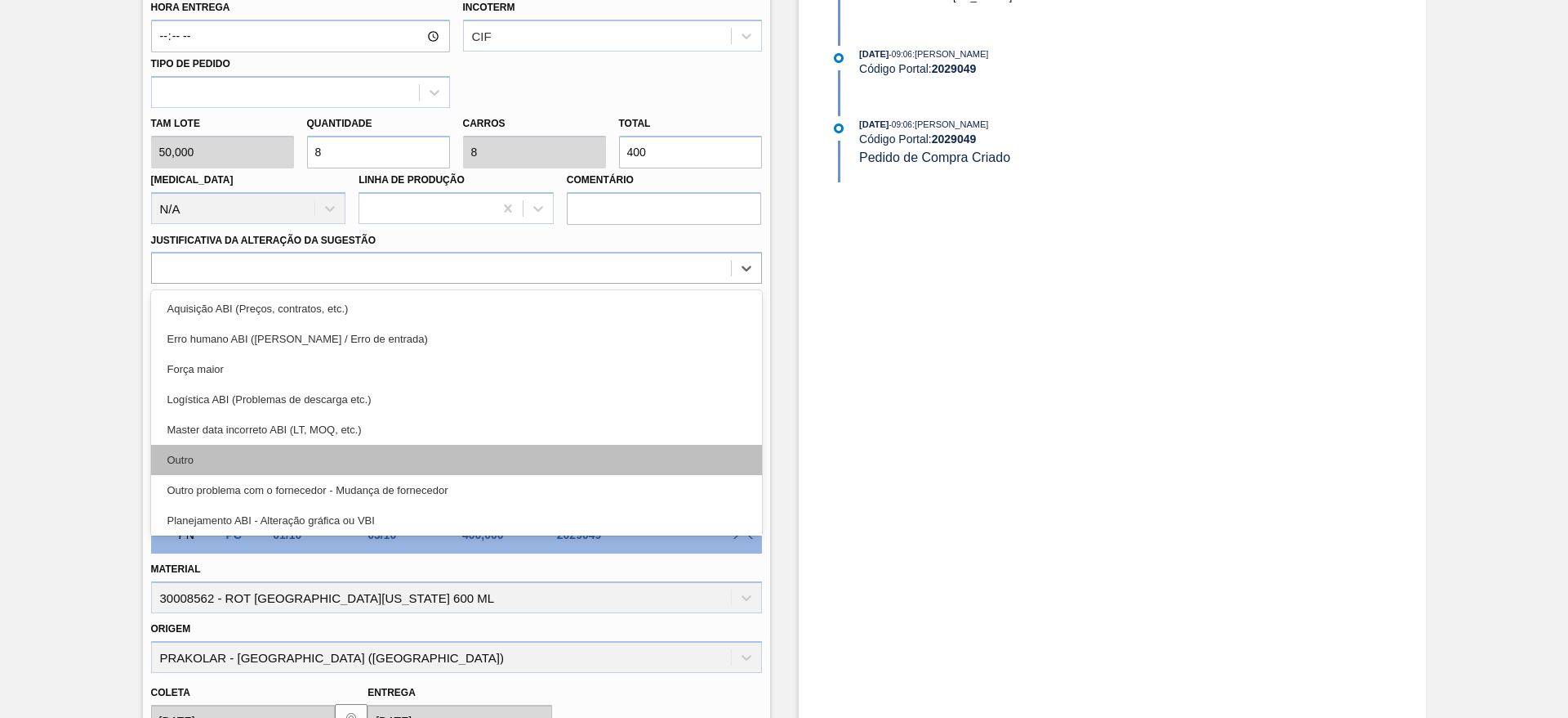
click at [482, 472] on div "Outro" at bounding box center [457, 459] width 611 height 30
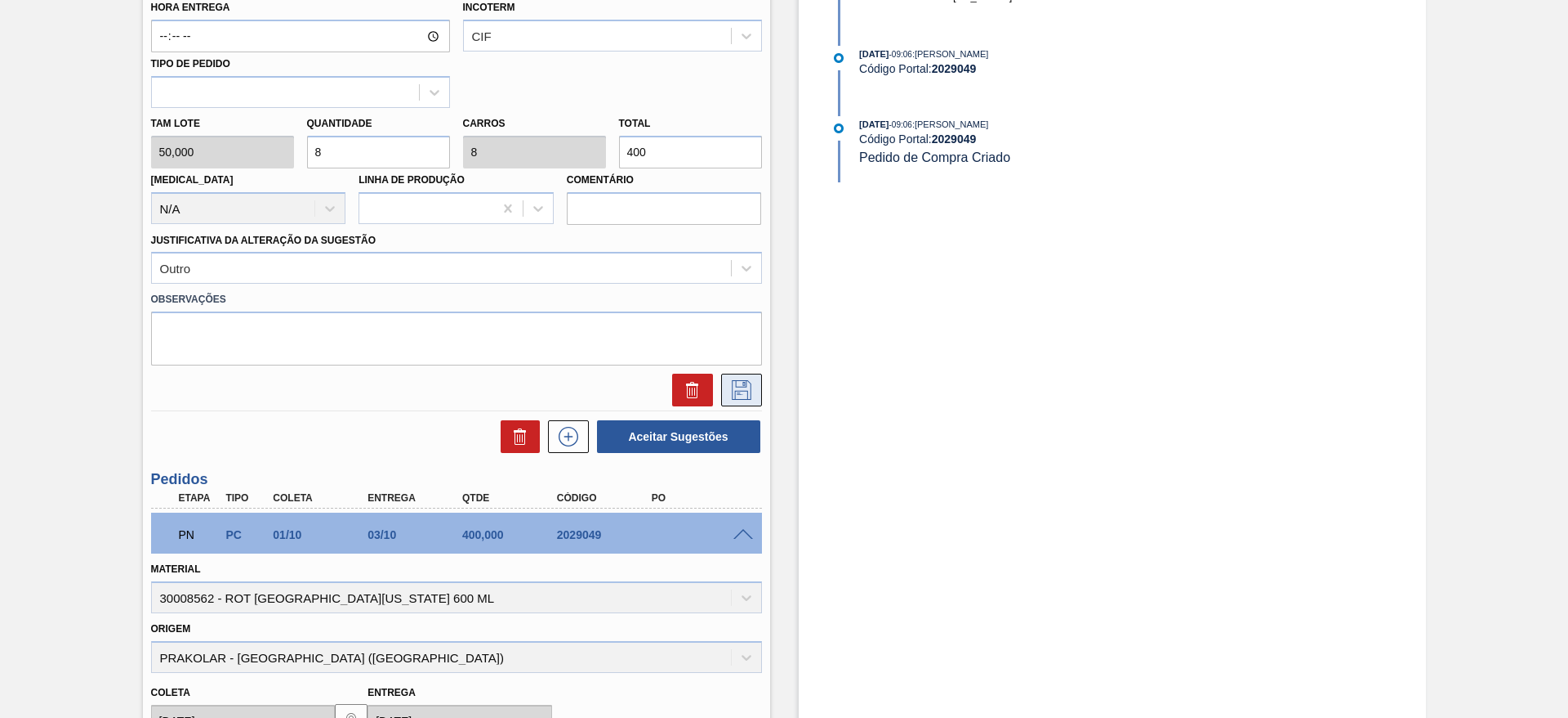
click at [743, 380] on icon at bounding box center [741, 390] width 26 height 20
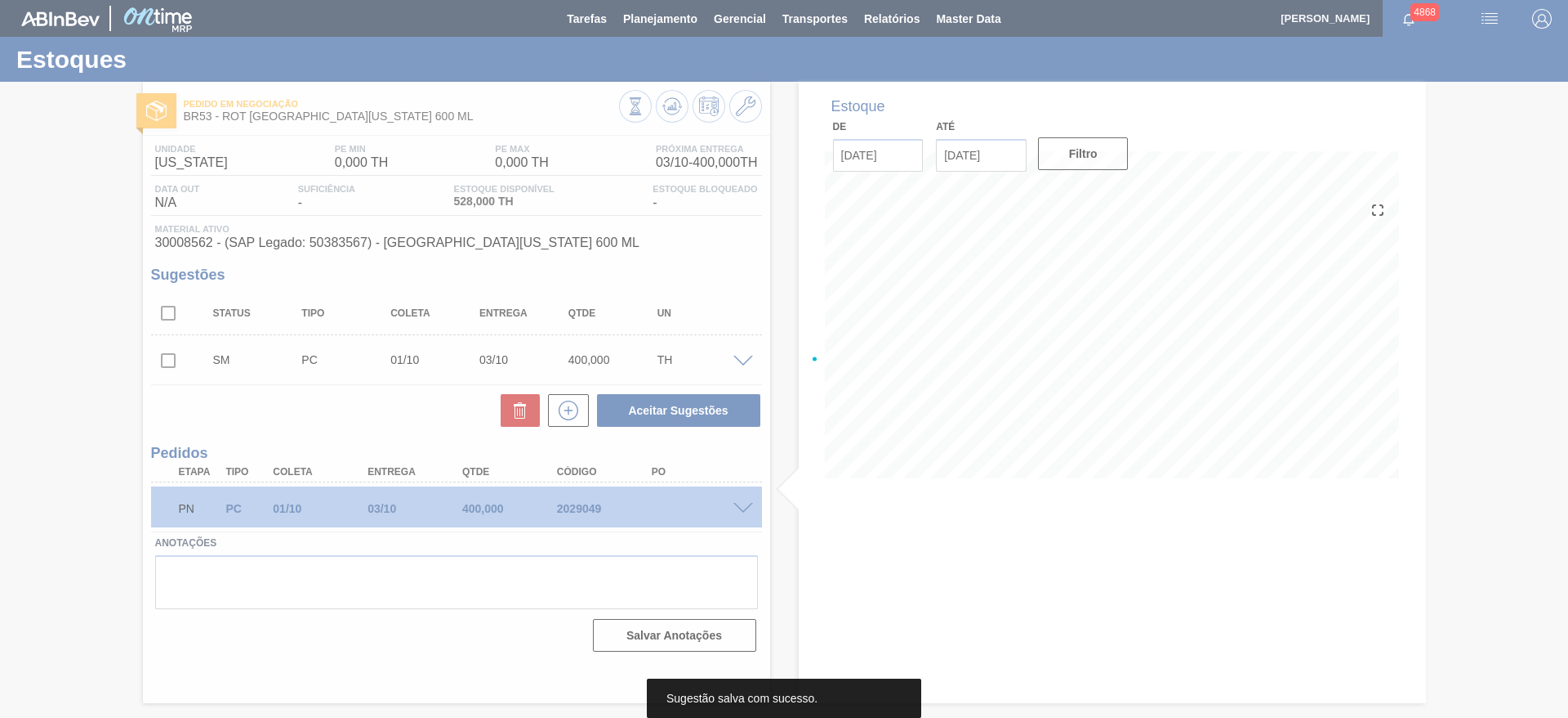
scroll to position [0, 0]
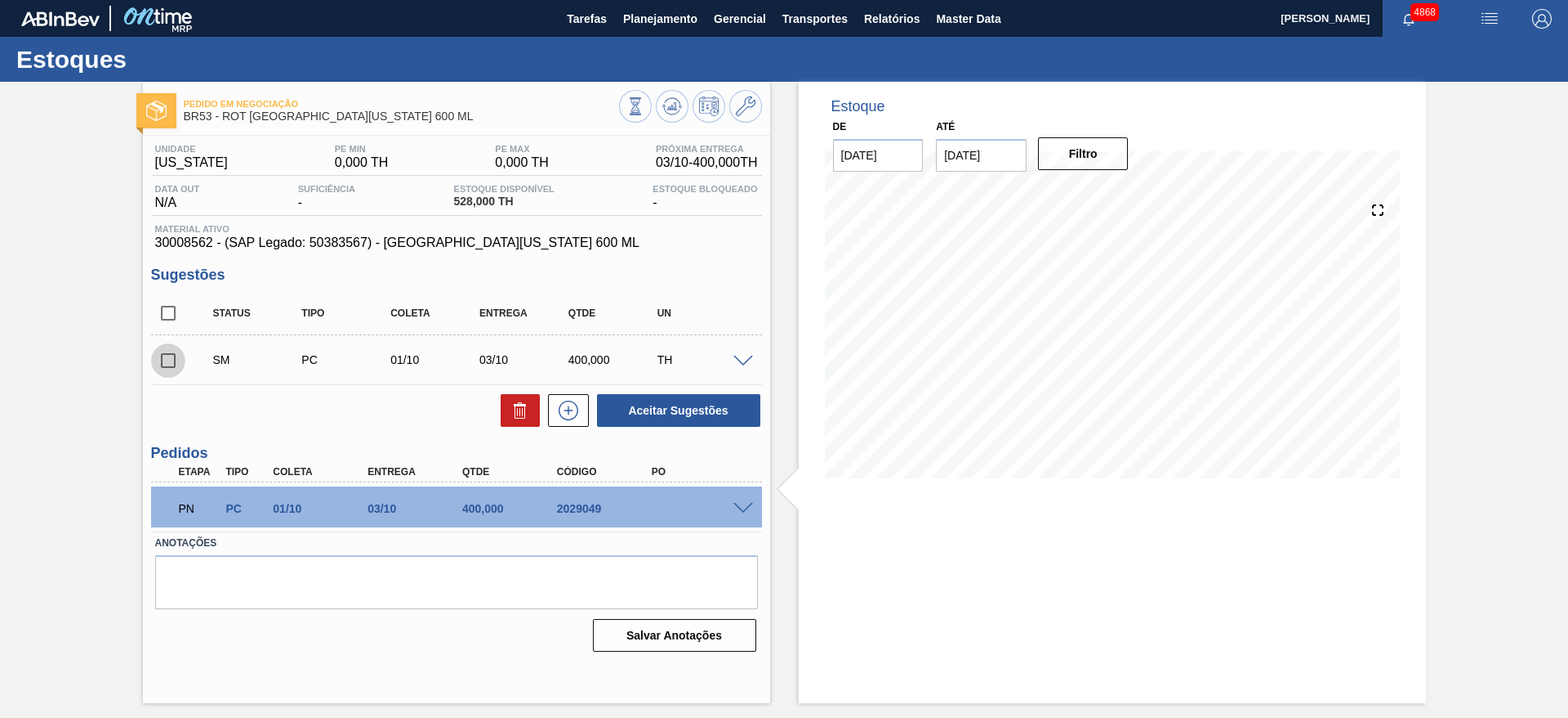
click at [161, 358] on input "checkbox" at bounding box center [168, 359] width 34 height 34
click at [727, 413] on button "Aceitar Sugestões" at bounding box center [679, 409] width 163 height 32
checkbox input "false"
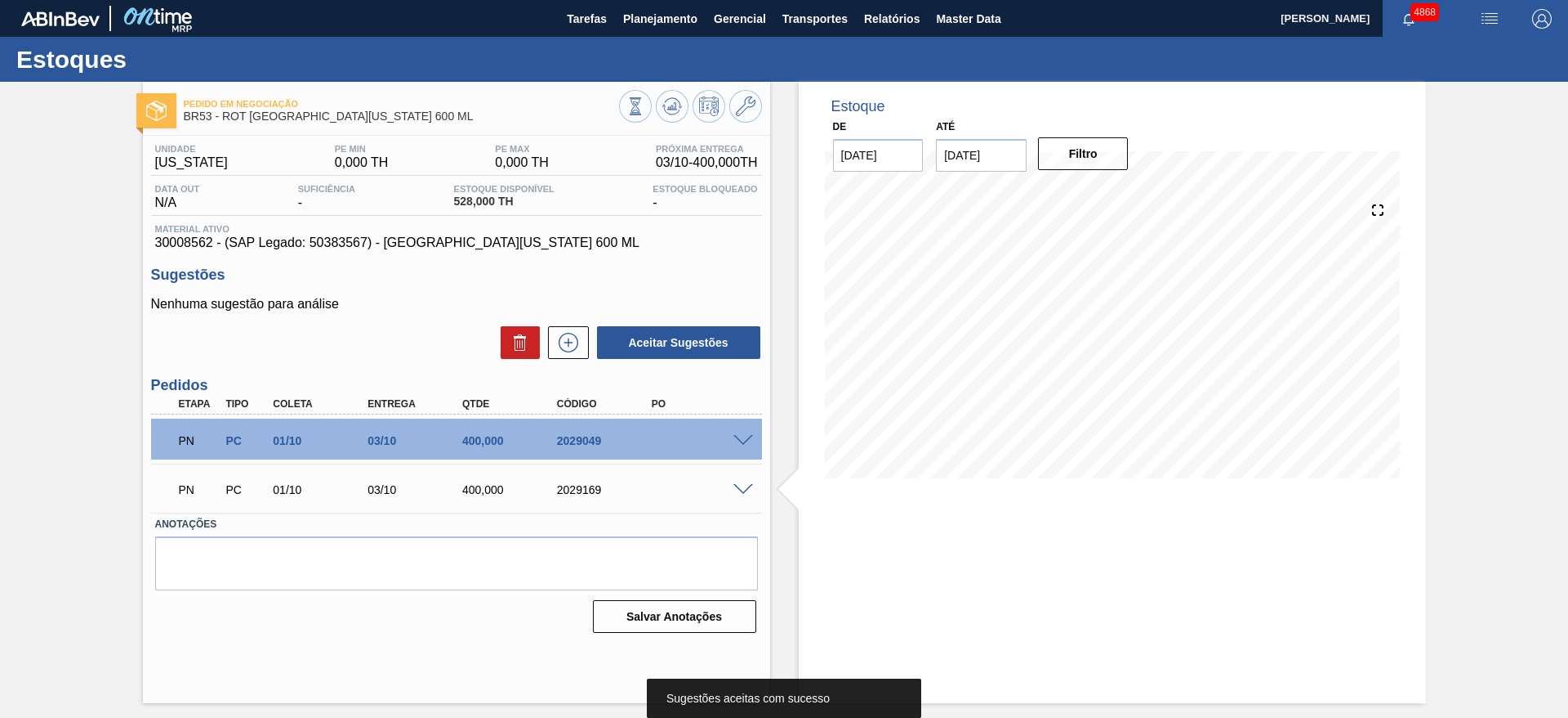
click at [740, 486] on span at bounding box center [743, 489] width 20 height 13
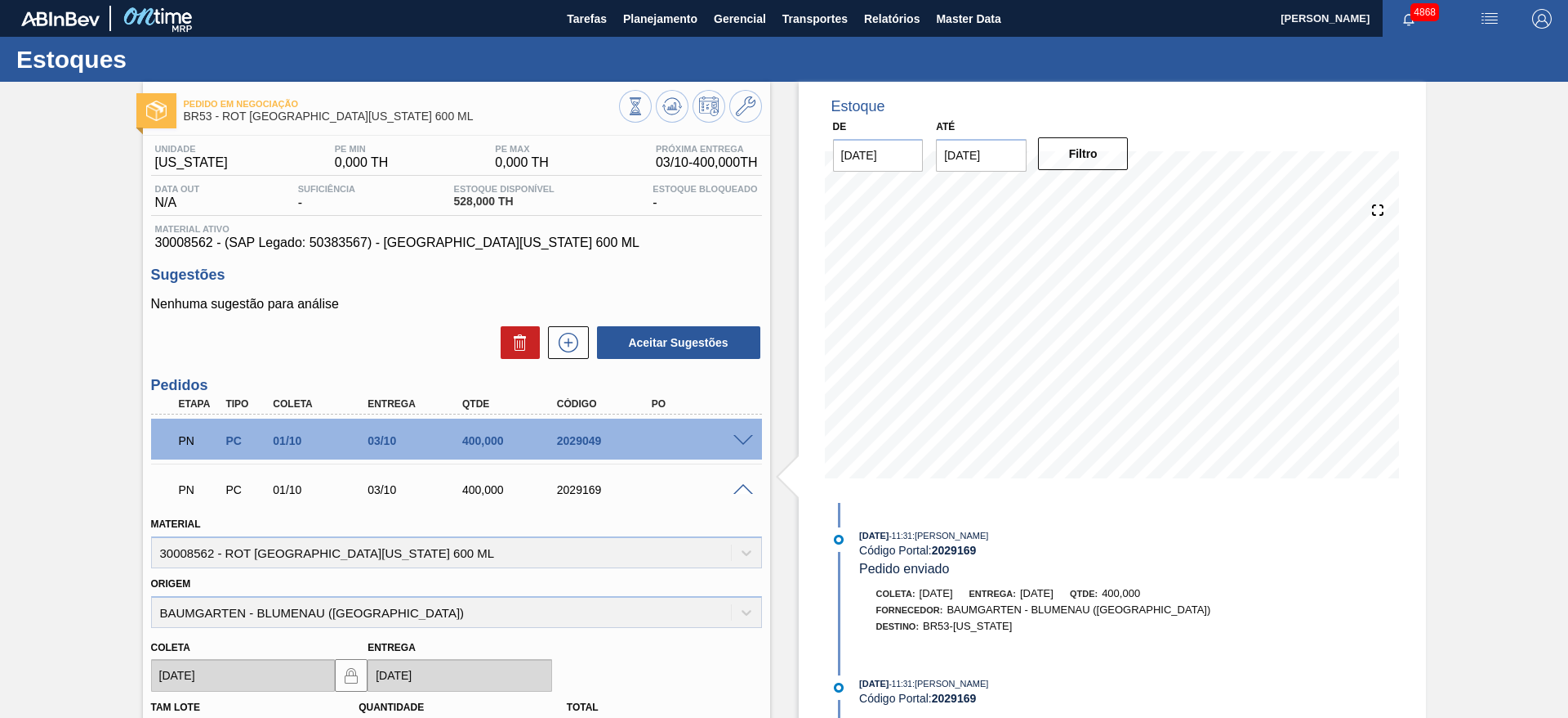
click at [738, 439] on span at bounding box center [743, 441] width 20 height 13
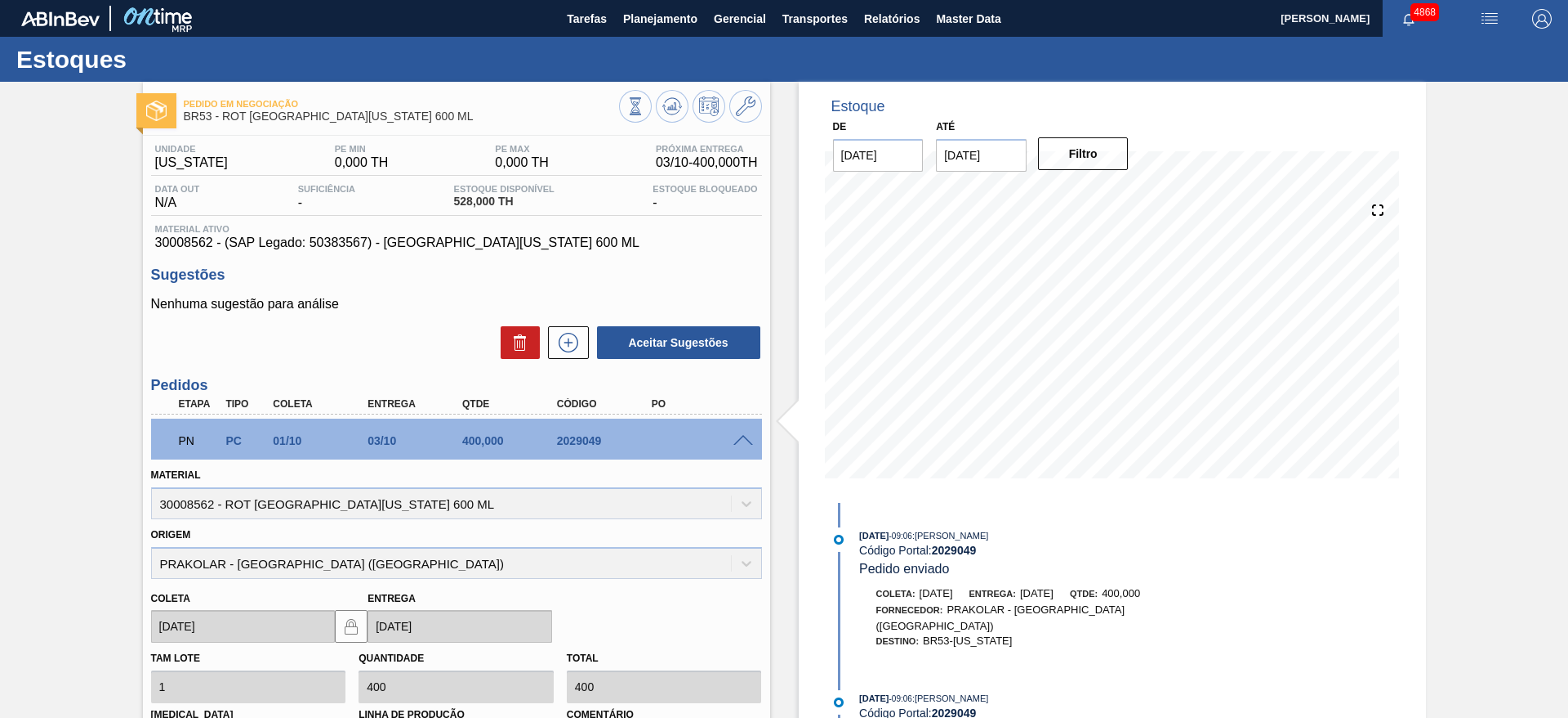
scroll to position [325, 0]
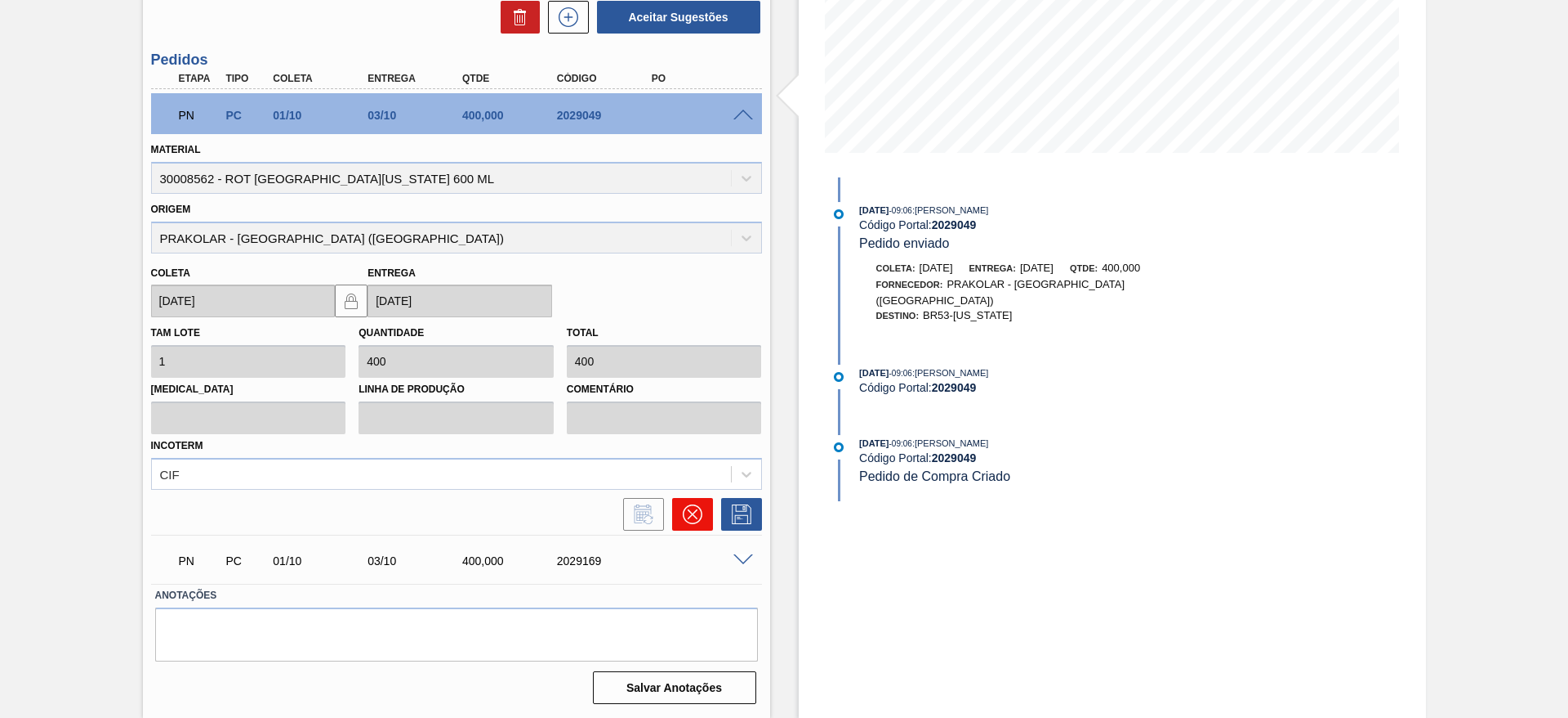
click at [696, 516] on icon at bounding box center [692, 514] width 20 height 20
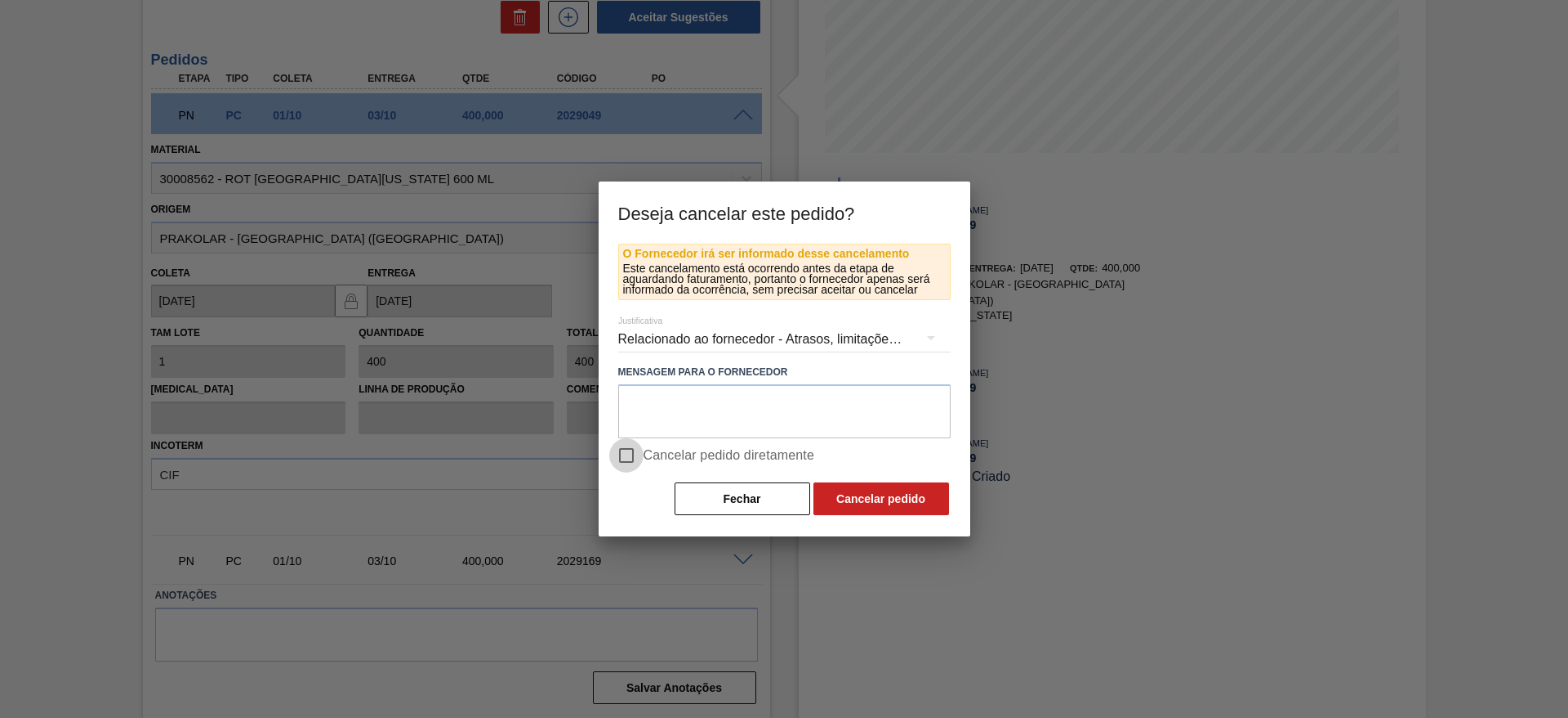
click at [633, 463] on input "Cancelar pedido diretamente" at bounding box center [626, 454] width 34 height 34
checkbox input "true"
click at [835, 495] on button "Cancelar pedido" at bounding box center [881, 498] width 136 height 32
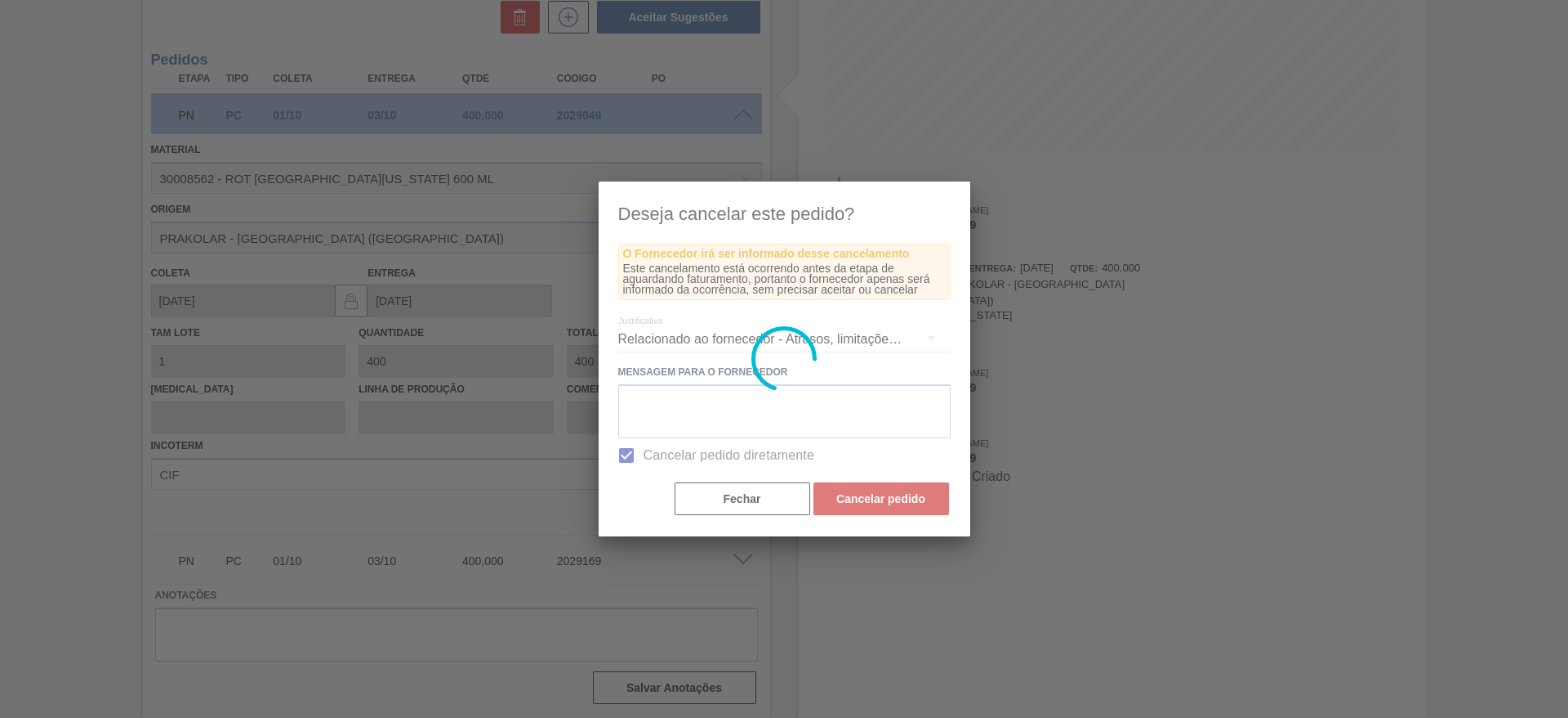
scroll to position [0, 0]
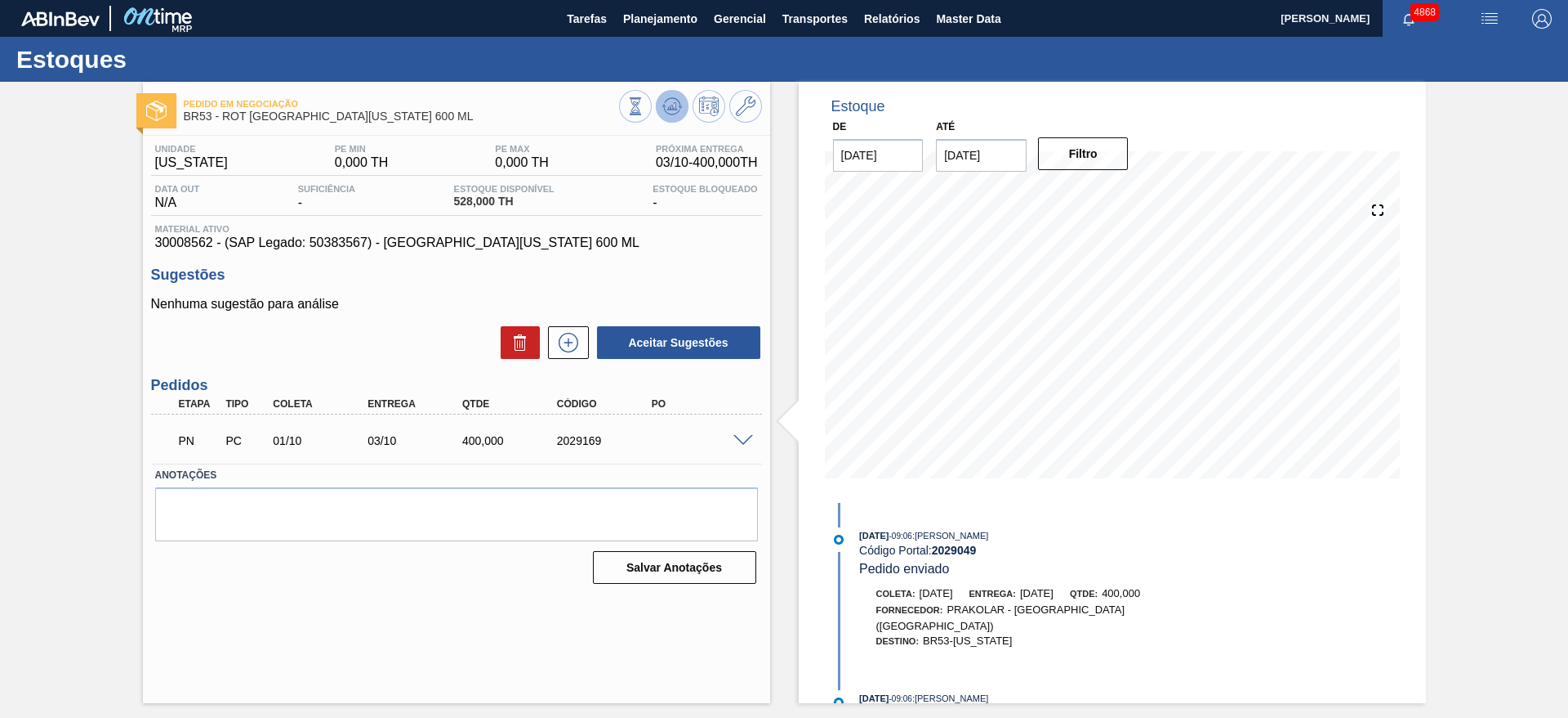
click at [668, 112] on icon at bounding box center [673, 106] width 20 height 20
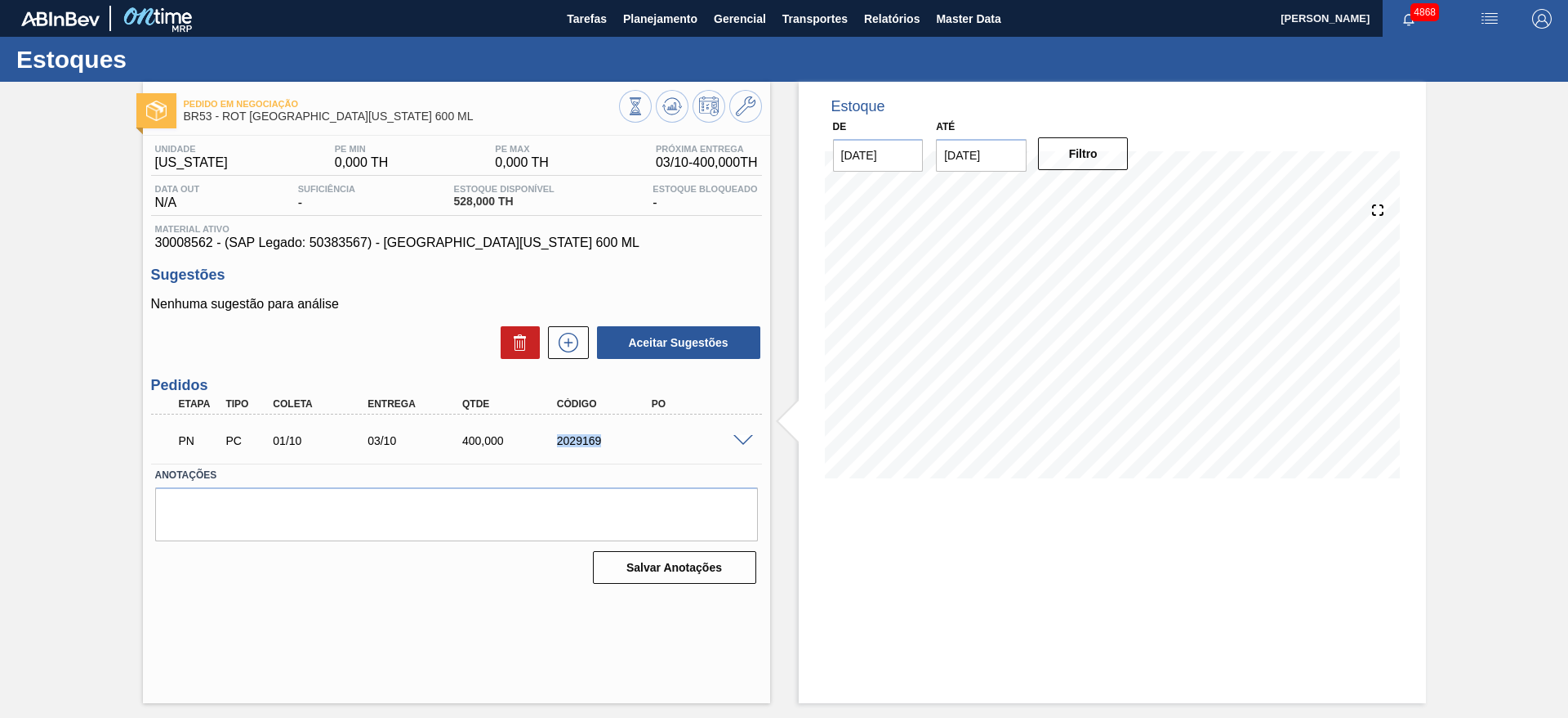
drag, startPoint x: 554, startPoint y: 446, endPoint x: 623, endPoint y: 456, distance: 69.7
click at [623, 456] on div "PN PC 01/10 03/10 400,000 2029169" at bounding box center [457, 439] width 611 height 41
copy div "2029169"
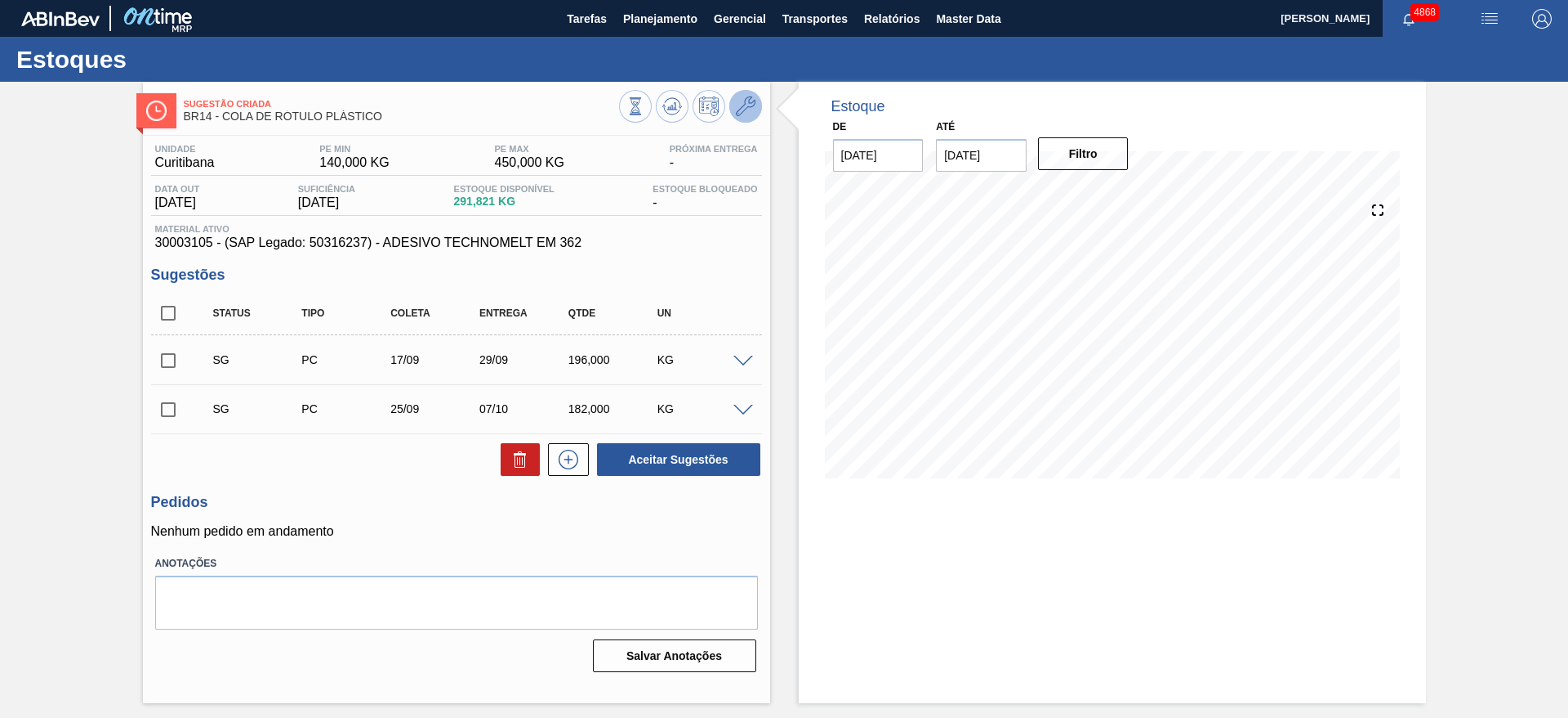
click at [746, 117] on button at bounding box center [745, 106] width 32 height 32
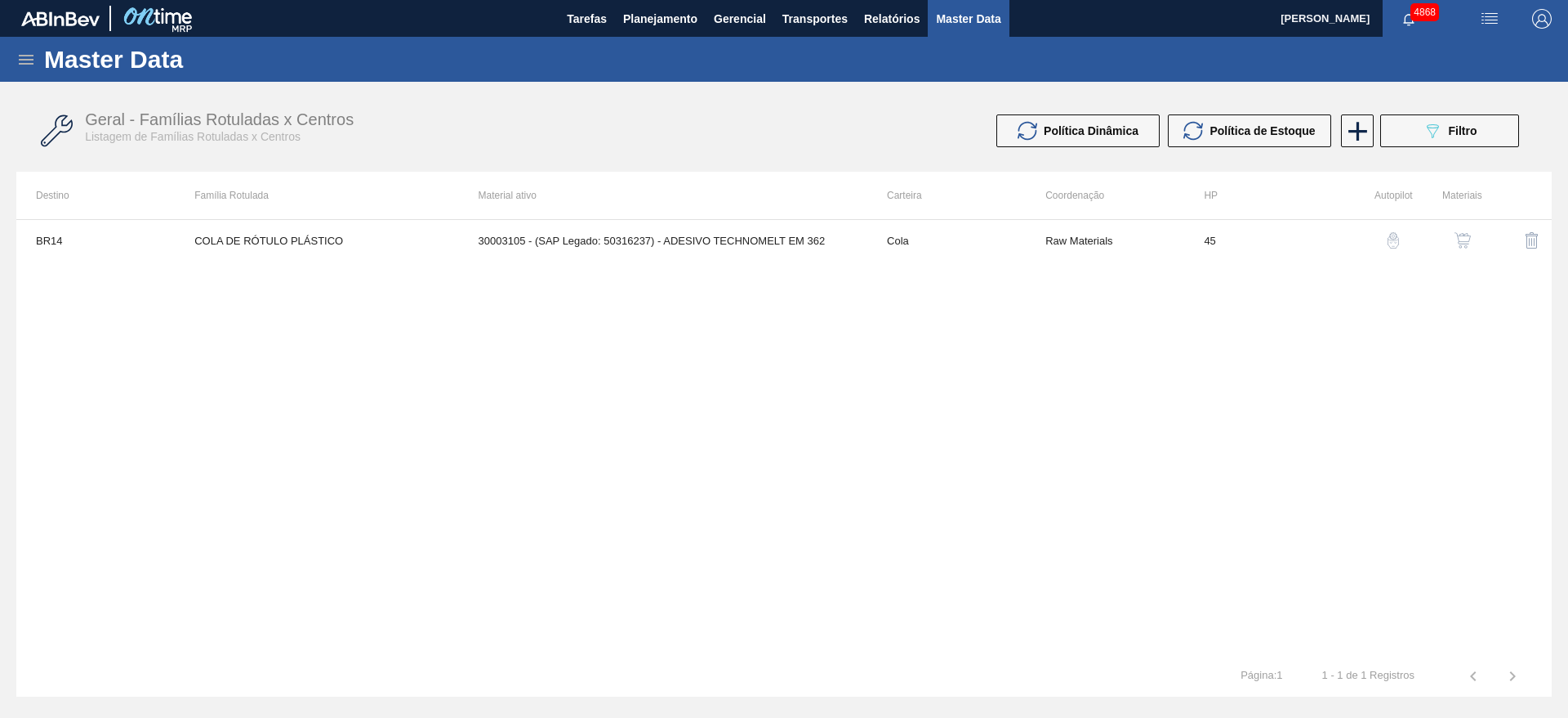
click at [1396, 240] on img "button" at bounding box center [1393, 240] width 17 height 17
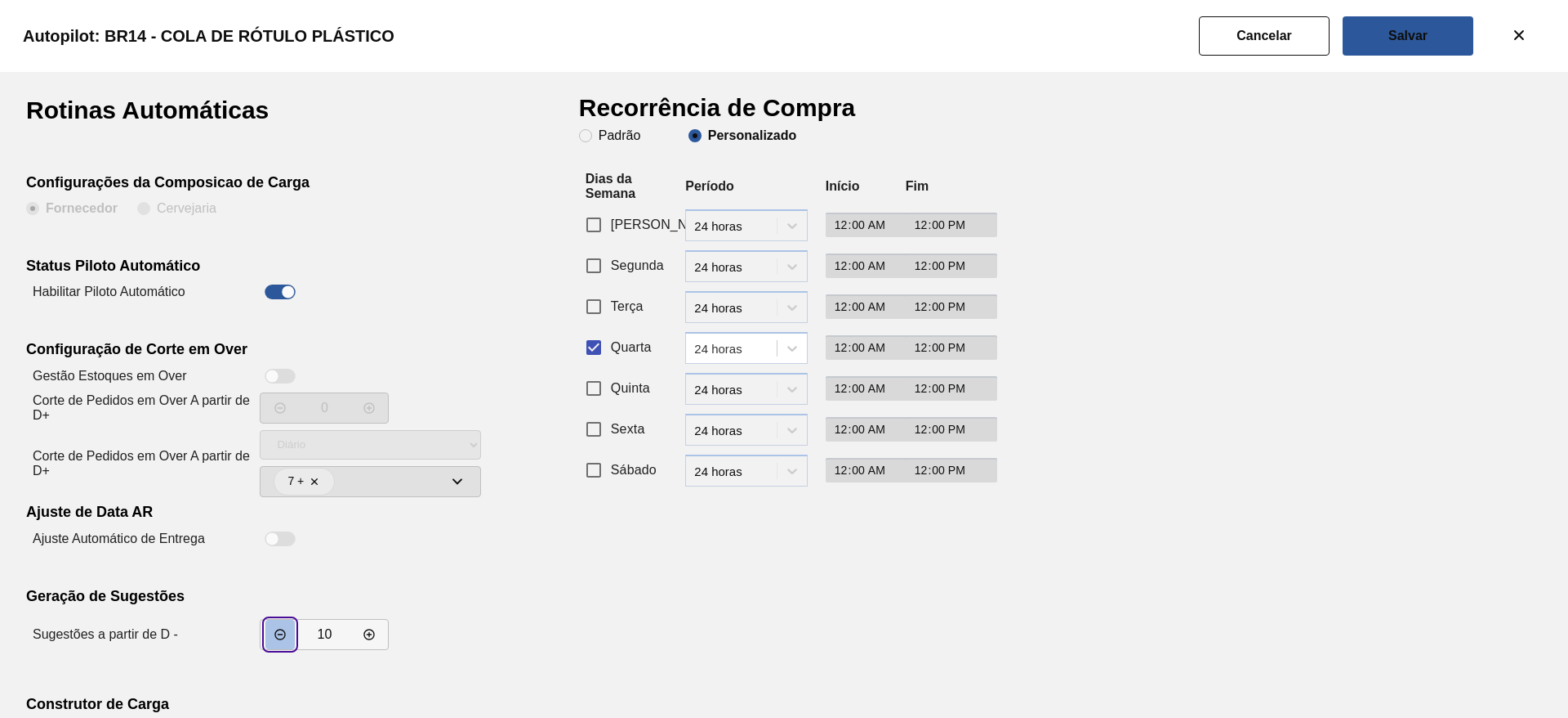
click at [281, 641] on button "incrementar valor" at bounding box center [280, 634] width 29 height 29
click at [364, 634] on icon "decrementar valor" at bounding box center [368, 634] width 13 height 13
click at [367, 634] on icon "decrementar valor" at bounding box center [368, 634] width 11 height 11
type input "11"
click at [1372, 40] on button "Salvar" at bounding box center [1408, 36] width 131 height 39
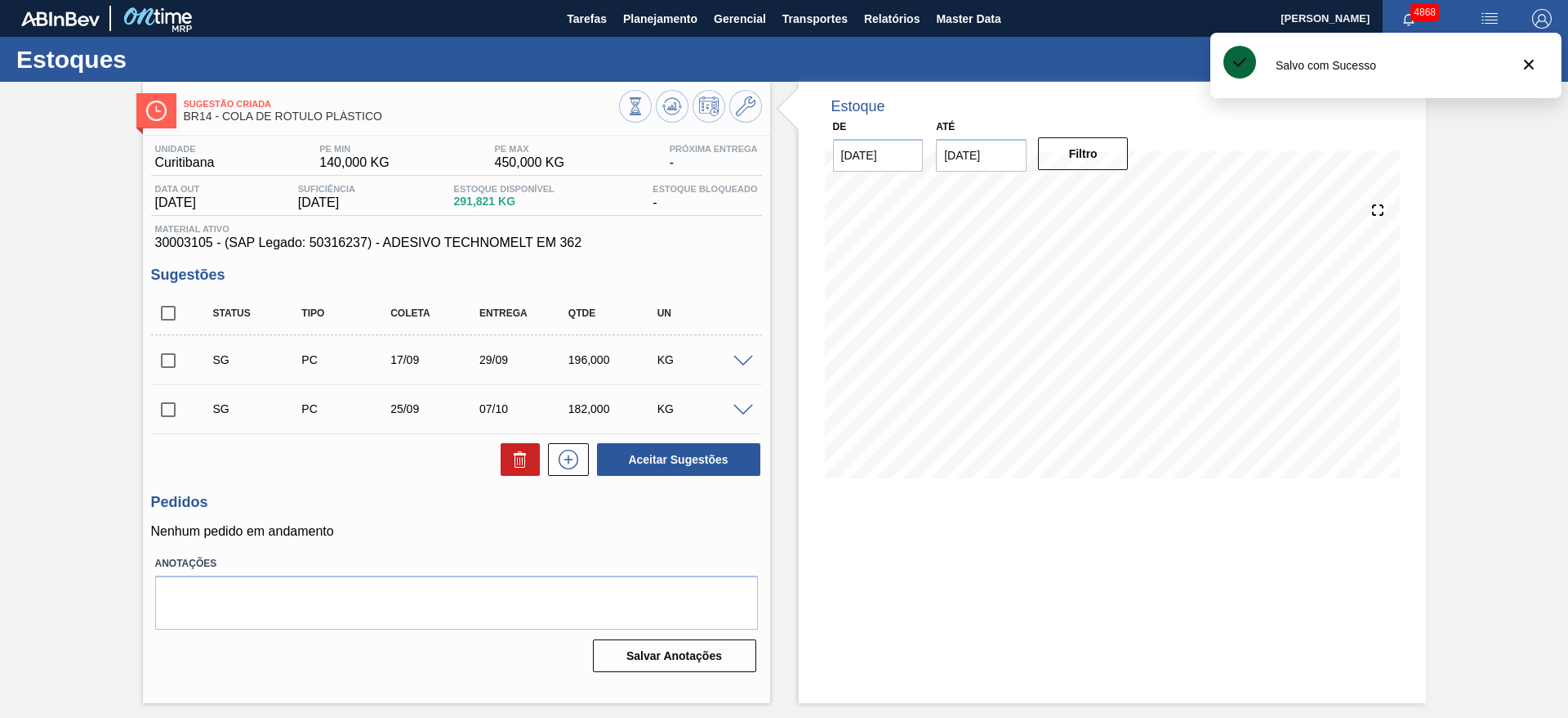
click at [736, 365] on div "KG" at bounding box center [702, 359] width 99 height 13
click at [746, 359] on span at bounding box center [743, 361] width 20 height 13
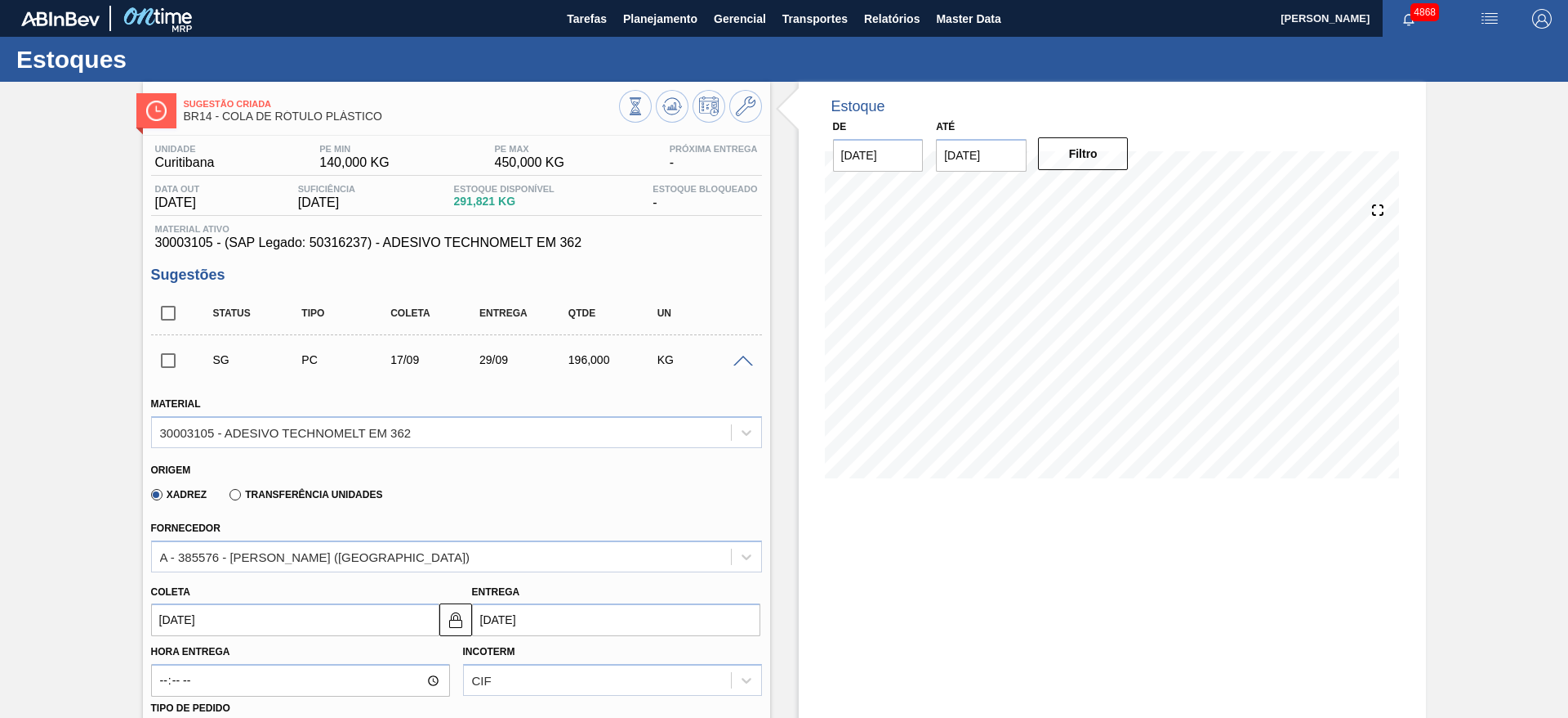
click at [338, 619] on input "17/09/2025" at bounding box center [295, 618] width 288 height 32
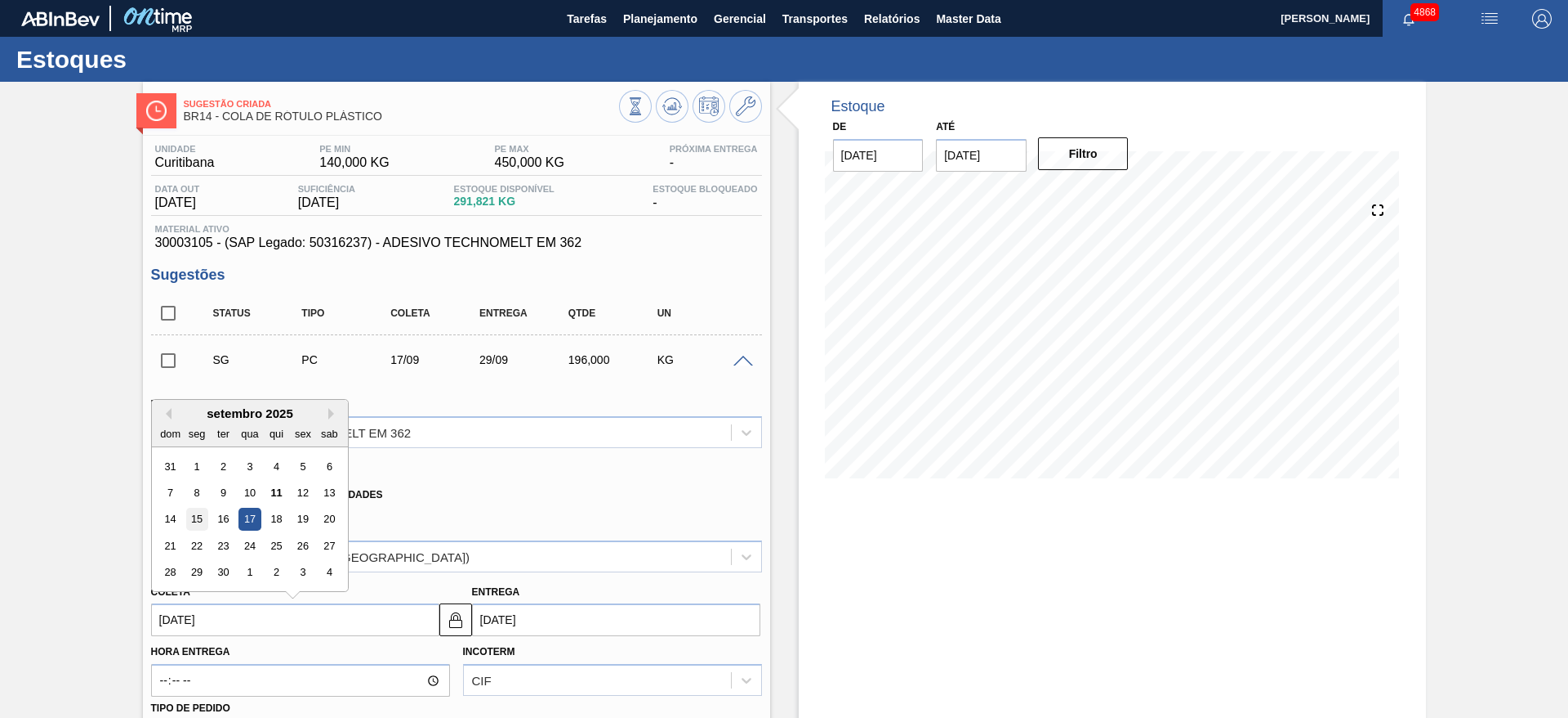
click at [198, 514] on div "15" at bounding box center [196, 519] width 22 height 22
type input "15/09/2025"
type input "27/09/2025"
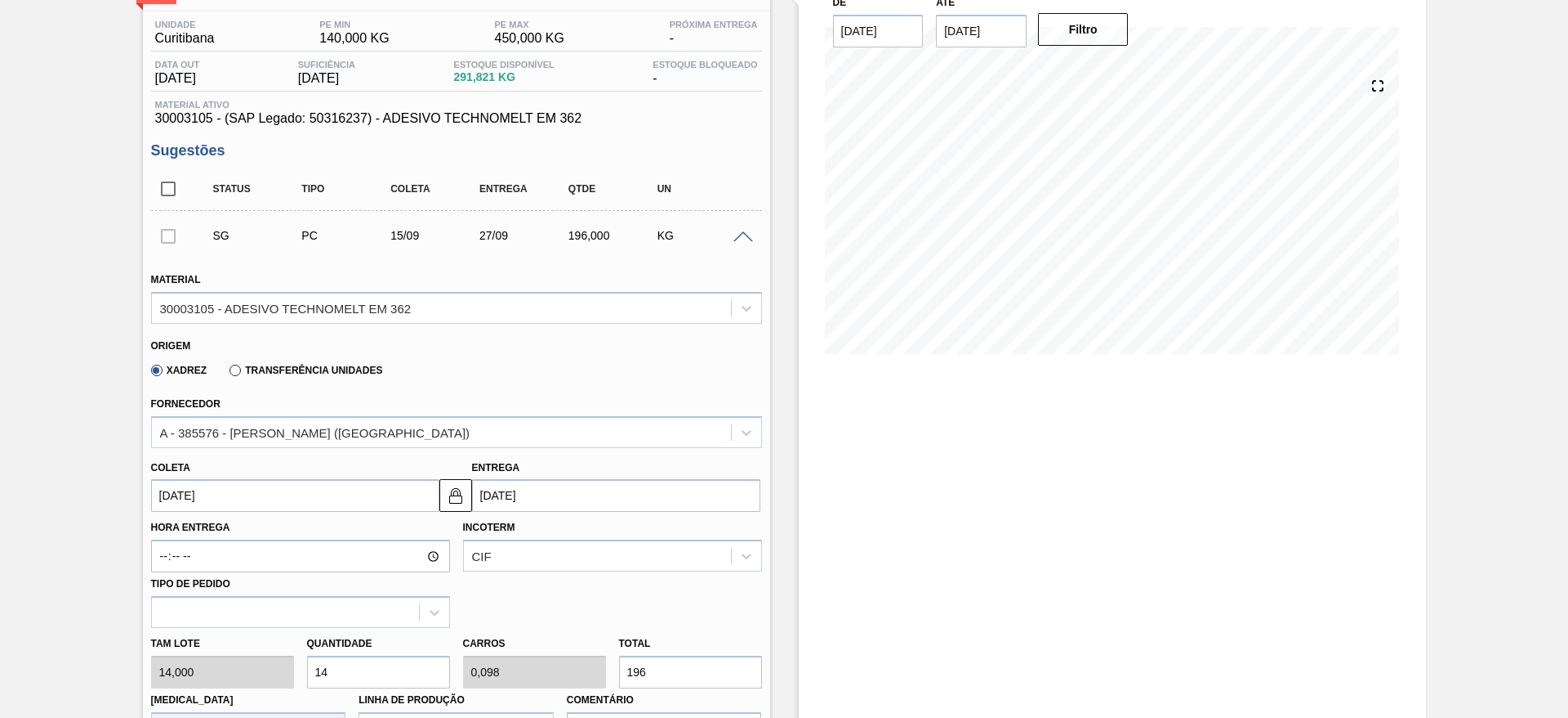
scroll to position [245, 0]
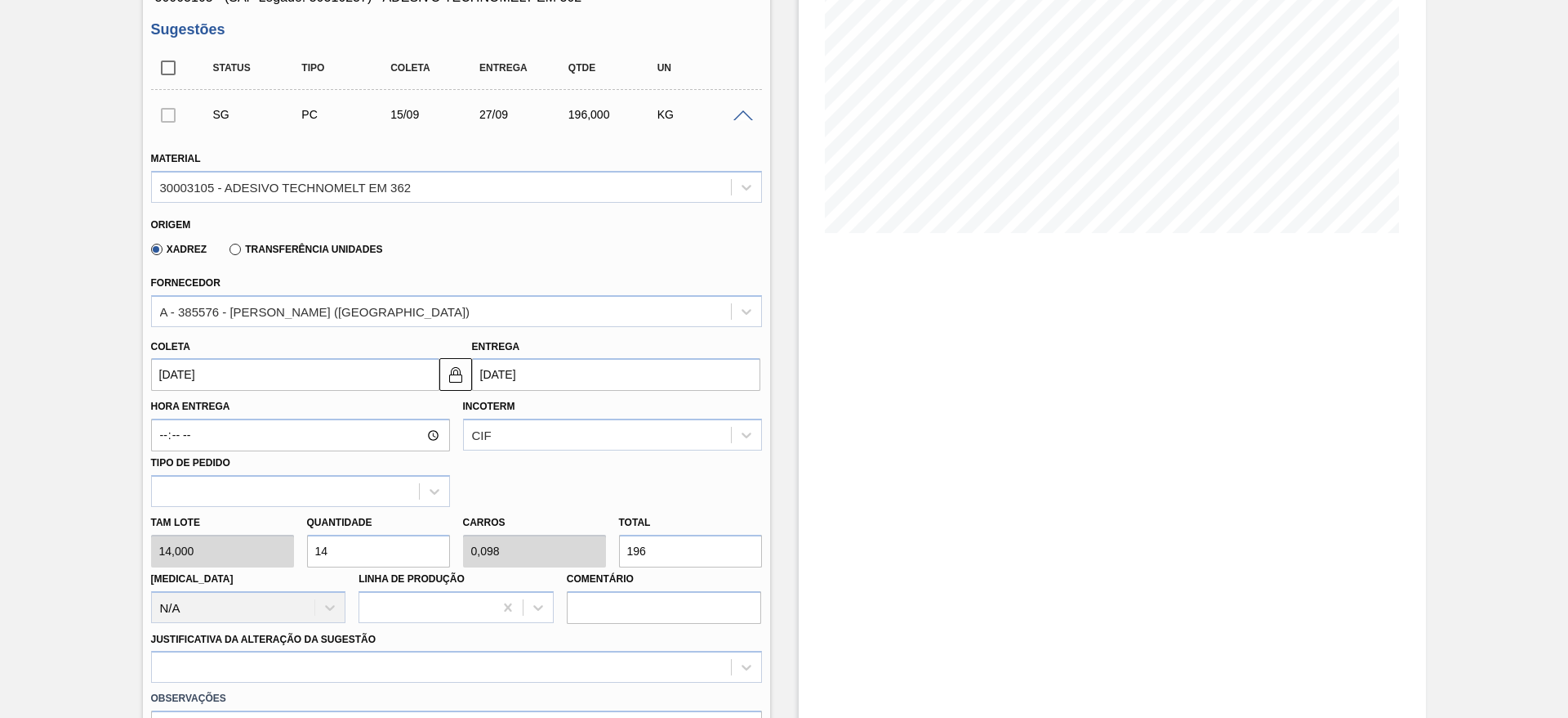
drag, startPoint x: 370, startPoint y: 553, endPoint x: 300, endPoint y: 546, distance: 70.3
click at [301, 546] on div "Quantidade 14" at bounding box center [379, 539] width 156 height 57
type input "1"
type input "0,007"
type input "14"
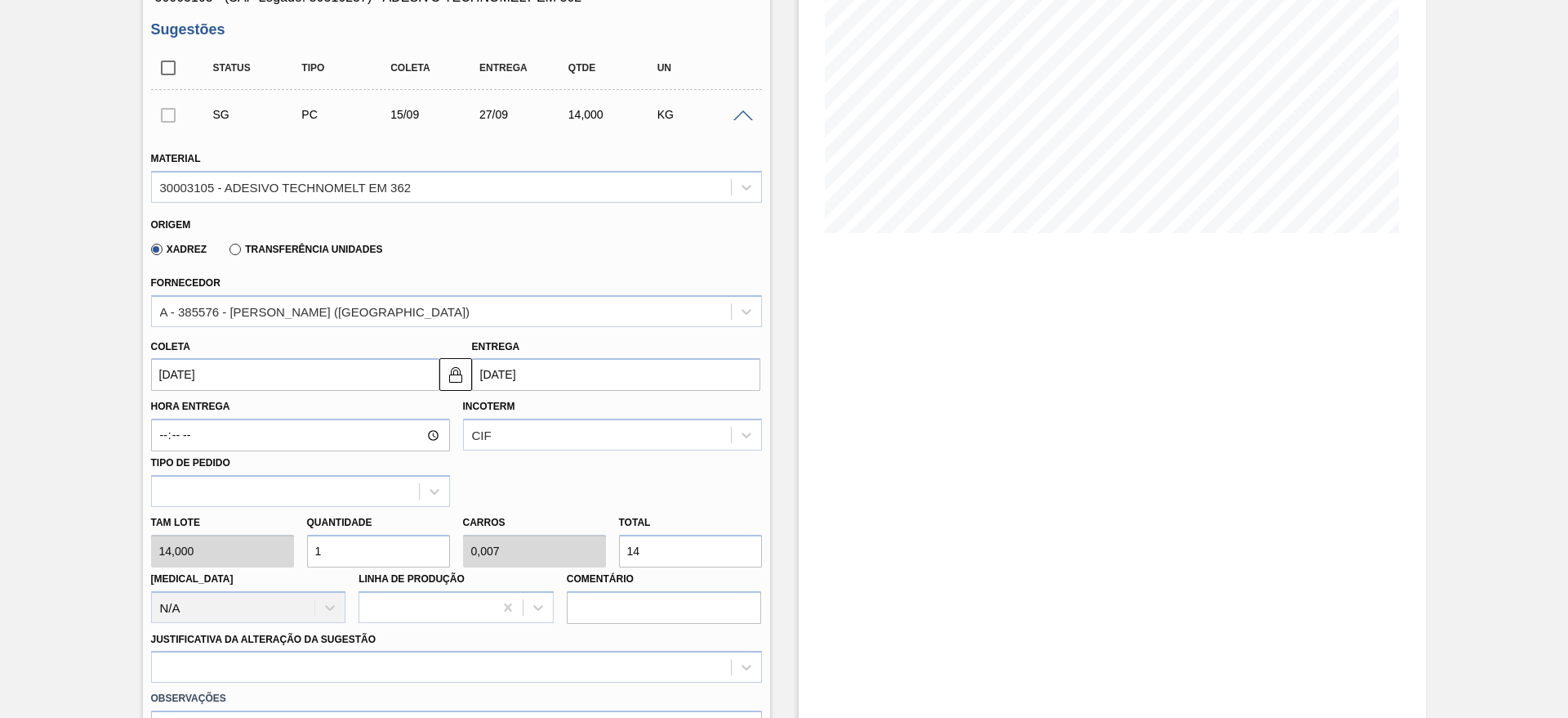
type input "15"
type input "0,105"
type input "210"
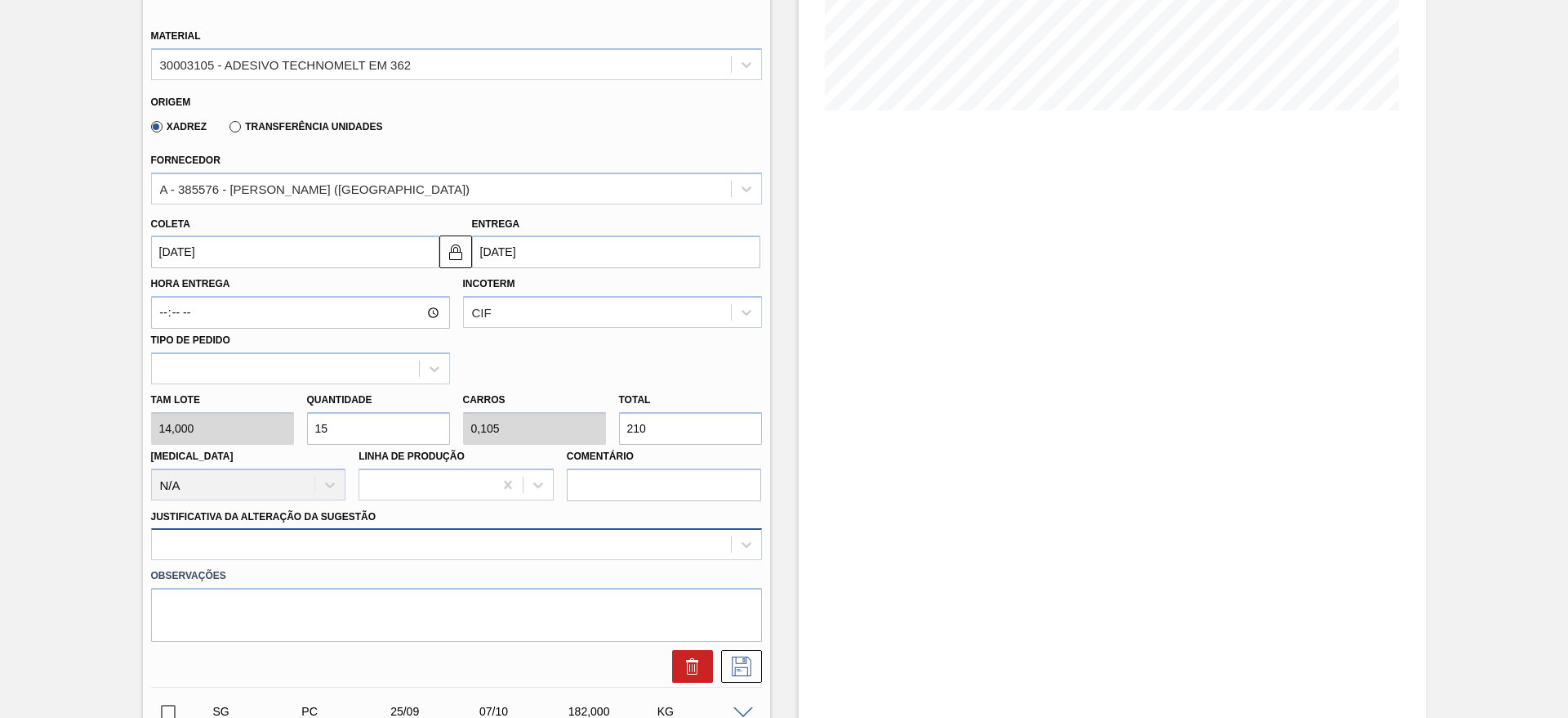
type input "15"
click at [478, 545] on div at bounding box center [457, 543] width 611 height 32
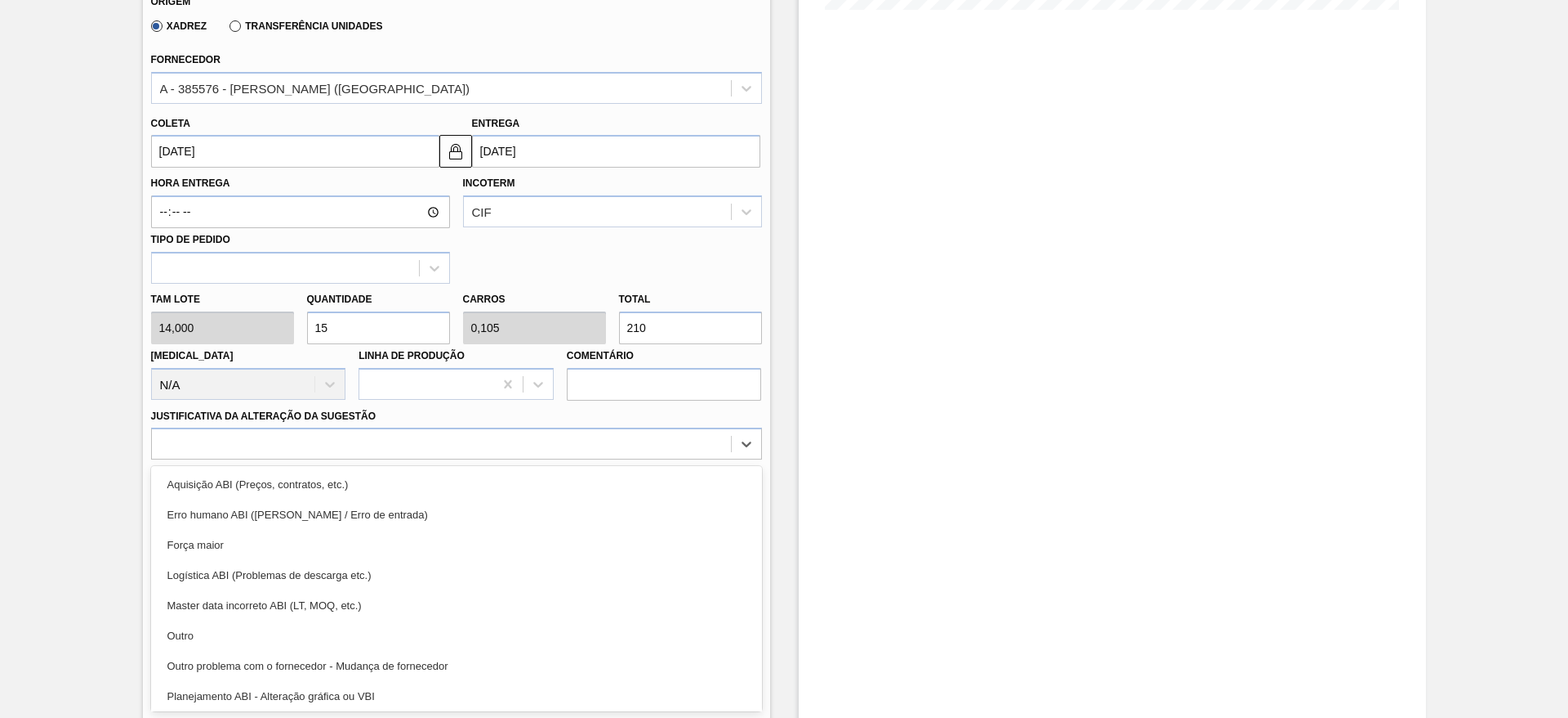
drag, startPoint x: 449, startPoint y: 633, endPoint x: 556, endPoint y: 608, distance: 109.9
click at [451, 633] on div "Outro" at bounding box center [457, 635] width 611 height 30
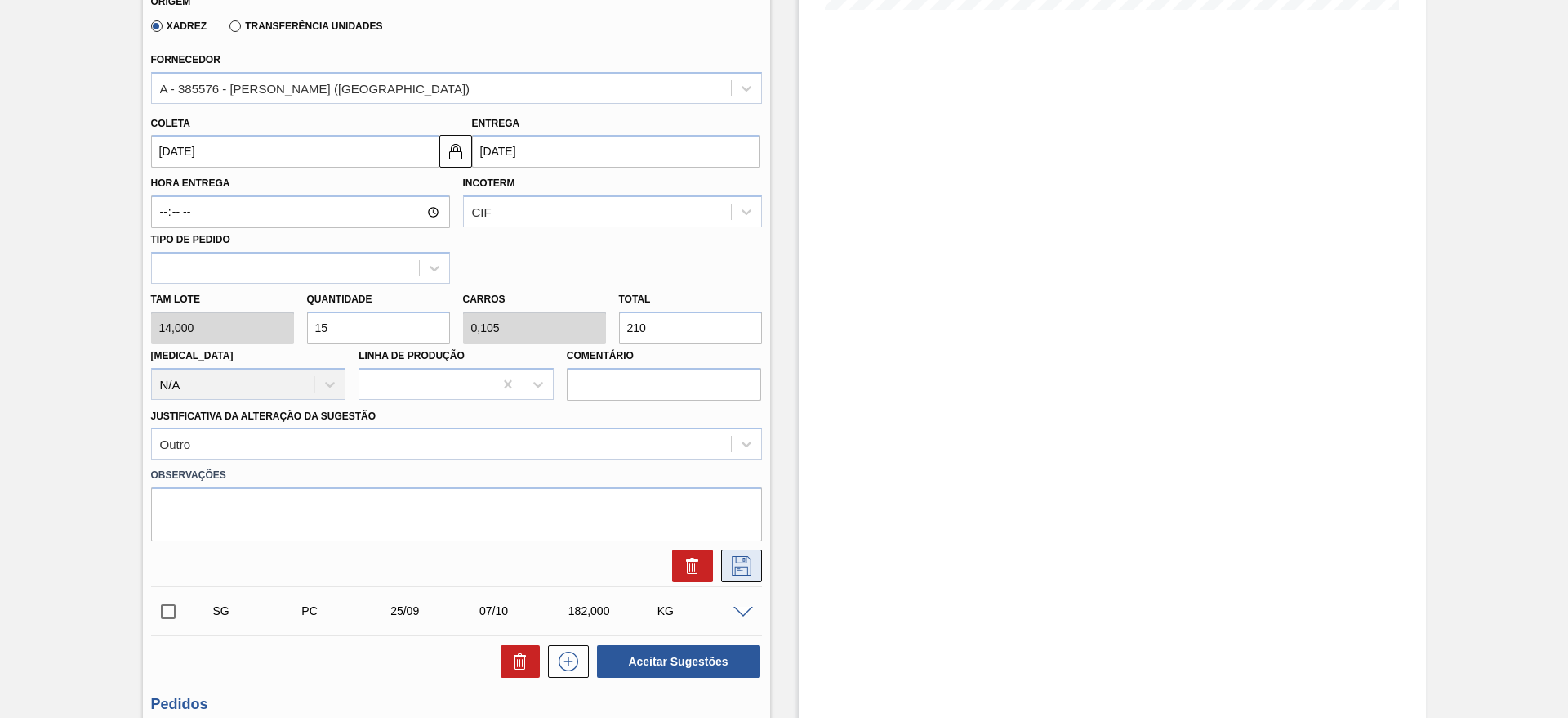
click at [723, 570] on button at bounding box center [742, 565] width 41 height 32
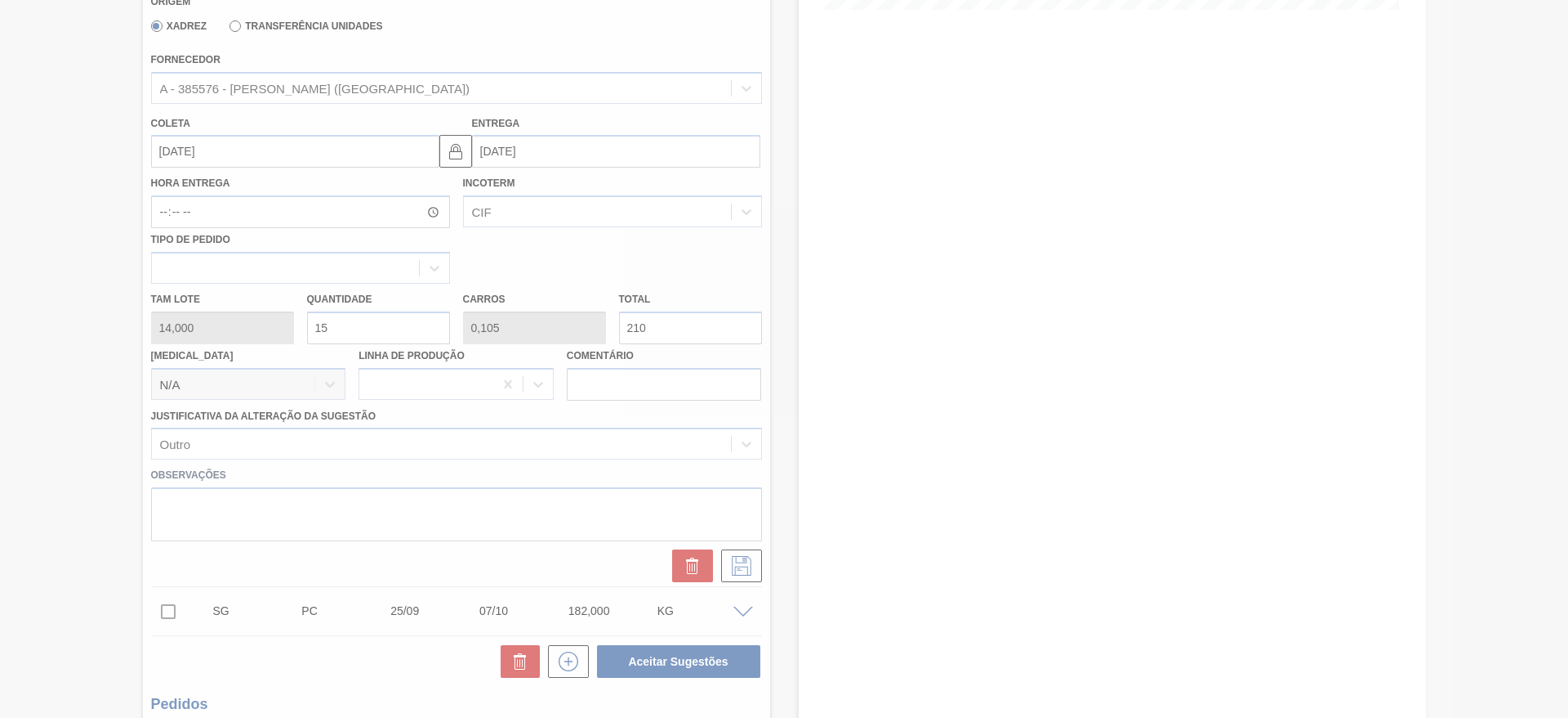
scroll to position [0, 0]
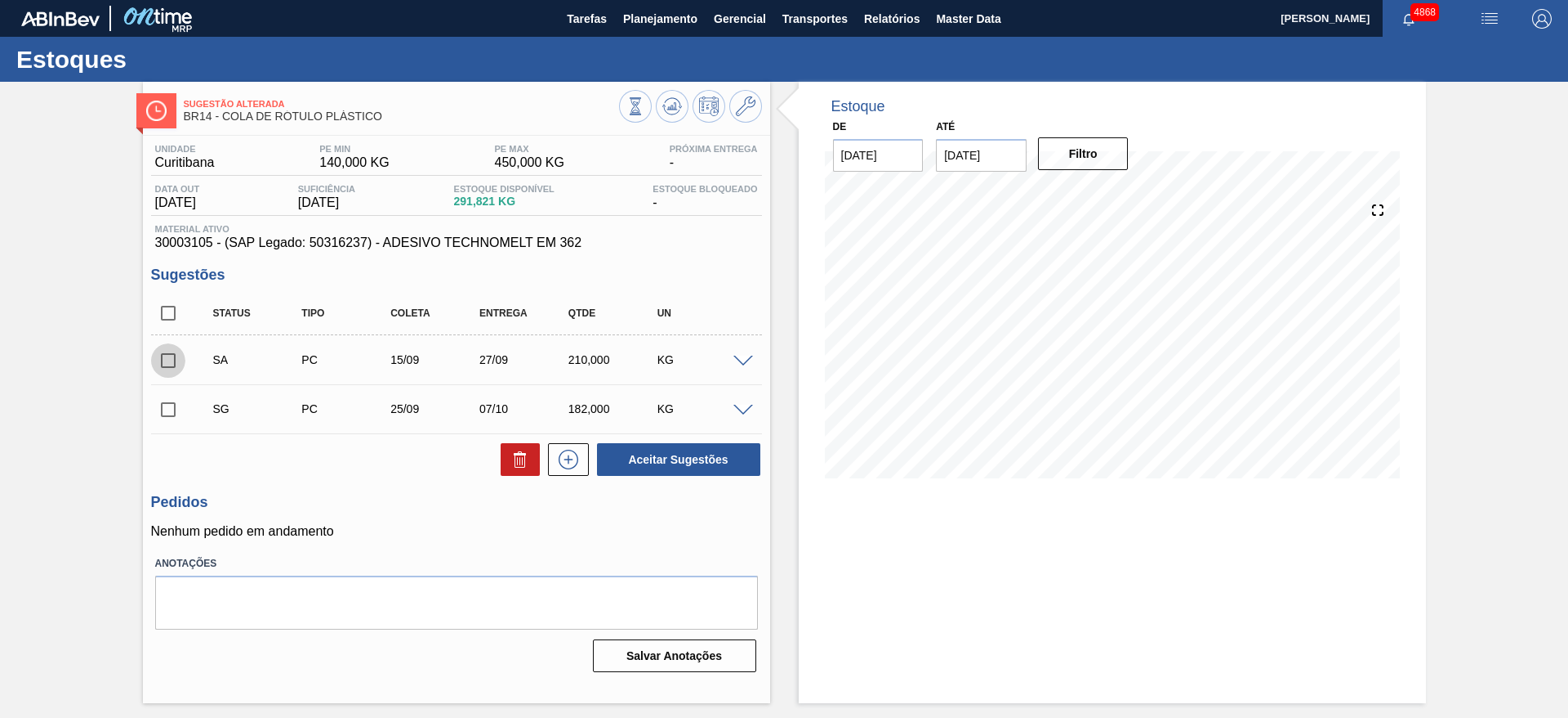
click at [173, 359] on input "checkbox" at bounding box center [168, 359] width 34 height 34
click at [659, 461] on button "Aceitar Sugestões" at bounding box center [679, 458] width 163 height 32
checkbox input "false"
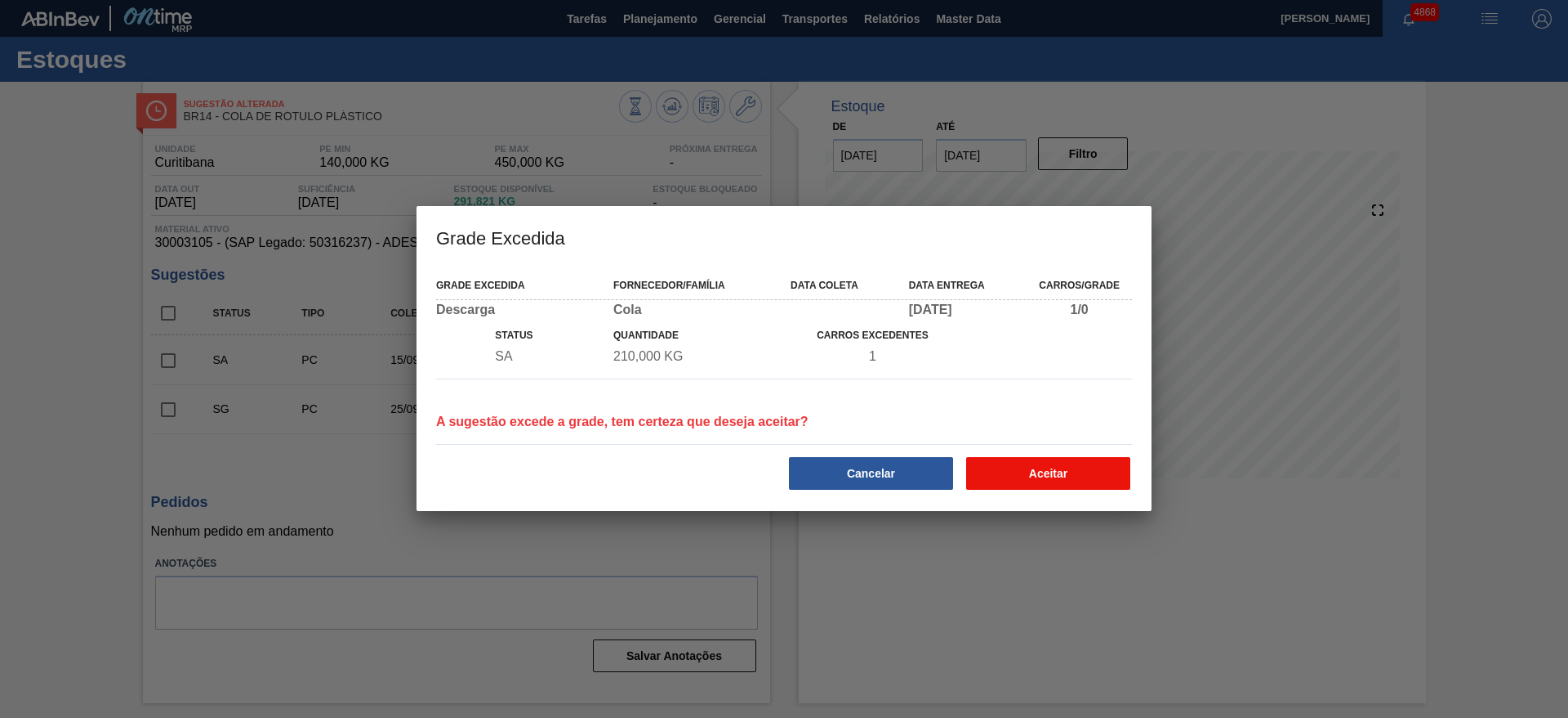
click at [1056, 463] on button "Aceitar" at bounding box center [1049, 473] width 164 height 32
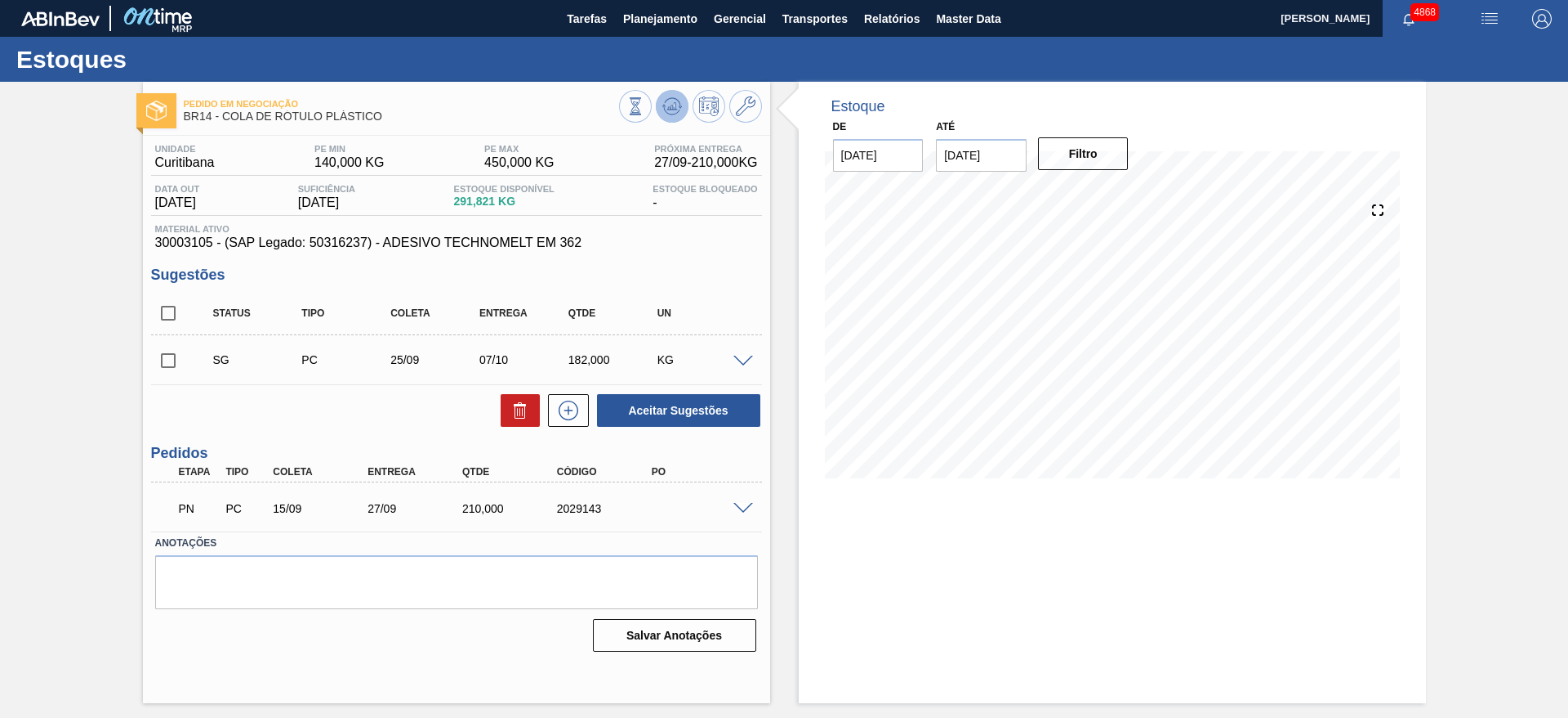
click at [676, 117] on button at bounding box center [672, 106] width 32 height 32
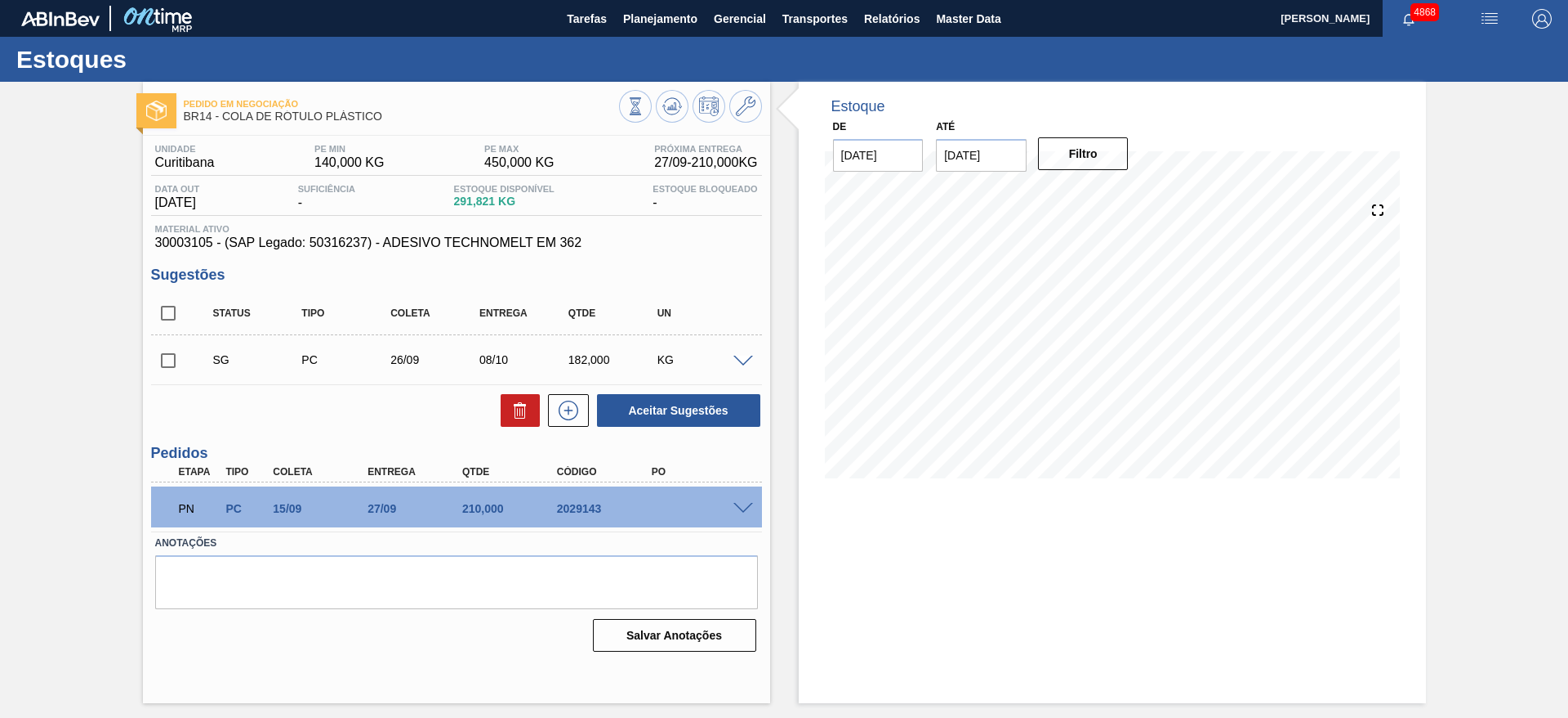
click at [749, 360] on span at bounding box center [743, 361] width 20 height 13
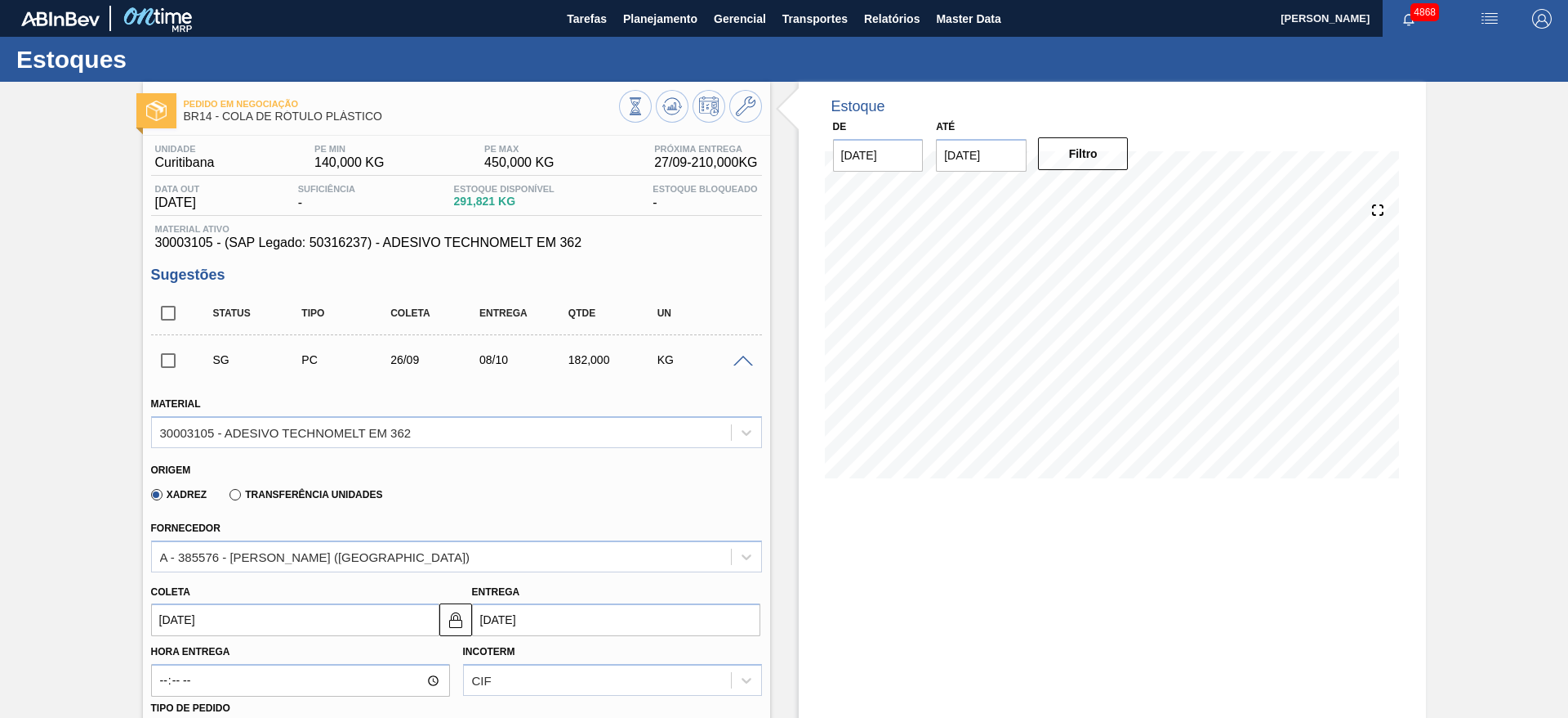
scroll to position [245, 0]
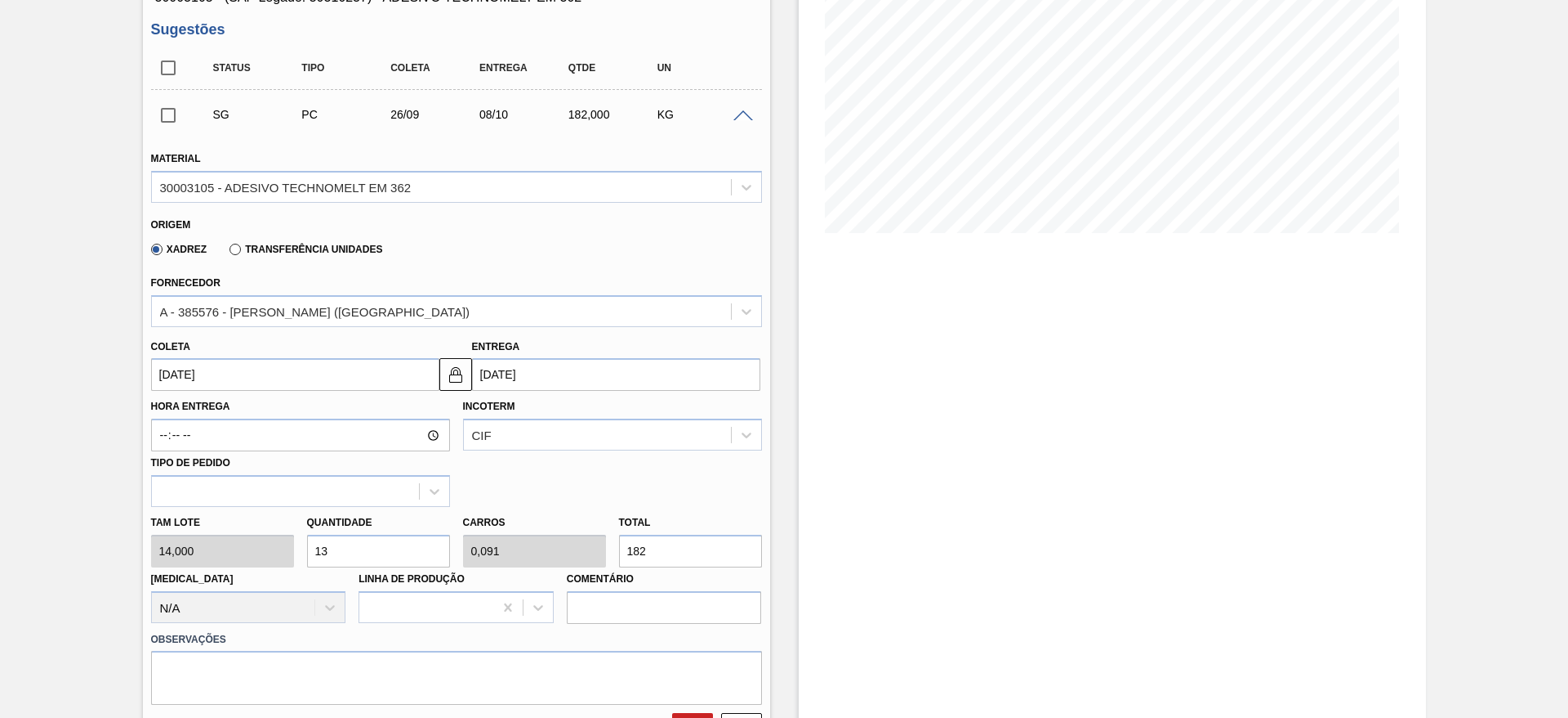
click at [295, 366] on input "26/09/2025" at bounding box center [295, 373] width 288 height 32
click at [363, 401] on label "Hora Entrega" at bounding box center [301, 406] width 299 height 23
click at [363, 418] on input "Hora Entrega" at bounding box center [301, 434] width 299 height 32
drag, startPoint x: 337, startPoint y: 553, endPoint x: 312, endPoint y: 550, distance: 25.2
click at [312, 550] on input "13" at bounding box center [379, 550] width 143 height 32
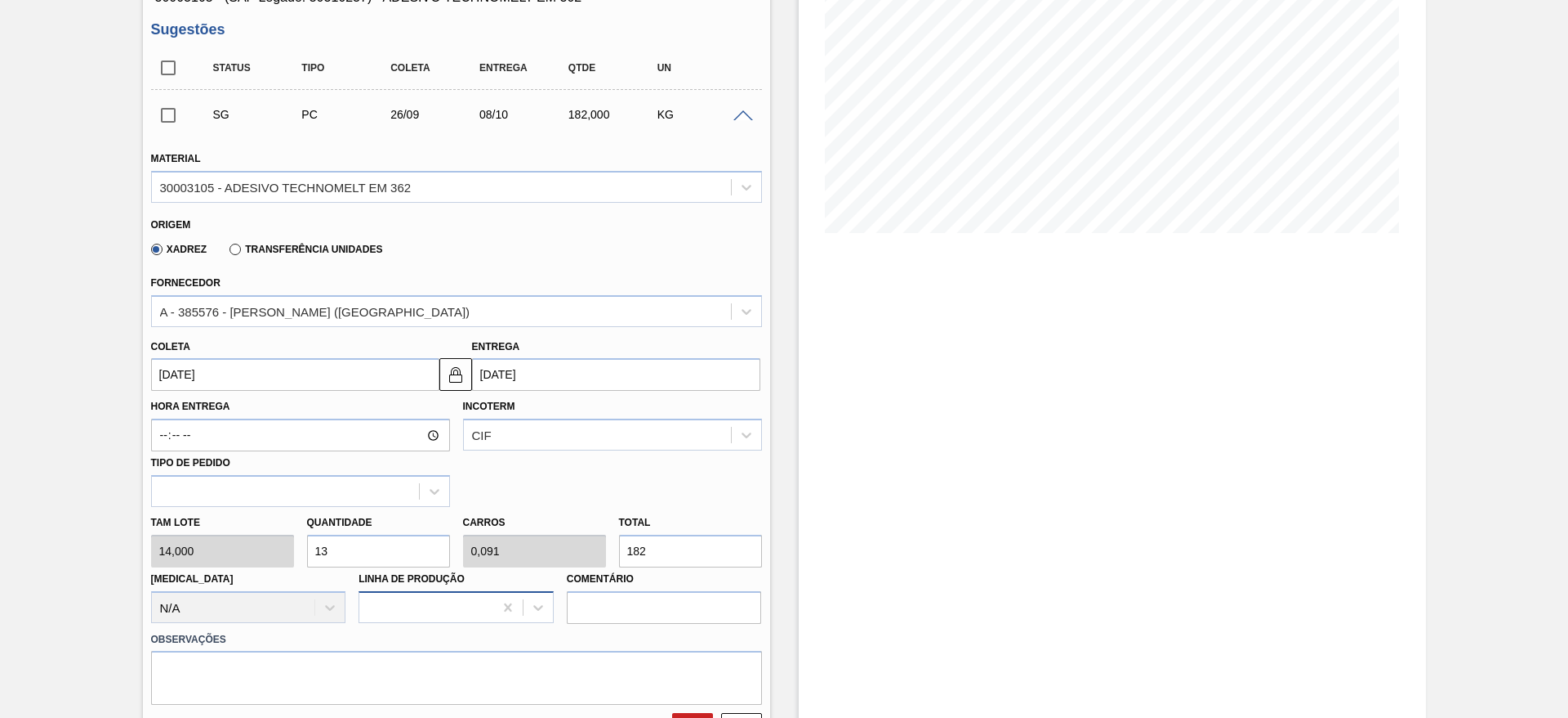
type input "9"
type input "0,063"
type input "126"
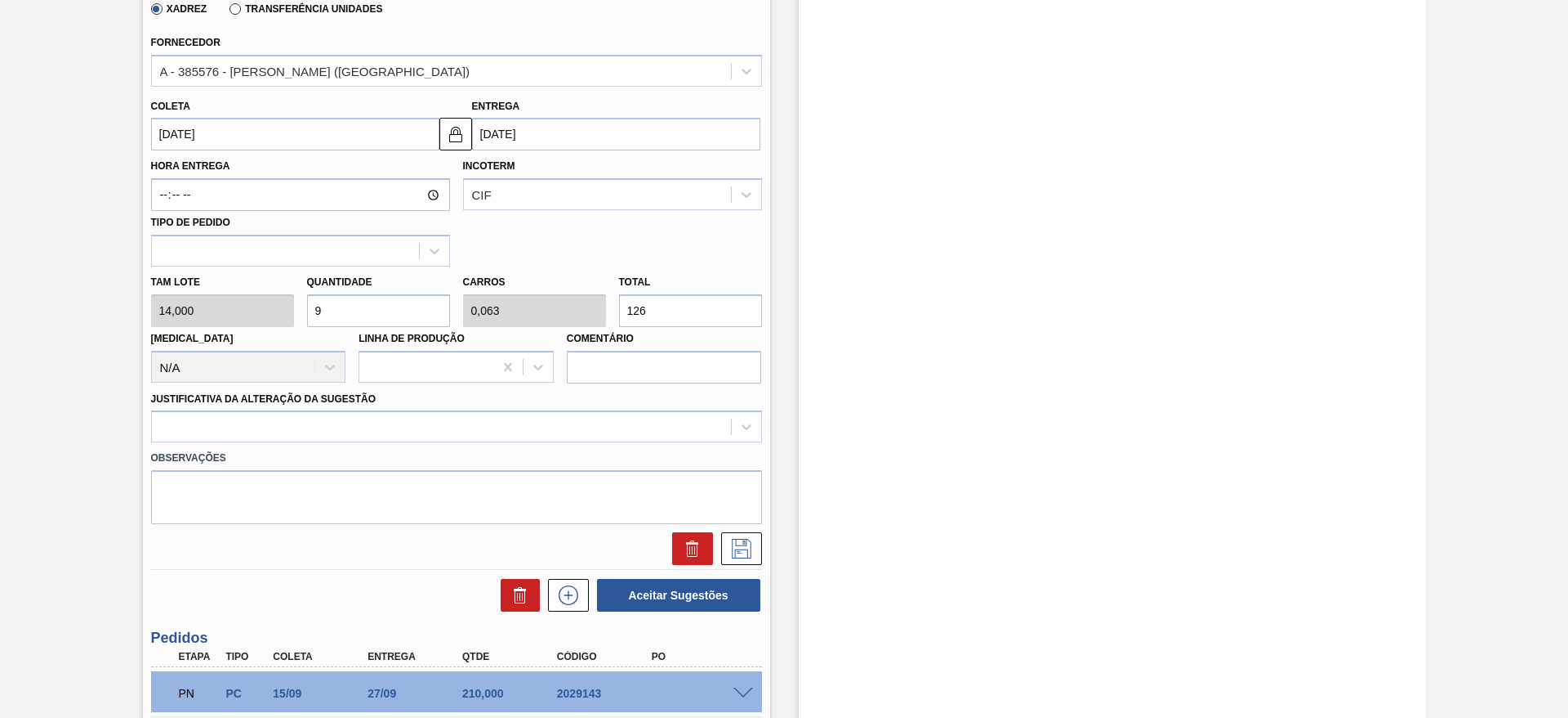
scroll to position [490, 0]
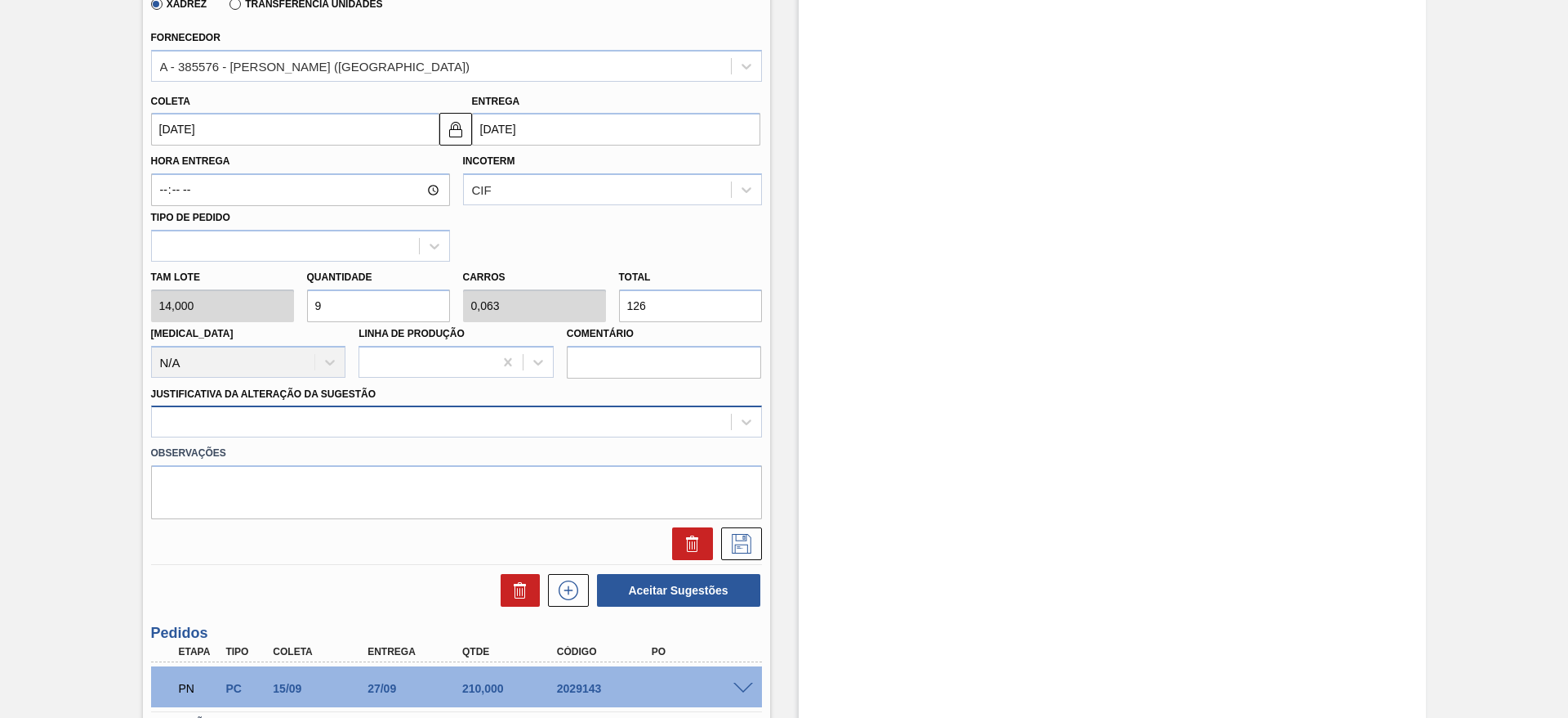
type input "9"
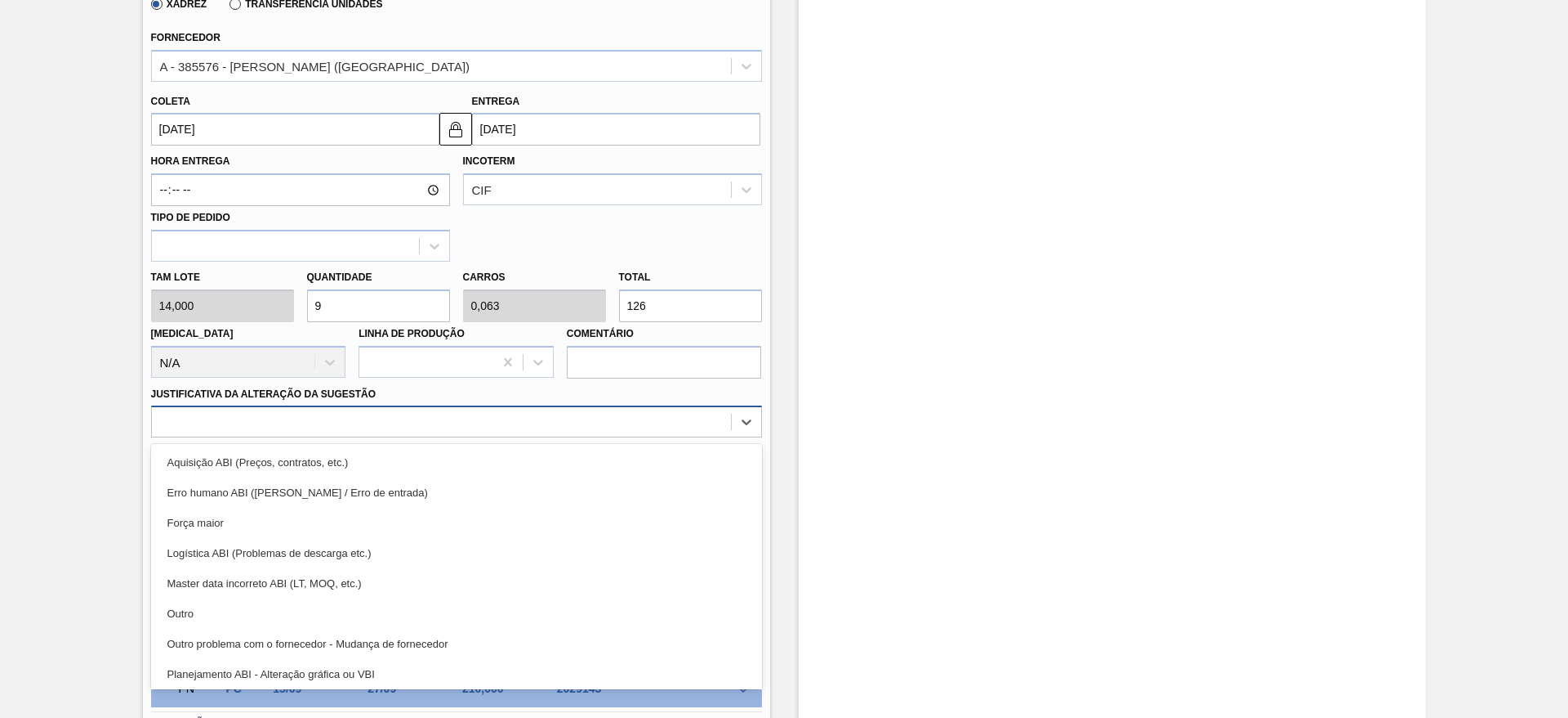
click at [440, 423] on div at bounding box center [441, 422] width 579 height 23
click at [386, 608] on div "Outro" at bounding box center [457, 612] width 611 height 30
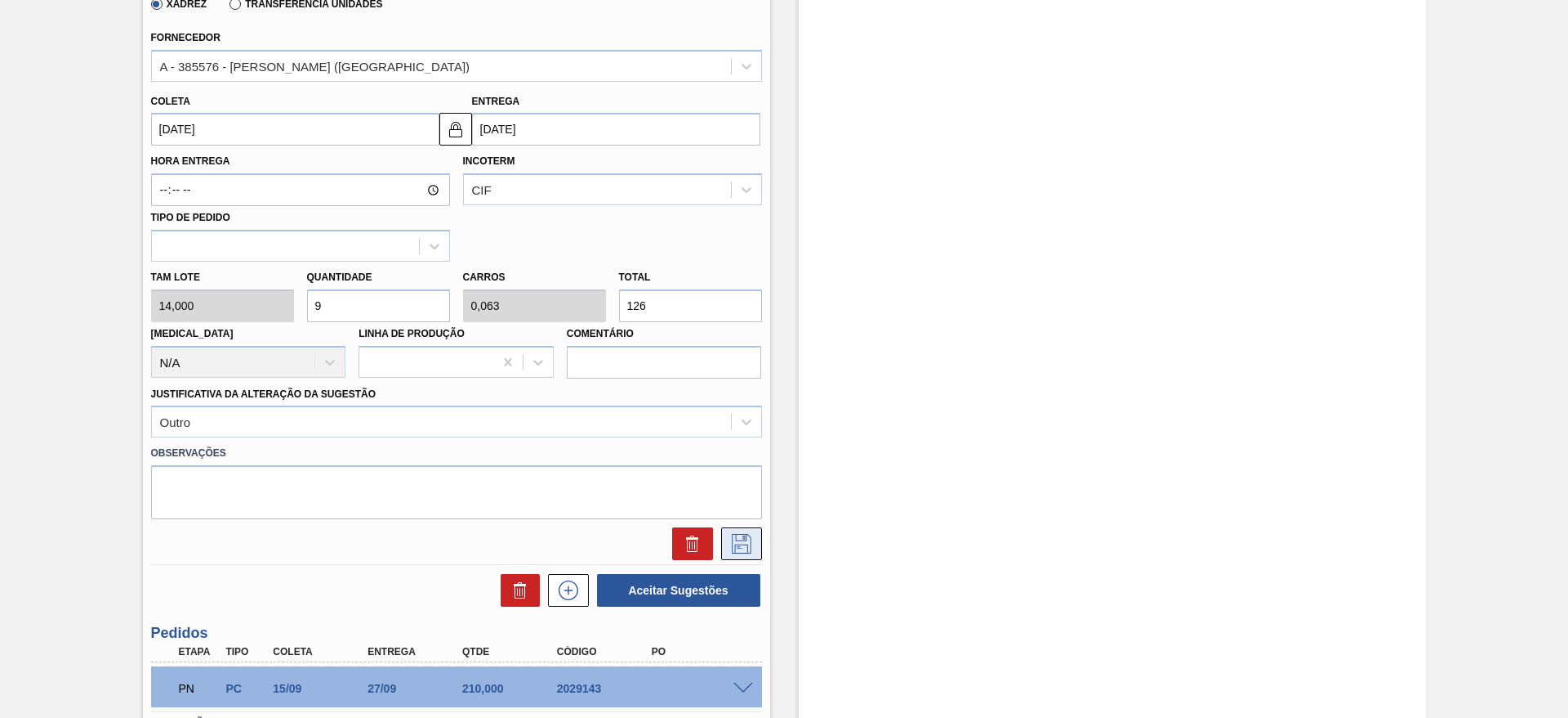
click at [743, 543] on icon at bounding box center [741, 543] width 26 height 20
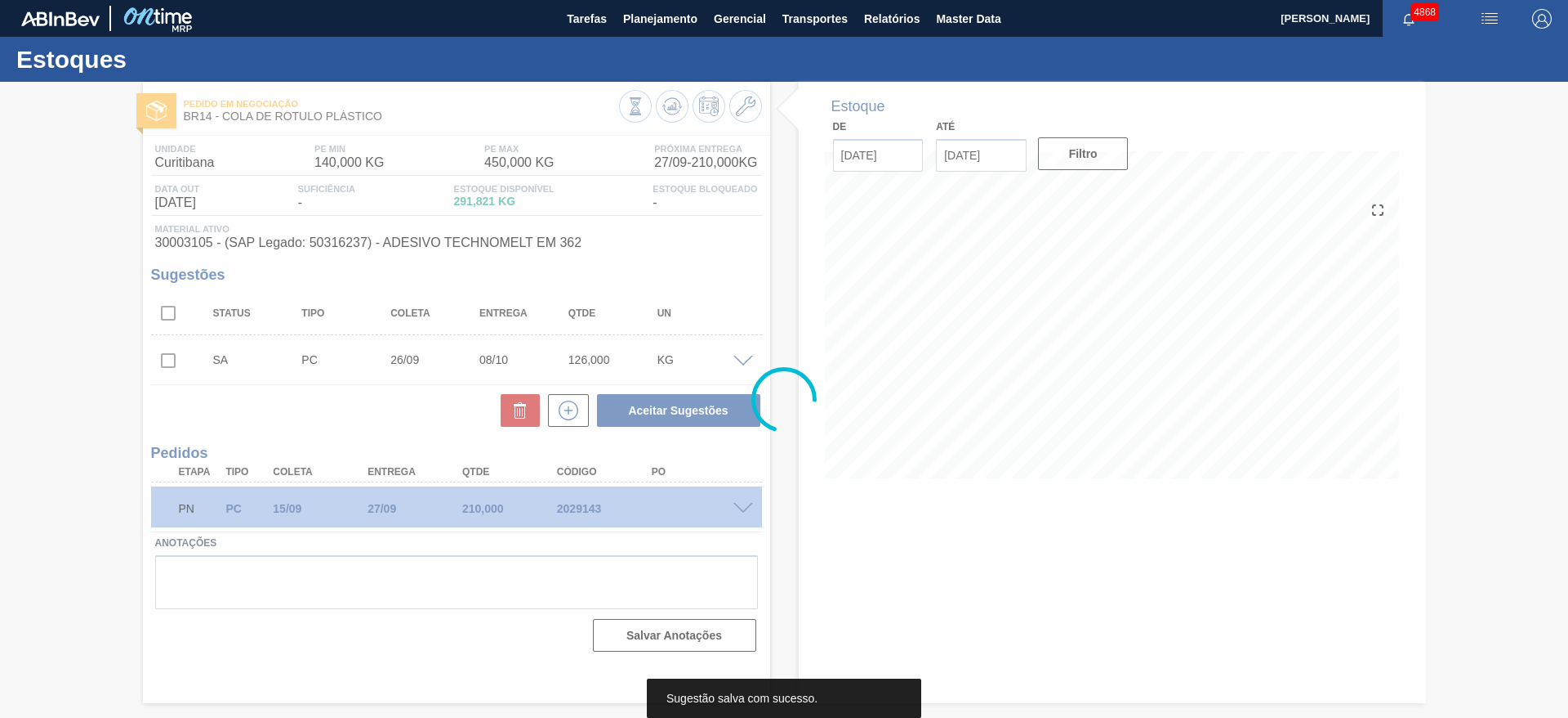
scroll to position [0, 0]
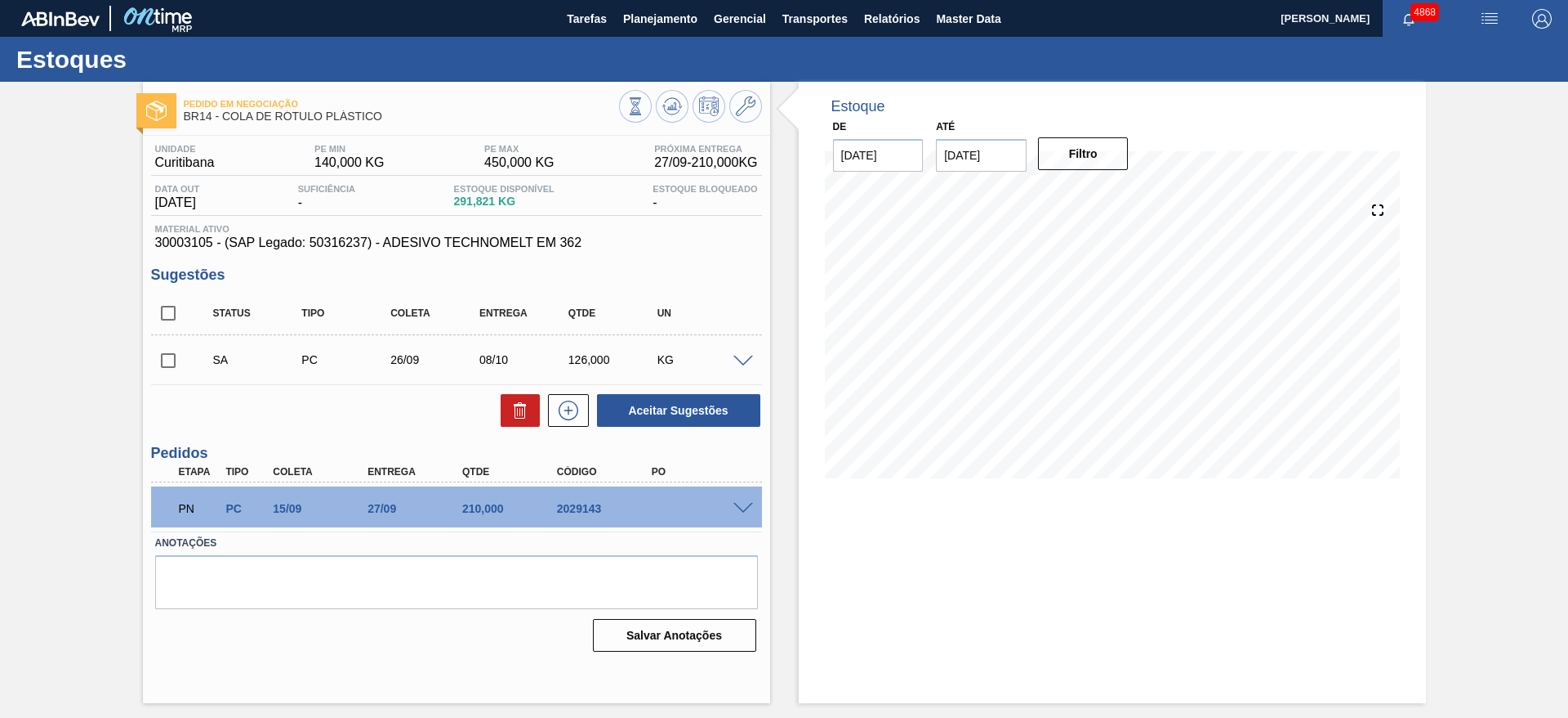
click at [170, 362] on input "checkbox" at bounding box center [168, 359] width 34 height 34
click at [640, 416] on button "Aceitar Sugestões" at bounding box center [679, 409] width 163 height 32
checkbox input "false"
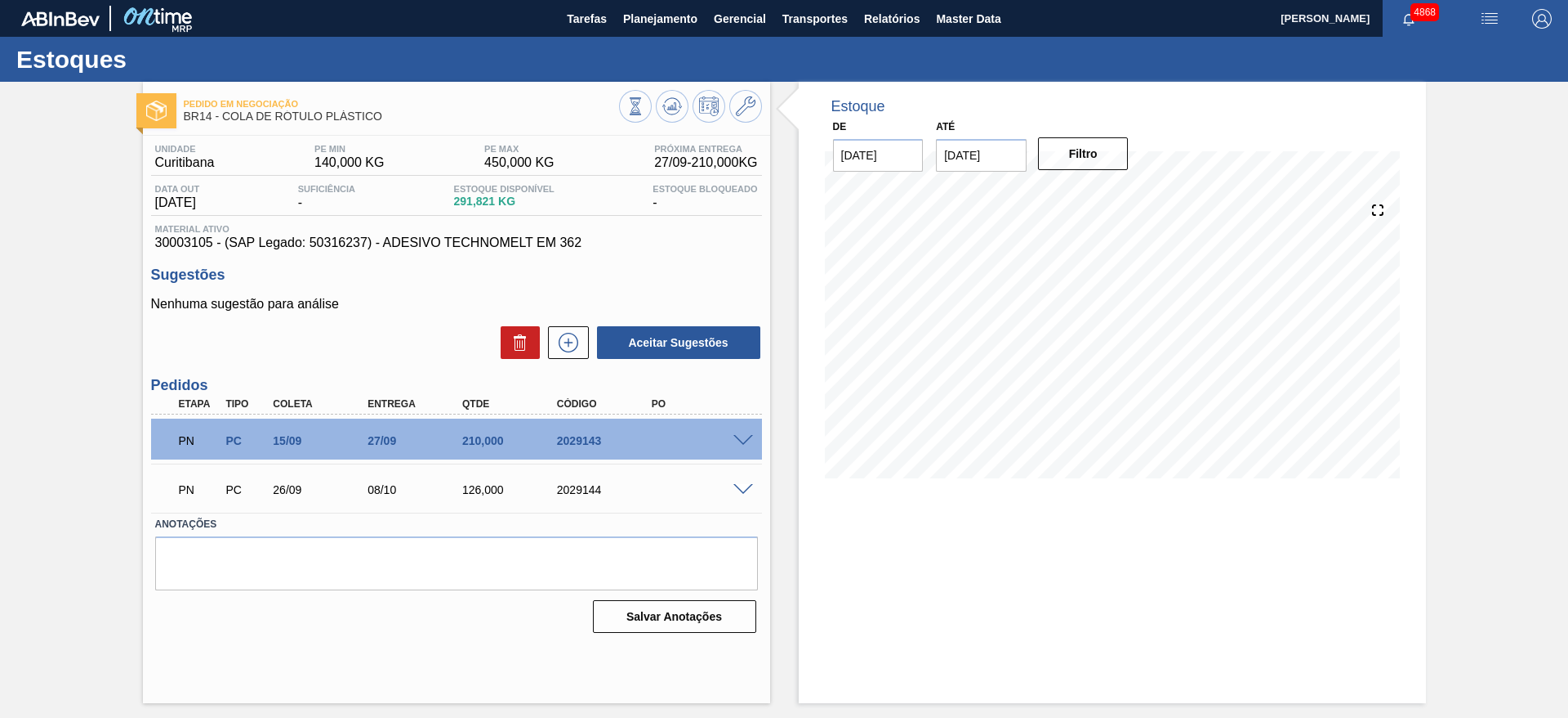
click at [692, 103] on div at bounding box center [690, 108] width 143 height 37
click at [685, 105] on button at bounding box center [672, 106] width 32 height 32
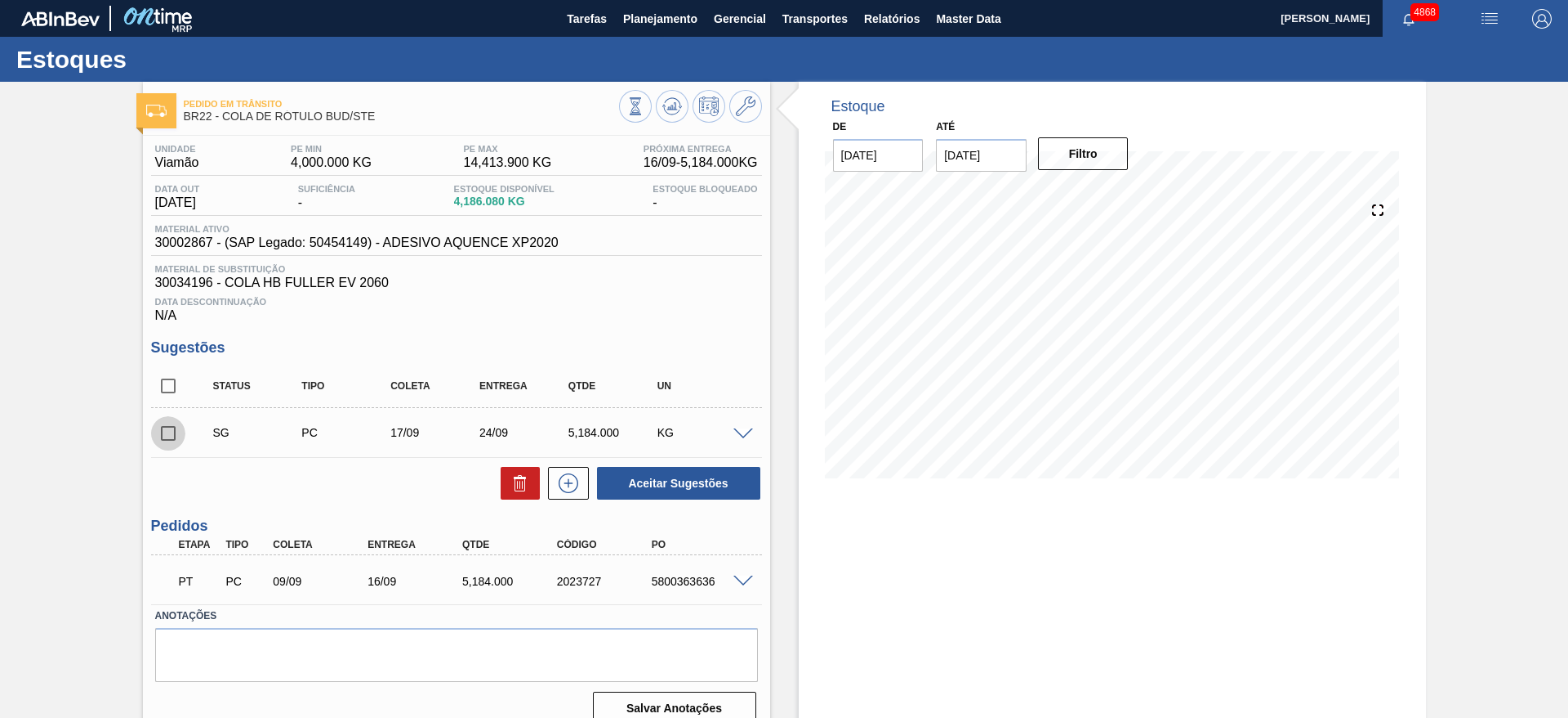
click at [177, 428] on input "checkbox" at bounding box center [168, 433] width 34 height 34
click at [647, 494] on button "Aceitar Sugestões" at bounding box center [679, 483] width 163 height 32
checkbox input "false"
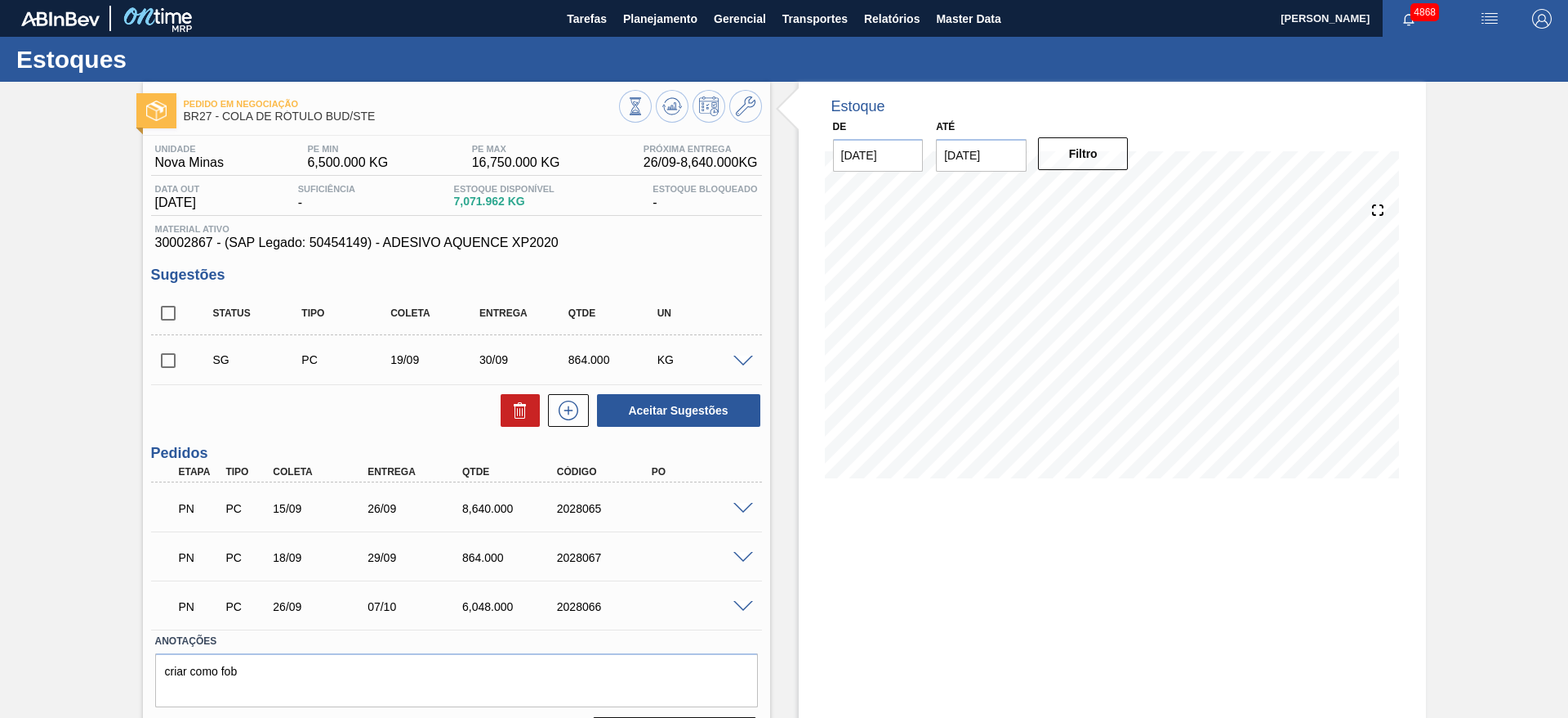
click at [740, 553] on span at bounding box center [743, 558] width 20 height 13
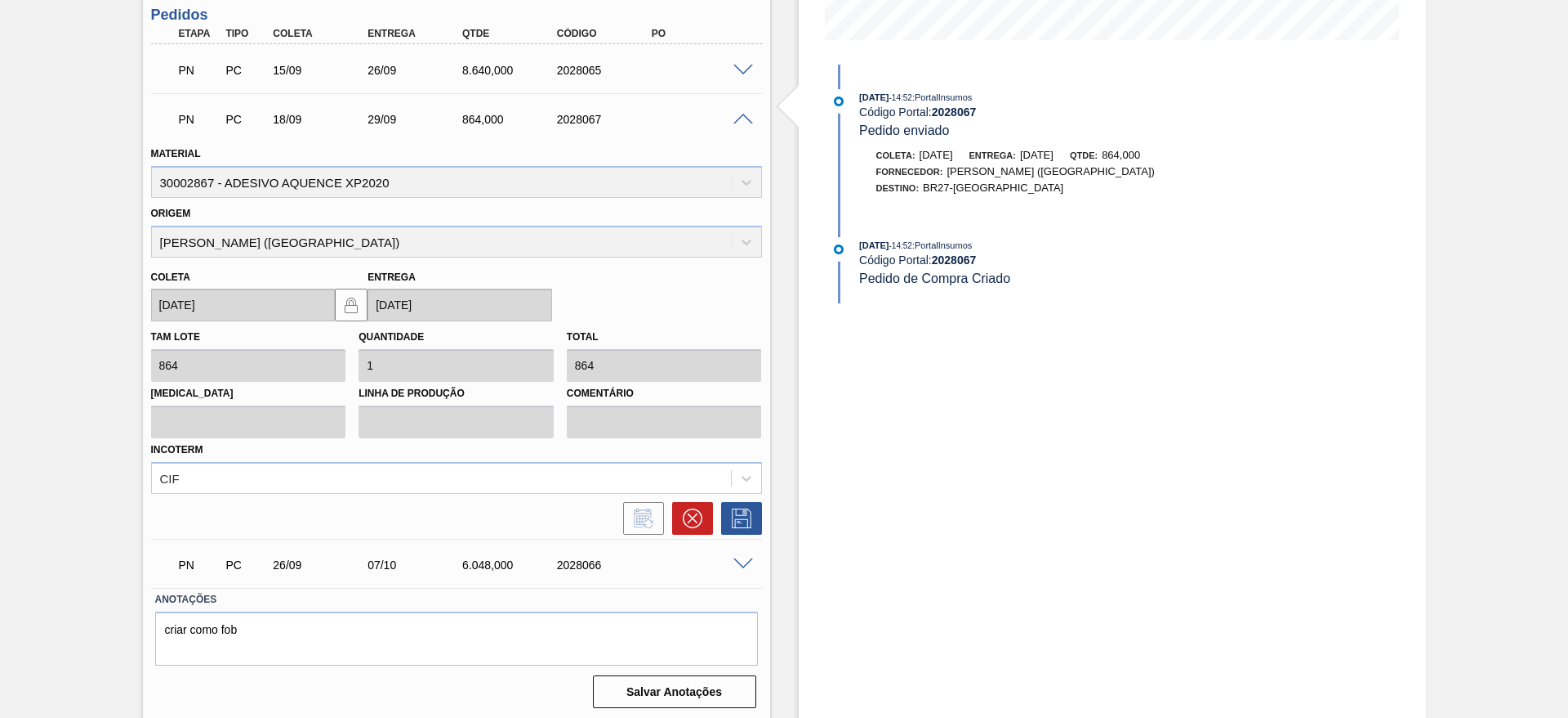
scroll to position [443, 0]
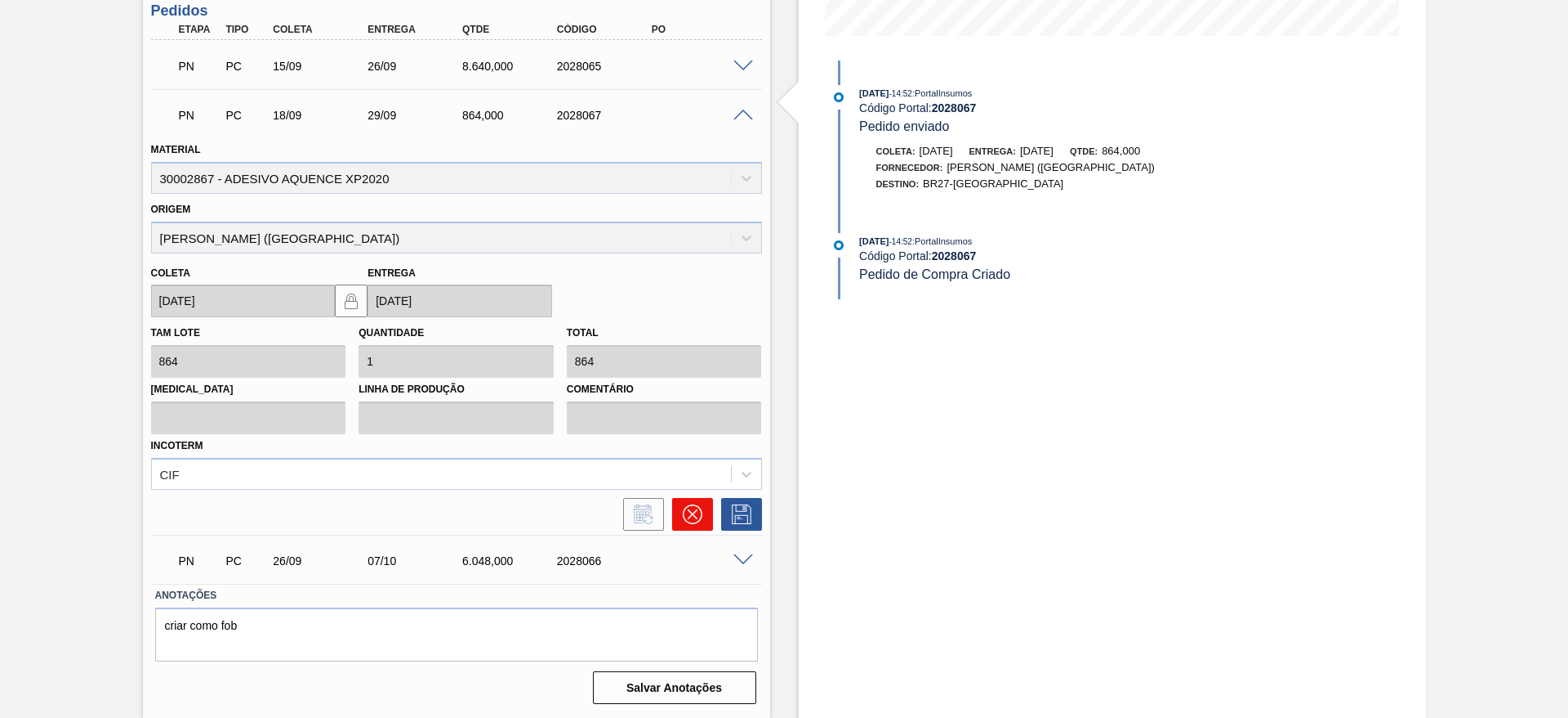
click at [686, 518] on icon at bounding box center [692, 514] width 20 height 20
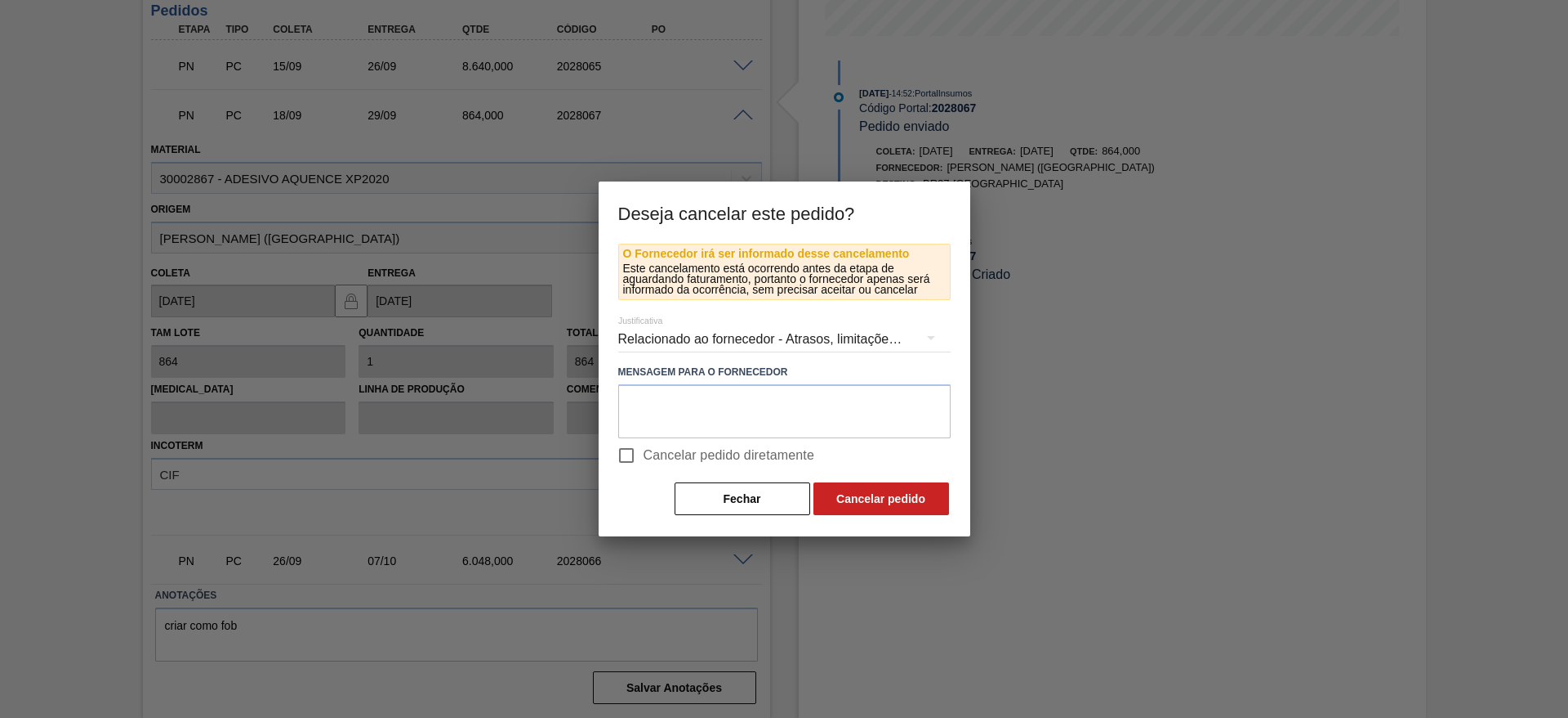
click at [700, 327] on div "Relacionado ao fornecedor - Atrasos, limitações de capacidade, etc." at bounding box center [784, 339] width 333 height 46
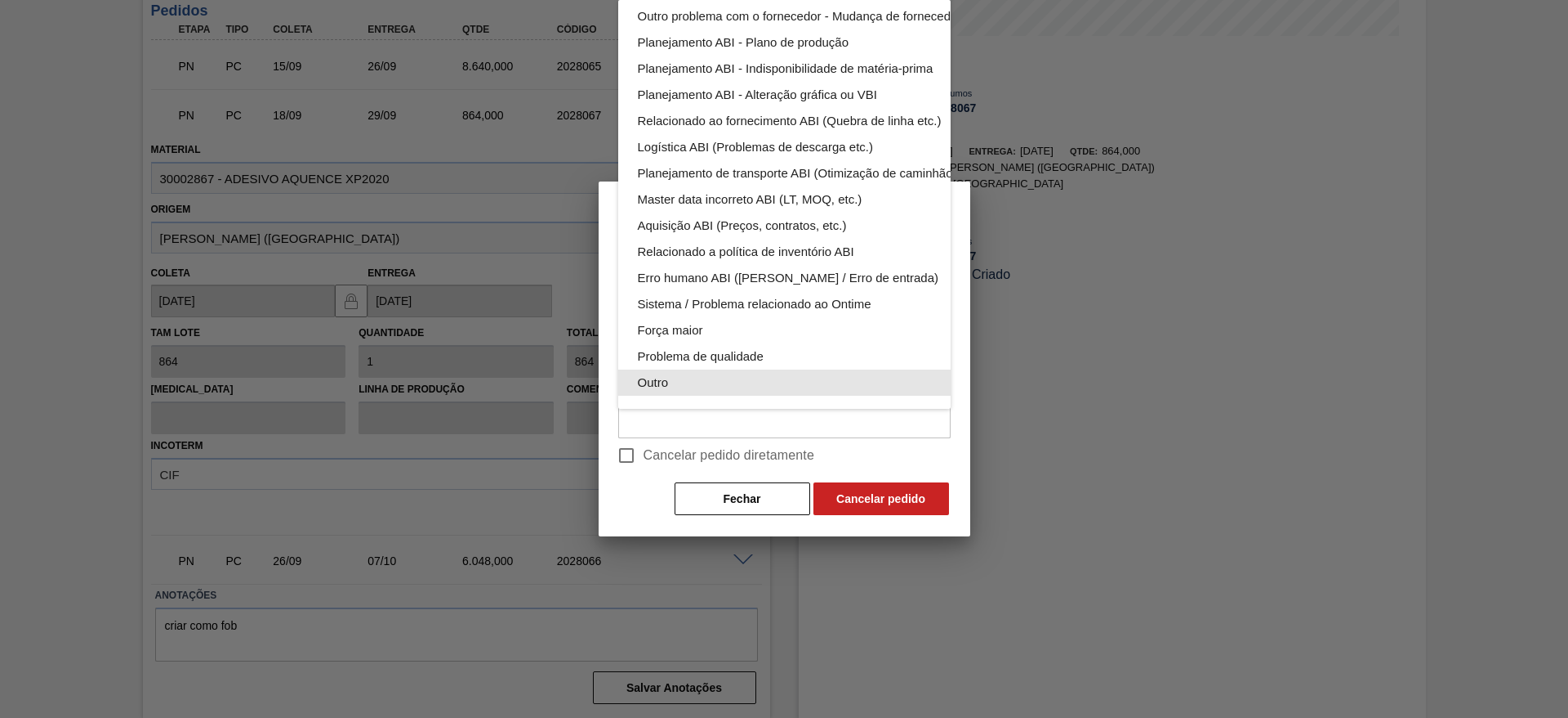
click at [699, 369] on div "Outro" at bounding box center [822, 382] width 370 height 26
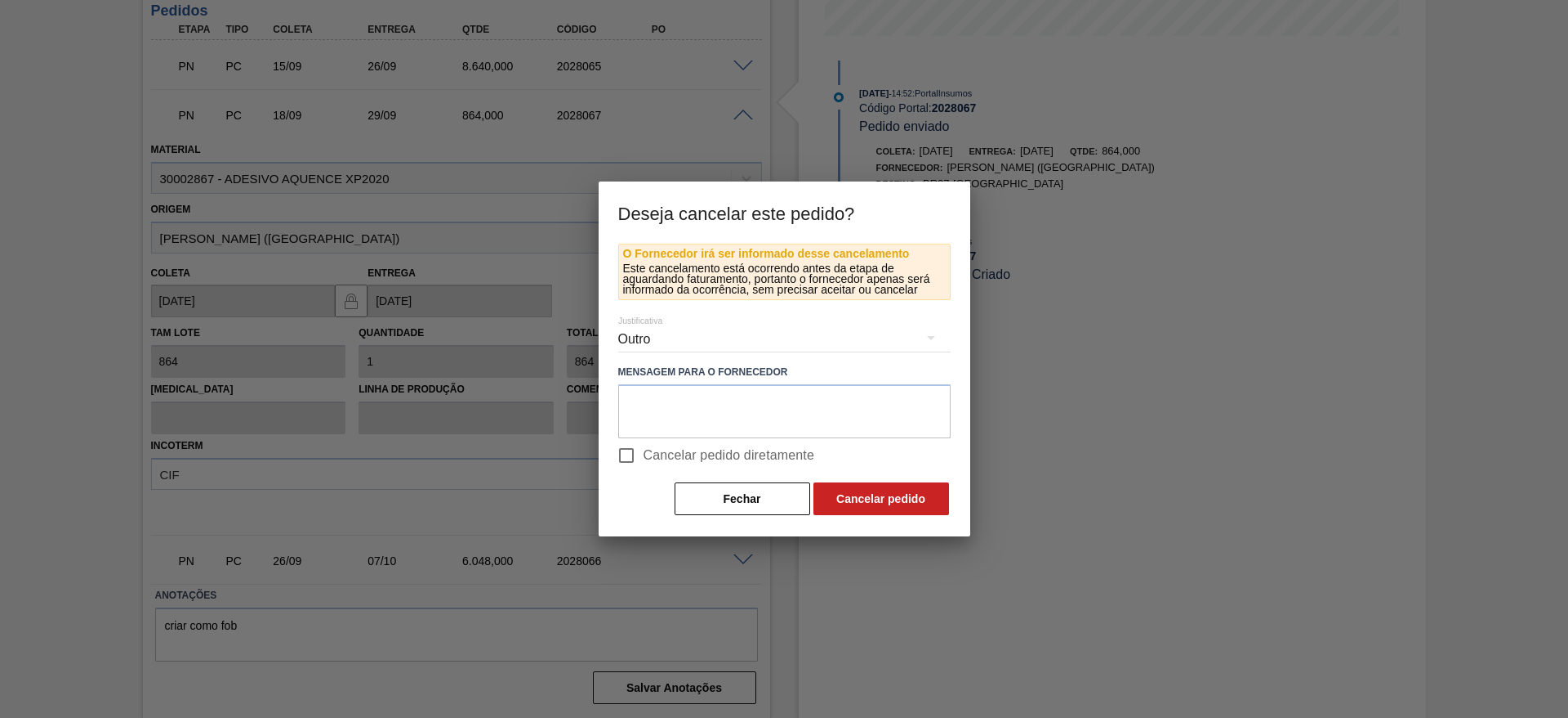
scroll to position [107, 0]
click at [627, 458] on input "Cancelar pedido diretamente" at bounding box center [626, 454] width 34 height 34
checkbox input "true"
click at [844, 502] on button "Cancelar pedido" at bounding box center [881, 498] width 136 height 32
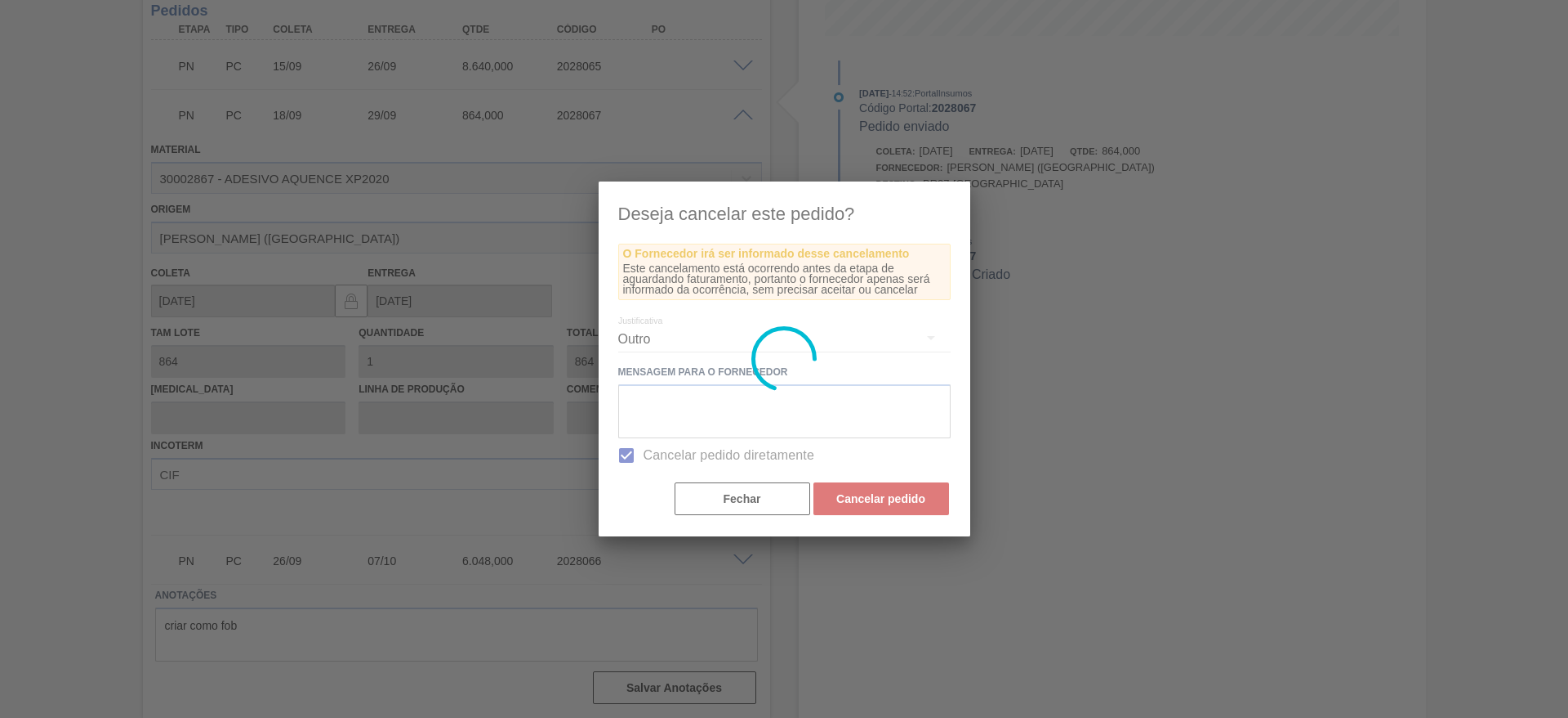
scroll to position [0, 0]
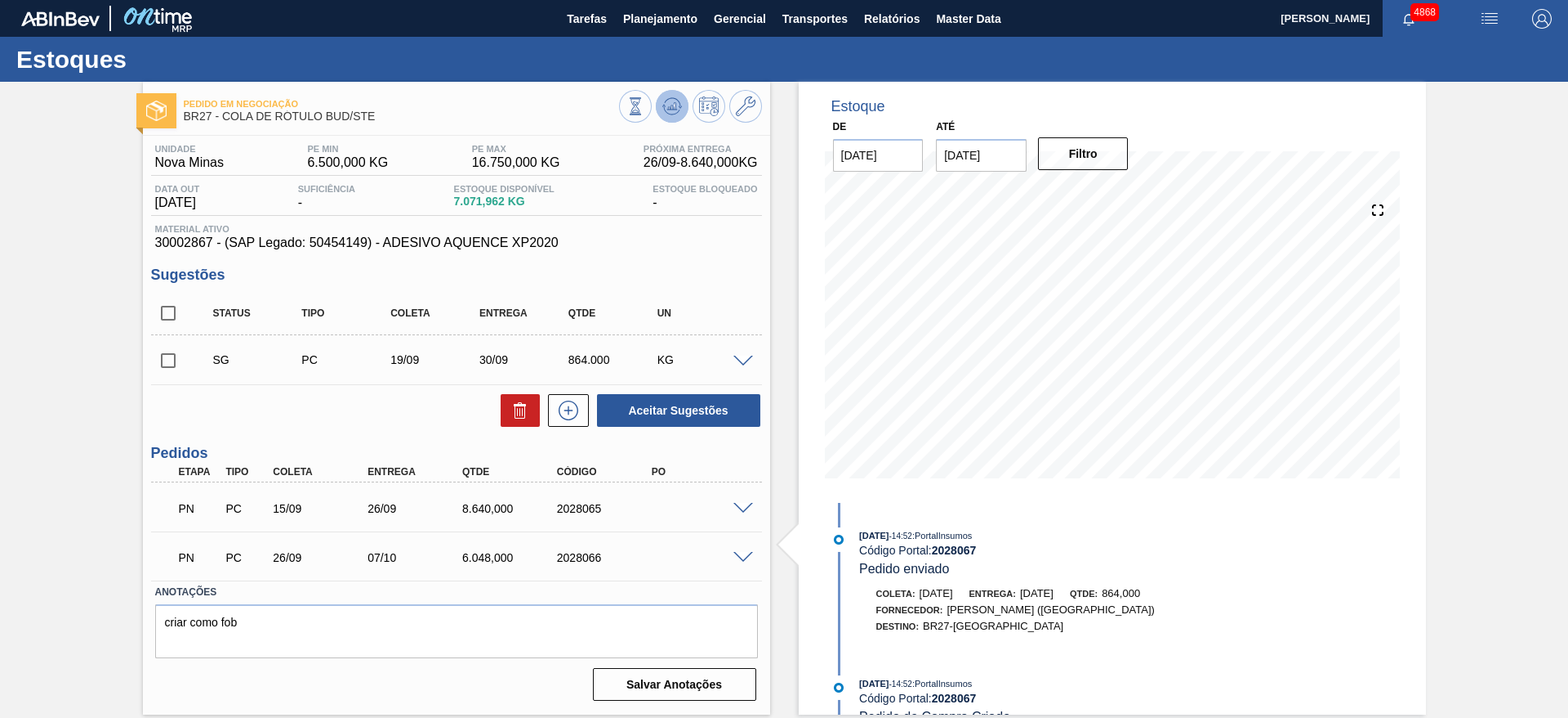
click at [678, 102] on icon at bounding box center [673, 106] width 20 height 20
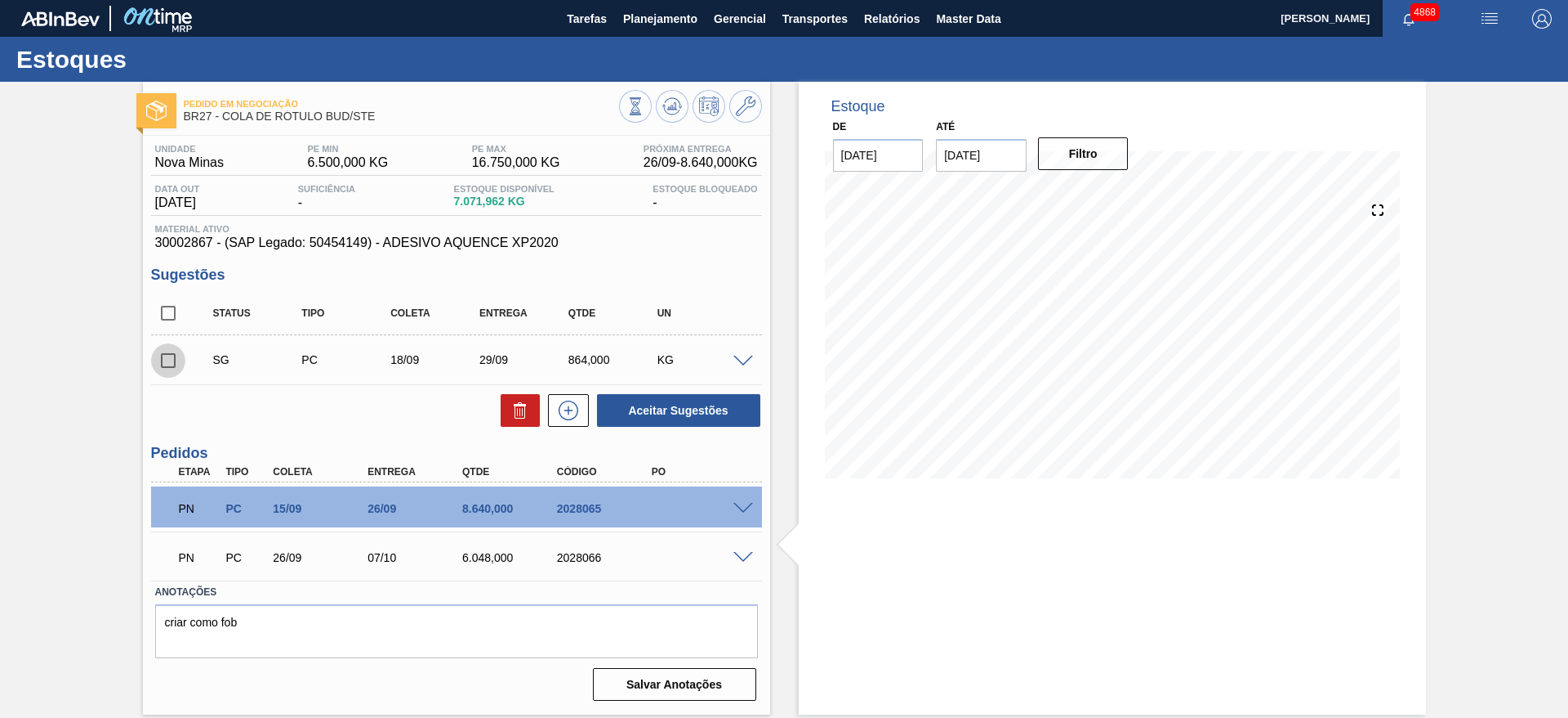
click at [168, 357] on input "checkbox" at bounding box center [168, 359] width 34 height 34
click at [508, 402] on button at bounding box center [520, 409] width 39 height 32
checkbox input "false"
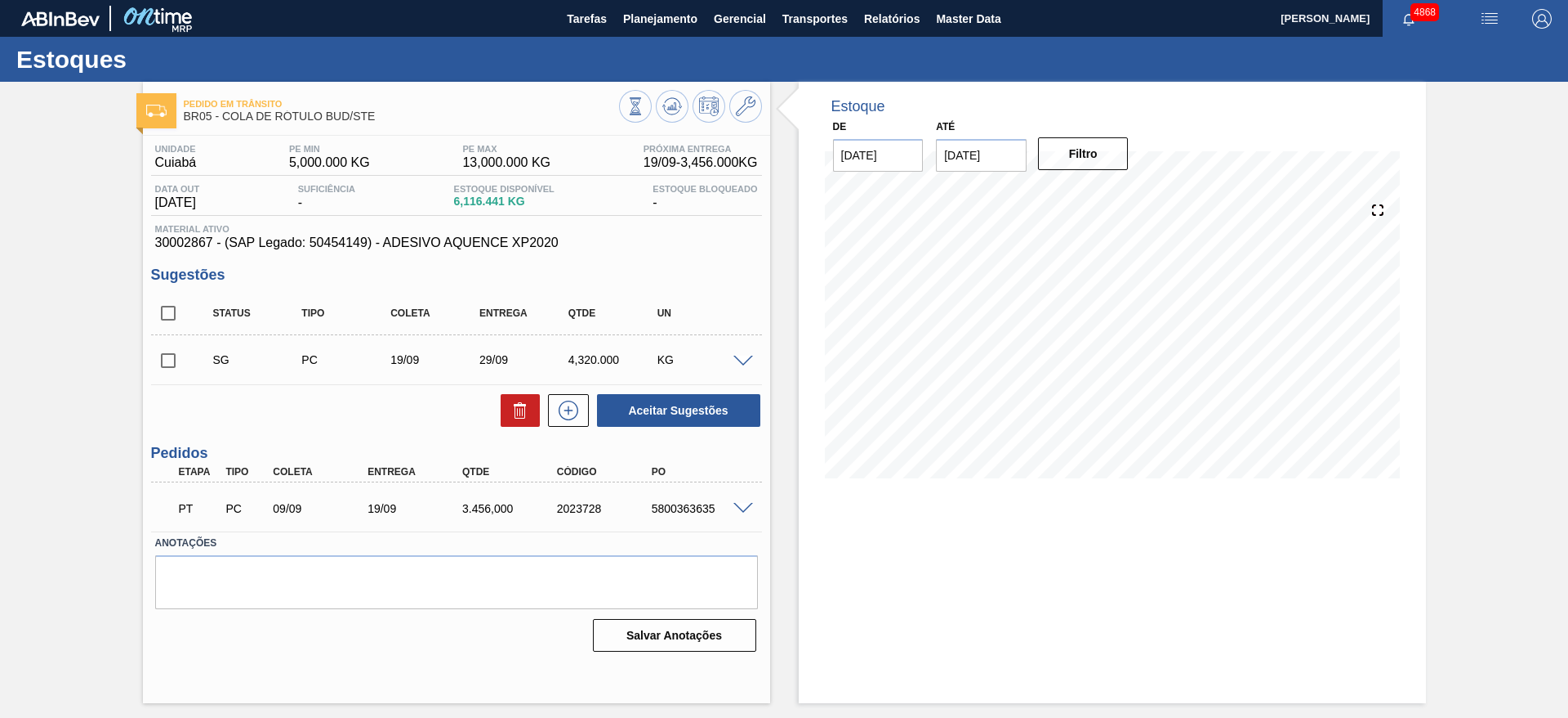
click at [168, 362] on input "checkbox" at bounding box center [168, 359] width 34 height 34
click at [717, 394] on button "Aceitar Sugestões" at bounding box center [679, 409] width 163 height 32
checkbox input "false"
click at [160, 355] on input "checkbox" at bounding box center [168, 359] width 34 height 34
click at [623, 405] on button "Aceitar Sugestões" at bounding box center [679, 409] width 163 height 32
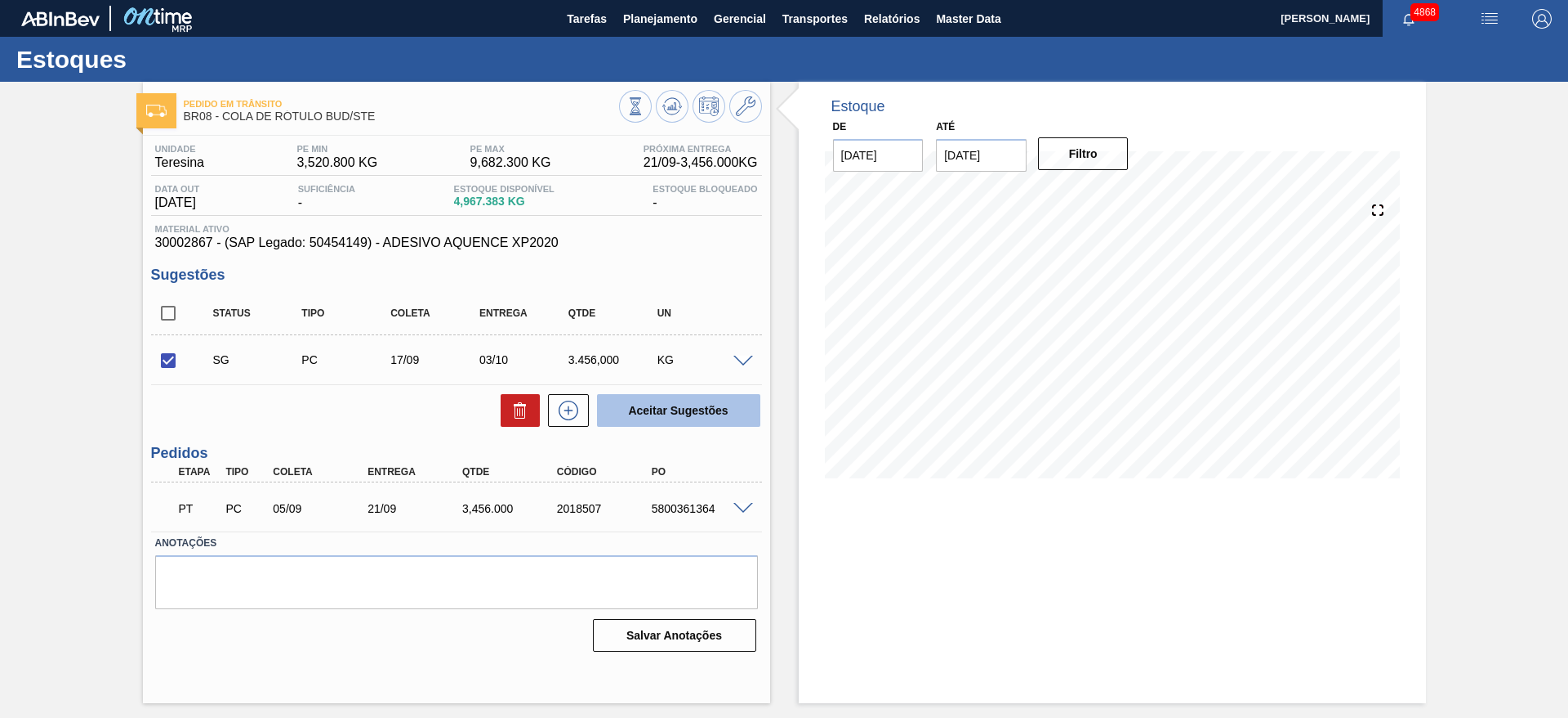
checkbox input "false"
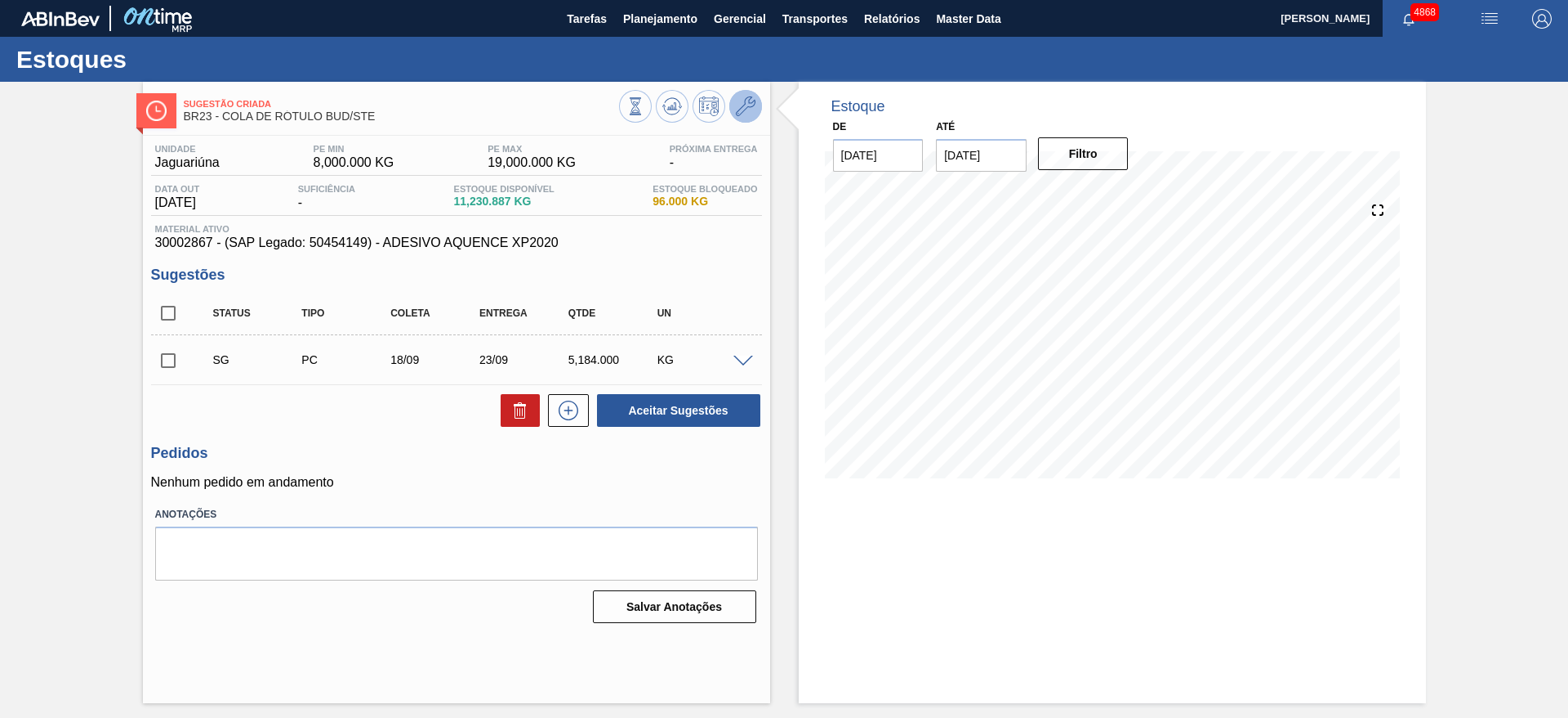
click at [738, 109] on icon at bounding box center [746, 106] width 20 height 20
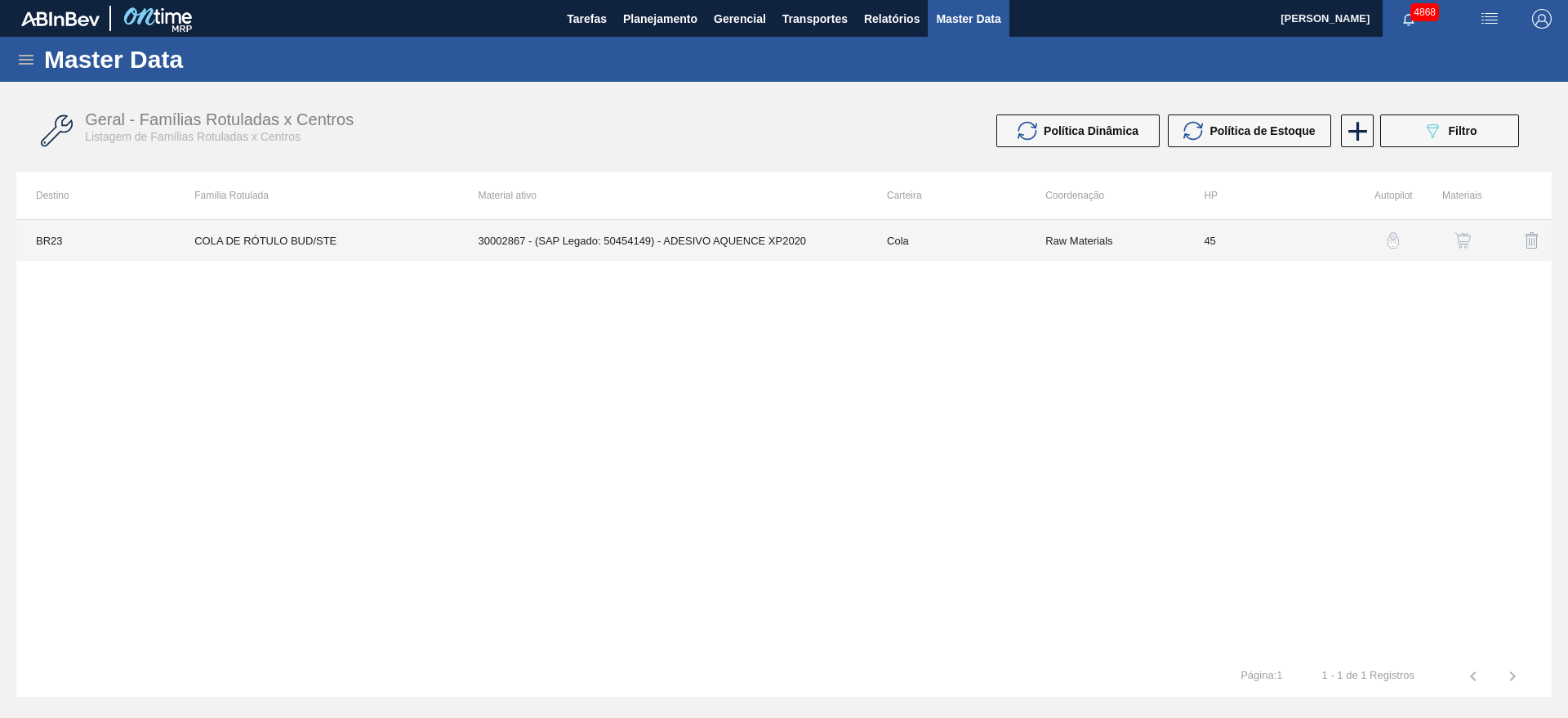
click at [1323, 250] on td "45" at bounding box center [1263, 240] width 158 height 41
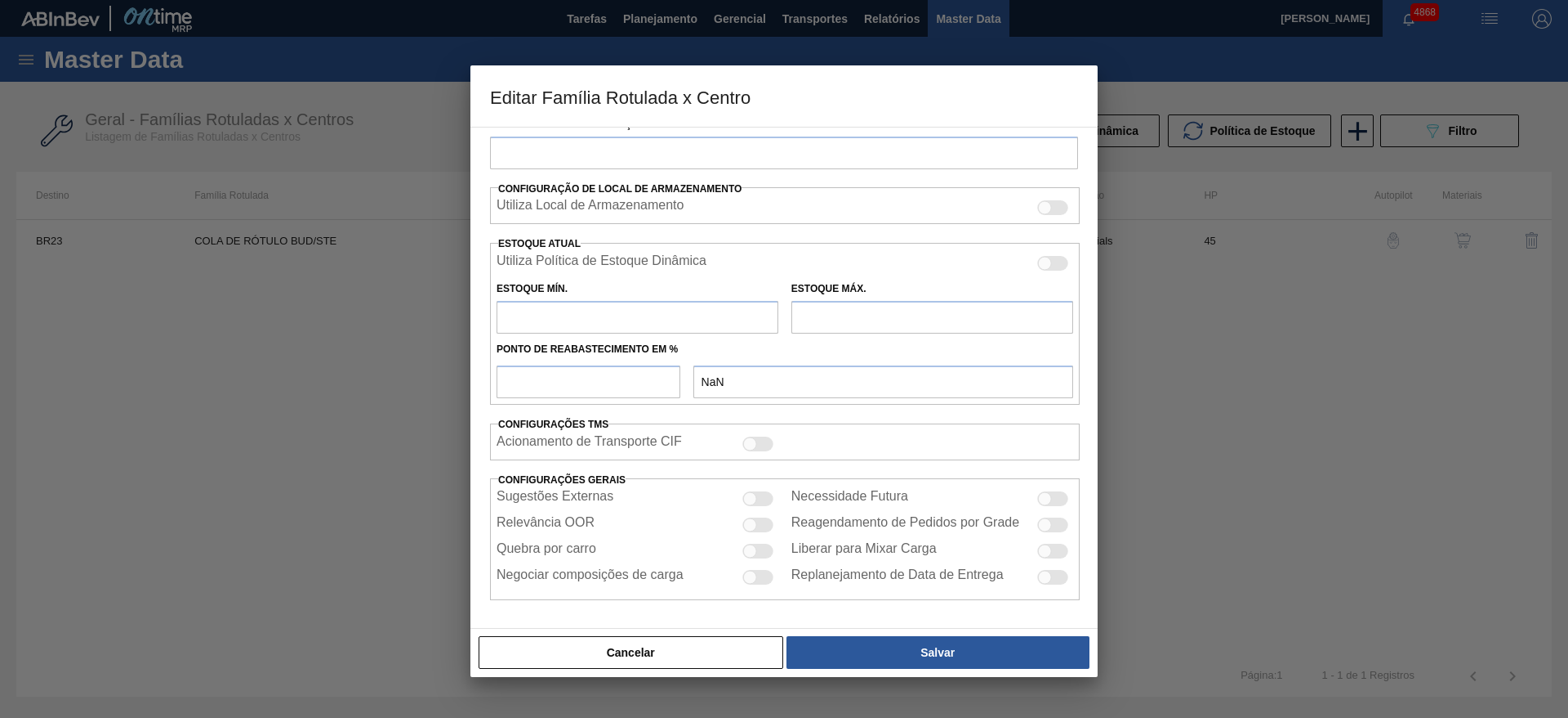
type input "Cola"
type input "COLA DE RÓTULO BUD/STE"
type input "BR23 - Jaguariúna"
type input "45"
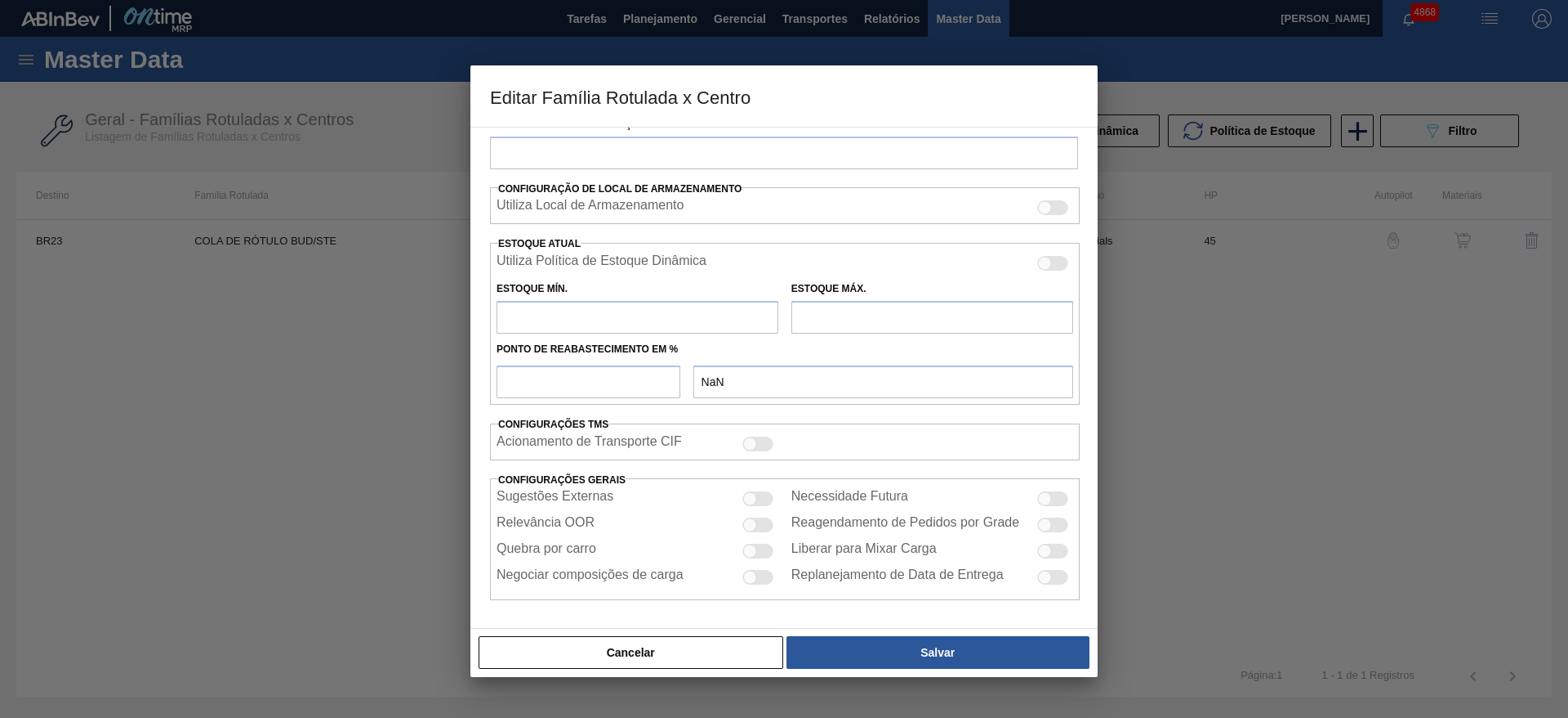
type input "8.000"
type input "19.000"
type input "50"
type input "13.500,000"
checkbox input "true"
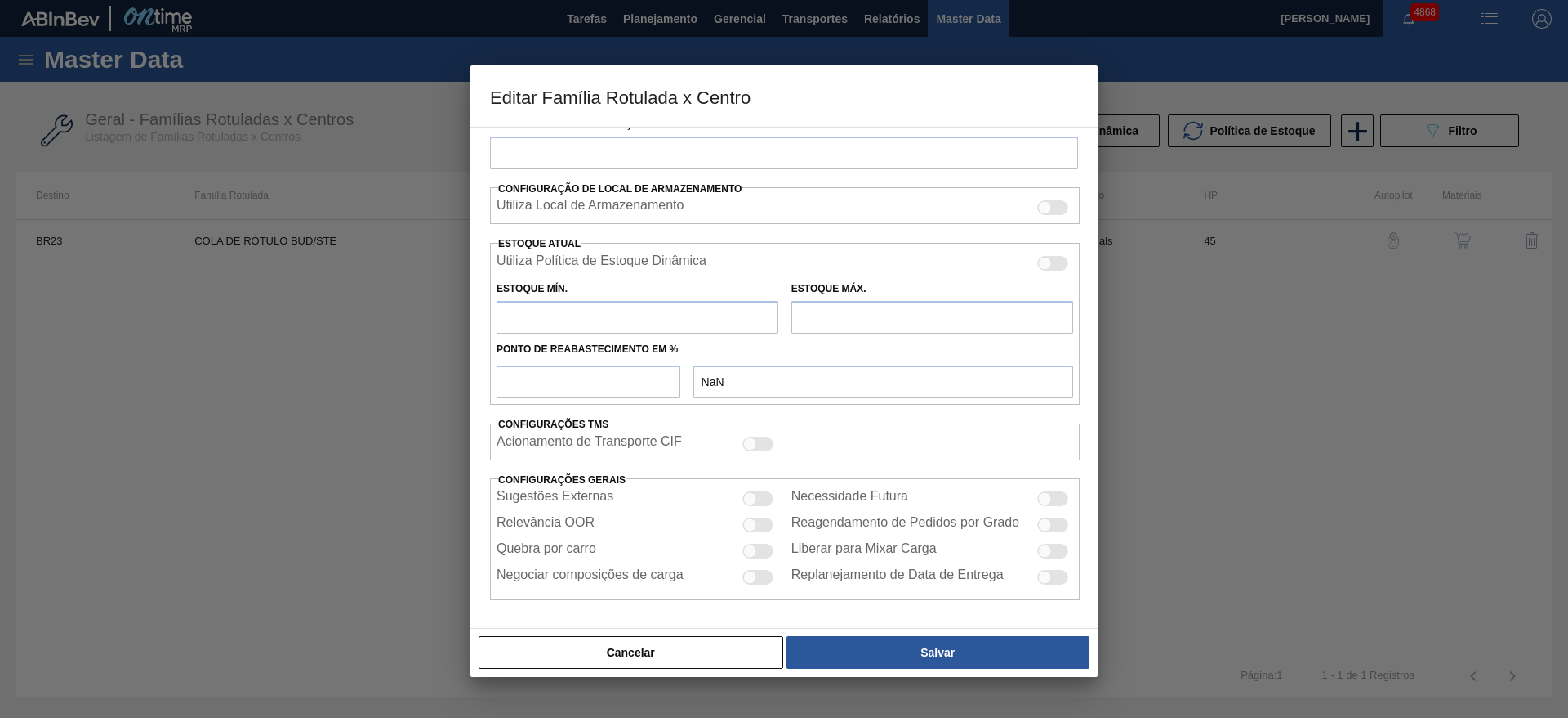
checkbox input "true"
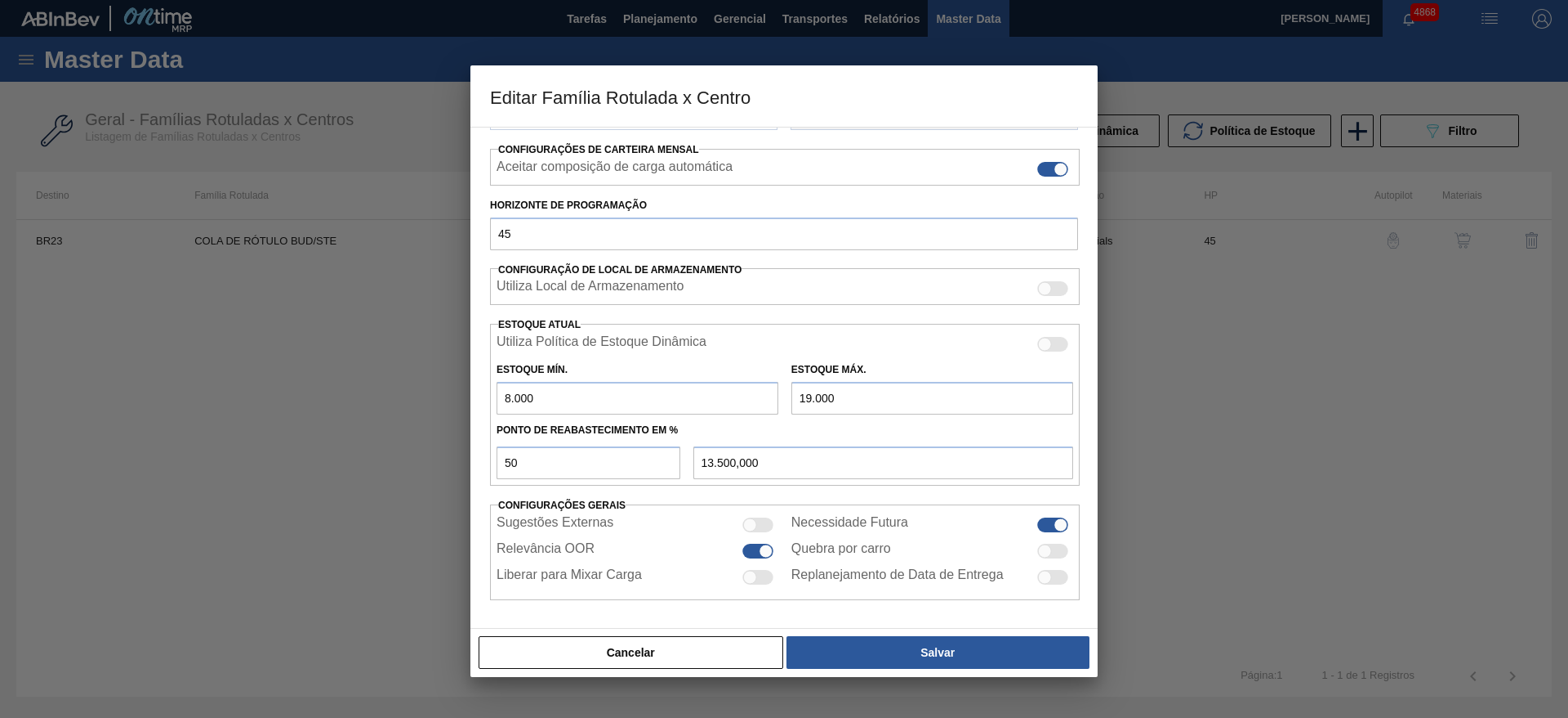
scroll to position [249, 0]
drag, startPoint x: 548, startPoint y: 466, endPoint x: 448, endPoint y: 477, distance: 100.6
click at [448, 477] on div "Editar Família Rotulada x Centro Carteira Cola Família Cola Família Rotulada CO…" at bounding box center [784, 359] width 1568 height 718
type input "4"
type input "8.440,000"
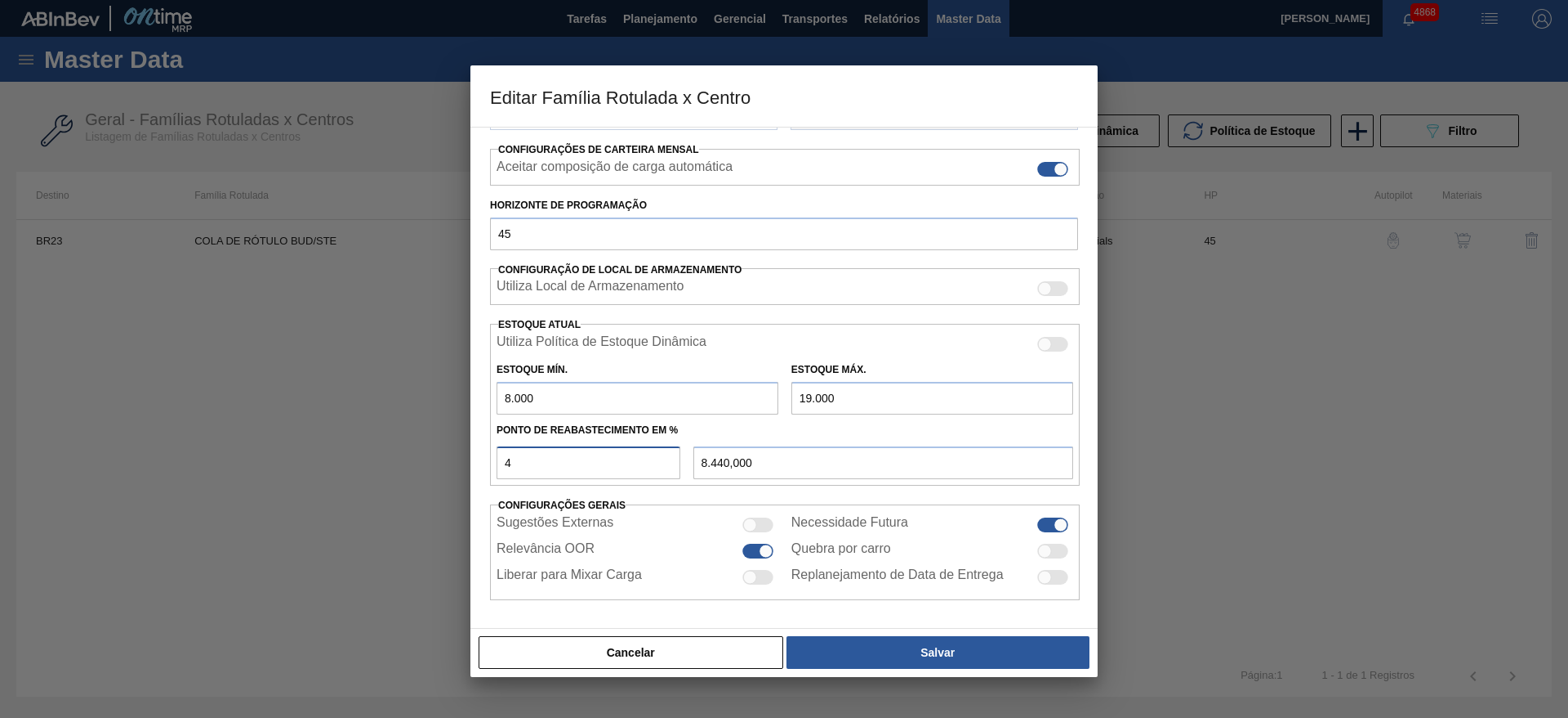
type input "40"
type input "12.400,000"
type input "40"
click at [503, 389] on input "8.000" at bounding box center [638, 398] width 282 height 32
type input "7.000"
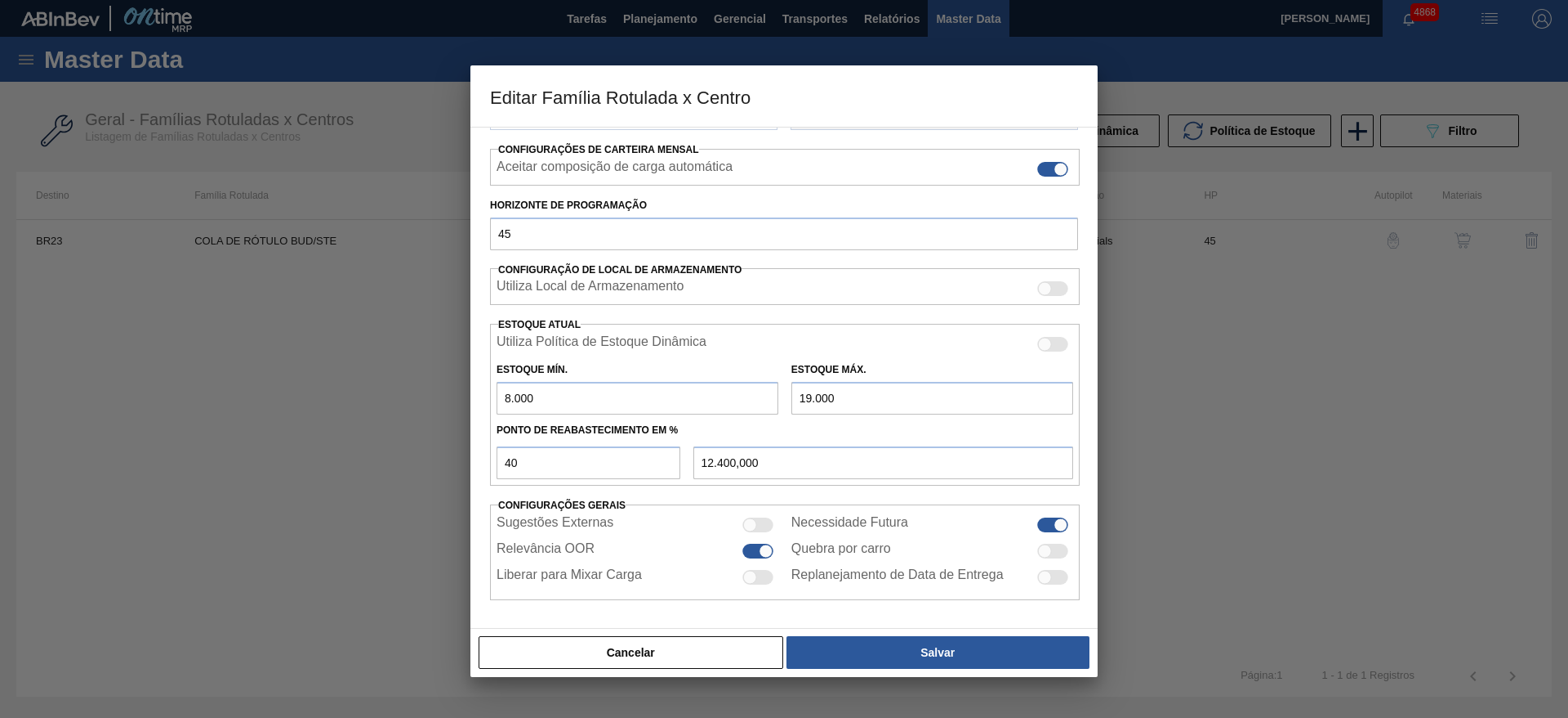
type input "11.800,000"
click at [512, 396] on input "7.000" at bounding box center [638, 398] width 282 height 32
type input "7.800"
type input "12.280,000"
type input "7.800"
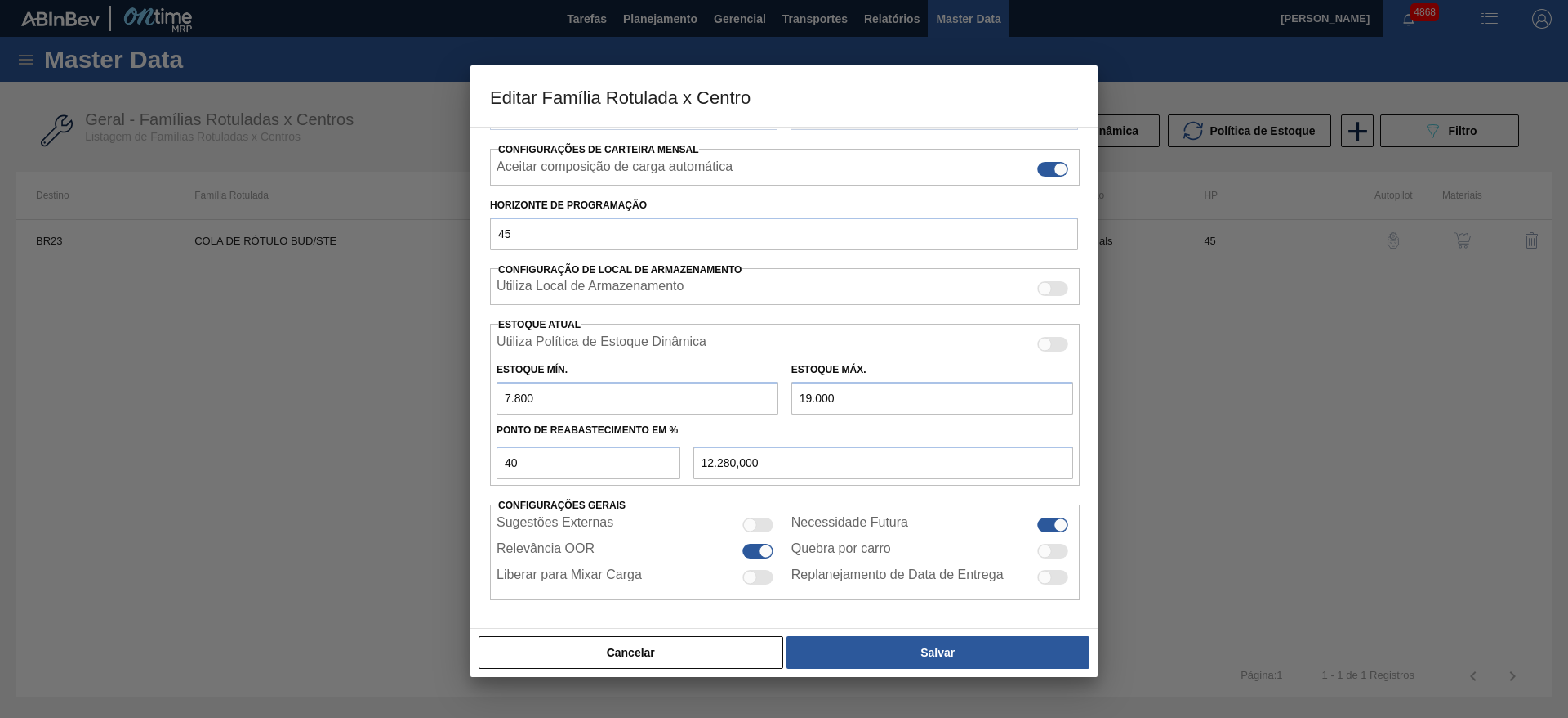
click at [808, 402] on input "19.000" at bounding box center [932, 398] width 282 height 32
click at [898, 391] on input "19.000" at bounding box center [932, 398] width 282 height 32
click at [940, 632] on div "Cancelar Salvar" at bounding box center [784, 653] width 628 height 49
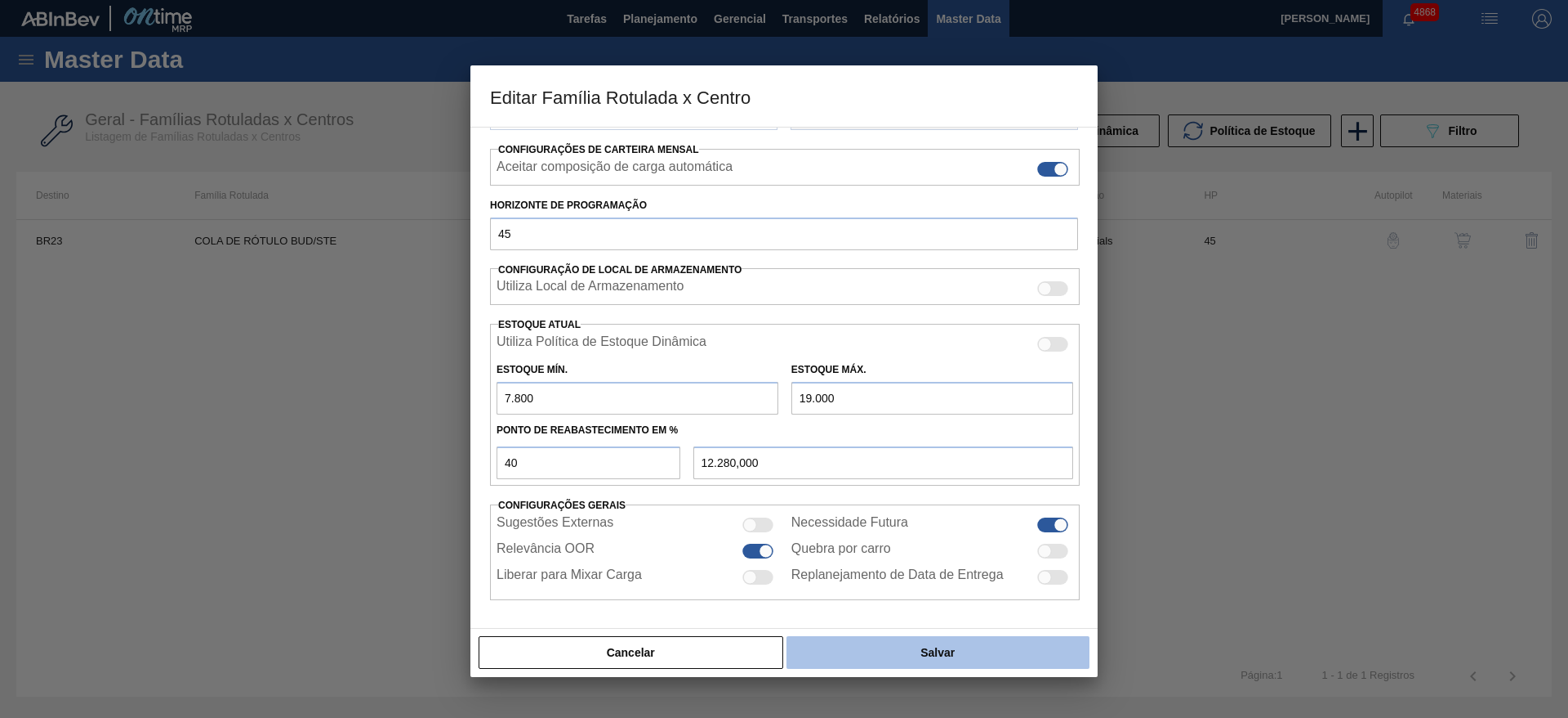
click at [983, 645] on button "Salvar" at bounding box center [938, 652] width 303 height 32
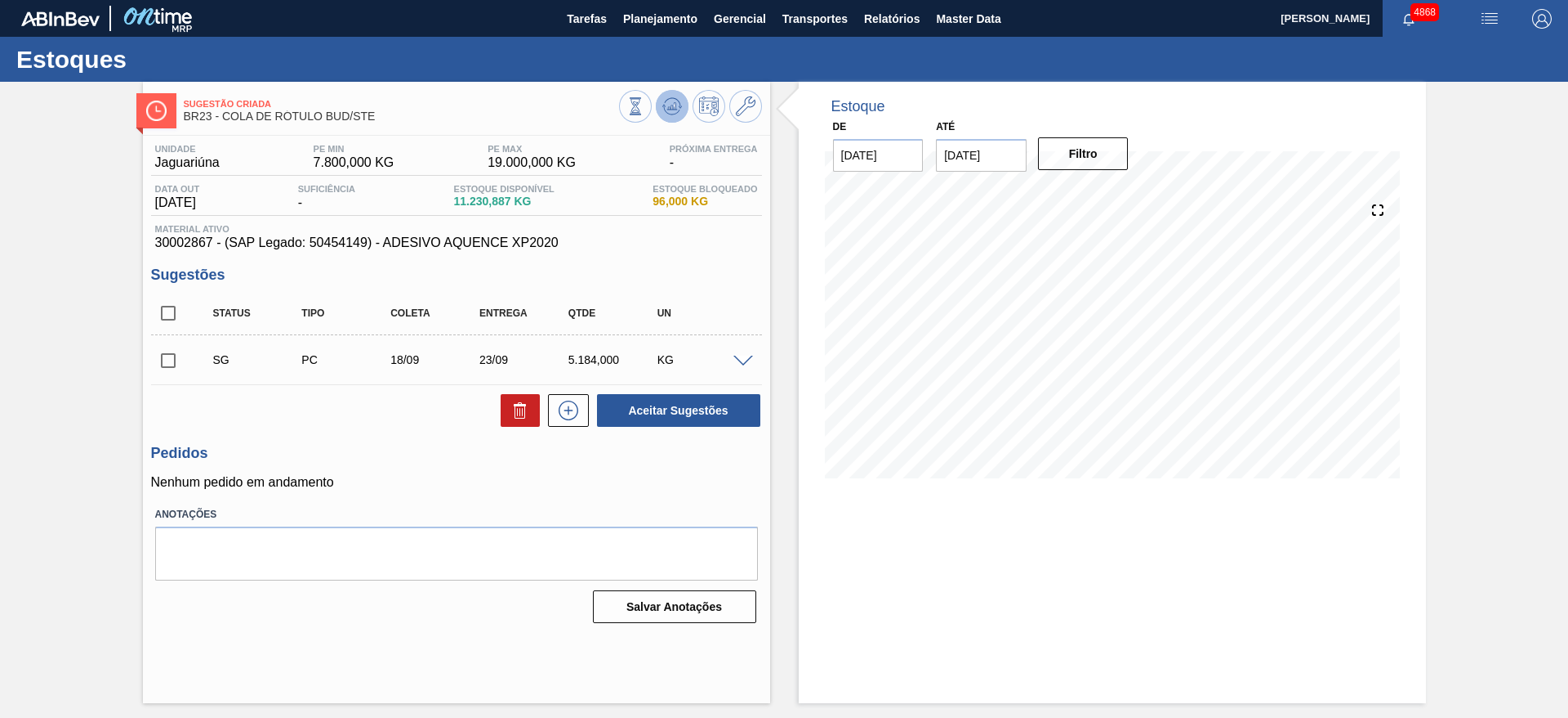
click at [680, 103] on icon at bounding box center [673, 106] width 20 height 20
click at [759, 98] on button at bounding box center [745, 106] width 32 height 32
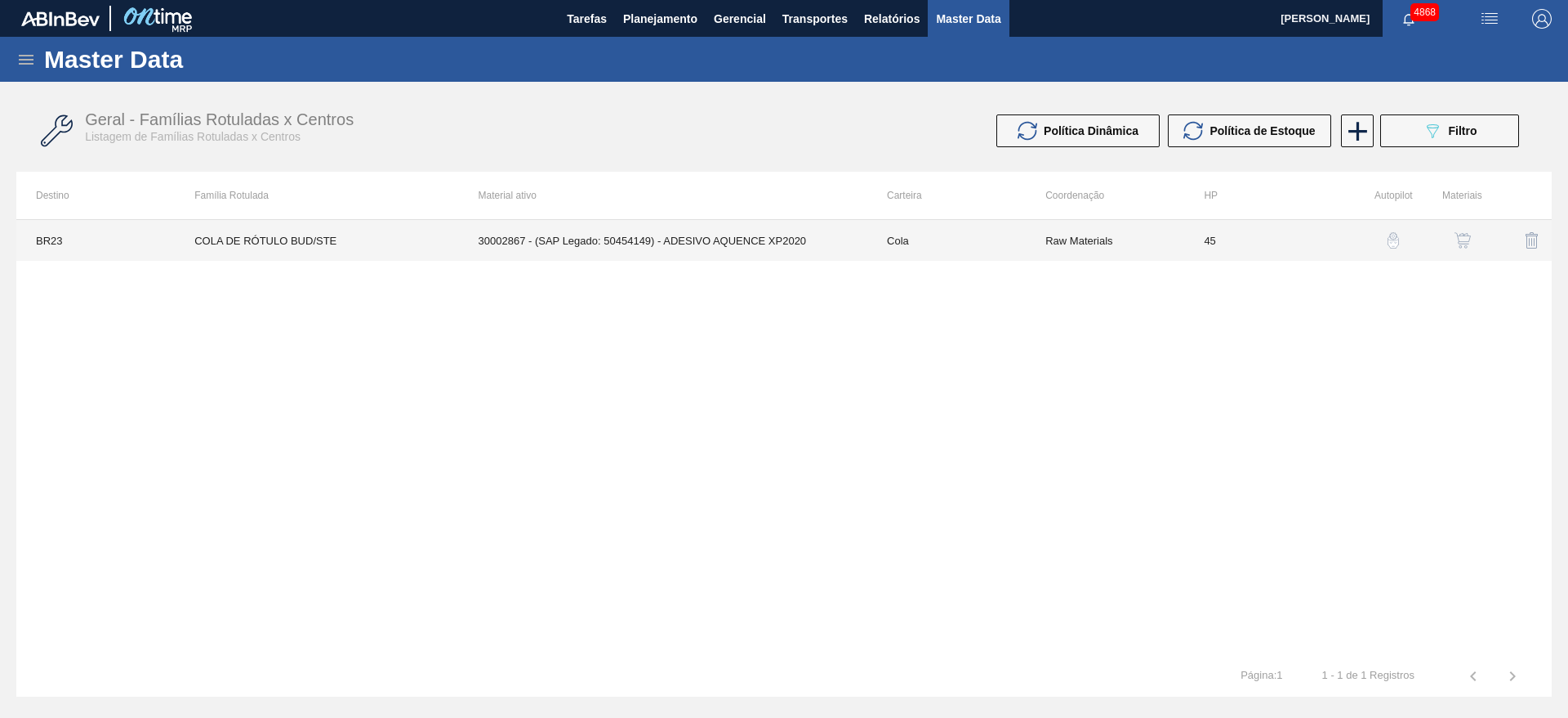
click at [763, 237] on td "30002867 - (SAP Legado: 50454149) - ADESIVO AQUENCE XP2020" at bounding box center [663, 240] width 408 height 41
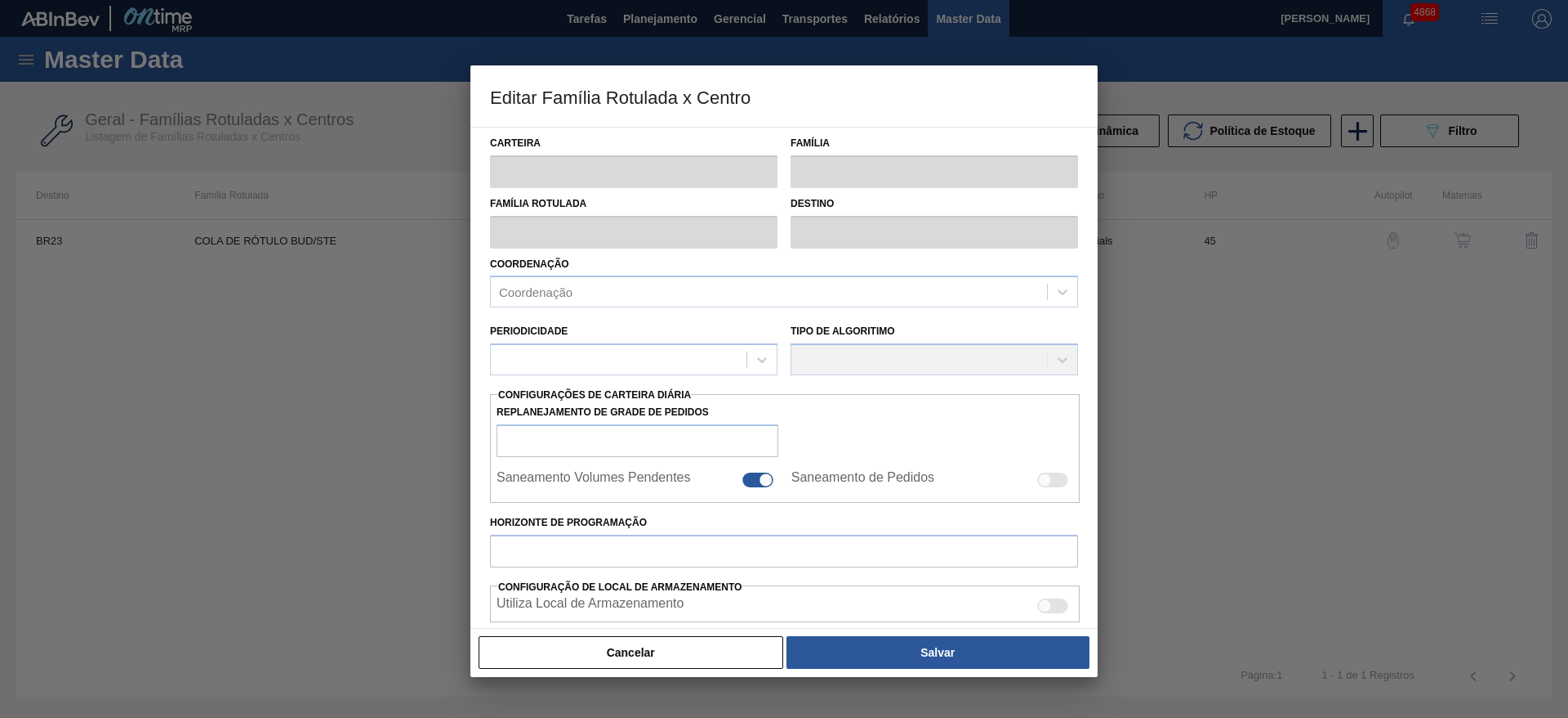
type input "Cola"
type input "COLA DE RÓTULO BUD/STE"
type input "BR23 - Jaguariúna"
type input "45"
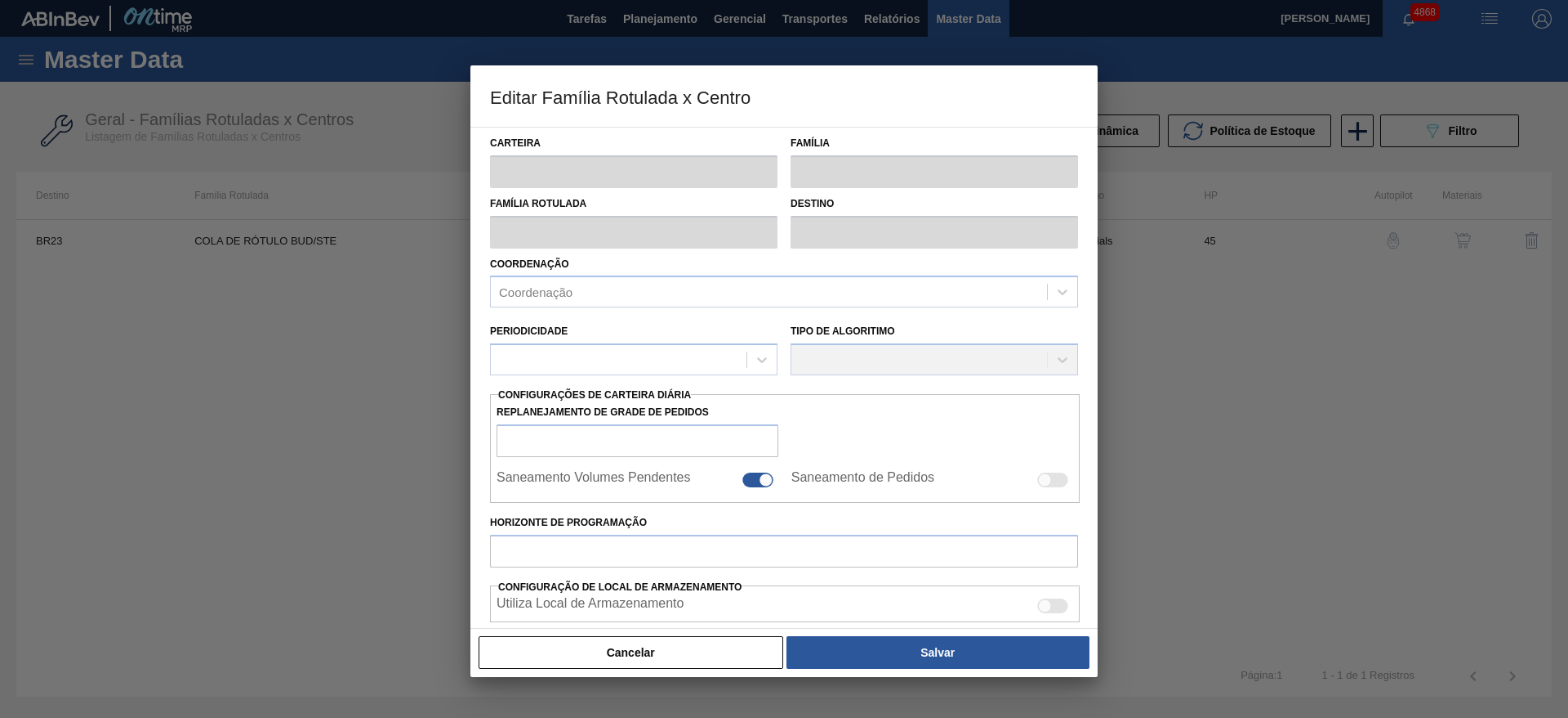
type input "7.800"
type input "19.000"
type input "40"
type input "12.280,000"
checkbox input "true"
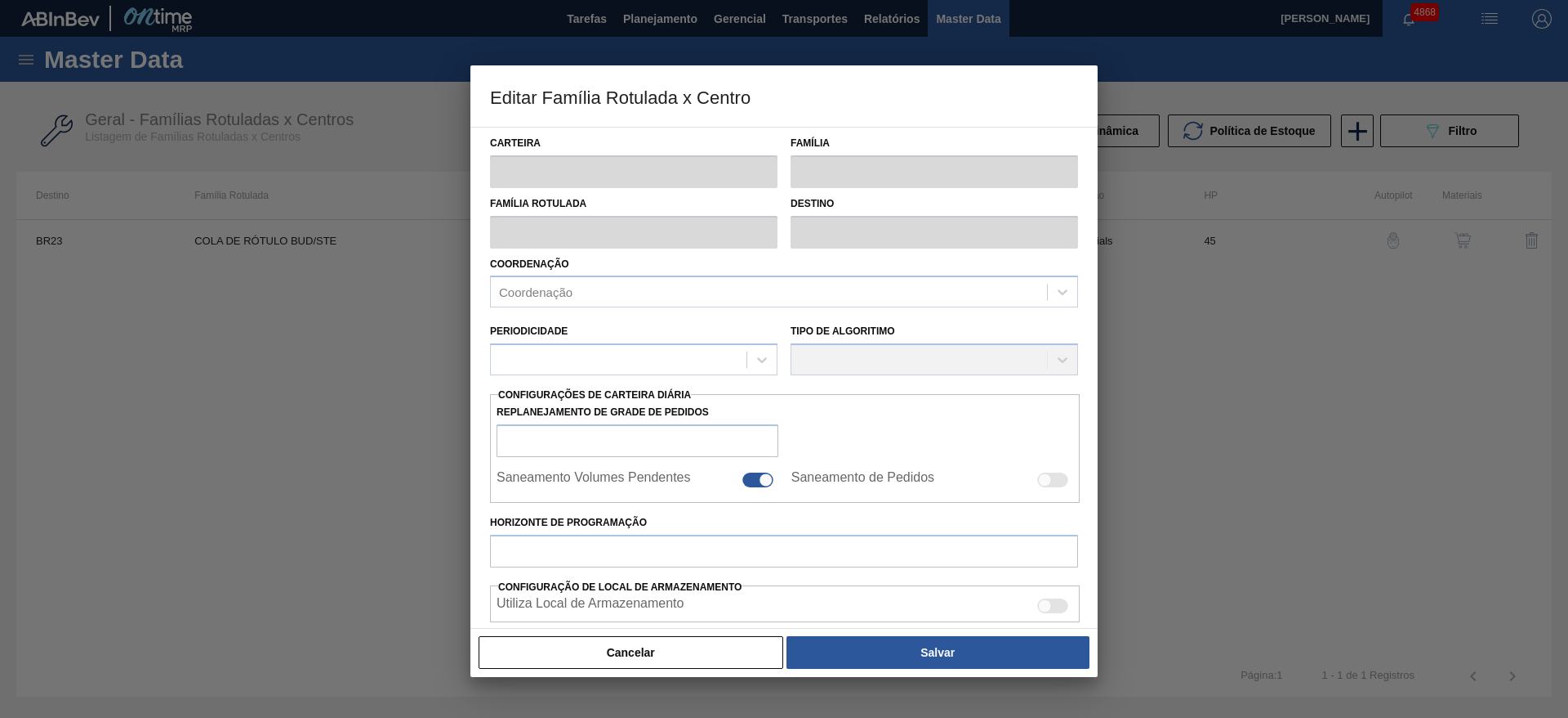
checkbox input "true"
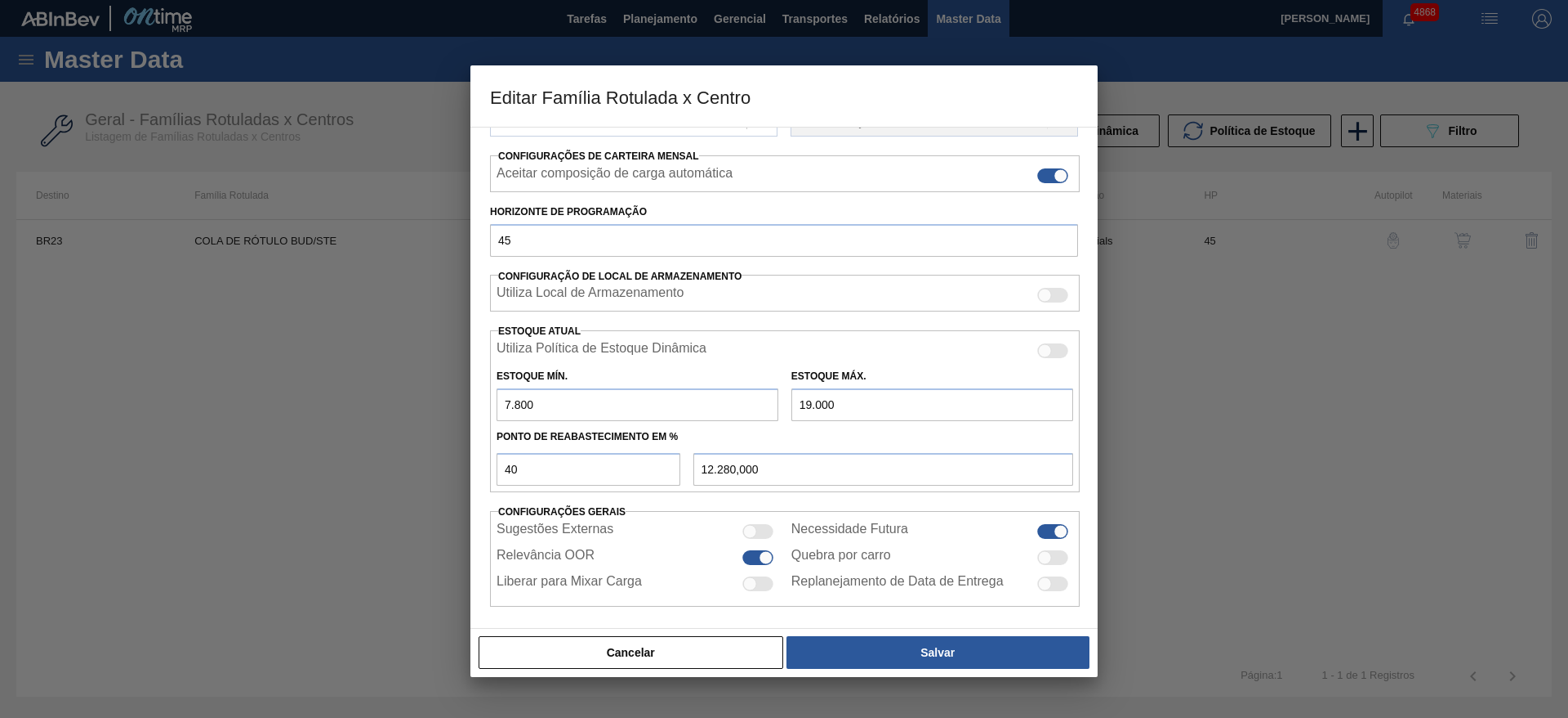
scroll to position [245, 0]
click at [511, 400] on input "7.800" at bounding box center [638, 401] width 282 height 32
click at [527, 390] on input "7.800" at bounding box center [638, 401] width 282 height 32
click at [516, 402] on input "7.800" at bounding box center [638, 401] width 282 height 32
type input "7.600"
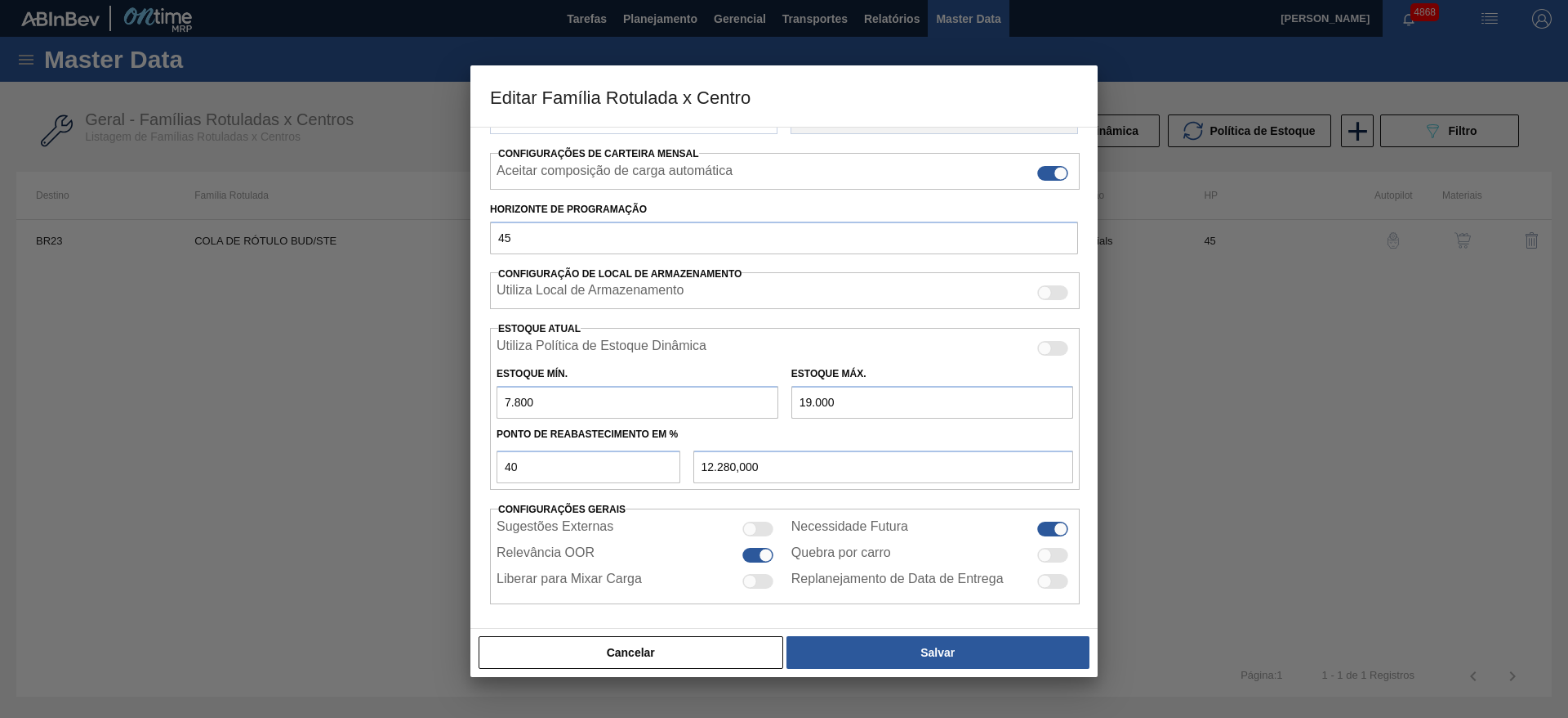
type input "12.160,000"
type input "7.600"
click at [808, 397] on input "19.000" at bounding box center [932, 401] width 282 height 32
type input "18.000"
type input "11.760,000"
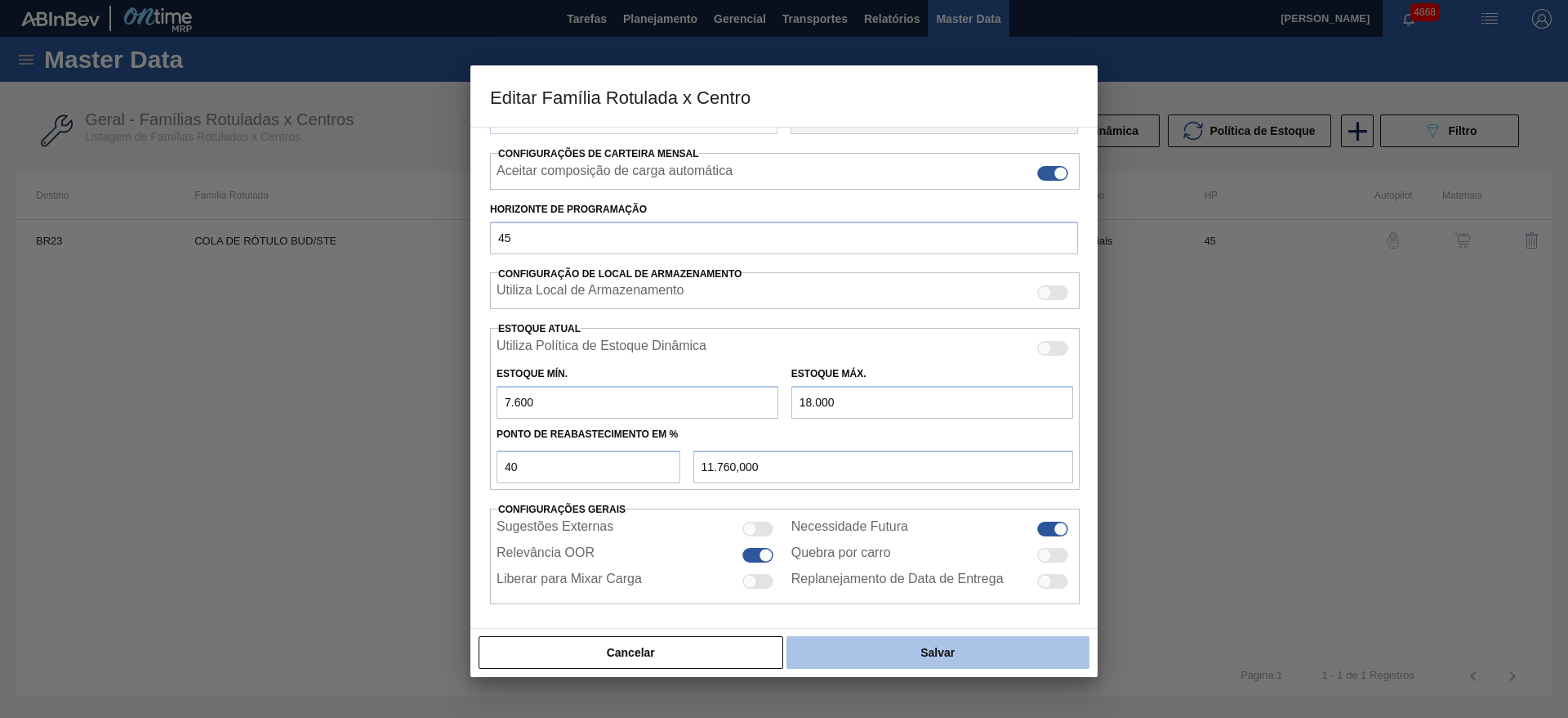
type input "18.000"
click at [896, 654] on button "Salvar" at bounding box center [938, 652] width 303 height 32
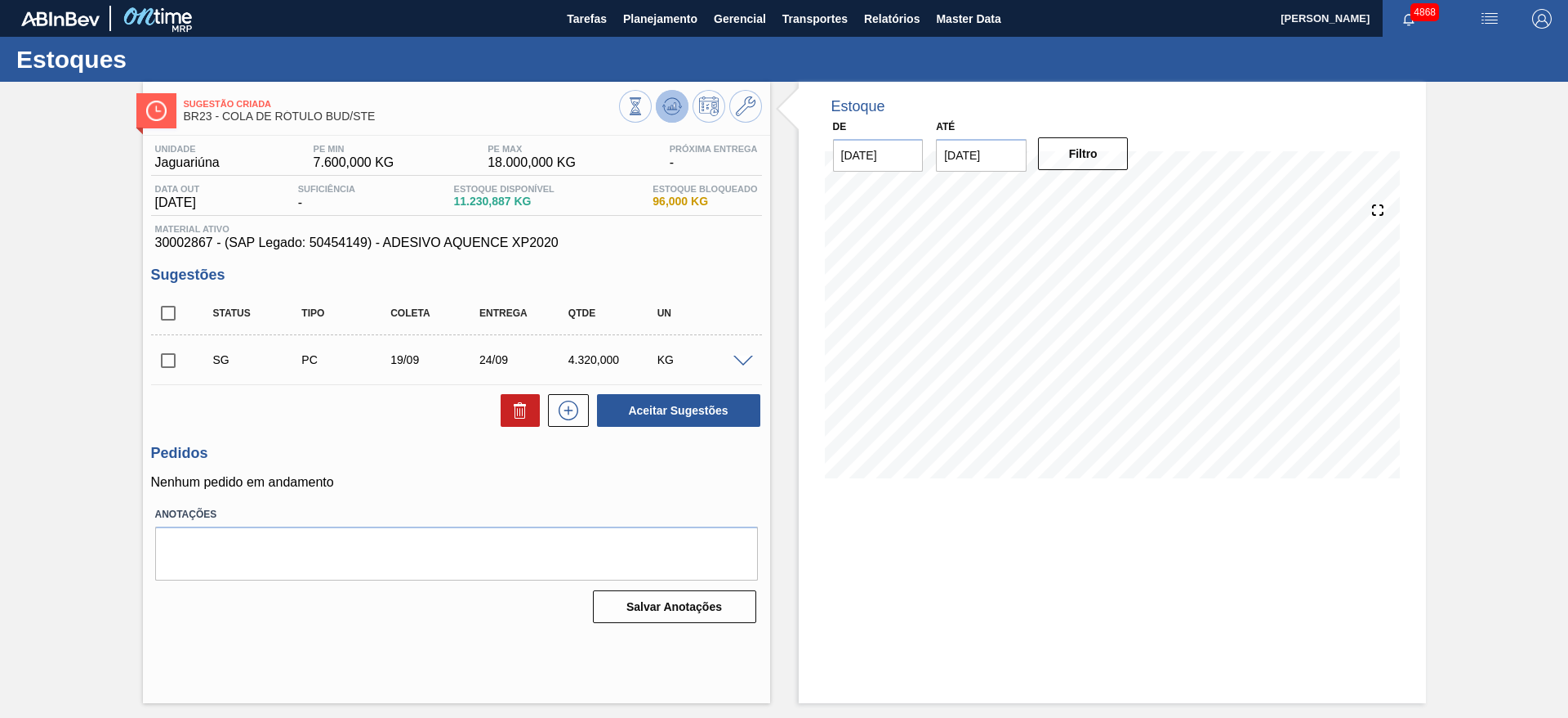
click at [671, 92] on button at bounding box center [672, 106] width 32 height 32
click at [173, 354] on input "checkbox" at bounding box center [168, 359] width 34 height 34
click at [743, 358] on span at bounding box center [743, 361] width 20 height 13
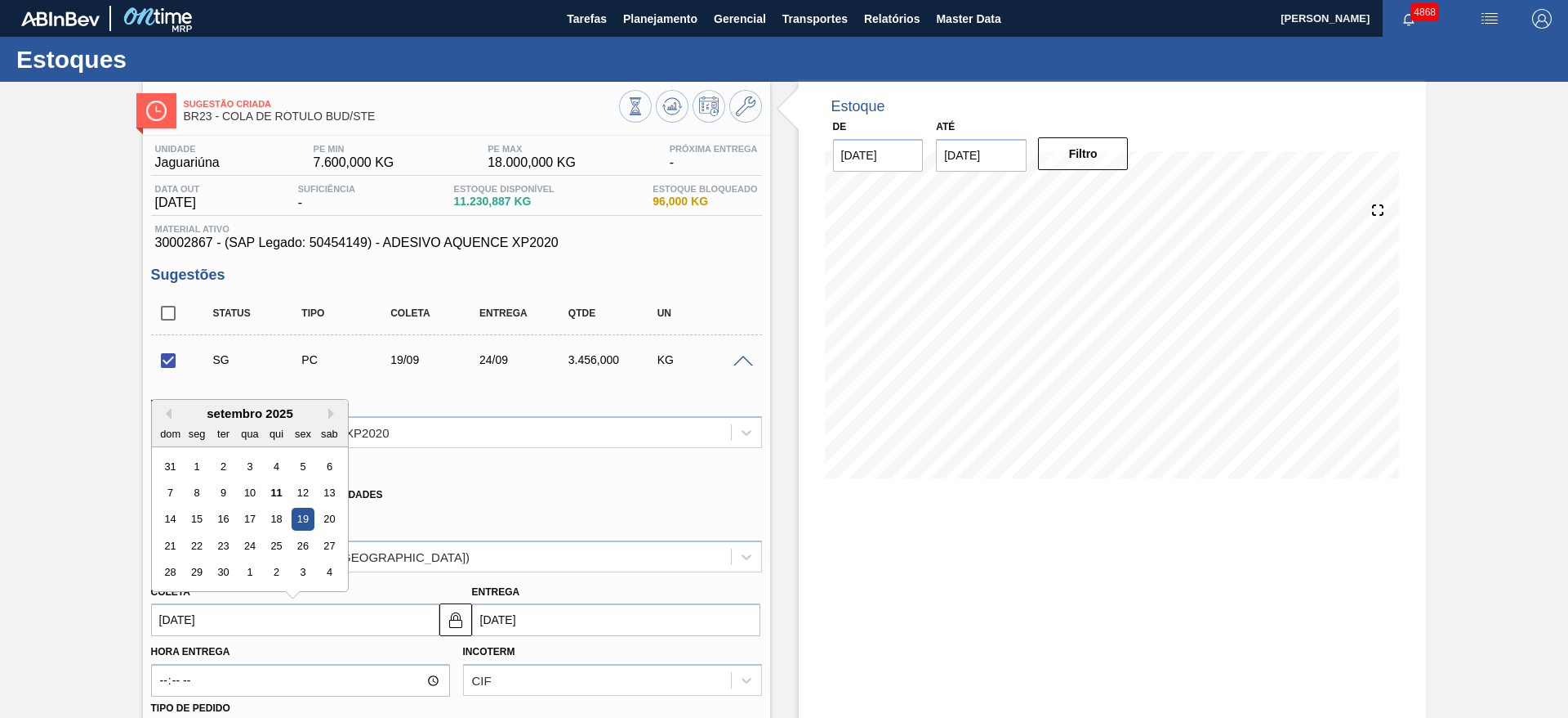
click at [370, 610] on input "[DATE]" at bounding box center [295, 618] width 288 height 32
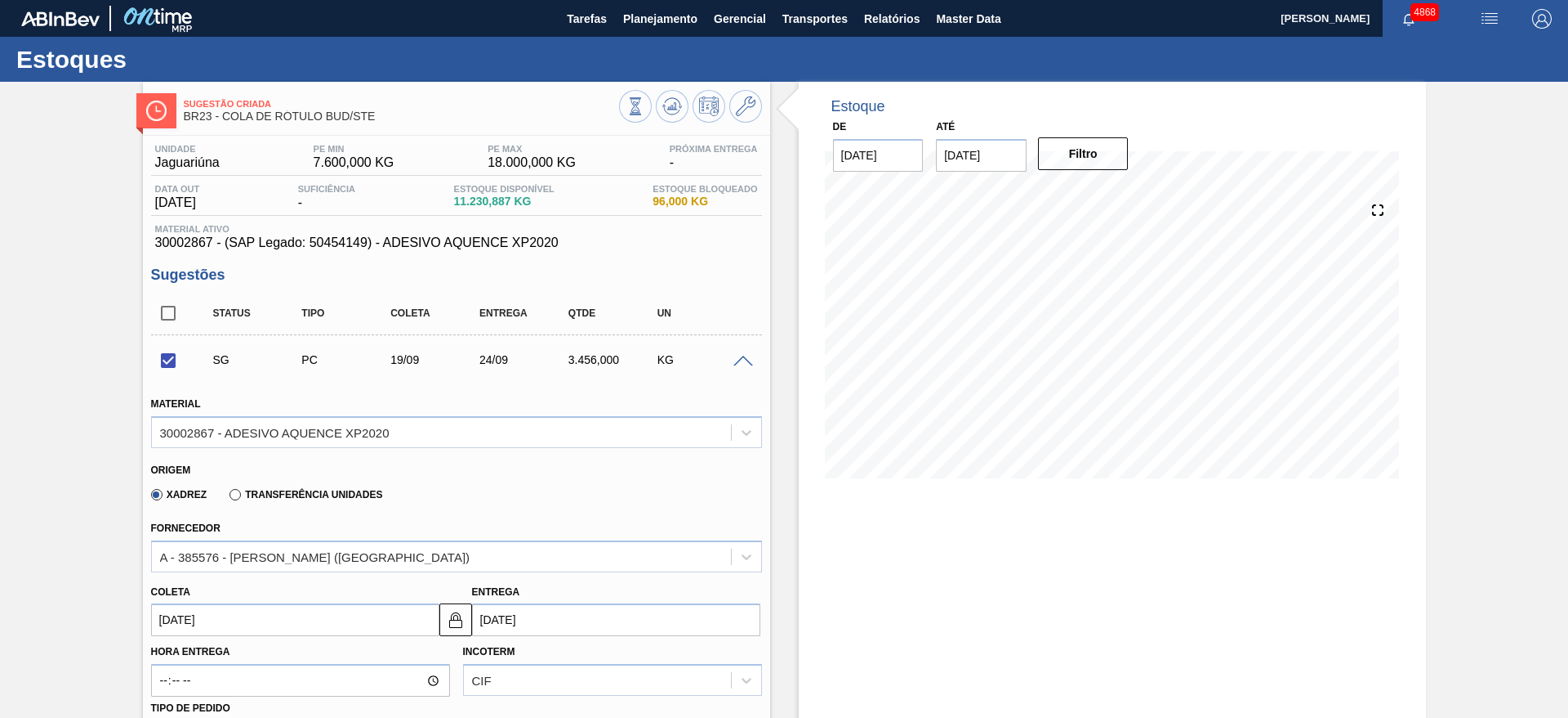
click at [718, 468] on div "Origem" at bounding box center [450, 468] width 598 height 16
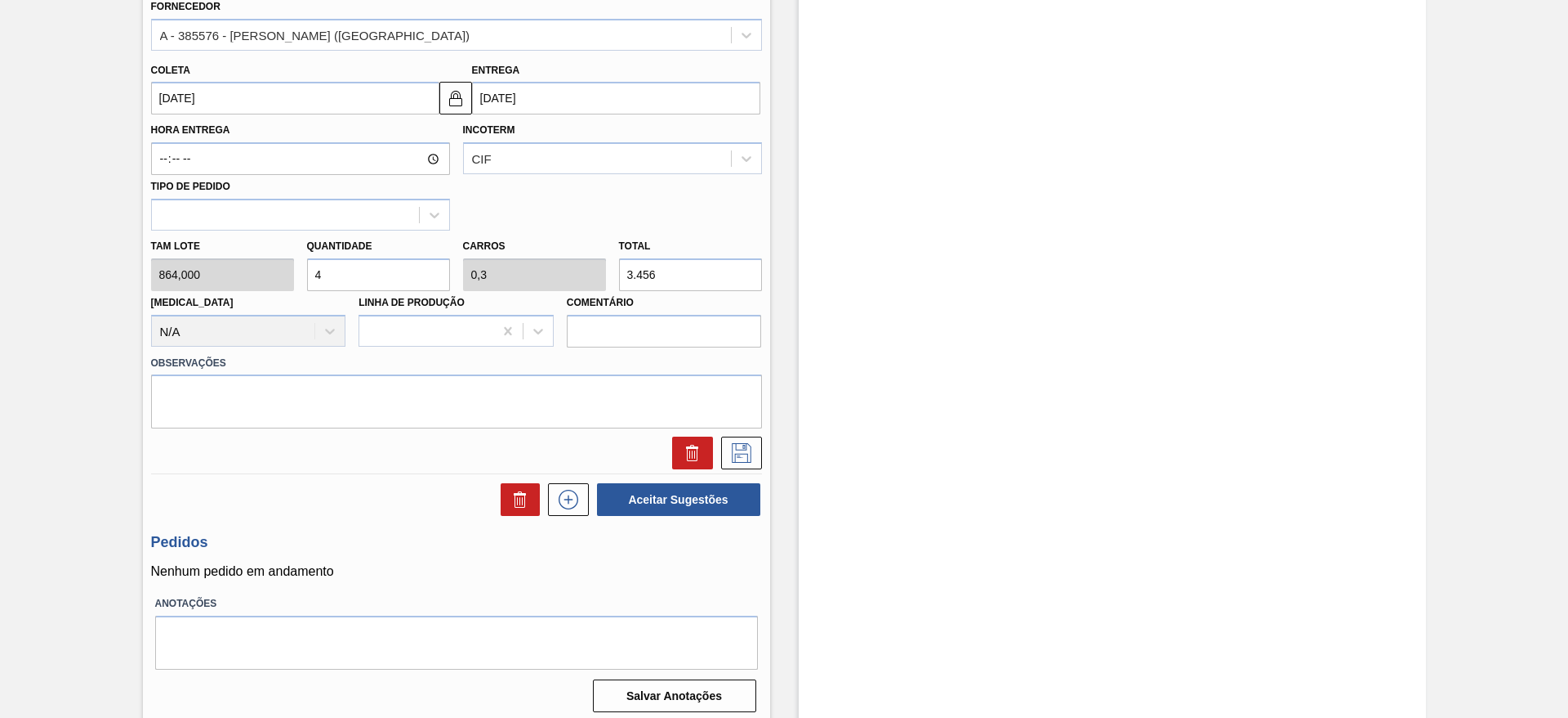
scroll to position [529, 0]
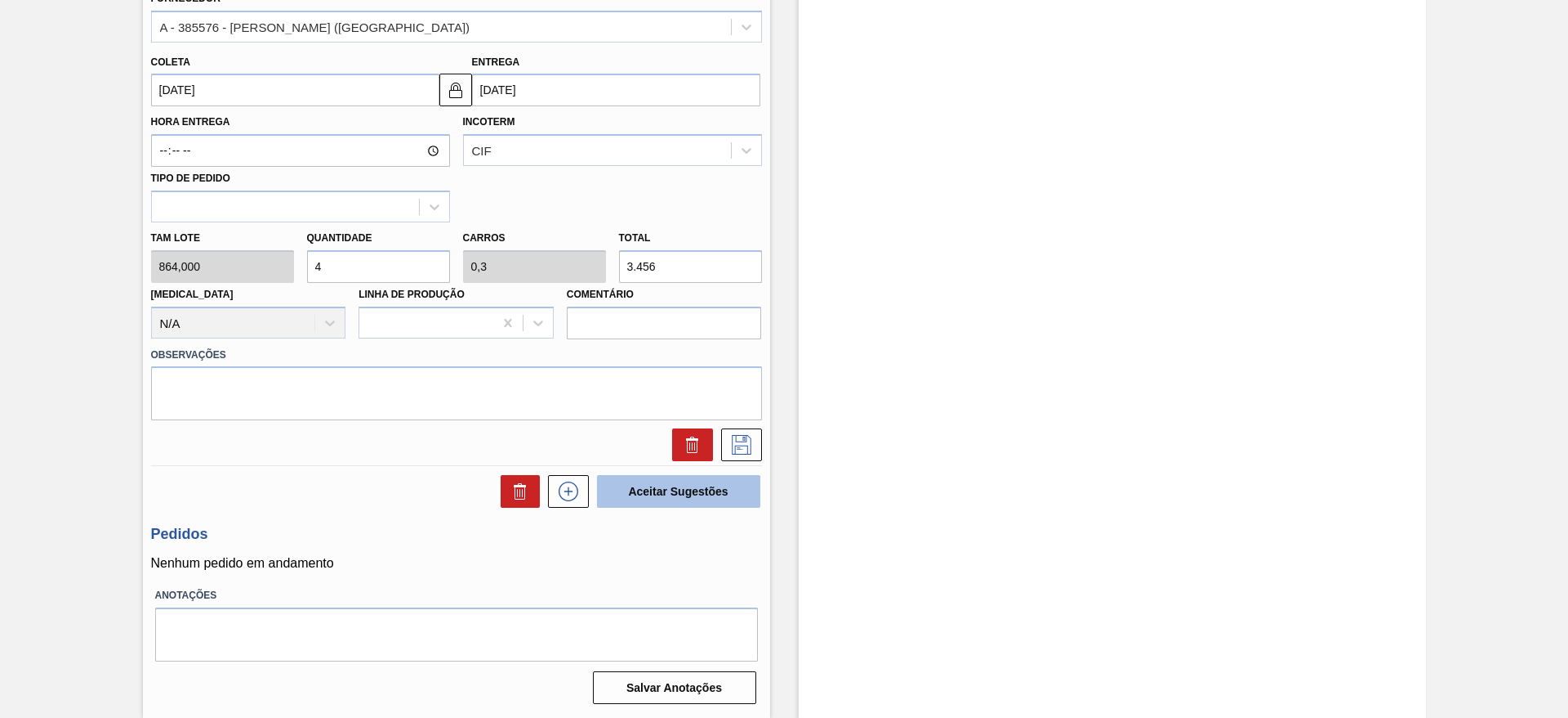
click at [730, 494] on button "Aceitar Sugestões" at bounding box center [679, 490] width 163 height 32
checkbox input "false"
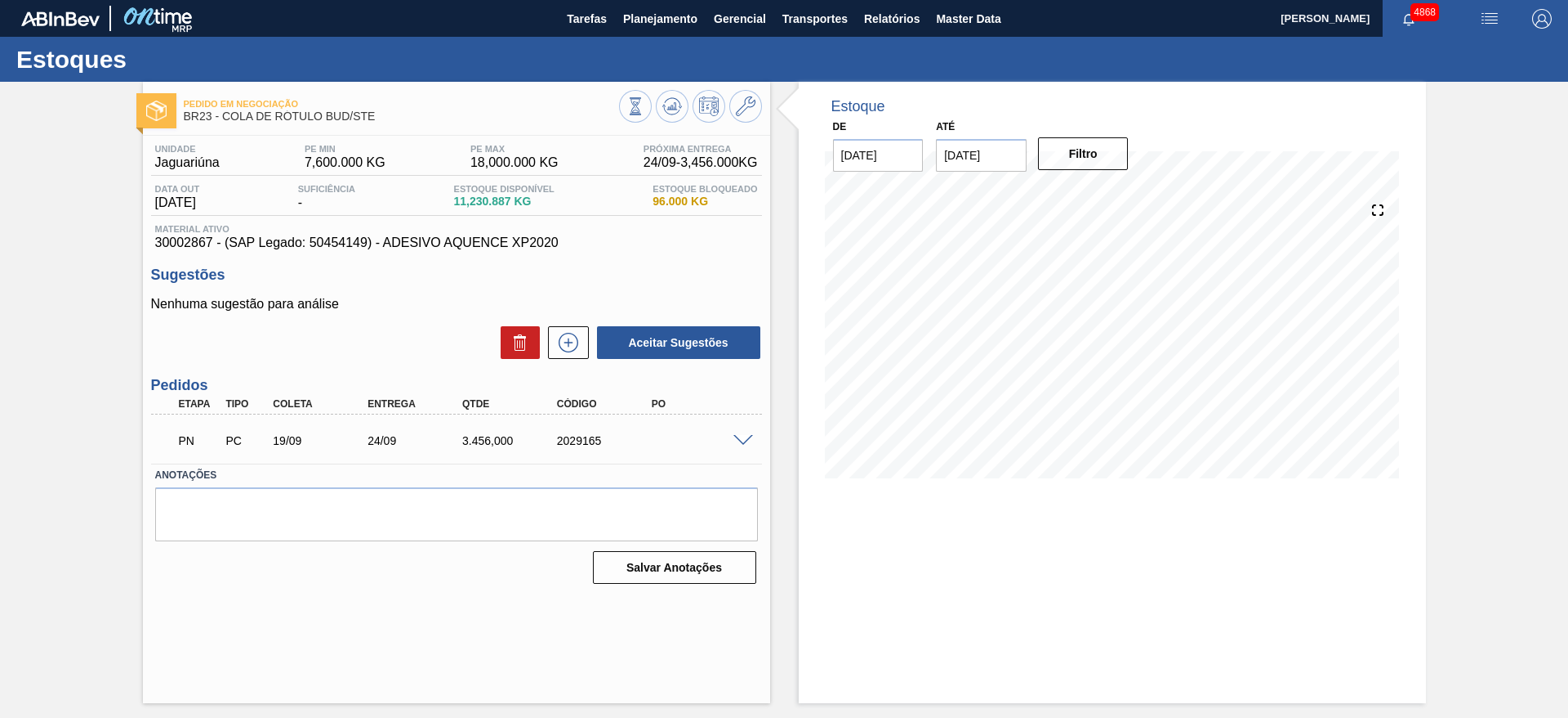
scroll to position [0, 0]
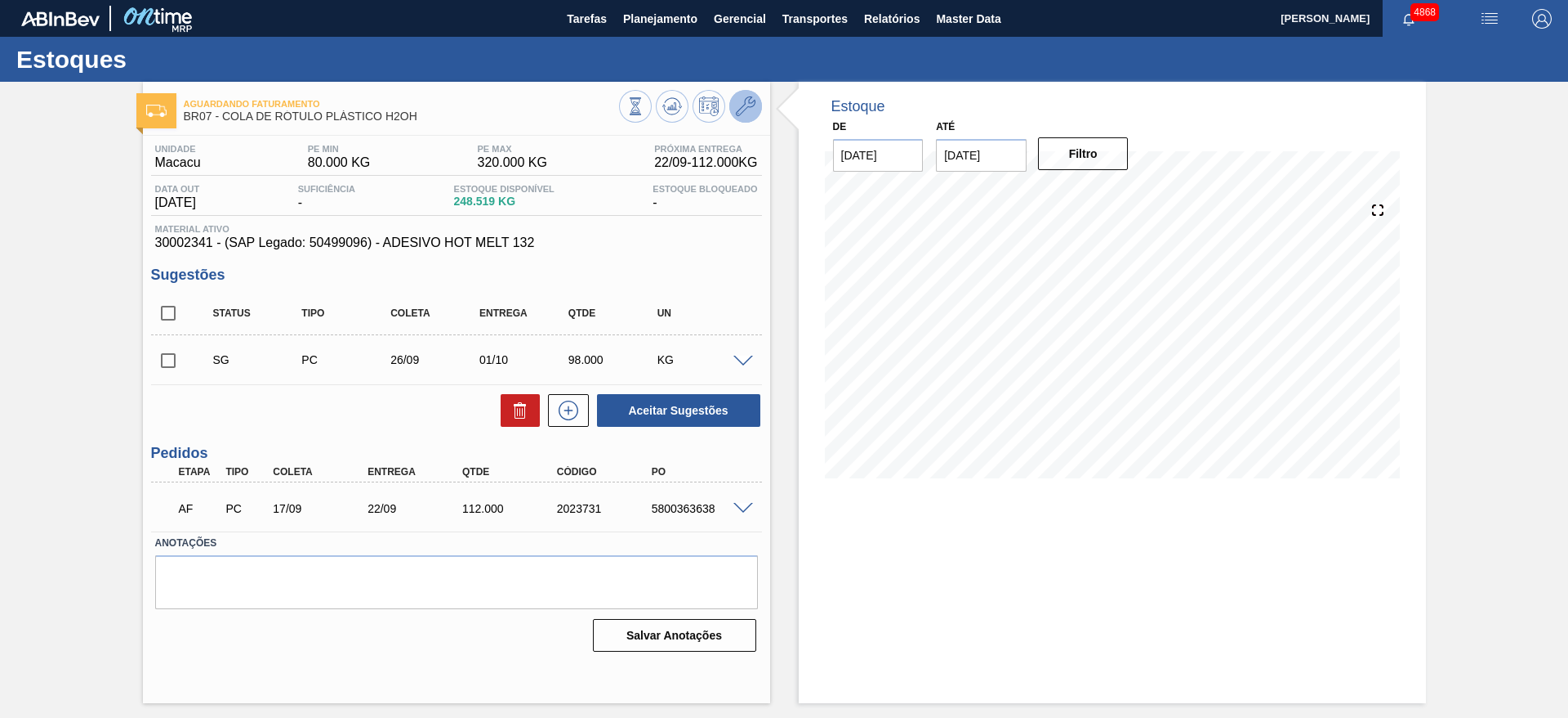
click at [745, 112] on icon at bounding box center [746, 106] width 20 height 20
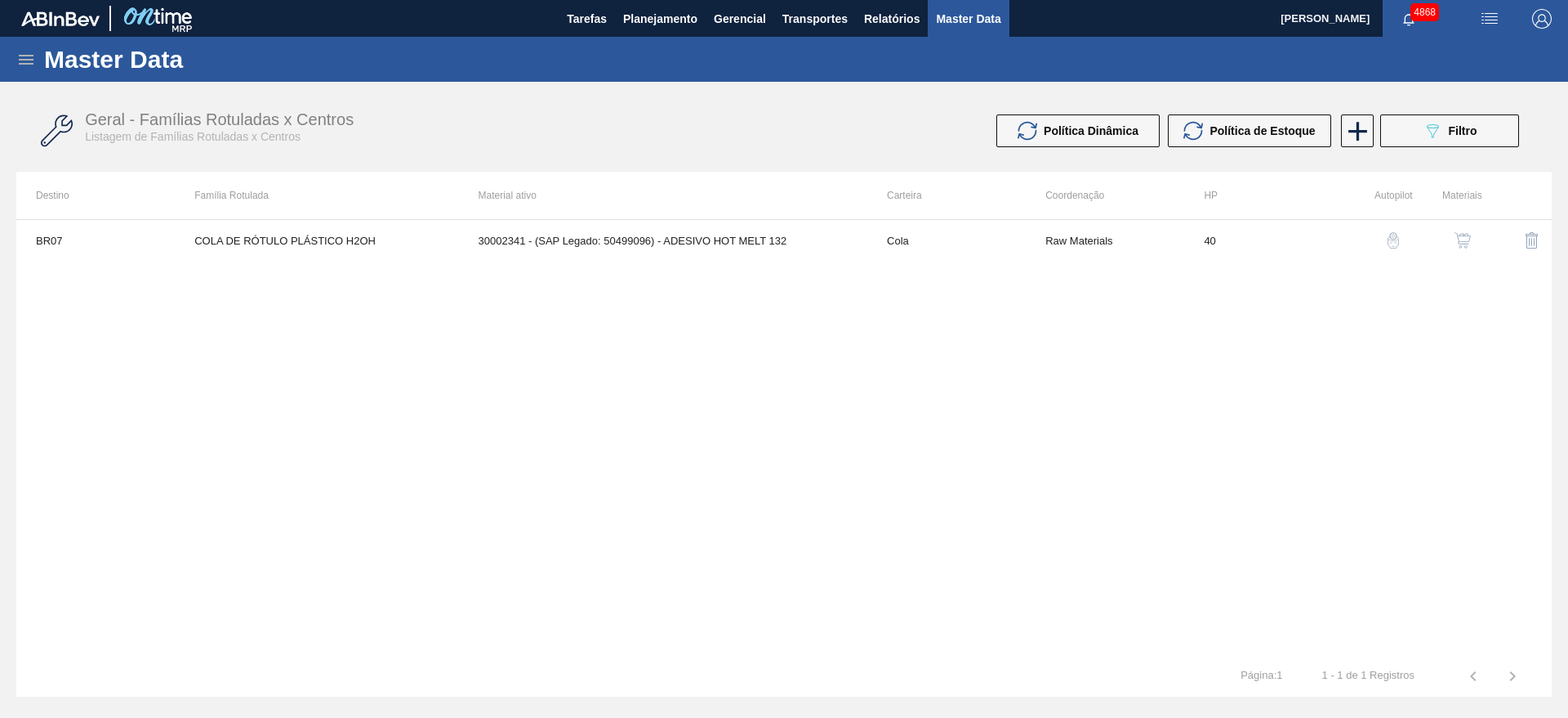
click at [1402, 239] on div "button" at bounding box center [1393, 240] width 20 height 17
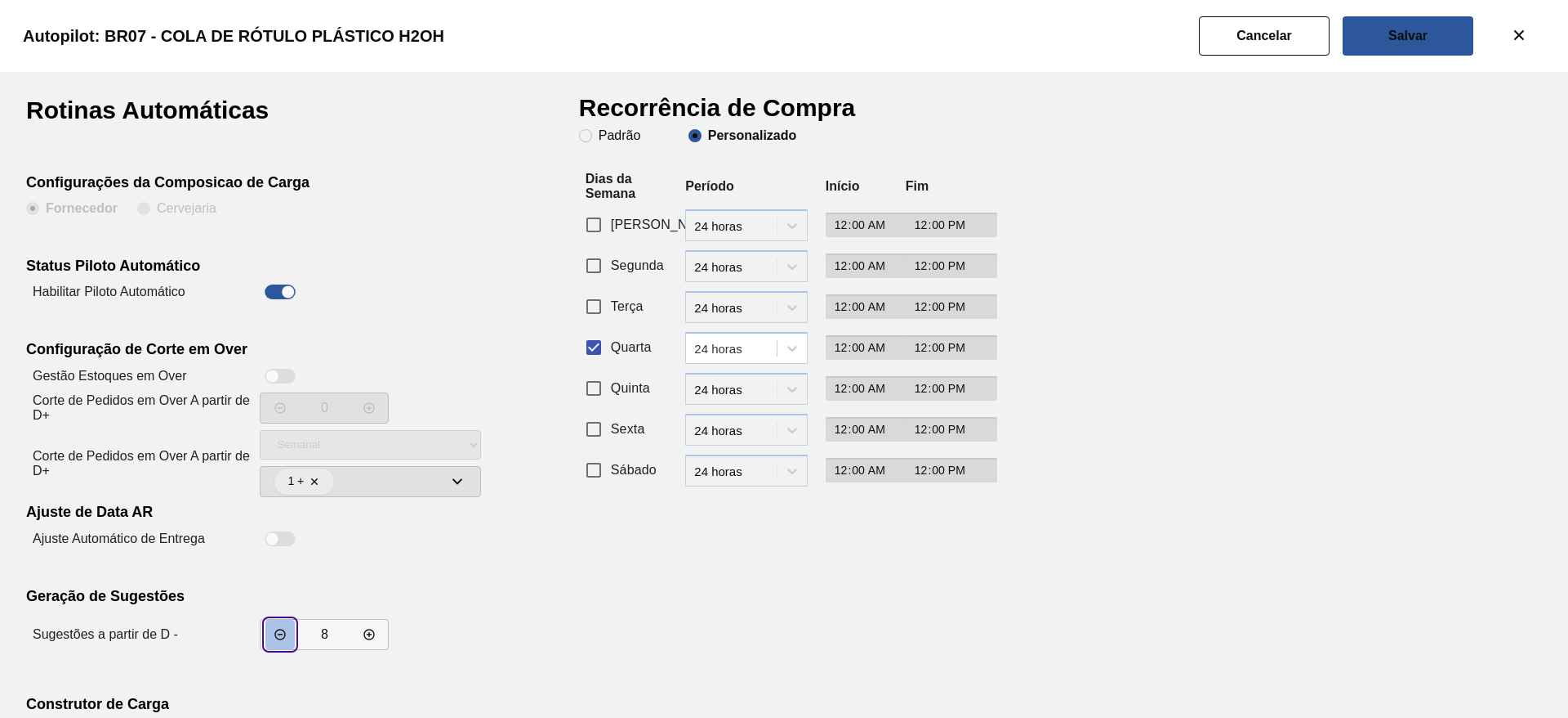
click at [267, 642] on button "incrementar valor" at bounding box center [280, 634] width 29 height 29
type input "7"
click at [1376, 44] on button "Salvar" at bounding box center [1408, 36] width 131 height 39
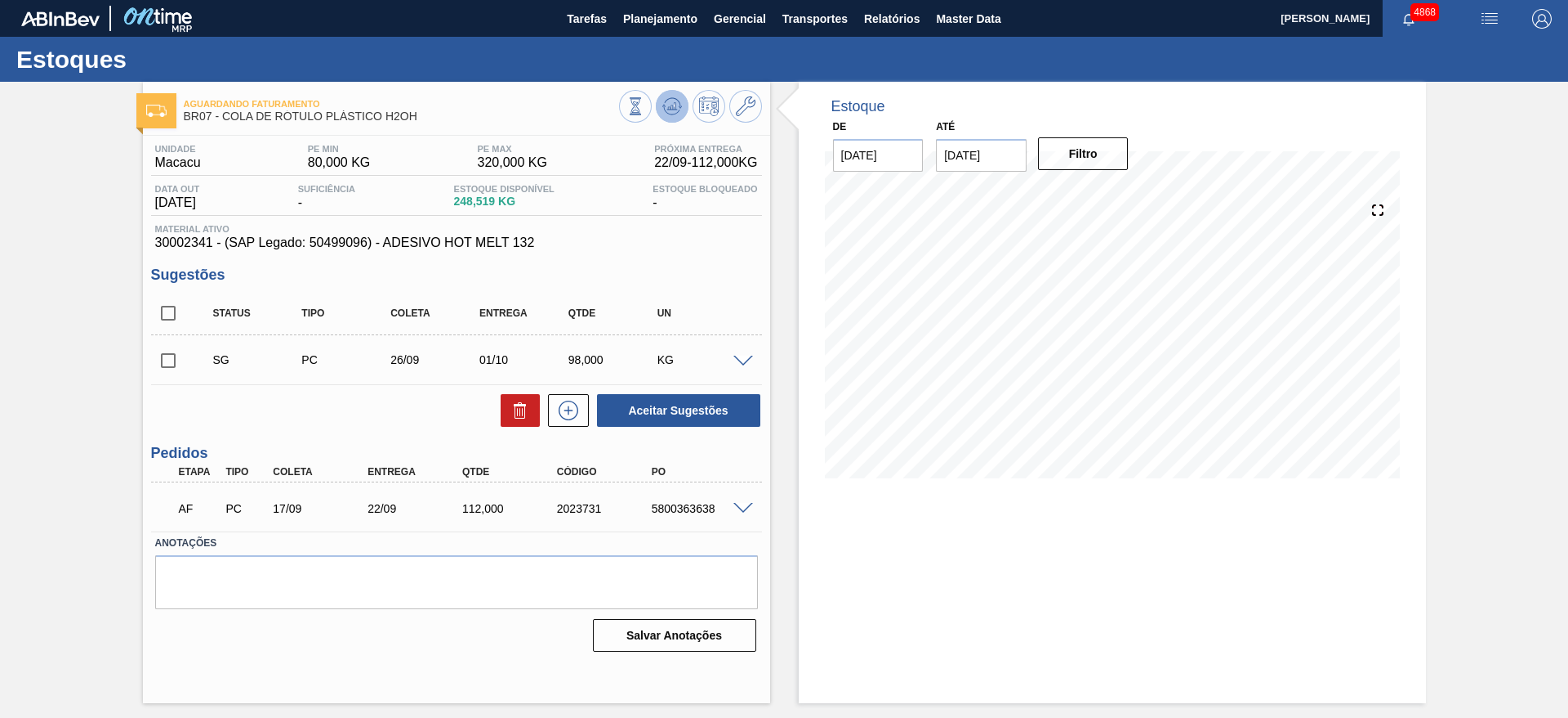
click at [673, 101] on icon at bounding box center [673, 106] width 20 height 20
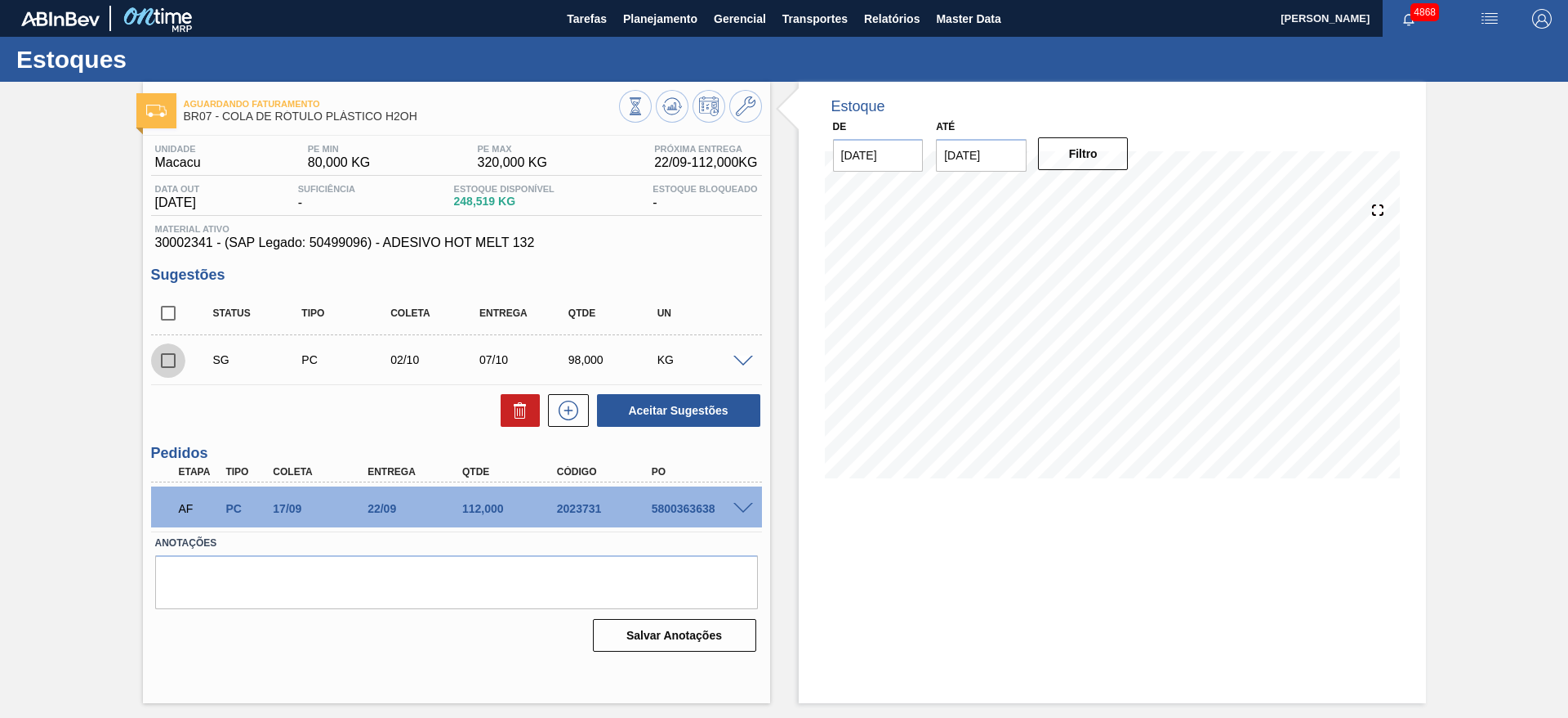
click at [176, 361] on input "checkbox" at bounding box center [168, 359] width 34 height 34
click at [699, 406] on button "Aceitar Sugestões" at bounding box center [679, 409] width 163 height 32
checkbox input "false"
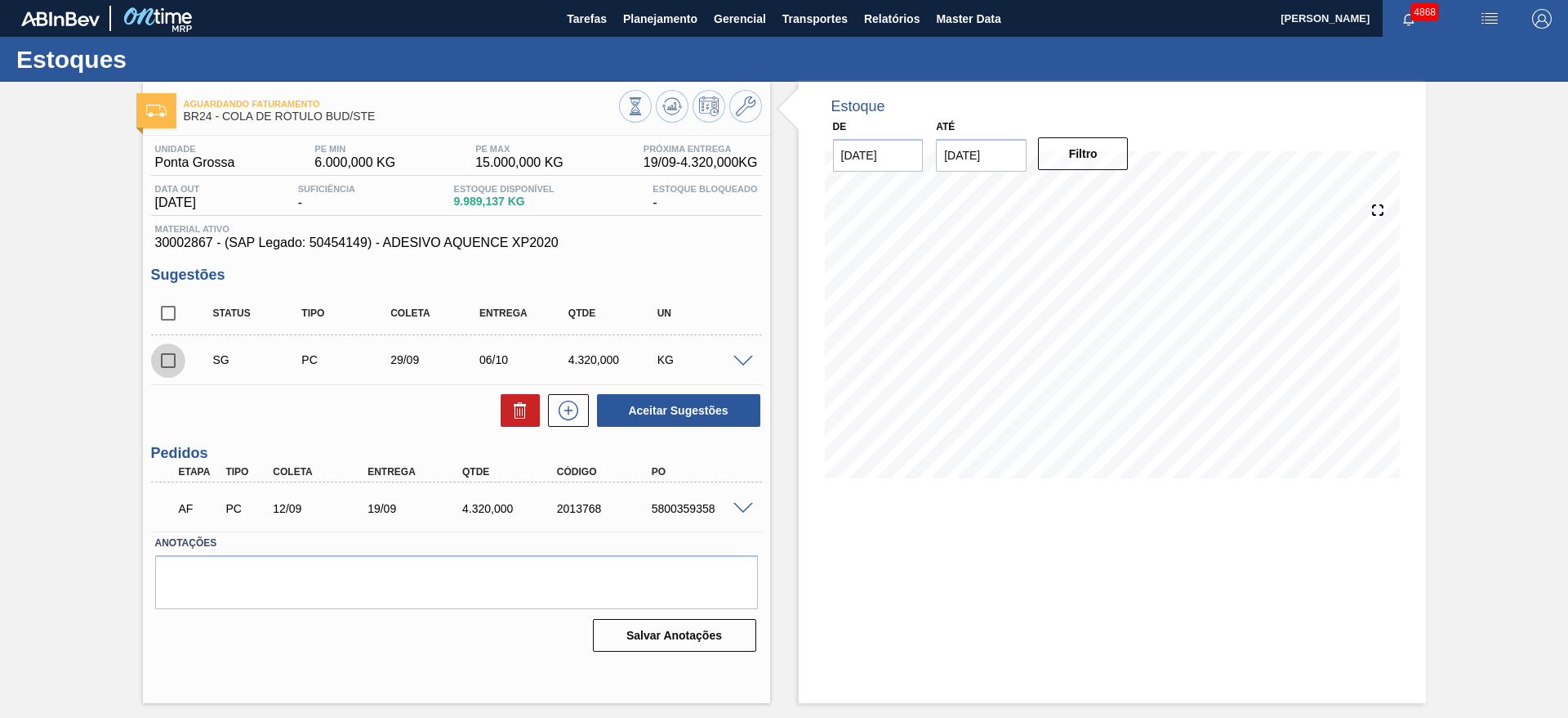
click at [167, 357] on input "checkbox" at bounding box center [168, 359] width 34 height 34
click at [667, 418] on button "Aceitar Sugestões" at bounding box center [679, 409] width 163 height 32
checkbox input "false"
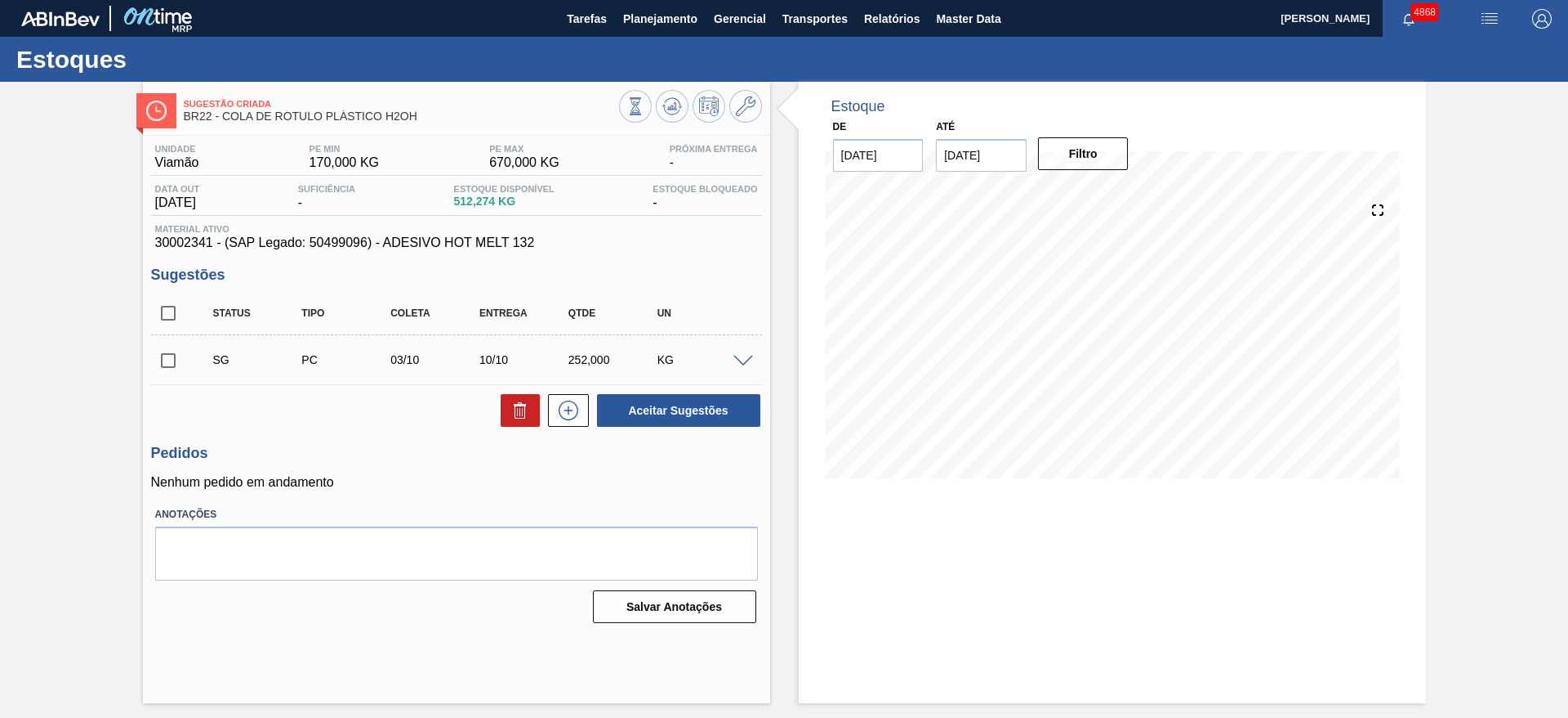
click at [749, 358] on span at bounding box center [743, 361] width 20 height 13
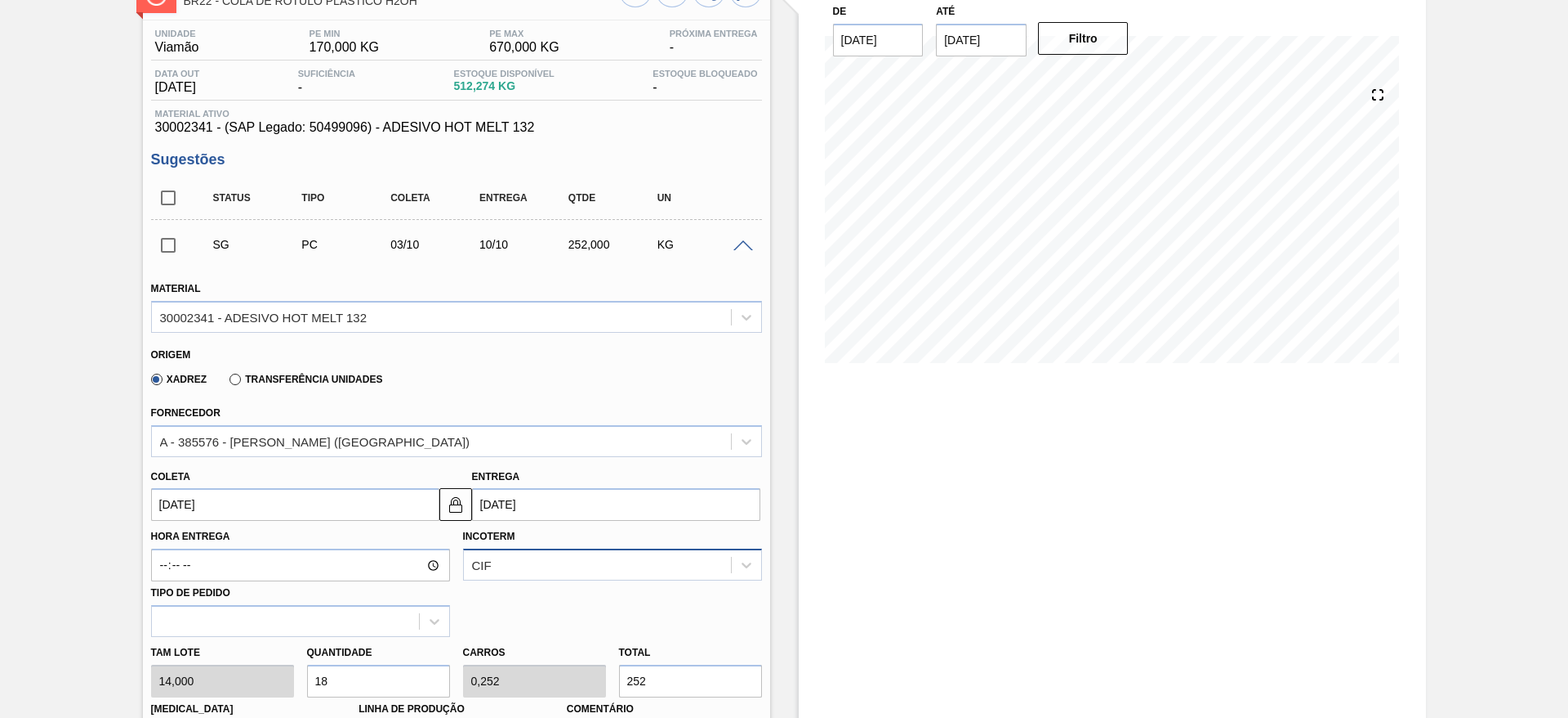
scroll to position [245, 0]
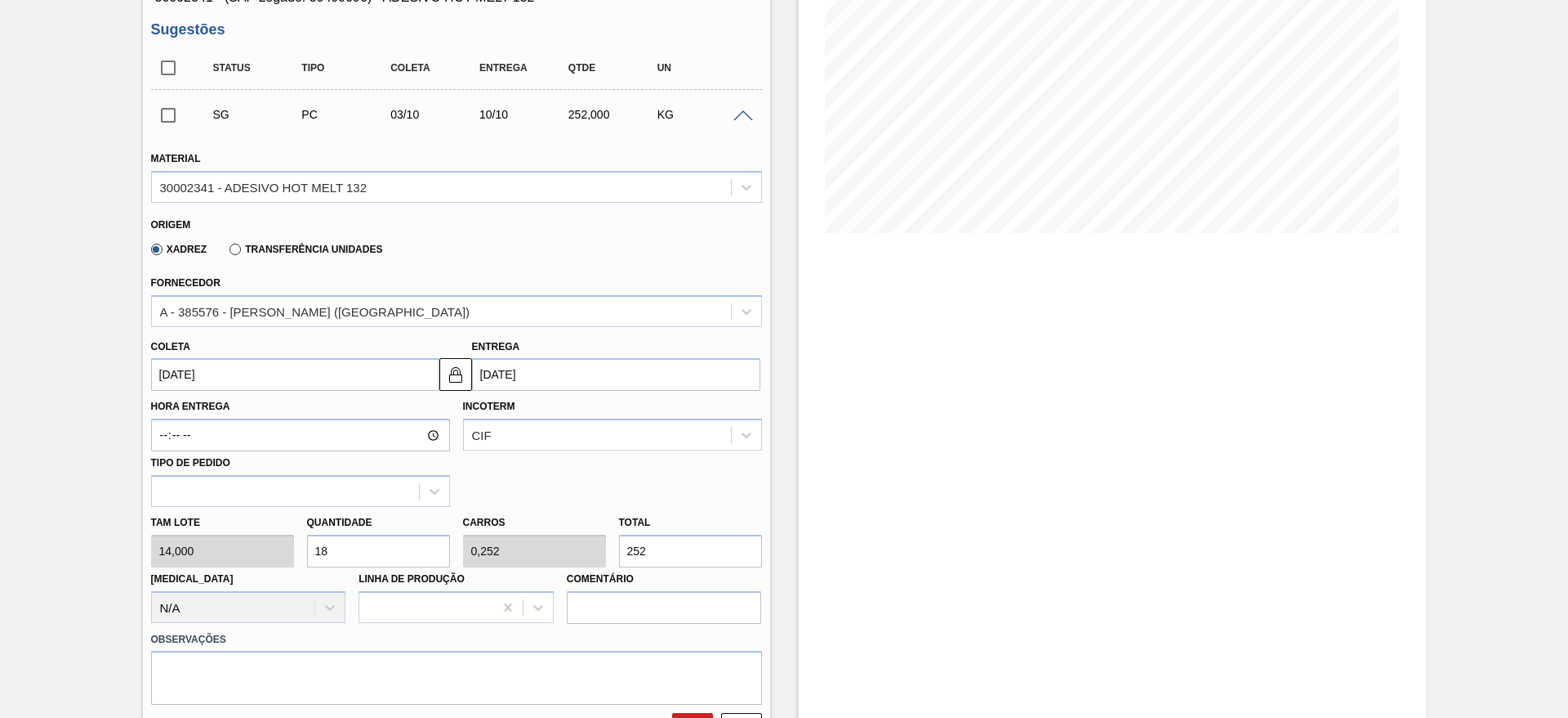
click at [343, 374] on input "03/10/2025" at bounding box center [295, 373] width 288 height 32
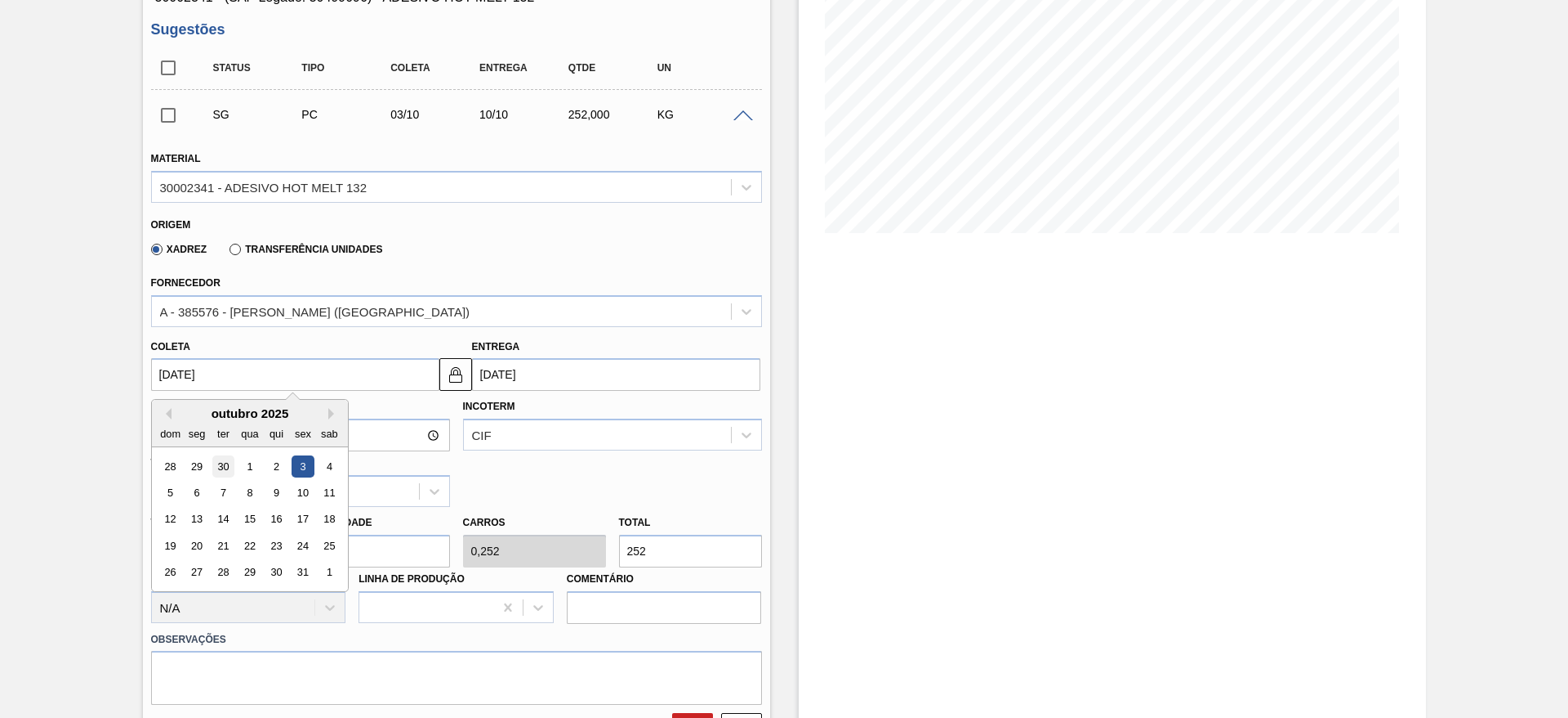
click at [221, 455] on div "30" at bounding box center [223, 466] width 22 height 22
type input "30/09/2025"
type input "07/10/2025"
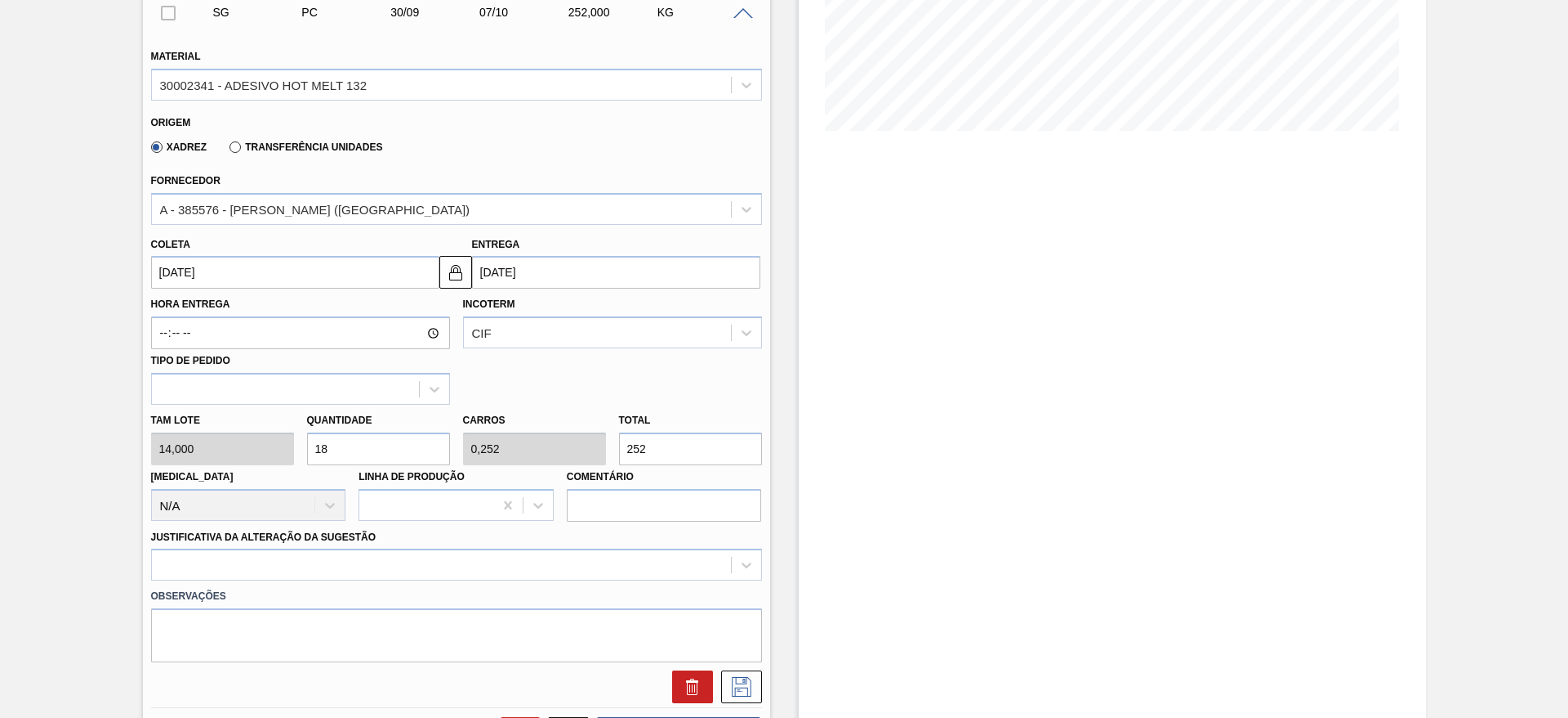
scroll to position [490, 0]
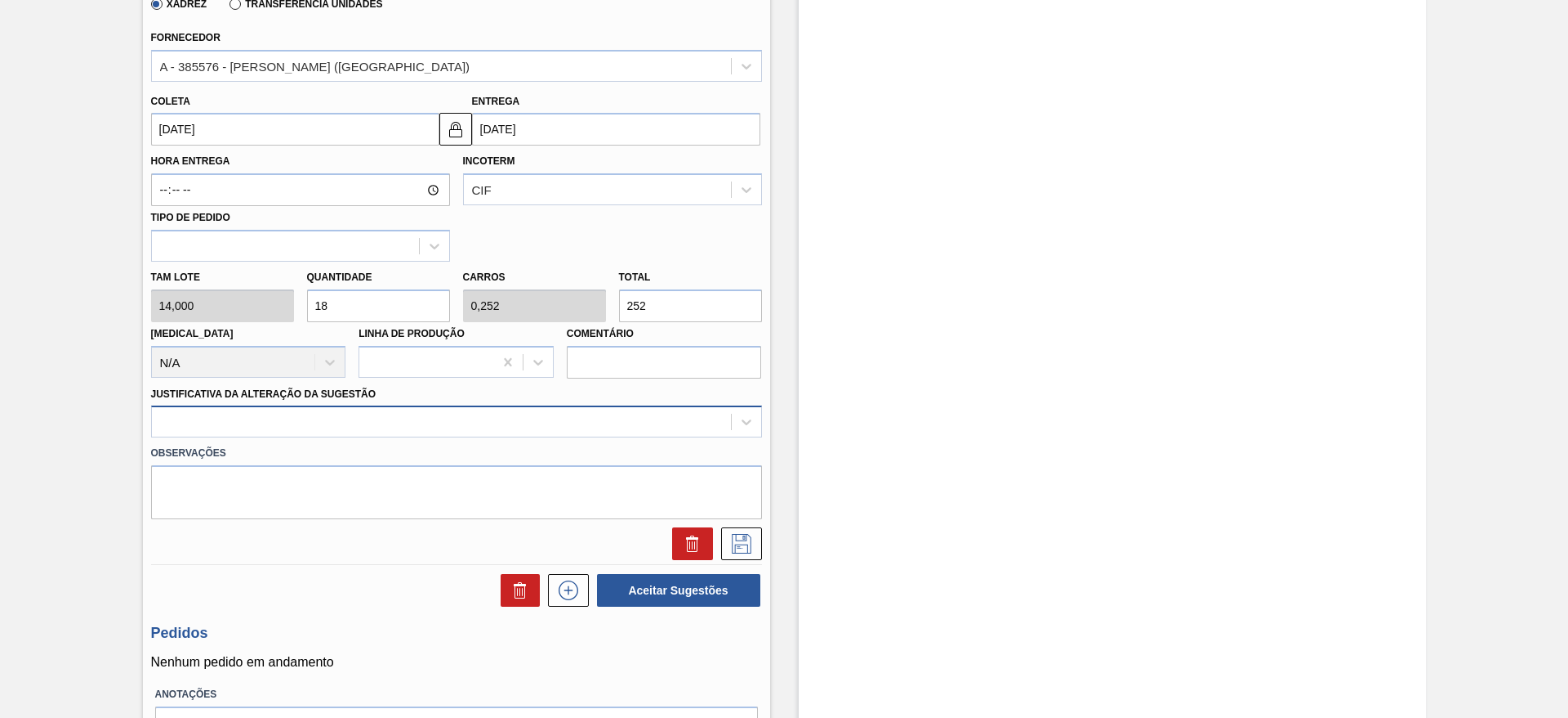
click at [296, 416] on div at bounding box center [441, 422] width 579 height 23
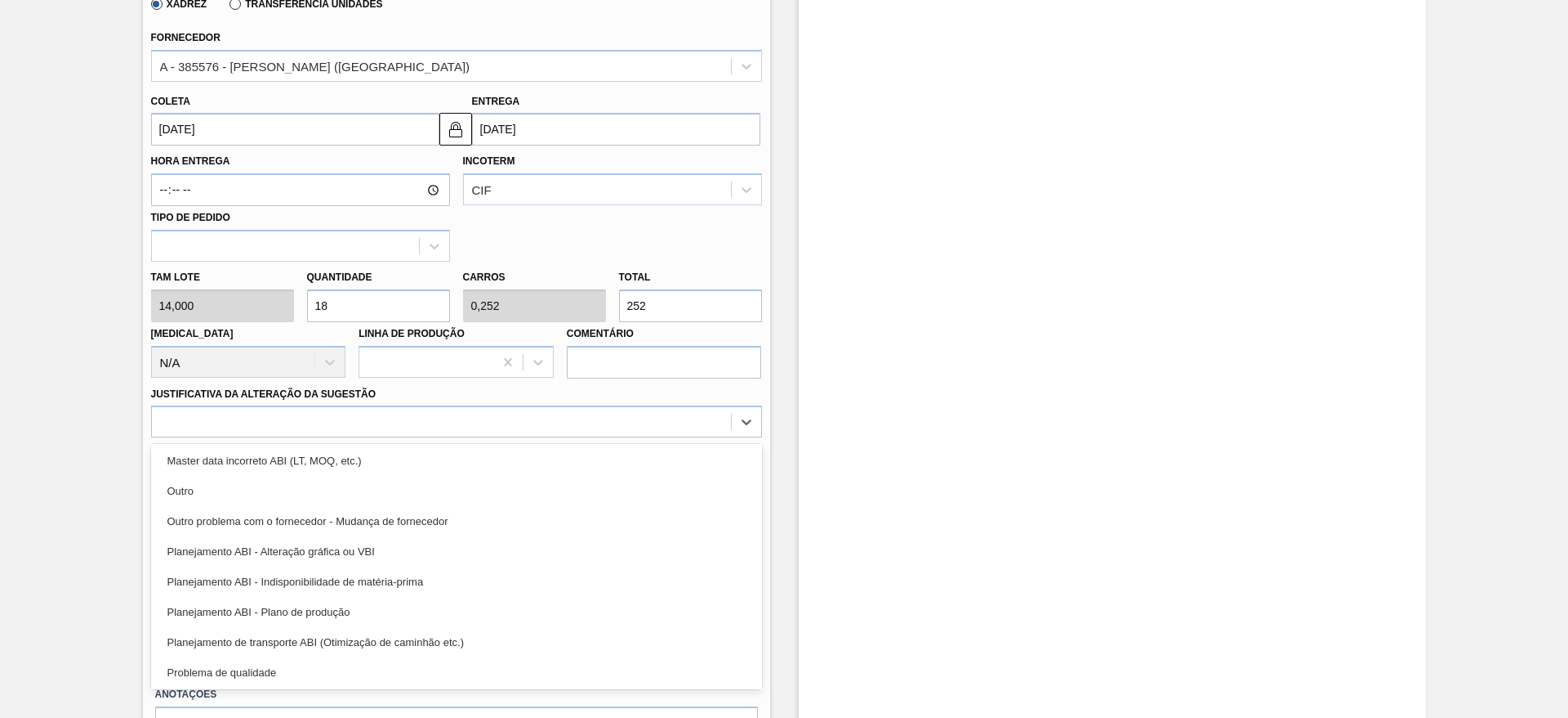
scroll to position [245, 0]
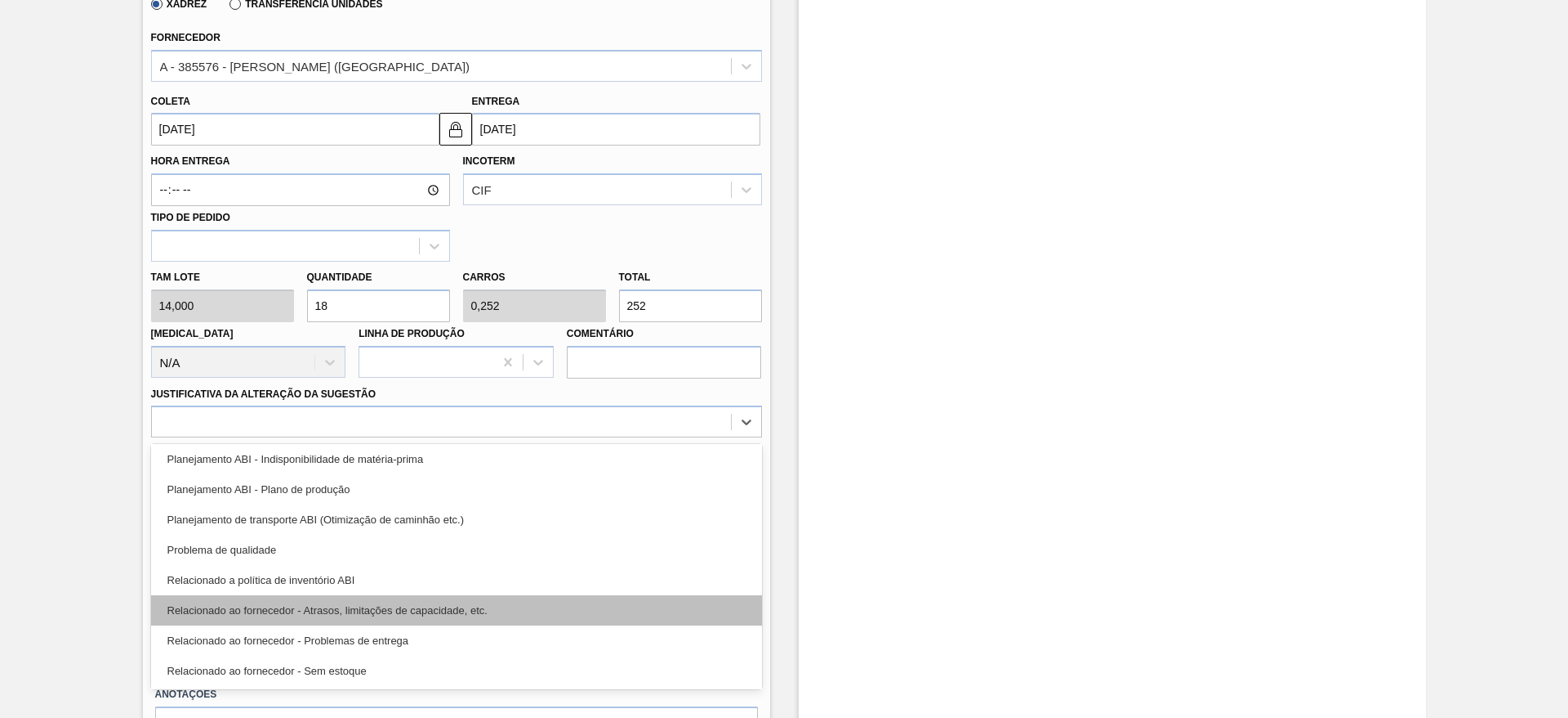
click at [356, 609] on div "Relacionado ao fornecedor - Atrasos, limitações de capacidade, etc." at bounding box center [457, 610] width 611 height 30
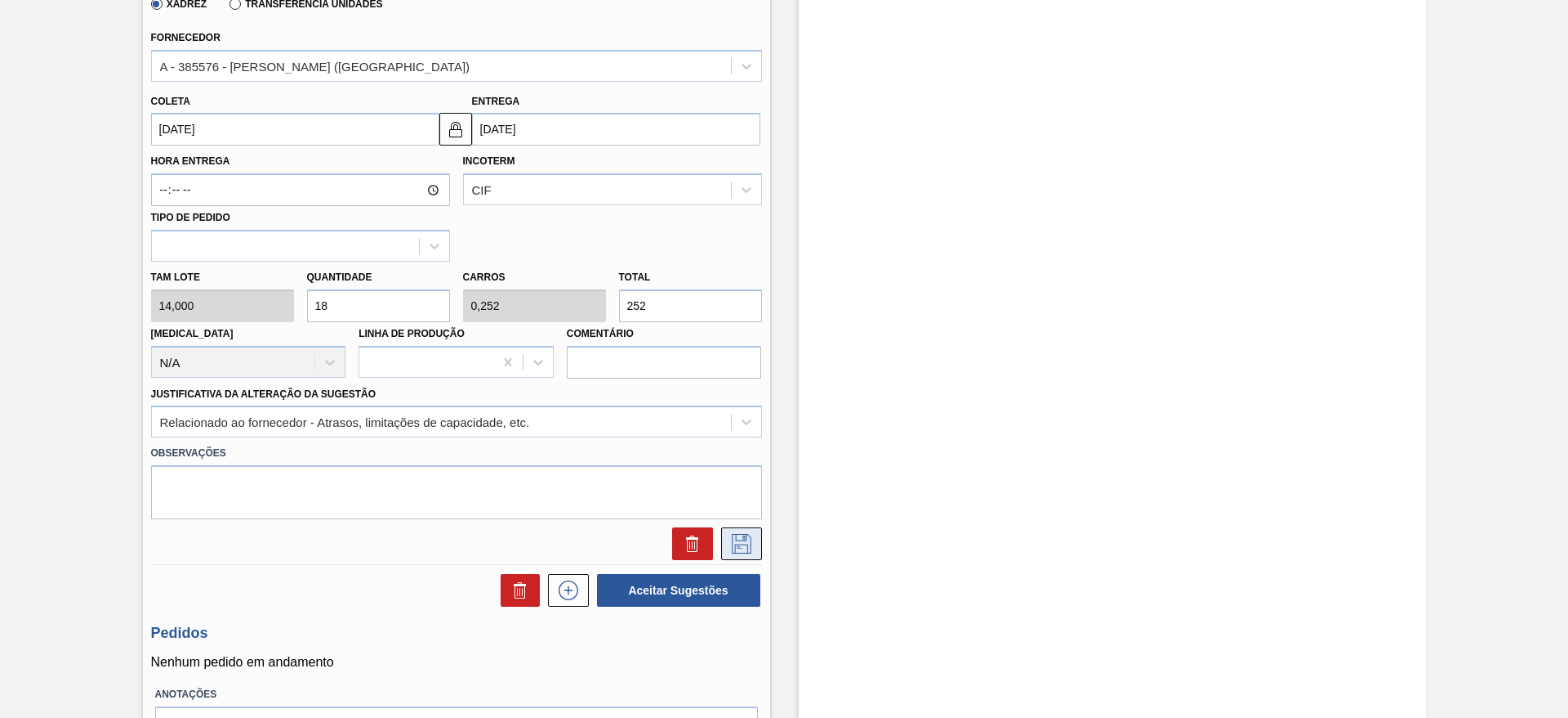
click at [735, 546] on icon at bounding box center [741, 543] width 26 height 20
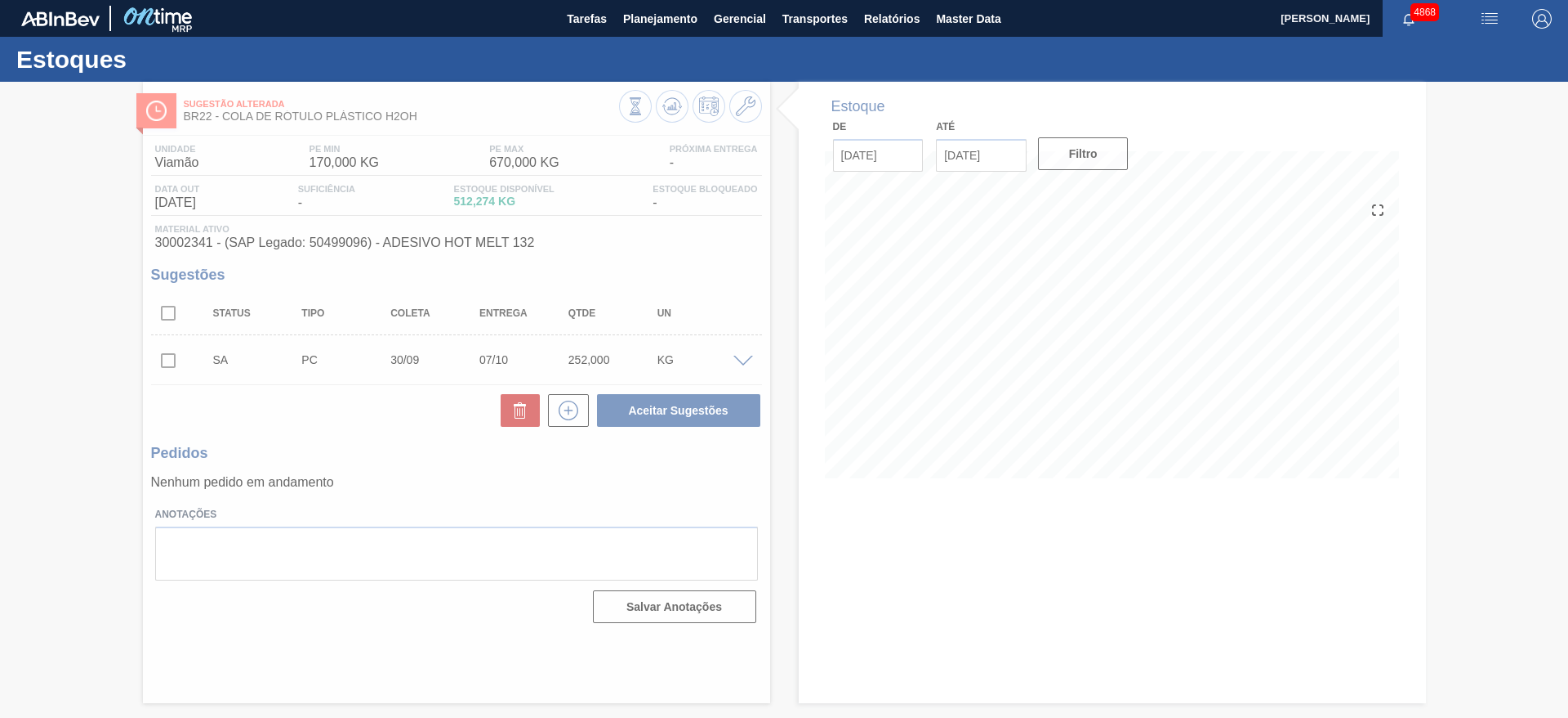
scroll to position [0, 0]
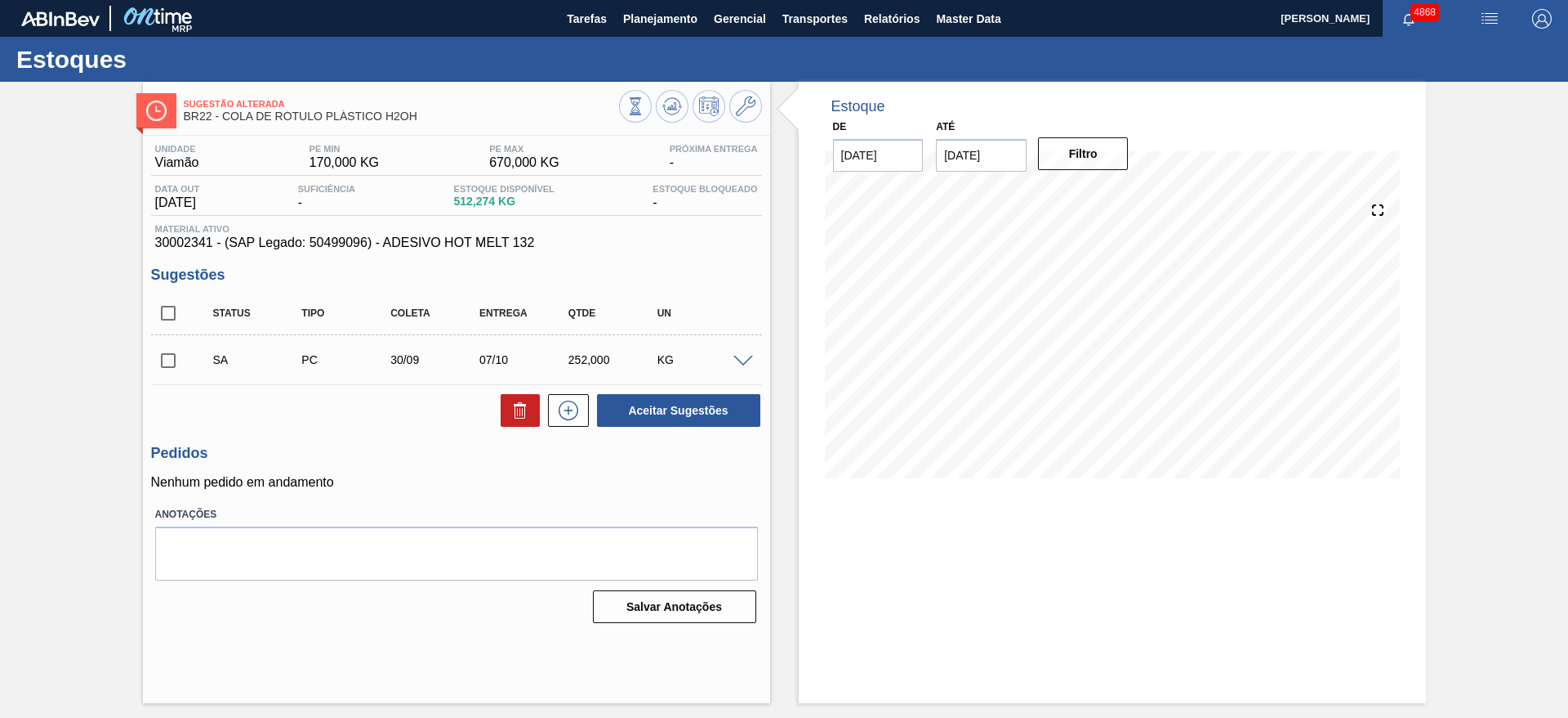
click at [172, 362] on input "checkbox" at bounding box center [168, 359] width 34 height 34
click at [668, 408] on button "Aceitar Sugestões" at bounding box center [679, 409] width 163 height 32
checkbox input "false"
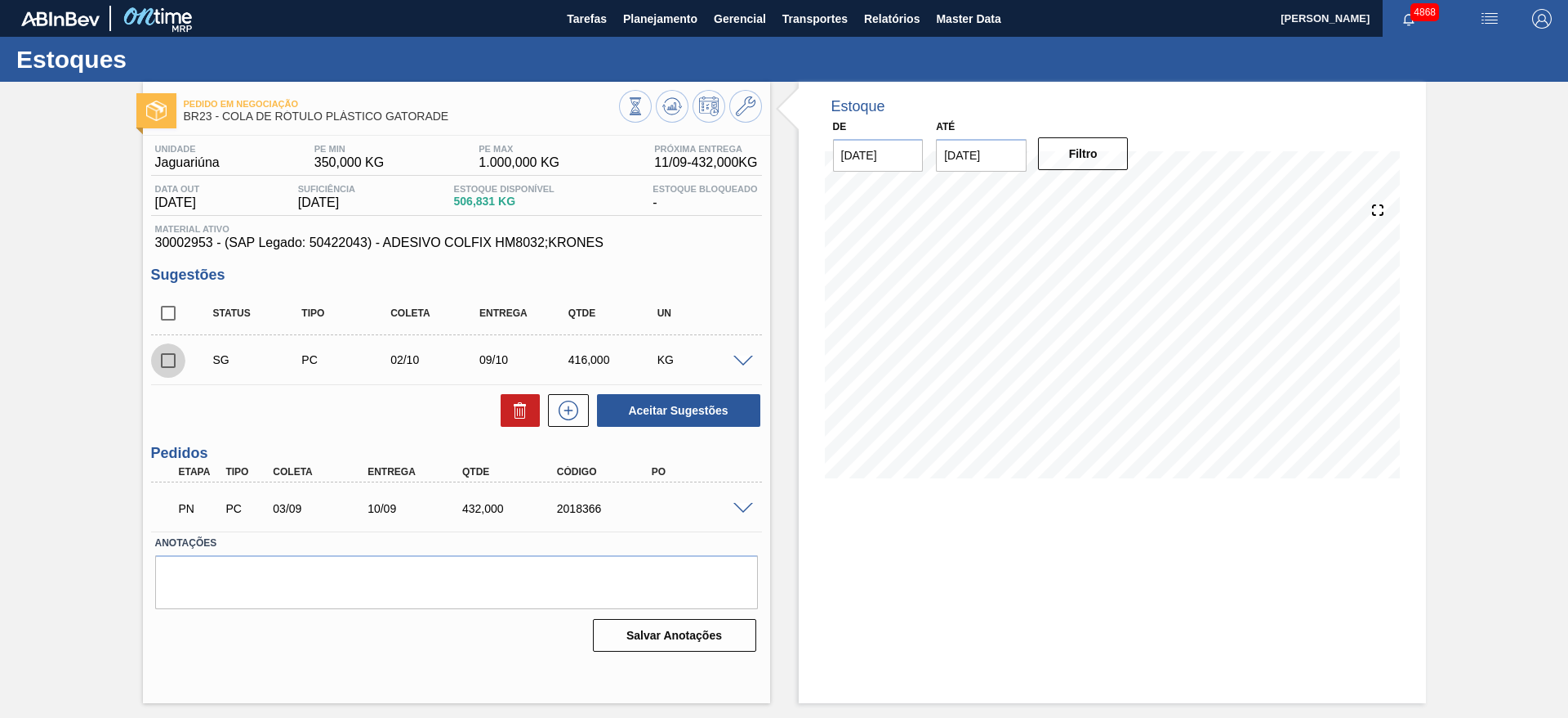
click at [167, 363] on input "checkbox" at bounding box center [168, 359] width 34 height 34
click at [634, 400] on button "Aceitar Sugestões" at bounding box center [679, 409] width 163 height 32
checkbox input "false"
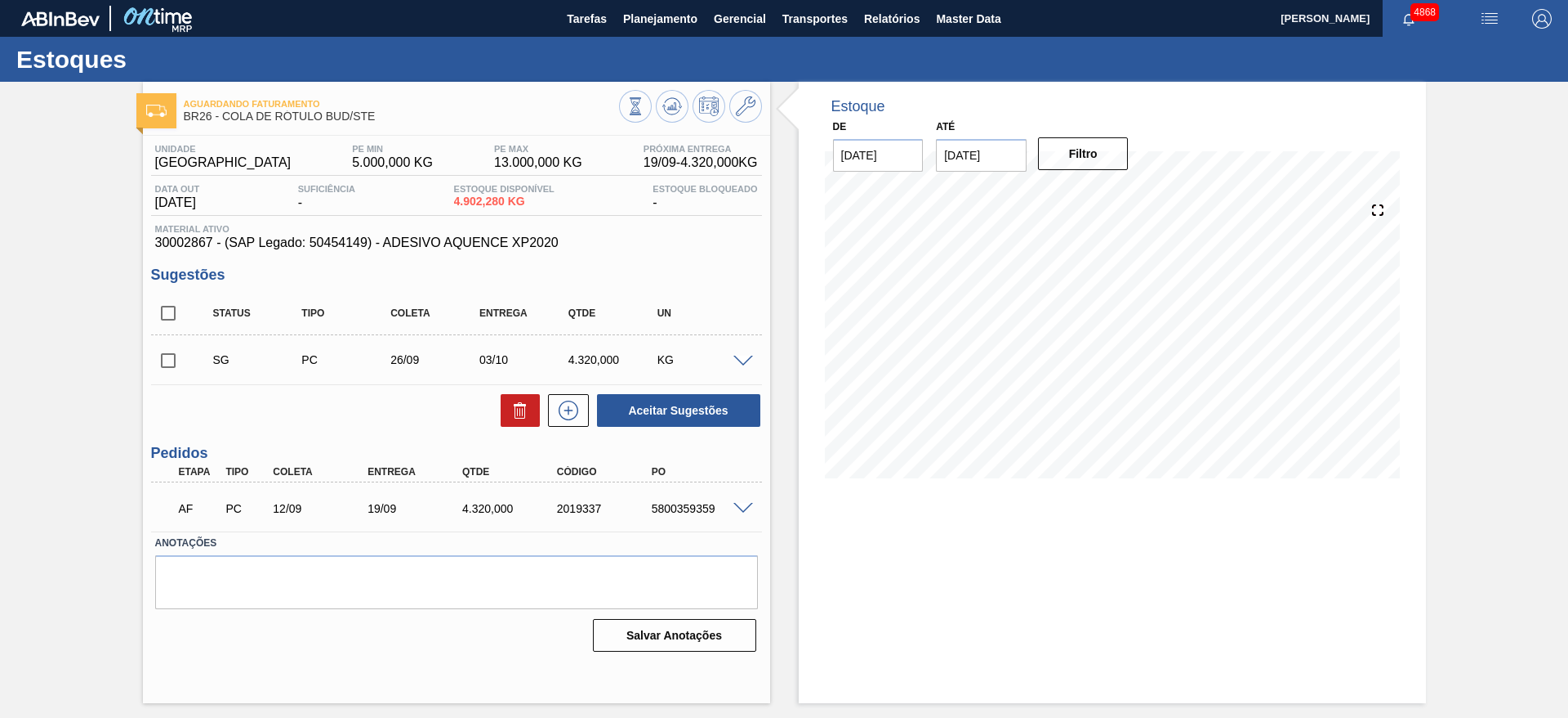
click at [174, 360] on input "checkbox" at bounding box center [168, 359] width 34 height 34
click at [663, 416] on button "Aceitar Sugestões" at bounding box center [679, 409] width 163 height 32
checkbox input "false"
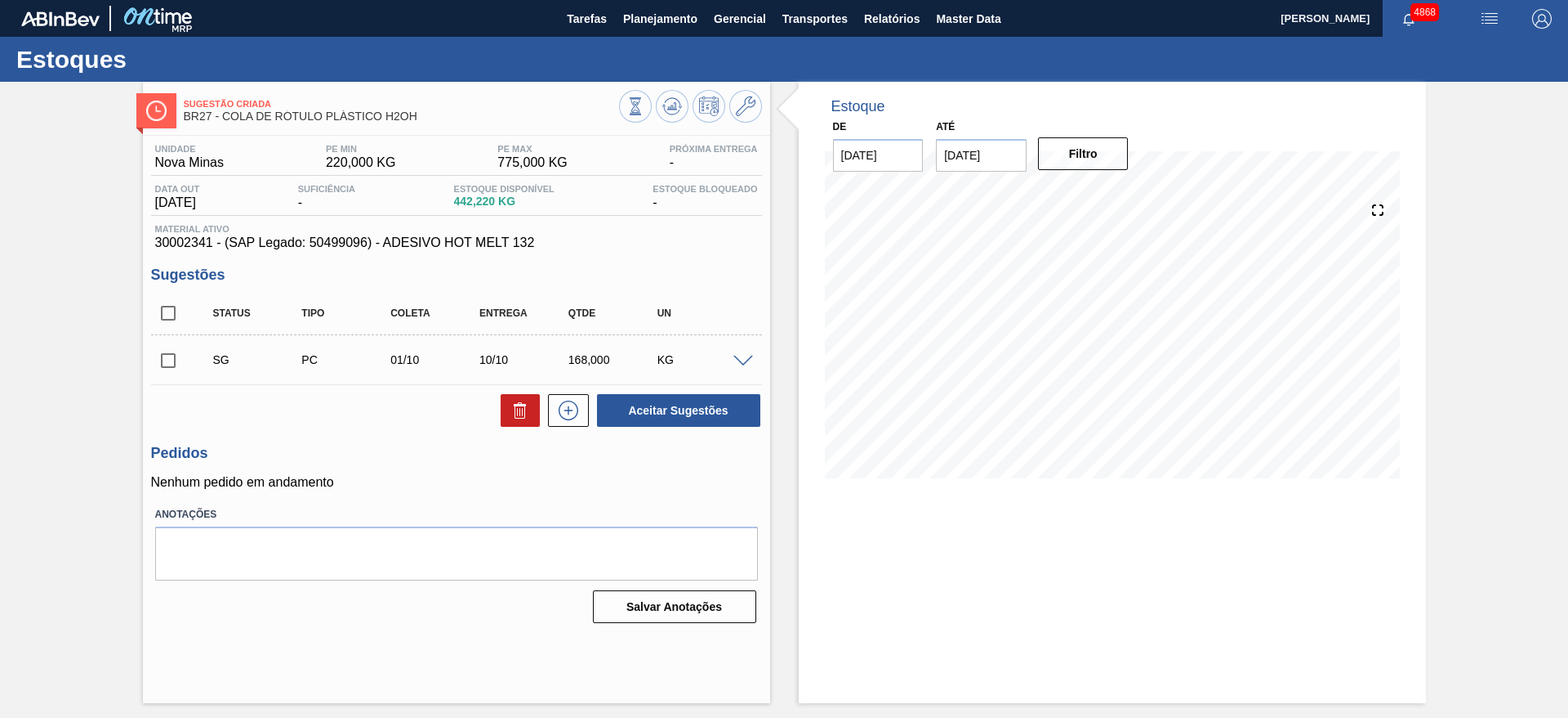
click at [151, 362] on input "checkbox" at bounding box center [168, 359] width 34 height 34
click at [648, 408] on button "Aceitar Sugestões" at bounding box center [679, 409] width 163 height 32
checkbox input "false"
click at [678, 109] on icon at bounding box center [673, 106] width 20 height 20
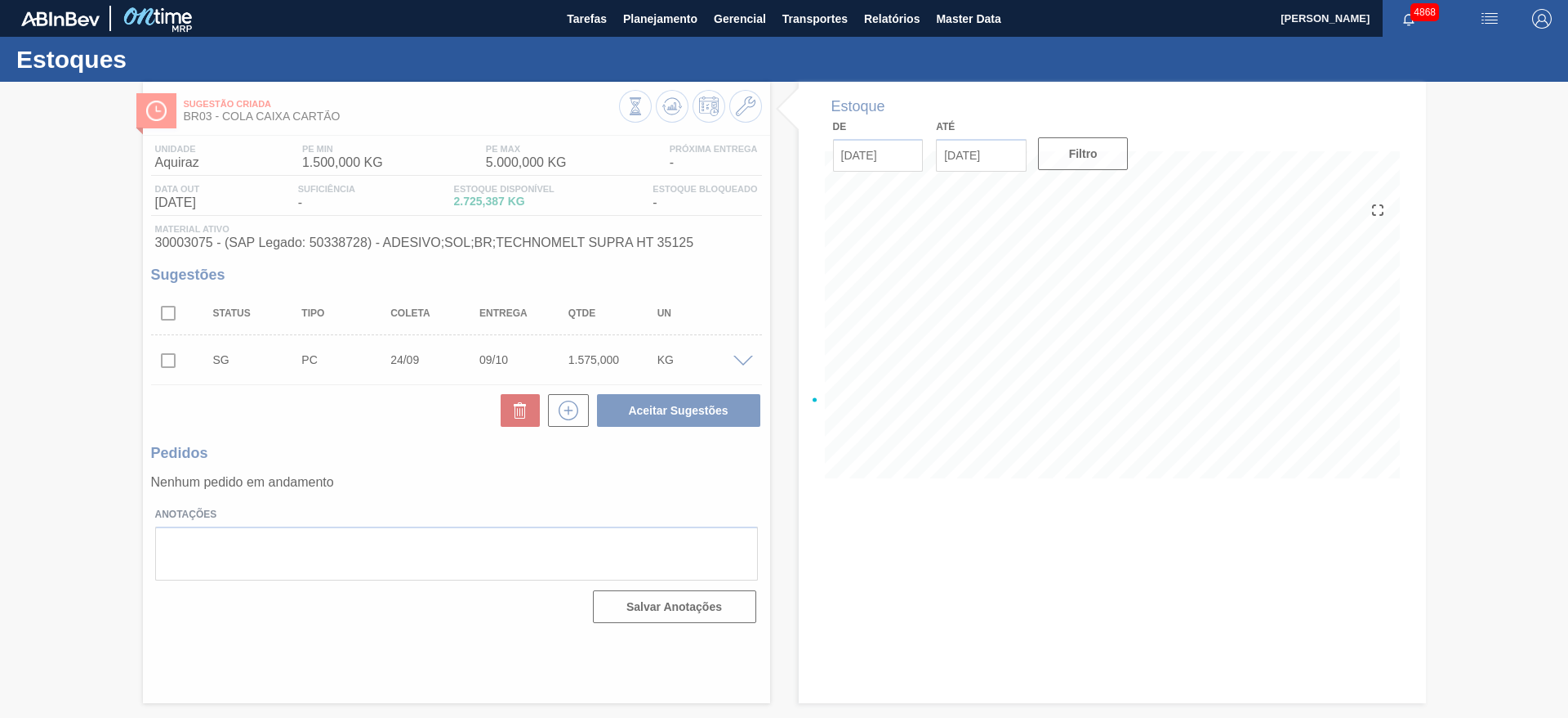
drag, startPoint x: 693, startPoint y: 135, endPoint x: 652, endPoint y: 133, distance: 41.0
click at [693, 133] on div at bounding box center [784, 400] width 1568 height 636
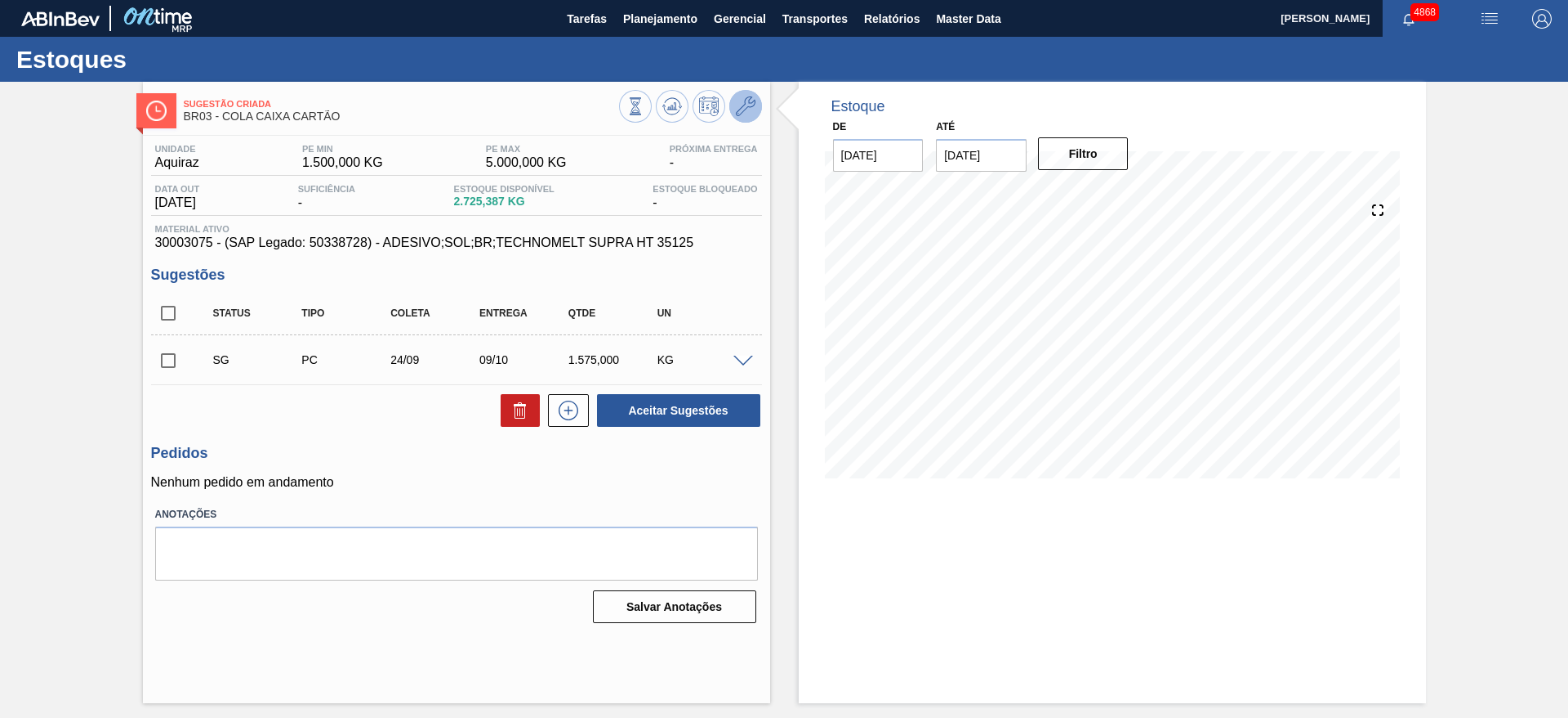
click at [753, 103] on icon at bounding box center [746, 106] width 20 height 20
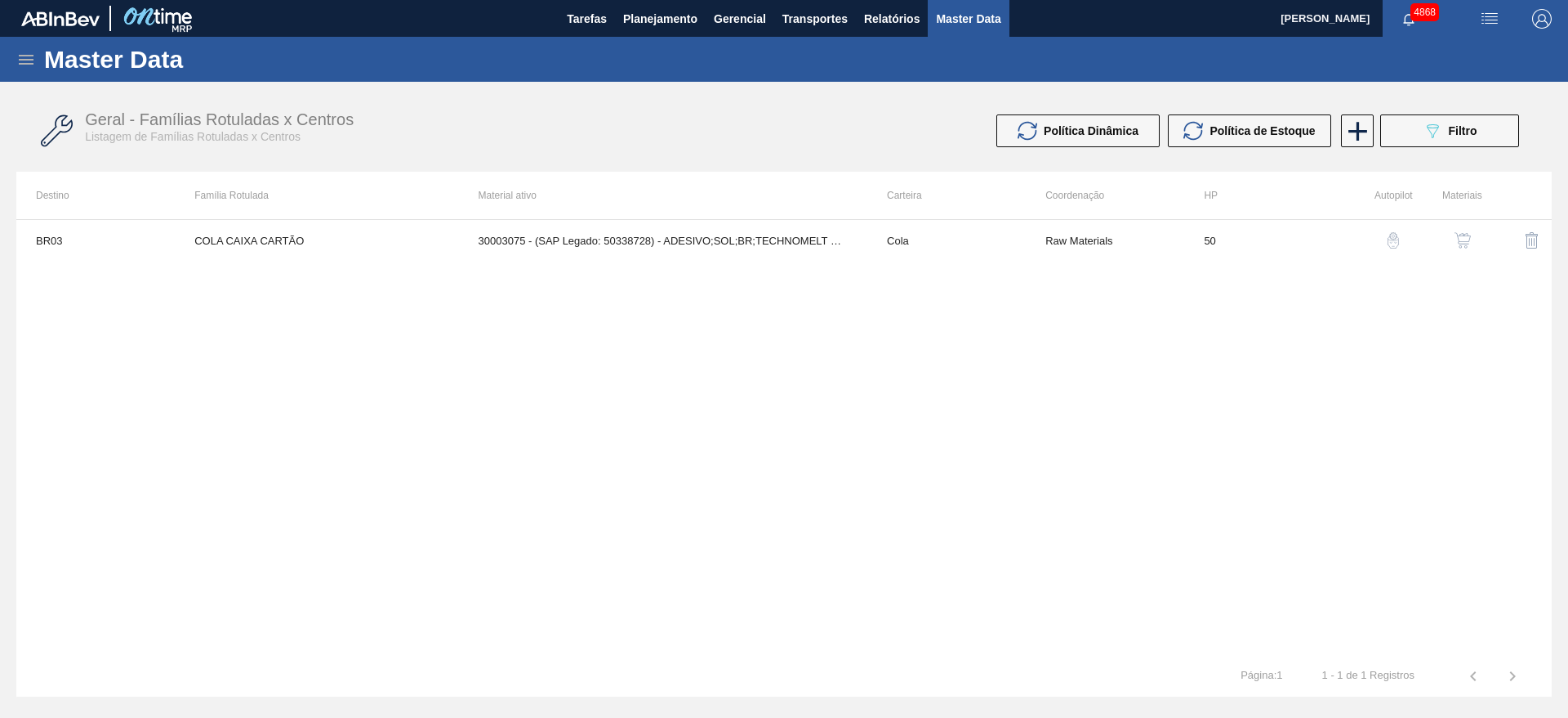
click at [1393, 245] on img "button" at bounding box center [1393, 240] width 17 height 17
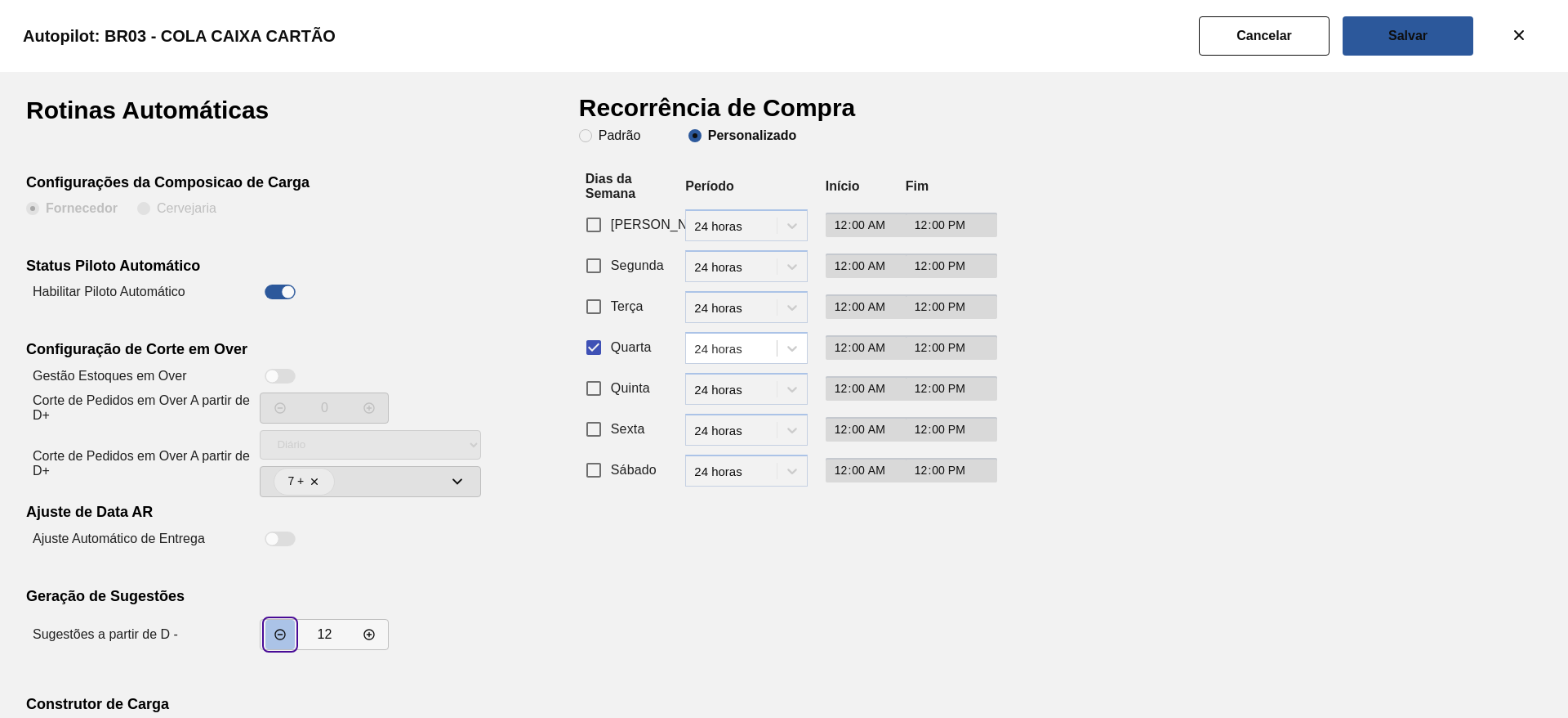
click at [273, 635] on icon "incrementar valor" at bounding box center [279, 634] width 13 height 13
type input "10"
click at [1356, 42] on button "Salvar" at bounding box center [1408, 36] width 131 height 39
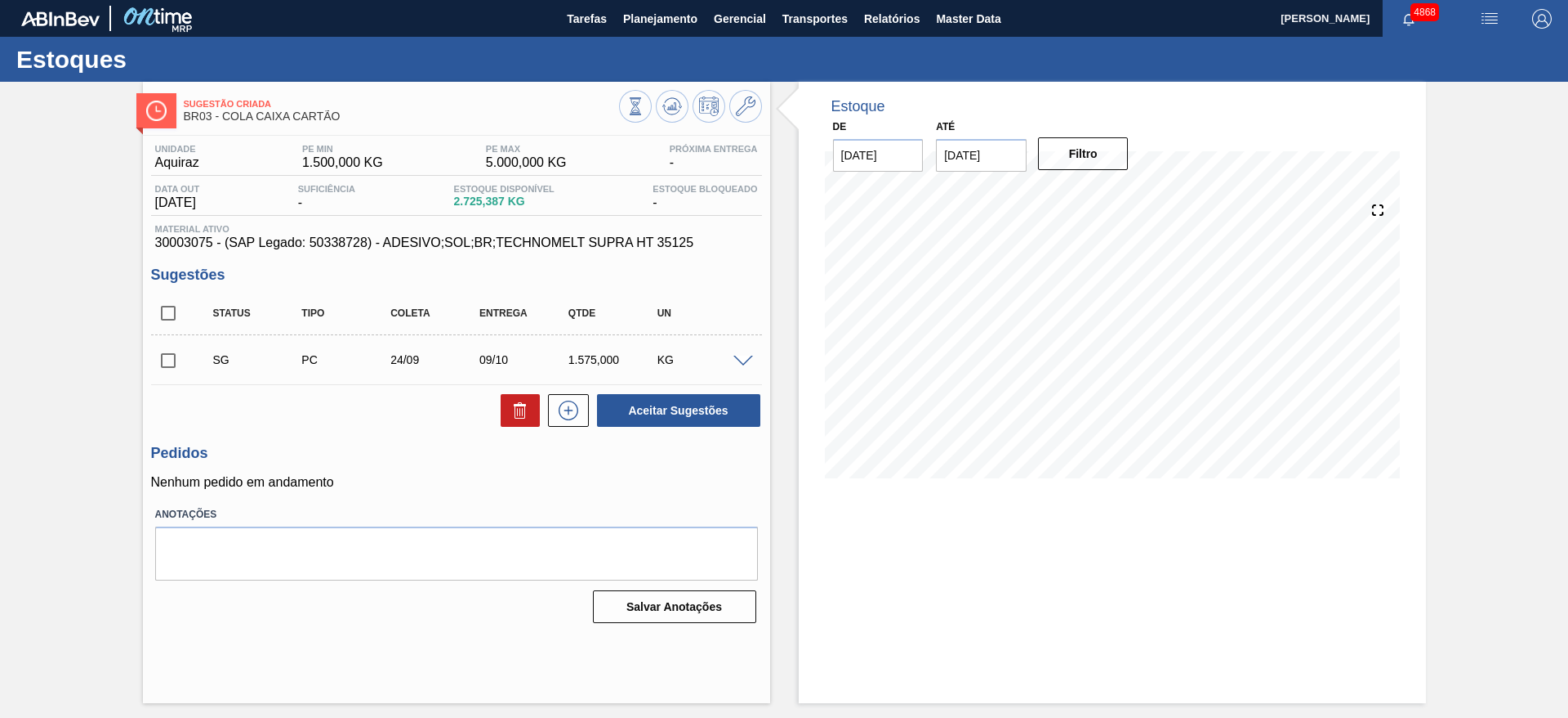
click at [743, 350] on div "SG PC 24/09 09/10 1.575,000 KG" at bounding box center [457, 359] width 611 height 41
click at [741, 356] on span at bounding box center [743, 361] width 20 height 13
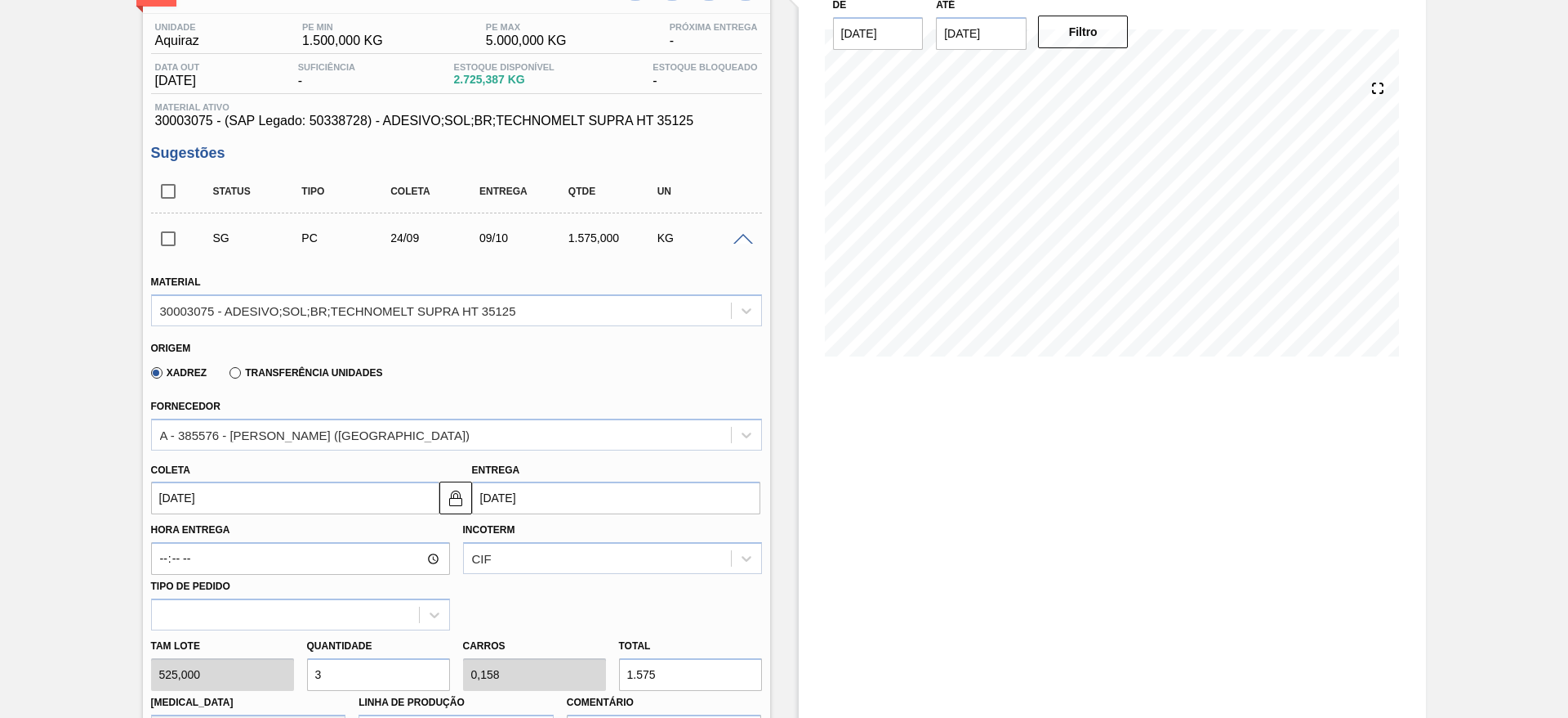
scroll to position [490, 0]
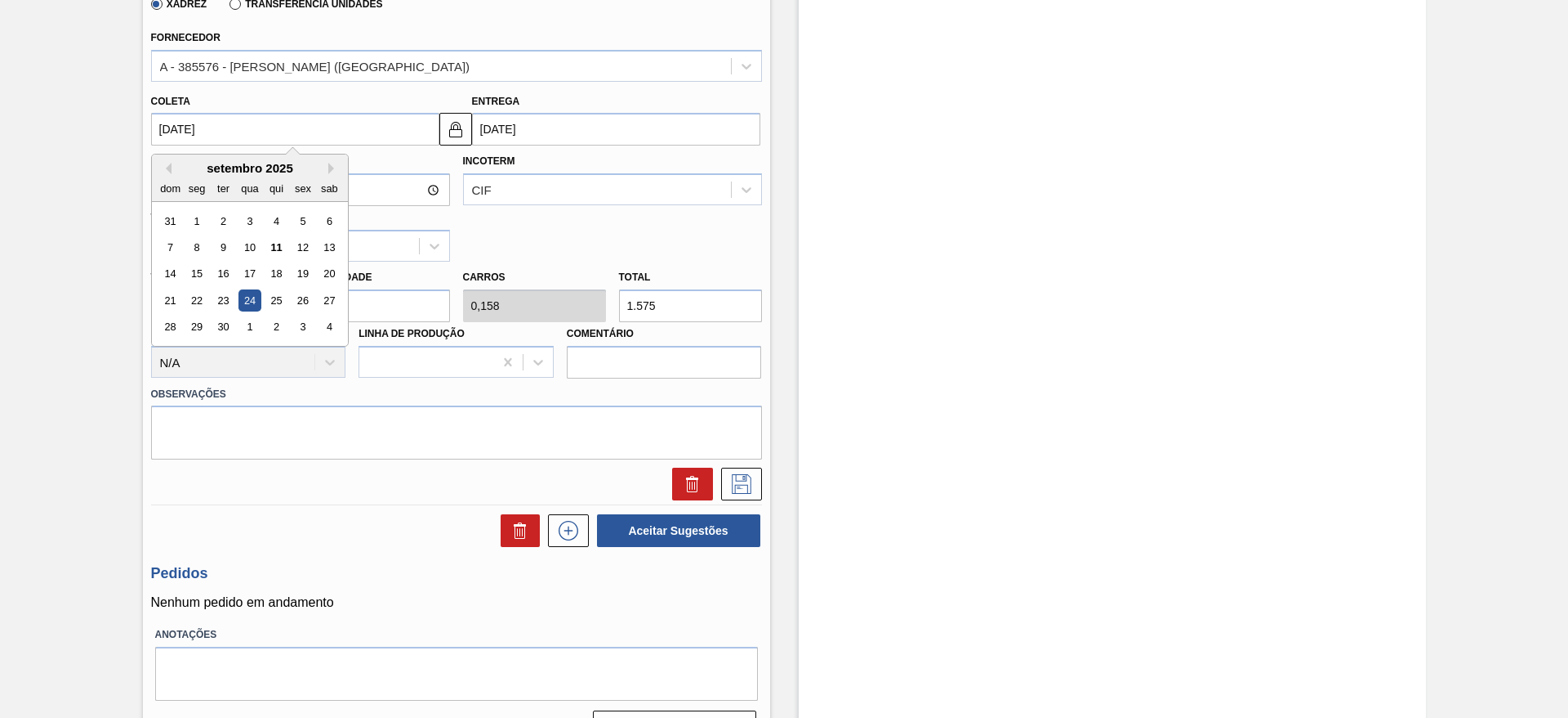
click at [284, 121] on input "24/09/2025" at bounding box center [295, 128] width 288 height 32
click at [248, 276] on div "17" at bounding box center [249, 274] width 22 height 22
type input "17/09/2025"
type input "02/10/2025"
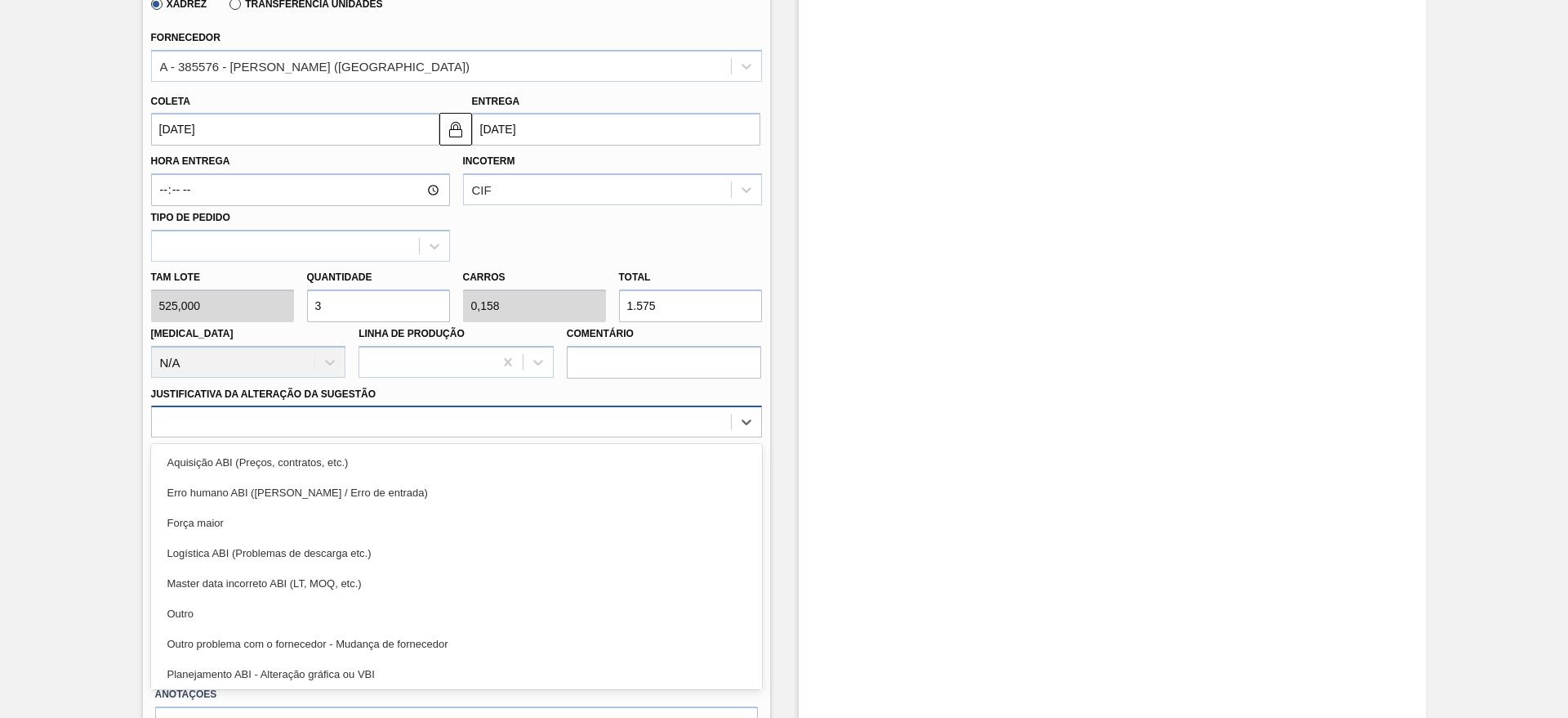
click at [392, 427] on div at bounding box center [441, 422] width 579 height 23
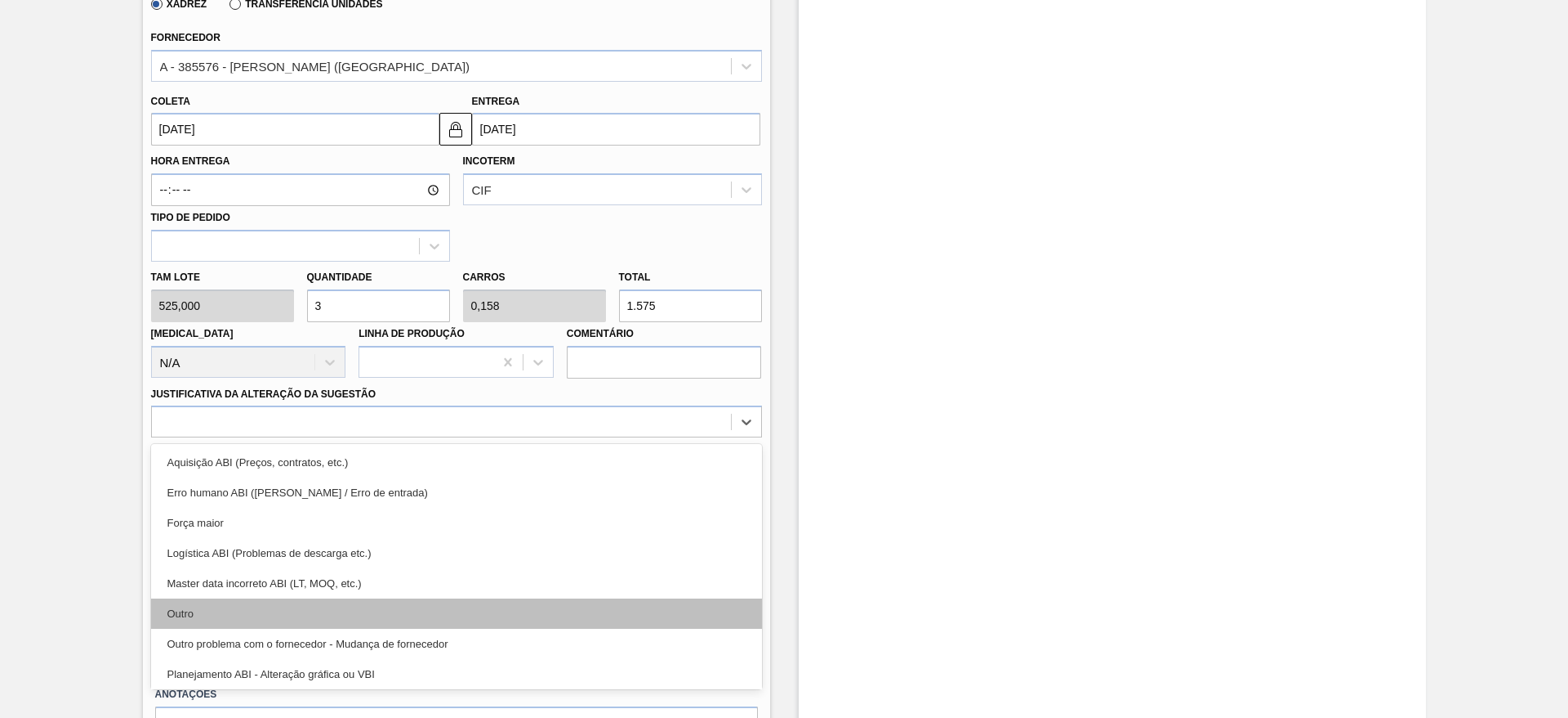
click at [350, 608] on div "Outro" at bounding box center [457, 612] width 611 height 30
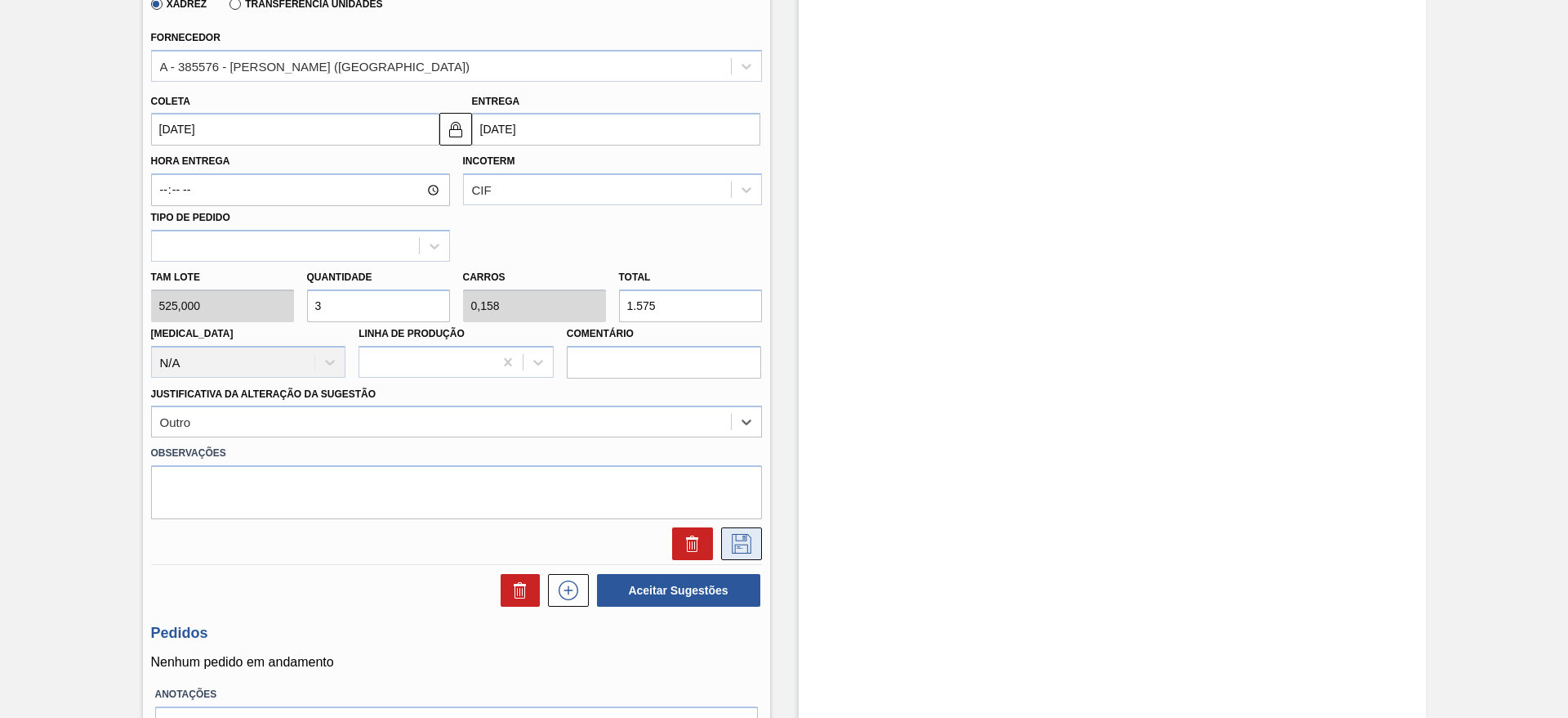
click at [732, 553] on icon at bounding box center [742, 543] width 20 height 20
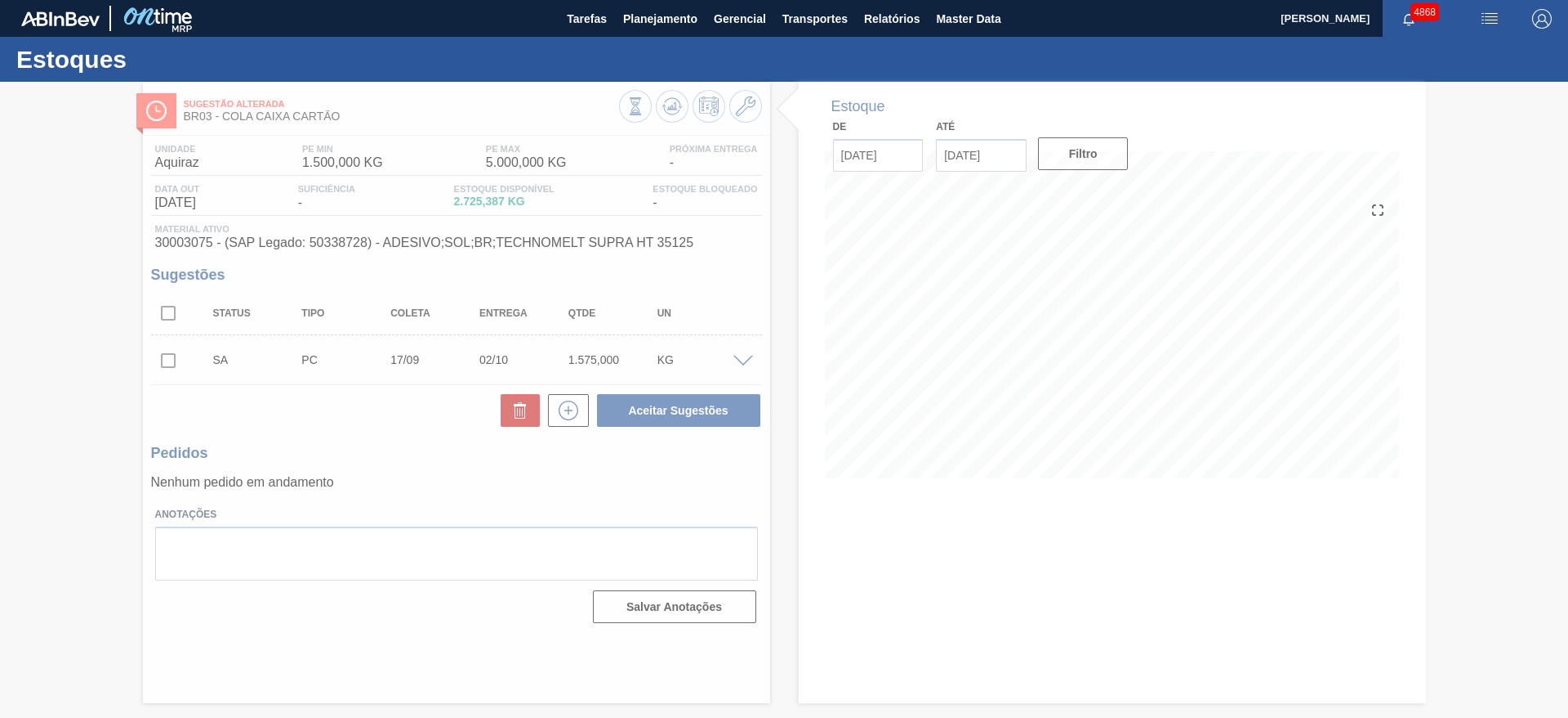
scroll to position [0, 0]
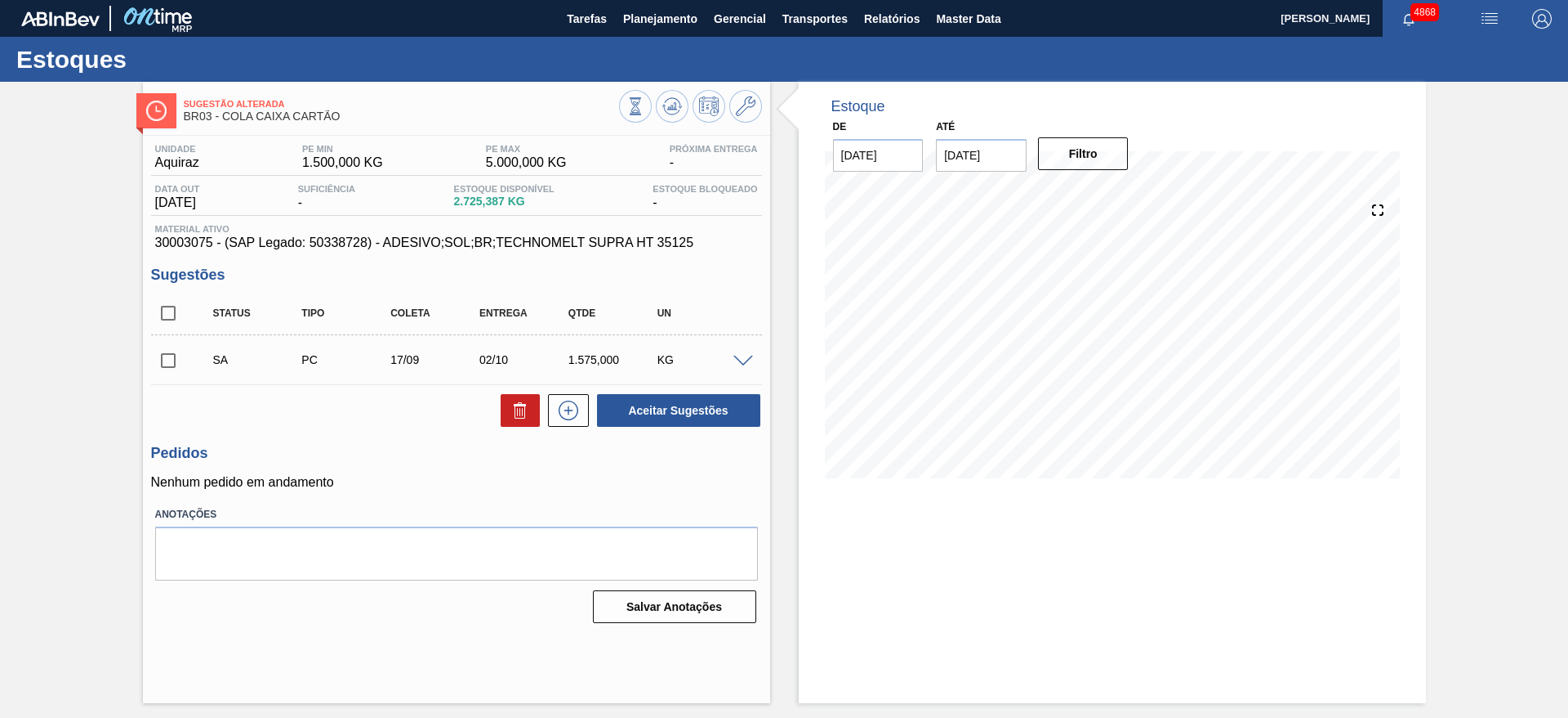
click at [168, 360] on input "checkbox" at bounding box center [168, 359] width 34 height 34
click at [710, 409] on button "Aceitar Sugestões" at bounding box center [679, 409] width 163 height 32
checkbox input "false"
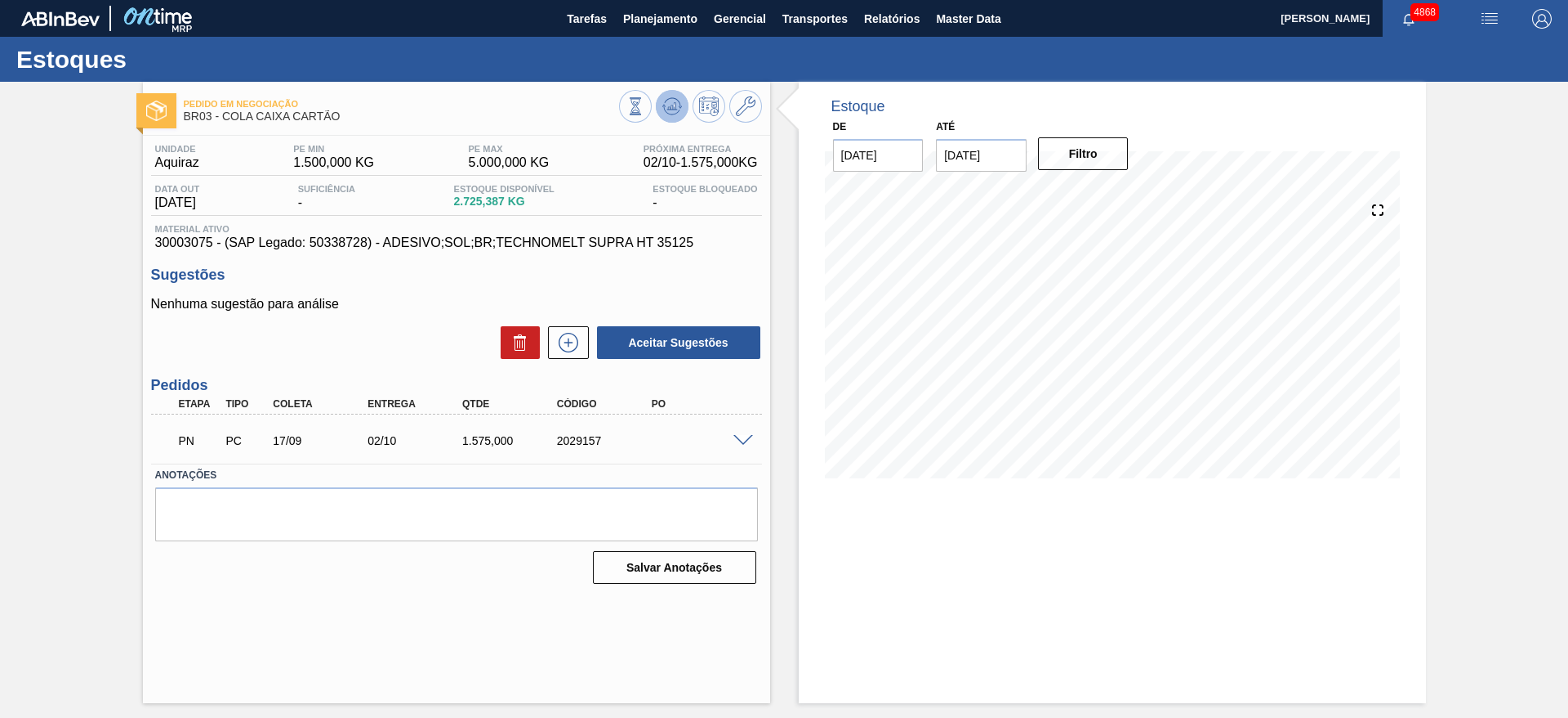
click at [664, 116] on button at bounding box center [672, 106] width 32 height 32
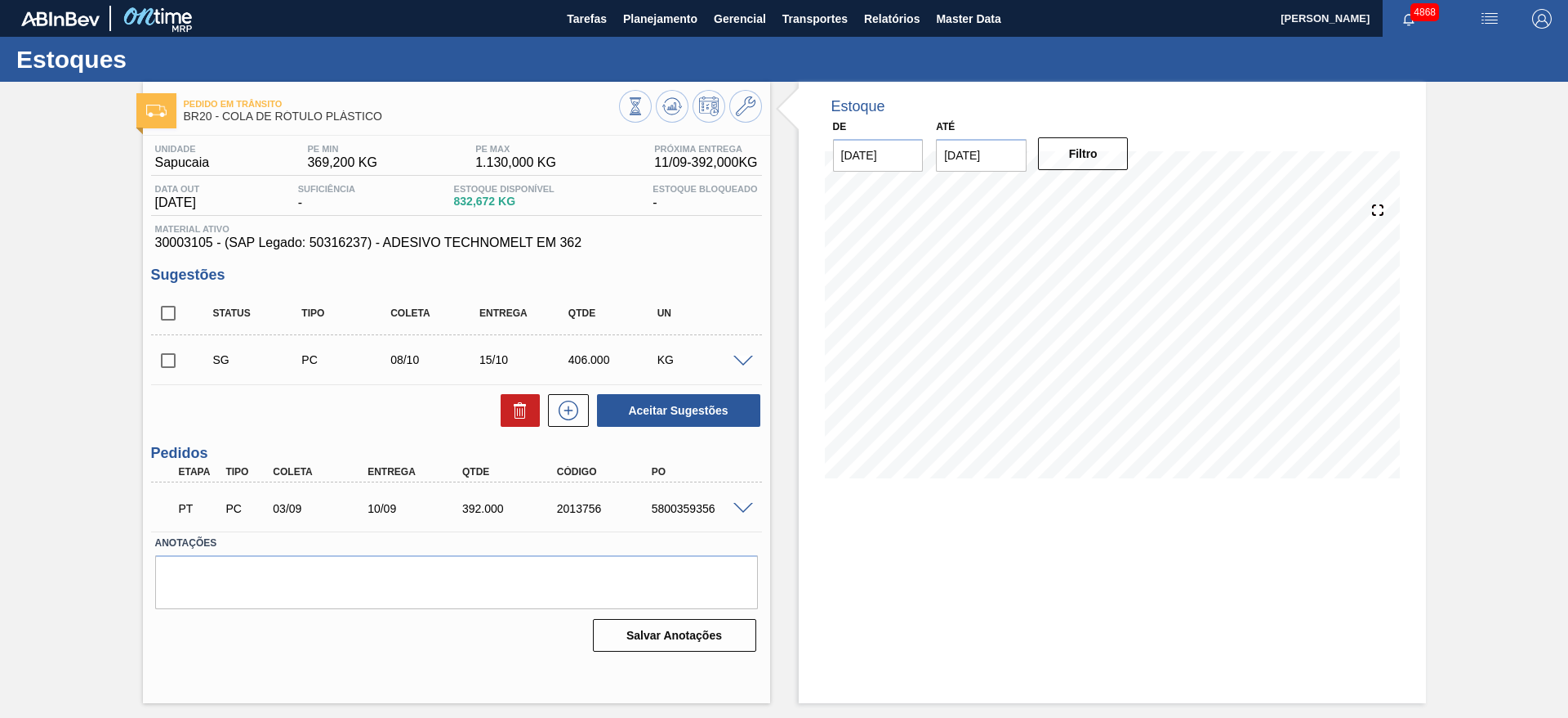
click at [748, 513] on div "5800359356" at bounding box center [700, 508] width 106 height 13
click at [745, 511] on span at bounding box center [743, 509] width 20 height 13
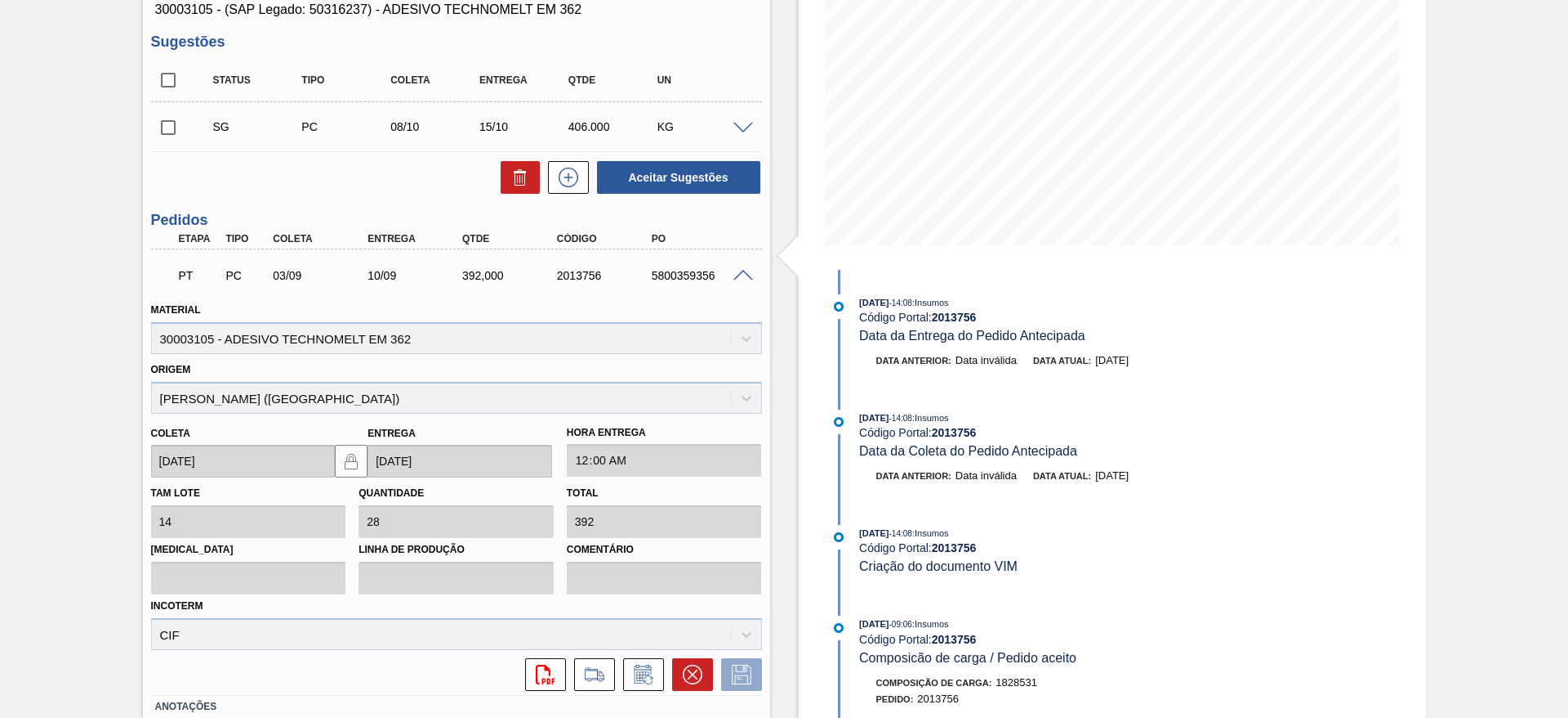
scroll to position [344, 0]
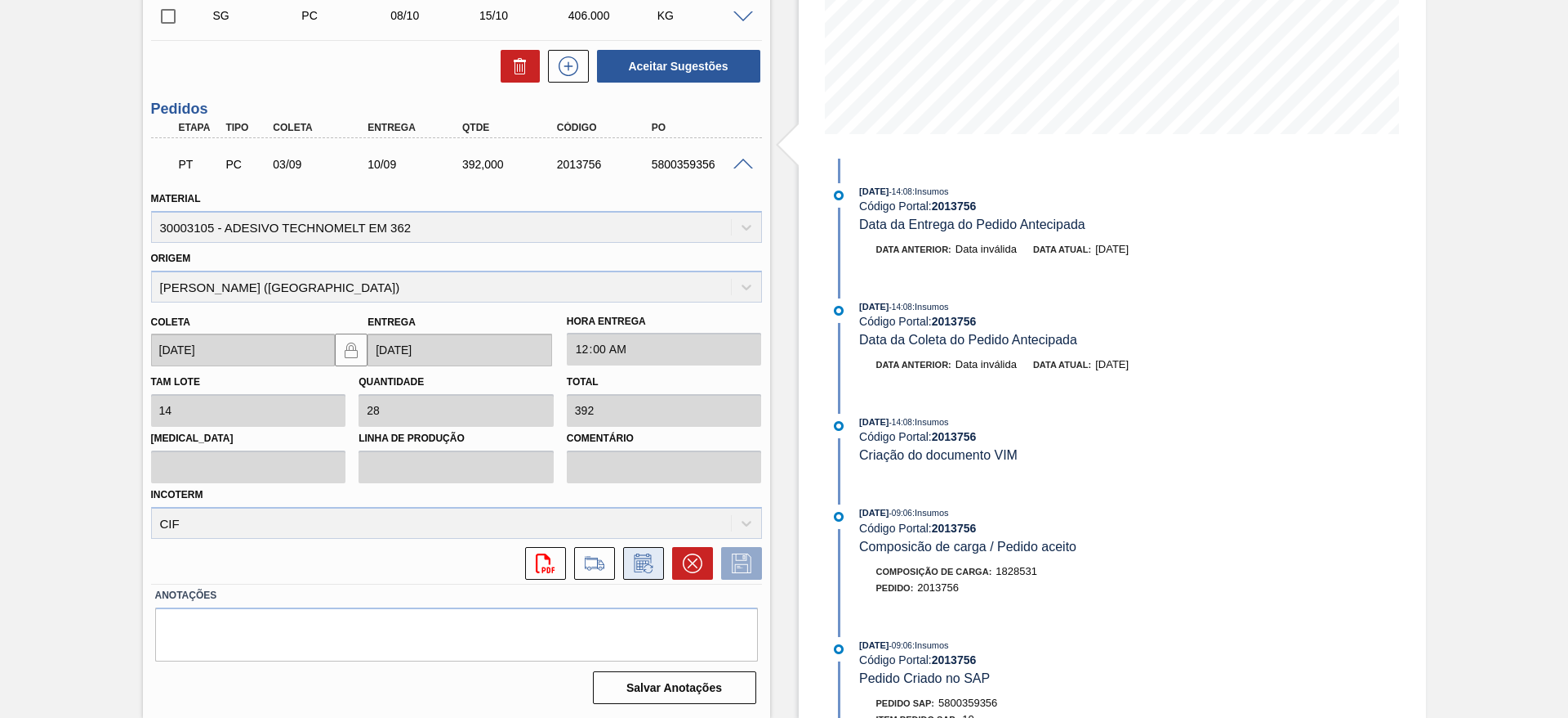
click at [650, 569] on icon at bounding box center [643, 563] width 26 height 20
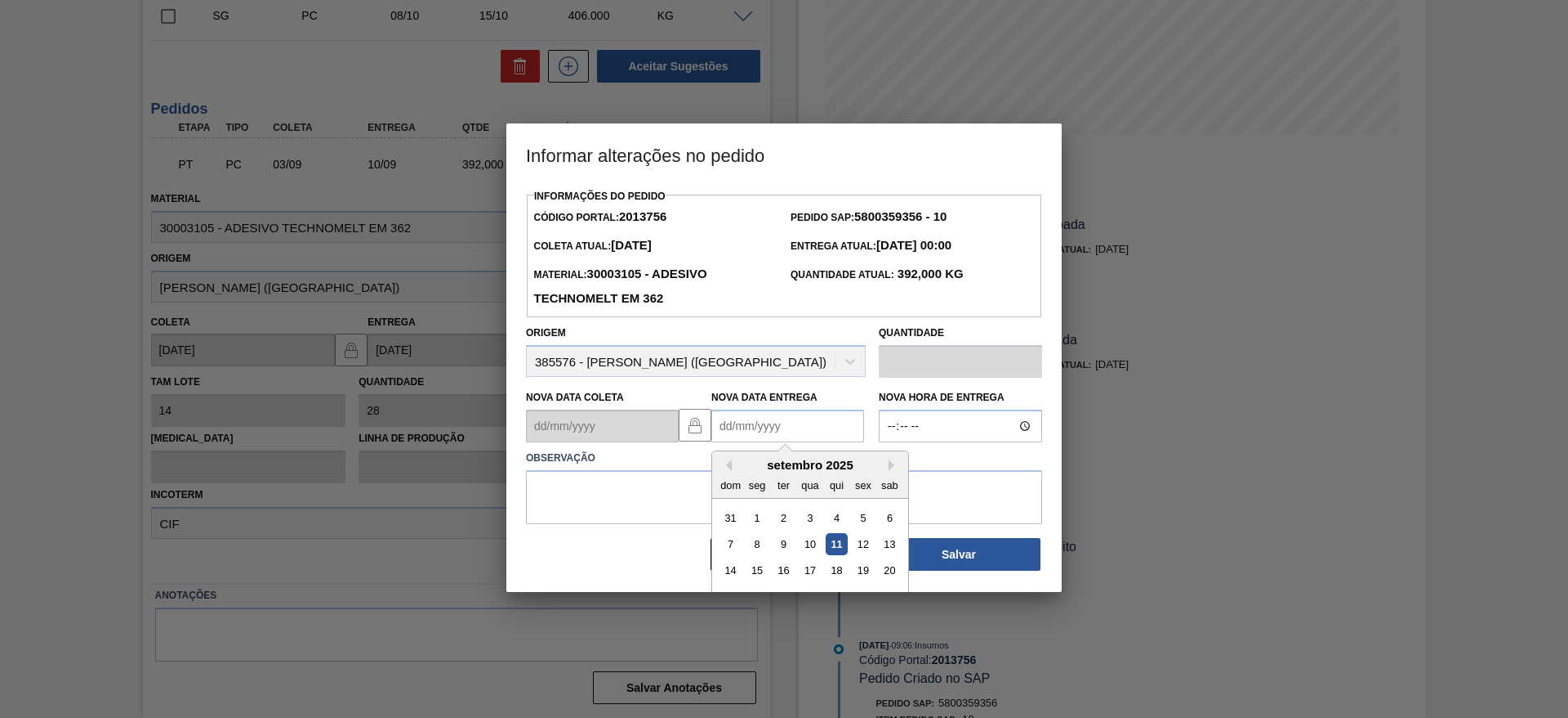
click at [763, 422] on Entrega2013756 "Nova Data Entrega" at bounding box center [788, 425] width 152 height 32
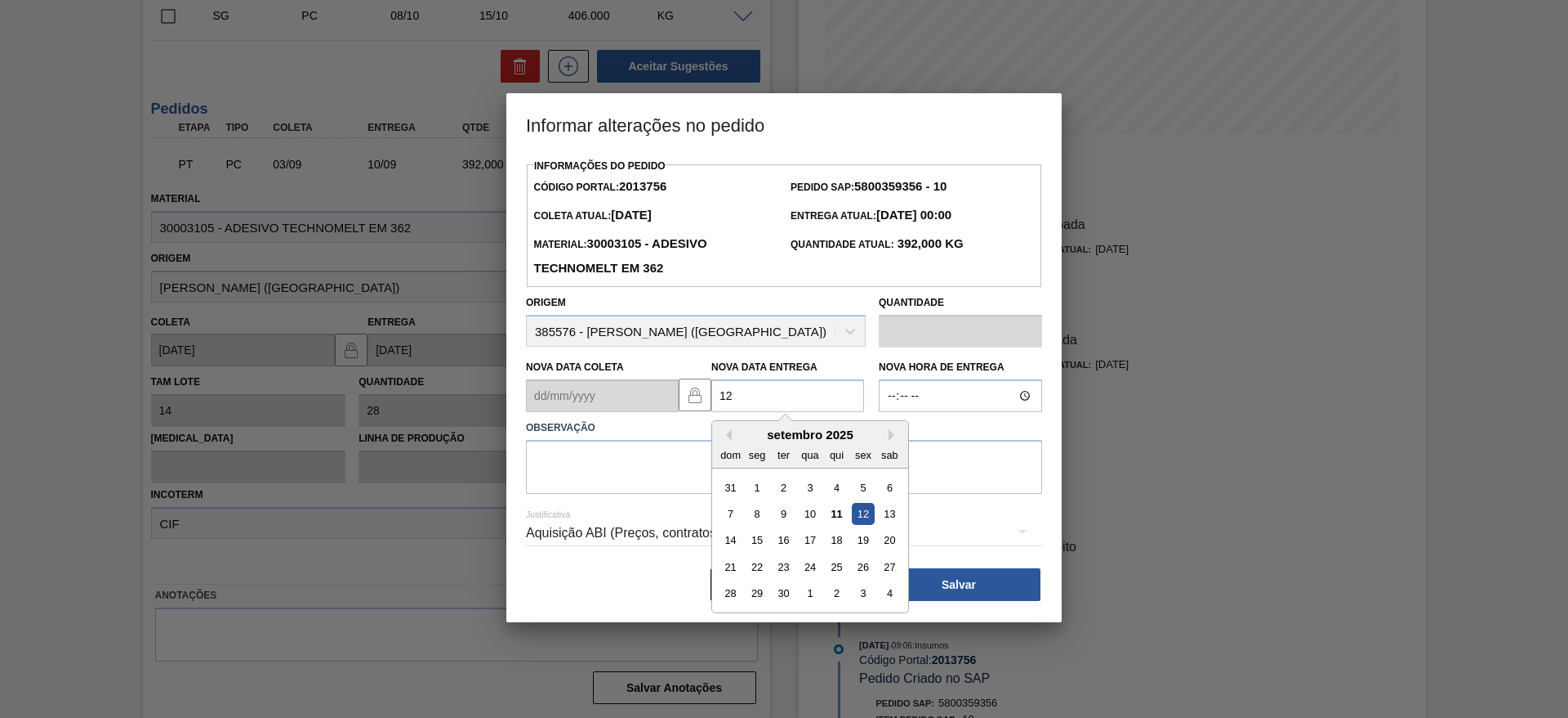
click at [869, 515] on div "12" at bounding box center [863, 514] width 22 height 22
type Entrega2013756 "[DATE]"
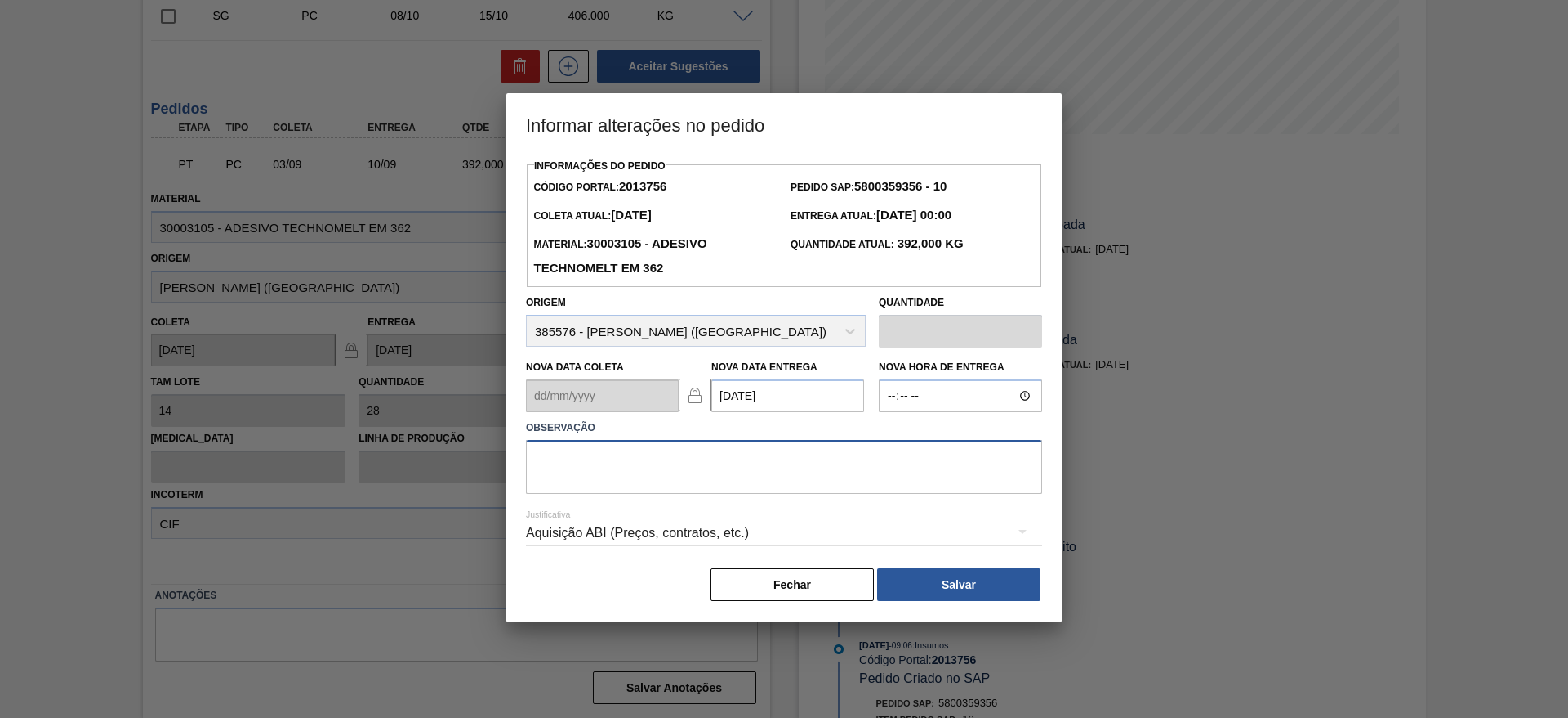
click at [846, 486] on textarea at bounding box center [784, 466] width 516 height 54
type textarea "data"
click at [910, 582] on button "Salvar" at bounding box center [959, 583] width 163 height 32
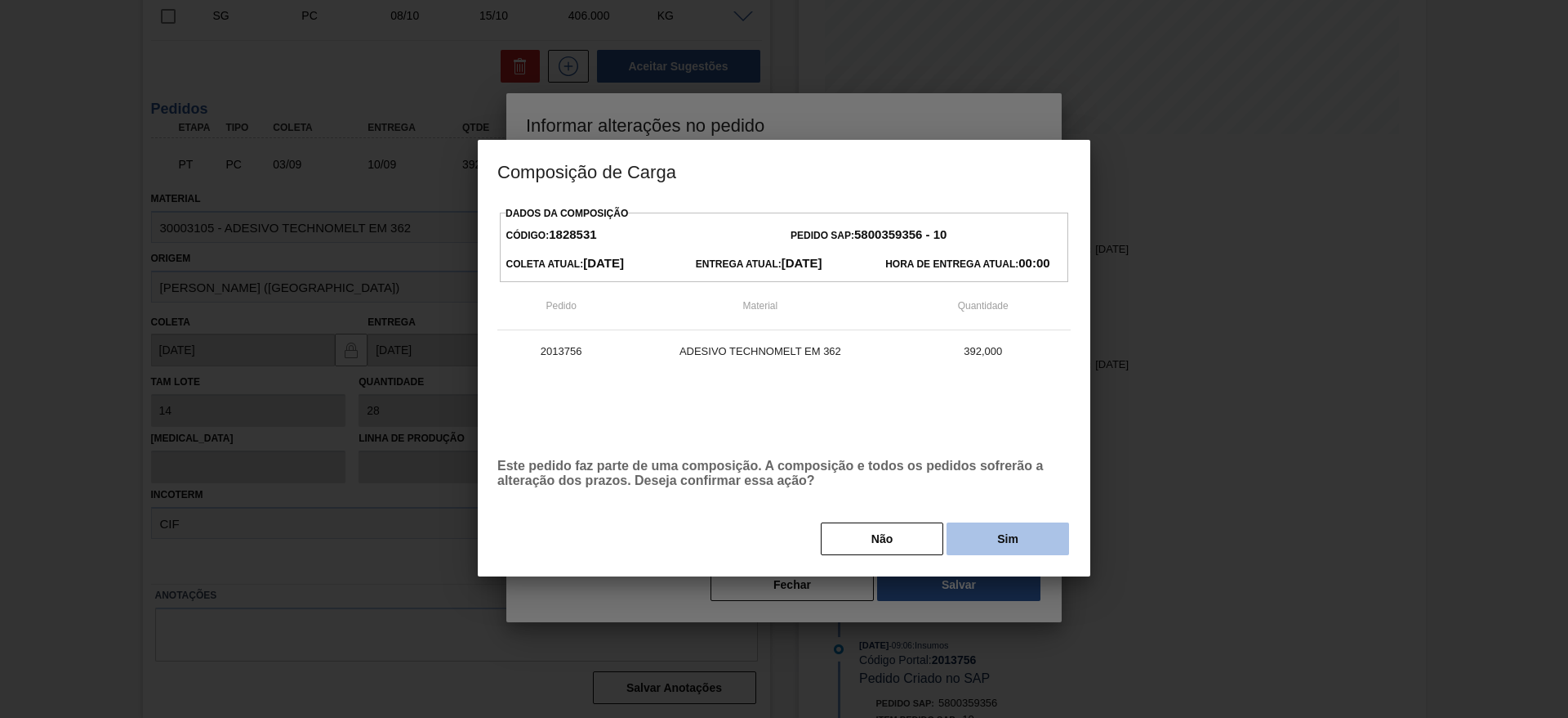
click at [1011, 540] on button "Sim" at bounding box center [1009, 538] width 123 height 32
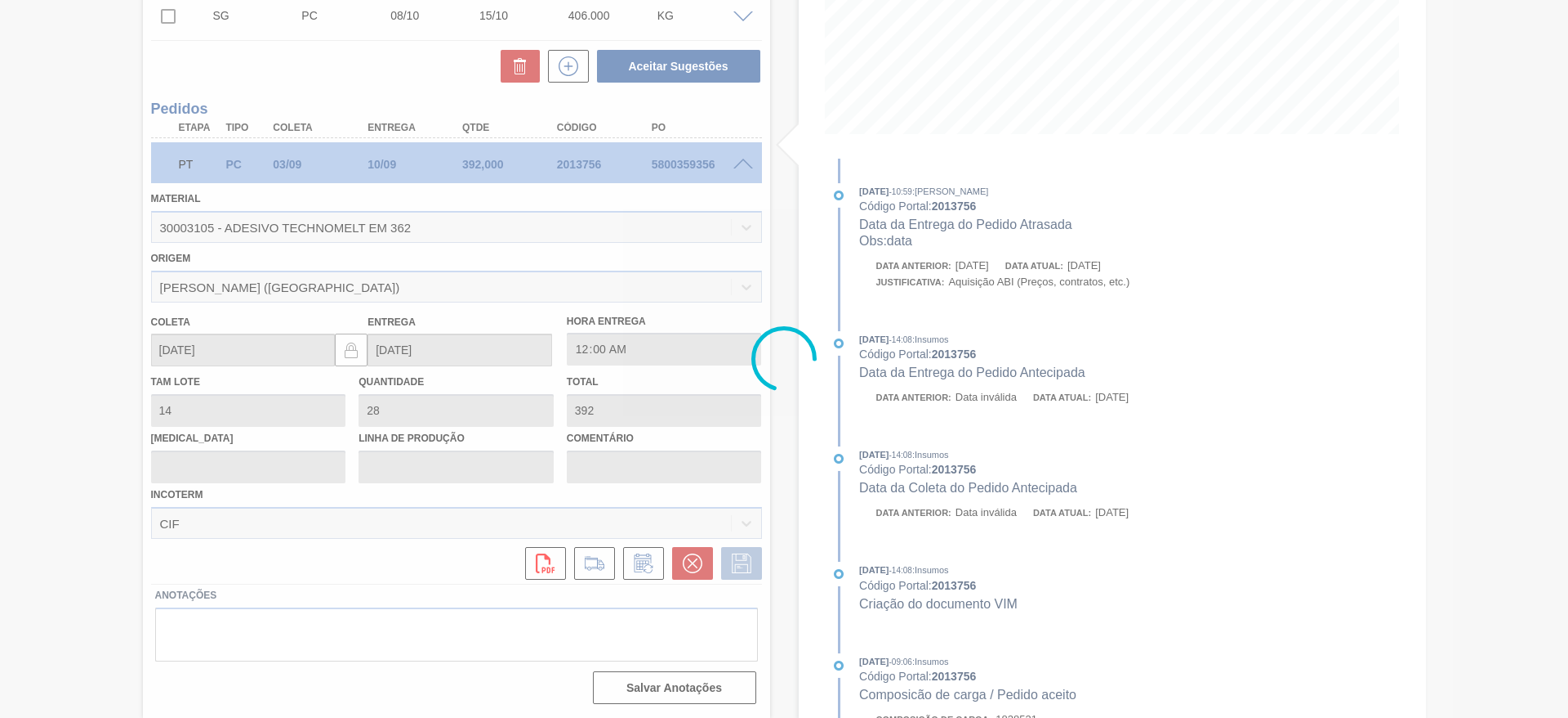
type input "data"
type input "[DATE]"
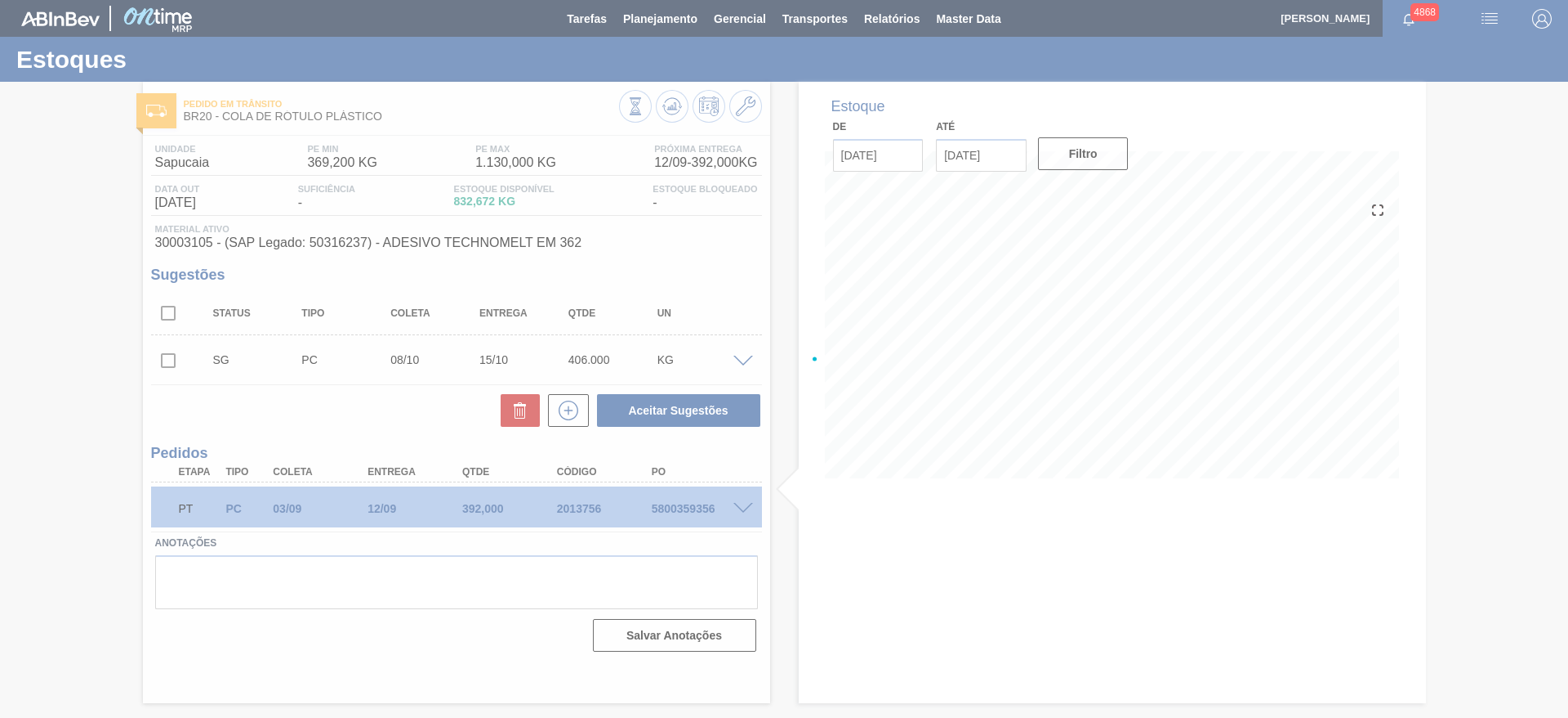
scroll to position [0, 0]
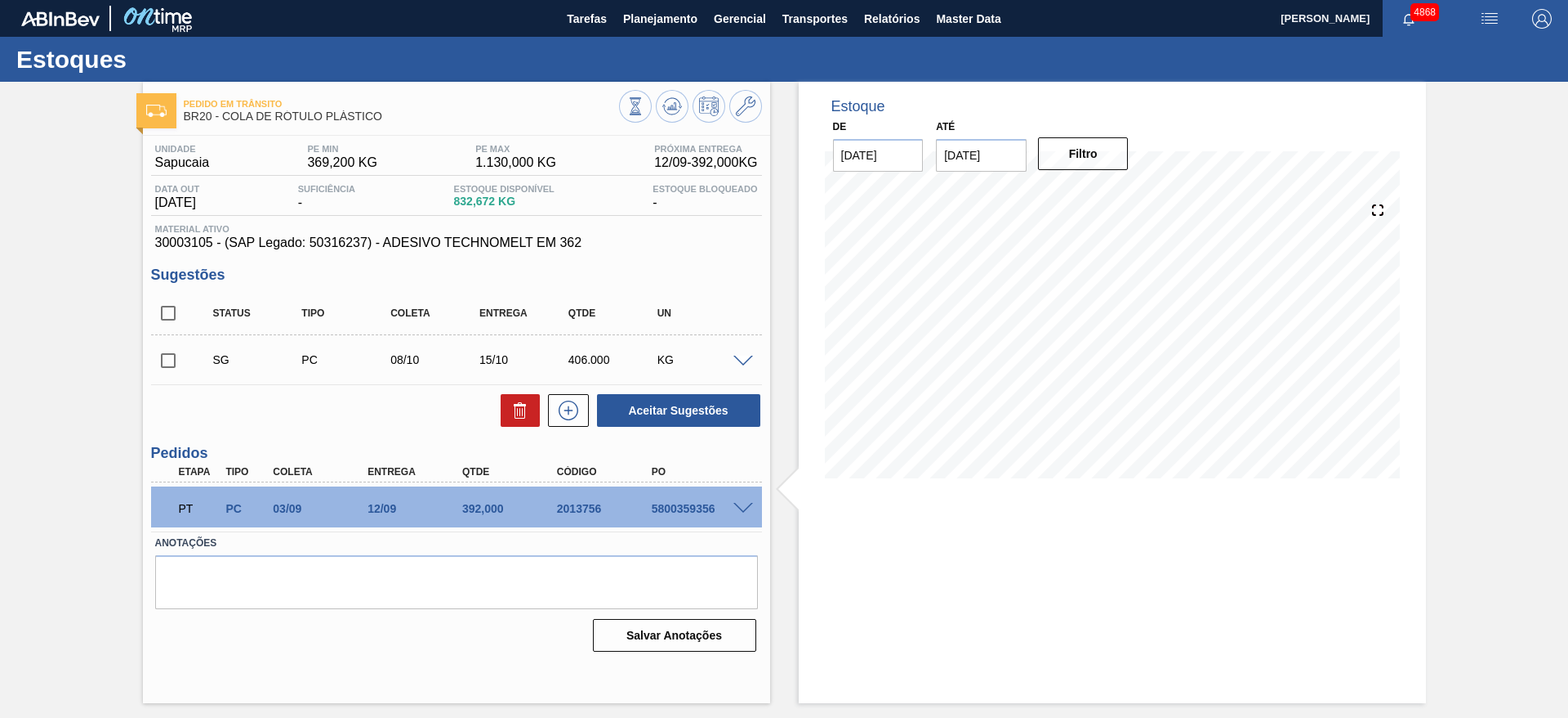
click at [173, 356] on input "checkbox" at bounding box center [168, 359] width 34 height 34
click at [669, 402] on button "Aceitar Sugestões" at bounding box center [679, 409] width 163 height 32
checkbox input "false"
click at [170, 360] on input "checkbox" at bounding box center [168, 359] width 34 height 34
click at [663, 401] on button "Aceitar Sugestões" at bounding box center [679, 409] width 163 height 32
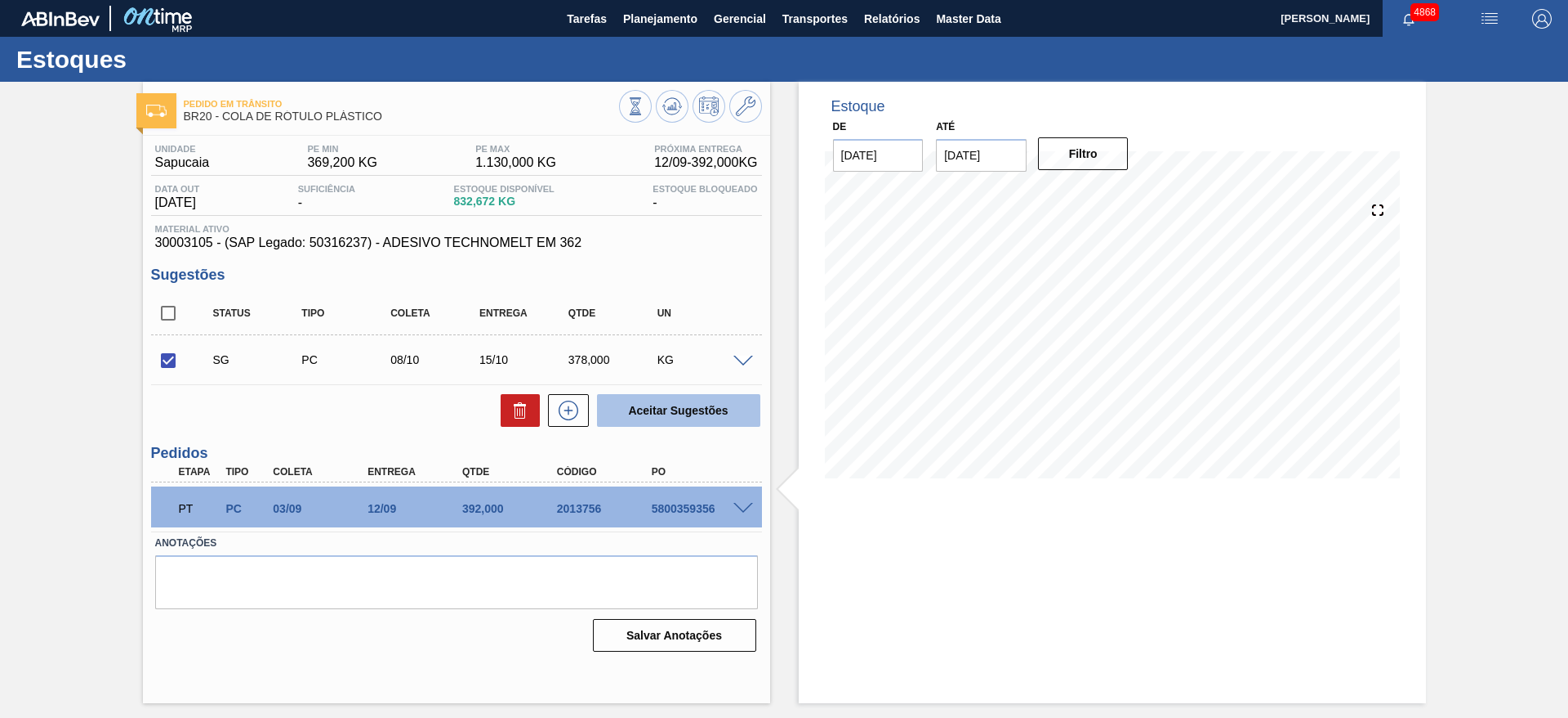
checkbox input "false"
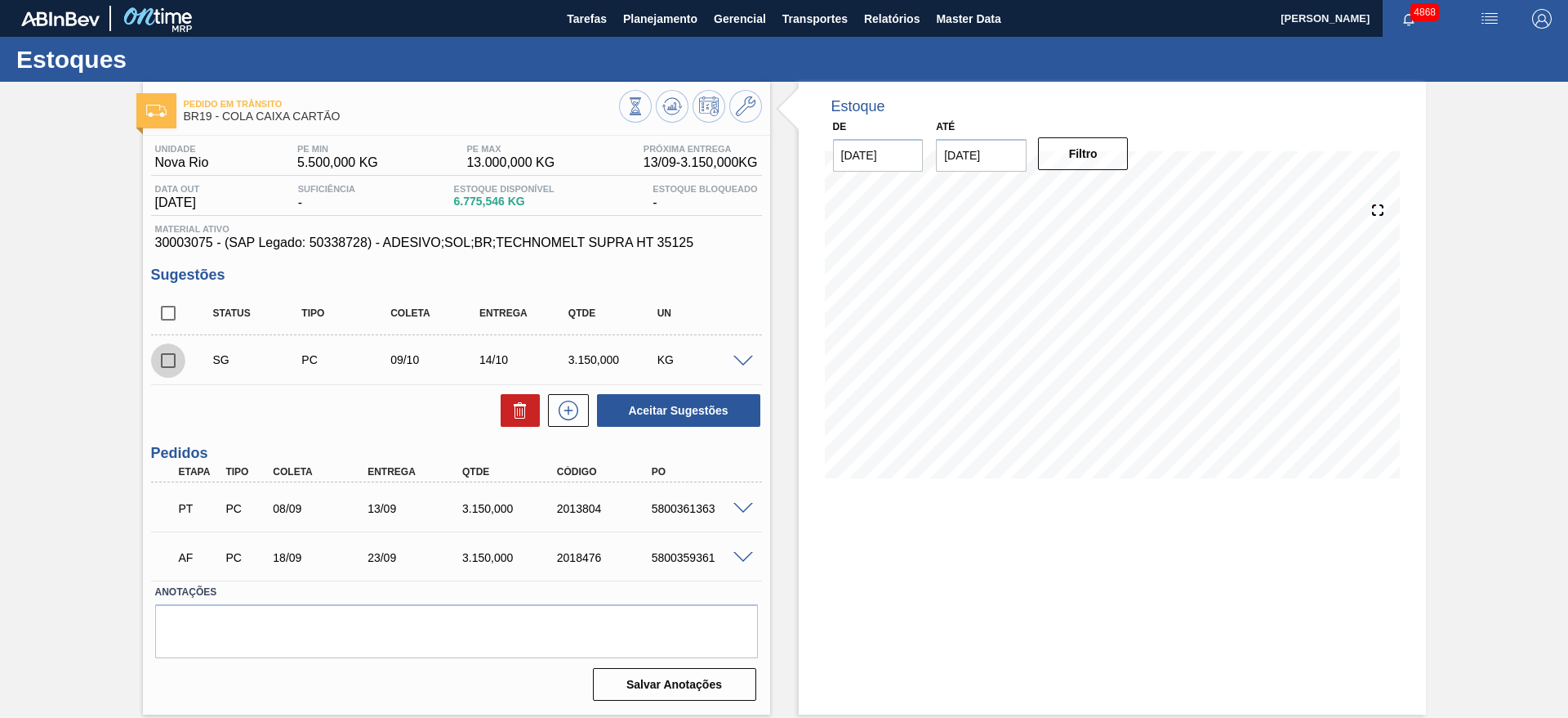
click at [174, 357] on input "checkbox" at bounding box center [168, 359] width 34 height 34
click at [693, 399] on button "Aceitar Sugestões" at bounding box center [679, 409] width 163 height 32
checkbox input "false"
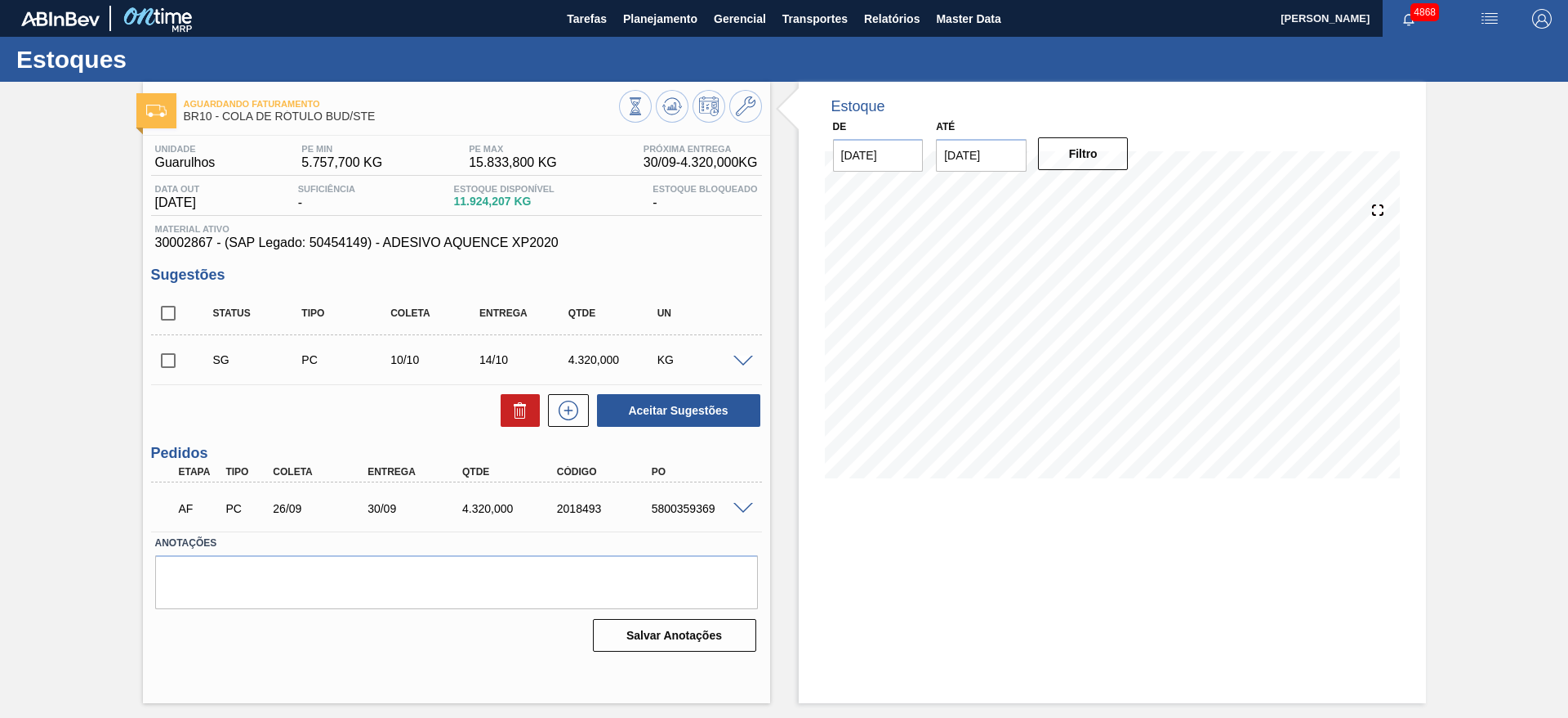
click at [168, 361] on input "checkbox" at bounding box center [168, 359] width 34 height 34
click at [687, 417] on button "Aceitar Sugestões" at bounding box center [679, 409] width 163 height 32
checkbox input "false"
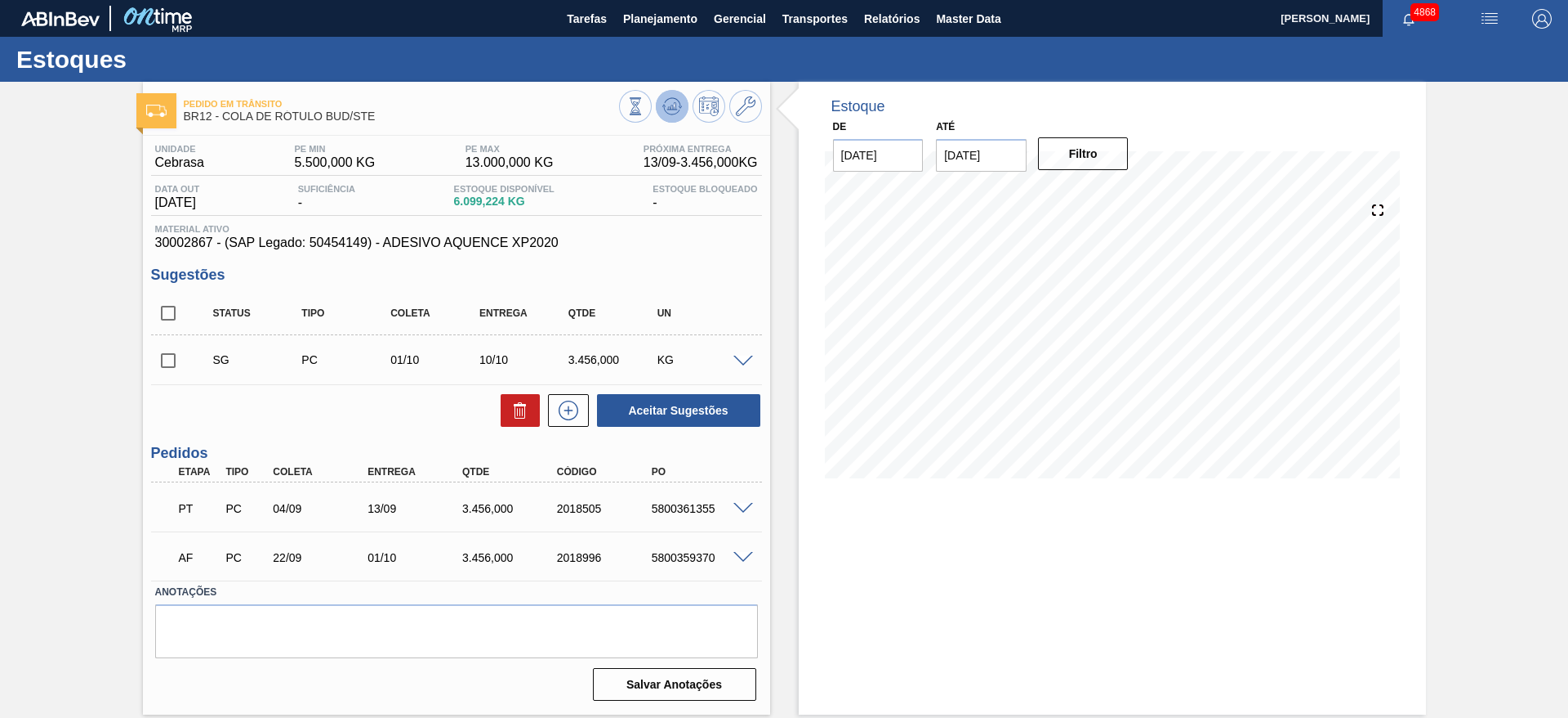
click at [681, 106] on icon at bounding box center [679, 107] width 3 height 3
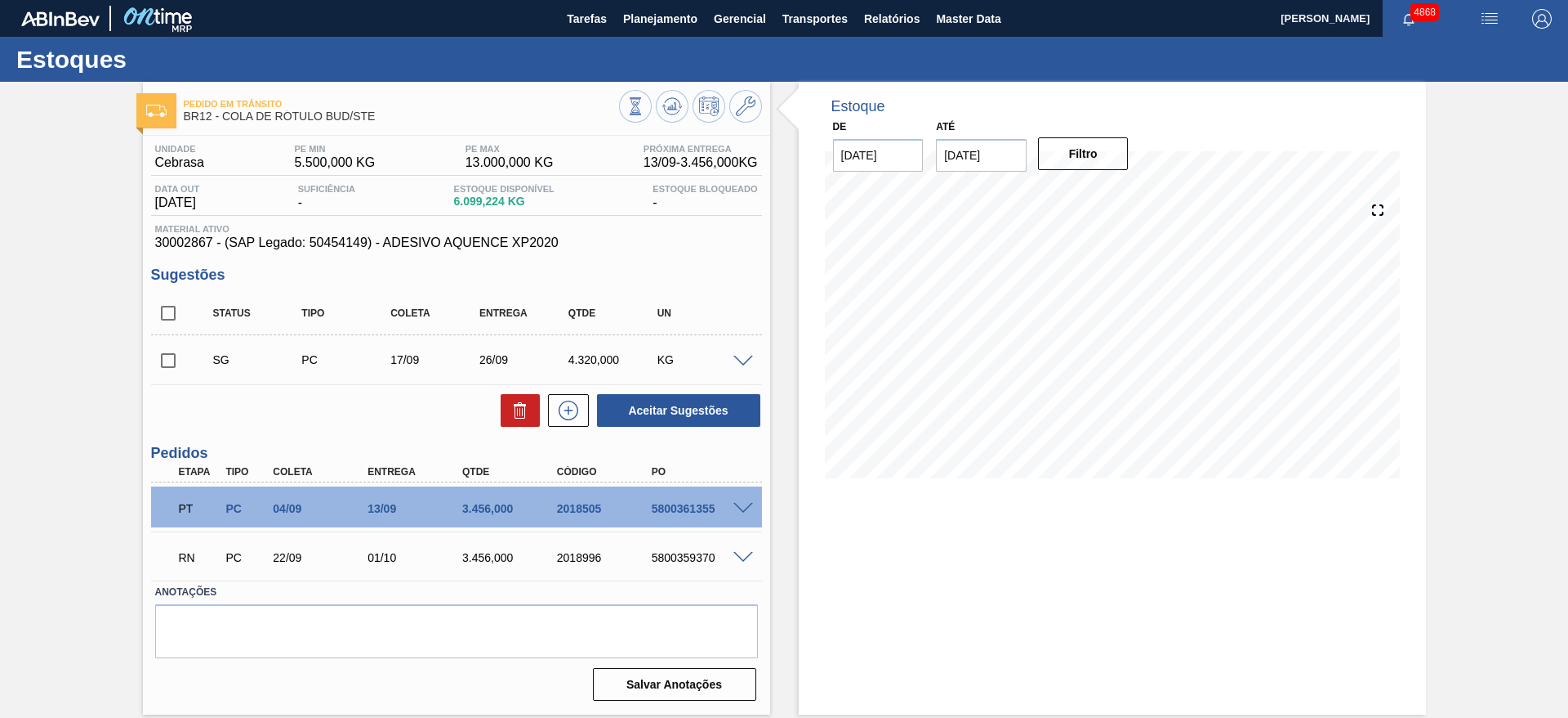
click at [747, 361] on span at bounding box center [743, 361] width 20 height 13
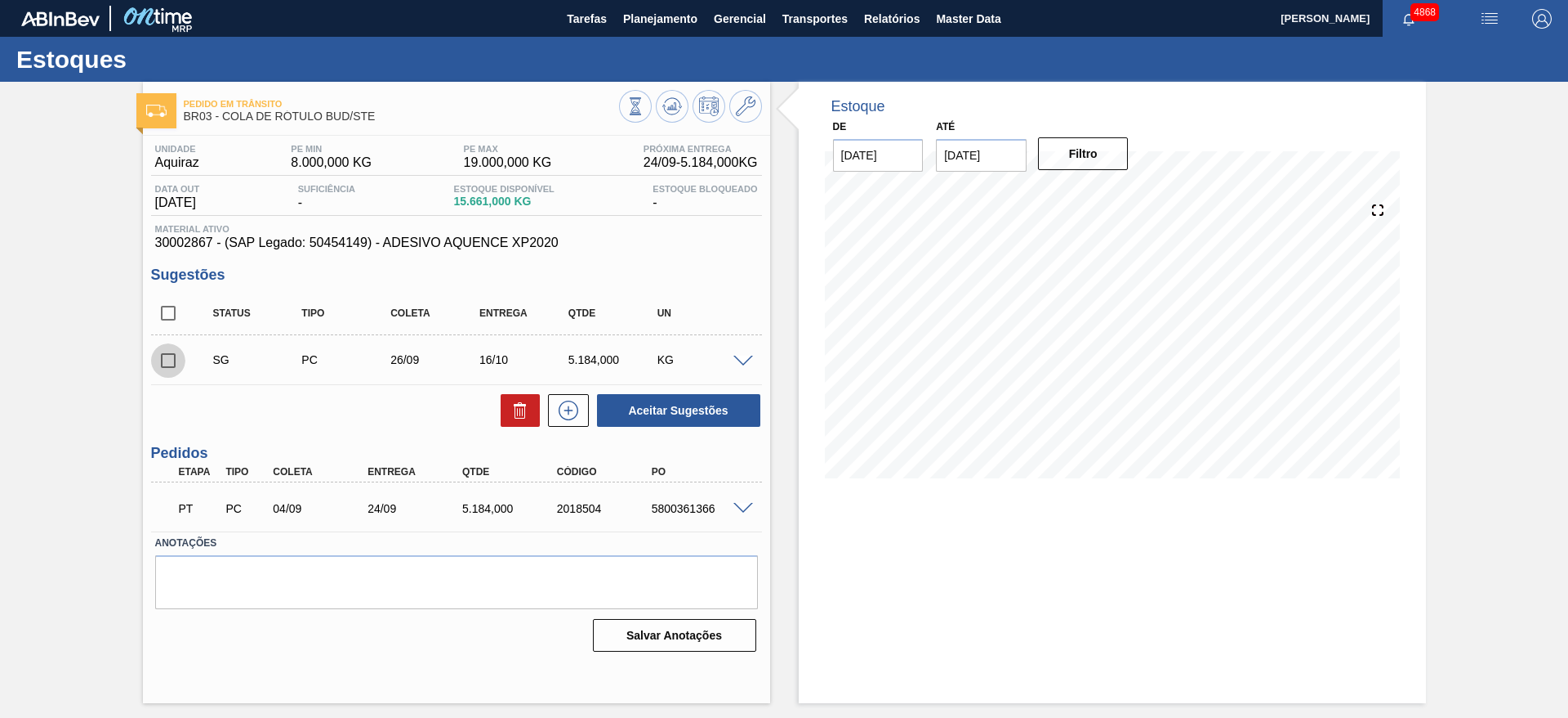
click at [177, 358] on input "checkbox" at bounding box center [168, 359] width 34 height 34
click at [661, 406] on button "Aceitar Sugestões" at bounding box center [679, 409] width 163 height 32
checkbox input "false"
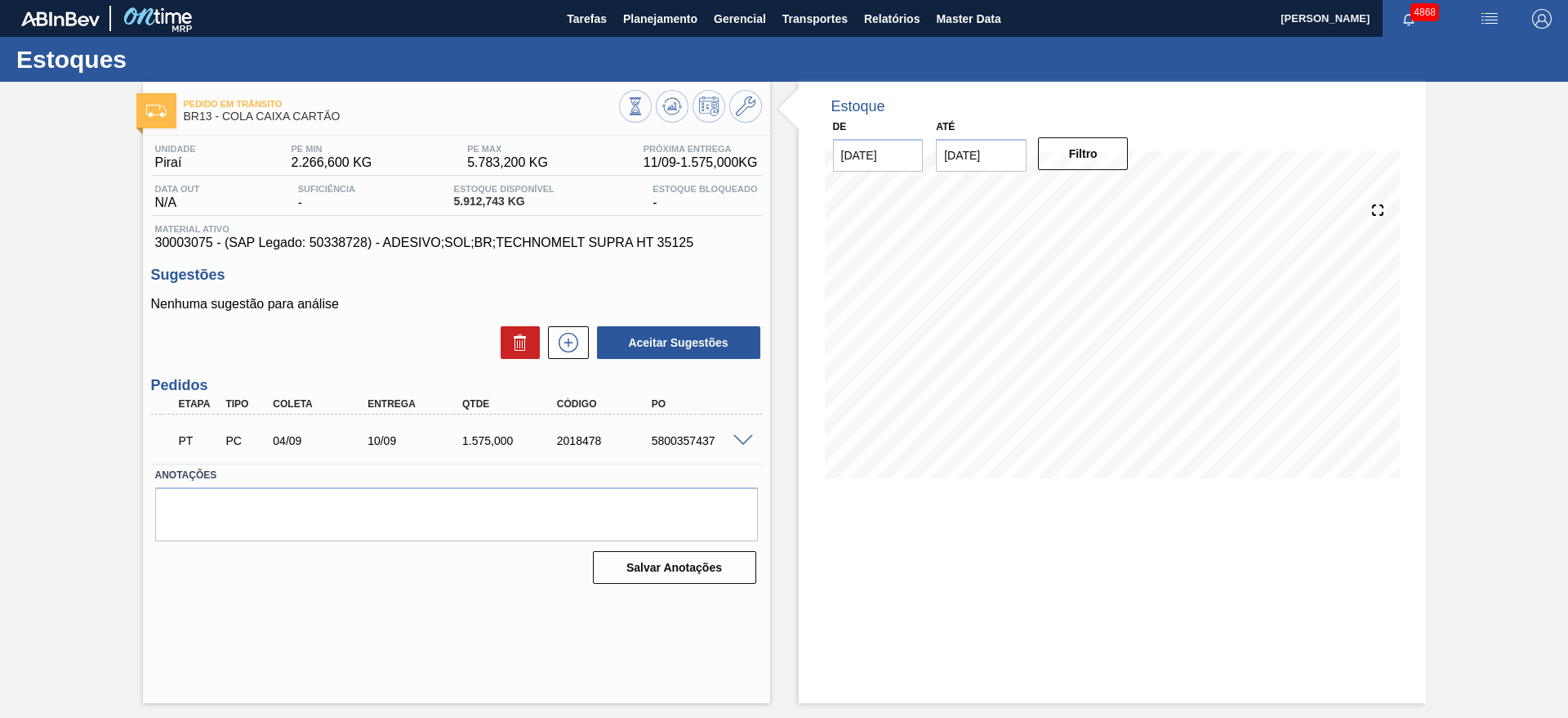
click at [750, 441] on span at bounding box center [743, 441] width 20 height 13
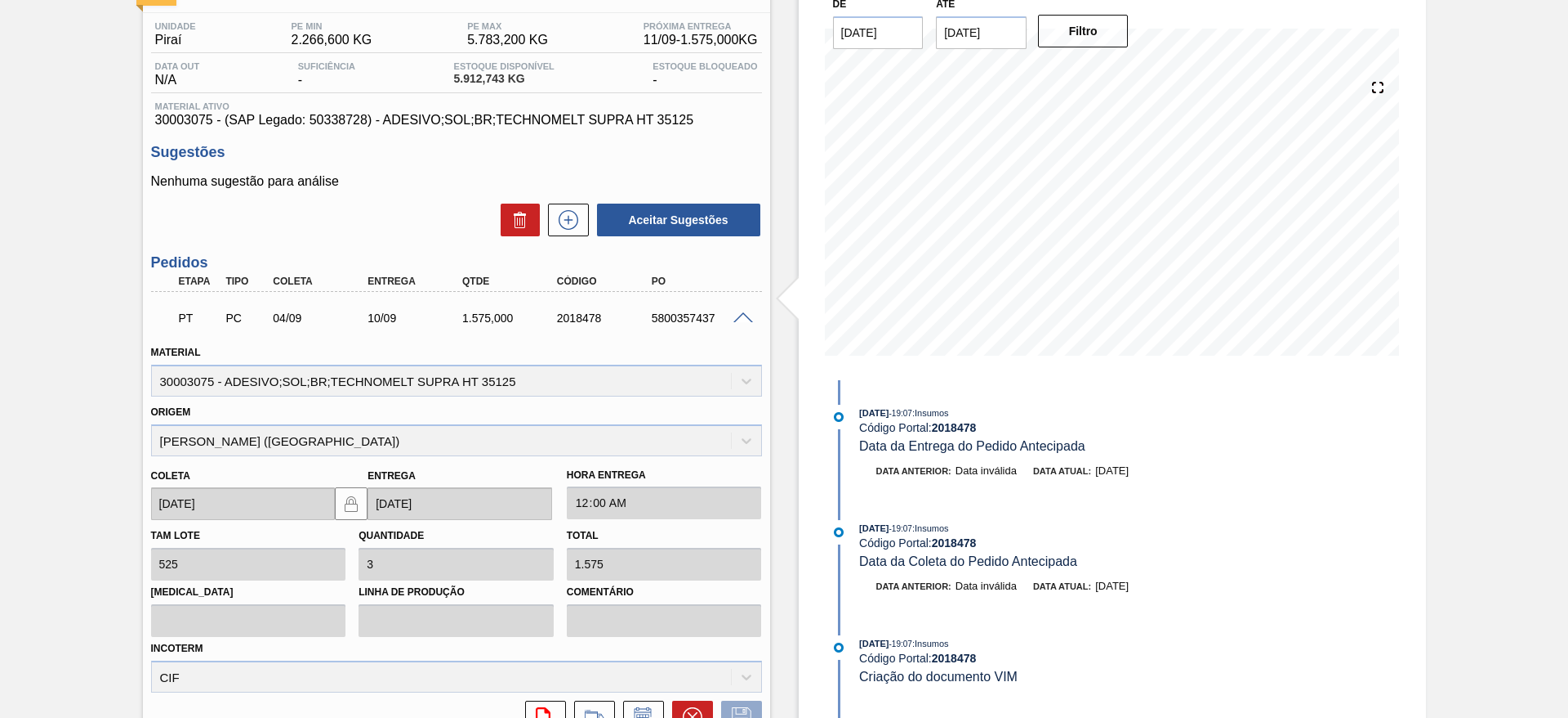
scroll to position [245, 0]
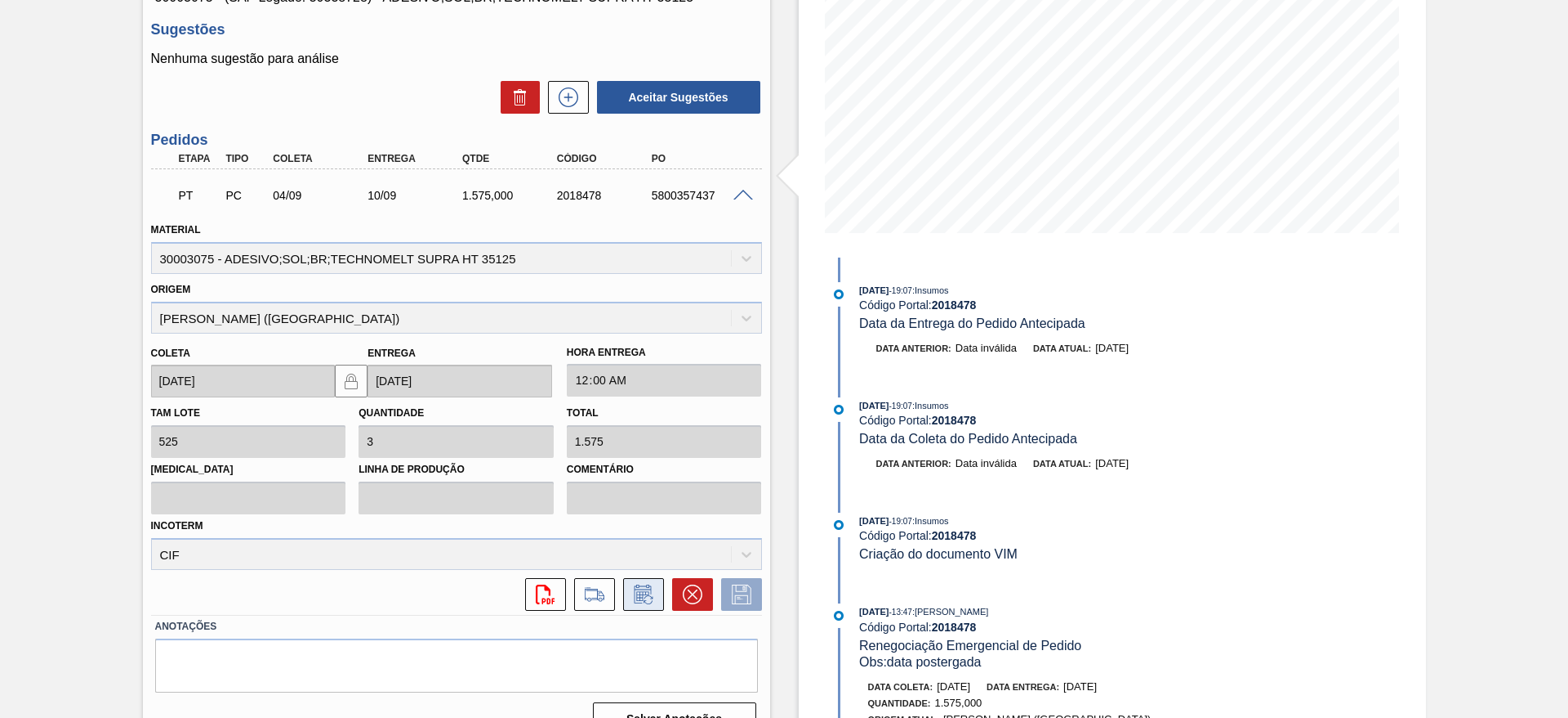
click at [648, 587] on icon at bounding box center [643, 594] width 26 height 20
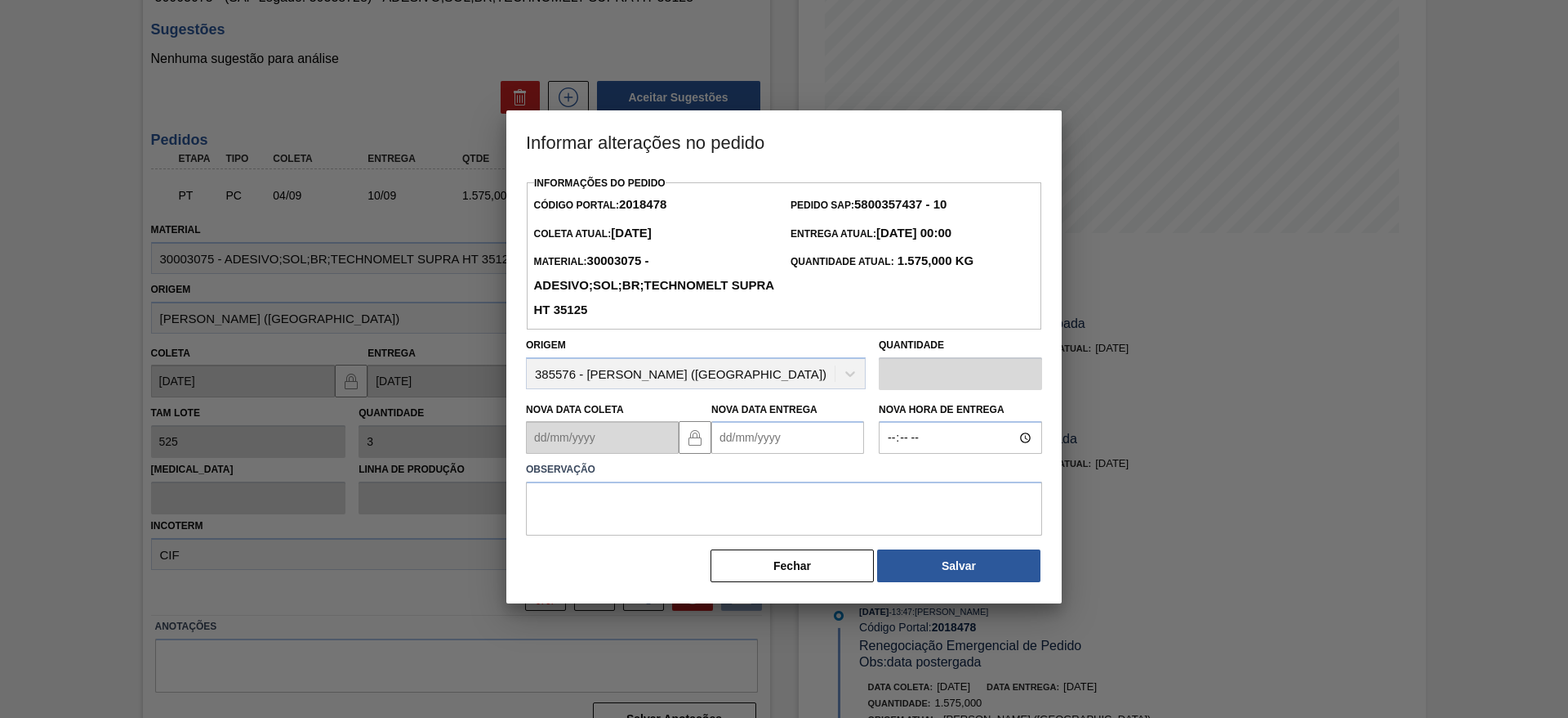
click at [801, 433] on Entrega2018478 "Nova Data Entrega" at bounding box center [788, 437] width 152 height 32
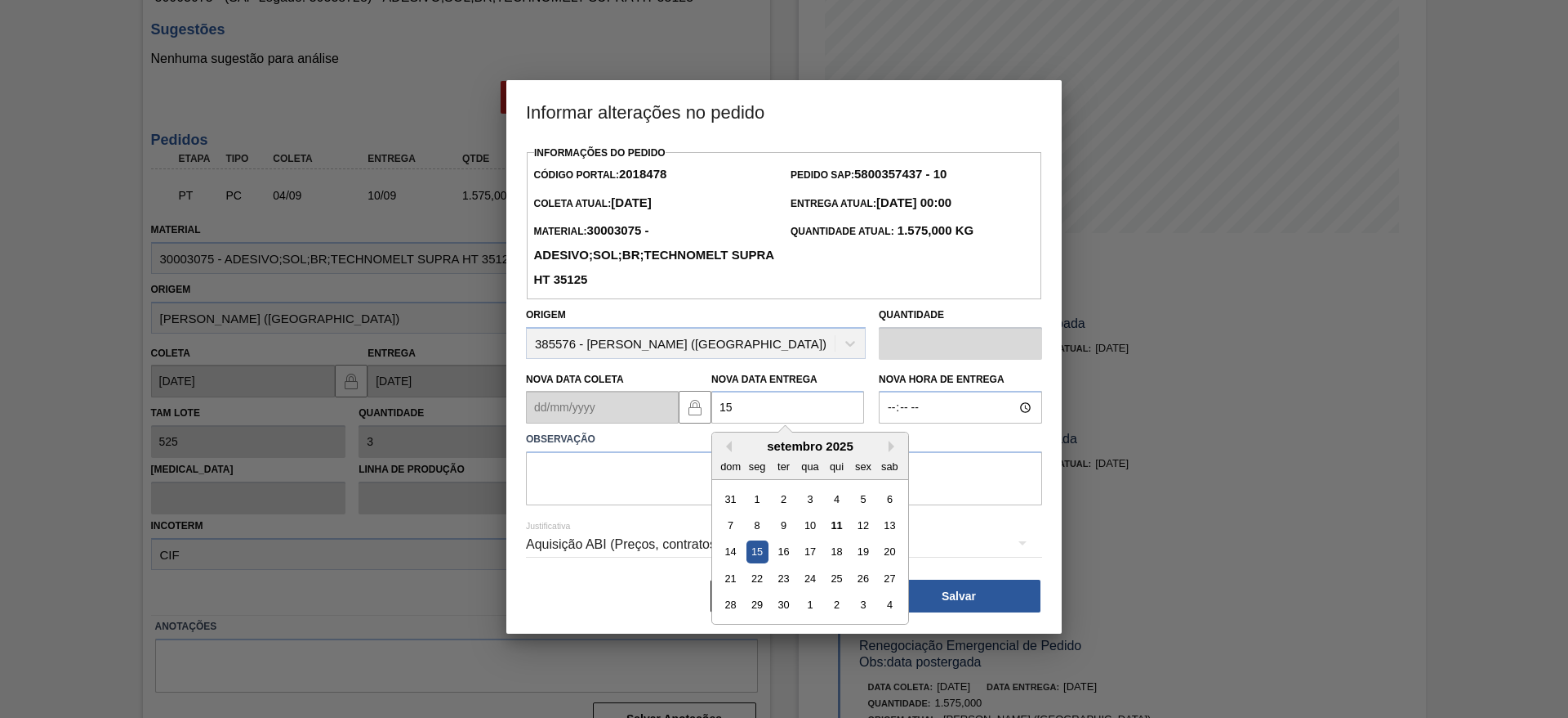
click at [760, 558] on div "15" at bounding box center [758, 552] width 22 height 22
type Entrega2018478 "[DATE]"
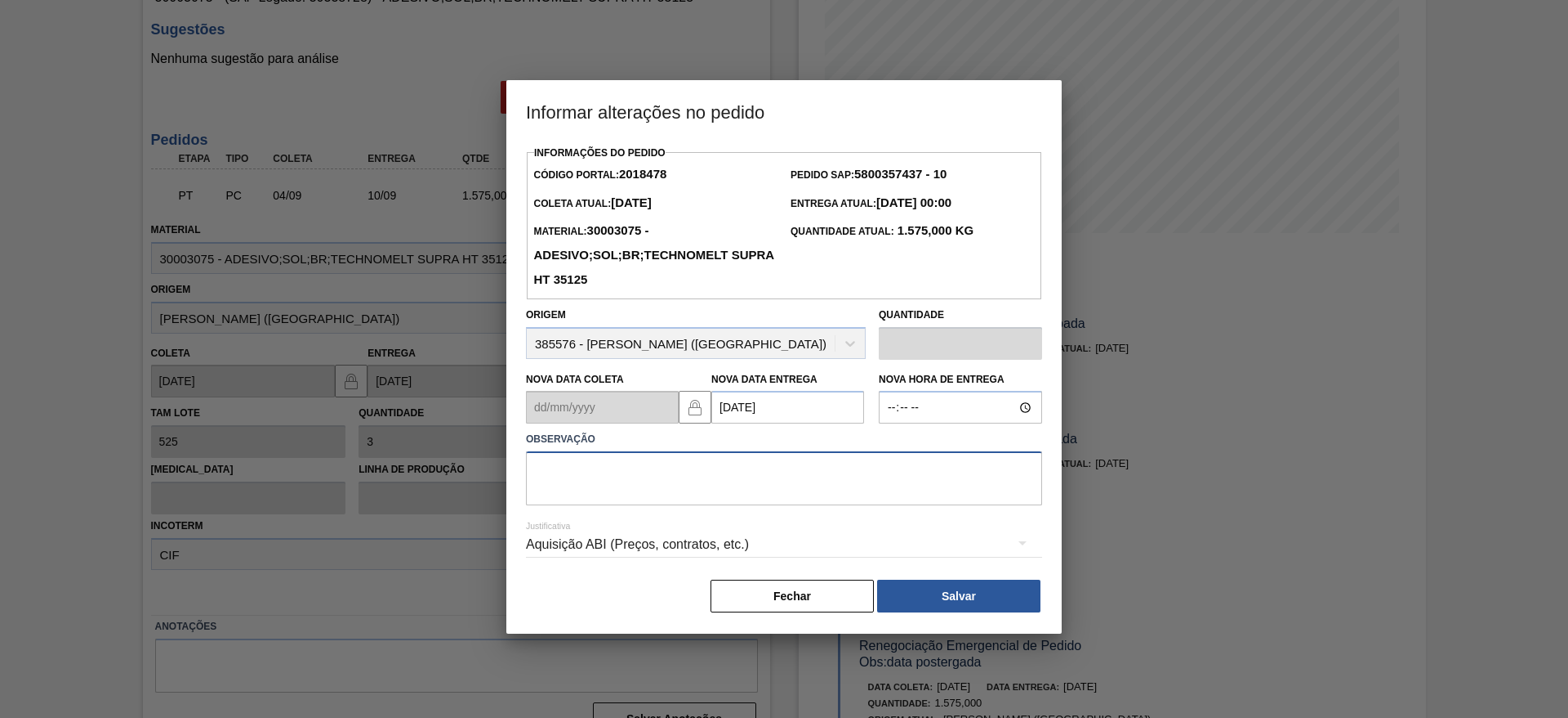
click at [705, 472] on textarea at bounding box center [784, 478] width 516 height 54
type textarea "data"
click at [682, 538] on div "Aquisição ABI (Preços, contratos, etc.)" at bounding box center [784, 544] width 516 height 46
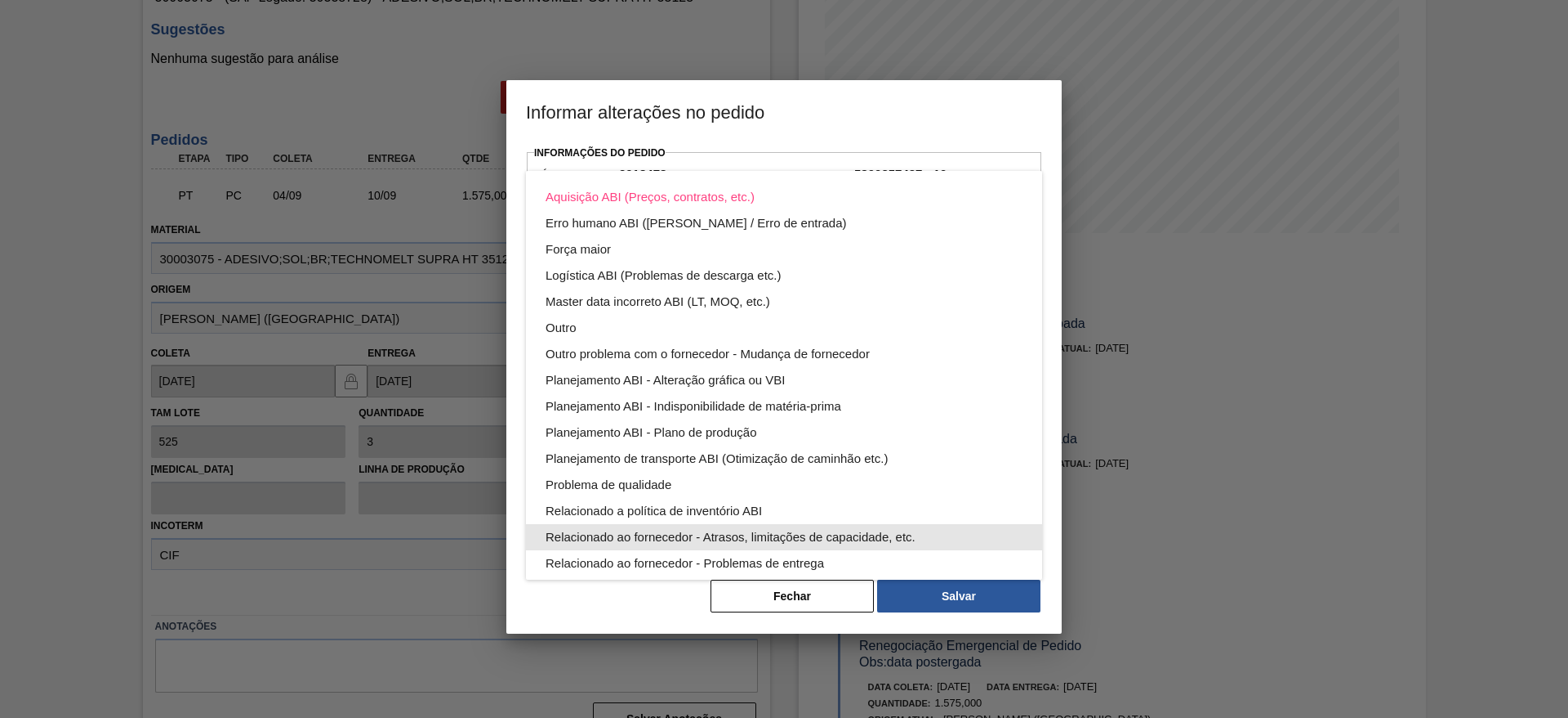
click at [702, 526] on div "Relacionado ao fornecedor - Atrasos, limitações de capacidade, etc." at bounding box center [784, 536] width 477 height 26
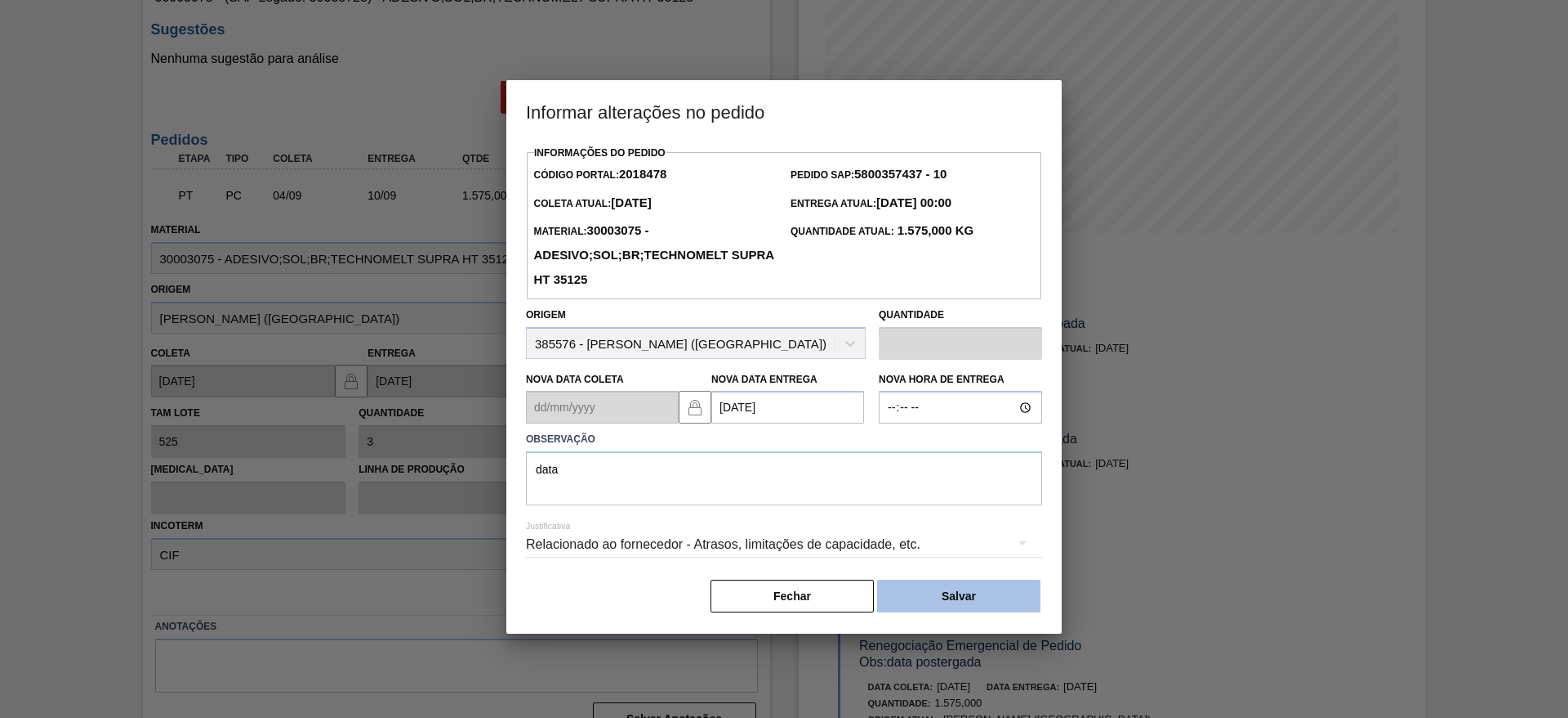
click at [913, 590] on button "Salvar" at bounding box center [959, 595] width 163 height 32
click at [964, 575] on div "Relacionado ao fornecedor - Atrasos, limitações de capacidade, etc." at bounding box center [784, 546] width 516 height 59
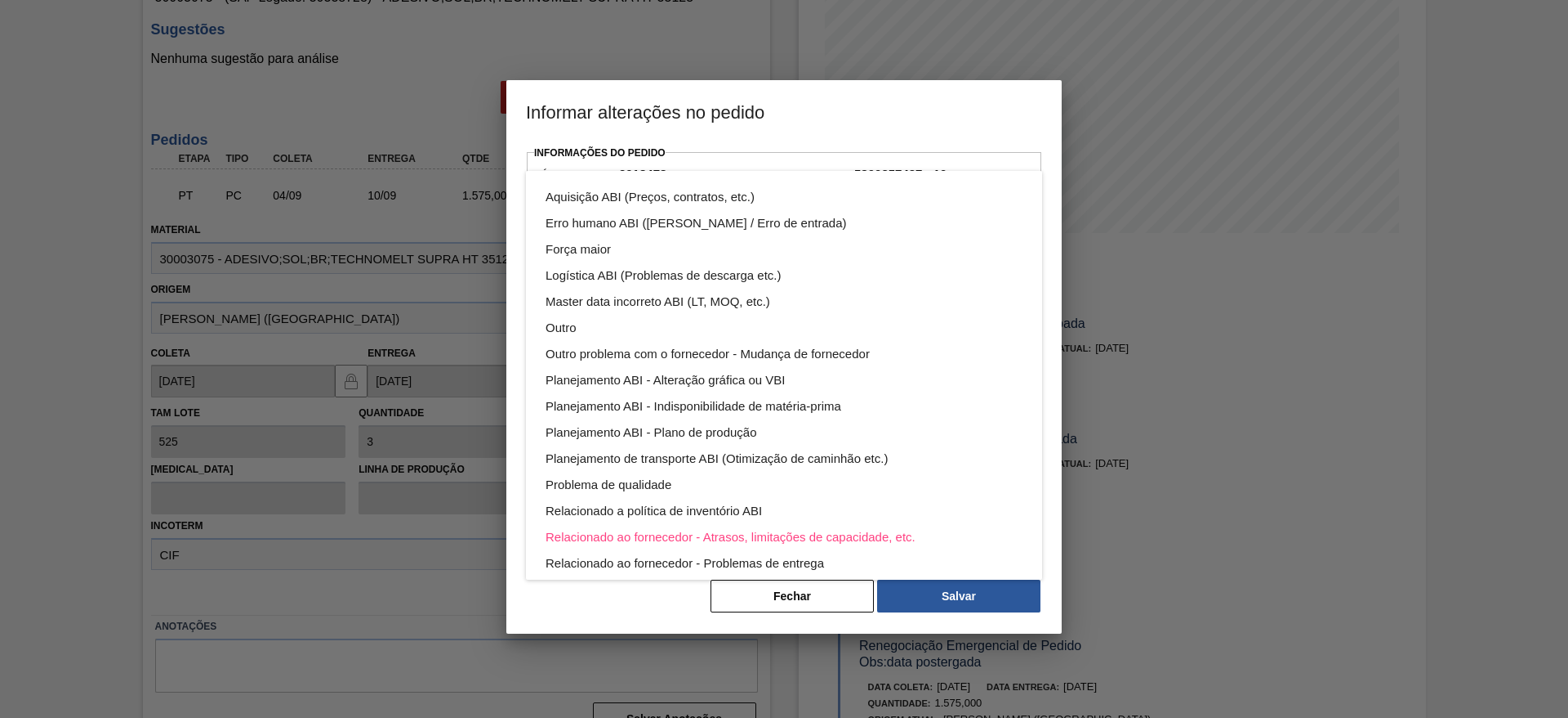
scroll to position [88, 0]
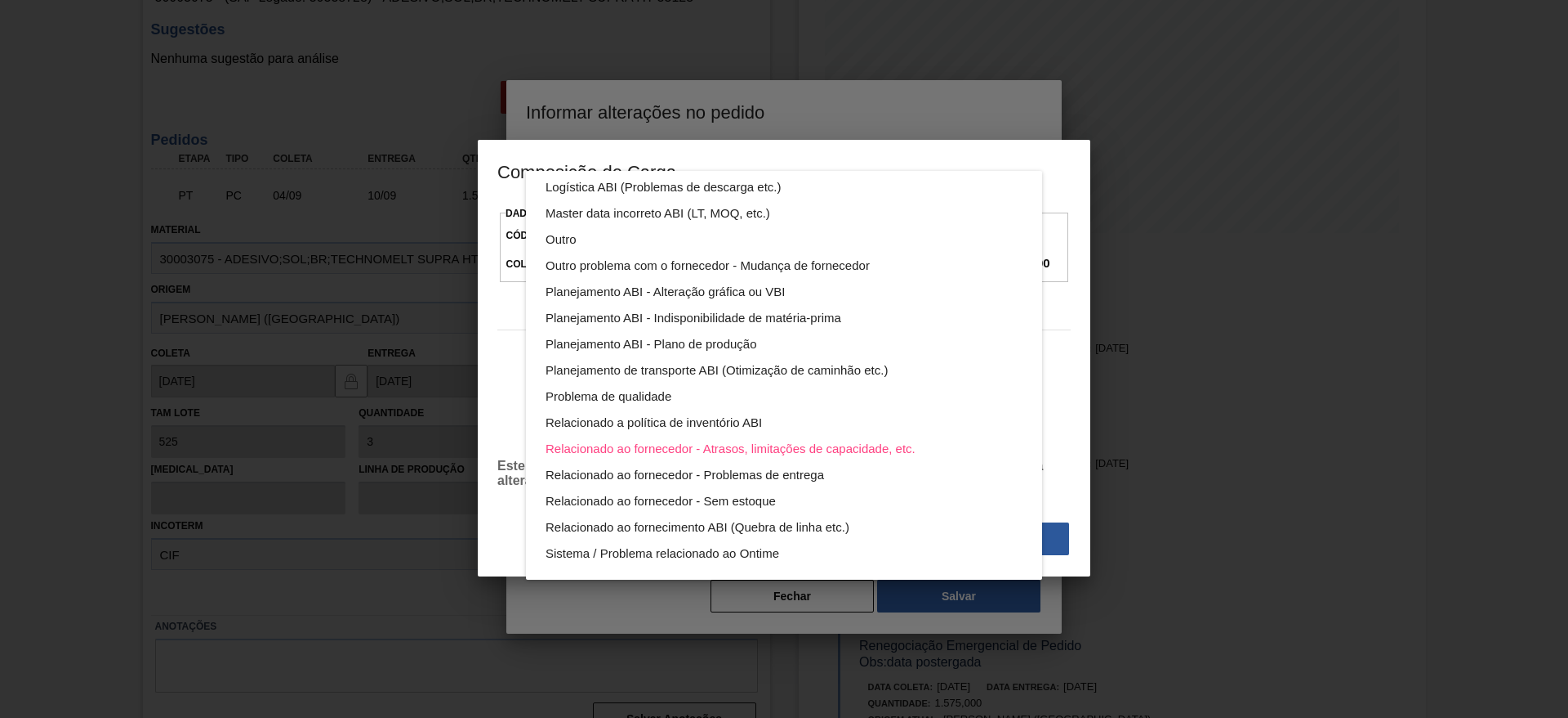
click at [1073, 352] on div "Aquisição ABI (Preços, contratos, etc.) Erro humano ABI (Cálculo / Erro de entr…" at bounding box center [784, 359] width 1568 height 718
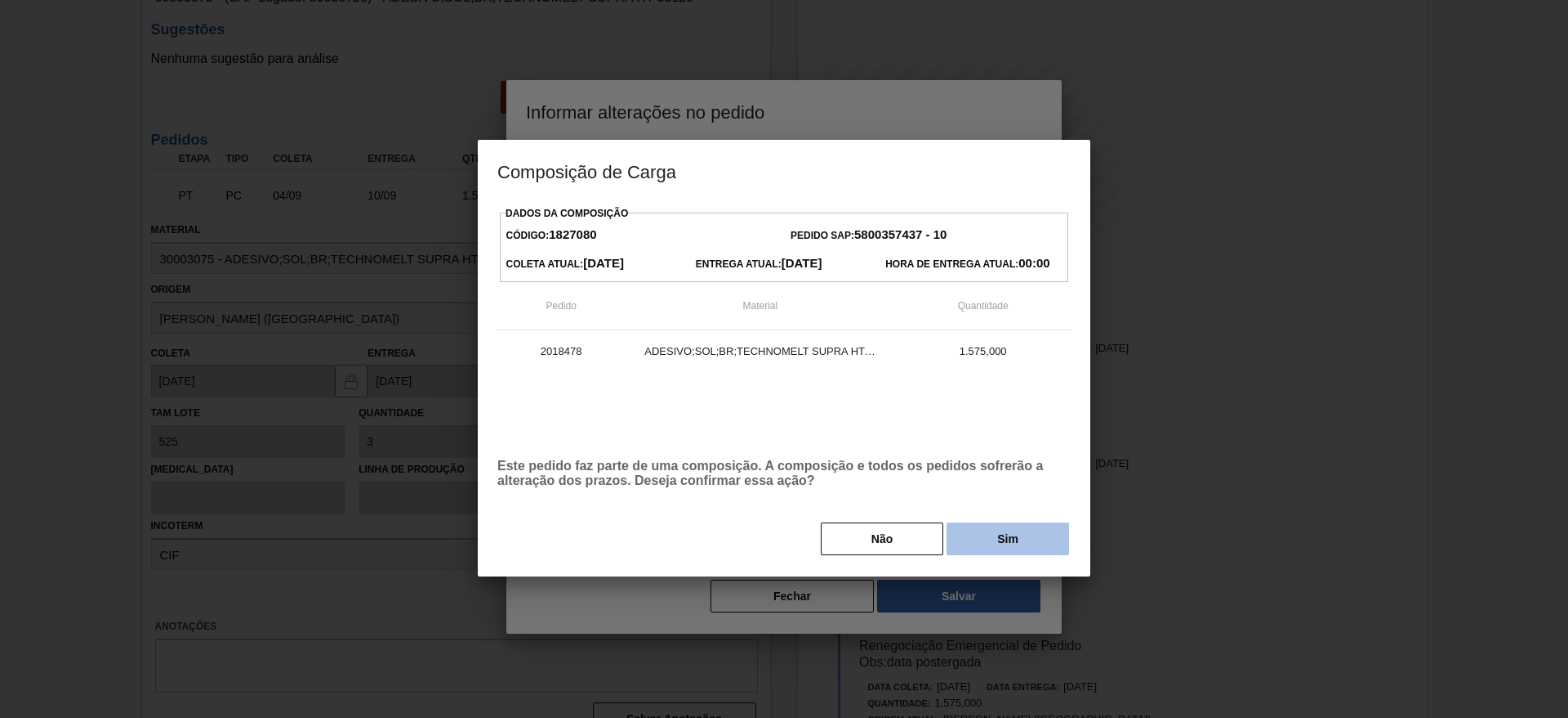
click at [974, 527] on button "Sim" at bounding box center [1009, 538] width 123 height 32
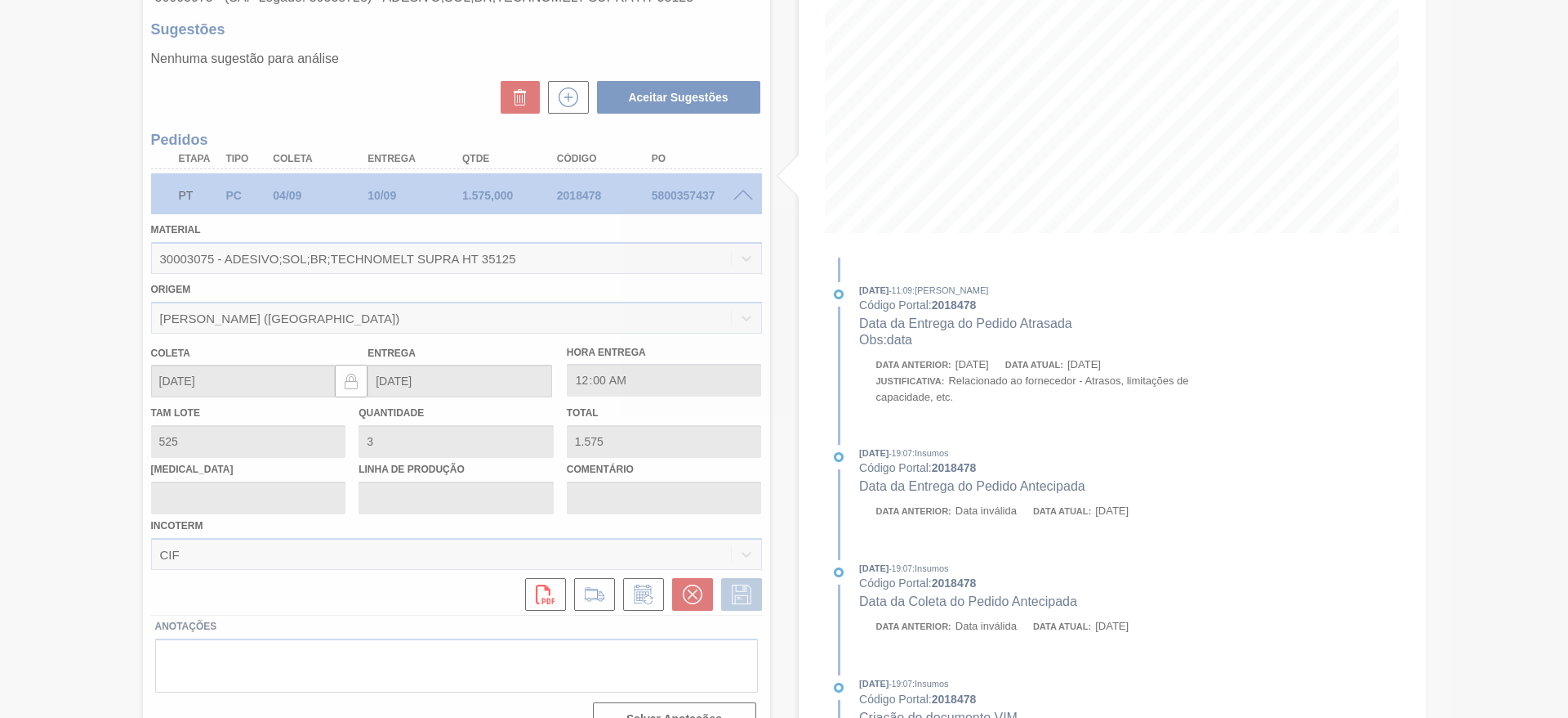
type input "data"
type input "15/09/2025"
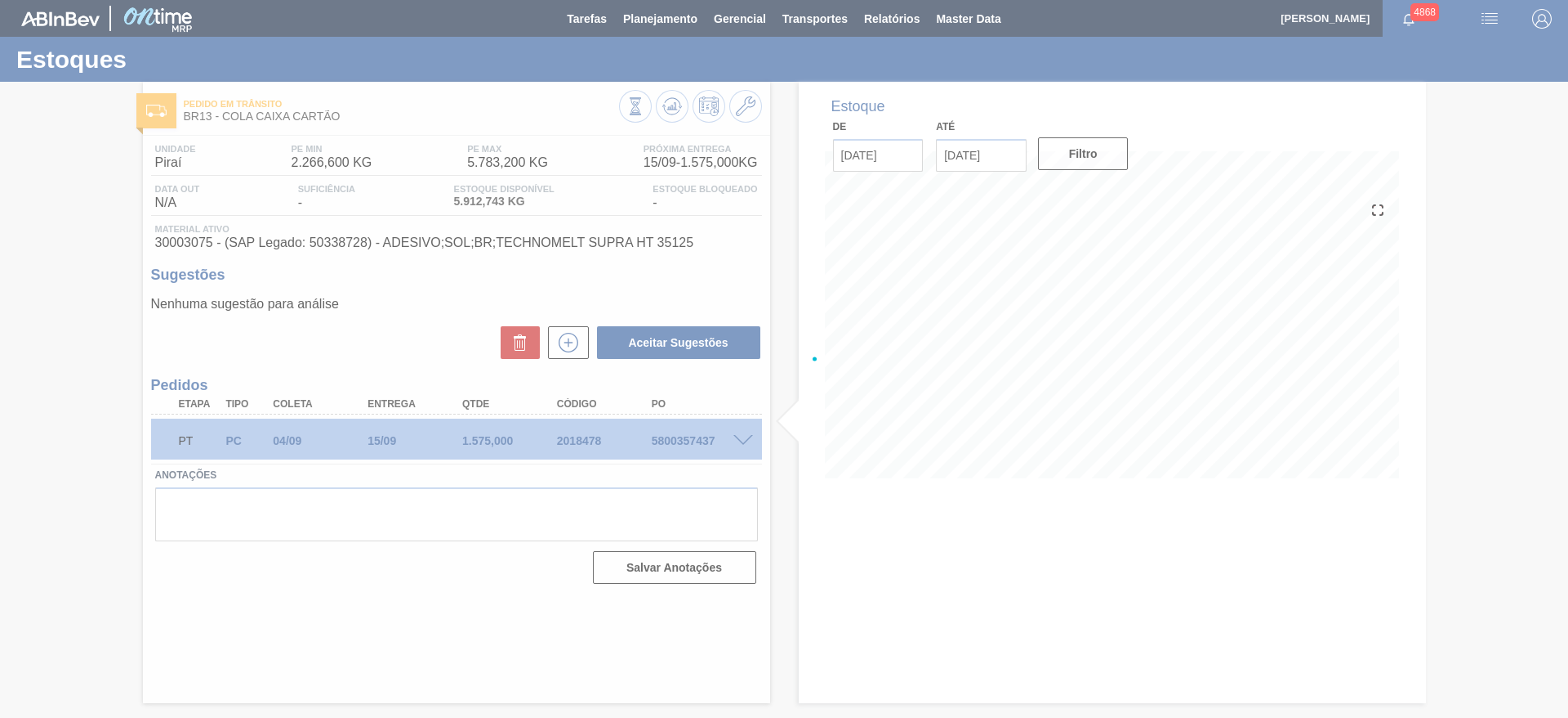
scroll to position [0, 0]
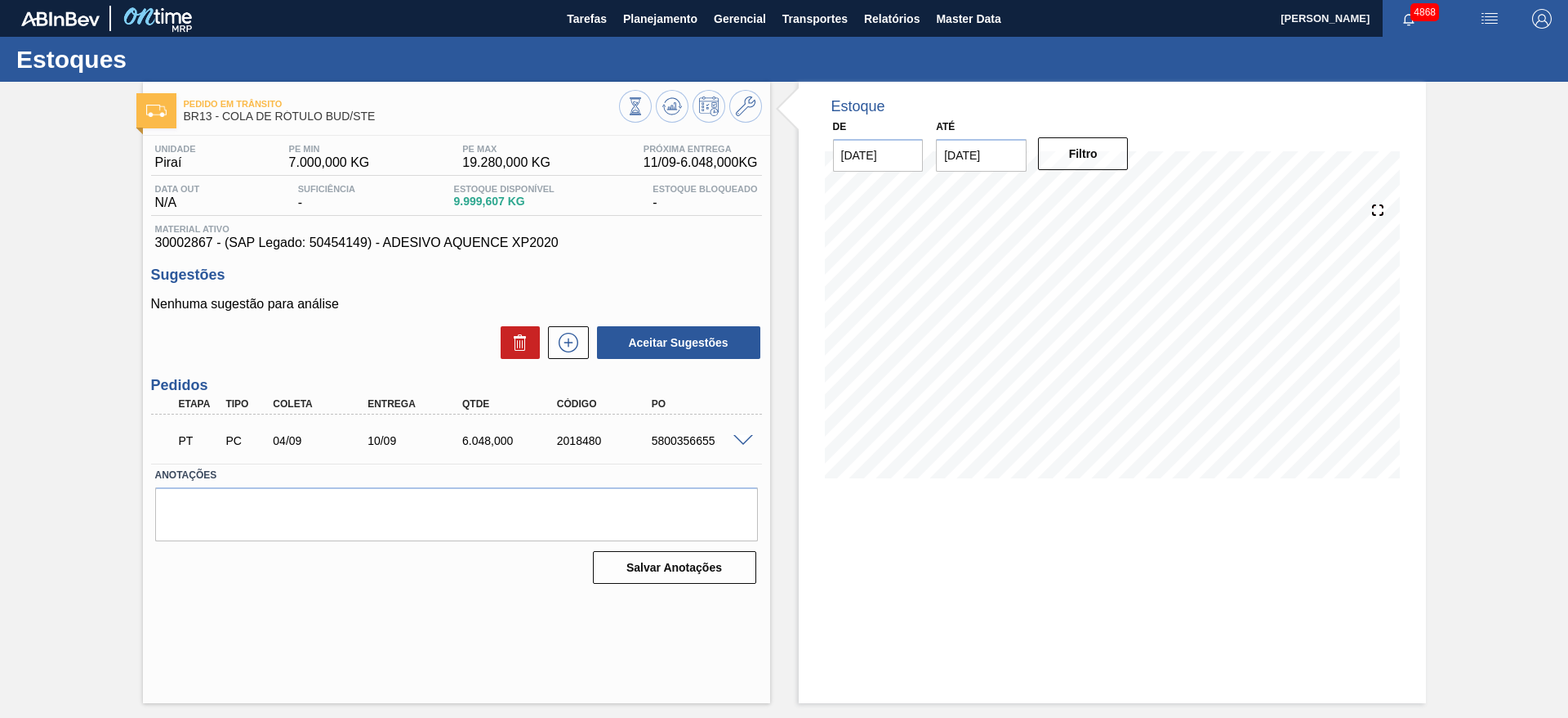
click at [743, 441] on span at bounding box center [743, 441] width 20 height 13
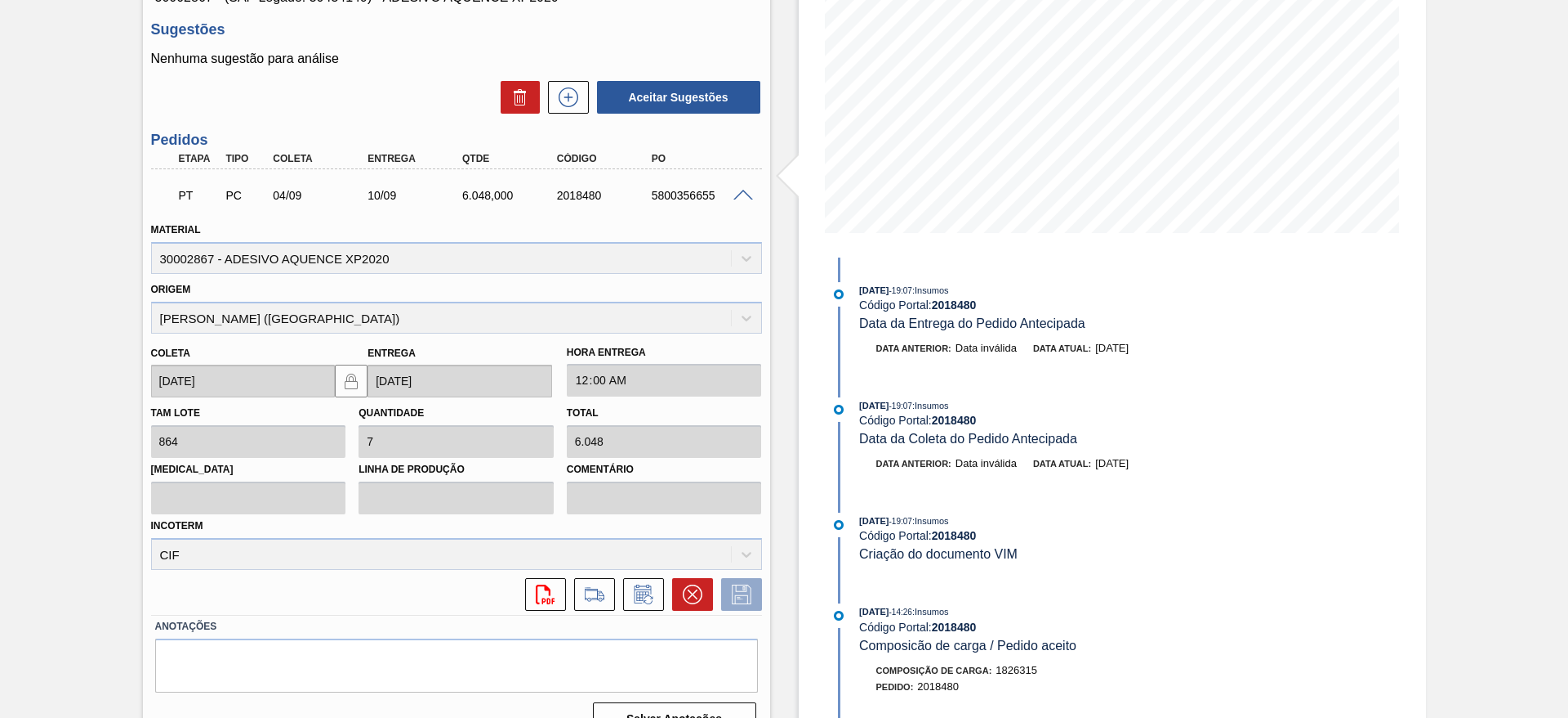
scroll to position [276, 0]
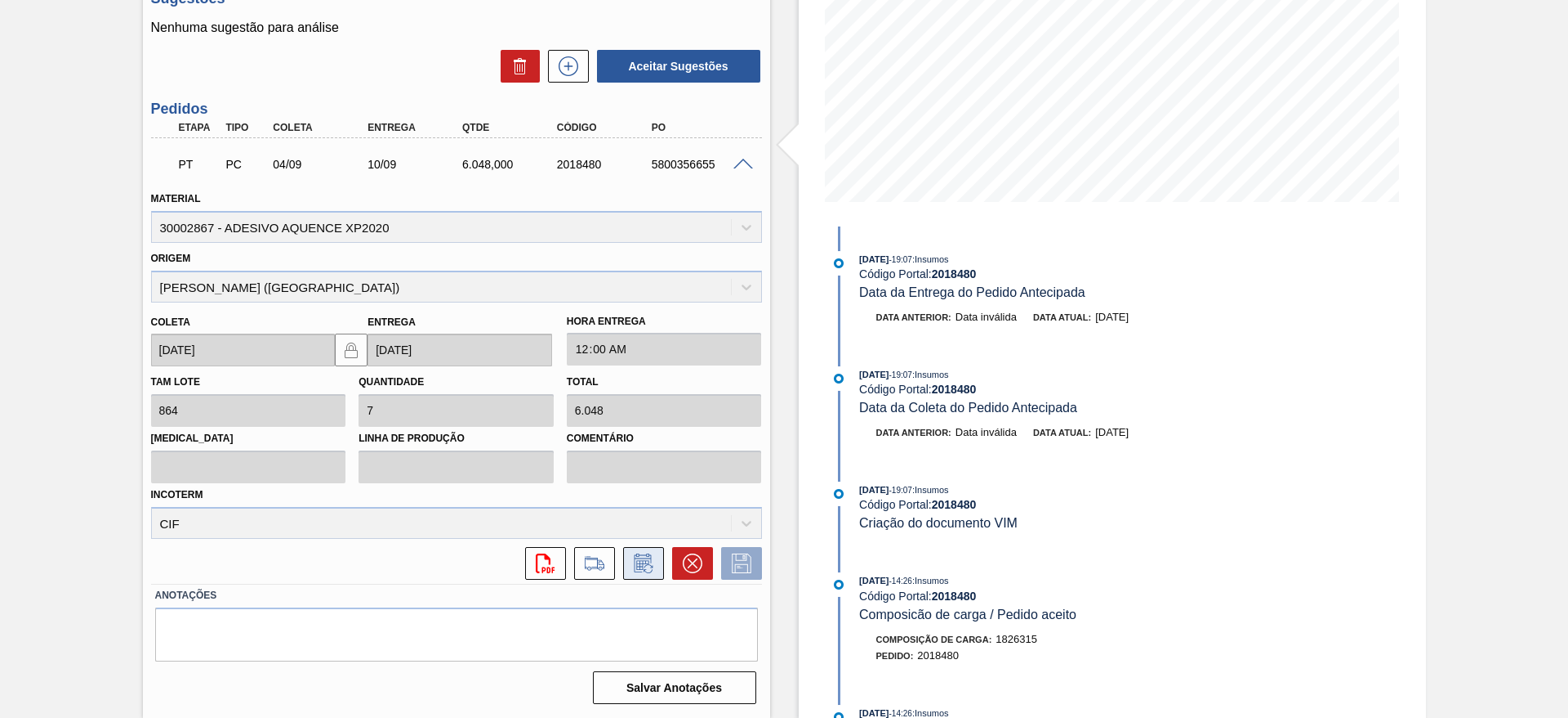
click at [631, 571] on icon at bounding box center [643, 563] width 26 height 20
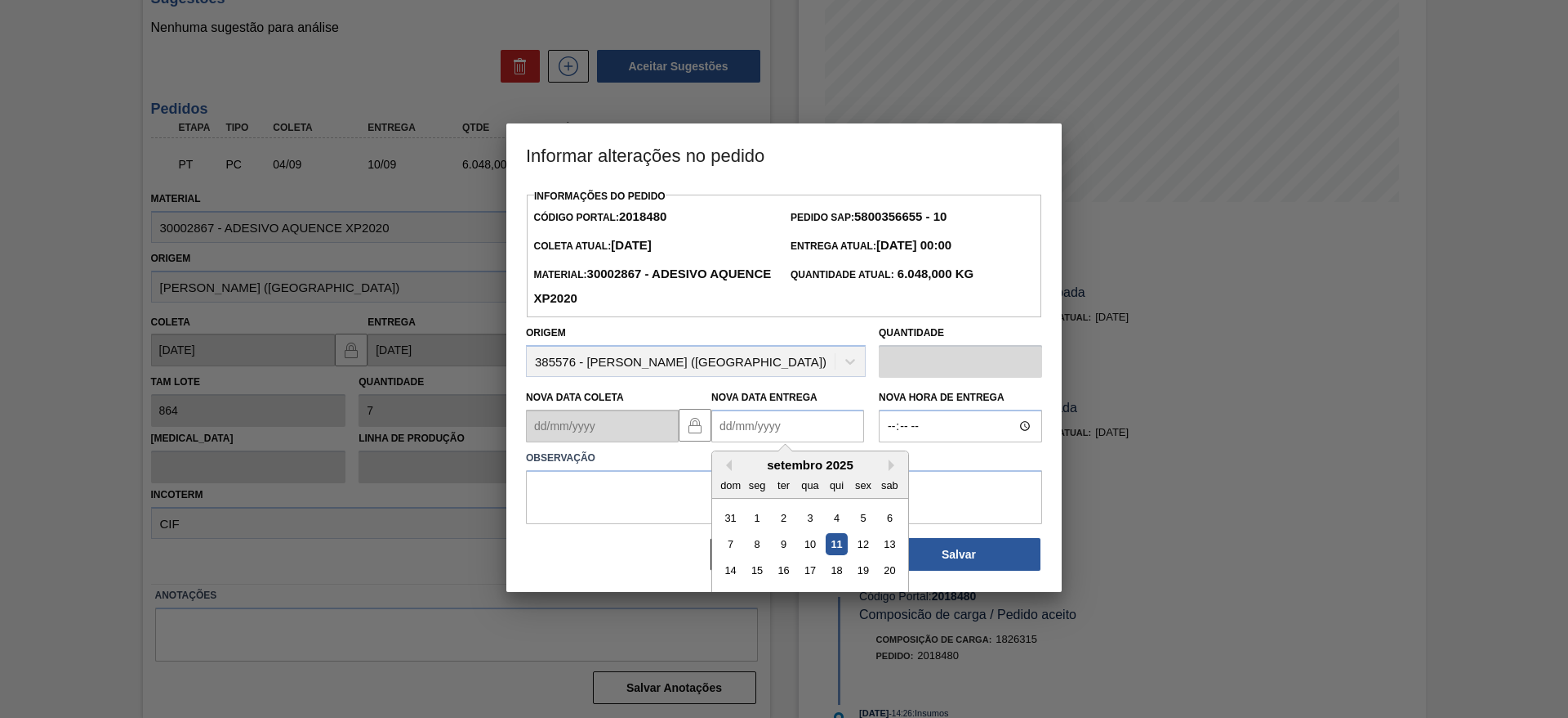
click at [803, 435] on Entrega2018480 "Nova Data Entrega" at bounding box center [788, 425] width 152 height 32
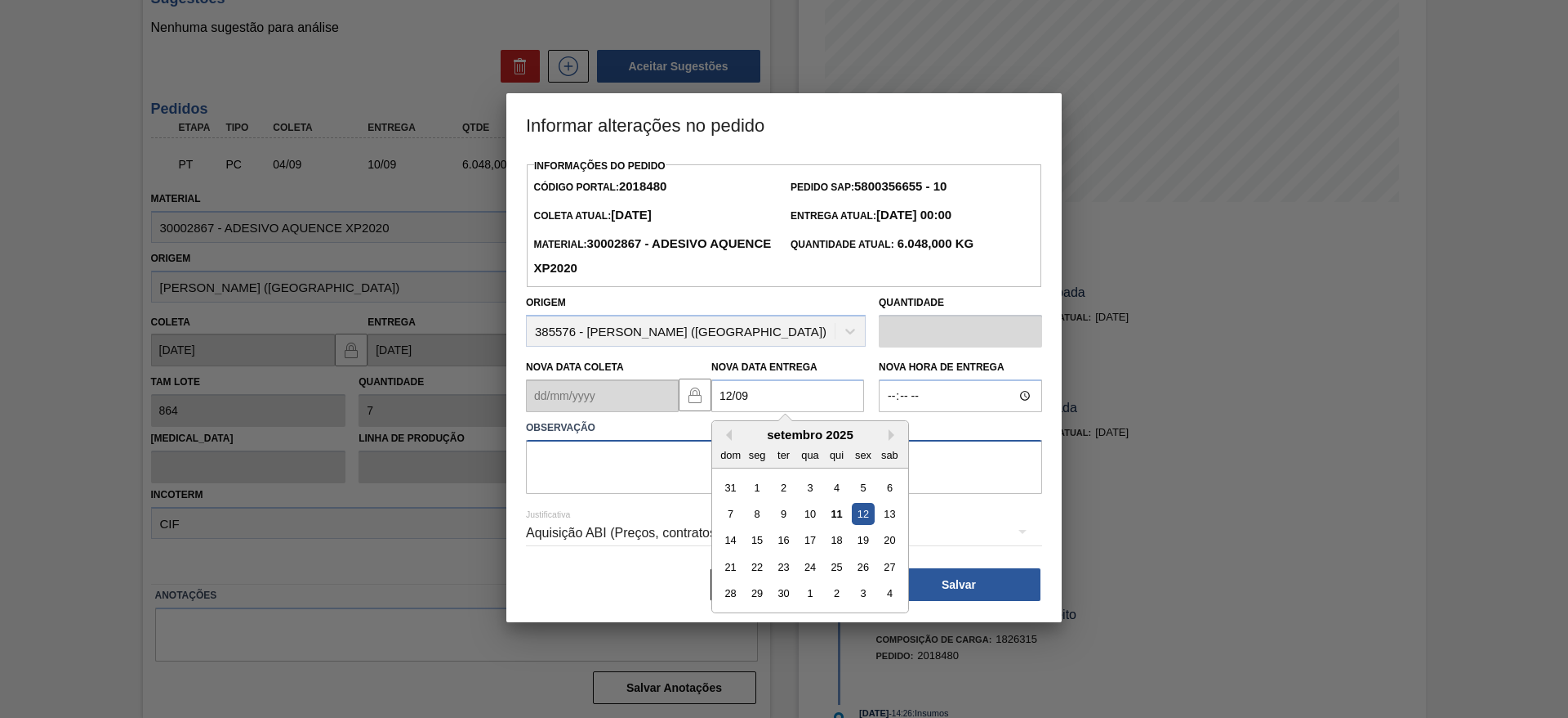
type Entrega2018480 "[DATE]"
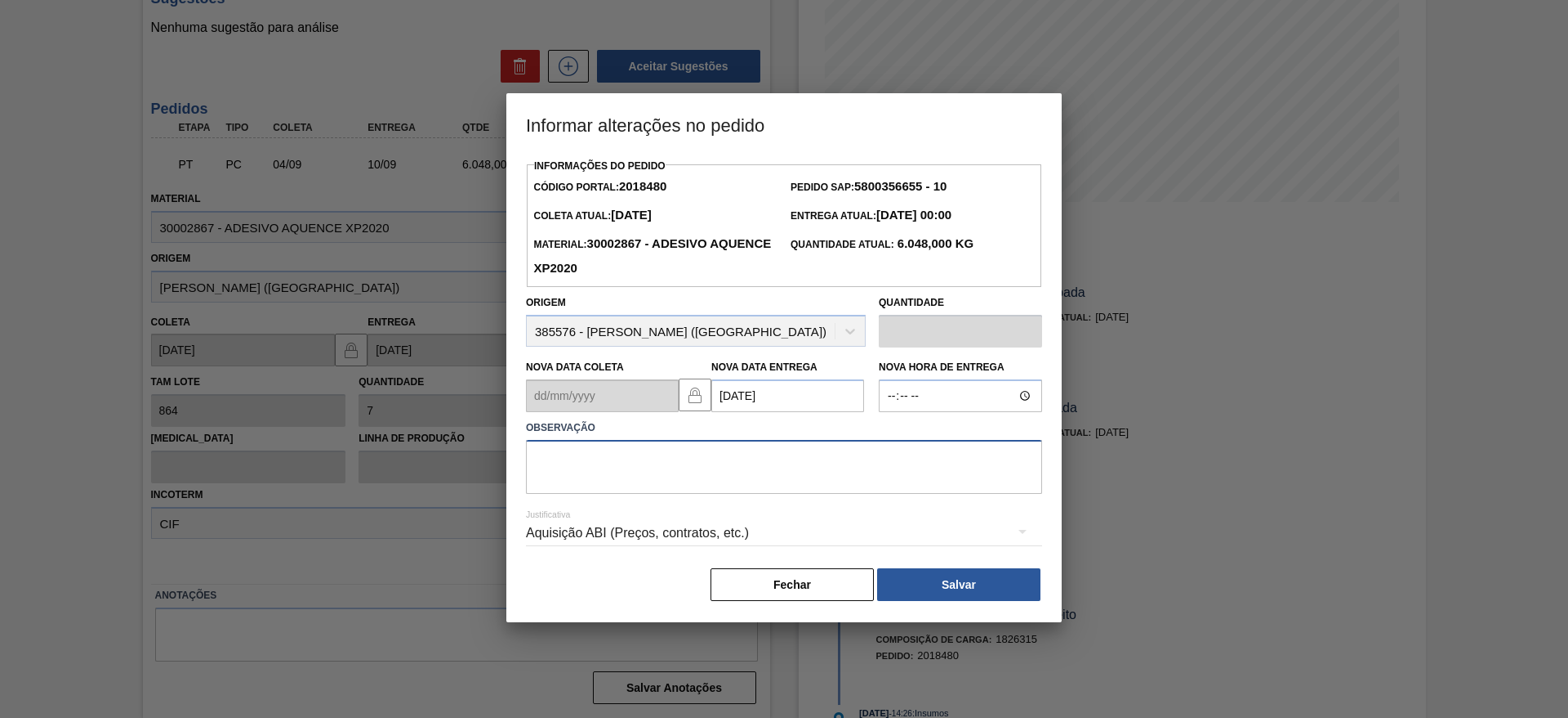
click at [646, 483] on textarea at bounding box center [784, 466] width 516 height 54
type textarea "data"
click at [643, 530] on div "Aquisição ABI (Preços, contratos, etc.)" at bounding box center [784, 532] width 516 height 46
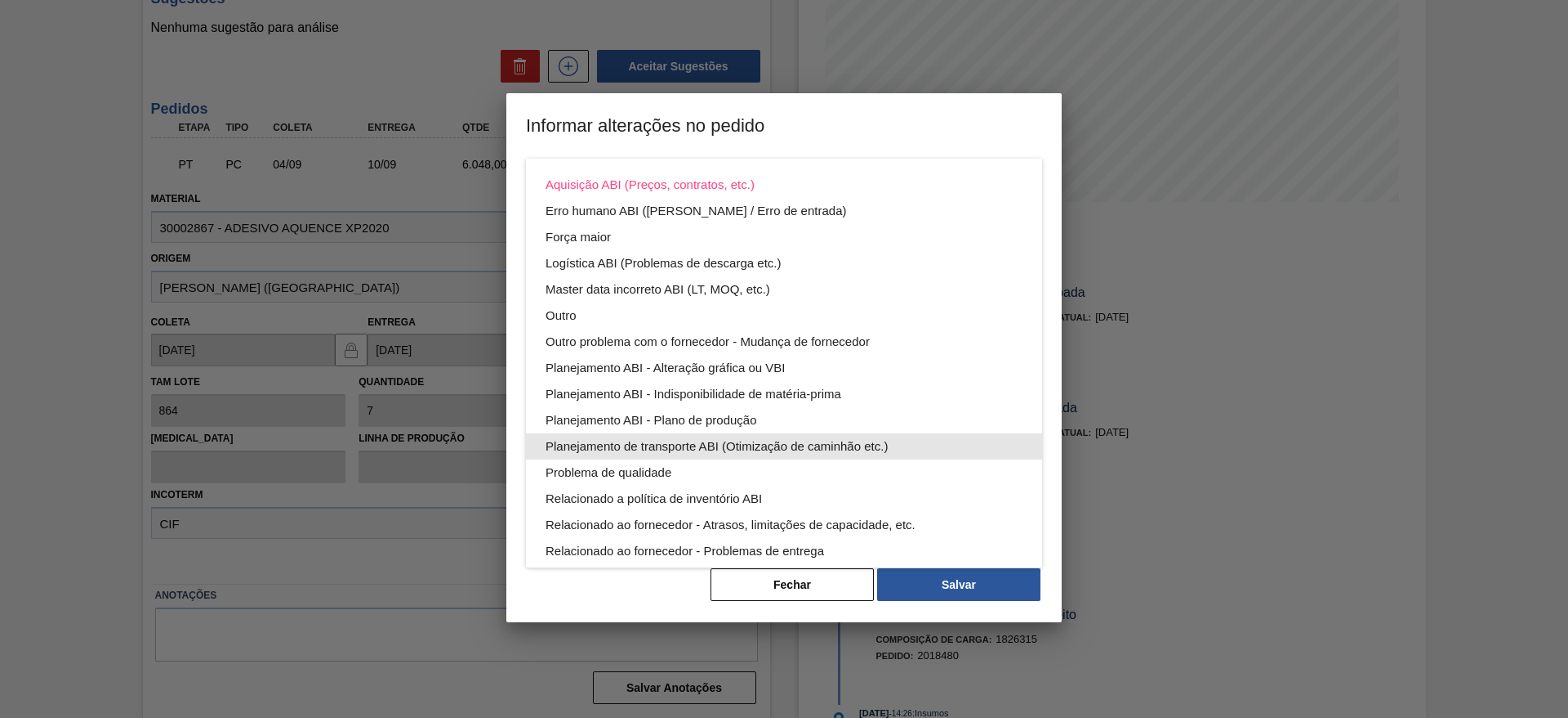
scroll to position [88, 0]
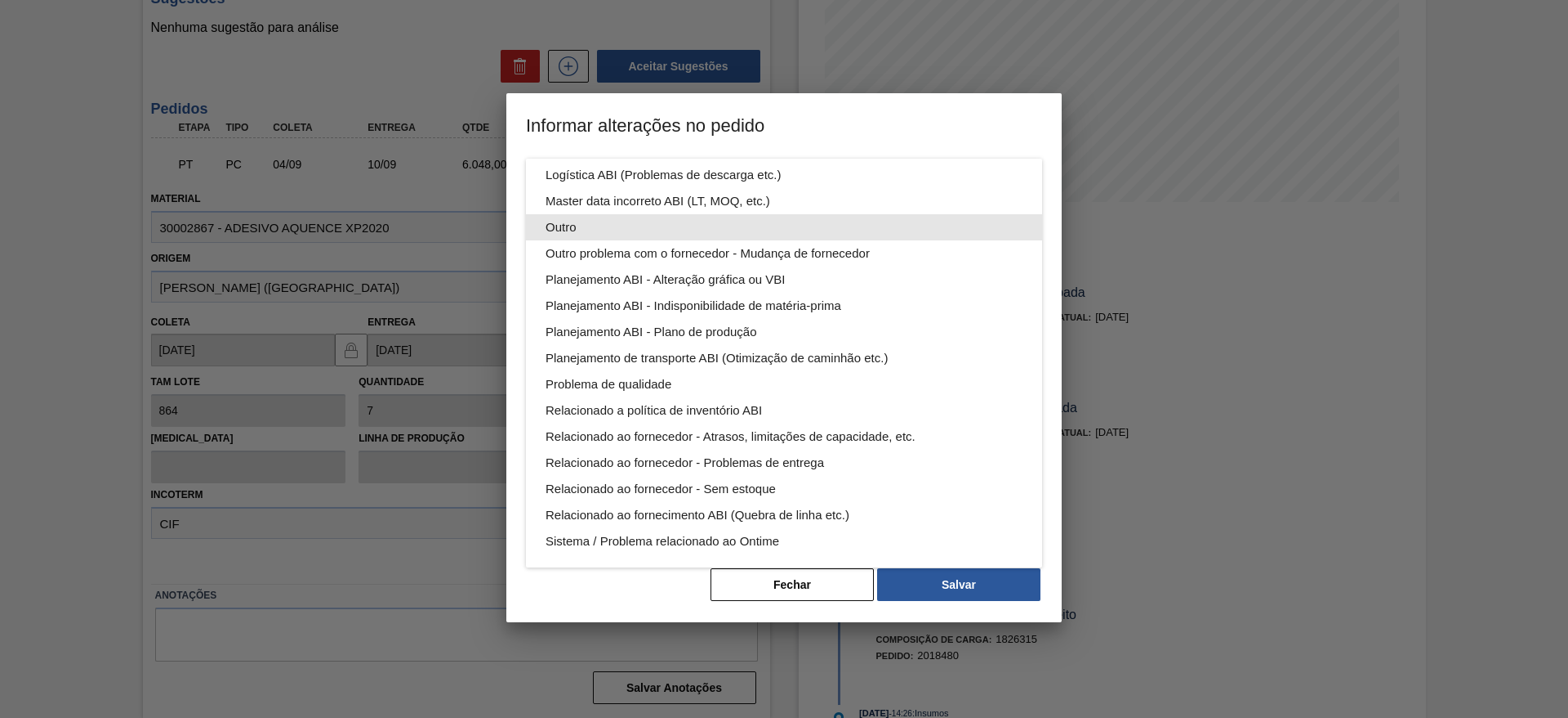
click at [718, 228] on div "Outro" at bounding box center [784, 227] width 477 height 26
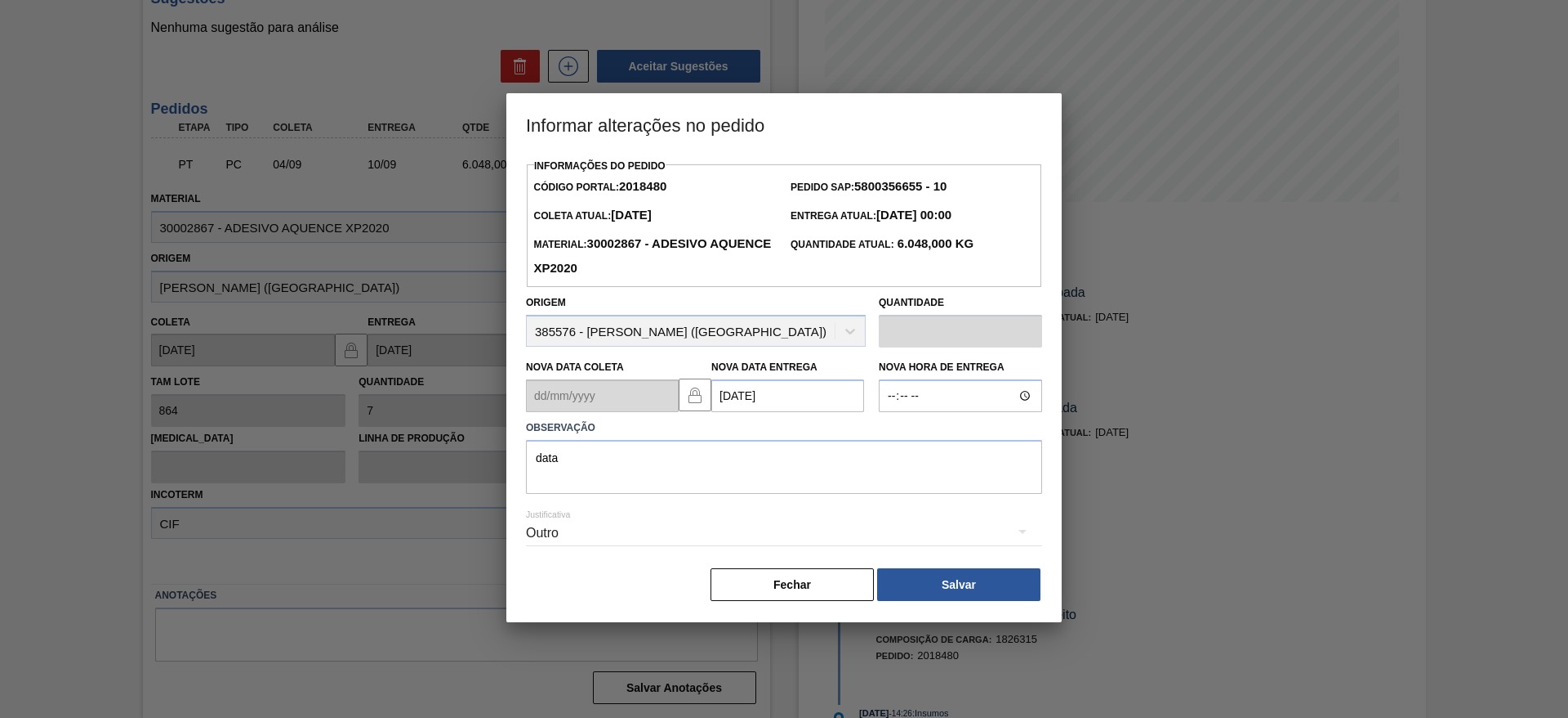
scroll to position [0, 0]
click at [979, 579] on button "Salvar" at bounding box center [959, 583] width 163 height 32
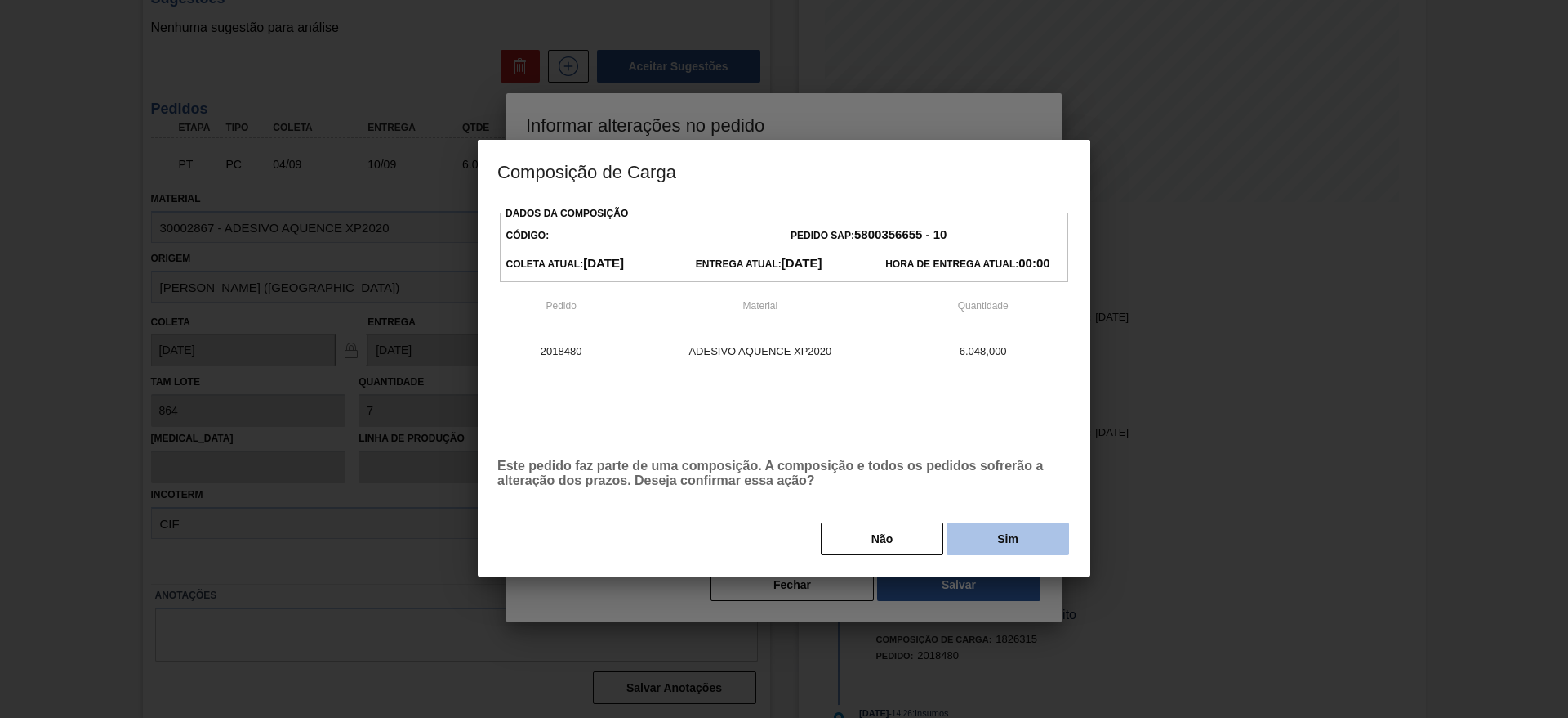
click at [1006, 542] on button "Sim" at bounding box center [1009, 538] width 123 height 32
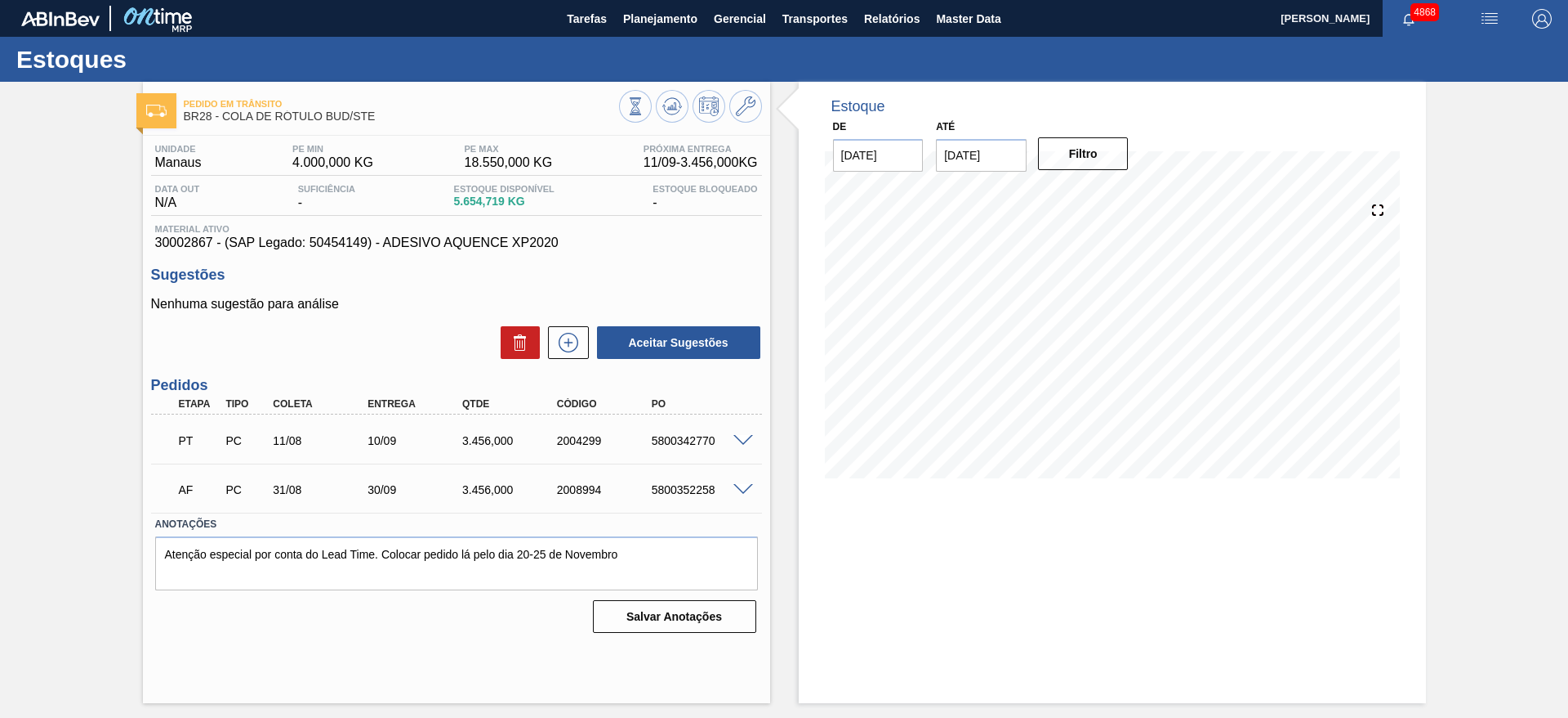
click at [748, 443] on span at bounding box center [743, 441] width 20 height 13
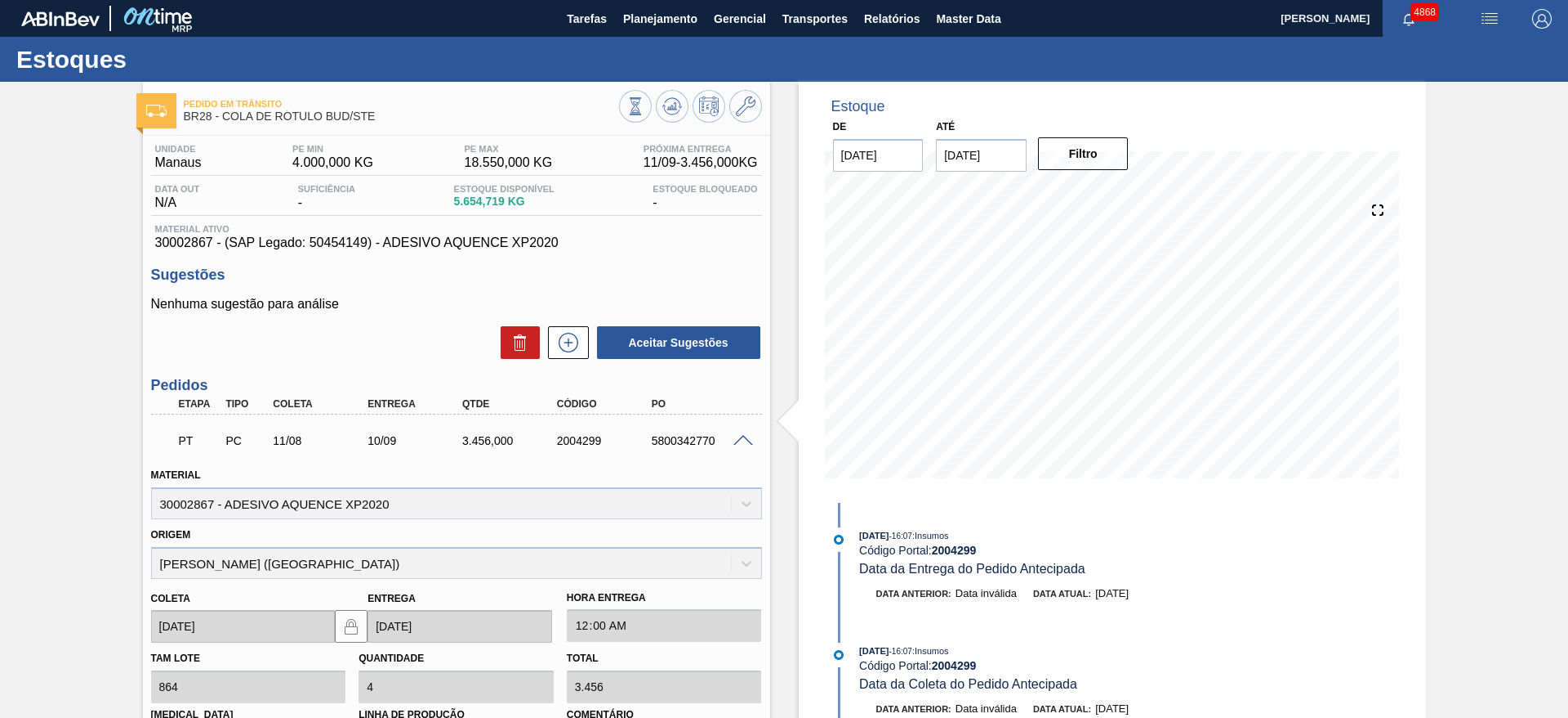
scroll to position [245, 0]
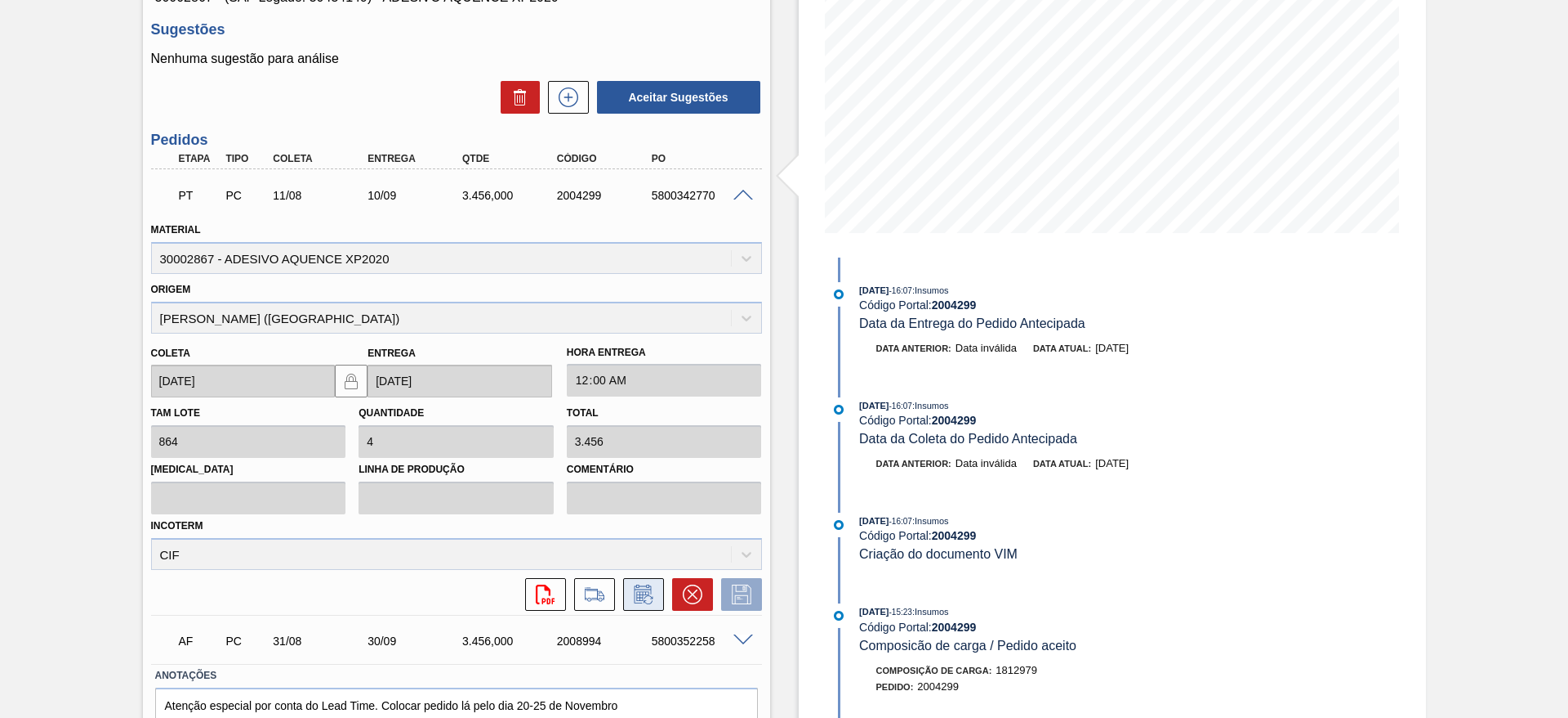
click at [639, 599] on icon at bounding box center [643, 594] width 26 height 20
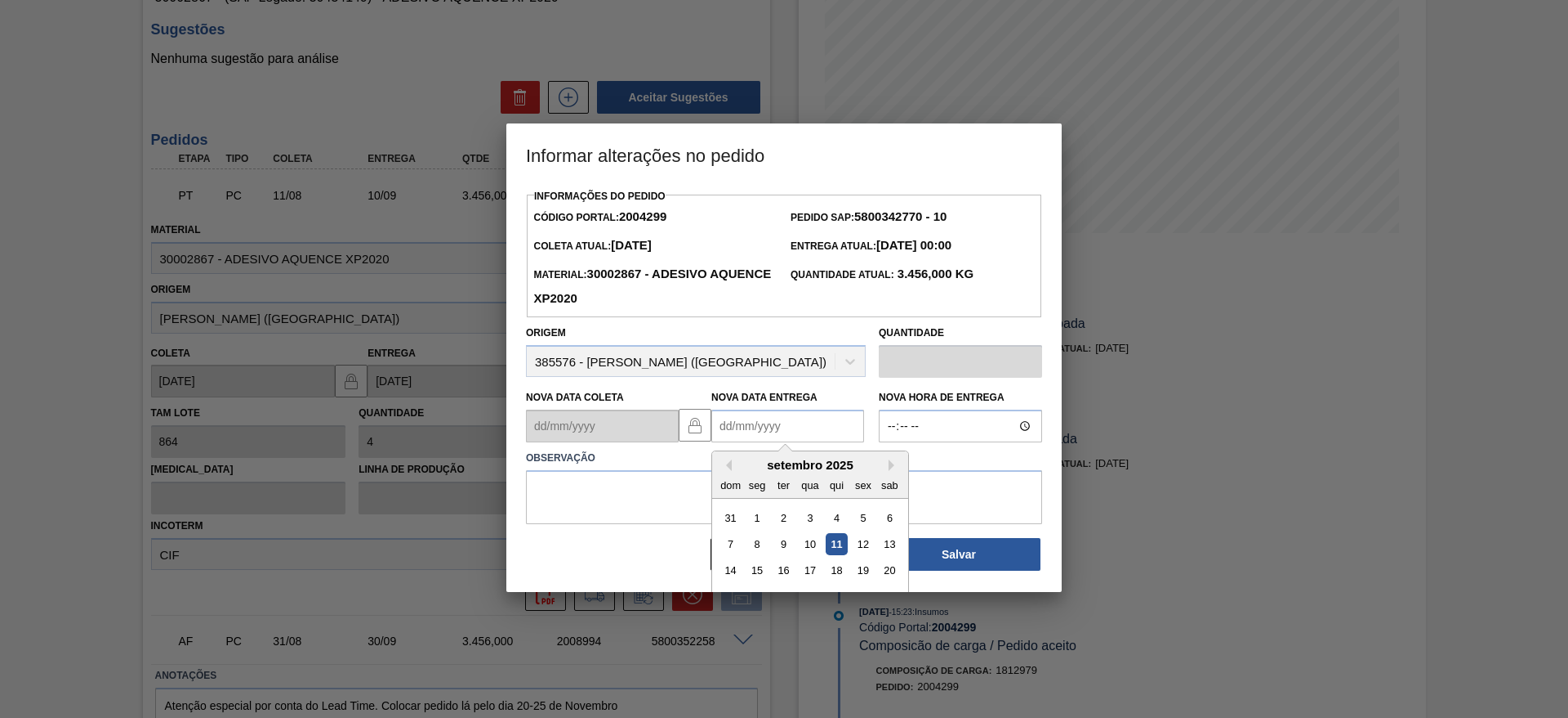
click at [744, 431] on Entrega2004299 "Nova Data Entrega" at bounding box center [788, 425] width 152 height 32
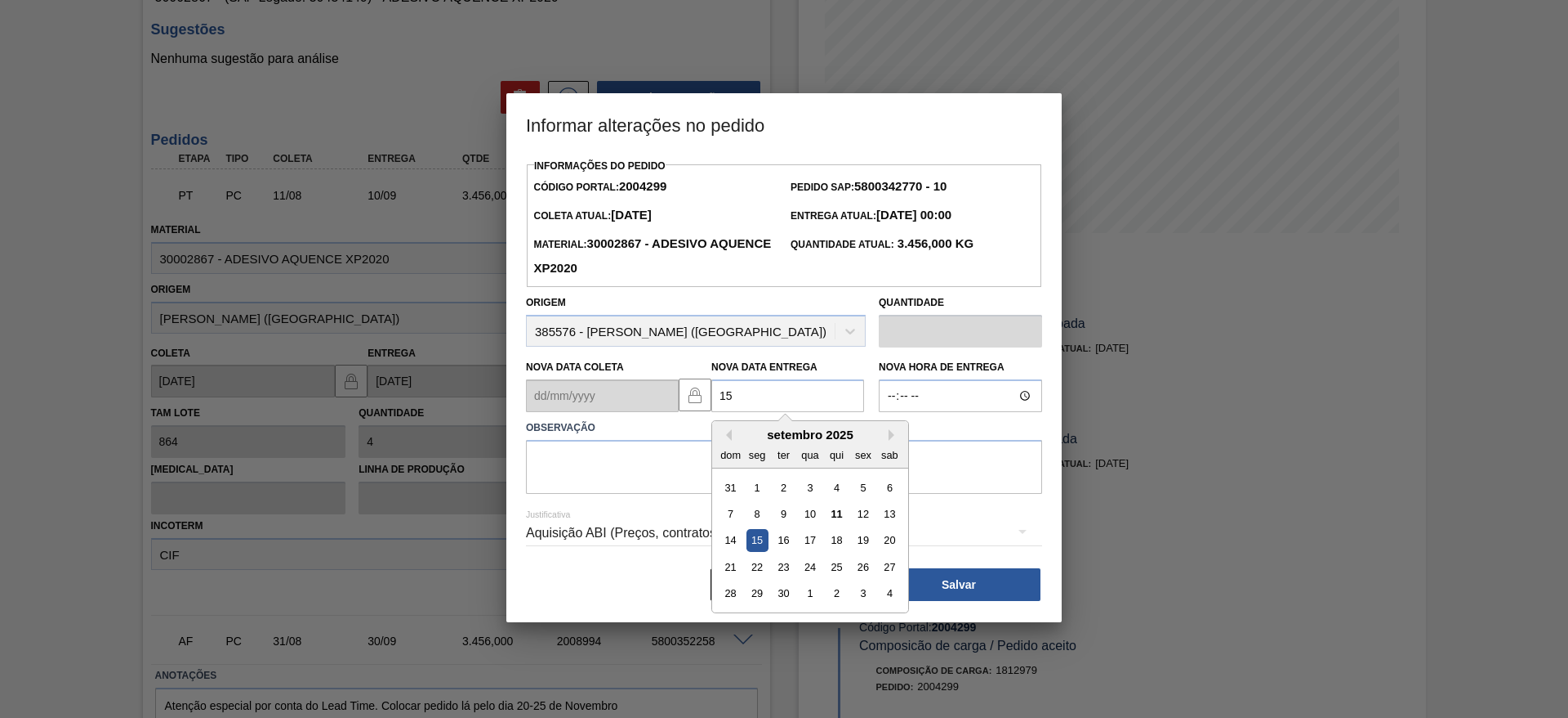
click at [763, 545] on div "15" at bounding box center [758, 540] width 22 height 22
type Entrega2004299 "15/09/2025"
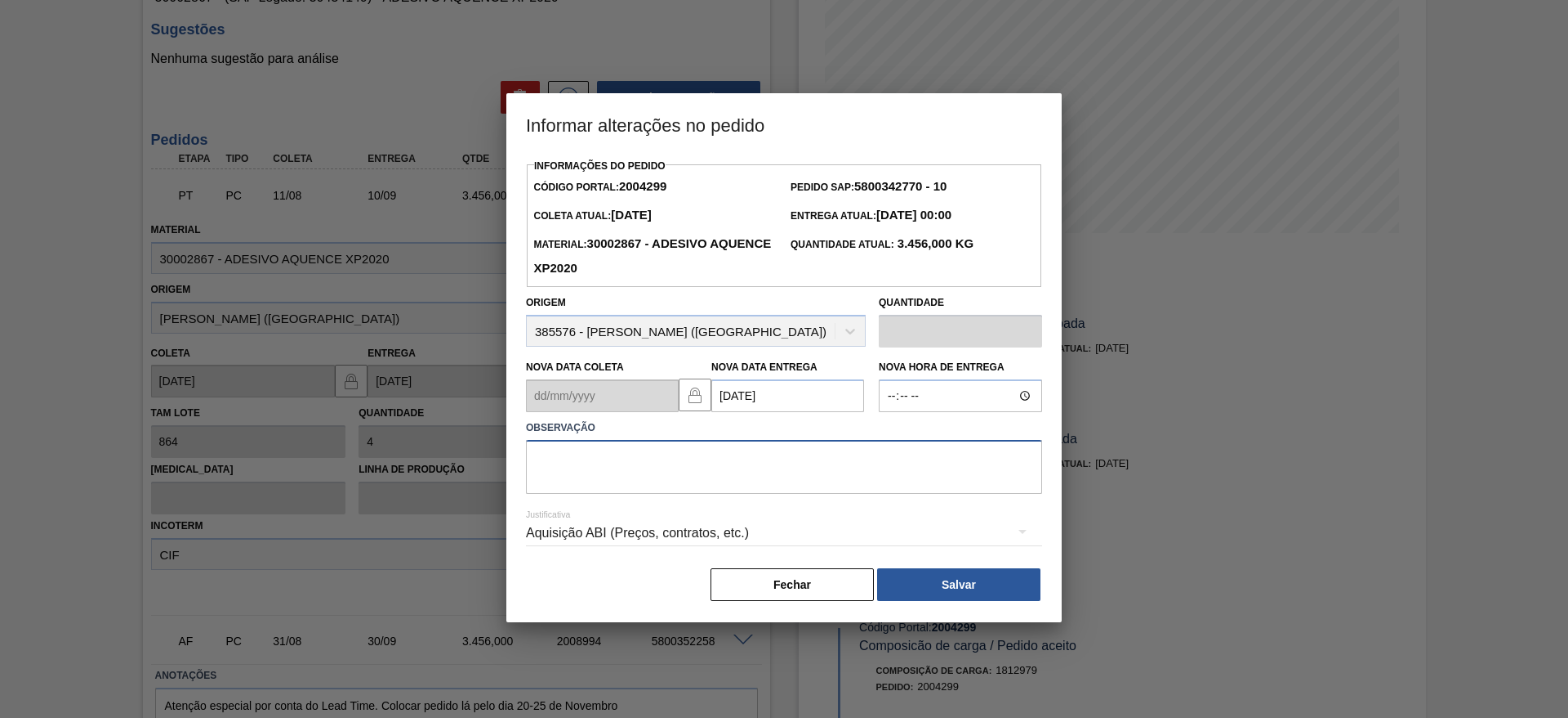
click at [698, 458] on textarea at bounding box center [784, 466] width 516 height 54
type textarea "data"
click at [986, 599] on button "Salvar" at bounding box center [959, 583] width 163 height 32
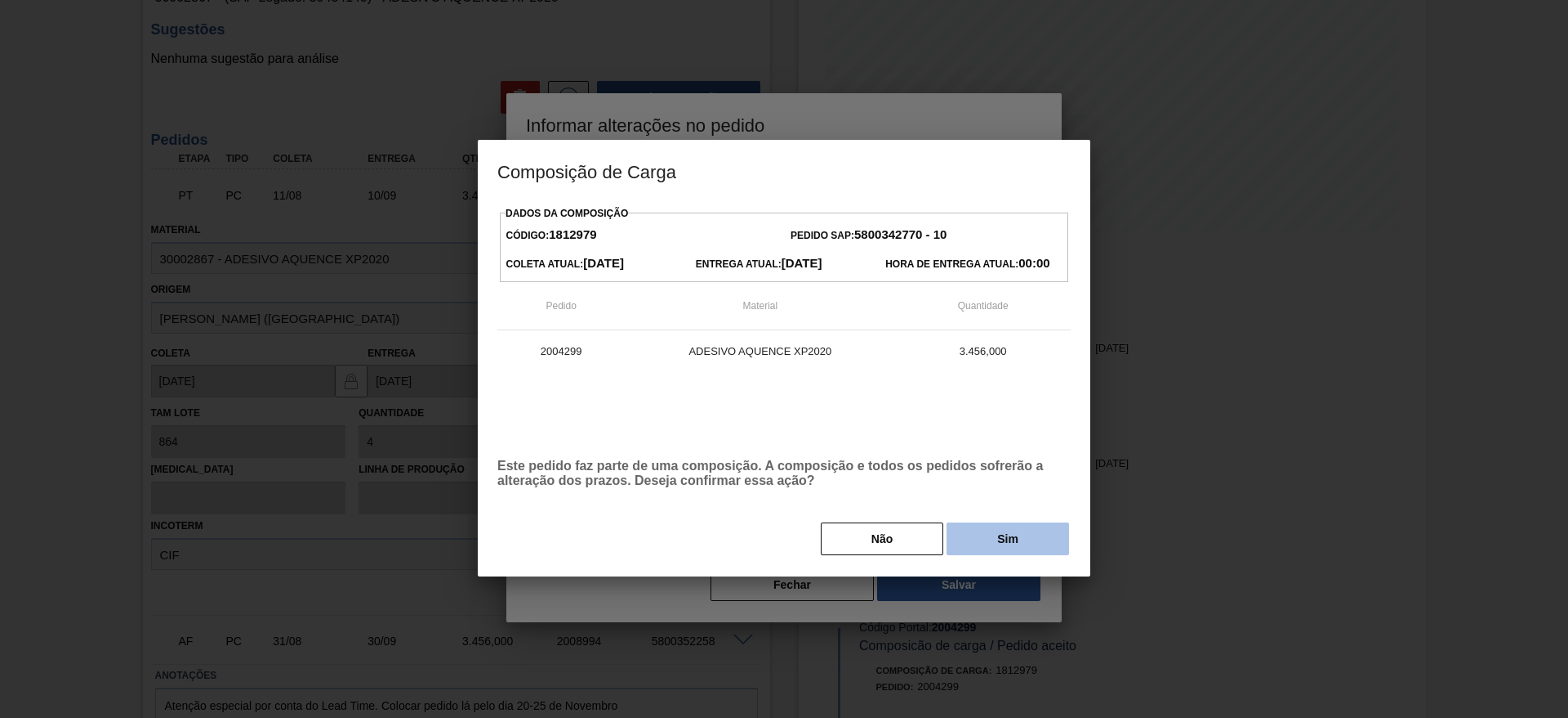
click at [979, 543] on button "Sim" at bounding box center [1009, 538] width 123 height 32
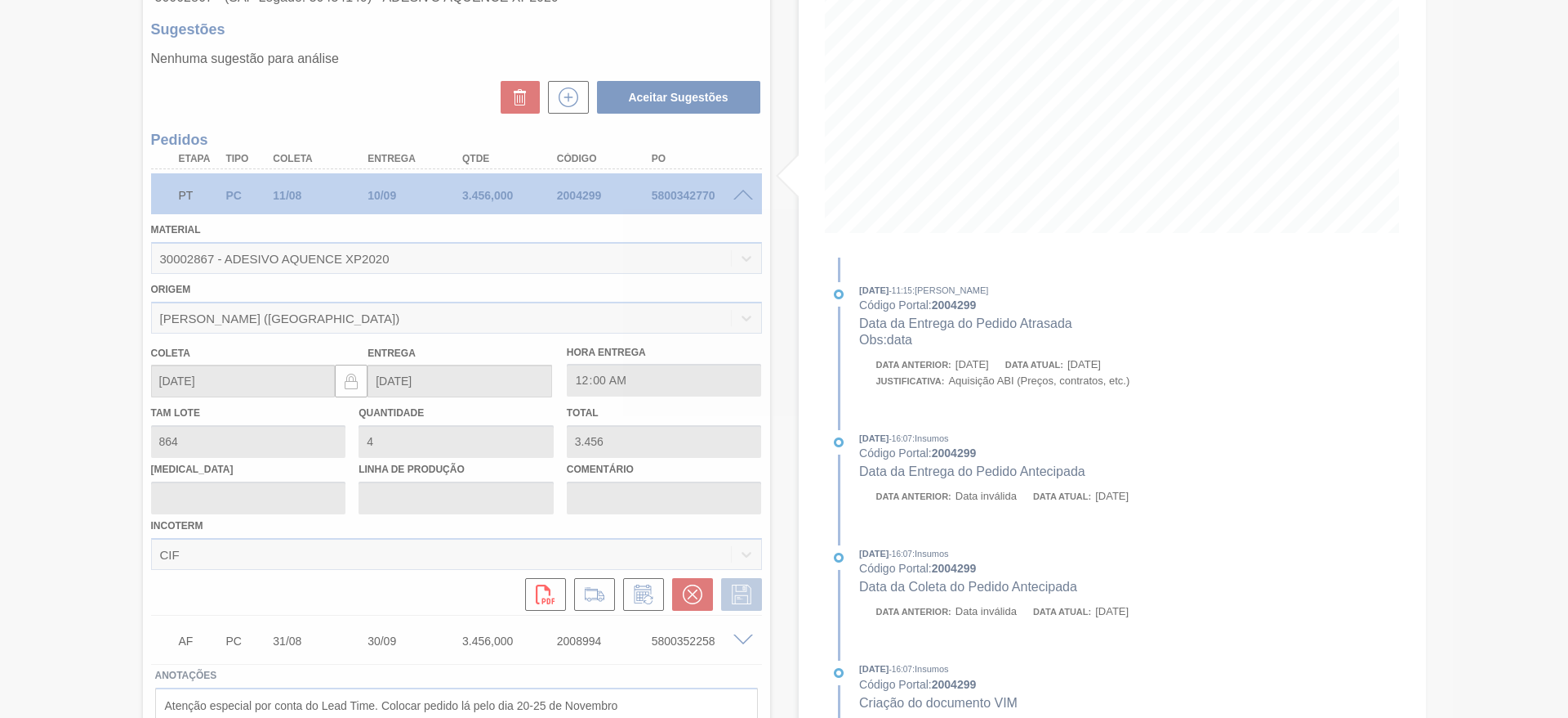
type input "data"
type input "15/09/2025"
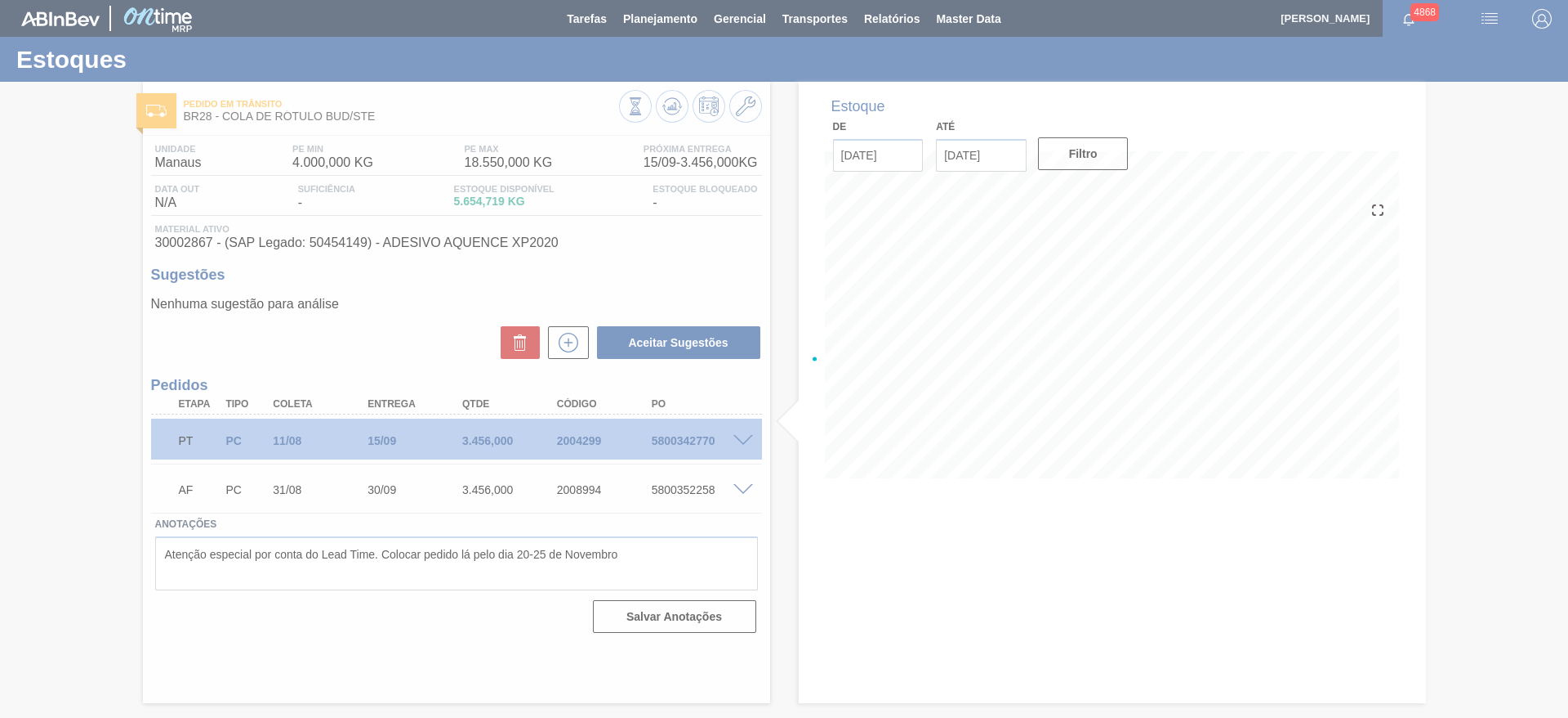
scroll to position [0, 0]
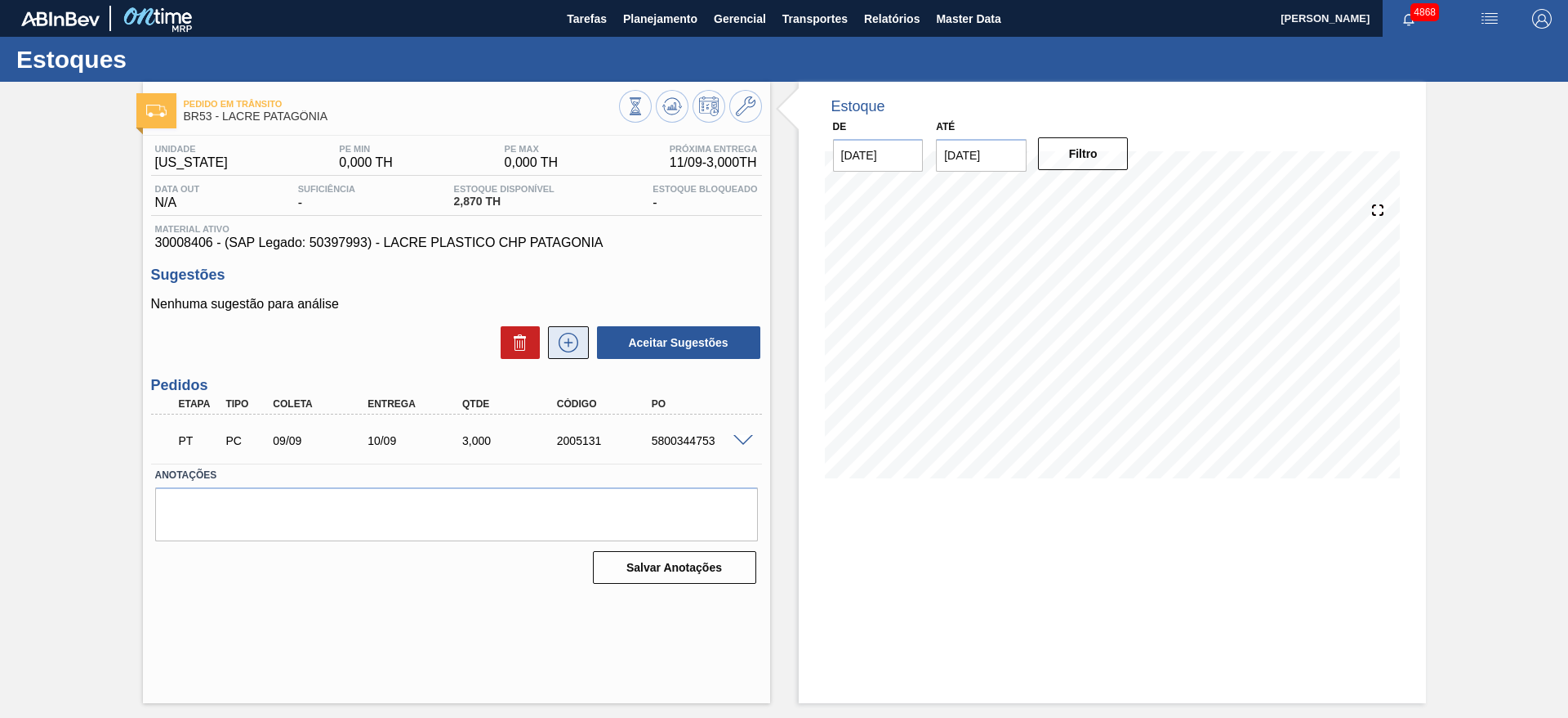
click at [578, 345] on icon at bounding box center [568, 343] width 26 height 20
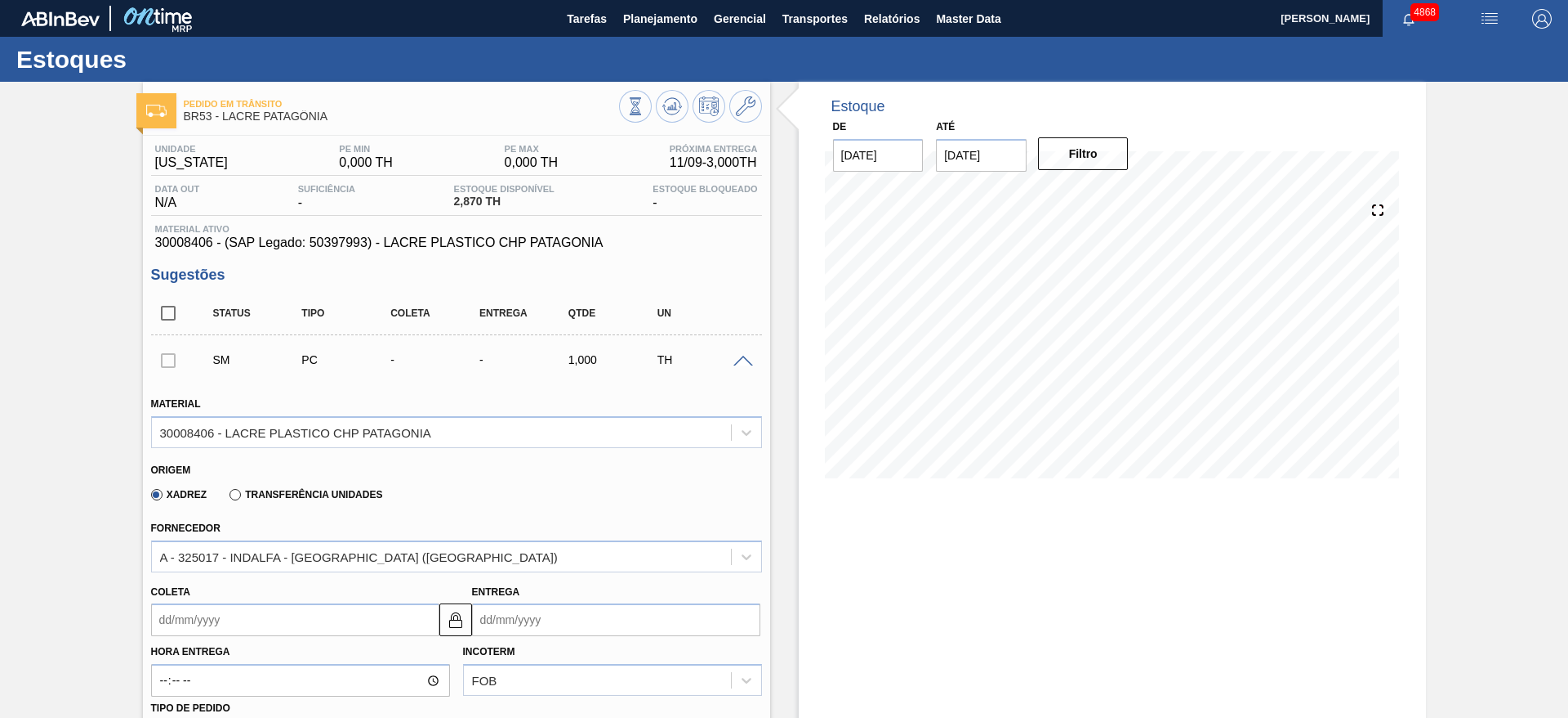
click at [402, 613] on input "Coleta" at bounding box center [295, 618] width 288 height 32
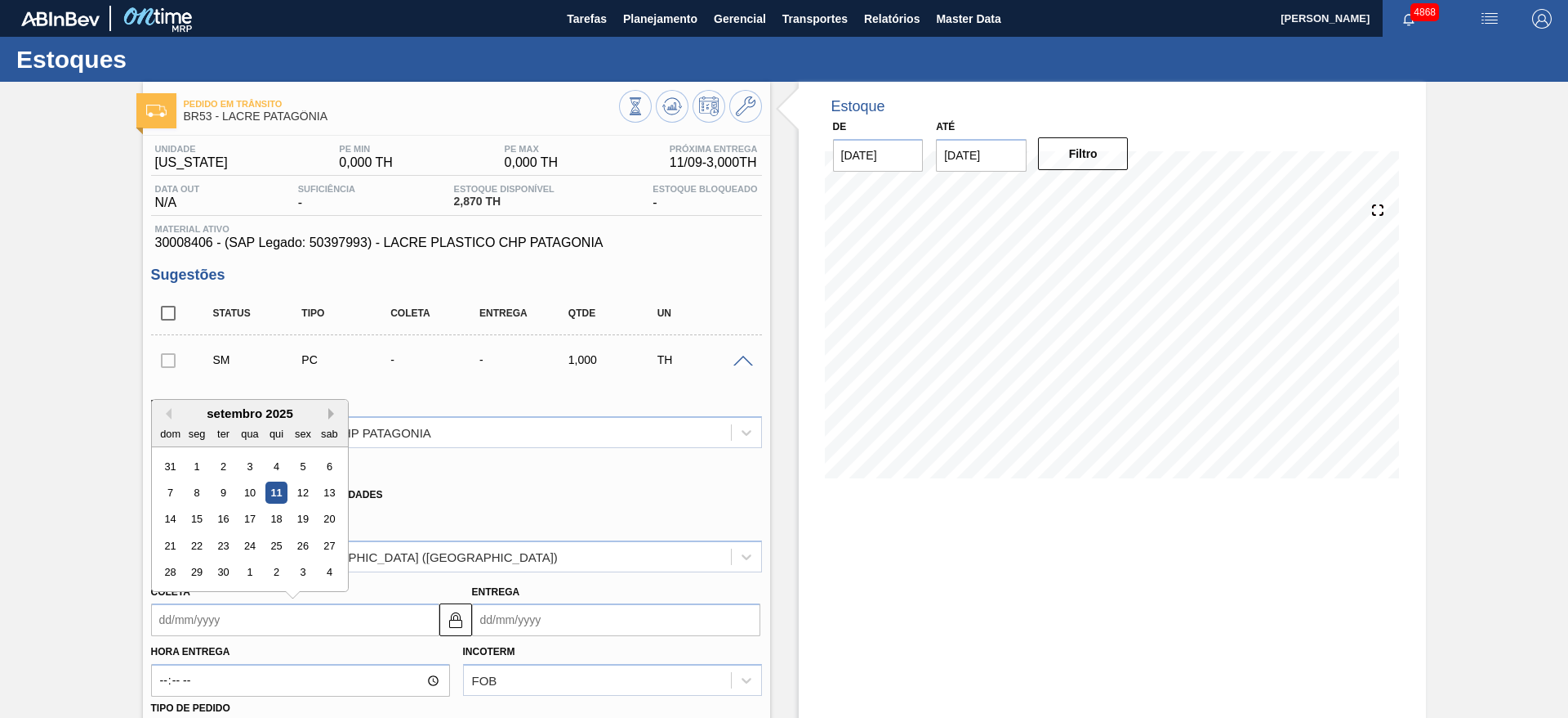
click at [334, 418] on button "Next Month" at bounding box center [334, 414] width 12 height 12
click at [225, 496] on div "7" at bounding box center [223, 492] width 22 height 22
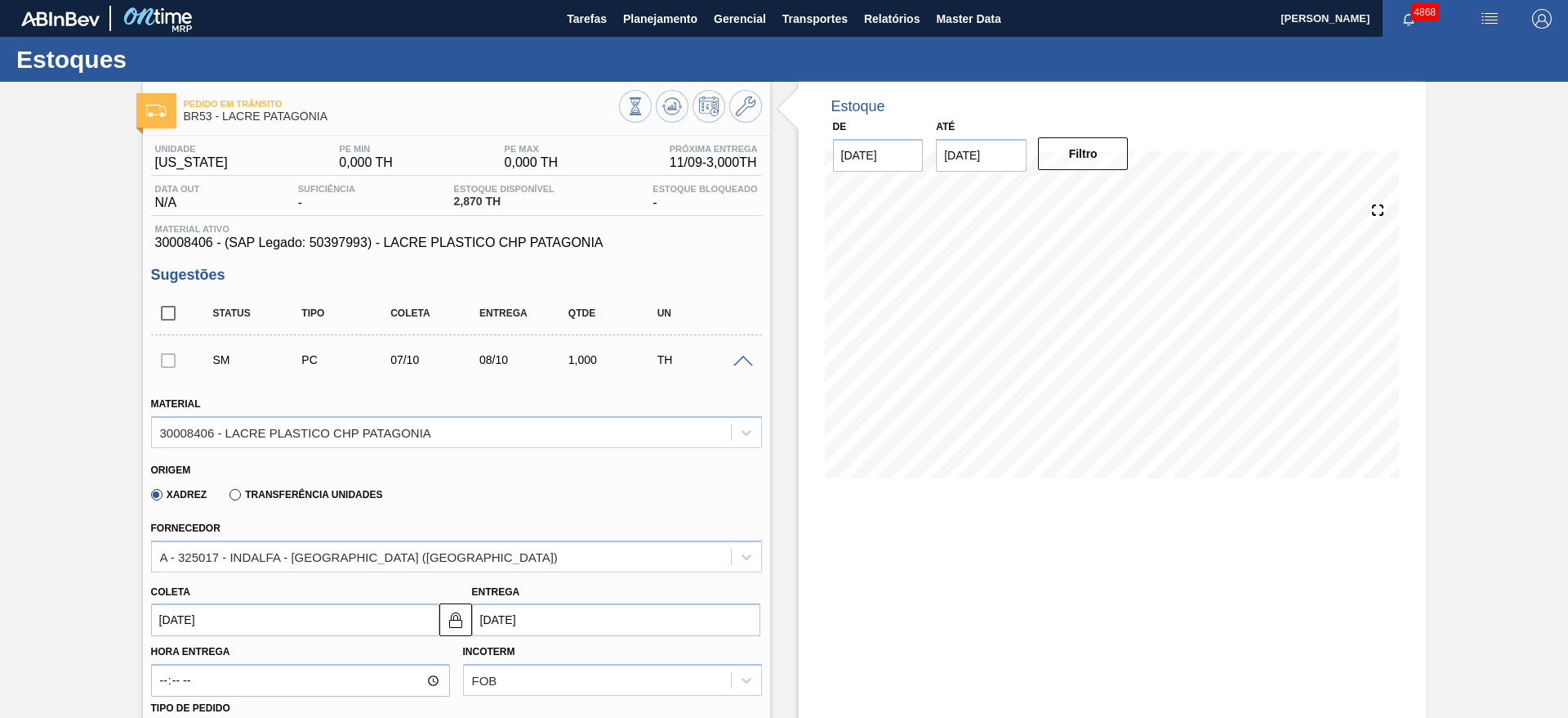
type input "[DATE]"
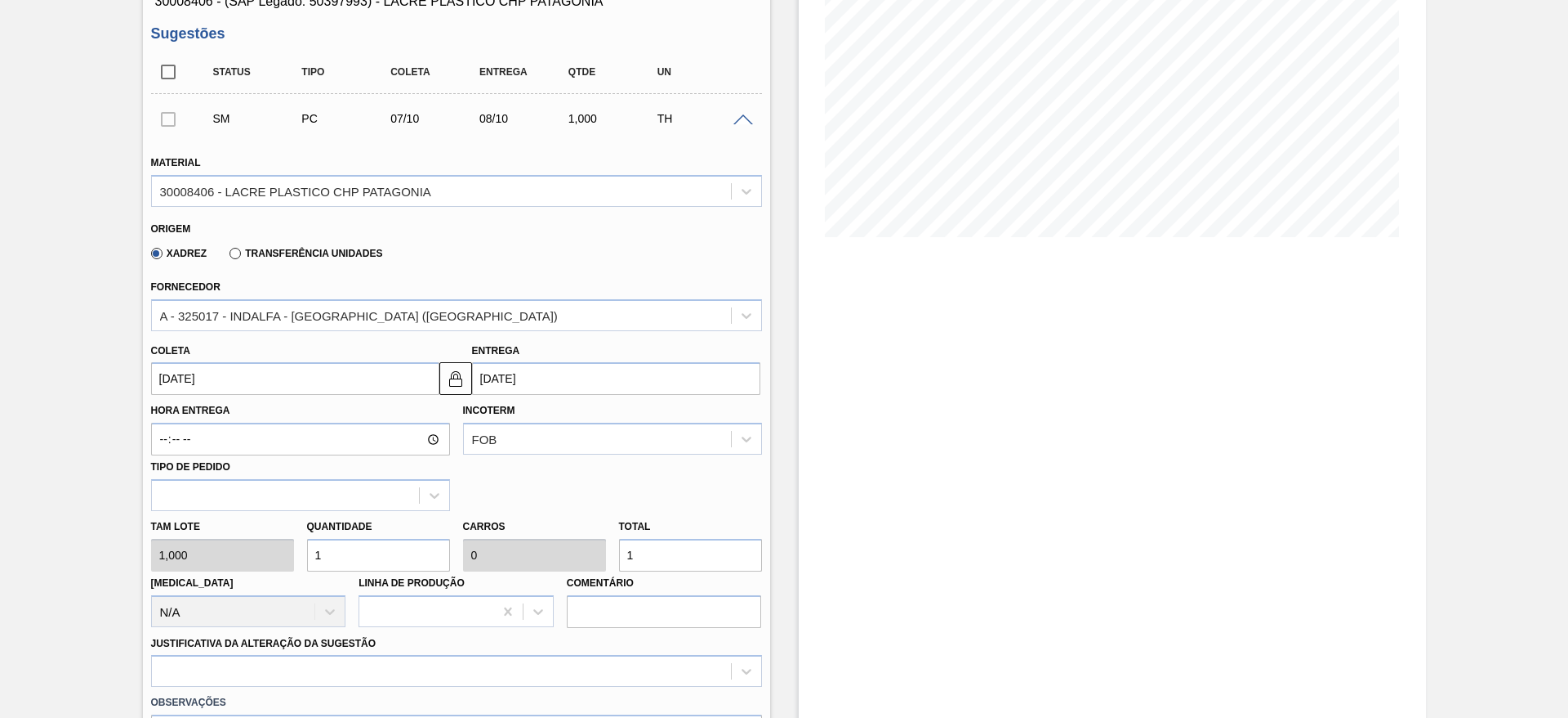
scroll to position [245, 0]
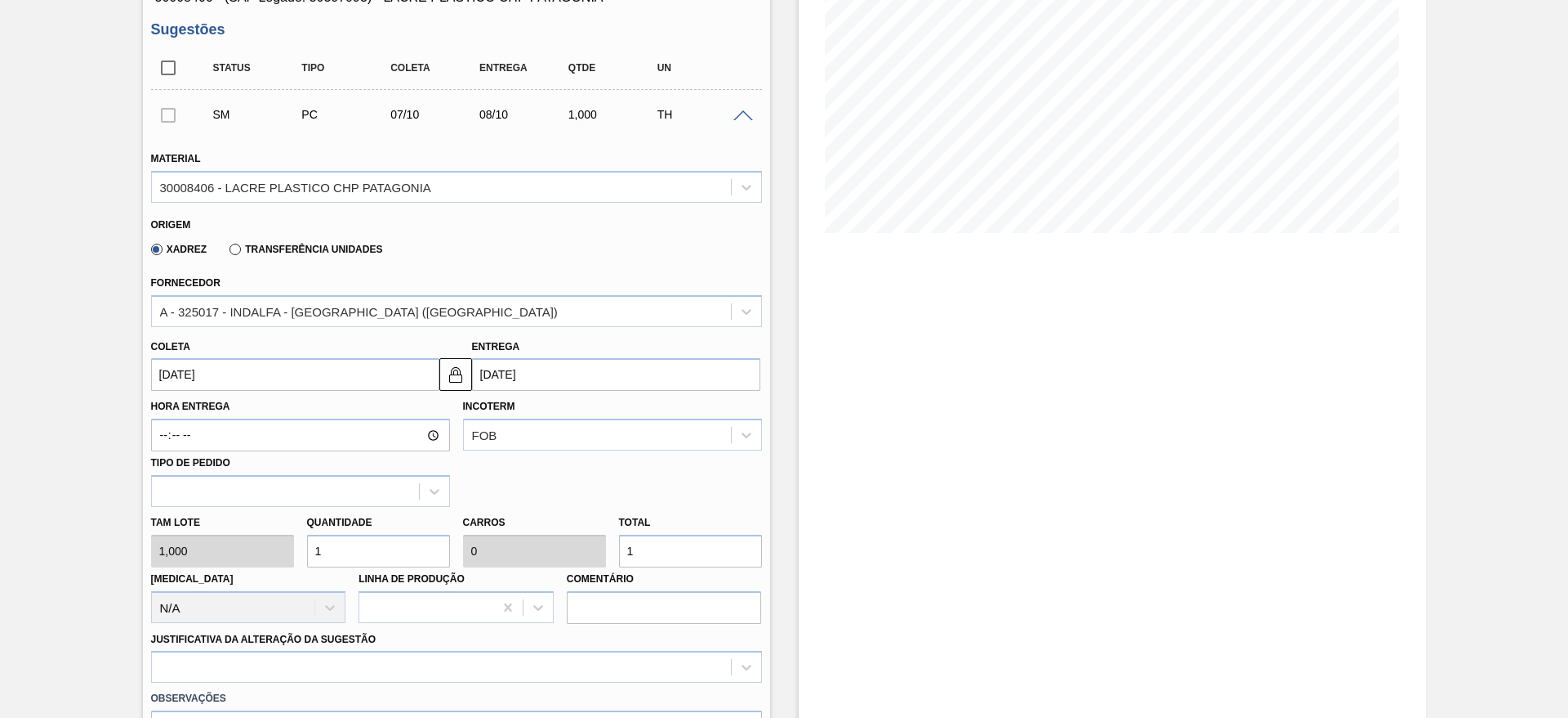
drag, startPoint x: 370, startPoint y: 544, endPoint x: 312, endPoint y: 551, distance: 58.4
click at [312, 551] on input "1" at bounding box center [379, 550] width 143 height 32
type input "5"
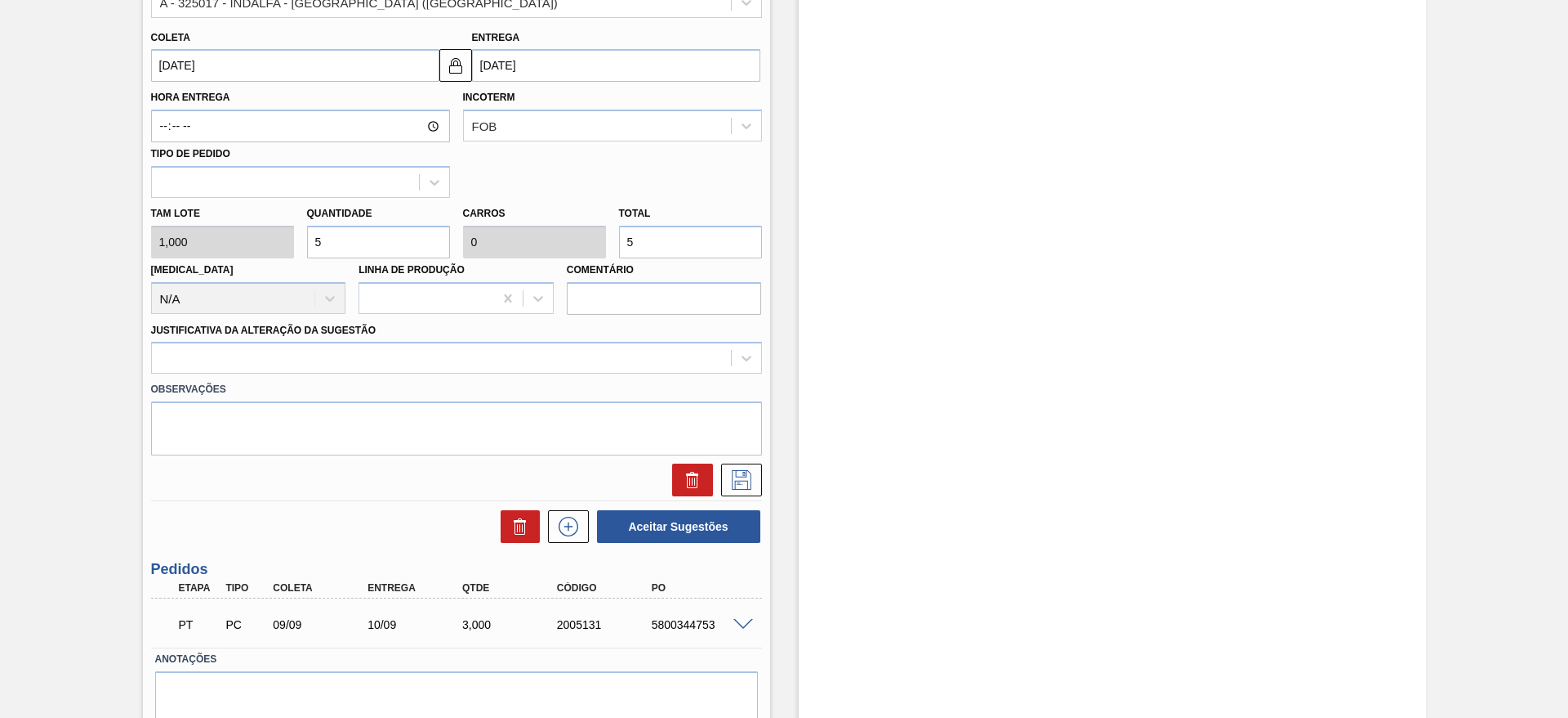
scroll to position [613, 0]
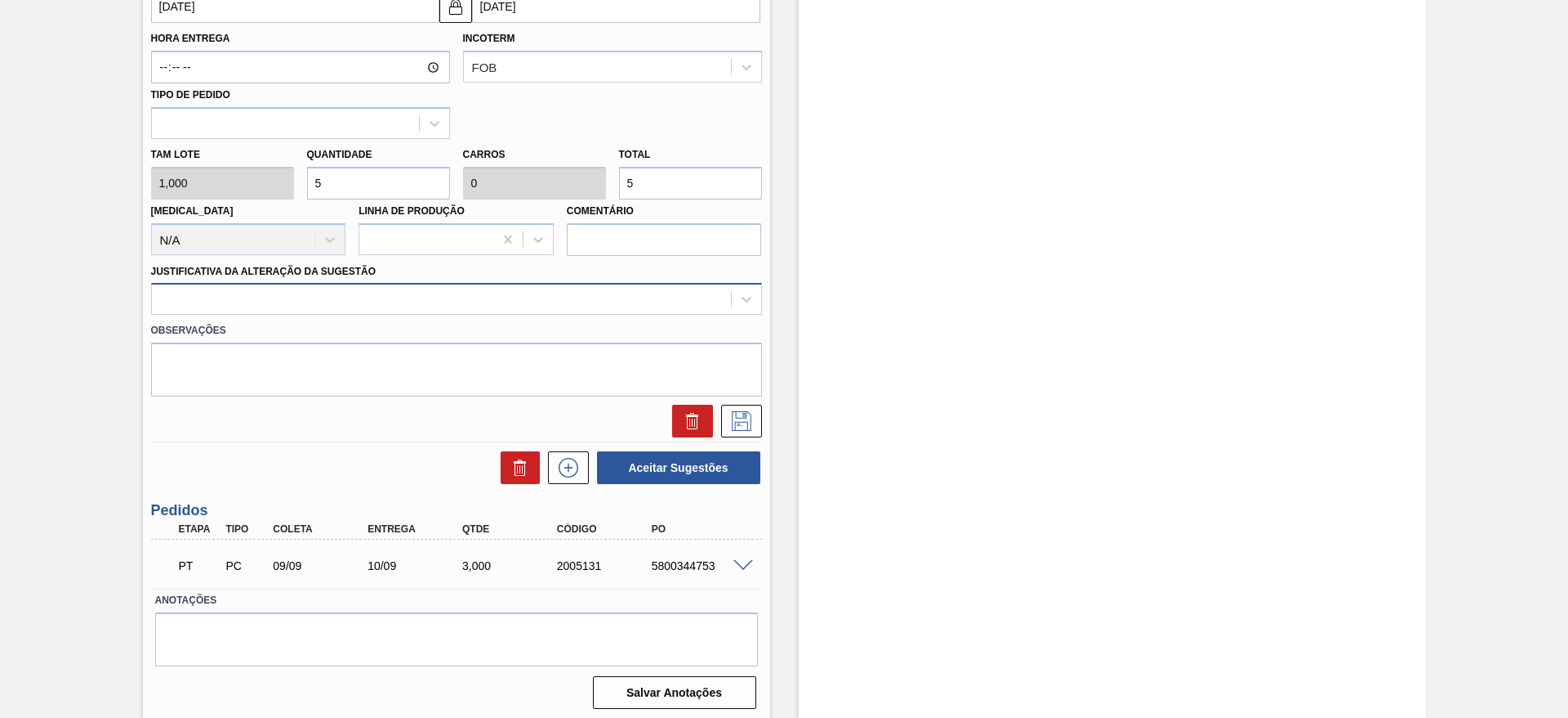
type input "5"
click at [544, 293] on div at bounding box center [441, 300] width 579 height 23
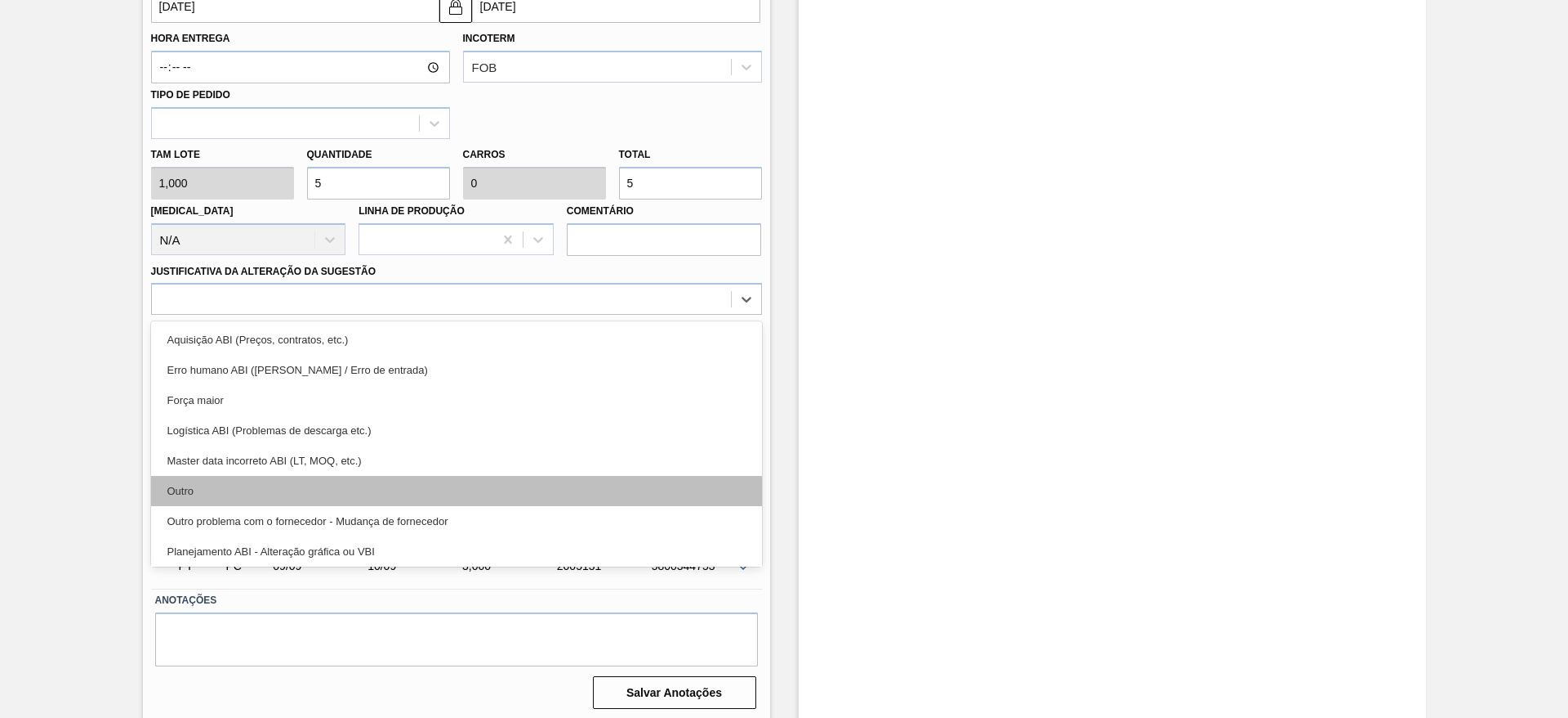
click at [507, 490] on div "Outro" at bounding box center [457, 490] width 611 height 30
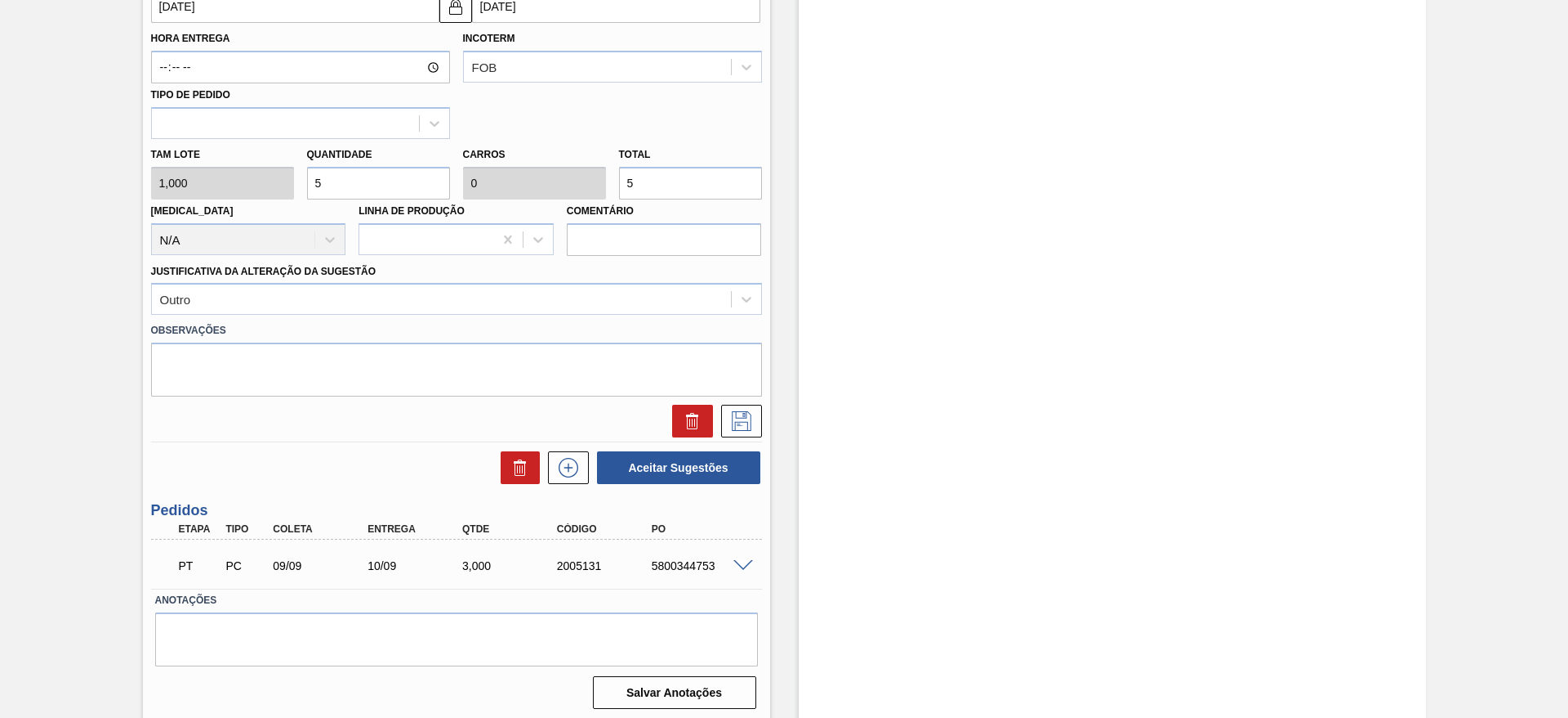
click at [767, 423] on div "Unidade Colorado PE MIN 0,000 TH PE MAX 0,000 TH Próxima Entrega 11/09 - 3,000 …" at bounding box center [456, 118] width 628 height 1192
click at [758, 418] on button at bounding box center [742, 420] width 41 height 32
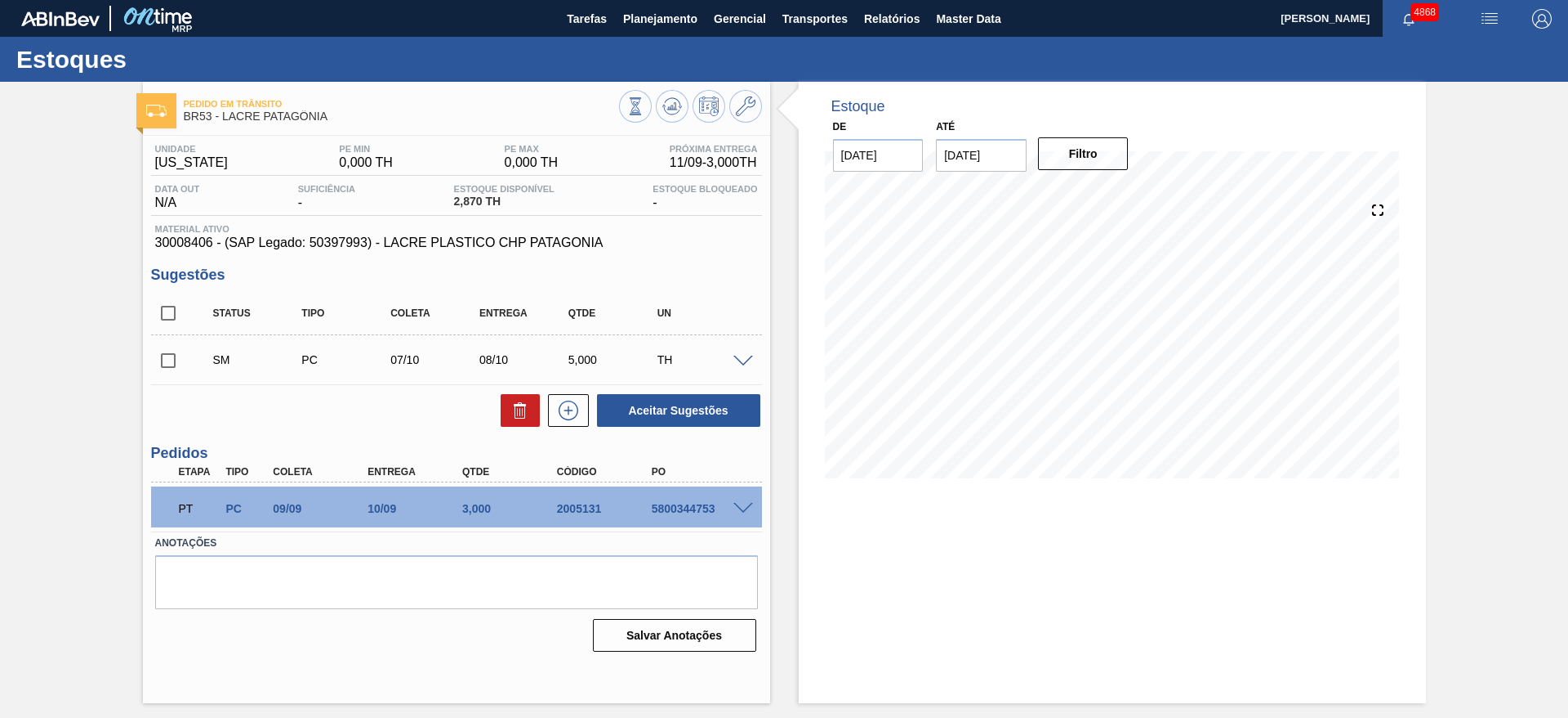
scroll to position [0, 0]
click at [173, 359] on input "checkbox" at bounding box center [168, 359] width 34 height 34
click at [737, 395] on button "Aceitar Sugestões" at bounding box center [679, 409] width 163 height 32
checkbox input "false"
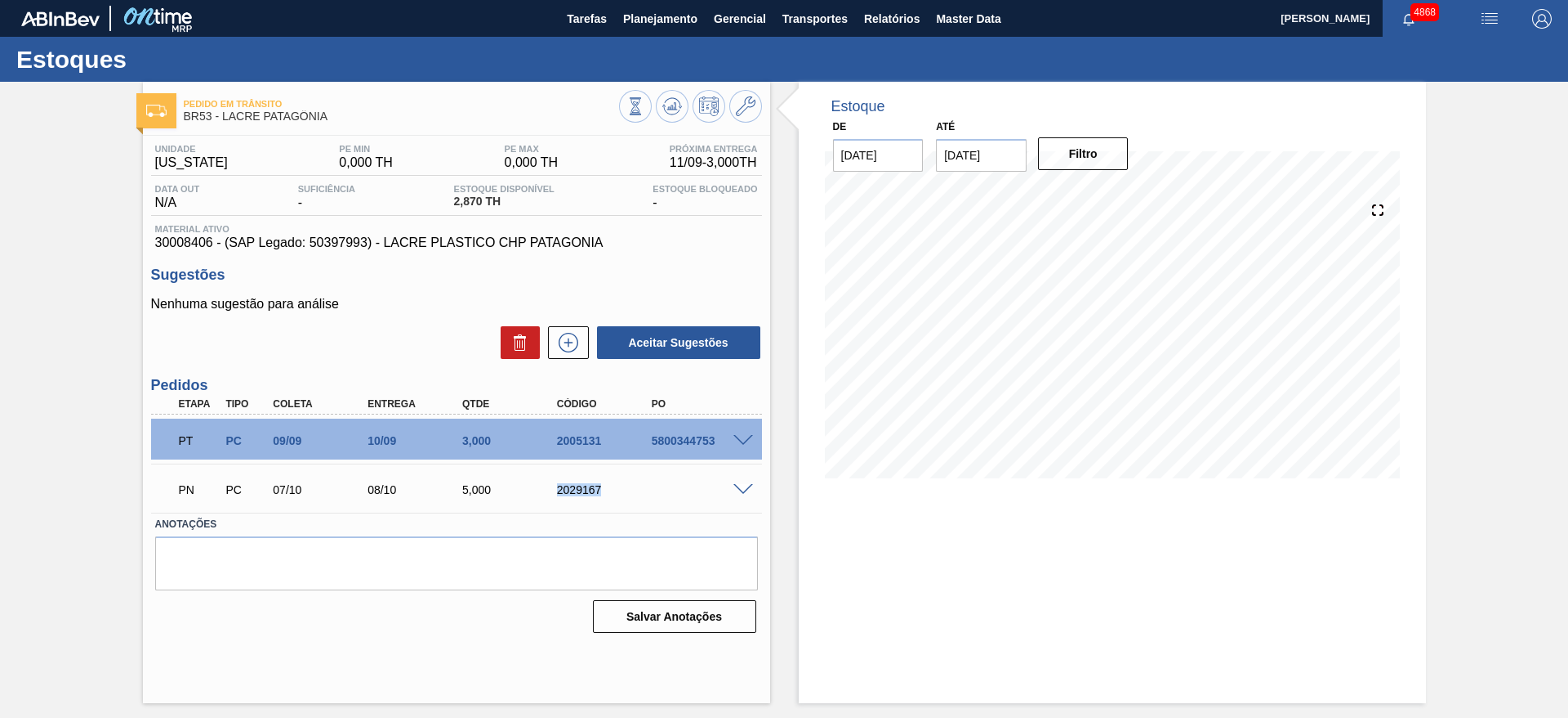
drag, startPoint x: 543, startPoint y: 493, endPoint x: 679, endPoint y: 503, distance: 136.4
click at [679, 500] on div "PN PC 07/10 08/10 5,000 2029167" at bounding box center [451, 487] width 567 height 32
copy div "2029167"
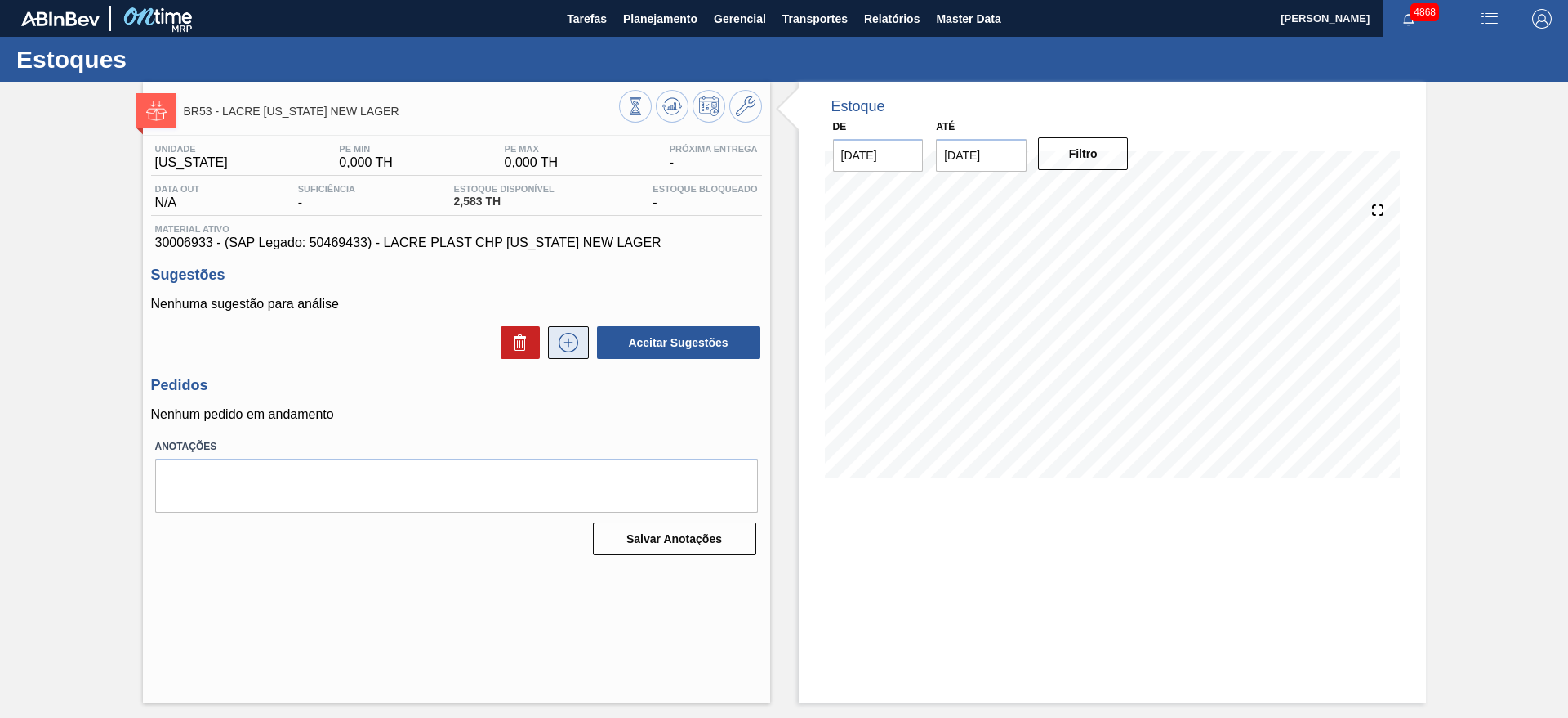
click at [571, 343] on icon at bounding box center [567, 342] width 9 height 1
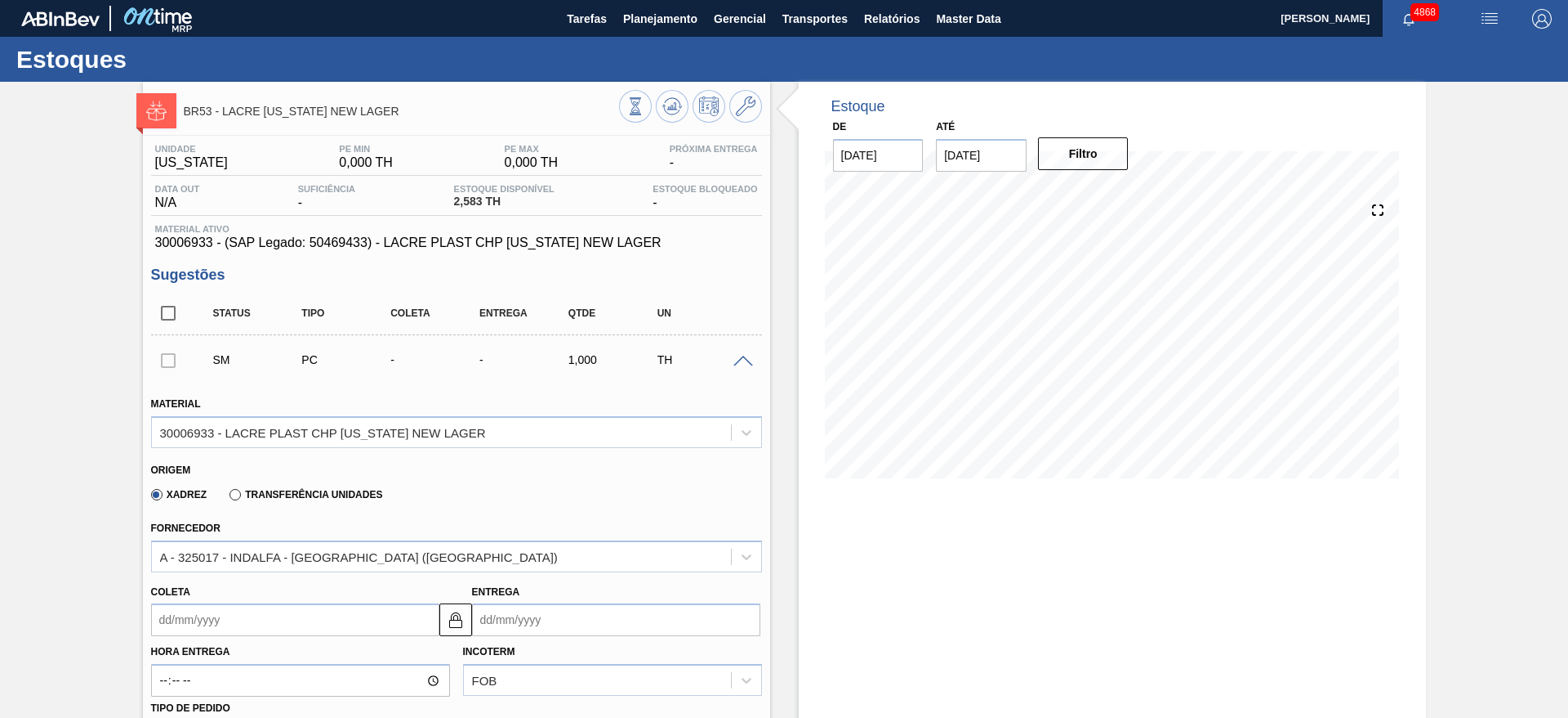
scroll to position [123, 0]
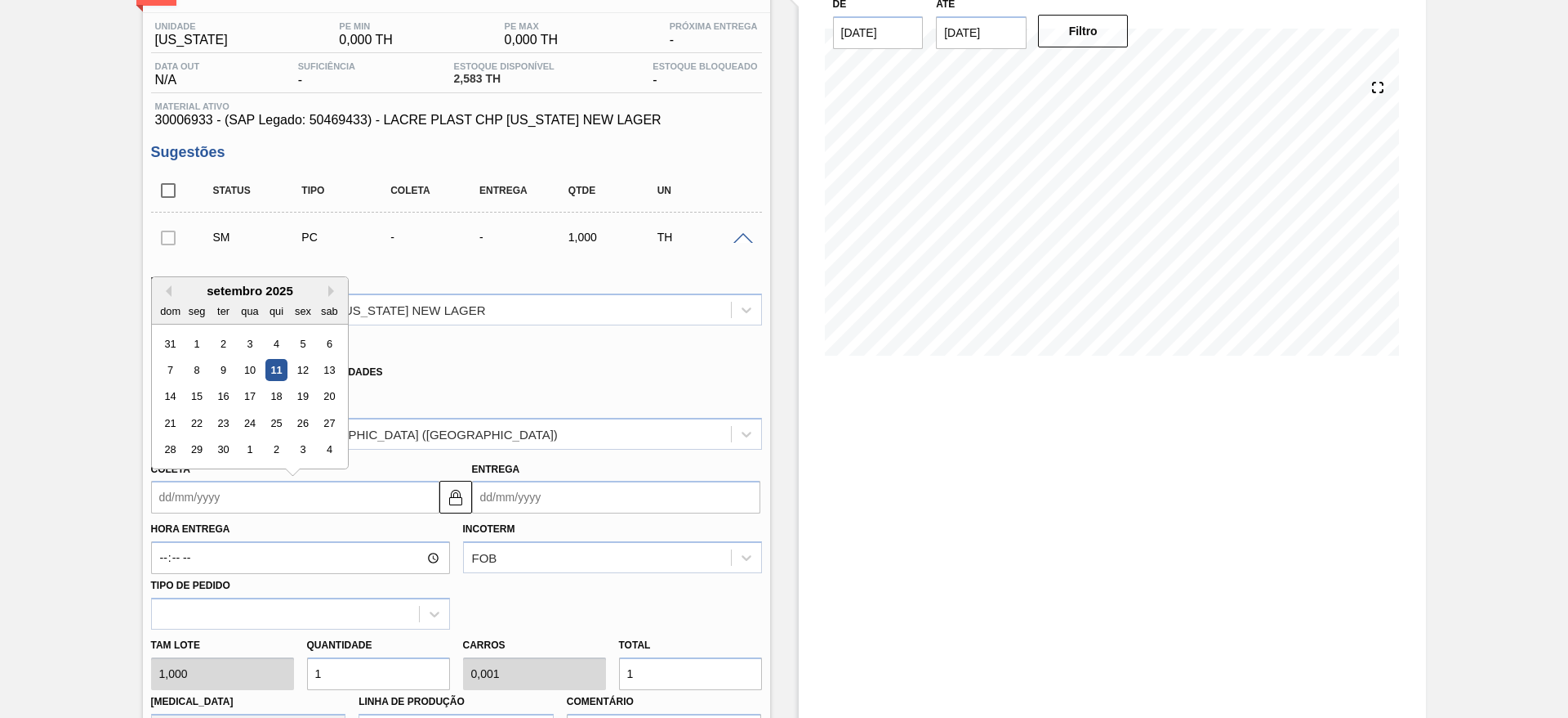
click at [307, 498] on input "Coleta" at bounding box center [295, 496] width 288 height 32
click at [328, 288] on button "Next Month" at bounding box center [334, 291] width 12 height 12
click at [218, 365] on div "7" at bounding box center [223, 369] width 22 height 22
type input "[DATE]"
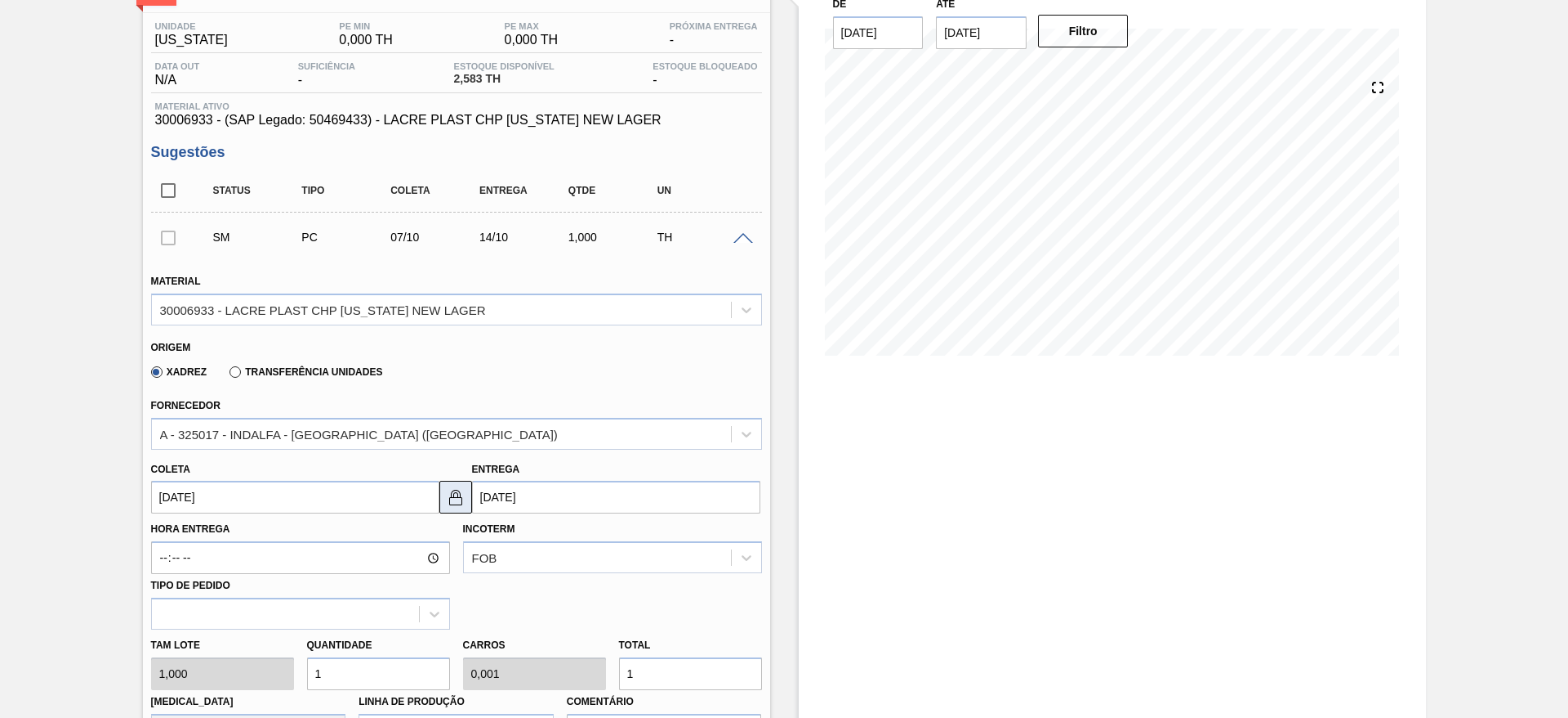
click at [459, 490] on img at bounding box center [456, 497] width 20 height 20
click at [490, 490] on input "14/10/2025" at bounding box center [616, 496] width 288 height 32
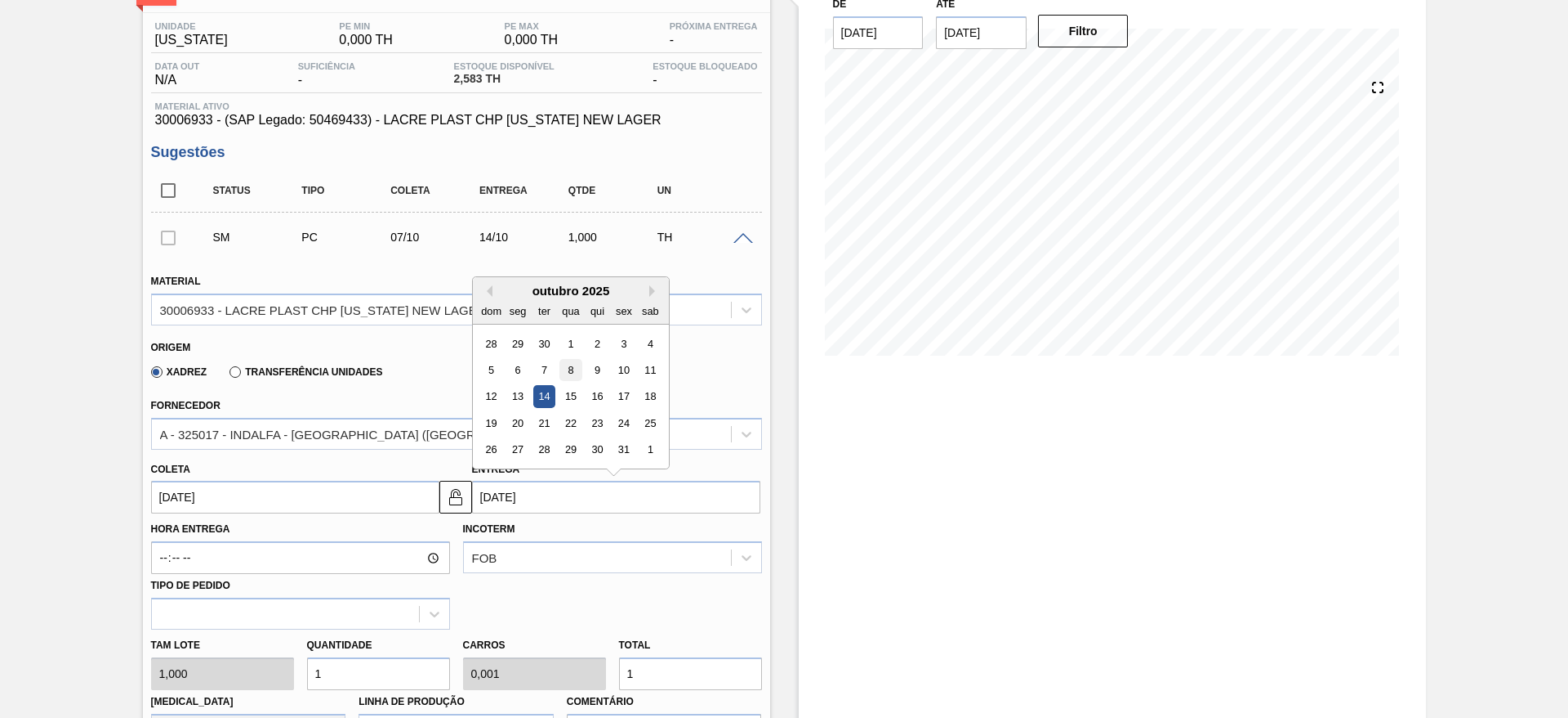
click at [567, 376] on div "8" at bounding box center [570, 369] width 22 height 22
type input "[DATE]"
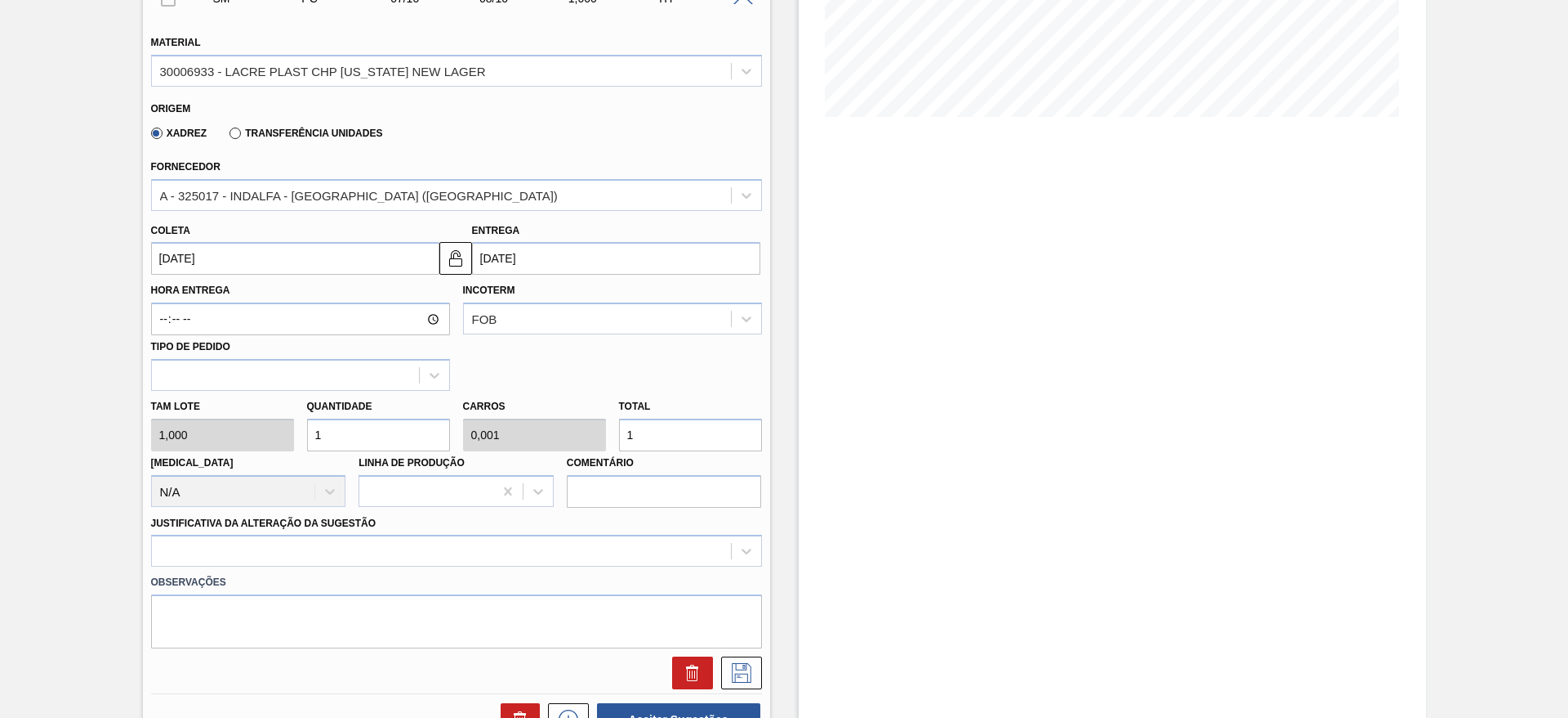
scroll to position [368, 0]
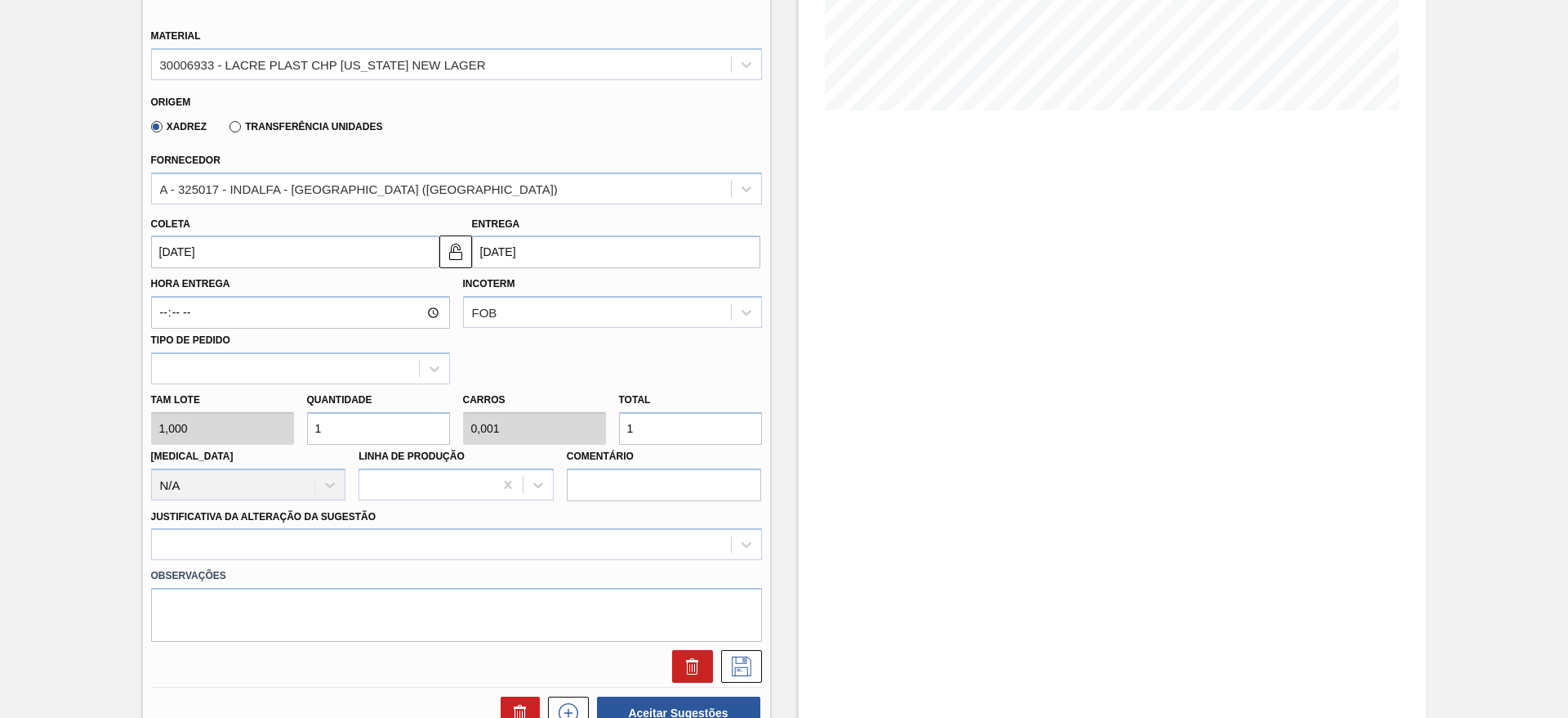
drag, startPoint x: 323, startPoint y: 422, endPoint x: 303, endPoint y: 423, distance: 20.0
click at [303, 423] on div "Quantidade 1" at bounding box center [379, 416] width 156 height 57
type input "2"
type input "0,002"
type input "2"
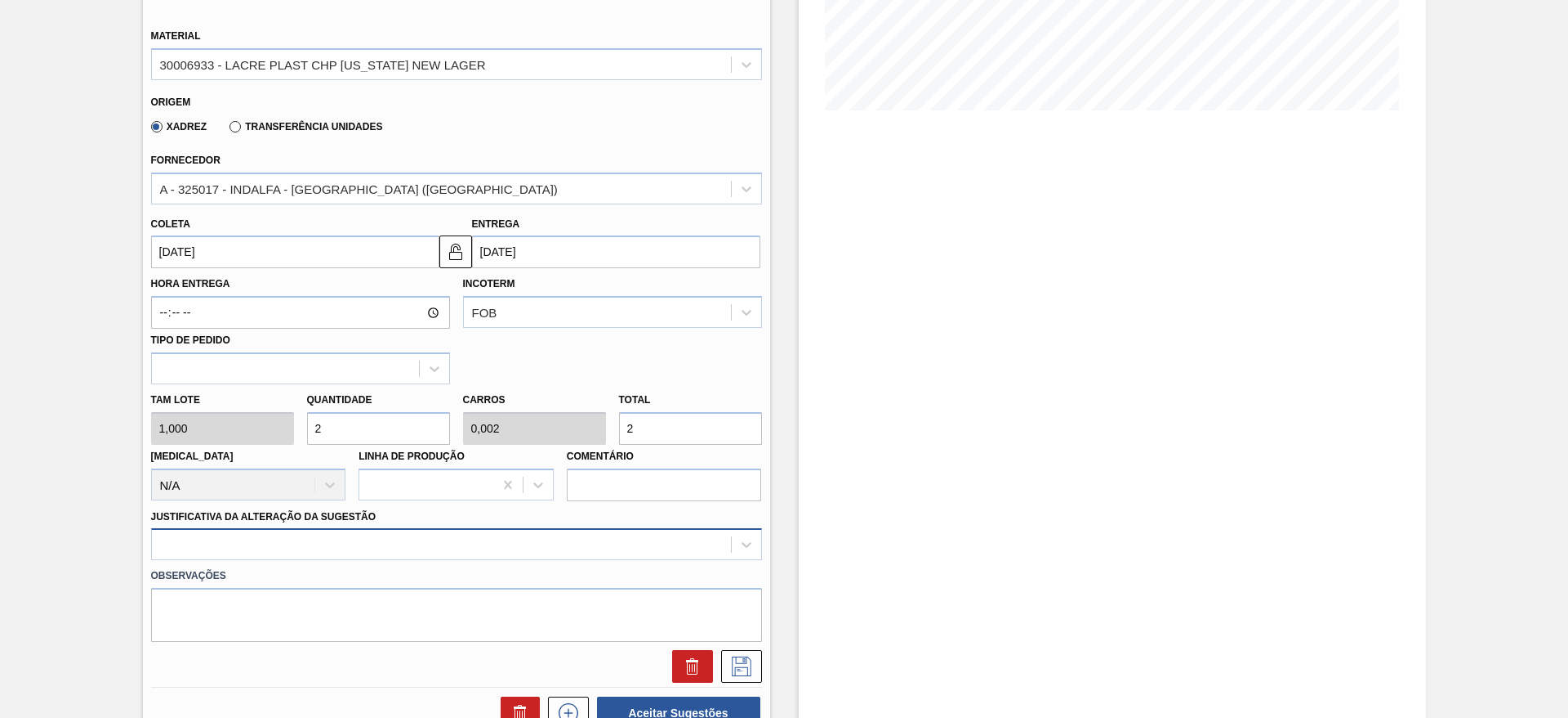
type input "2"
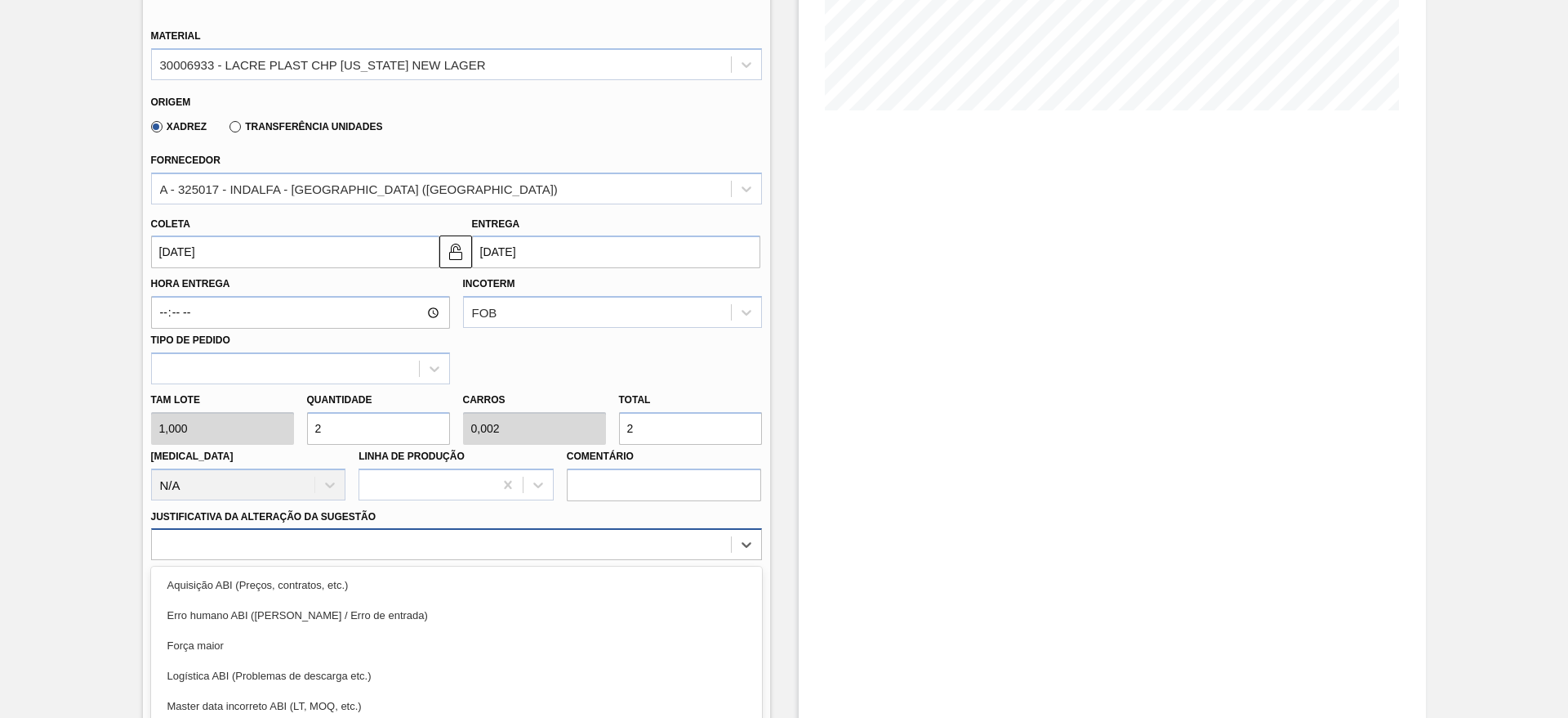
click at [316, 538] on div "option Força maior focused, 3 of 18. 18 results available. Use Up and Down to c…" at bounding box center [457, 543] width 611 height 32
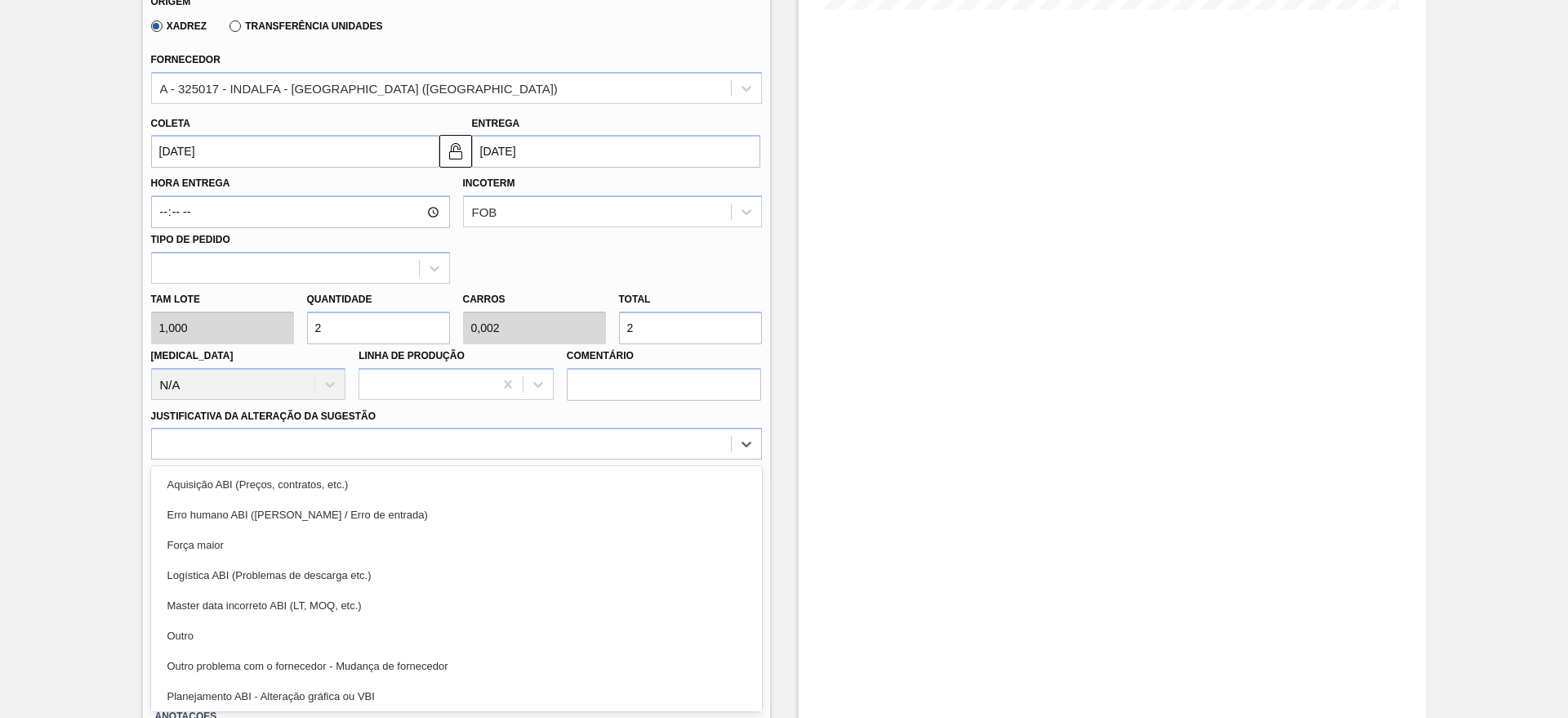
click at [344, 633] on div "Outro" at bounding box center [457, 635] width 611 height 30
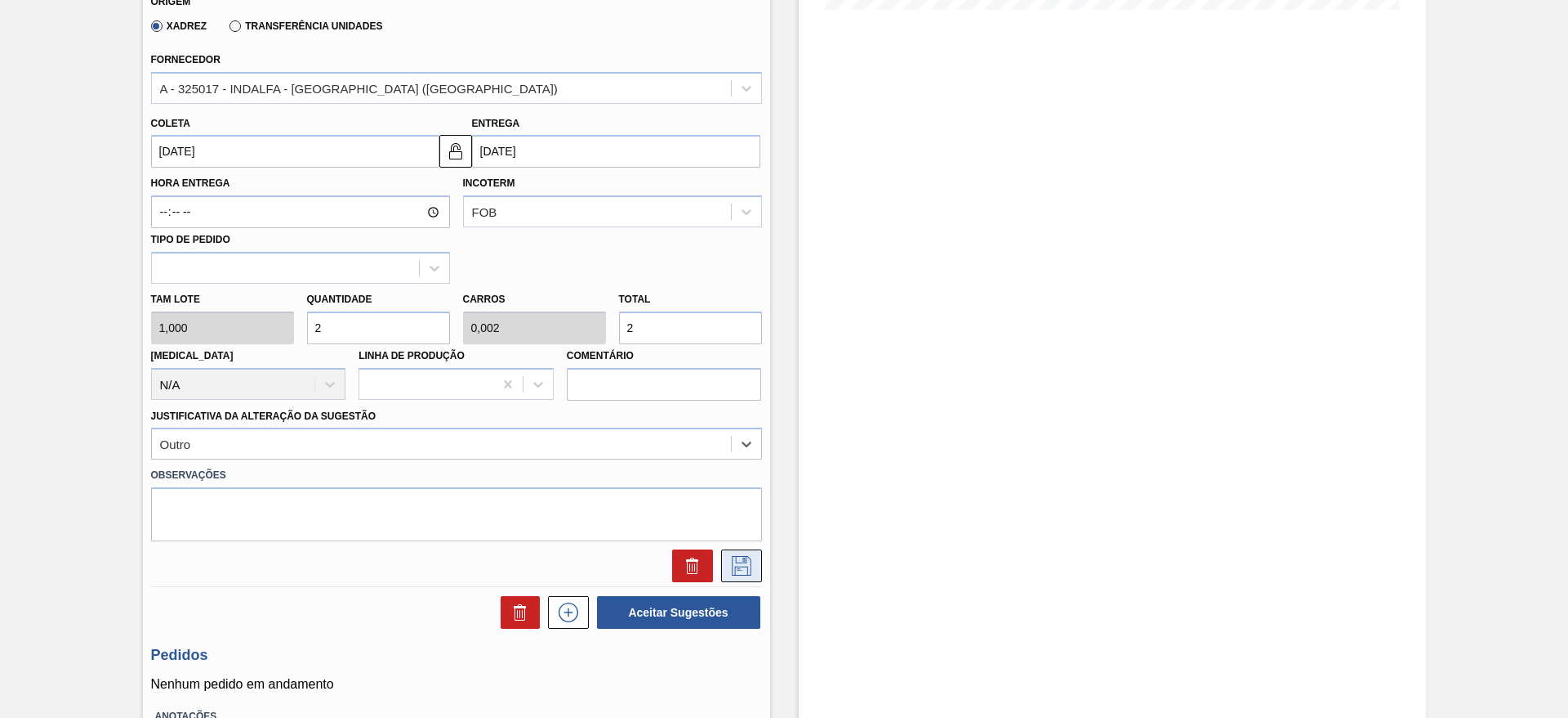
click at [724, 555] on button at bounding box center [742, 565] width 41 height 32
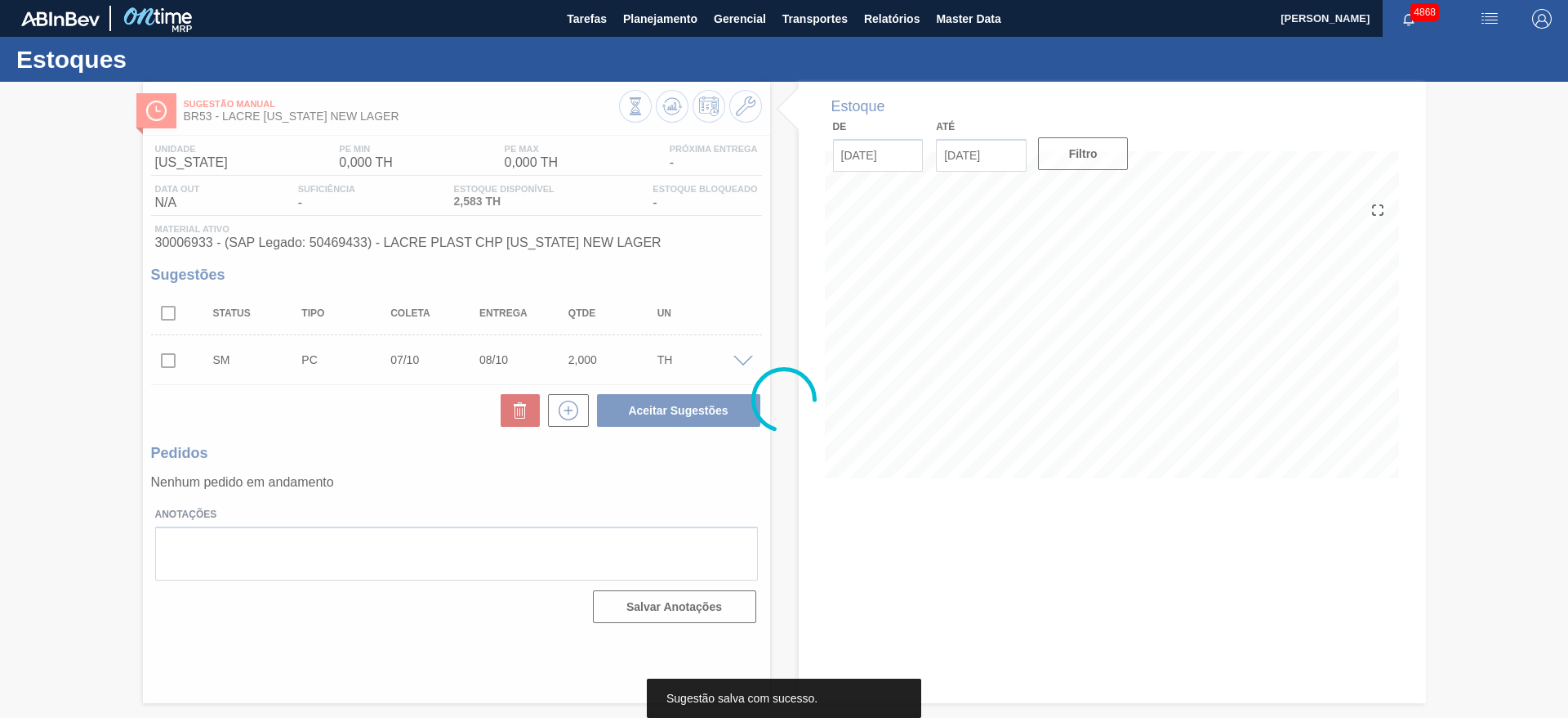
scroll to position [0, 0]
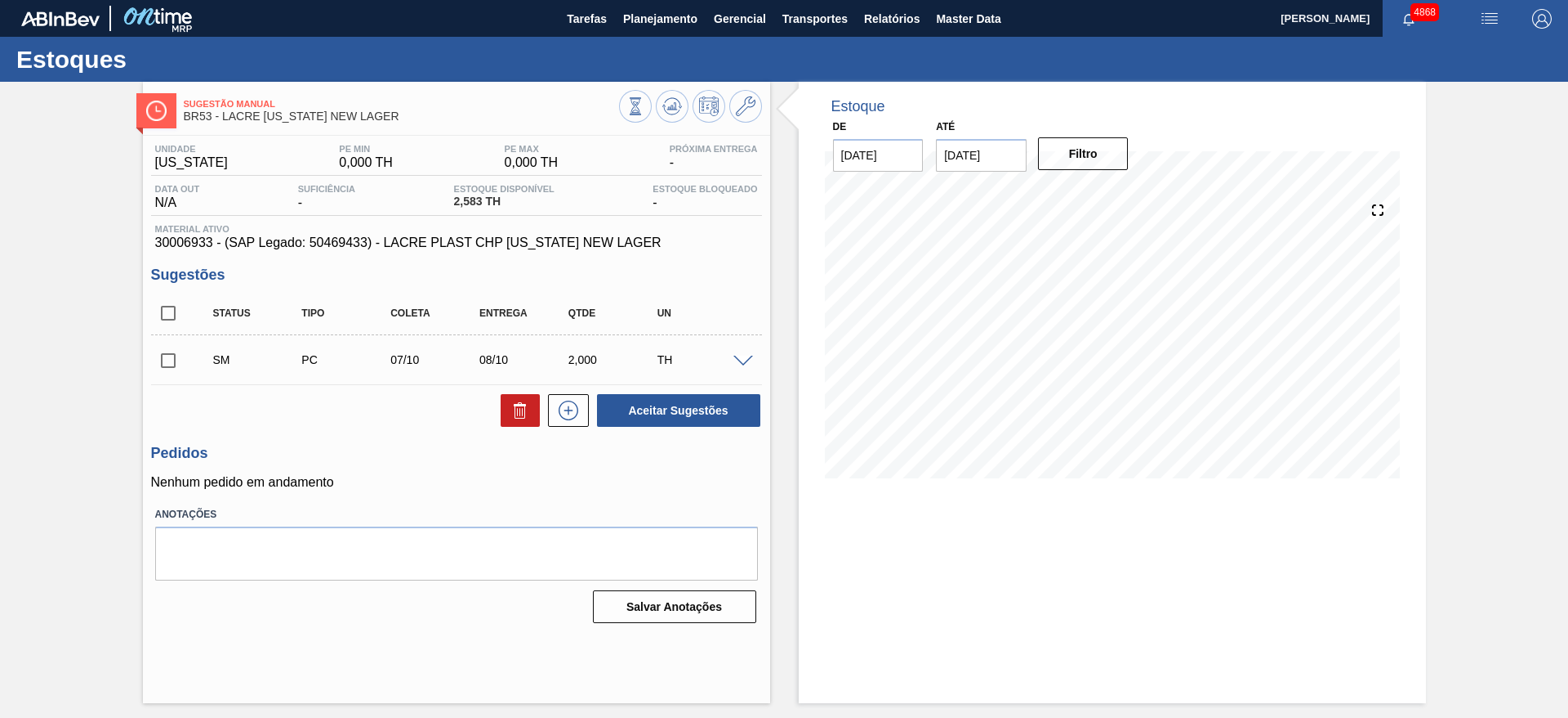
click at [183, 362] on input "checkbox" at bounding box center [168, 359] width 34 height 34
click at [732, 417] on button "Aceitar Sugestões" at bounding box center [679, 409] width 163 height 32
click at [172, 361] on input "checkbox" at bounding box center [168, 359] width 34 height 34
click at [684, 411] on button "Aceitar Sugestões" at bounding box center [679, 409] width 163 height 32
checkbox input "false"
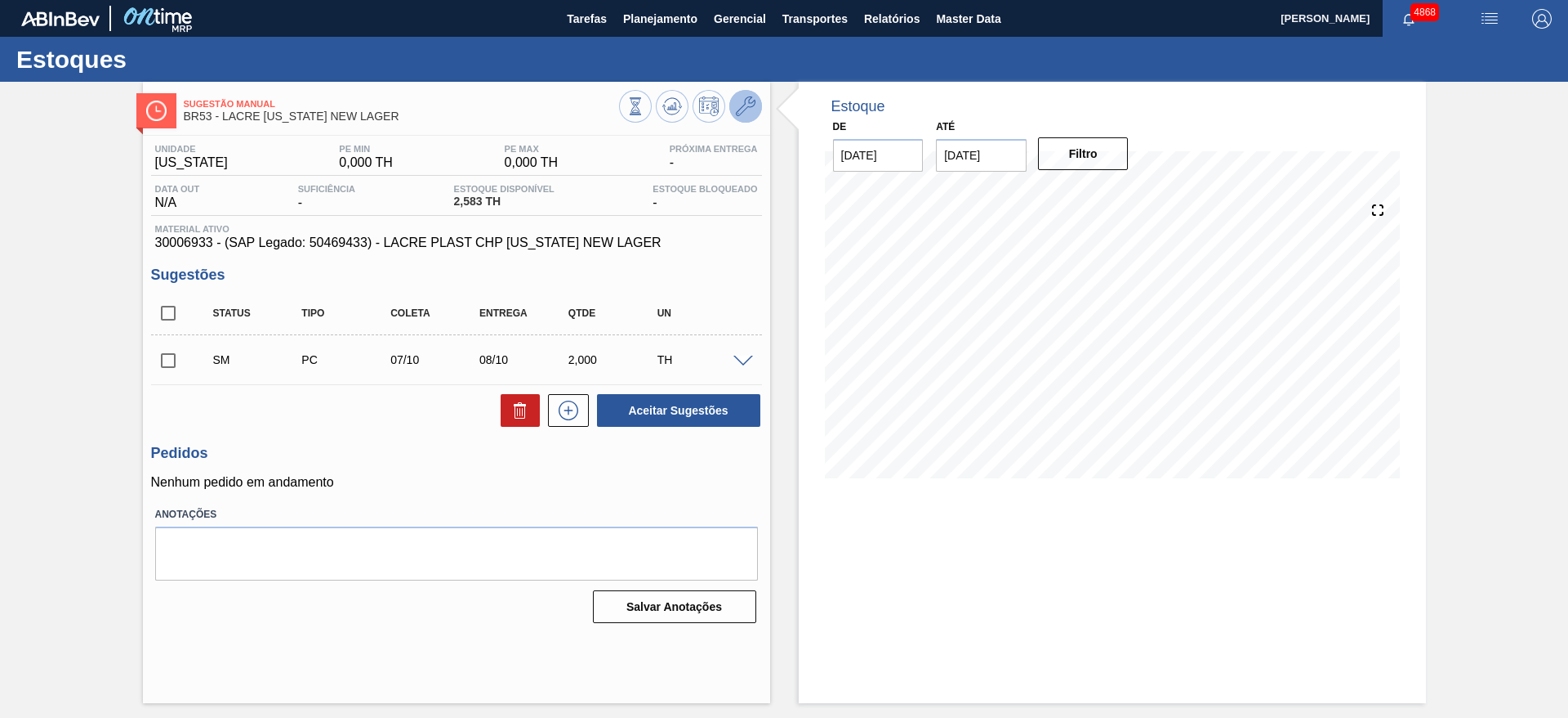
click at [758, 96] on button at bounding box center [745, 106] width 32 height 32
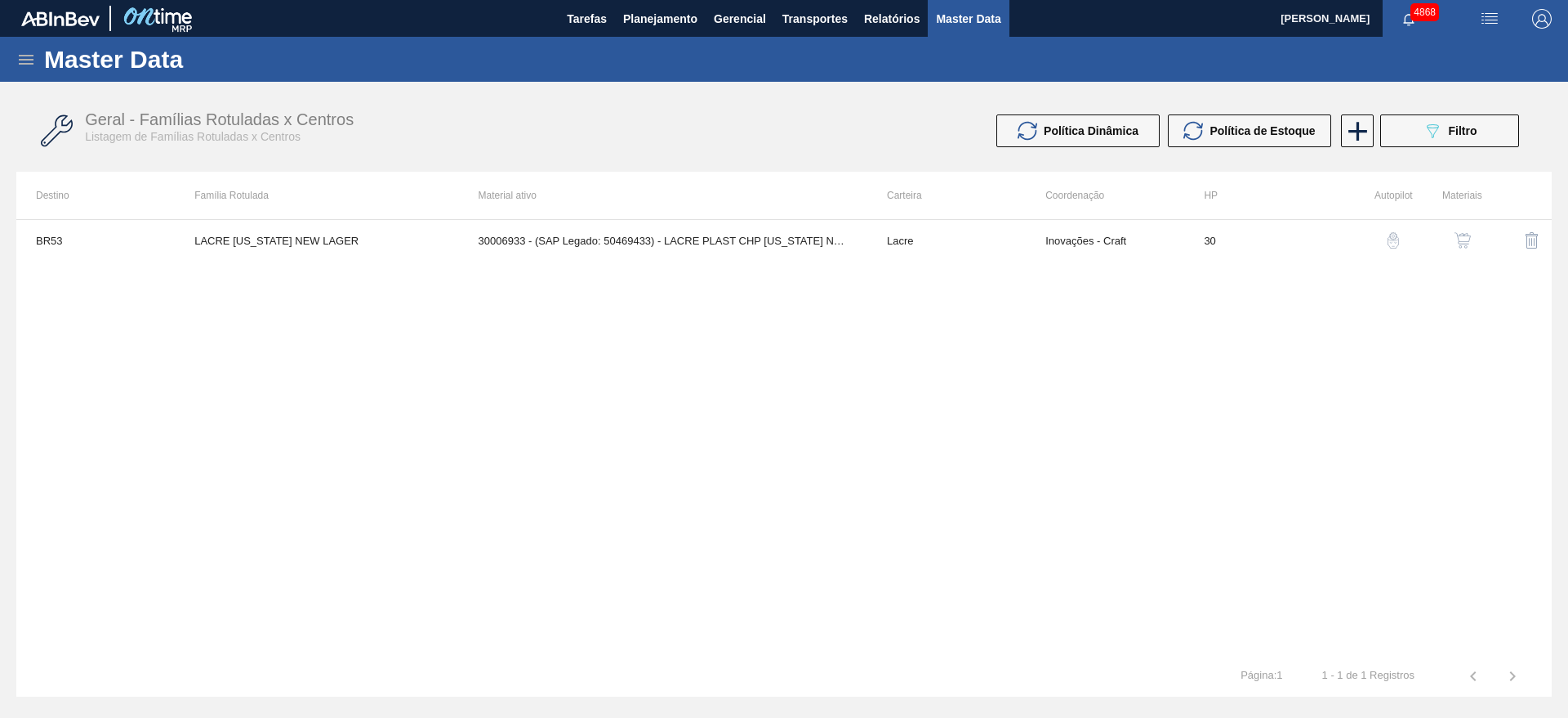
click at [1468, 241] on img "button" at bounding box center [1463, 240] width 17 height 17
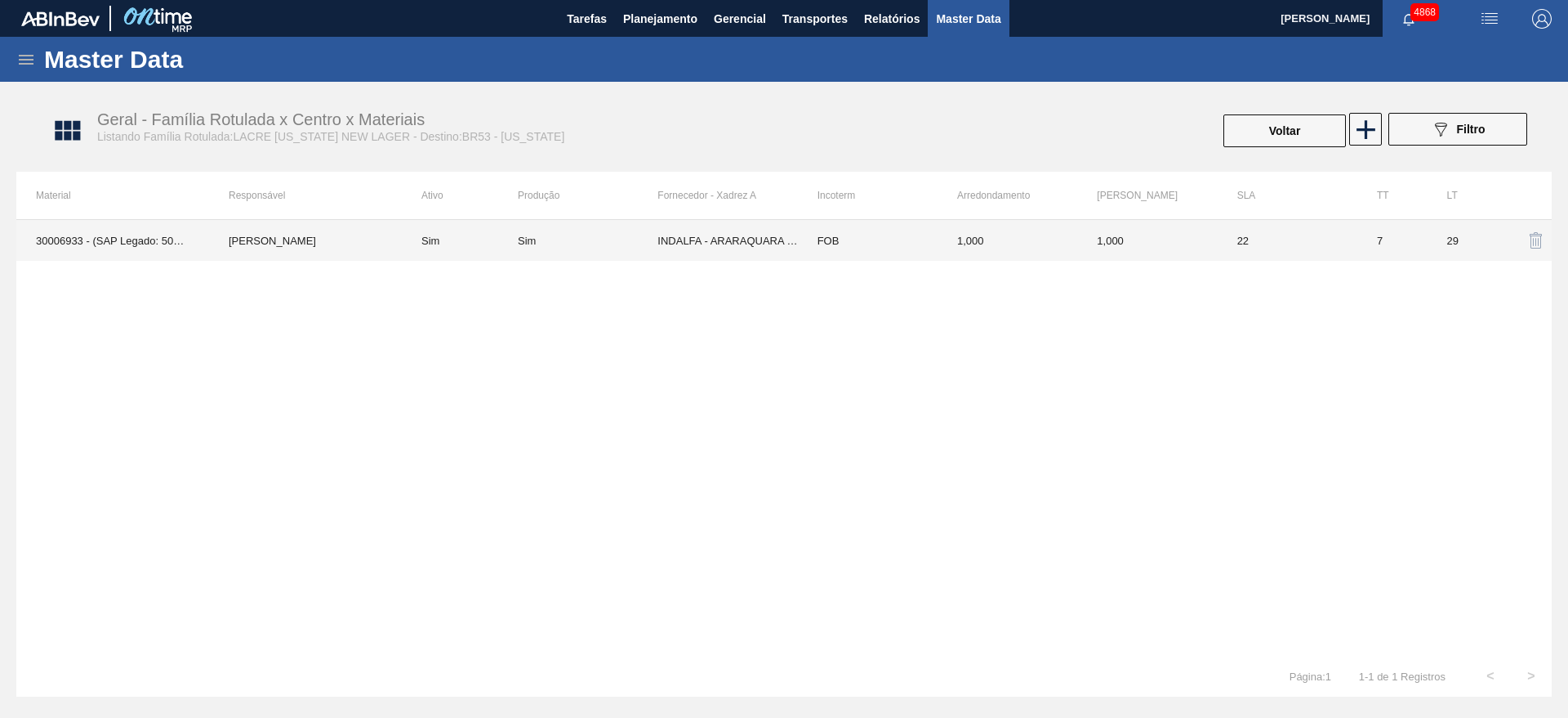
click at [857, 244] on td "FOB" at bounding box center [867, 240] width 140 height 41
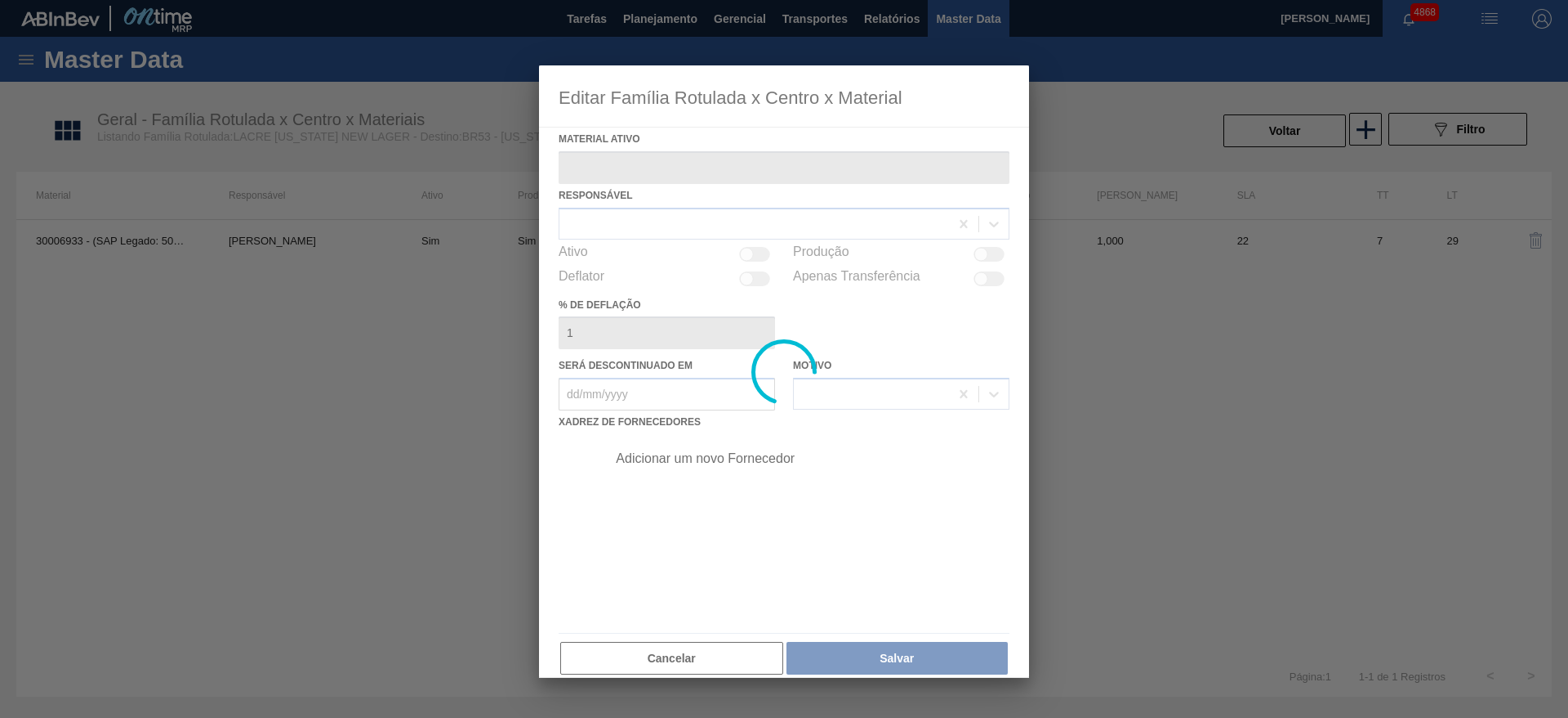
type ativo "30006933 - (SAP Legado: 50469433) - LACRE PLAST CHP COLORADO NEW LAGER"
checkbox input "true"
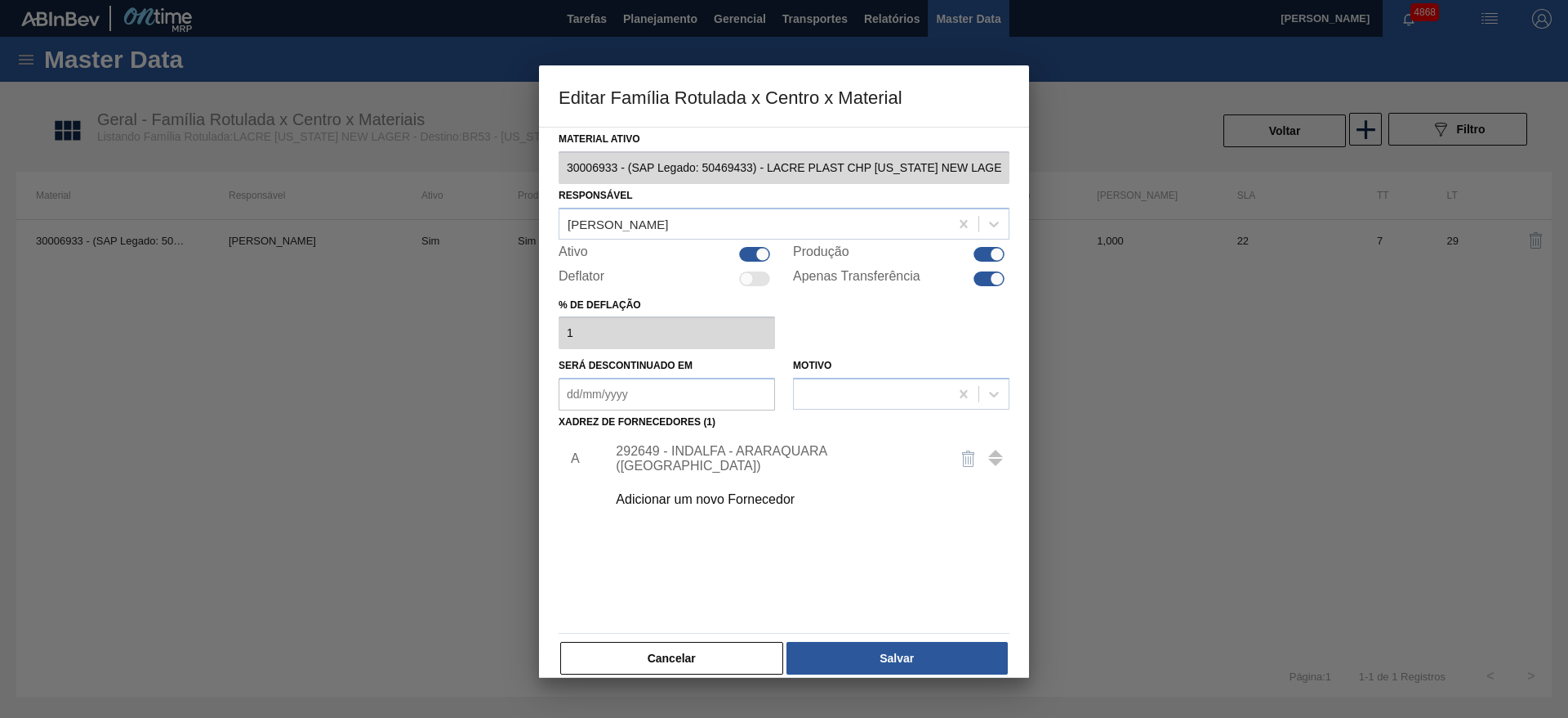
click at [982, 284] on div at bounding box center [989, 278] width 31 height 15
checkbox input "false"
click at [883, 660] on button "Salvar" at bounding box center [897, 657] width 222 height 32
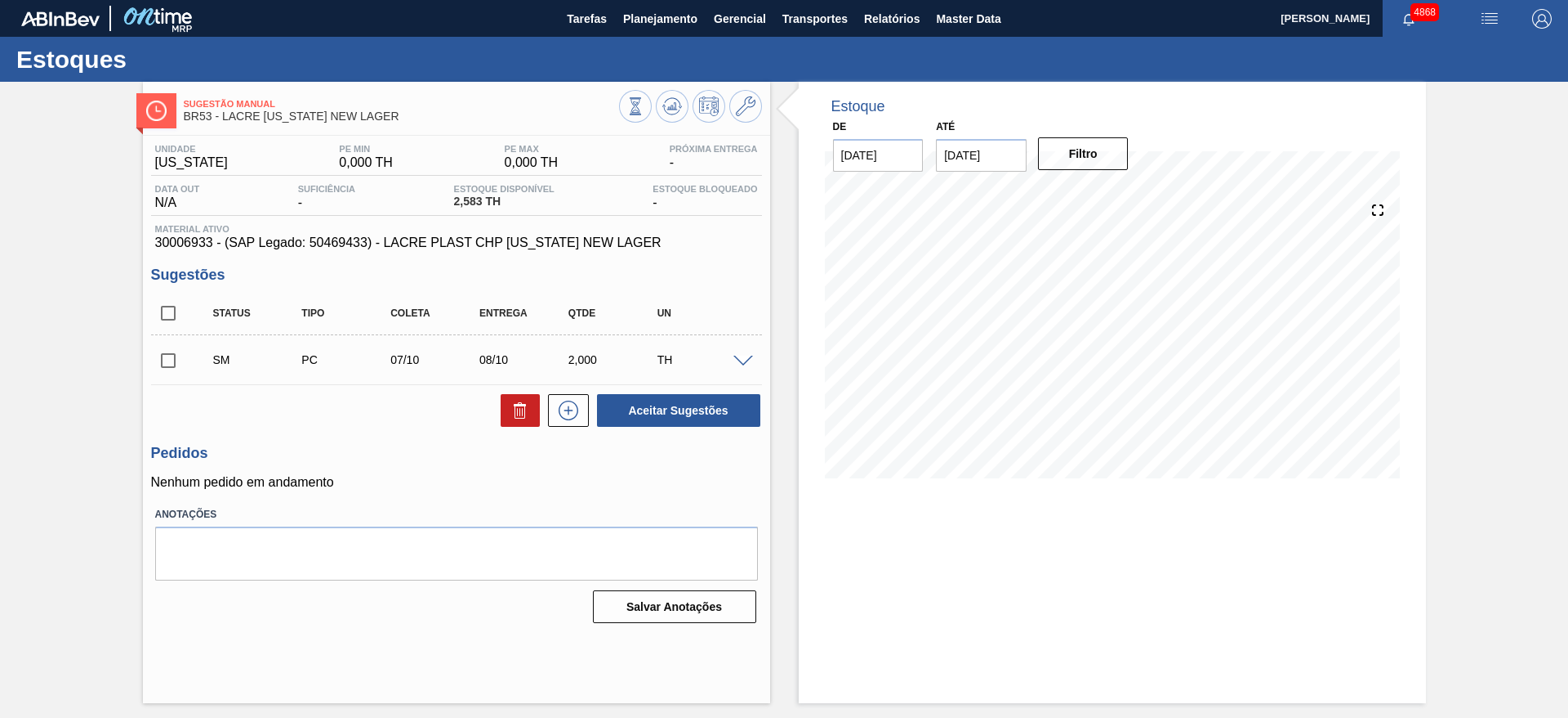
click at [998, 165] on input "[DATE]" at bounding box center [981, 154] width 91 height 32
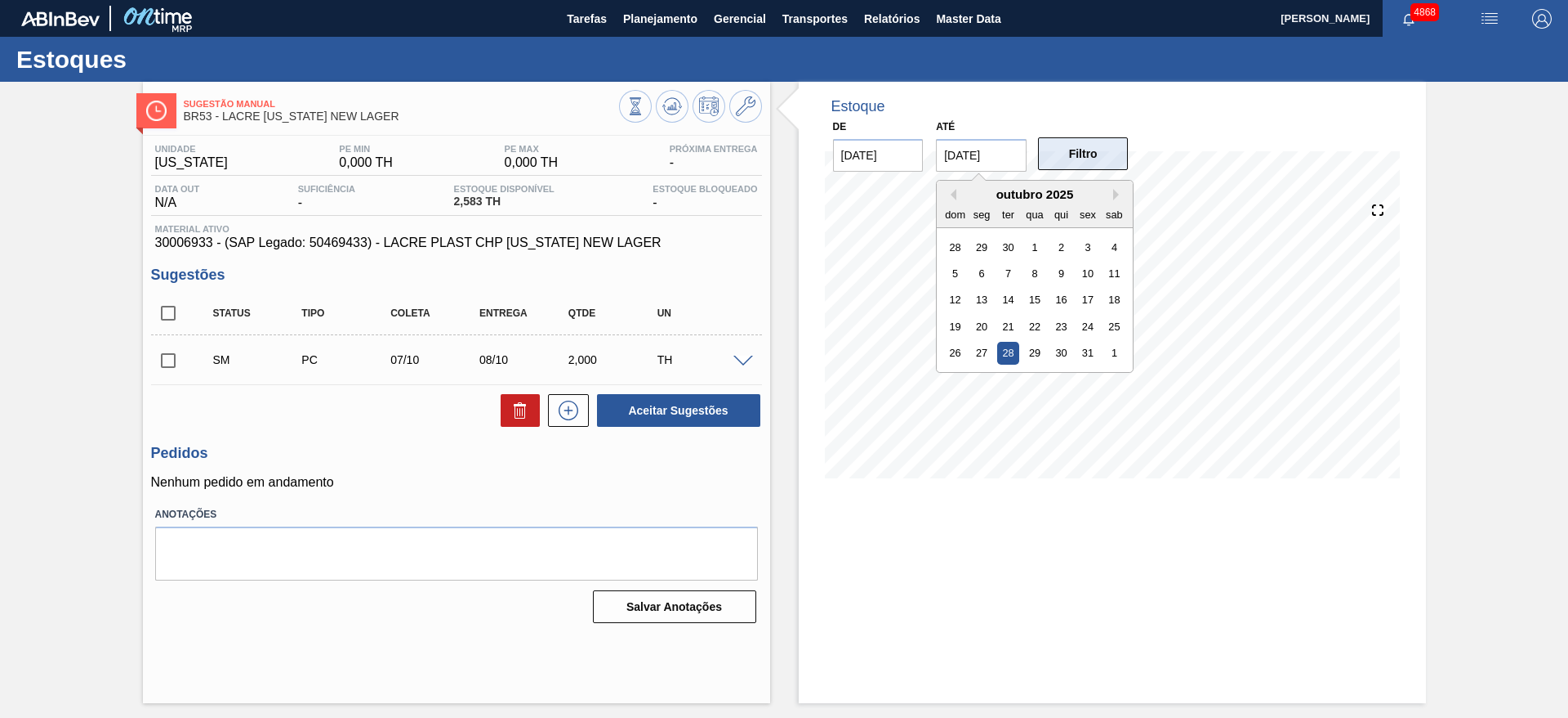
click at [1108, 138] on button "Filtro" at bounding box center [1083, 153] width 91 height 32
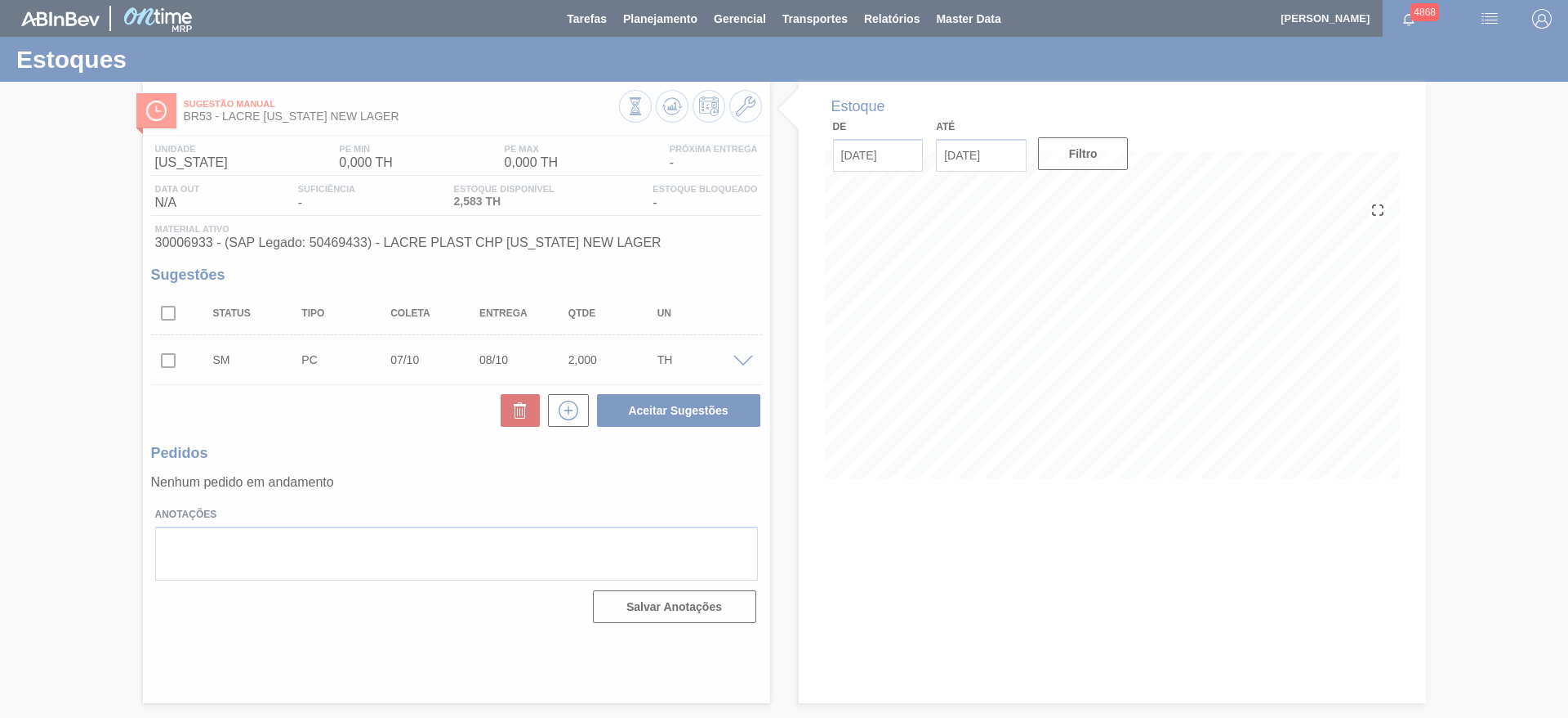
click at [155, 361] on div at bounding box center [784, 359] width 1568 height 718
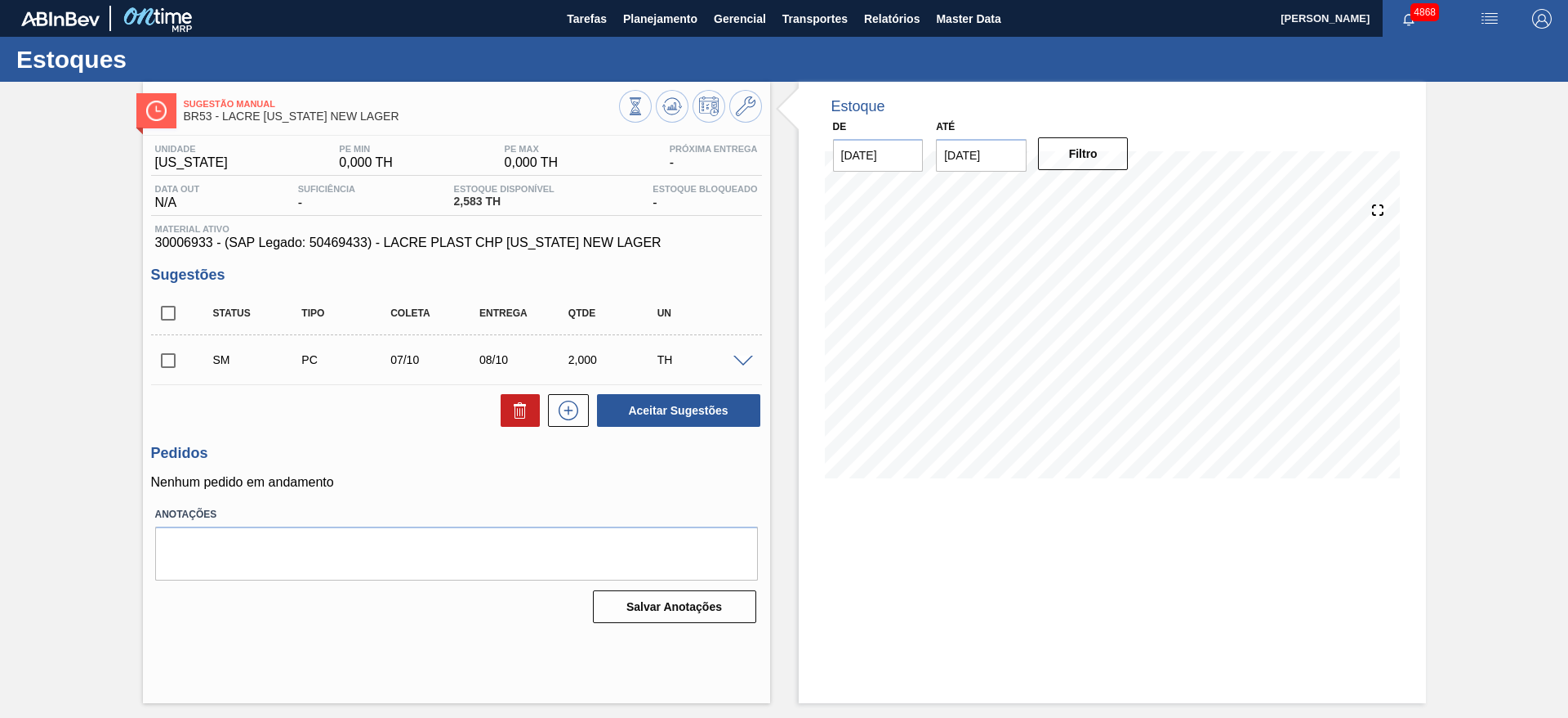
click at [172, 365] on input "checkbox" at bounding box center [168, 359] width 34 height 34
click at [666, 409] on button "Aceitar Sugestões" at bounding box center [679, 409] width 163 height 32
checkbox input "false"
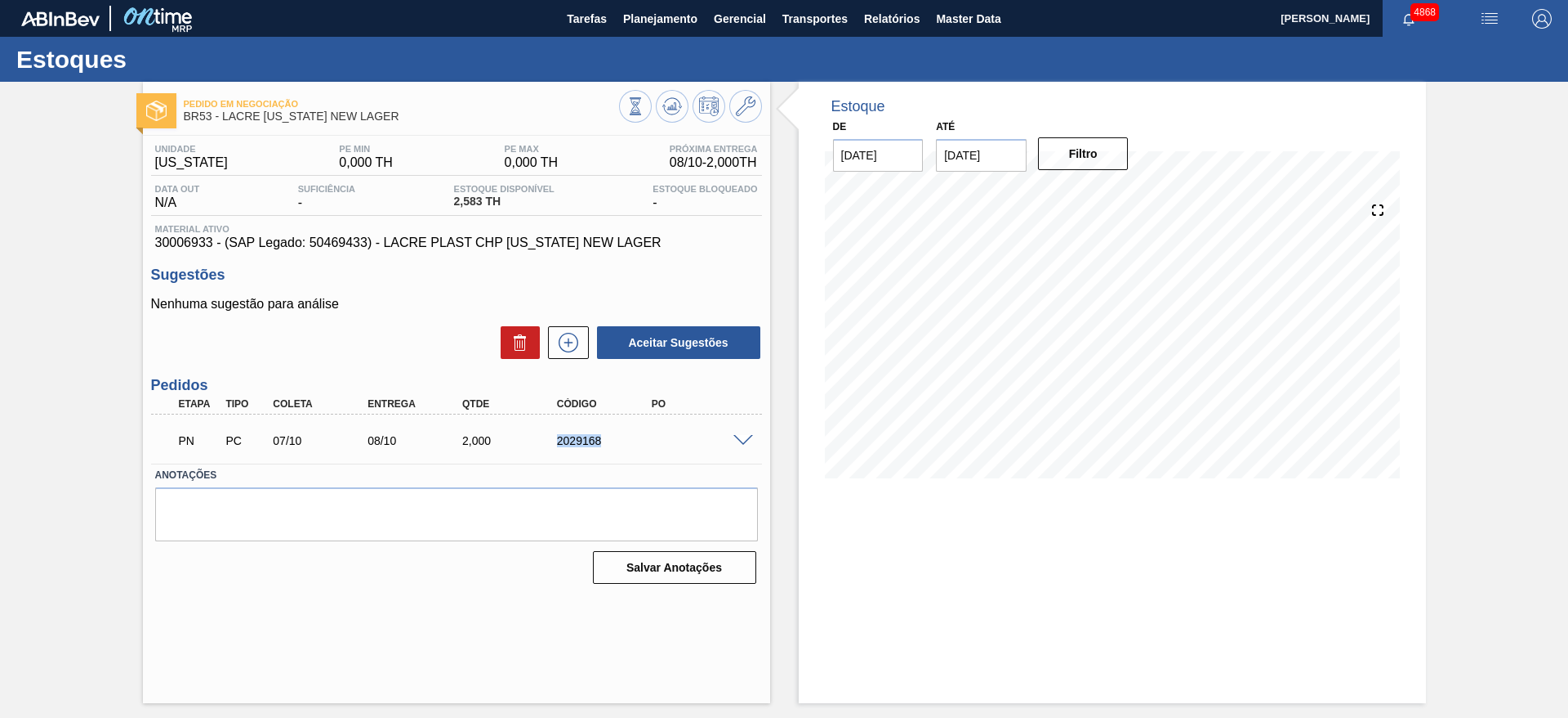
drag, startPoint x: 551, startPoint y: 435, endPoint x: 655, endPoint y: 446, distance: 104.6
click at [641, 446] on div "2029168" at bounding box center [594, 440] width 95 height 13
copy div "2029168"
click at [663, 22] on span "Planejamento" at bounding box center [660, 19] width 74 height 20
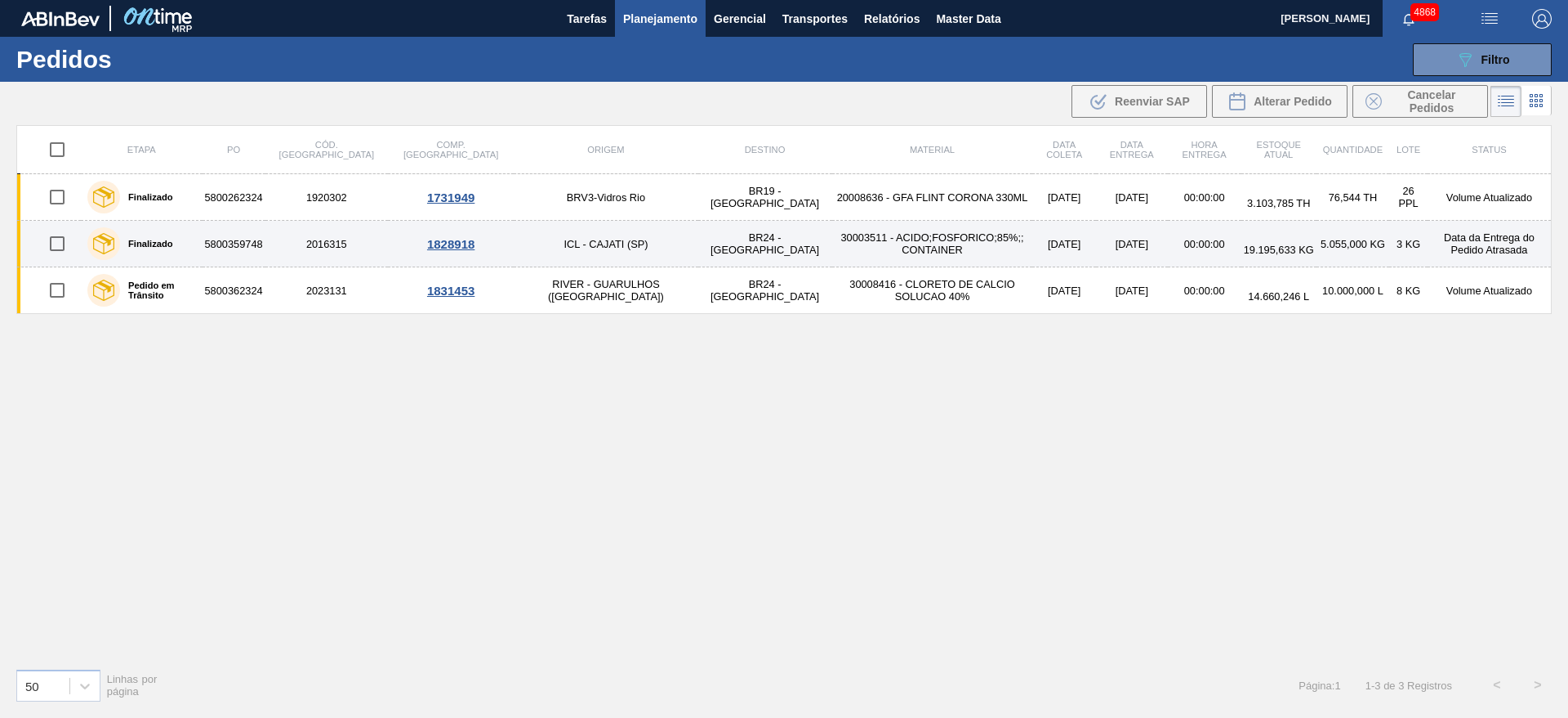
click at [266, 253] on td "5800359748" at bounding box center [233, 244] width 62 height 47
